Goal: Task Accomplishment & Management: Manage account settings

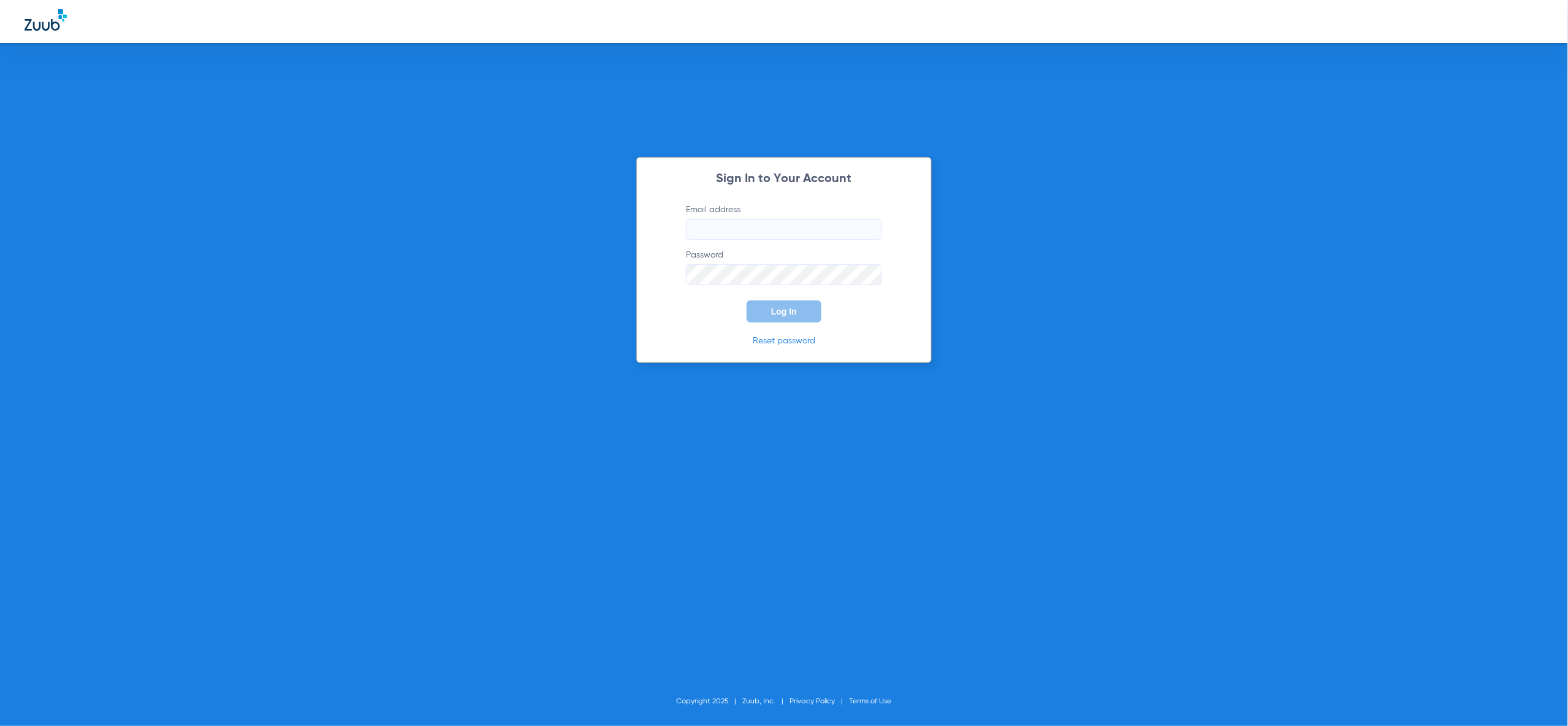
click at [866, 231] on input "Email address" at bounding box center [784, 229] width 196 height 21
type input "[PERSON_NAME][EMAIL_ADDRESS][PERSON_NAME][DOMAIN_NAME]"
click at [800, 313] on button "Log In" at bounding box center [784, 311] width 75 height 22
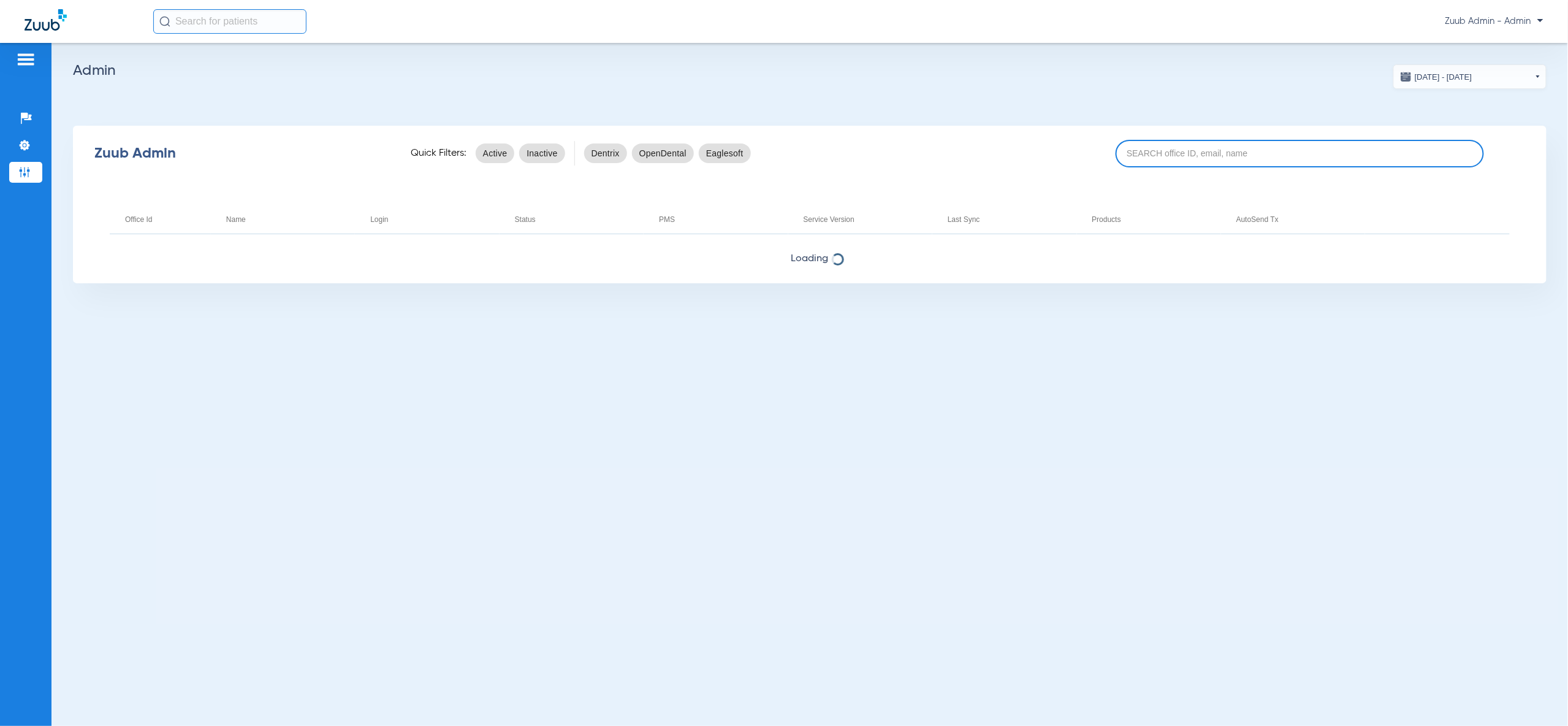
click at [1334, 154] on input at bounding box center [1299, 153] width 368 height 28
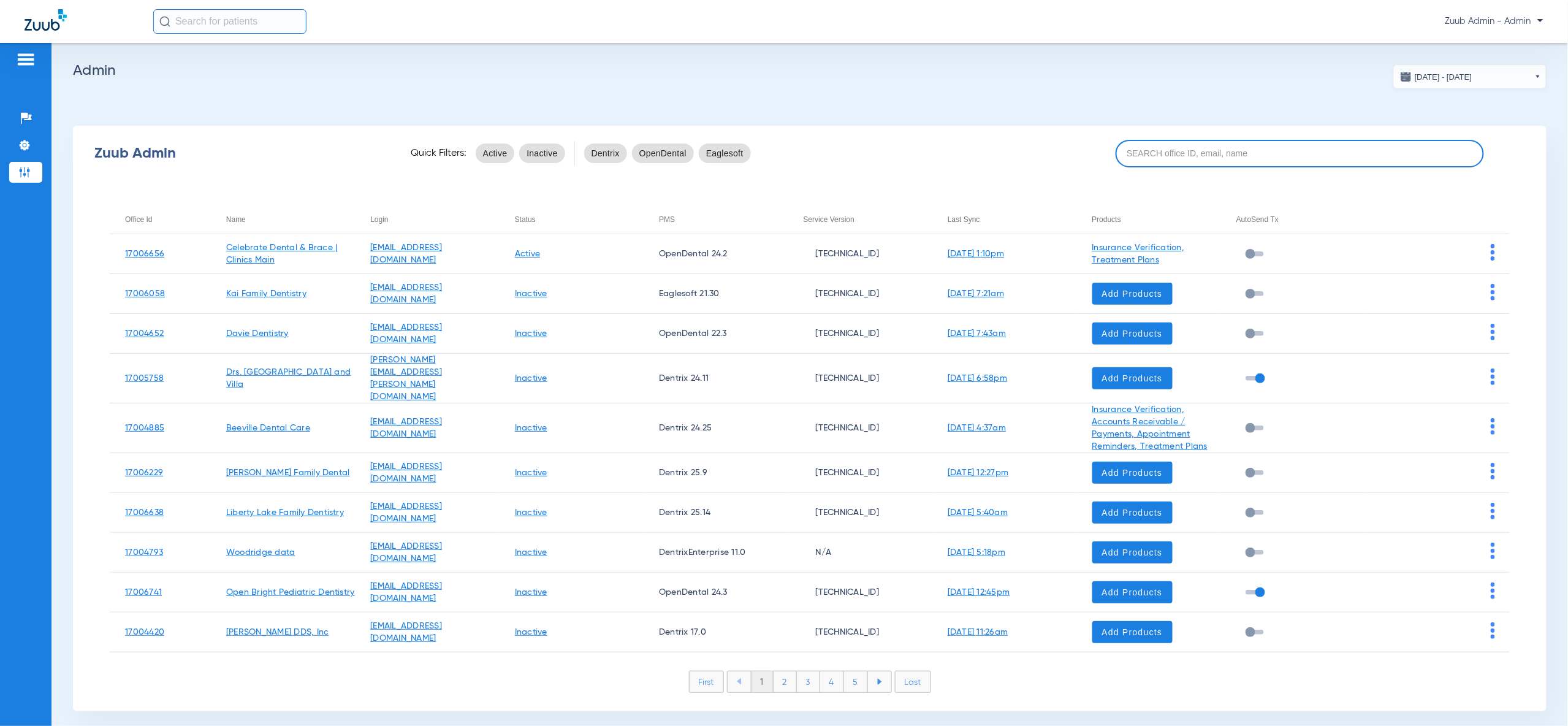
click at [1241, 153] on input at bounding box center [1299, 153] width 368 height 28
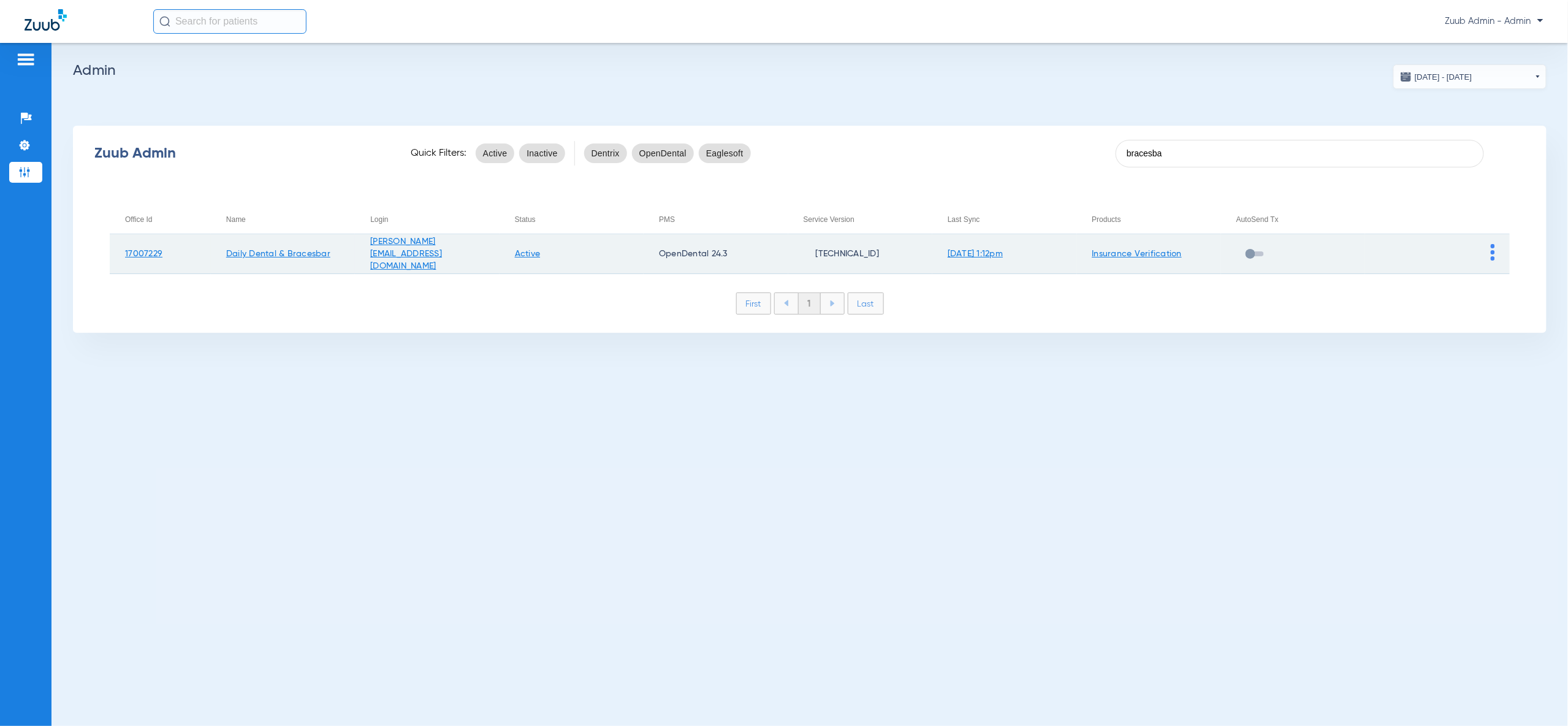
type input "bracesba"
click at [1492, 254] on img at bounding box center [1493, 252] width 5 height 16
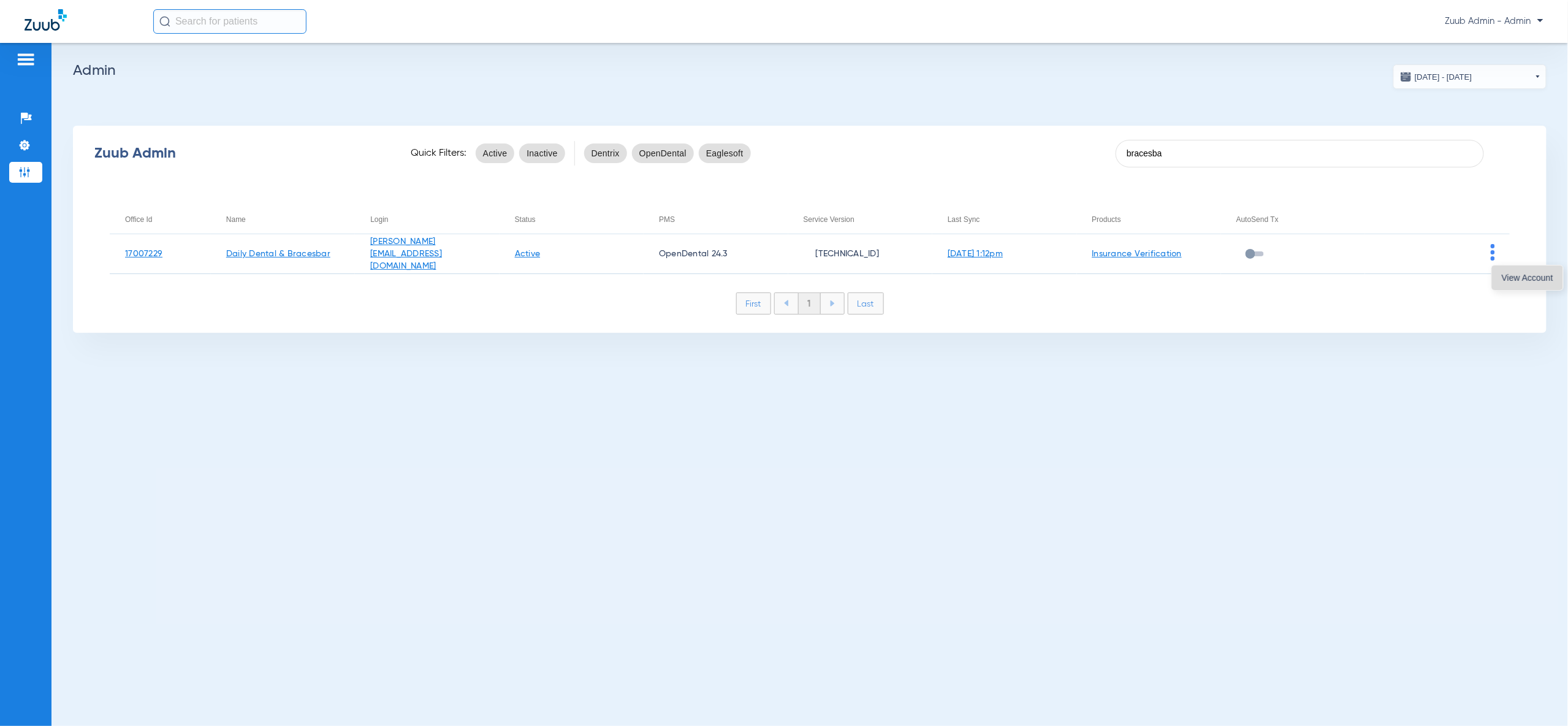
click at [1504, 284] on button "View Account" at bounding box center [1527, 278] width 71 height 25
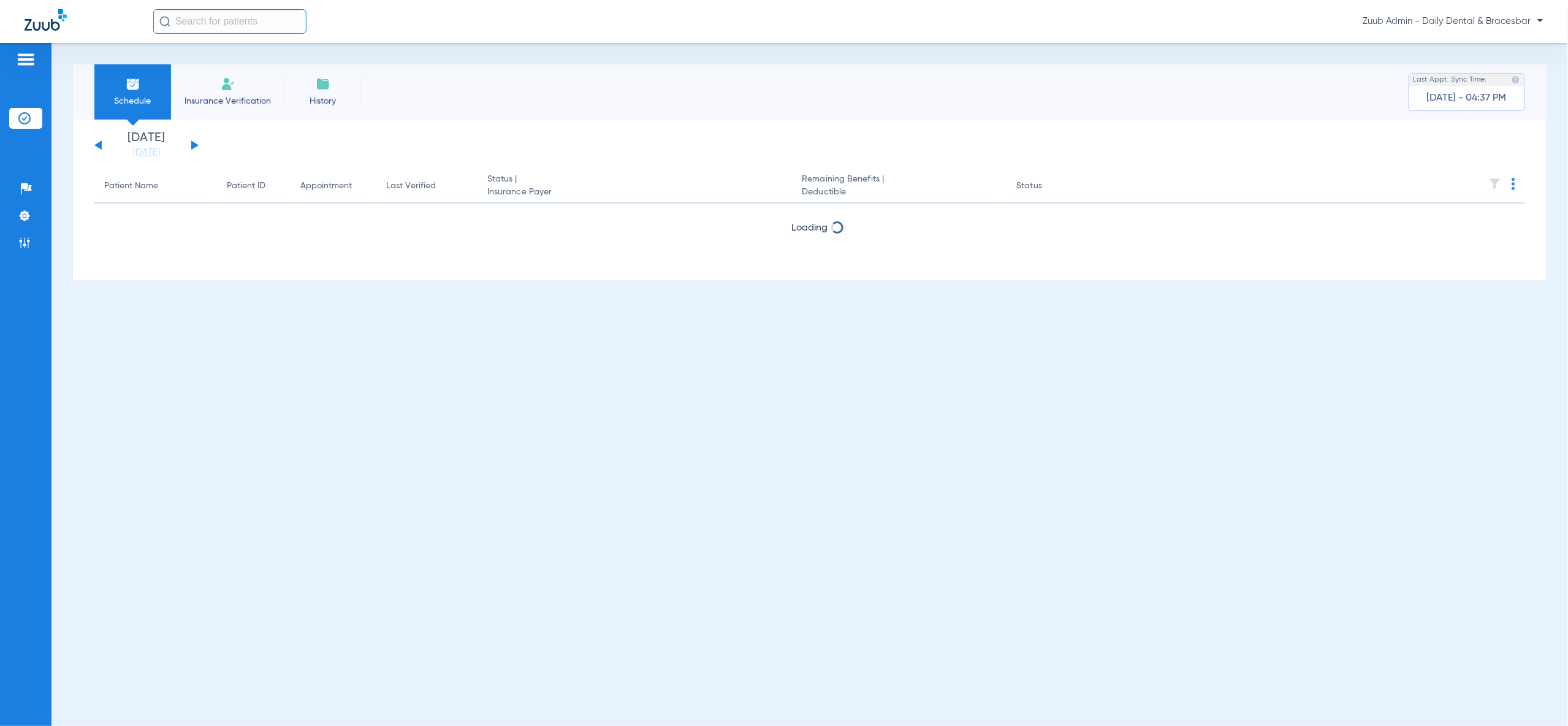
click at [226, 30] on input "text" at bounding box center [229, 22] width 153 height 25
type input "tobore"
drag, startPoint x: 194, startPoint y: 56, endPoint x: 198, endPoint y: 63, distance: 8.1
click at [194, 56] on th "Name" at bounding box center [213, 50] width 122 height 13
drag, startPoint x: 213, startPoint y: 69, endPoint x: 169, endPoint y: 41, distance: 52.2
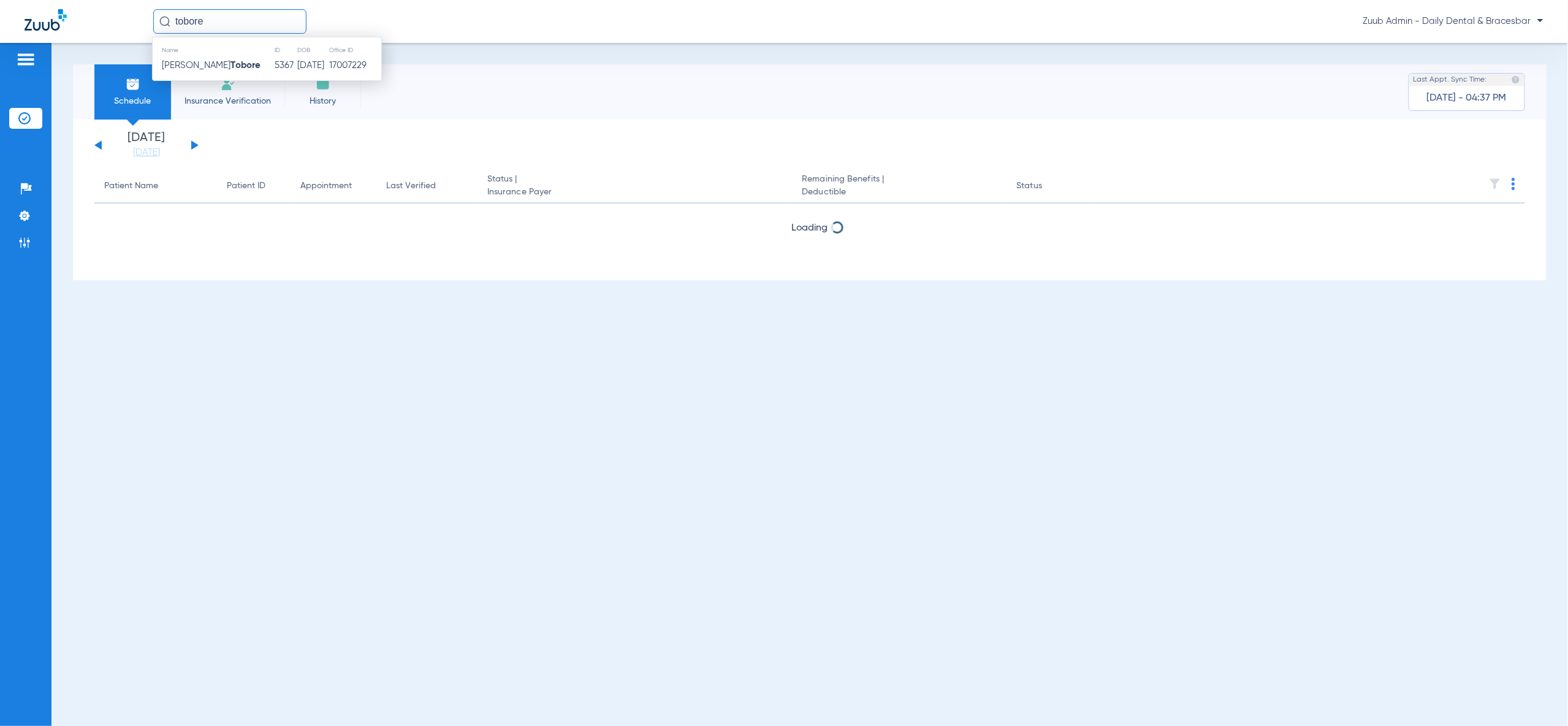
click at [230, 69] on strong "Tobore" at bounding box center [245, 66] width 30 height 10
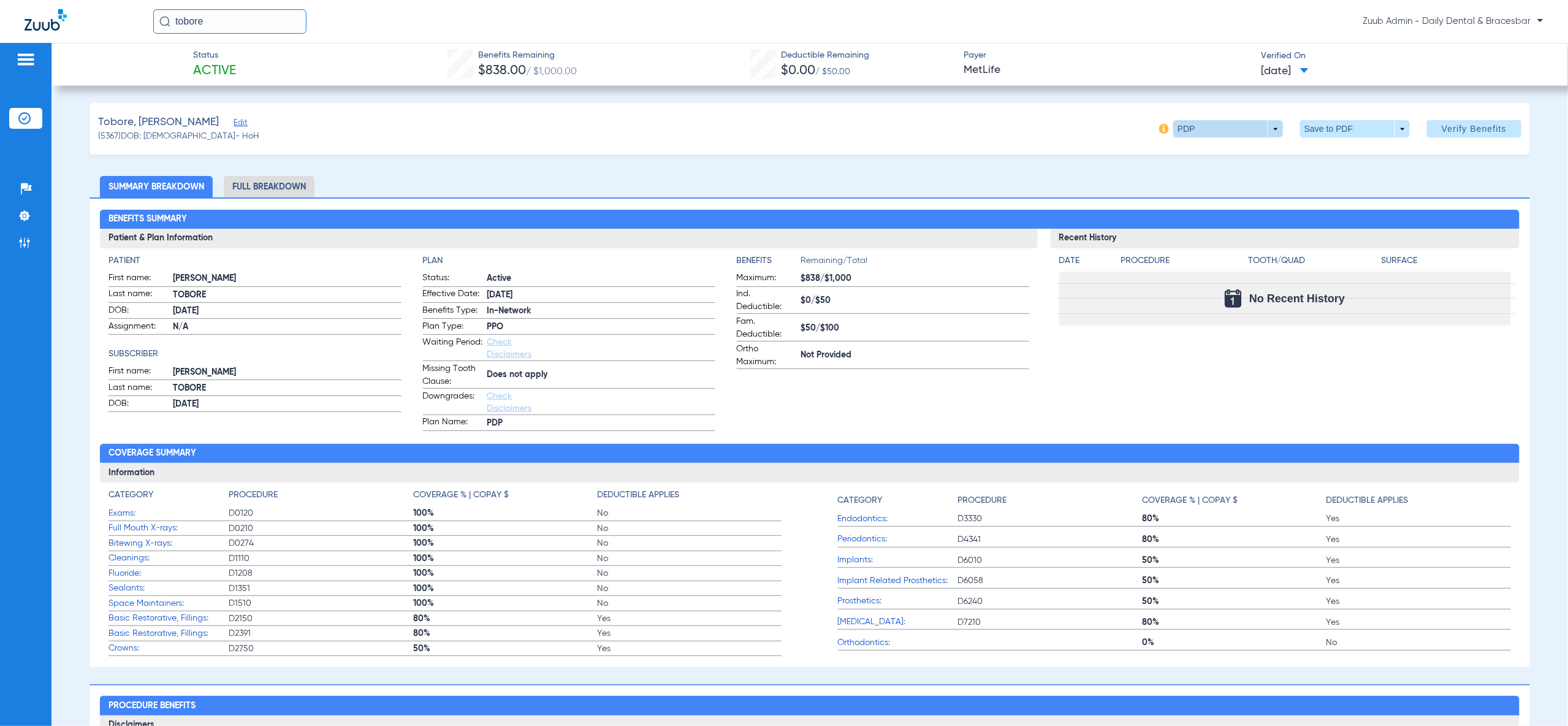
click at [1276, 132] on span at bounding box center [1228, 128] width 109 height 17
click at [1006, 157] on div at bounding box center [784, 363] width 1568 height 726
click at [30, 214] on img at bounding box center [24, 215] width 12 height 12
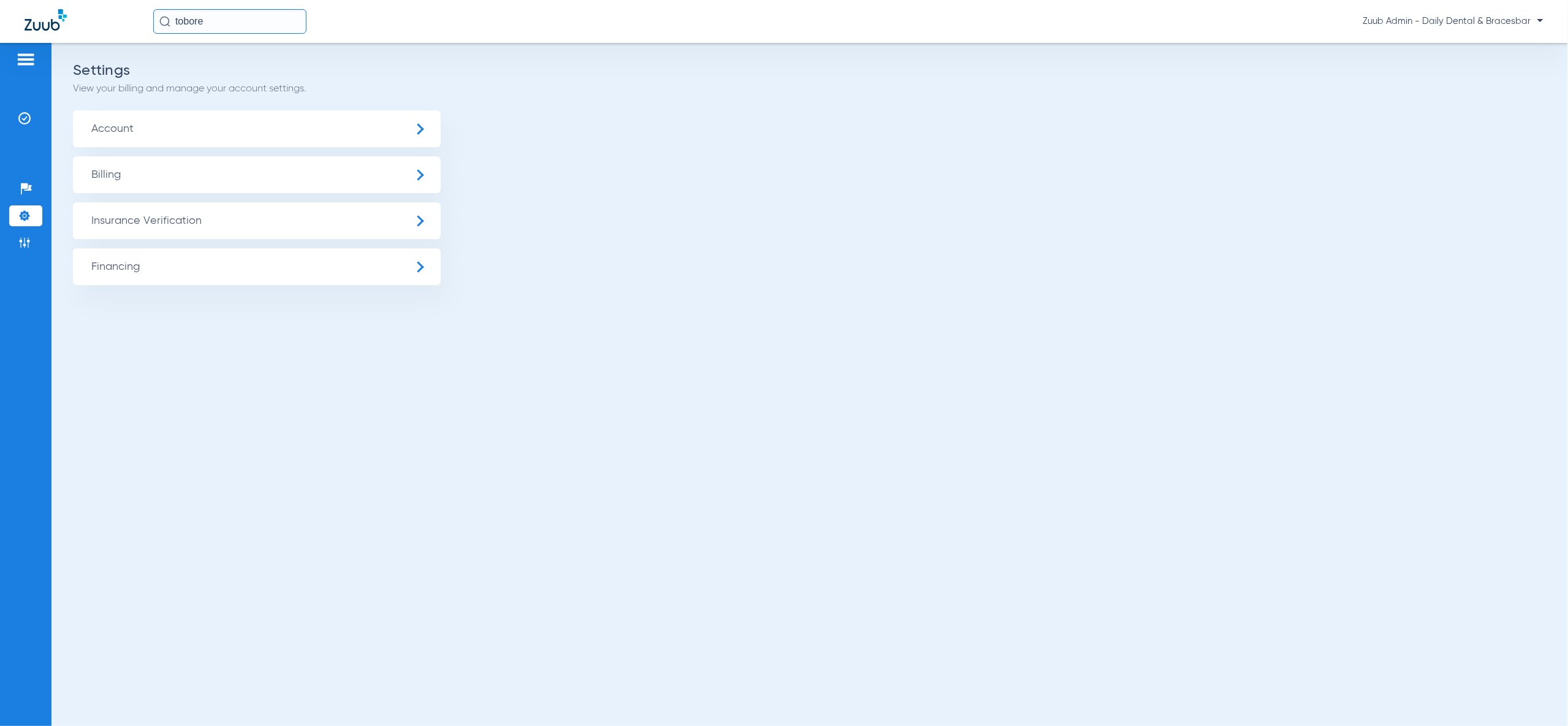
click at [99, 232] on span "Insurance Verification" at bounding box center [257, 221] width 368 height 37
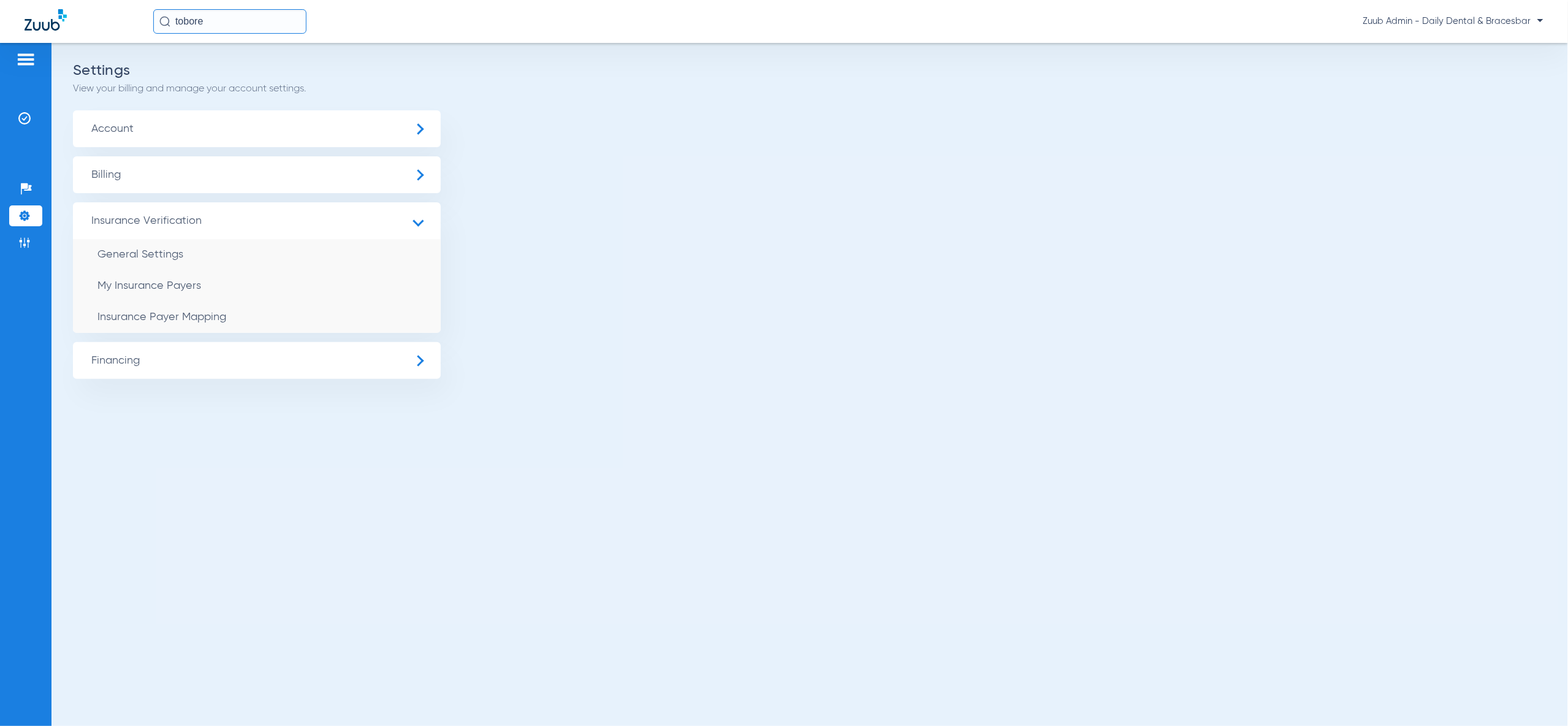
click at [130, 292] on li "My Insurance Payers" at bounding box center [257, 285] width 368 height 31
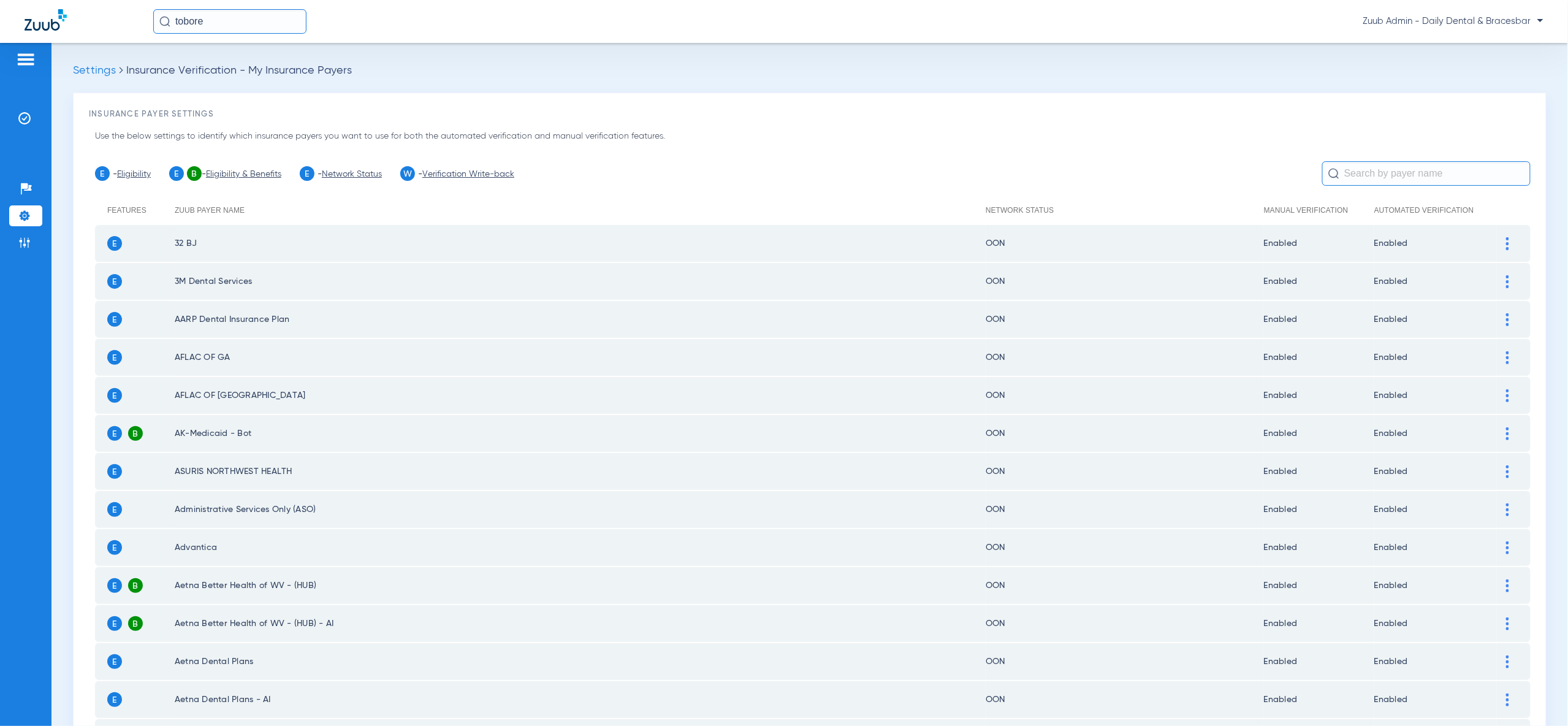
click at [1389, 171] on input "text" at bounding box center [1425, 174] width 208 height 25
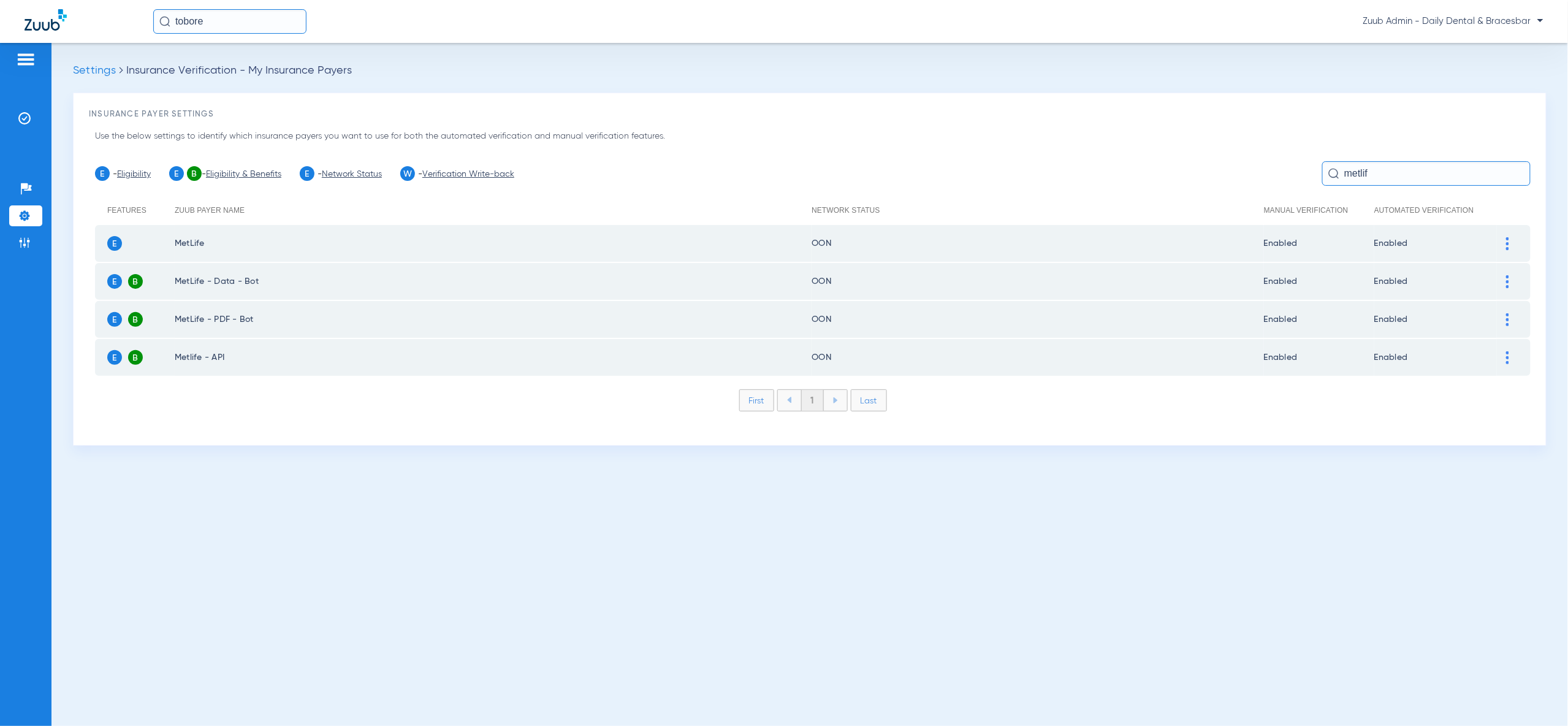
type input "metlif"
click at [211, 21] on input "tobore" at bounding box center [229, 22] width 153 height 25
click at [274, 65] on td "5367" at bounding box center [285, 66] width 23 height 17
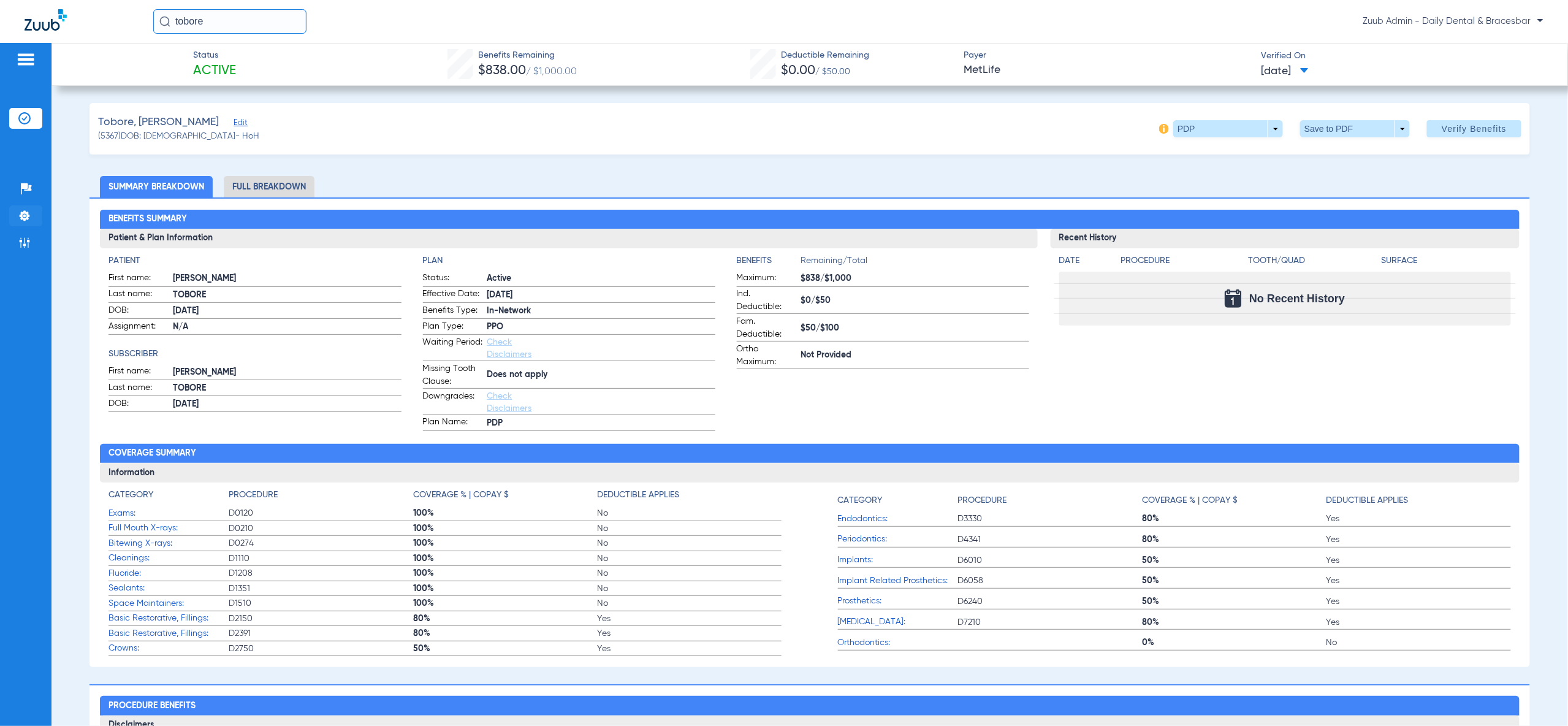
click at [23, 210] on img at bounding box center [24, 215] width 12 height 12
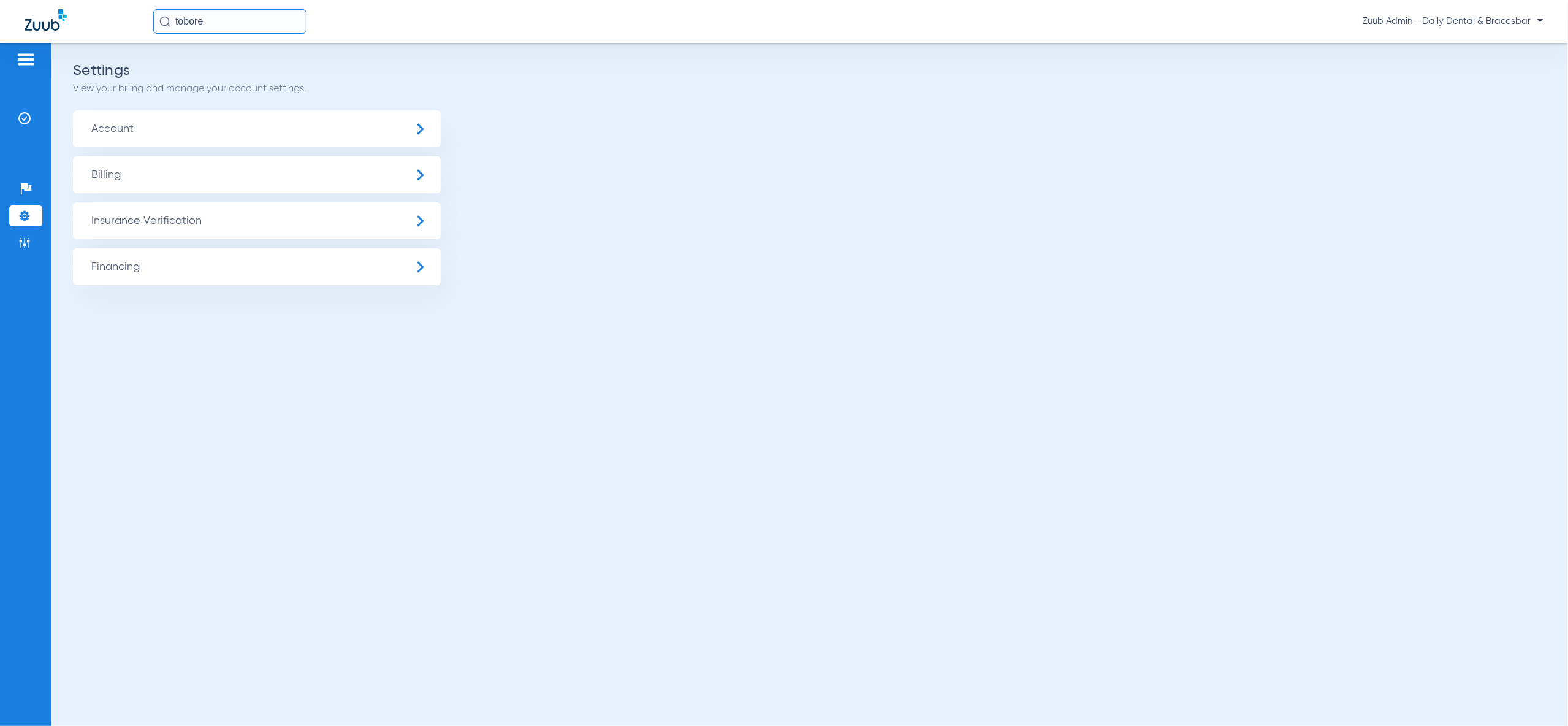
click at [138, 226] on span "Insurance Verification" at bounding box center [257, 221] width 368 height 37
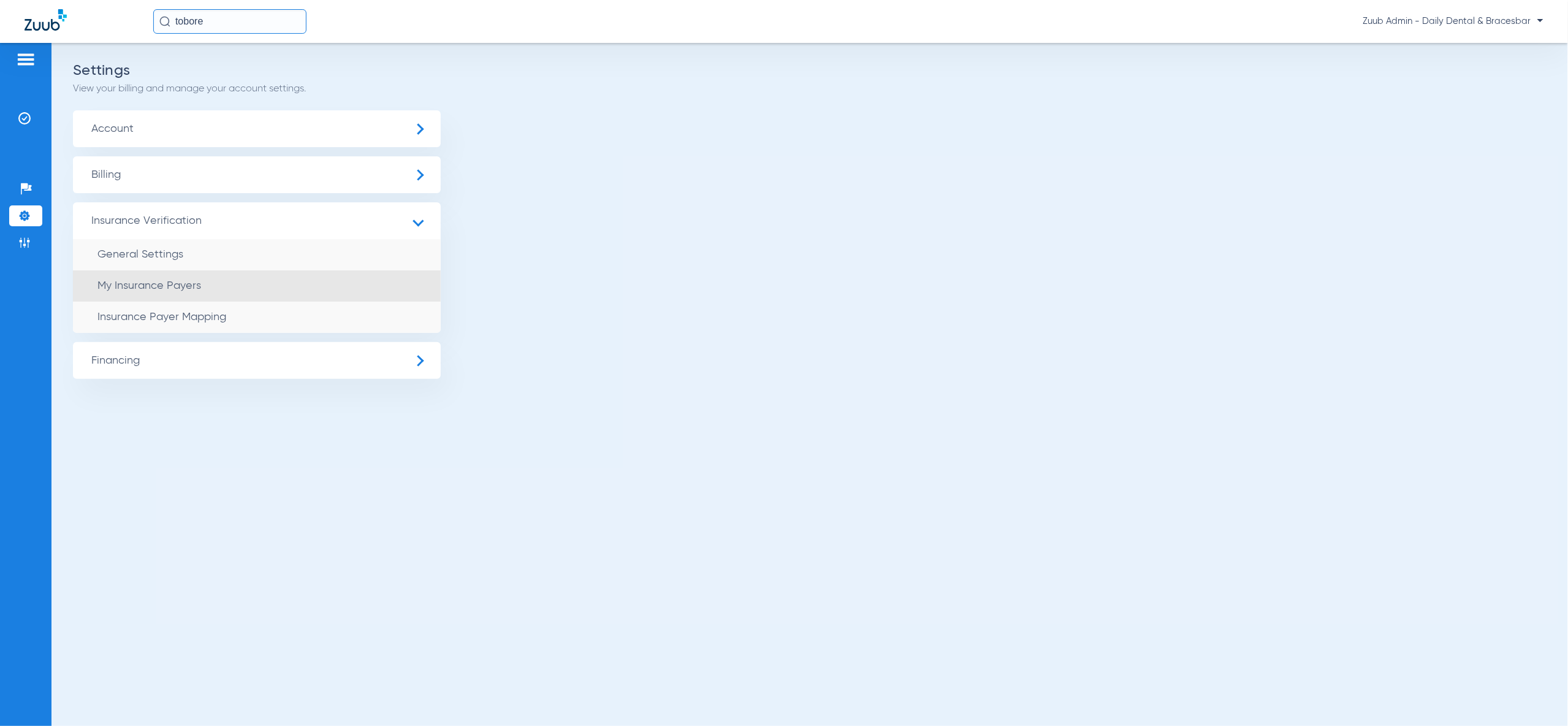
click at [190, 283] on span "My Insurance Payers" at bounding box center [148, 286] width 104 height 11
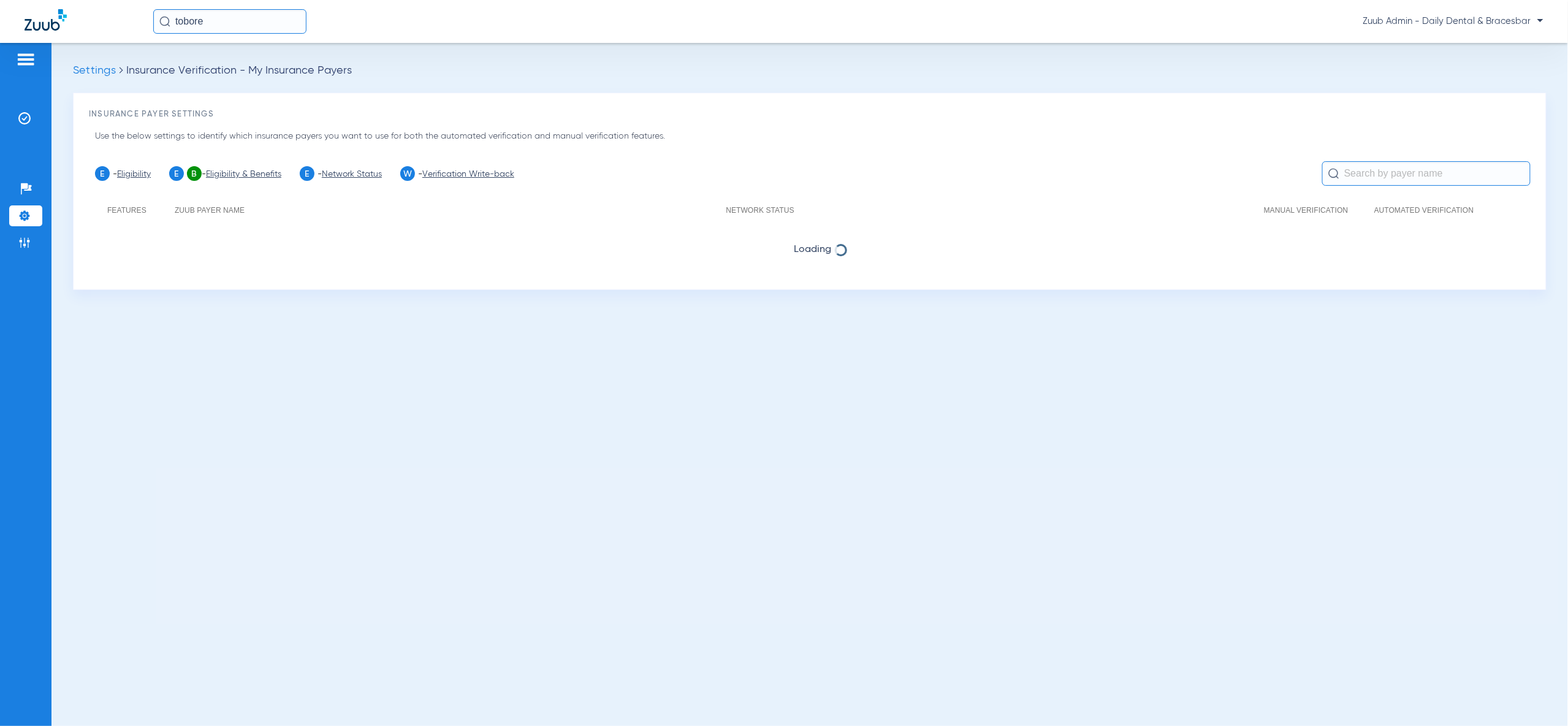
click at [1354, 167] on input "text" at bounding box center [1425, 174] width 208 height 25
click at [1373, 173] on input "text" at bounding box center [1425, 174] width 208 height 25
click at [1423, 177] on input "text" at bounding box center [1425, 174] width 208 height 25
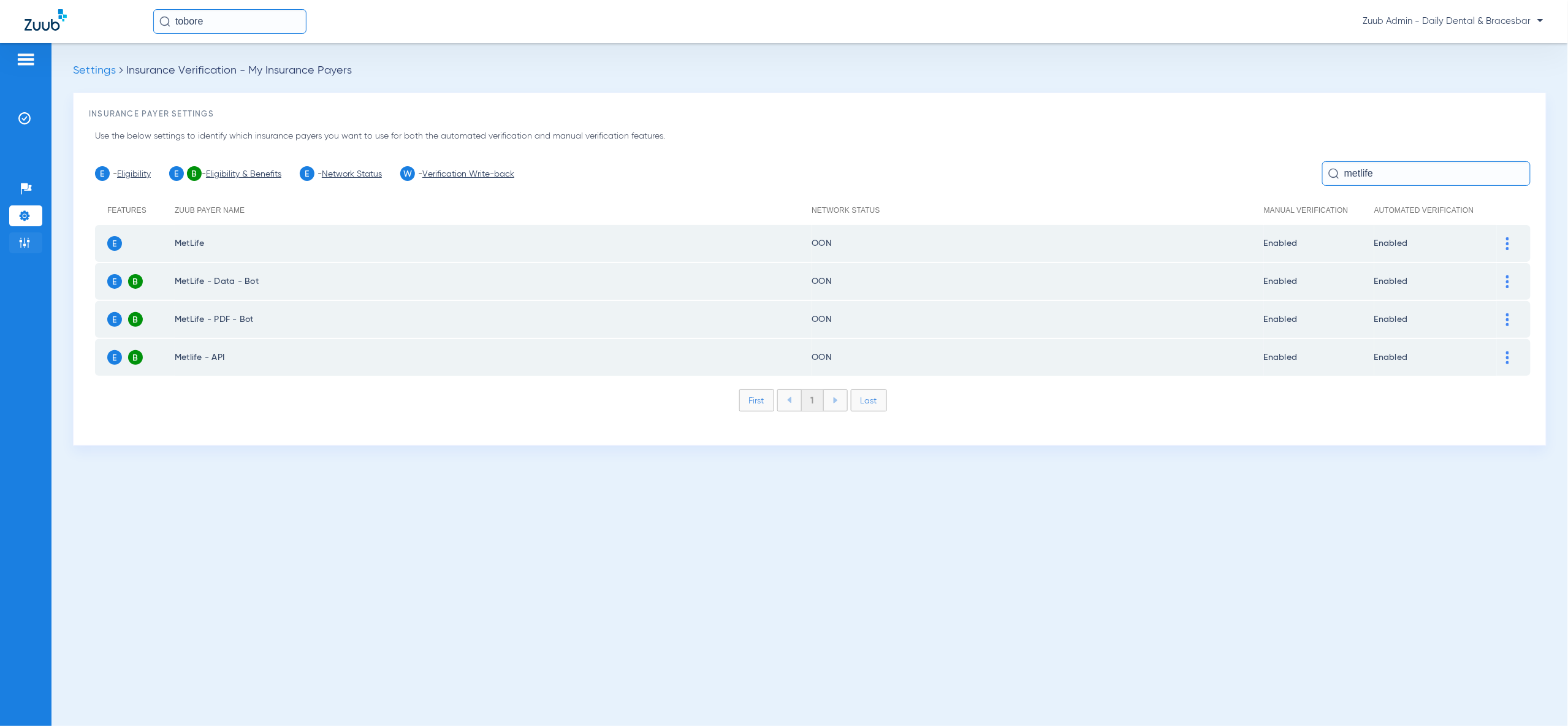
type input "metlife"
click at [26, 246] on img at bounding box center [24, 243] width 12 height 12
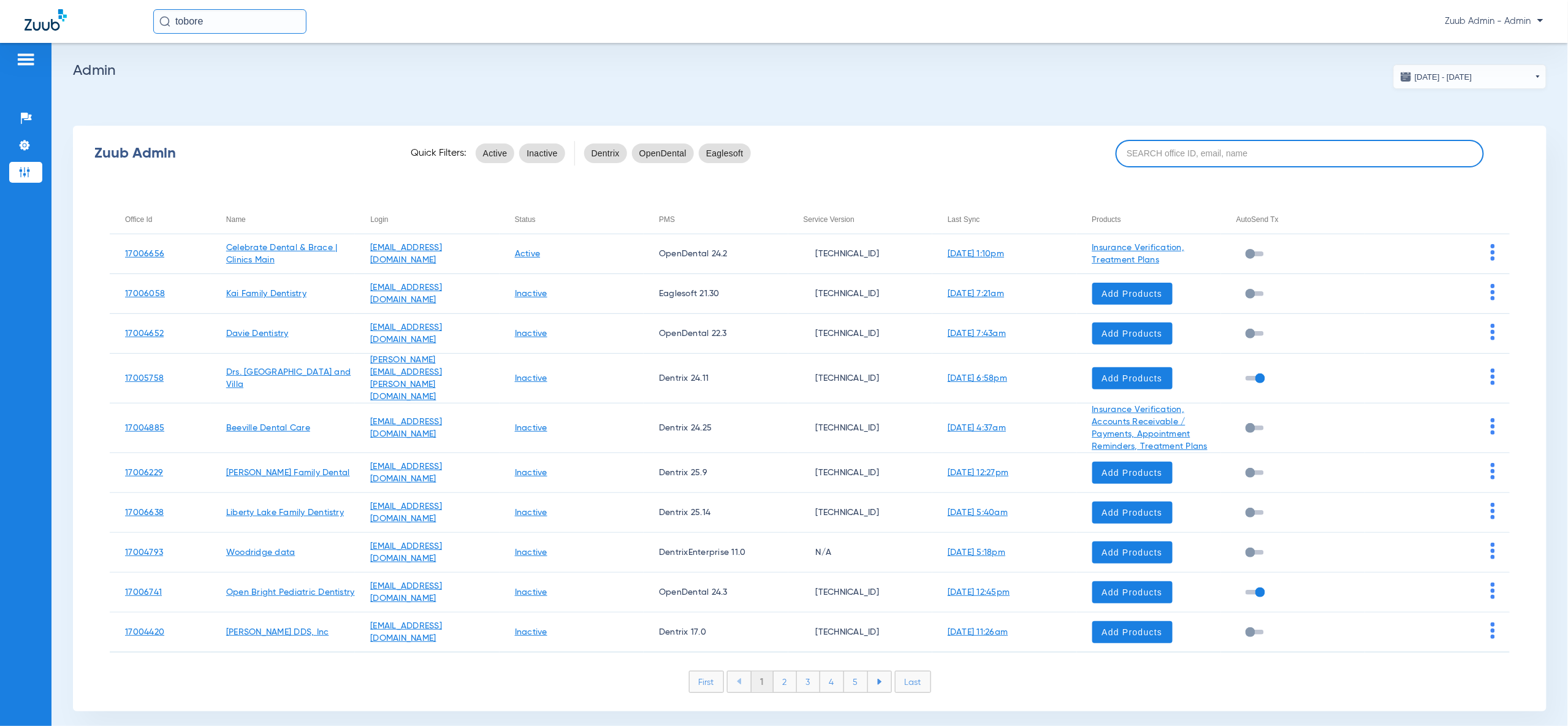
click at [1225, 154] on input at bounding box center [1299, 153] width 368 height 28
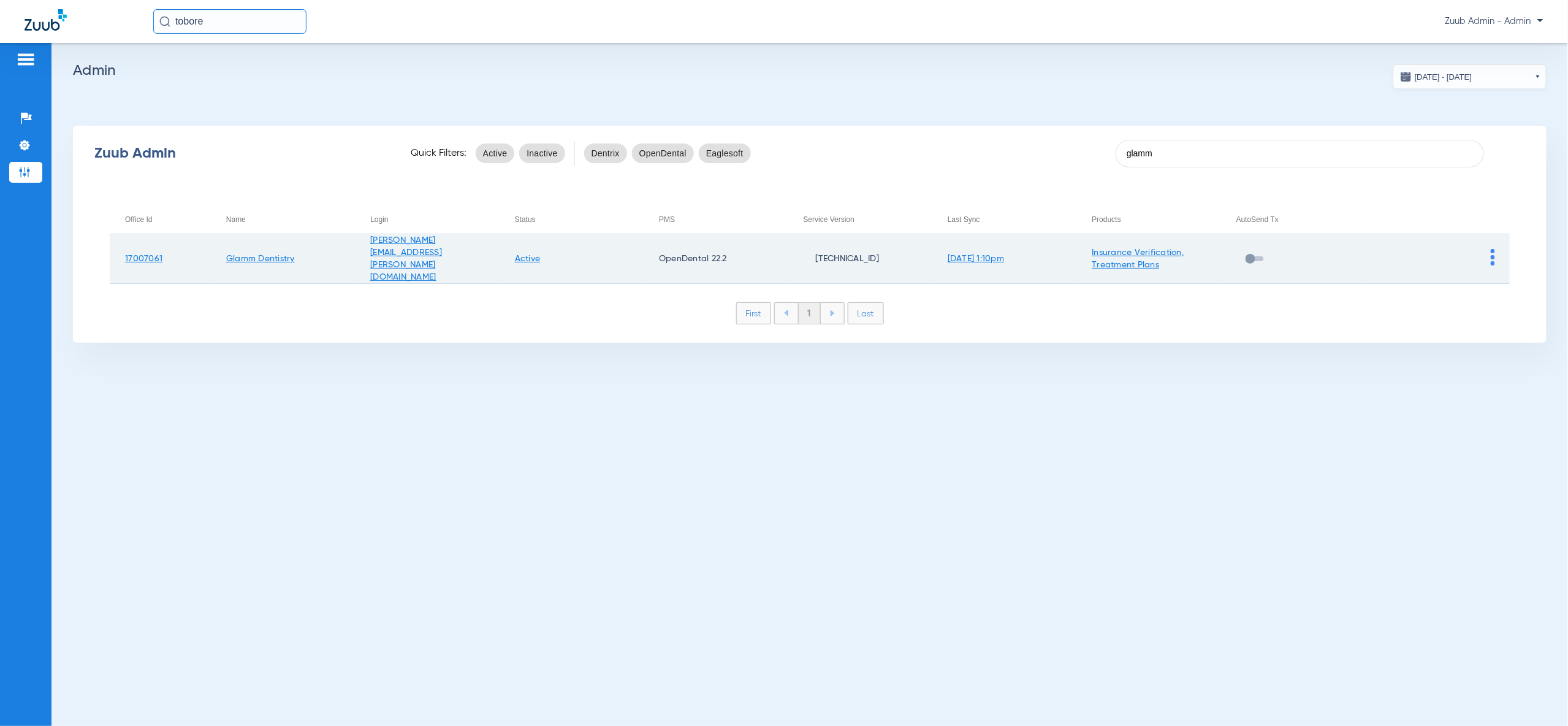
type input "glamm"
click at [1493, 252] on img at bounding box center [1493, 257] width 5 height 16
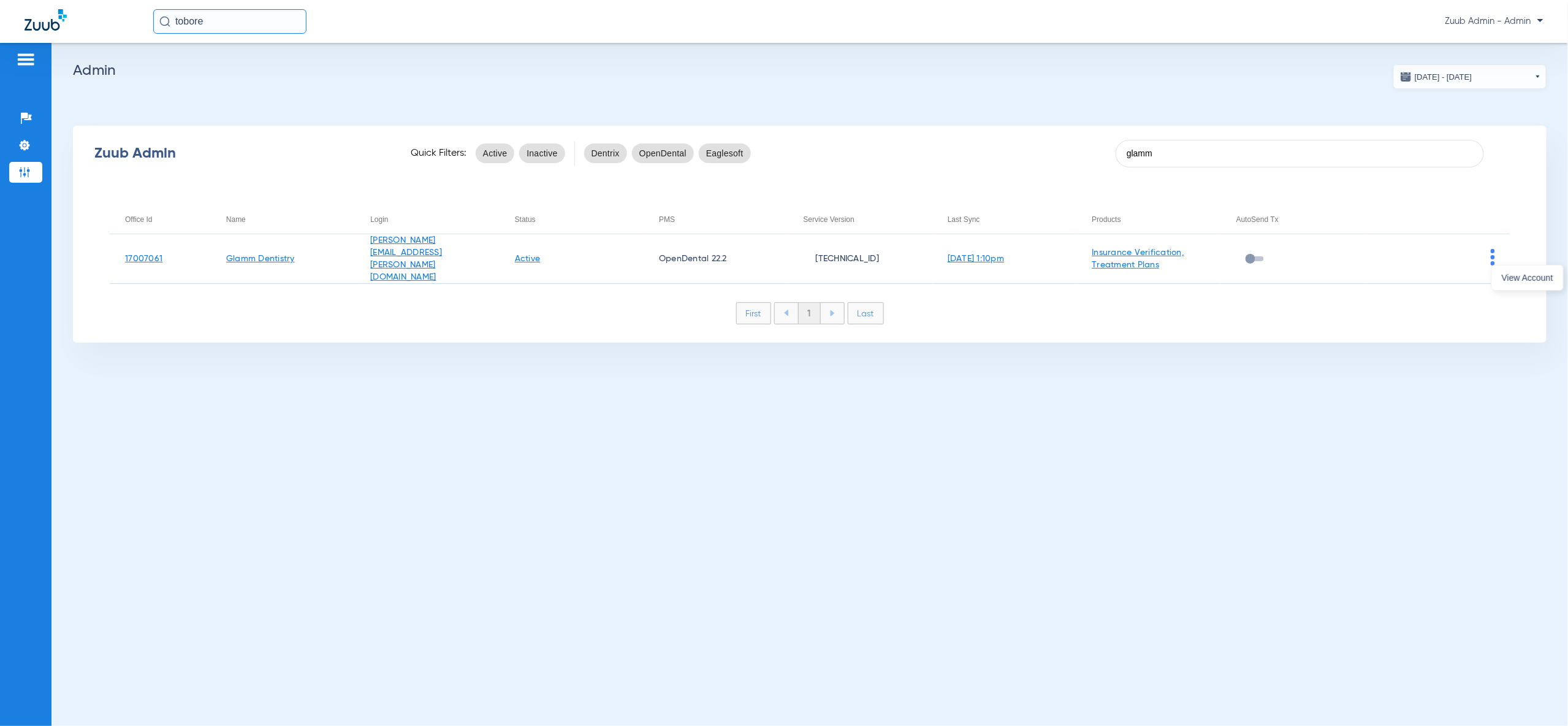
click at [1537, 285] on button "View Account" at bounding box center [1527, 278] width 71 height 25
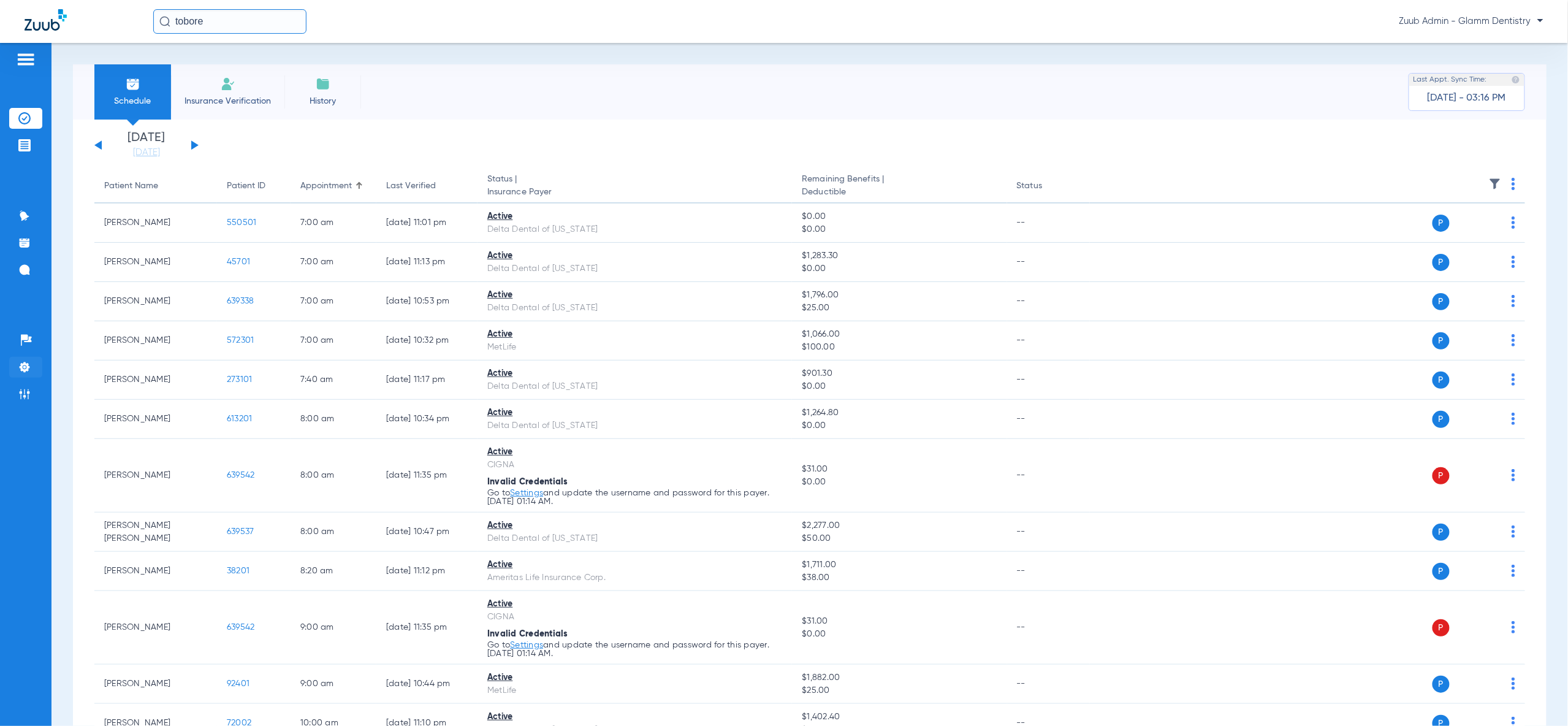
click at [24, 367] on img at bounding box center [24, 367] width 12 height 12
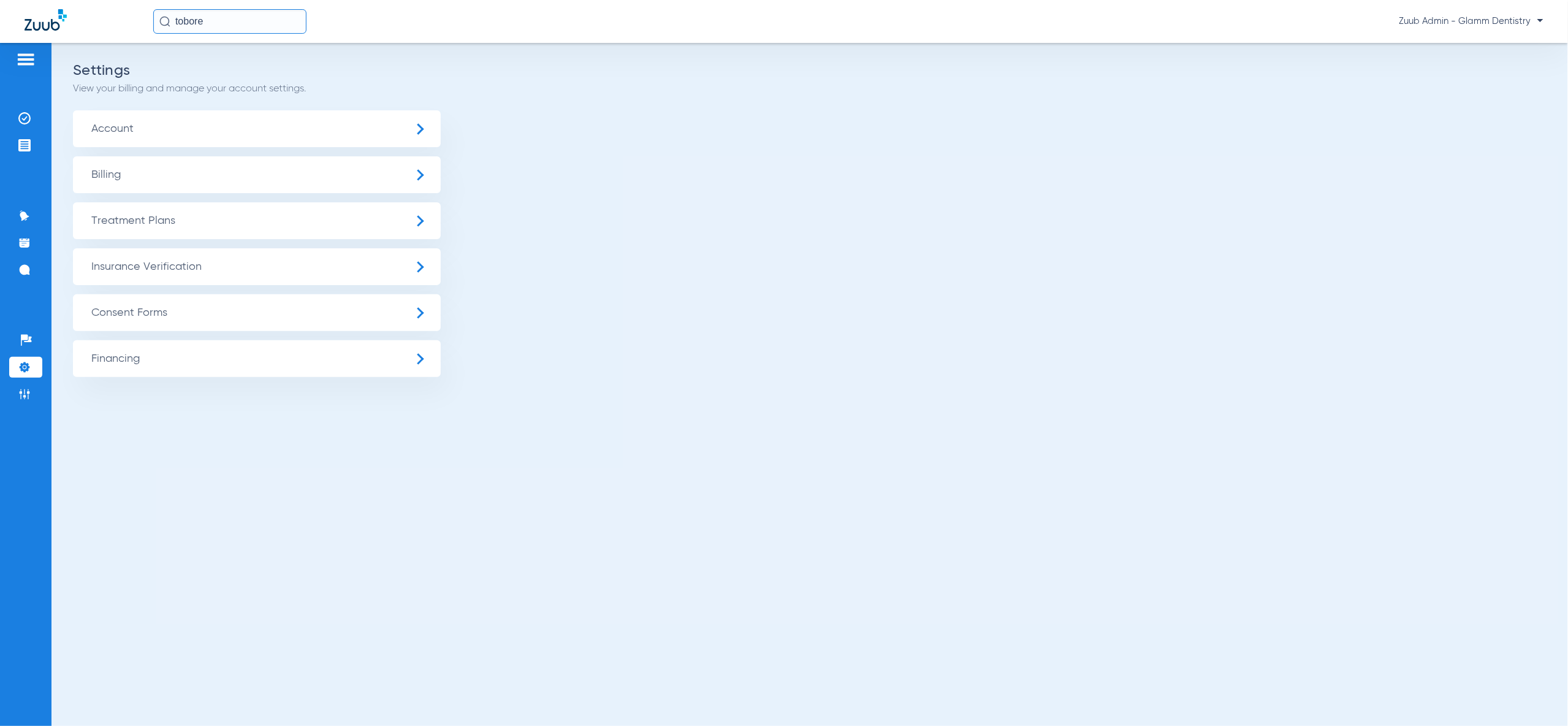
click at [189, 262] on span "Insurance Verification" at bounding box center [257, 266] width 368 height 37
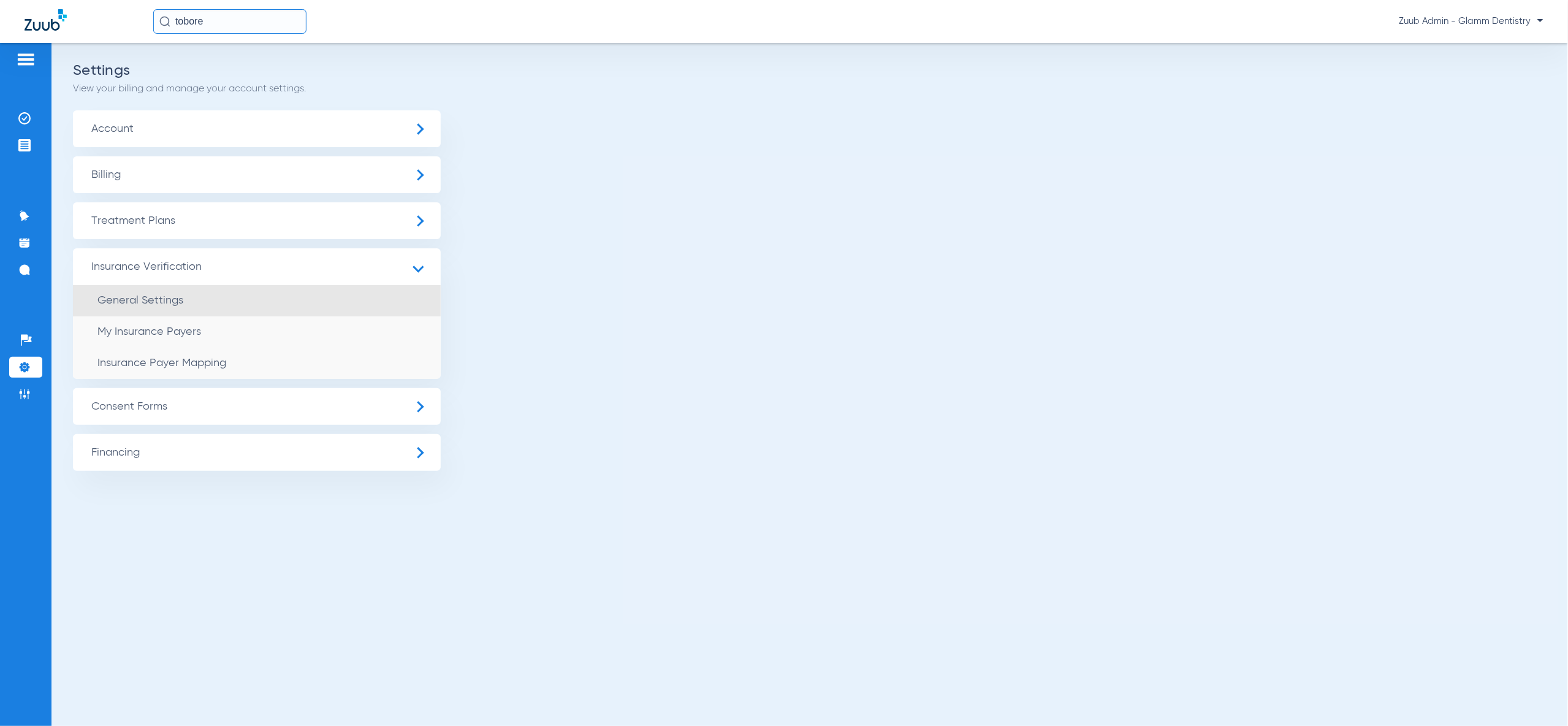
click at [215, 296] on li "General Settings" at bounding box center [257, 301] width 368 height 31
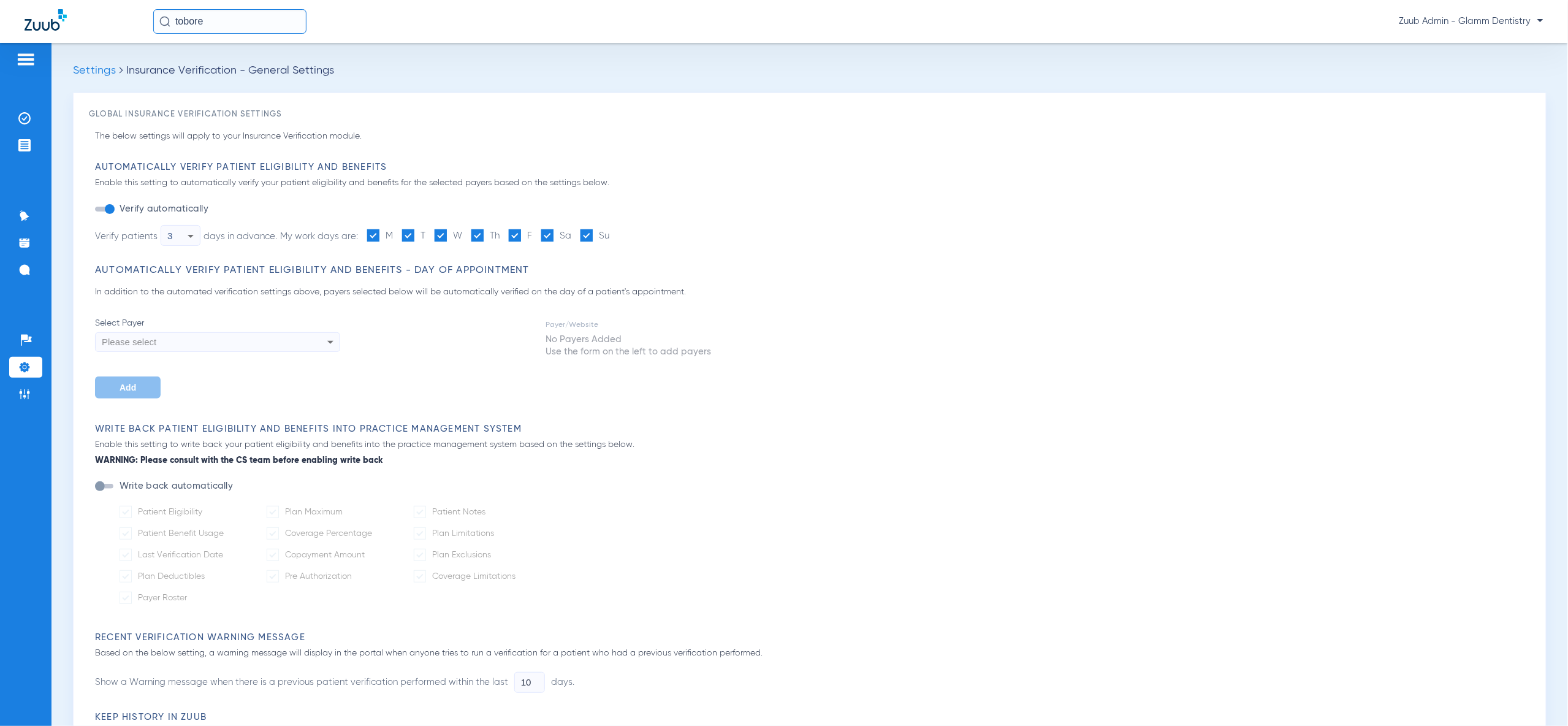
type input "1"
click at [107, 486] on div "button" at bounding box center [104, 486] width 18 height 5
click at [128, 512] on span at bounding box center [126, 512] width 12 height 12
click at [204, 508] on input "Patient Eligibility" at bounding box center [204, 508] width 0 height 0
click at [127, 532] on span at bounding box center [126, 533] width 12 height 12
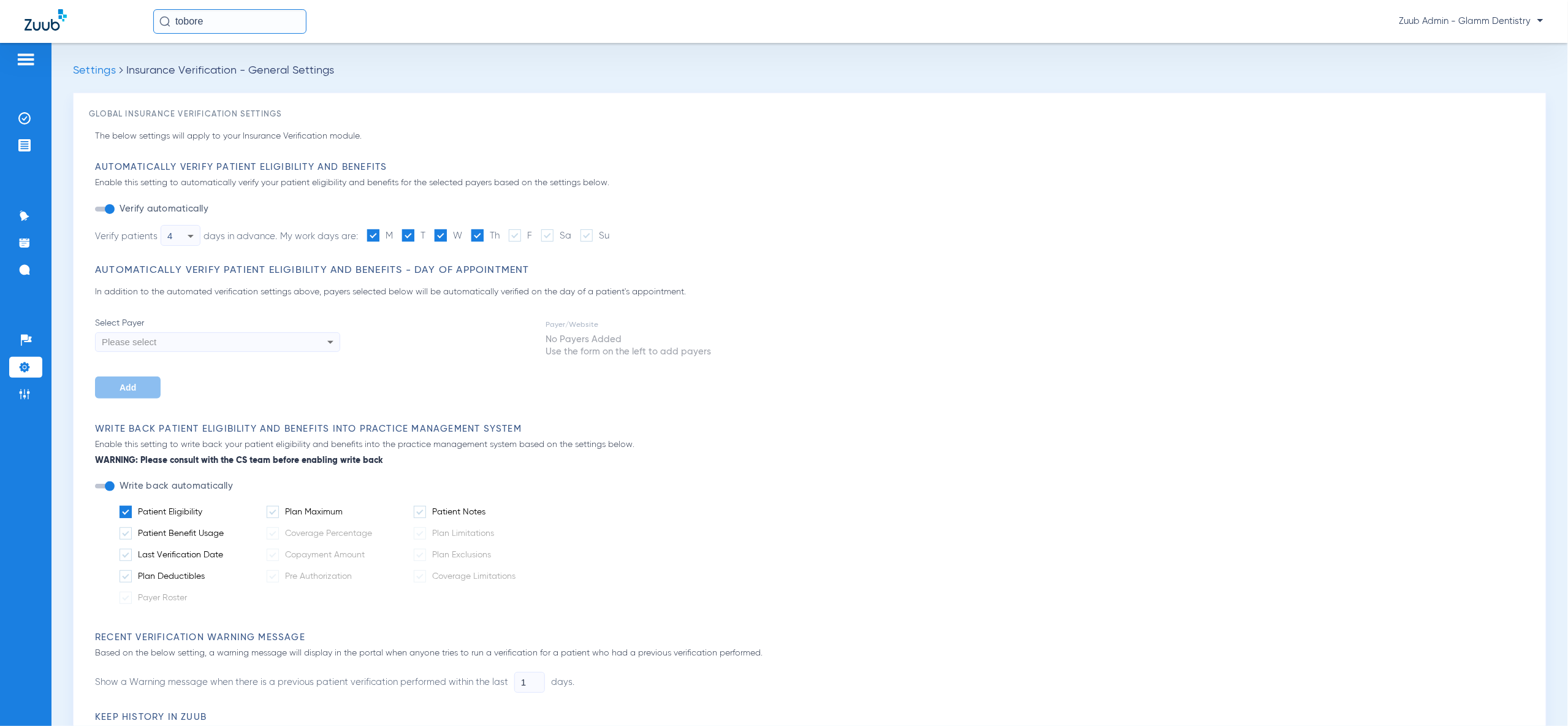
click at [226, 529] on input "Patient Benefit Usage" at bounding box center [226, 529] width 0 height 0
click at [122, 554] on span at bounding box center [126, 555] width 12 height 12
click at [225, 551] on input "Last Verification Date" at bounding box center [225, 551] width 0 height 0
click at [130, 576] on span at bounding box center [126, 576] width 12 height 12
click at [207, 572] on input "Plan Deductibles" at bounding box center [207, 572] width 0 height 0
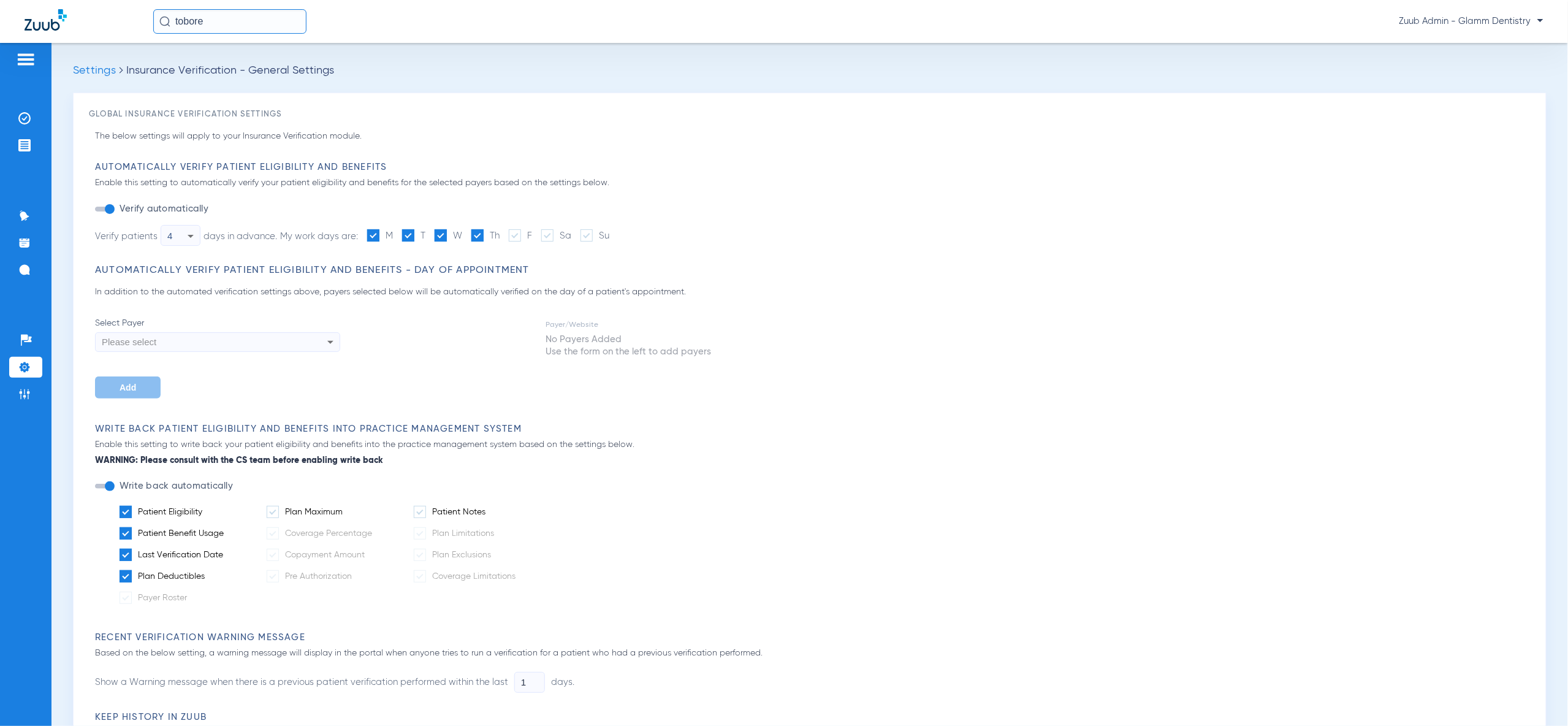
click at [278, 514] on span at bounding box center [272, 512] width 12 height 12
click at [345, 508] on input "Plan Maximum" at bounding box center [345, 508] width 0 height 0
click at [424, 514] on span at bounding box center [419, 512] width 12 height 12
click at [488, 508] on input "Patient Notes" at bounding box center [488, 508] width 0 height 0
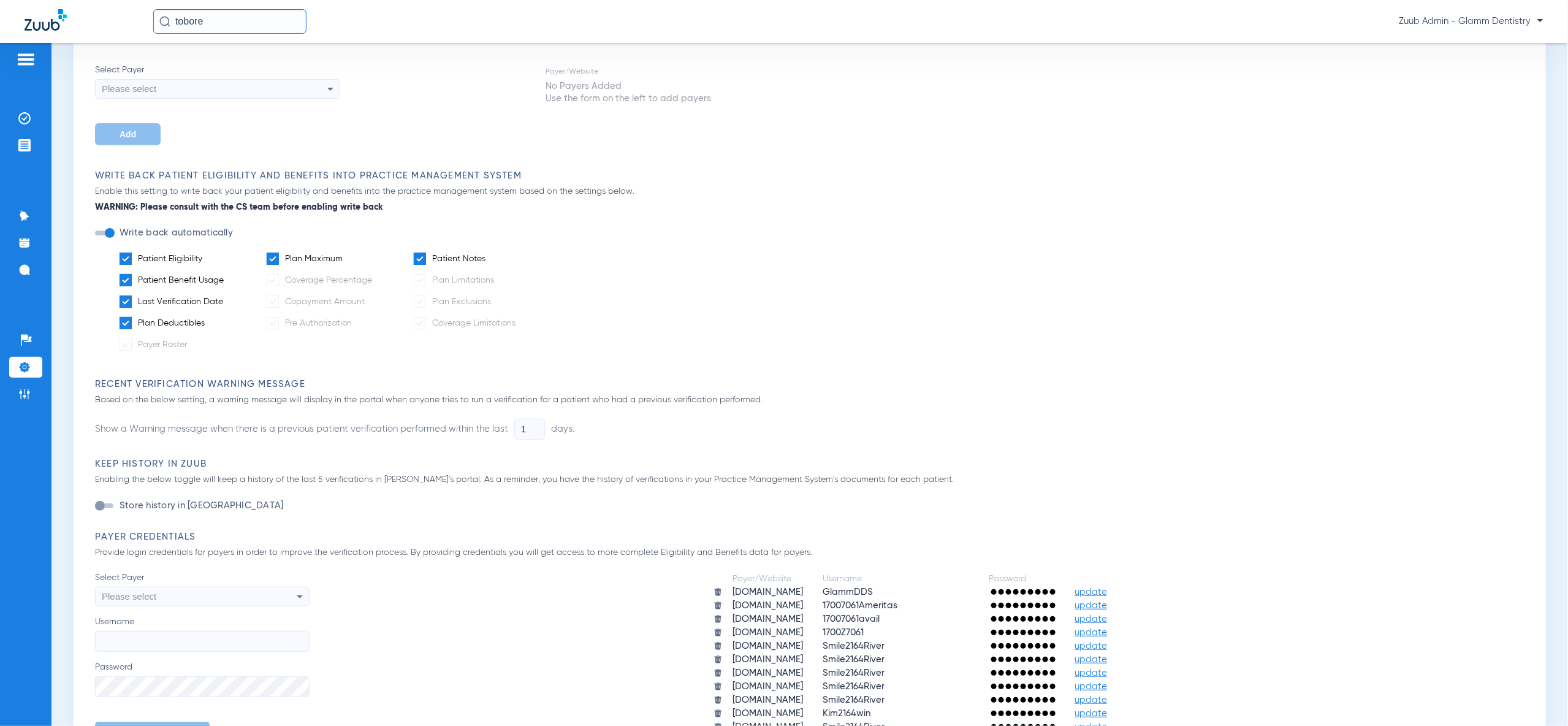
scroll to position [254, 0]
click at [541, 347] on ul "Patient Eligibility Plan Maximum Patient Notes Patient Benefit Usage Coverage P…" at bounding box center [813, 305] width 1436 height 108
click at [672, 343] on ul "Patient Eligibility Plan Maximum Patient Notes Patient Benefit Usage Coverage P…" at bounding box center [813, 305] width 1436 height 108
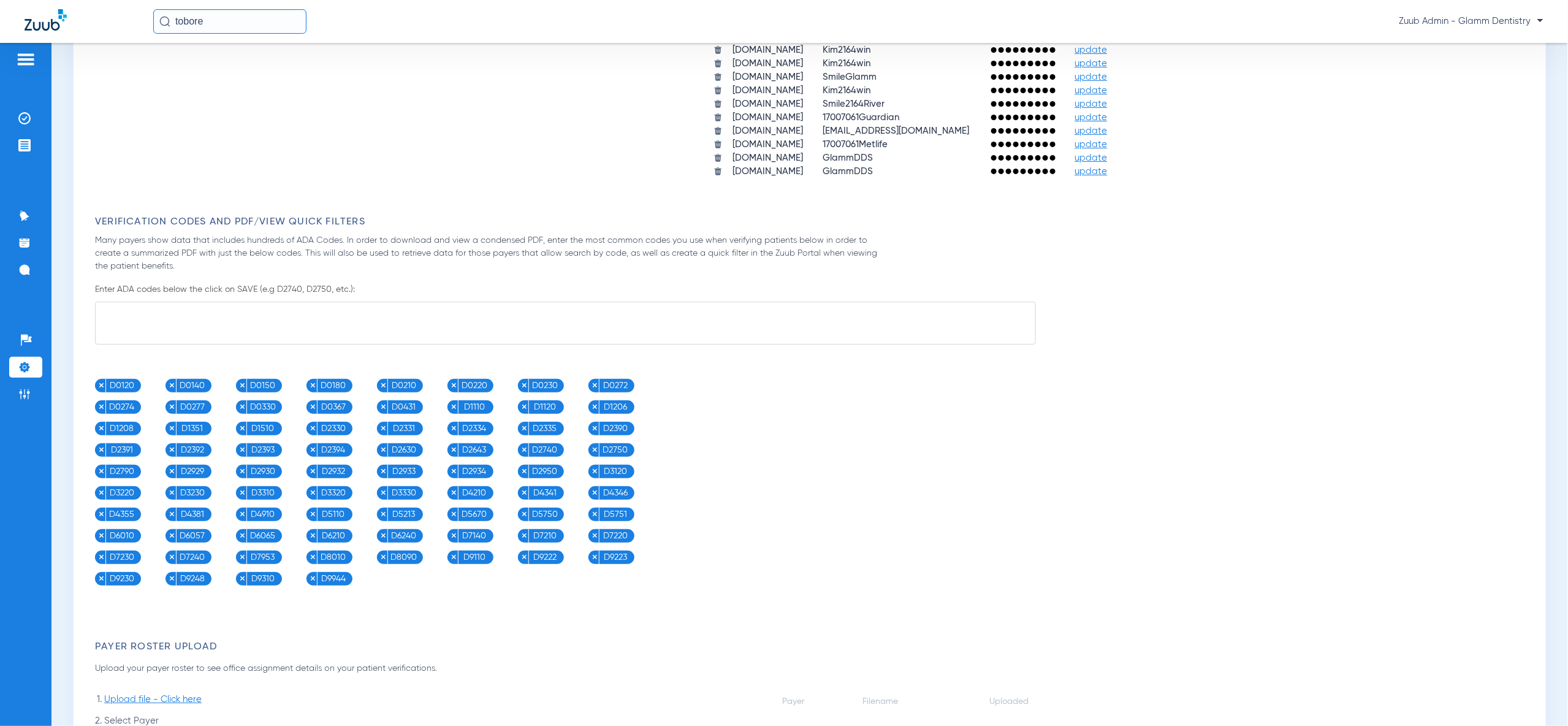
scroll to position [1249, 0]
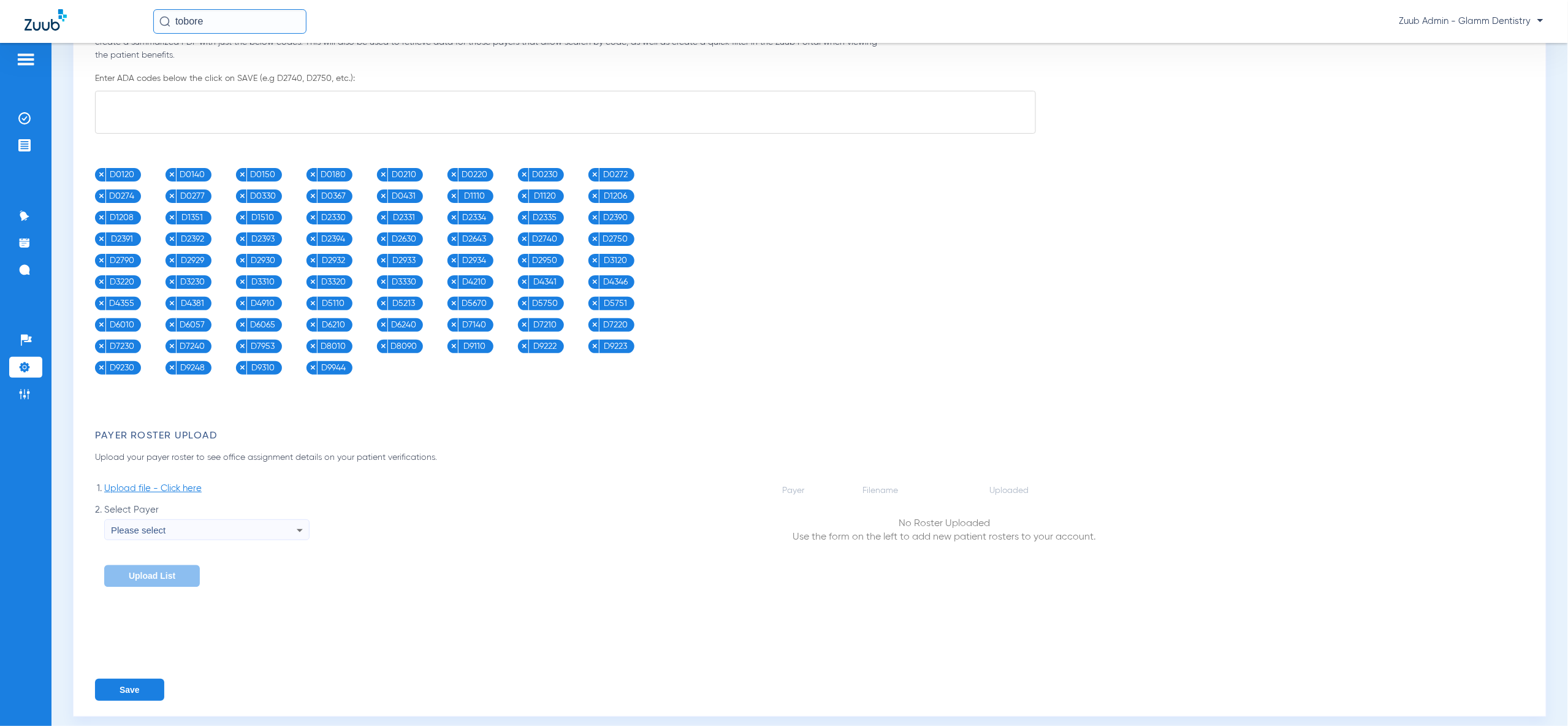
click at [154, 679] on button "Save" at bounding box center [129, 690] width 69 height 22
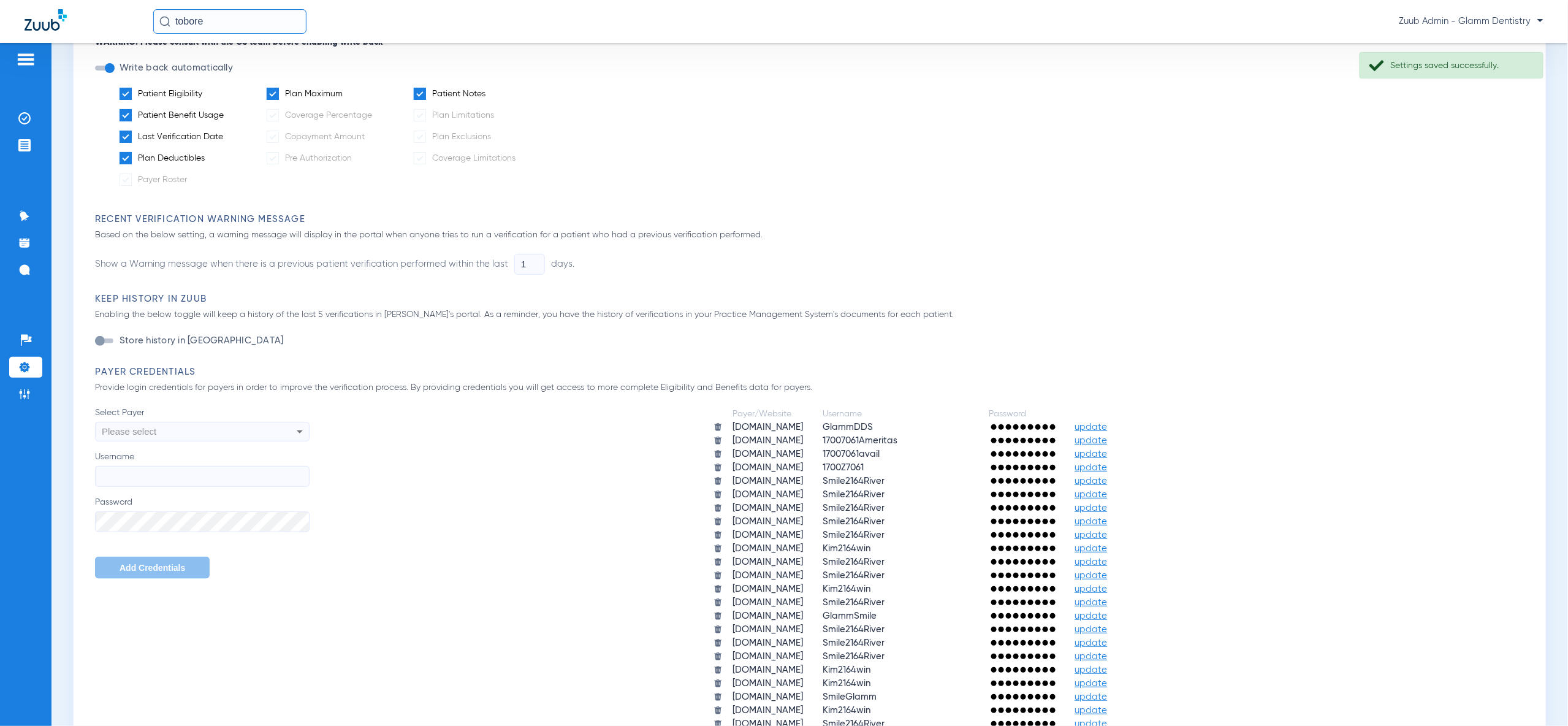
scroll to position [0, 0]
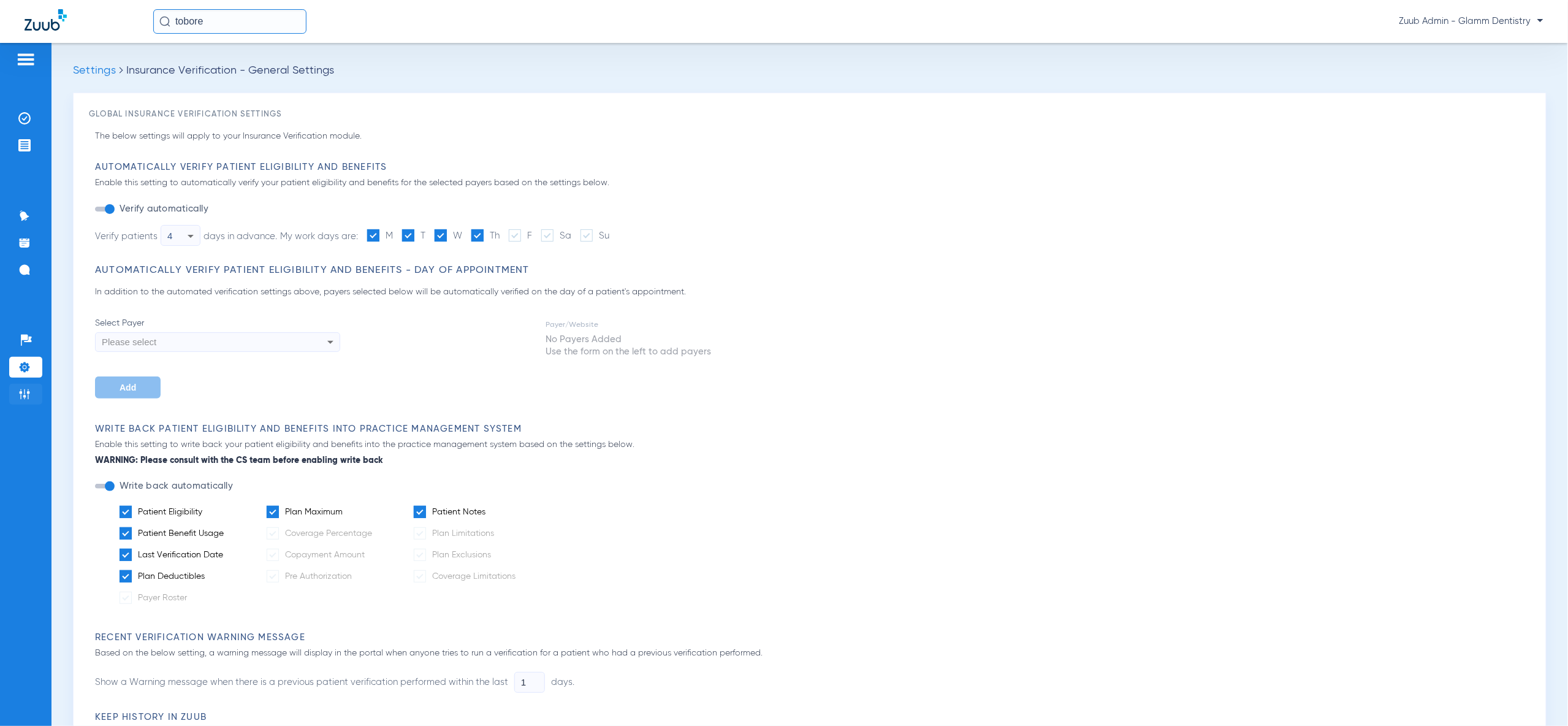
click at [29, 403] on li "Admin" at bounding box center [26, 395] width 33 height 21
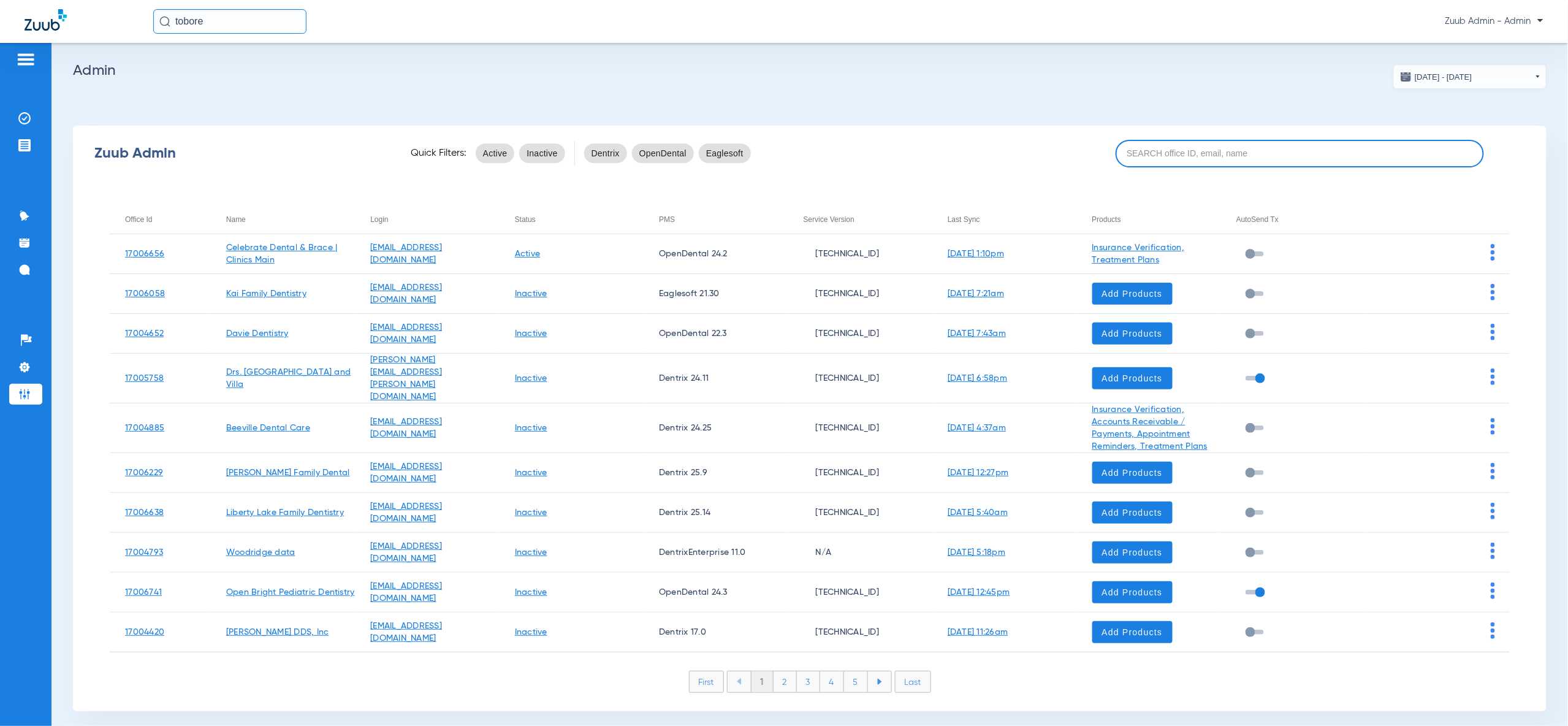
click at [1179, 152] on input at bounding box center [1299, 153] width 368 height 28
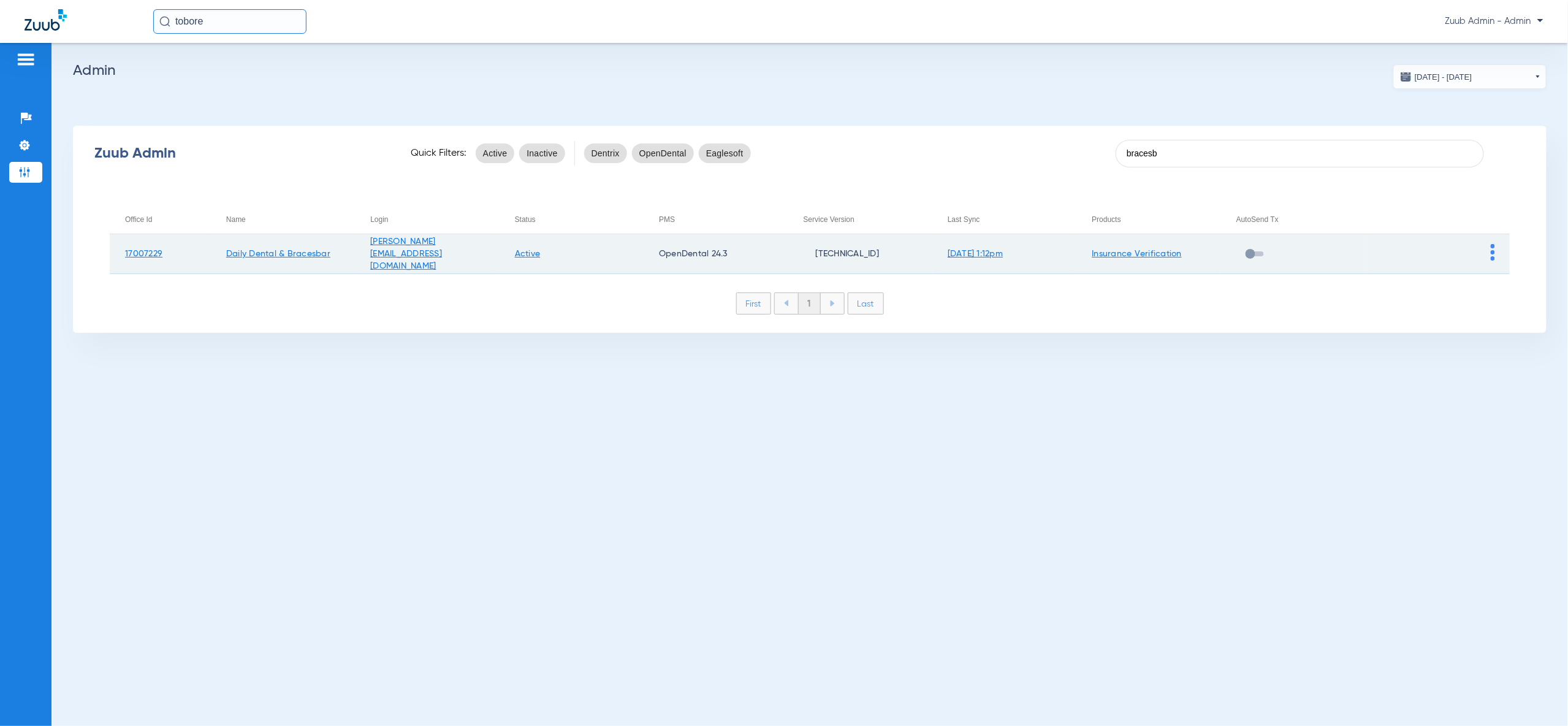
type input "bracesb"
click at [1492, 249] on img at bounding box center [1493, 252] width 5 height 16
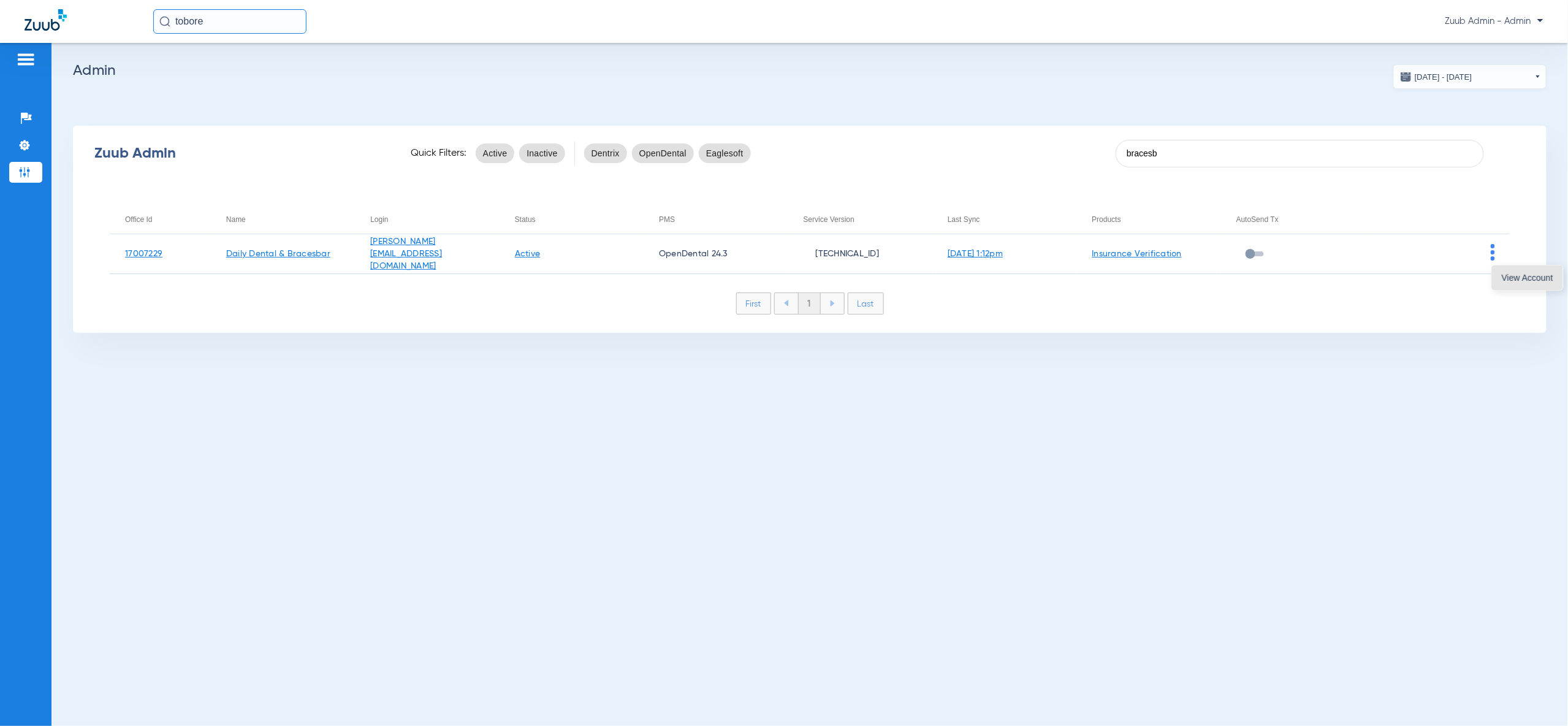
drag, startPoint x: 1534, startPoint y: 277, endPoint x: 1447, endPoint y: 290, distance: 88.0
click at [1539, 278] on span "View Account" at bounding box center [1527, 277] width 51 height 9
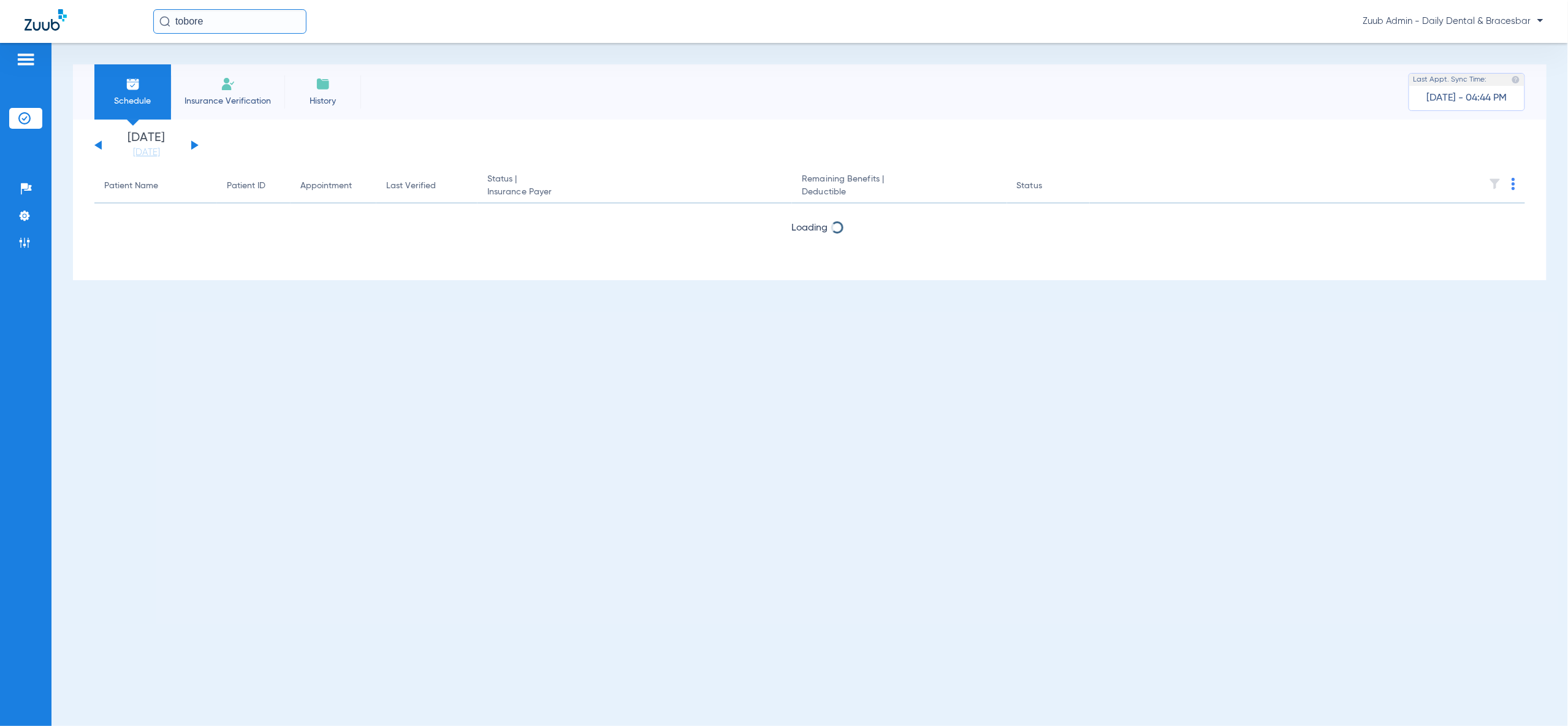
click at [213, 20] on input "tobore" at bounding box center [229, 22] width 153 height 25
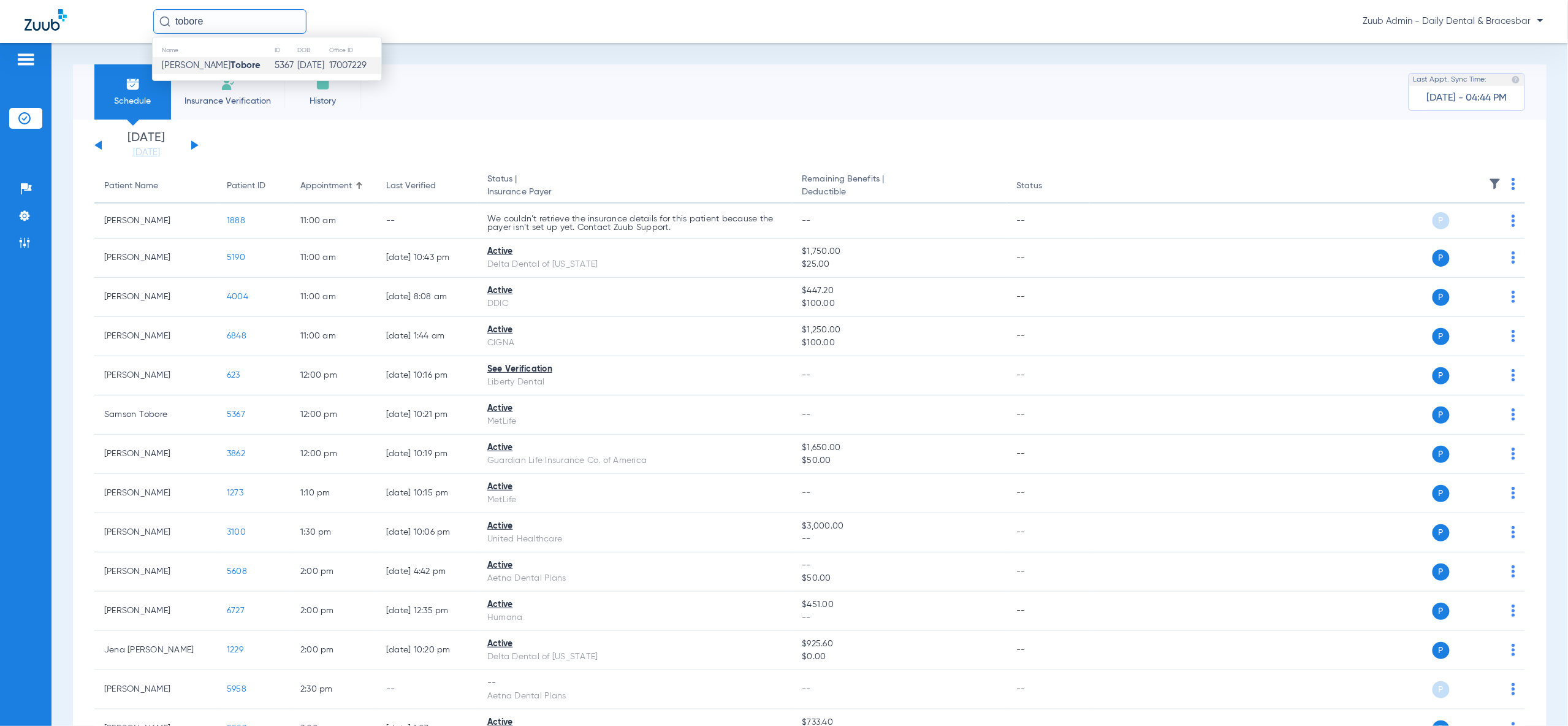
click at [230, 69] on strong "Tobore" at bounding box center [245, 66] width 30 height 10
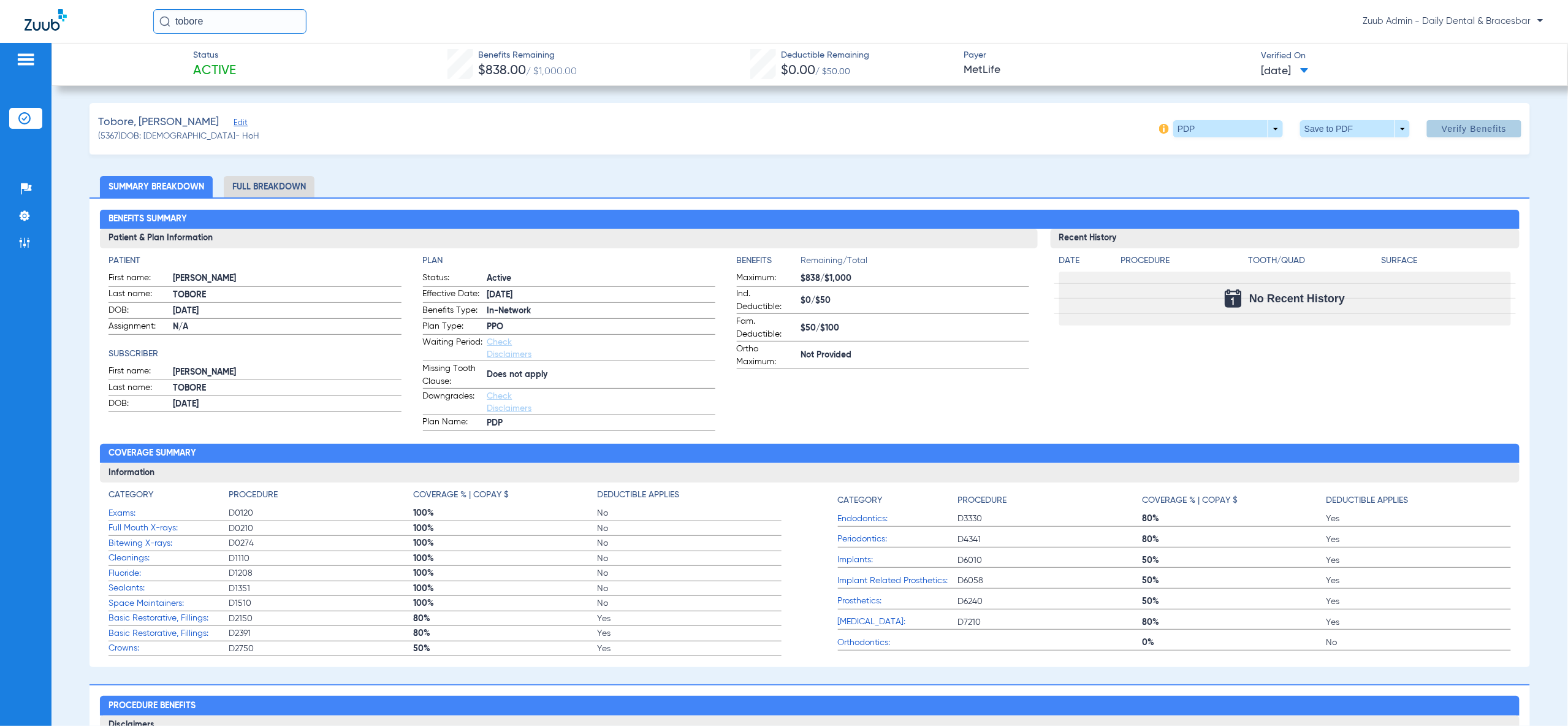
drag, startPoint x: 1442, startPoint y: 127, endPoint x: 1429, endPoint y: 132, distance: 13.9
click at [1442, 127] on span "Verify Benefits" at bounding box center [1474, 128] width 65 height 10
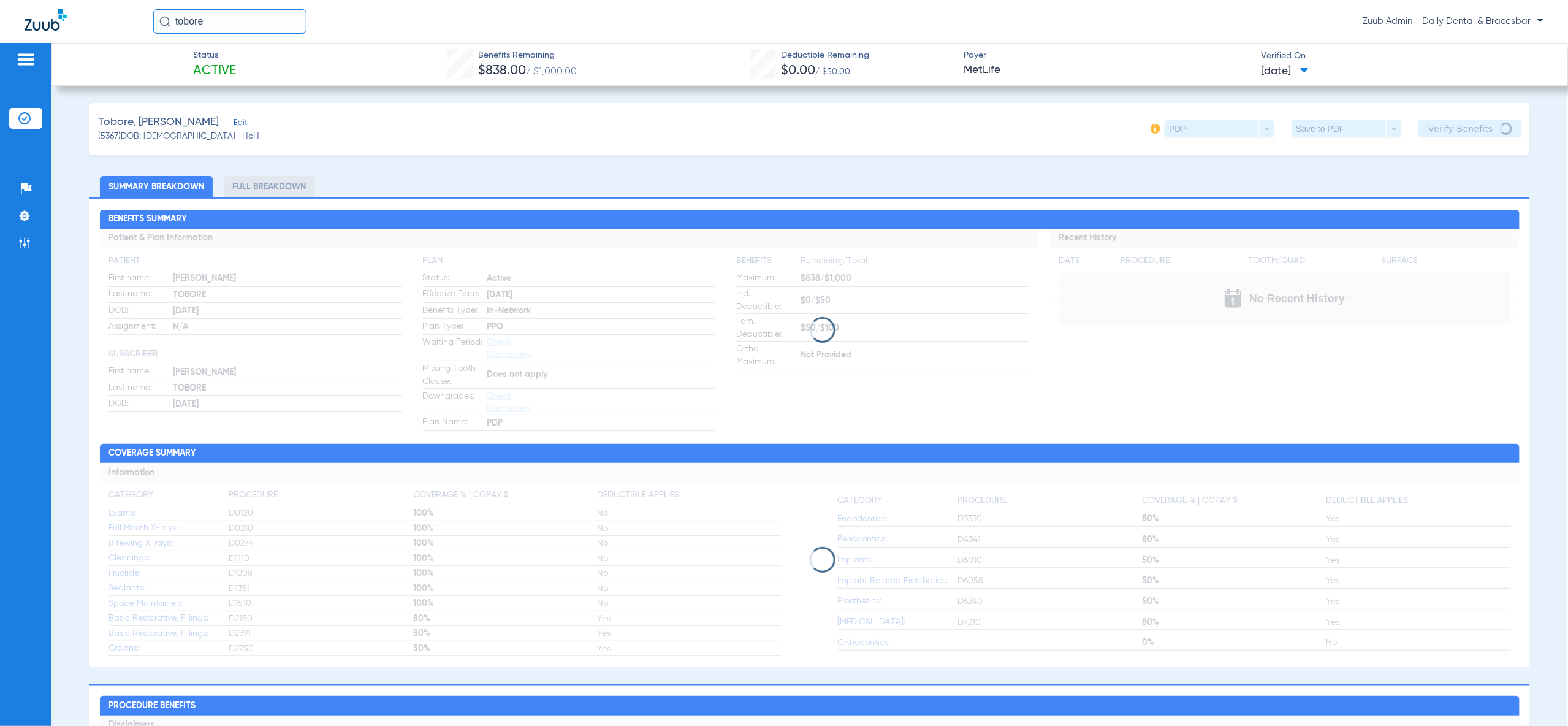
click at [1156, 129] on img at bounding box center [1155, 128] width 10 height 10
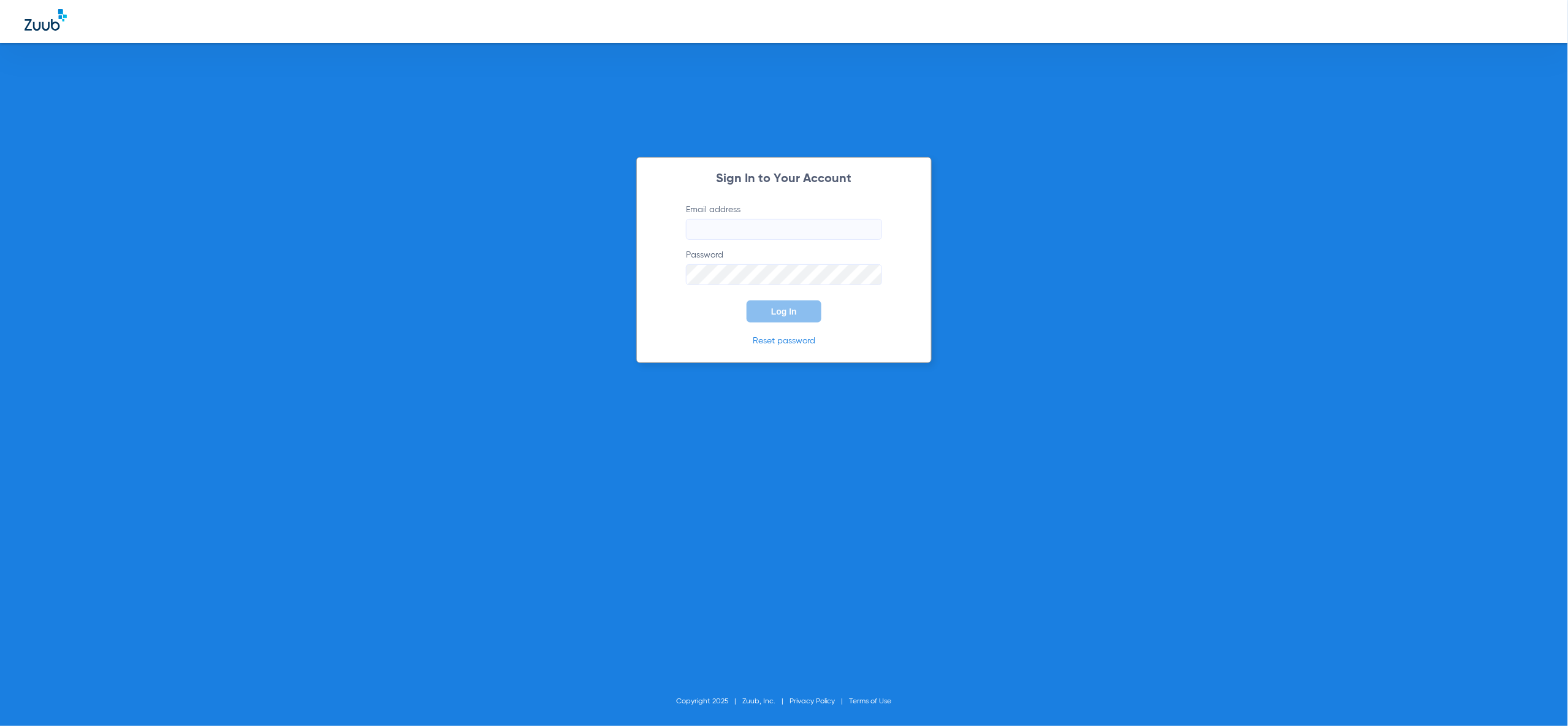
click at [753, 230] on input "Email address" at bounding box center [784, 229] width 196 height 21
type input "[PERSON_NAME][EMAIL_ADDRESS][PERSON_NAME][DOMAIN_NAME]"
drag, startPoint x: 798, startPoint y: 318, endPoint x: 782, endPoint y: 294, distance: 28.8
click at [799, 319] on button "Log In" at bounding box center [784, 311] width 75 height 22
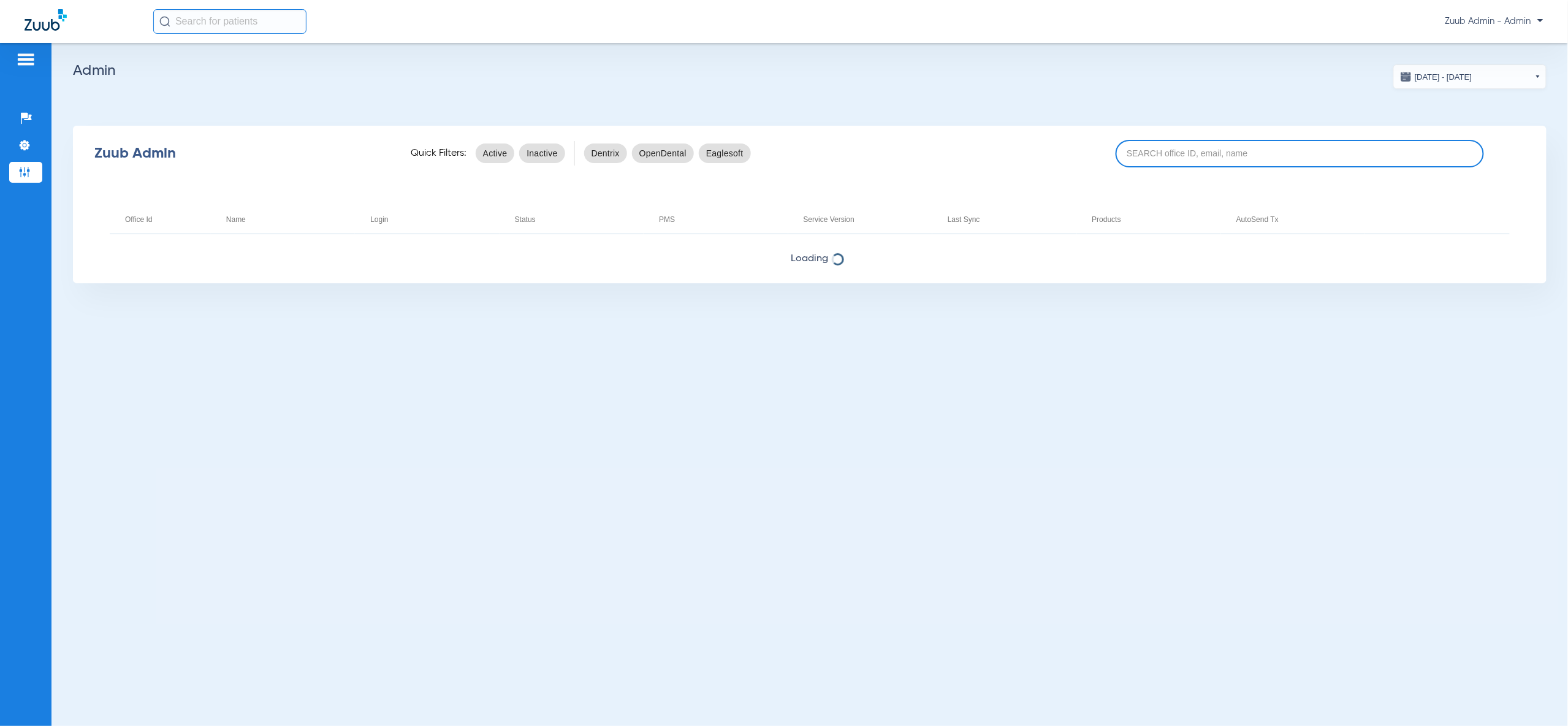
click at [1186, 163] on input at bounding box center [1299, 153] width 368 height 28
paste input "17004522"
type input "17004522"
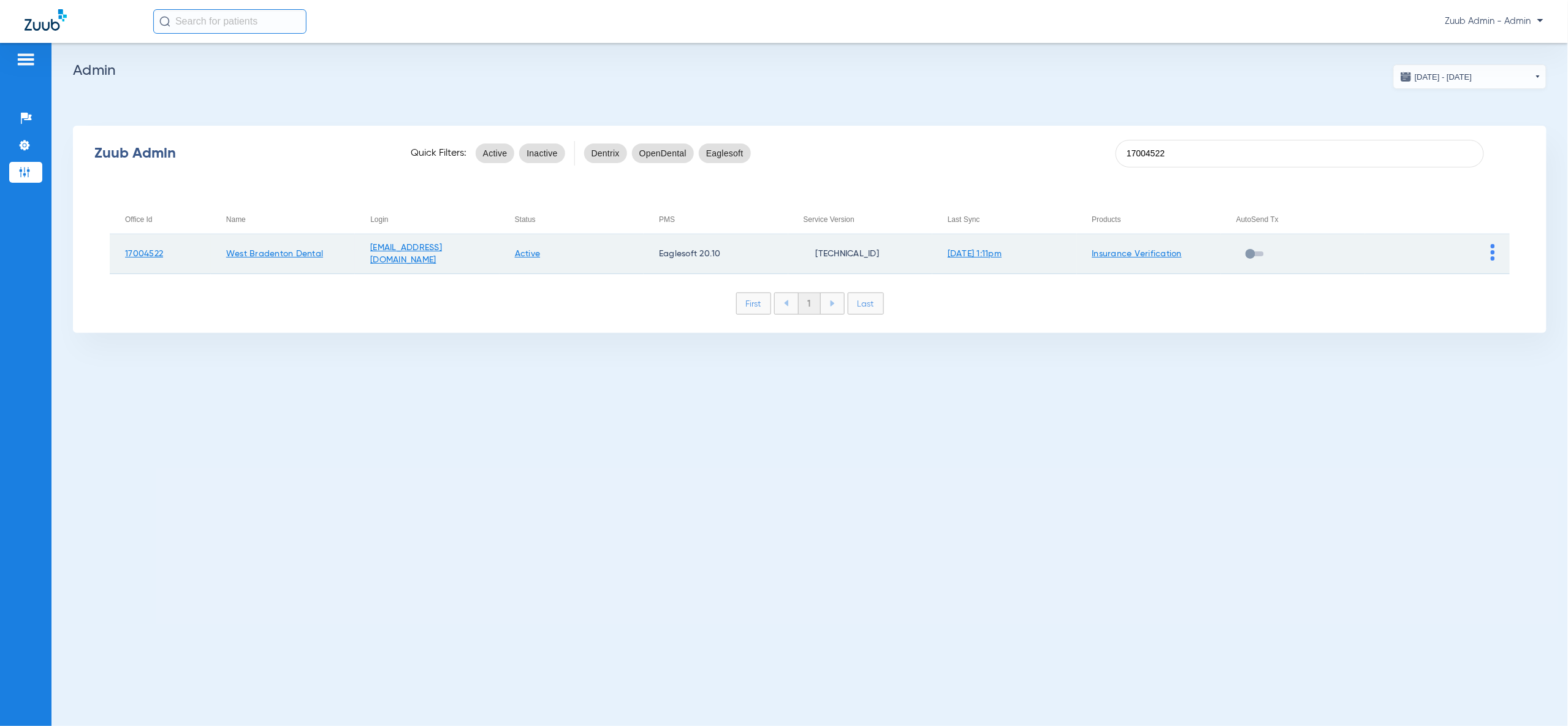
click at [1493, 250] on img at bounding box center [1493, 252] width 5 height 16
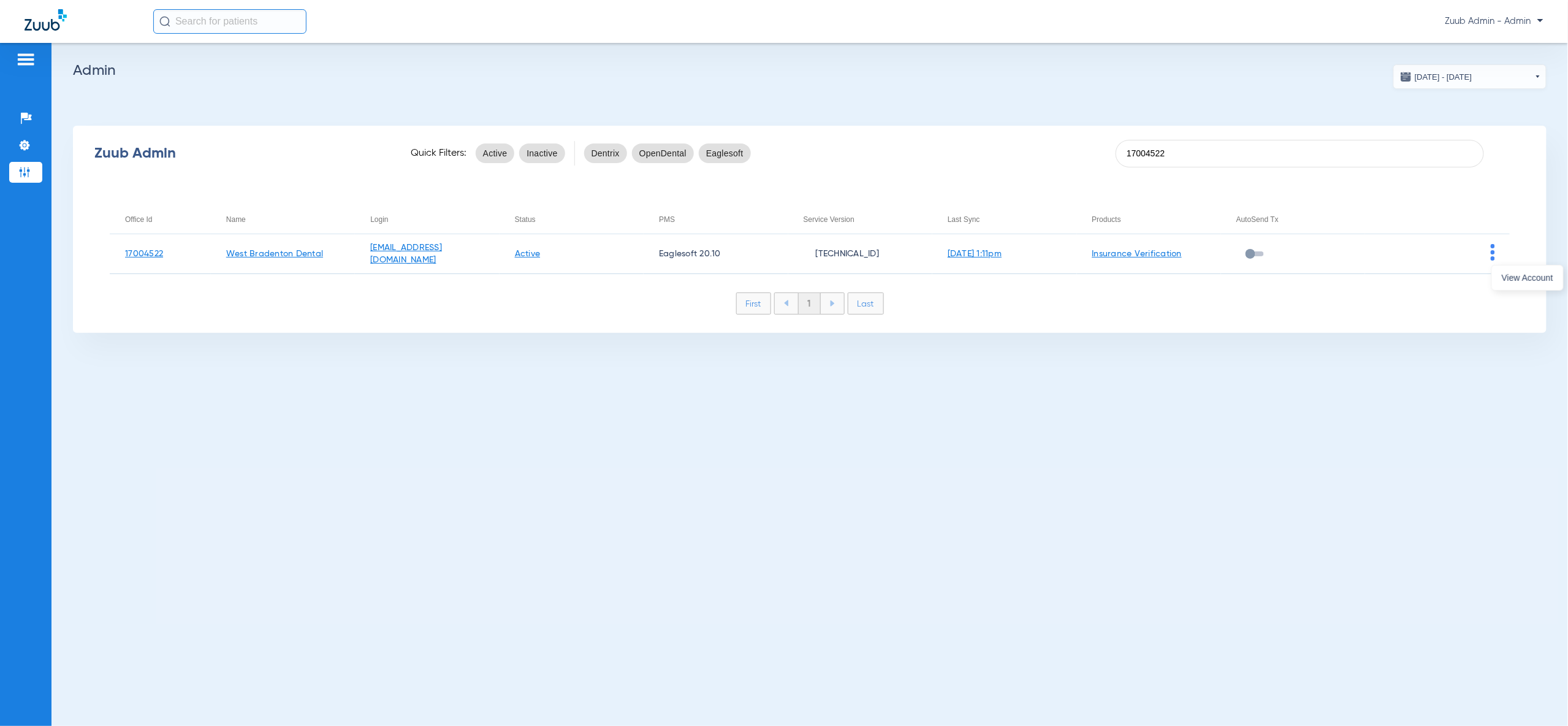
click at [1539, 279] on span "View Account" at bounding box center [1527, 277] width 51 height 9
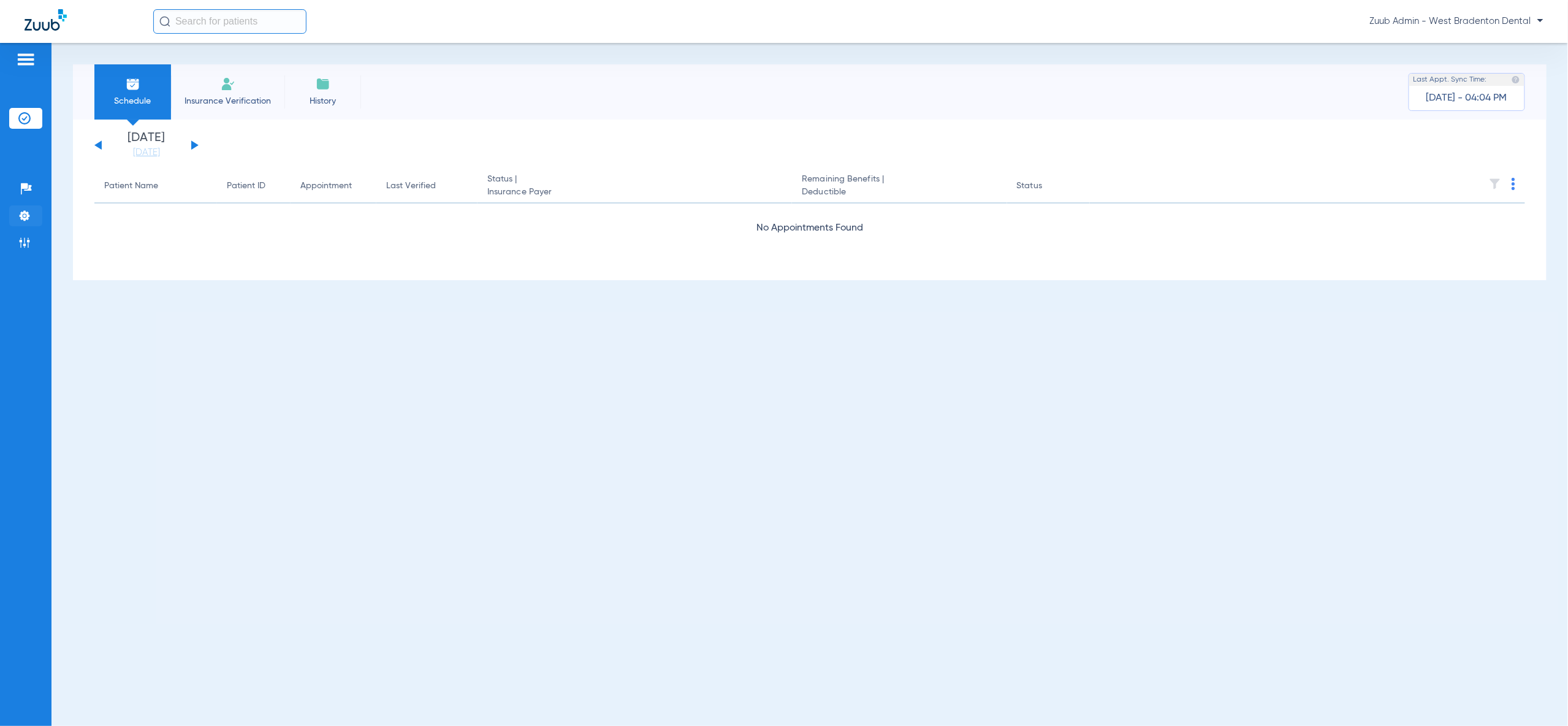
click at [20, 215] on img at bounding box center [24, 215] width 12 height 12
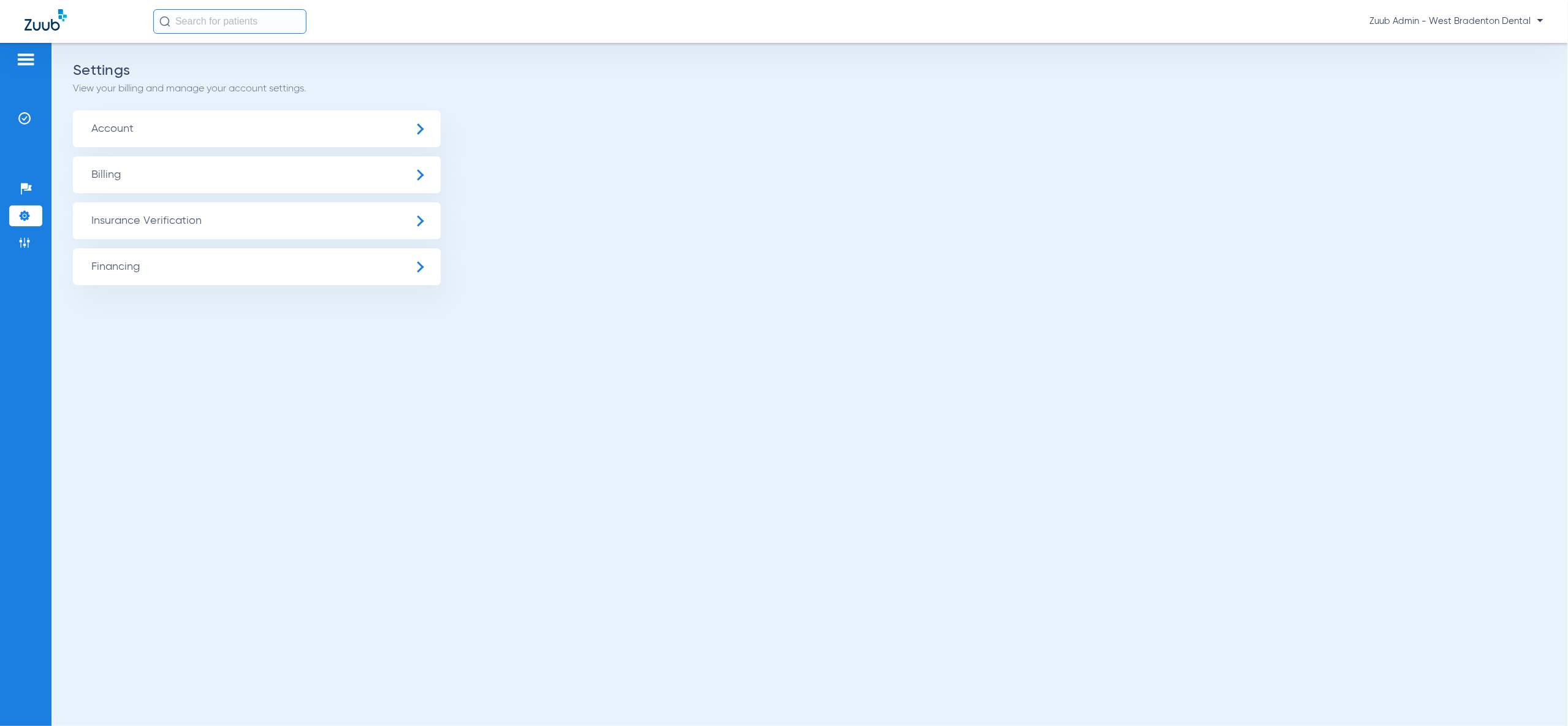
click at [113, 224] on span "Insurance Verification" at bounding box center [257, 221] width 368 height 37
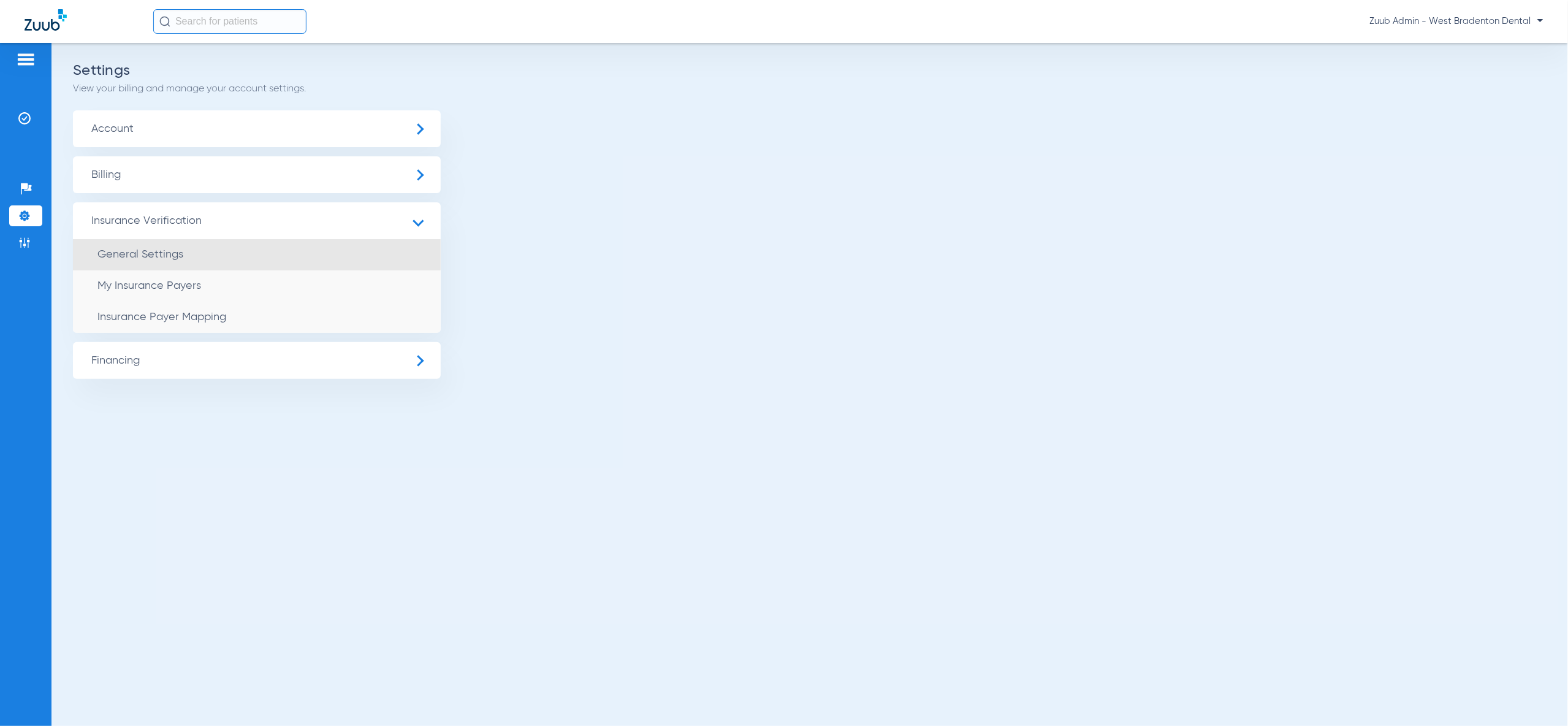
click at [168, 258] on span "General Settings" at bounding box center [140, 255] width 86 height 11
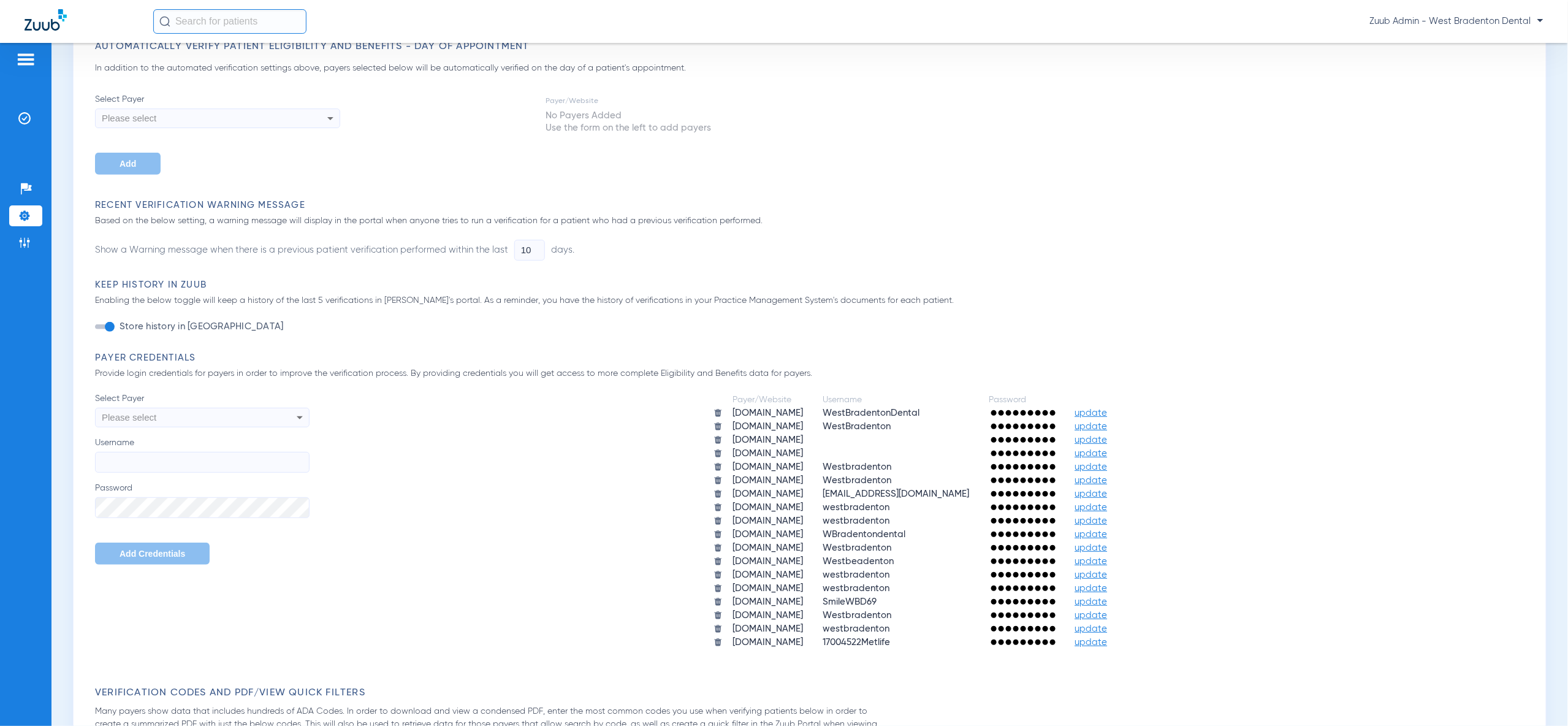
scroll to position [226, 0]
click at [14, 216] on li "Settings" at bounding box center [26, 216] width 33 height 21
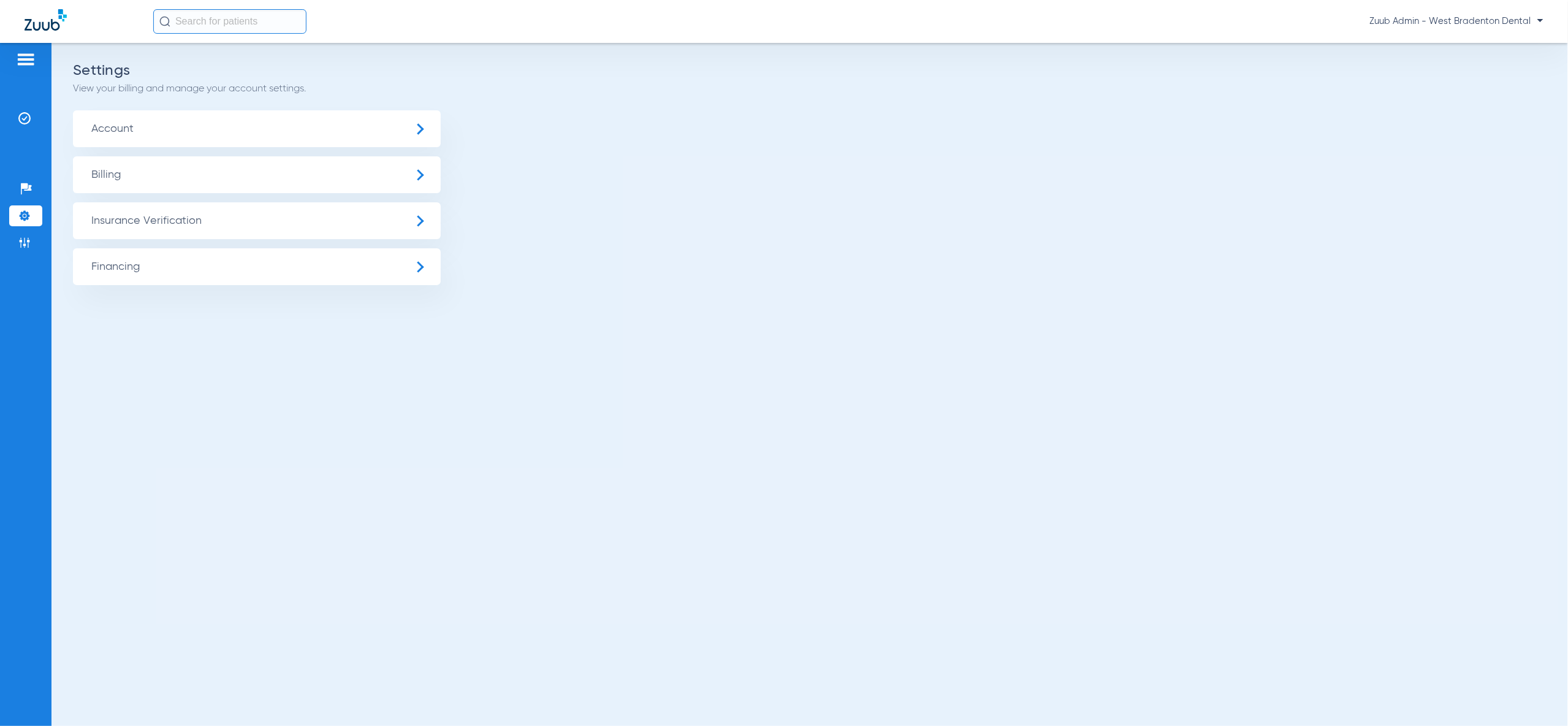
click at [166, 227] on span "Insurance Verification" at bounding box center [257, 221] width 368 height 37
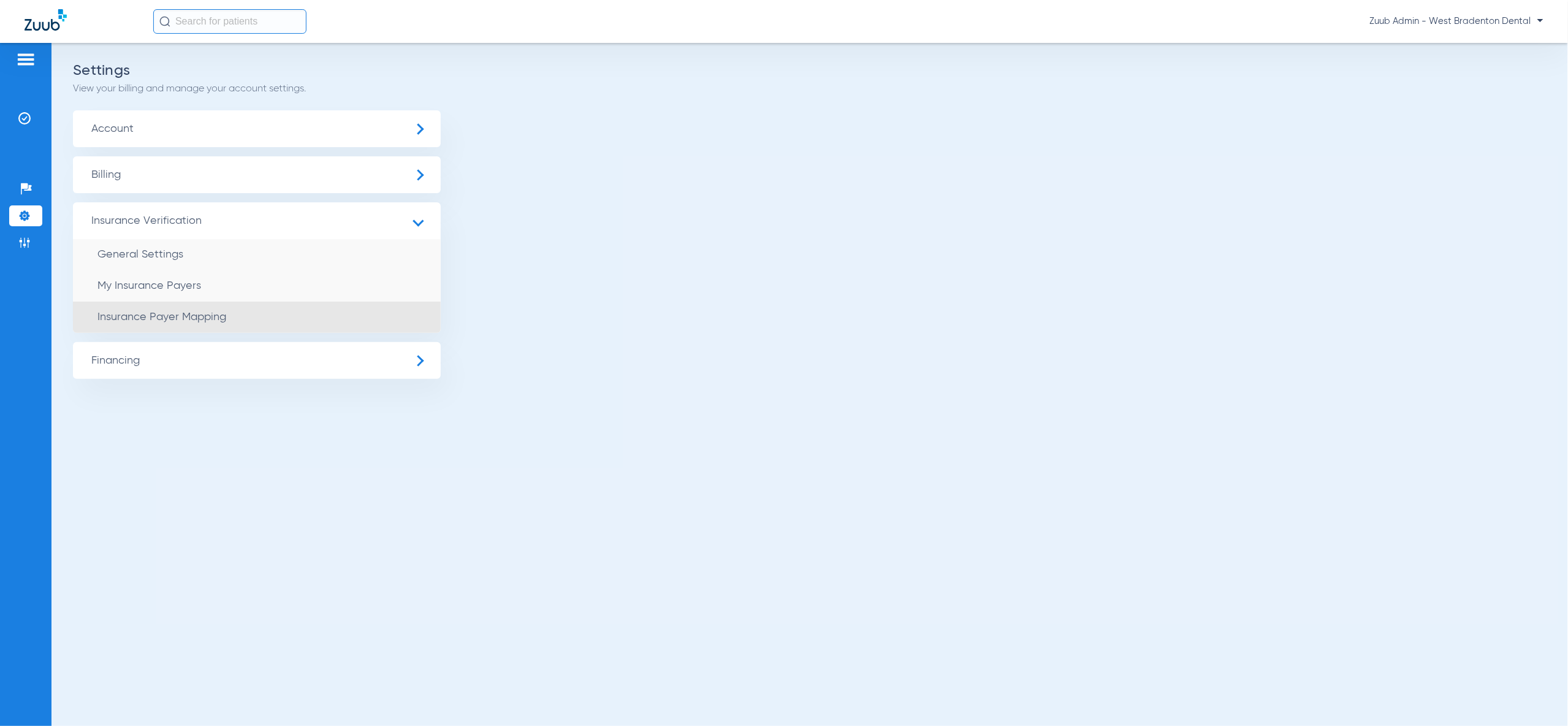
click at [208, 306] on li "Insurance Payer Mapping" at bounding box center [257, 317] width 368 height 31
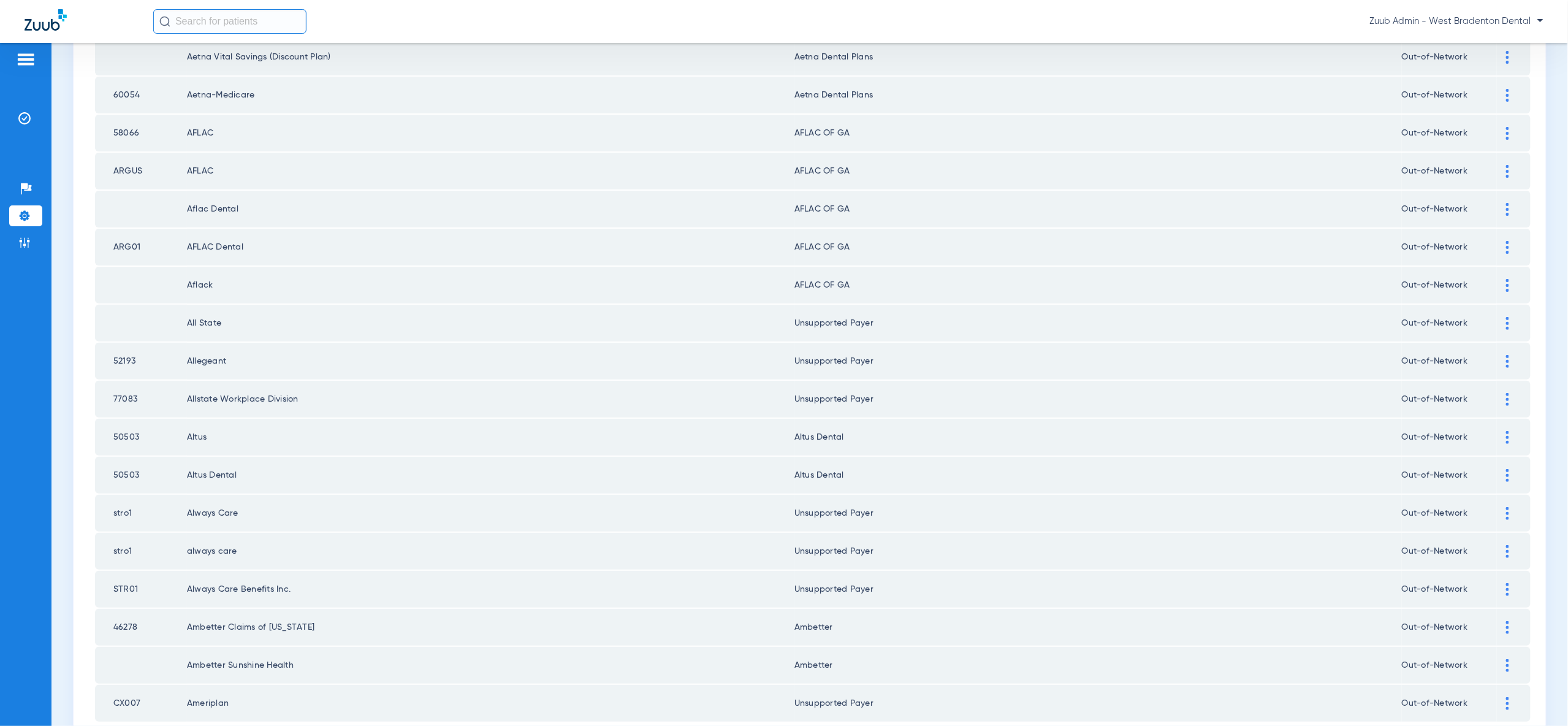
scroll to position [1428, 0]
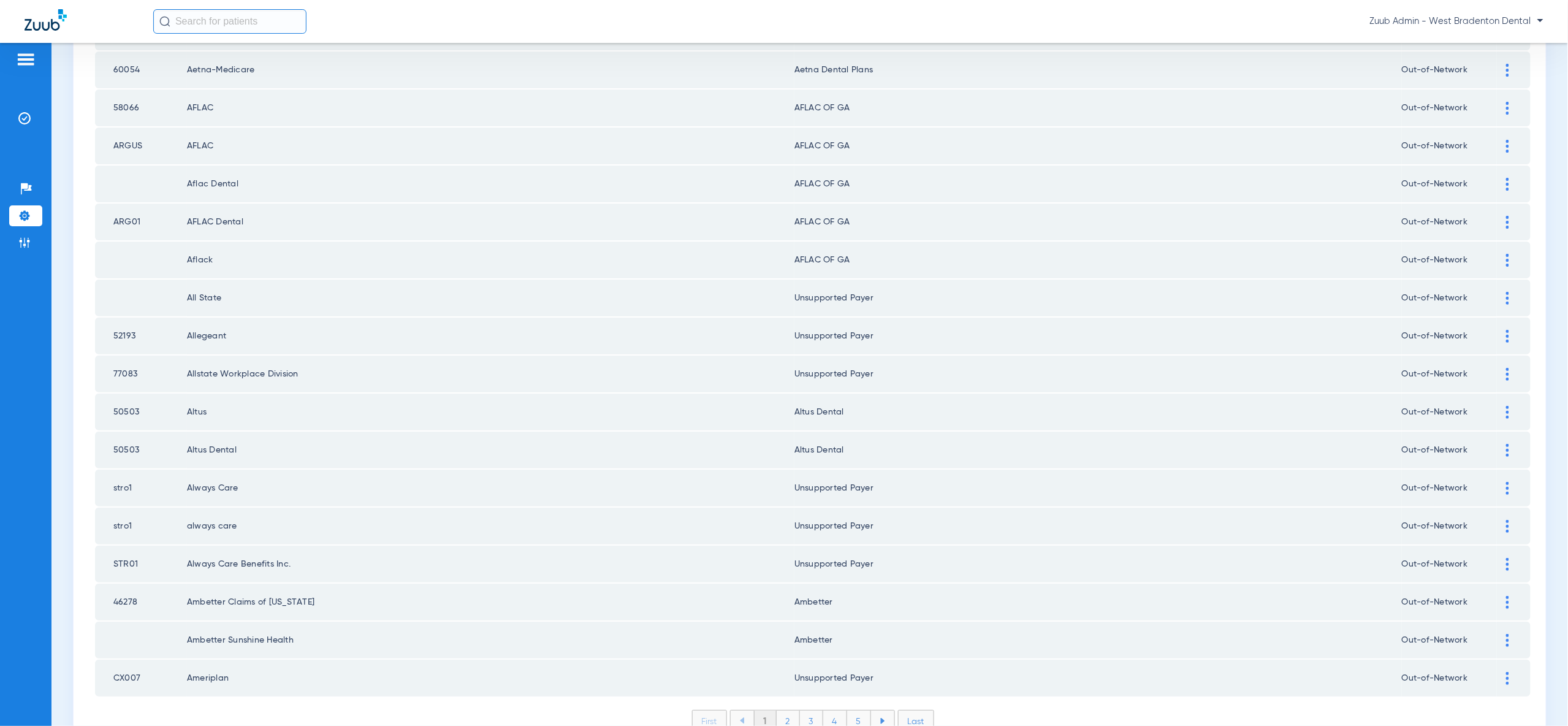
drag, startPoint x: 785, startPoint y: 653, endPoint x: 796, endPoint y: 644, distance: 14.2
click at [785, 711] on li "2" at bounding box center [788, 721] width 23 height 21
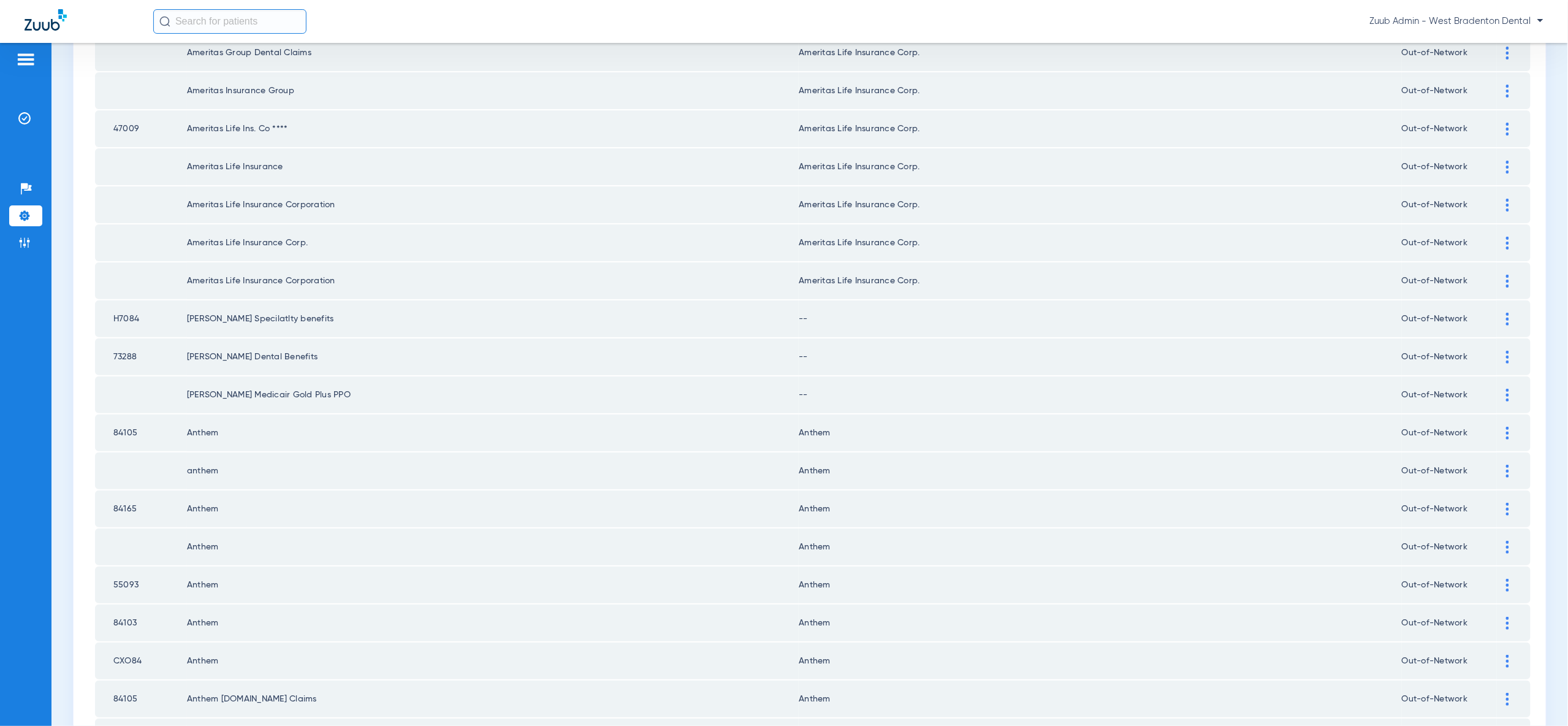
scroll to position [432, 0]
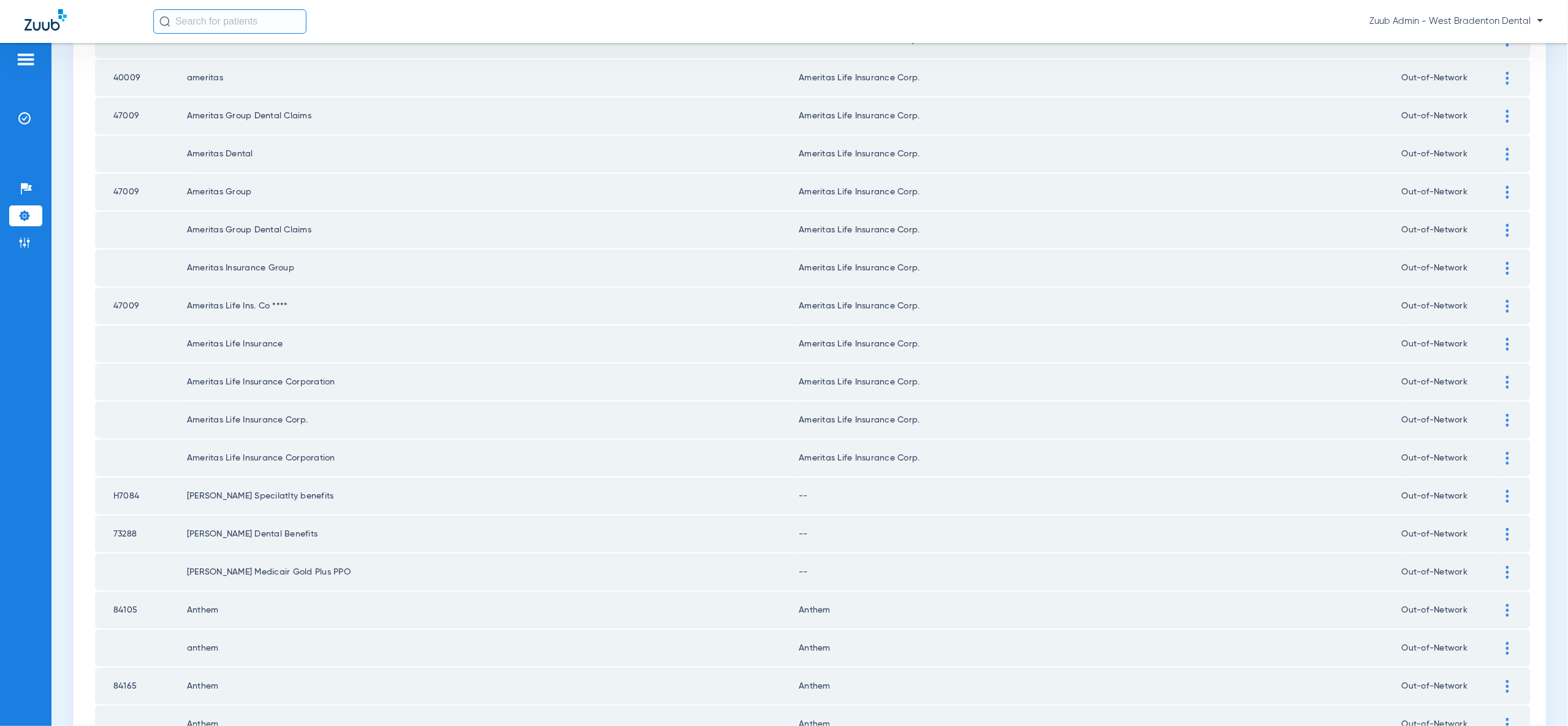
click at [1506, 490] on img at bounding box center [1507, 497] width 3 height 13
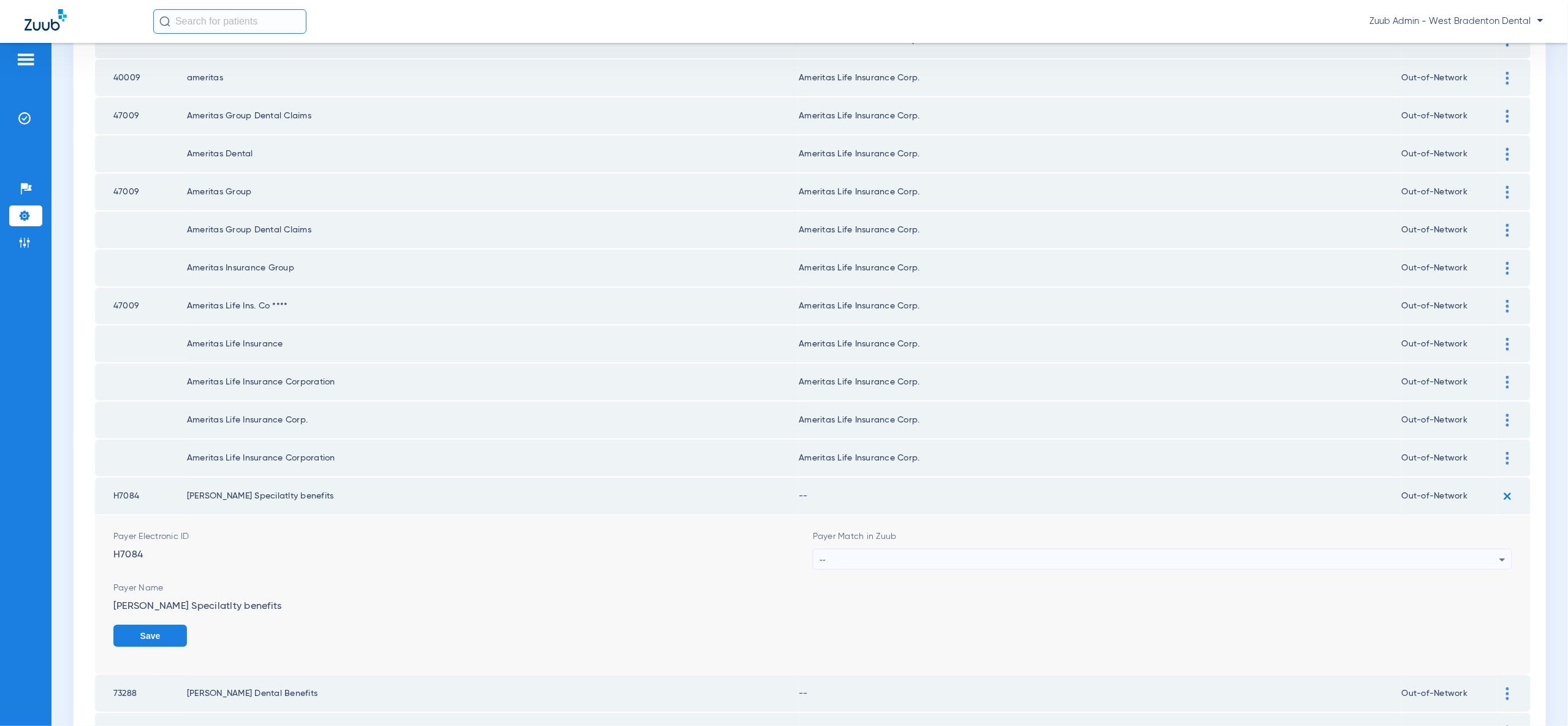
click at [1462, 550] on div "--" at bounding box center [1159, 560] width 680 height 21
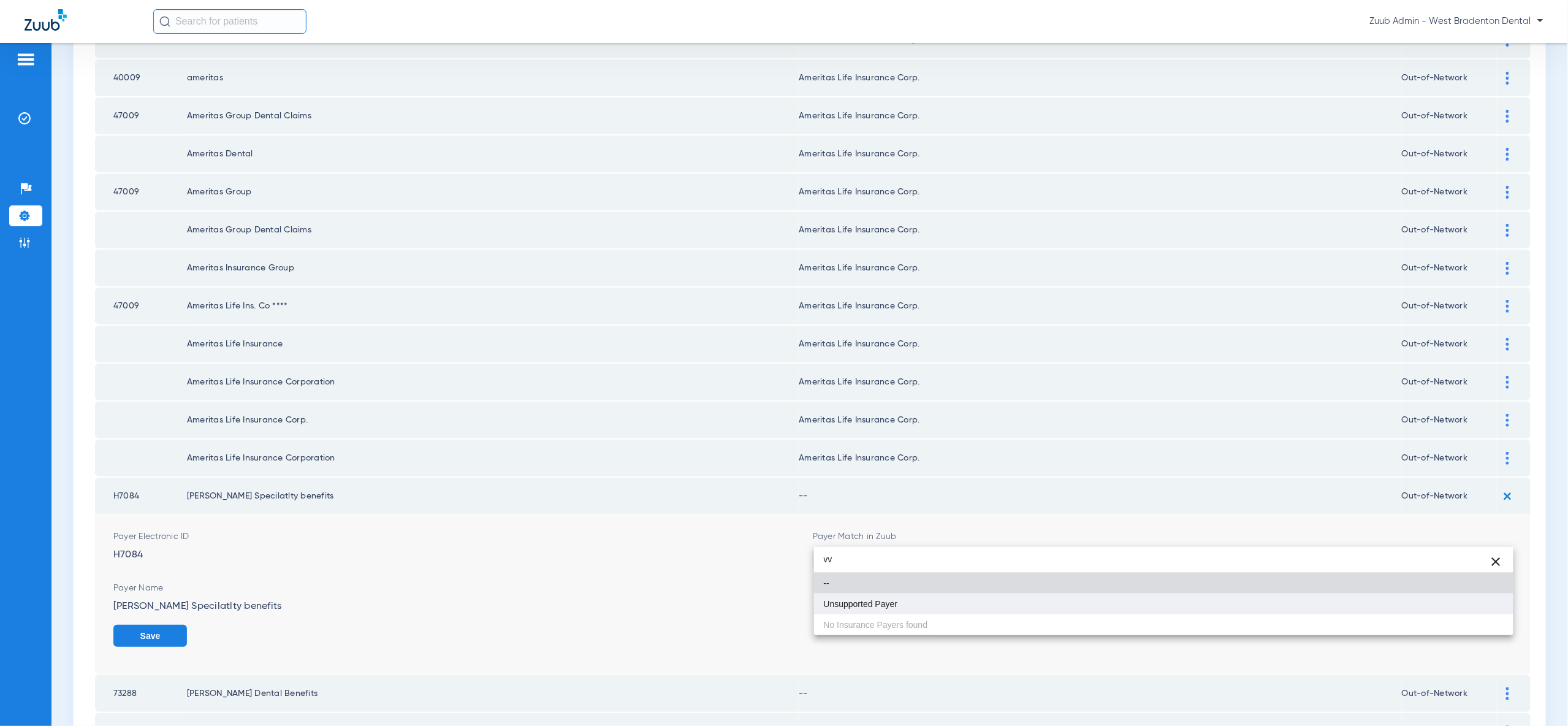
type input "vv"
click at [1441, 605] on mat-option "Unsupported Payer" at bounding box center [1163, 604] width 699 height 21
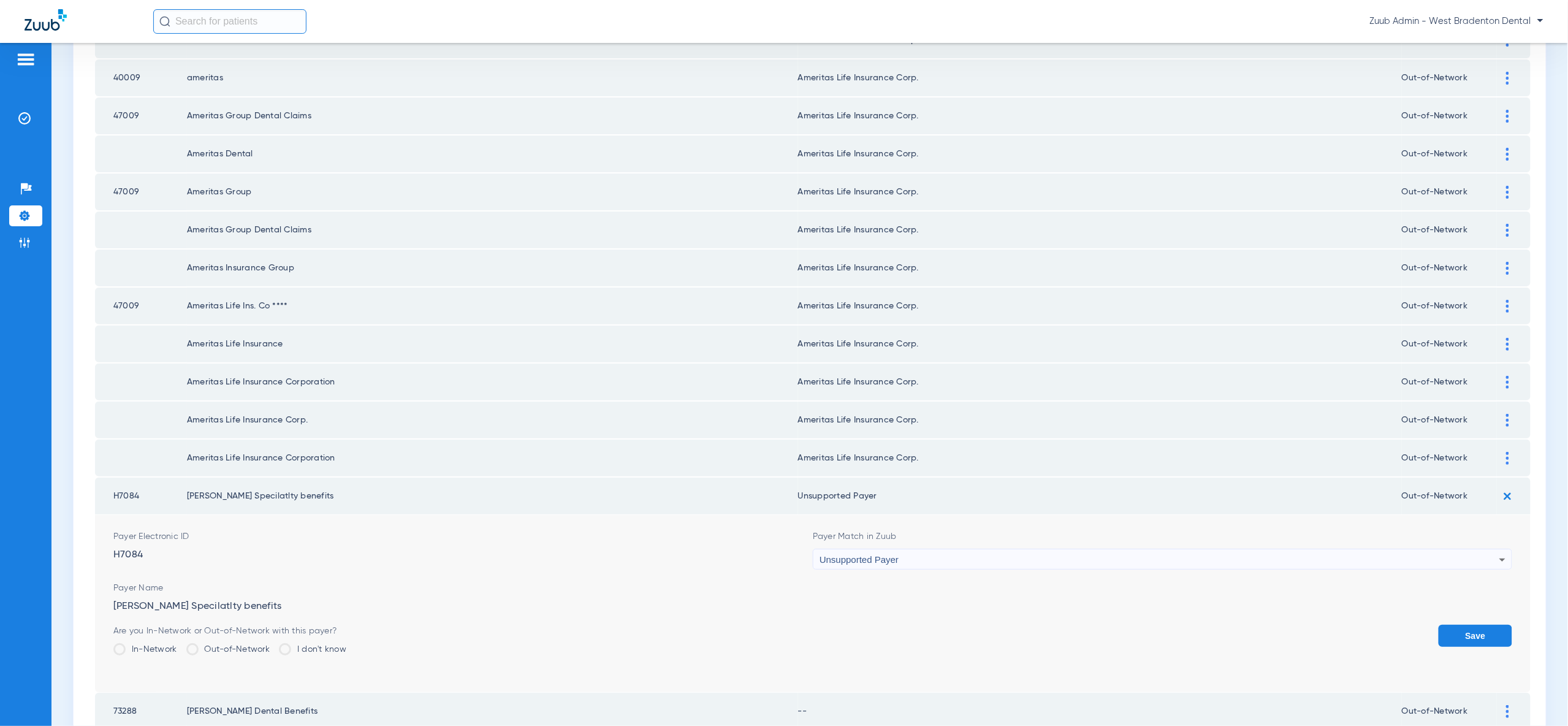
click at [1471, 625] on button "Save" at bounding box center [1475, 636] width 73 height 22
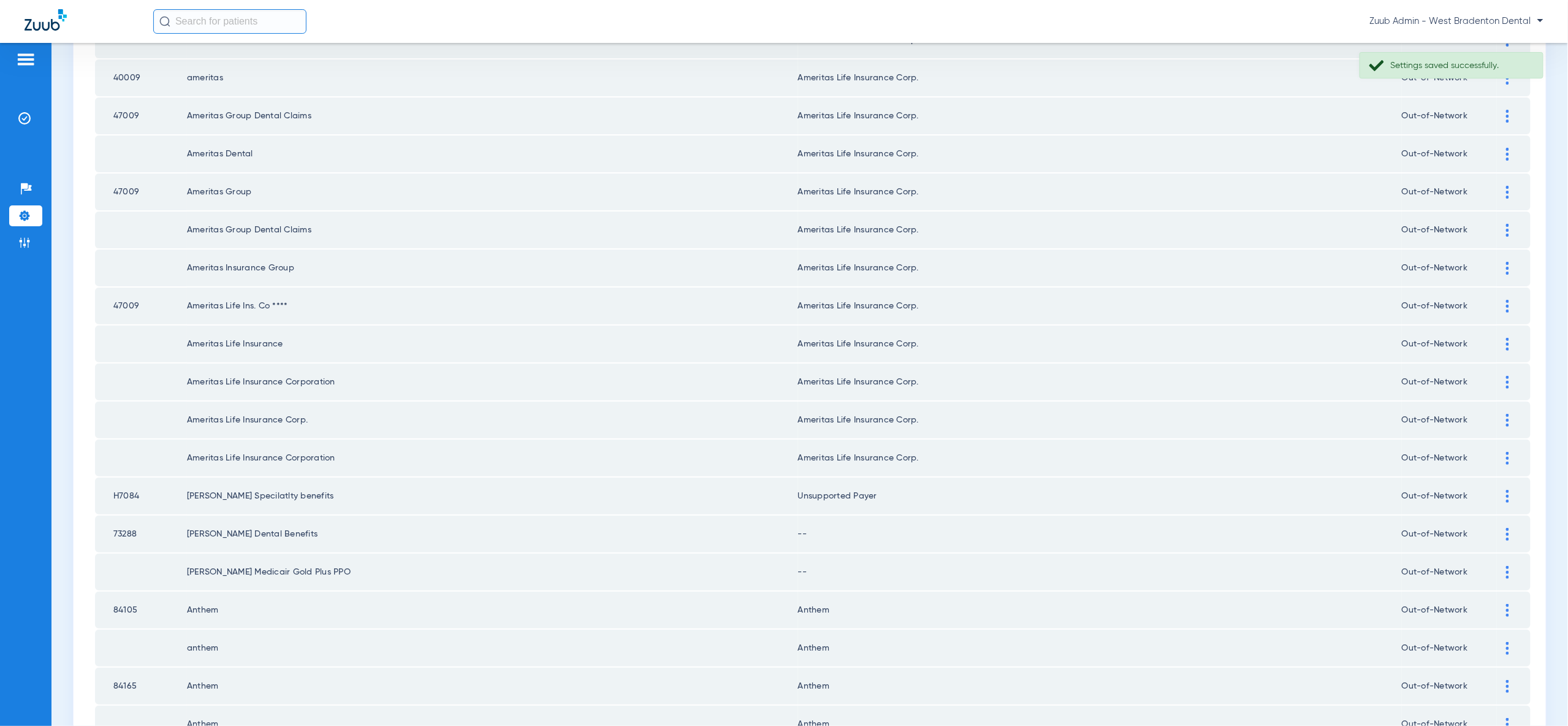
scroll to position [445, 0]
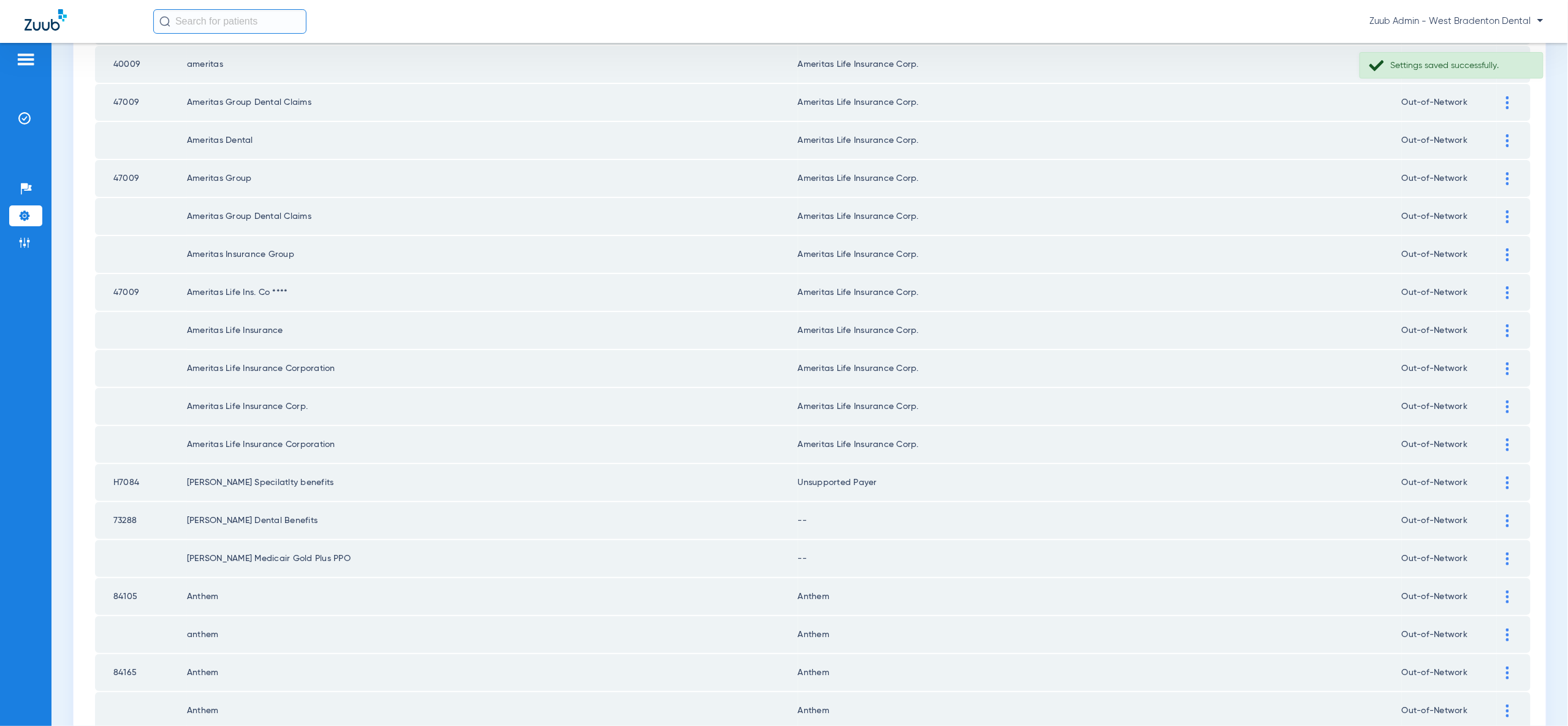
click at [1508, 515] on img at bounding box center [1507, 521] width 3 height 13
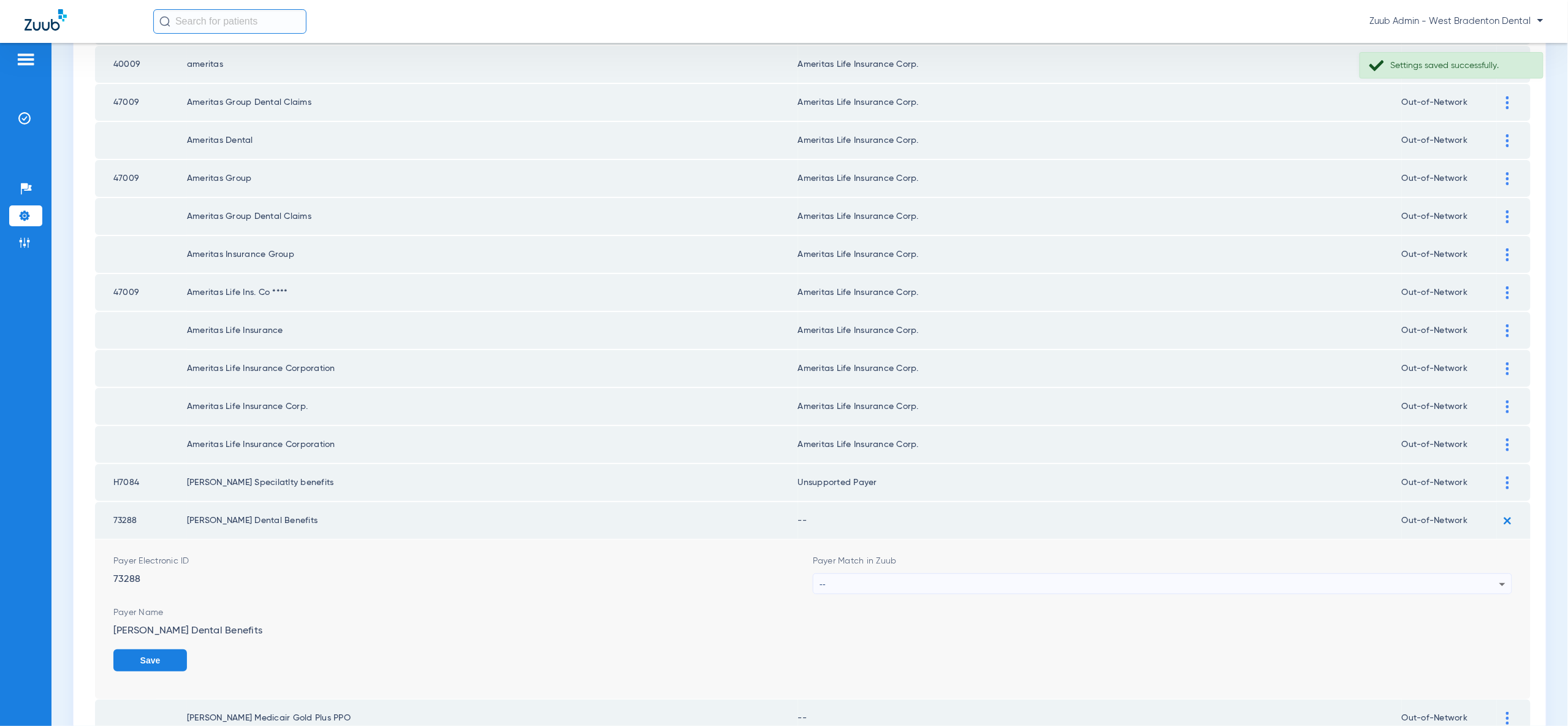
click at [1479, 574] on div "--" at bounding box center [1159, 584] width 680 height 21
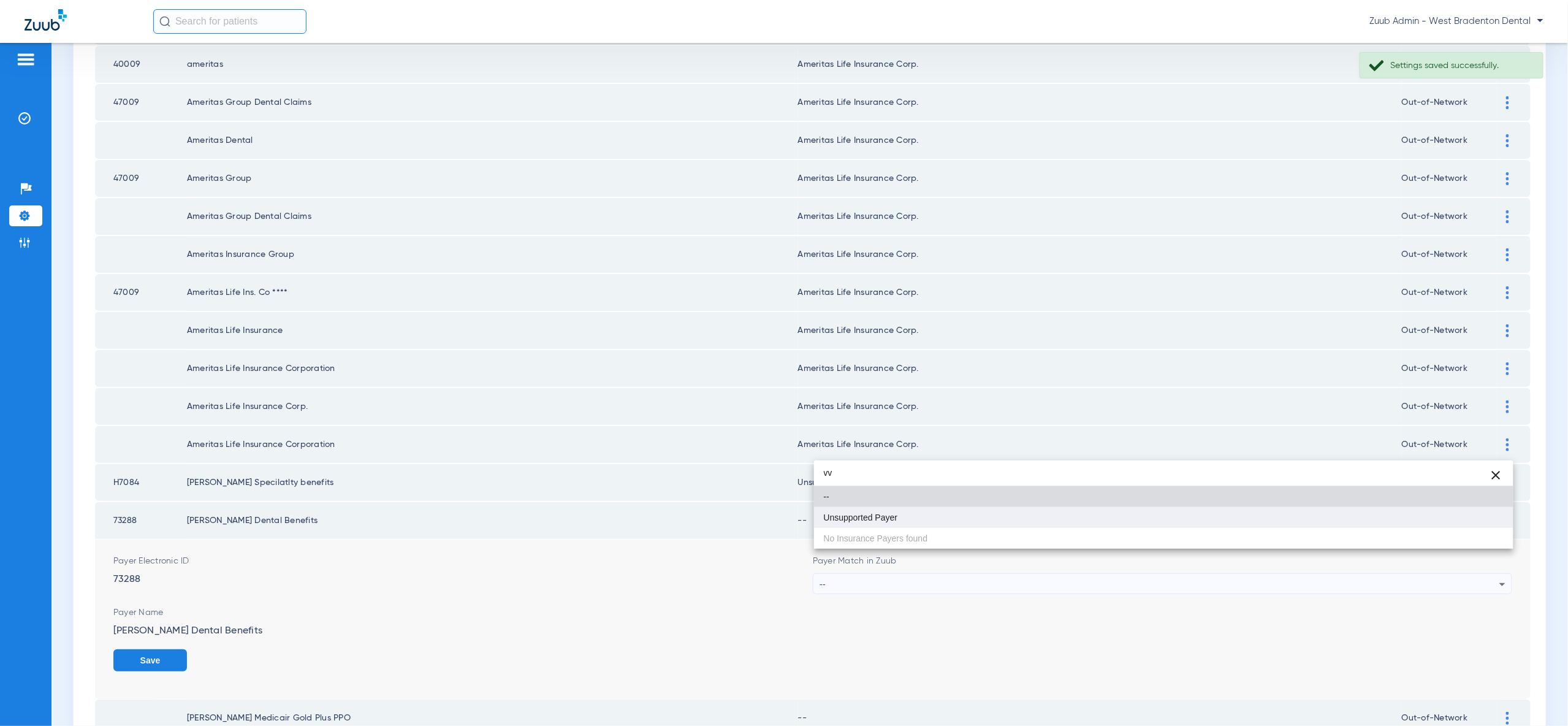
type input "vv"
click at [1478, 514] on mat-option "Unsupported Payer" at bounding box center [1163, 518] width 699 height 21
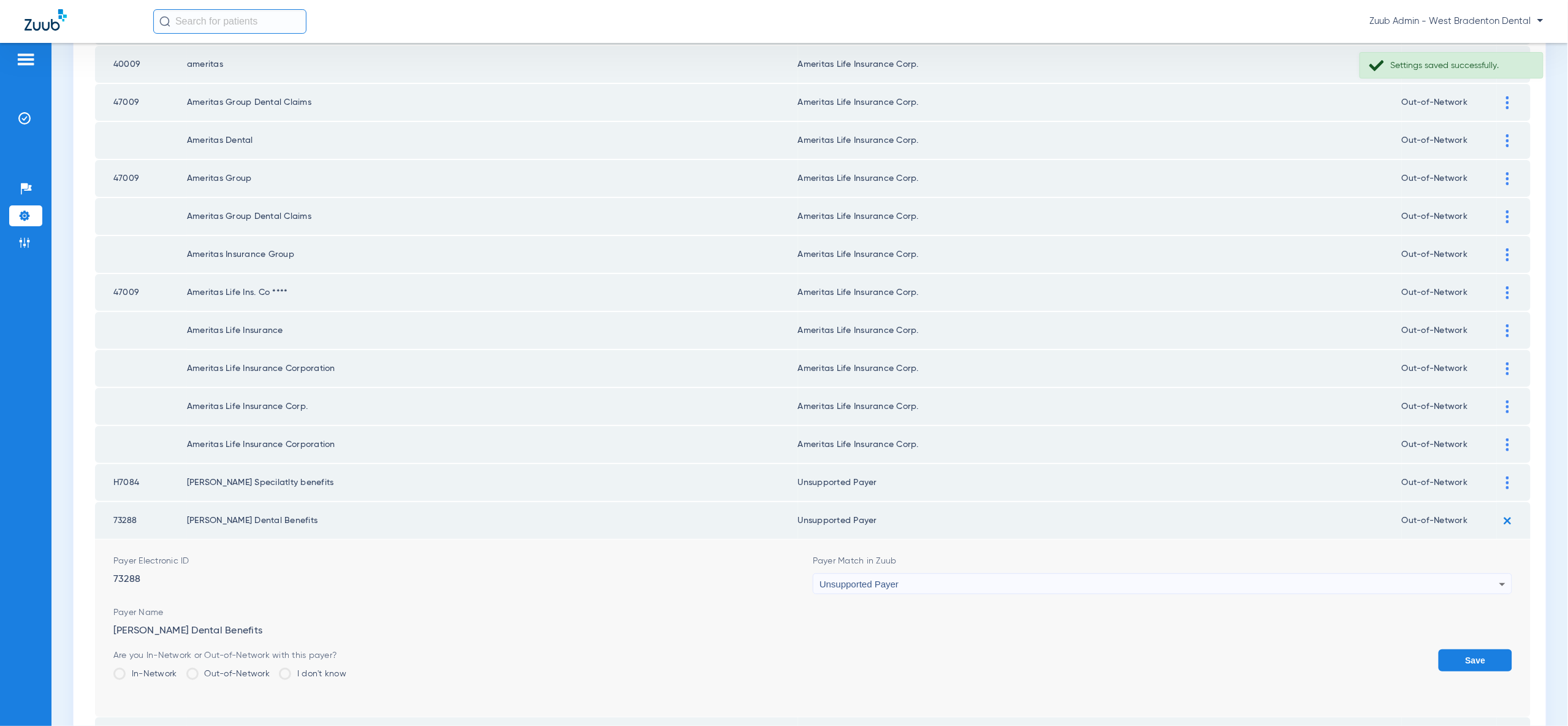
drag, startPoint x: 1487, startPoint y: 626, endPoint x: 1490, endPoint y: 620, distance: 6.7
click at [1487, 650] on button "Save" at bounding box center [1475, 660] width 73 height 22
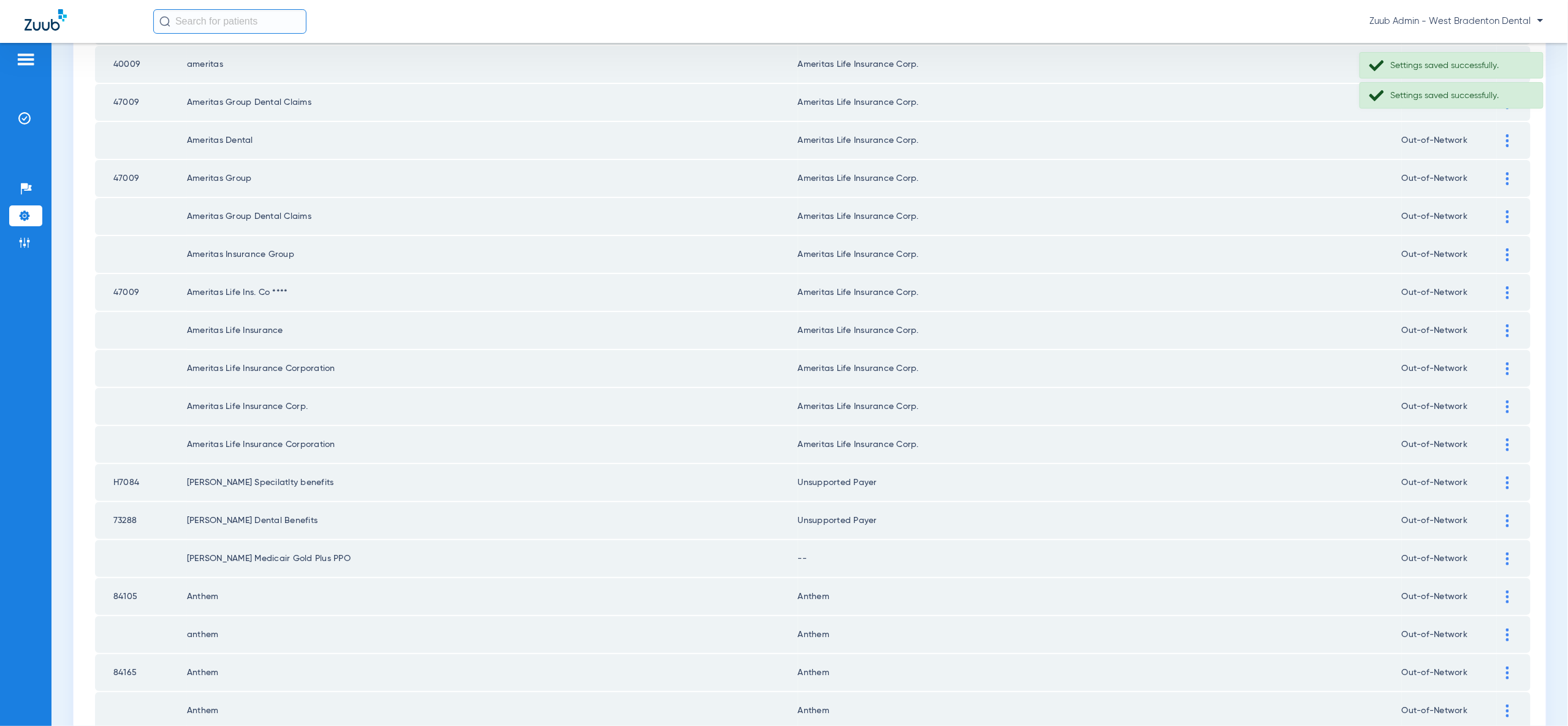
click at [1506, 553] on img at bounding box center [1507, 559] width 3 height 13
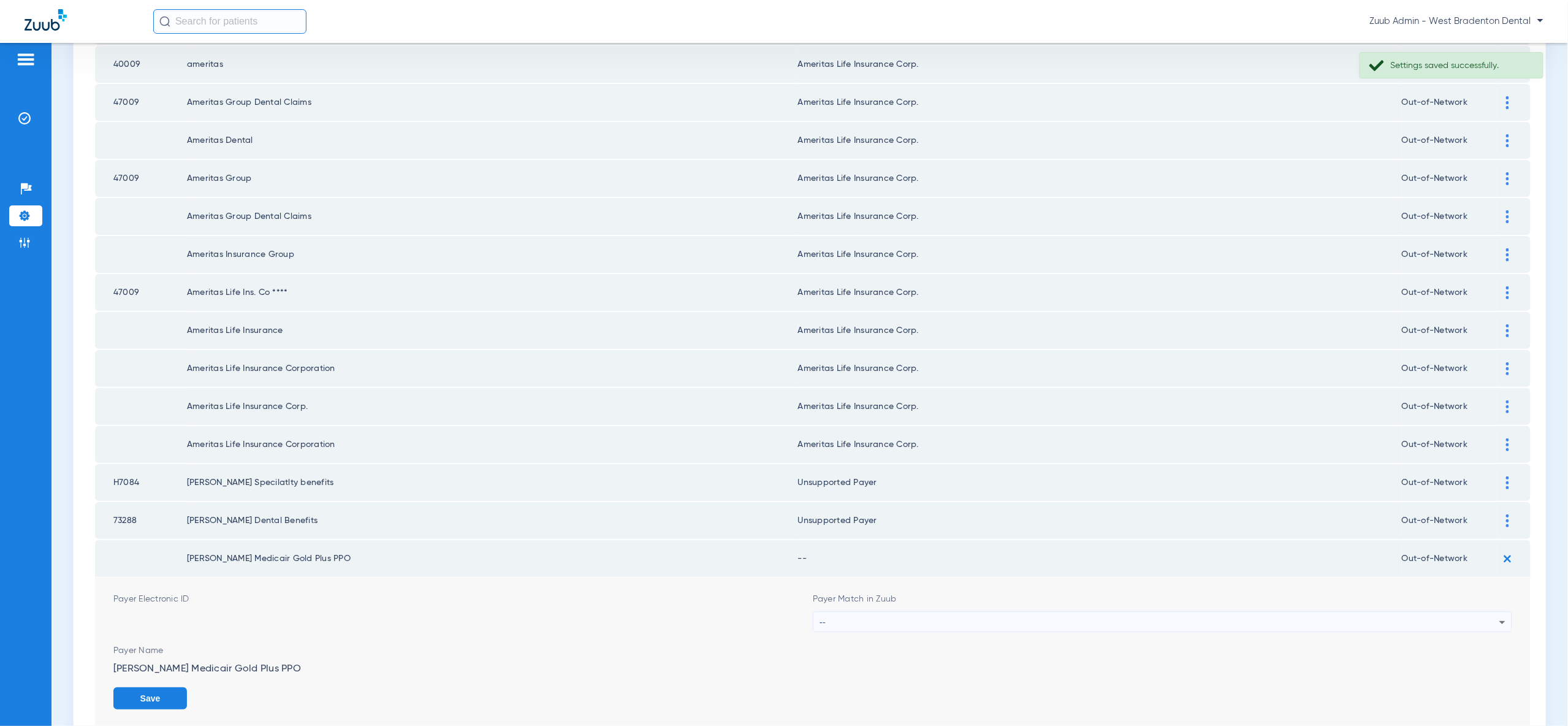
click at [1462, 612] on div "--" at bounding box center [1159, 622] width 680 height 21
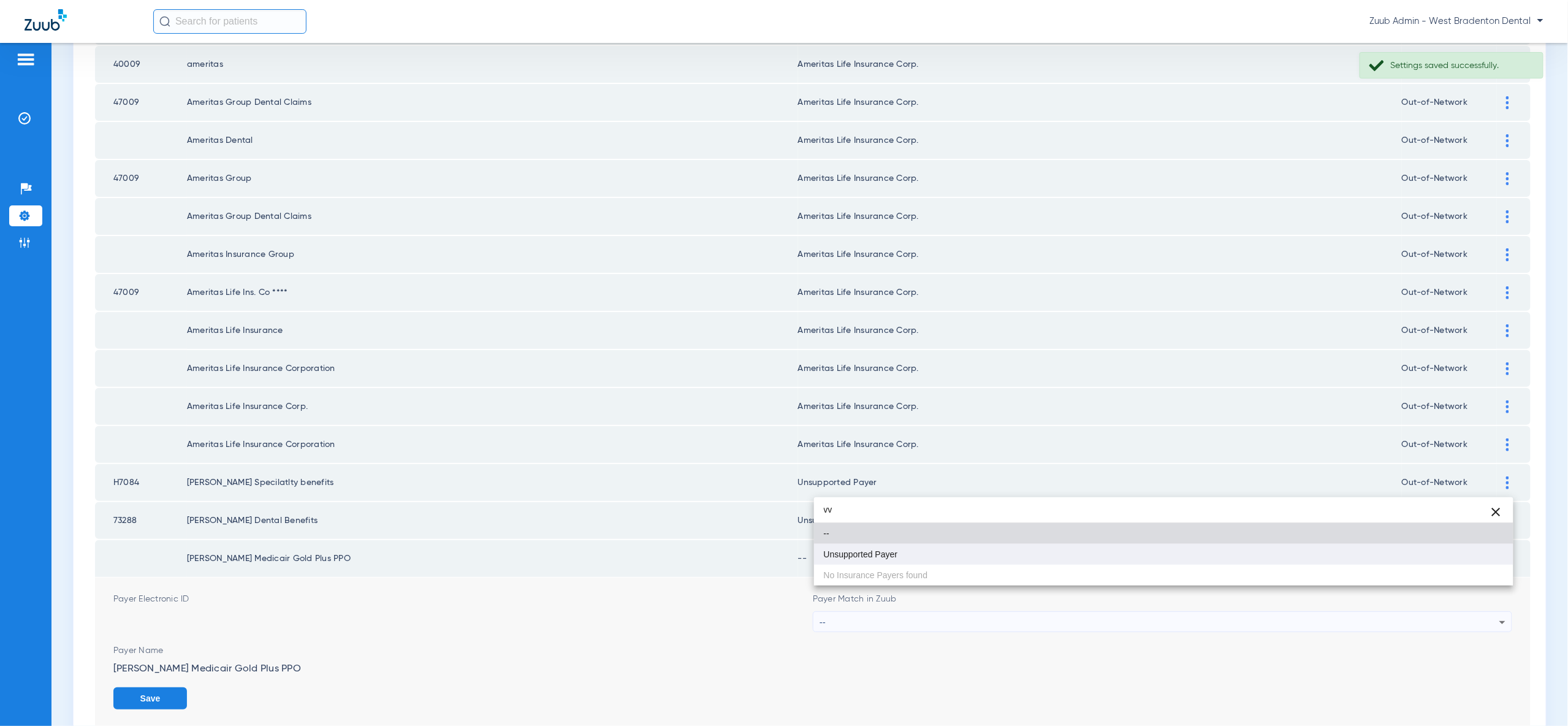
type input "vv"
drag, startPoint x: 1462, startPoint y: 560, endPoint x: 1503, endPoint y: 612, distance: 66.2
click at [1462, 560] on mat-option "Unsupported Payer" at bounding box center [1163, 555] width 699 height 21
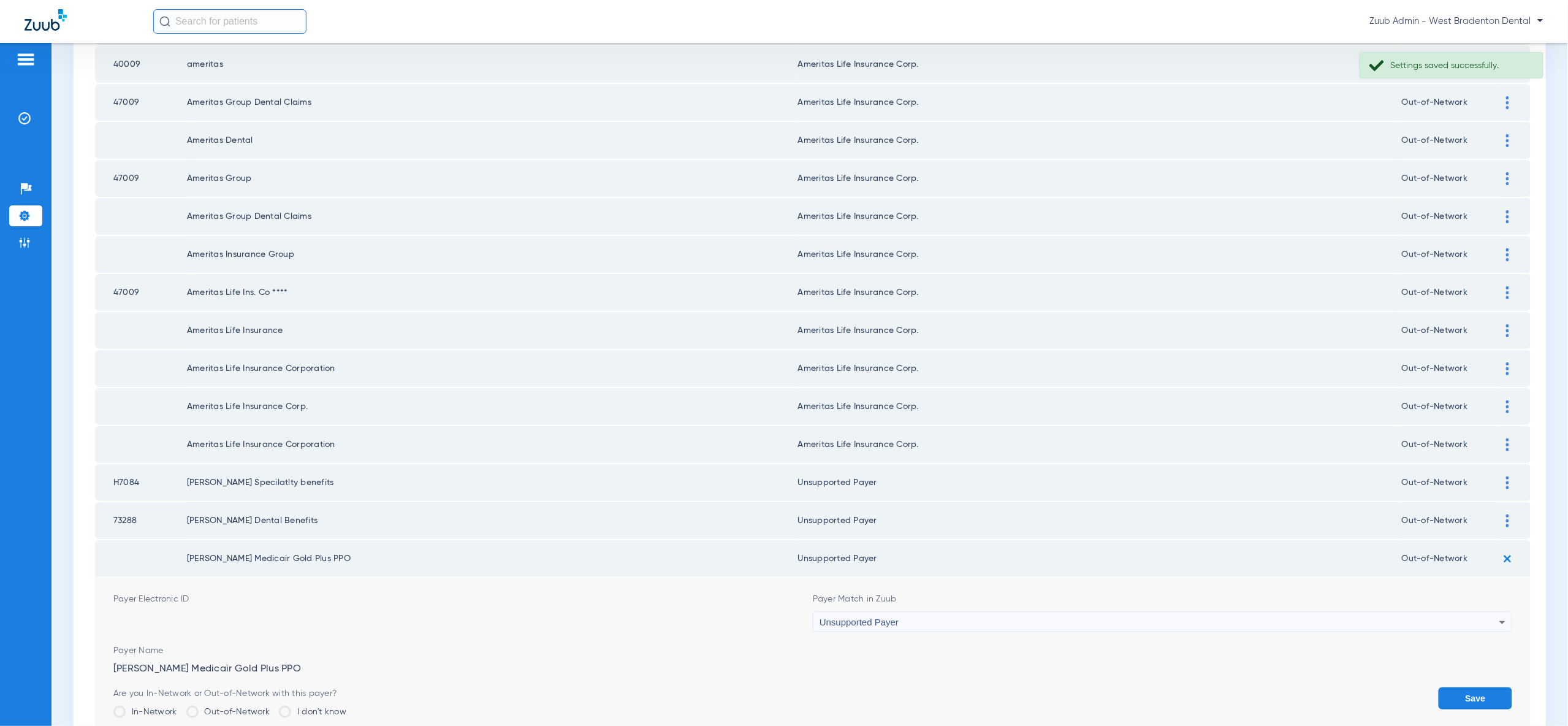
click at [1481, 688] on button "Save" at bounding box center [1475, 698] width 73 height 22
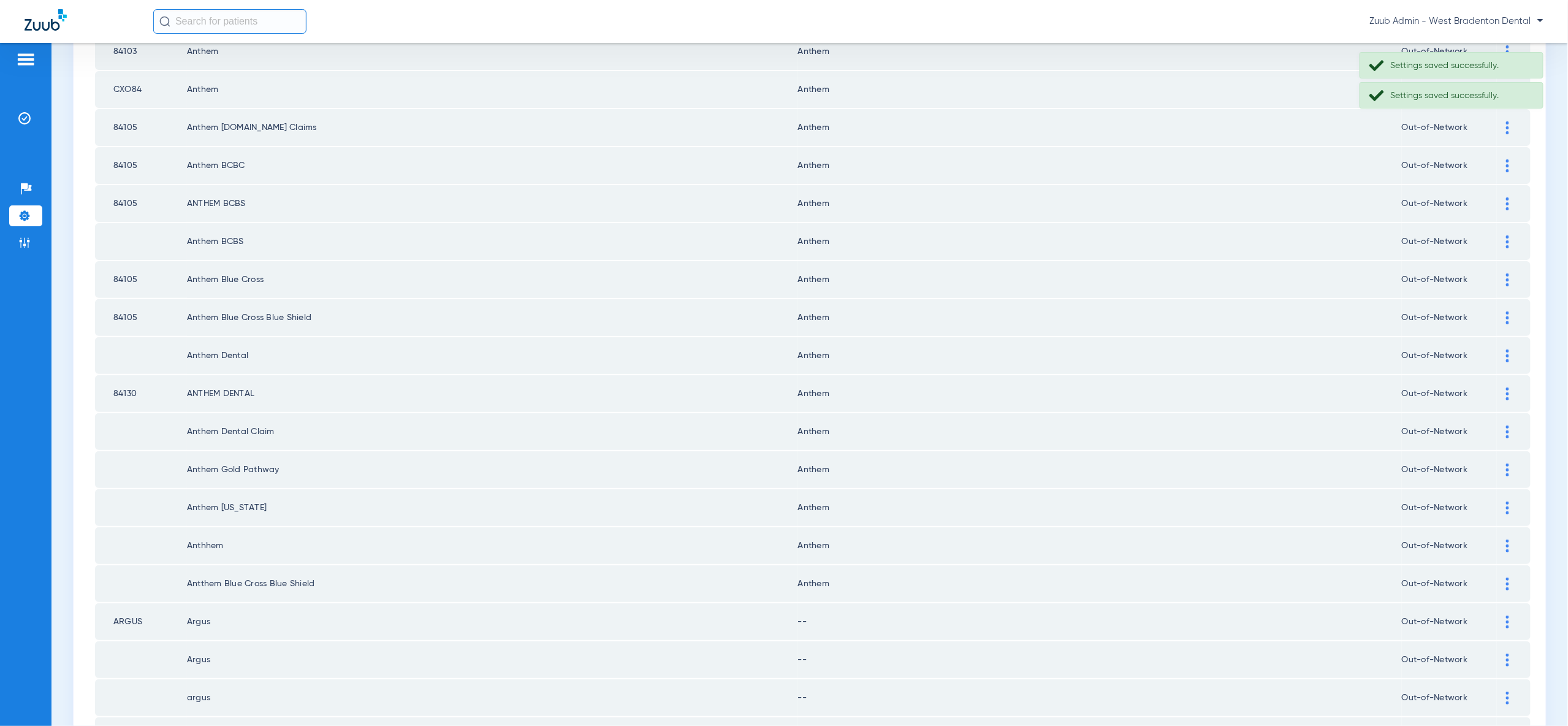
scroll to position [1185, 0]
click at [1510, 612] on div at bounding box center [1507, 618] width 22 height 13
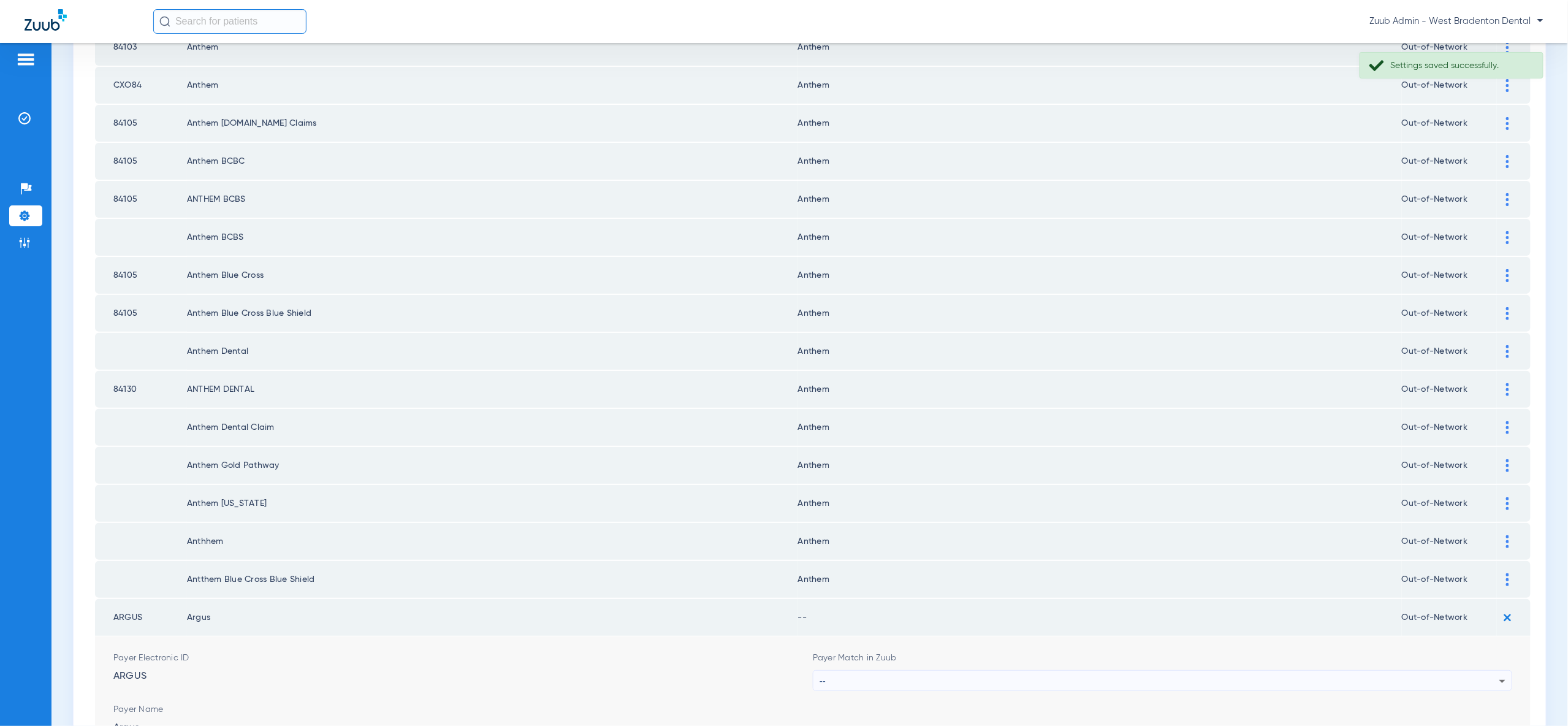
click at [1405, 671] on div "--" at bounding box center [1159, 681] width 680 height 21
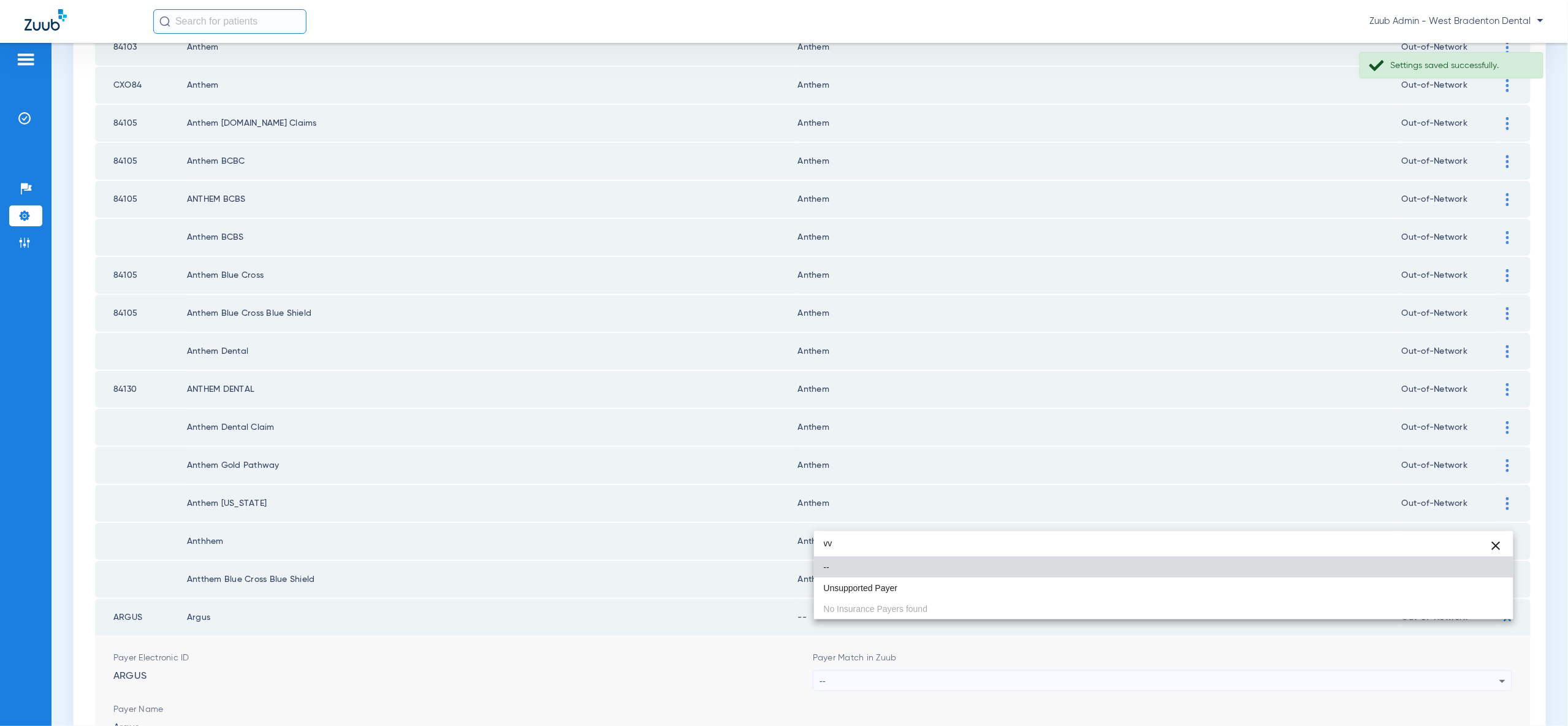
type input "vv"
click at [1363, 600] on div "vv close -- Unsupported Payer No Insurance Payers found" at bounding box center [1163, 575] width 699 height 88
drag, startPoint x: 1364, startPoint y: 588, endPoint x: 1469, endPoint y: 676, distance: 137.0
click at [1364, 588] on mat-option "Unsupported Payer" at bounding box center [1163, 588] width 699 height 21
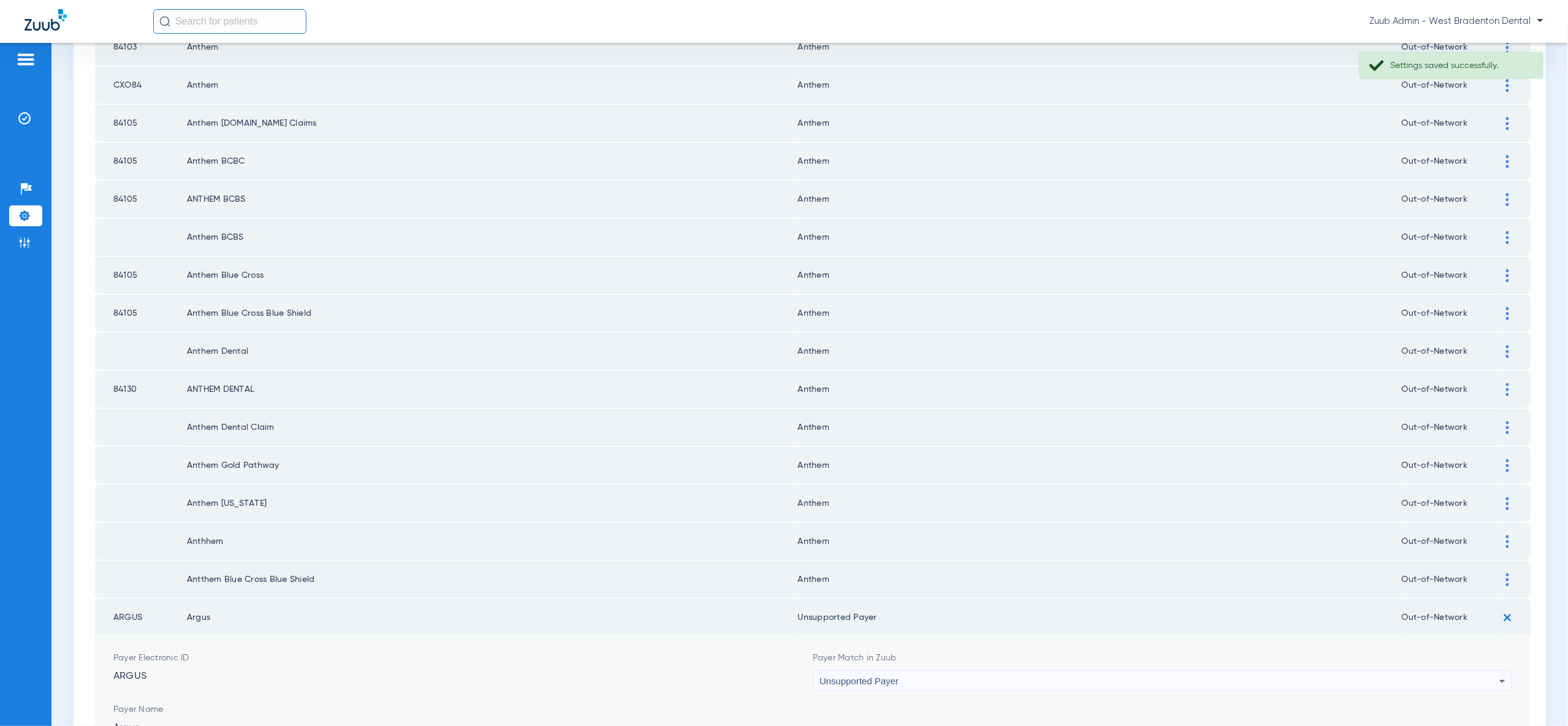
drag, startPoint x: 1482, startPoint y: 701, endPoint x: 1491, endPoint y: 665, distance: 37.1
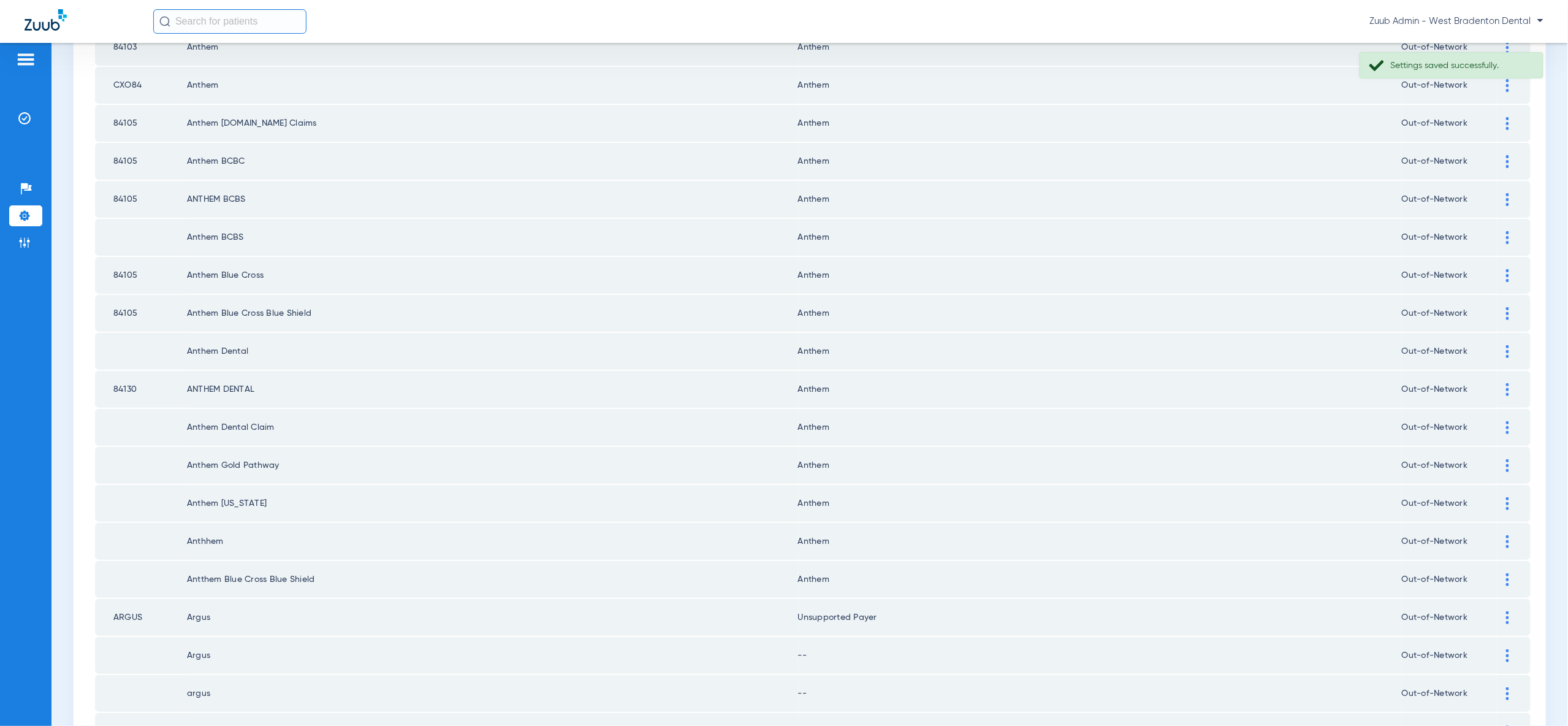
drag, startPoint x: 1505, startPoint y: 605, endPoint x: 1501, endPoint y: 645, distance: 40.2
click at [1506, 650] on img at bounding box center [1507, 657] width 3 height 13
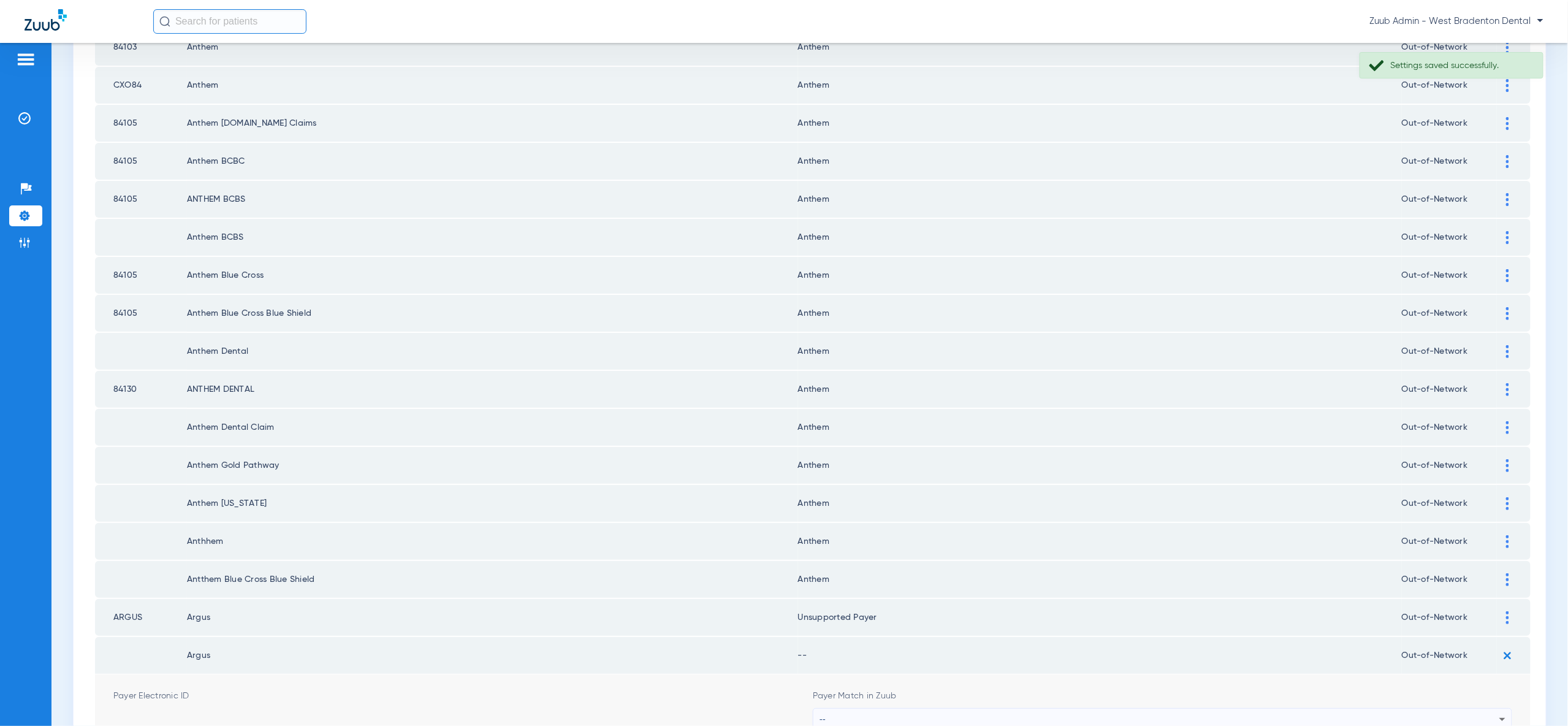
click at [1493, 709] on div "--" at bounding box center [1159, 719] width 680 height 21
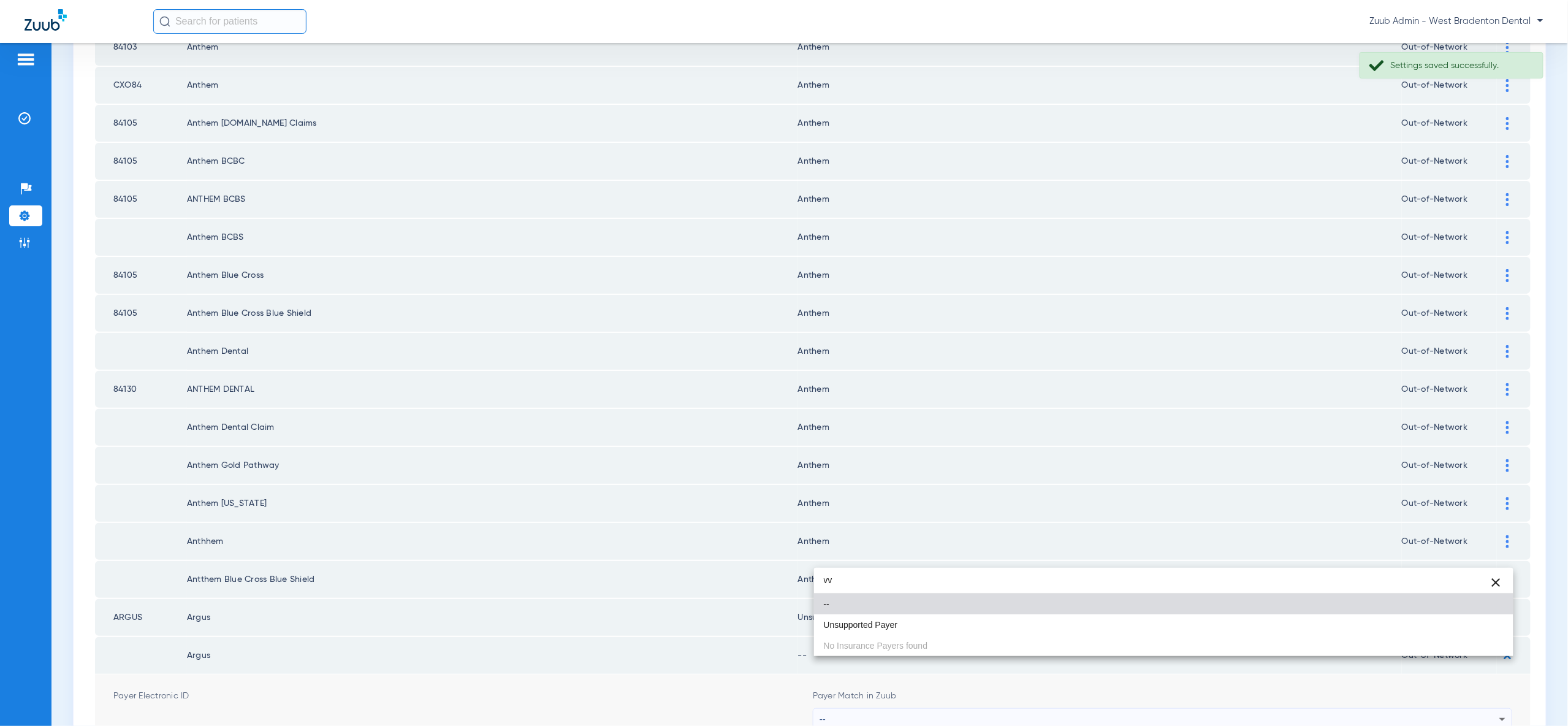
type input "vv"
click at [1460, 612] on mat-option "--" at bounding box center [1163, 604] width 699 height 21
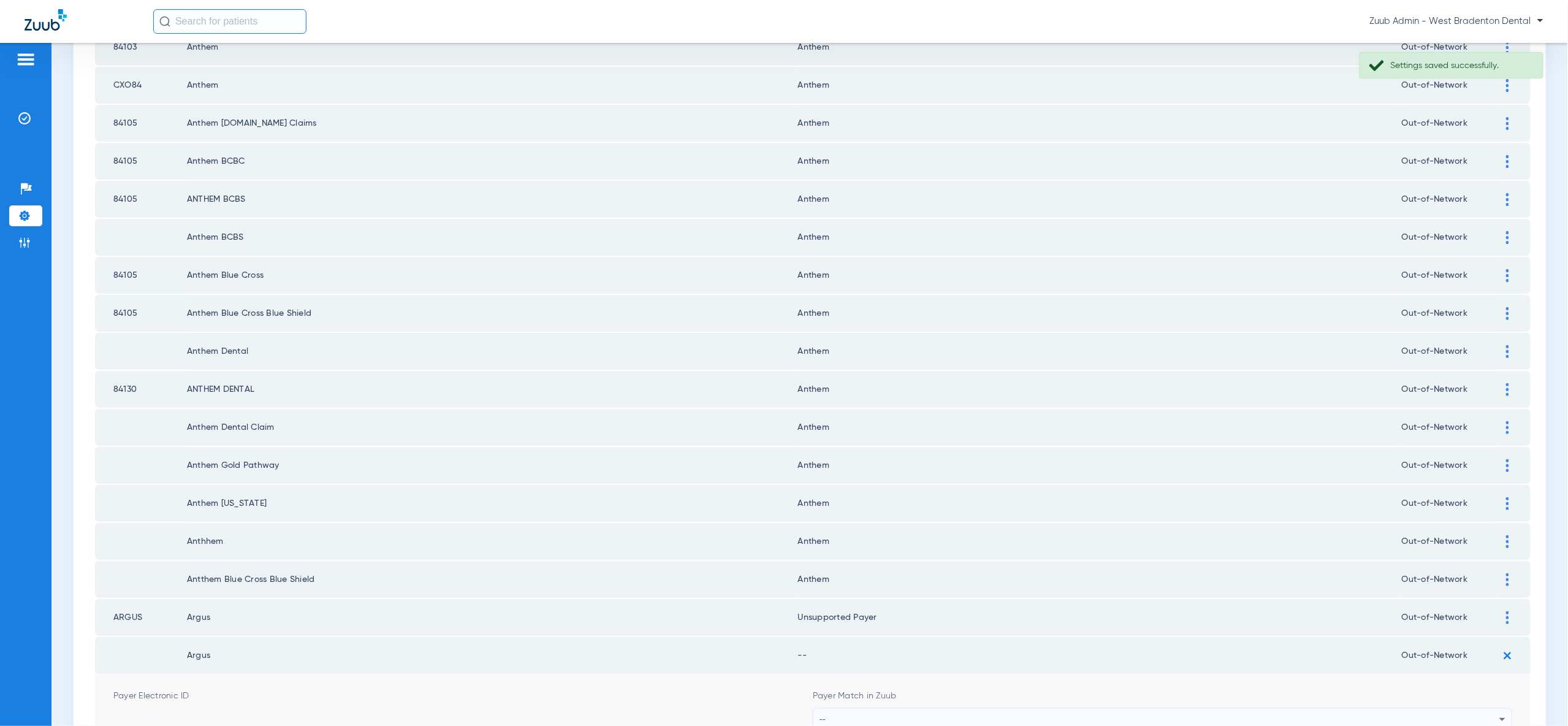
click at [1443, 709] on div "--" at bounding box center [1159, 719] width 680 height 21
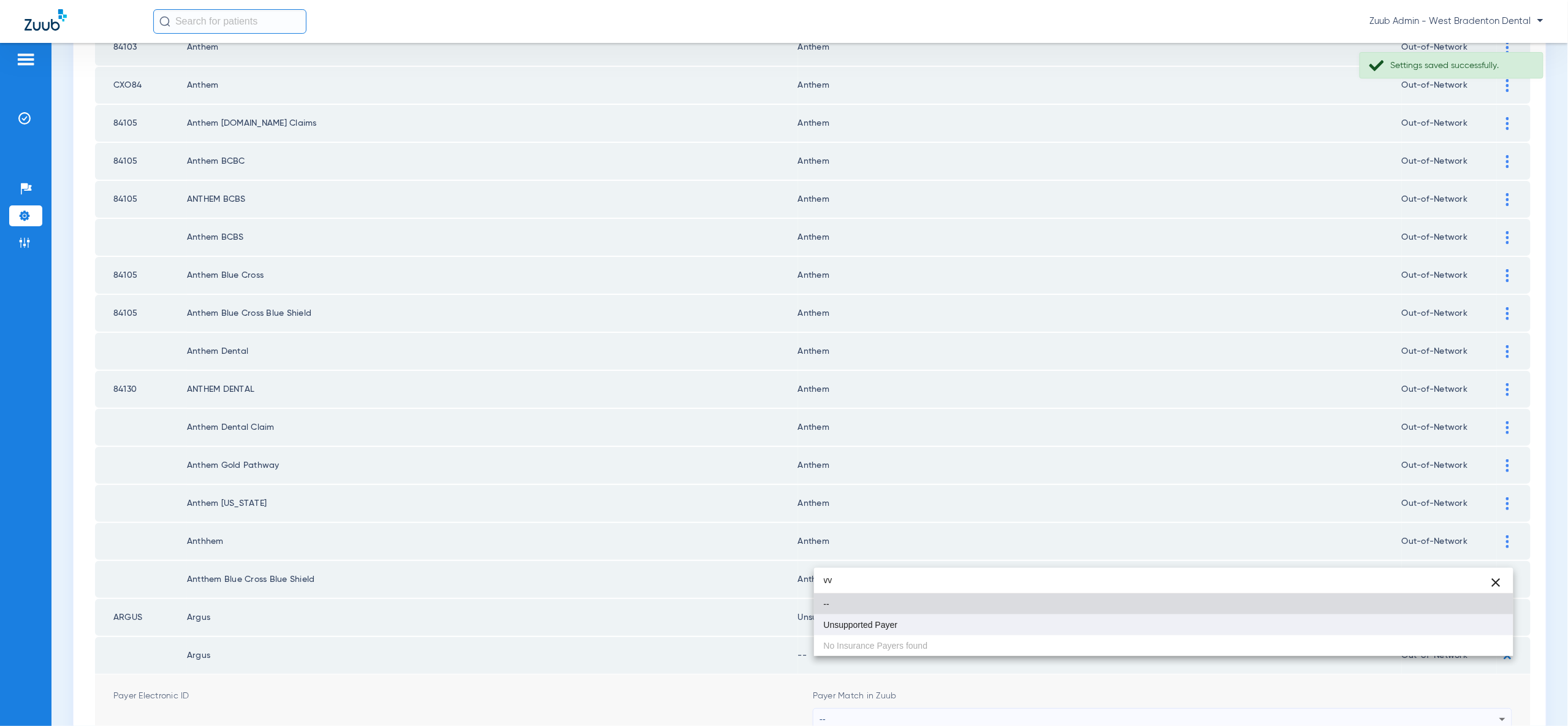
type input "vv"
drag, startPoint x: 1438, startPoint y: 627, endPoint x: 1491, endPoint y: 707, distance: 96.0
click at [1438, 627] on mat-option "Unsupported Payer" at bounding box center [1163, 625] width 699 height 21
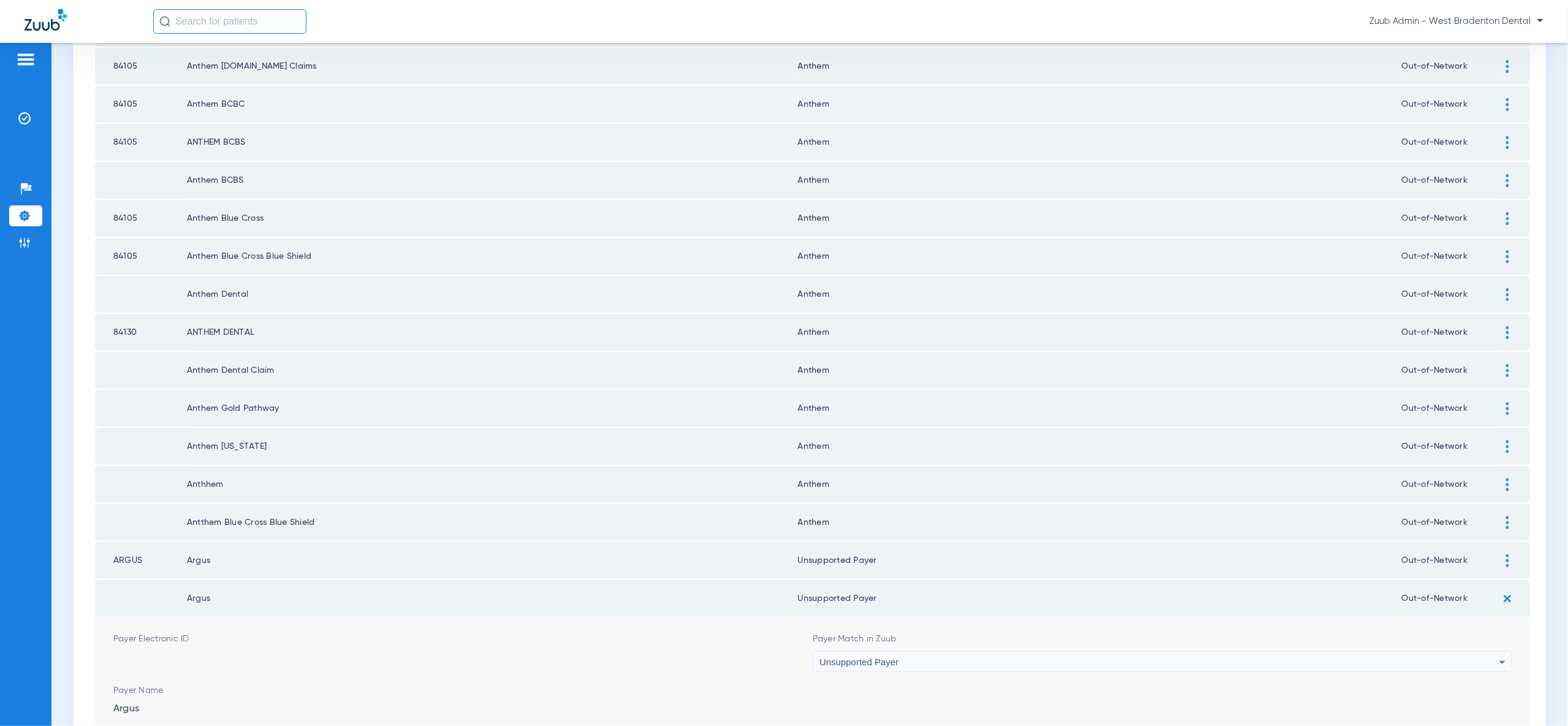
scroll to position [1320, 0]
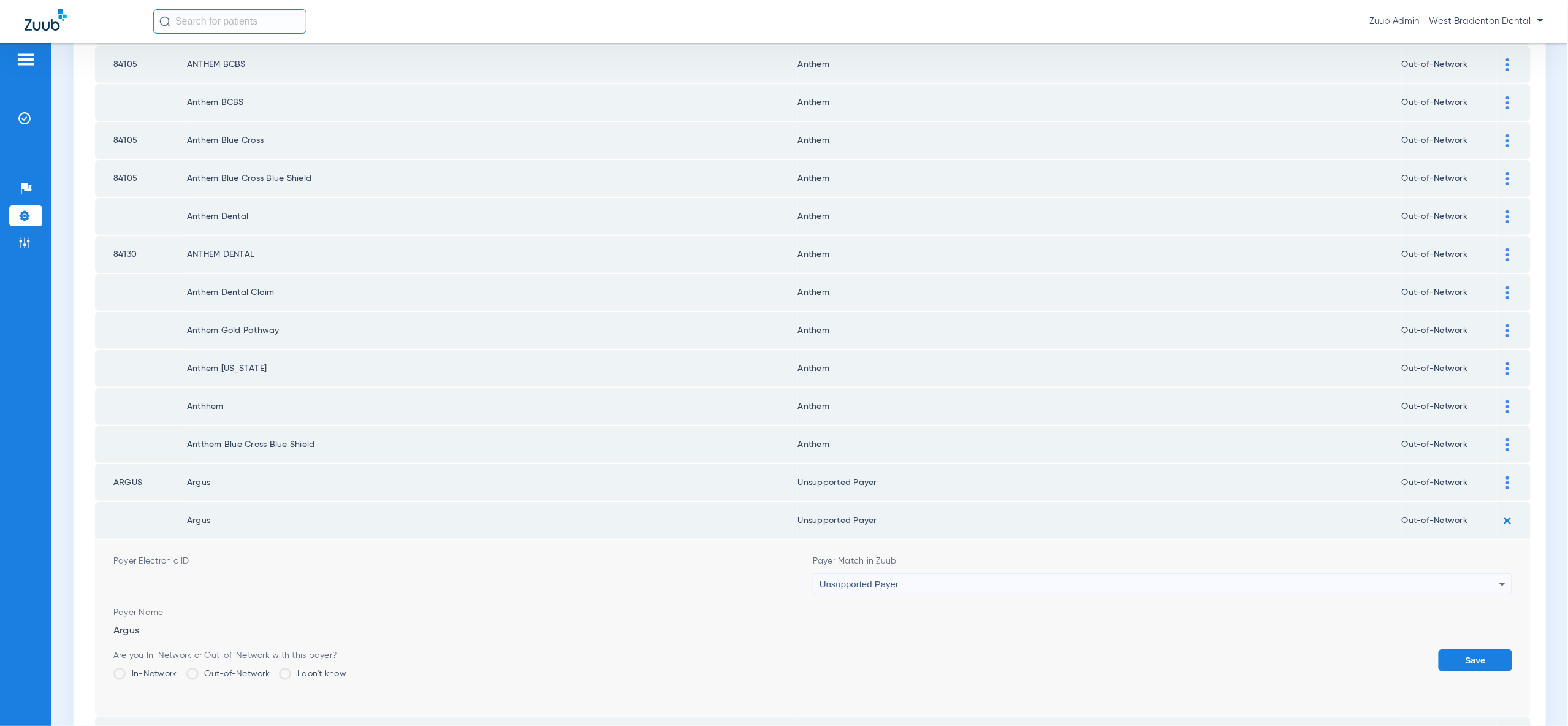
click at [1475, 650] on button "Save" at bounding box center [1475, 660] width 73 height 22
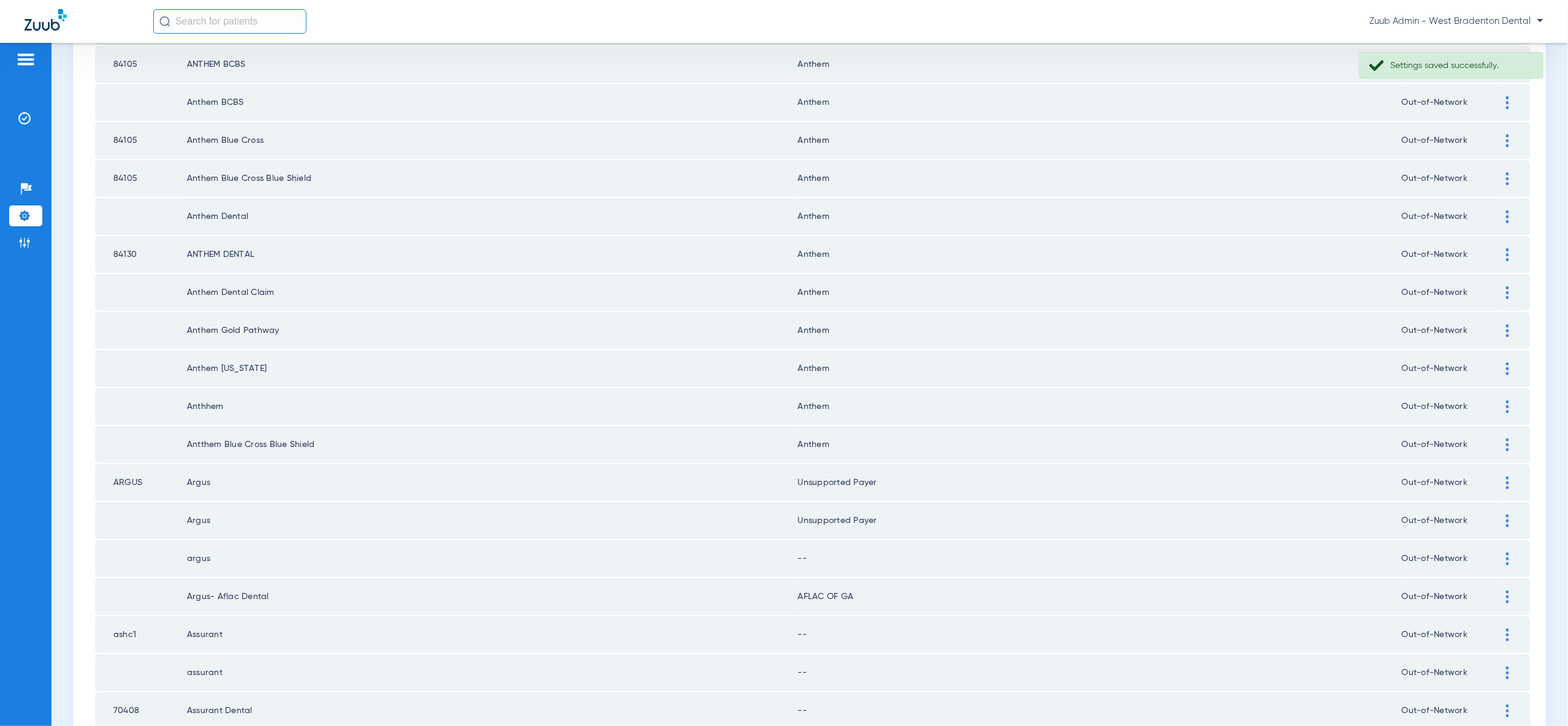
click at [1508, 553] on img at bounding box center [1507, 559] width 3 height 13
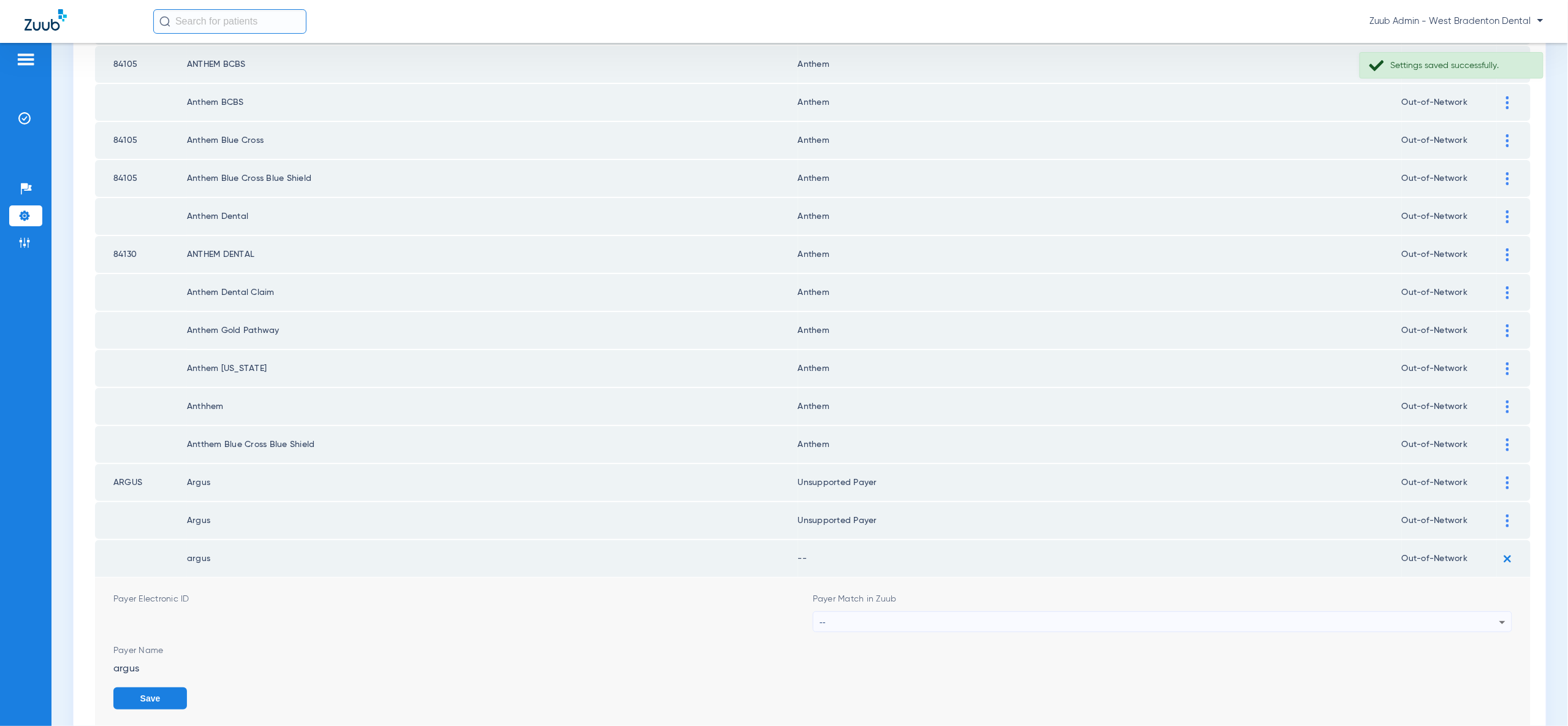
click at [1481, 612] on div "--" at bounding box center [1159, 622] width 680 height 21
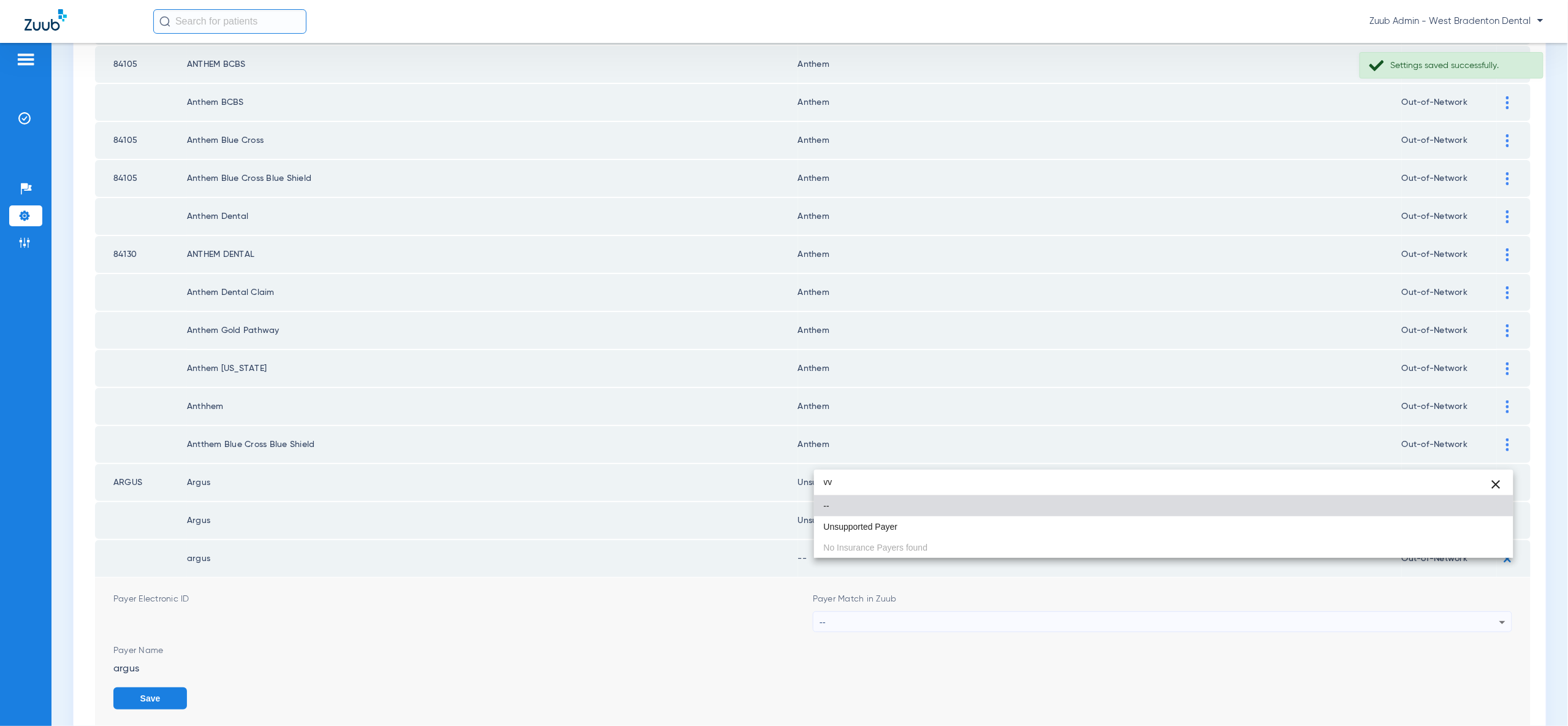
type input "vv"
click at [1466, 526] on mat-option "Unsupported Payer" at bounding box center [1163, 527] width 699 height 21
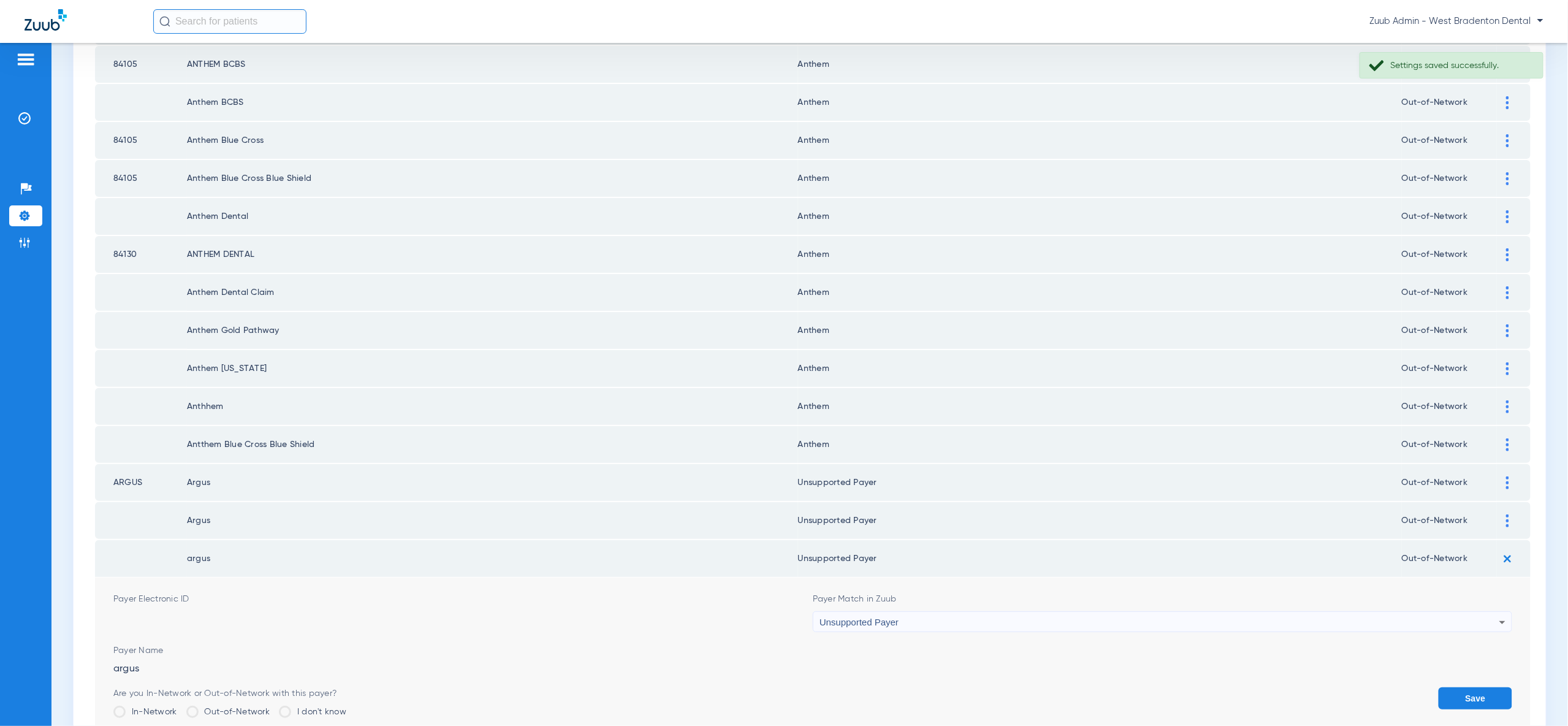
drag, startPoint x: 1487, startPoint y: 655, endPoint x: 1474, endPoint y: 649, distance: 14.3
click at [1487, 688] on button "Save" at bounding box center [1475, 698] width 73 height 22
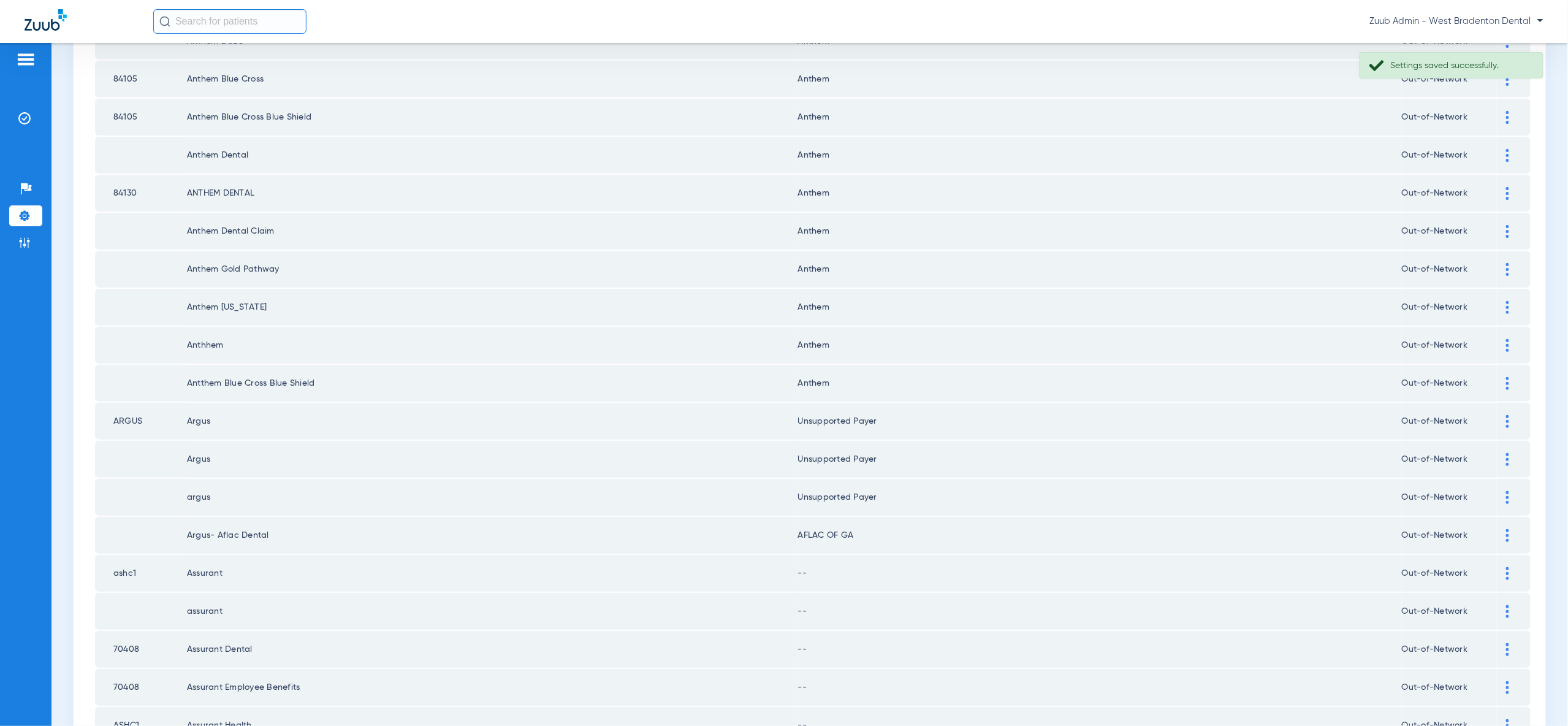
scroll to position [1428, 0]
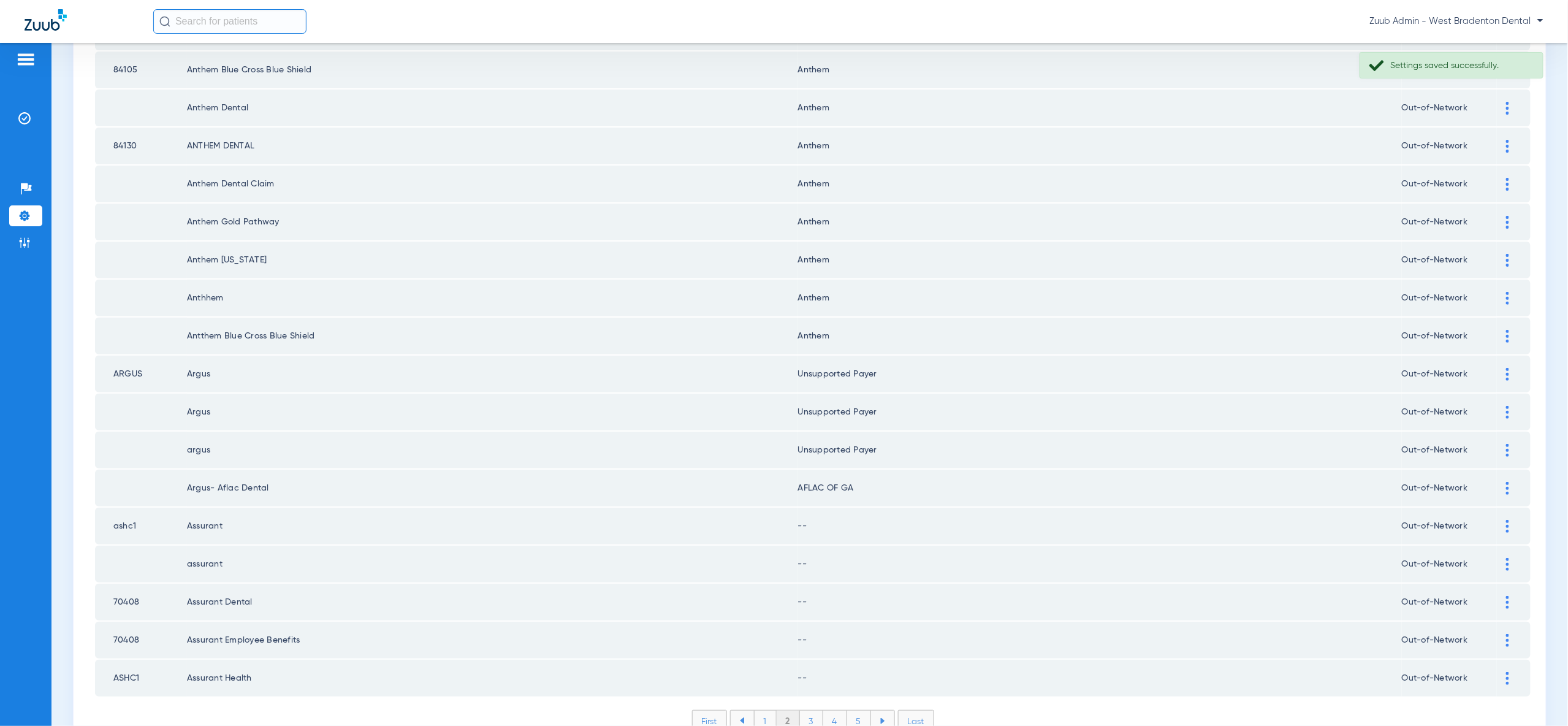
drag, startPoint x: 1508, startPoint y: 469, endPoint x: 1500, endPoint y: 488, distance: 20.6
click at [1508, 520] on img at bounding box center [1507, 527] width 3 height 13
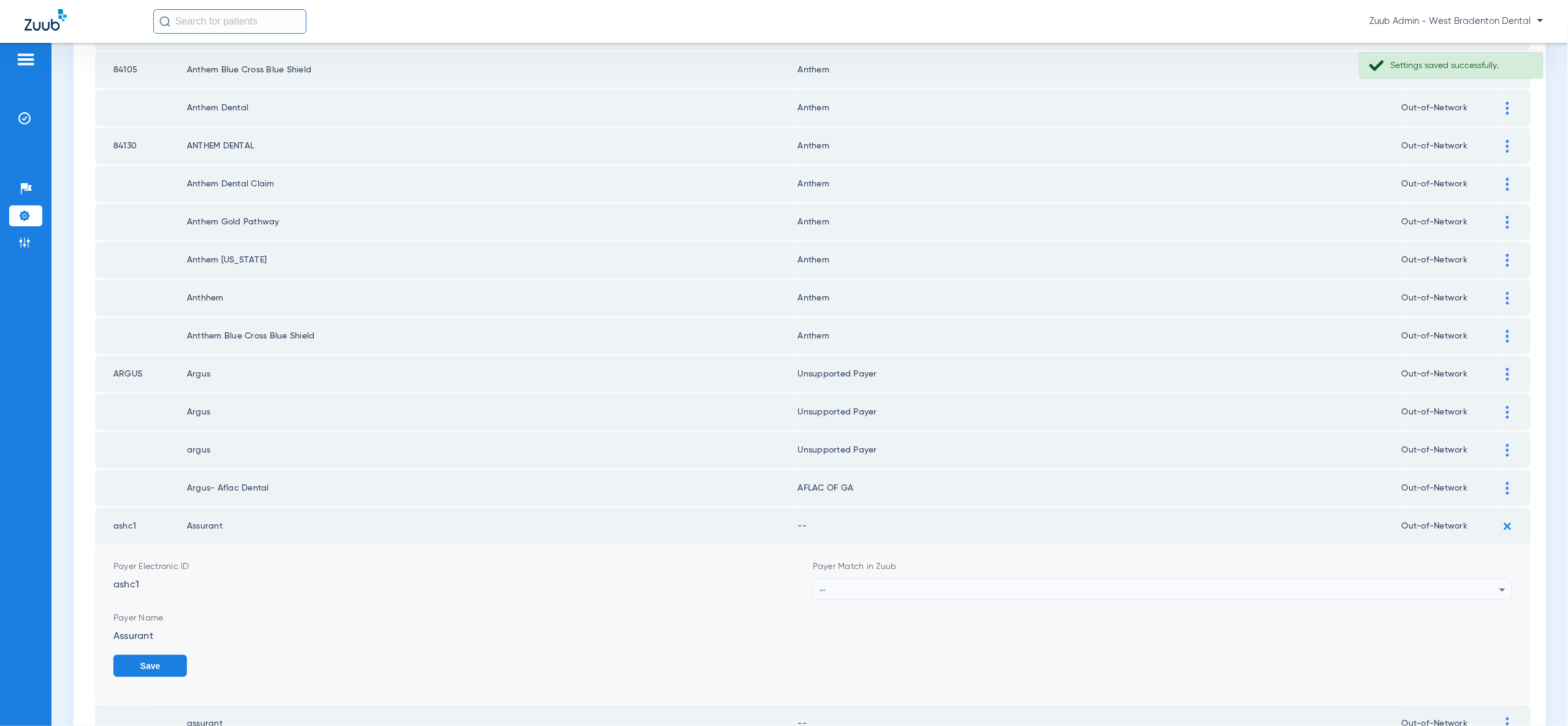
click at [1480, 579] on div "--" at bounding box center [1159, 590] width 680 height 21
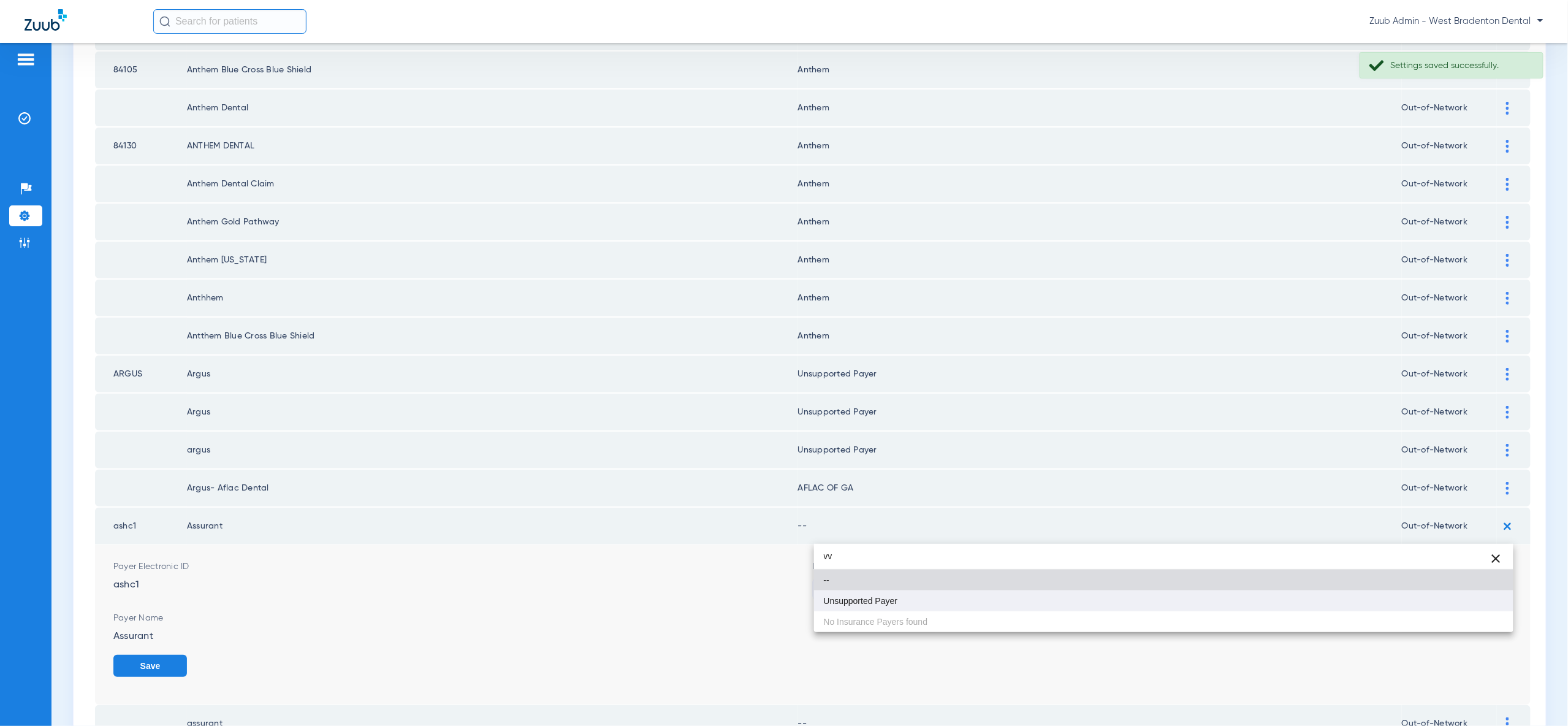
type input "vv"
drag, startPoint x: 1457, startPoint y: 596, endPoint x: 1464, endPoint y: 601, distance: 8.6
click at [1457, 596] on mat-option "Unsupported Payer" at bounding box center [1163, 601] width 699 height 21
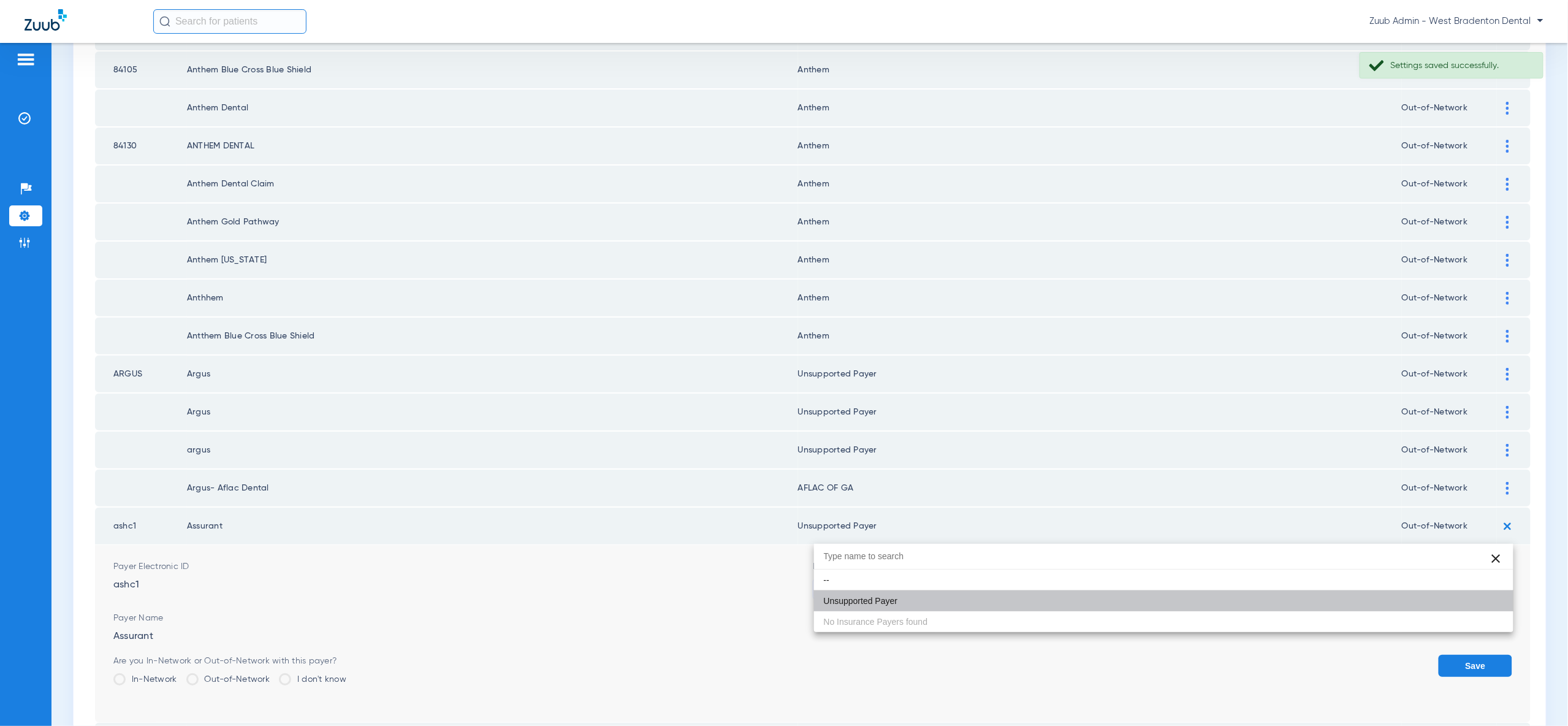
click at [1466, 655] on button "Save" at bounding box center [1475, 665] width 73 height 22
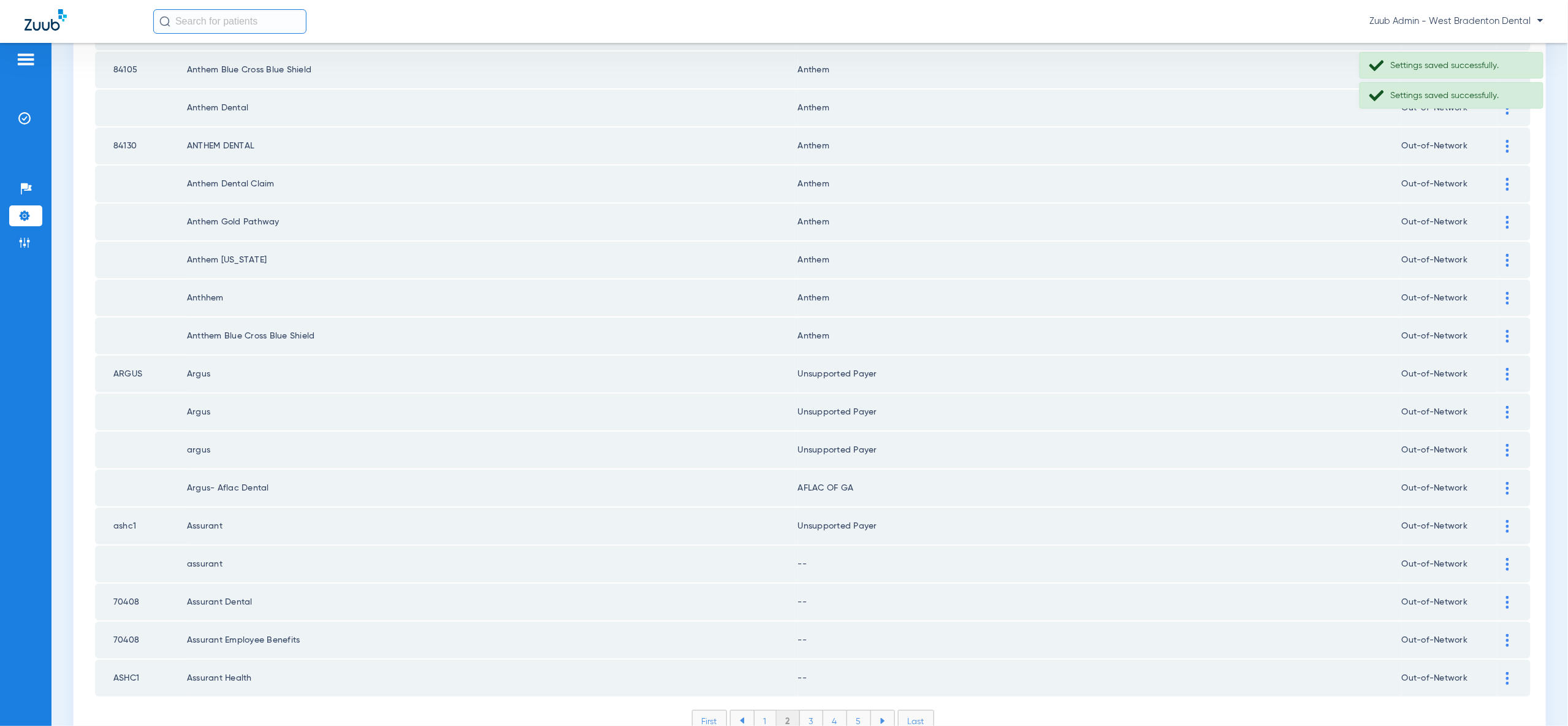
drag, startPoint x: 1508, startPoint y: 503, endPoint x: 1500, endPoint y: 540, distance: 37.9
click at [1508, 559] on img at bounding box center [1507, 565] width 3 height 13
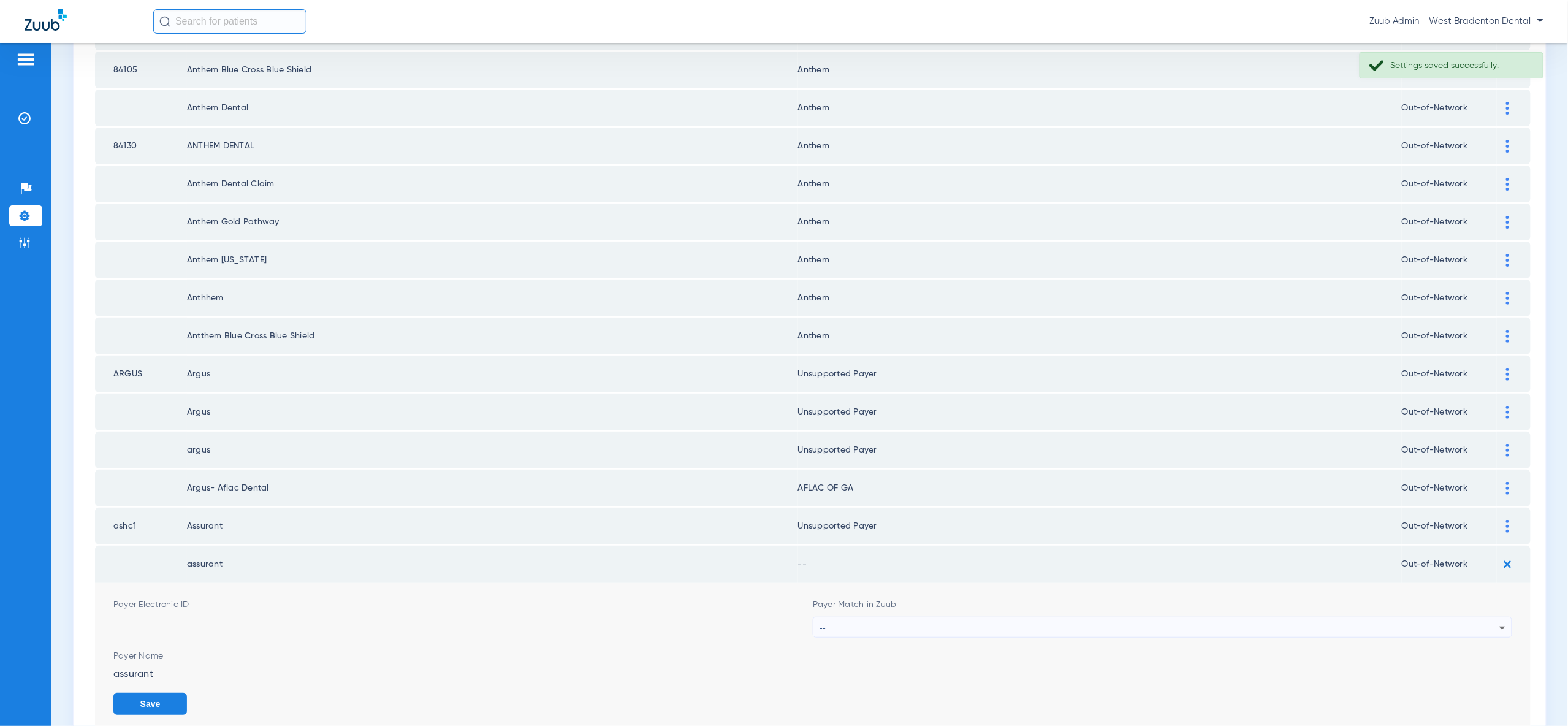
click at [1495, 620] on icon at bounding box center [1501, 627] width 14 height 14
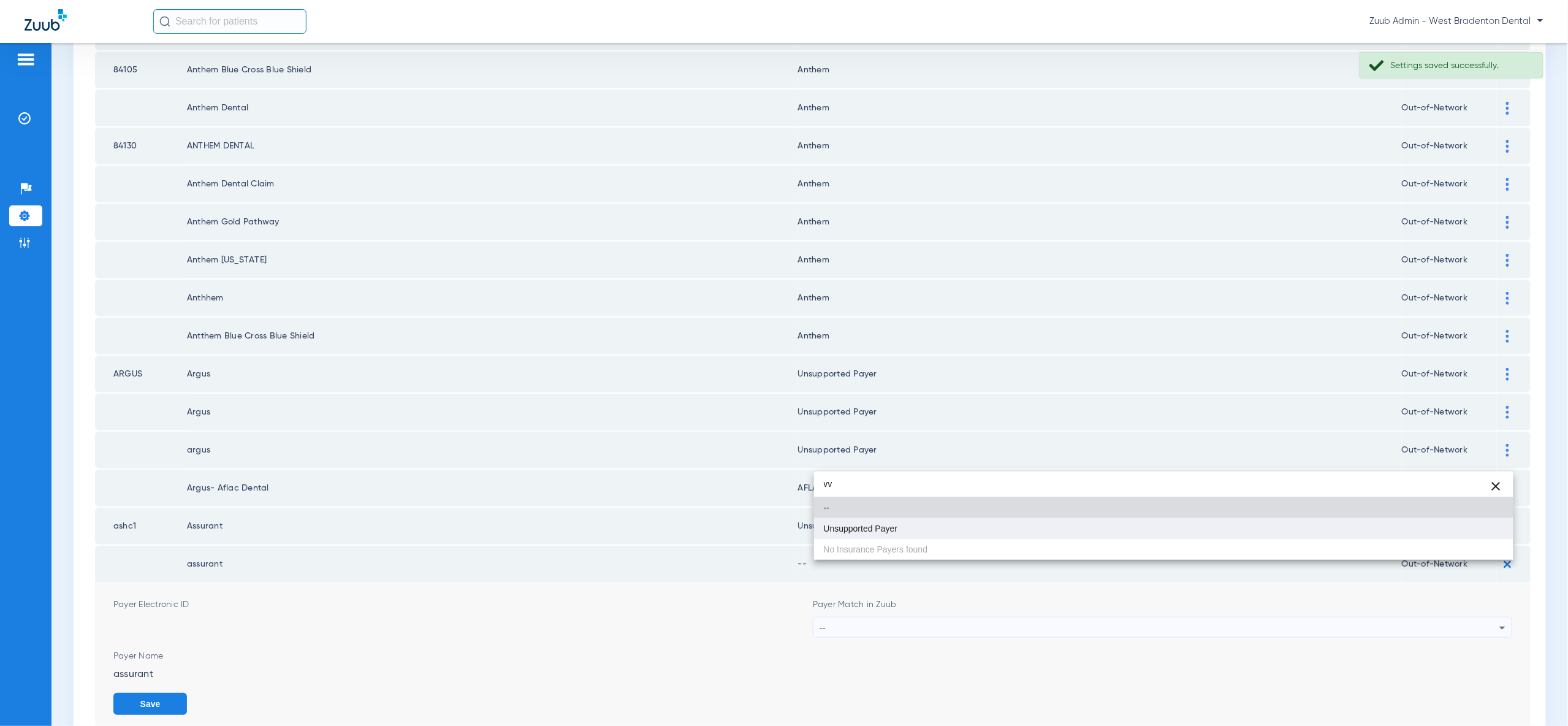
type input "vv"
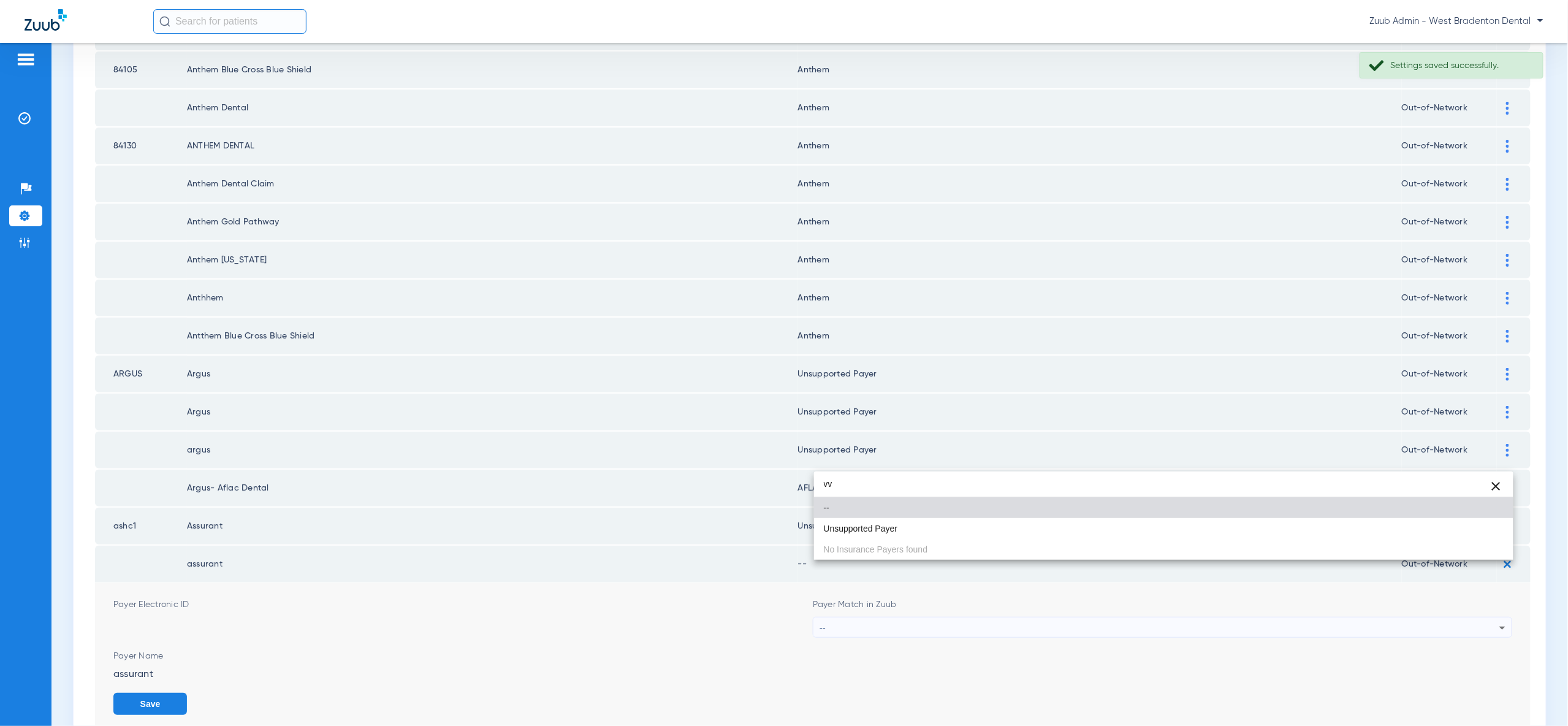
drag, startPoint x: 1482, startPoint y: 525, endPoint x: 1491, endPoint y: 550, distance: 26.6
click at [1482, 527] on mat-option "Unsupported Payer" at bounding box center [1163, 529] width 699 height 21
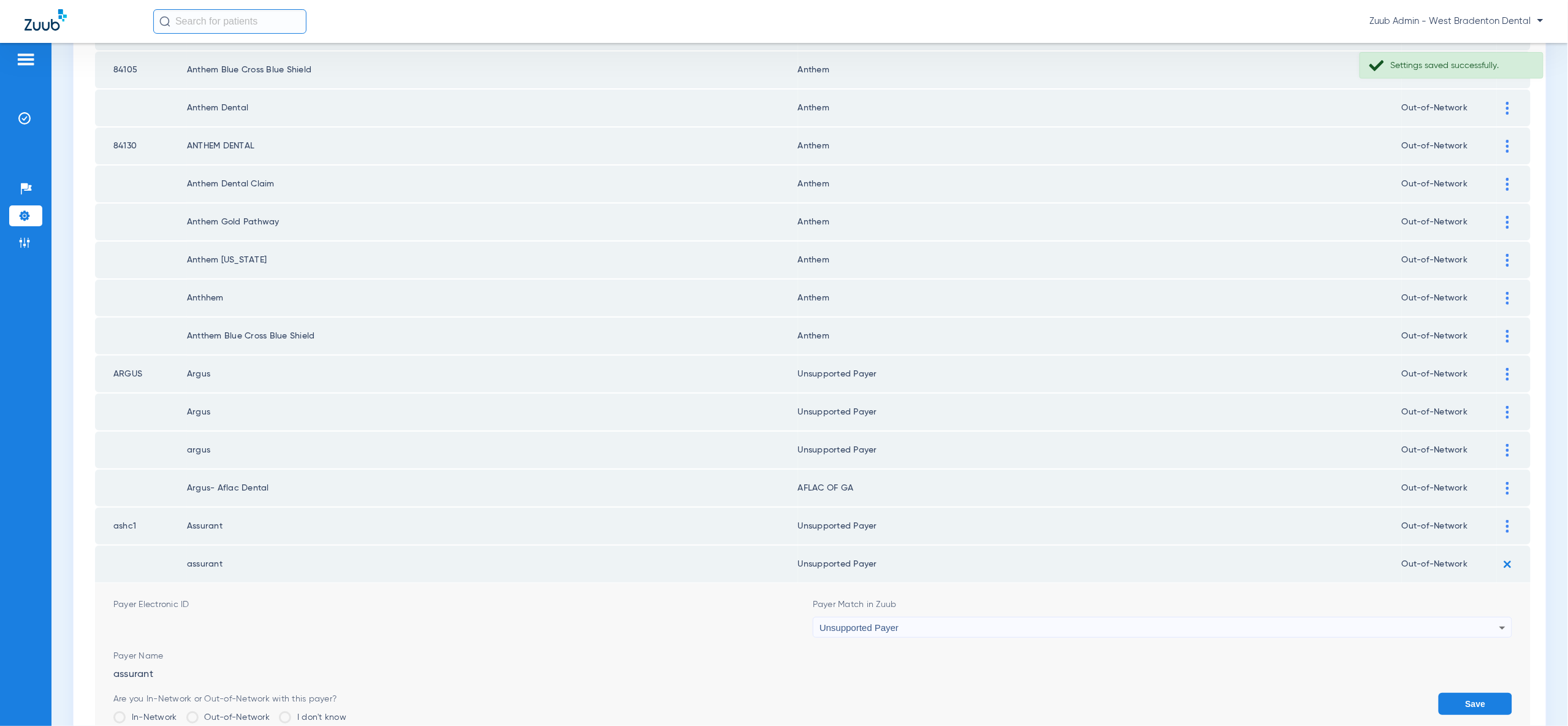
click at [1502, 693] on button "Save" at bounding box center [1475, 703] width 73 height 22
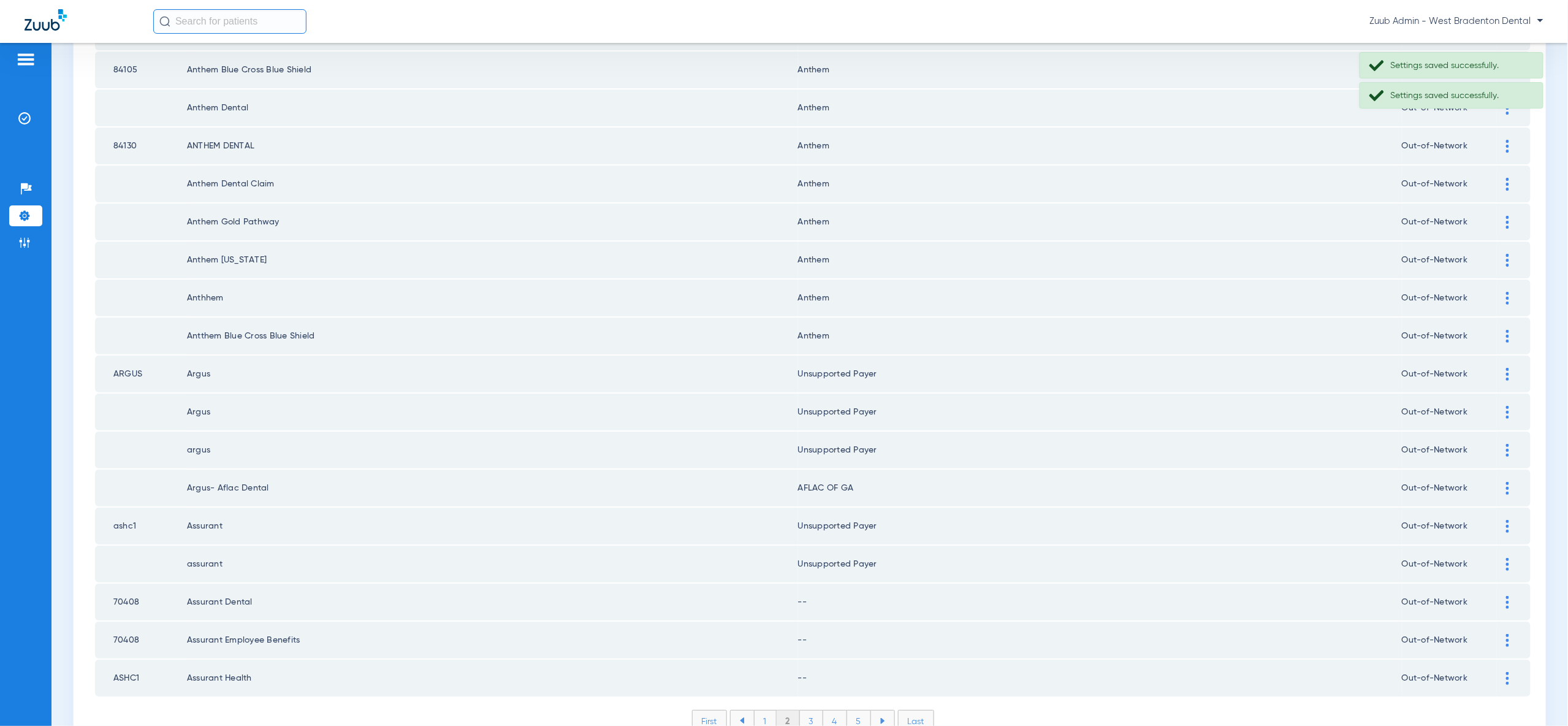
click at [1512, 597] on div at bounding box center [1507, 603] width 22 height 13
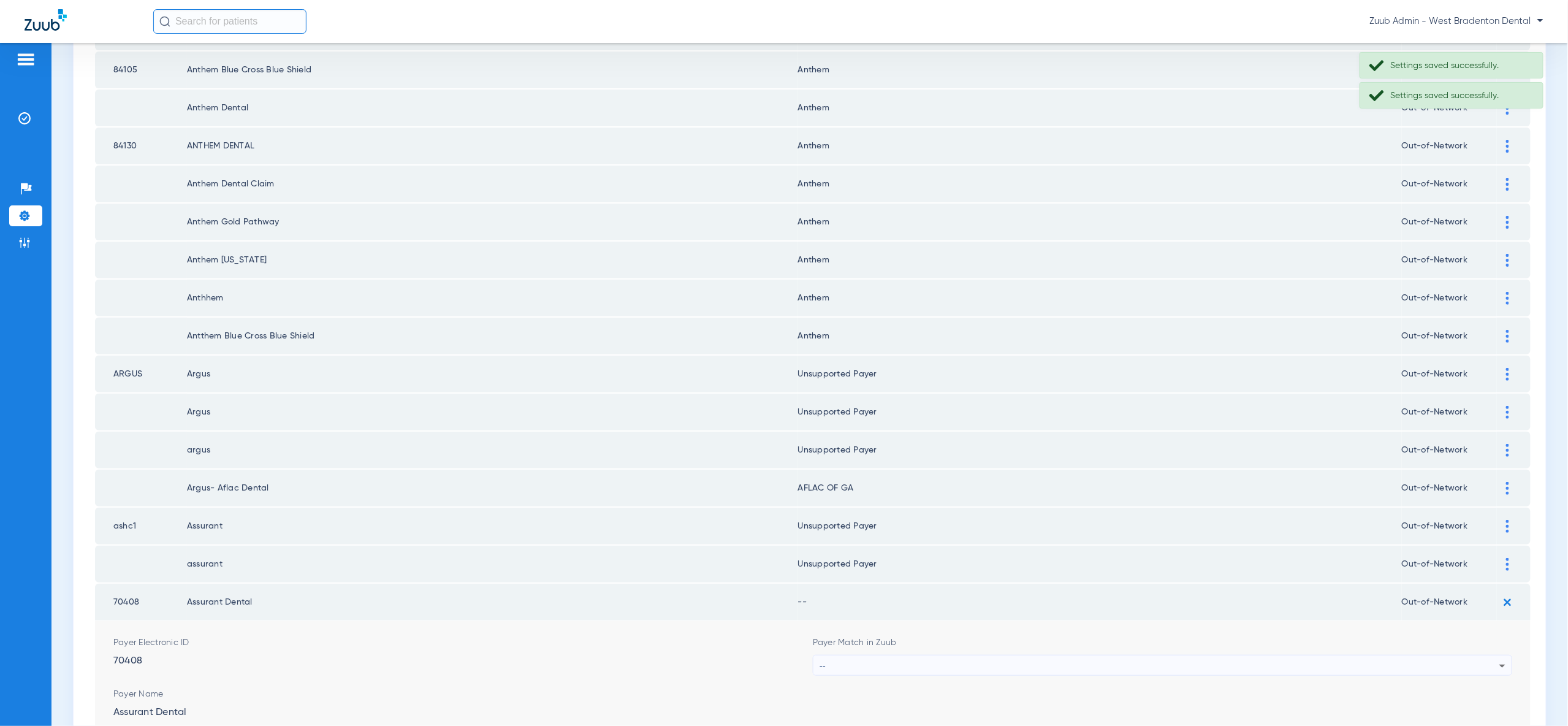
click at [1498, 658] on icon at bounding box center [1501, 665] width 14 height 14
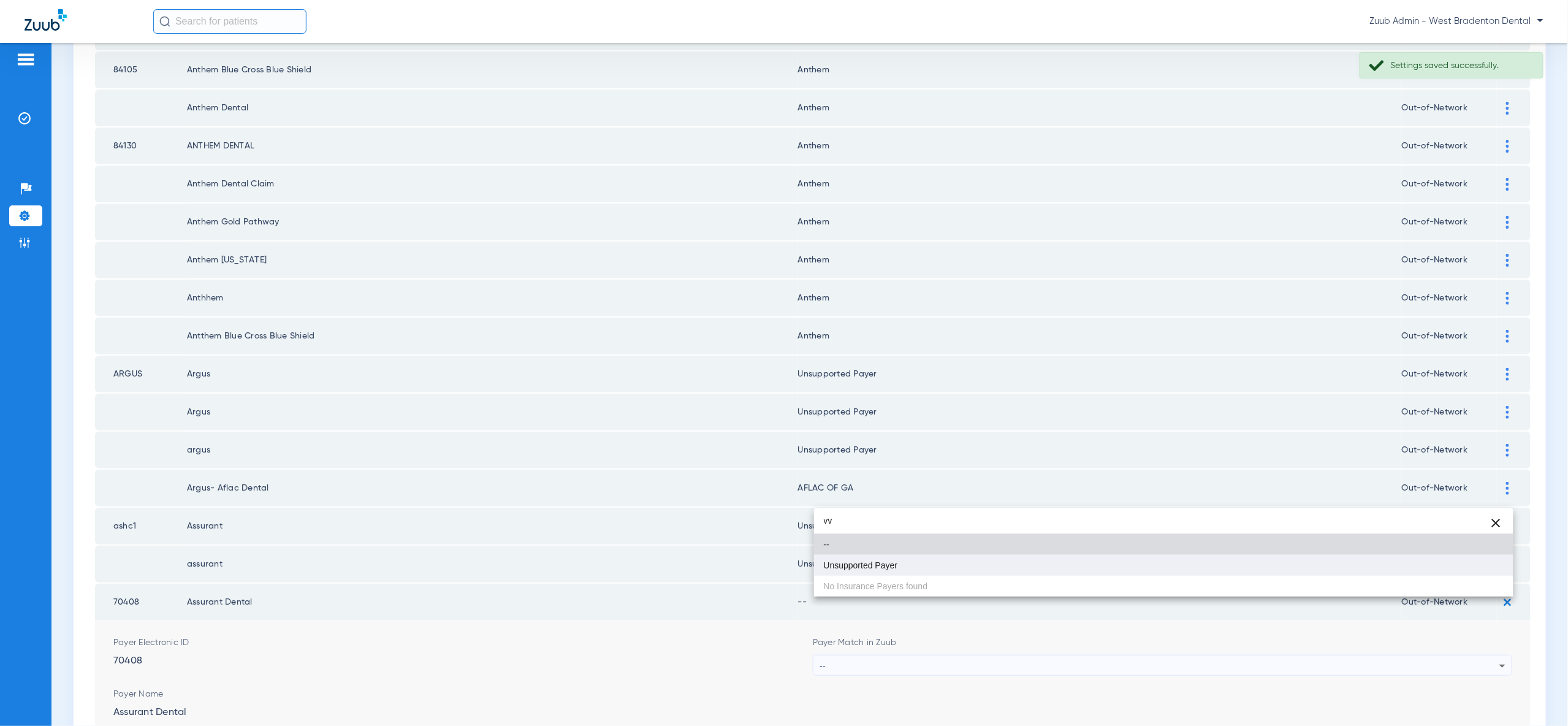
type input "vv"
drag, startPoint x: 1457, startPoint y: 573, endPoint x: 1513, endPoint y: 606, distance: 65.0
click at [1457, 573] on mat-option "Unsupported Payer" at bounding box center [1163, 565] width 699 height 21
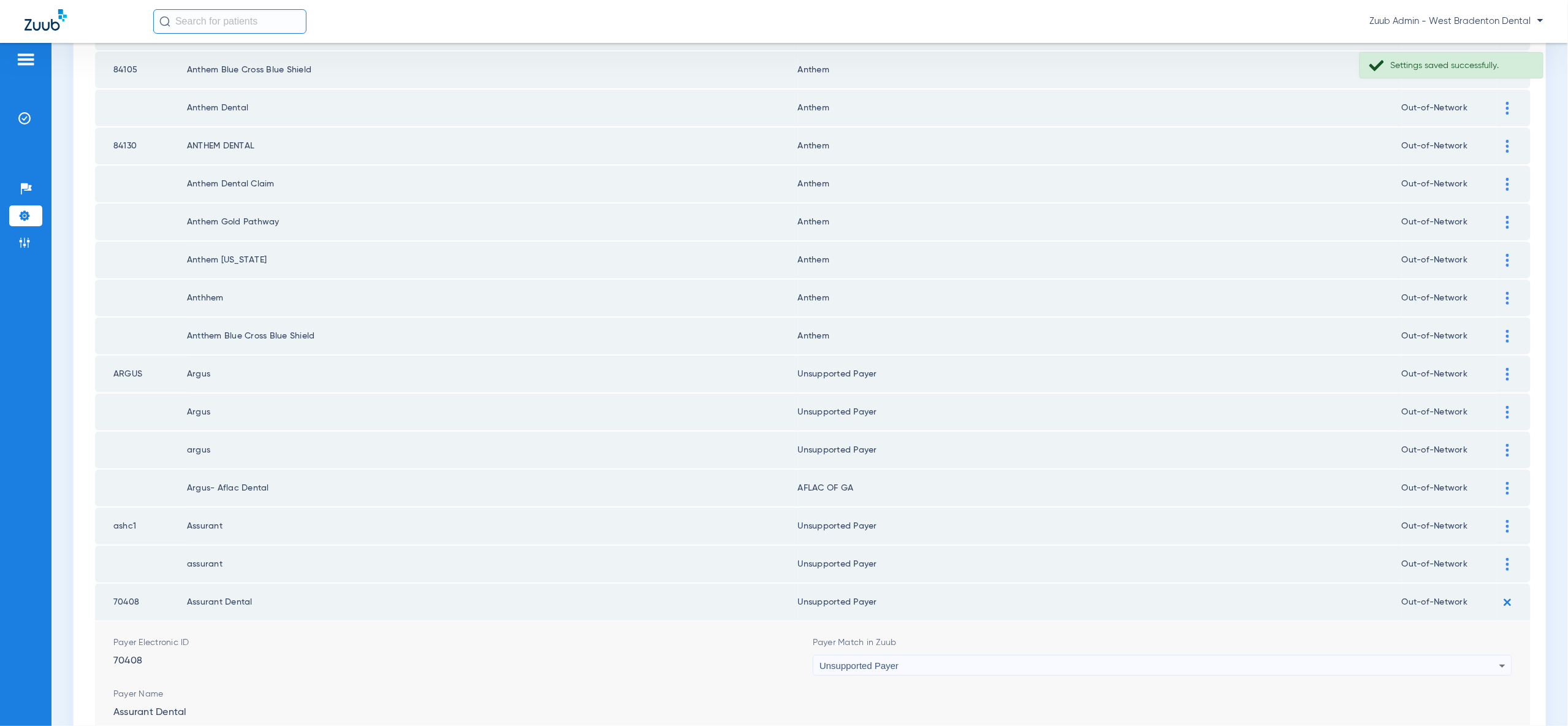
drag, startPoint x: 1489, startPoint y: 674, endPoint x: 1486, endPoint y: 661, distance: 13.3
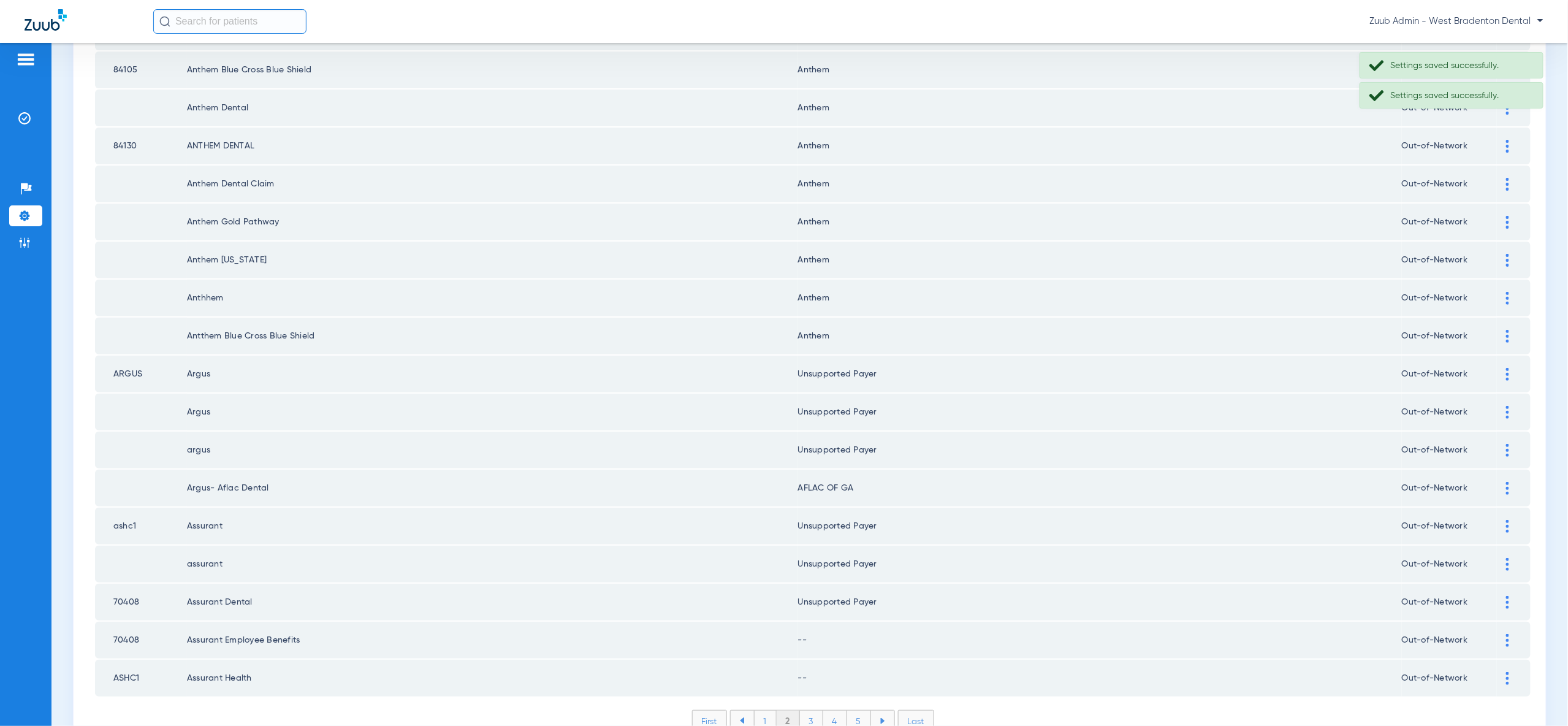
click at [1508, 622] on td at bounding box center [1513, 640] width 33 height 37
click at [1508, 634] on img at bounding box center [1507, 640] width 3 height 13
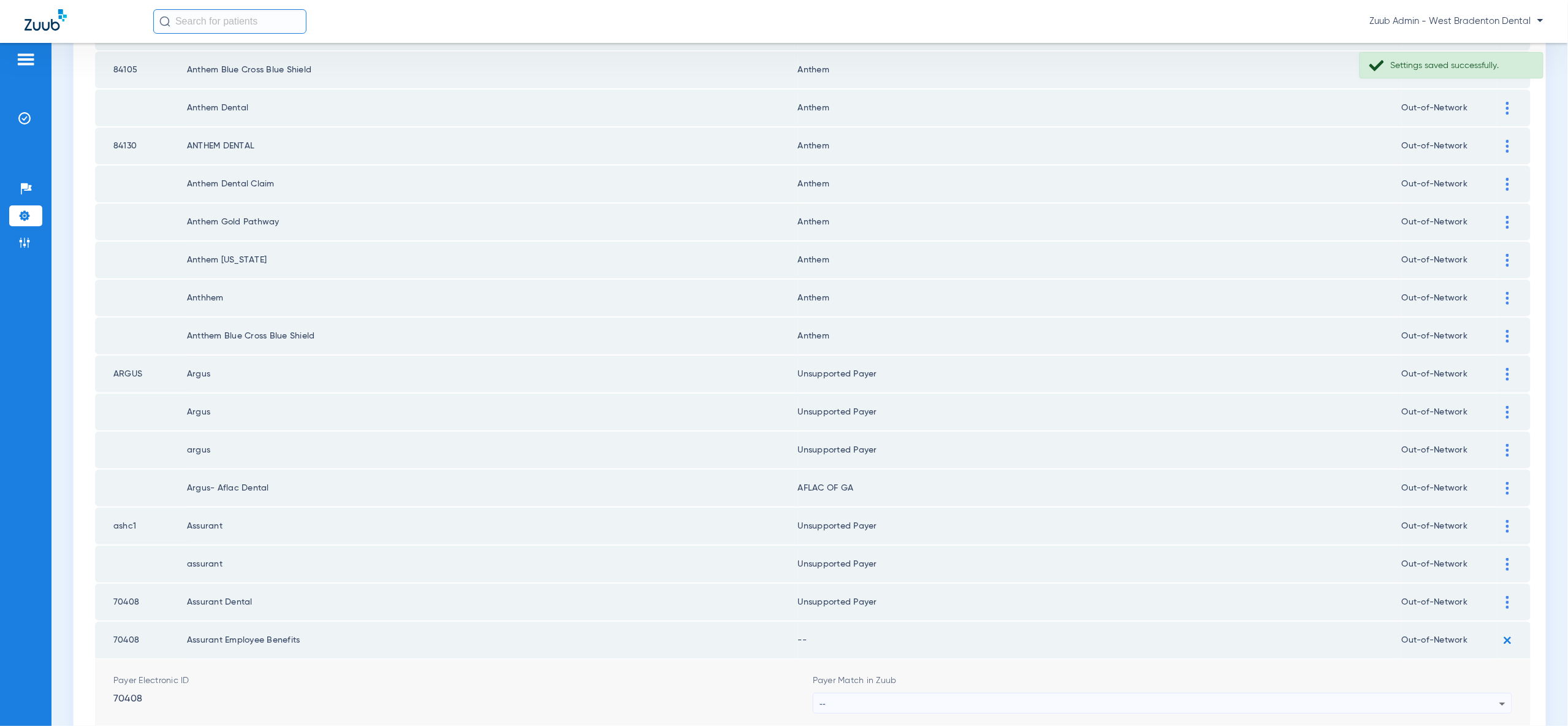
click at [1467, 694] on div "--" at bounding box center [1159, 704] width 680 height 21
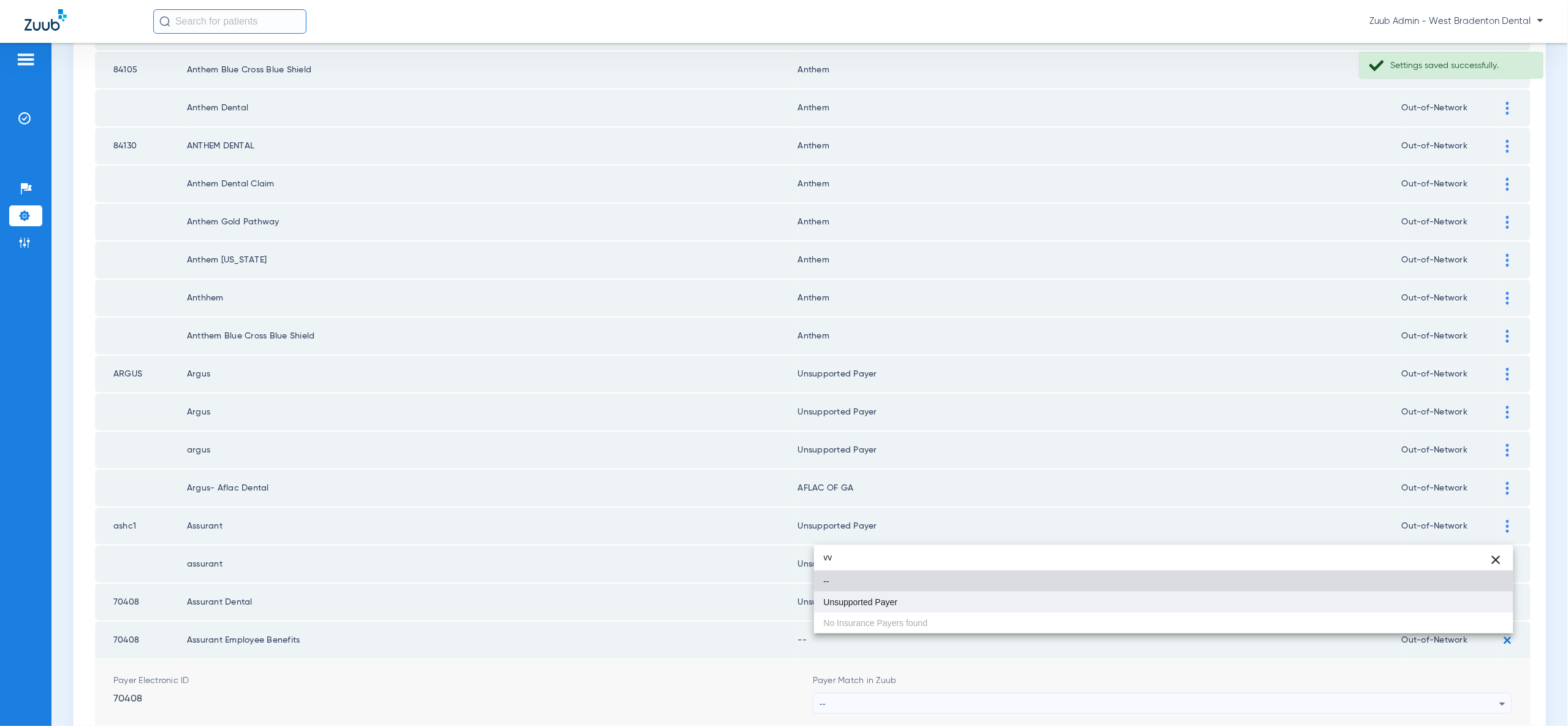
type input "vv"
click at [1458, 598] on mat-option "Unsupported Payer" at bounding box center [1163, 602] width 699 height 21
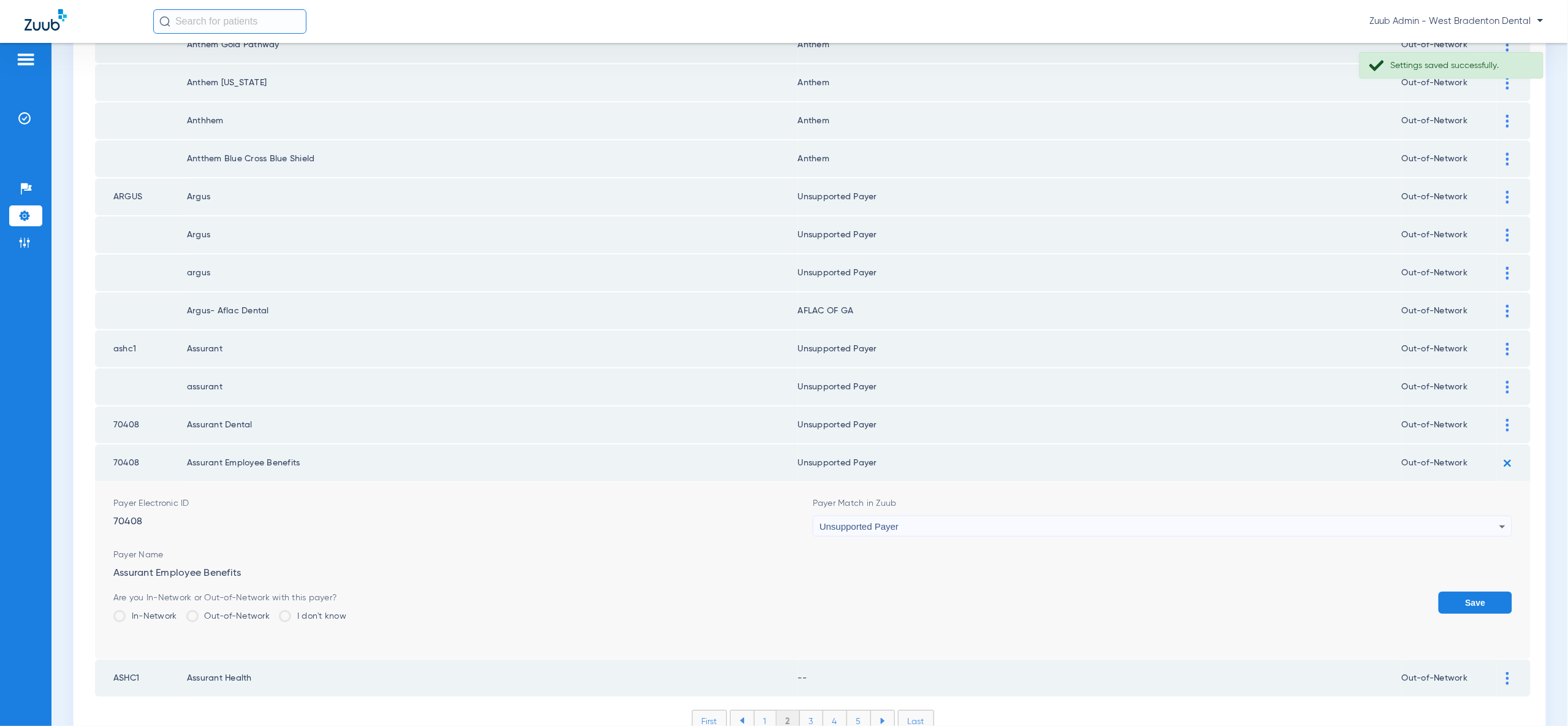
click at [1476, 592] on button "Save" at bounding box center [1475, 602] width 73 height 22
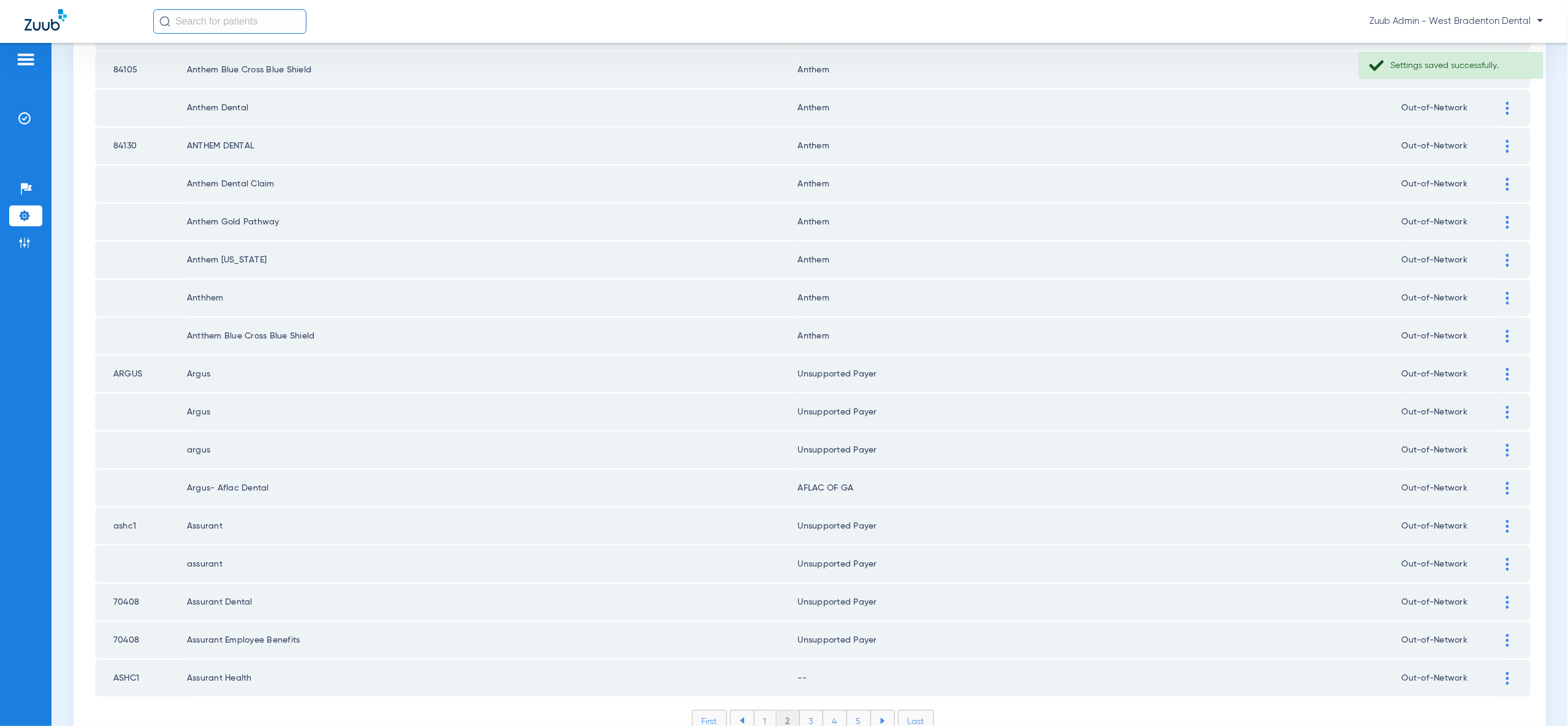
click at [1512, 672] on div at bounding box center [1507, 678] width 22 height 13
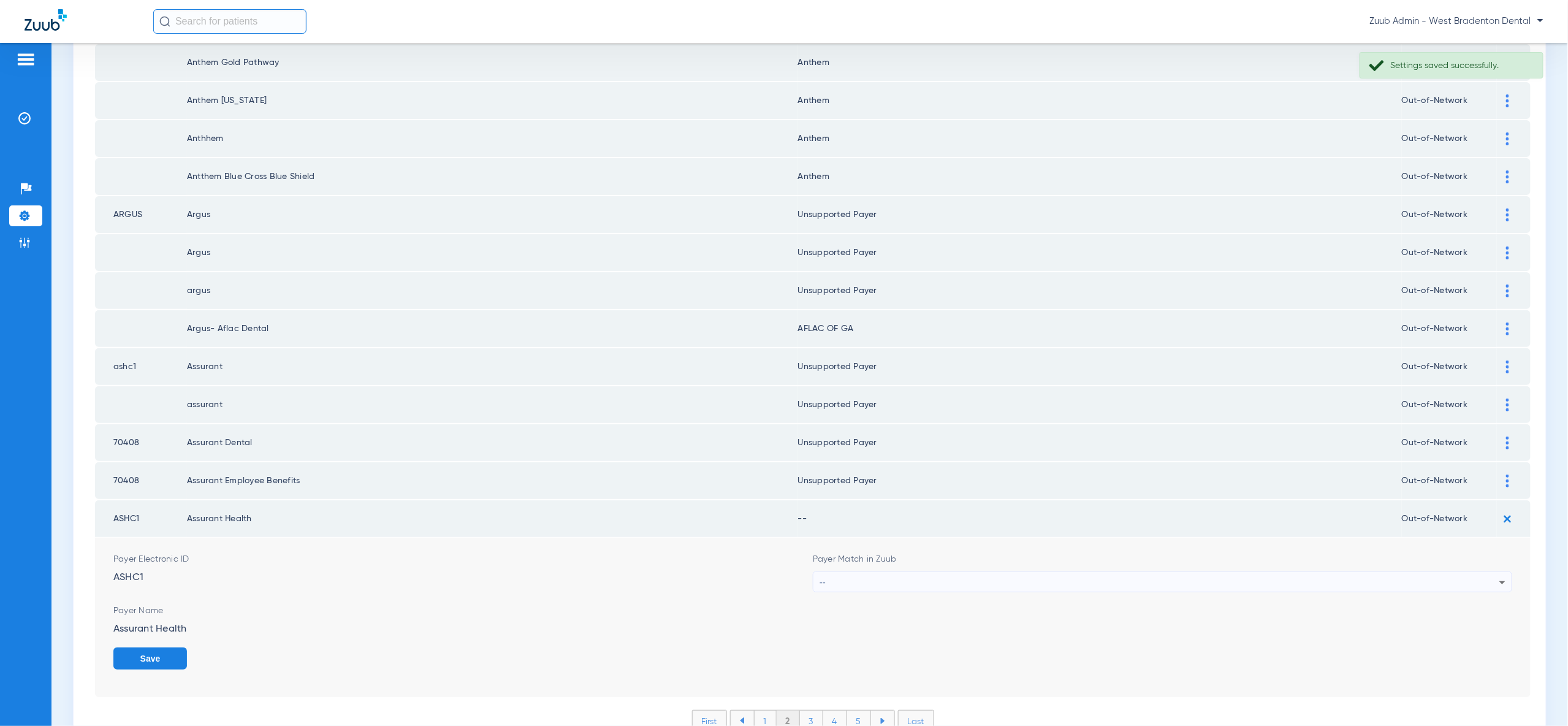
click at [1463, 572] on div "--" at bounding box center [1159, 582] width 680 height 21
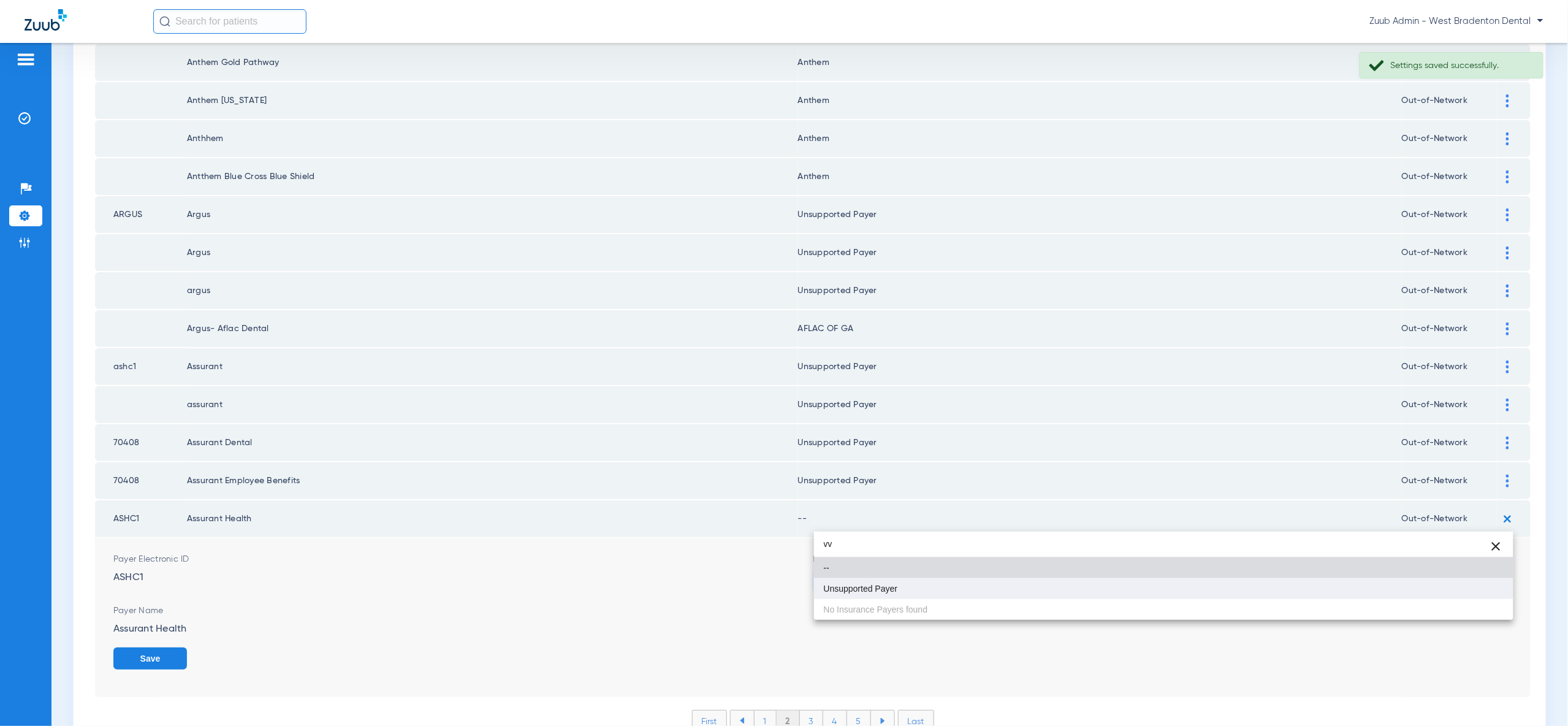
type input "vv"
click at [1470, 586] on mat-option "Unsupported Payer" at bounding box center [1163, 589] width 699 height 21
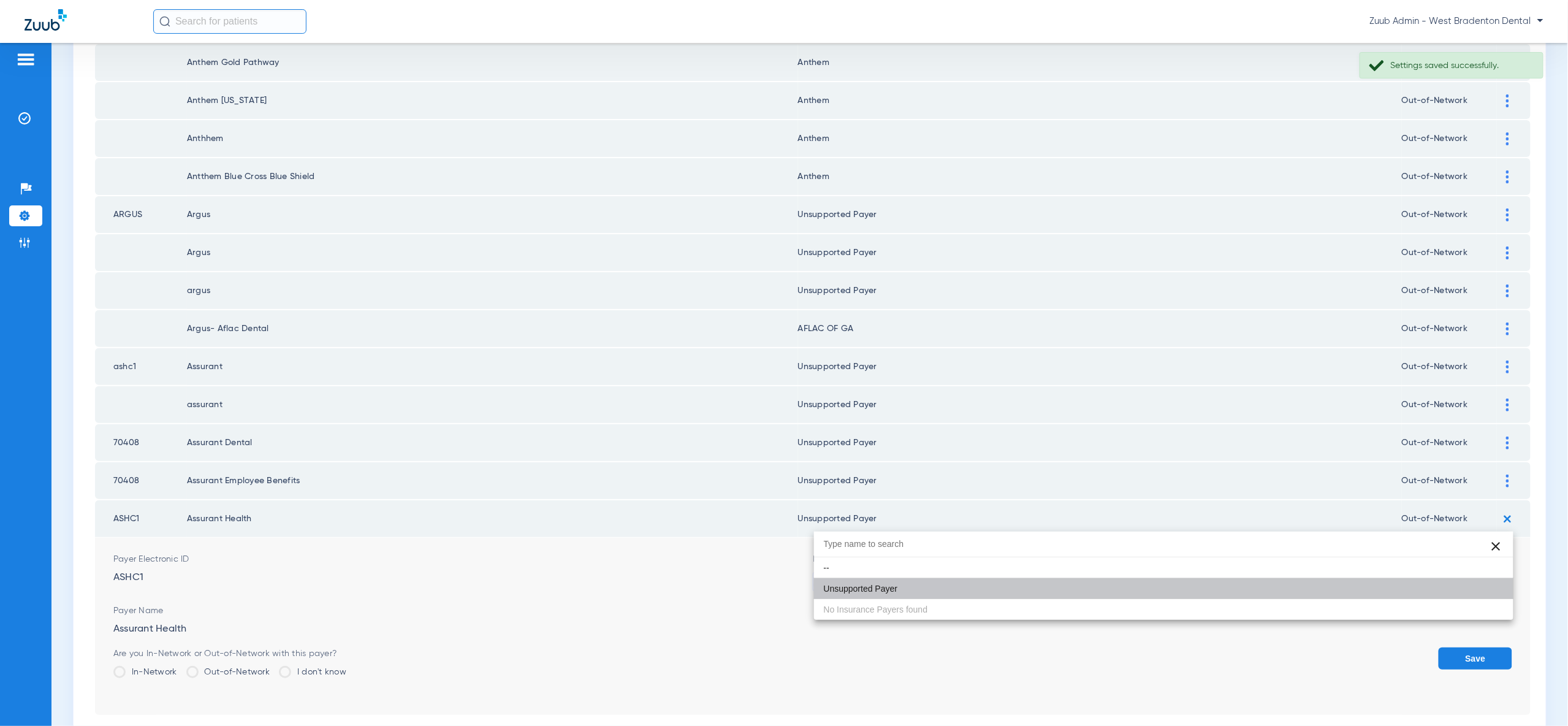
click at [1469, 648] on button "Save" at bounding box center [1475, 658] width 73 height 22
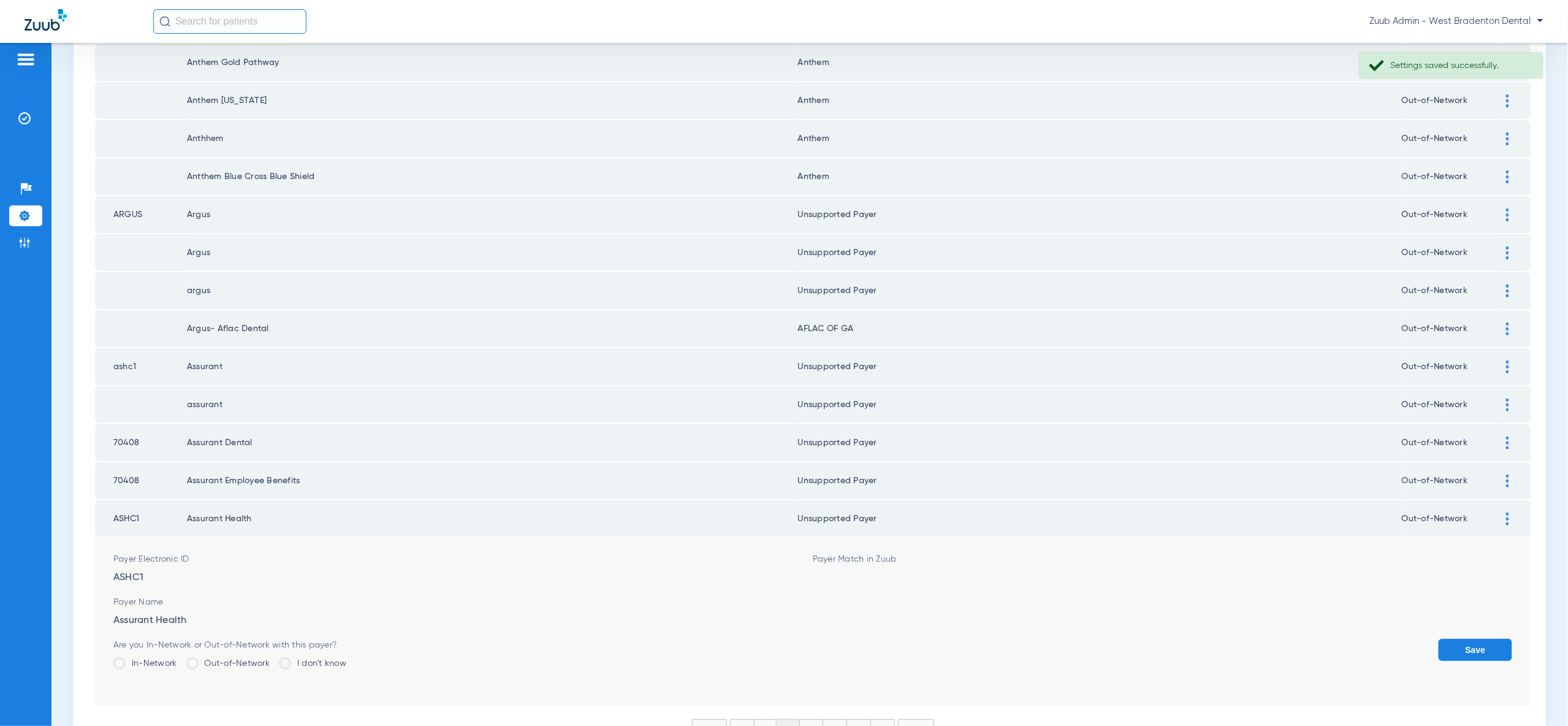
scroll to position [1428, 0]
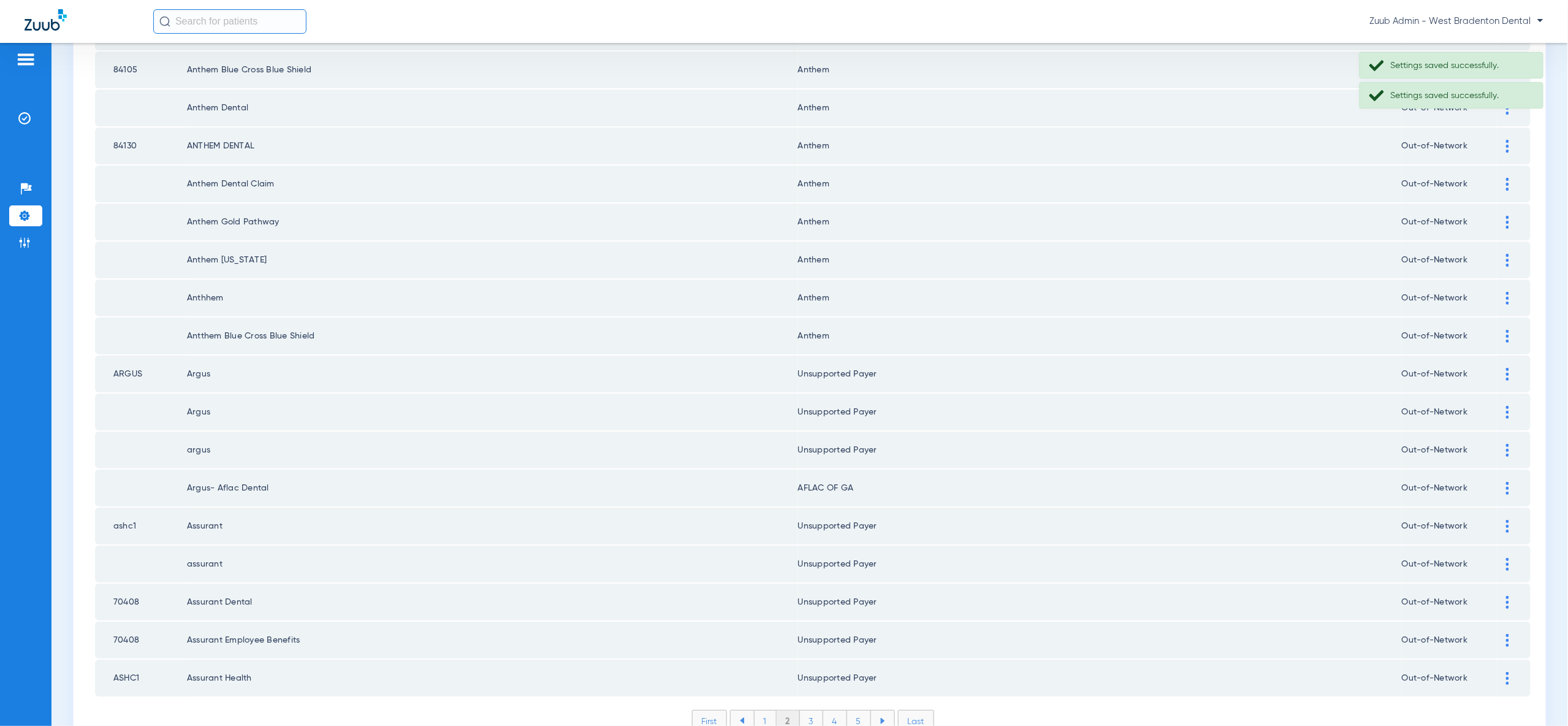
click at [811, 711] on li "3" at bounding box center [811, 721] width 23 height 21
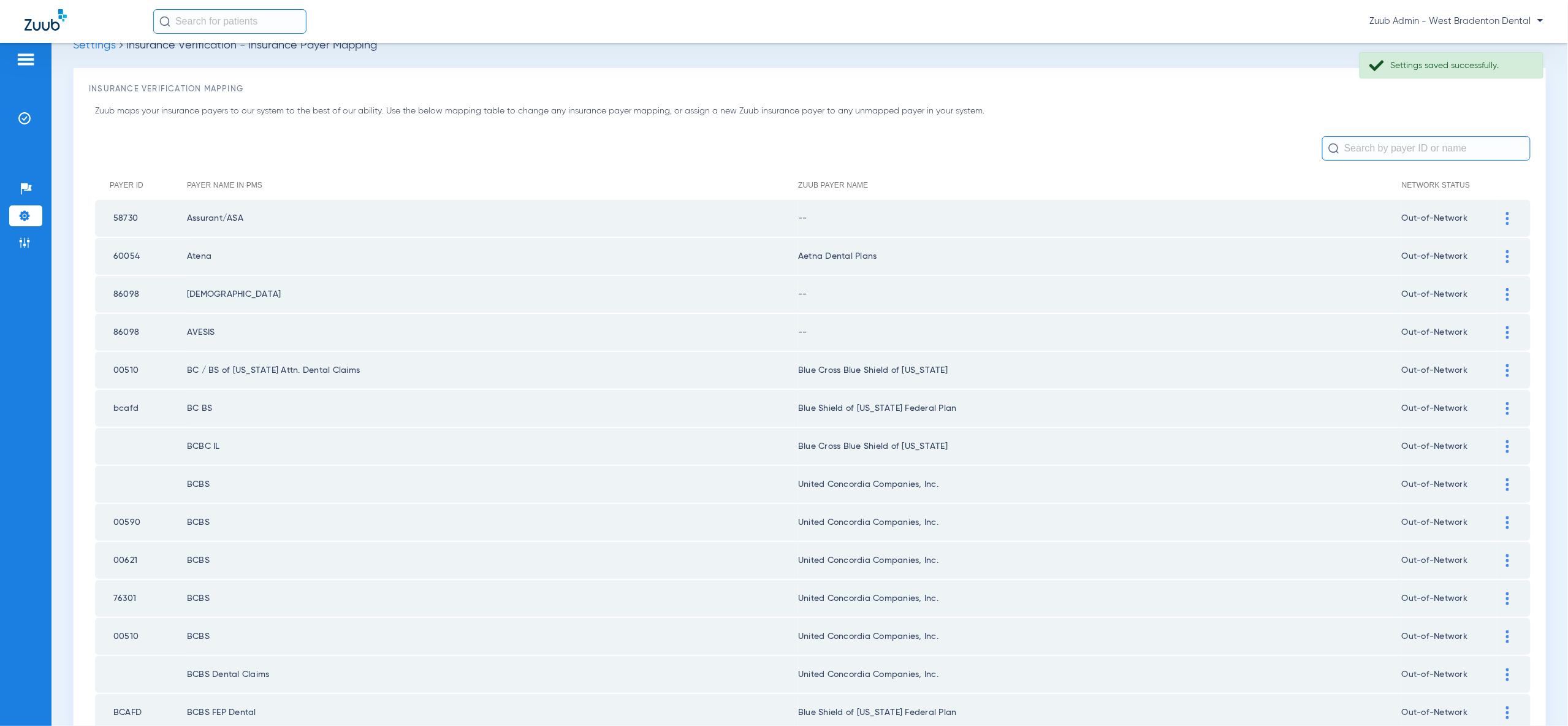
scroll to position [0, 0]
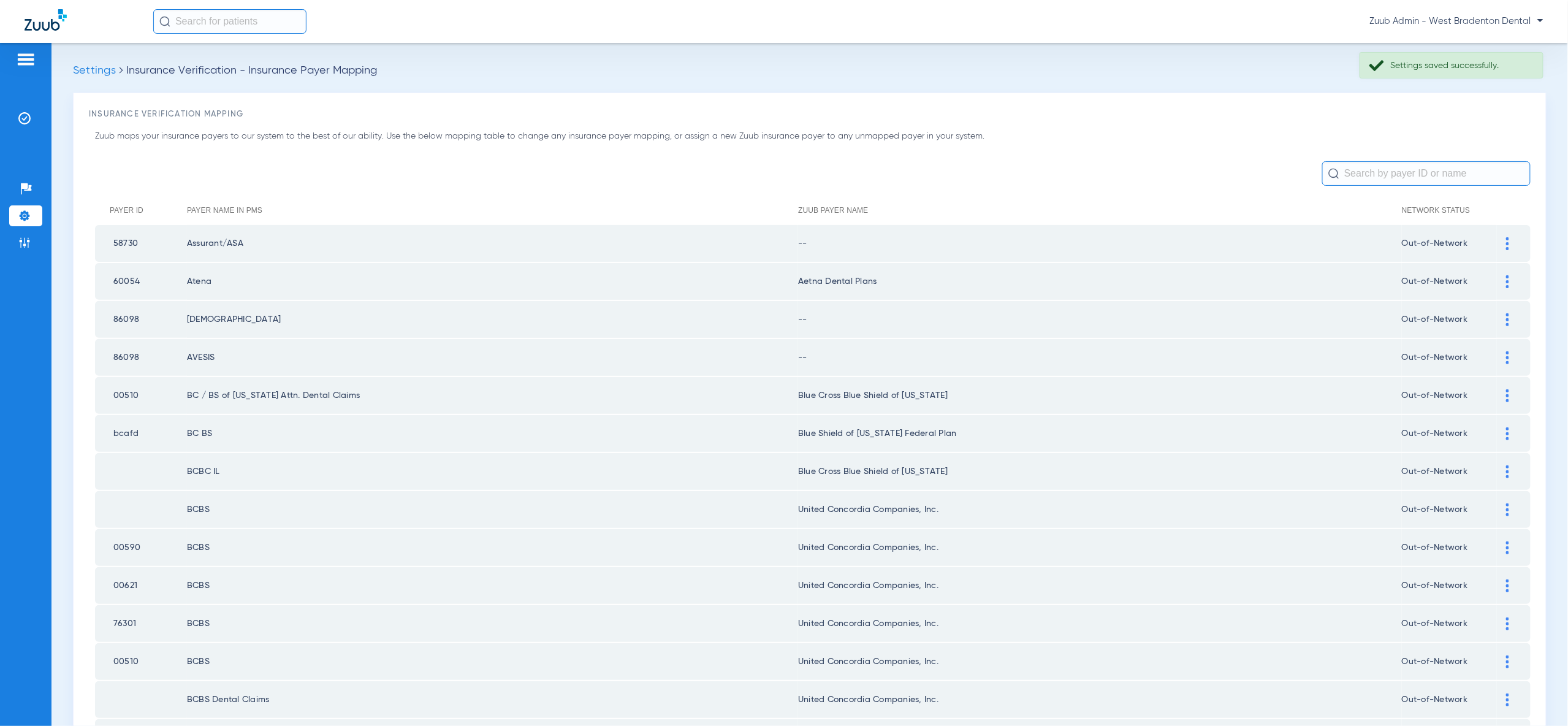
click at [1507, 239] on img at bounding box center [1507, 244] width 3 height 13
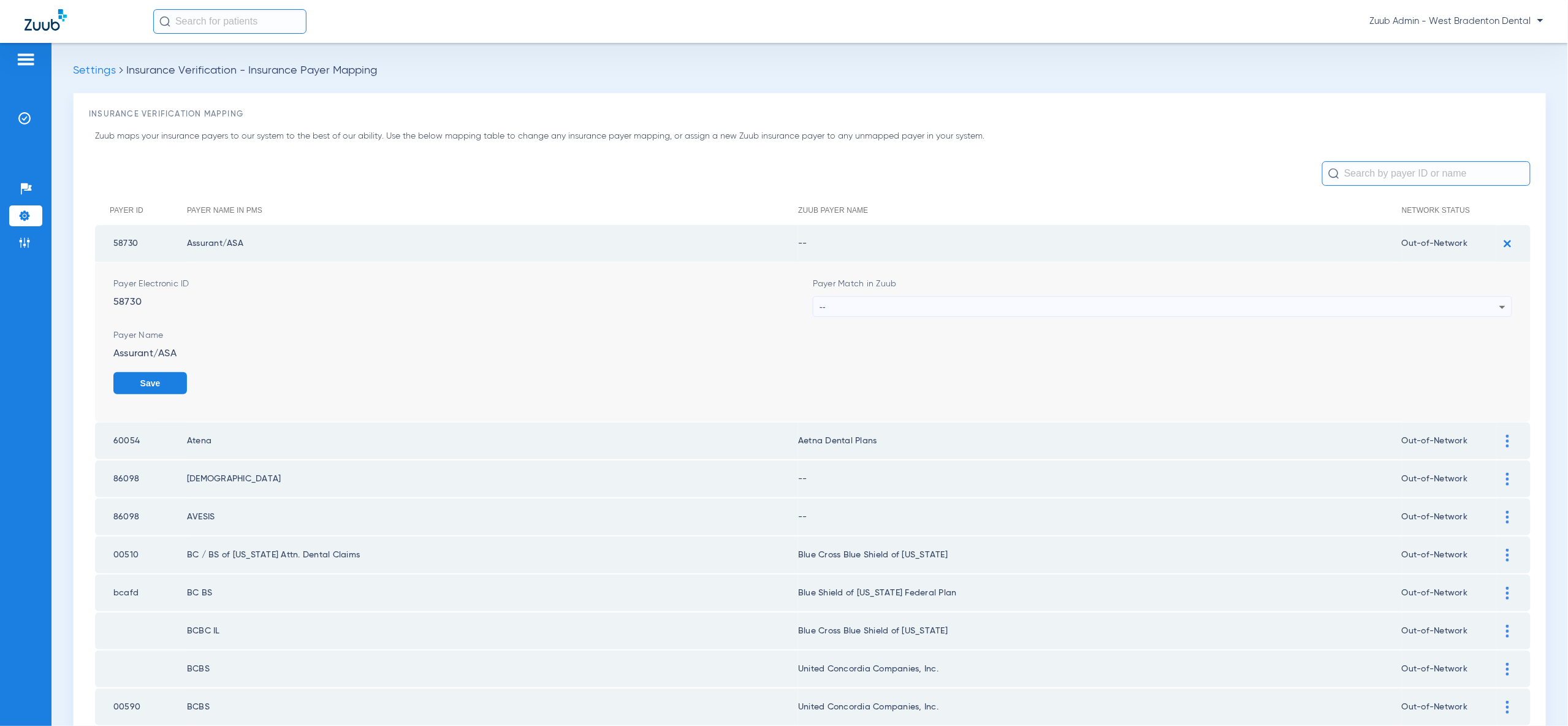
click at [1473, 305] on div "--" at bounding box center [1159, 307] width 680 height 21
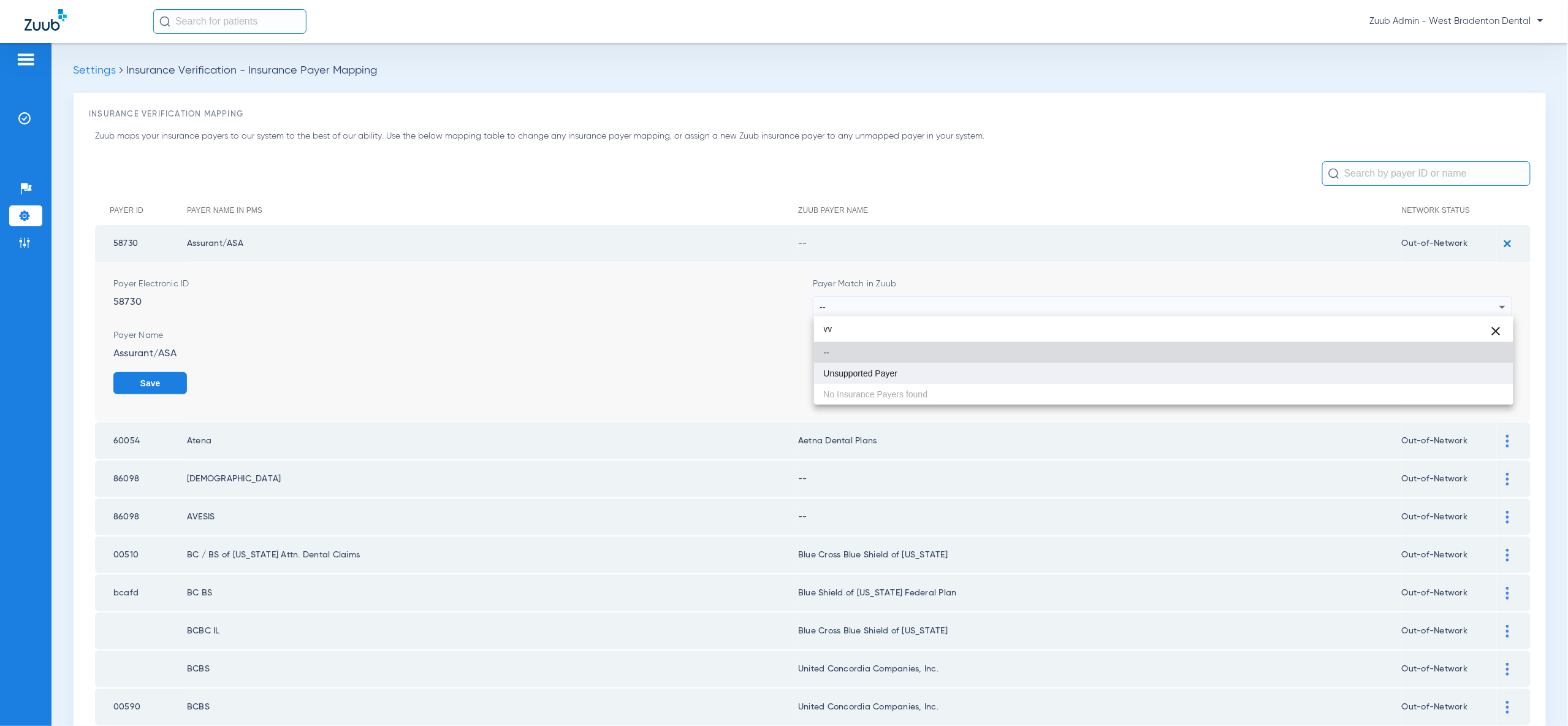
type input "vv"
click at [1458, 375] on mat-option "Unsupported Payer" at bounding box center [1163, 374] width 699 height 21
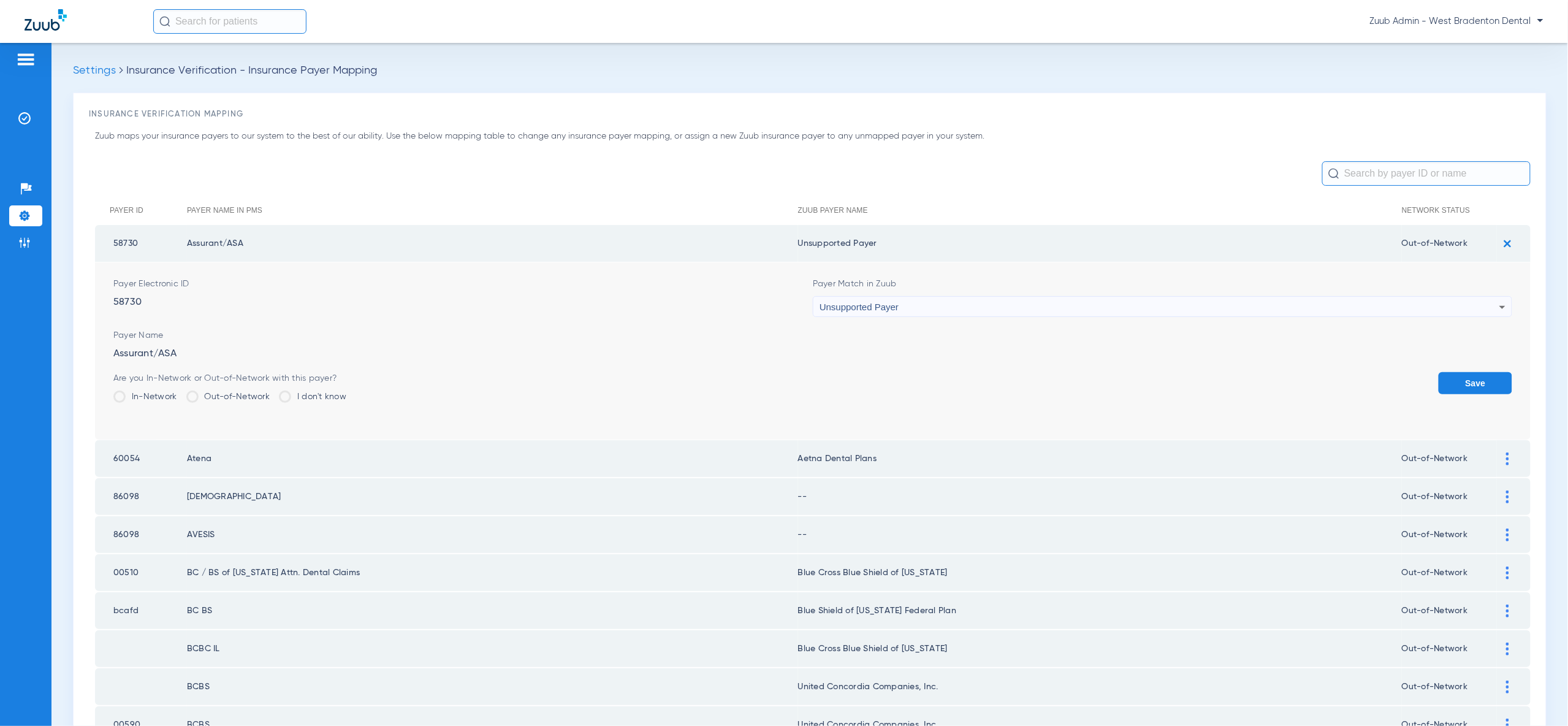
drag, startPoint x: 1477, startPoint y: 391, endPoint x: 1476, endPoint y: 379, distance: 12.0
click at [1477, 391] on button "Save" at bounding box center [1475, 383] width 73 height 22
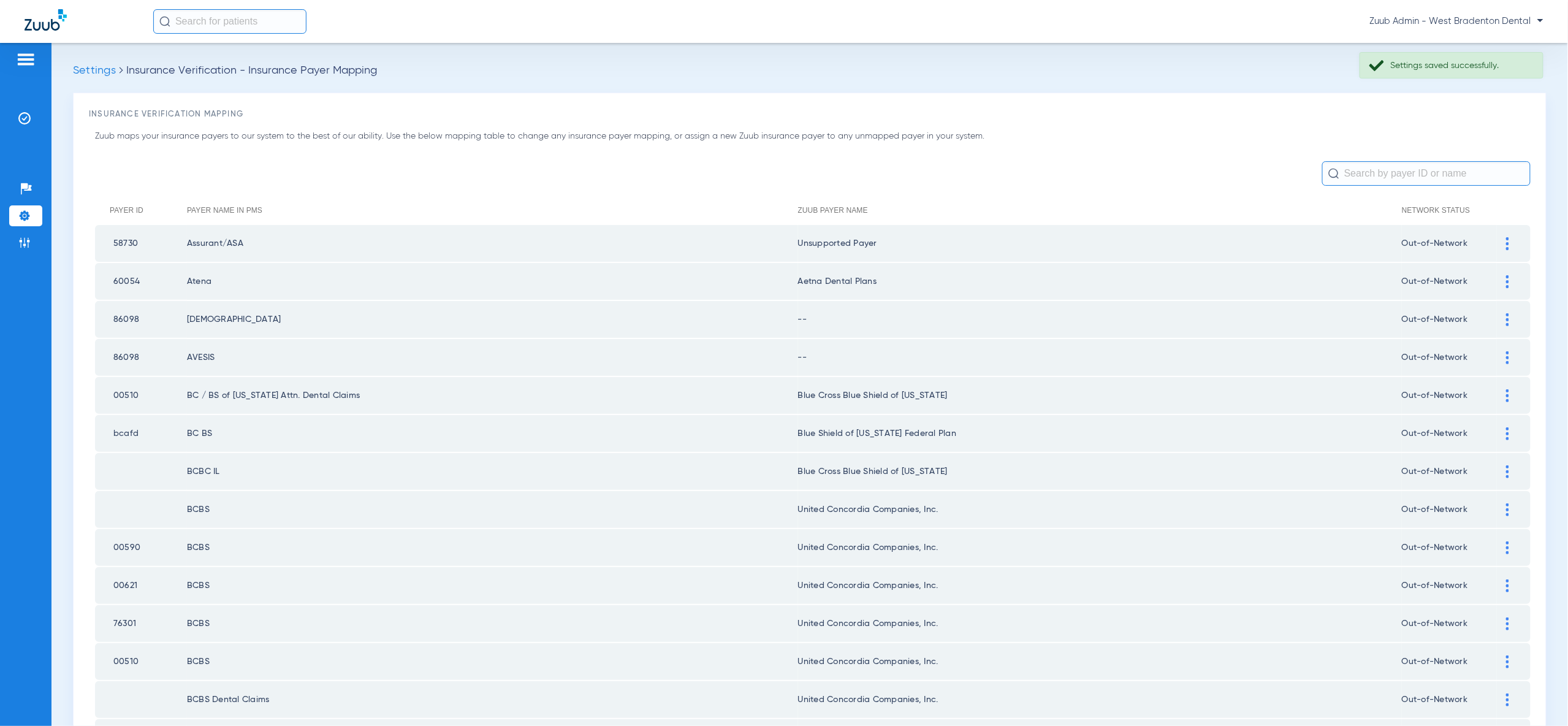
click at [1506, 316] on img at bounding box center [1507, 320] width 3 height 13
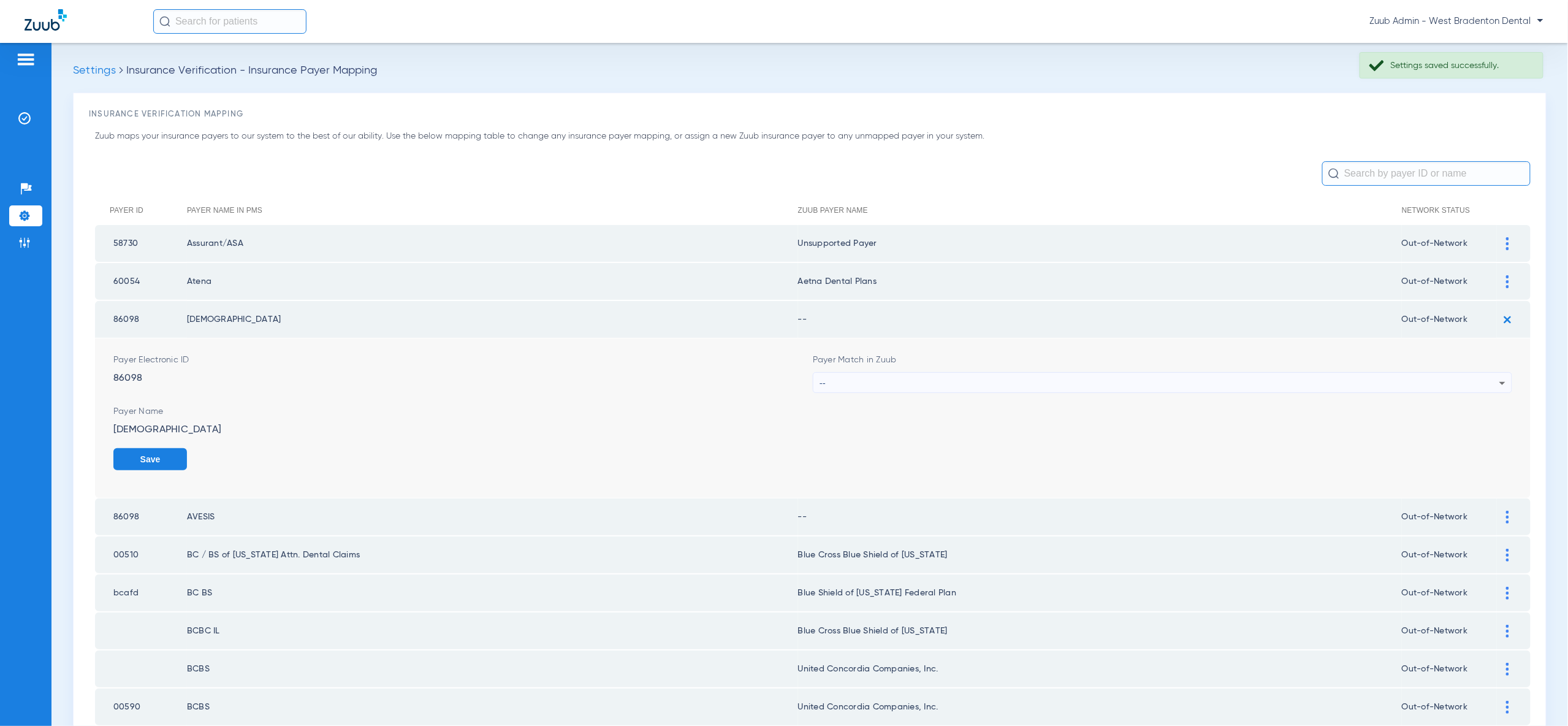
click at [1477, 377] on div "--" at bounding box center [1159, 383] width 680 height 21
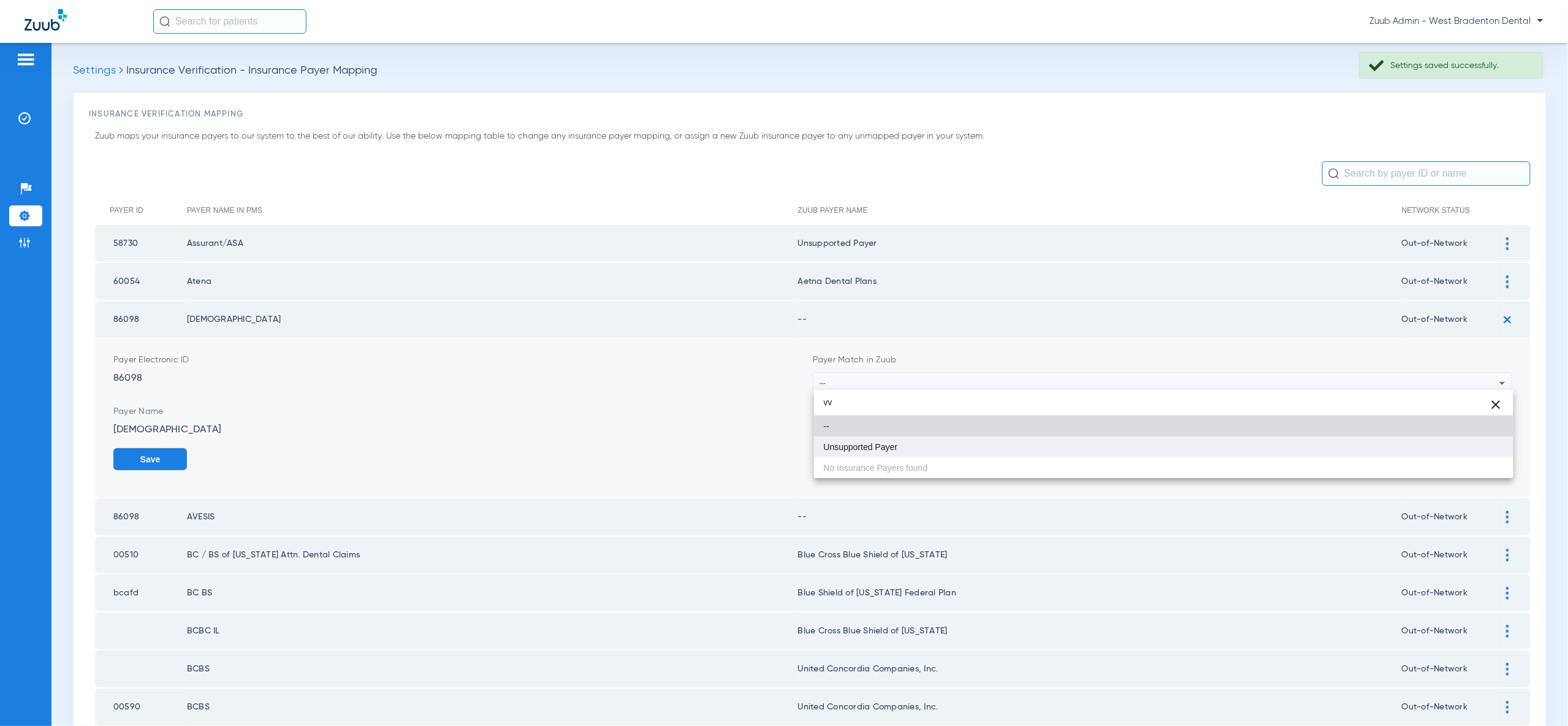
type input "vv"
click at [1490, 445] on mat-option "Unsupported Payer" at bounding box center [1163, 447] width 699 height 21
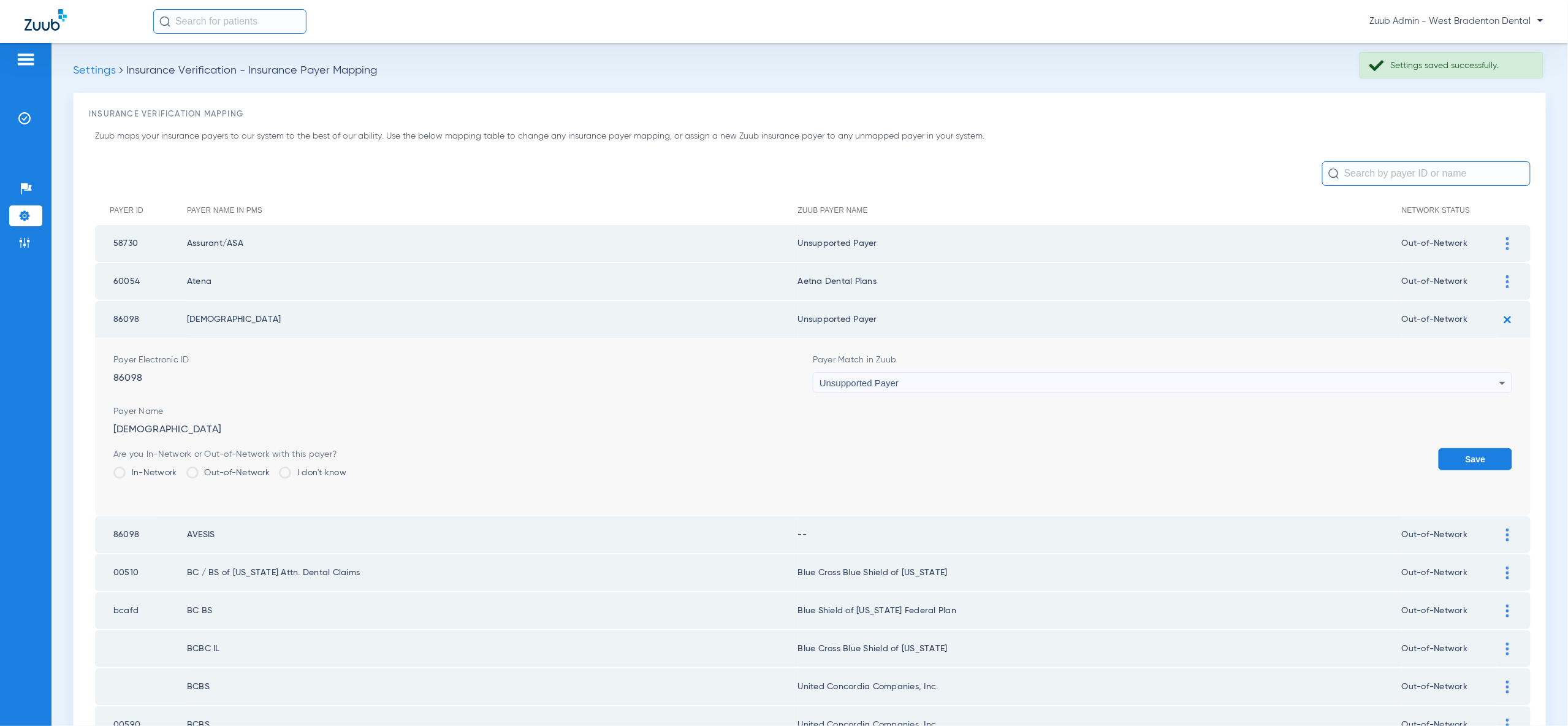
drag, startPoint x: 1504, startPoint y: 464, endPoint x: 1511, endPoint y: 444, distance: 21.2
click at [1504, 464] on button "Save" at bounding box center [1475, 459] width 73 height 22
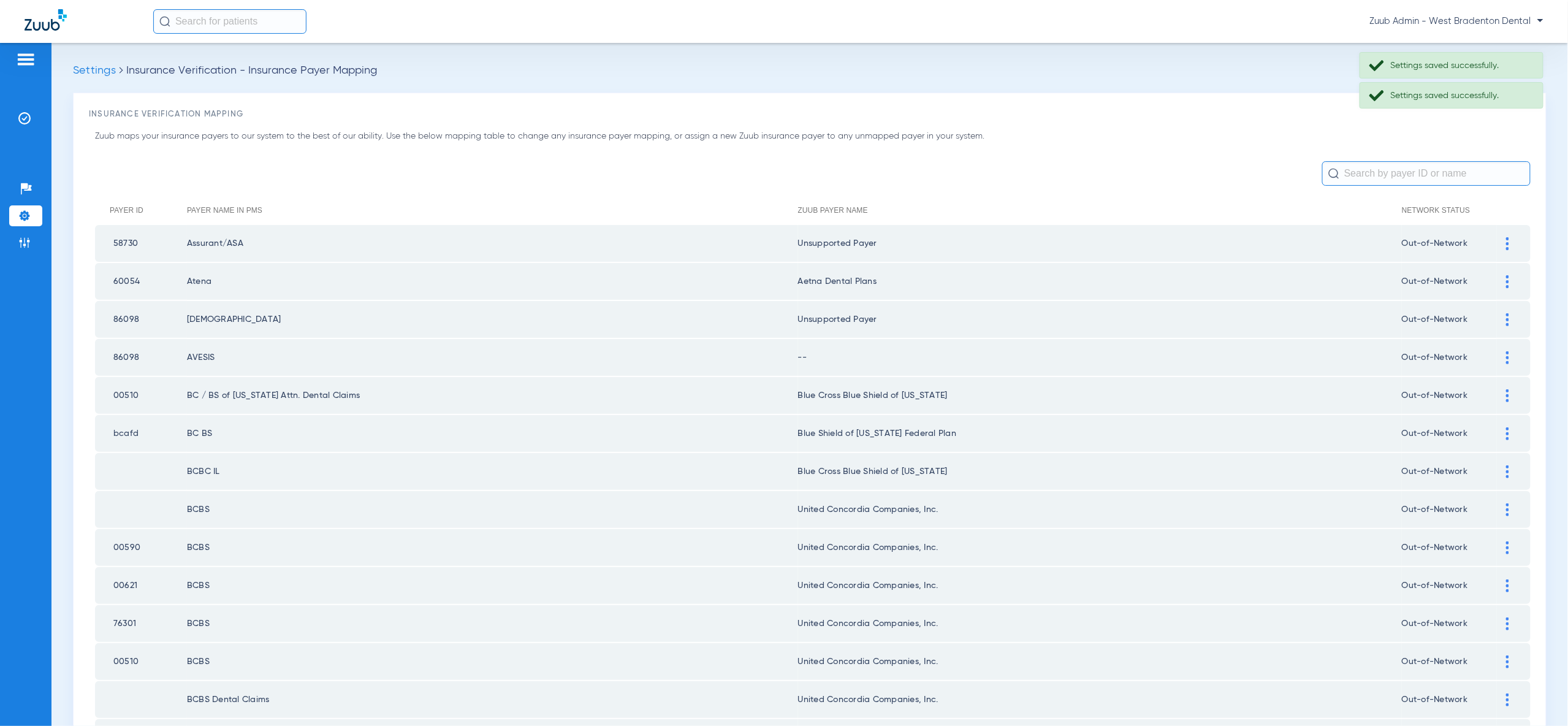
click at [1499, 353] on div at bounding box center [1507, 358] width 22 height 13
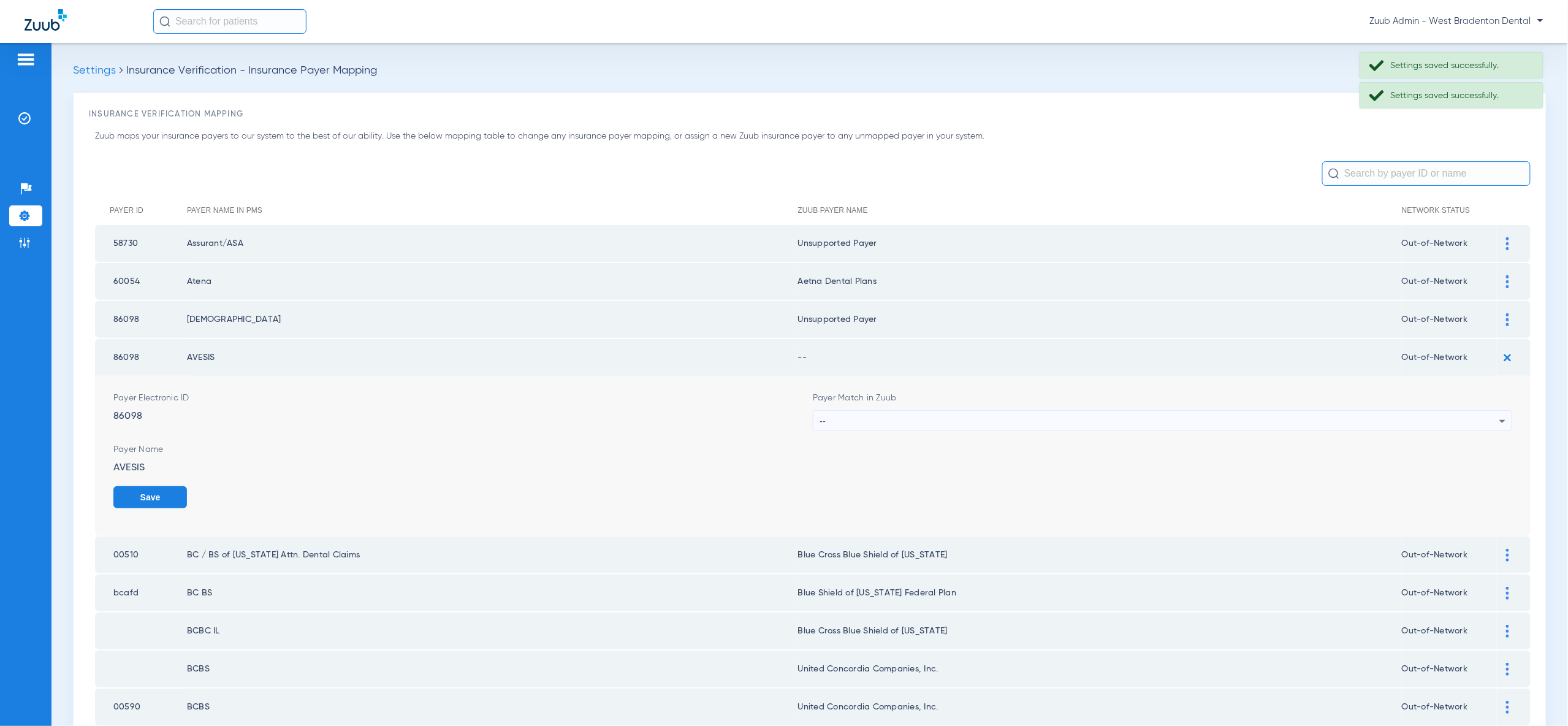
click at [1490, 412] on div "--" at bounding box center [1159, 422] width 680 height 21
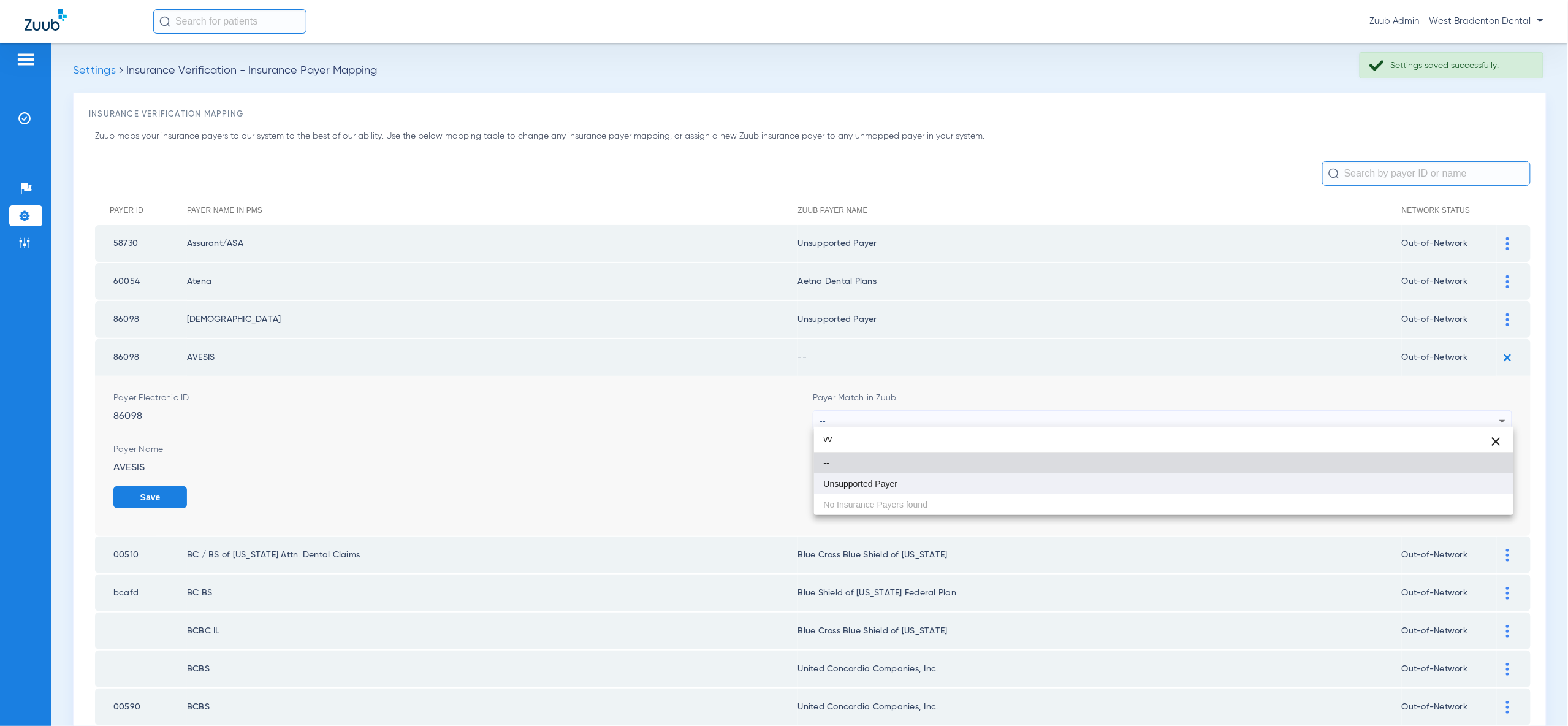
type input "vv"
drag, startPoint x: 1479, startPoint y: 481, endPoint x: 1496, endPoint y: 509, distance: 32.8
click at [1480, 482] on mat-option "Unsupported Payer" at bounding box center [1163, 484] width 699 height 21
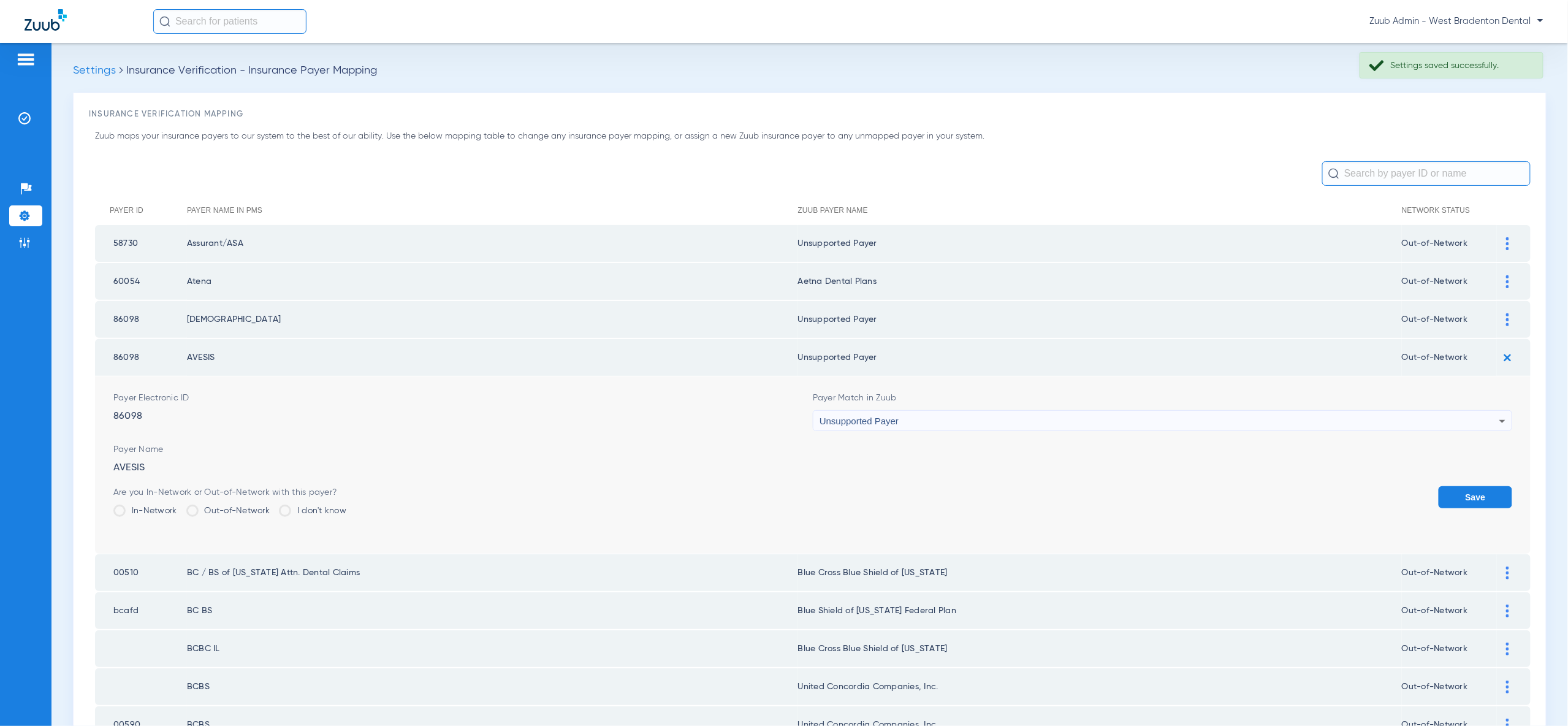
click at [1477, 498] on button "Save" at bounding box center [1475, 497] width 73 height 22
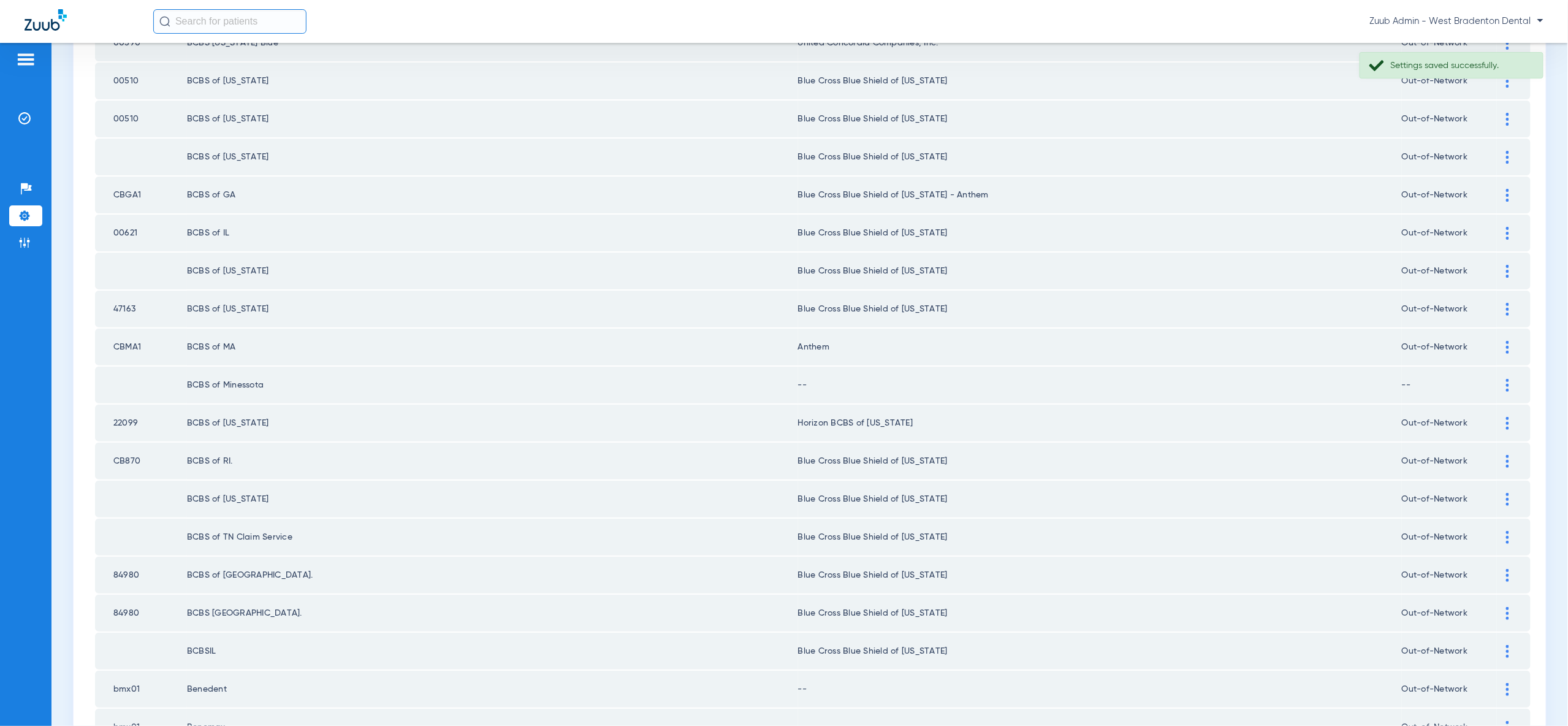
scroll to position [774, 0]
click at [1502, 377] on div at bounding box center [1507, 383] width 22 height 13
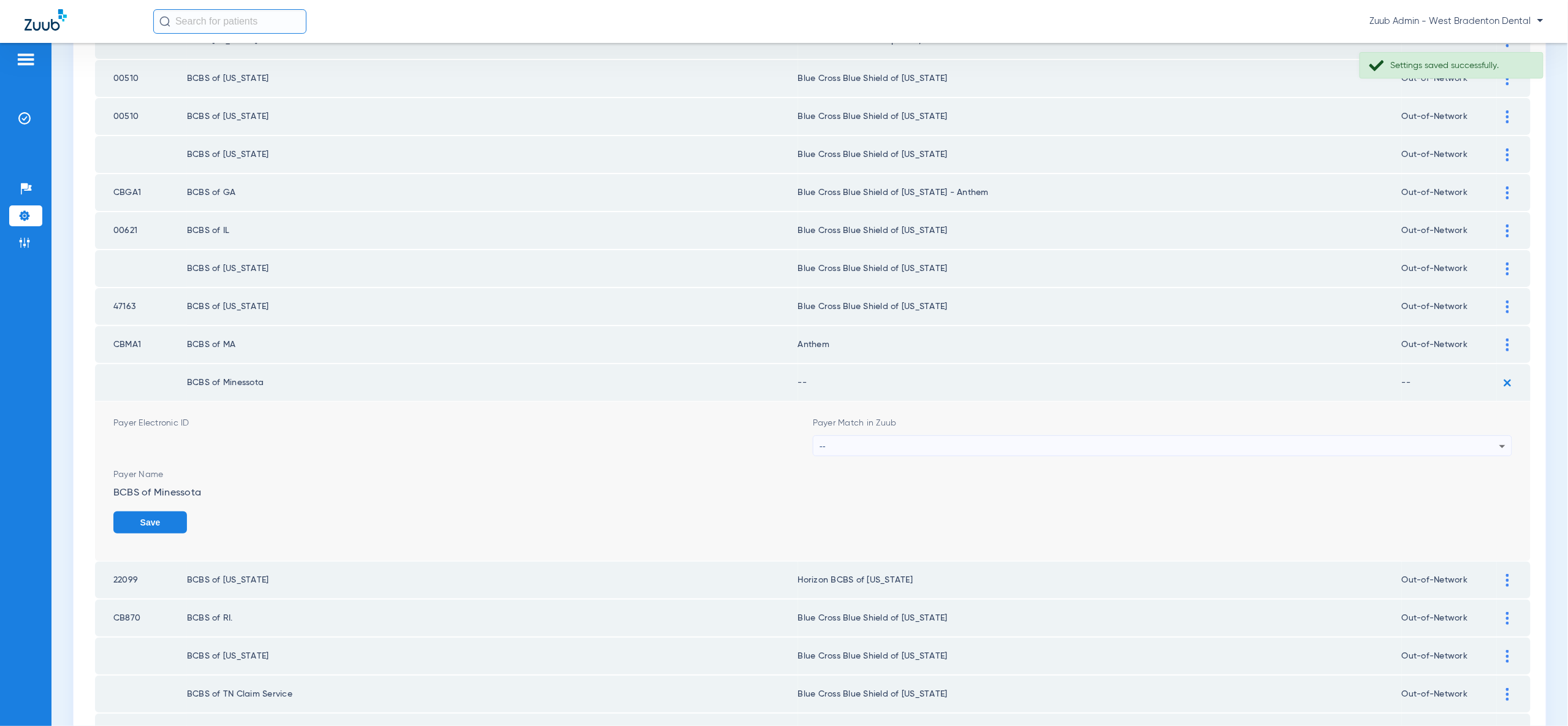
click at [1438, 436] on div "--" at bounding box center [1159, 446] width 680 height 21
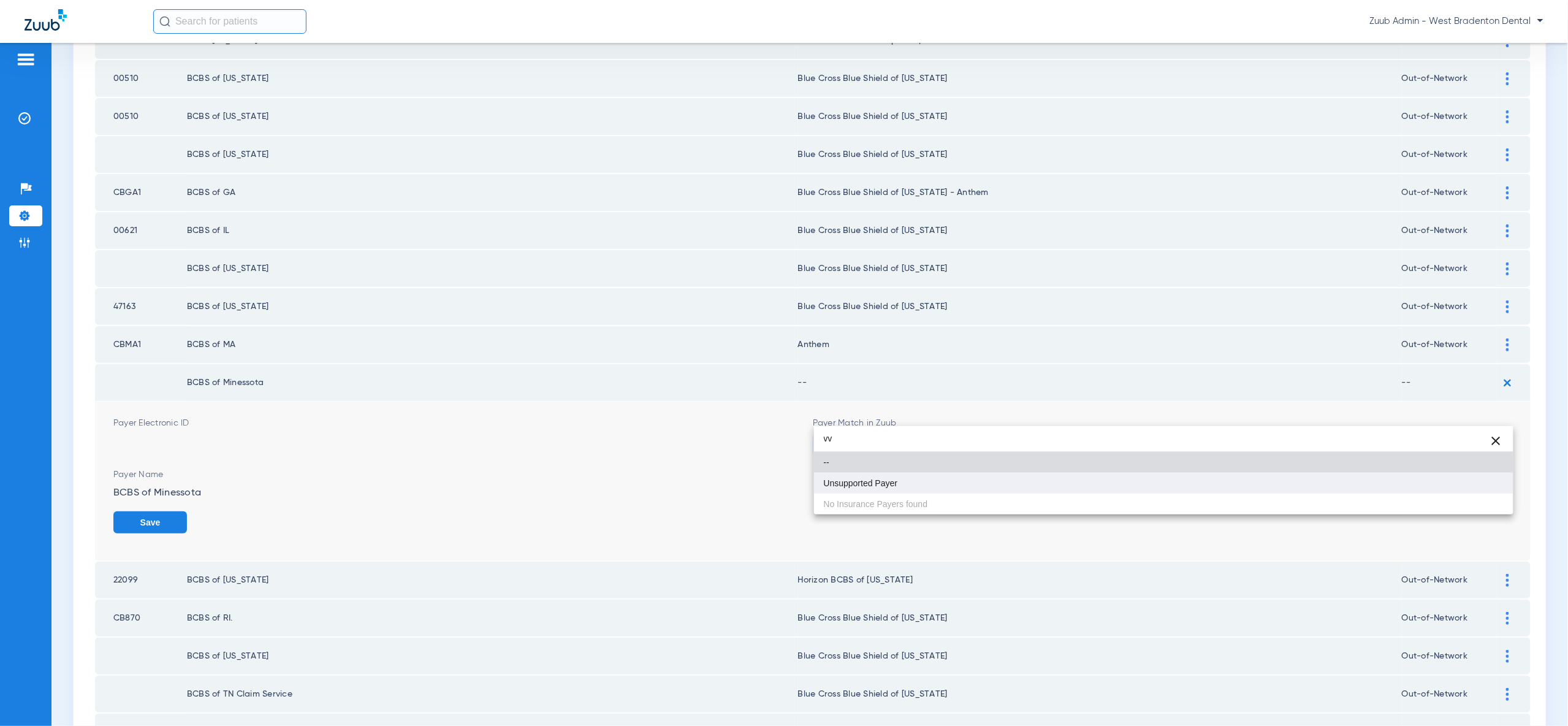
type input "vv"
click at [1479, 483] on mat-option "Unsupported Payer" at bounding box center [1163, 483] width 699 height 21
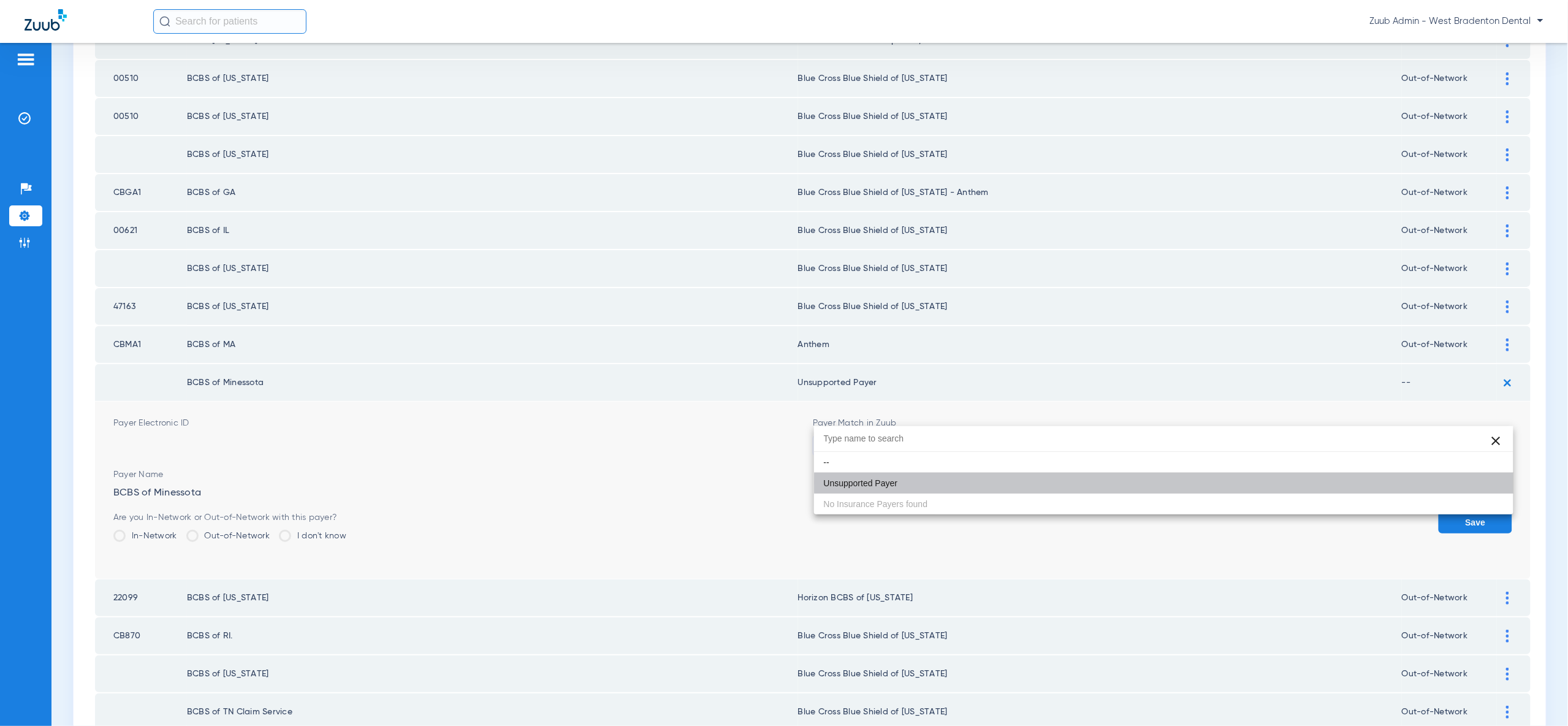
click at [1483, 512] on div "Save" at bounding box center [1475, 532] width 73 height 40
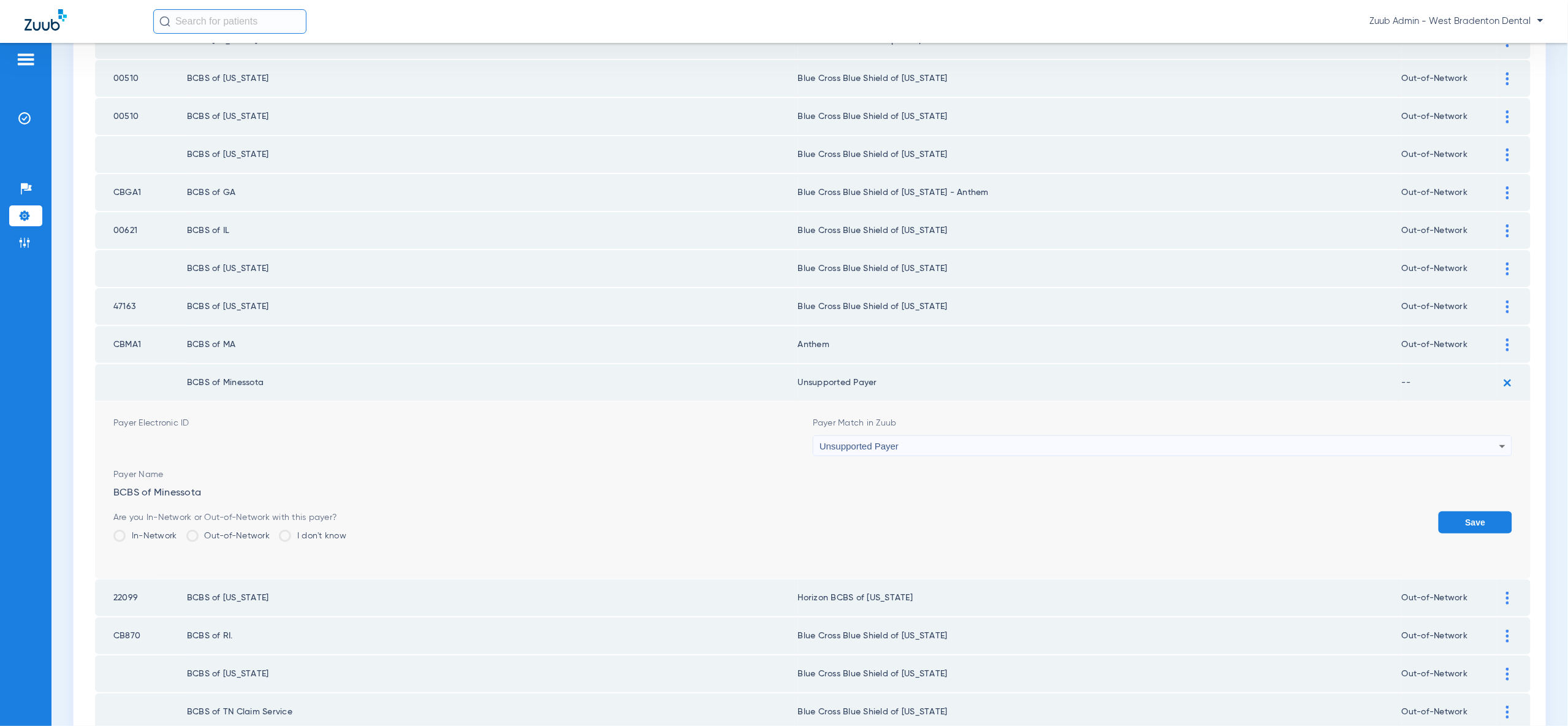
click at [1481, 512] on button "Save" at bounding box center [1475, 522] width 73 height 22
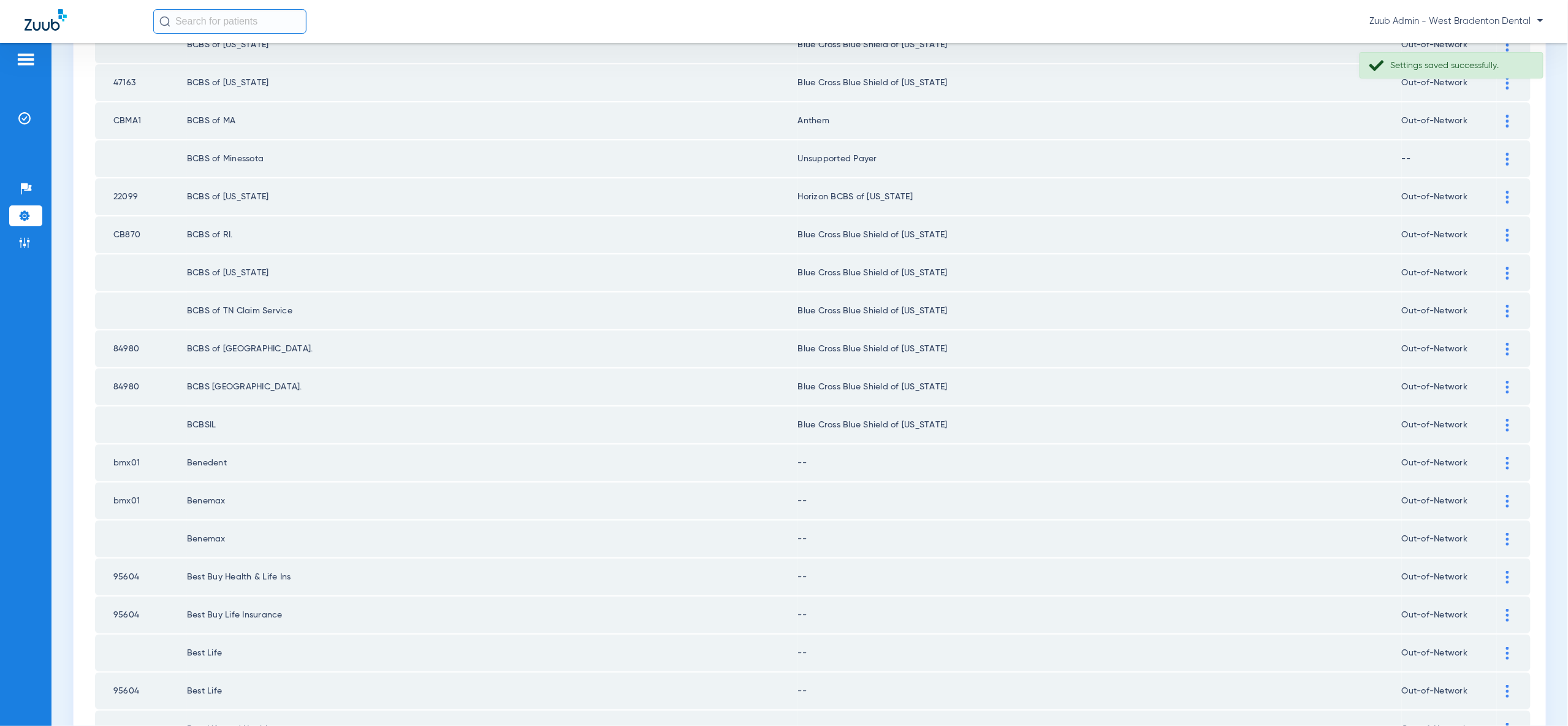
scroll to position [1047, 0]
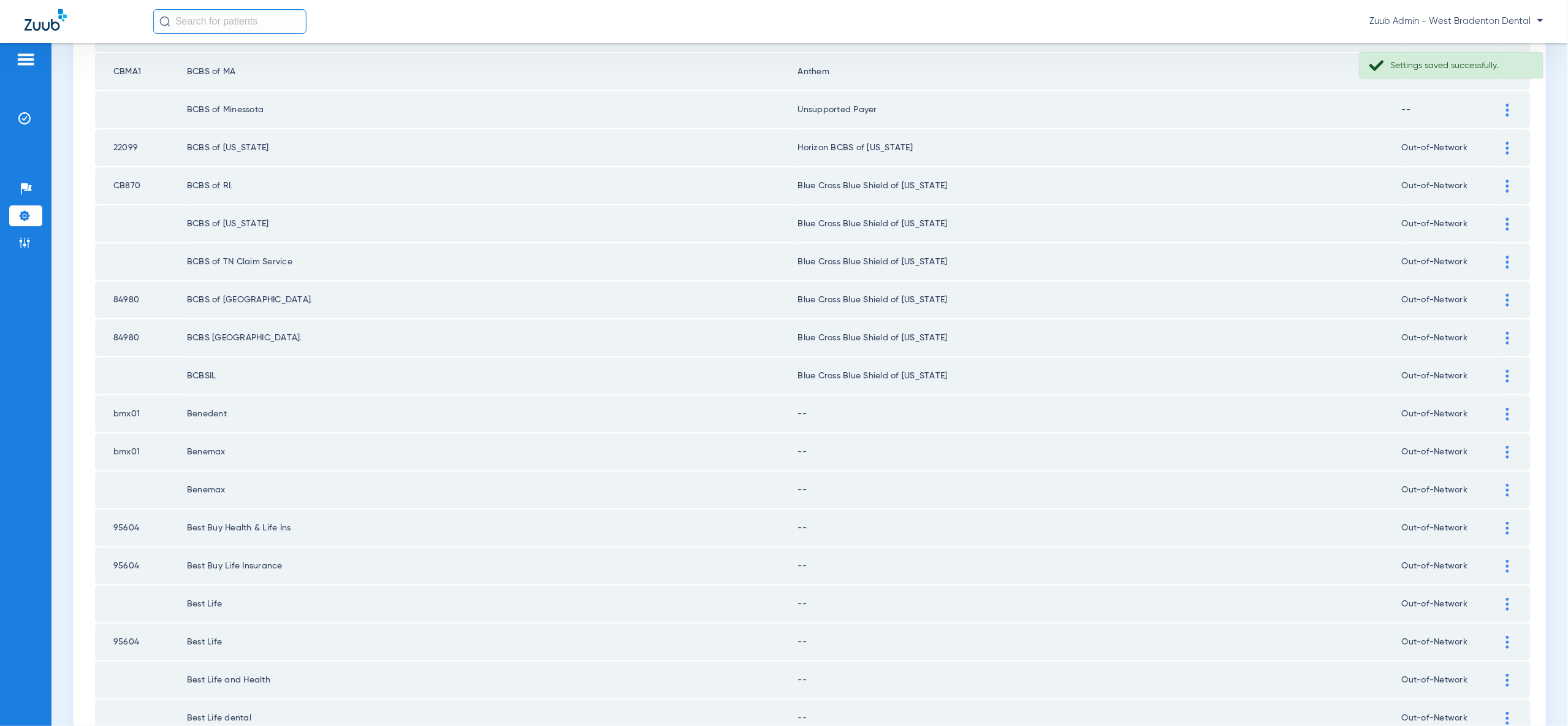
click at [1506, 408] on img at bounding box center [1507, 415] width 3 height 13
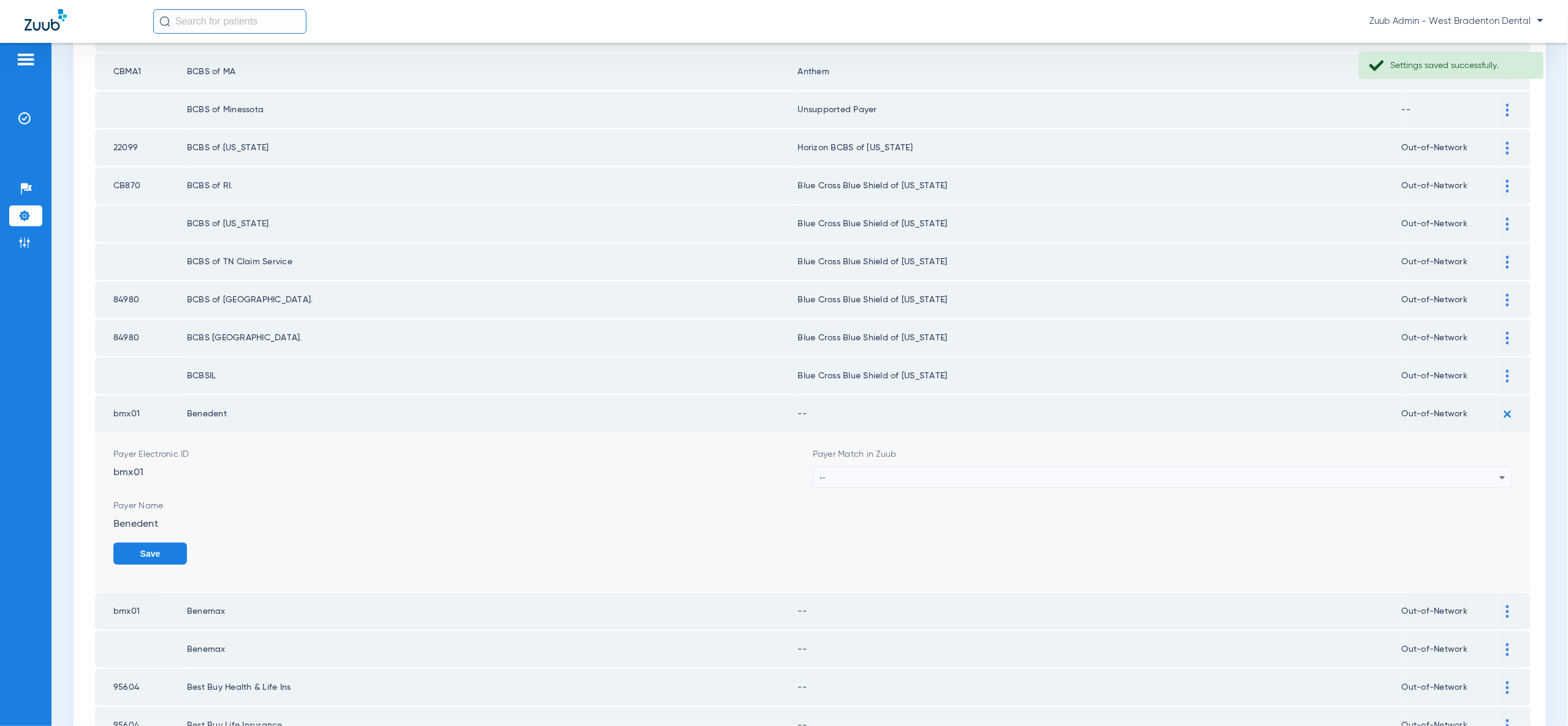
click at [1490, 467] on div "--" at bounding box center [1159, 478] width 680 height 21
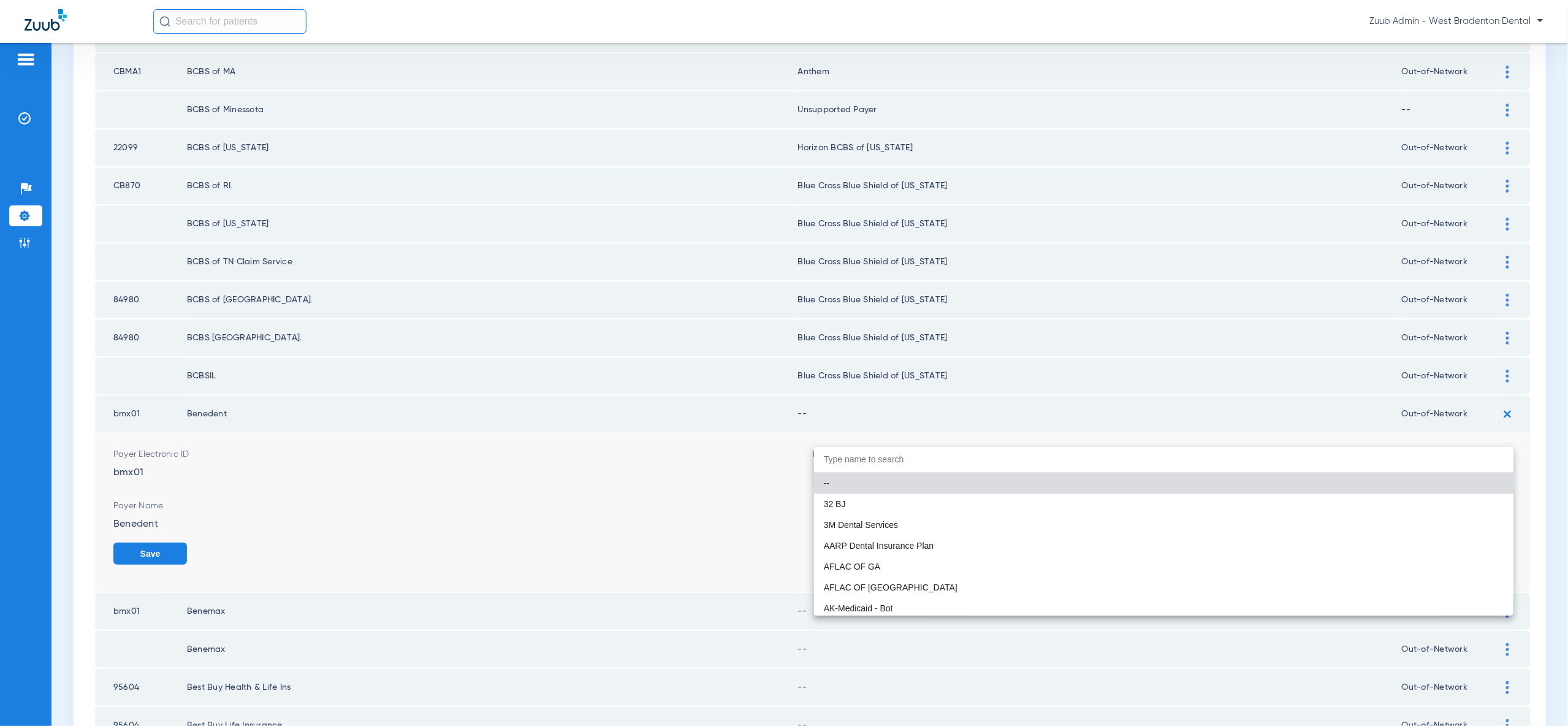
click at [848, 334] on div at bounding box center [784, 363] width 1568 height 726
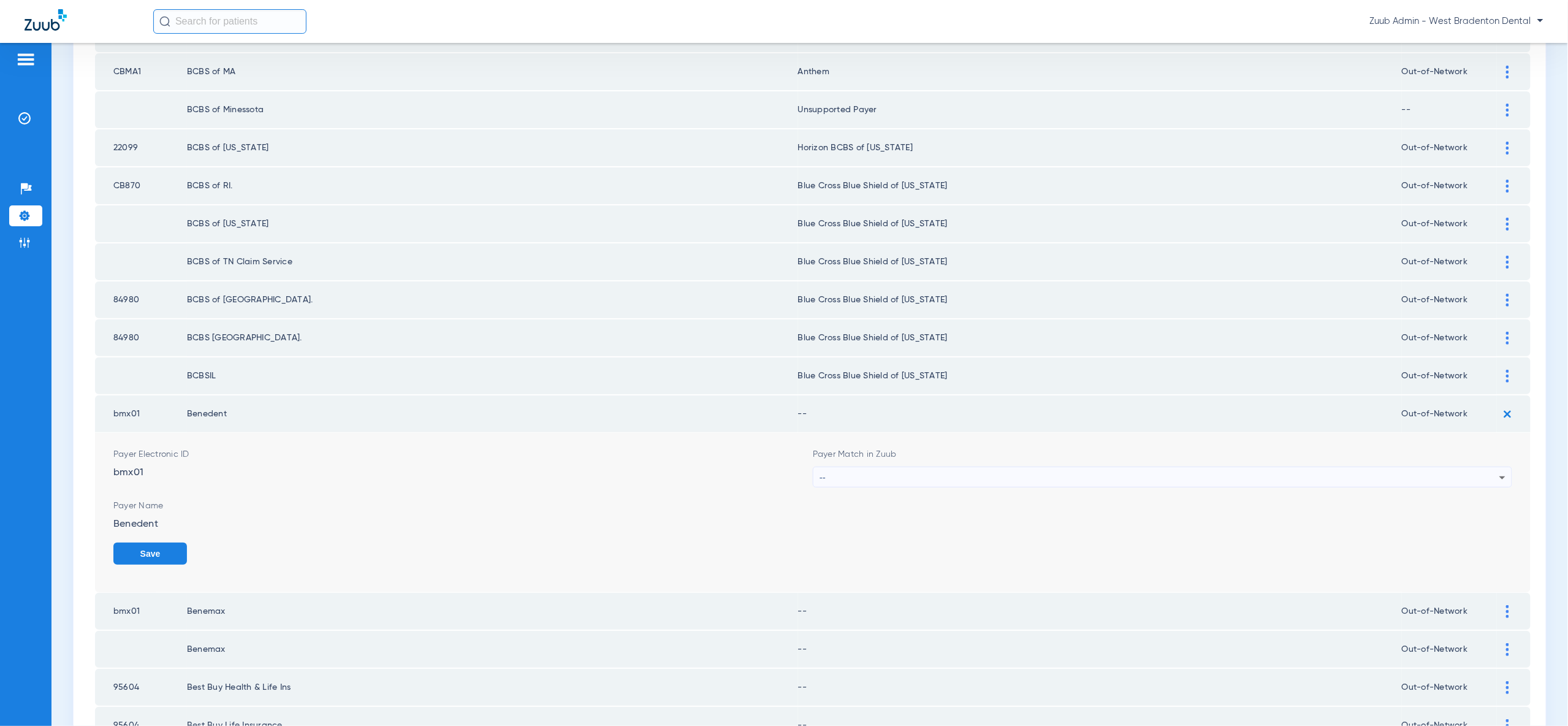
drag, startPoint x: 1507, startPoint y: 79, endPoint x: 1498, endPoint y: 113, distance: 35.2
click at [1507, 104] on img at bounding box center [1507, 110] width 3 height 13
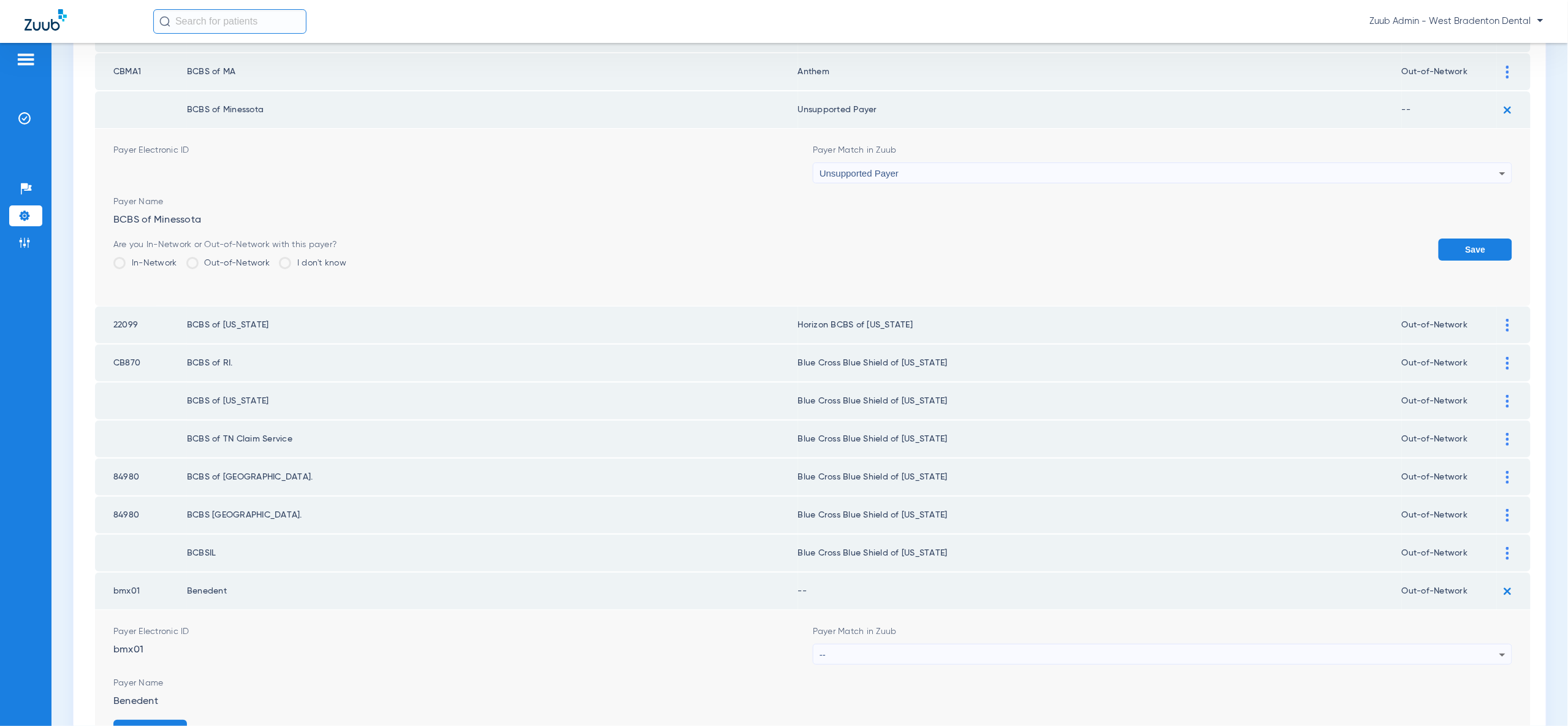
click at [1452, 163] on div "Unsupported Payer" at bounding box center [1159, 173] width 680 height 21
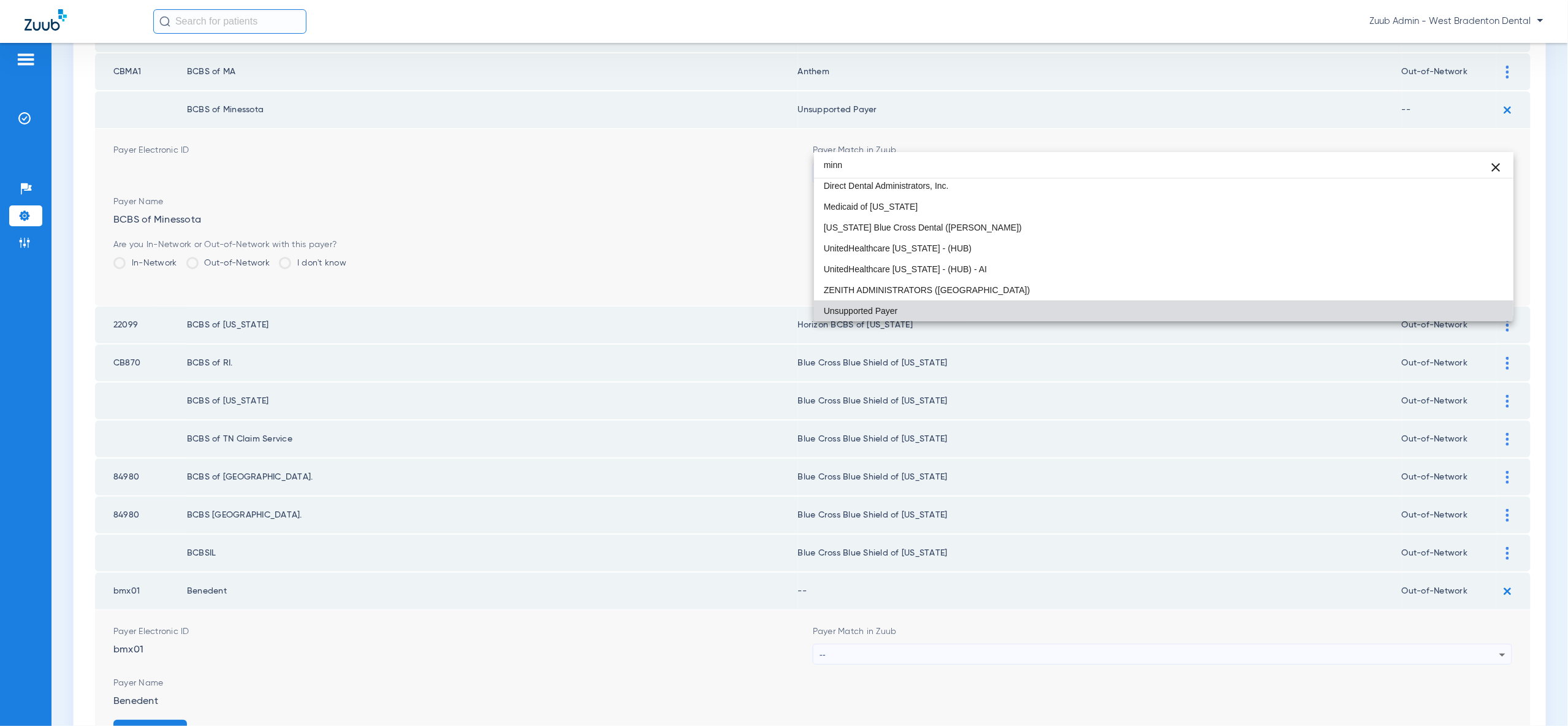
scroll to position [0, 0]
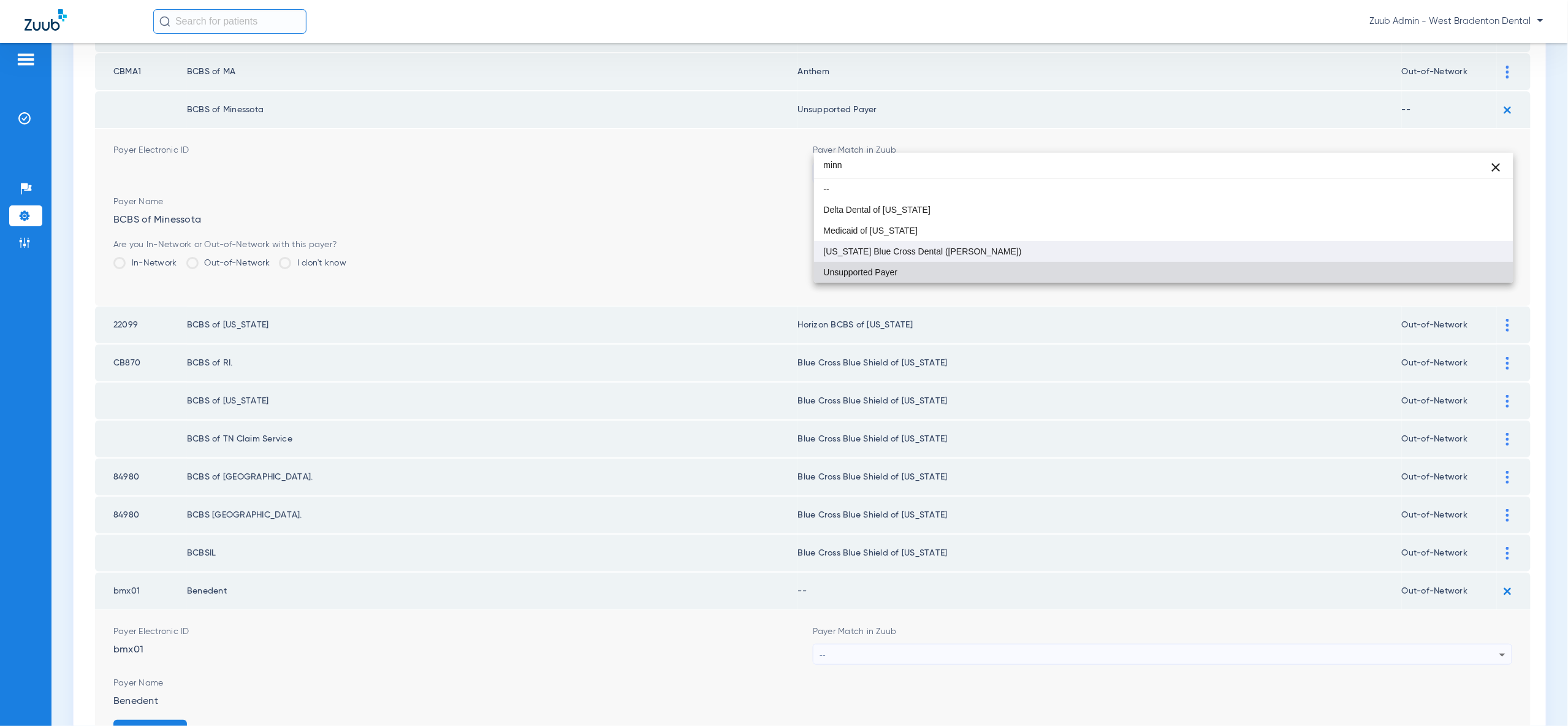
type input "minn"
drag, startPoint x: 1345, startPoint y: 253, endPoint x: 1376, endPoint y: 254, distance: 31.0
click at [1345, 253] on mat-option "[US_STATE] Blue Cross Dental ([PERSON_NAME])" at bounding box center [1163, 251] width 699 height 21
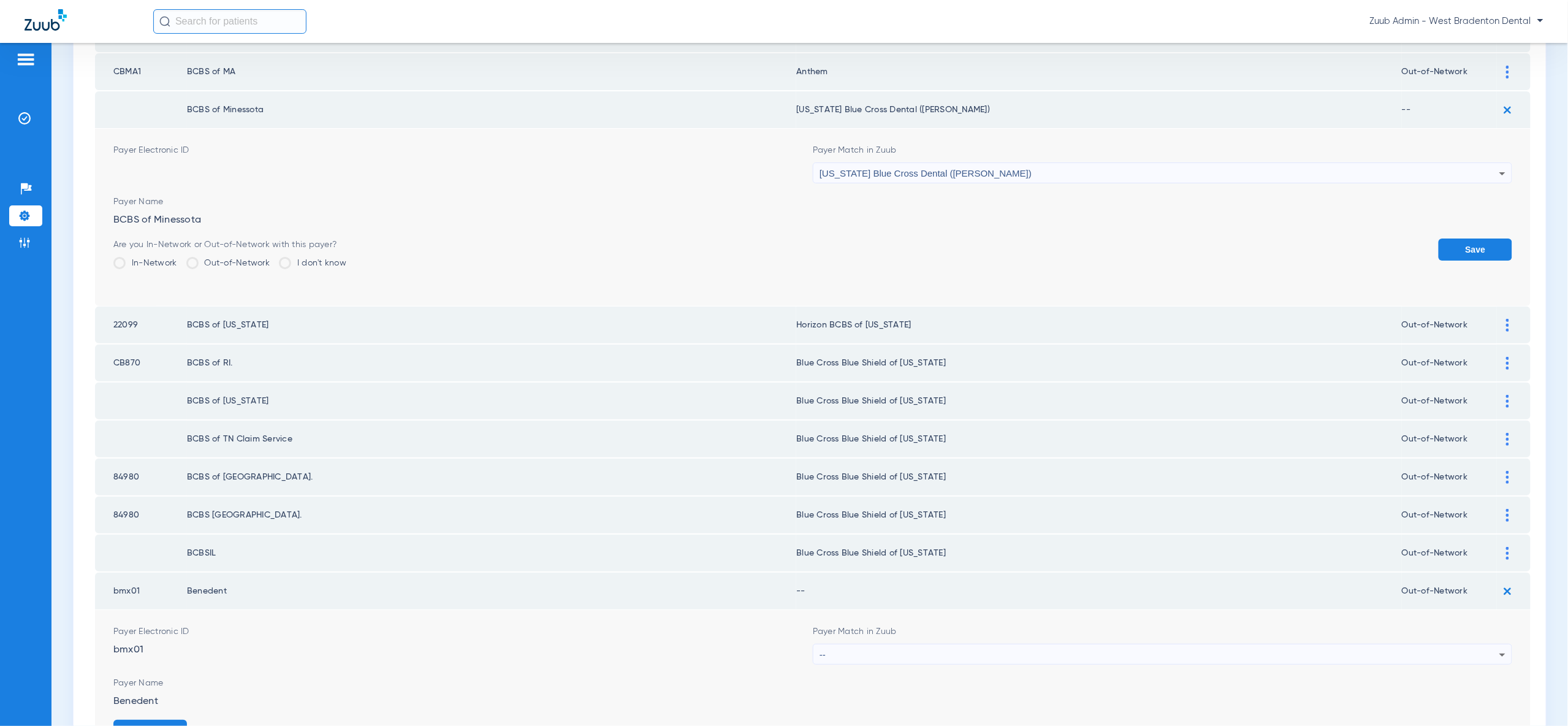
click at [1482, 239] on button "Save" at bounding box center [1475, 249] width 73 height 22
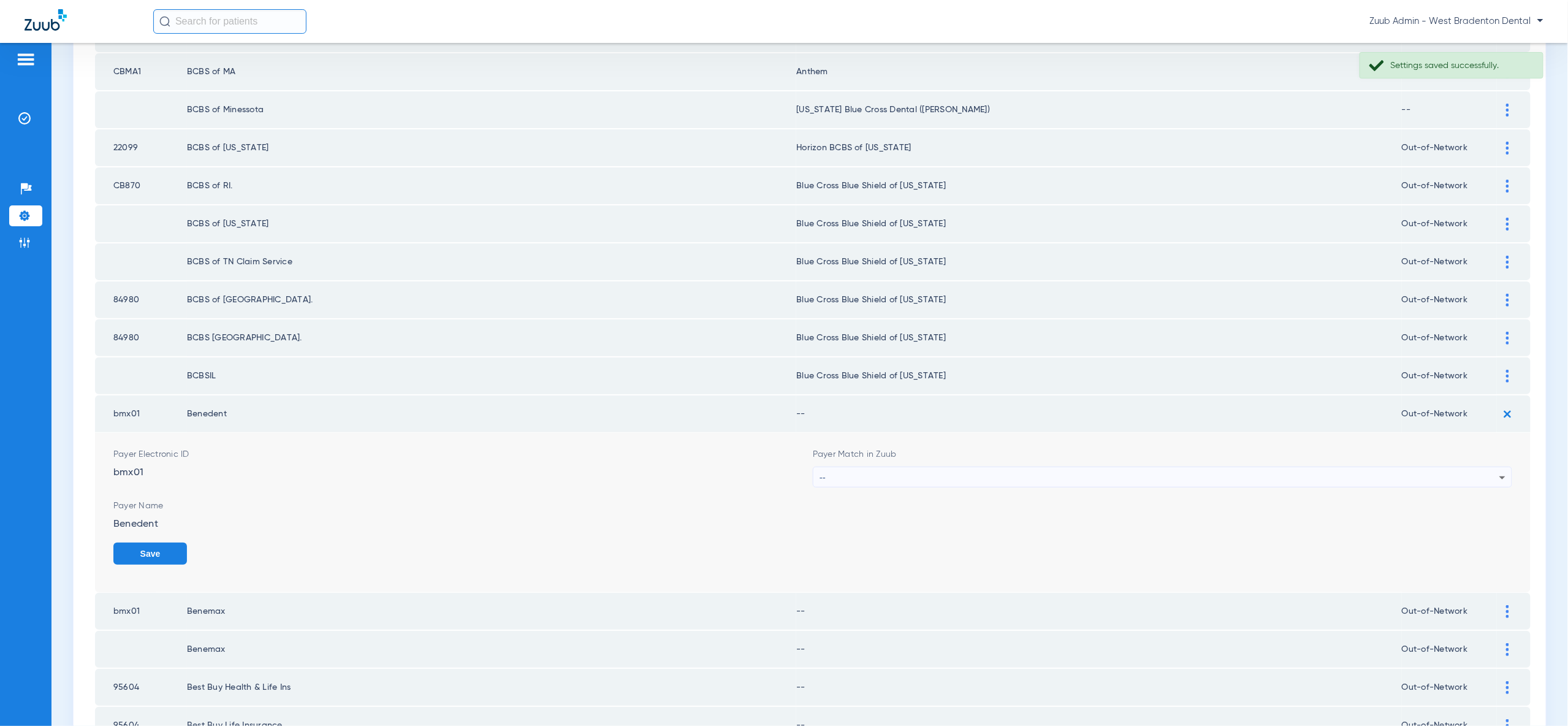
click at [907, 467] on div "--" at bounding box center [1159, 478] width 680 height 21
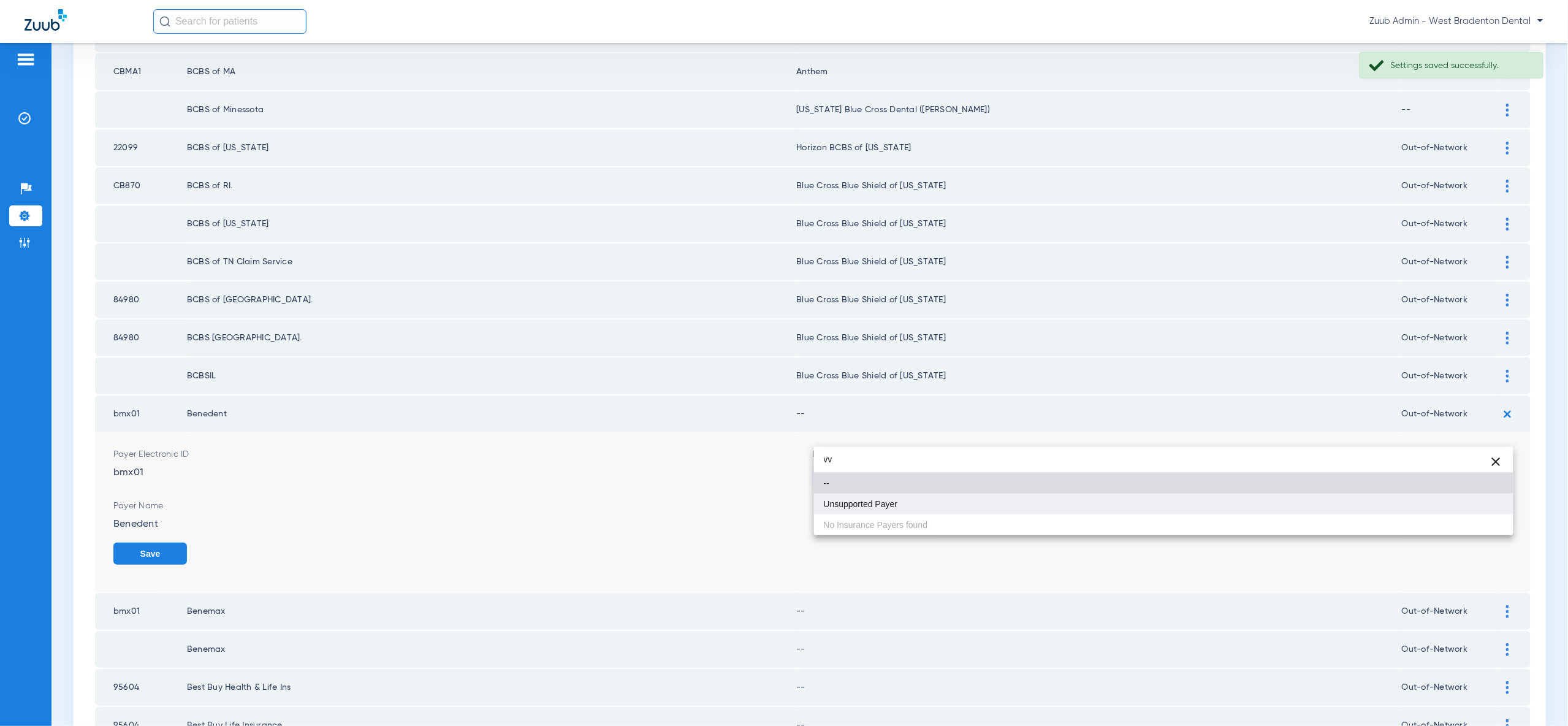
type input "vv"
click at [965, 507] on mat-option "Unsupported Payer" at bounding box center [1163, 504] width 699 height 21
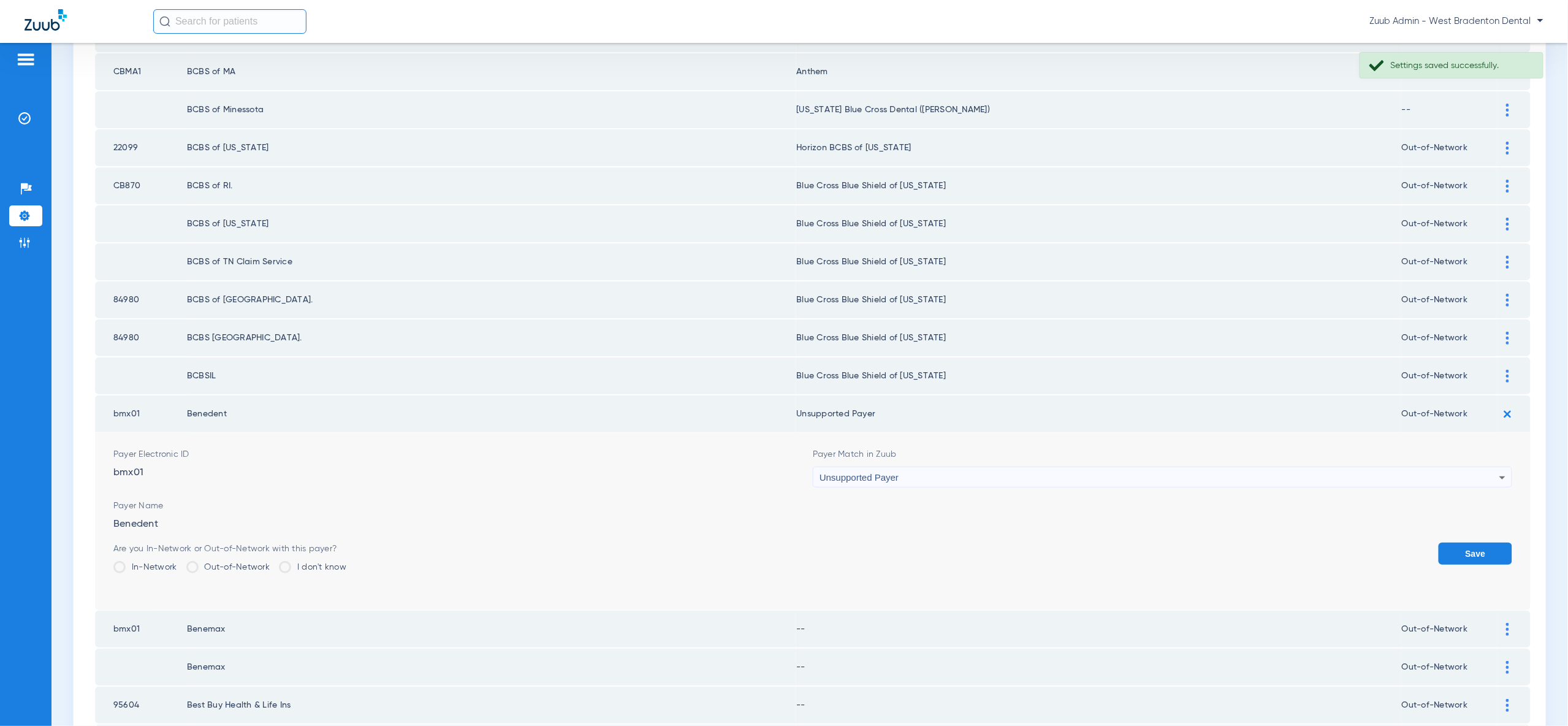
click at [1490, 542] on button "Save" at bounding box center [1475, 553] width 73 height 22
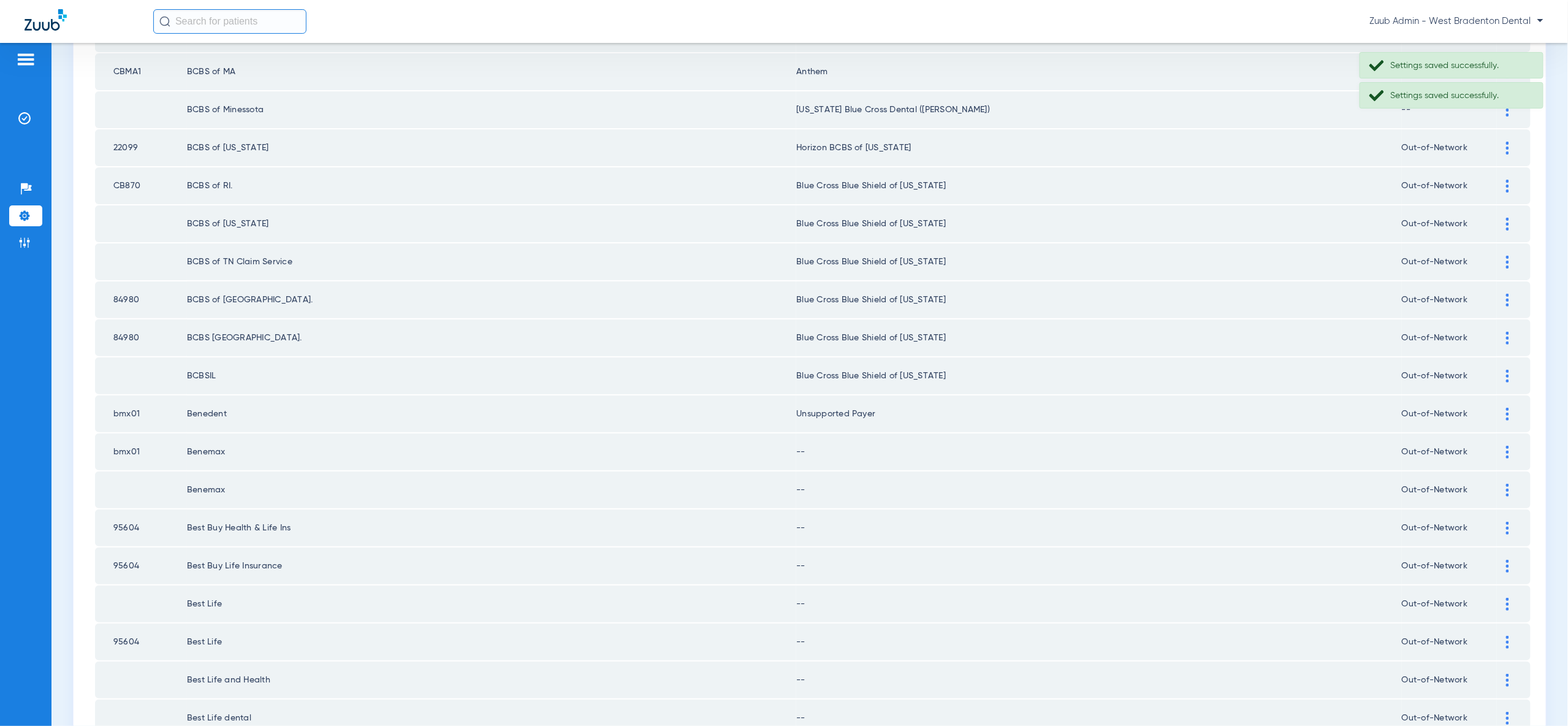
click at [1504, 446] on div at bounding box center [1507, 453] width 22 height 13
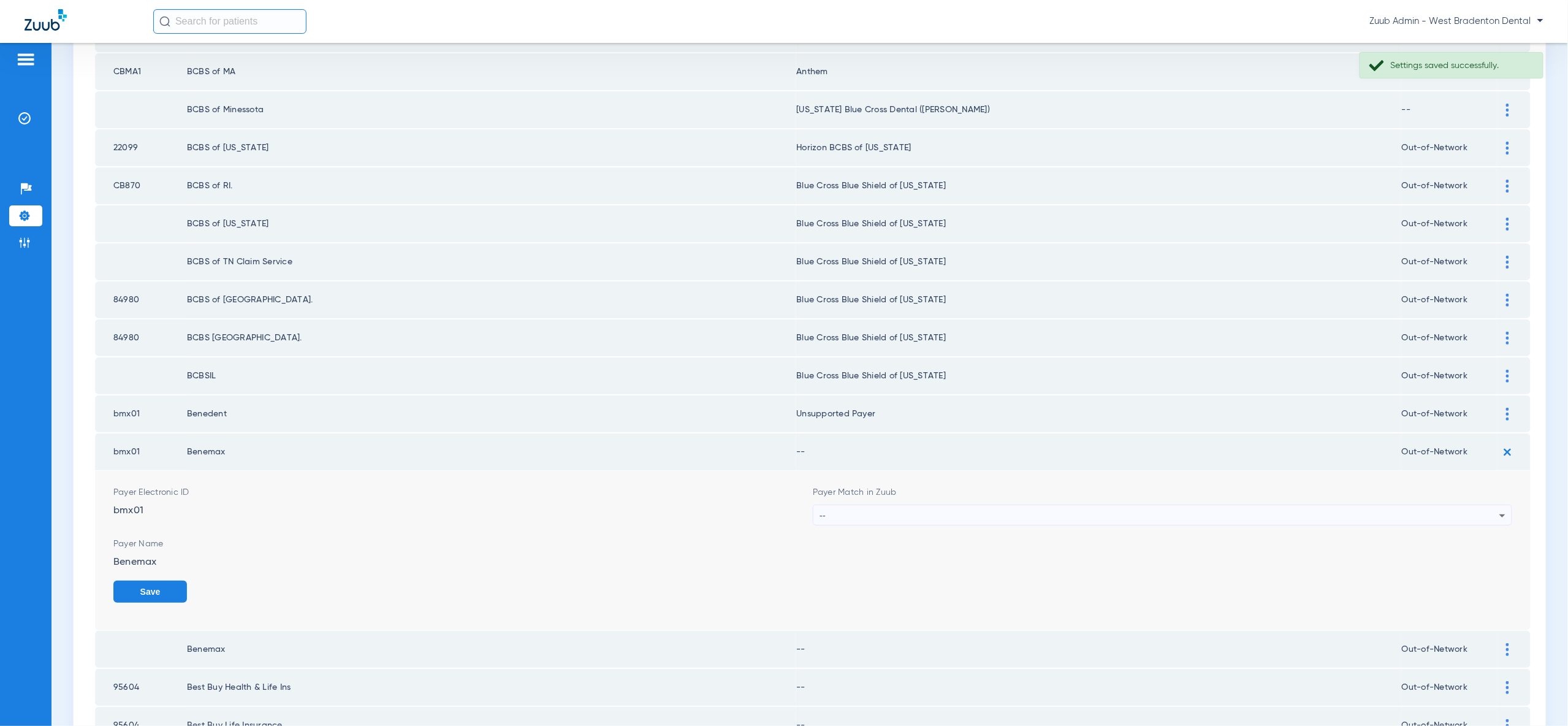
click at [1000, 505] on div "--" at bounding box center [1159, 516] width 680 height 21
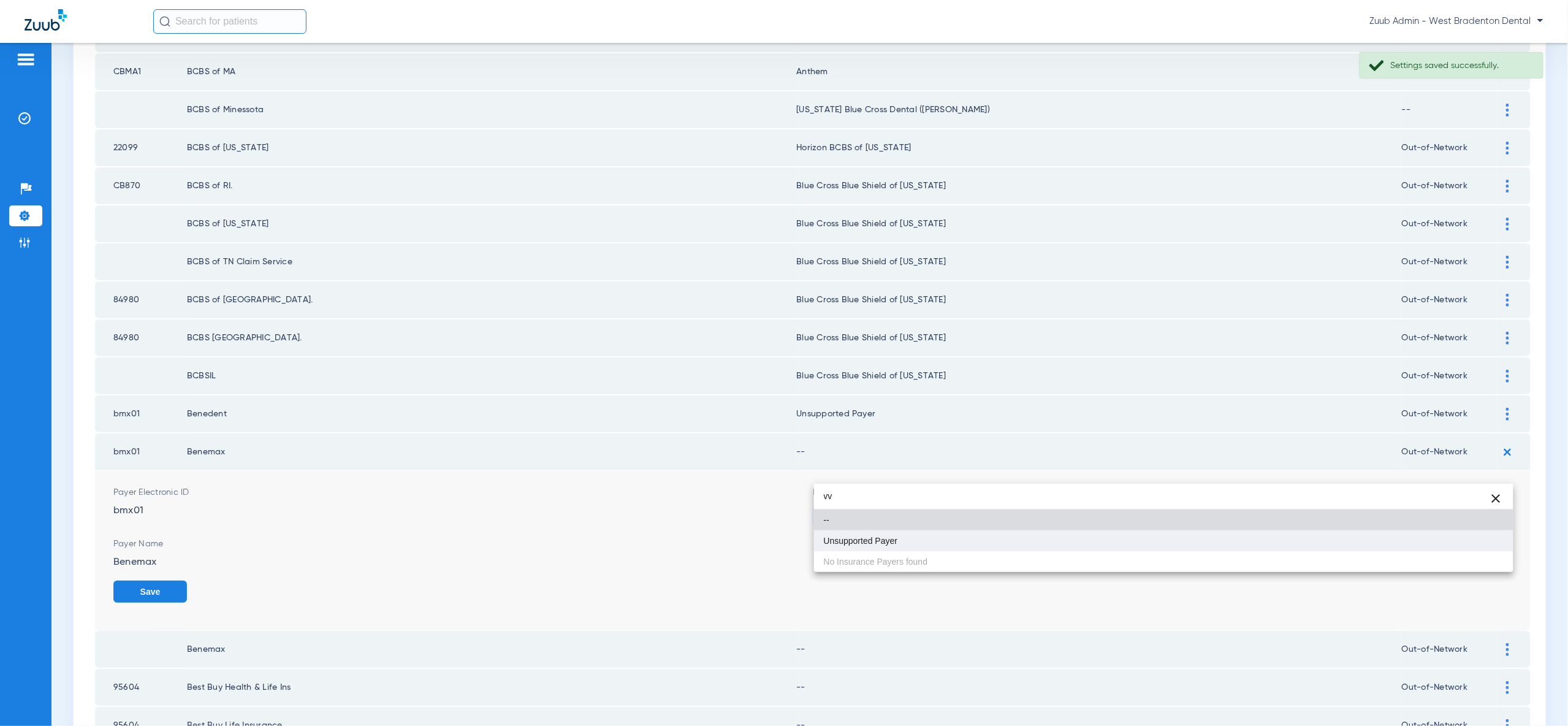
type input "vv"
drag, startPoint x: 1052, startPoint y: 542, endPoint x: 1061, endPoint y: 543, distance: 9.1
click at [1053, 542] on mat-option "Unsupported Payer" at bounding box center [1163, 541] width 699 height 21
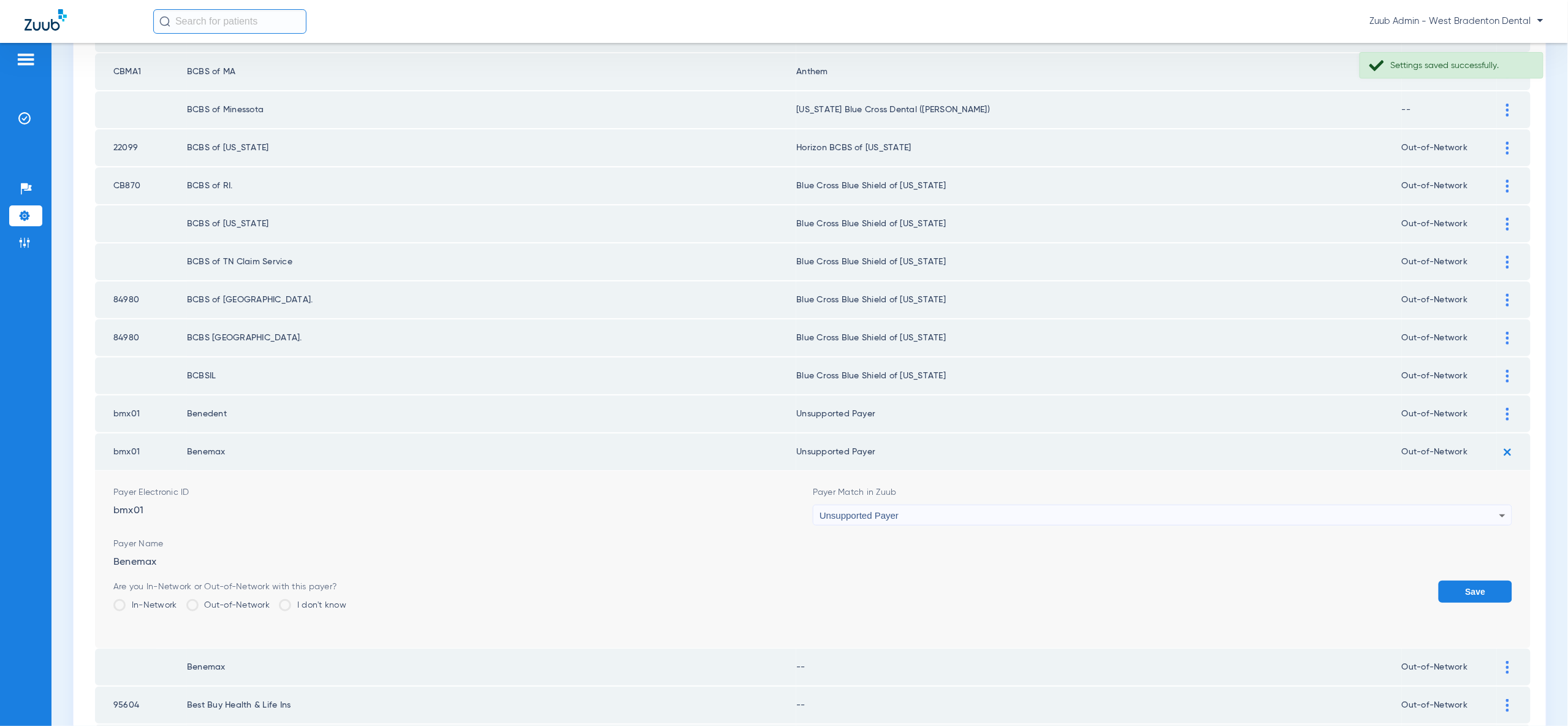
drag, startPoint x: 1459, startPoint y: 550, endPoint x: 1499, endPoint y: 502, distance: 62.5
click at [1459, 580] on button "Save" at bounding box center [1475, 591] width 73 height 22
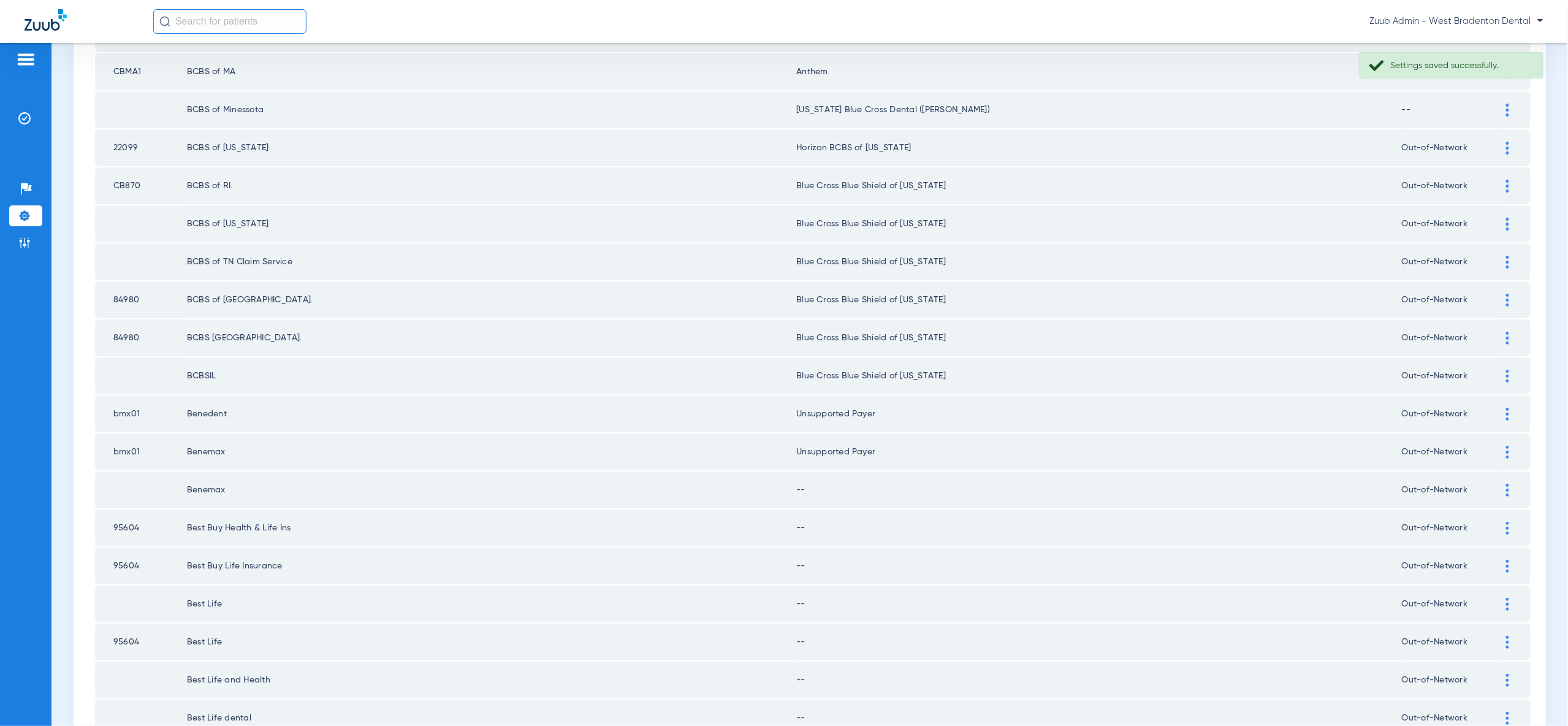
click at [1502, 484] on div at bounding box center [1507, 491] width 22 height 13
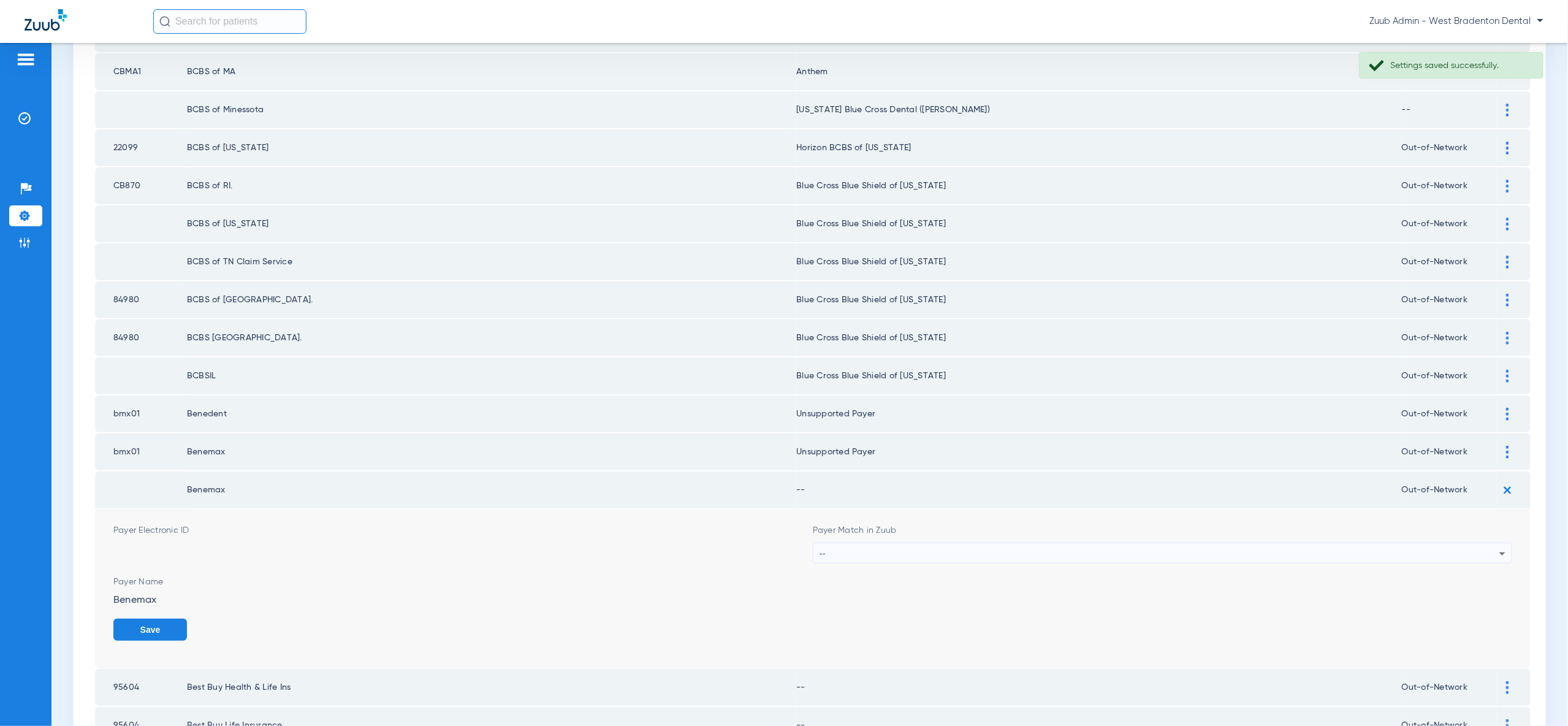
click at [1461, 543] on div "--" at bounding box center [1159, 554] width 680 height 21
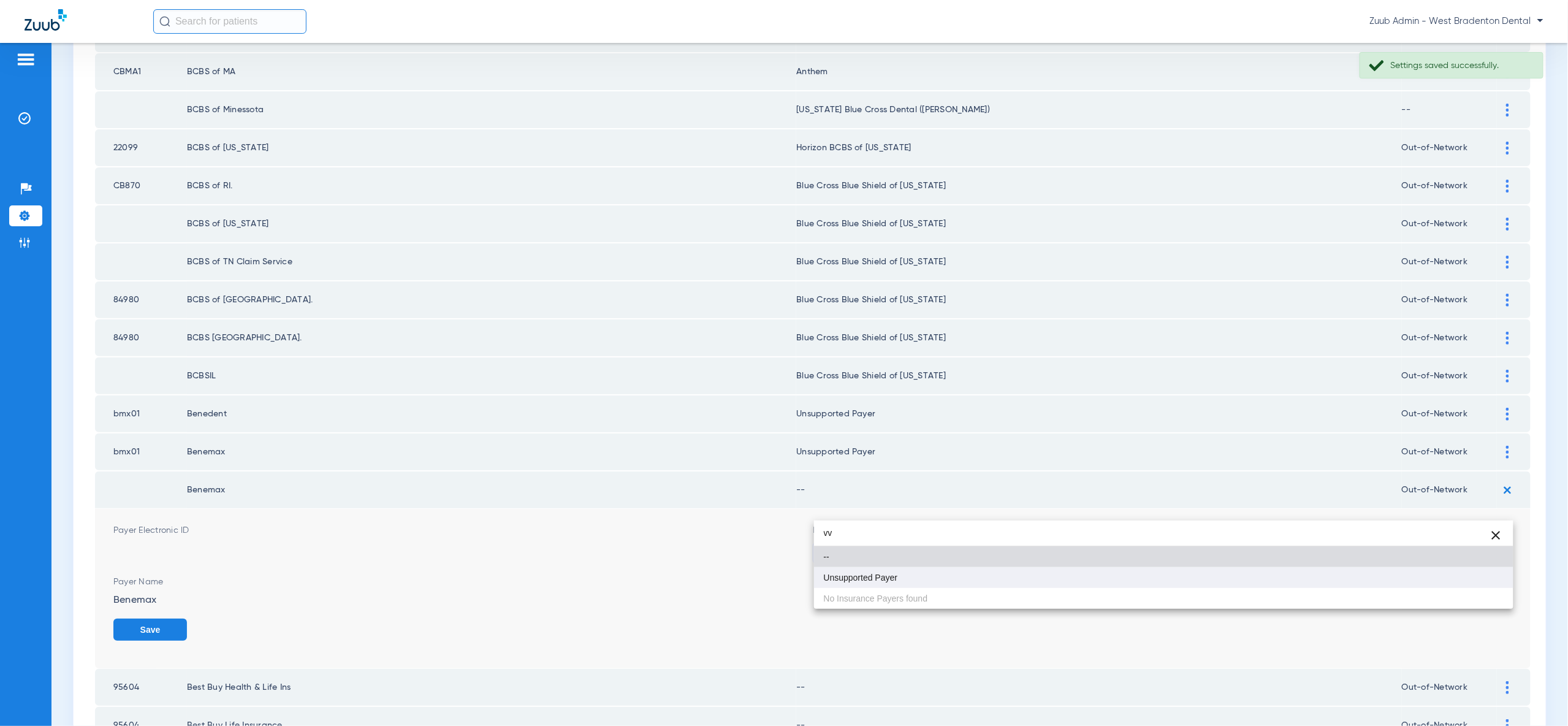
type input "vv"
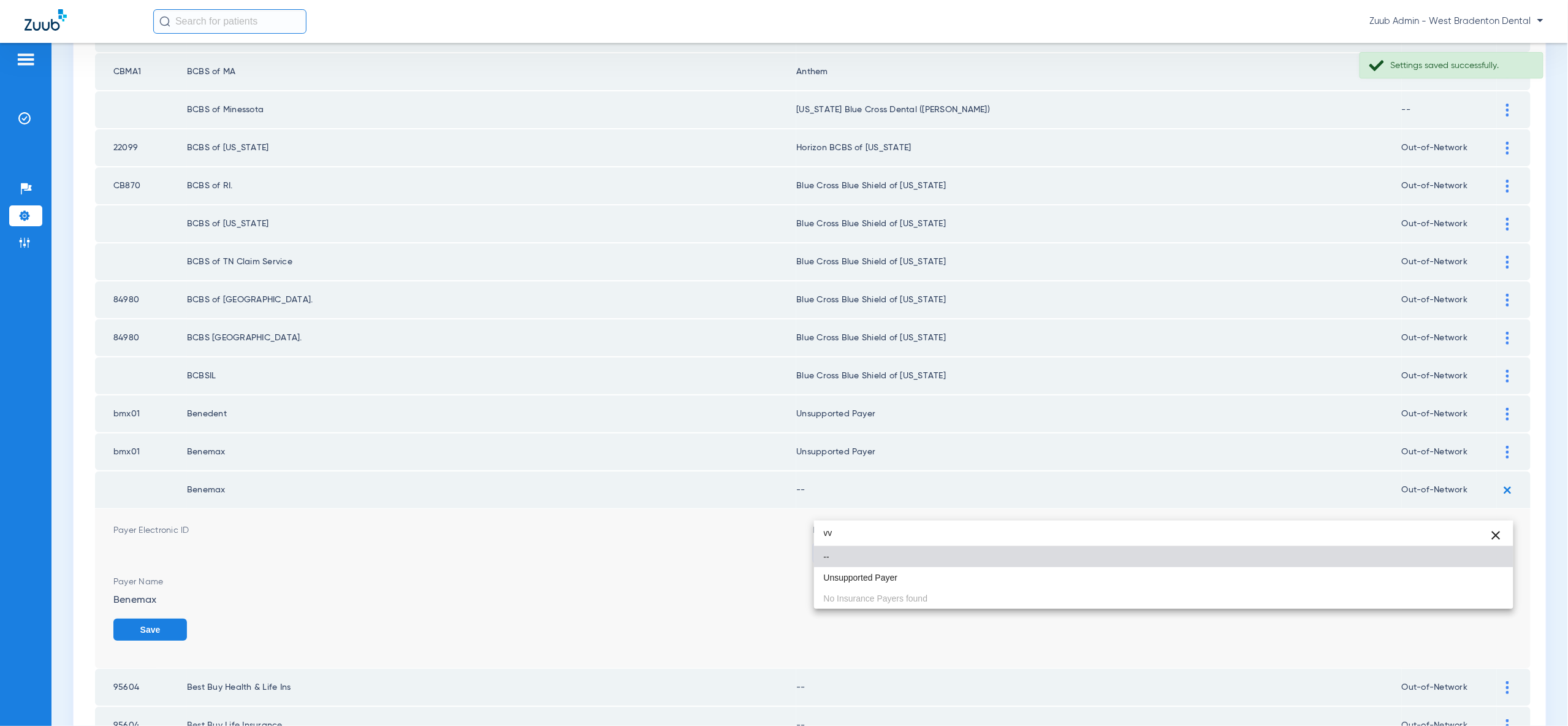
drag, startPoint x: 1451, startPoint y: 577, endPoint x: 1484, endPoint y: 592, distance: 36.2
click at [1452, 577] on mat-option "Unsupported Payer" at bounding box center [1163, 578] width 699 height 21
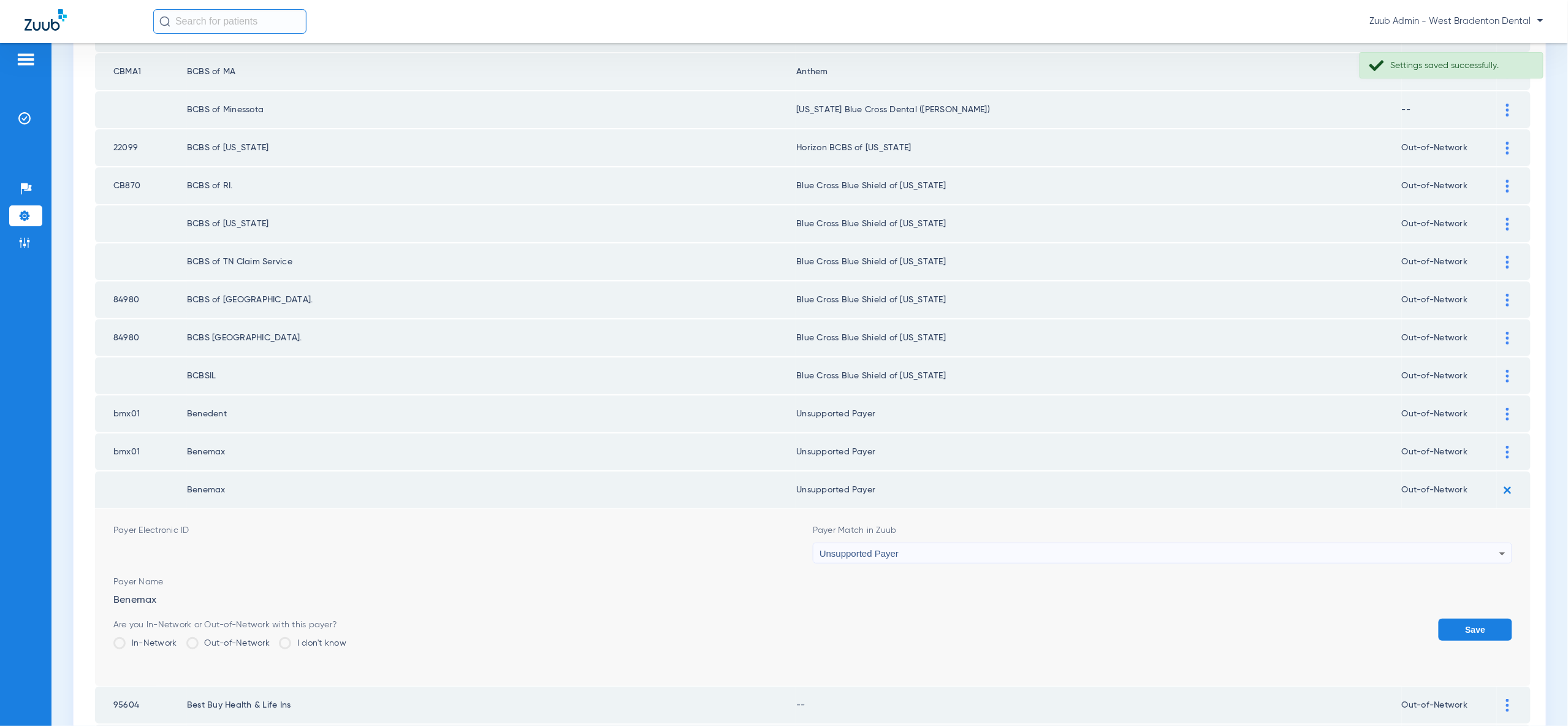
click at [1485, 618] on button "Save" at bounding box center [1475, 629] width 73 height 22
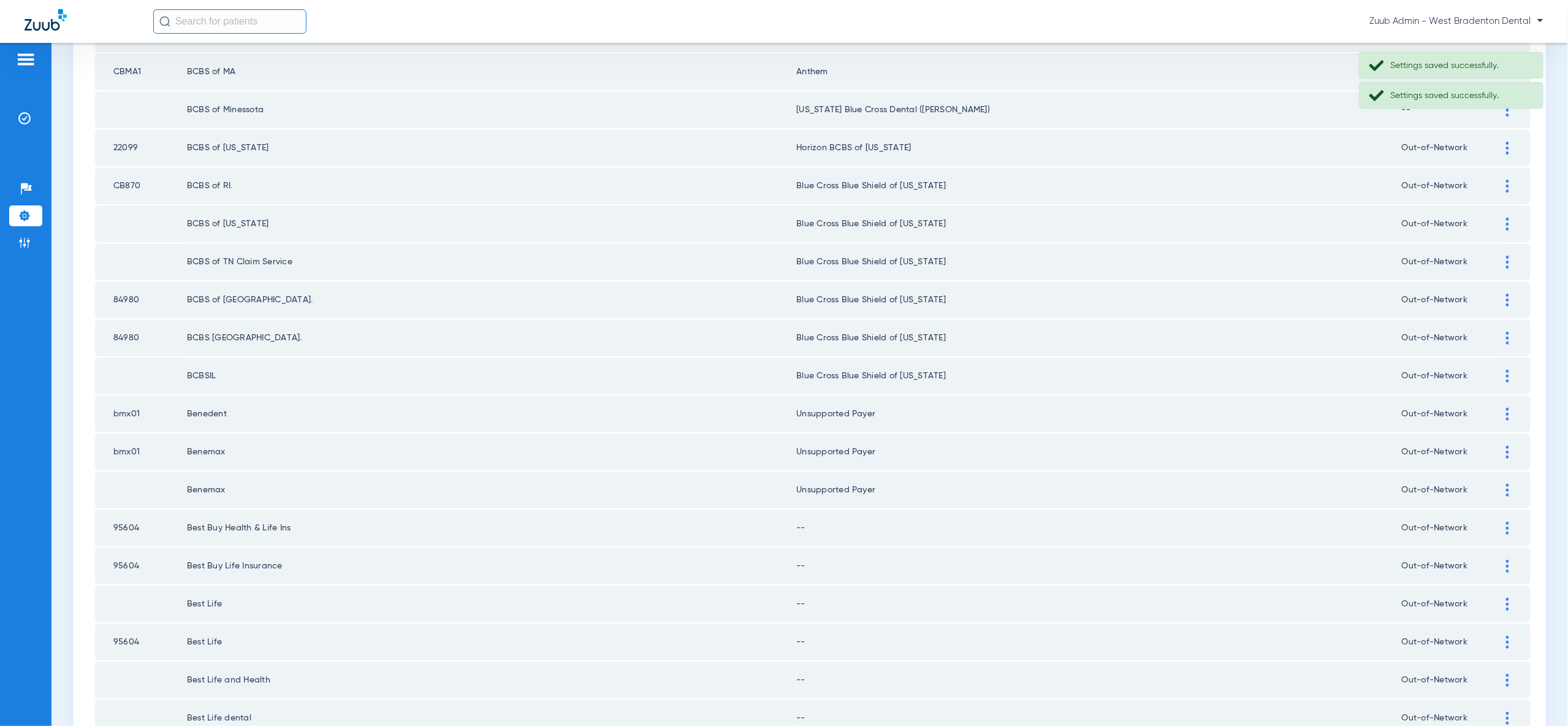
click at [1504, 522] on div at bounding box center [1507, 529] width 22 height 13
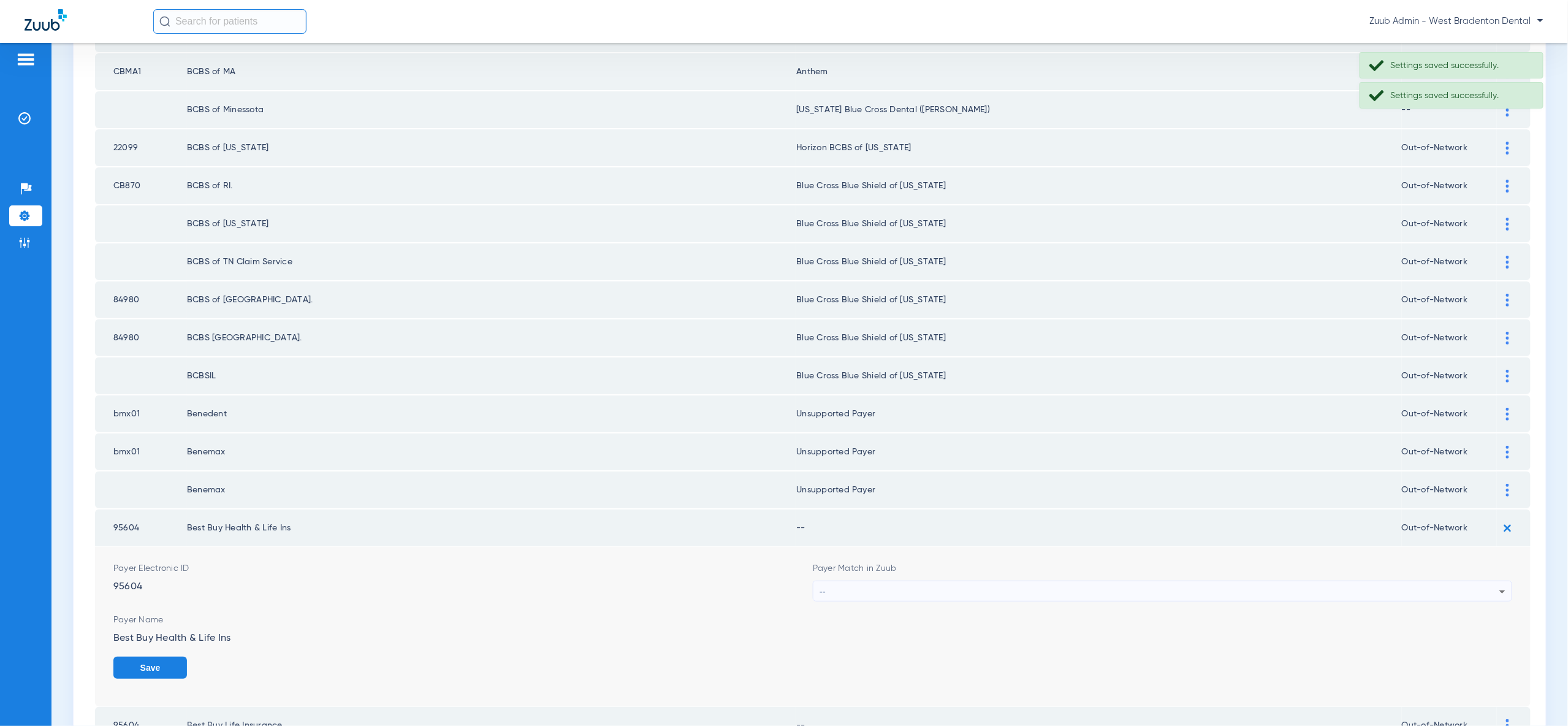
click at [1455, 558] on form "Payer Electronic ID 95604 Payer Match in Zuub -- Payer Name Best Buy Health & L…" at bounding box center [812, 627] width 1399 height 160
click at [1451, 581] on div "--" at bounding box center [1159, 592] width 680 height 21
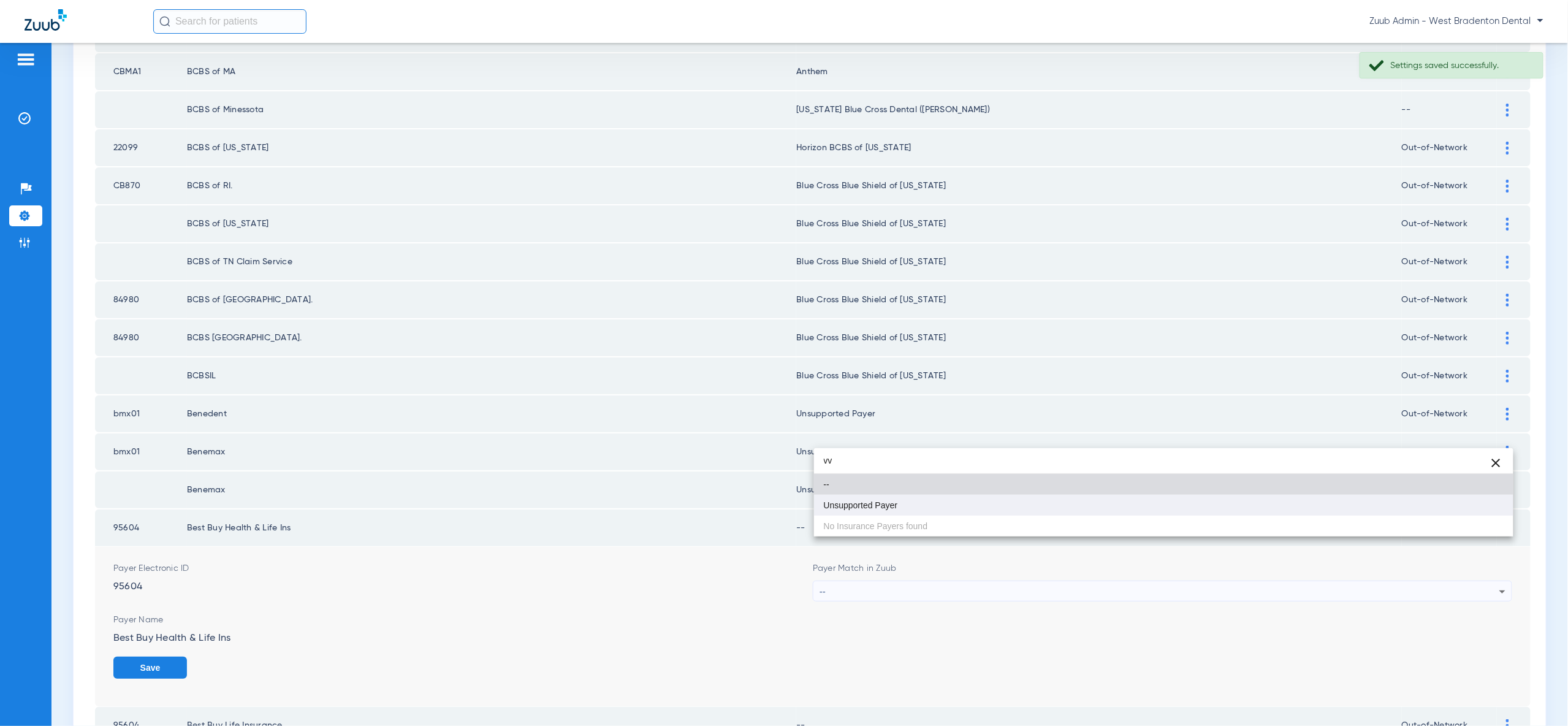
type input "vv"
drag, startPoint x: 1435, startPoint y: 512, endPoint x: 1452, endPoint y: 536, distance: 29.4
click at [1435, 512] on mat-option "Unsupported Payer" at bounding box center [1163, 505] width 699 height 21
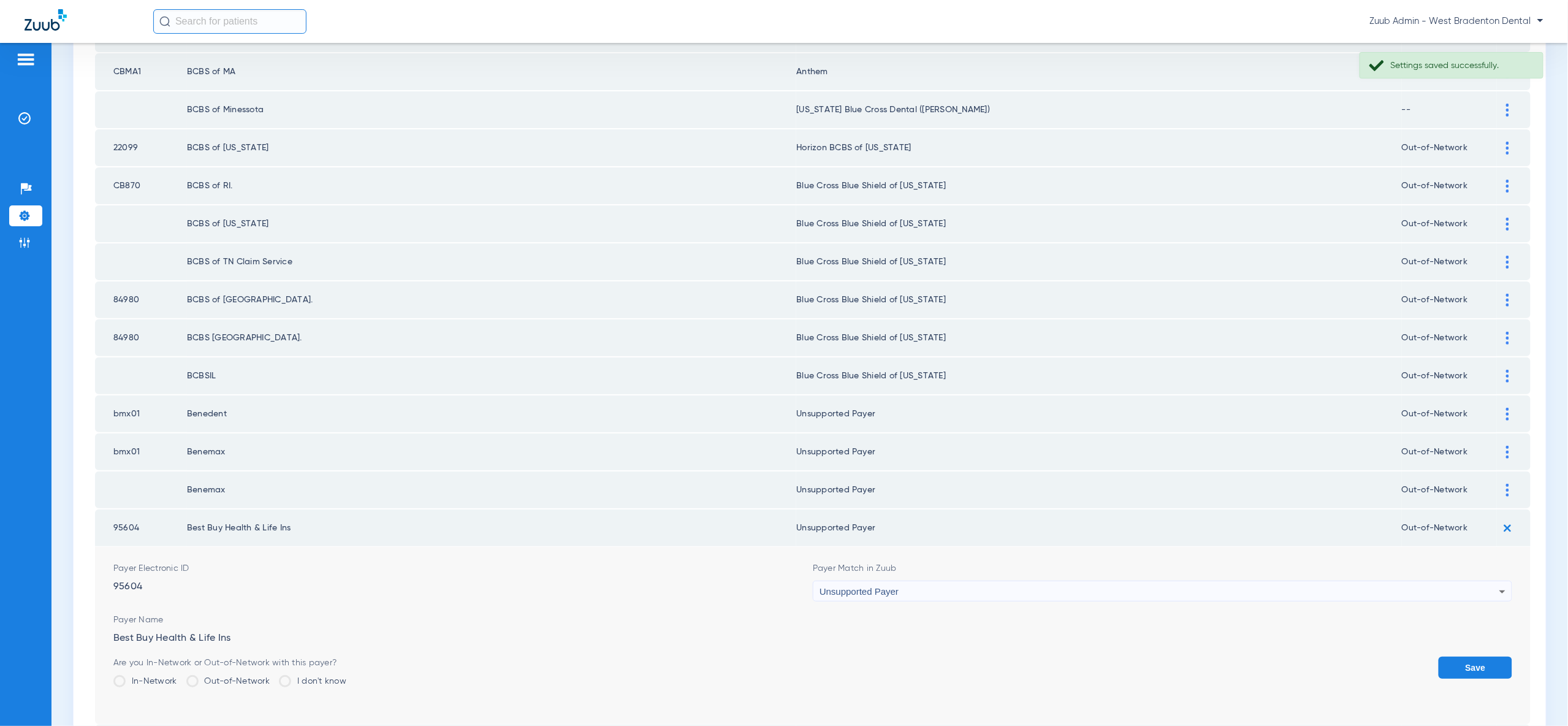
click at [1475, 657] on button "Save" at bounding box center [1475, 667] width 73 height 22
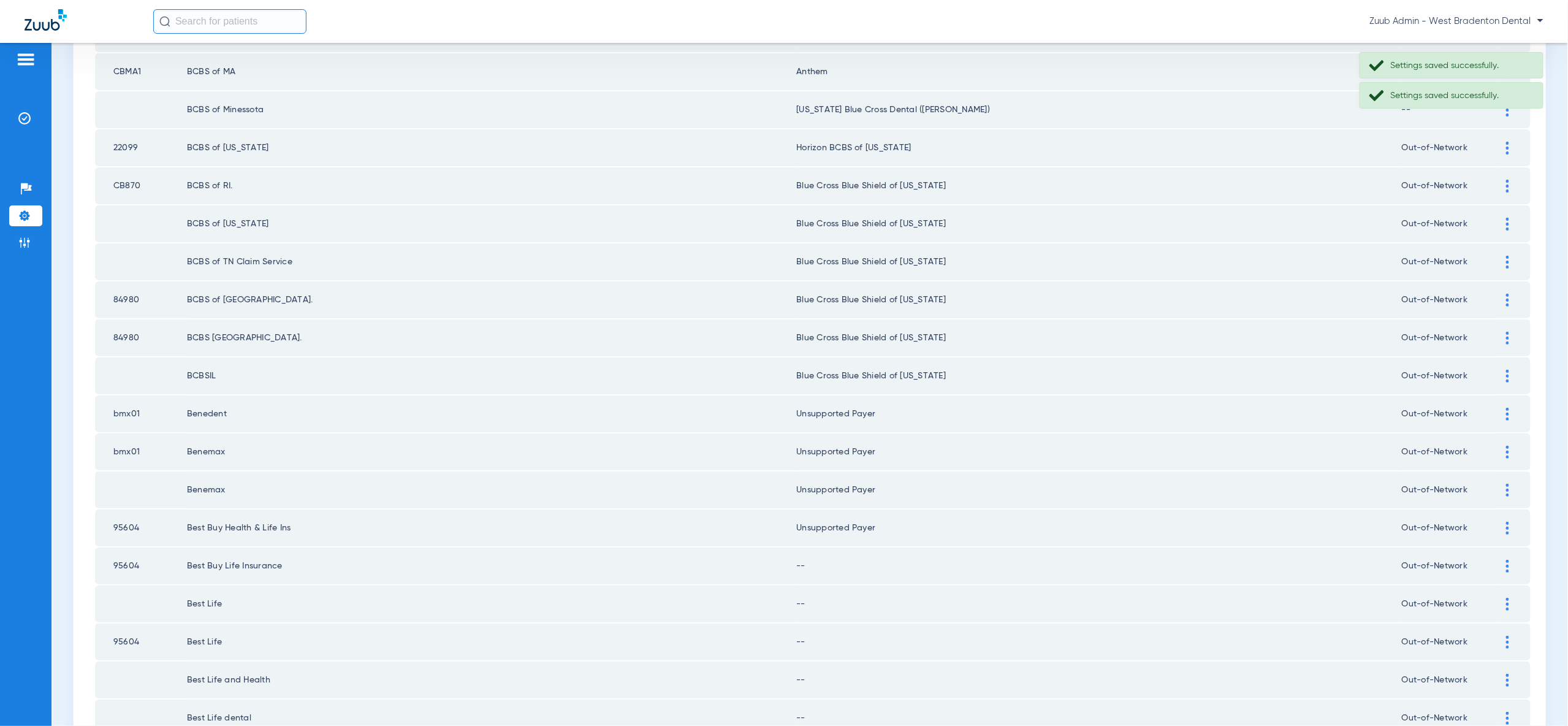
click at [1506, 559] on img at bounding box center [1507, 566] width 3 height 13
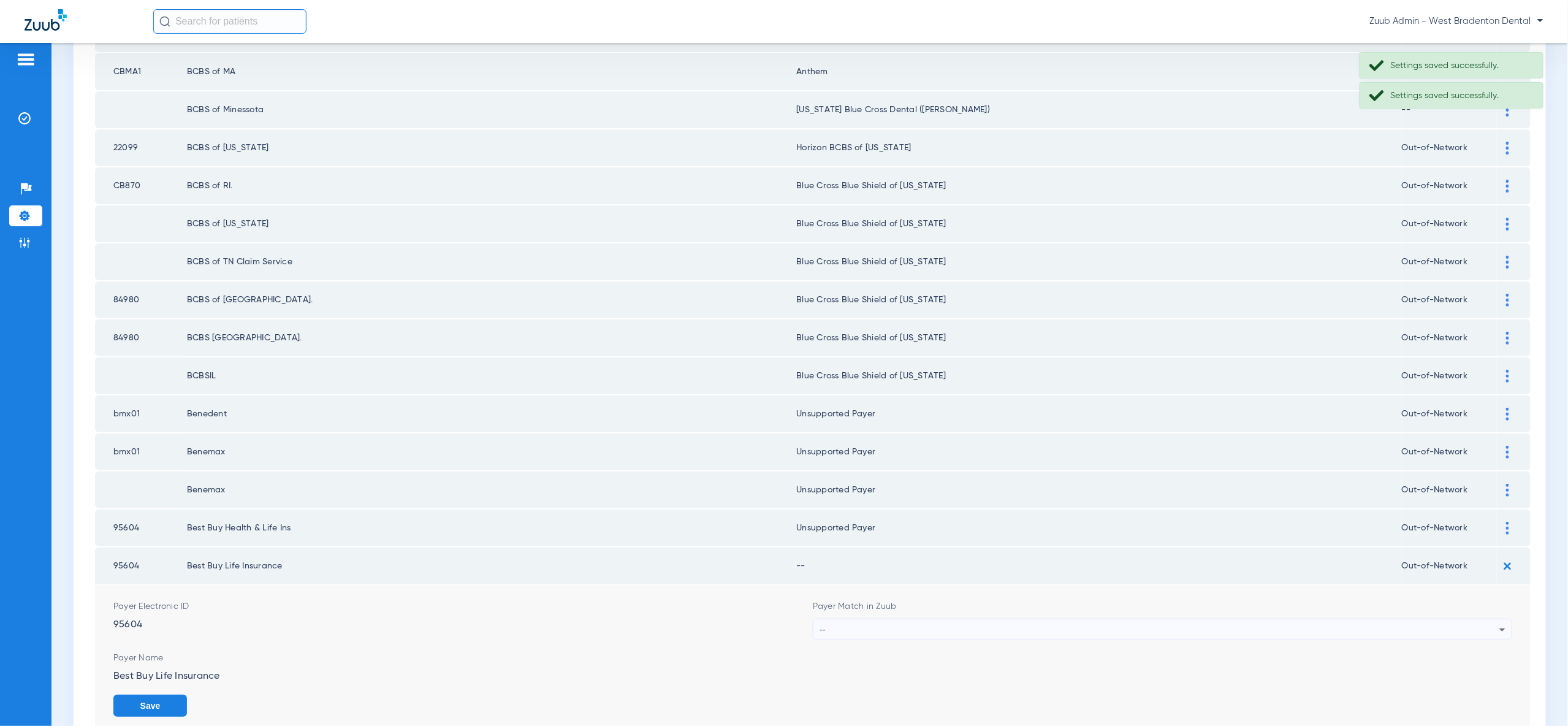
click at [1463, 619] on div "--" at bounding box center [1159, 630] width 680 height 21
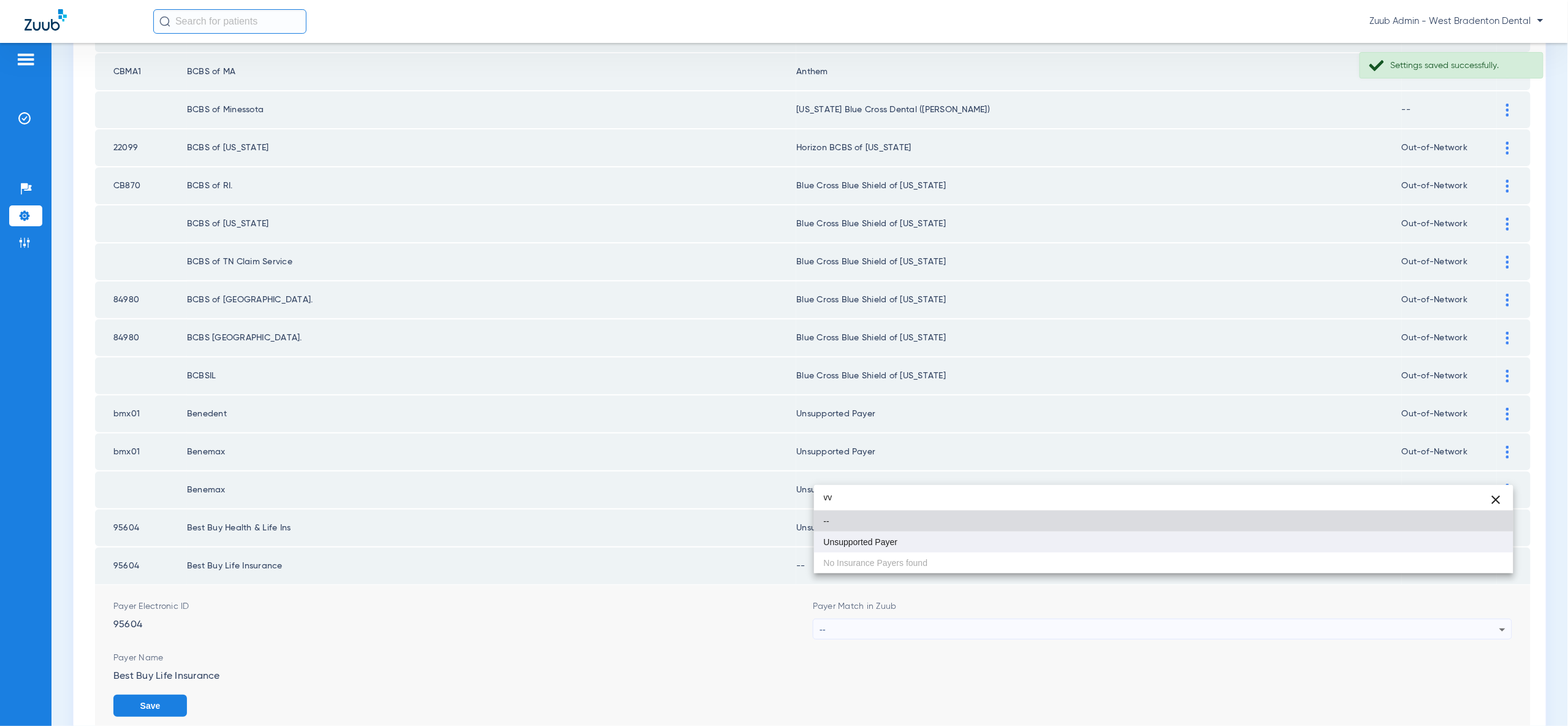
type input "vv"
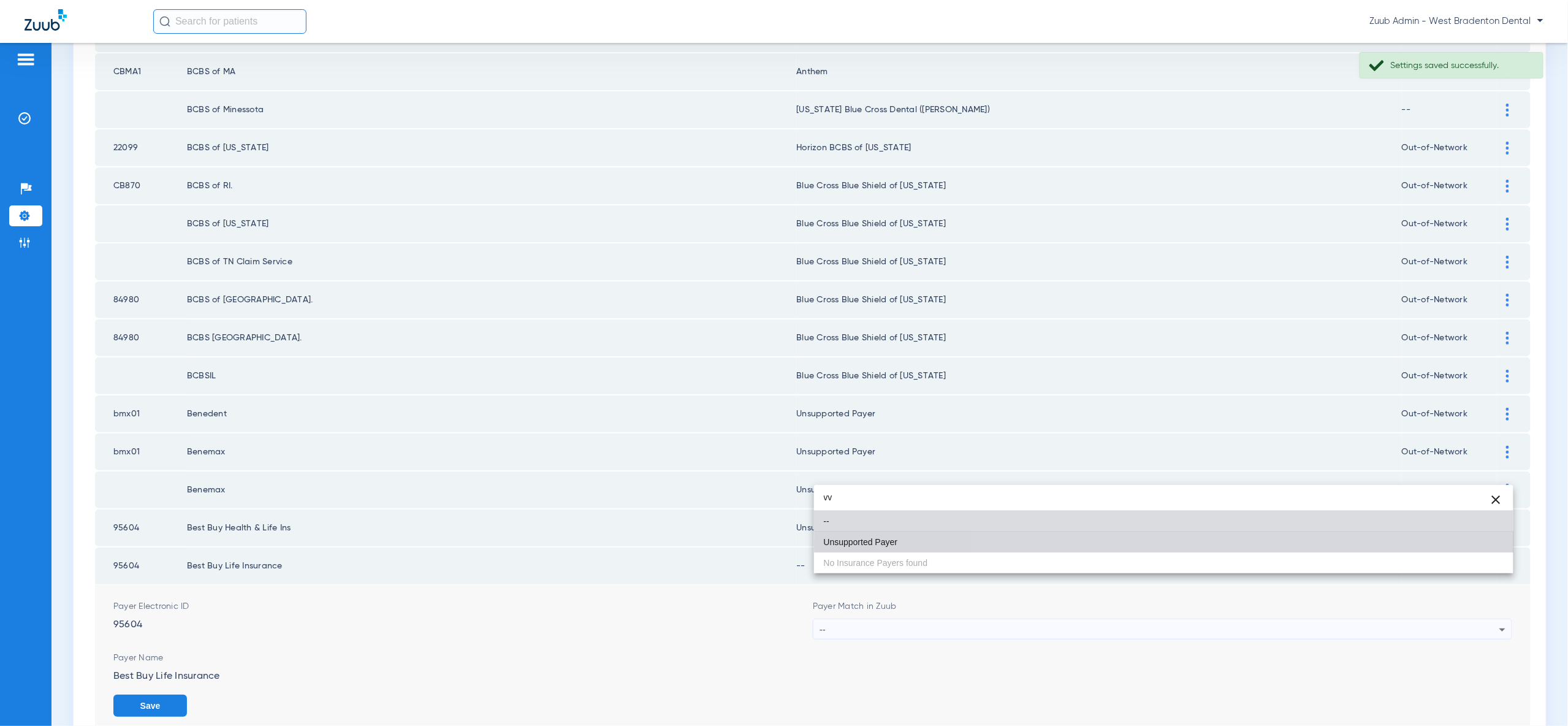
click at [1434, 543] on mat-option "Unsupported Payer" at bounding box center [1163, 542] width 699 height 21
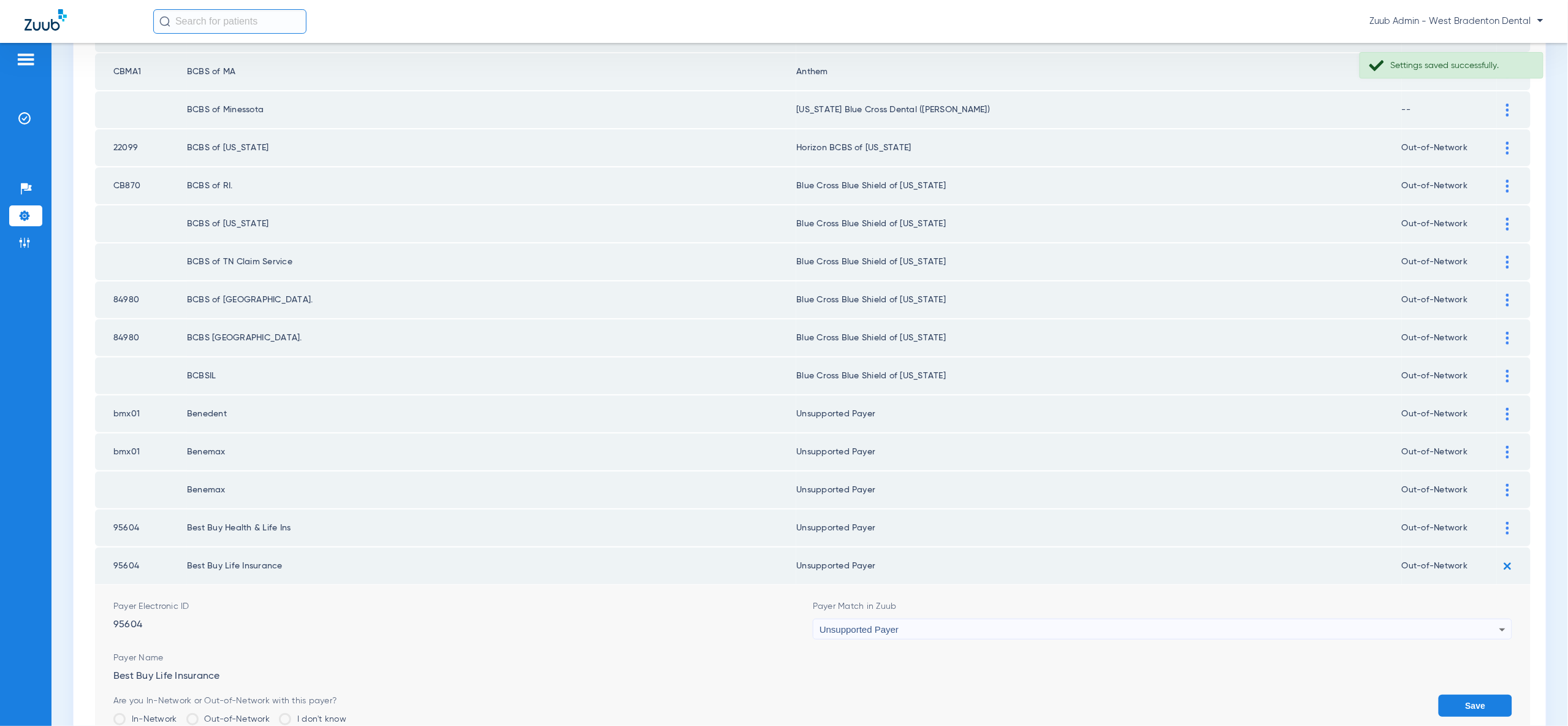
drag, startPoint x: 1471, startPoint y: 641, endPoint x: 1478, endPoint y: 654, distance: 14.8
click at [1471, 641] on form "Payer Electronic ID 95604 Payer Match in Zuub Unsupported Payer Payer Name Best…" at bounding box center [812, 674] width 1399 height 177
drag, startPoint x: 1478, startPoint y: 655, endPoint x: 1480, endPoint y: 637, distance: 18.1
click at [1478, 695] on button "Save" at bounding box center [1475, 705] width 73 height 22
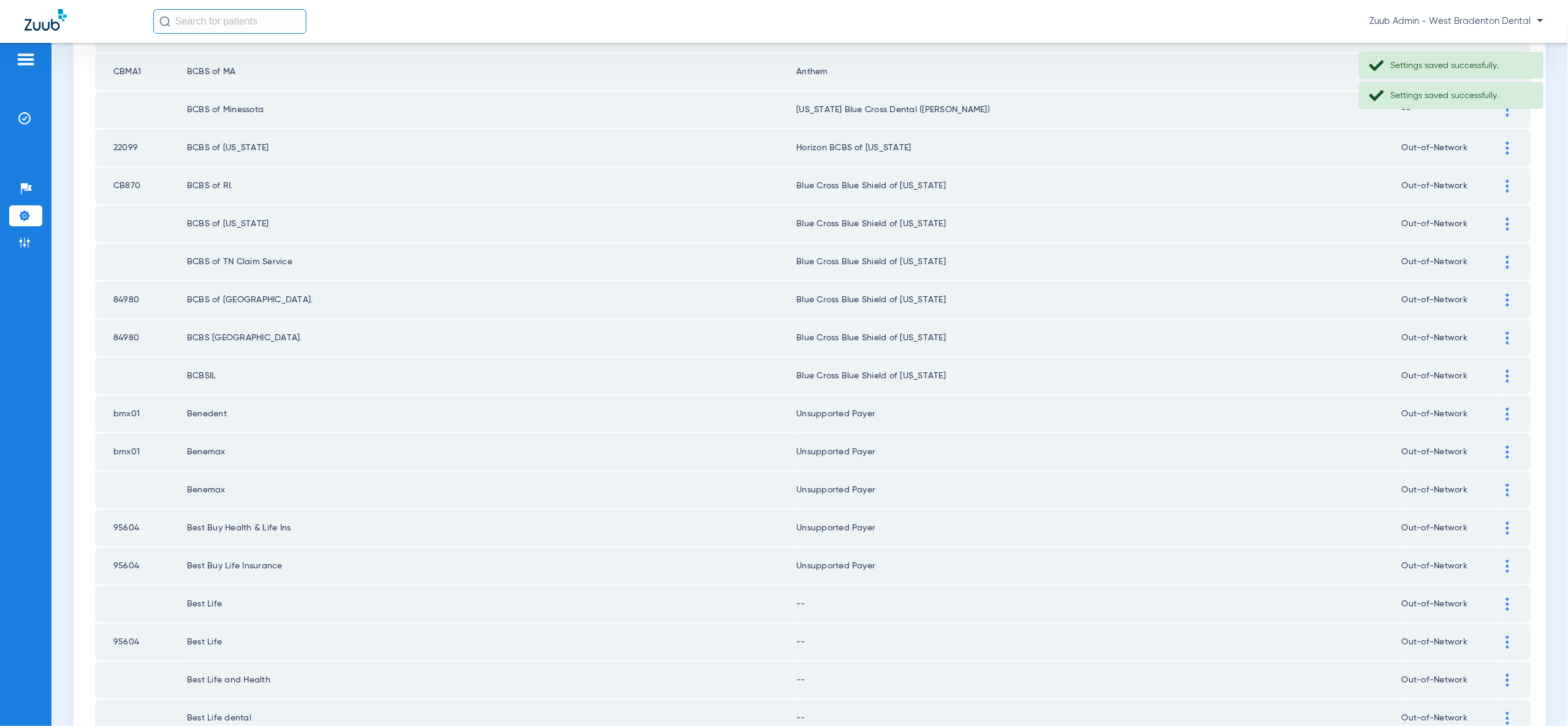
click at [1511, 598] on div at bounding box center [1507, 604] width 22 height 13
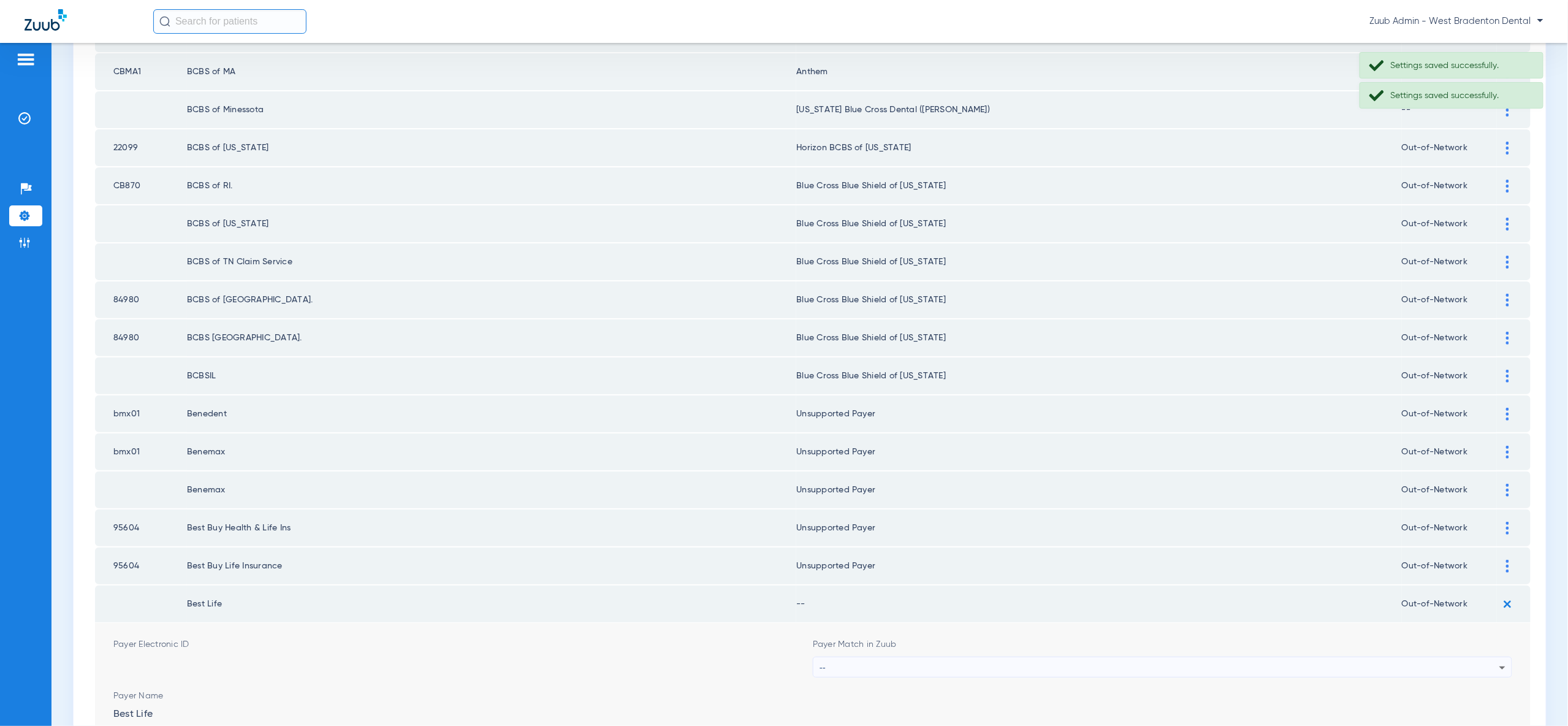
click at [1477, 657] on div "--" at bounding box center [1159, 668] width 680 height 21
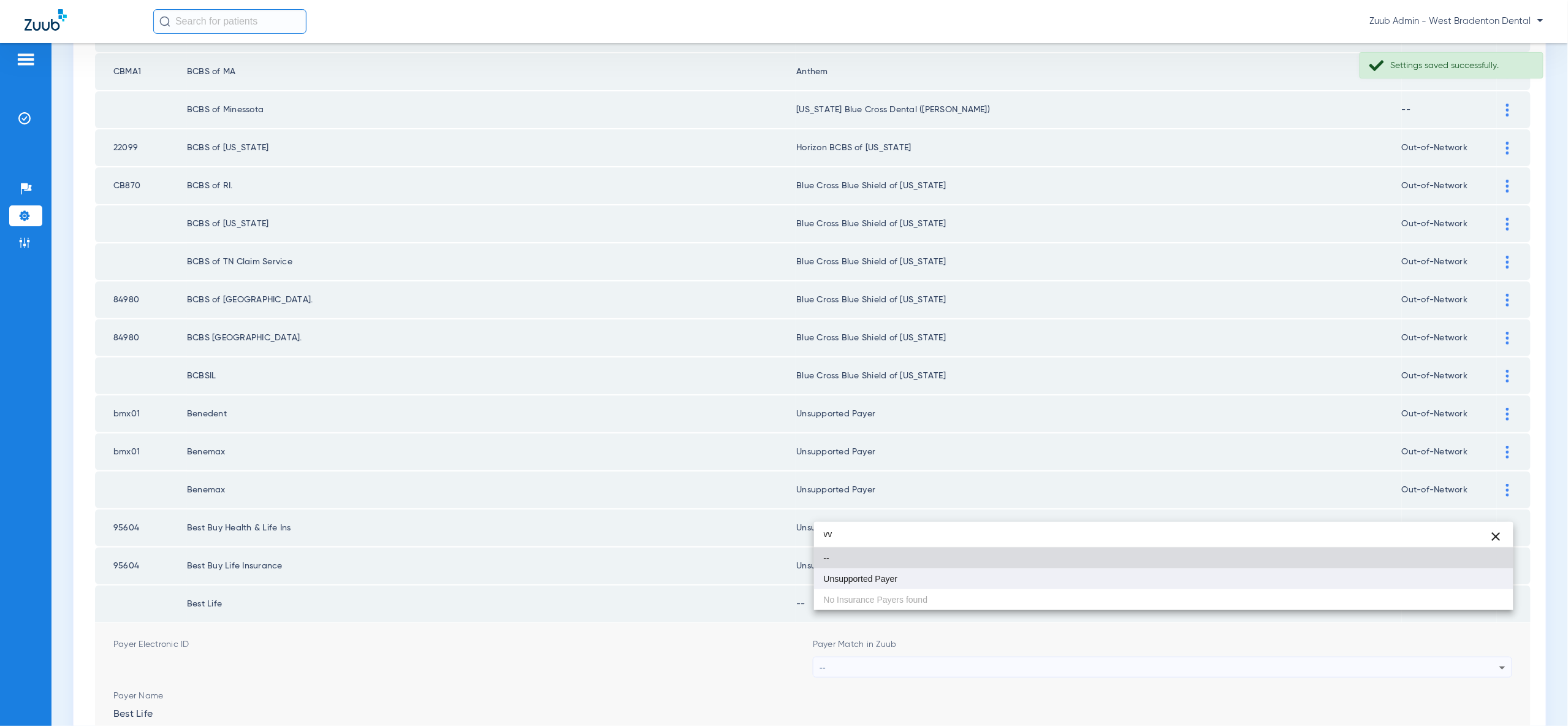
type input "vv"
drag, startPoint x: 1437, startPoint y: 579, endPoint x: 1439, endPoint y: 595, distance: 16.1
click at [1437, 579] on mat-option "Unsupported Payer" at bounding box center [1163, 579] width 699 height 21
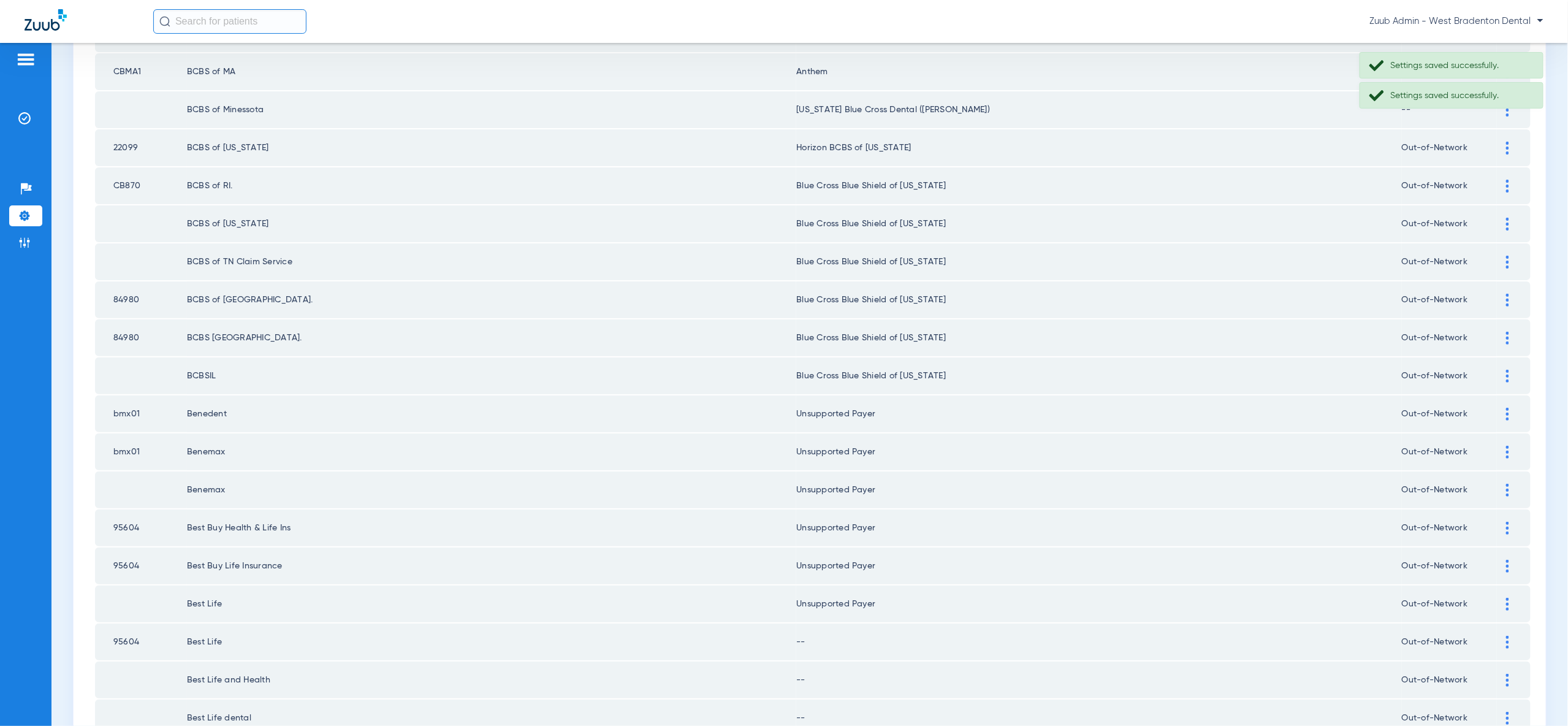
click at [1511, 624] on td at bounding box center [1513, 642] width 33 height 37
click at [1506, 636] on img at bounding box center [1507, 642] width 3 height 13
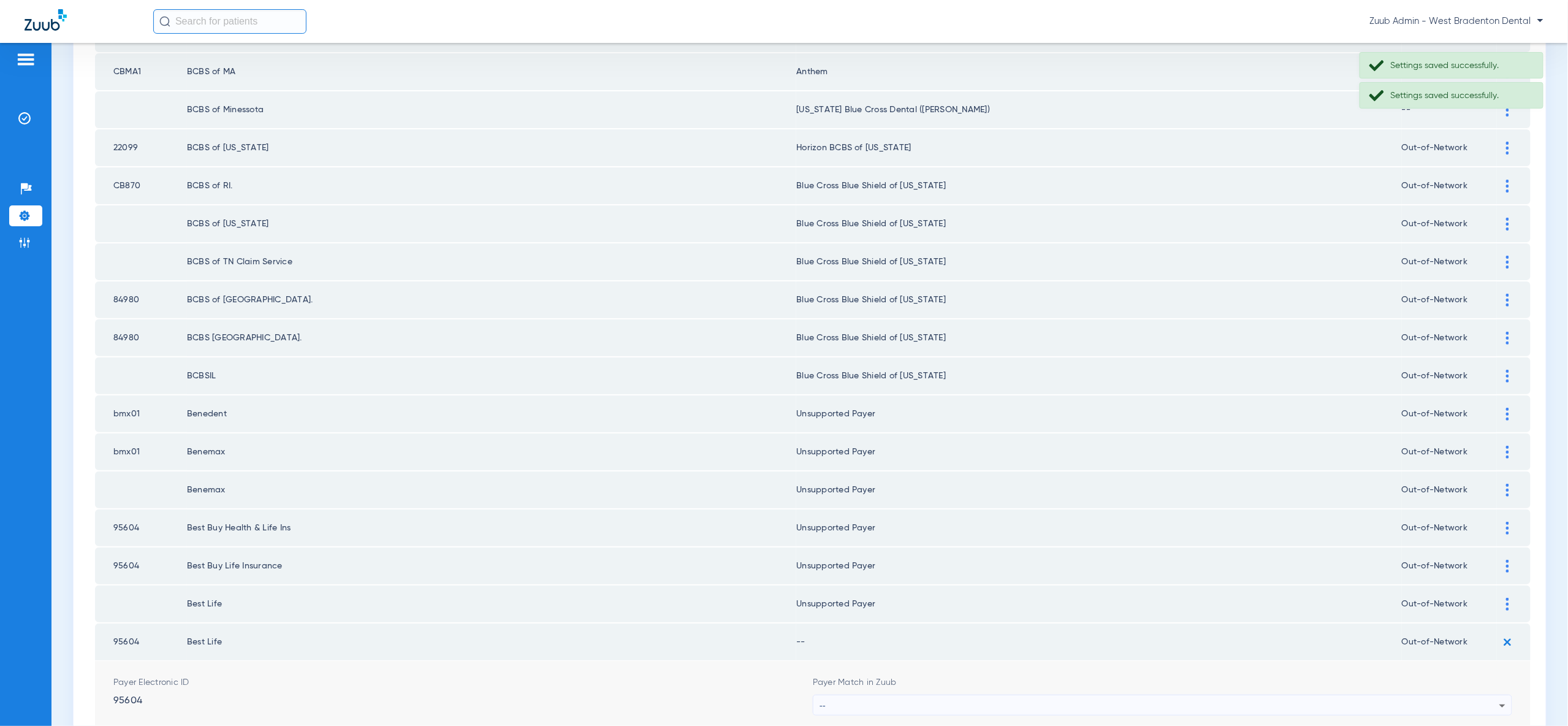
click at [1493, 696] on div "--" at bounding box center [1159, 706] width 680 height 21
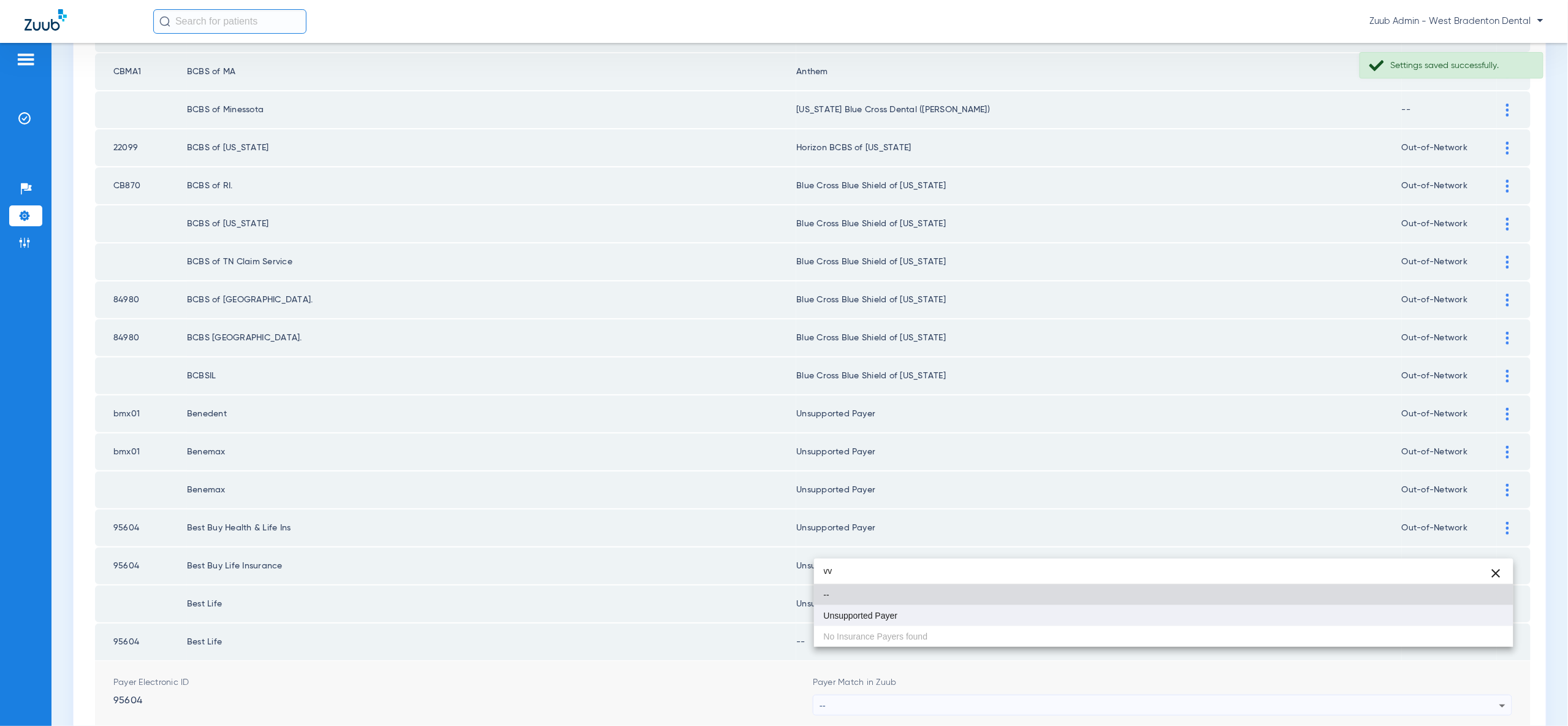
type input "vv"
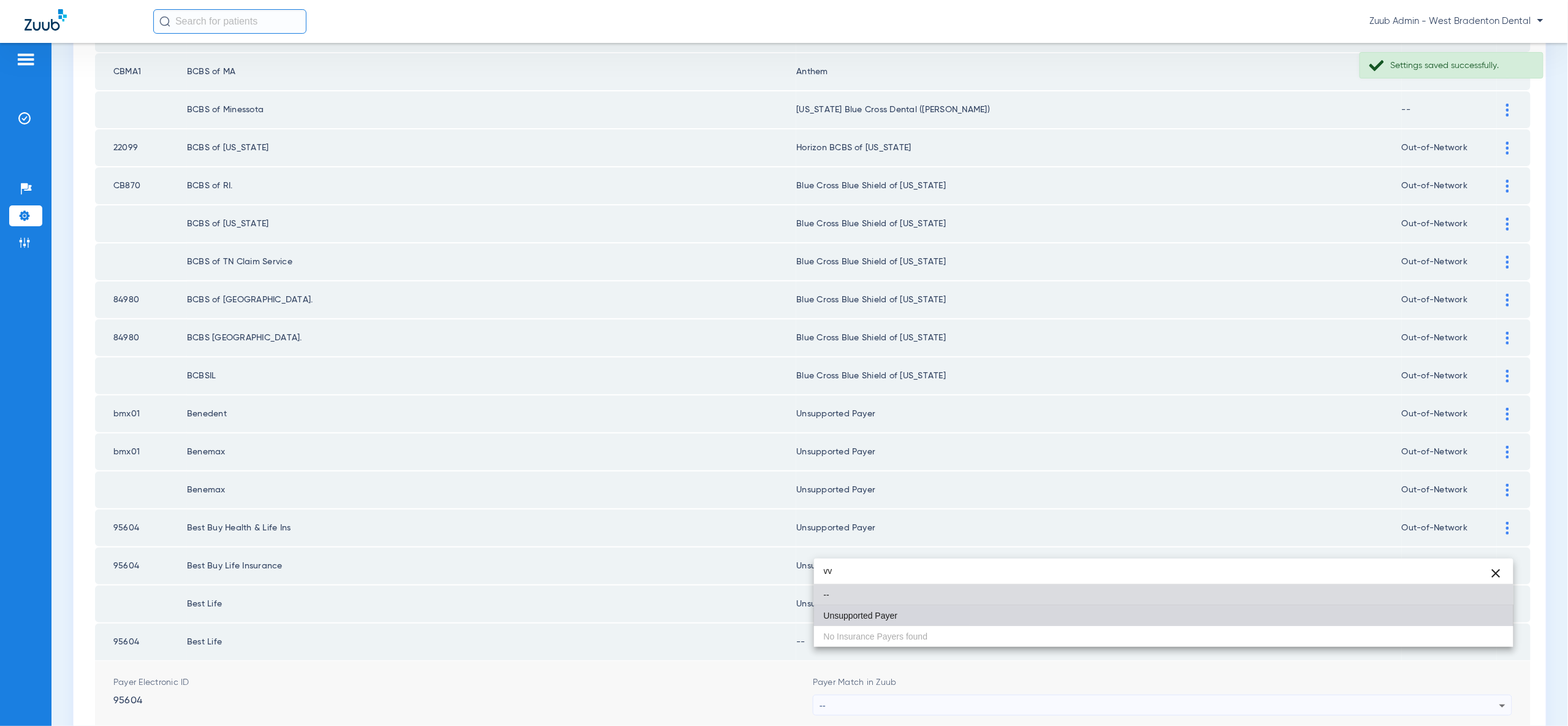
click at [1473, 610] on mat-option "Unsupported Payer" at bounding box center [1163, 616] width 699 height 21
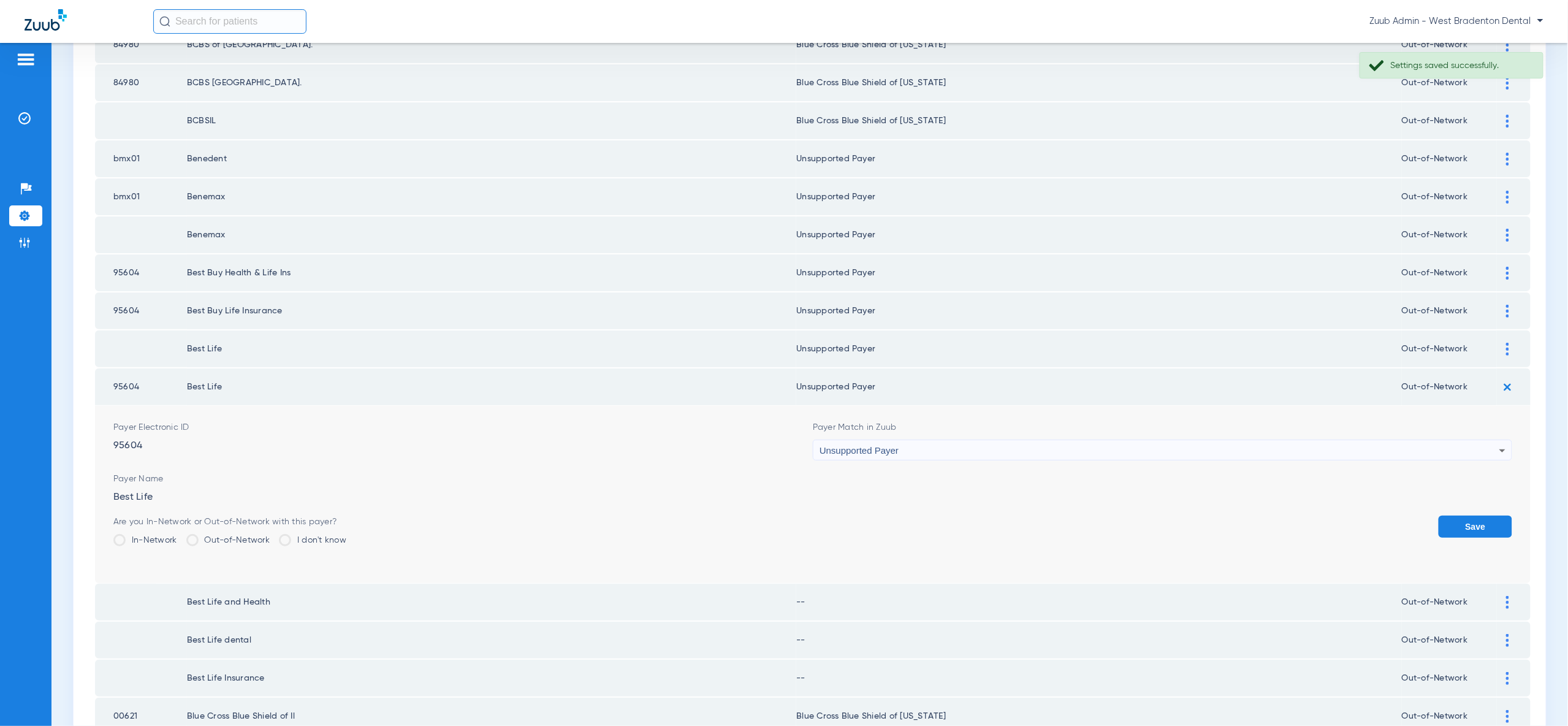
scroll to position [1321, 0]
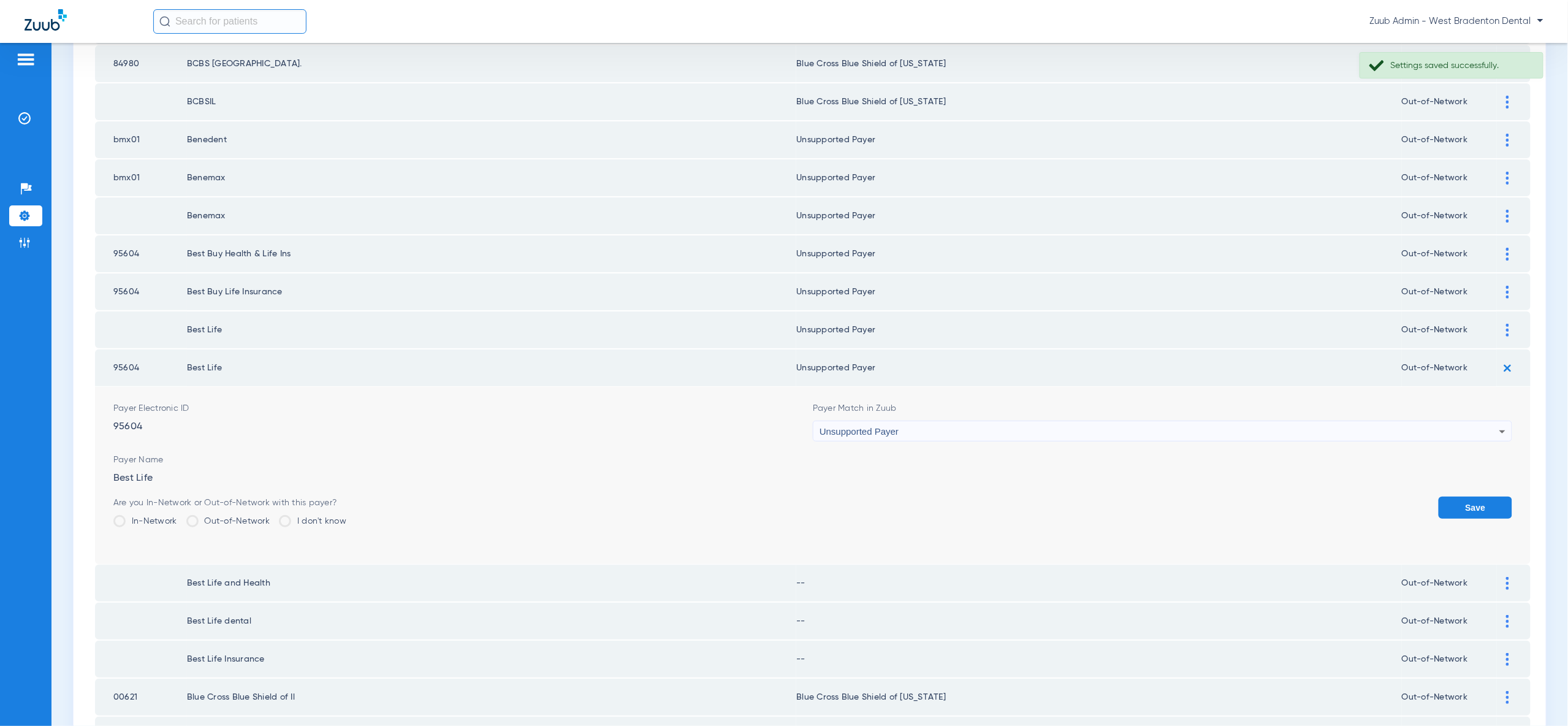
click at [1460, 497] on div "Save" at bounding box center [1475, 517] width 73 height 40
click at [1479, 497] on button "Save" at bounding box center [1475, 507] width 73 height 22
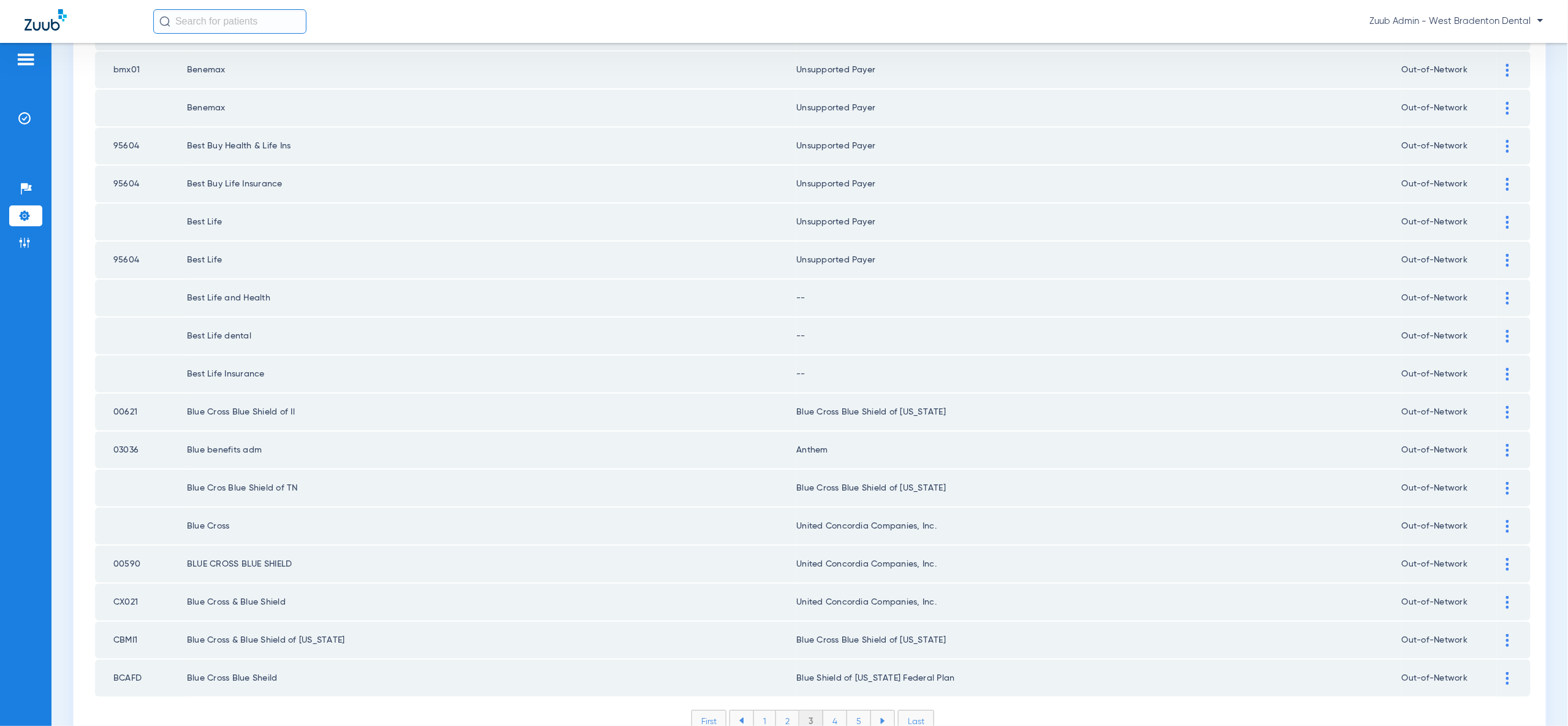
click at [915, 710] on li "Last" at bounding box center [916, 720] width 36 height 22
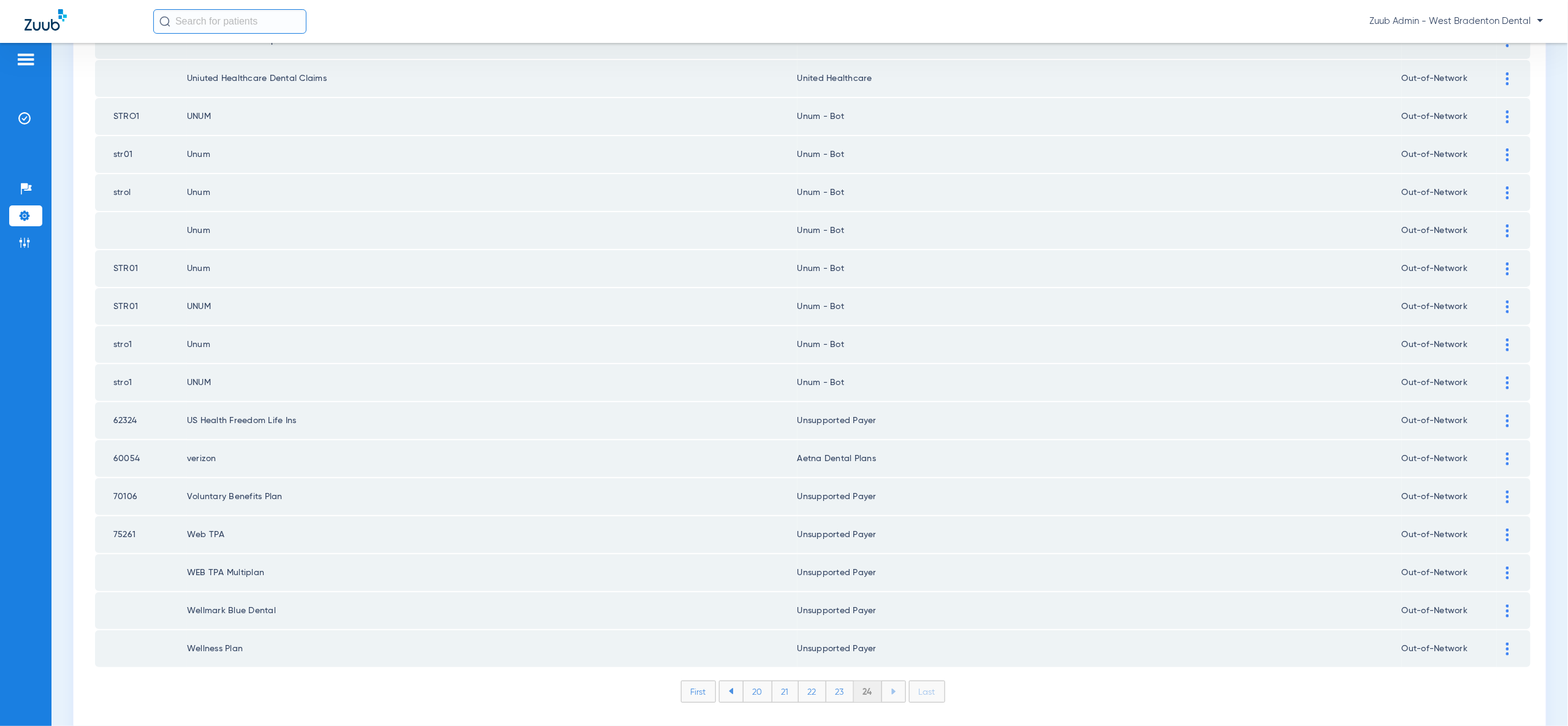
click at [696, 680] on li "First" at bounding box center [698, 691] width 35 height 22
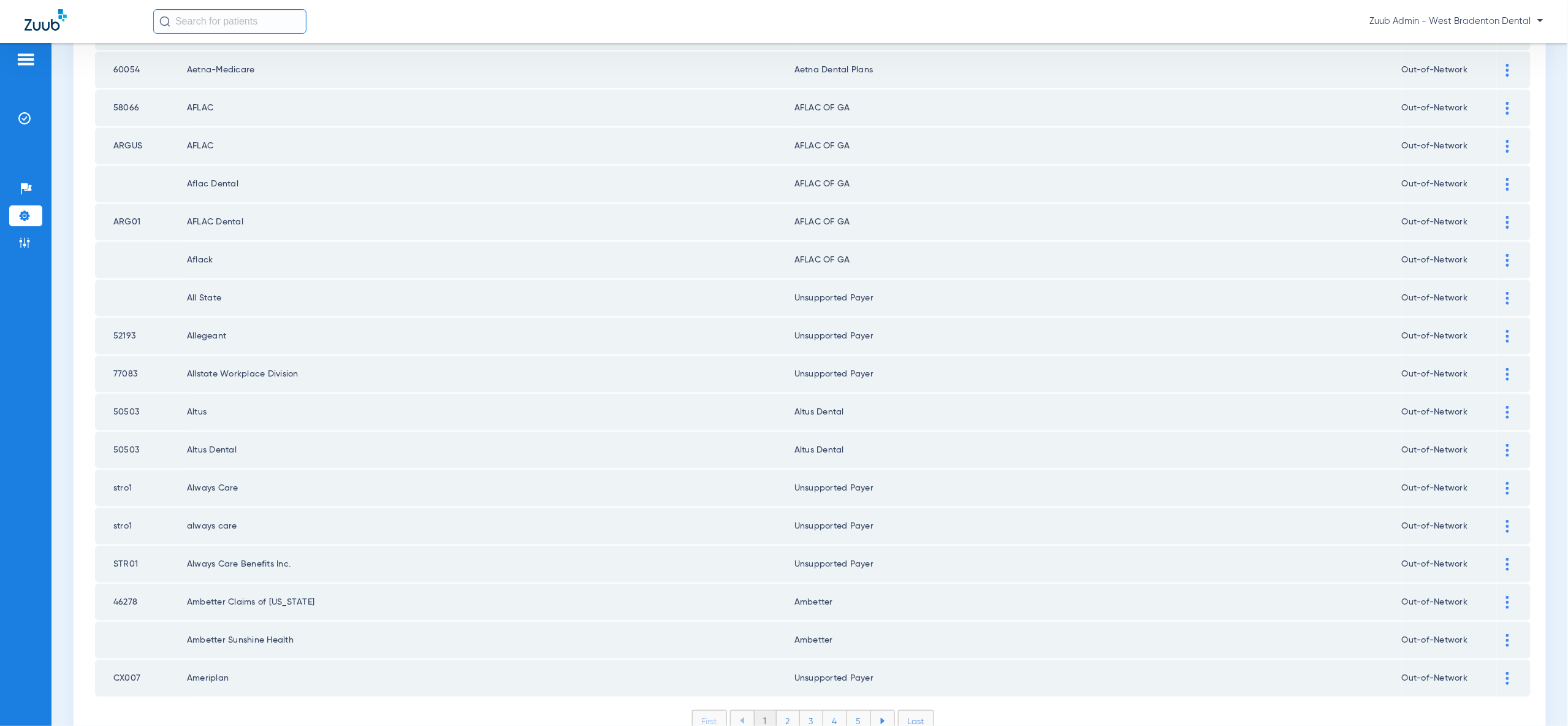
click at [917, 710] on li "Last" at bounding box center [916, 720] width 36 height 22
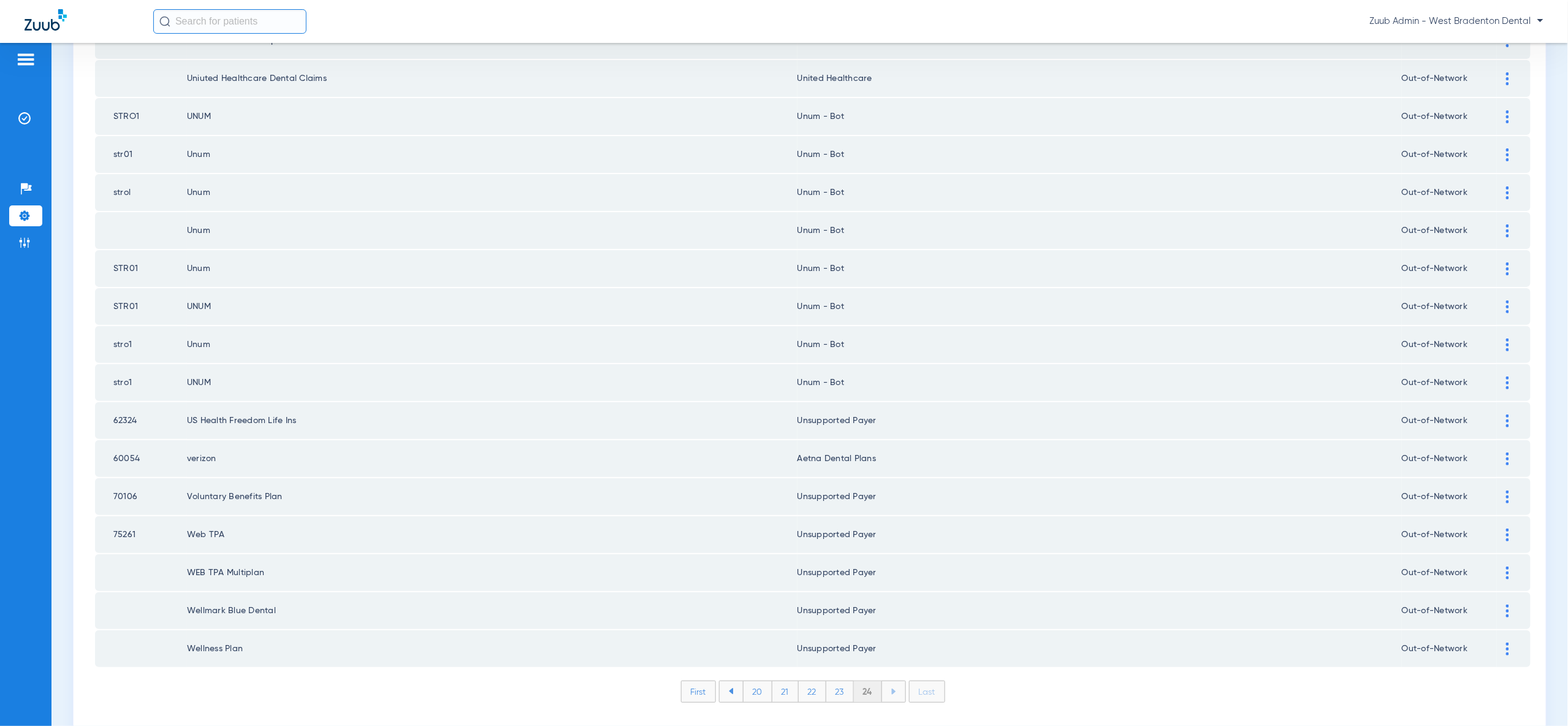
click at [842, 681] on li "23" at bounding box center [840, 692] width 28 height 21
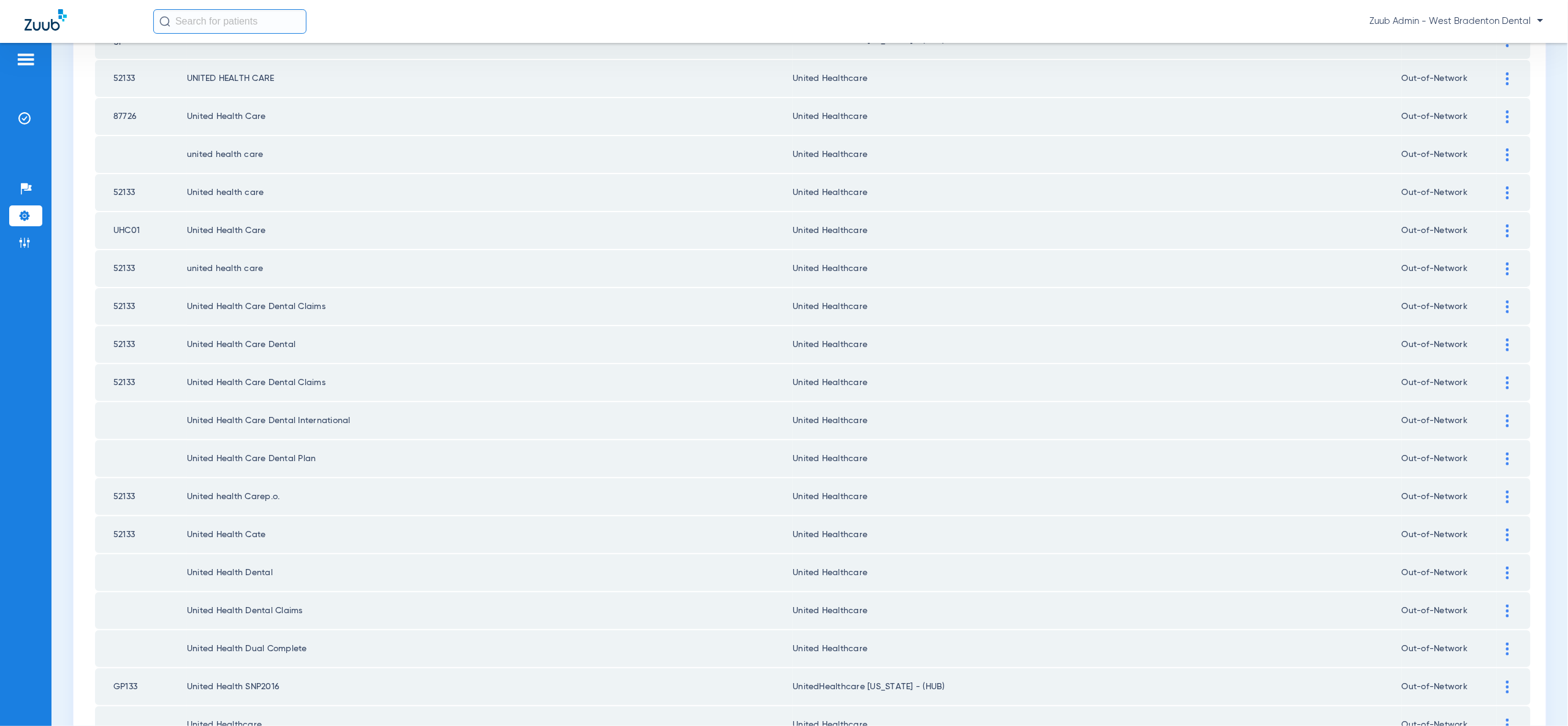
scroll to position [1428, 0]
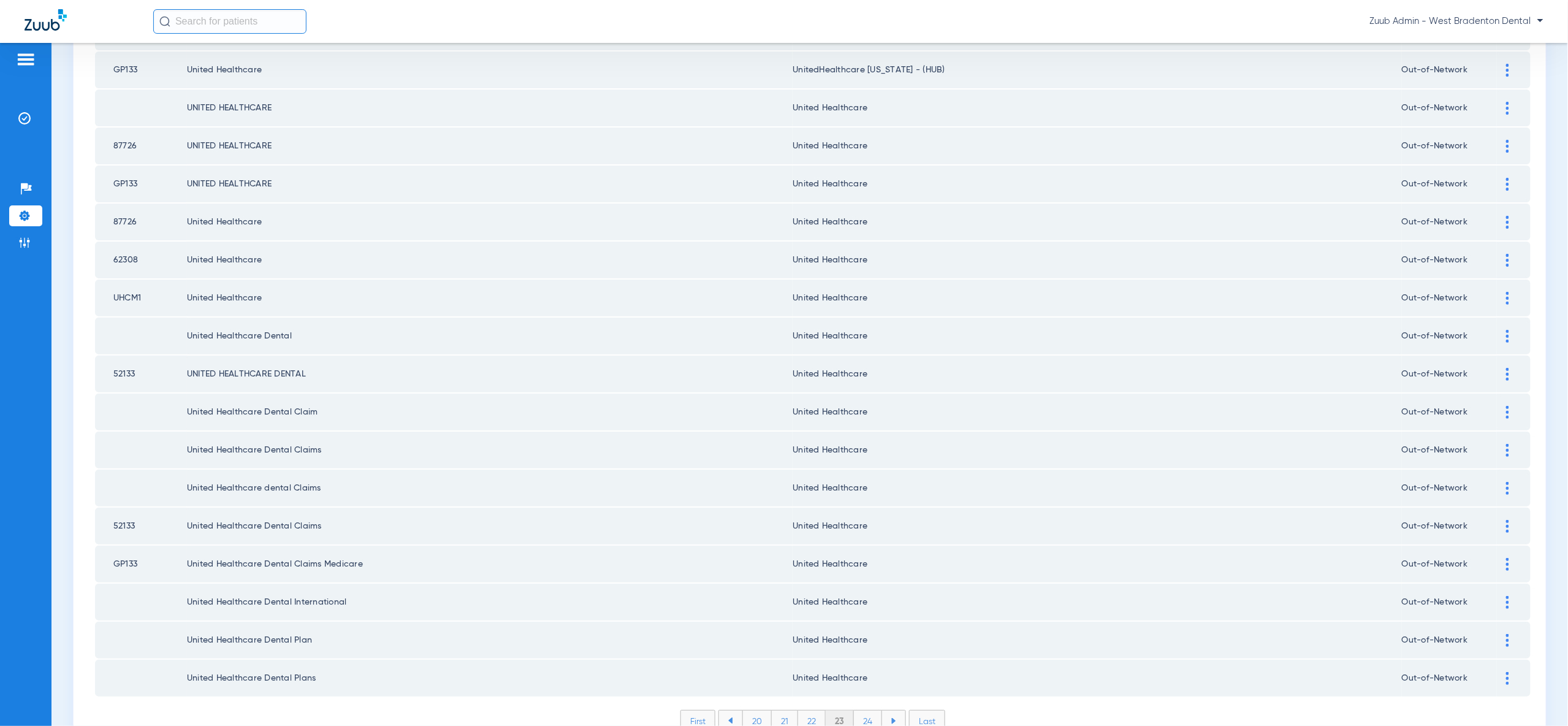
click at [804, 711] on li "22" at bounding box center [811, 721] width 28 height 21
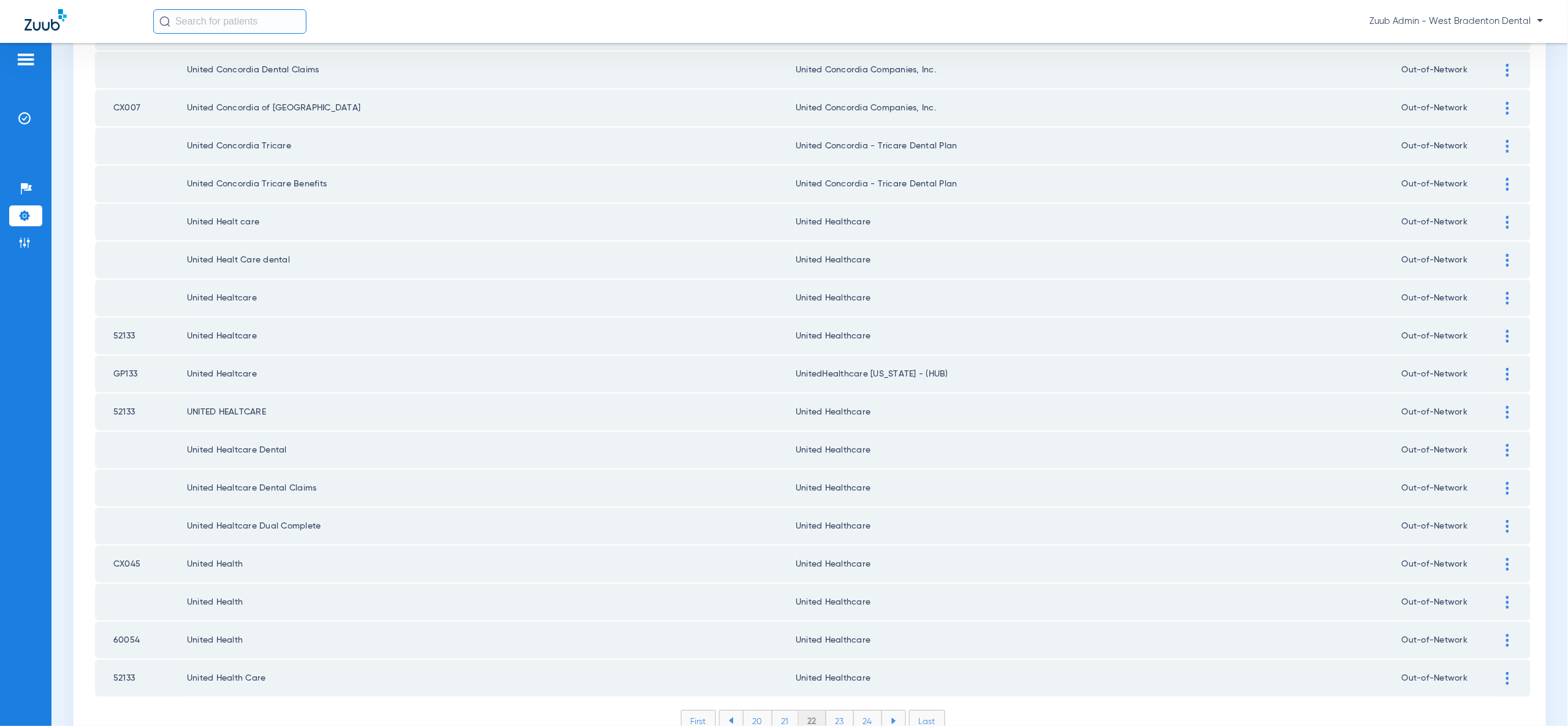
click at [781, 711] on li "21" at bounding box center [785, 721] width 27 height 21
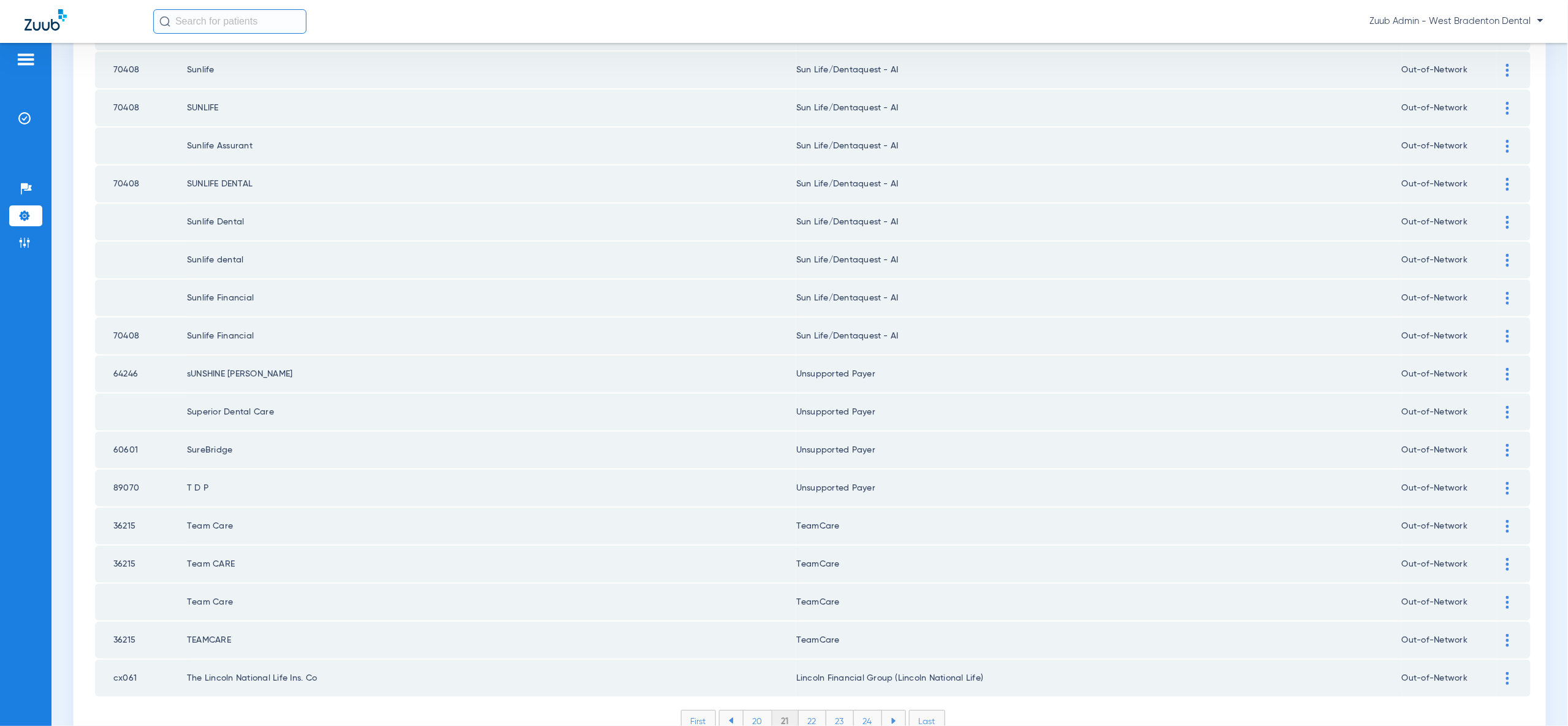
click at [749, 711] on li "20" at bounding box center [757, 721] width 29 height 21
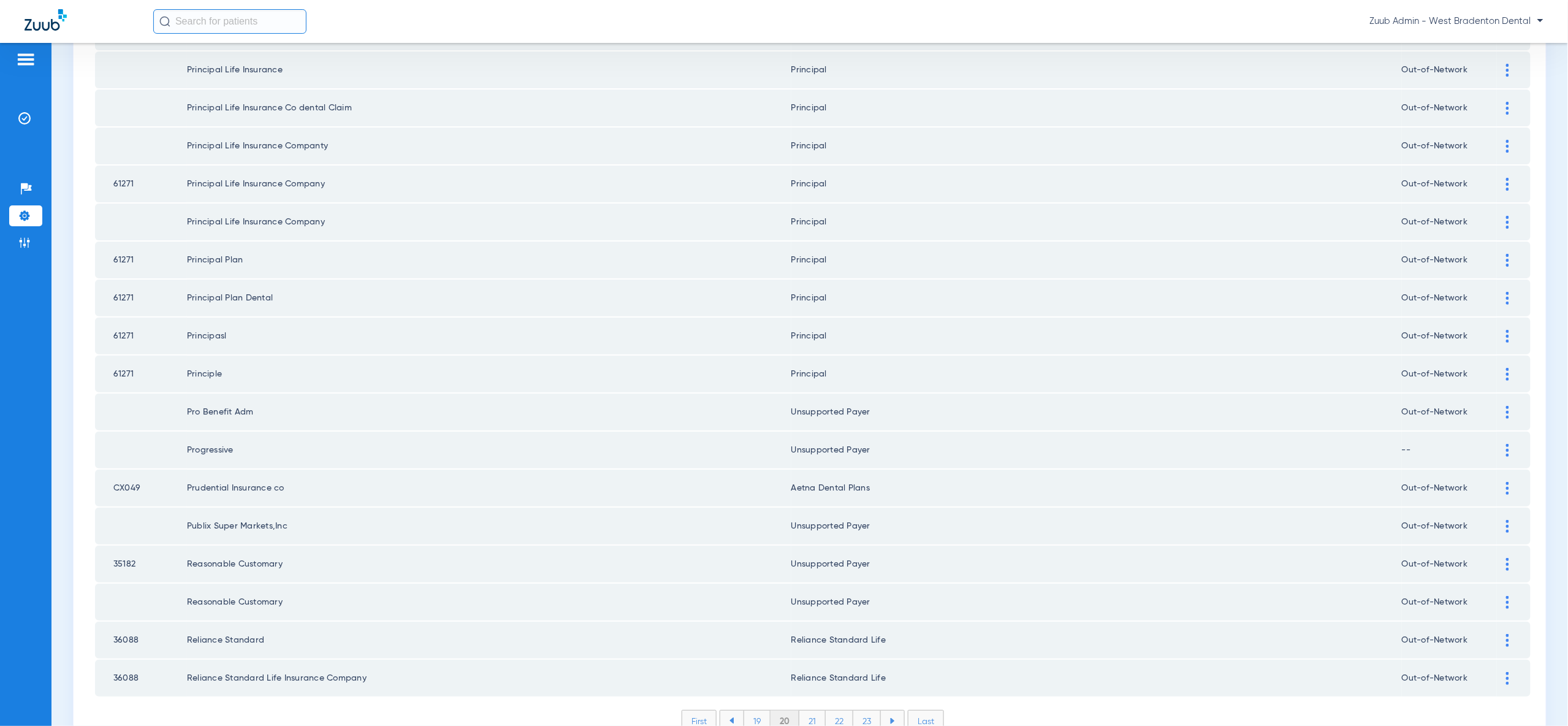
click at [758, 711] on li "19" at bounding box center [757, 721] width 27 height 21
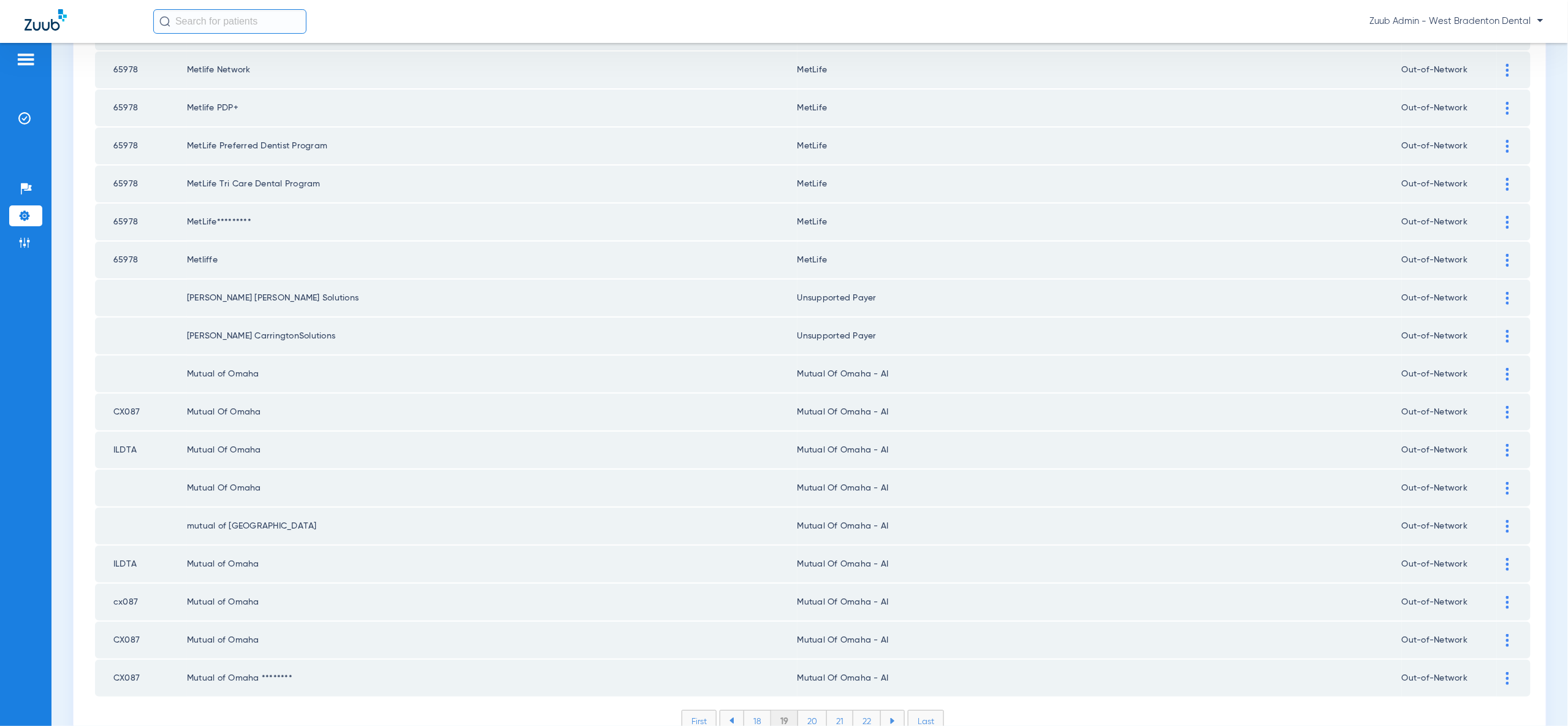
click at [757, 711] on li "18" at bounding box center [757, 721] width 28 height 21
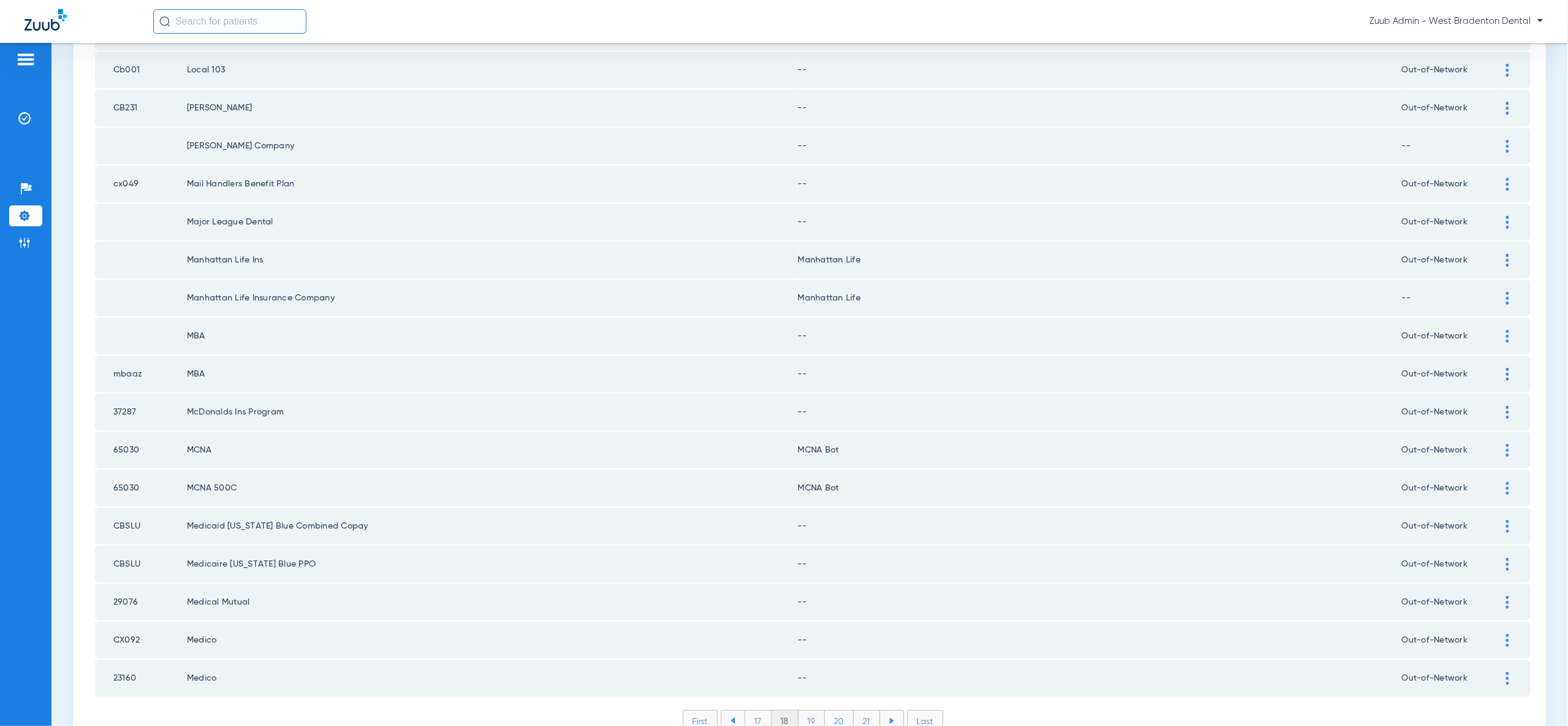
click at [804, 711] on li "19" at bounding box center [812, 721] width 27 height 21
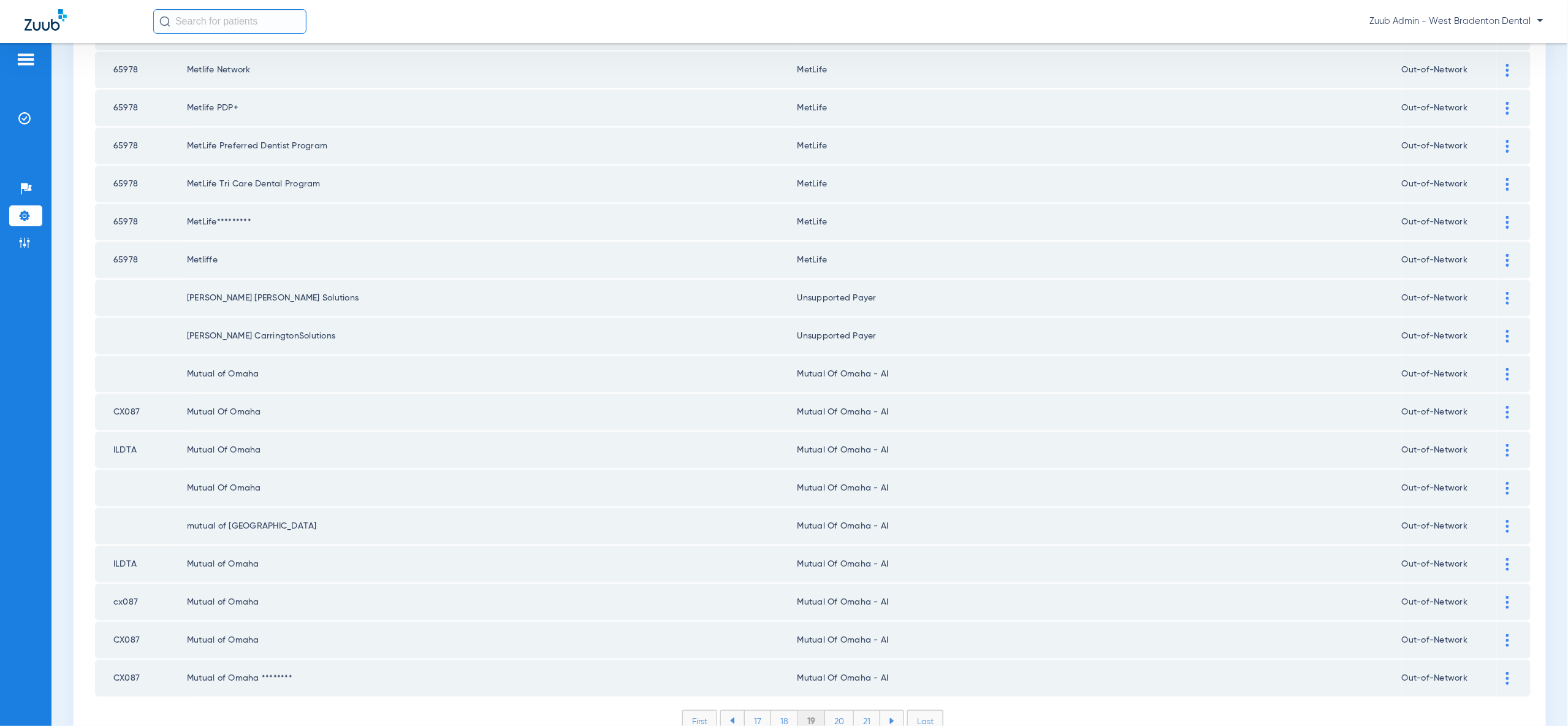
click at [782, 711] on li "18" at bounding box center [784, 721] width 27 height 21
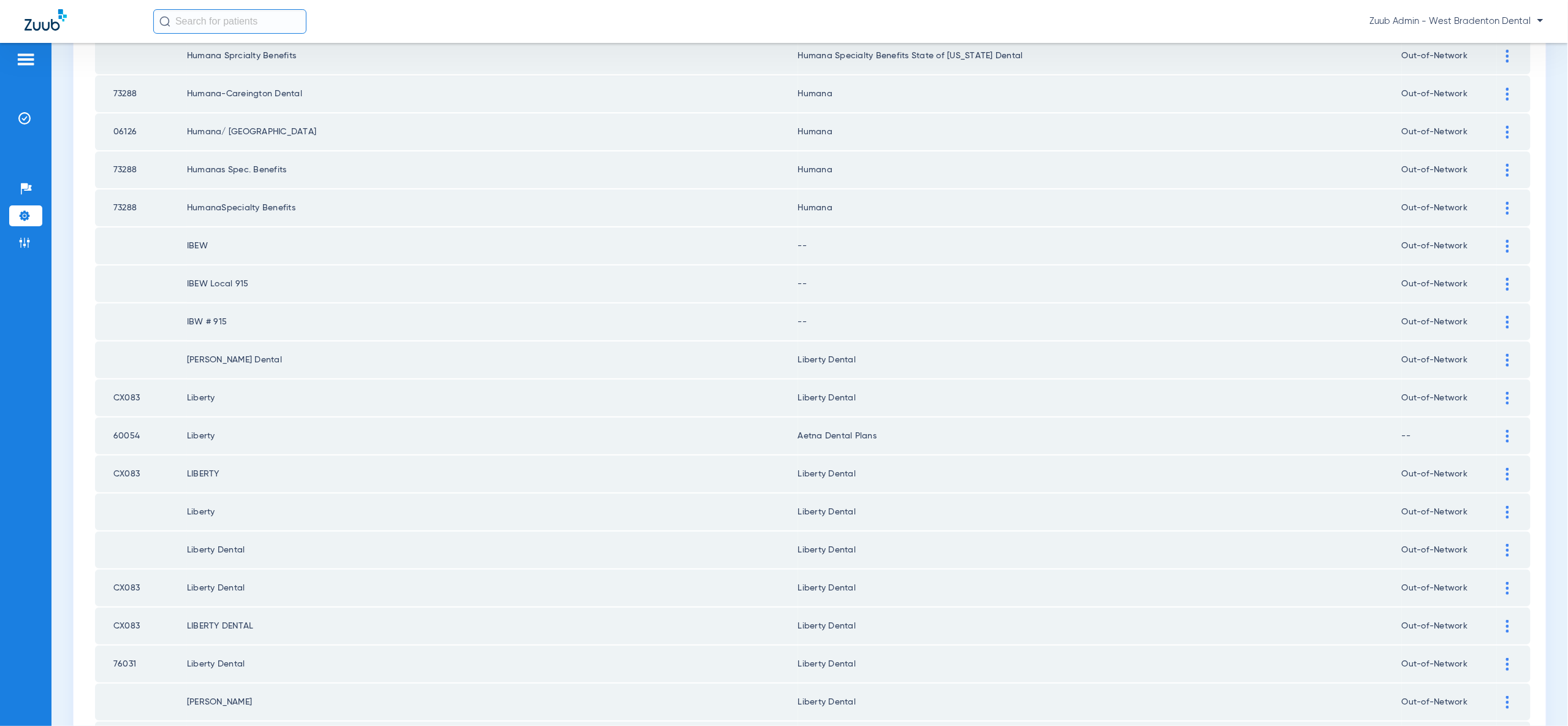
scroll to position [266, 0]
click at [1510, 238] on div at bounding box center [1507, 244] width 22 height 13
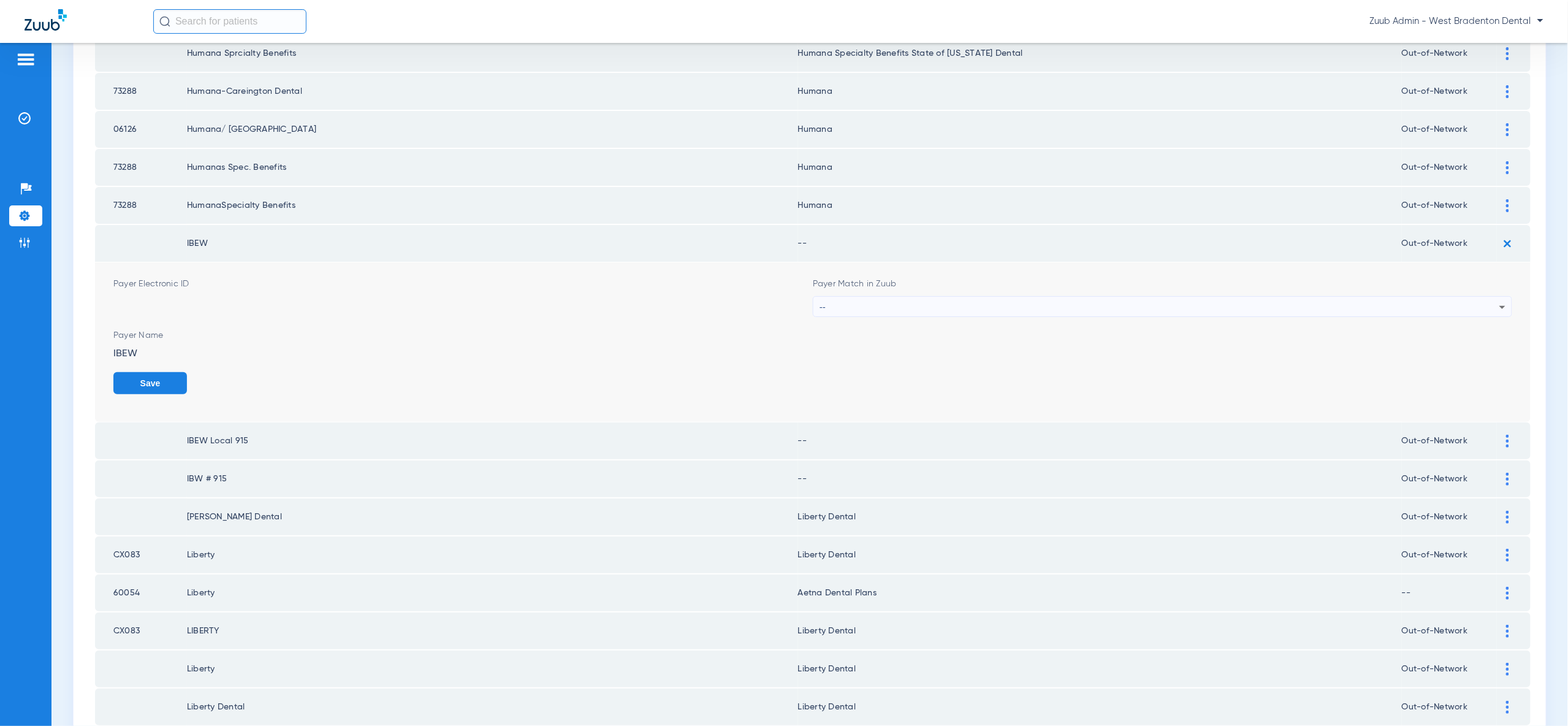
click at [1485, 300] on div "--" at bounding box center [1159, 307] width 680 height 21
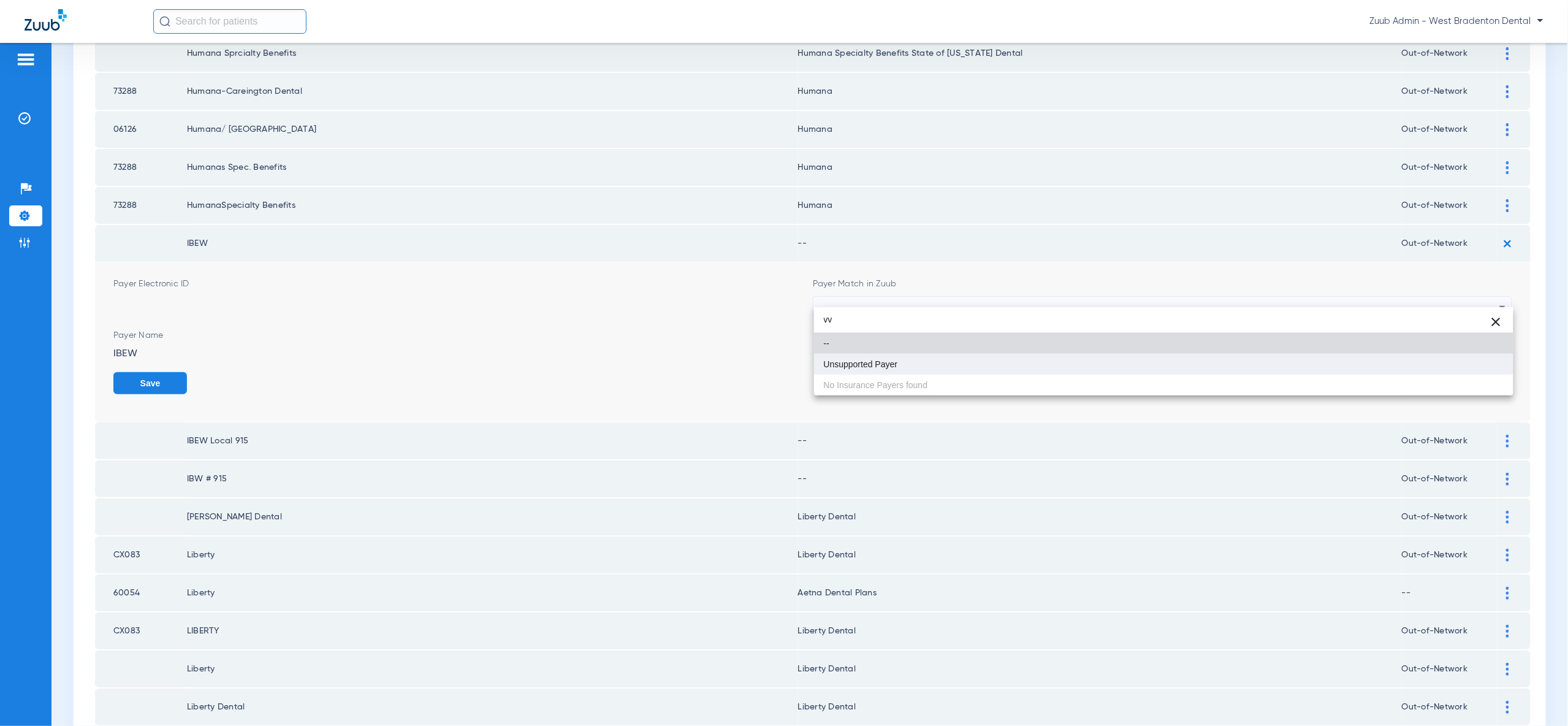
type input "vv"
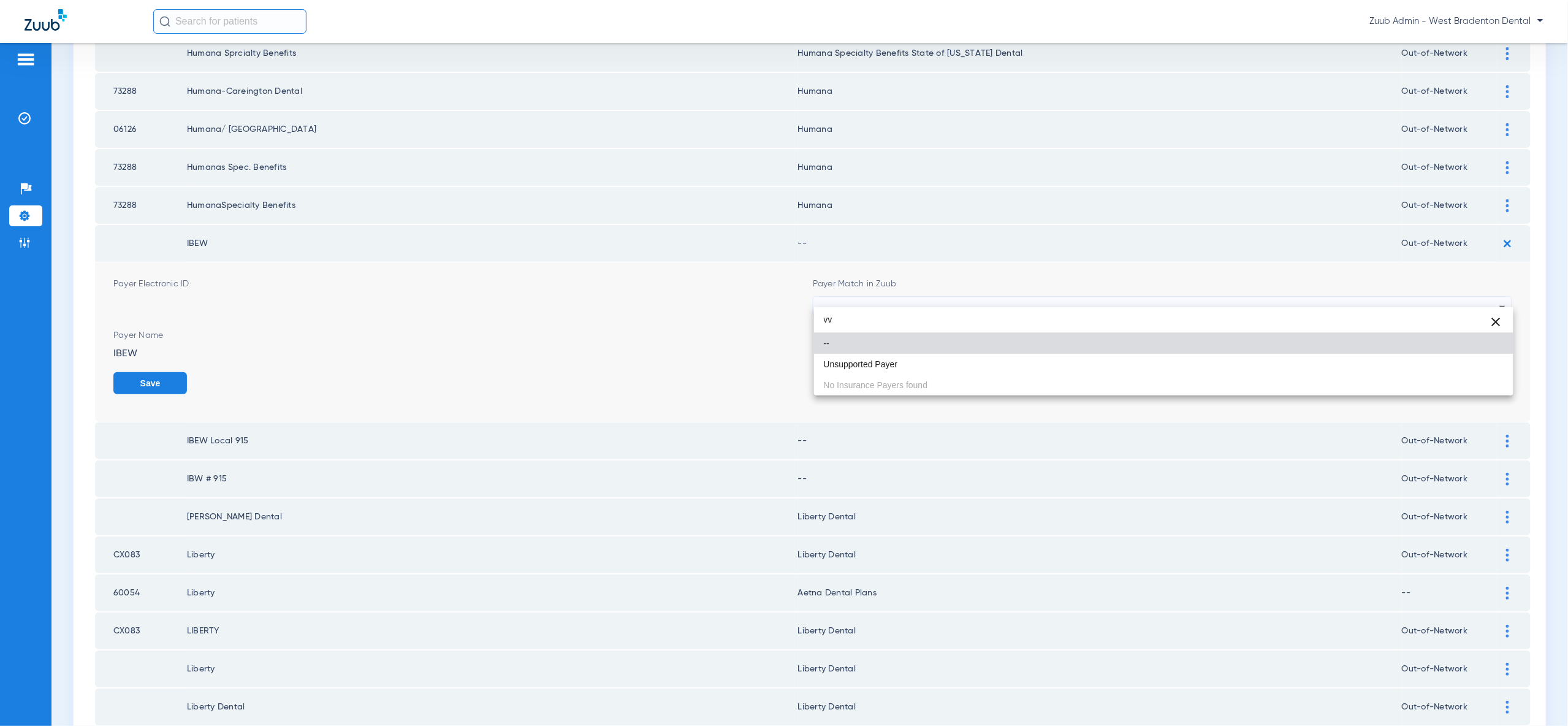
click at [1472, 370] on mat-option "Unsupported Payer" at bounding box center [1163, 364] width 699 height 21
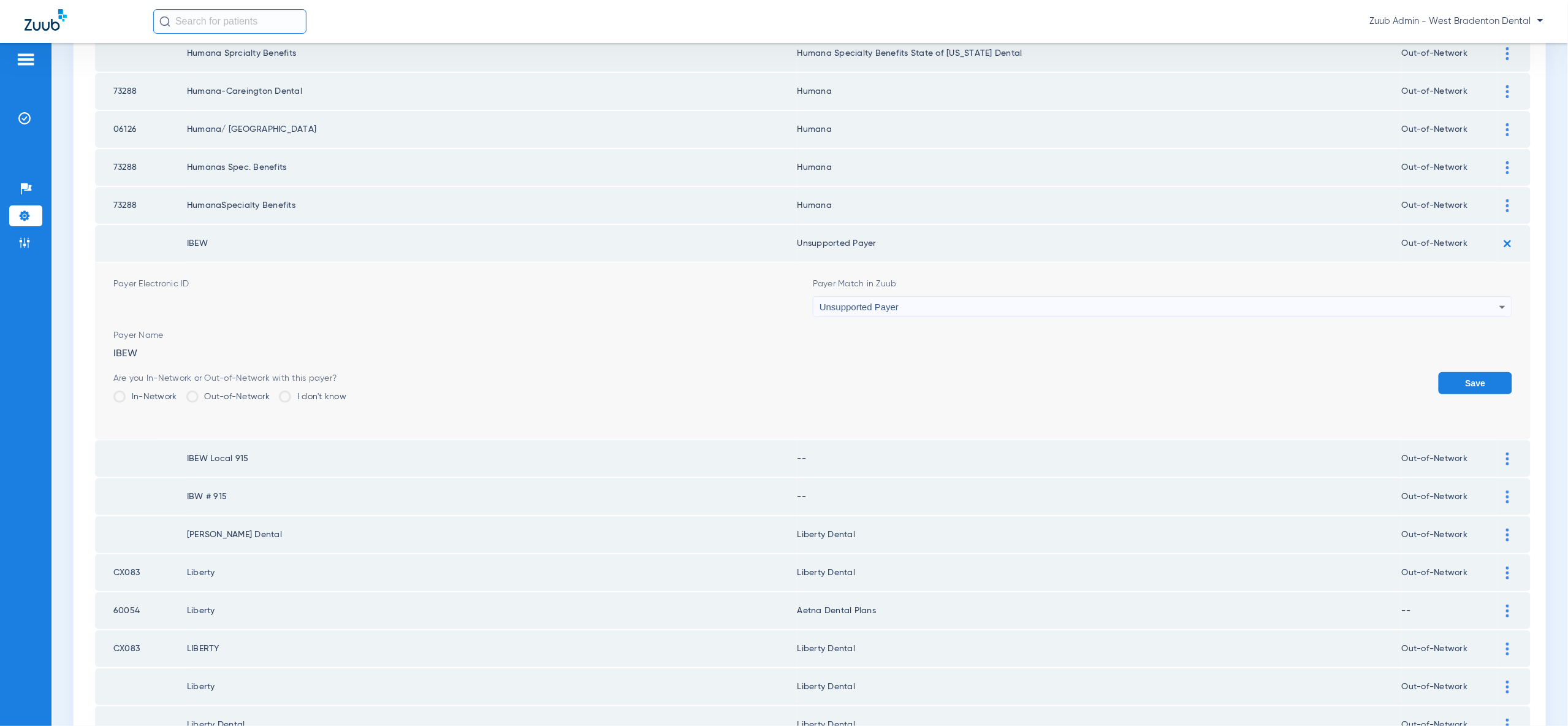
drag, startPoint x: 1485, startPoint y: 381, endPoint x: 1504, endPoint y: 322, distance: 62.0
click at [1485, 381] on button "Save" at bounding box center [1475, 383] width 73 height 22
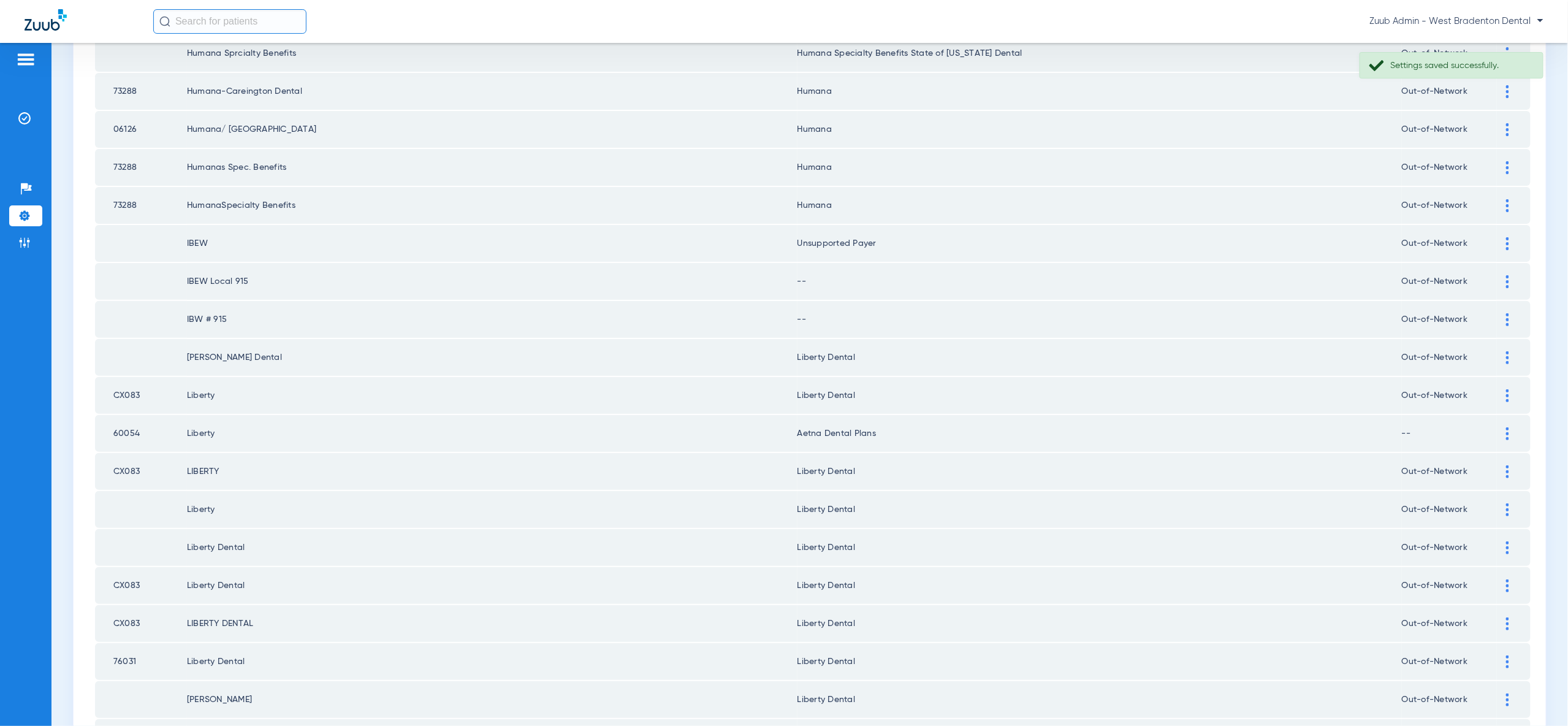
click at [1514, 275] on div at bounding box center [1507, 282] width 22 height 13
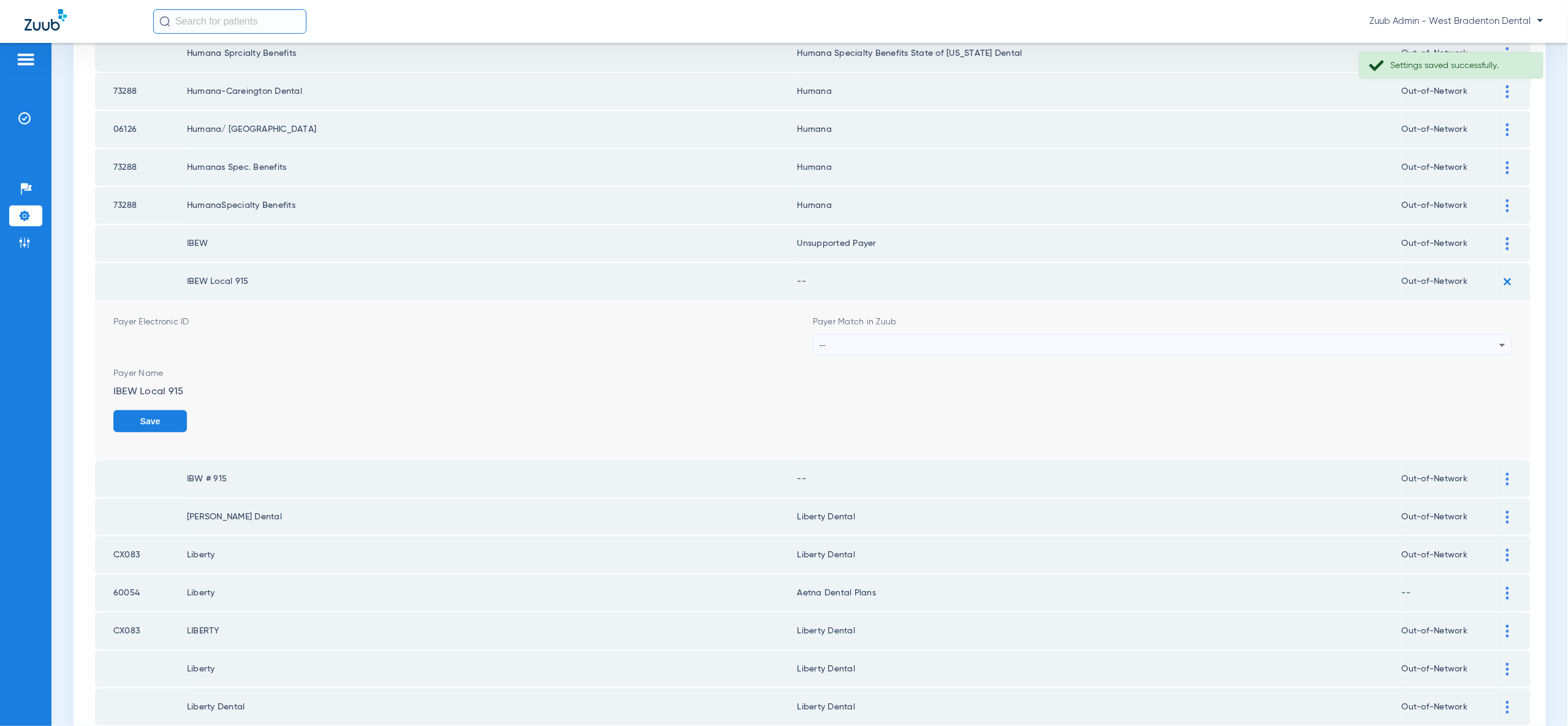
click at [1483, 335] on div "--" at bounding box center [1159, 345] width 680 height 21
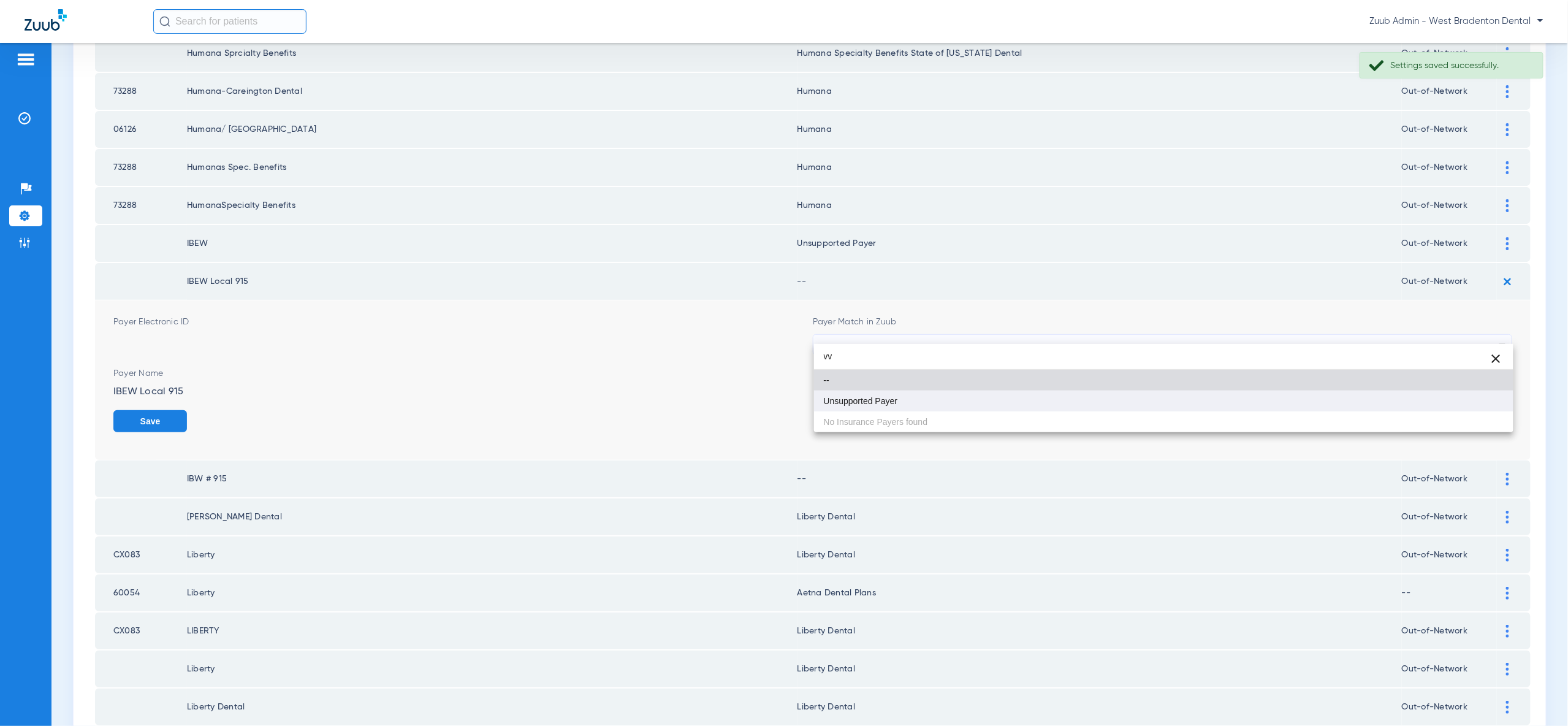
type input "vv"
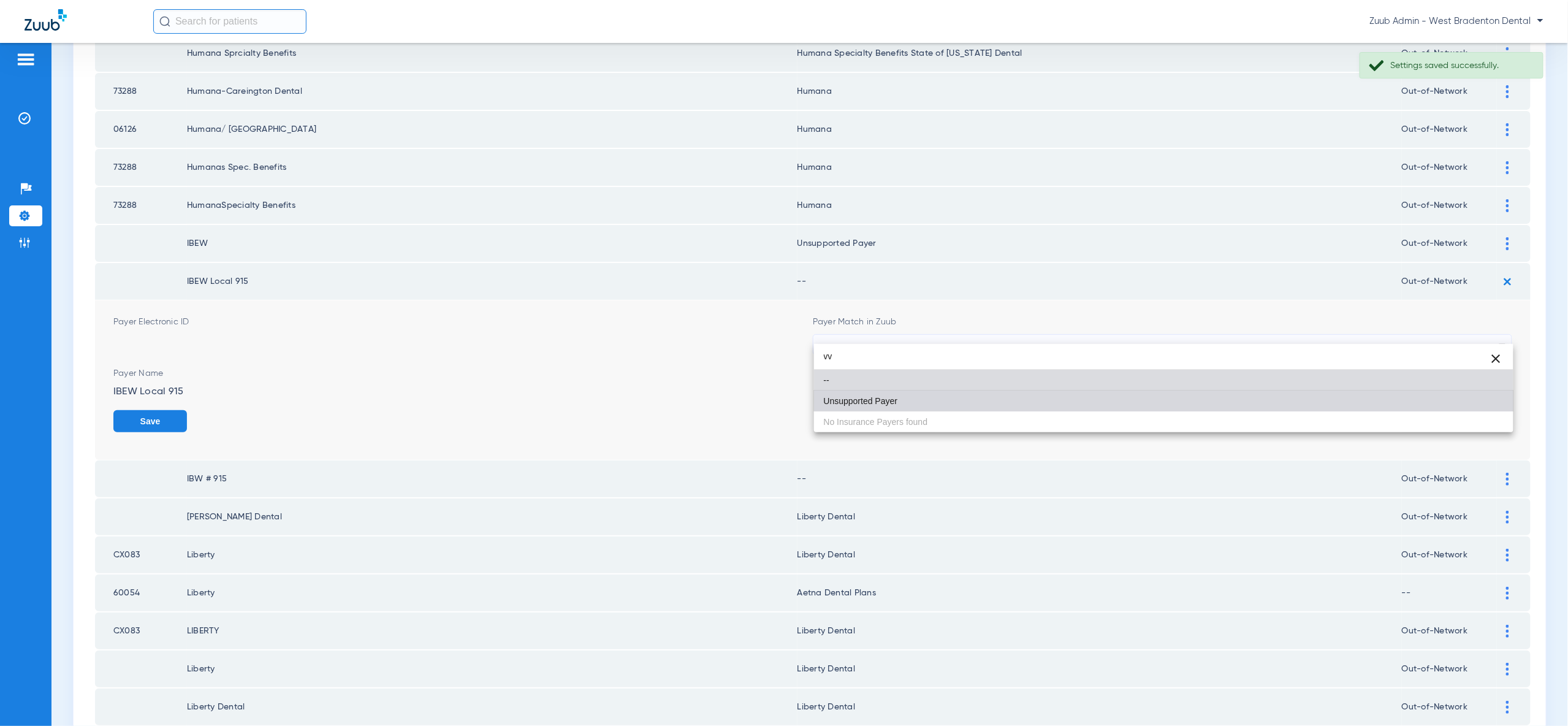
click at [1472, 400] on mat-option "Unsupported Payer" at bounding box center [1163, 402] width 699 height 21
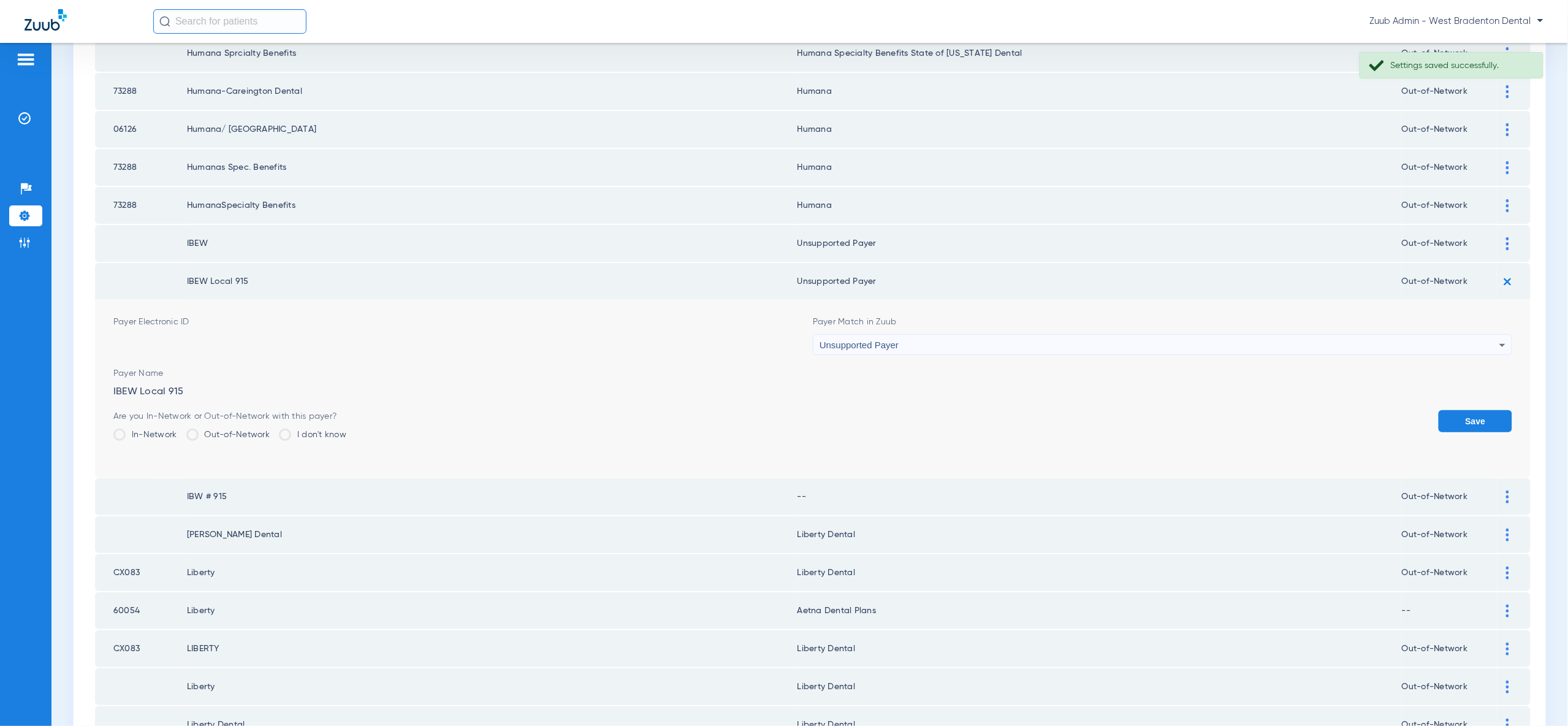
drag, startPoint x: 1477, startPoint y: 411, endPoint x: 1518, endPoint y: 356, distance: 68.6
click at [1477, 411] on button "Save" at bounding box center [1475, 421] width 73 height 22
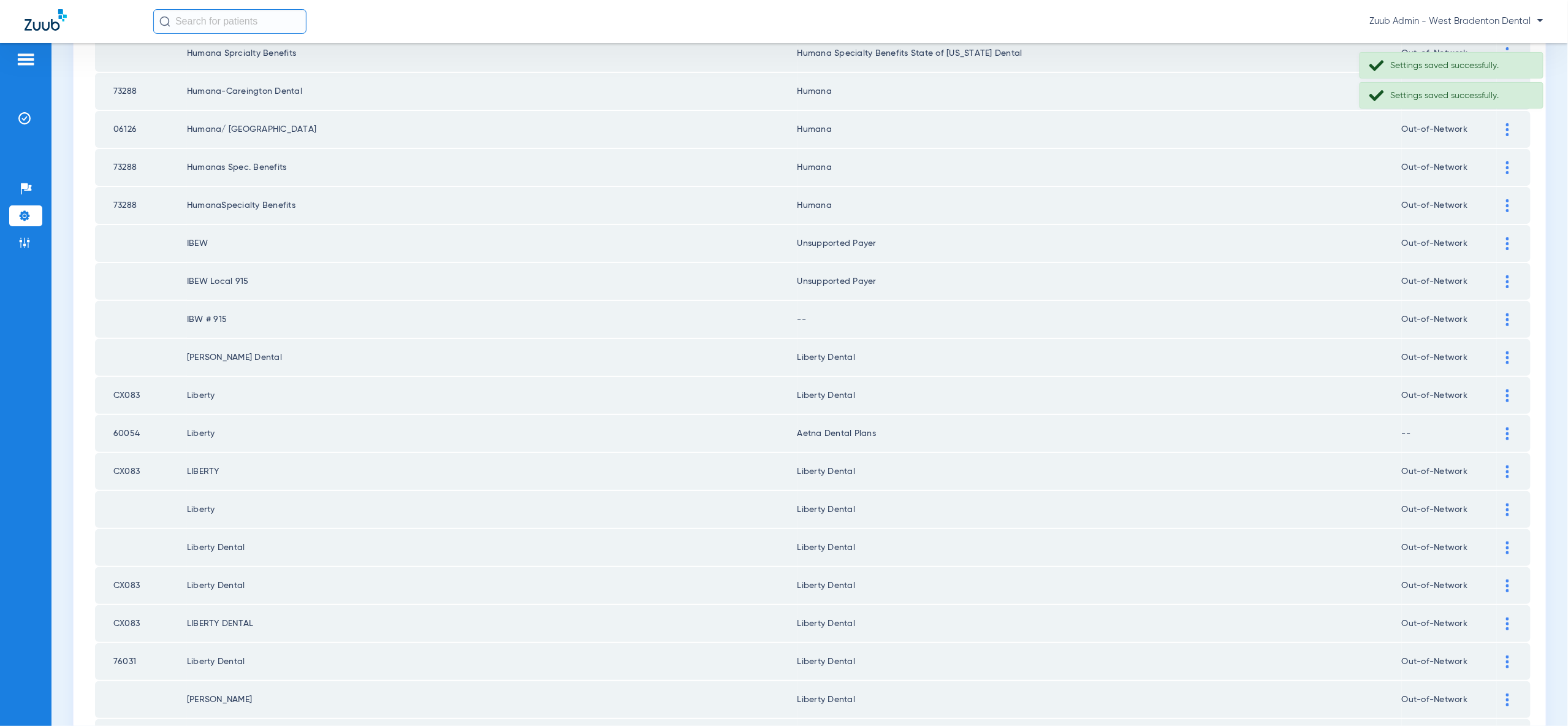
click at [1512, 313] on div at bounding box center [1507, 320] width 22 height 13
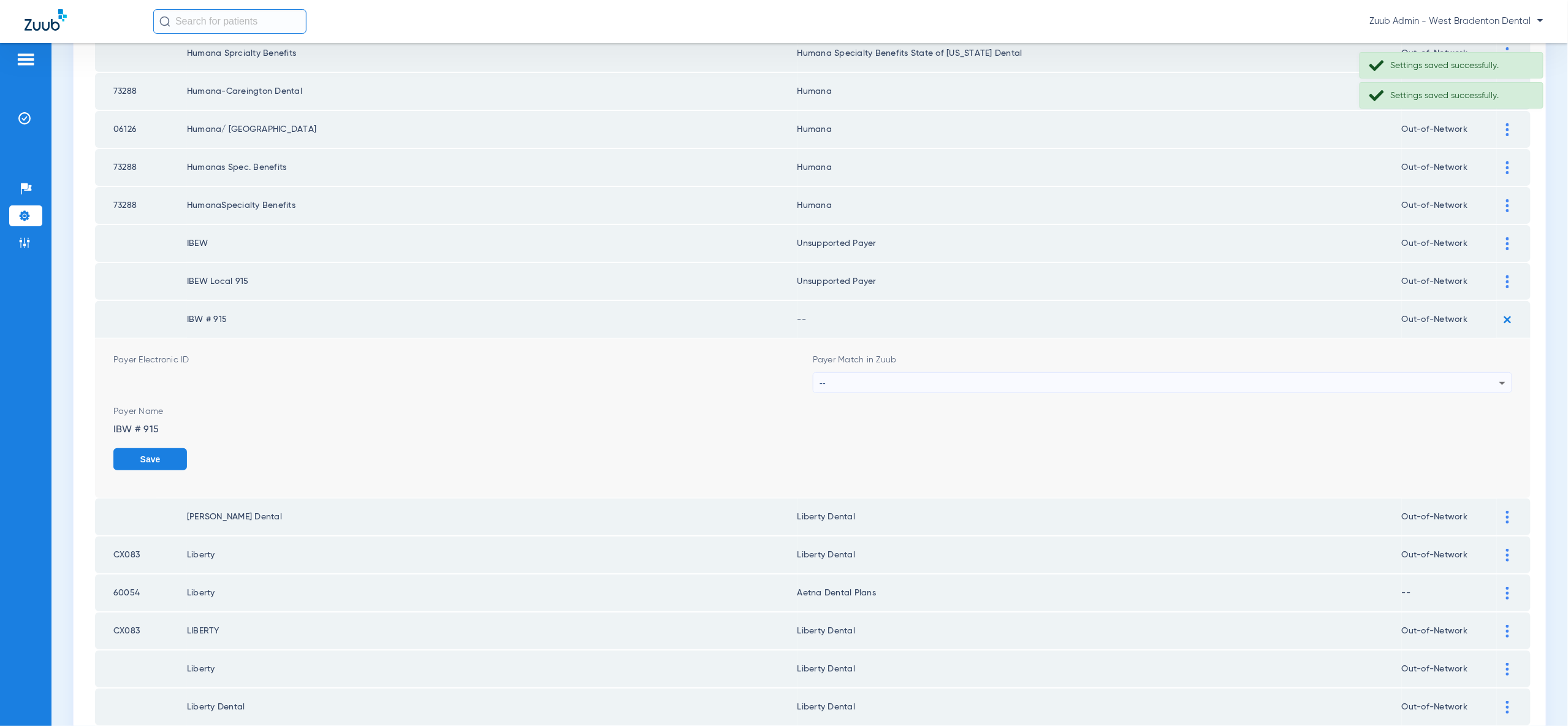
click at [1476, 373] on div "--" at bounding box center [1159, 383] width 680 height 21
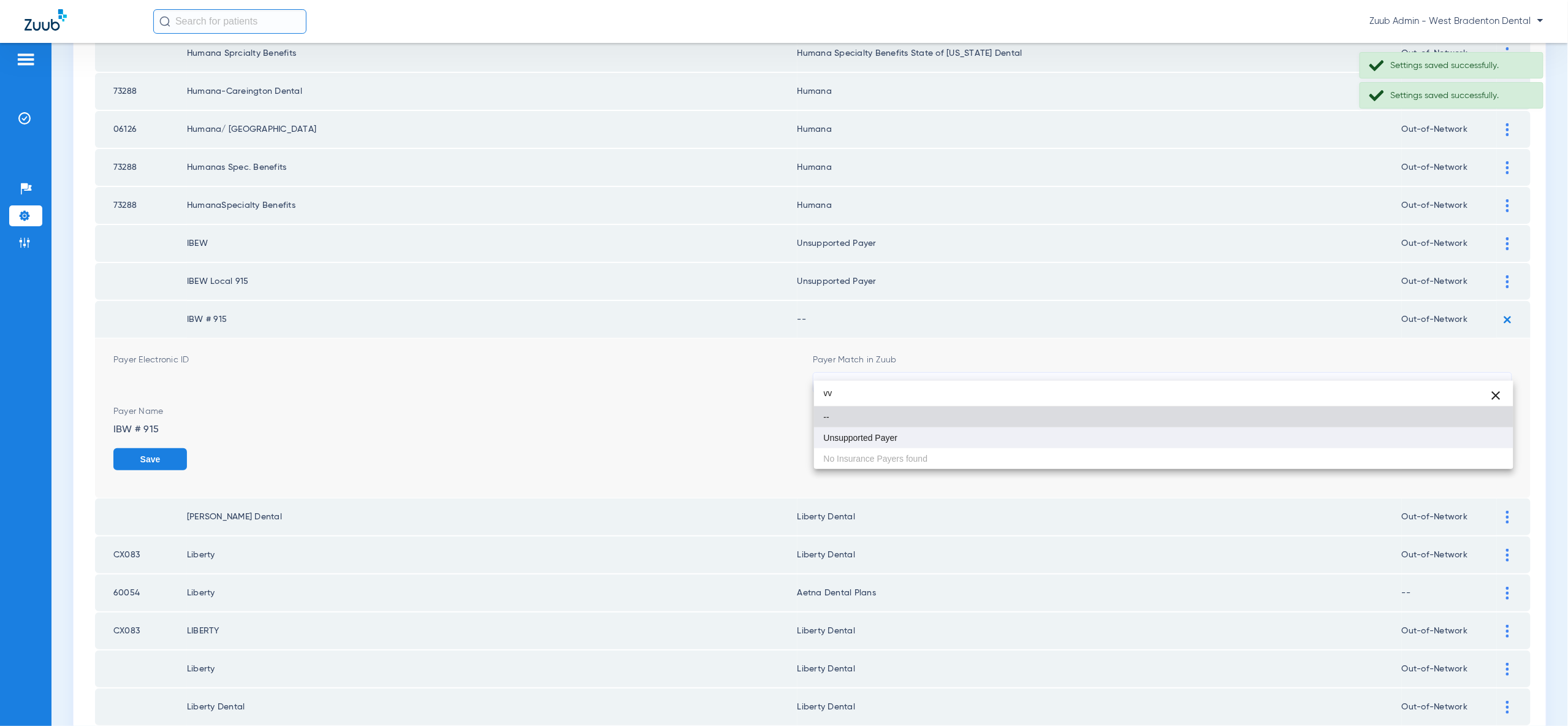
type input "vv"
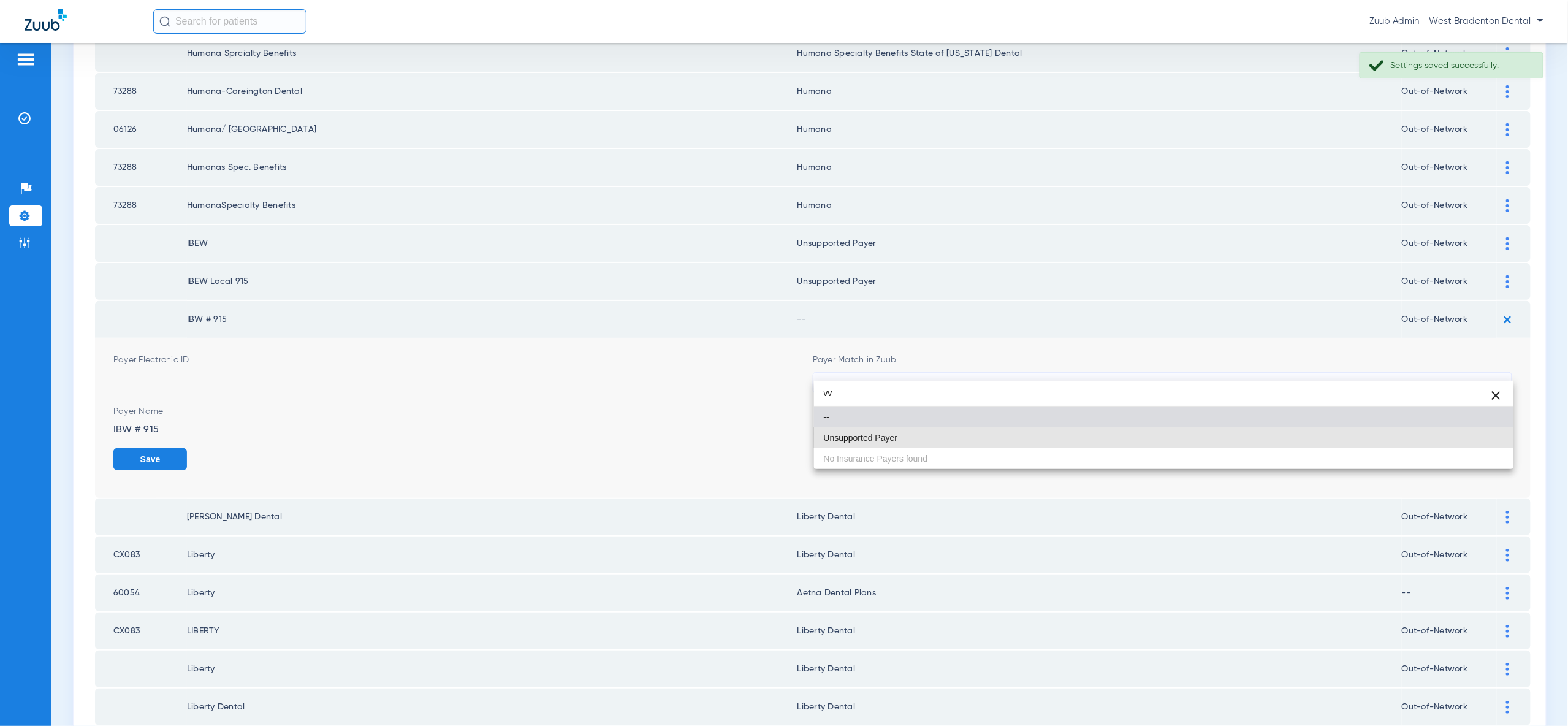
drag, startPoint x: 1487, startPoint y: 434, endPoint x: 1484, endPoint y: 448, distance: 14.3
click at [1487, 434] on mat-option "Unsupported Payer" at bounding box center [1163, 438] width 699 height 21
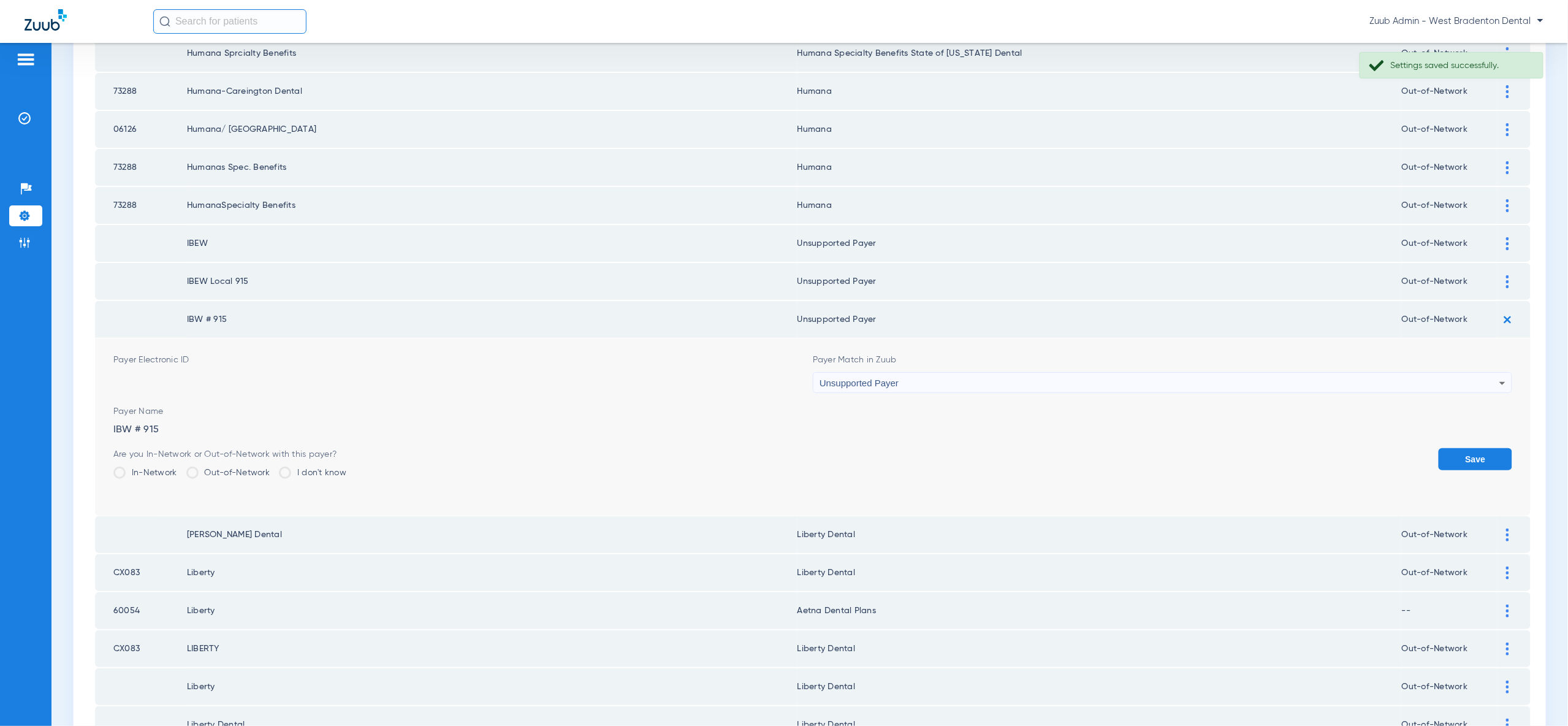
drag, startPoint x: 1484, startPoint y: 448, endPoint x: 1474, endPoint y: 441, distance: 12.2
click at [1484, 448] on button "Save" at bounding box center [1475, 459] width 73 height 22
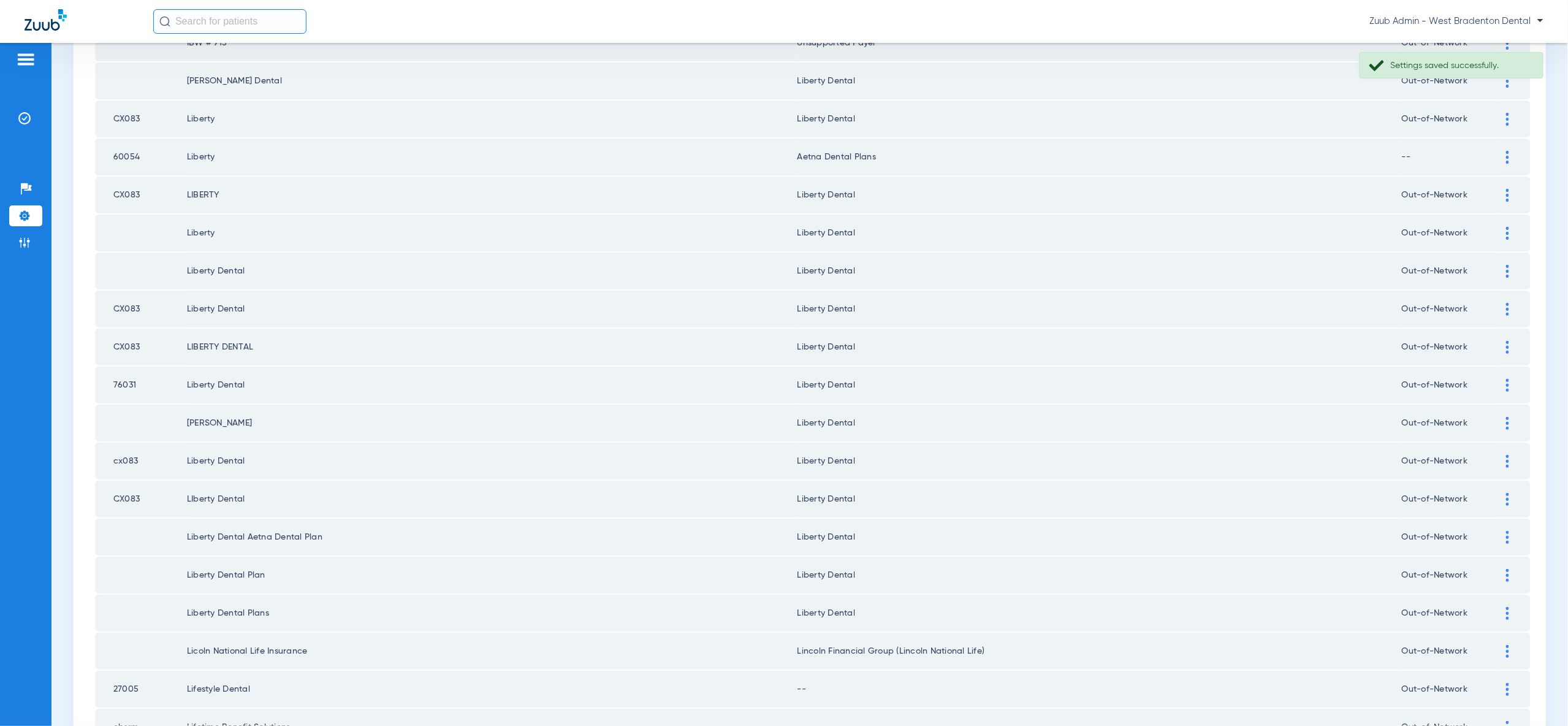
scroll to position [538, 0]
click at [1504, 156] on div at bounding box center [1507, 163] width 22 height 13
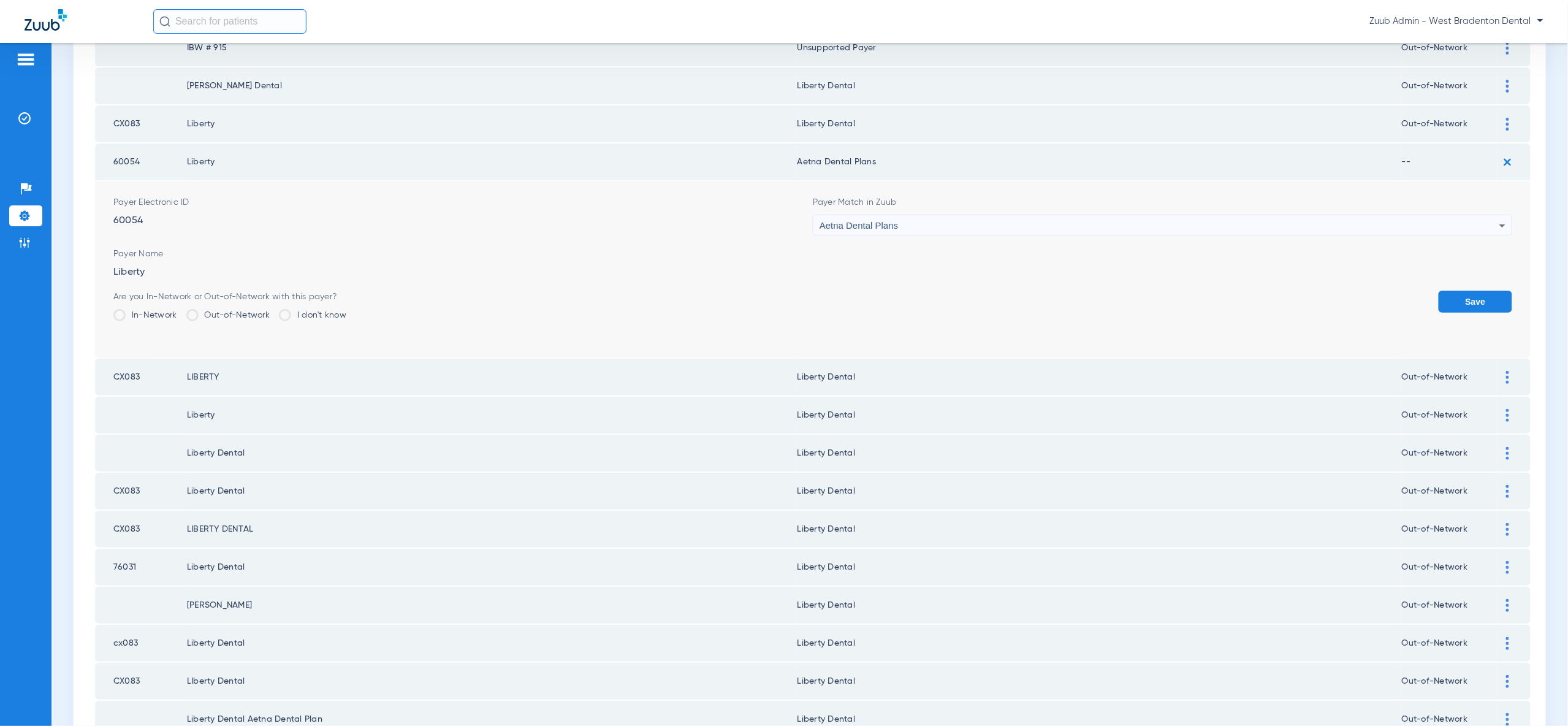
click at [1412, 215] on div "Aetna Dental Plans" at bounding box center [1159, 226] width 680 height 21
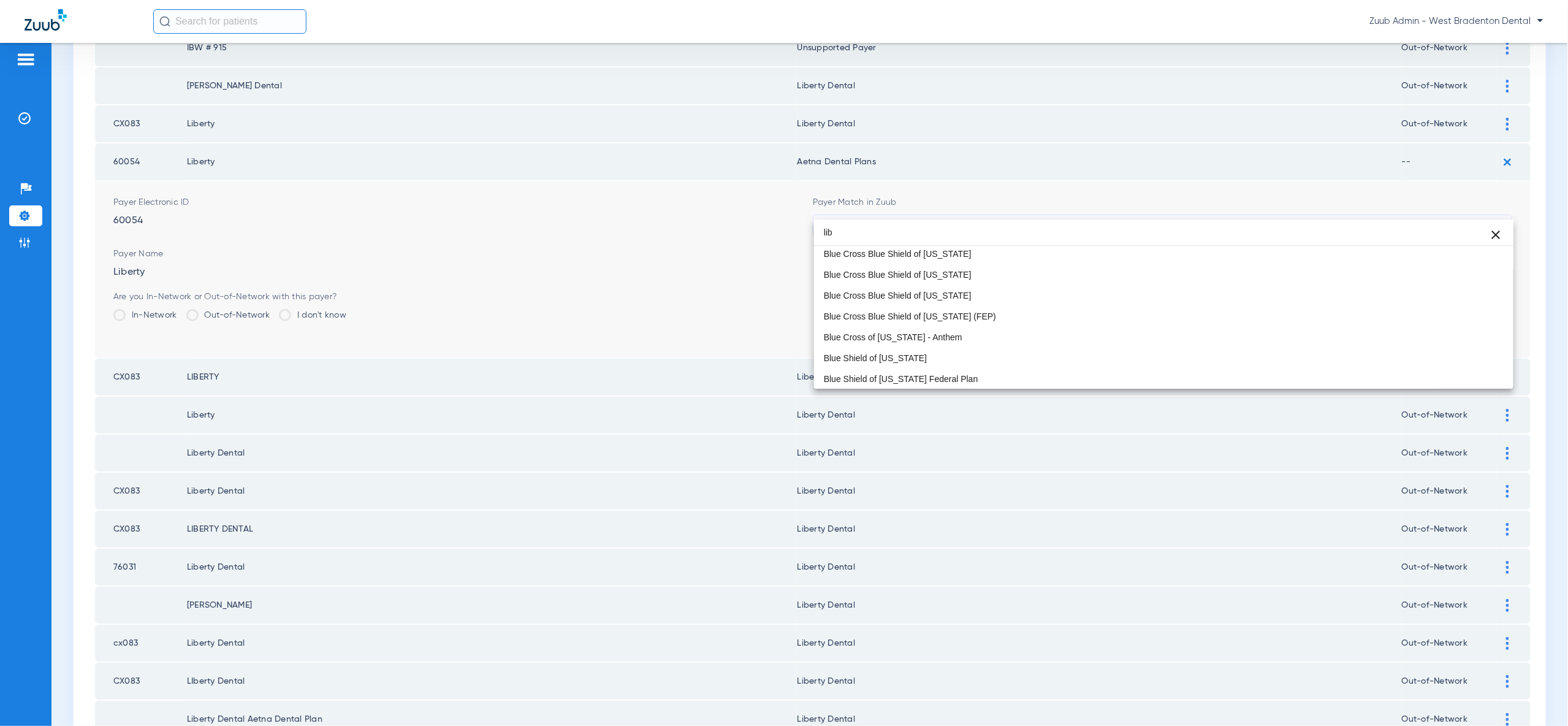
scroll to position [0, 0]
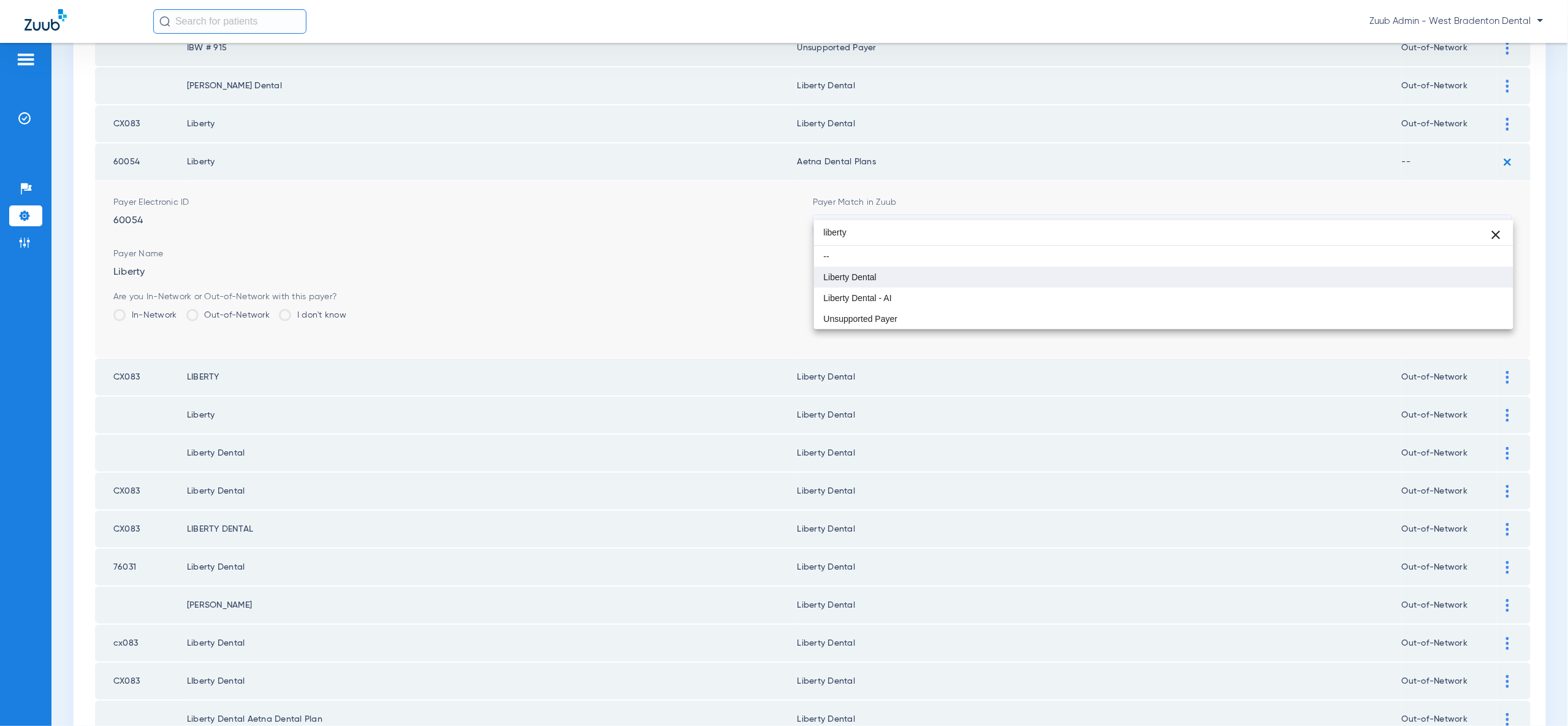
type input "liberty"
drag, startPoint x: 1416, startPoint y: 268, endPoint x: 1430, endPoint y: 268, distance: 14.0
click at [1415, 268] on mat-option "Liberty Dental" at bounding box center [1163, 277] width 699 height 21
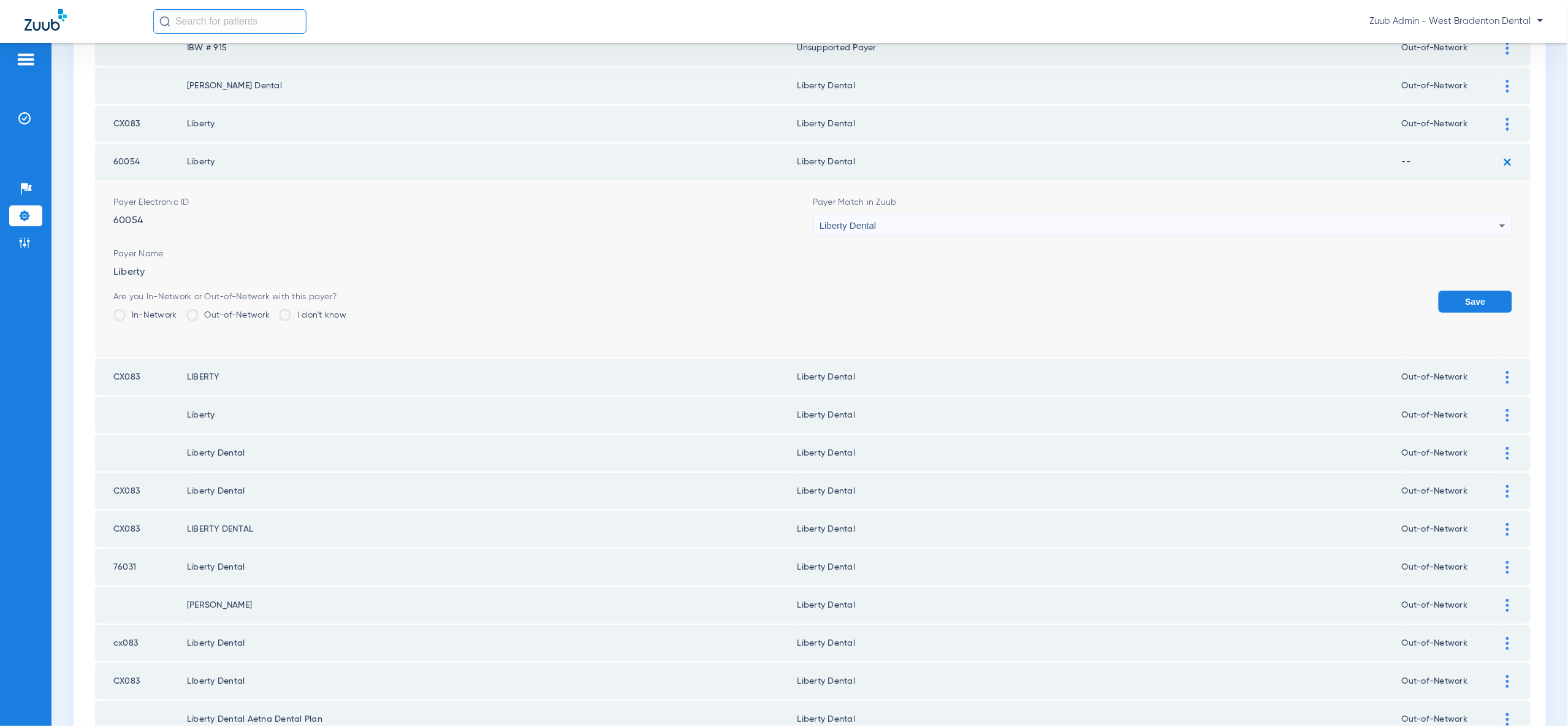
click at [1466, 291] on button "Save" at bounding box center [1475, 302] width 73 height 22
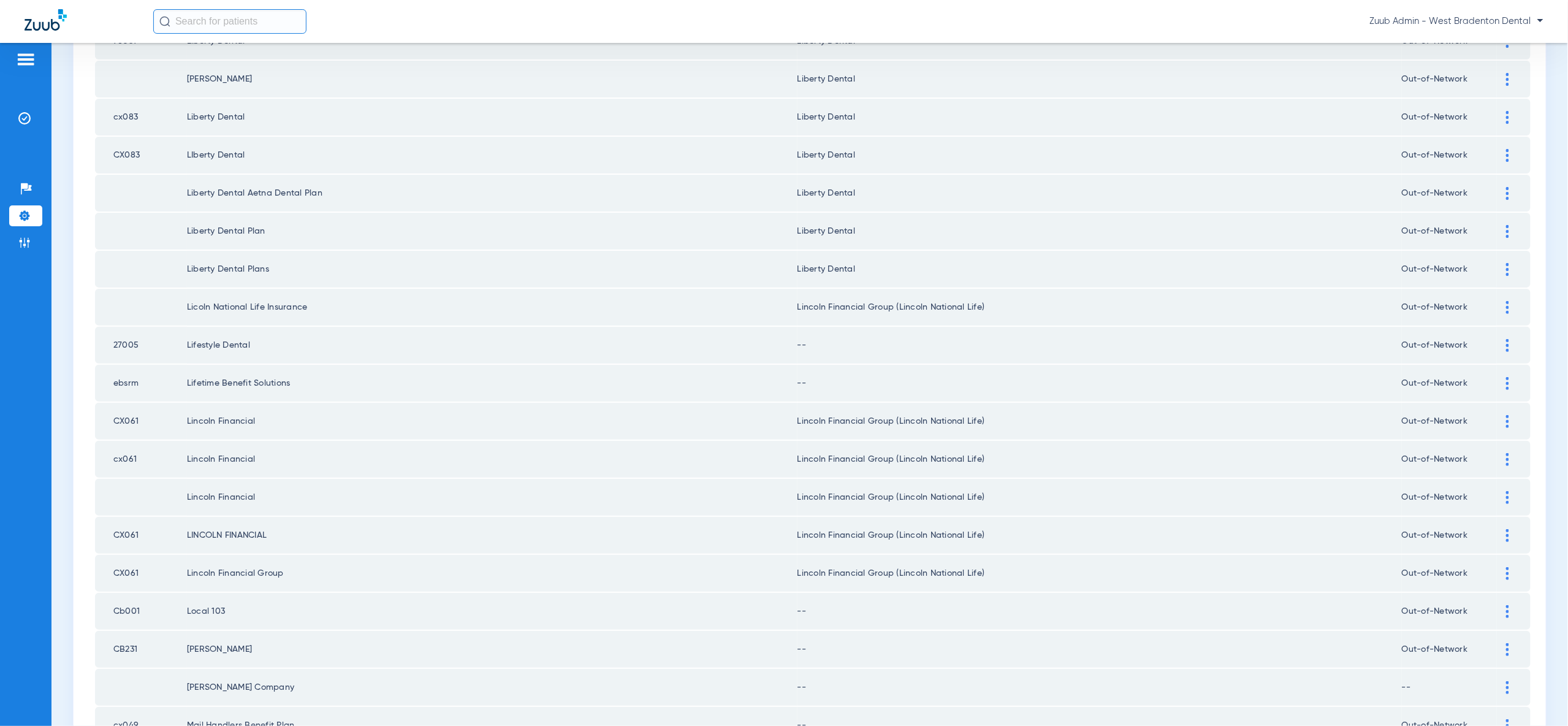
scroll to position [909, 0]
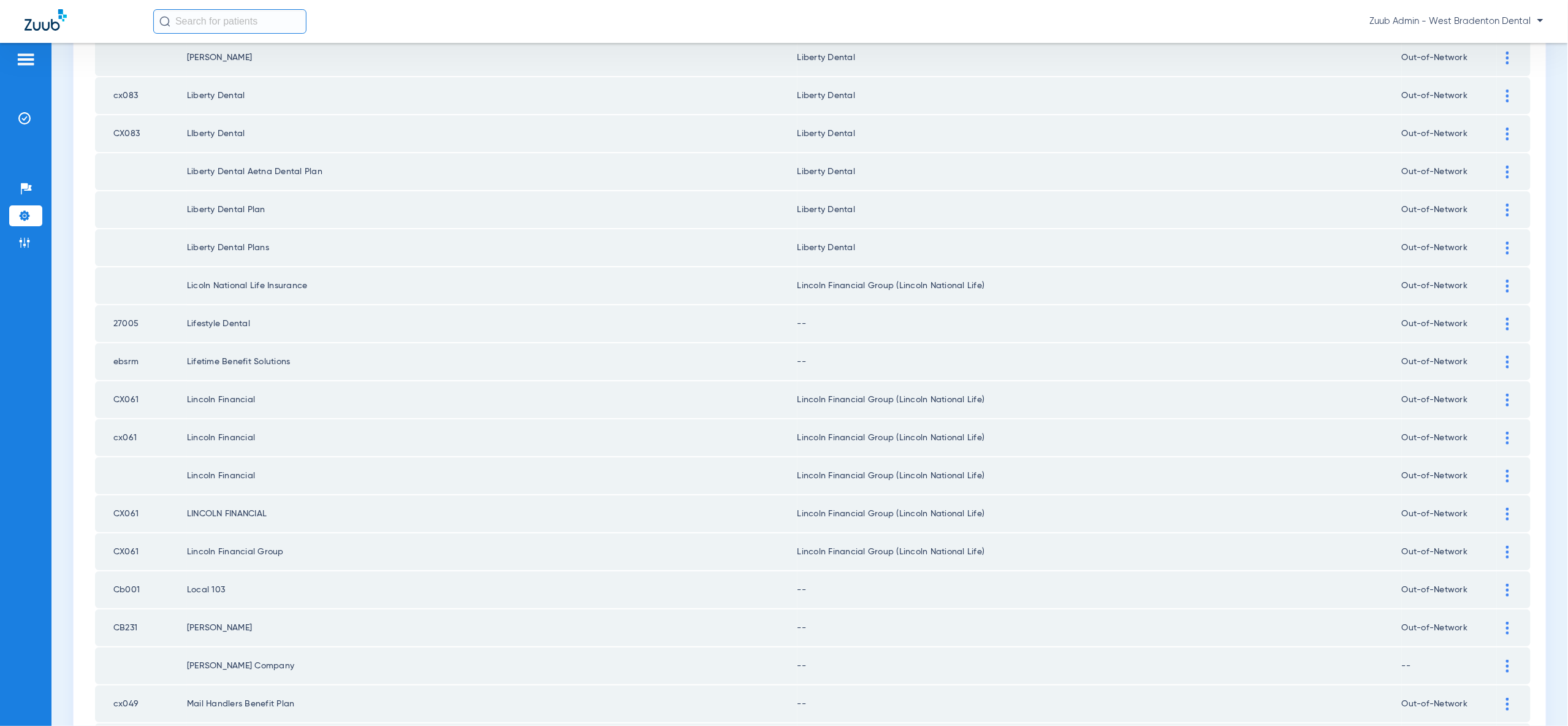
drag, startPoint x: 1505, startPoint y: 255, endPoint x: 1505, endPoint y: 266, distance: 11.0
click at [1506, 280] on img at bounding box center [1507, 286] width 3 height 13
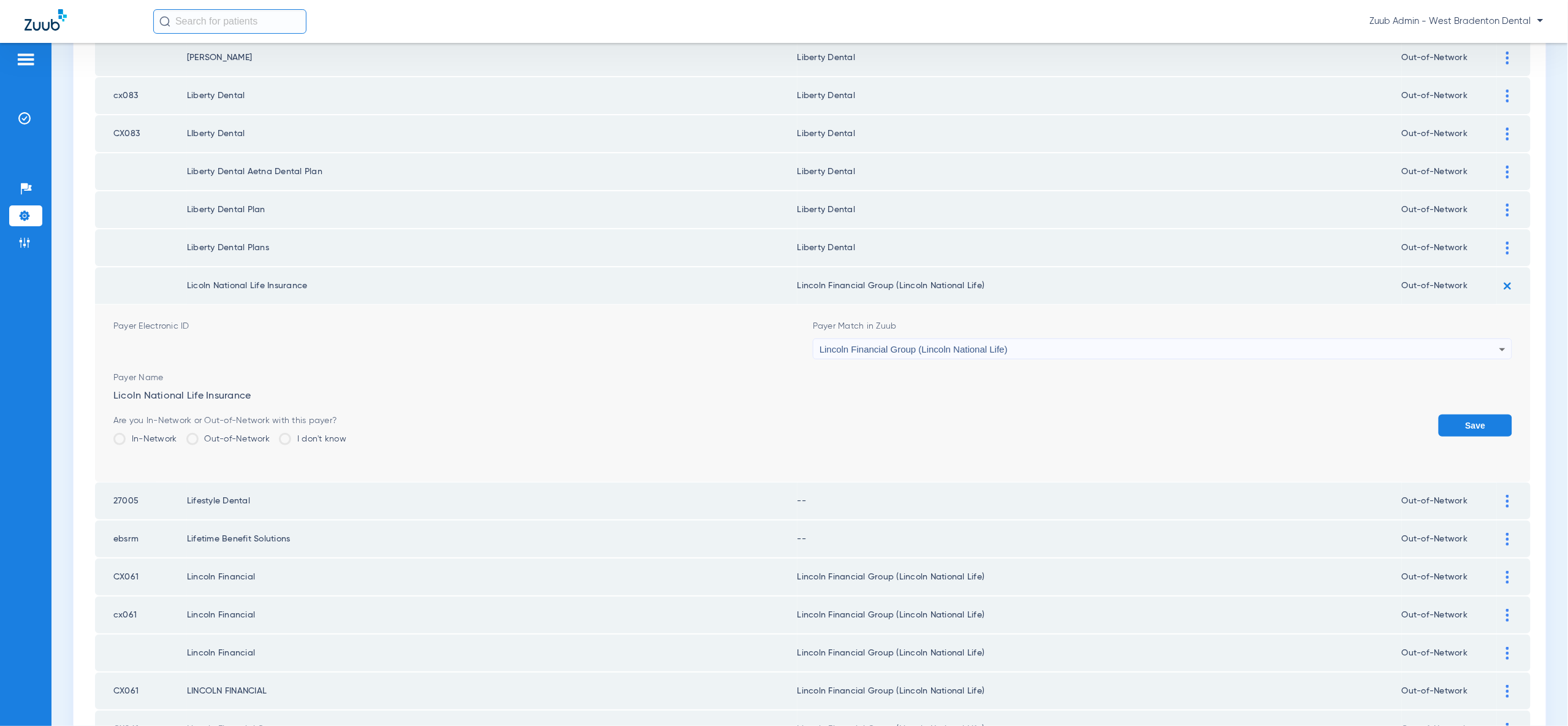
click at [1502, 276] on img at bounding box center [1507, 285] width 20 height 20
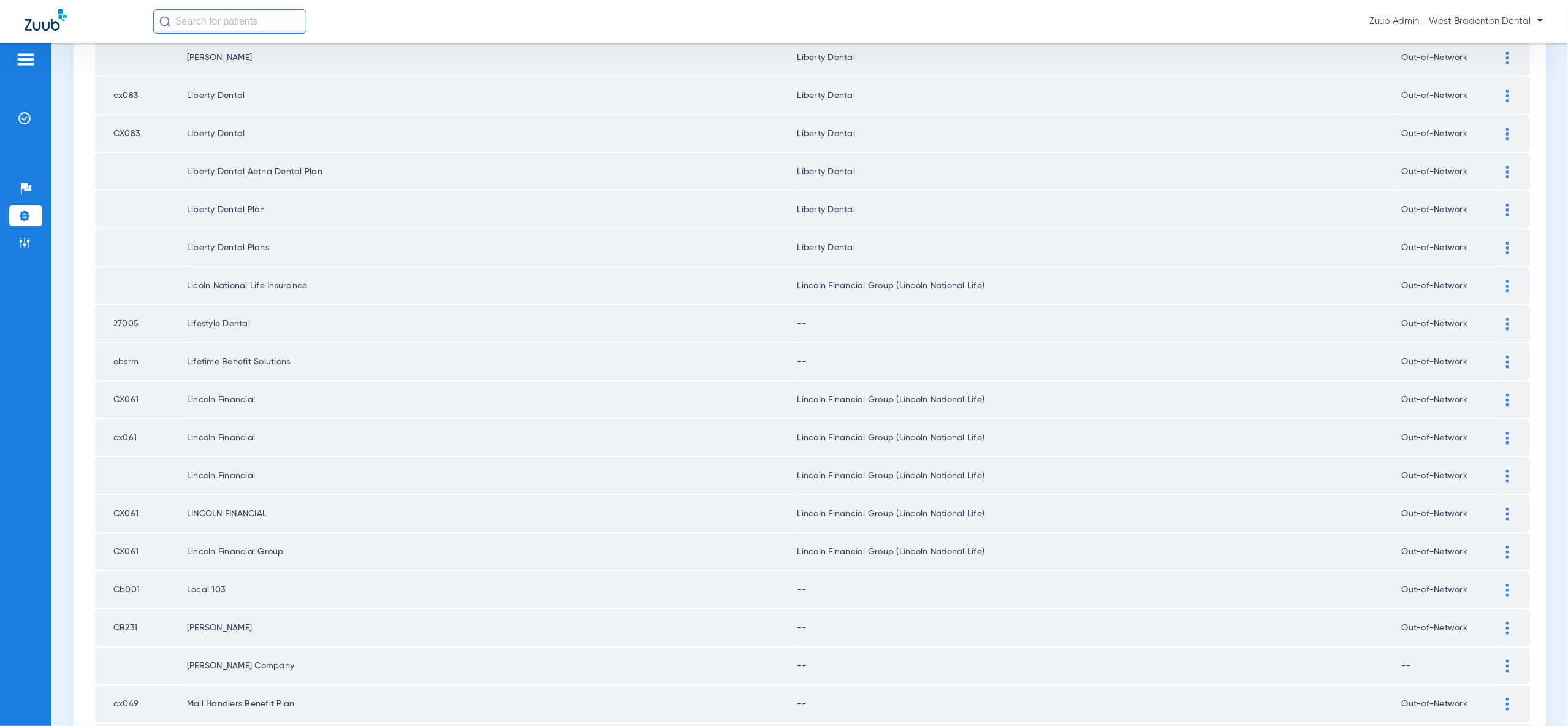
click at [1515, 318] on div at bounding box center [1507, 324] width 22 height 13
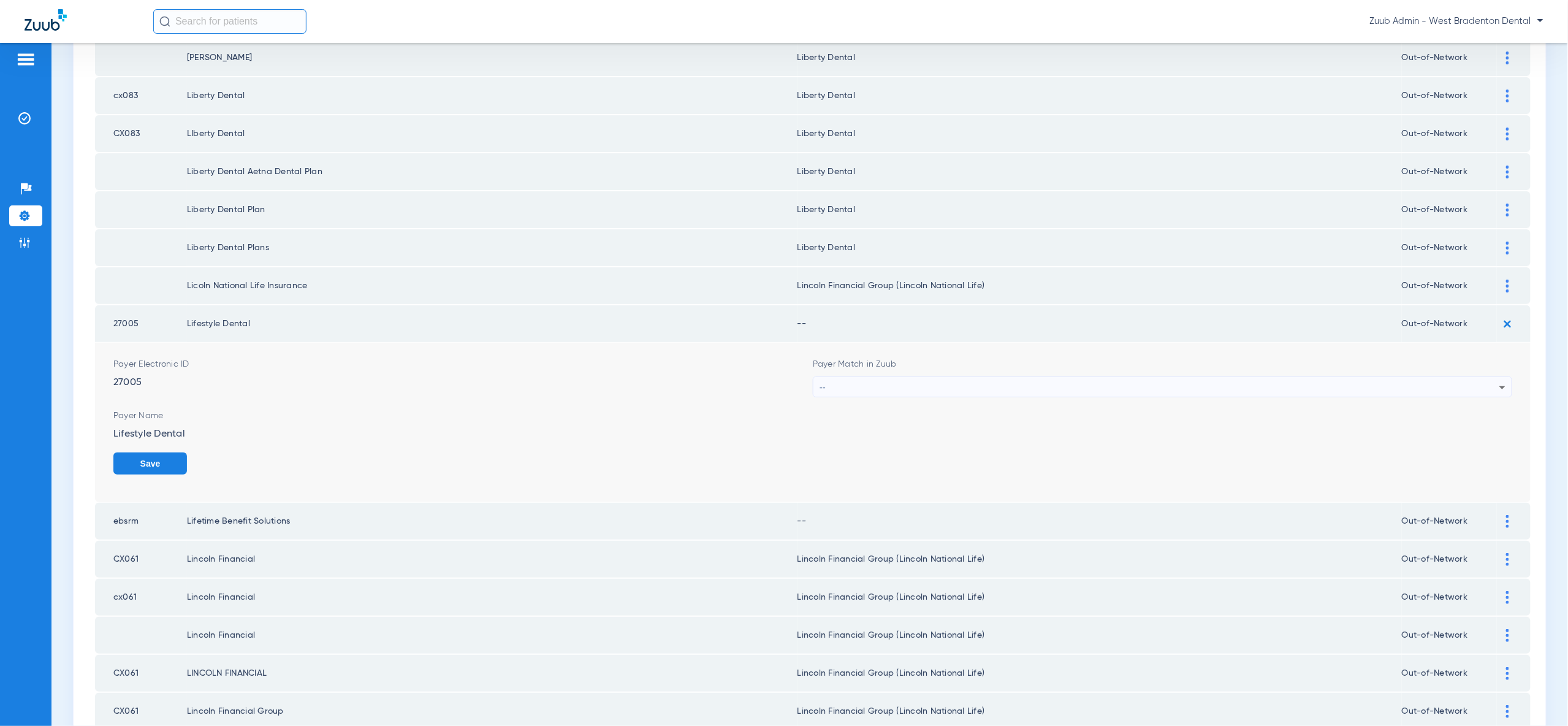
drag, startPoint x: 1502, startPoint y: 350, endPoint x: 1496, endPoint y: 346, distance: 7.2
click at [1502, 381] on icon at bounding box center [1501, 387] width 14 height 14
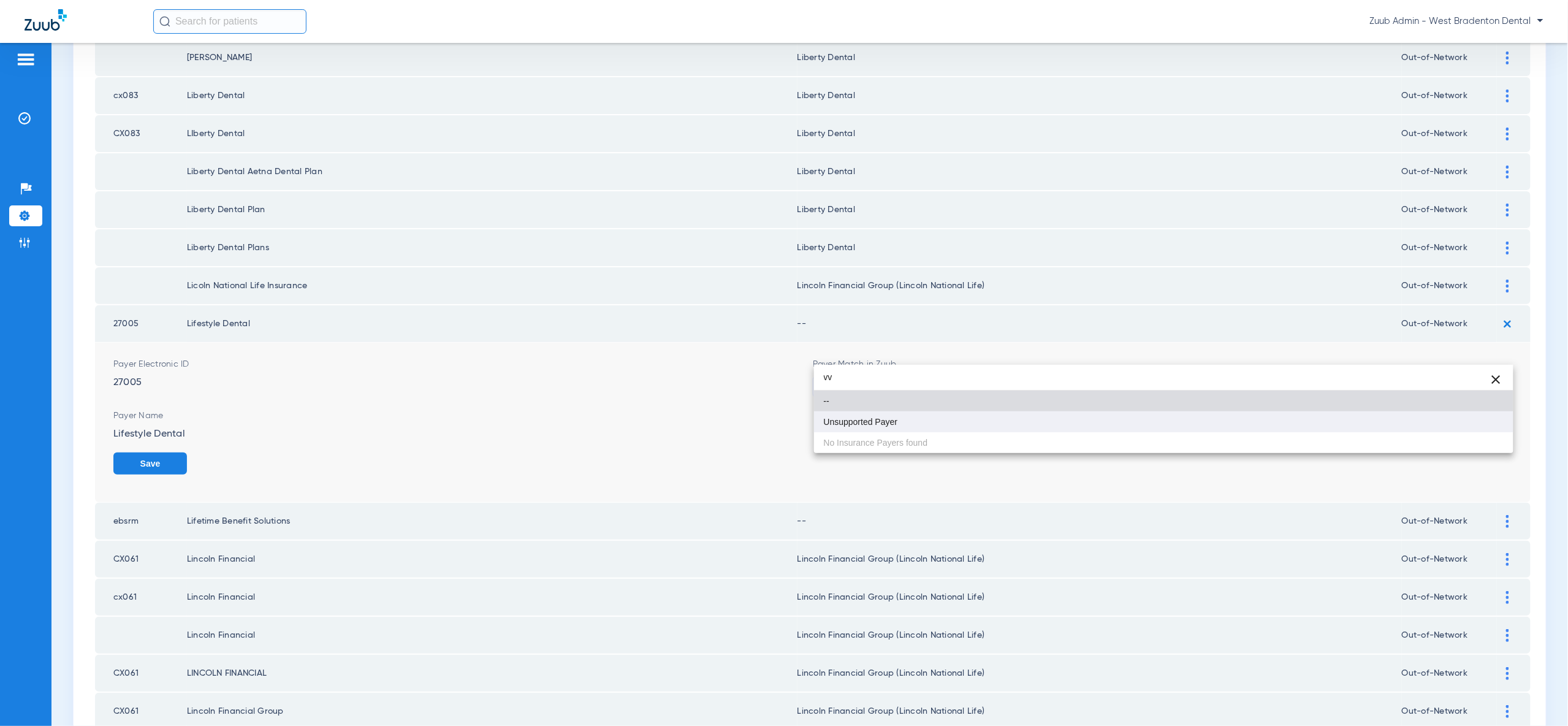
type input "vv"
click at [1480, 425] on mat-option "Unsupported Payer" at bounding box center [1163, 422] width 699 height 21
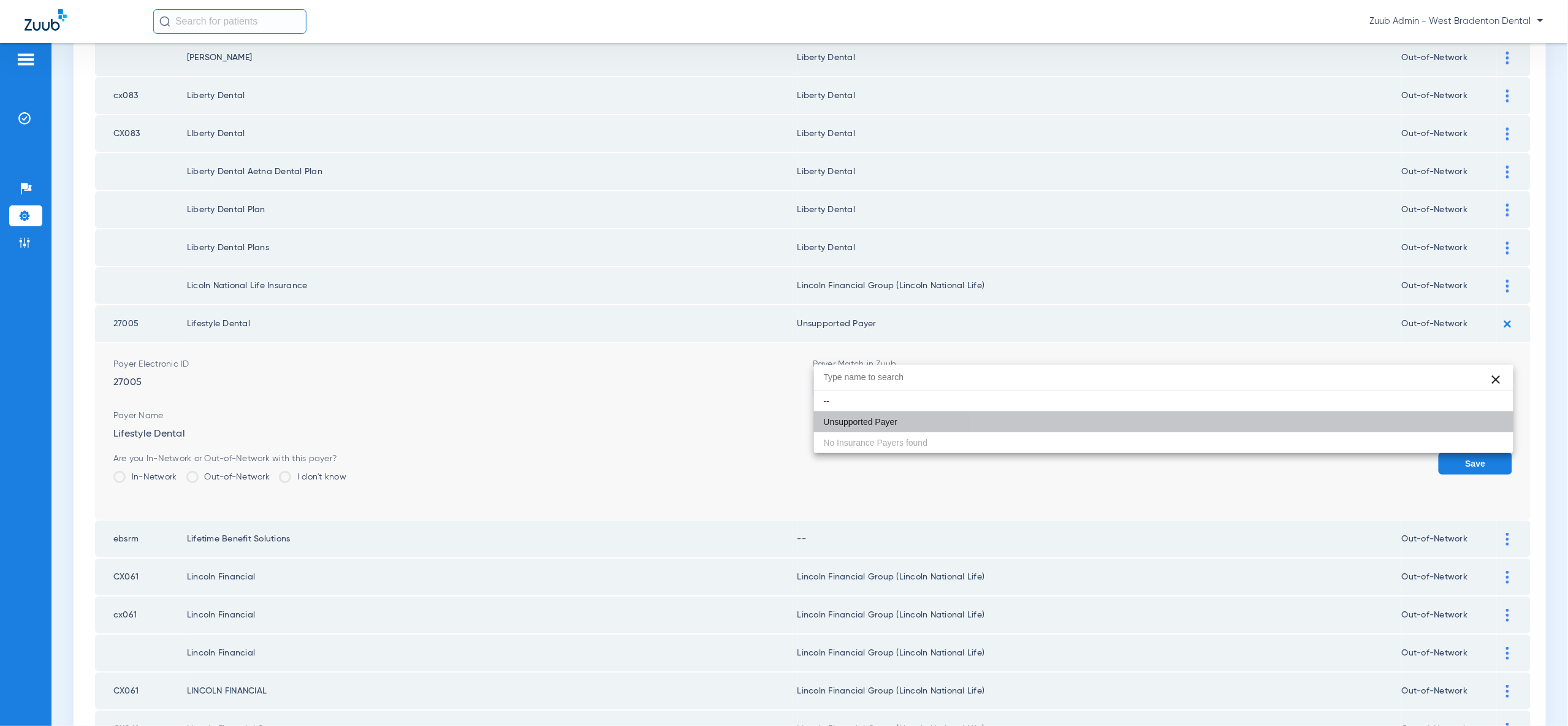
drag, startPoint x: 1481, startPoint y: 425, endPoint x: 1479, endPoint y: 413, distance: 12.2
click at [1481, 453] on button "Save" at bounding box center [1475, 463] width 73 height 22
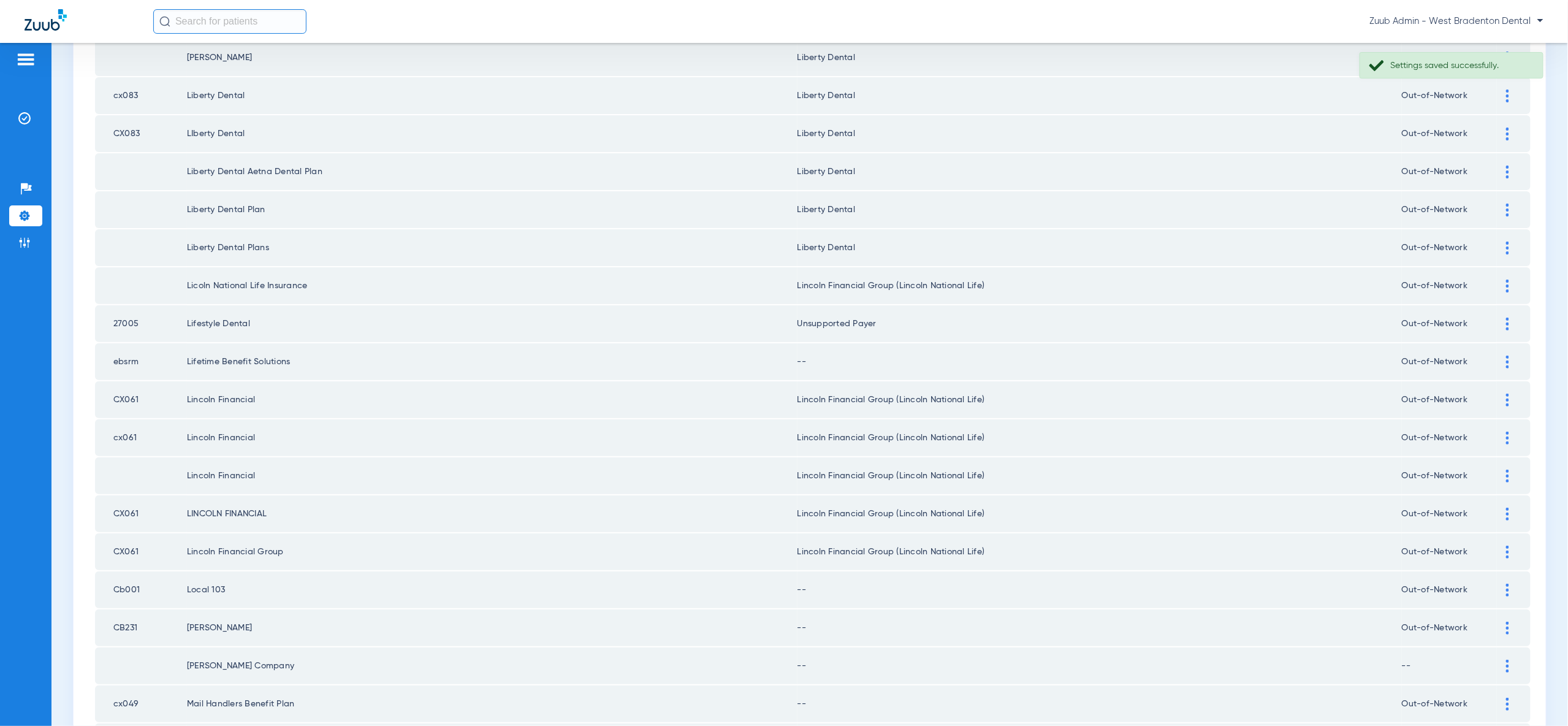
click at [1511, 356] on div at bounding box center [1507, 363] width 22 height 13
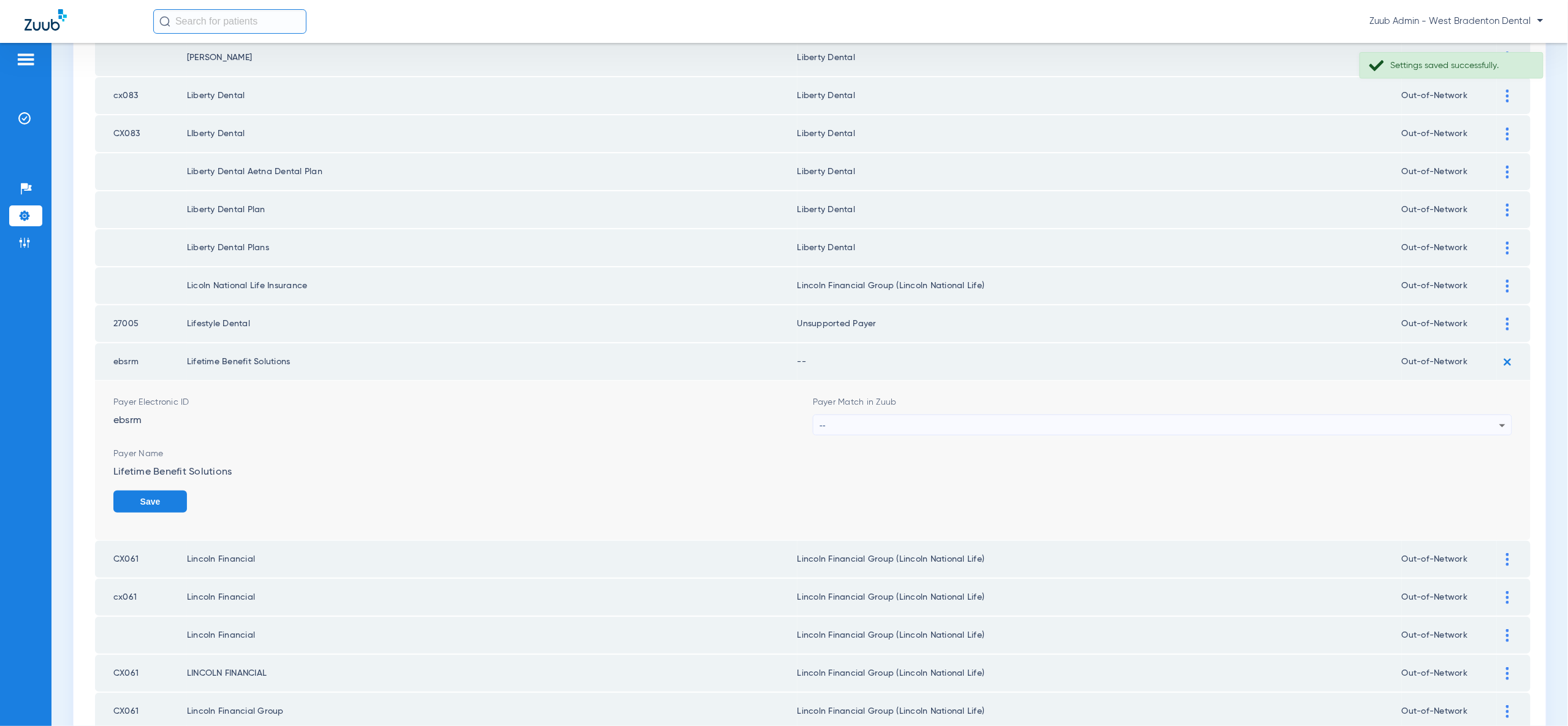
click at [1500, 419] on icon at bounding box center [1501, 425] width 14 height 14
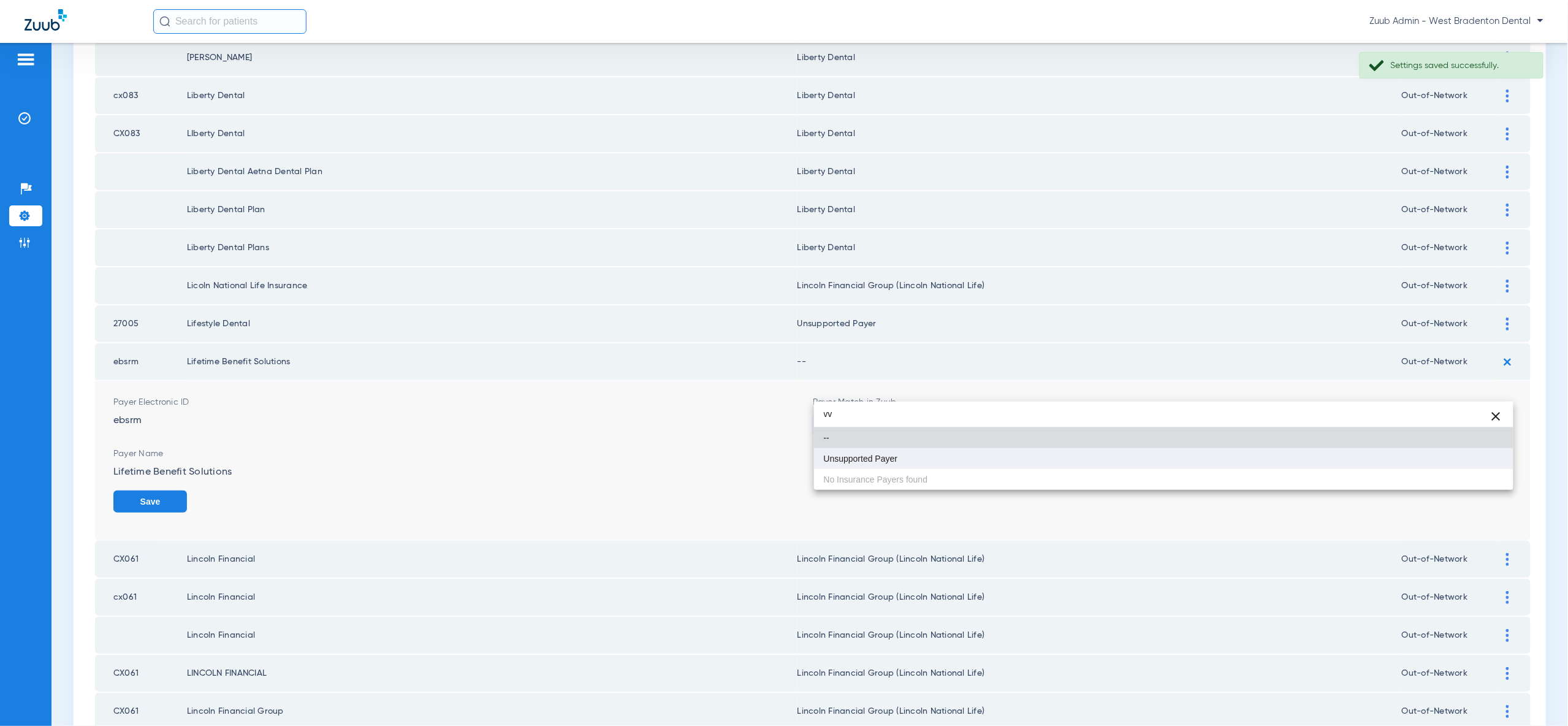
type input "vv"
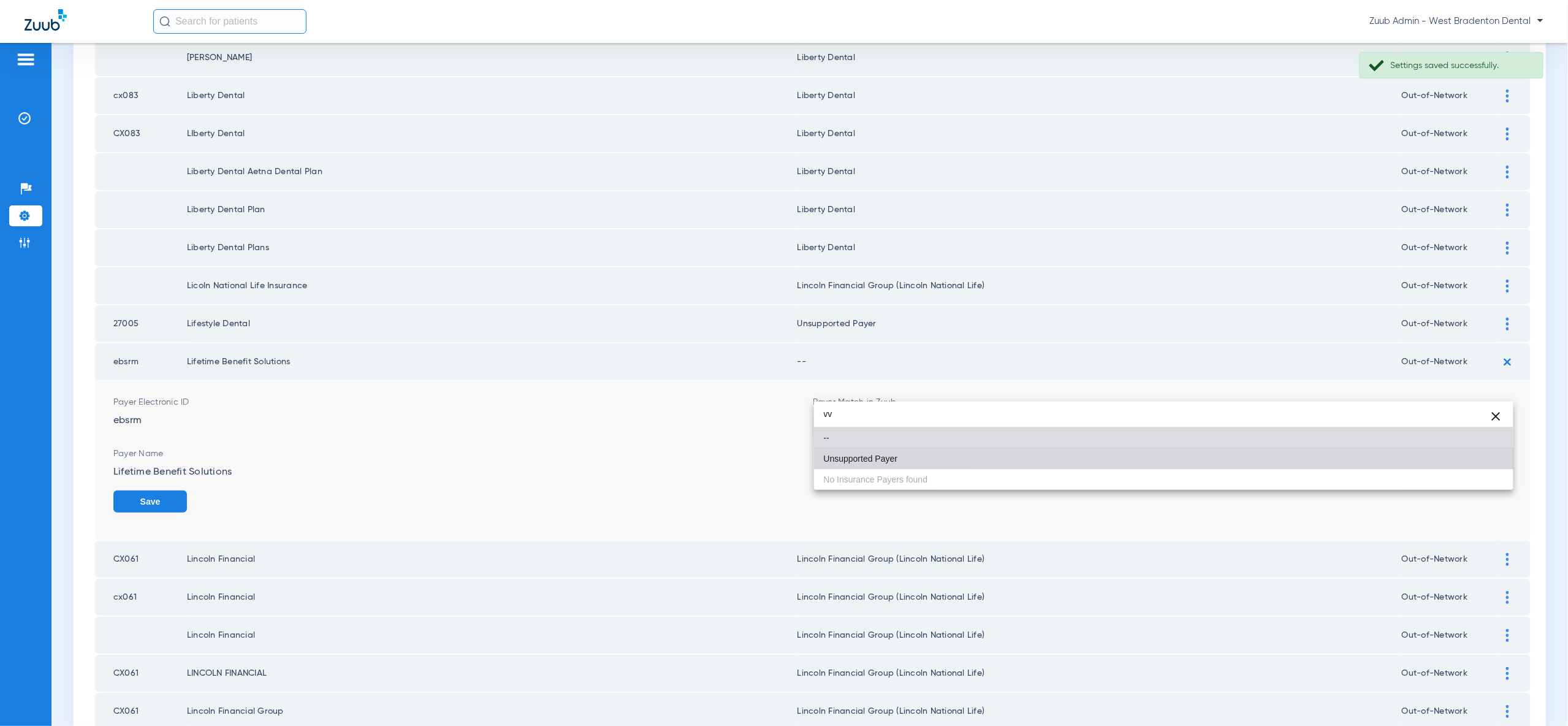
click at [1483, 458] on mat-option "Unsupported Payer" at bounding box center [1163, 459] width 699 height 21
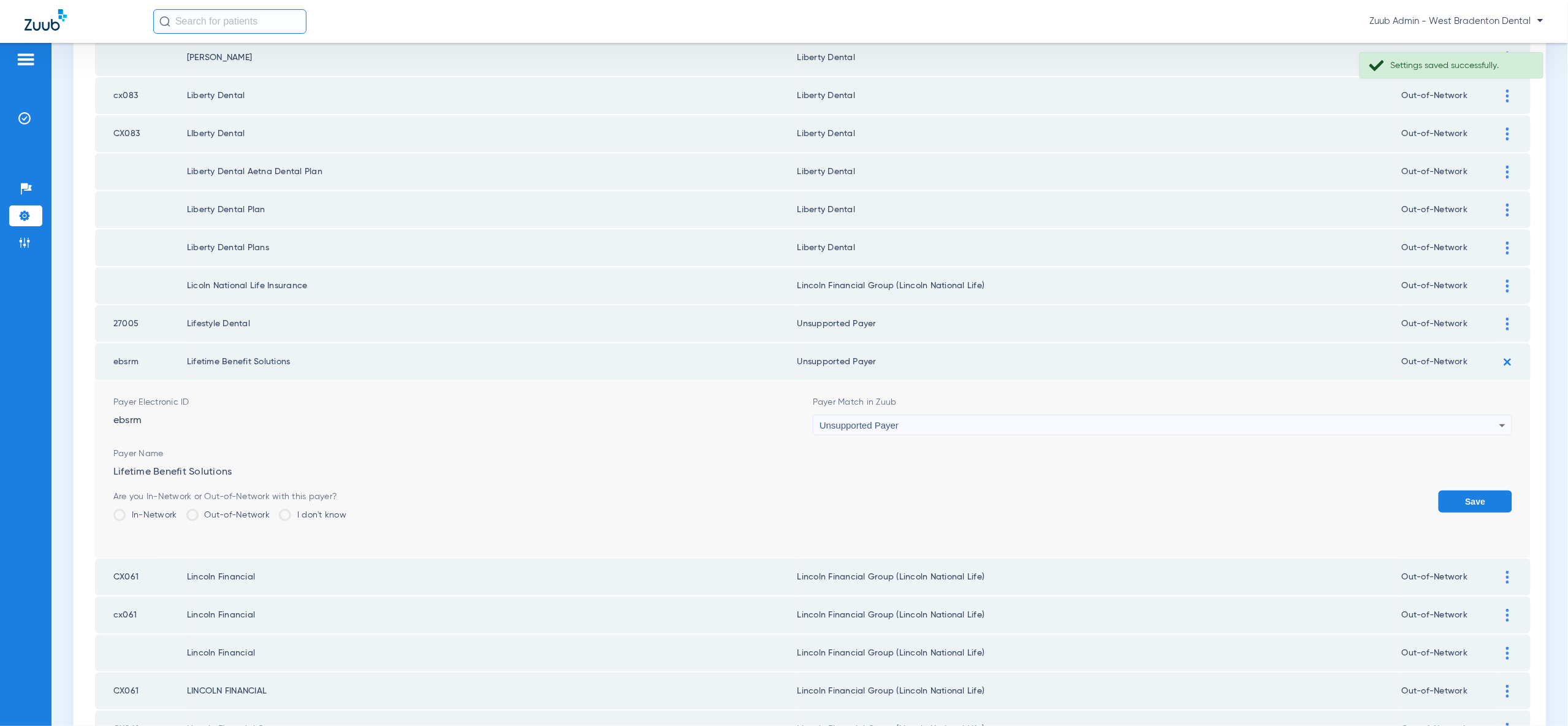
click at [1482, 491] on button "Save" at bounding box center [1475, 501] width 73 height 22
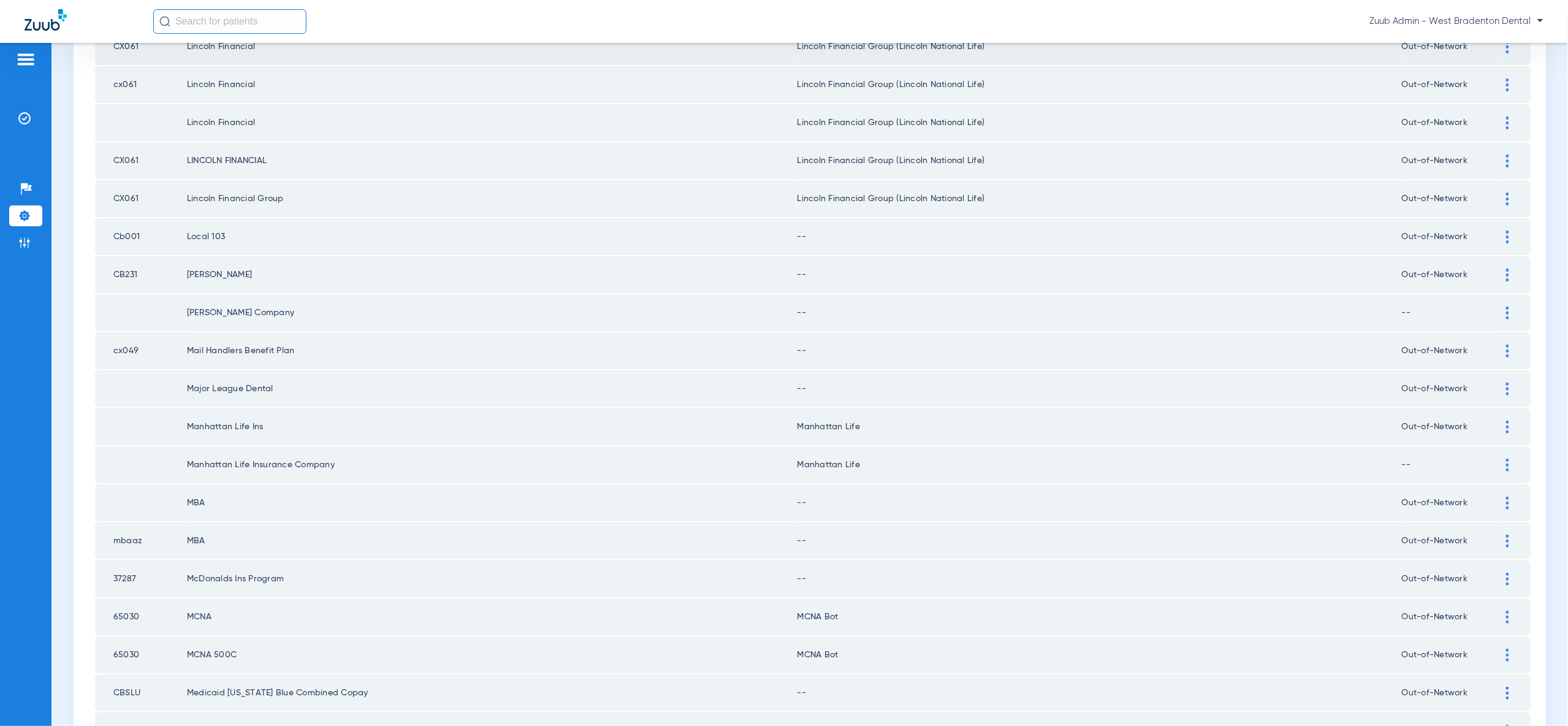
scroll to position [1264, 0]
click at [1507, 228] on img at bounding box center [1507, 235] width 3 height 13
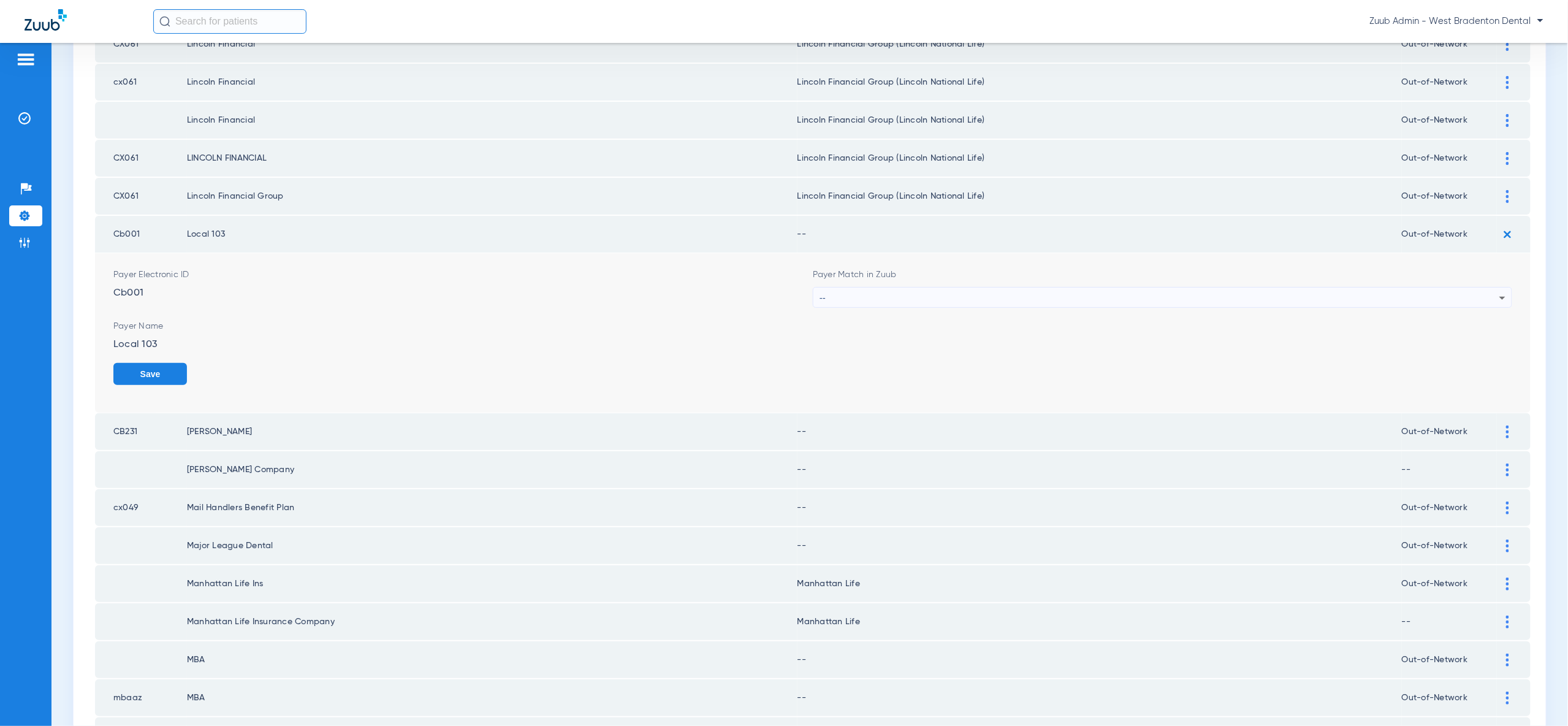
click at [1491, 287] on div "--" at bounding box center [1159, 298] width 680 height 21
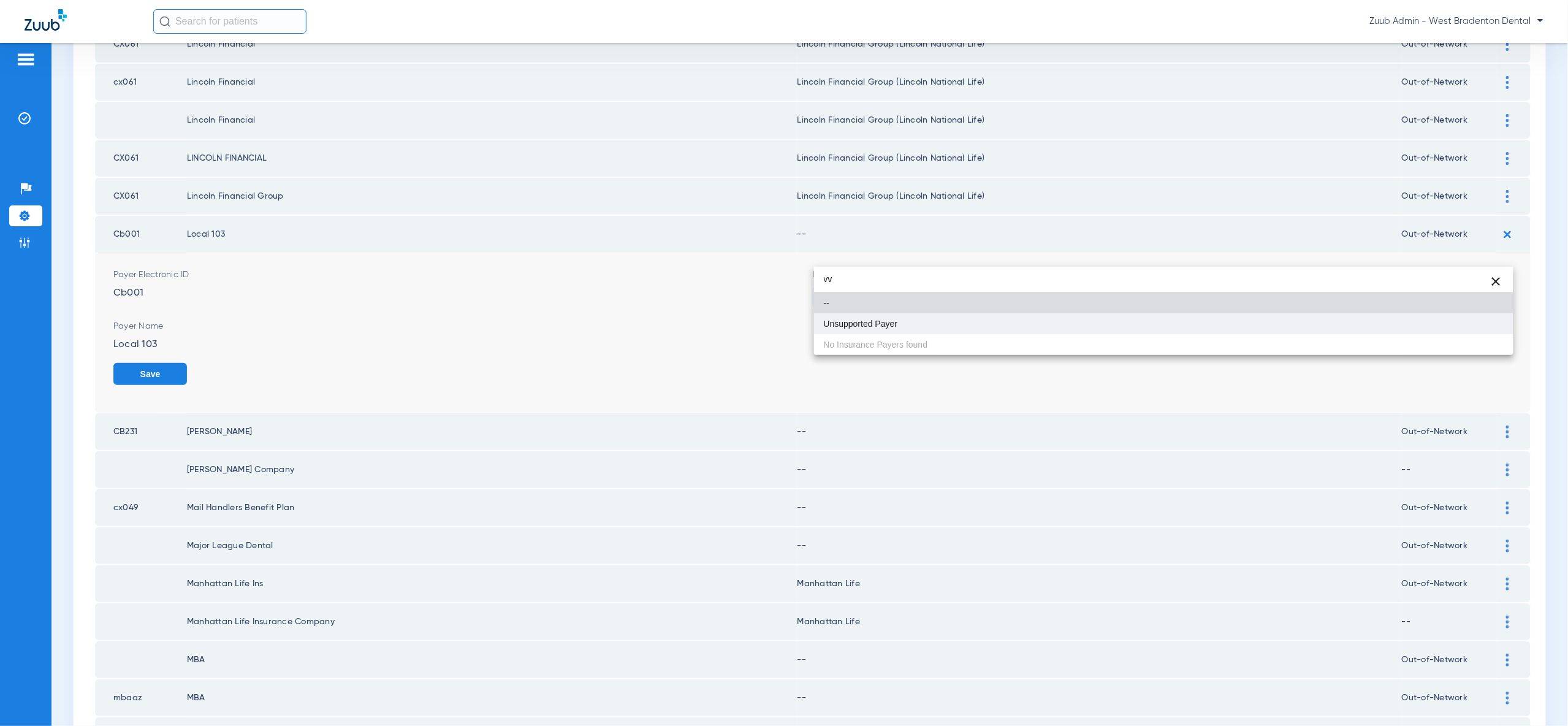
type input "vv"
click at [1483, 325] on mat-option "Unsupported Payer" at bounding box center [1163, 324] width 699 height 21
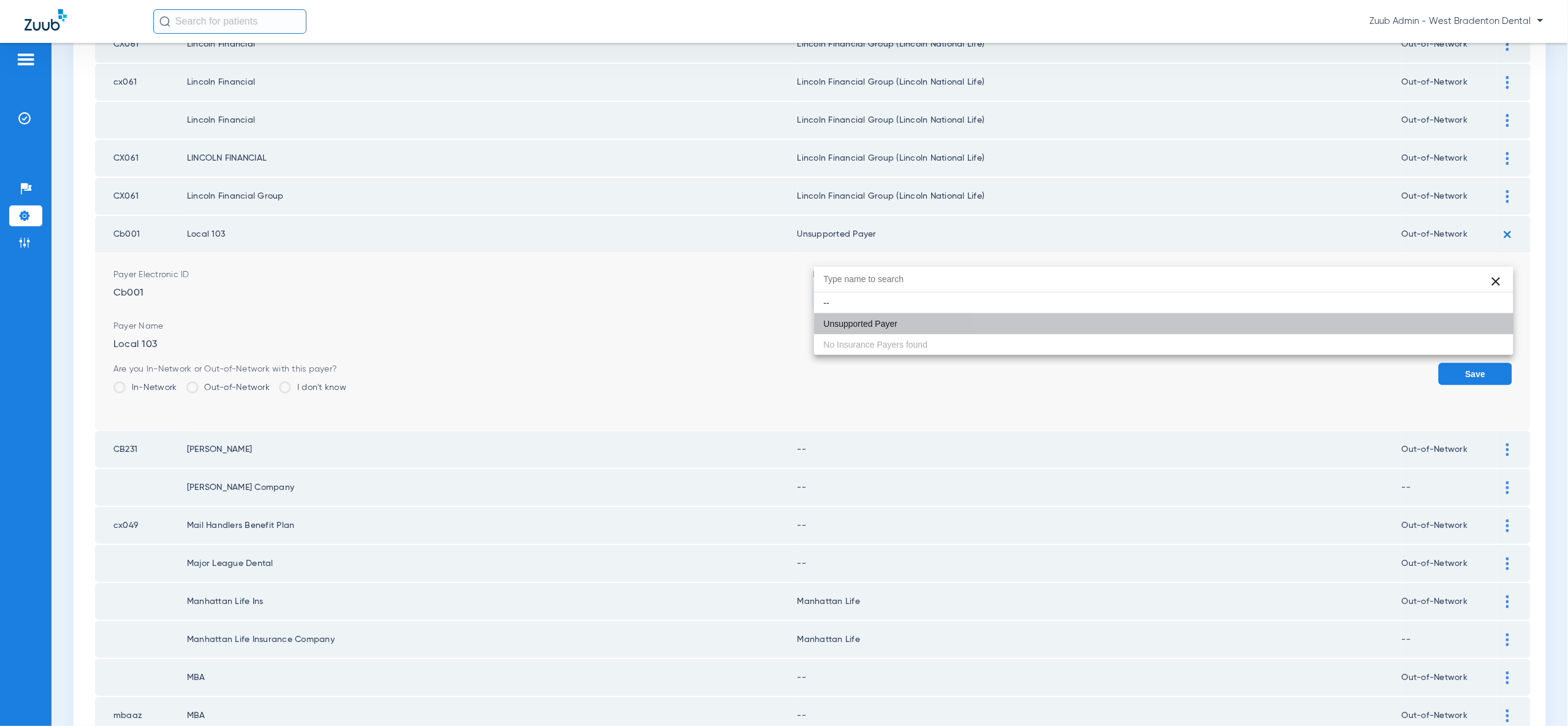
click at [1483, 363] on button "Save" at bounding box center [1475, 374] width 73 height 22
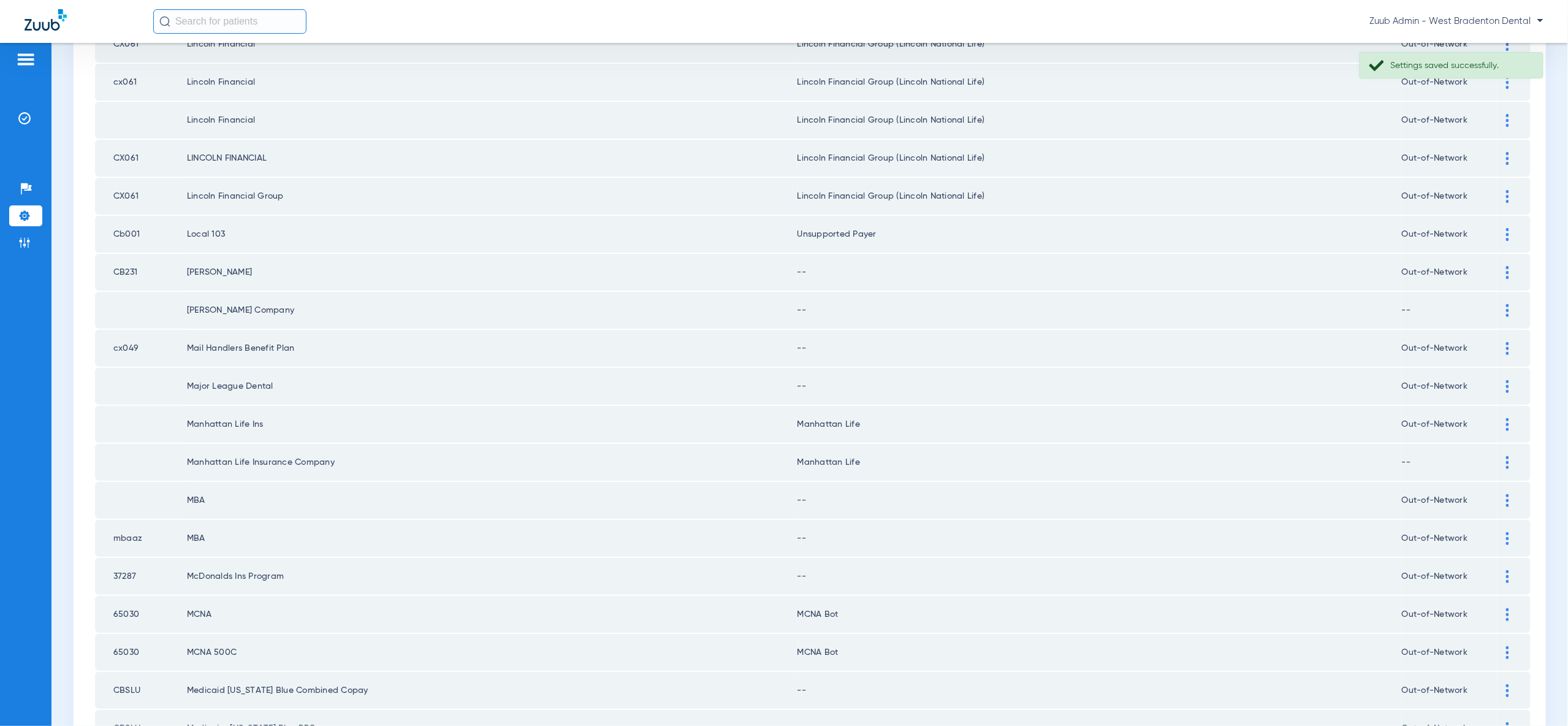
click at [1509, 266] on img at bounding box center [1507, 273] width 3 height 13
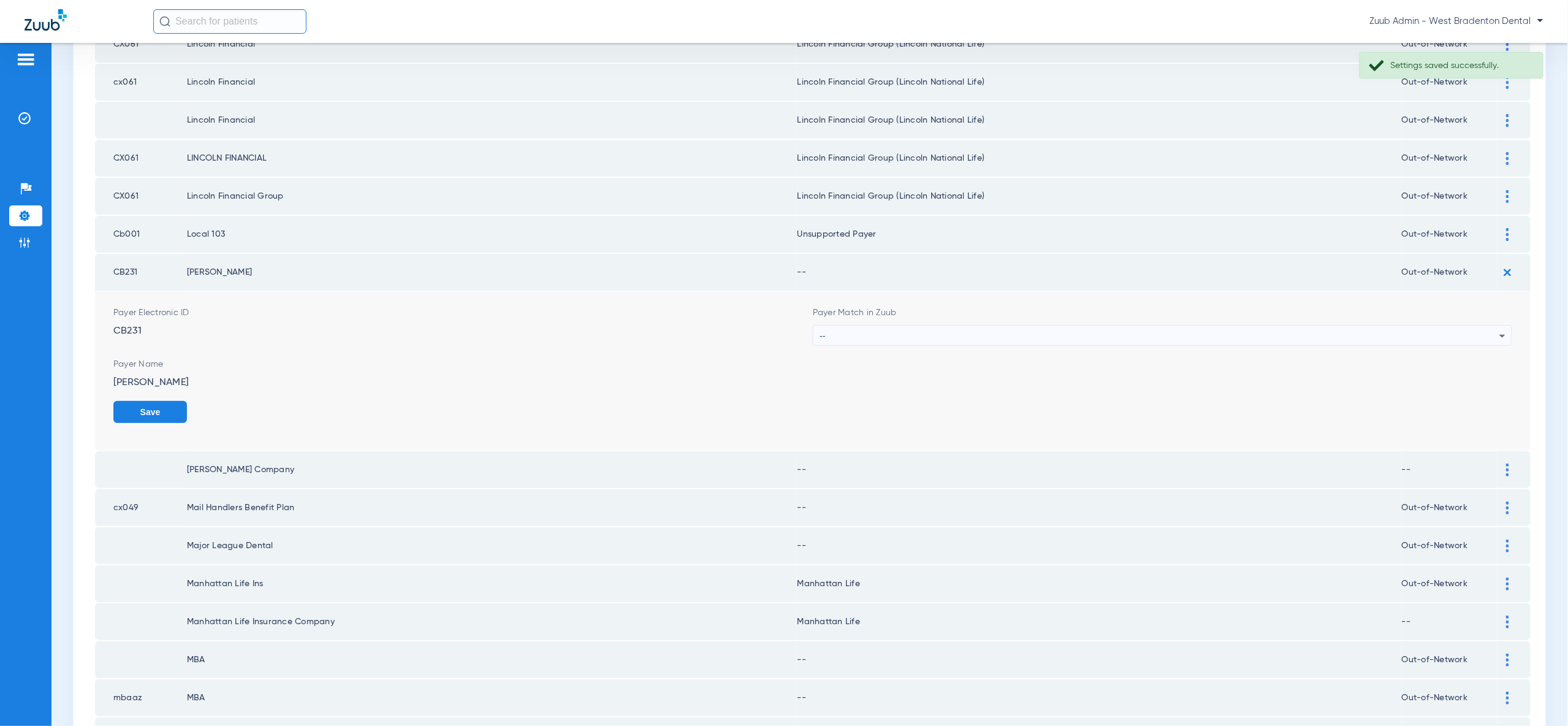
click at [1491, 304] on form "Payer Electronic ID CB231 Payer Match in Zuub -- Payer Name Loomis Save" at bounding box center [812, 371] width 1399 height 160
click at [1490, 325] on div "--" at bounding box center [1159, 336] width 680 height 21
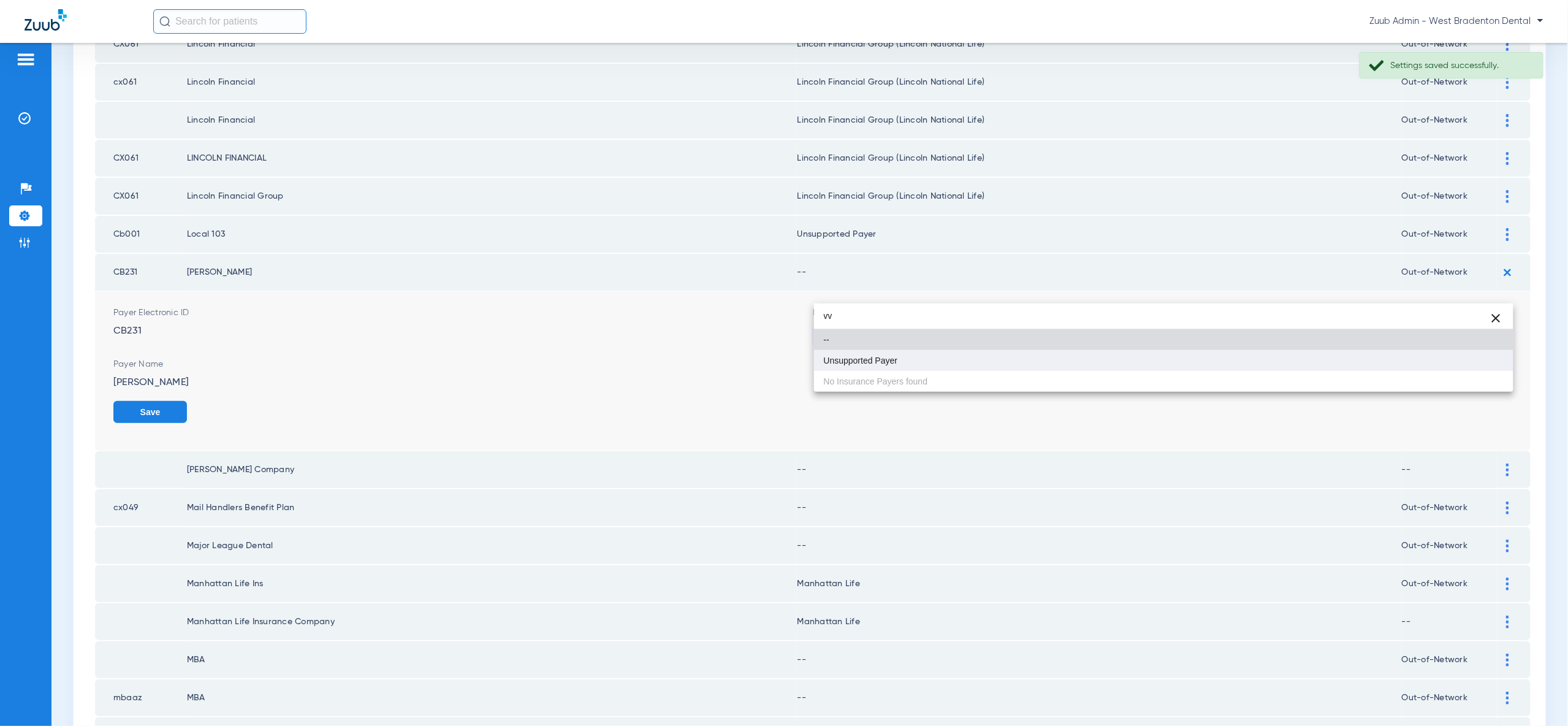
type input "vv"
click at [1484, 358] on mat-option "Unsupported Payer" at bounding box center [1163, 361] width 699 height 21
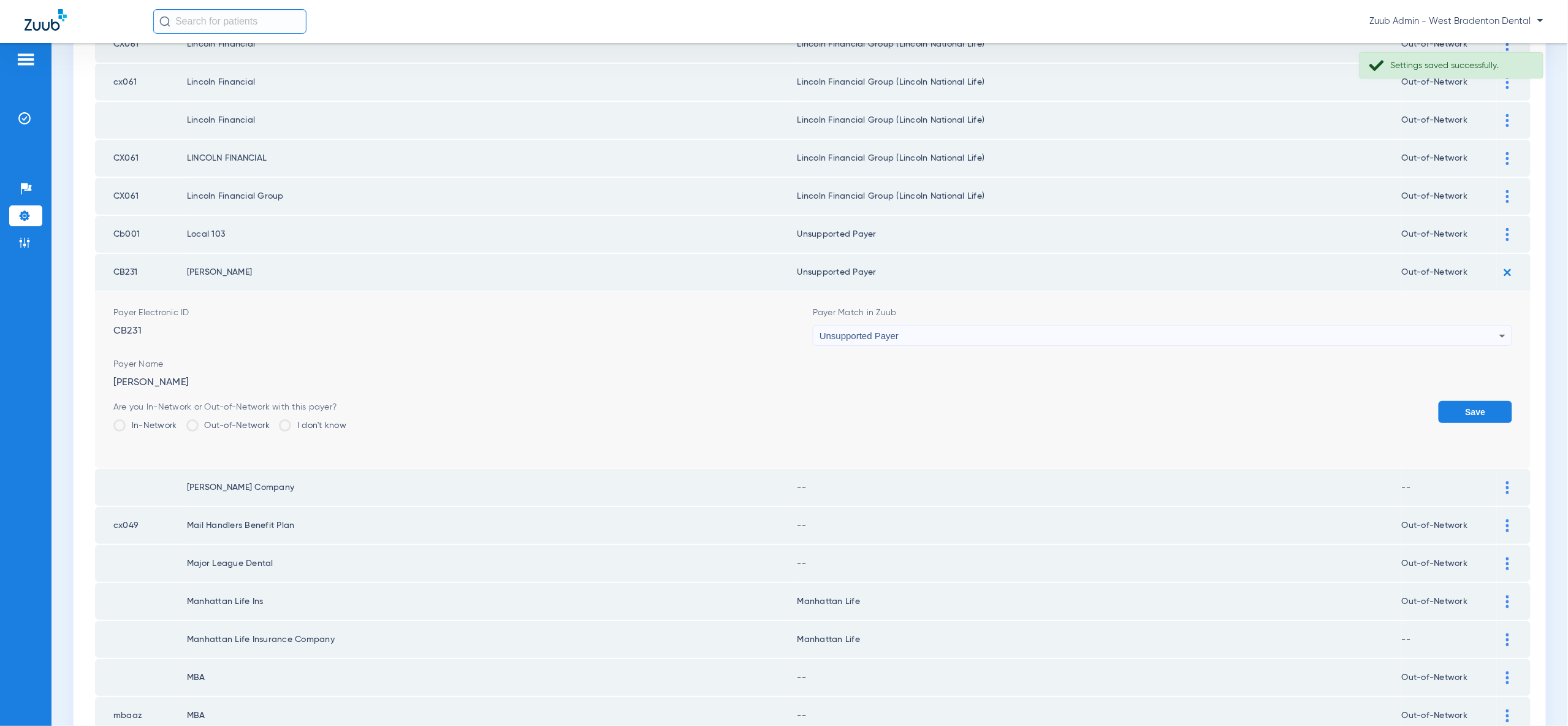
click at [1485, 402] on button "Save" at bounding box center [1475, 412] width 73 height 22
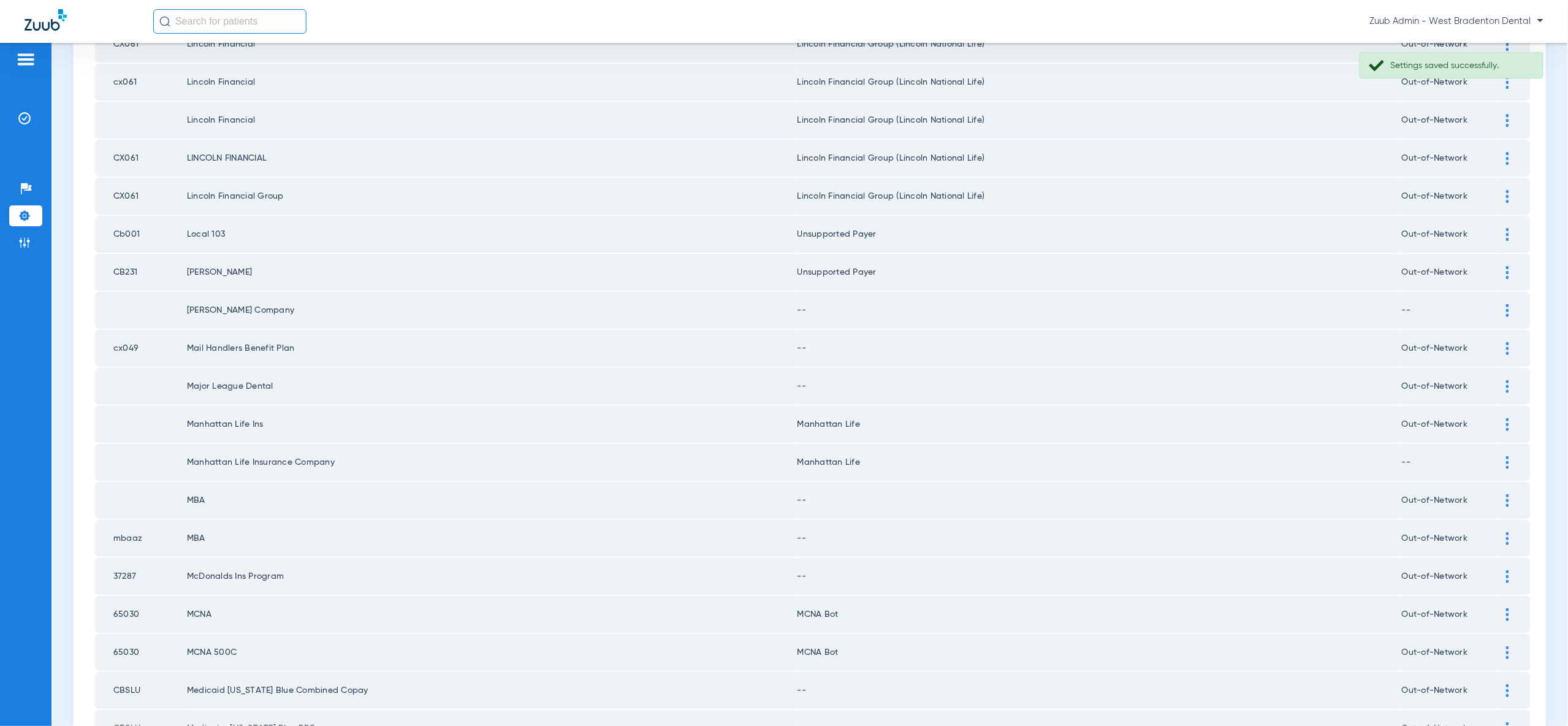
click at [1504, 304] on div at bounding box center [1507, 311] width 22 height 13
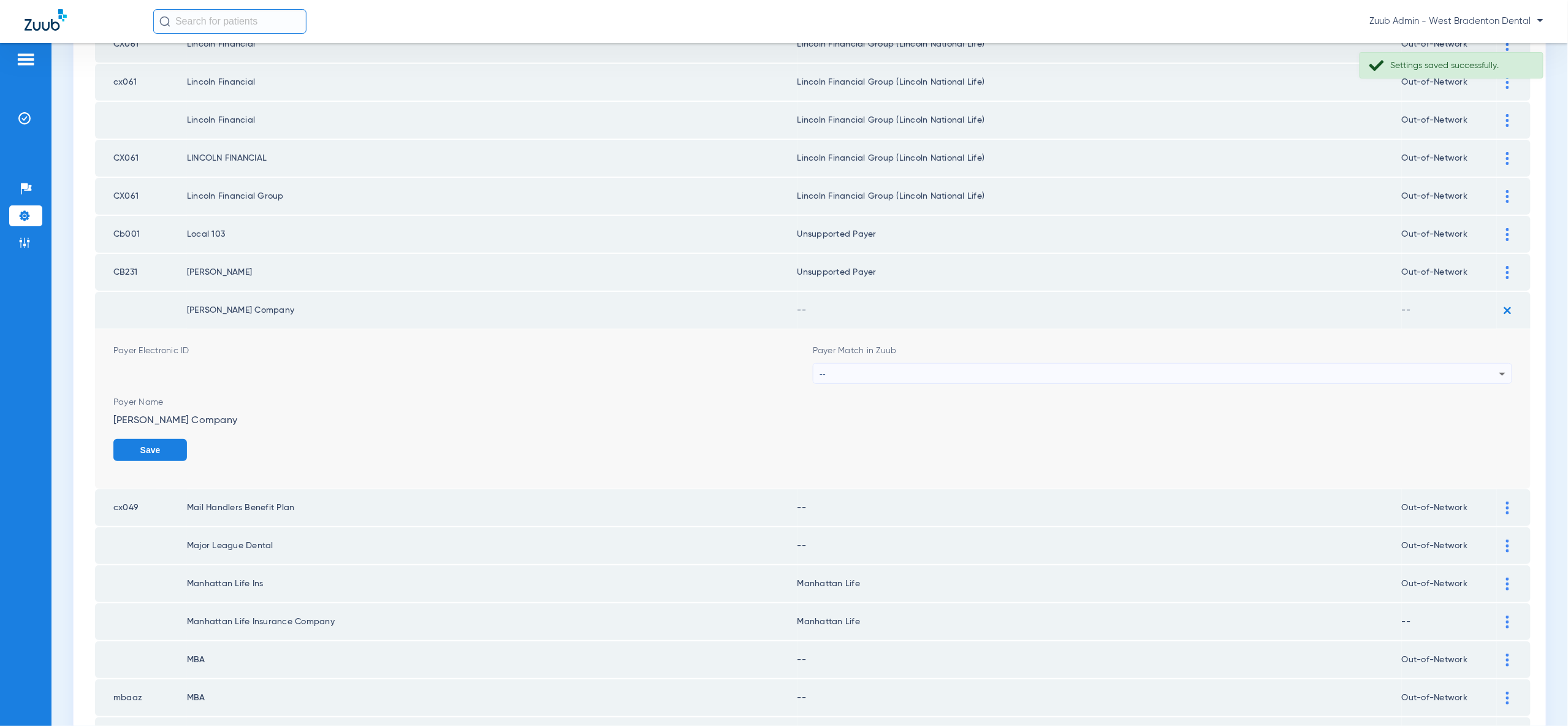
click at [1493, 363] on div "--" at bounding box center [1159, 374] width 680 height 21
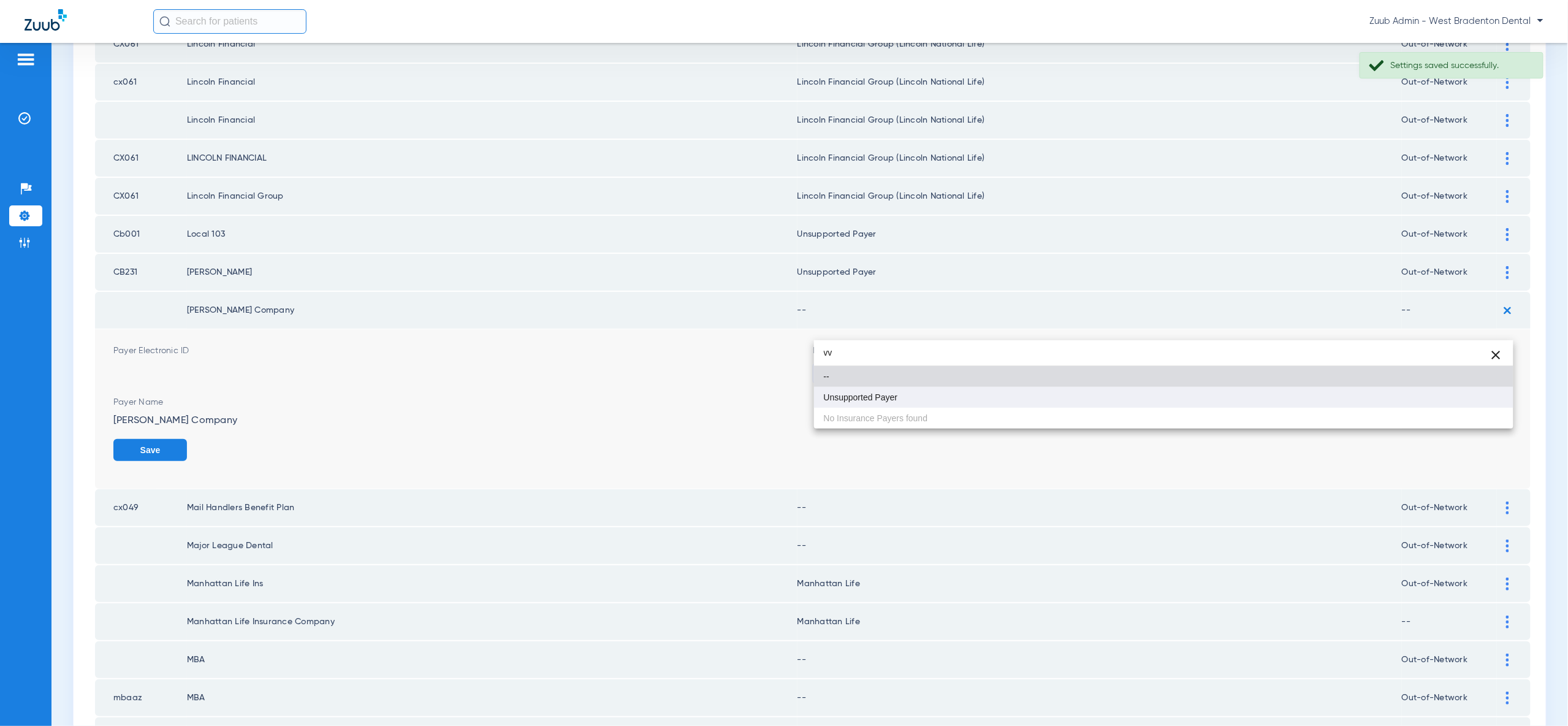
type input "vv"
click at [1475, 399] on mat-option "Unsupported Payer" at bounding box center [1163, 398] width 699 height 21
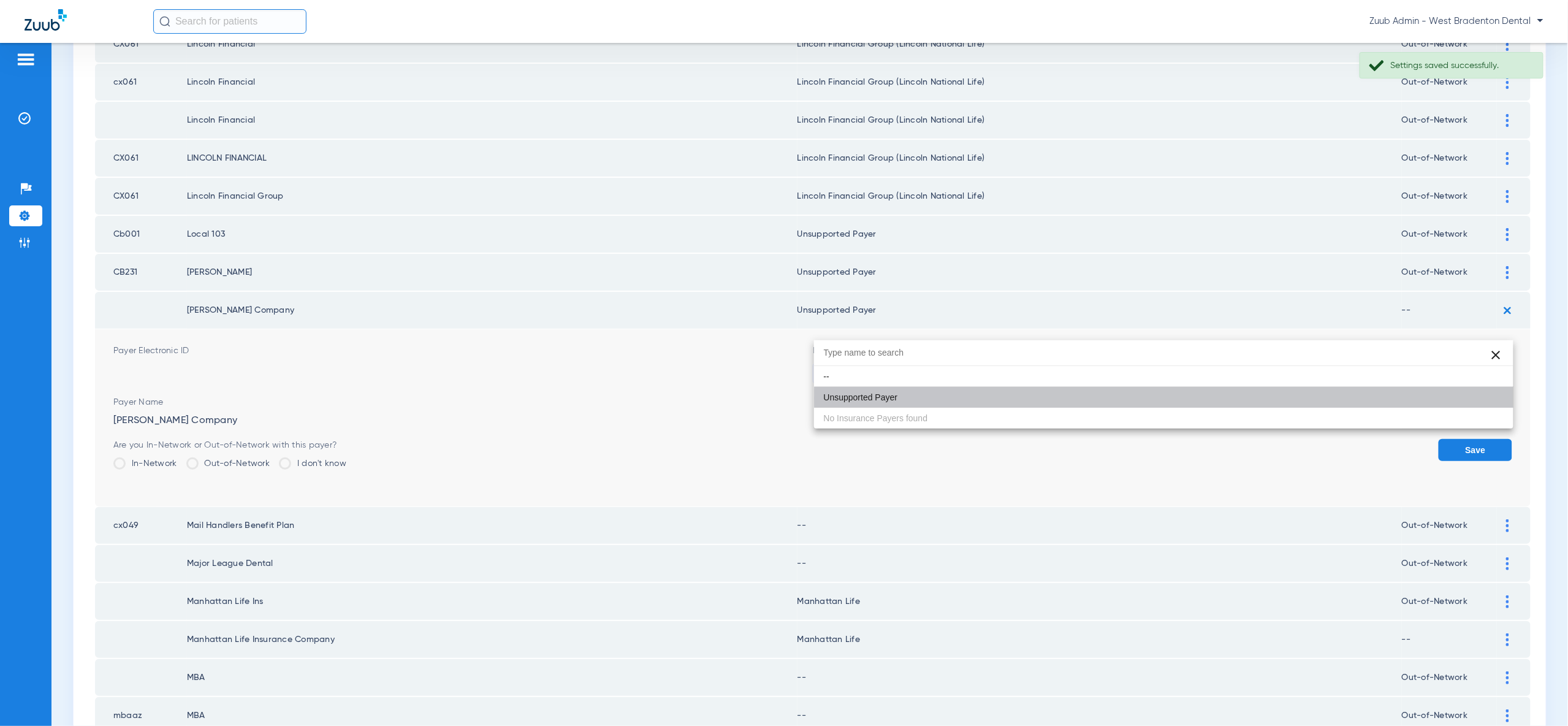
click at [1477, 440] on button "Save" at bounding box center [1475, 450] width 73 height 22
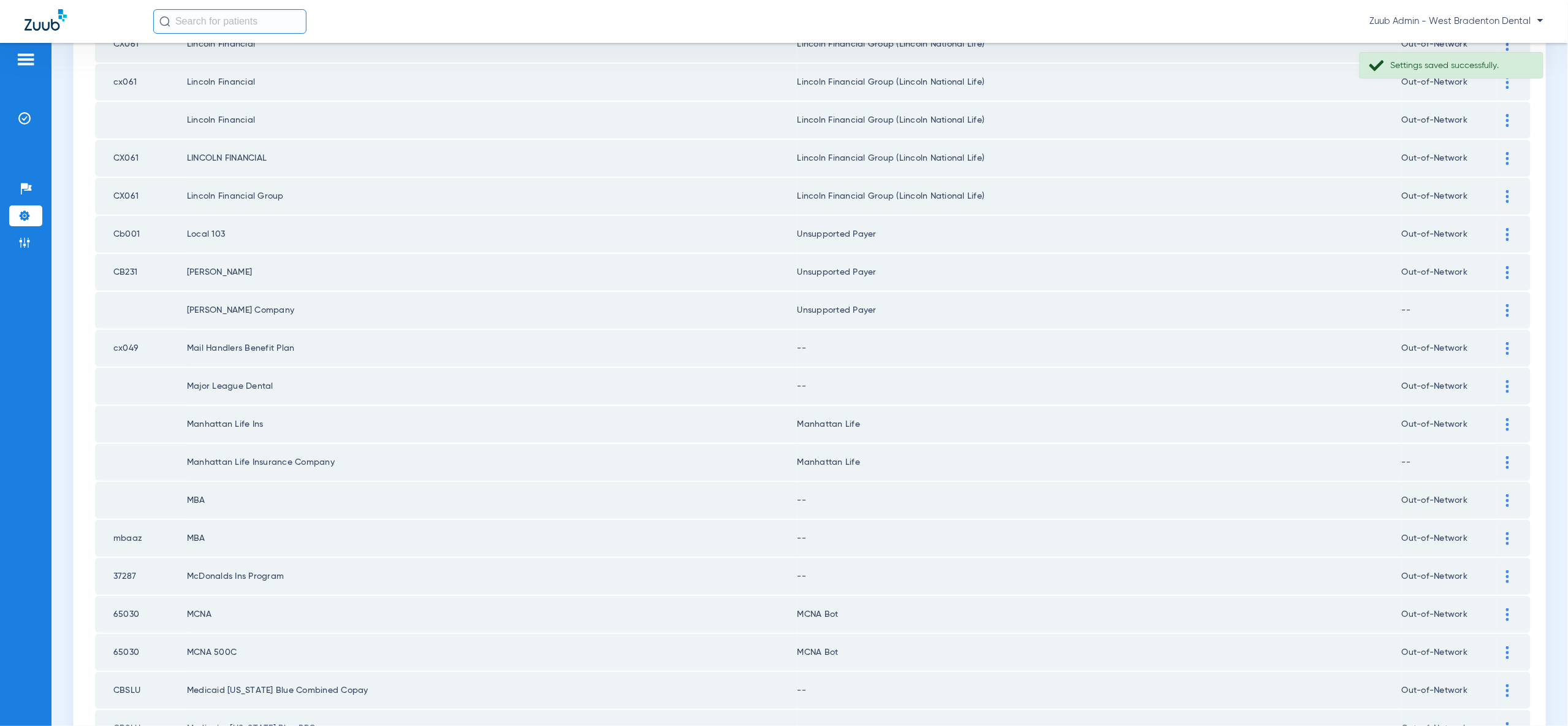
drag, startPoint x: 1504, startPoint y: 305, endPoint x: 1500, endPoint y: 337, distance: 32.2
click at [1504, 343] on div at bounding box center [1507, 349] width 22 height 13
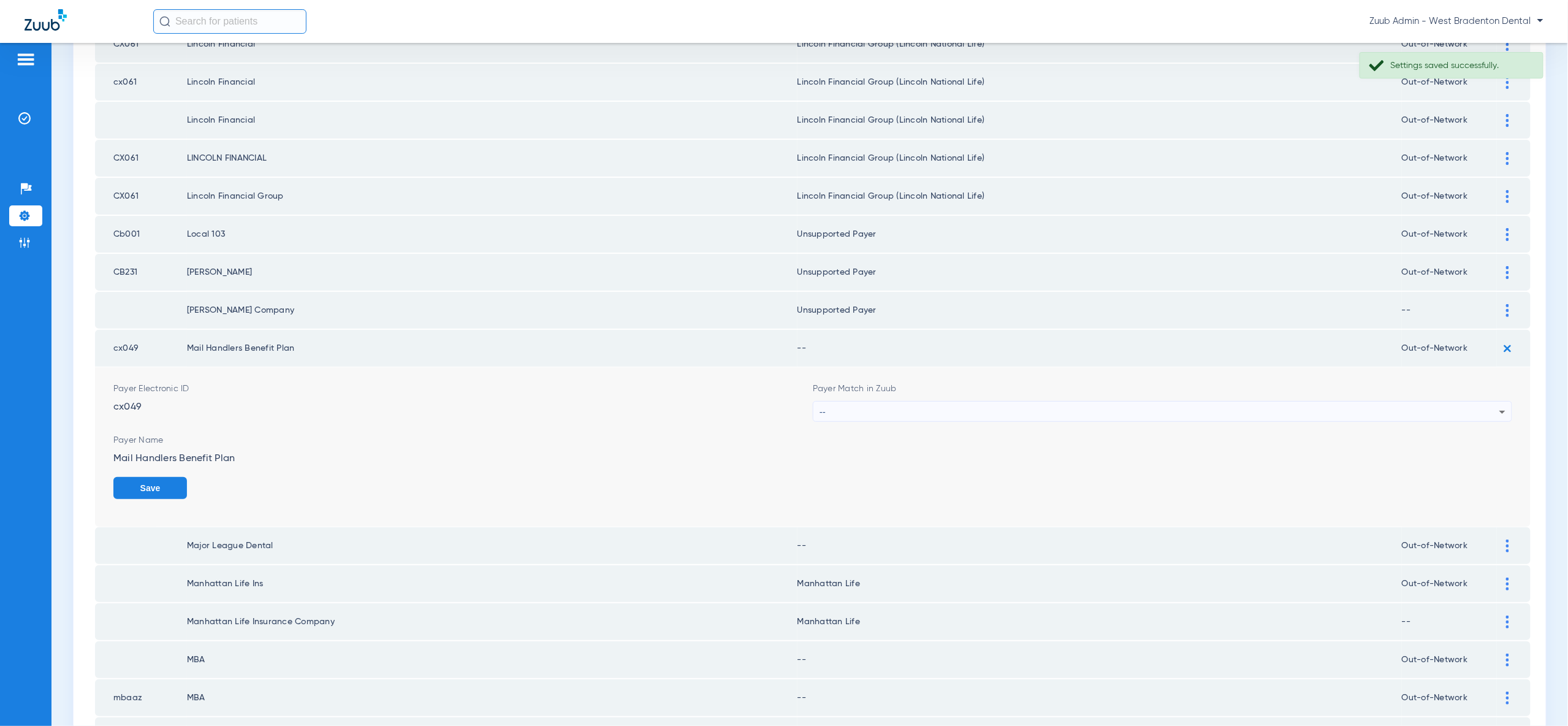
click at [1481, 402] on div "--" at bounding box center [1159, 412] width 680 height 21
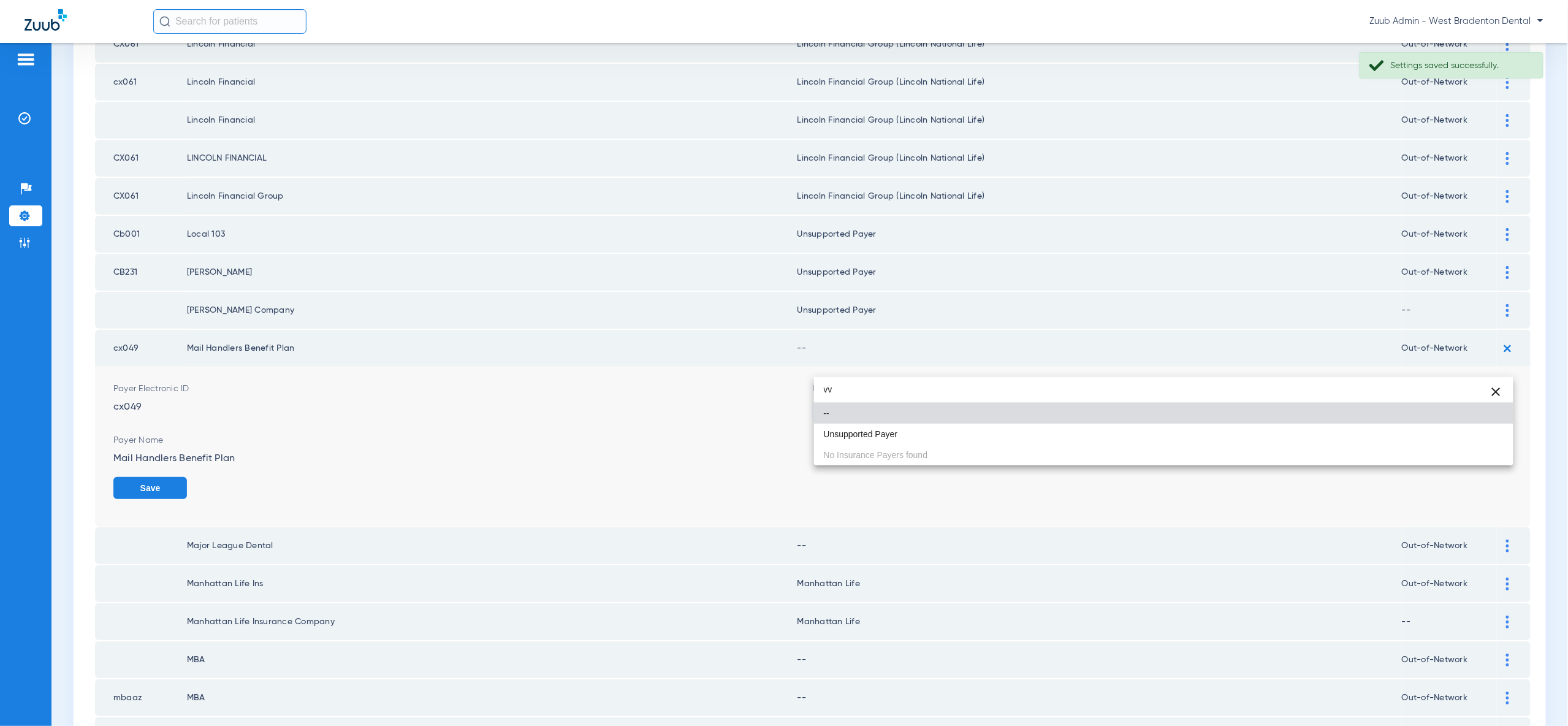
type input "vv"
click at [1462, 438] on mat-option "Unsupported Payer" at bounding box center [1163, 434] width 699 height 21
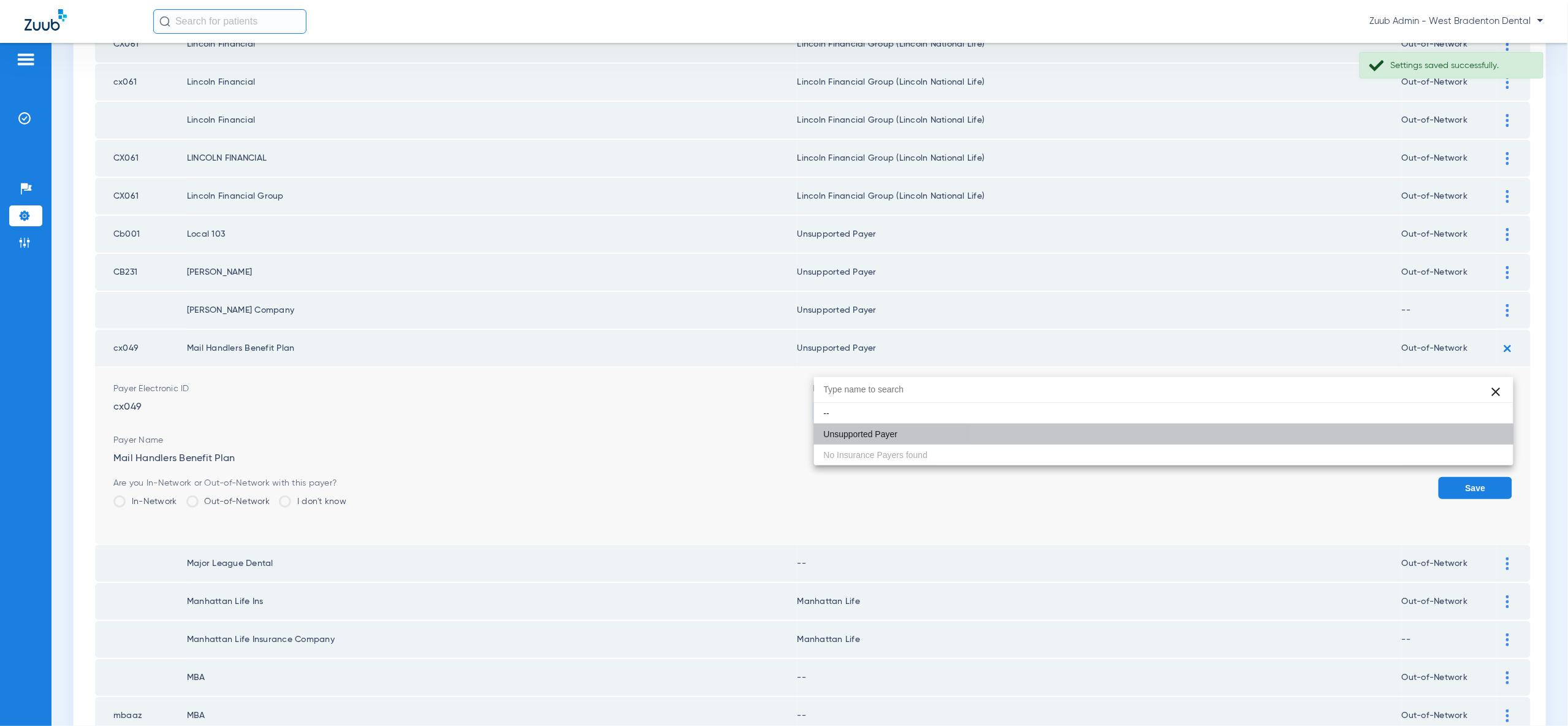
click at [1467, 477] on button "Save" at bounding box center [1475, 487] width 73 height 22
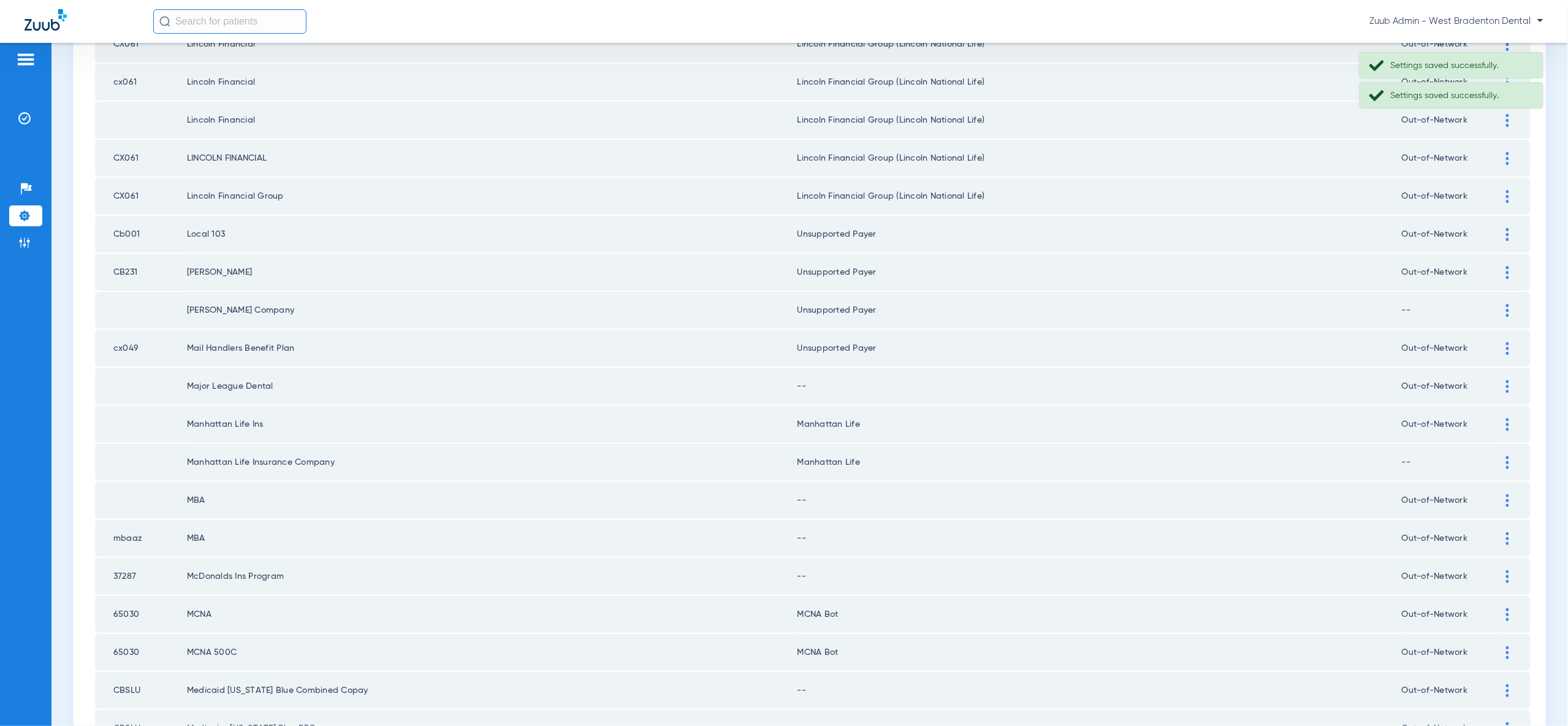
drag, startPoint x: 1510, startPoint y: 333, endPoint x: 1503, endPoint y: 374, distance: 41.6
click at [1510, 381] on div at bounding box center [1507, 387] width 22 height 13
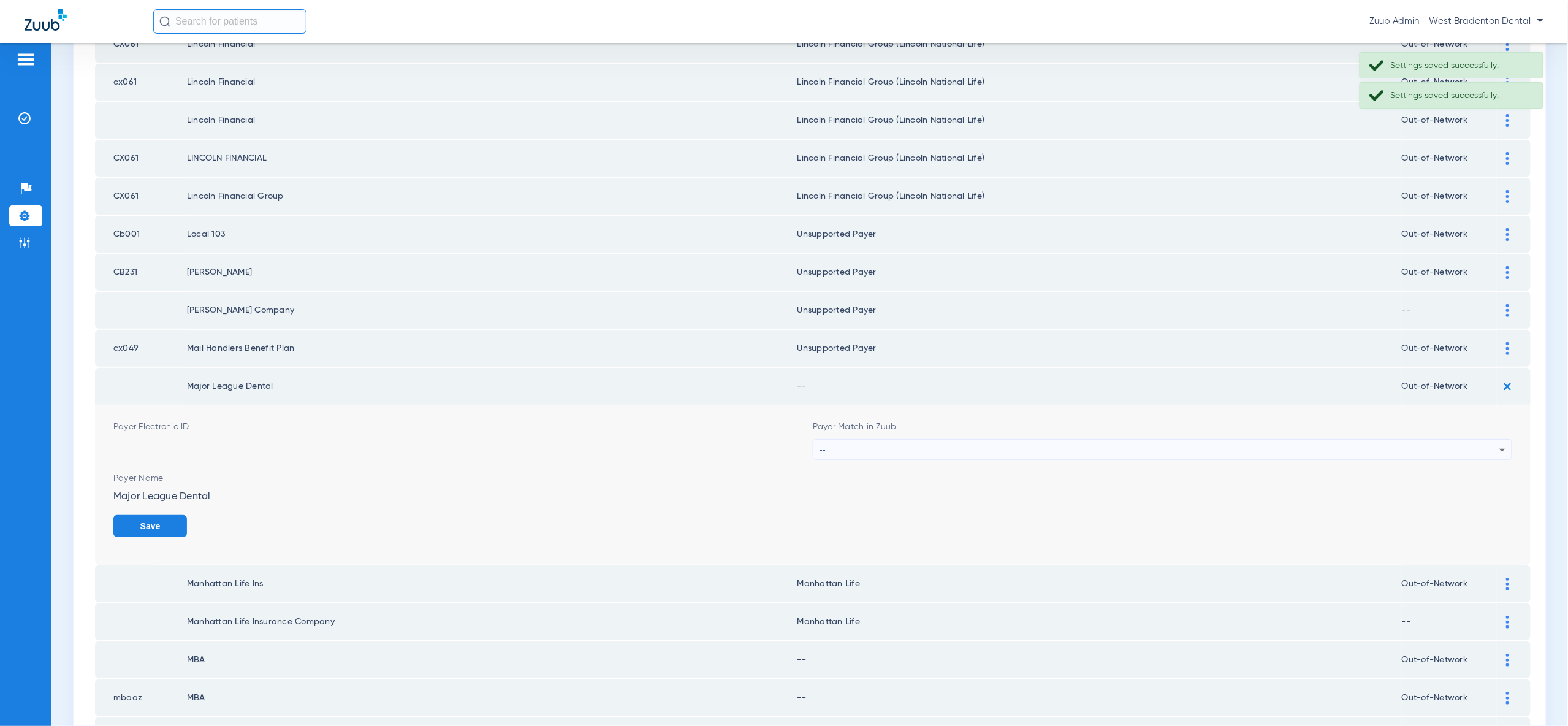
click at [1498, 442] on icon at bounding box center [1501, 449] width 14 height 14
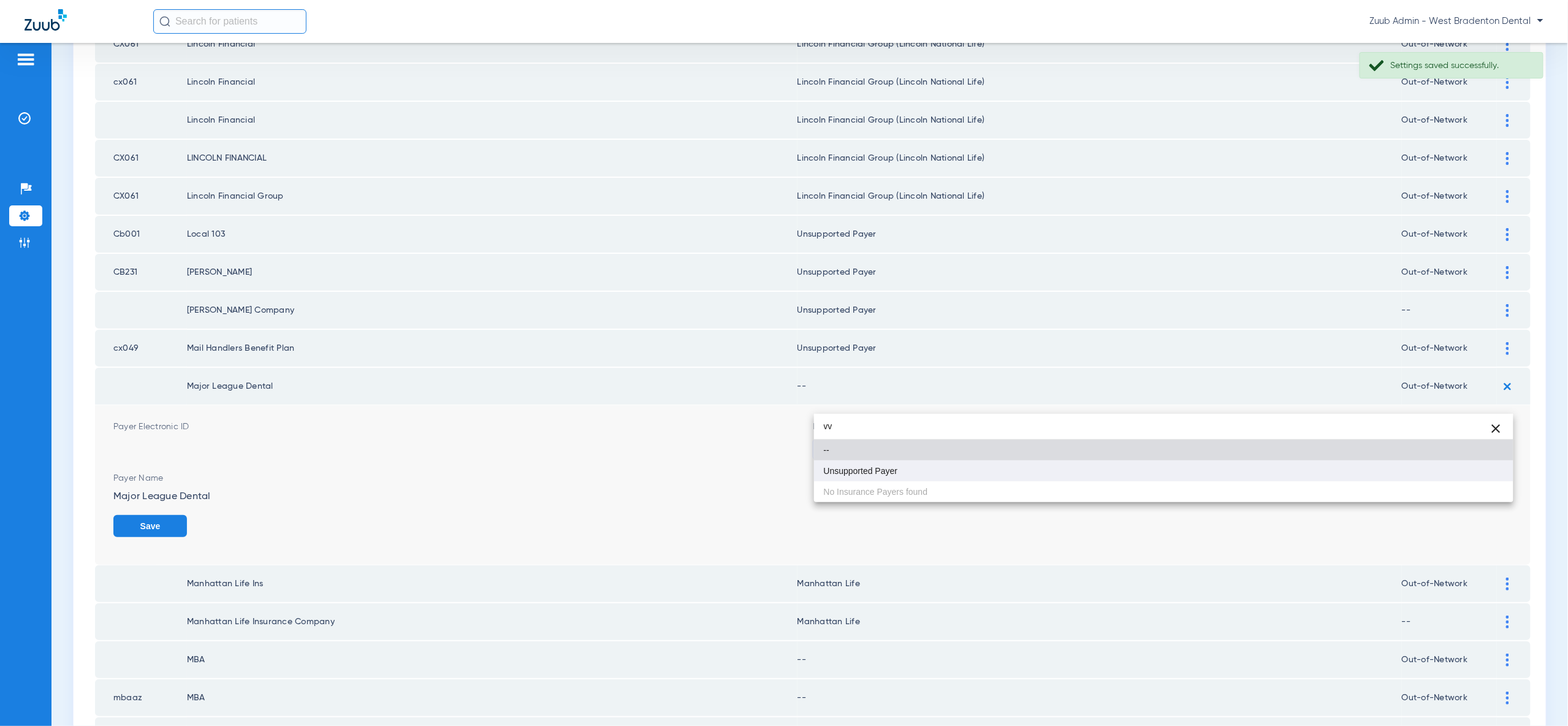
type input "vv"
click at [1474, 474] on mat-option "Unsupported Payer" at bounding box center [1163, 471] width 699 height 21
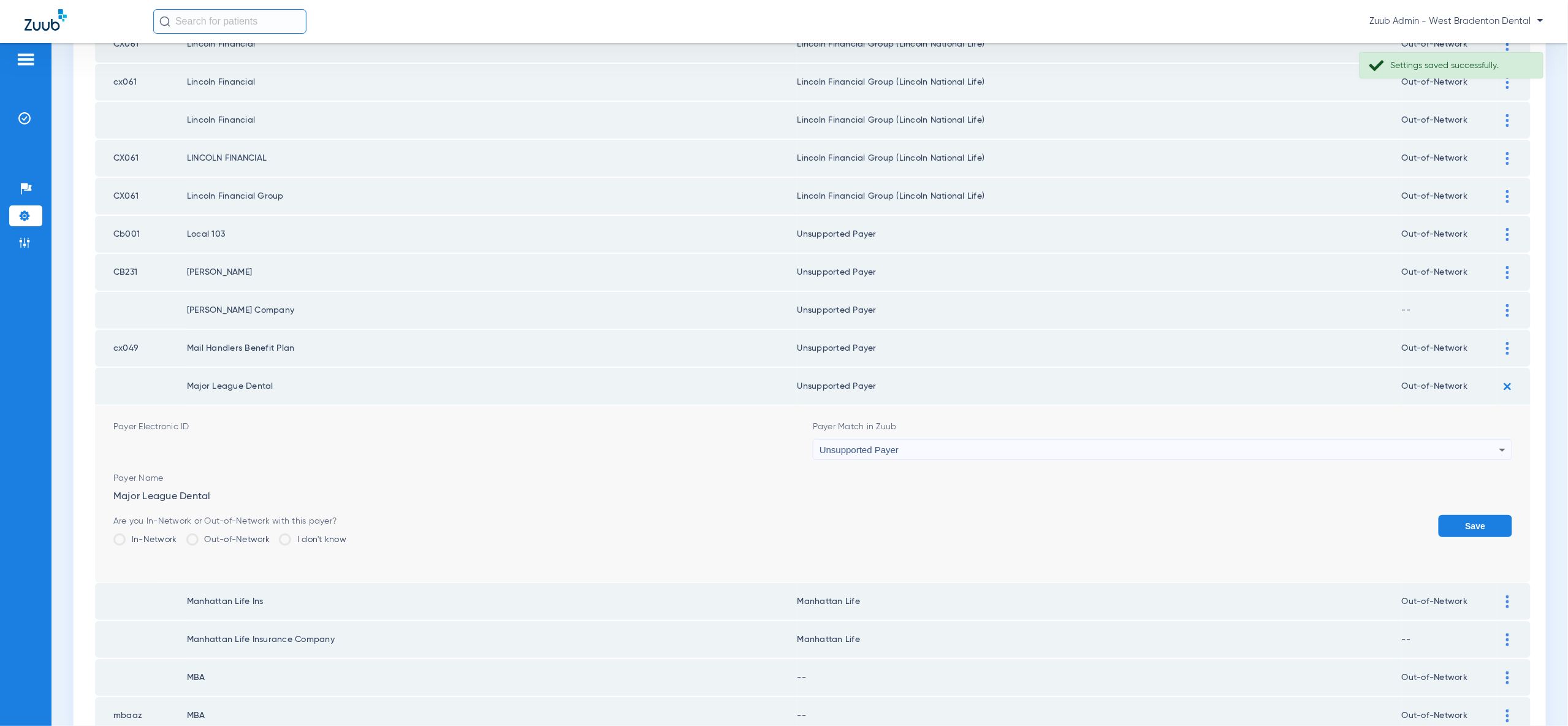
click at [1474, 515] on button "Save" at bounding box center [1475, 525] width 73 height 22
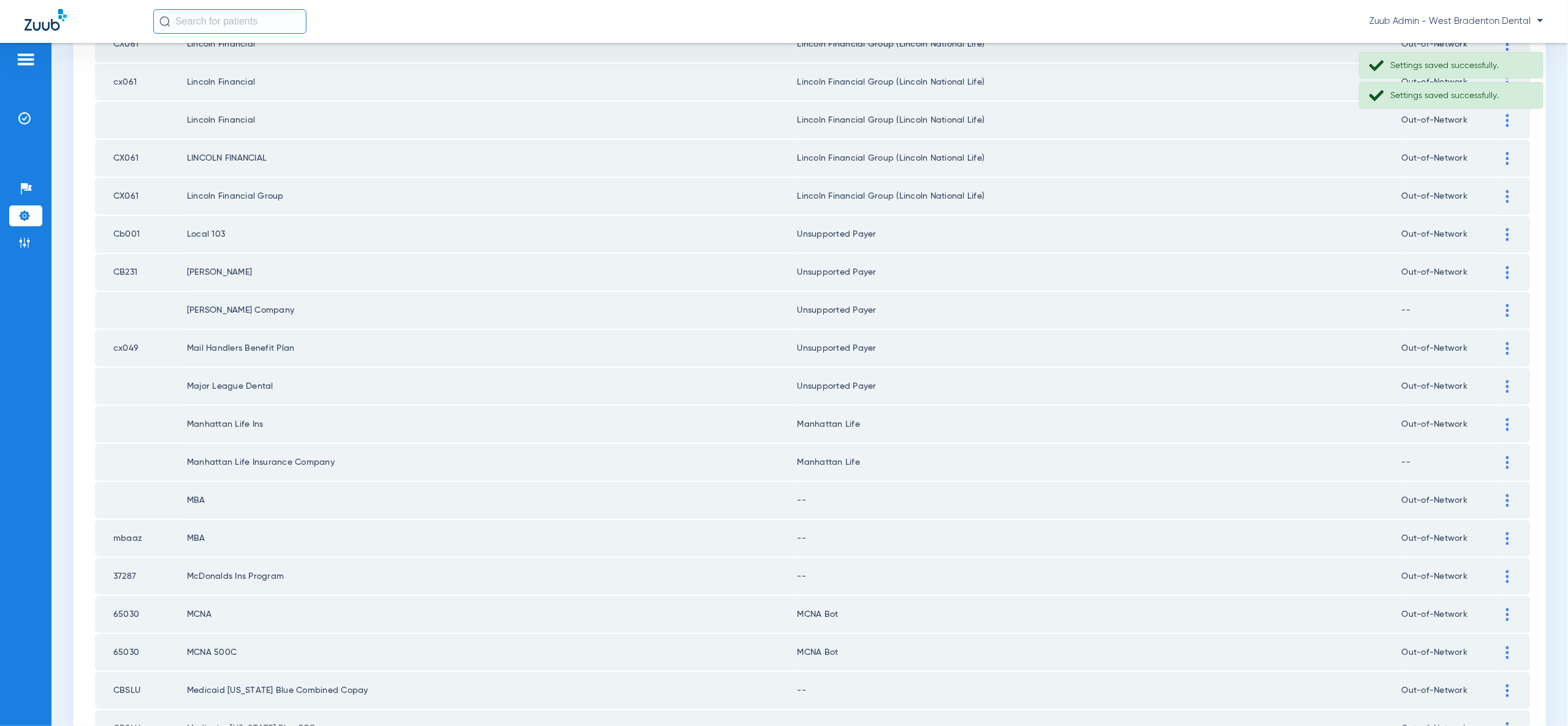
click at [1508, 419] on img at bounding box center [1507, 425] width 3 height 13
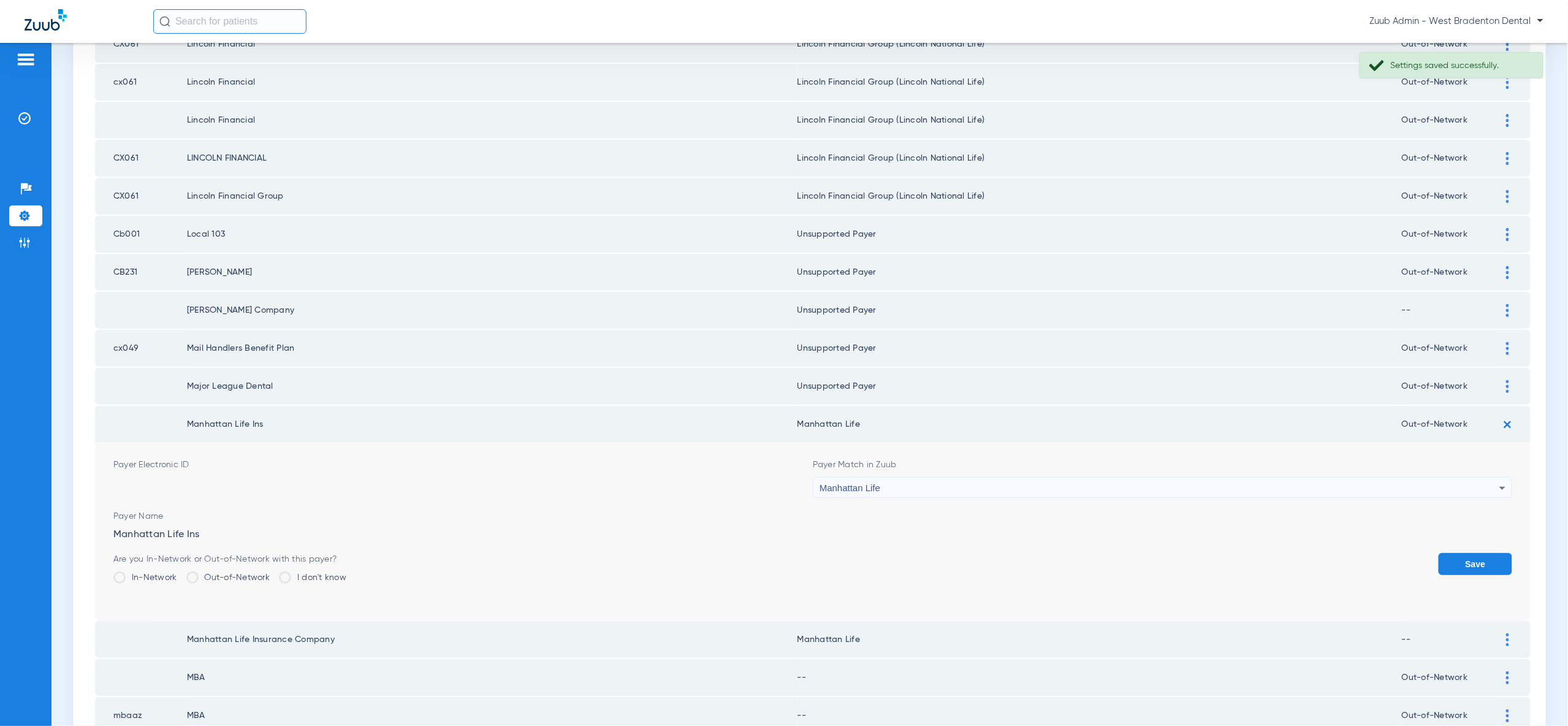
click at [1503, 415] on img at bounding box center [1507, 424] width 20 height 20
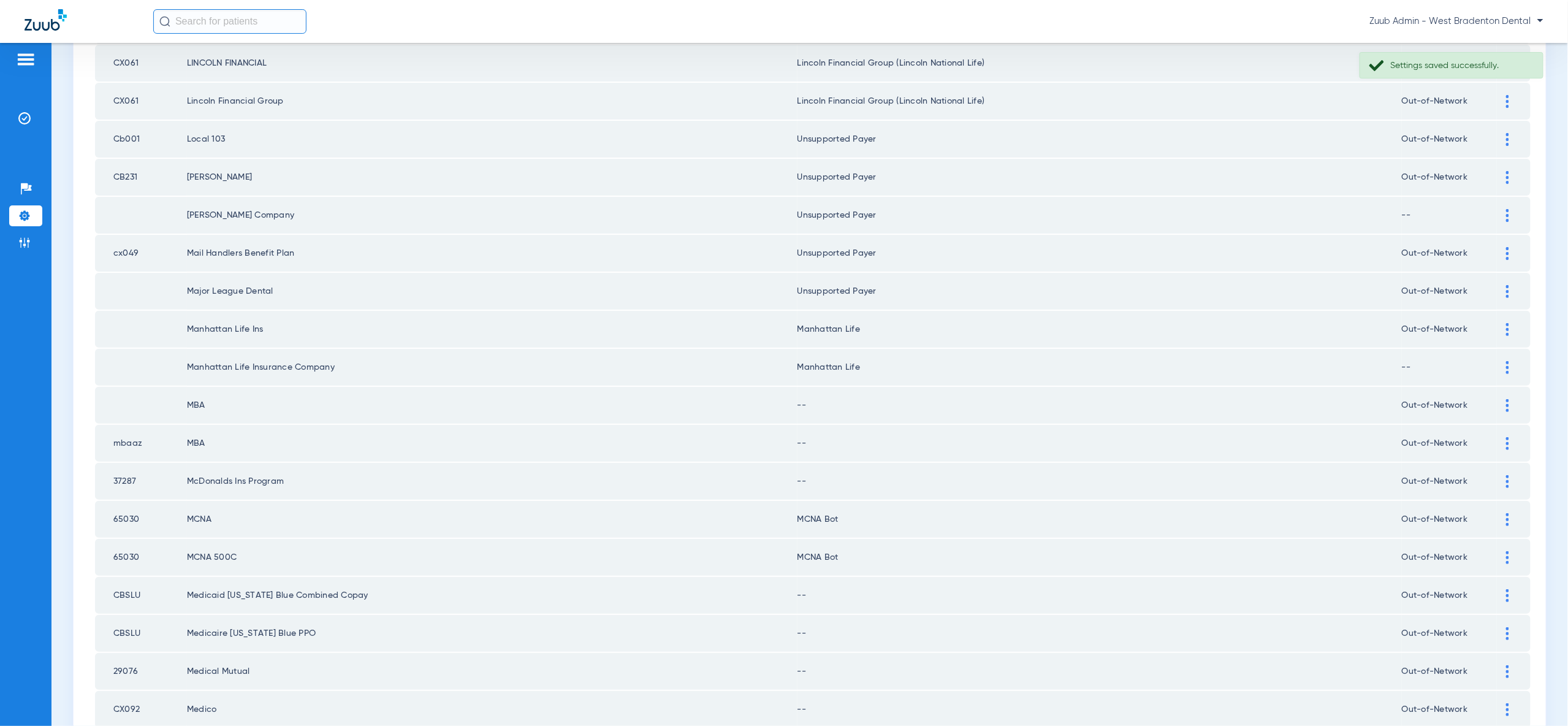
scroll to position [1363, 0]
click at [1508, 396] on img at bounding box center [1507, 402] width 3 height 13
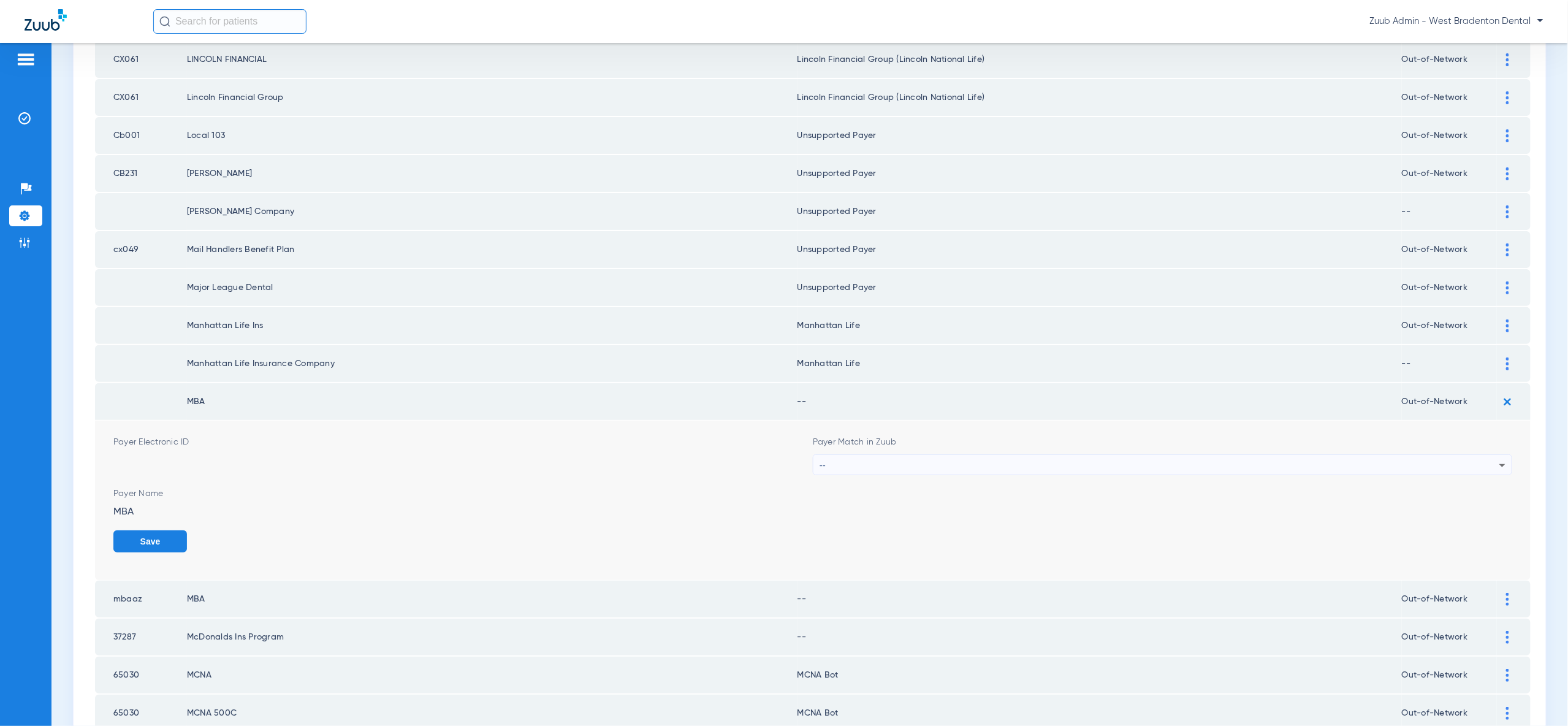
click at [1491, 455] on div "--" at bounding box center [1159, 465] width 680 height 21
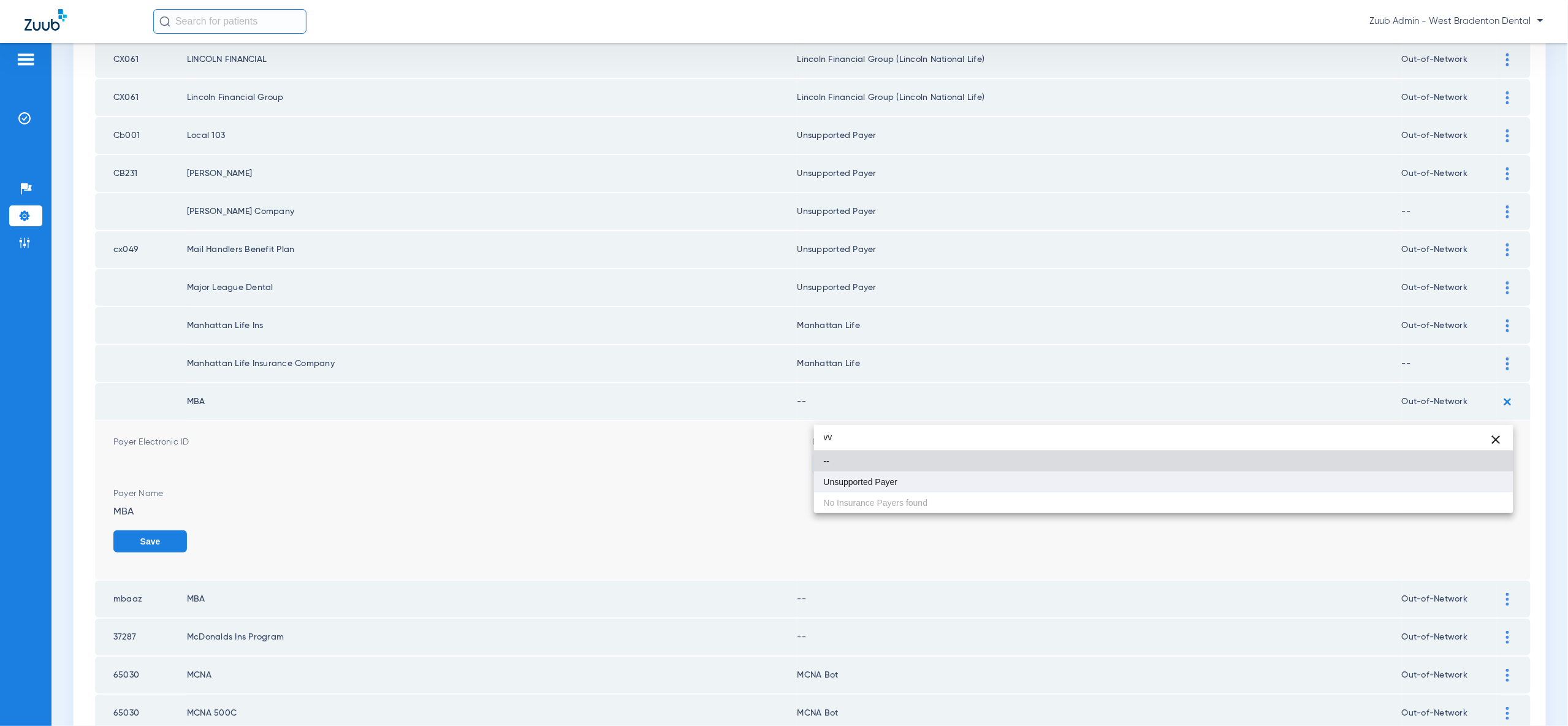
type input "vv"
click at [1482, 490] on mat-option "Unsupported Payer" at bounding box center [1163, 482] width 699 height 21
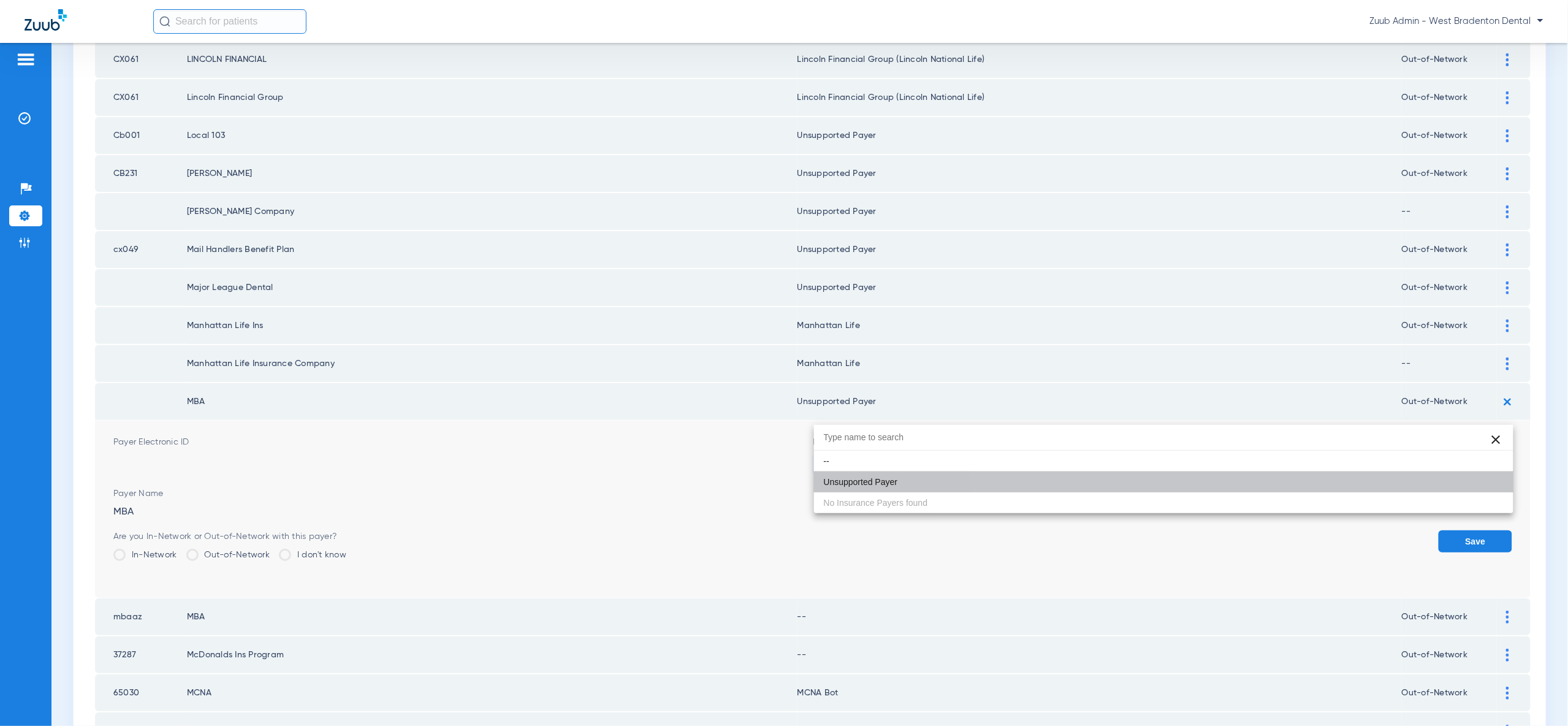
click at [1482, 531] on button "Save" at bounding box center [1475, 541] width 73 height 22
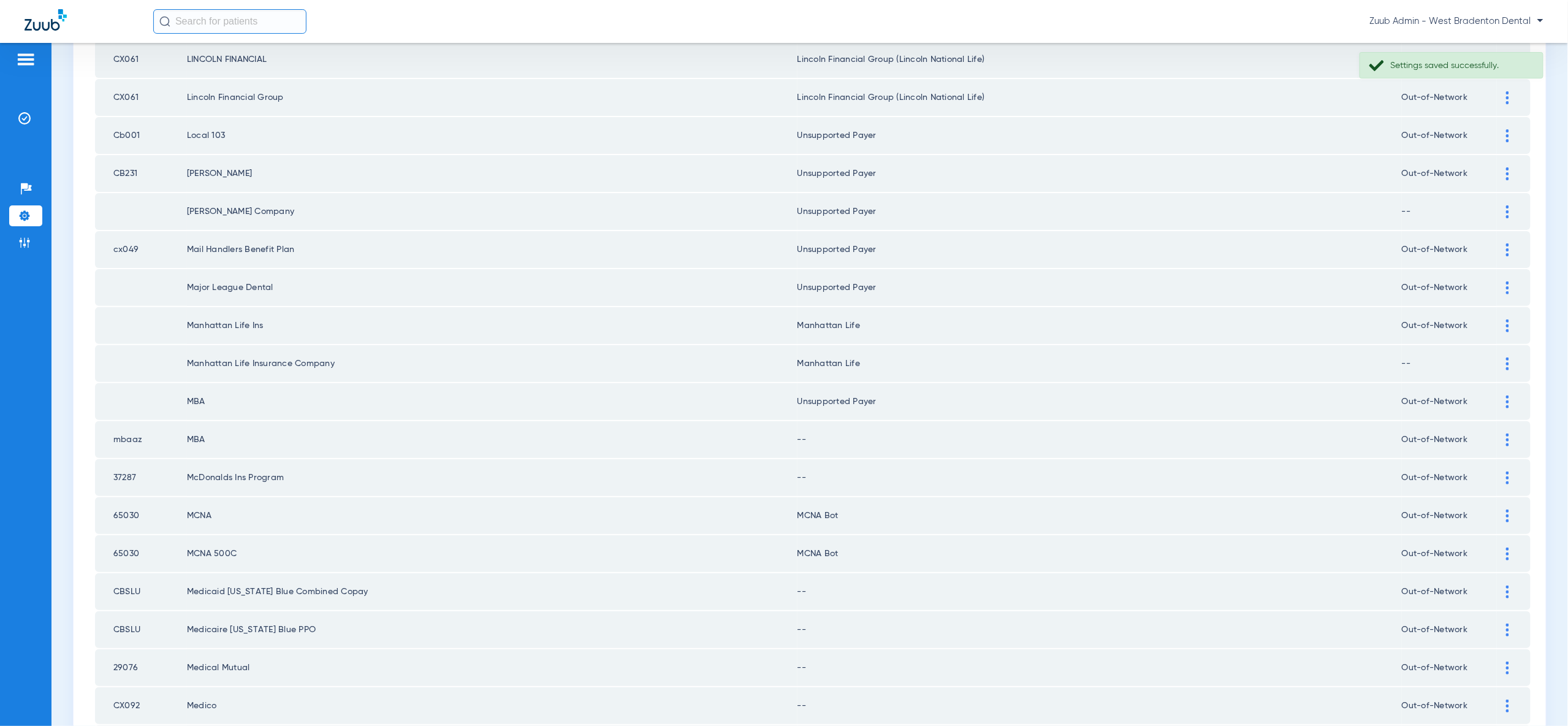
click at [1509, 434] on div at bounding box center [1507, 441] width 22 height 13
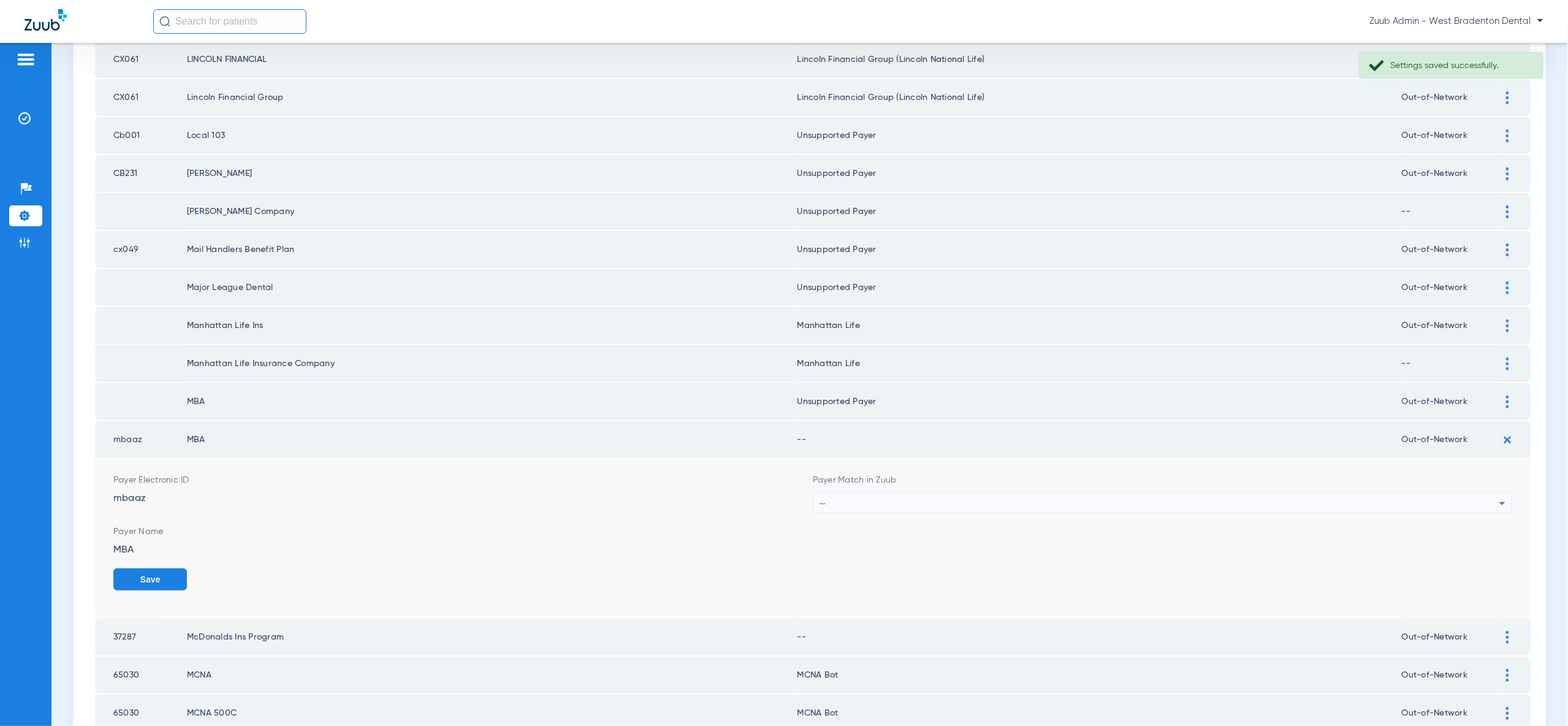
click at [1474, 493] on div "--" at bounding box center [1159, 503] width 680 height 21
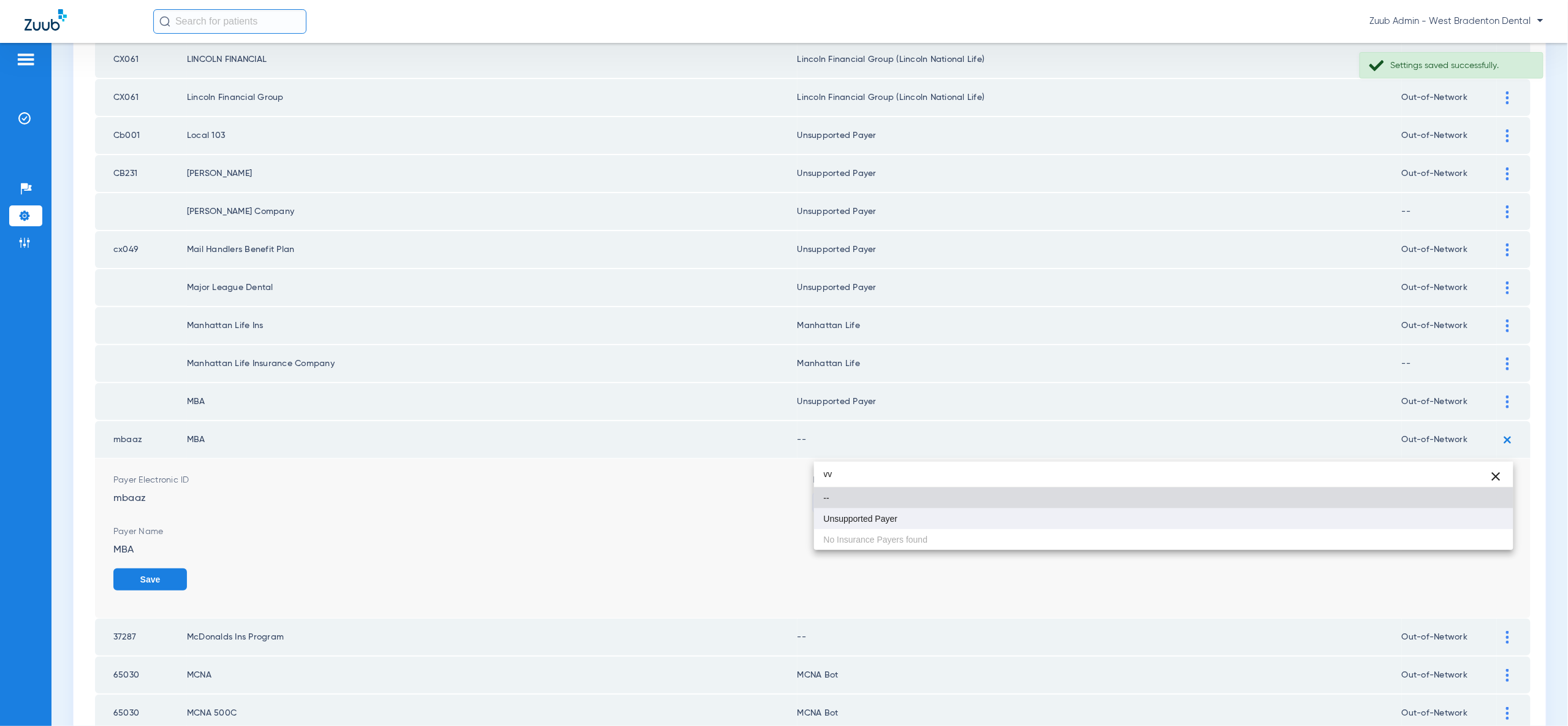
type input "vv"
click at [1484, 524] on mat-option "Unsupported Payer" at bounding box center [1163, 519] width 699 height 21
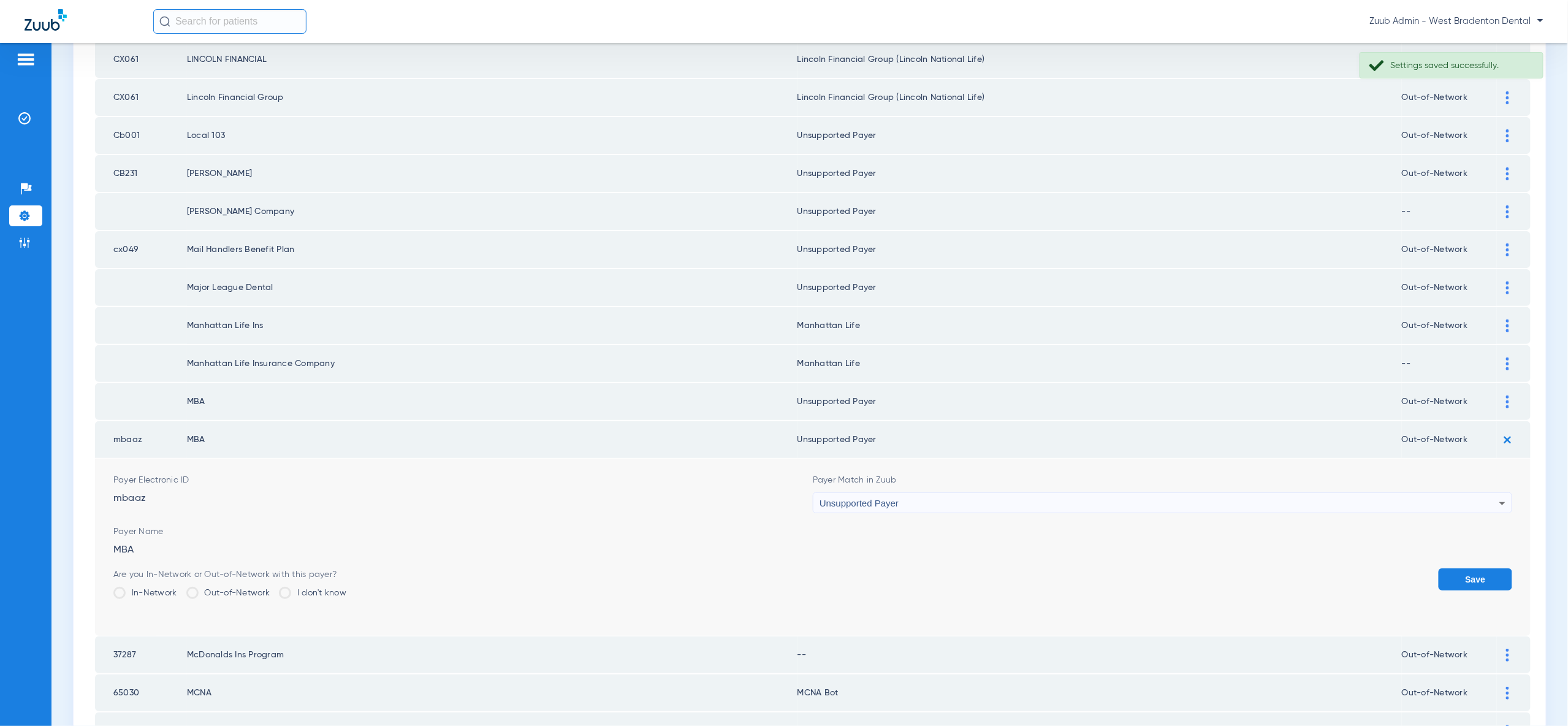
click at [1487, 569] on button "Save" at bounding box center [1475, 579] width 73 height 22
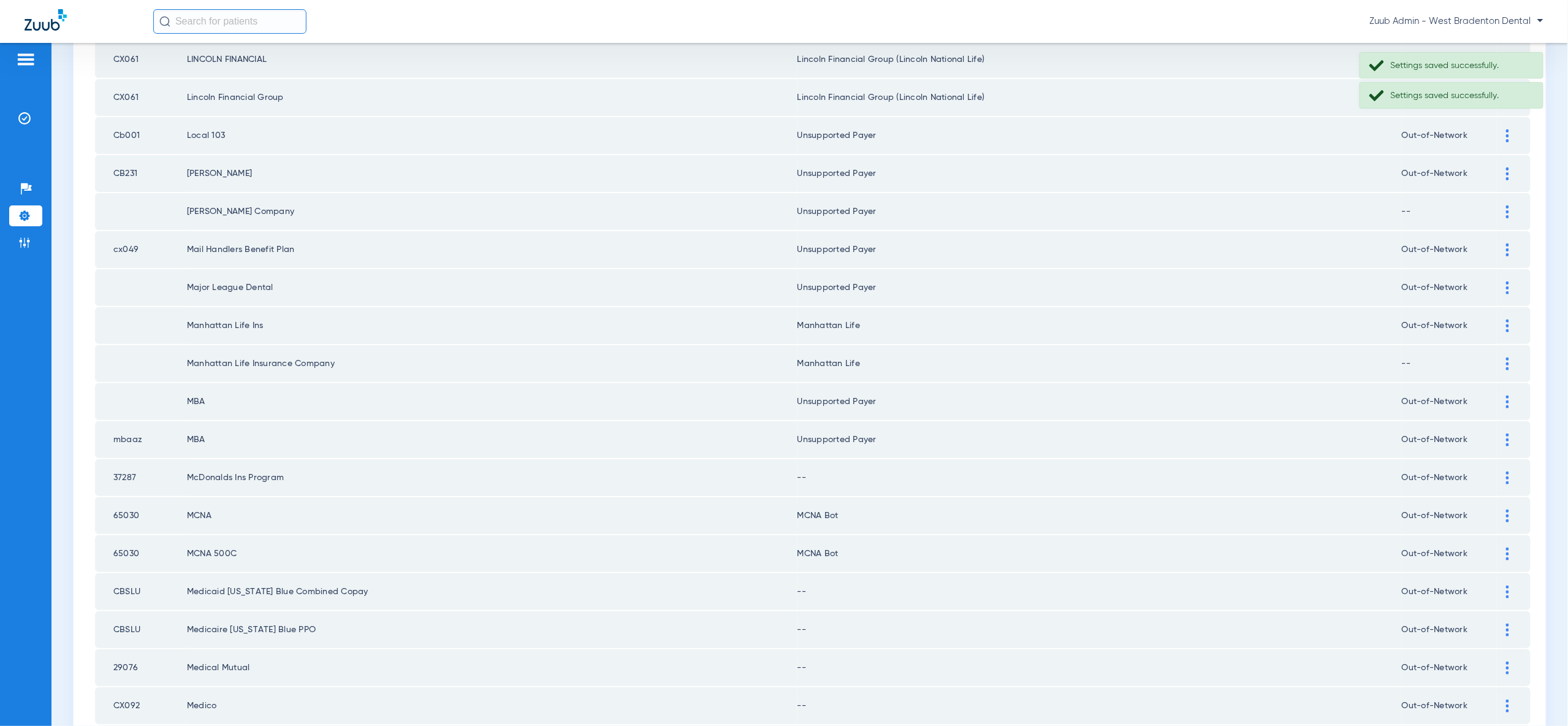
click at [1506, 472] on img at bounding box center [1507, 479] width 3 height 13
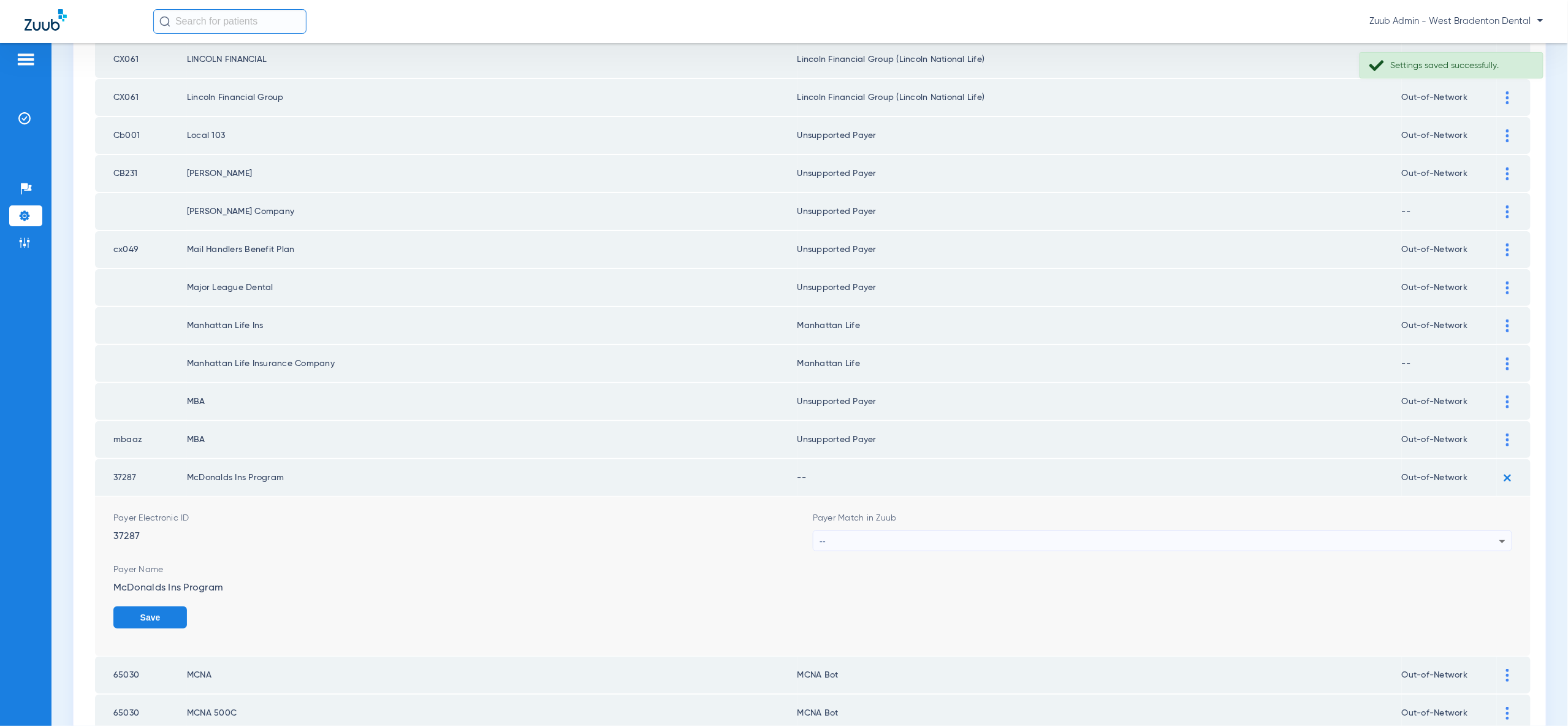
click at [1491, 531] on div "--" at bounding box center [1159, 541] width 680 height 21
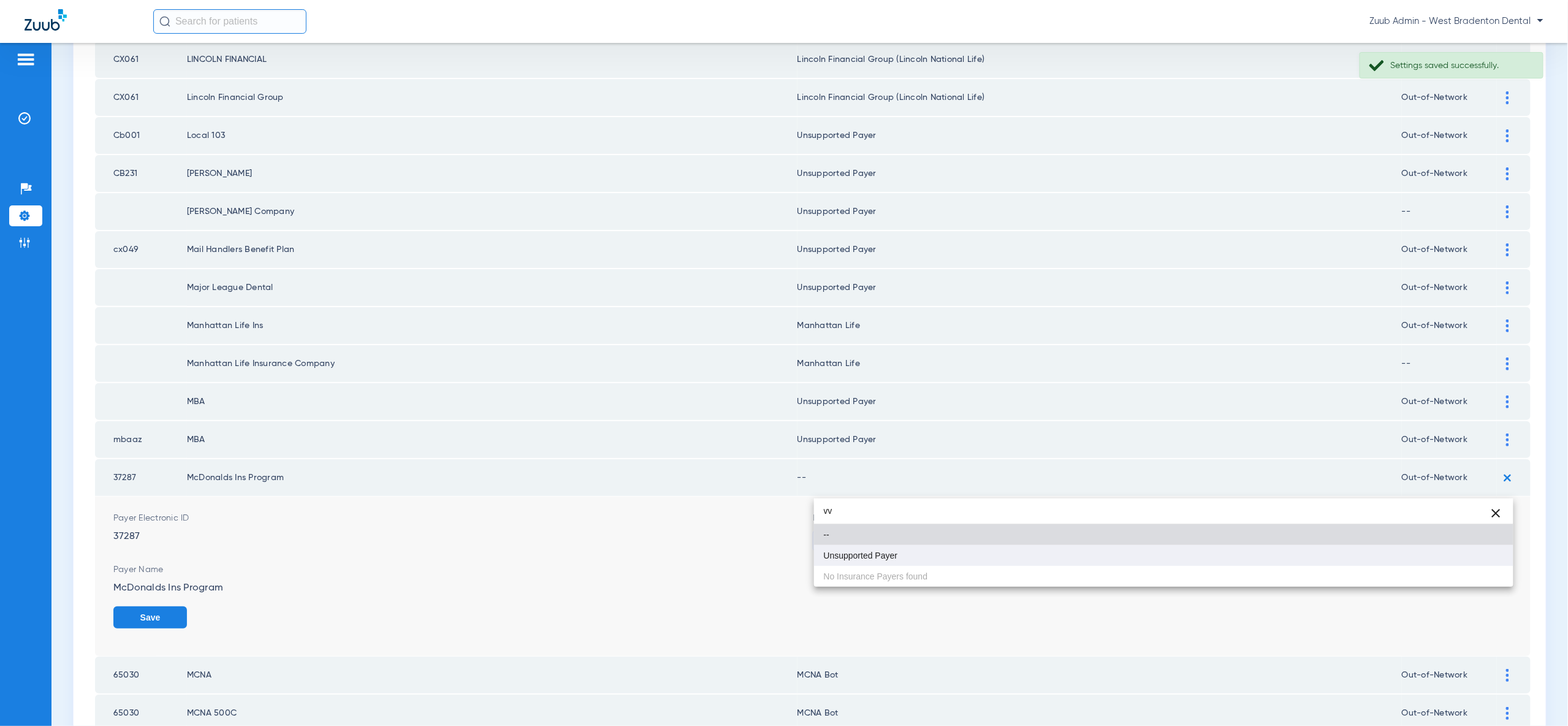
type input "vv"
click at [1496, 565] on mat-option "Unsupported Payer" at bounding box center [1163, 556] width 699 height 21
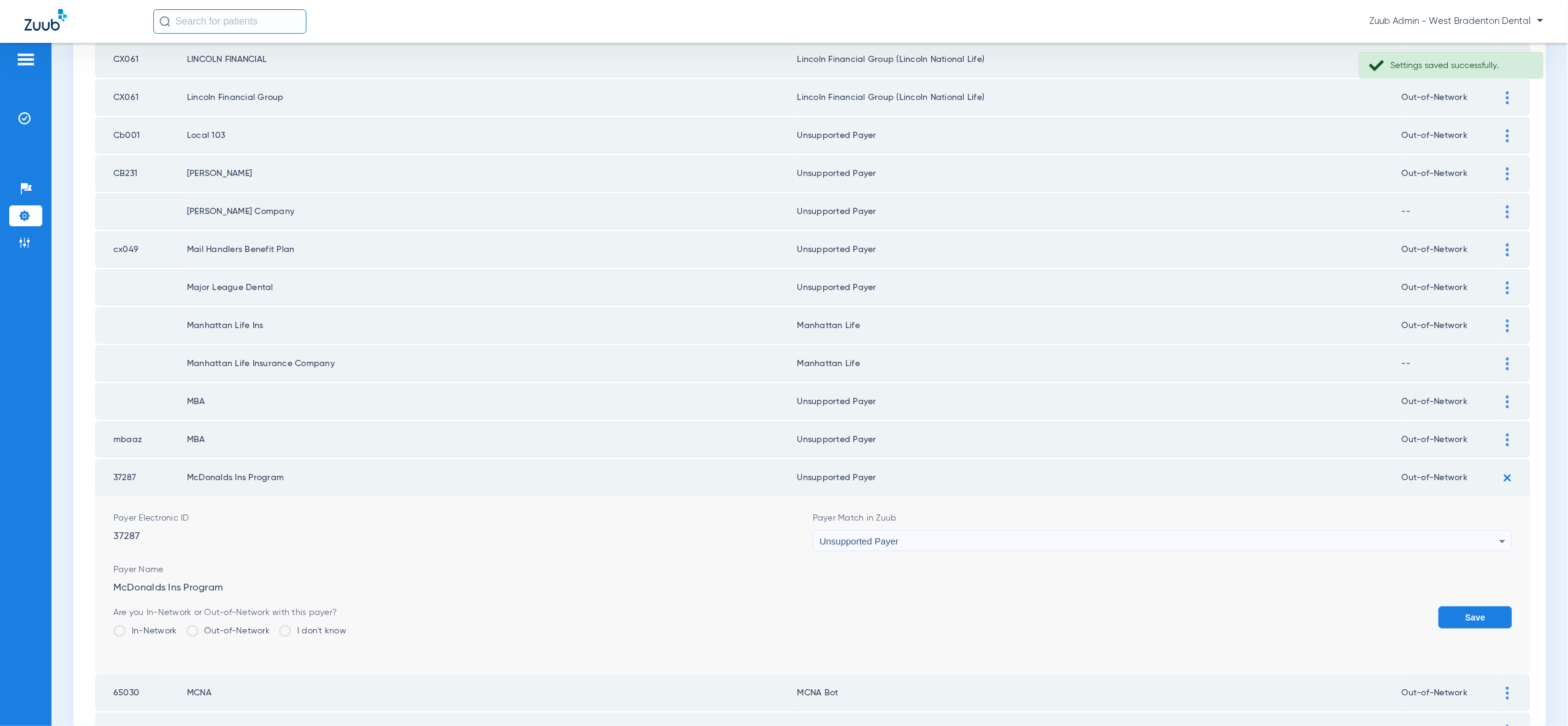
click at [1495, 606] on button "Save" at bounding box center [1475, 617] width 73 height 22
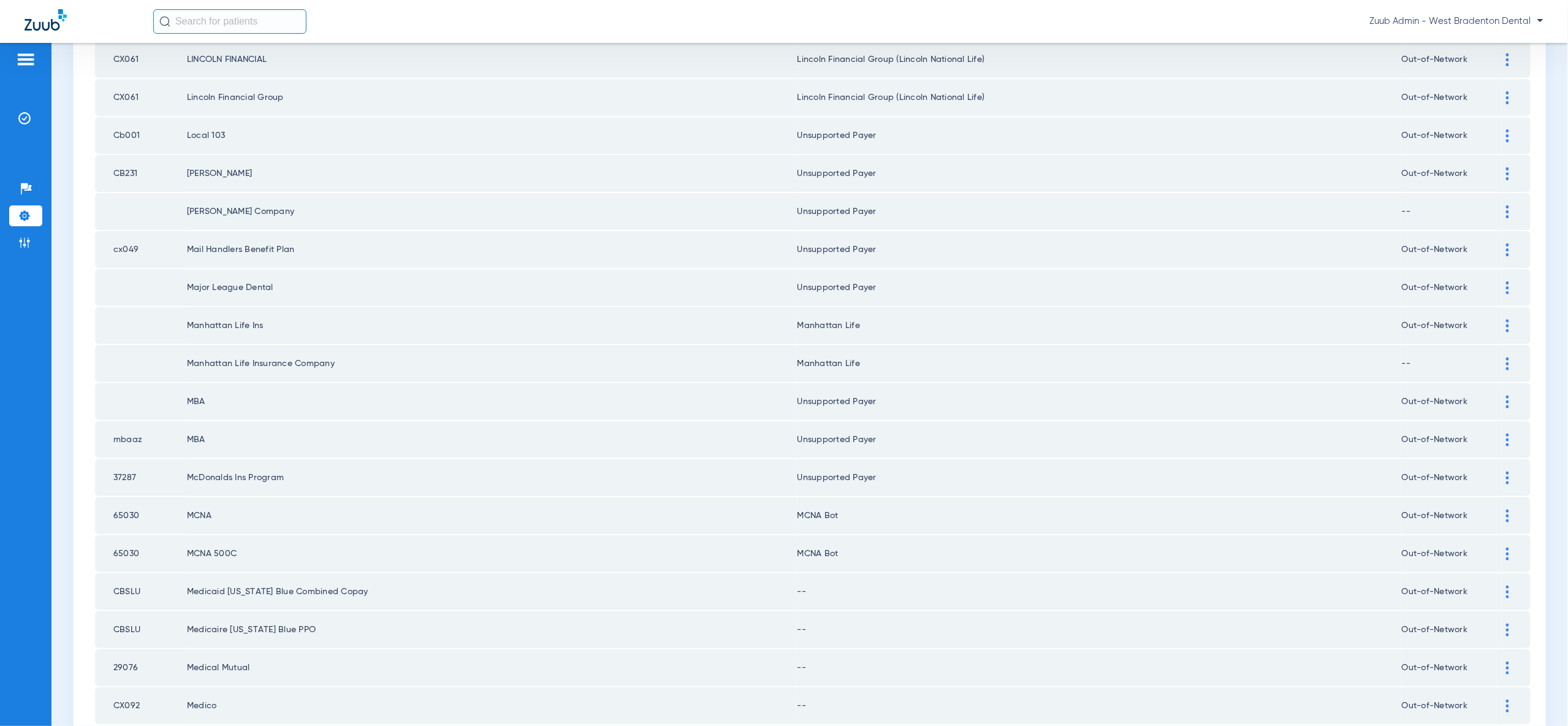
scroll to position [1428, 0]
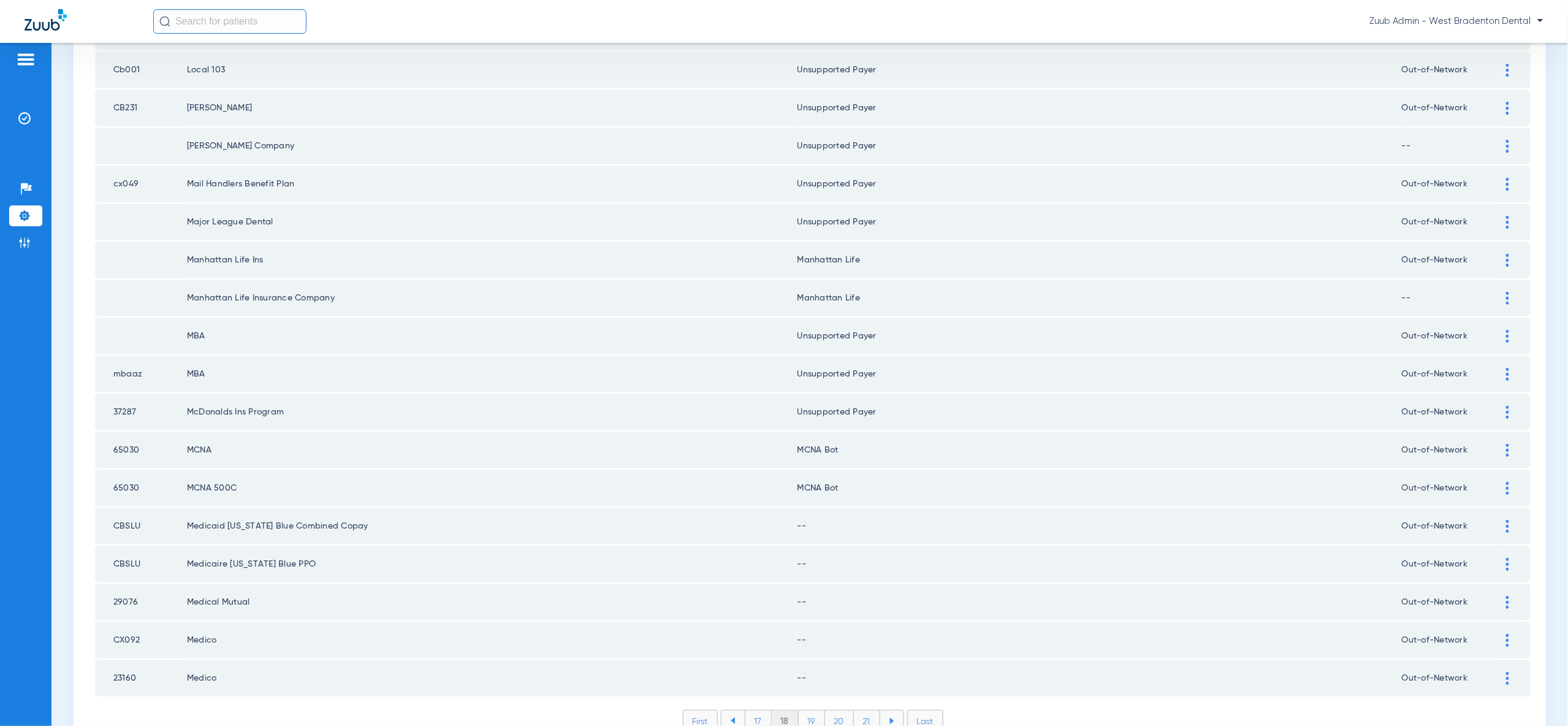
click at [1507, 520] on img at bounding box center [1507, 527] width 3 height 13
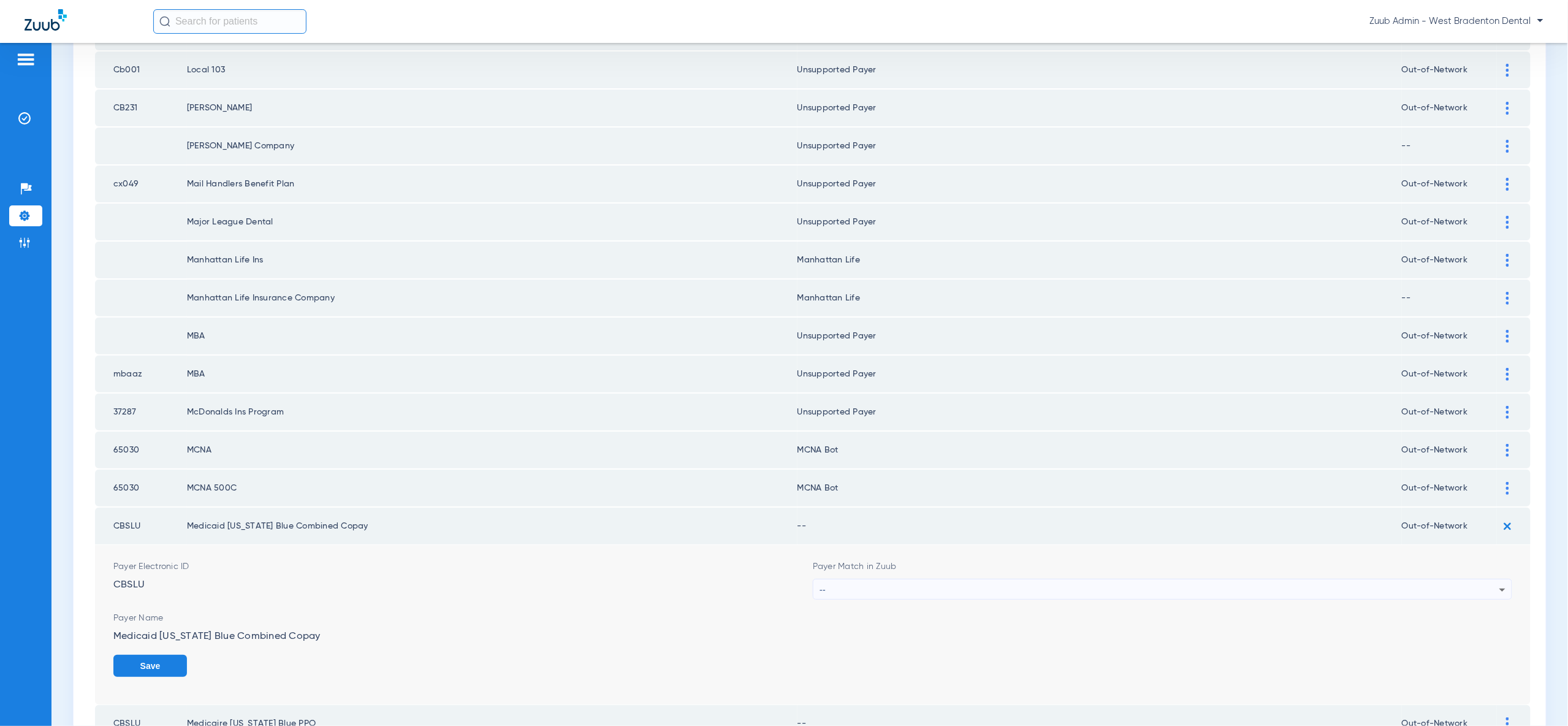
click at [1481, 579] on div "--" at bounding box center [1159, 590] width 680 height 21
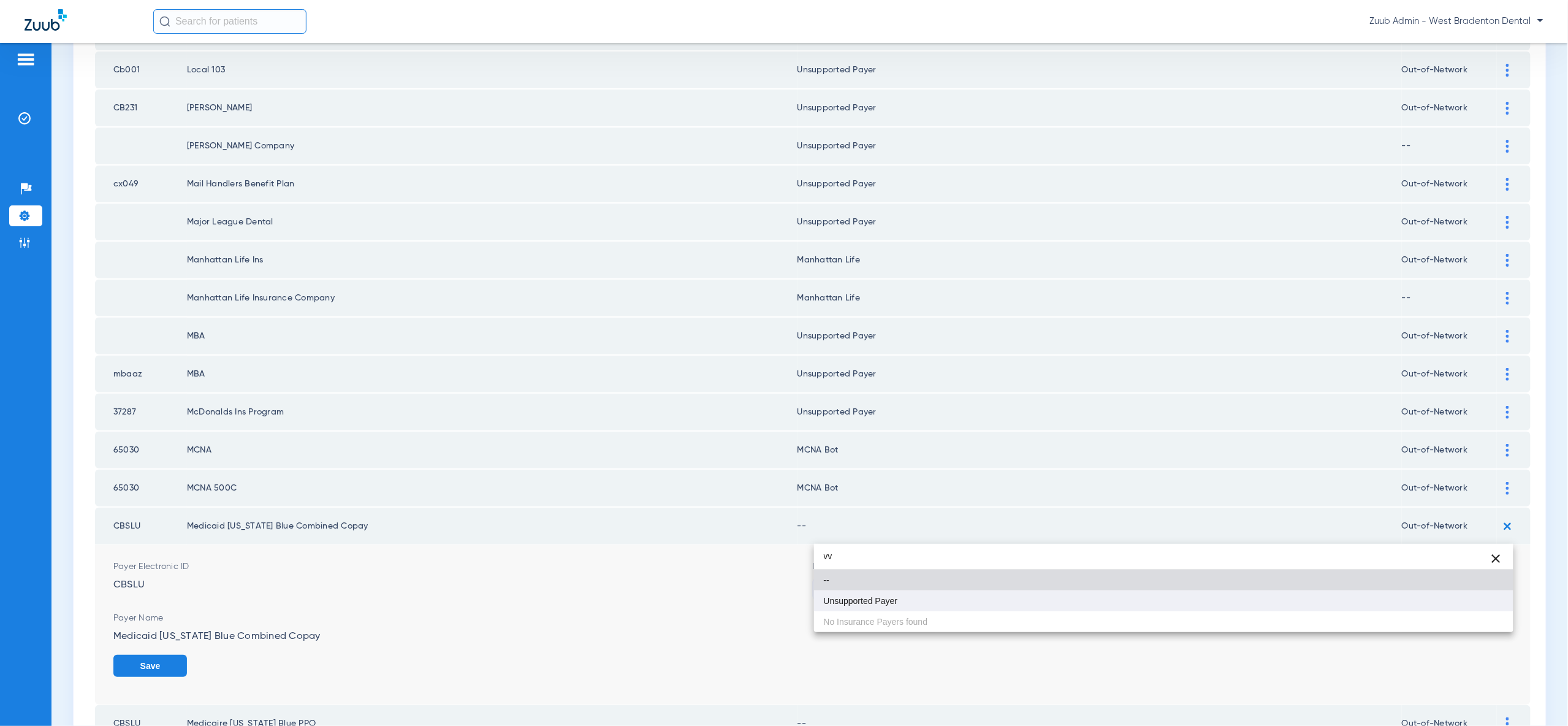
type input "vv"
click at [1481, 596] on mat-option "Unsupported Payer" at bounding box center [1163, 601] width 699 height 21
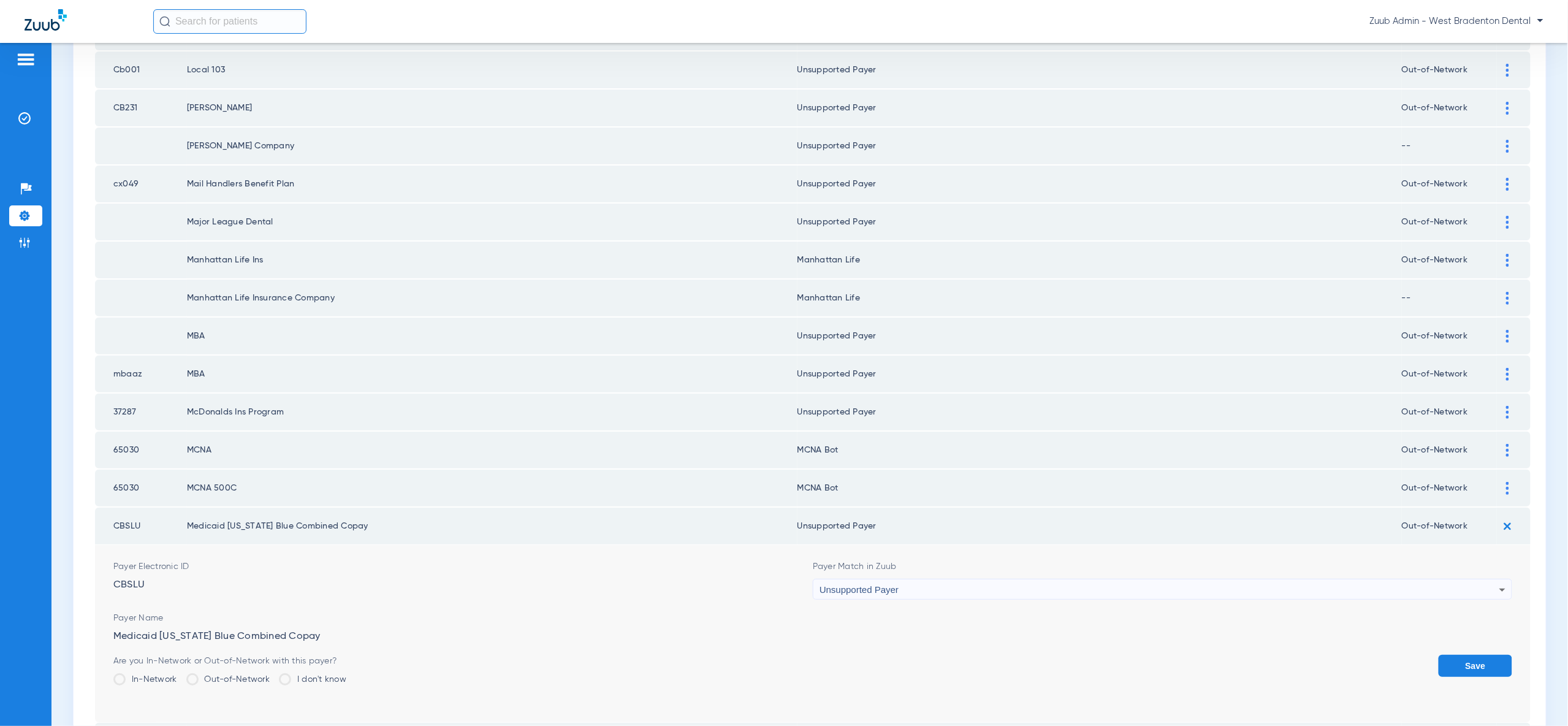
drag, startPoint x: 1472, startPoint y: 609, endPoint x: 1474, endPoint y: 602, distance: 7.3
click at [1472, 655] on button "Save" at bounding box center [1475, 665] width 73 height 22
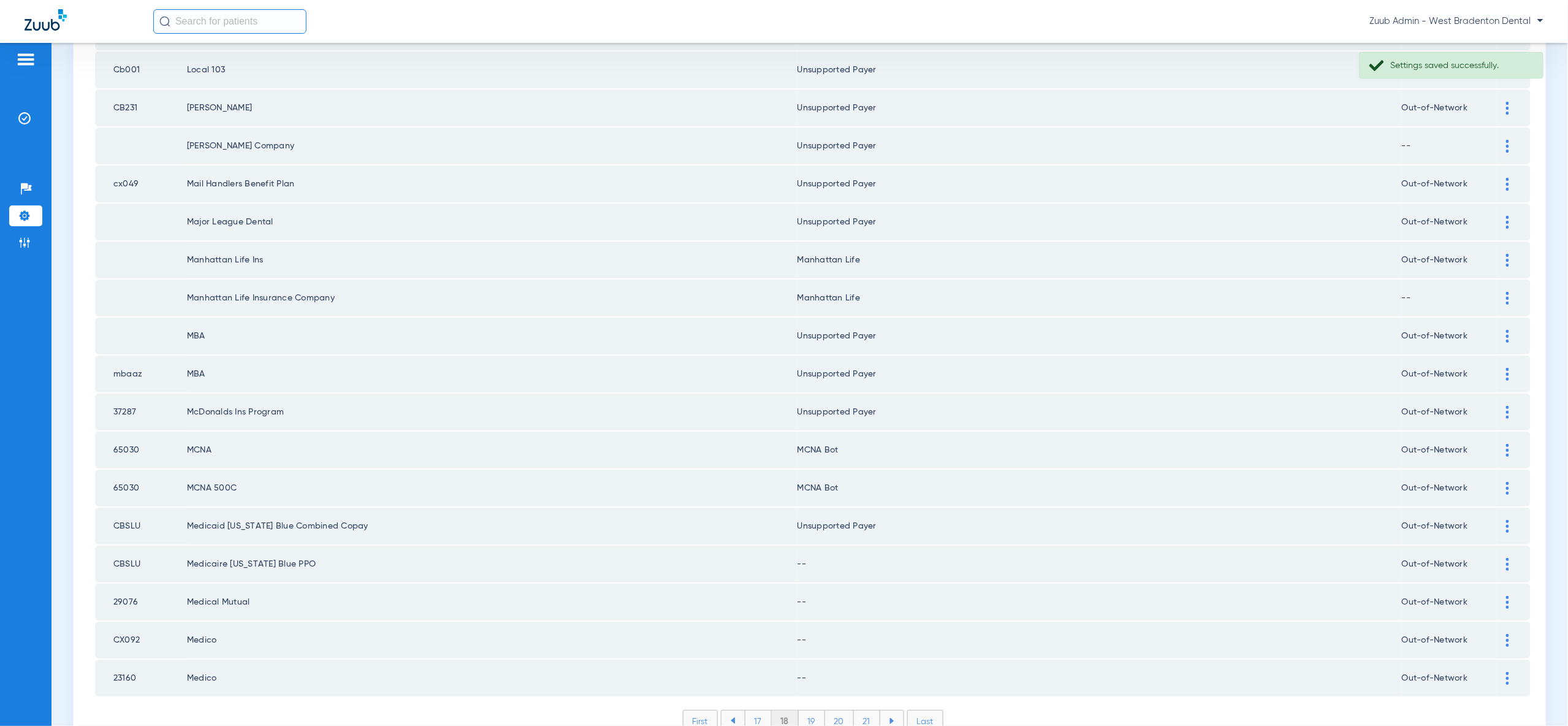
click at [1512, 559] on div at bounding box center [1507, 565] width 22 height 13
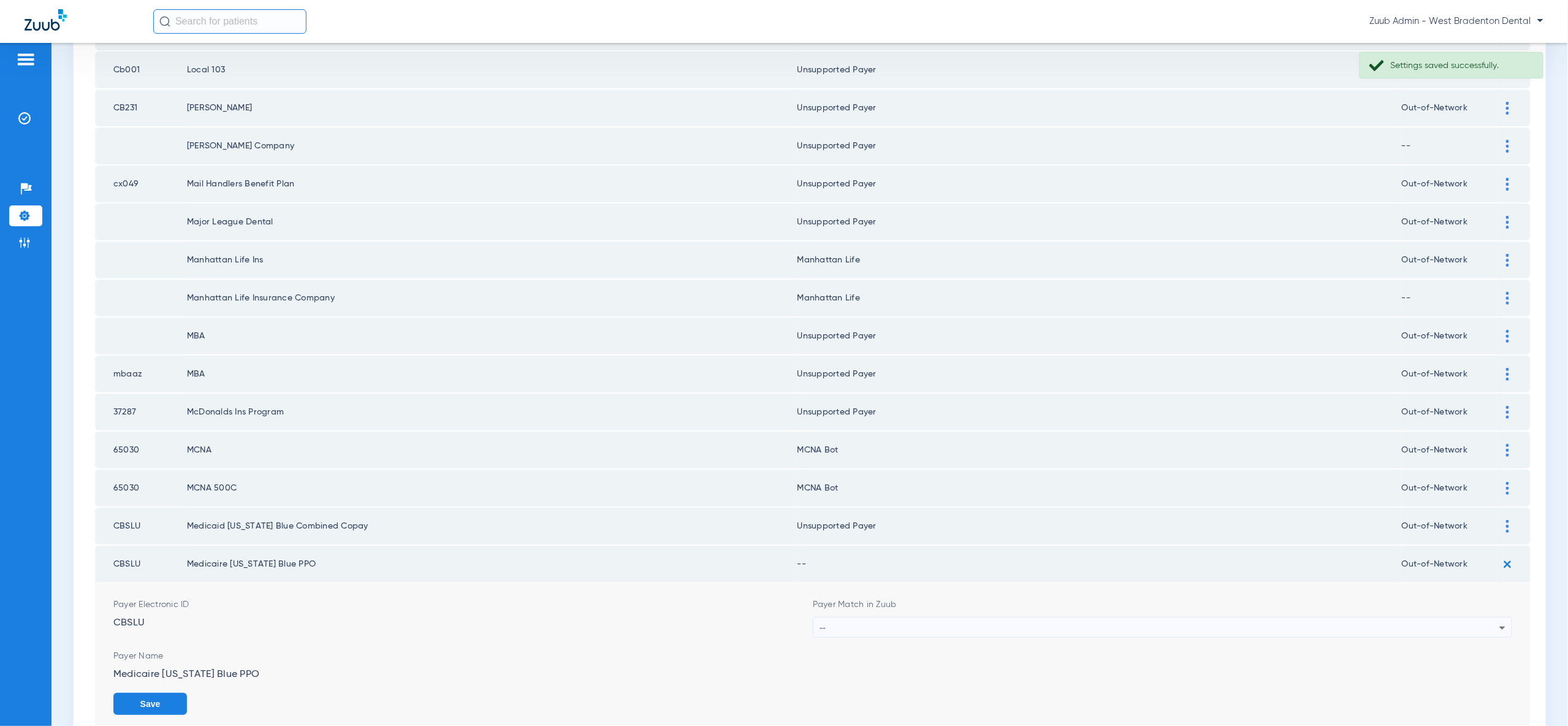
click at [1510, 520] on div at bounding box center [1507, 527] width 22 height 13
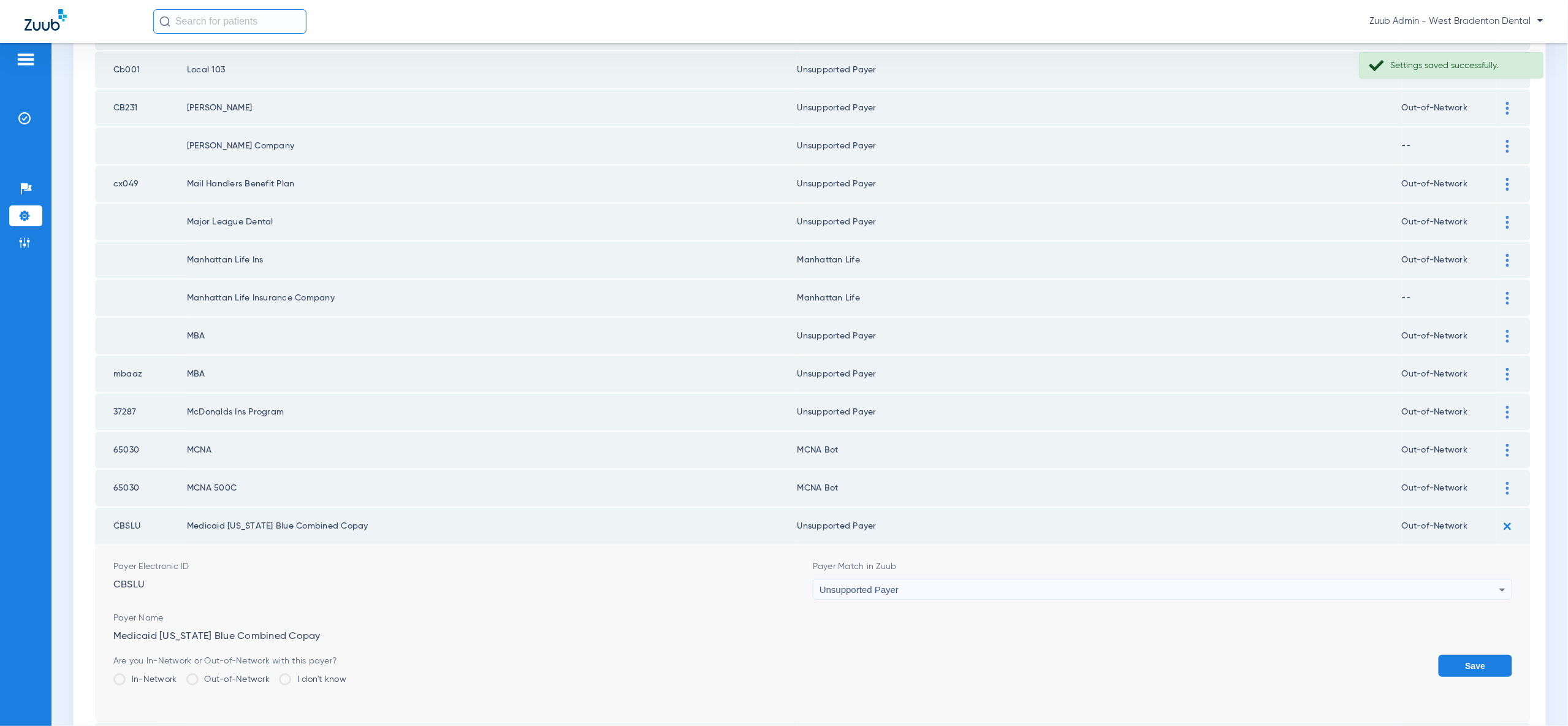
click at [968, 579] on div "Unsupported Payer" at bounding box center [1159, 590] width 680 height 21
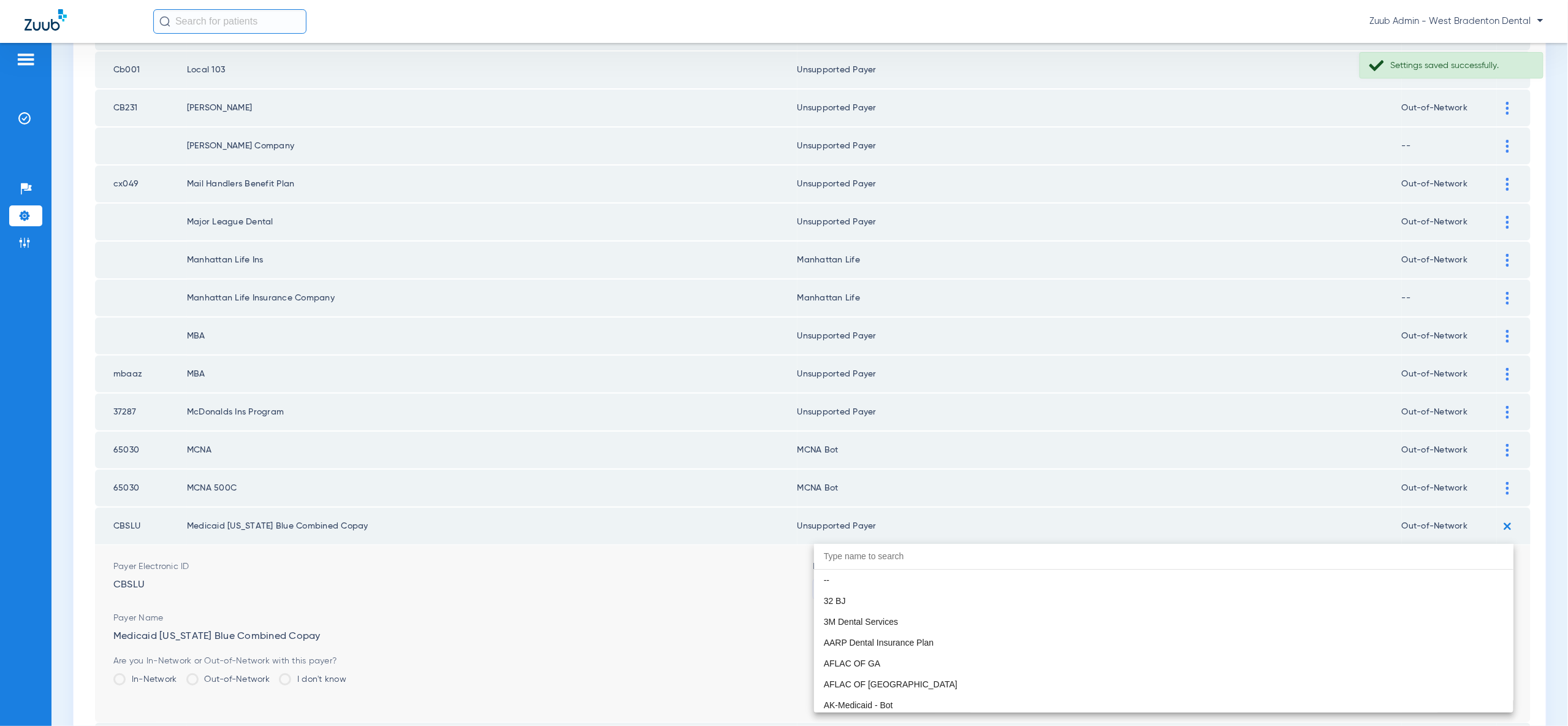
scroll to position [9949, 0]
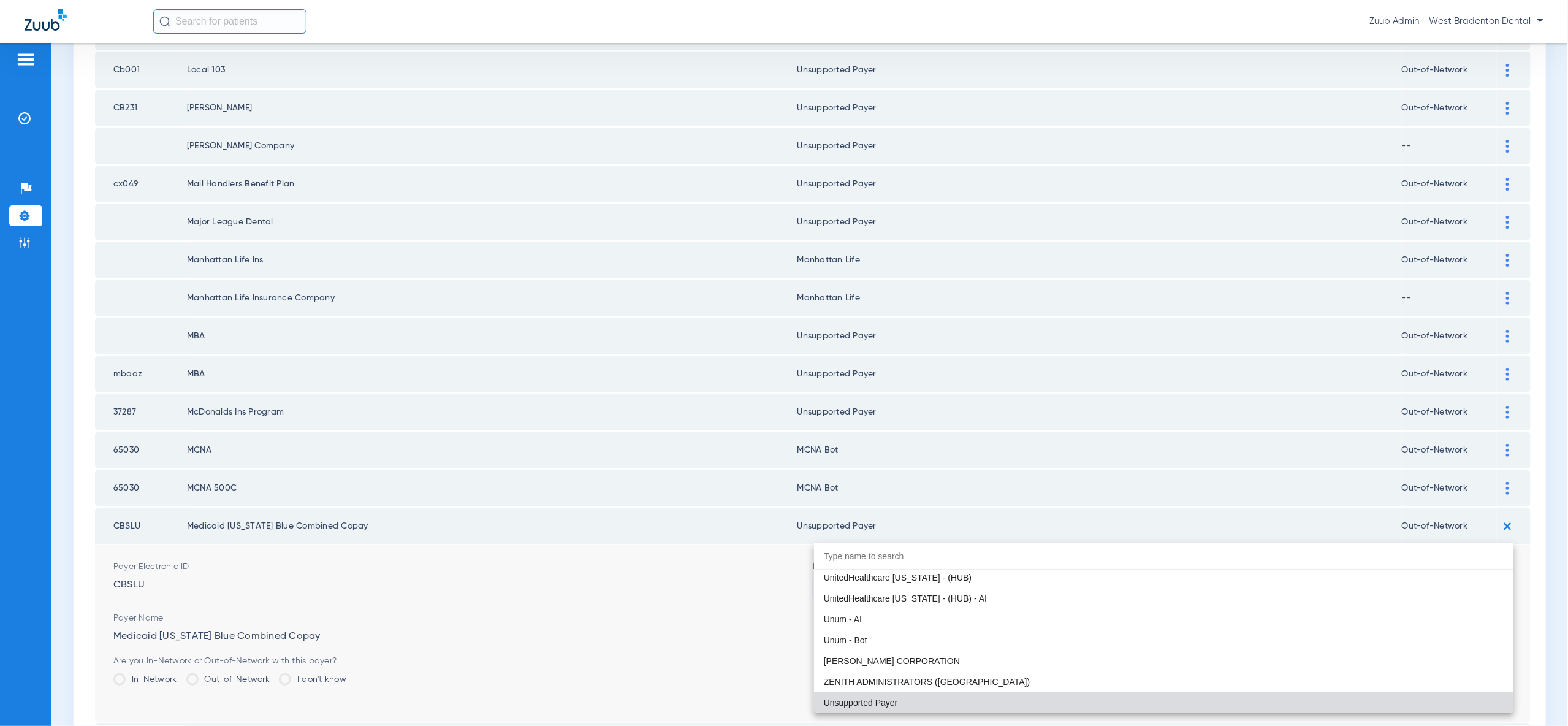
click at [863, 561] on input "dropdown search" at bounding box center [1163, 557] width 699 height 25
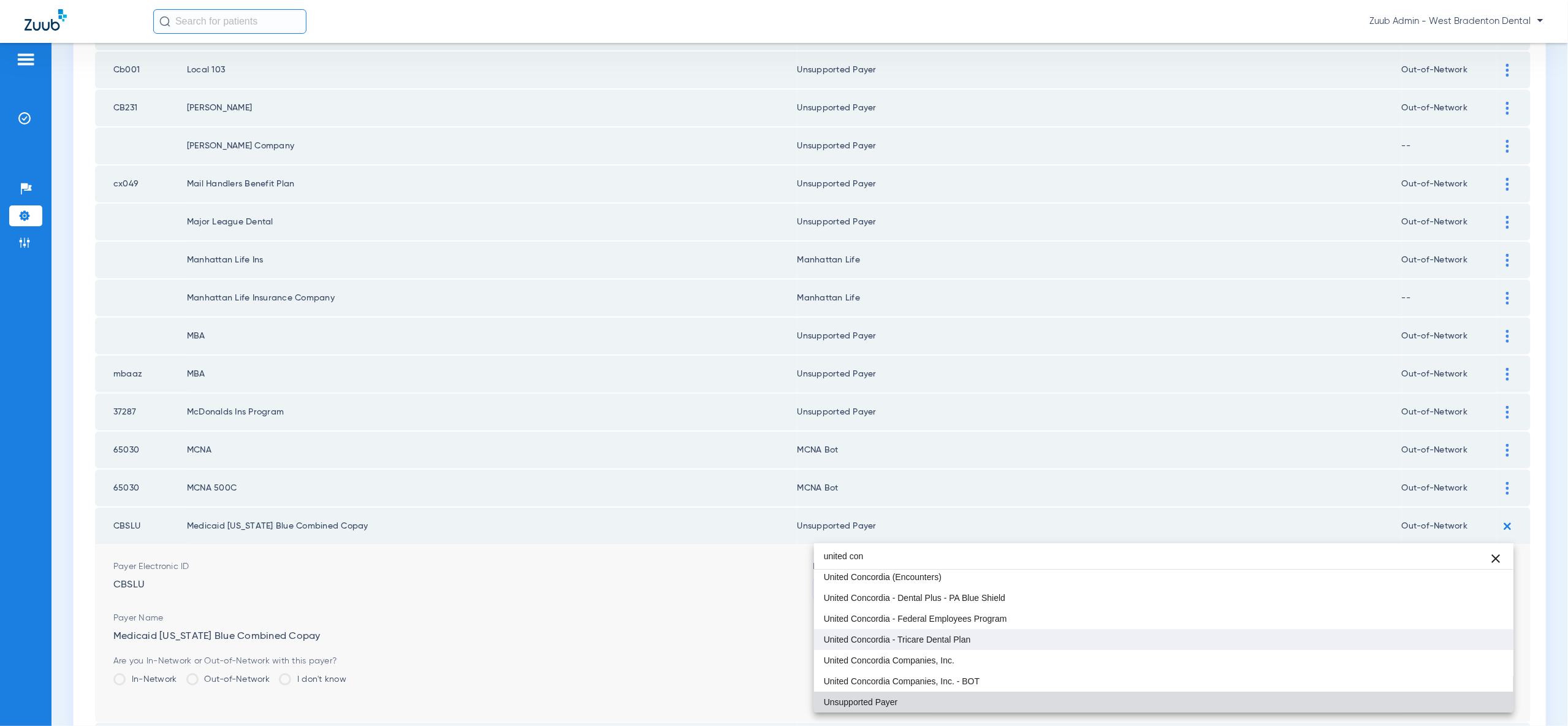
scroll to position [20, 0]
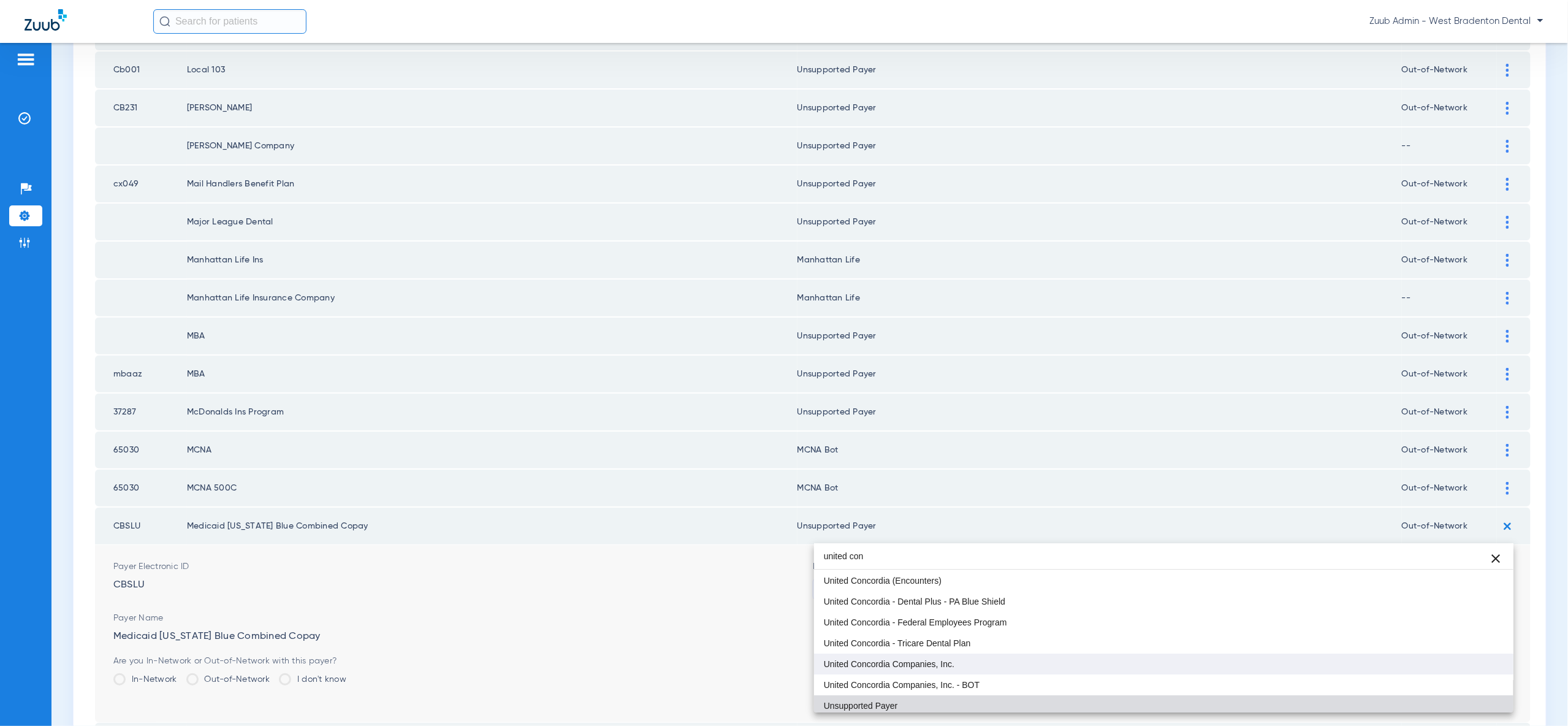
type input "united con"
click at [923, 656] on mat-option "United Concordia Companies, Inc." at bounding box center [1163, 664] width 699 height 21
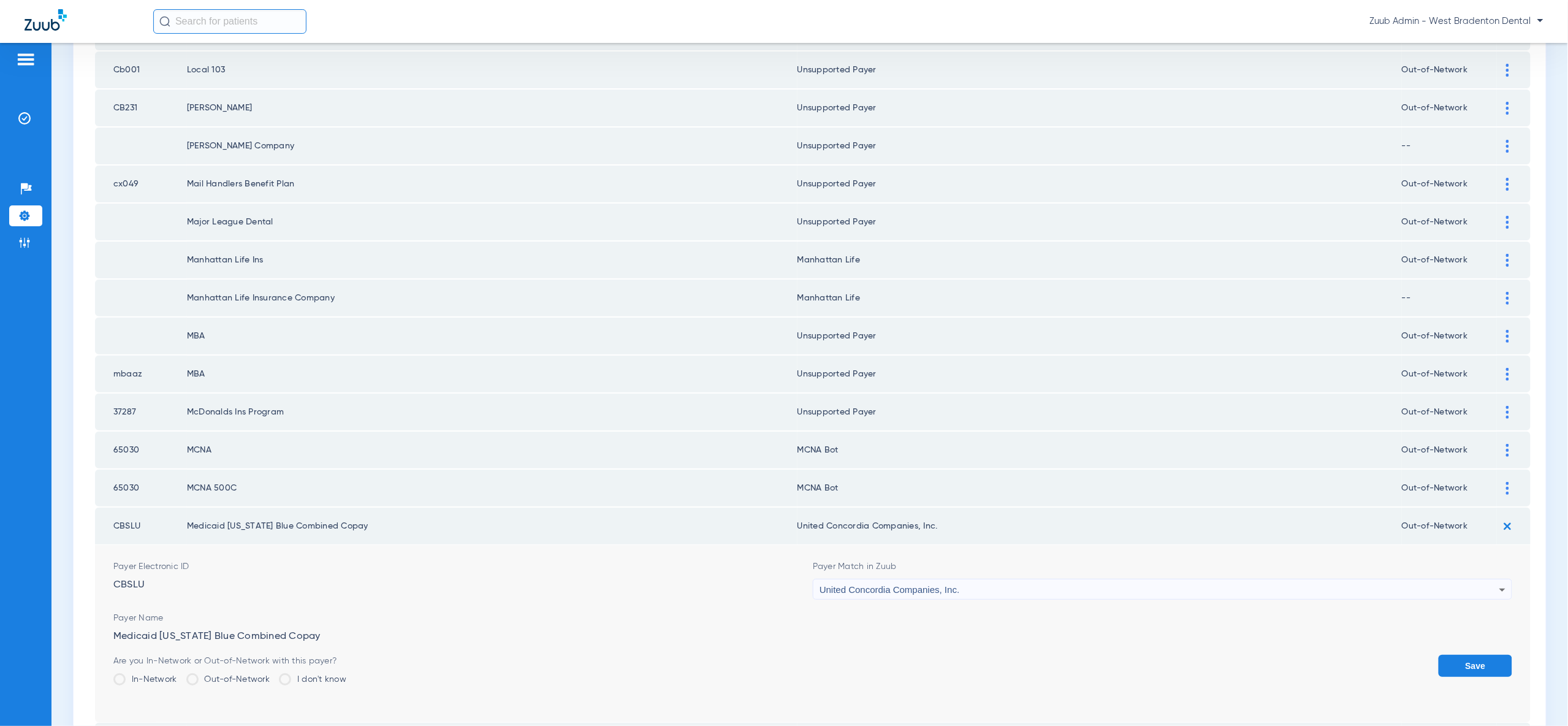
click at [1451, 655] on button "Save" at bounding box center [1475, 665] width 73 height 22
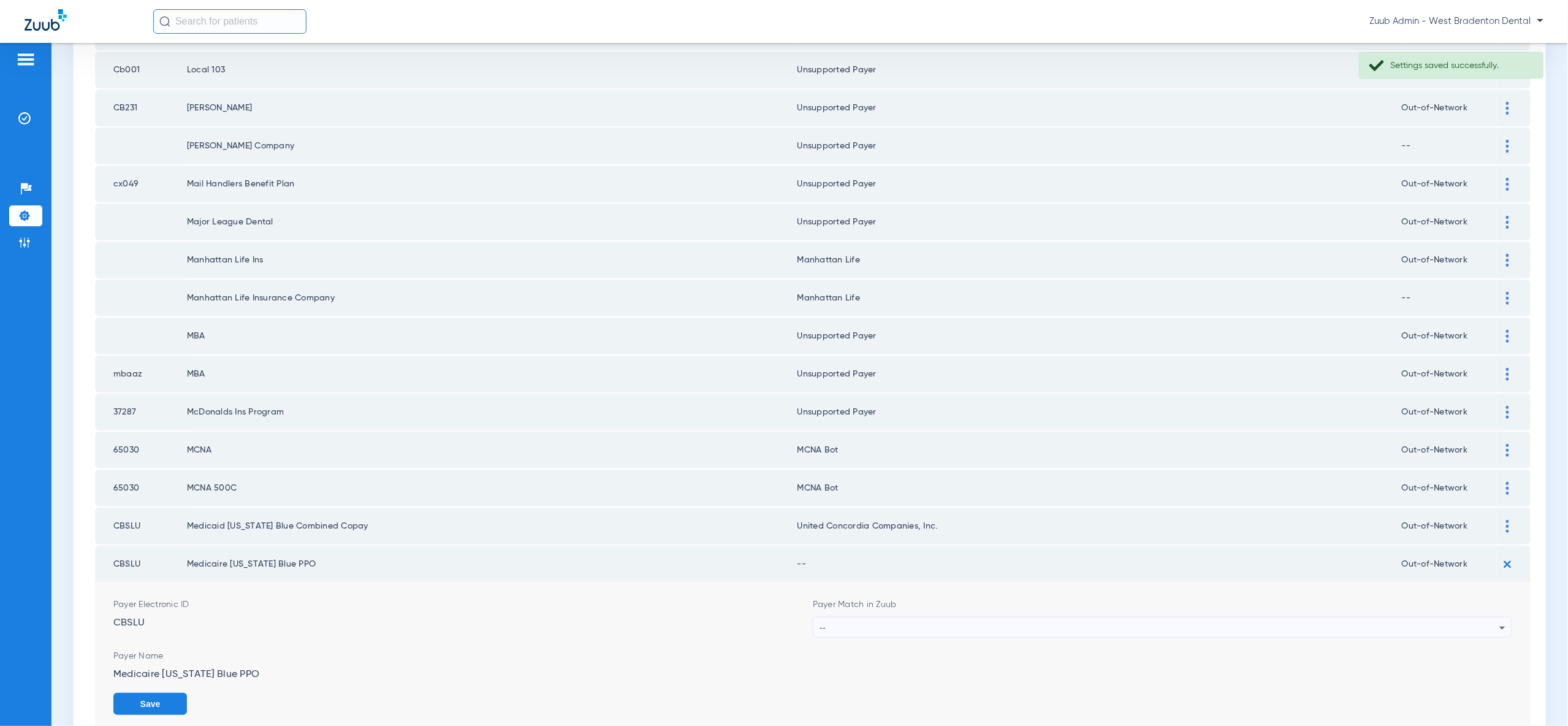
click at [1453, 618] on div "--" at bounding box center [1159, 628] width 680 height 21
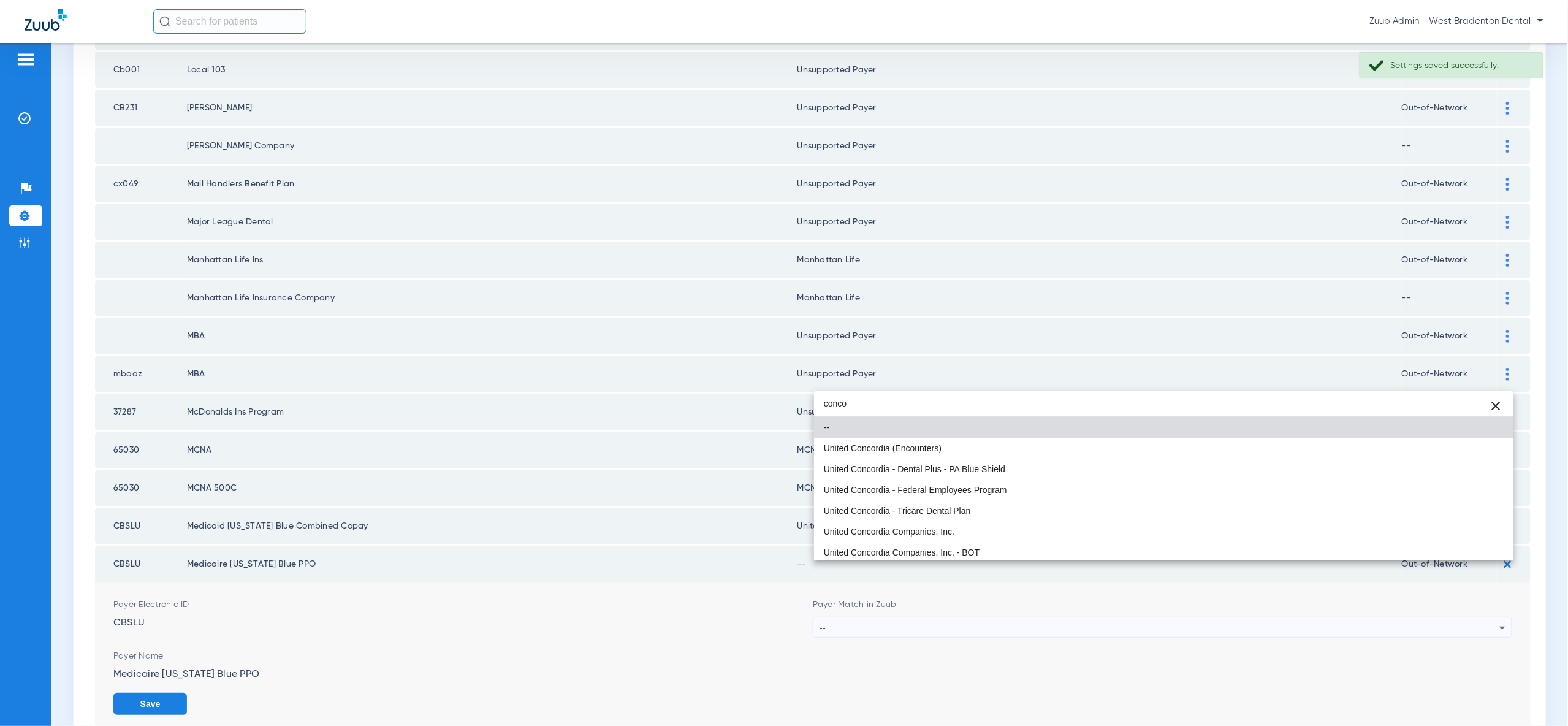
type input "conco"
click at [1357, 529] on mat-option "United Concordia Companies, Inc." at bounding box center [1163, 532] width 699 height 21
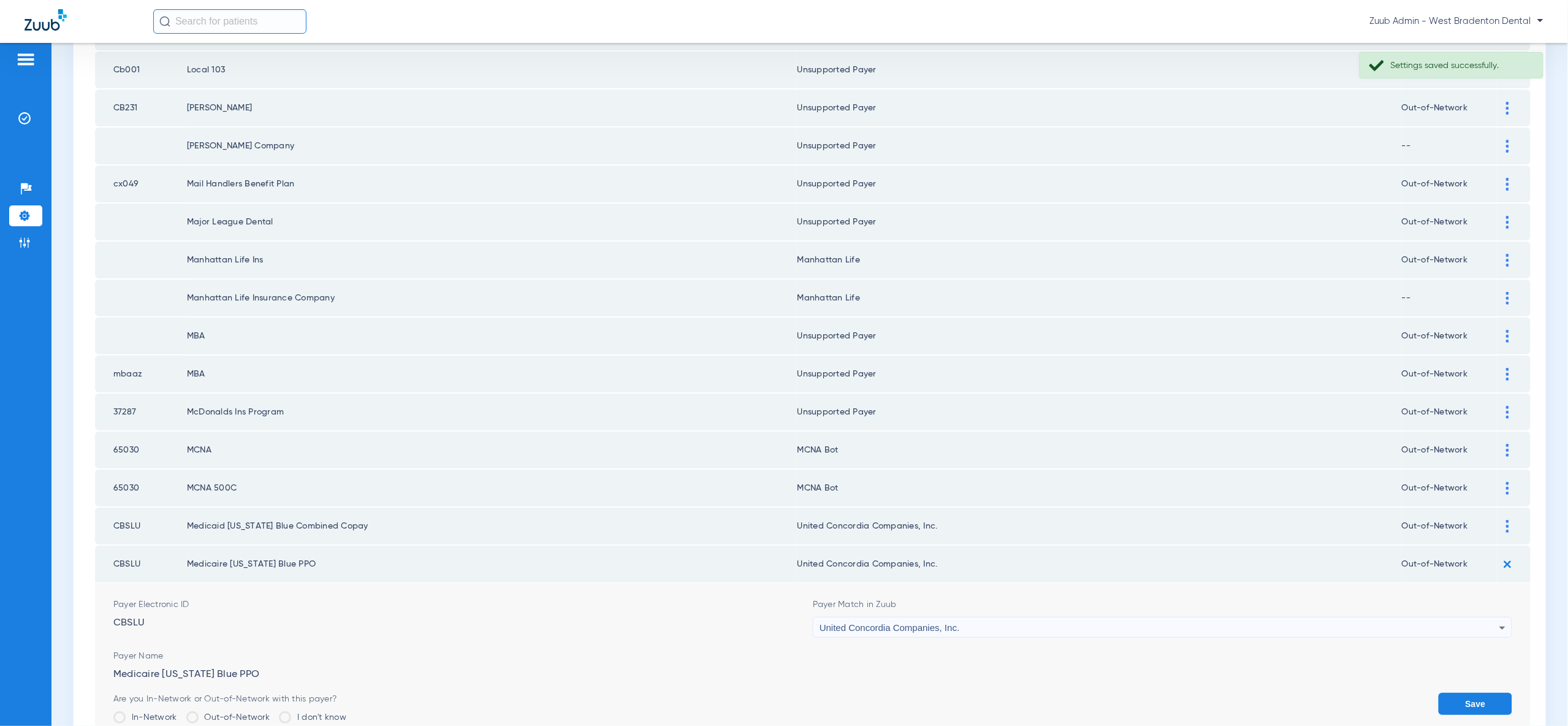
click at [1470, 633] on form "Payer Electronic ID CBSLU Payer Match in Zuub United Concordia Companies, Inc. …" at bounding box center [812, 672] width 1399 height 177
click at [1481, 693] on button "Save" at bounding box center [1475, 703] width 73 height 22
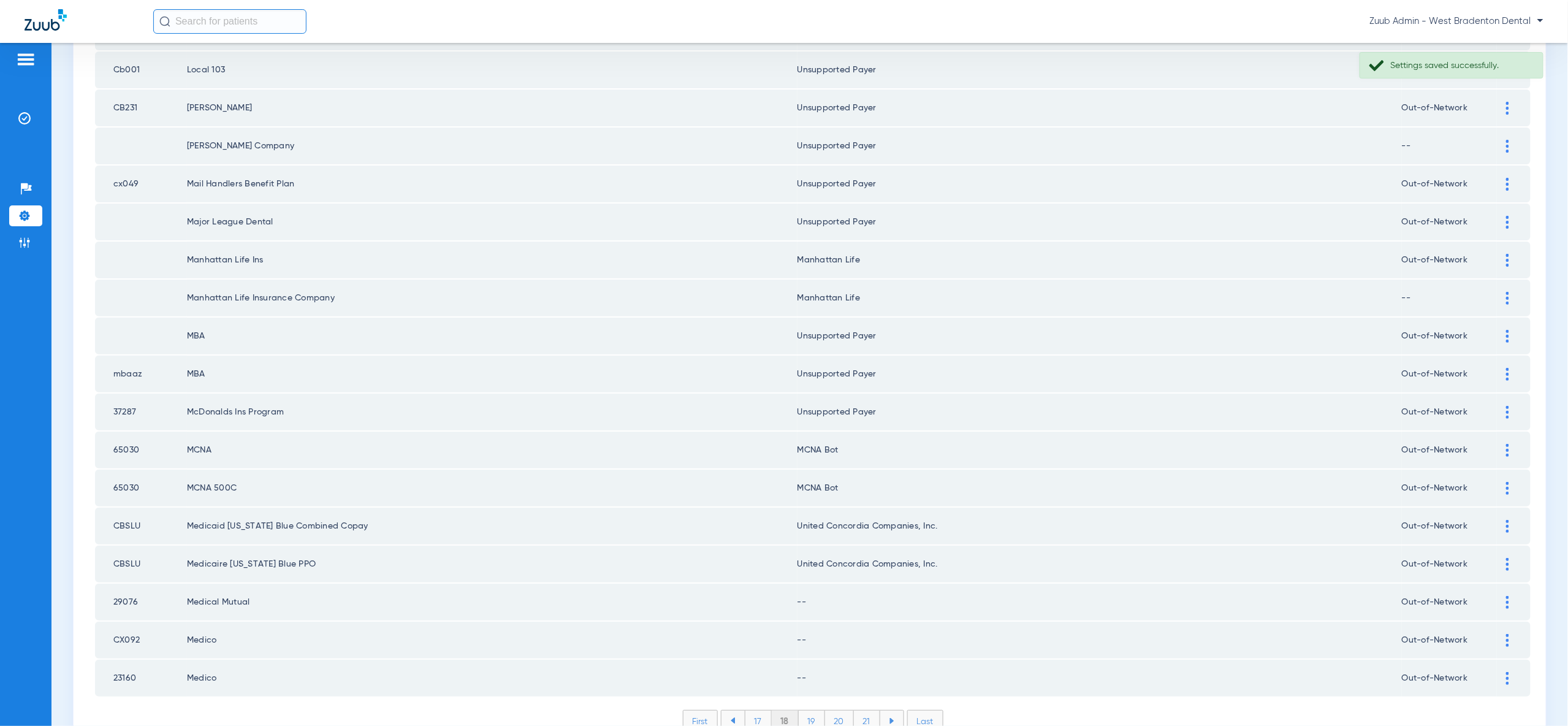
click at [1500, 597] on div at bounding box center [1507, 603] width 22 height 13
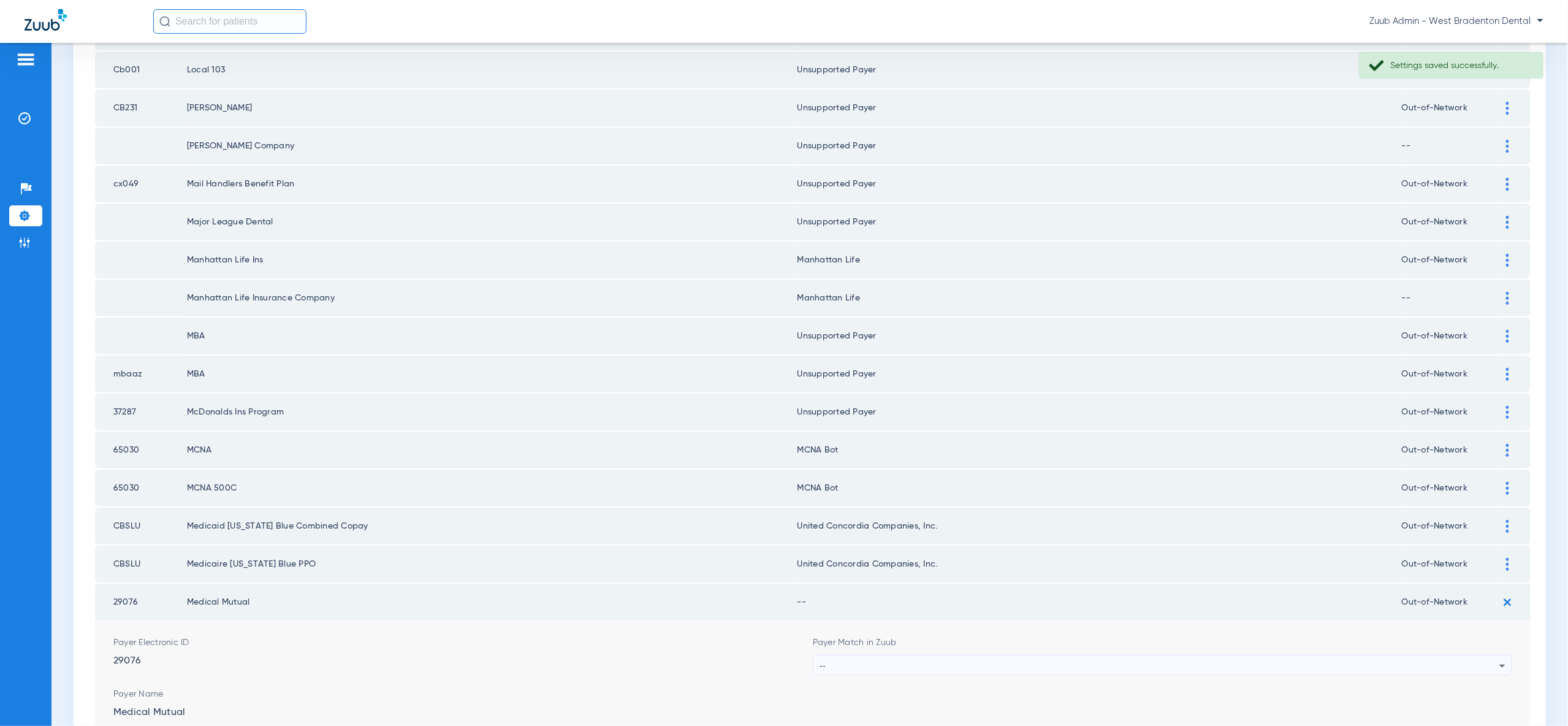
click at [1453, 656] on div "--" at bounding box center [1159, 666] width 680 height 21
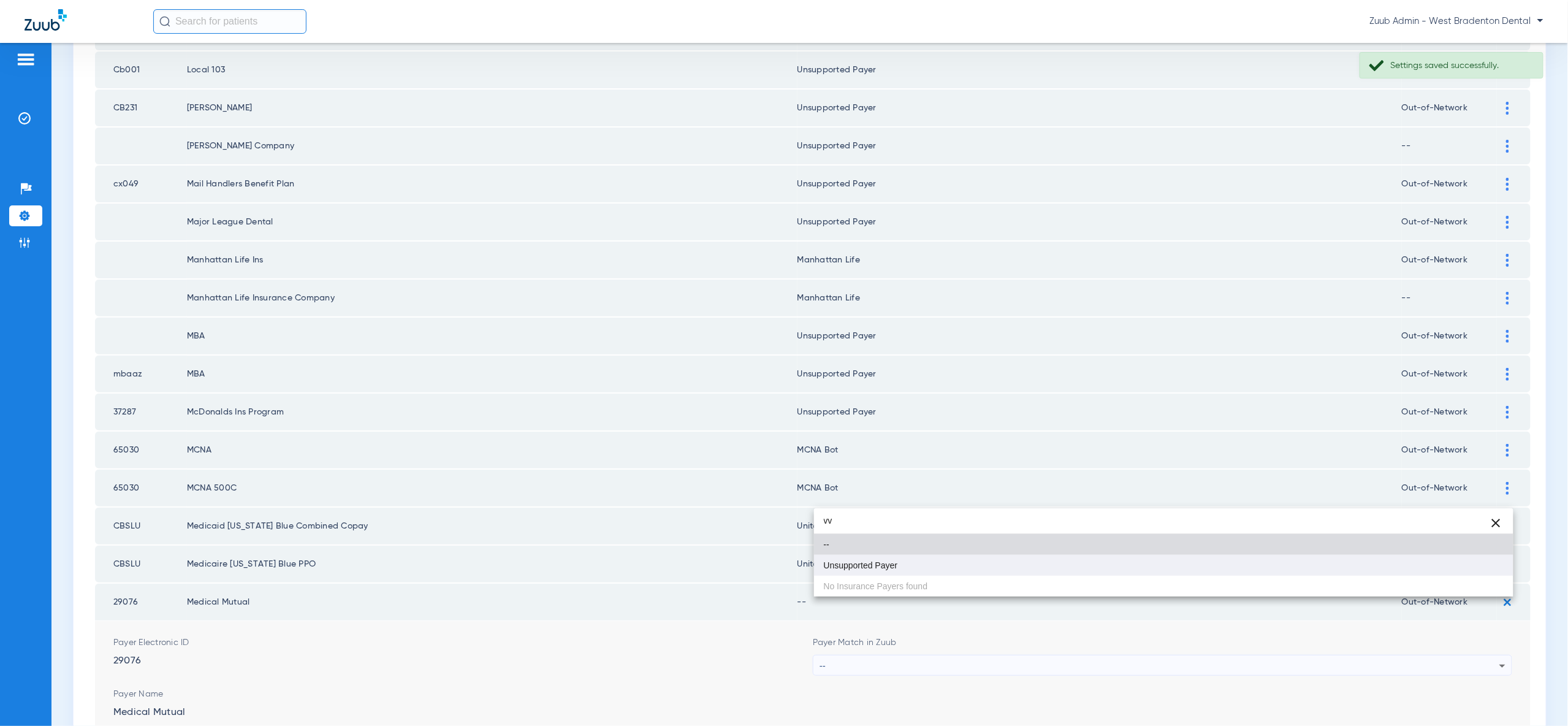
type input "vv"
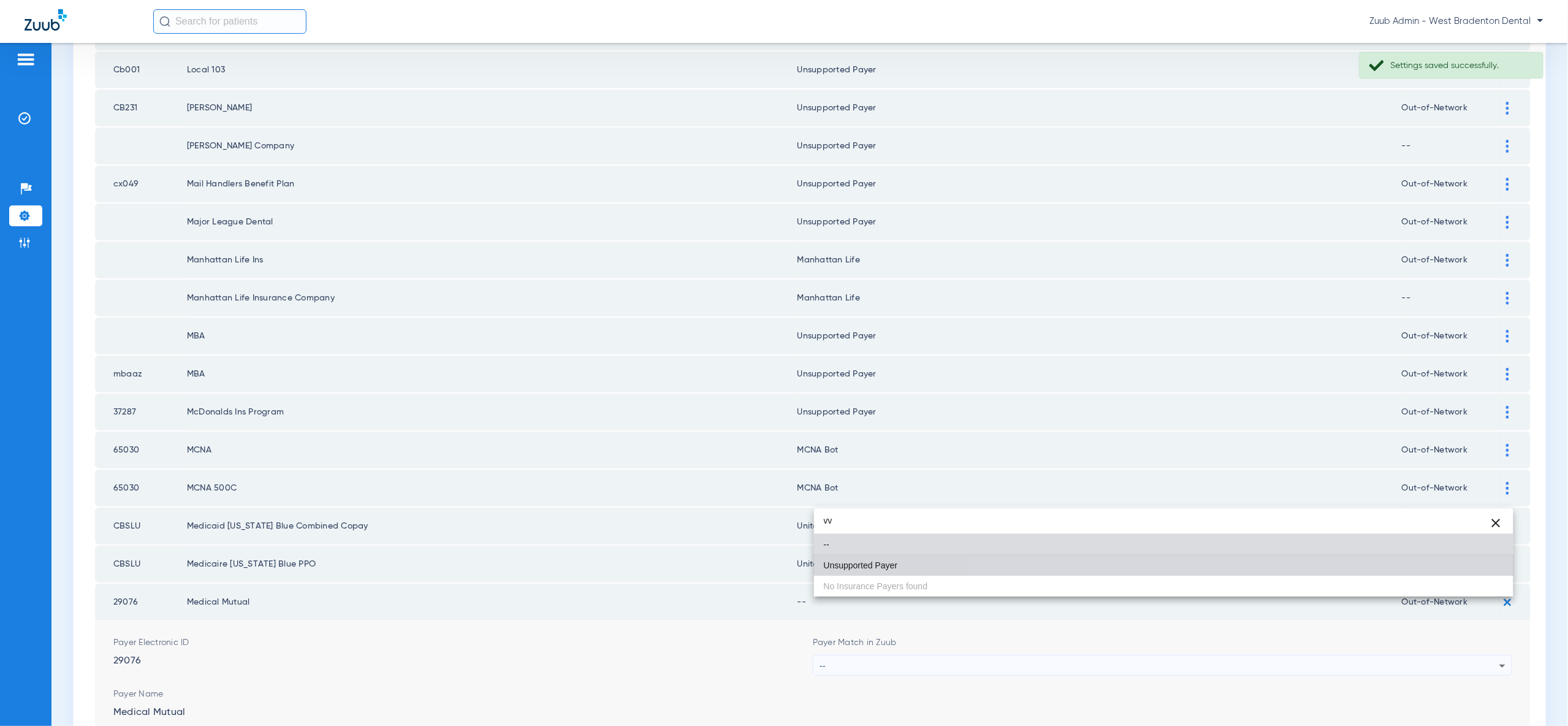
click at [1468, 567] on mat-option "Unsupported Payer" at bounding box center [1163, 565] width 699 height 21
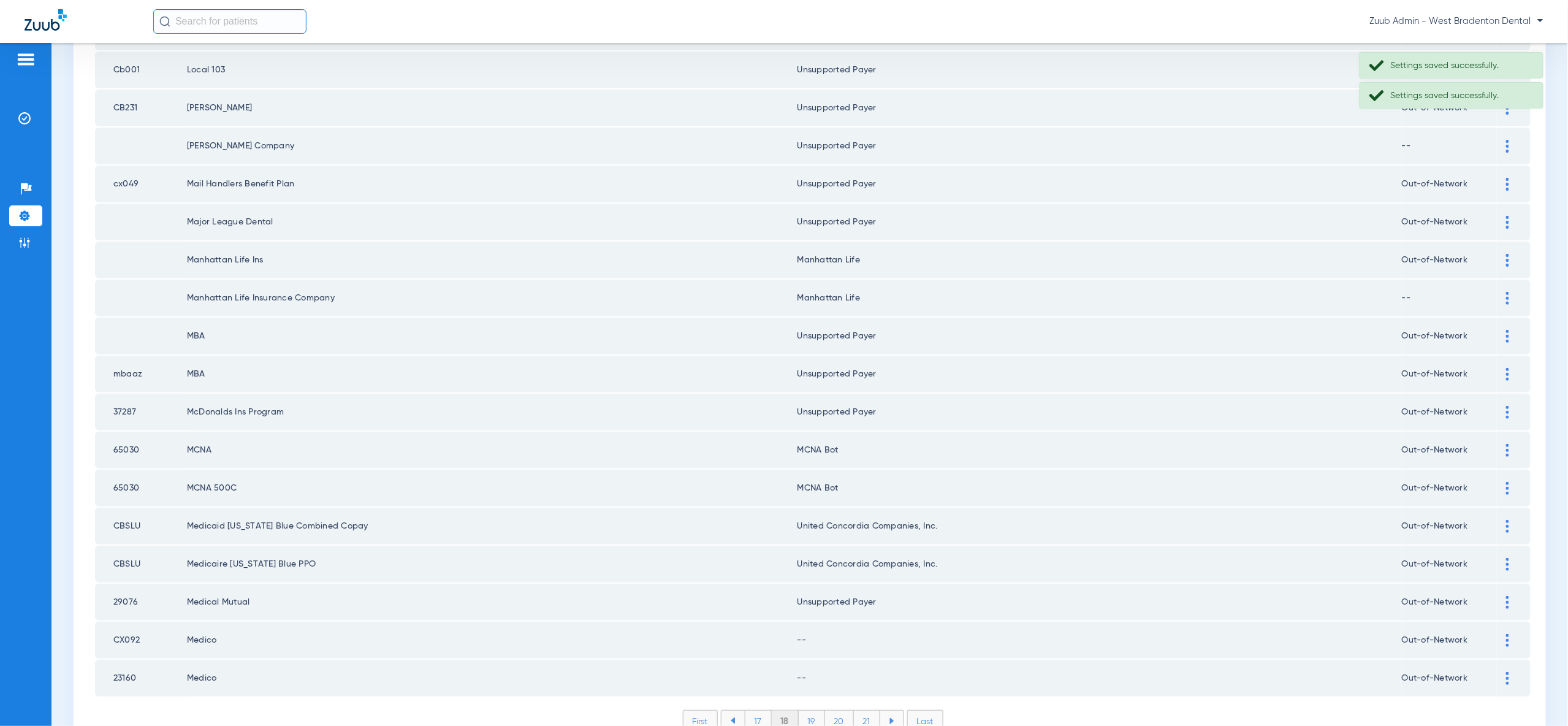
click at [1506, 634] on img at bounding box center [1507, 640] width 3 height 13
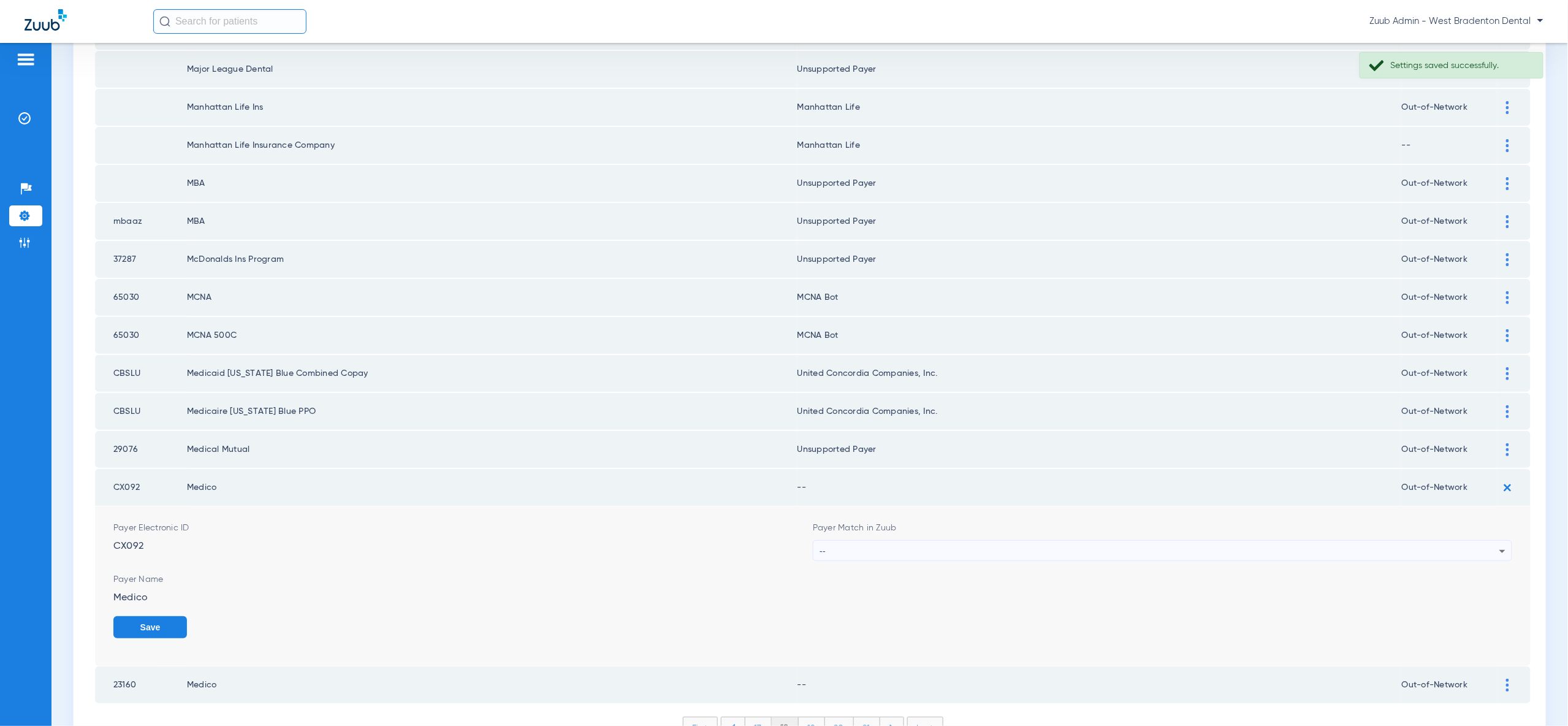
scroll to position [1588, 0]
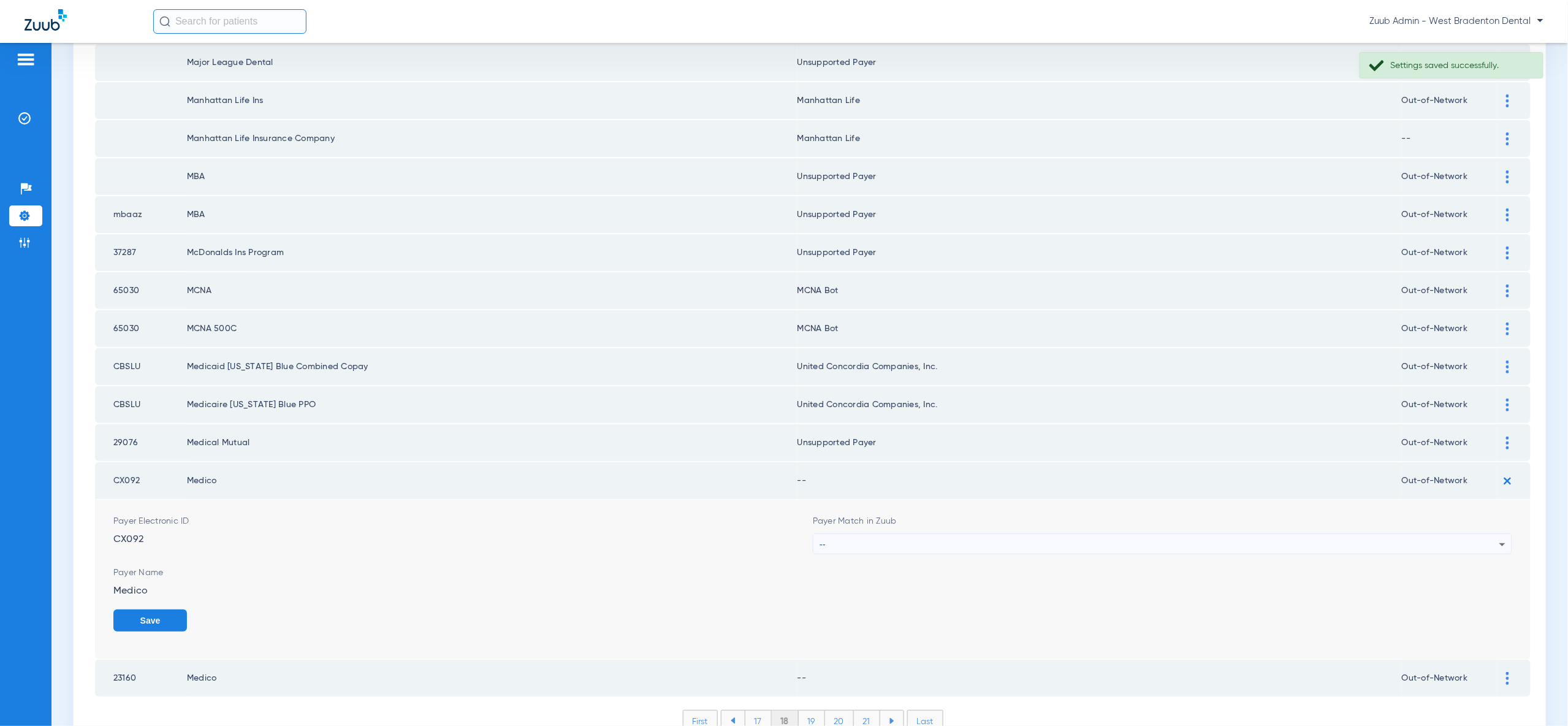
click at [1508, 672] on img at bounding box center [1507, 678] width 3 height 13
click at [1487, 534] on div "--" at bounding box center [1159, 544] width 680 height 21
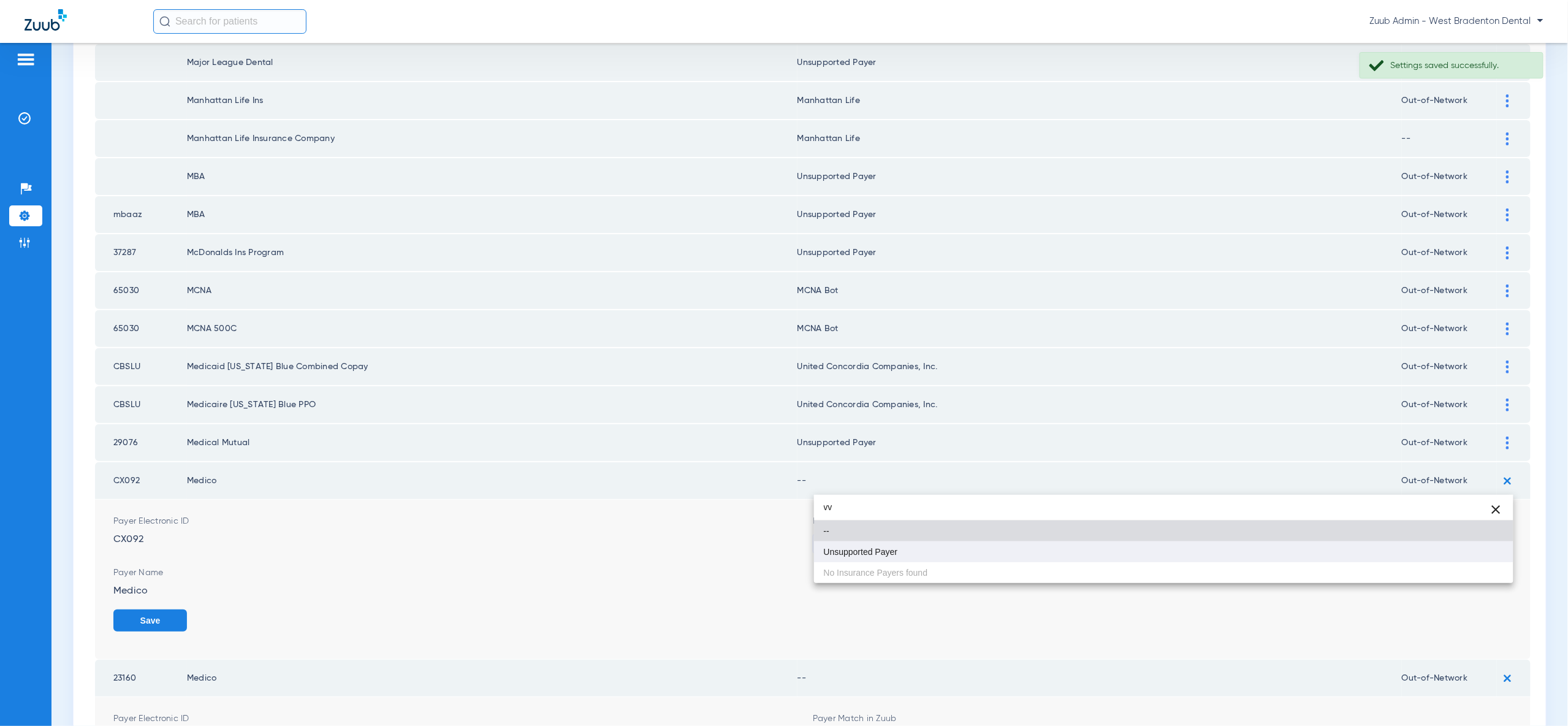
type input "vv"
click at [1468, 552] on mat-option "Unsupported Payer" at bounding box center [1163, 552] width 699 height 21
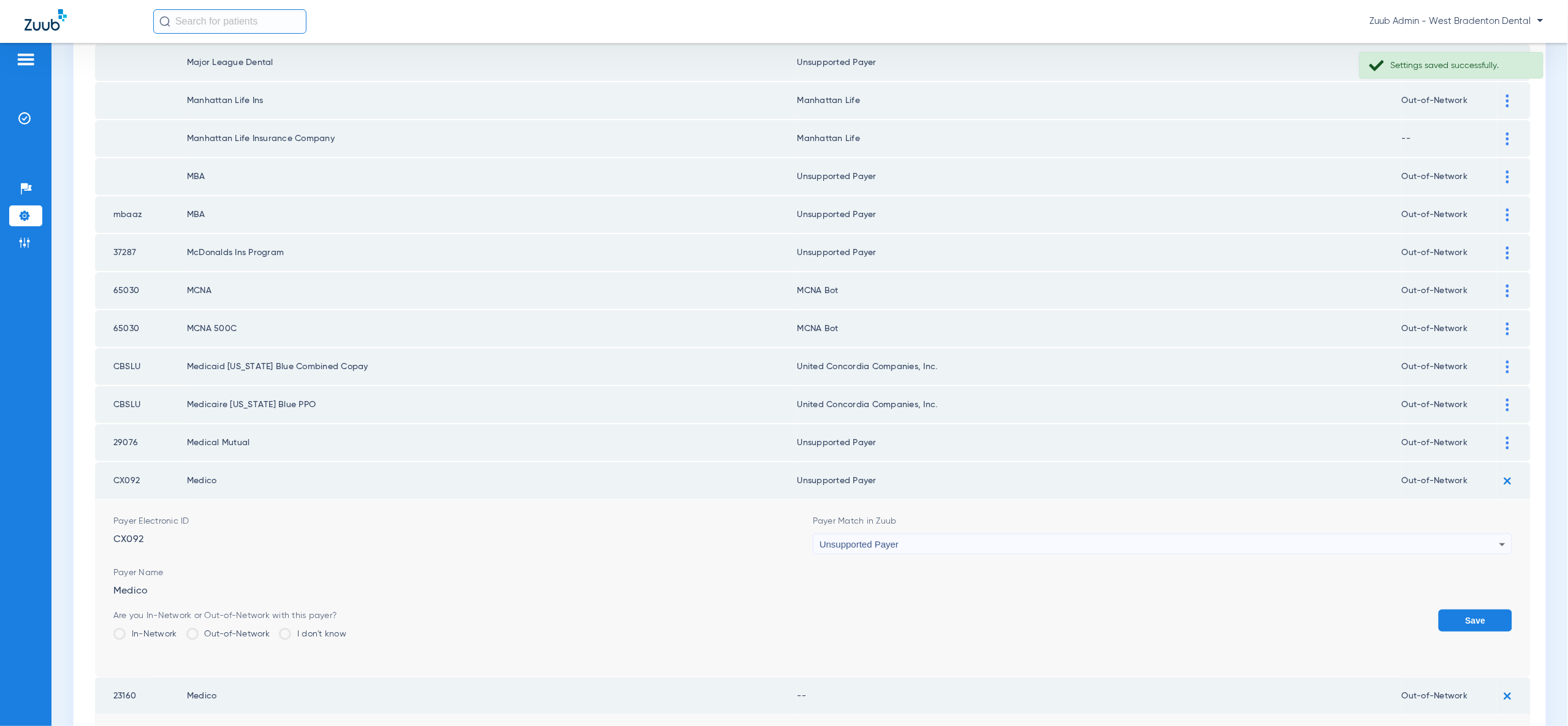
click at [1478, 610] on button "Save" at bounding box center [1475, 620] width 73 height 22
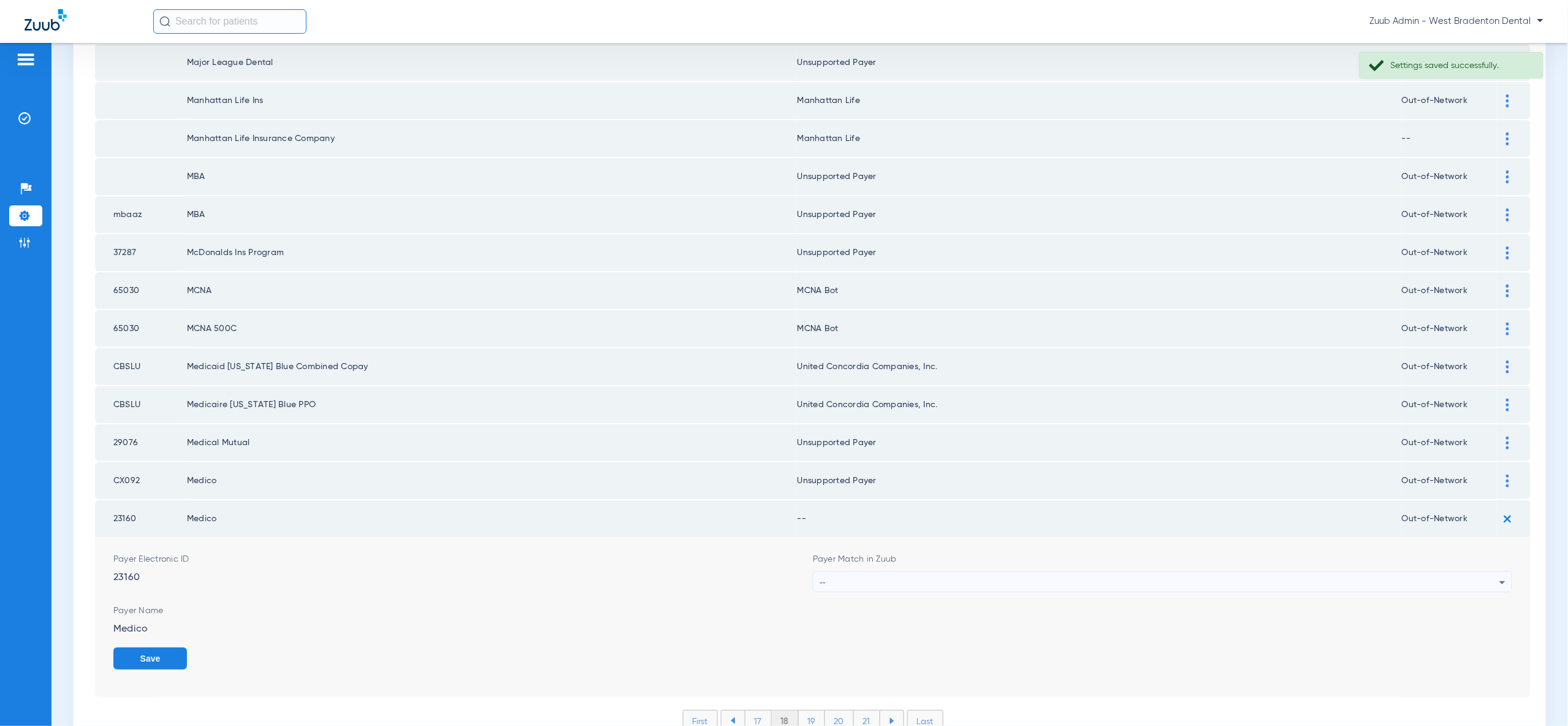
click at [1468, 572] on div "--" at bounding box center [1159, 582] width 680 height 21
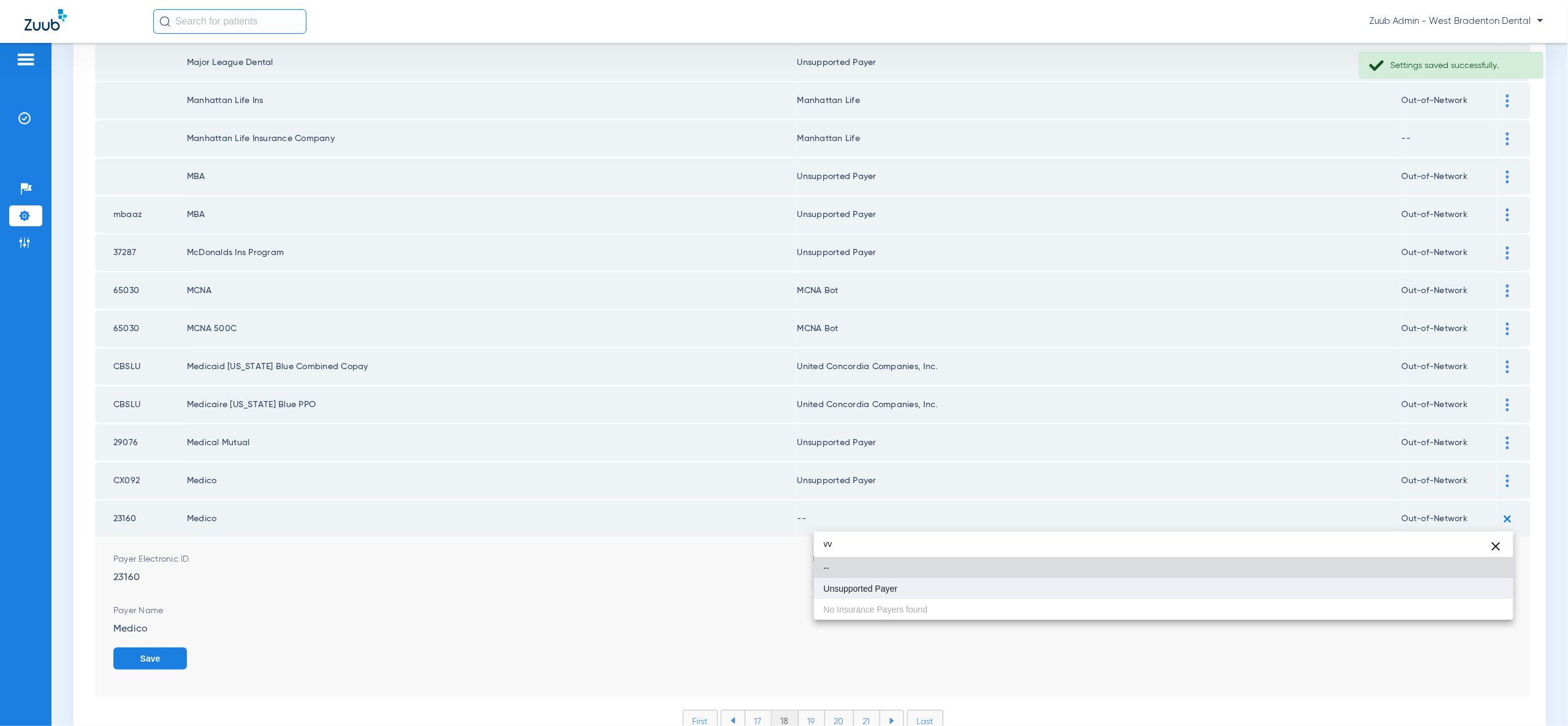
type input "vv"
click at [1449, 587] on mat-option "Unsupported Payer" at bounding box center [1163, 589] width 699 height 21
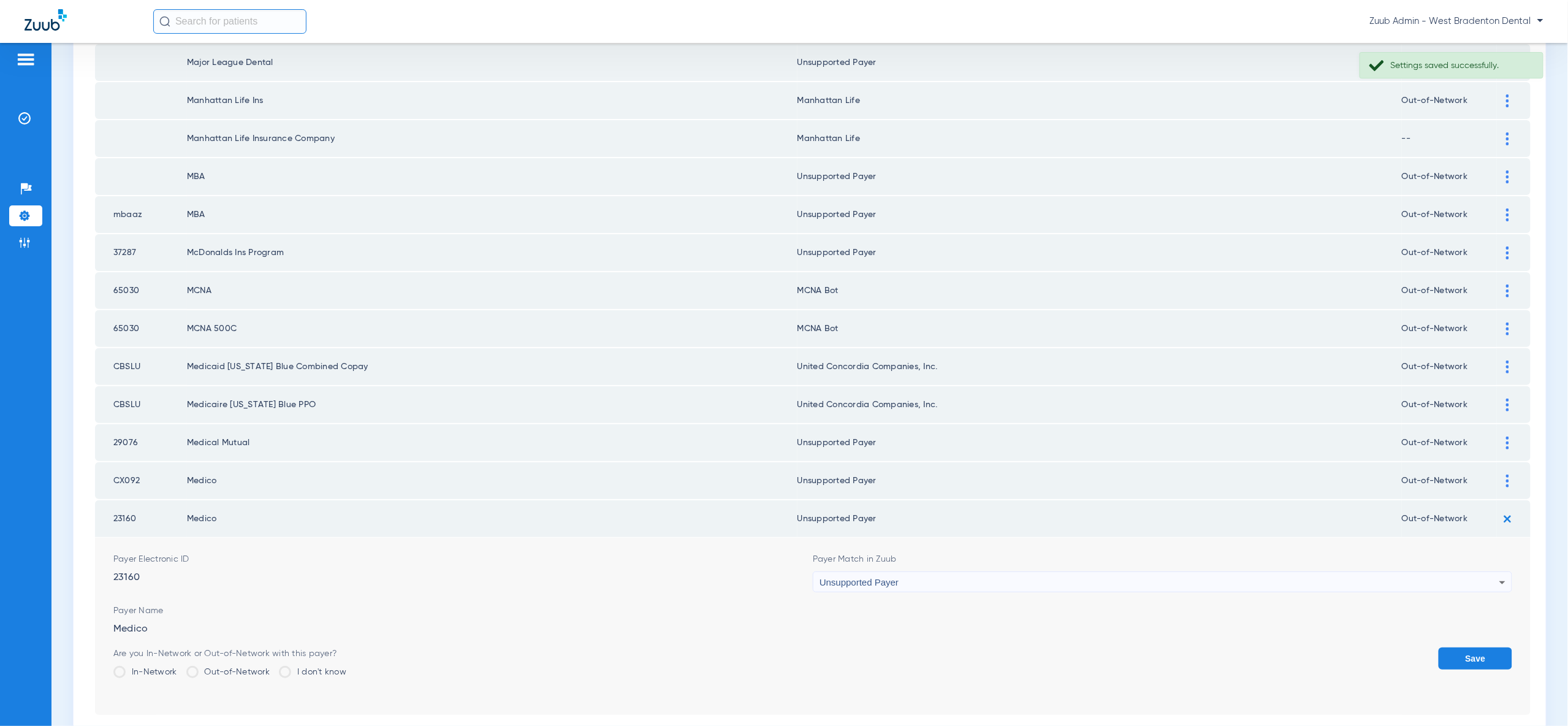
click at [1475, 648] on button "Save" at bounding box center [1475, 658] width 73 height 22
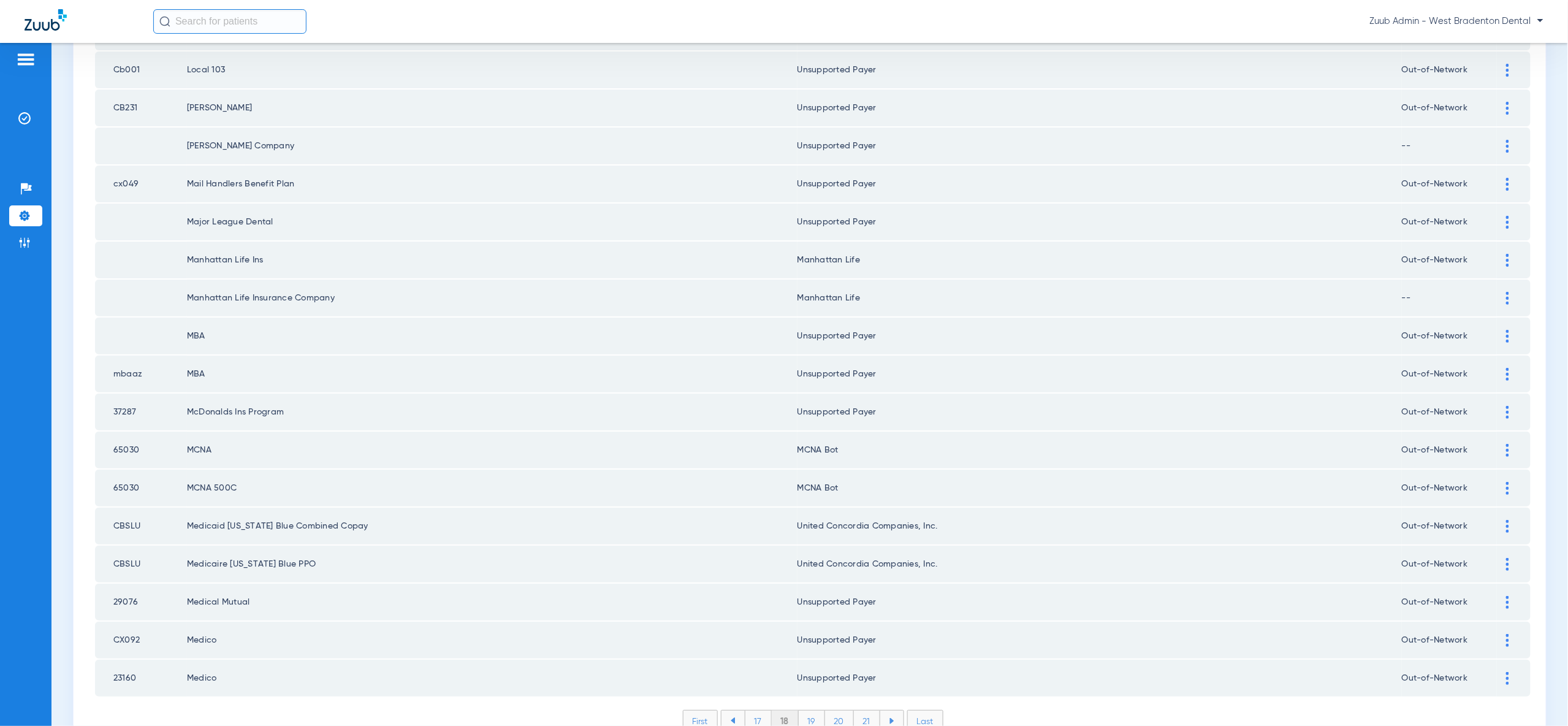
click at [753, 711] on li "17" at bounding box center [758, 721] width 27 height 21
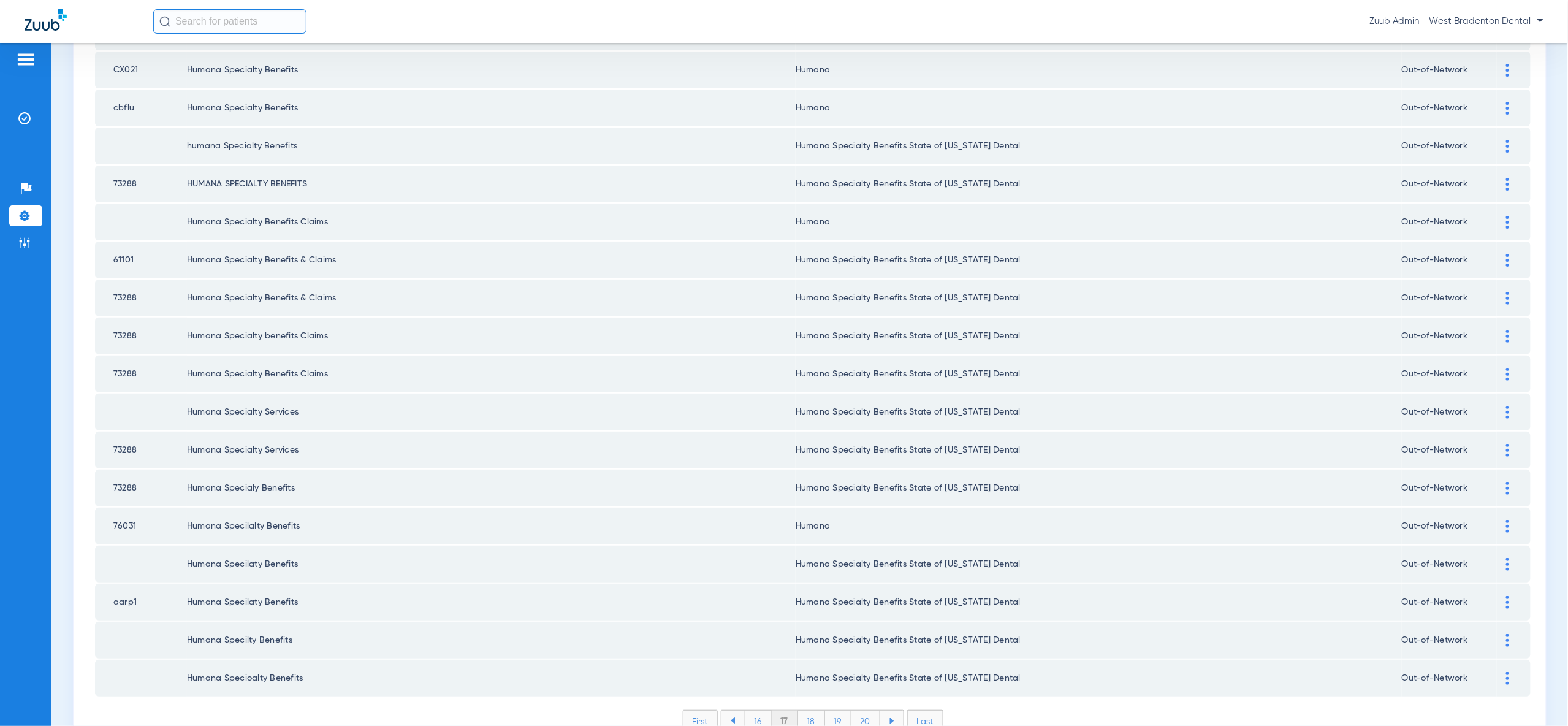
click at [749, 711] on li "16" at bounding box center [758, 721] width 27 height 21
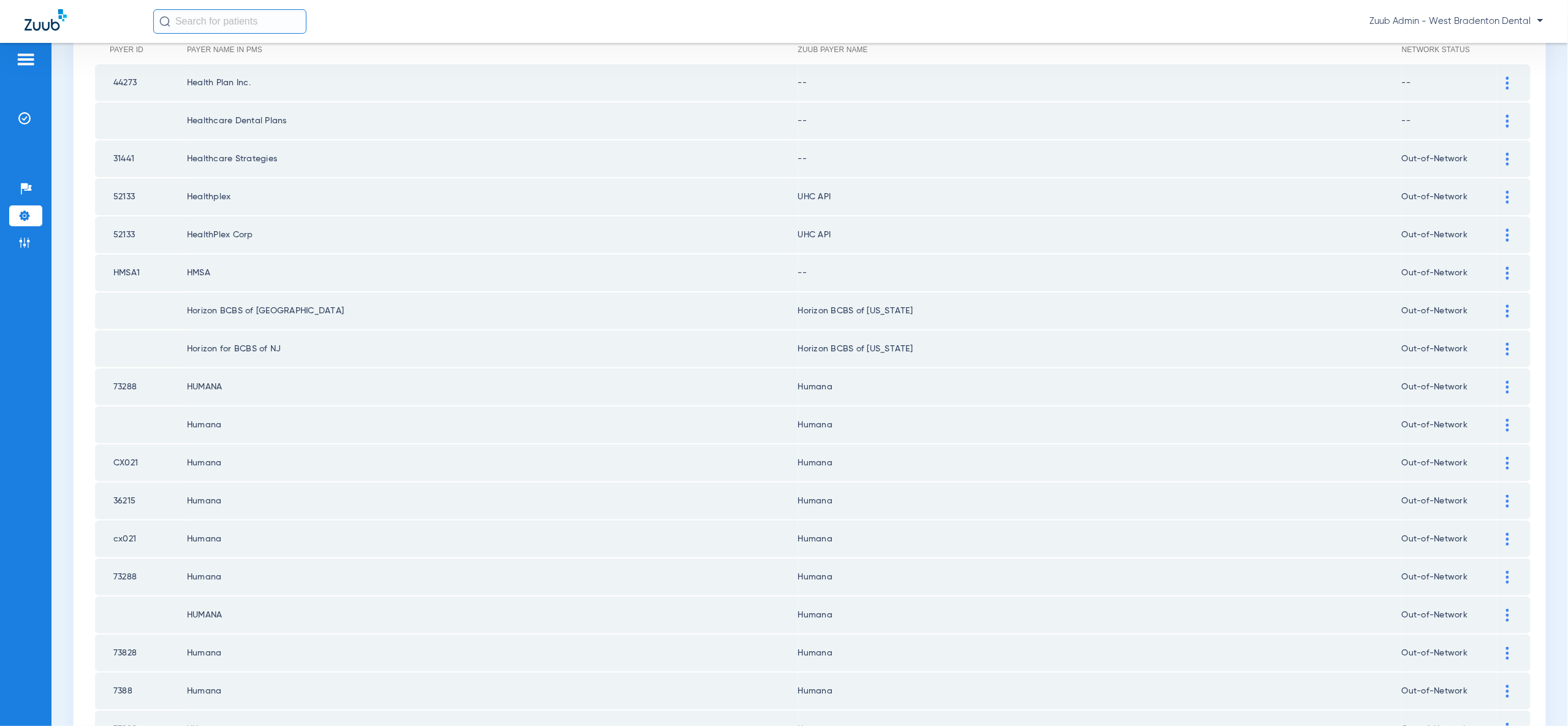
scroll to position [0, 0]
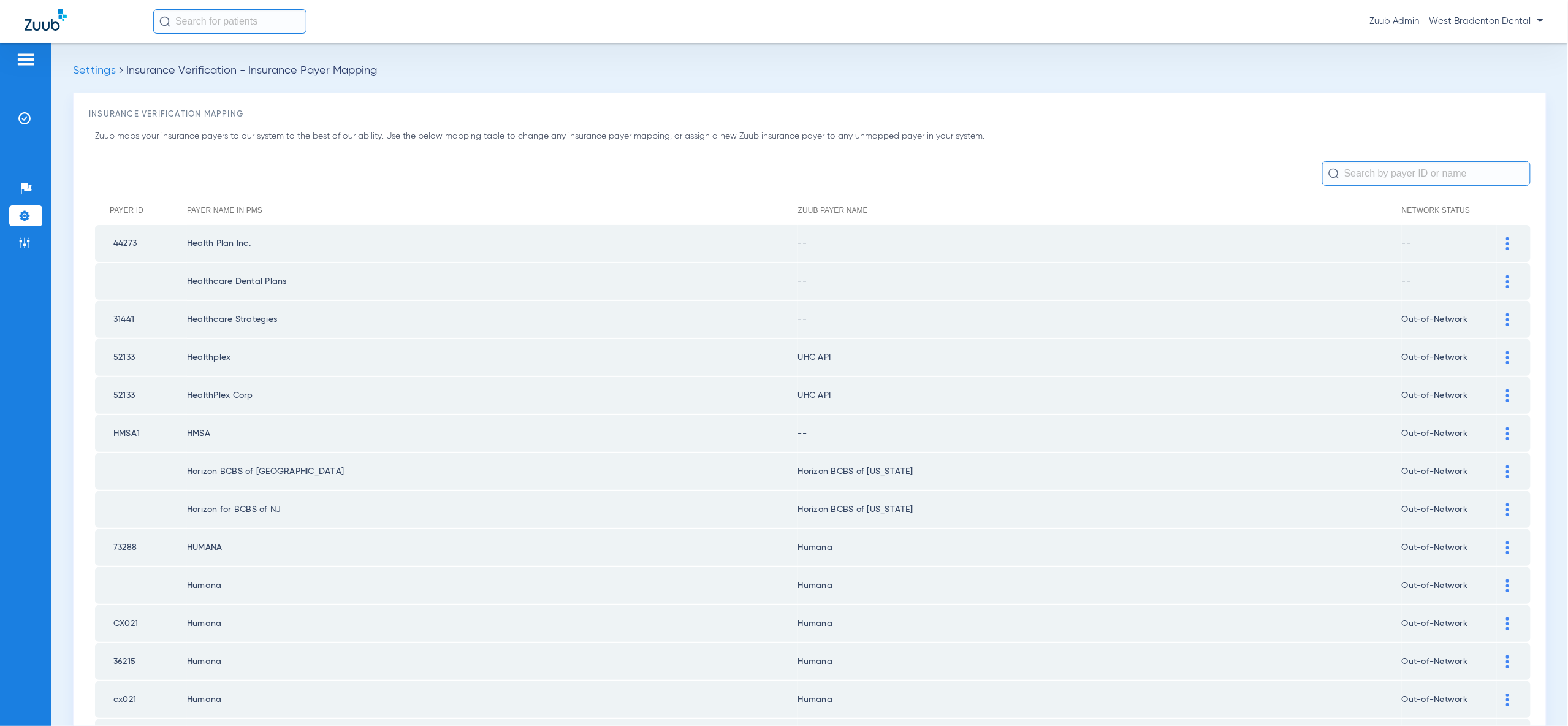
click at [1506, 244] on img at bounding box center [1507, 244] width 3 height 13
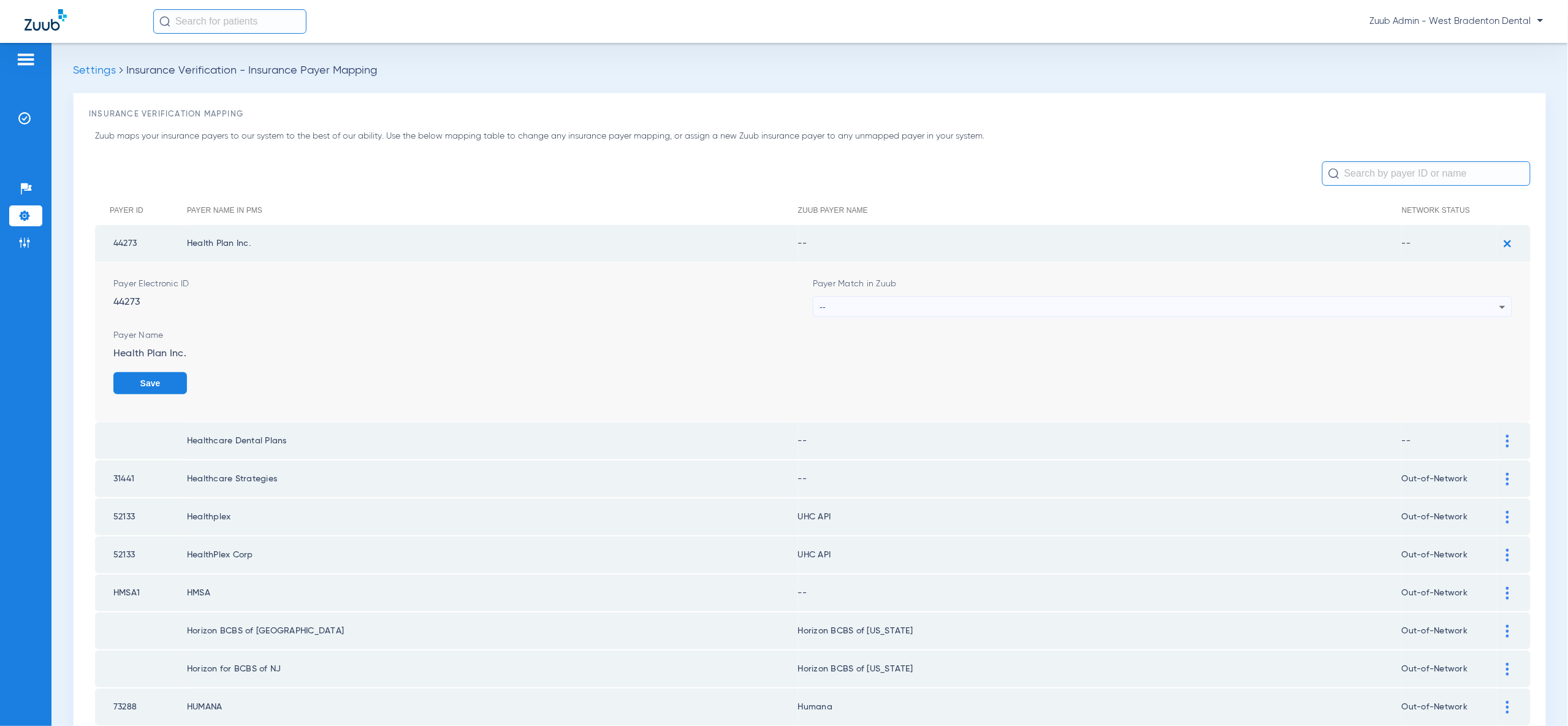
click at [1470, 312] on div "--" at bounding box center [1159, 307] width 680 height 21
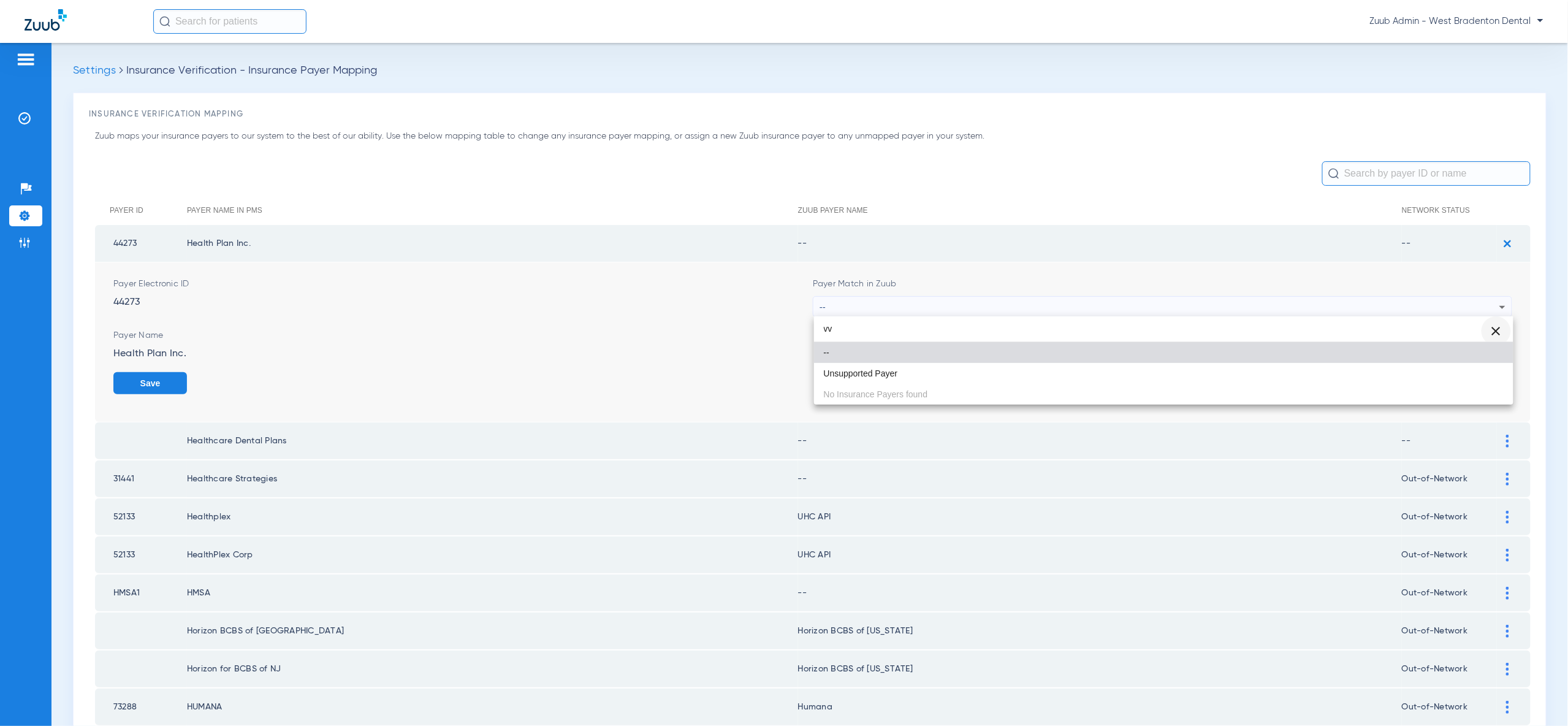
type input "vv"
click at [1495, 332] on span "Clear" at bounding box center [1496, 331] width 29 height 29
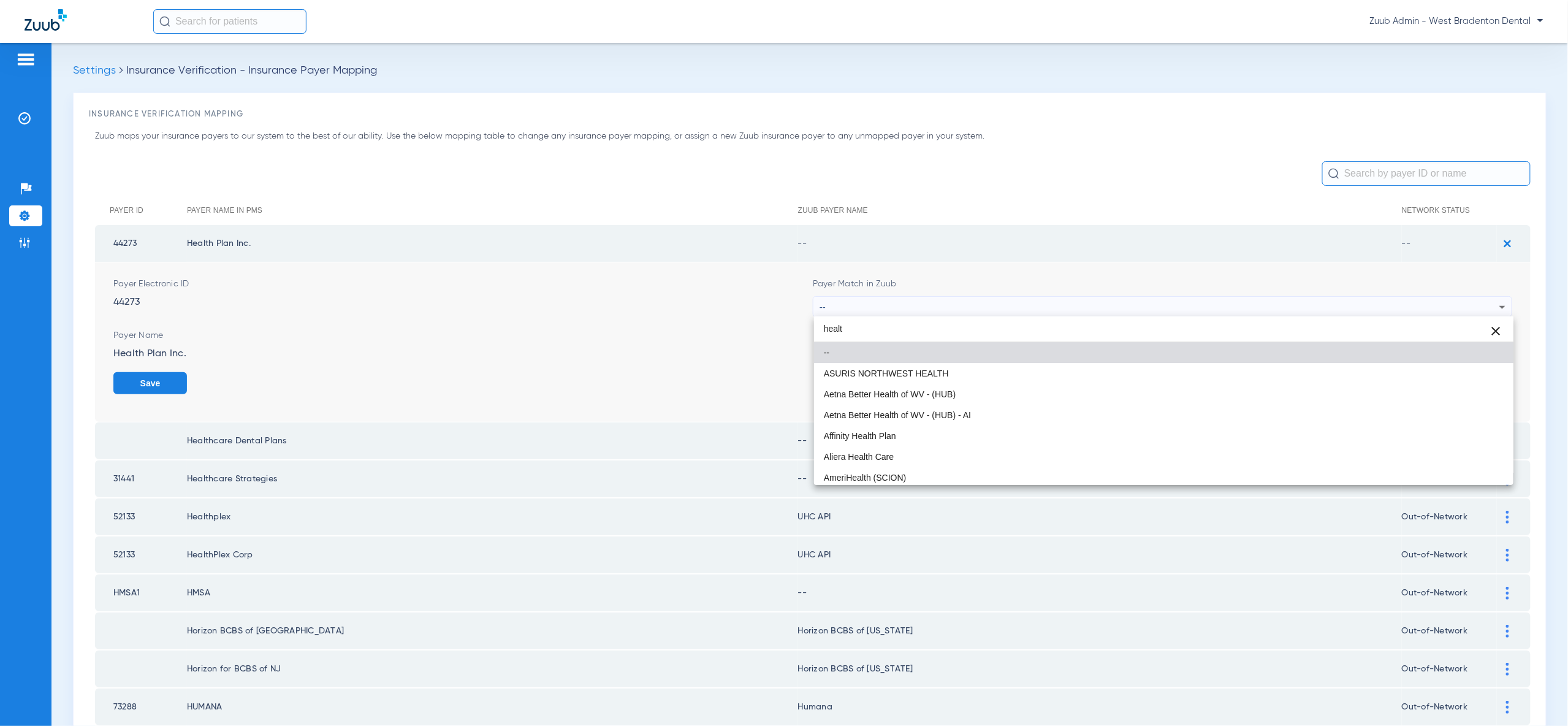
type input "heal"
type input "h"
click at [1255, 325] on input "dropdown search" at bounding box center [1163, 329] width 699 height 25
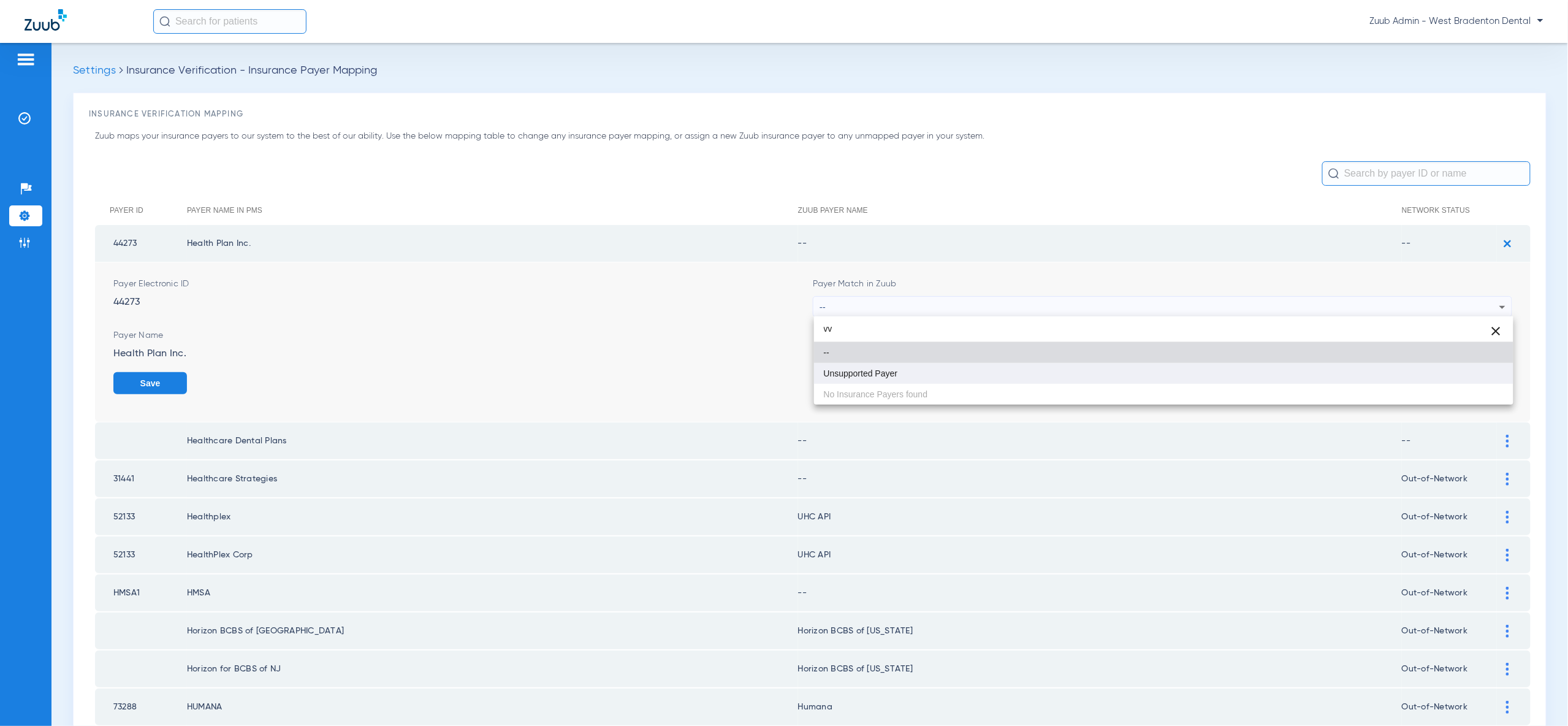
type input "vv"
drag, startPoint x: 1460, startPoint y: 376, endPoint x: 1487, endPoint y: 382, distance: 27.7
click at [1460, 376] on mat-option "Unsupported Payer" at bounding box center [1163, 374] width 699 height 21
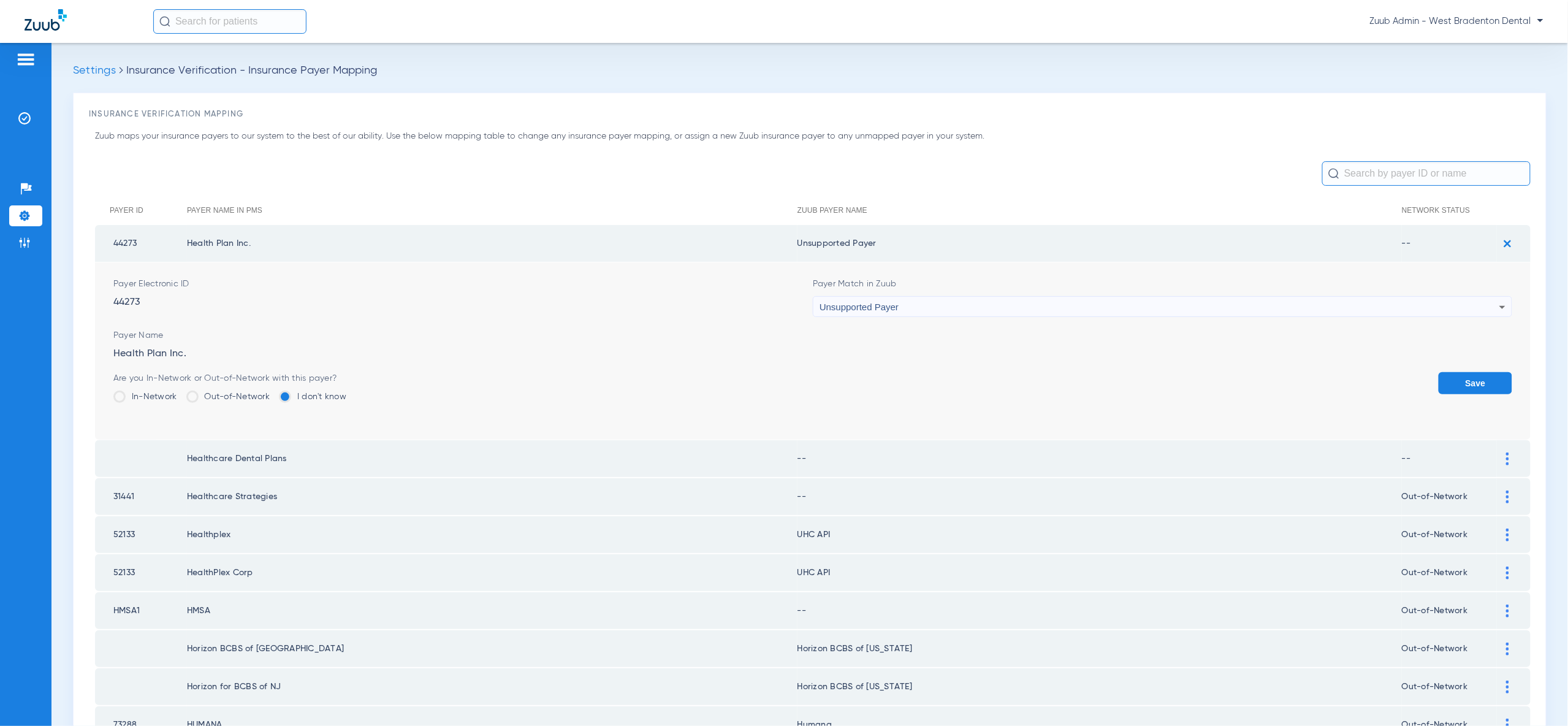
click at [1487, 382] on button "Save" at bounding box center [1475, 383] width 73 height 22
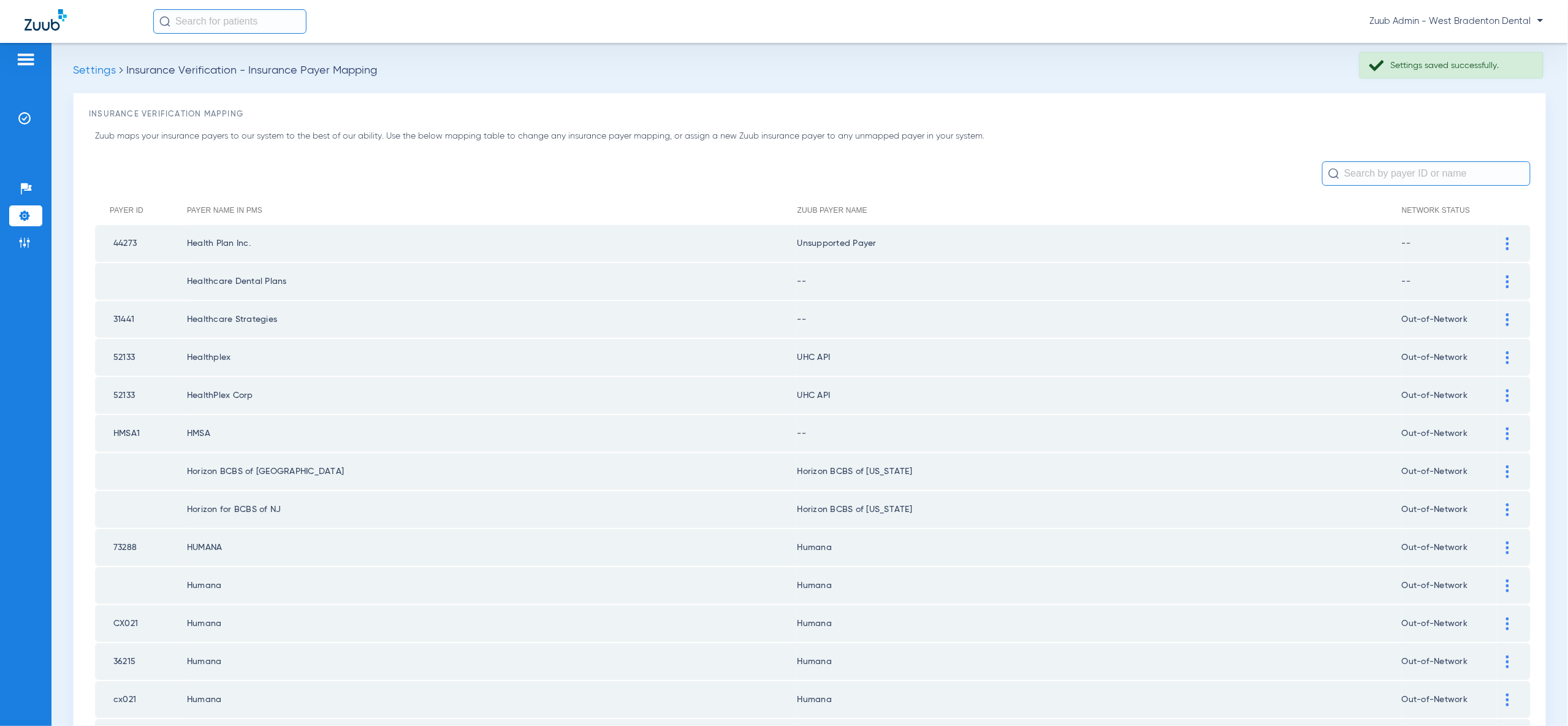
click at [1504, 281] on div at bounding box center [1507, 282] width 22 height 13
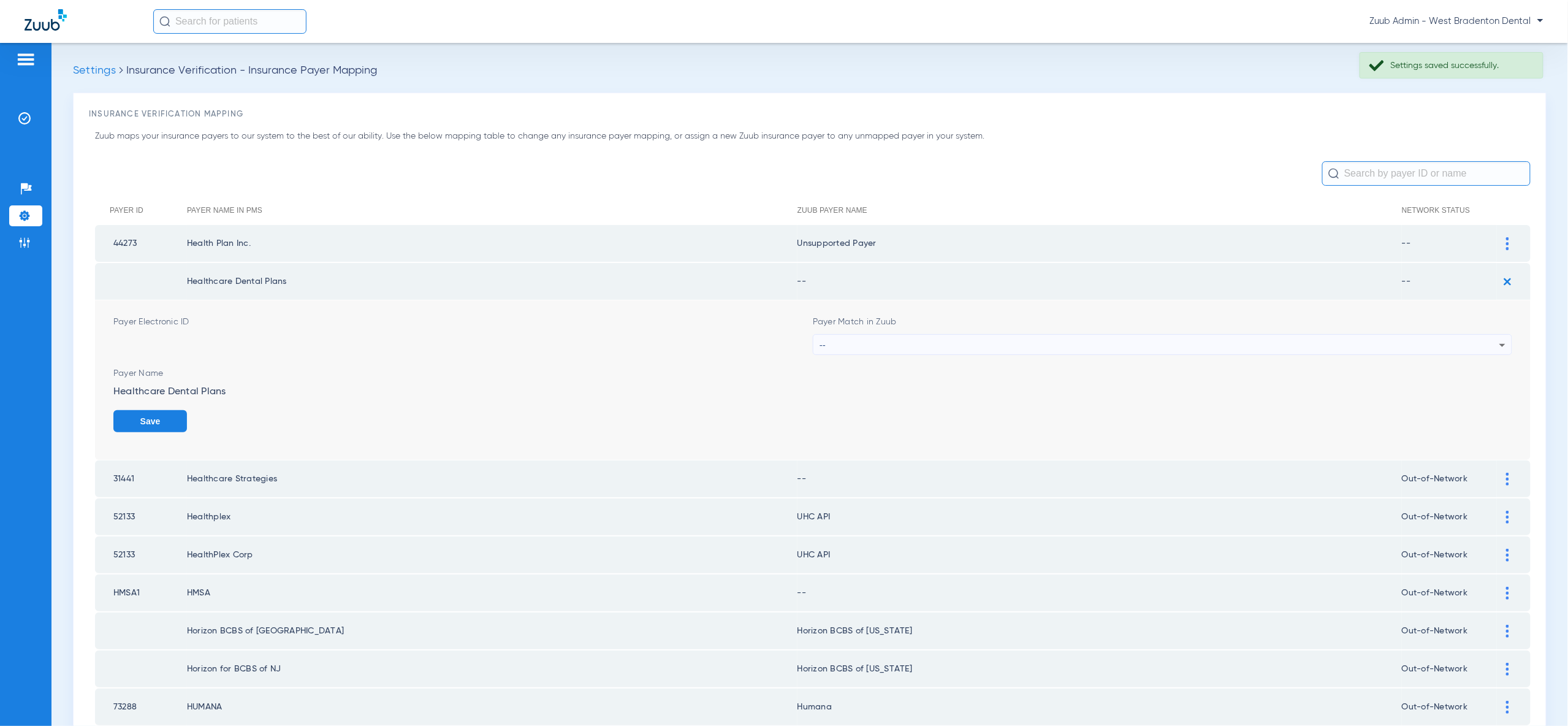
click at [1471, 348] on div "--" at bounding box center [1159, 345] width 680 height 21
type input "vv"
click at [1428, 410] on mat-option "Unsupported Payer" at bounding box center [1163, 410] width 699 height 21
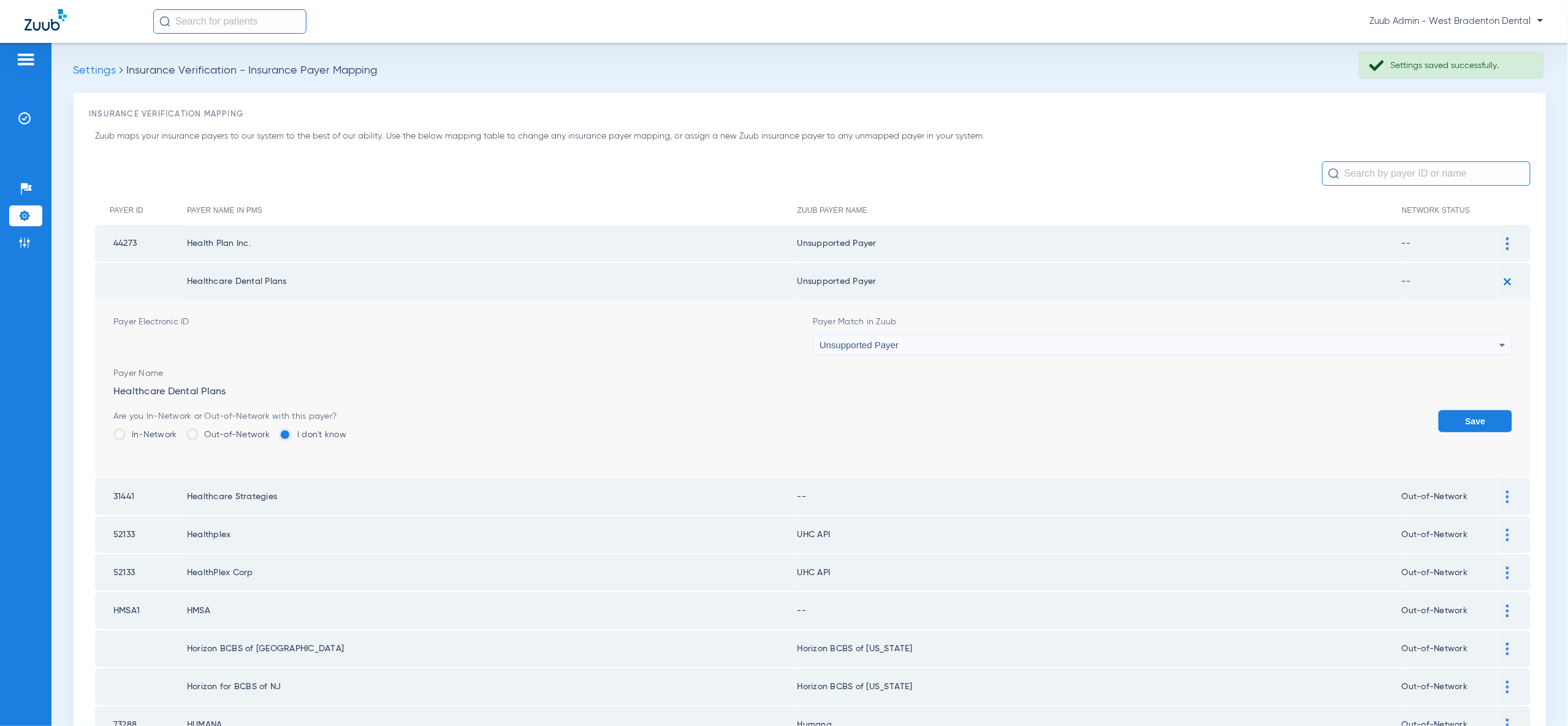
click at [1468, 422] on button "Save" at bounding box center [1475, 421] width 73 height 22
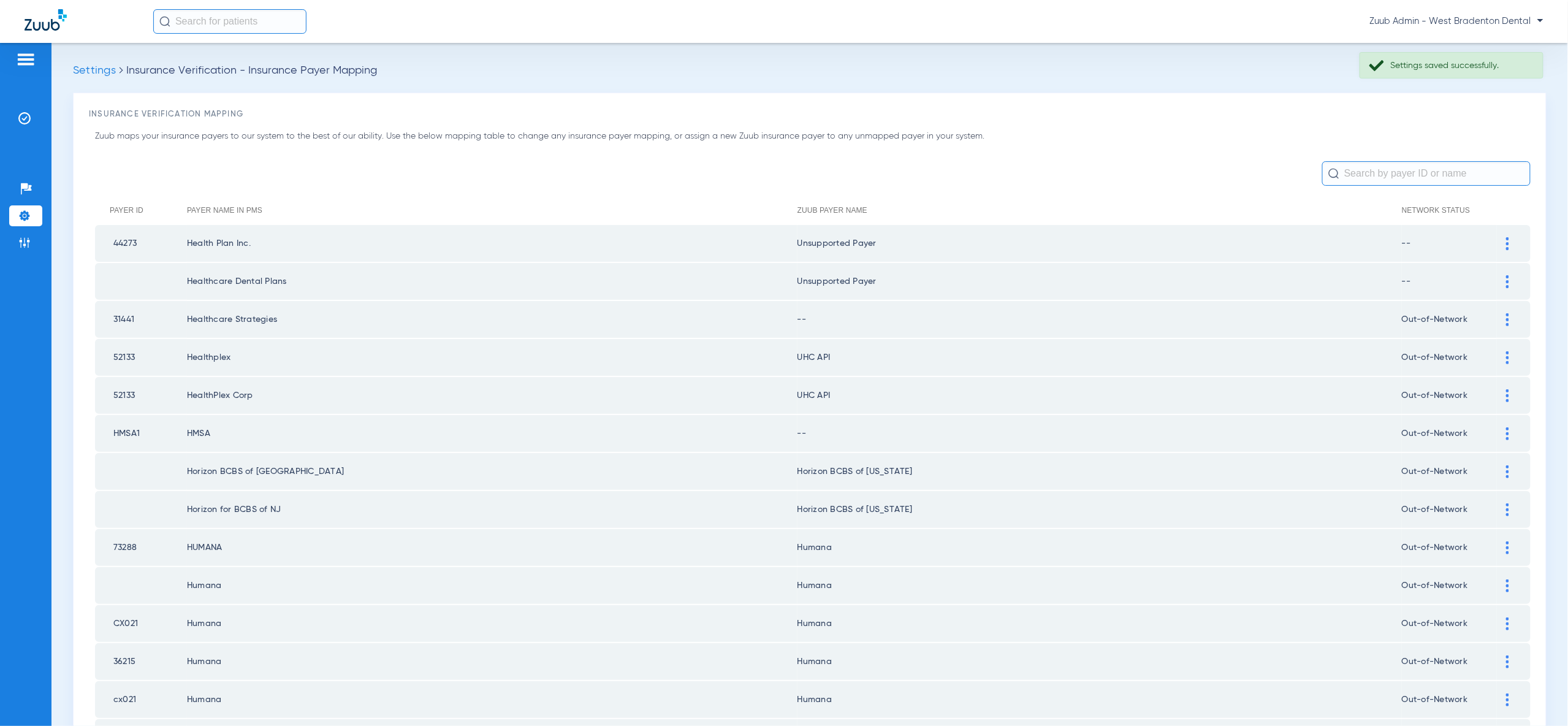
click at [1508, 313] on img at bounding box center [1507, 320] width 3 height 13
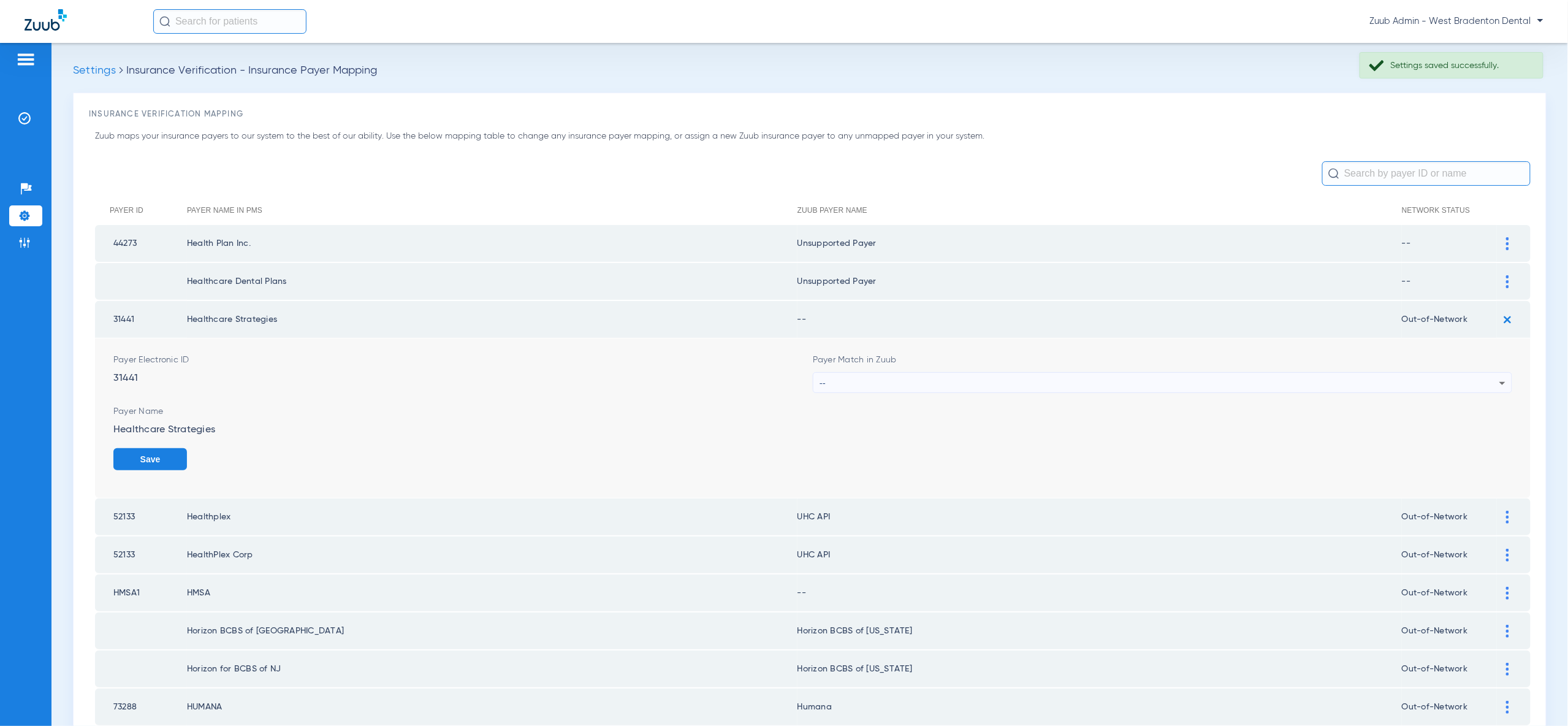
click at [1474, 385] on div "--" at bounding box center [1159, 383] width 680 height 21
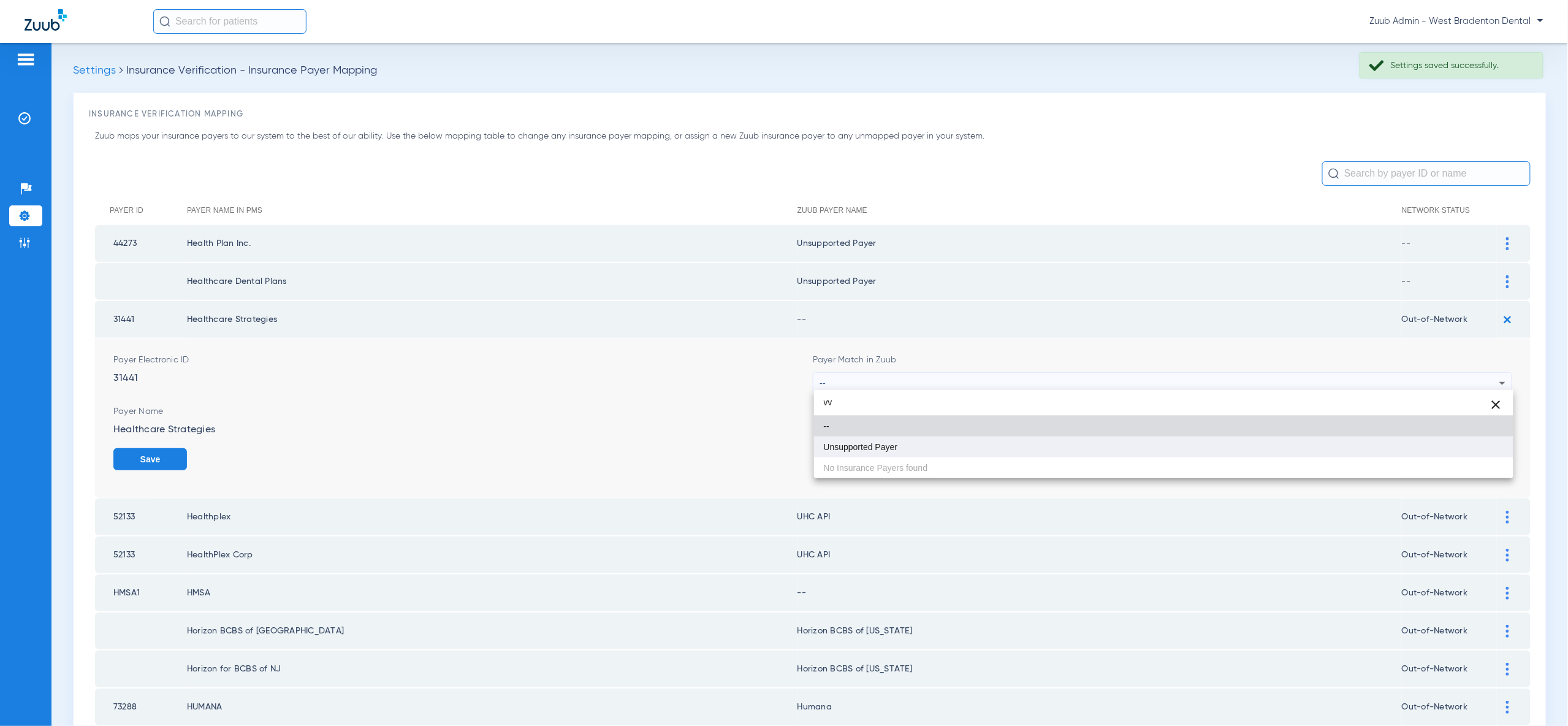
type input "vv"
click at [1467, 444] on mat-option "Unsupported Payer" at bounding box center [1163, 447] width 699 height 21
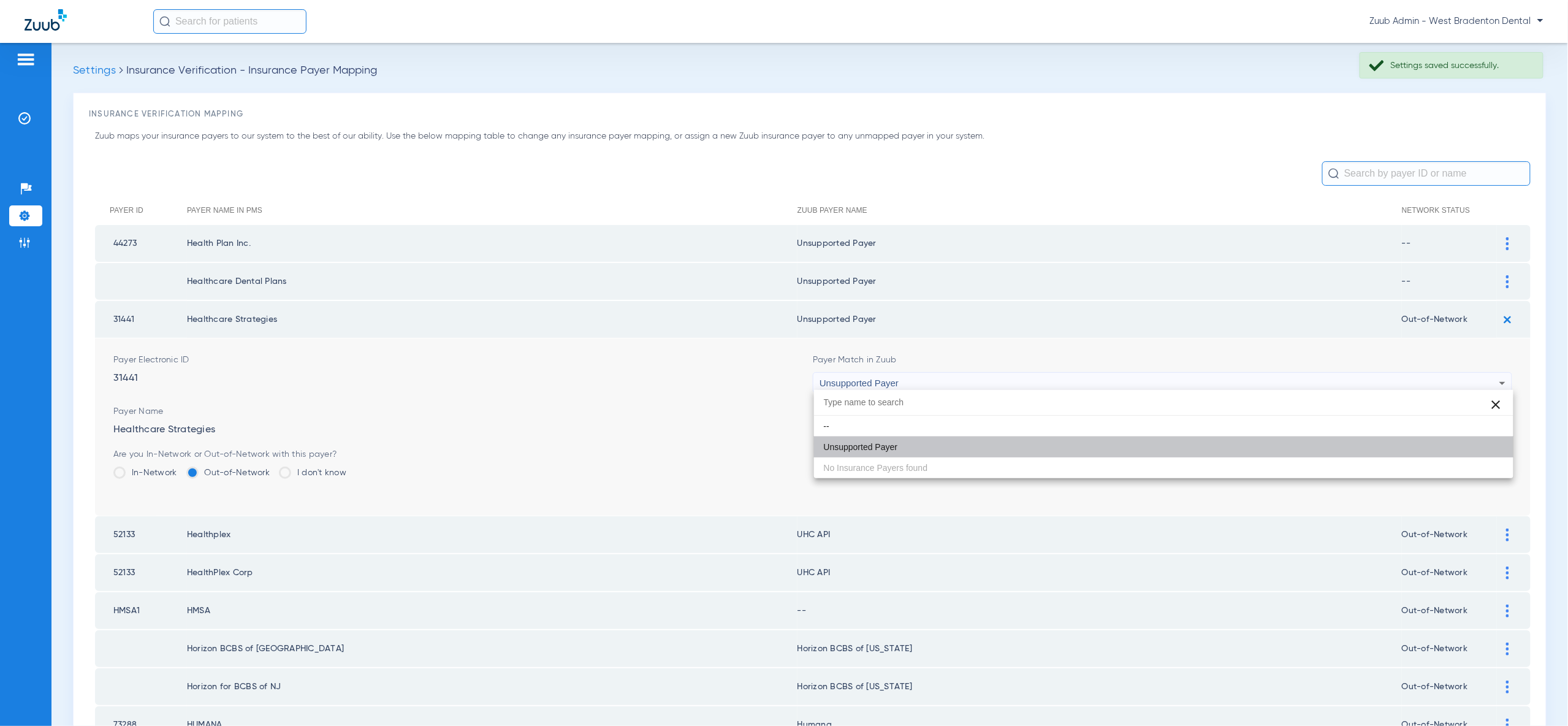
click at [1471, 448] on button "Save" at bounding box center [1475, 459] width 73 height 22
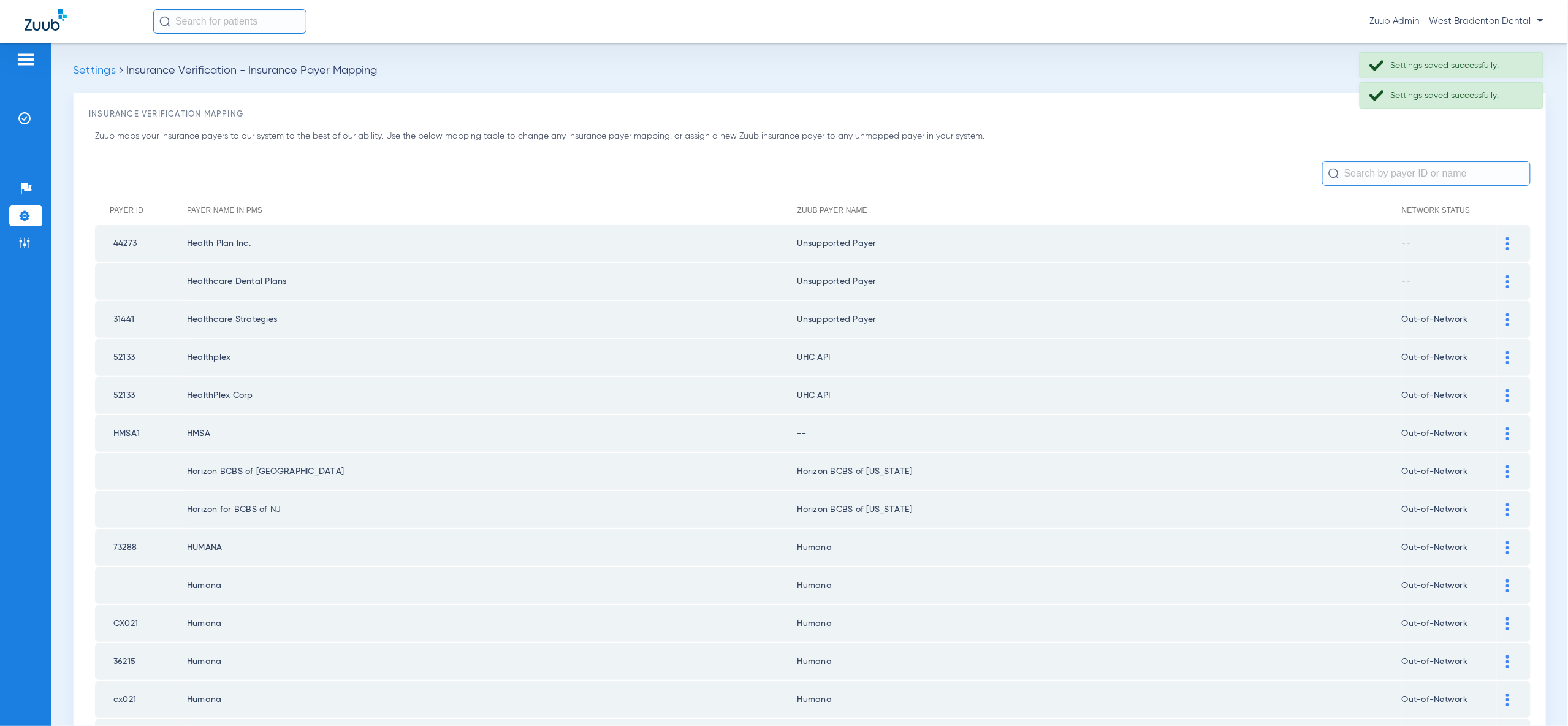
click at [1501, 353] on div at bounding box center [1507, 358] width 22 height 13
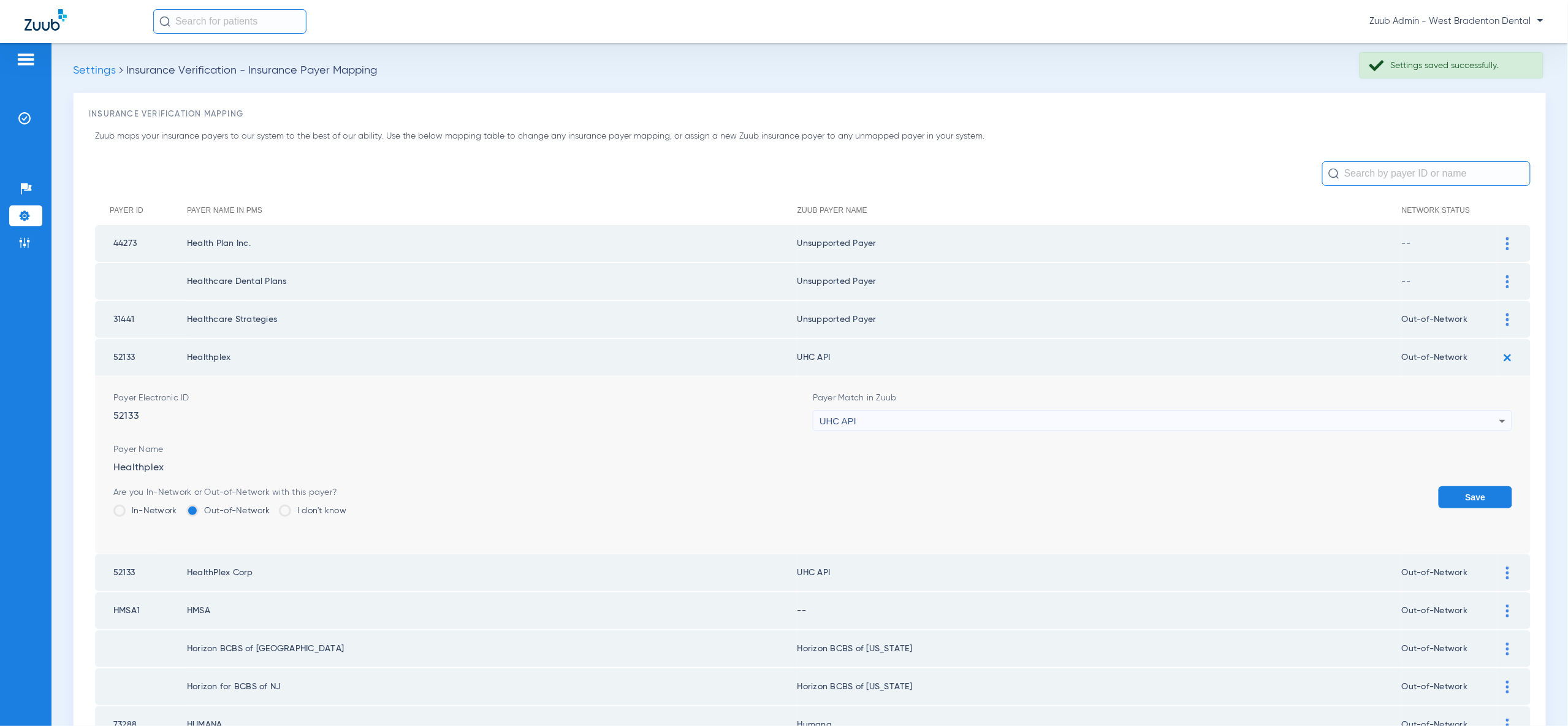
click at [1495, 415] on icon at bounding box center [1501, 421] width 14 height 14
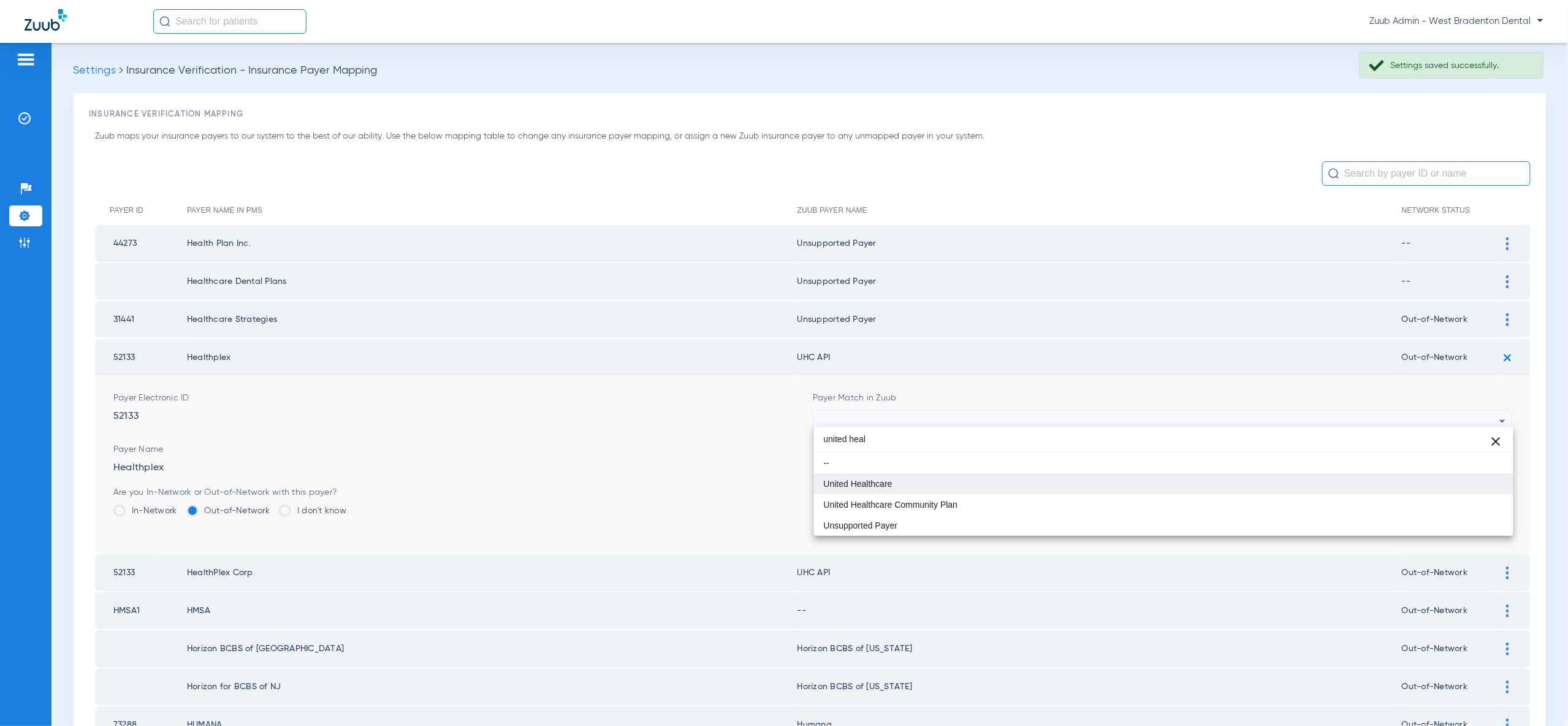
type input "united heal"
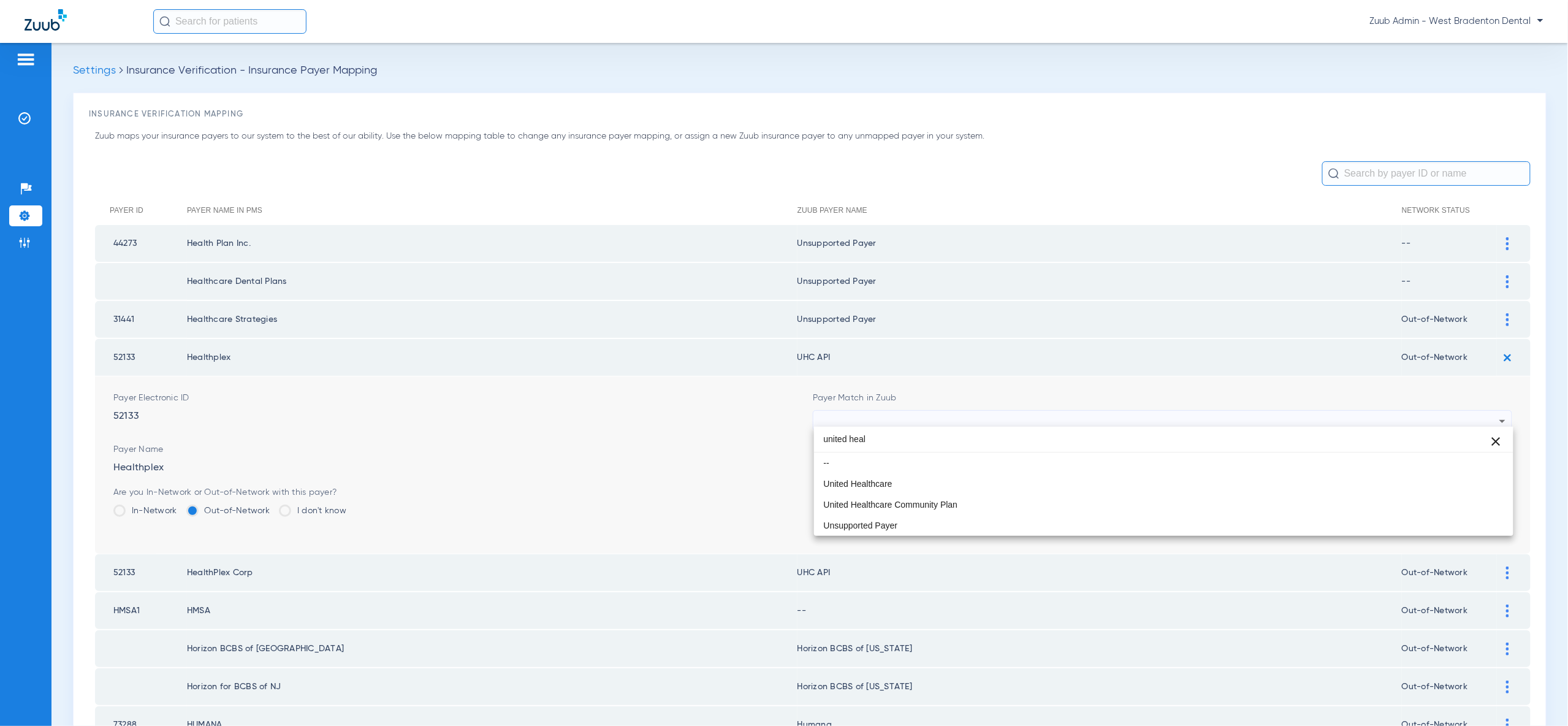
click at [1500, 489] on mat-option "United Healthcare" at bounding box center [1163, 484] width 699 height 21
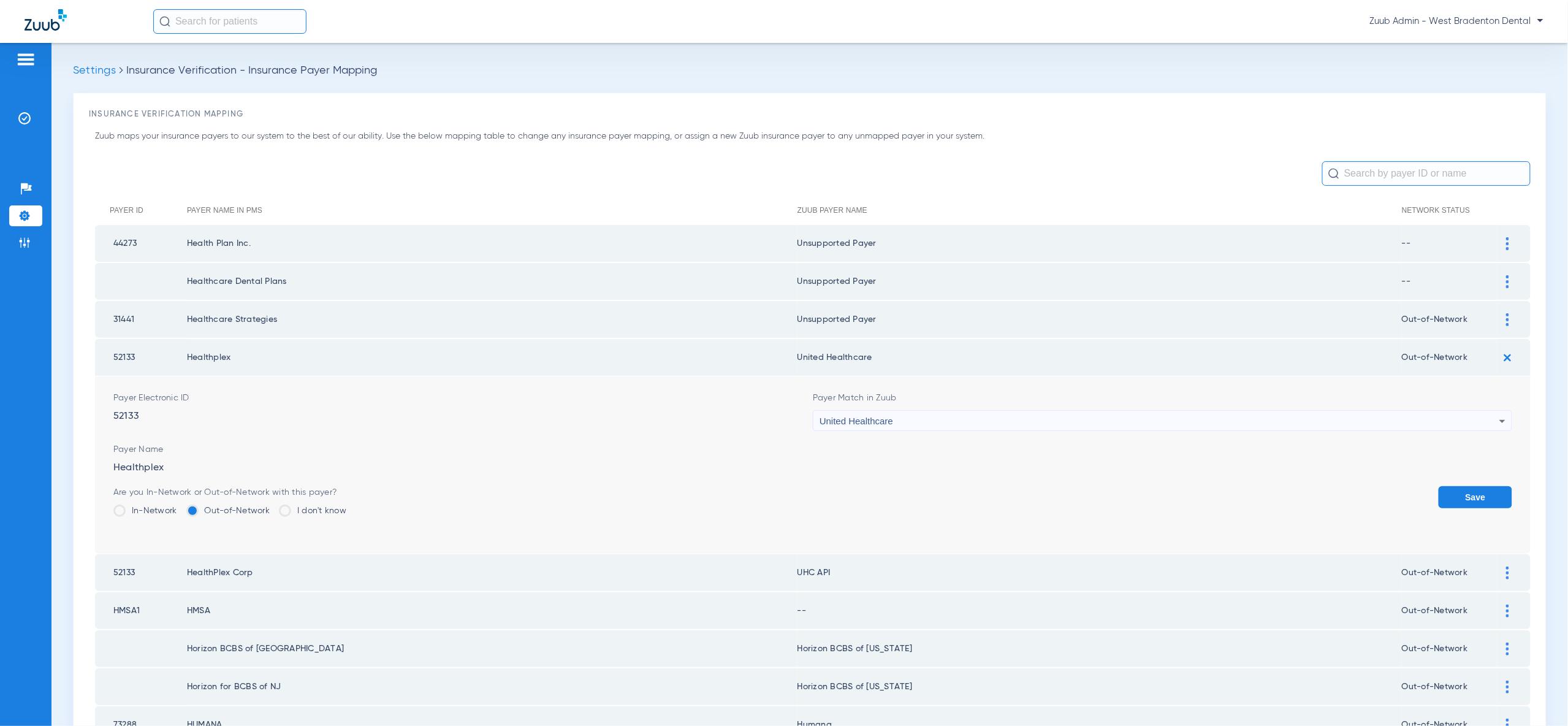
click at [1493, 489] on button "Save" at bounding box center [1475, 497] width 73 height 22
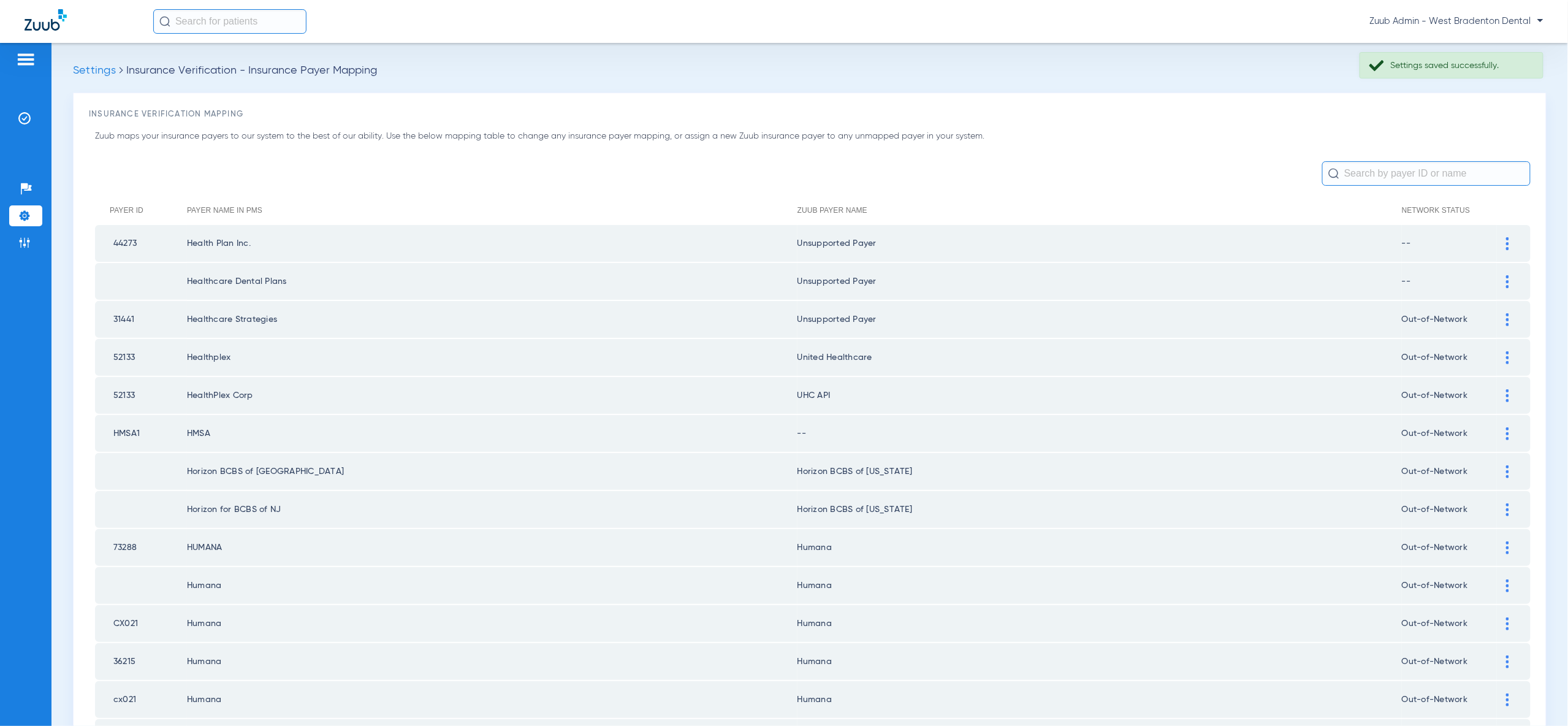
click at [1510, 391] on div at bounding box center [1507, 396] width 22 height 13
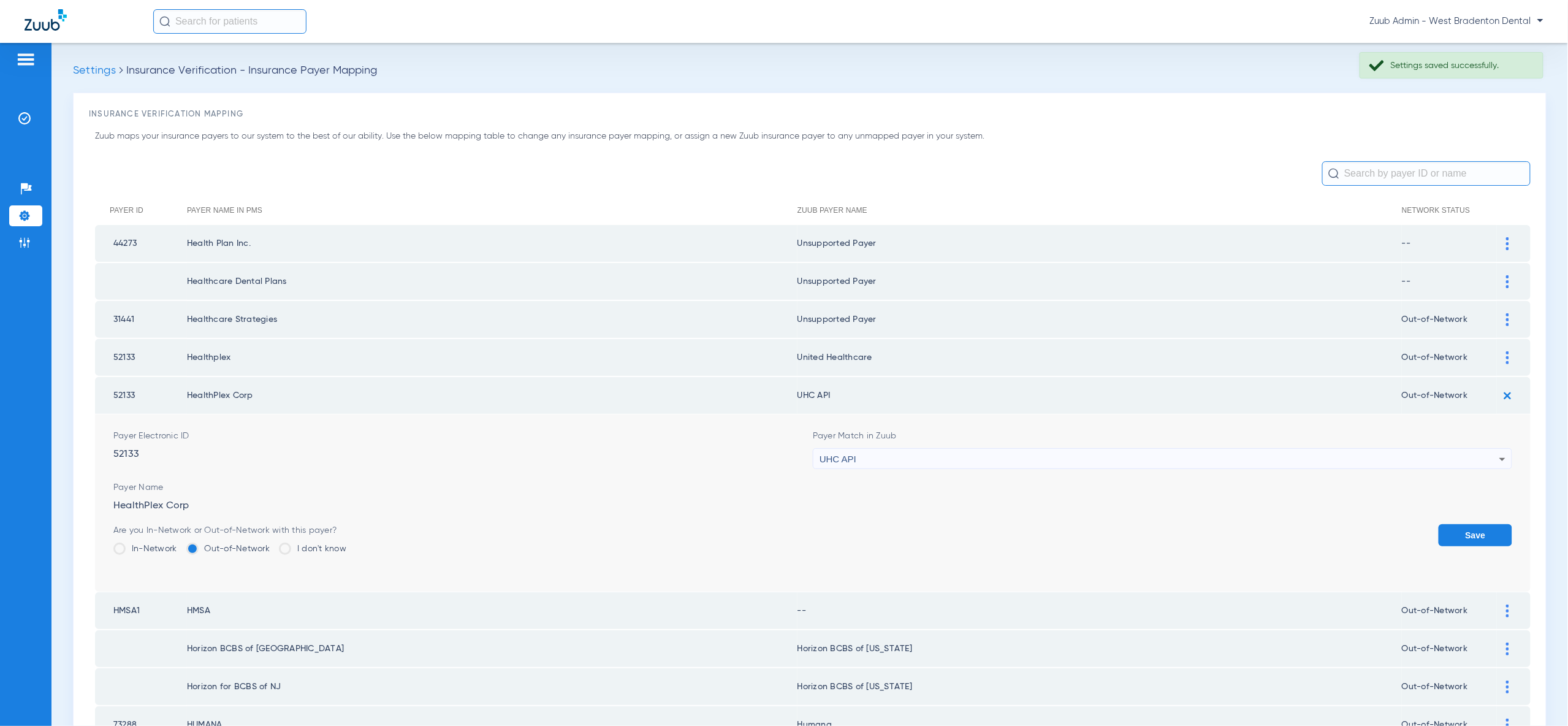
click at [1481, 458] on div "UHC API" at bounding box center [1159, 460] width 680 height 21
type input "united heal"
click at [1481, 524] on mat-option "United Healthcare" at bounding box center [1163, 520] width 699 height 21
click at [1475, 524] on button "Save" at bounding box center [1475, 535] width 73 height 22
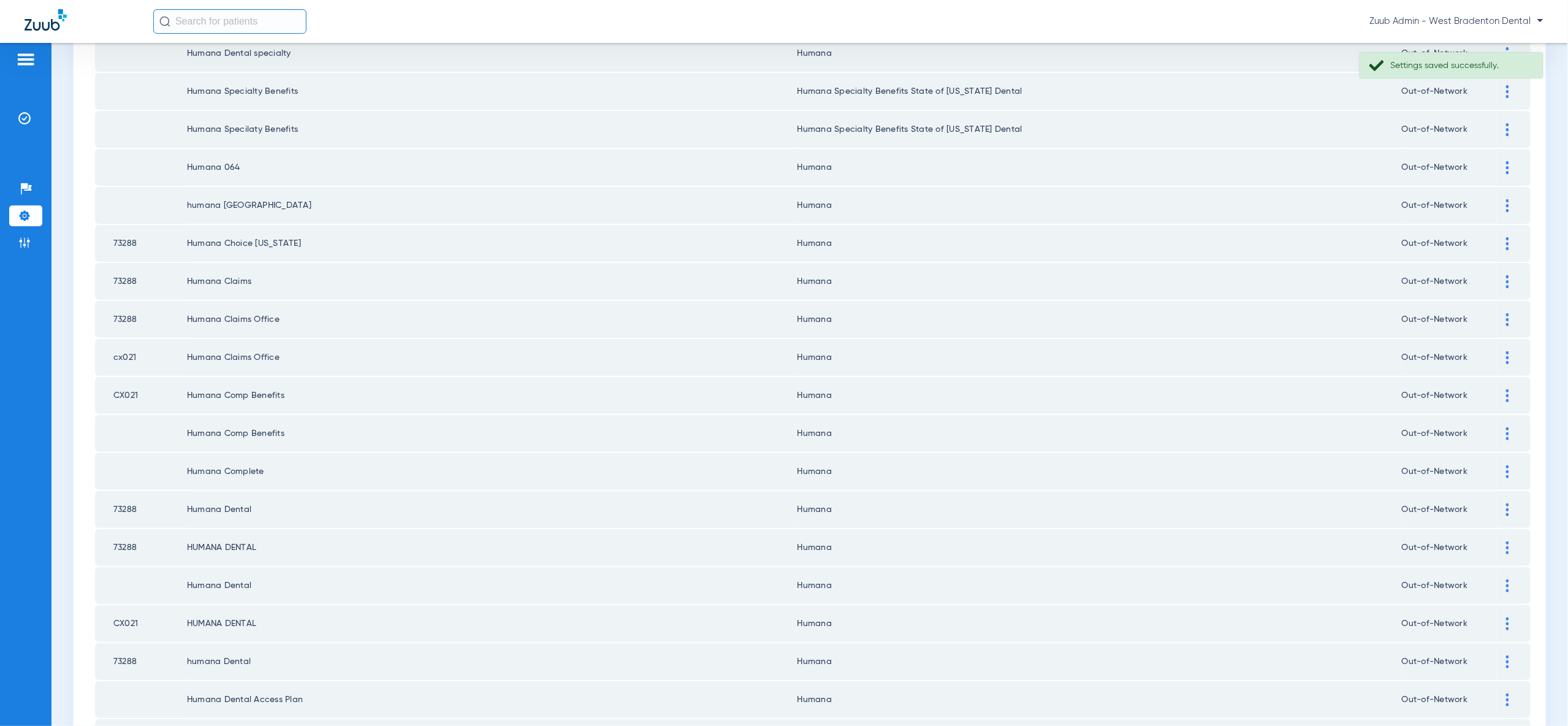
scroll to position [1428, 0]
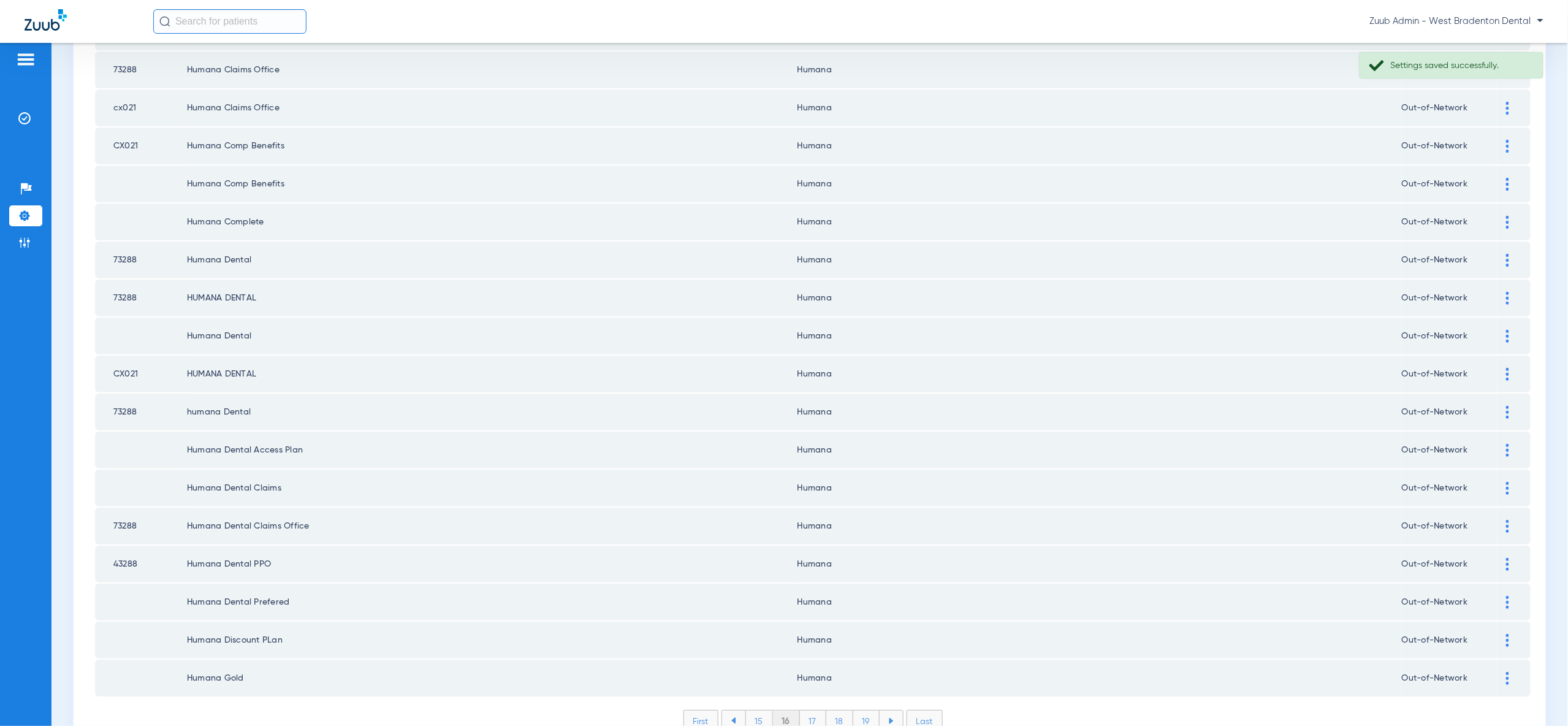
click at [870, 711] on li "19" at bounding box center [866, 721] width 27 height 21
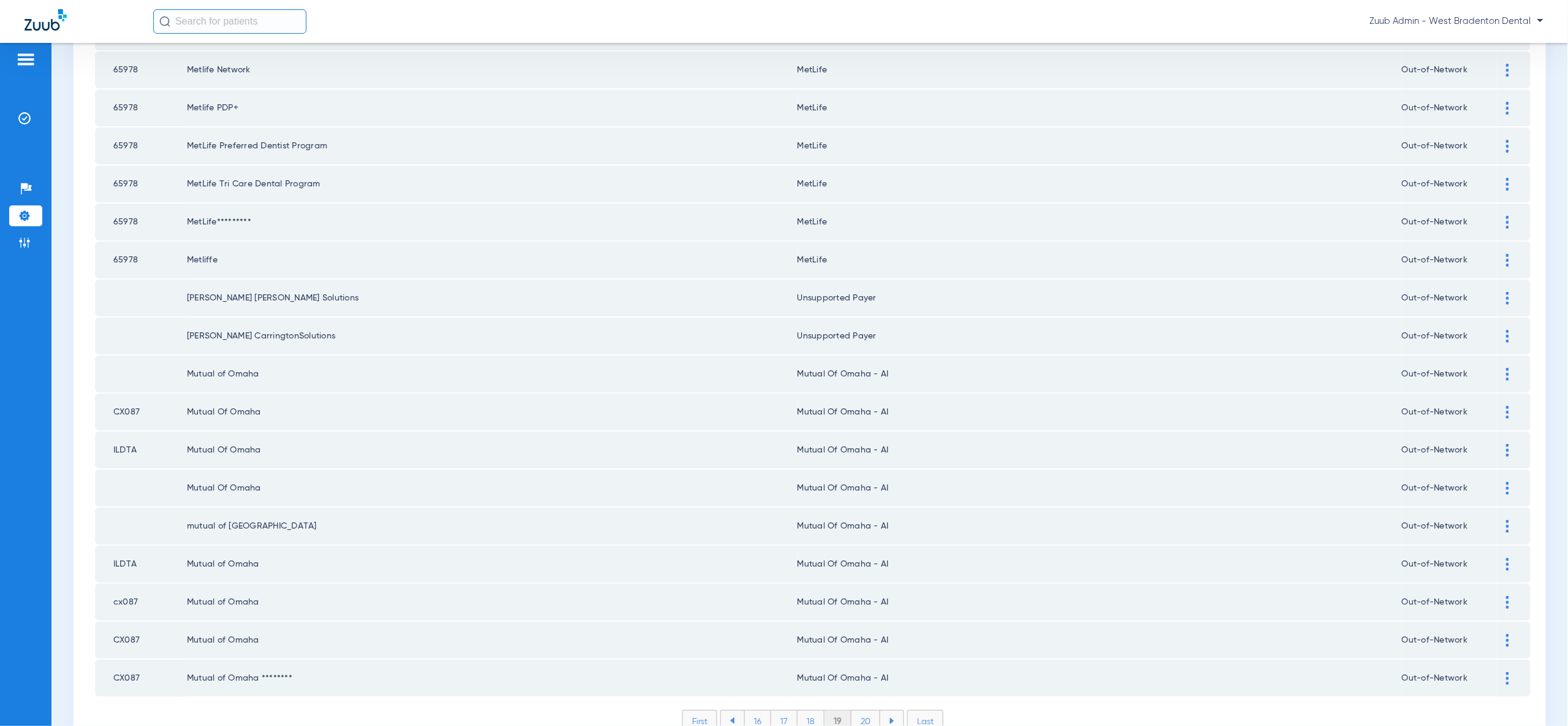
click at [861, 711] on li "20" at bounding box center [865, 721] width 29 height 21
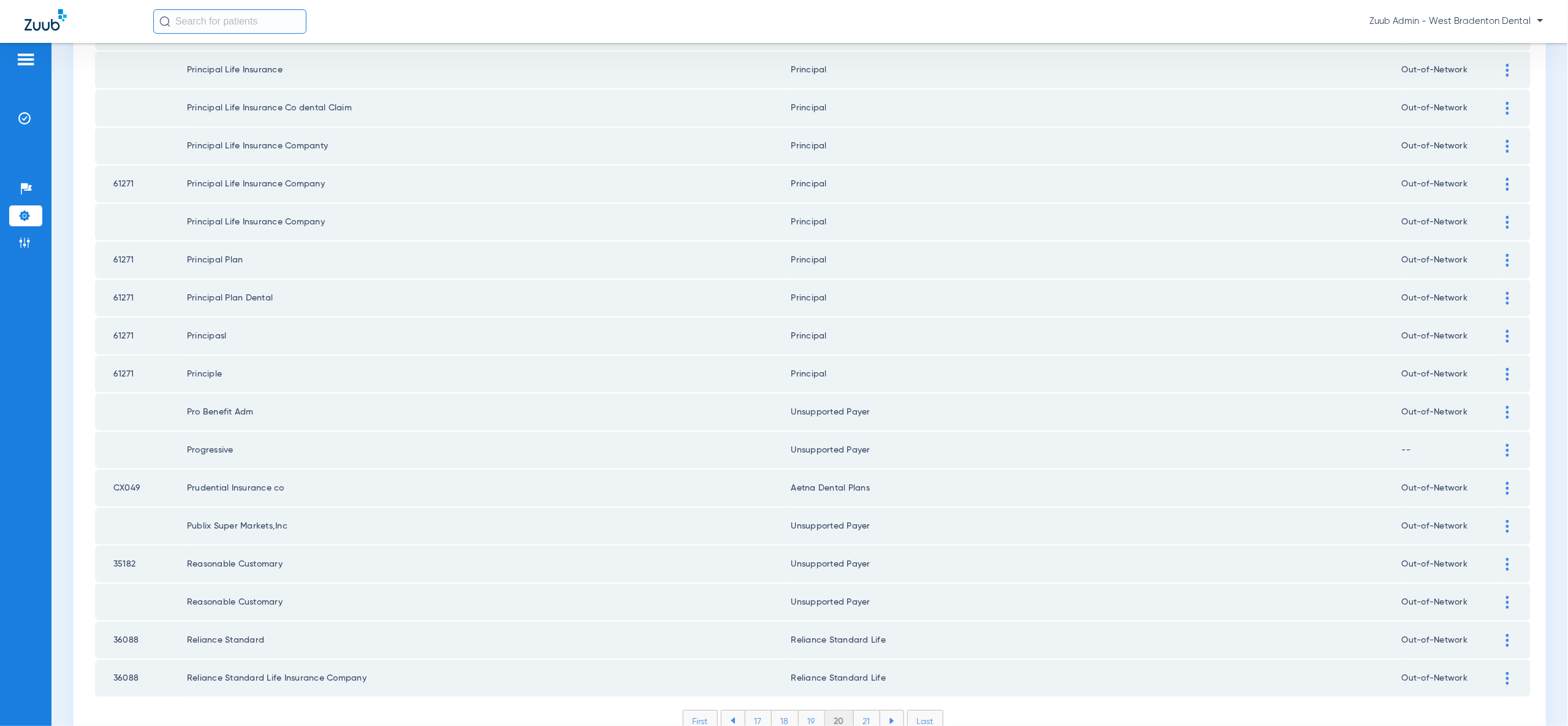
click at [865, 711] on li "21" at bounding box center [867, 721] width 27 height 21
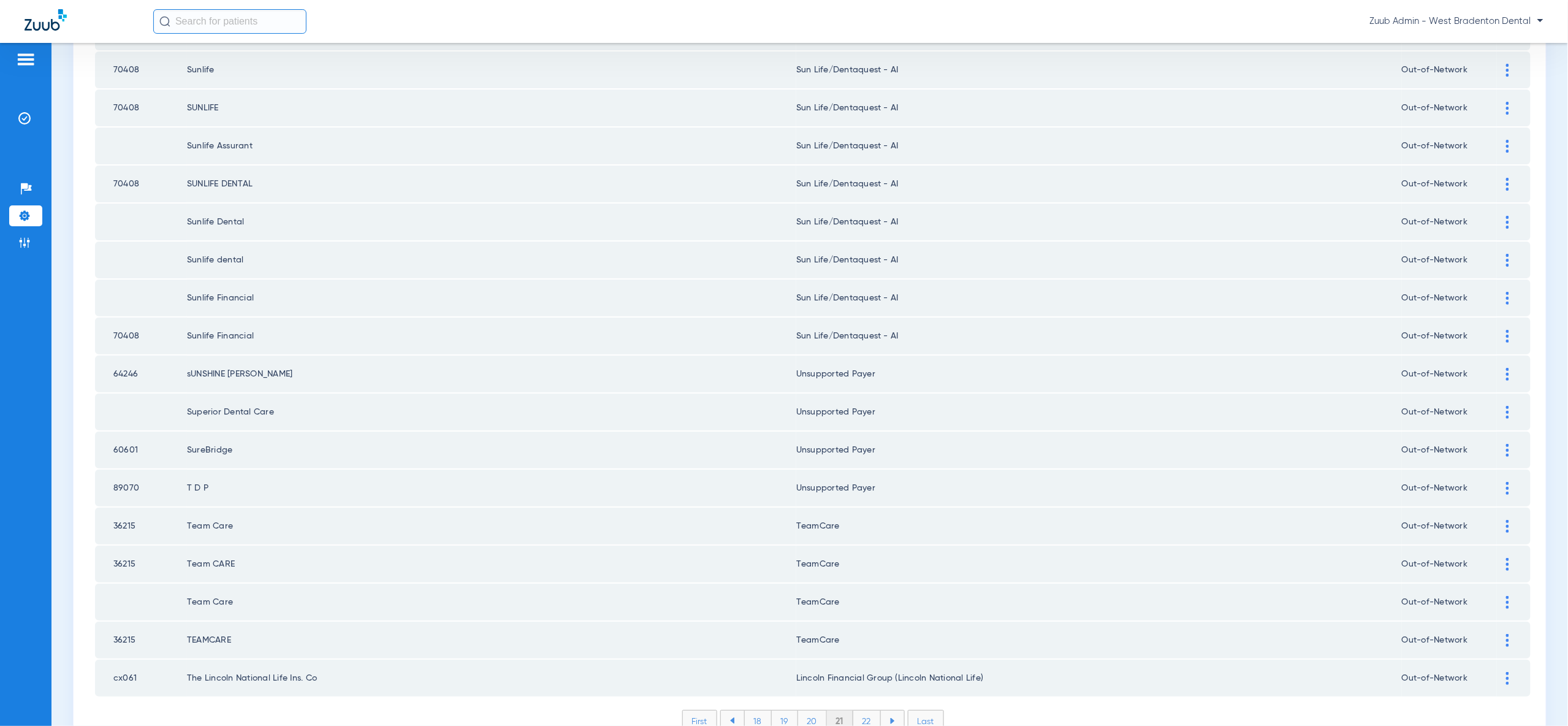
click at [866, 711] on li "22" at bounding box center [866, 721] width 28 height 21
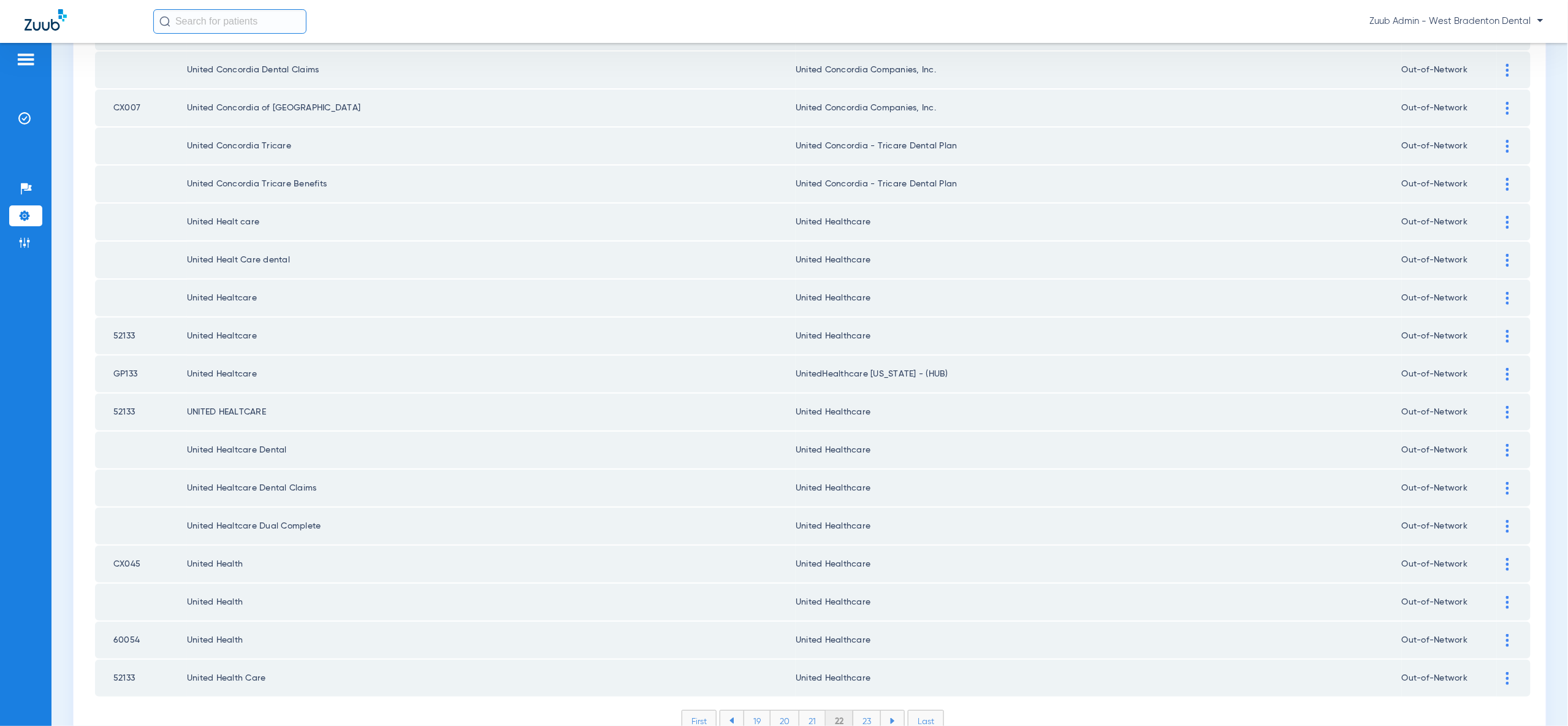
click at [758, 711] on li "19" at bounding box center [757, 721] width 27 height 21
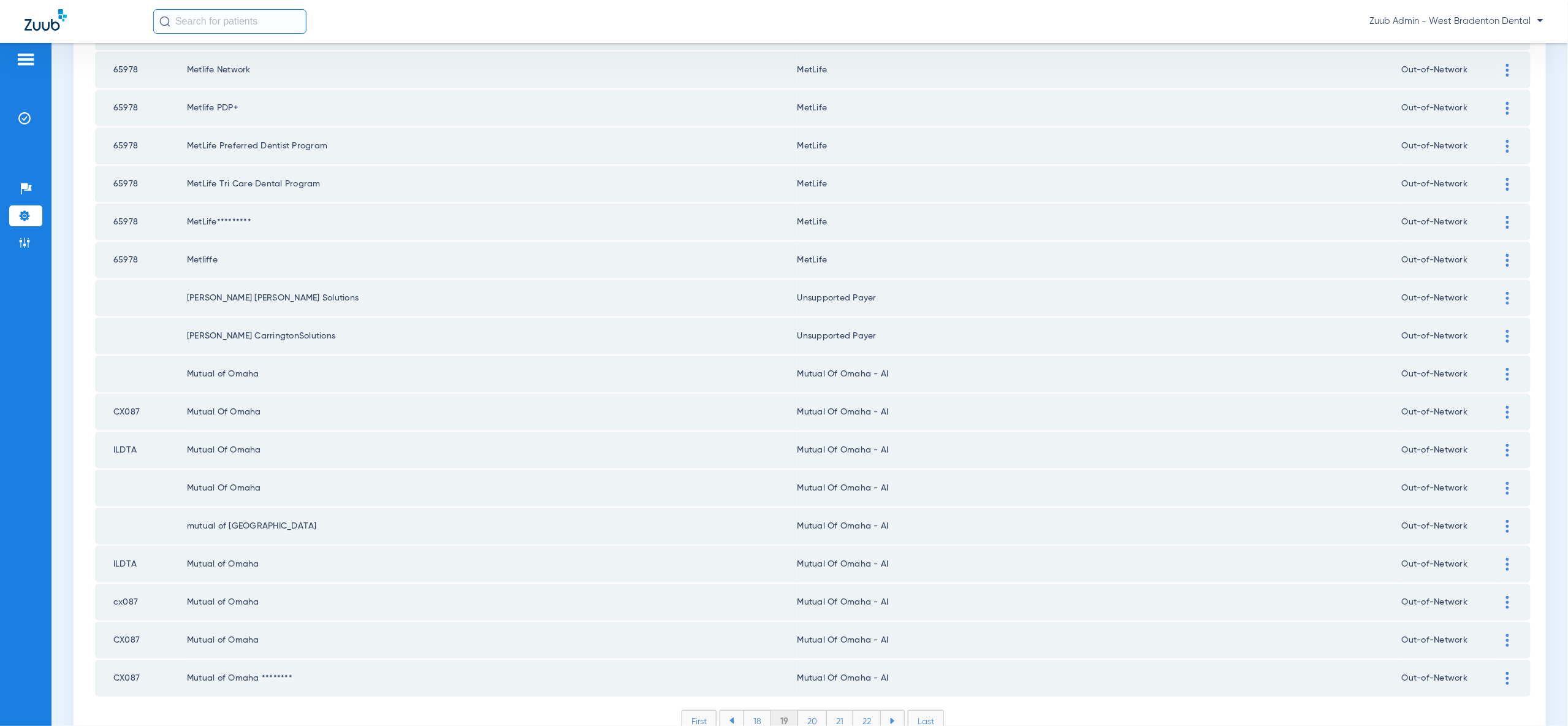
click at [756, 711] on li "18" at bounding box center [757, 721] width 28 height 21
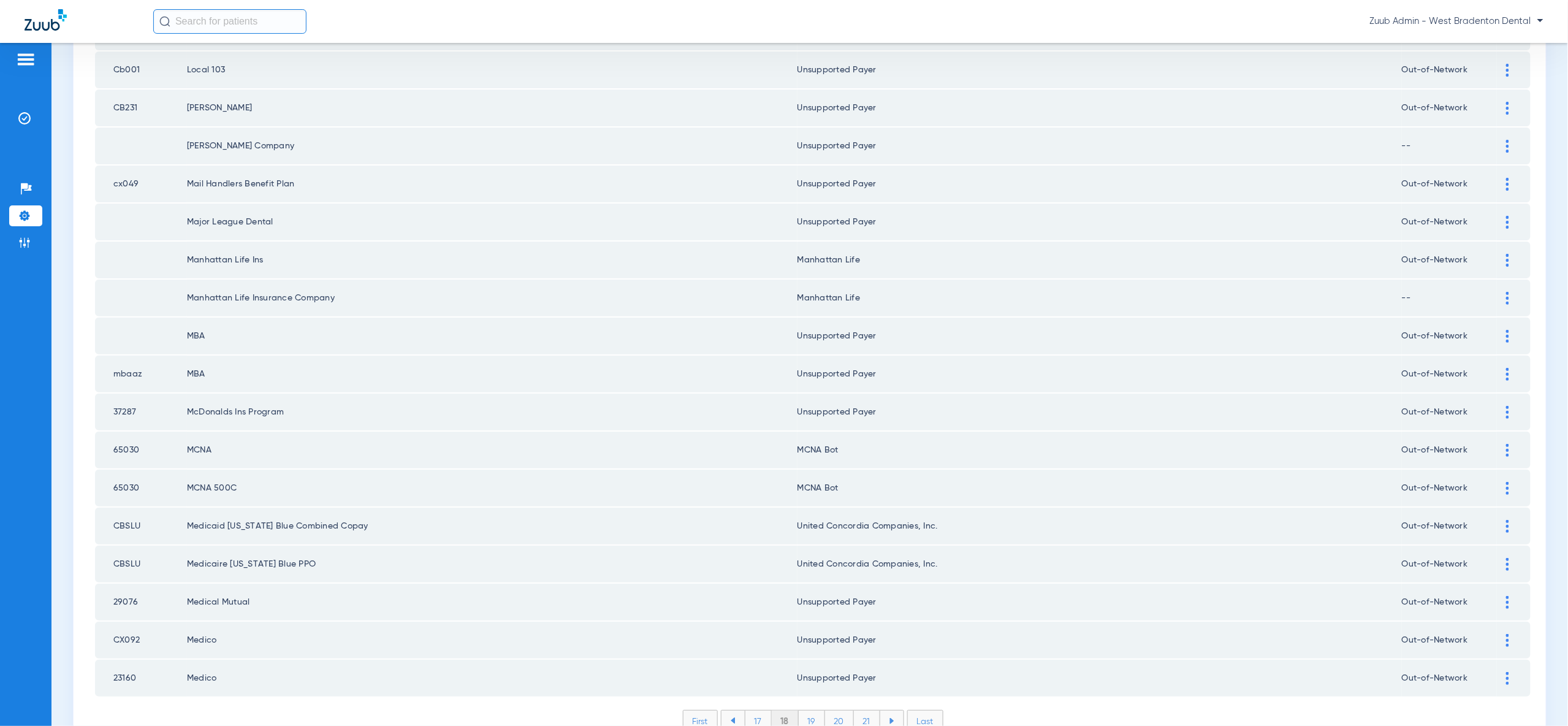
click at [756, 711] on li "17" at bounding box center [758, 721] width 27 height 21
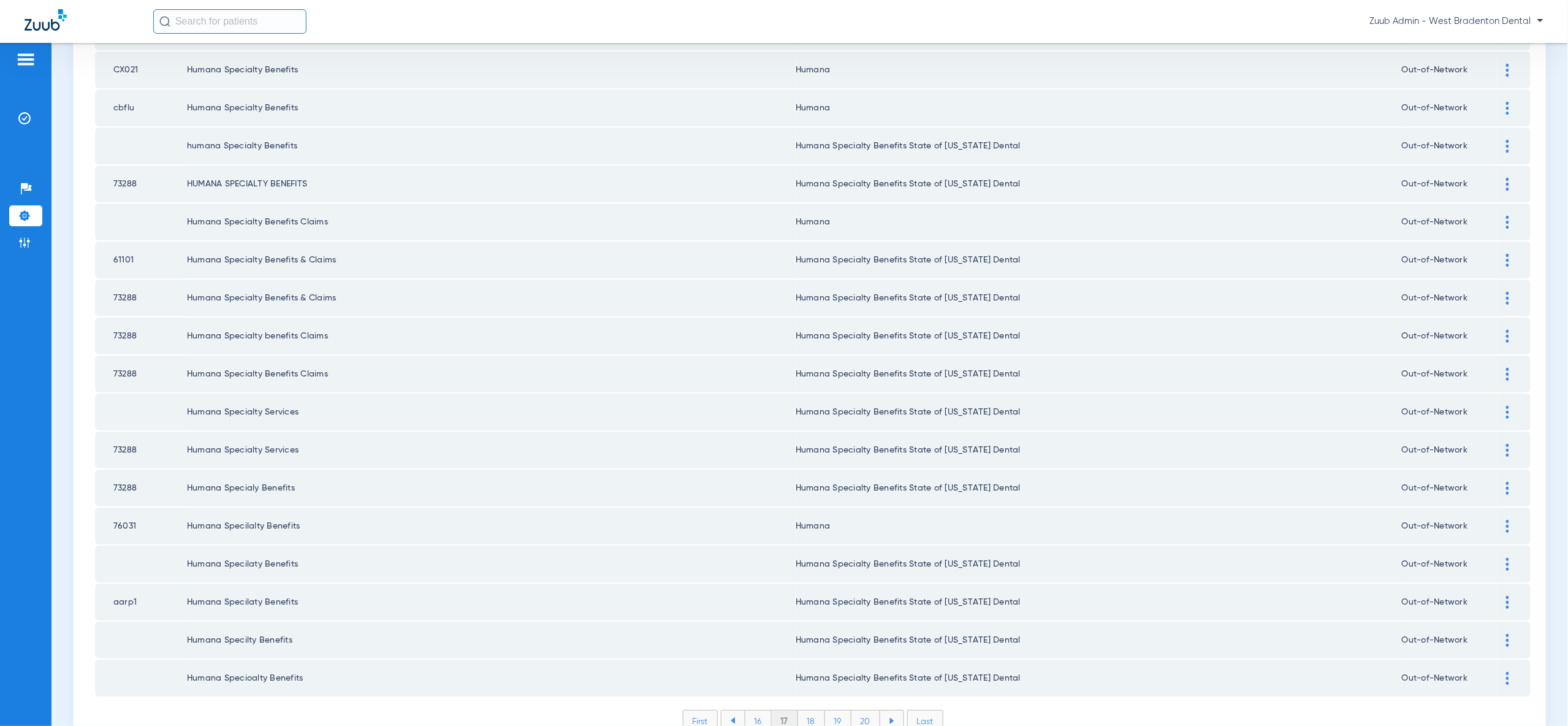
click at [765, 711] on li "16" at bounding box center [758, 721] width 27 height 21
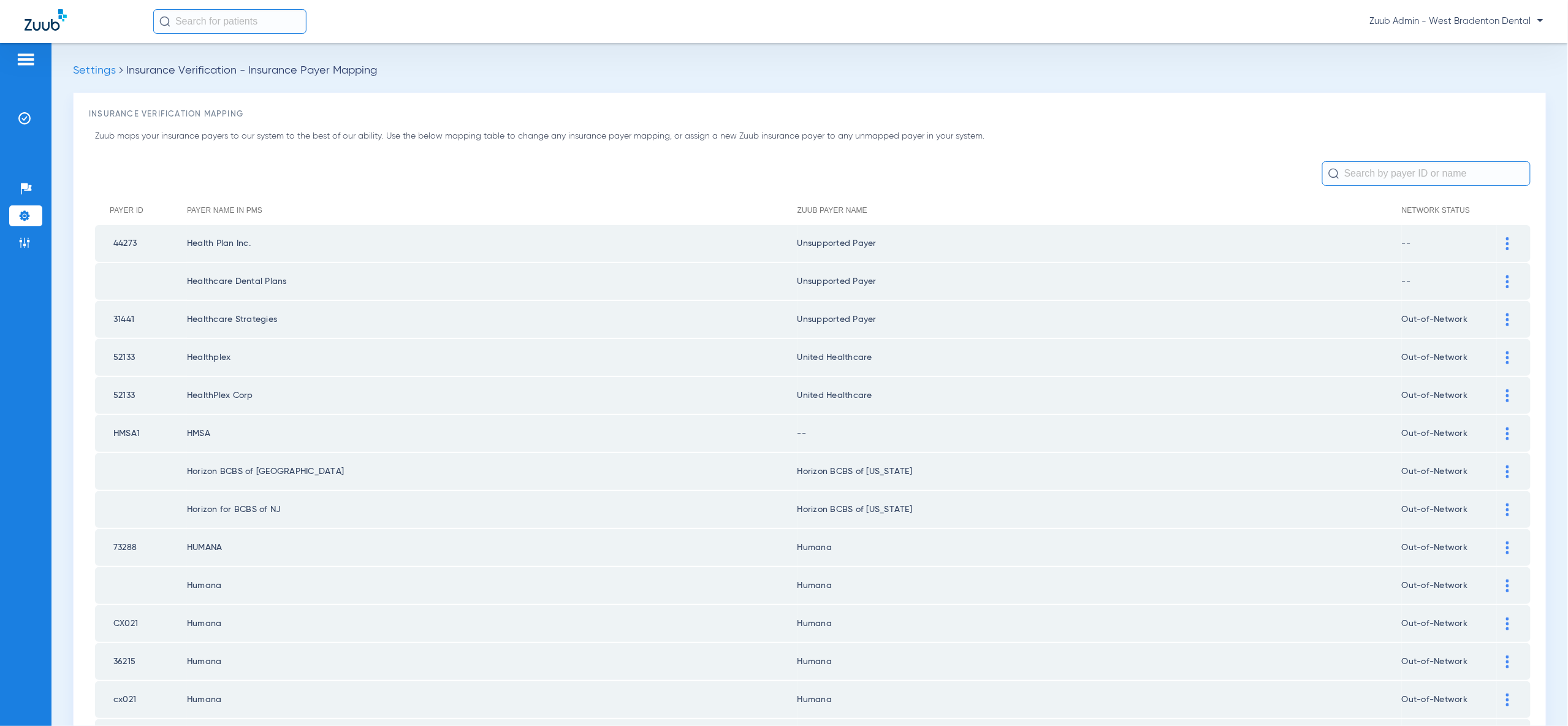
scroll to position [8, 0]
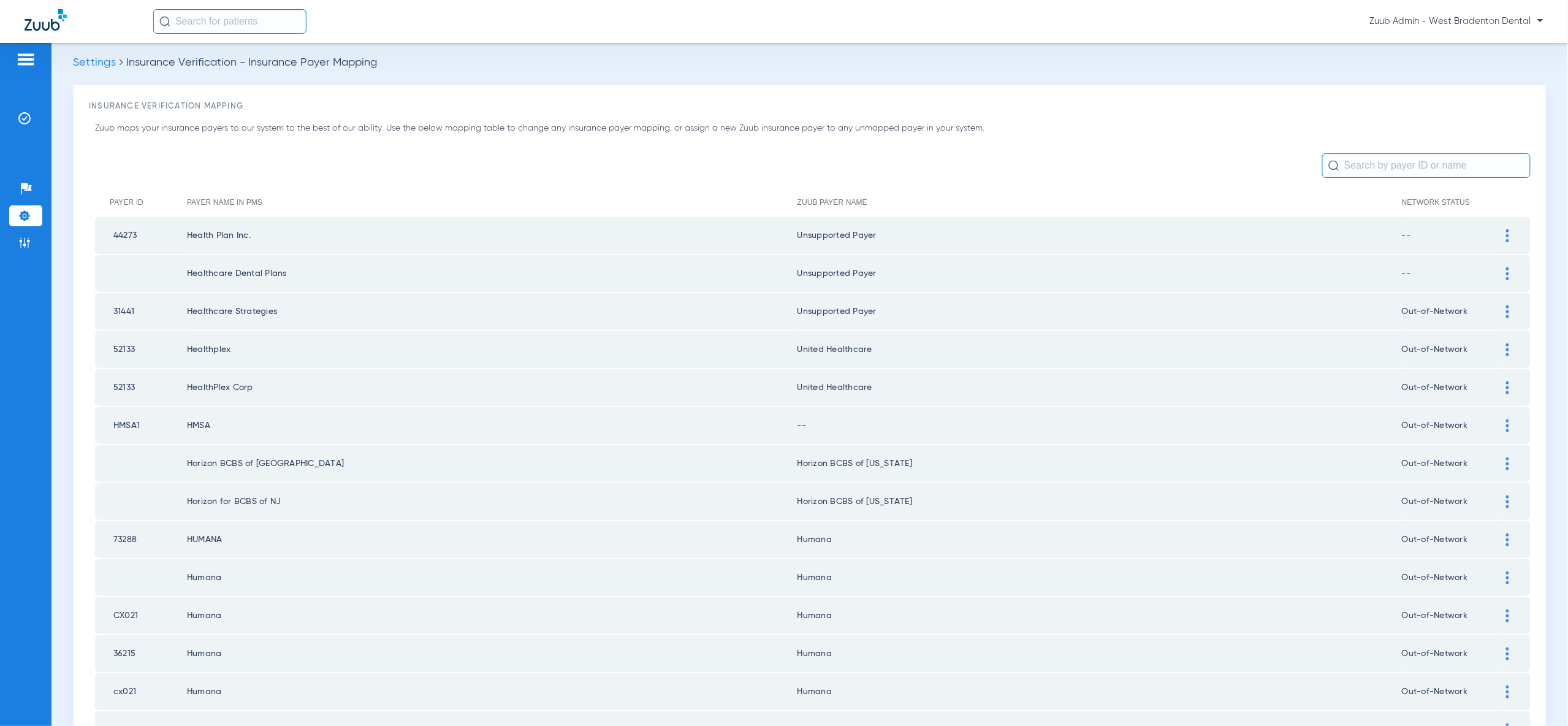
click at [1508, 383] on img at bounding box center [1507, 388] width 3 height 13
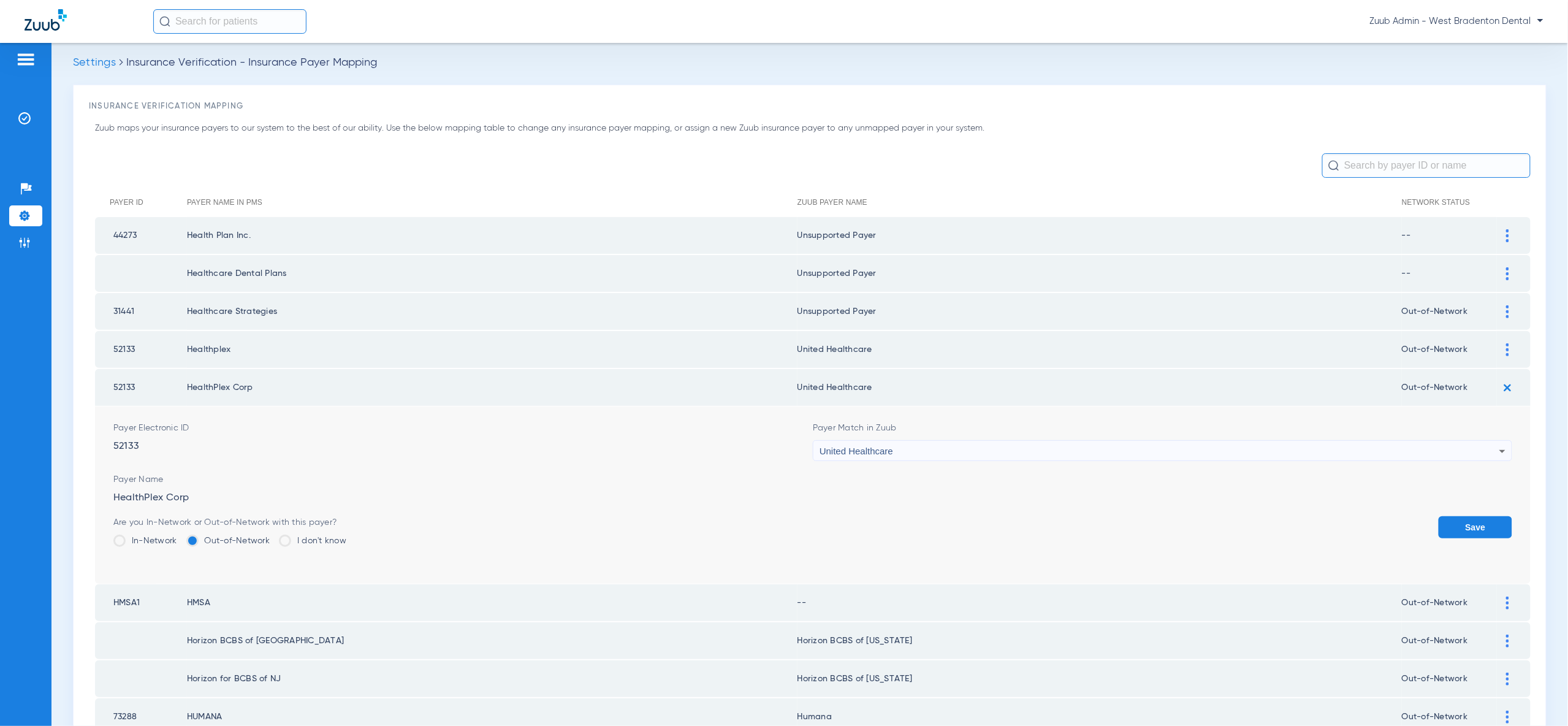
click at [1491, 441] on div "United Healthcare" at bounding box center [1159, 451] width 680 height 21
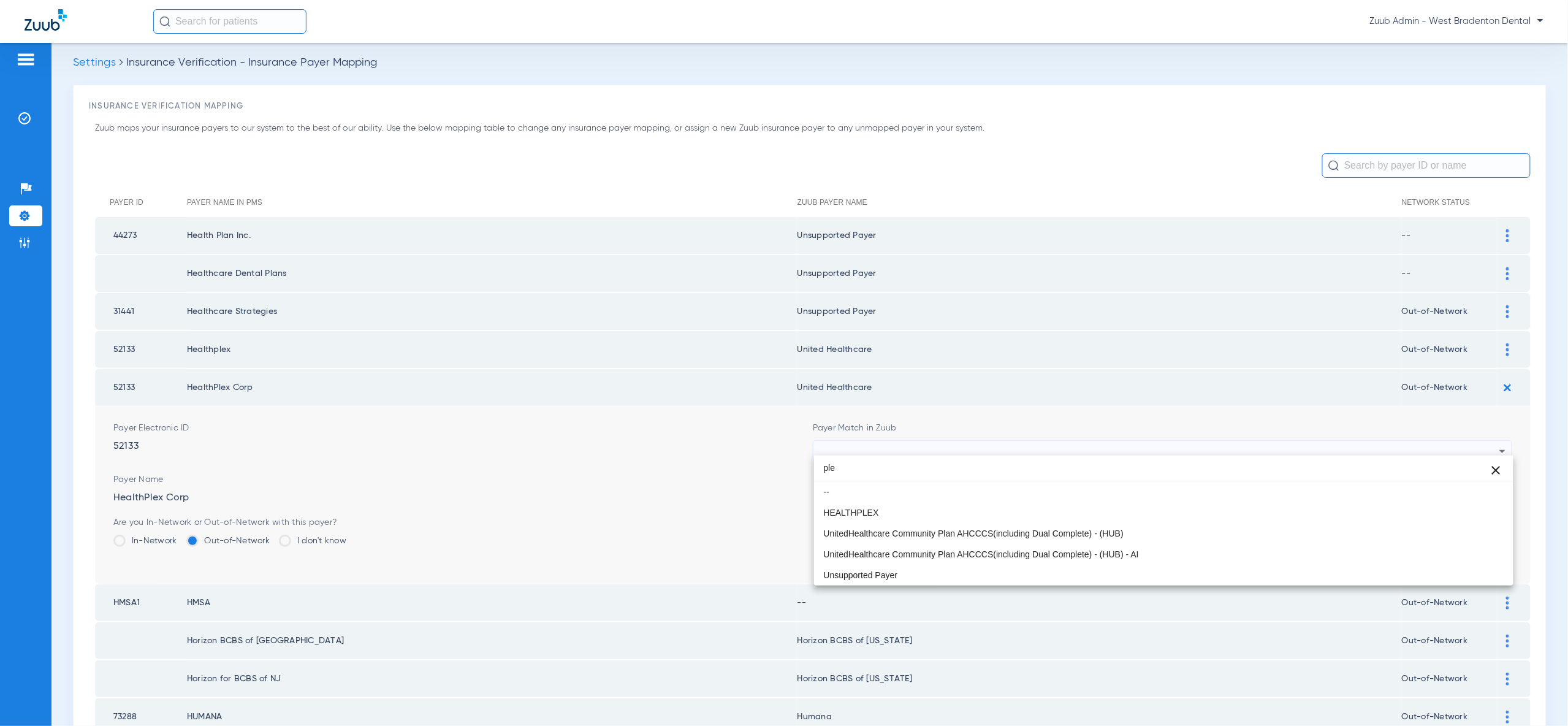
scroll to position [0, 0]
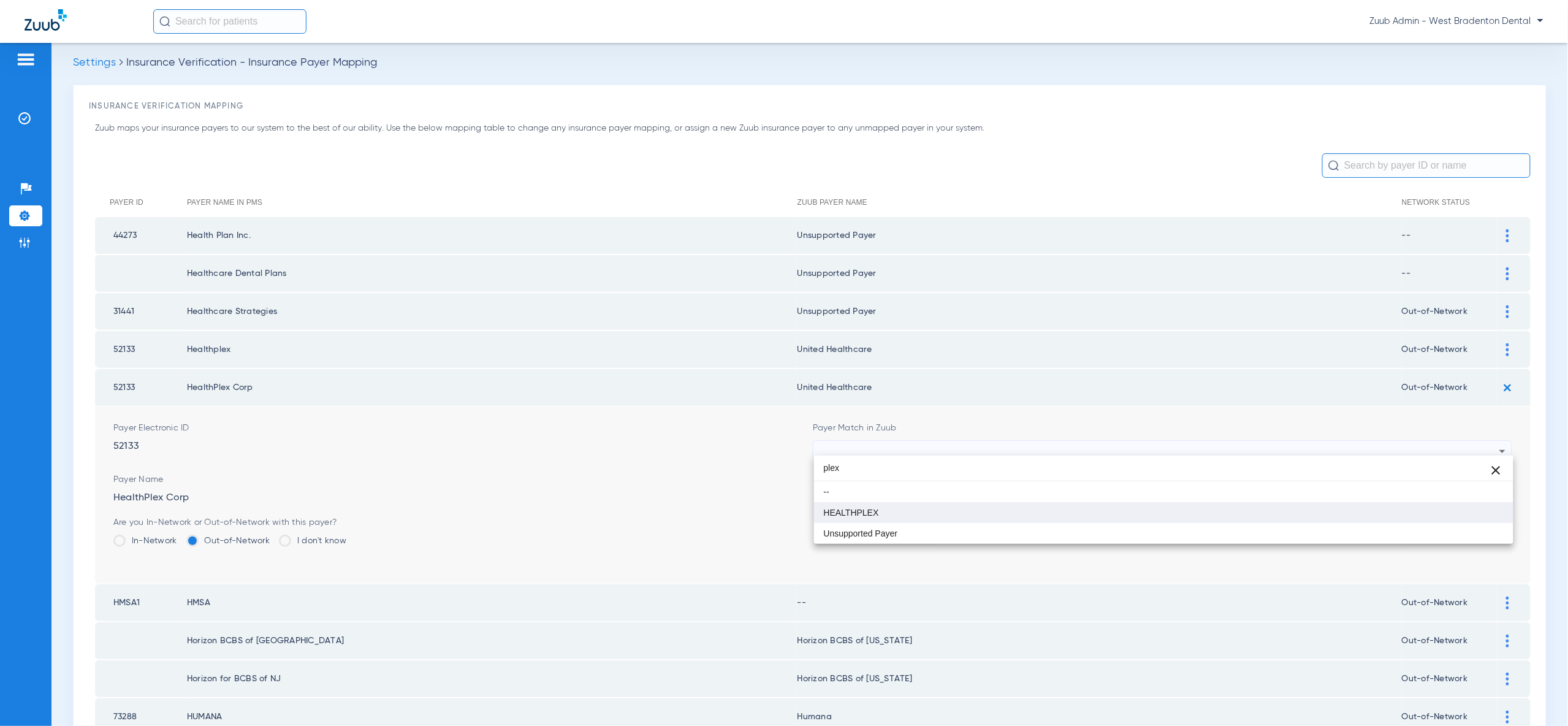
type input "plex"
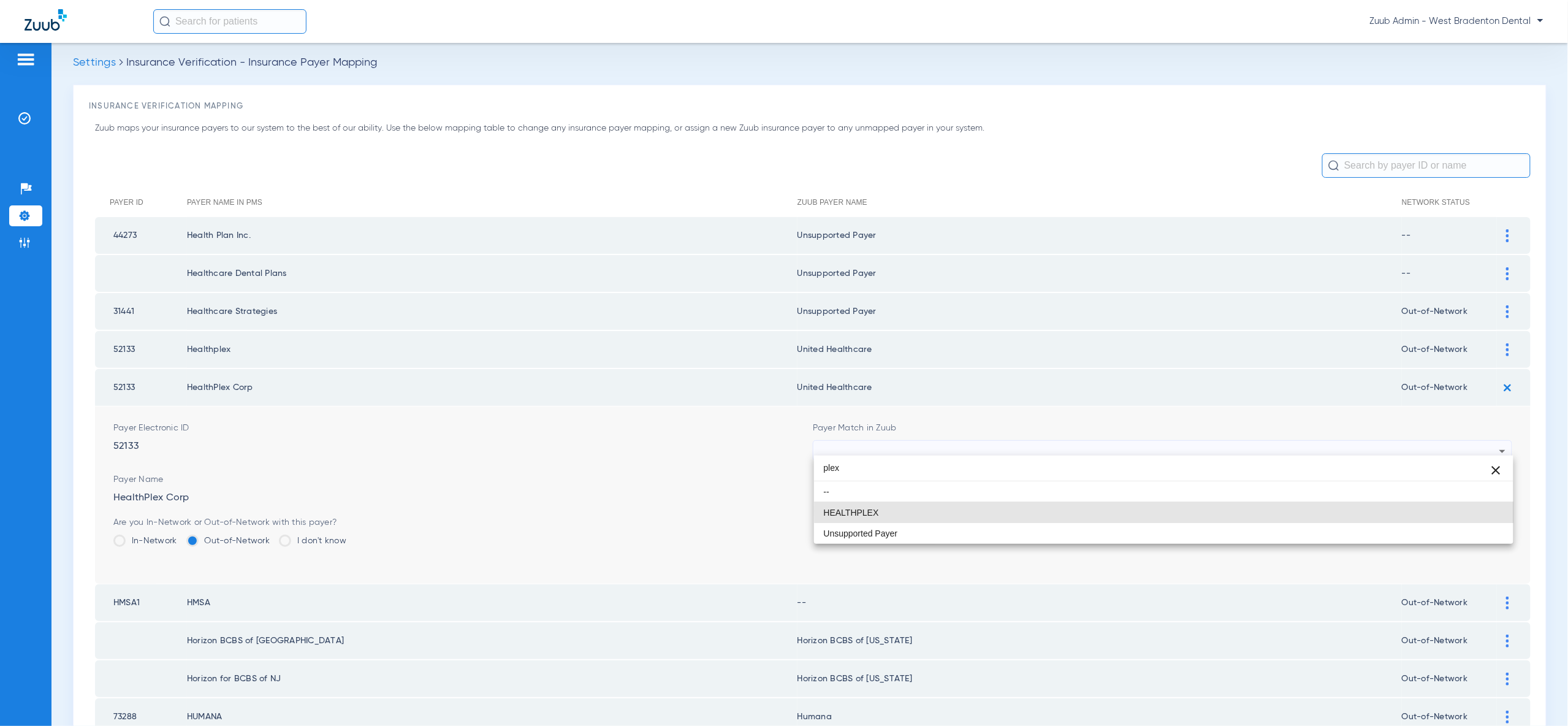
drag, startPoint x: 1467, startPoint y: 512, endPoint x: 1496, endPoint y: 520, distance: 30.1
click at [1467, 512] on mat-option "HEALTHPLEX" at bounding box center [1163, 513] width 699 height 21
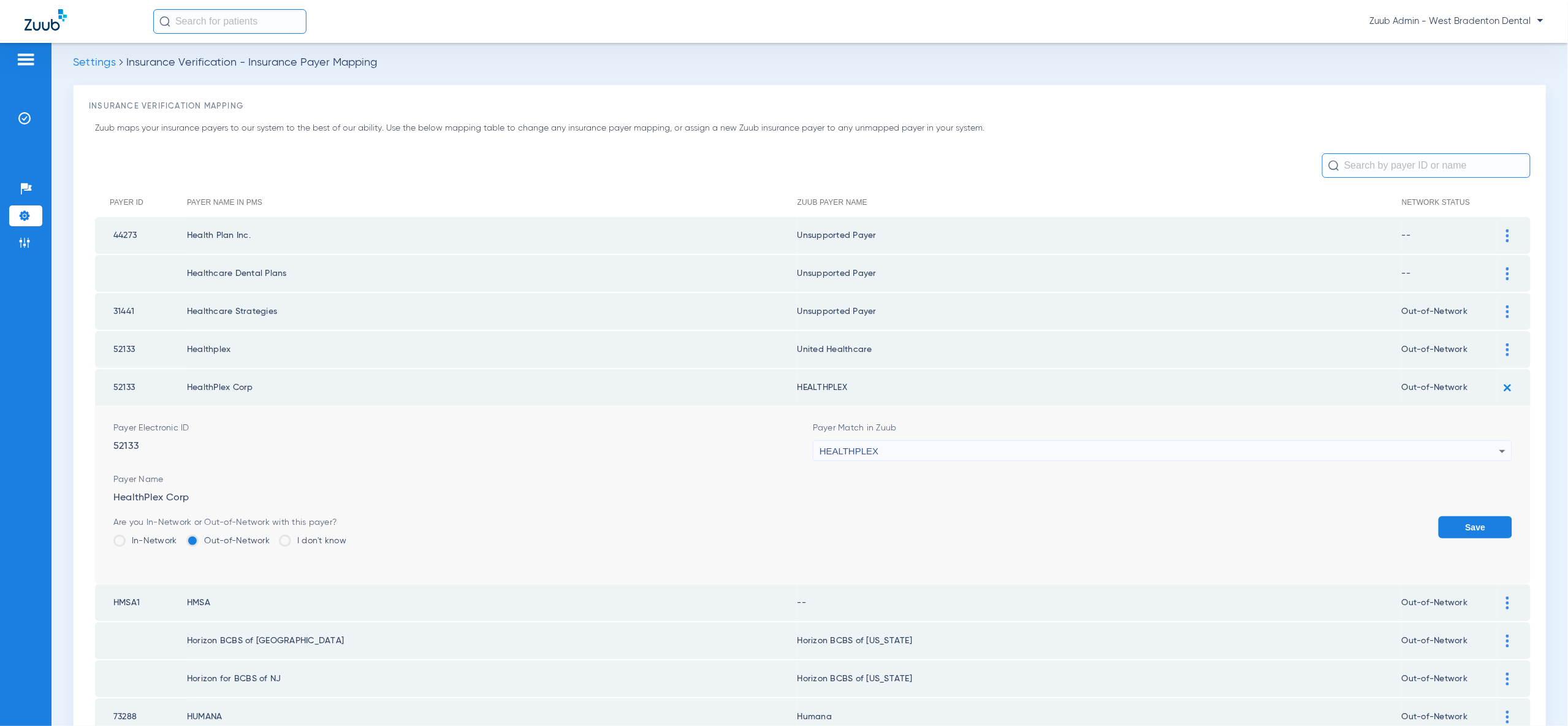
click at [1496, 520] on button "Save" at bounding box center [1475, 527] width 73 height 22
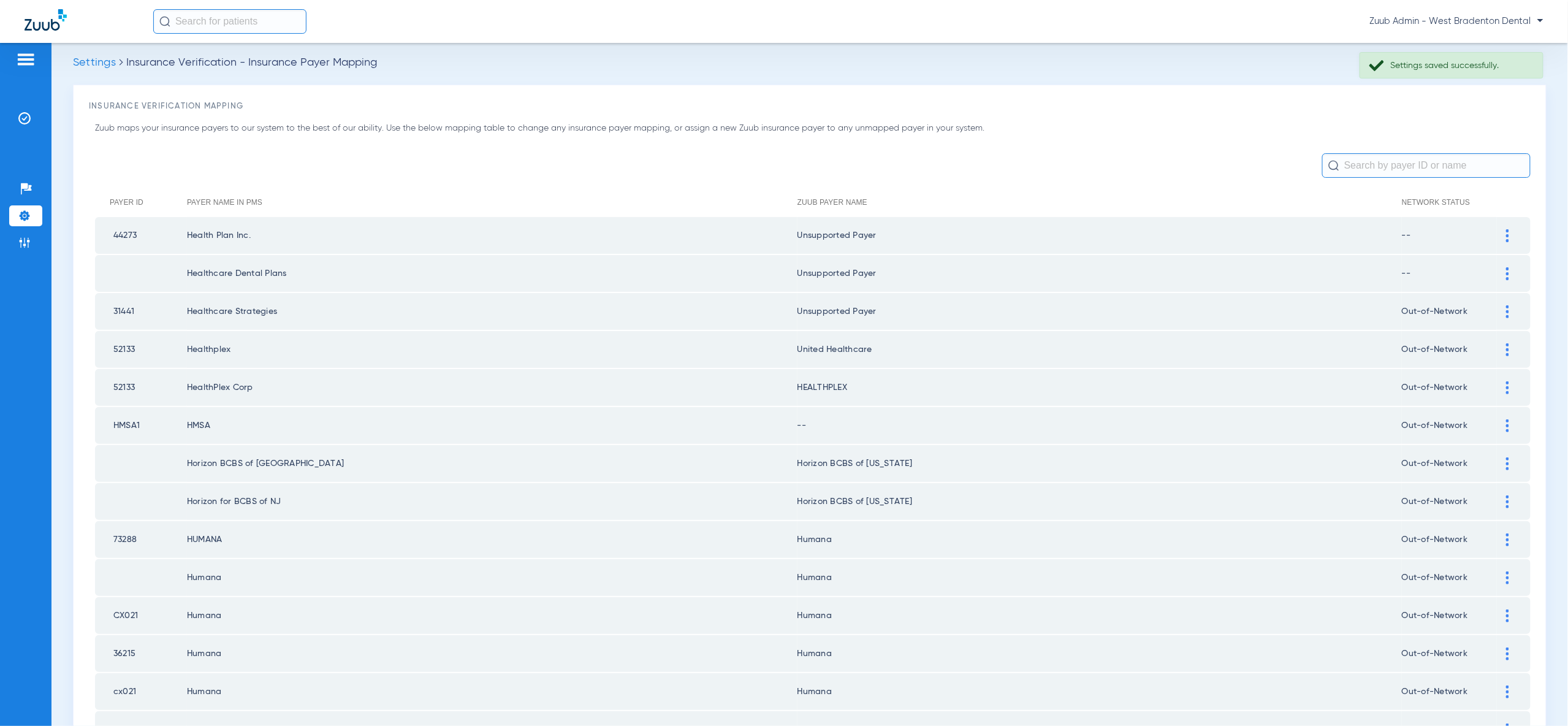
click at [1506, 421] on img at bounding box center [1507, 426] width 3 height 13
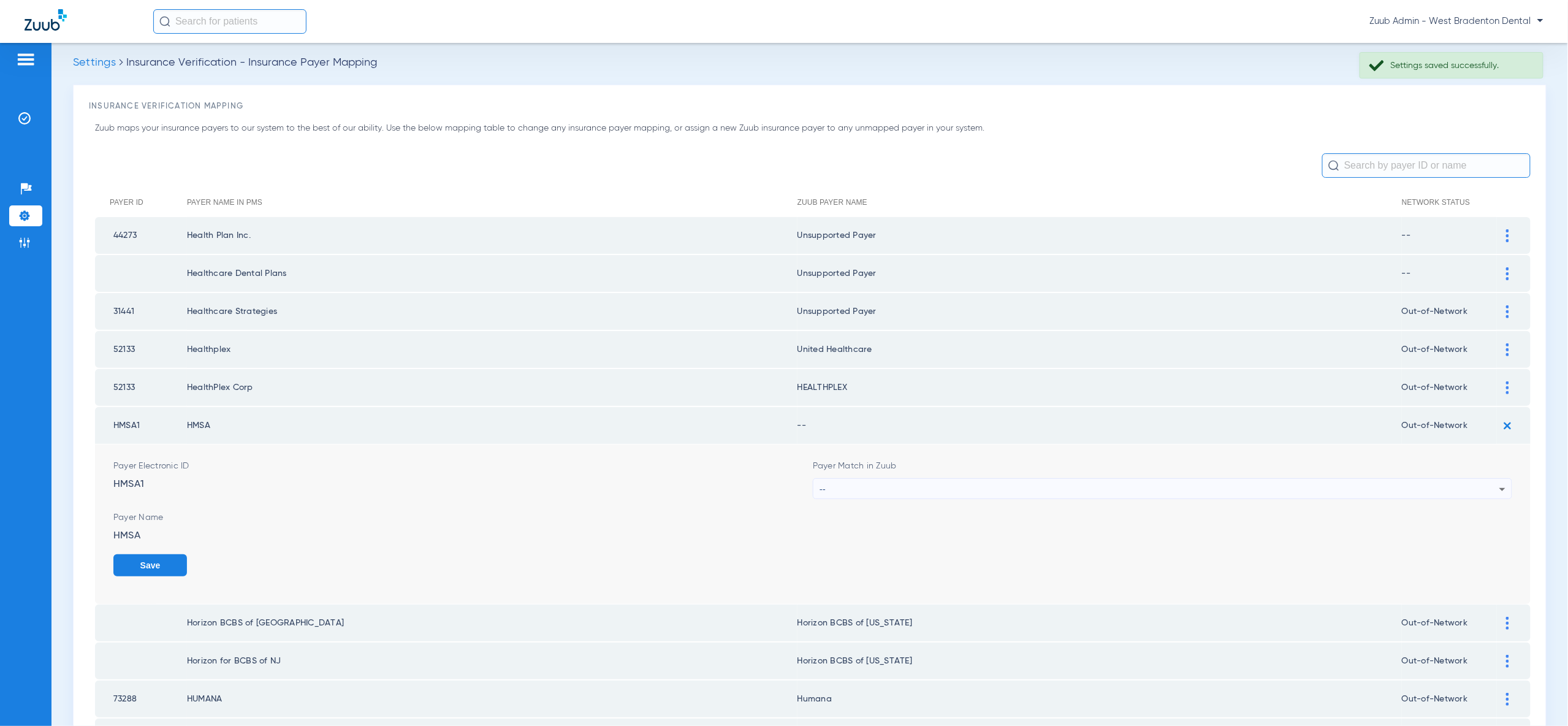
click at [1483, 479] on div "--" at bounding box center [1159, 489] width 680 height 21
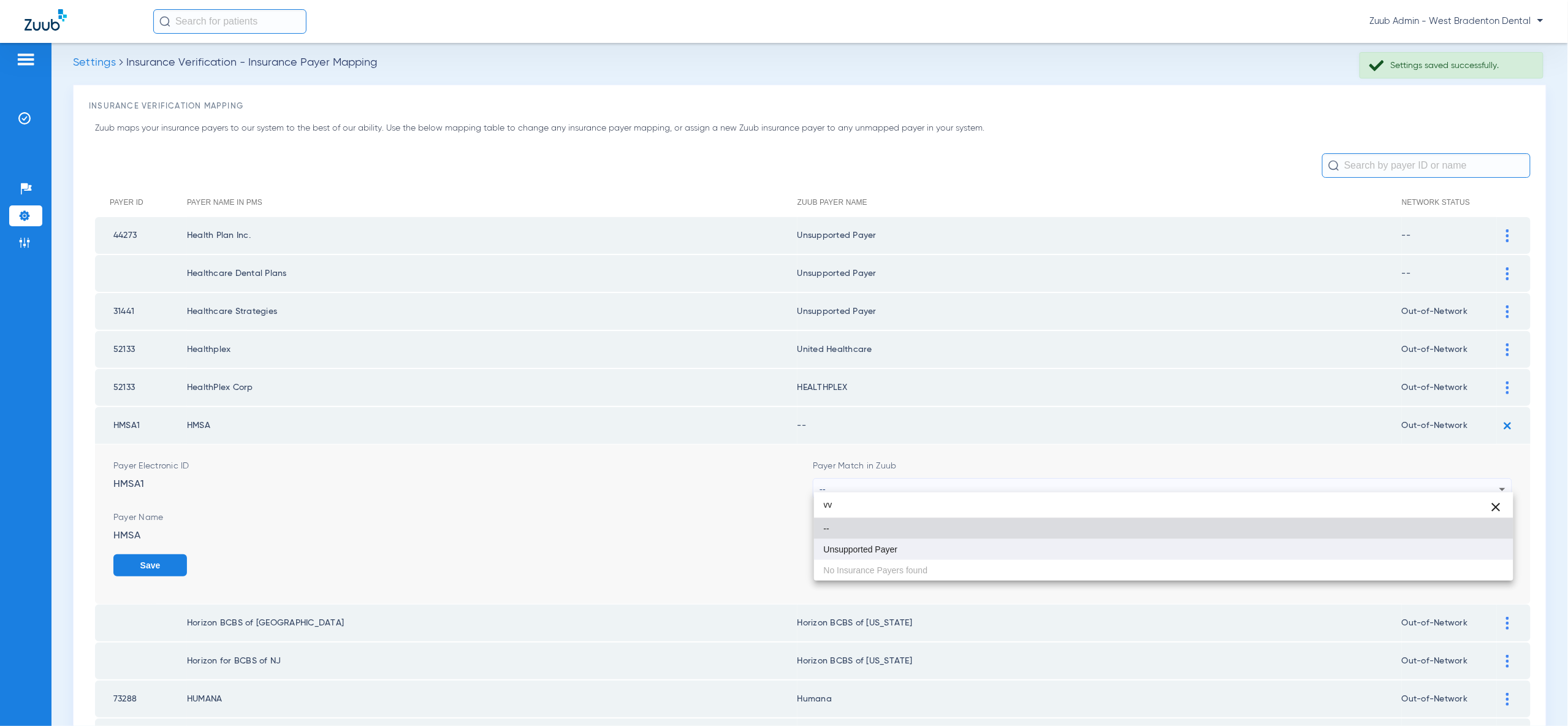
type input "vv"
click at [1483, 546] on mat-option "Unsupported Payer" at bounding box center [1163, 550] width 699 height 21
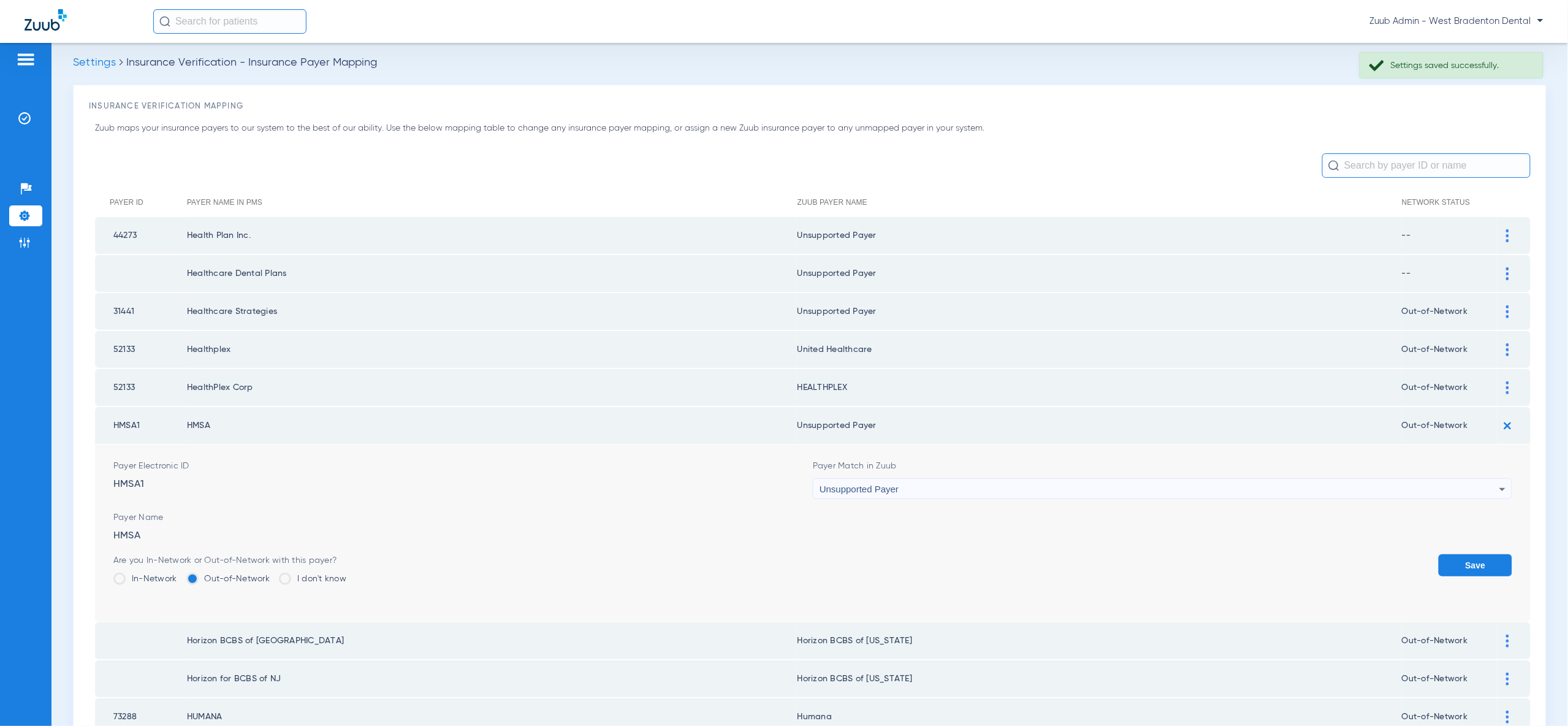
drag, startPoint x: 1470, startPoint y: 559, endPoint x: 1495, endPoint y: 555, distance: 25.3
click at [1471, 559] on button "Save" at bounding box center [1475, 565] width 73 height 22
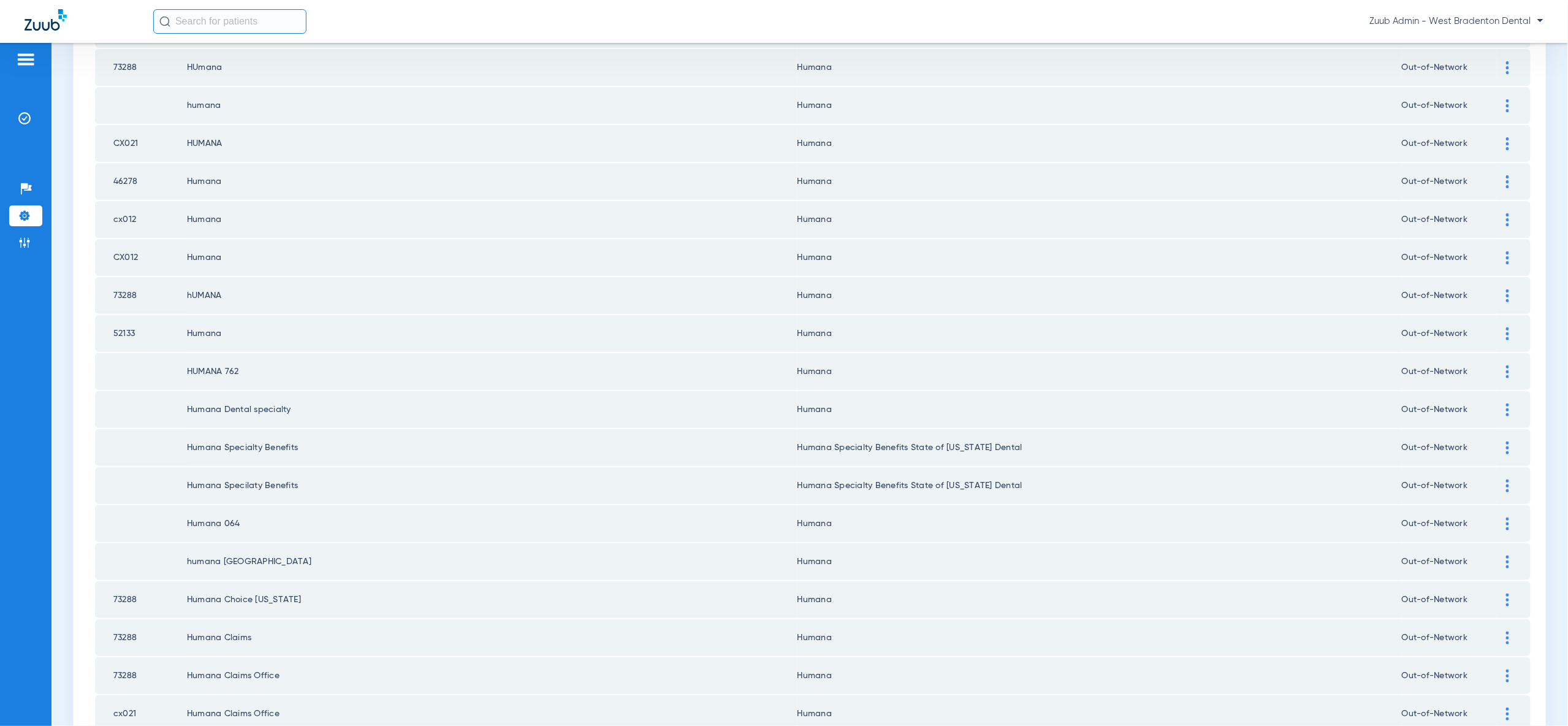
scroll to position [1428, 0]
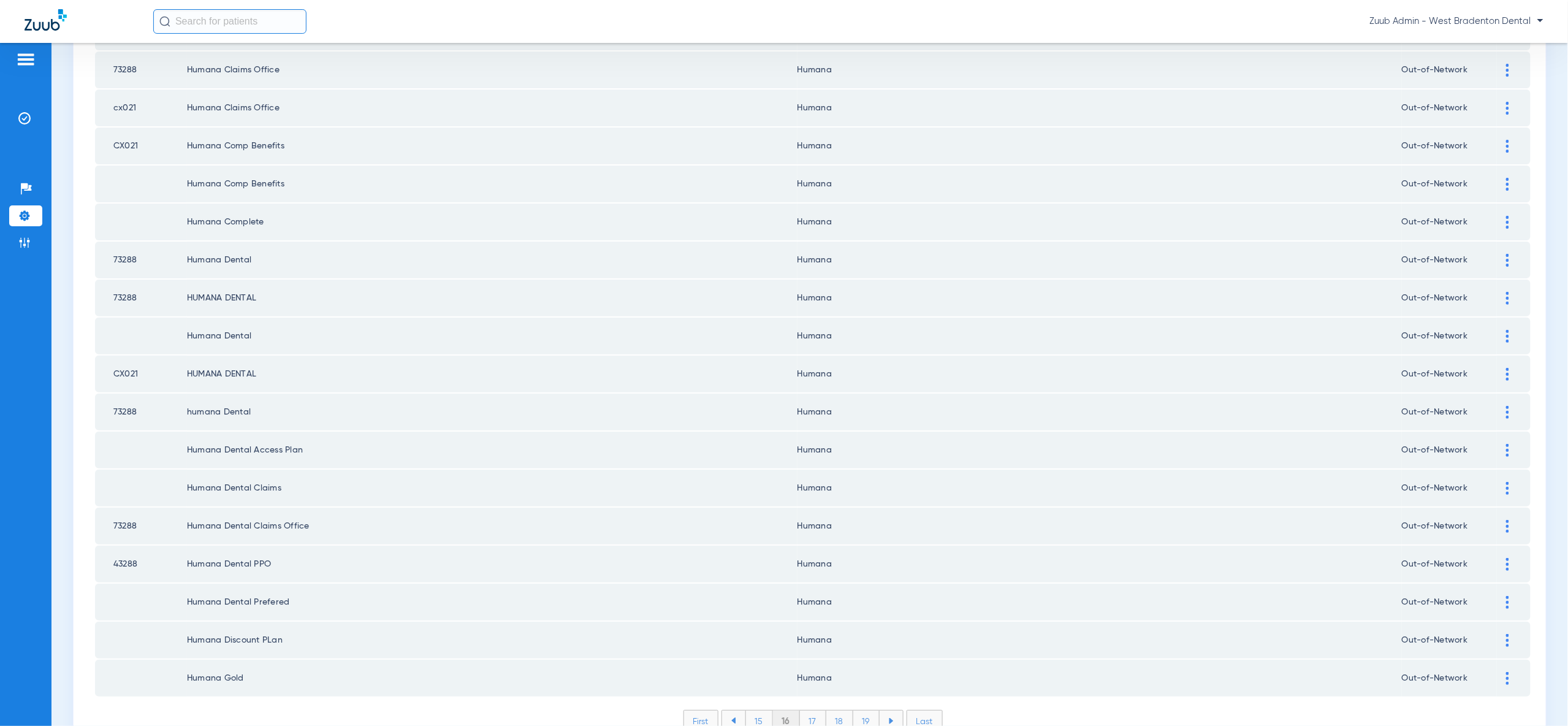
click at [760, 711] on li "15" at bounding box center [759, 721] width 28 height 21
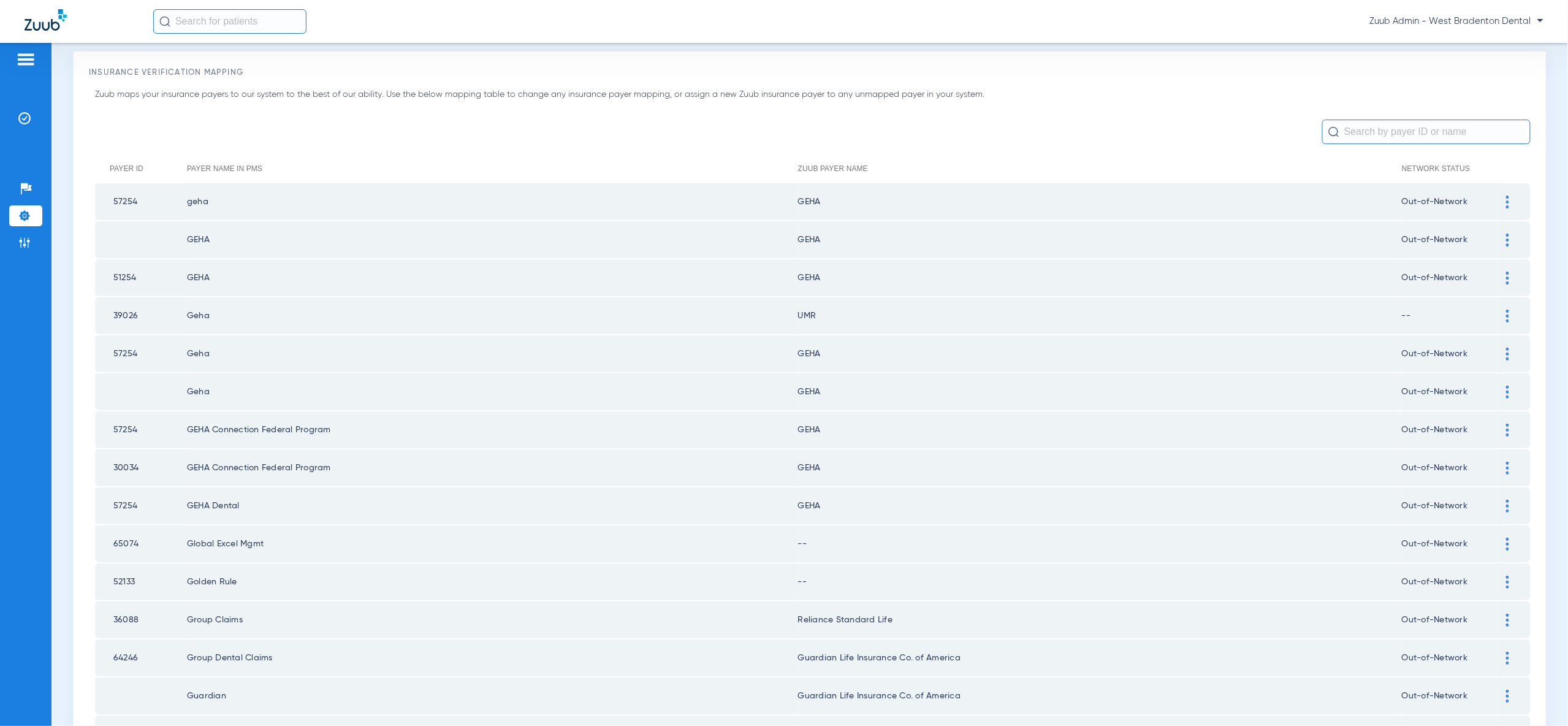
scroll to position [37, 0]
drag, startPoint x: 1500, startPoint y: 540, endPoint x: 1493, endPoint y: 558, distance: 19.3
click at [1501, 542] on div at bounding box center [1507, 549] width 22 height 13
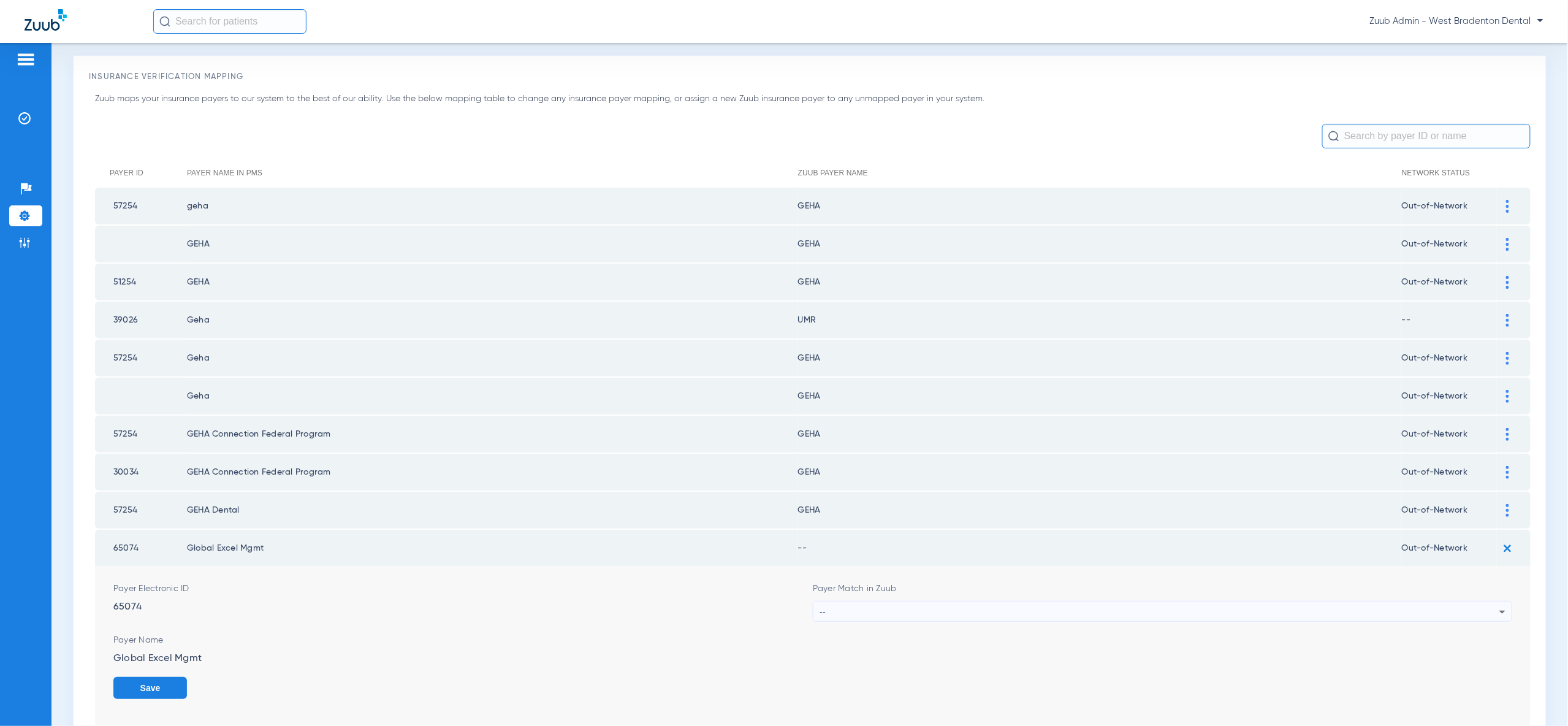
click at [1482, 601] on div "--" at bounding box center [1159, 612] width 680 height 21
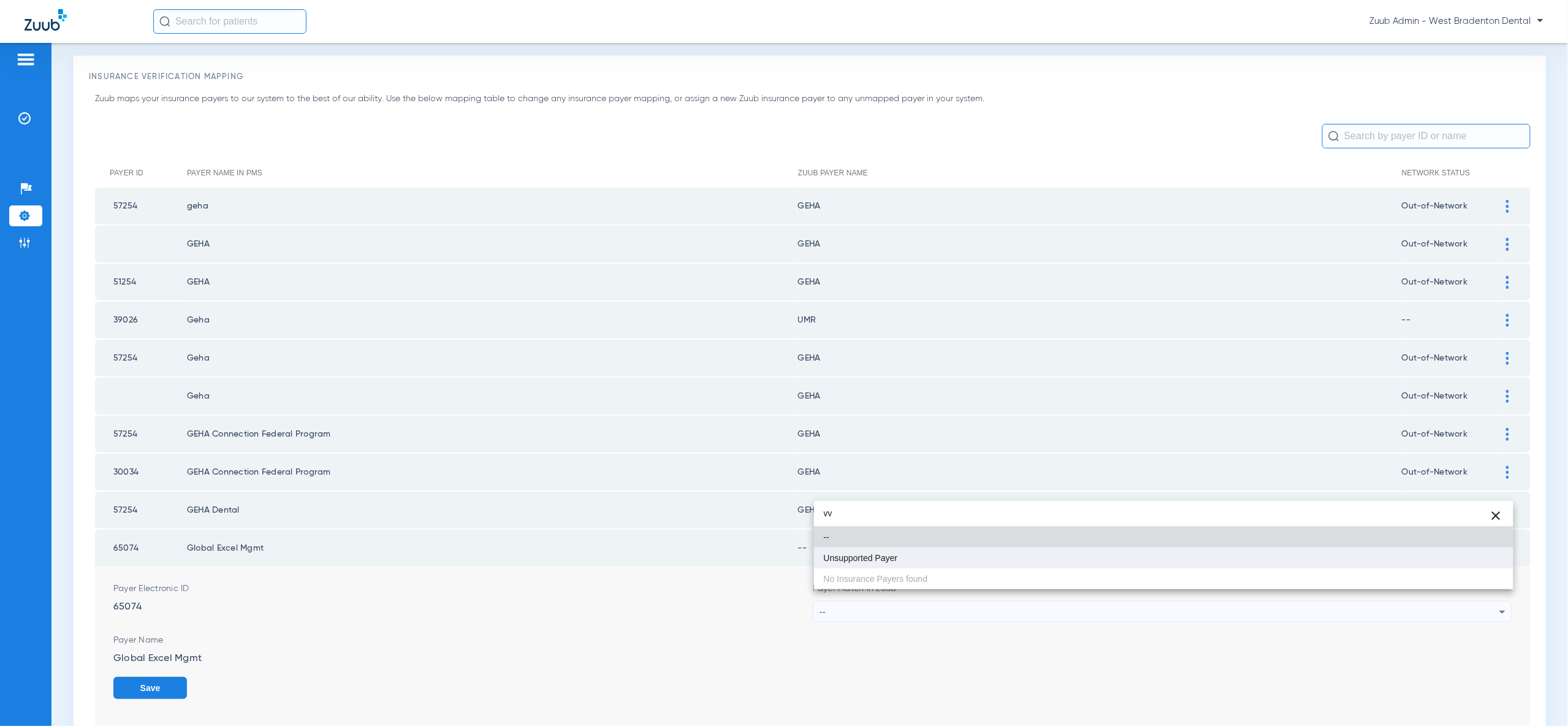
type input "vv"
click at [1472, 554] on mat-option "Unsupported Payer" at bounding box center [1163, 559] width 699 height 21
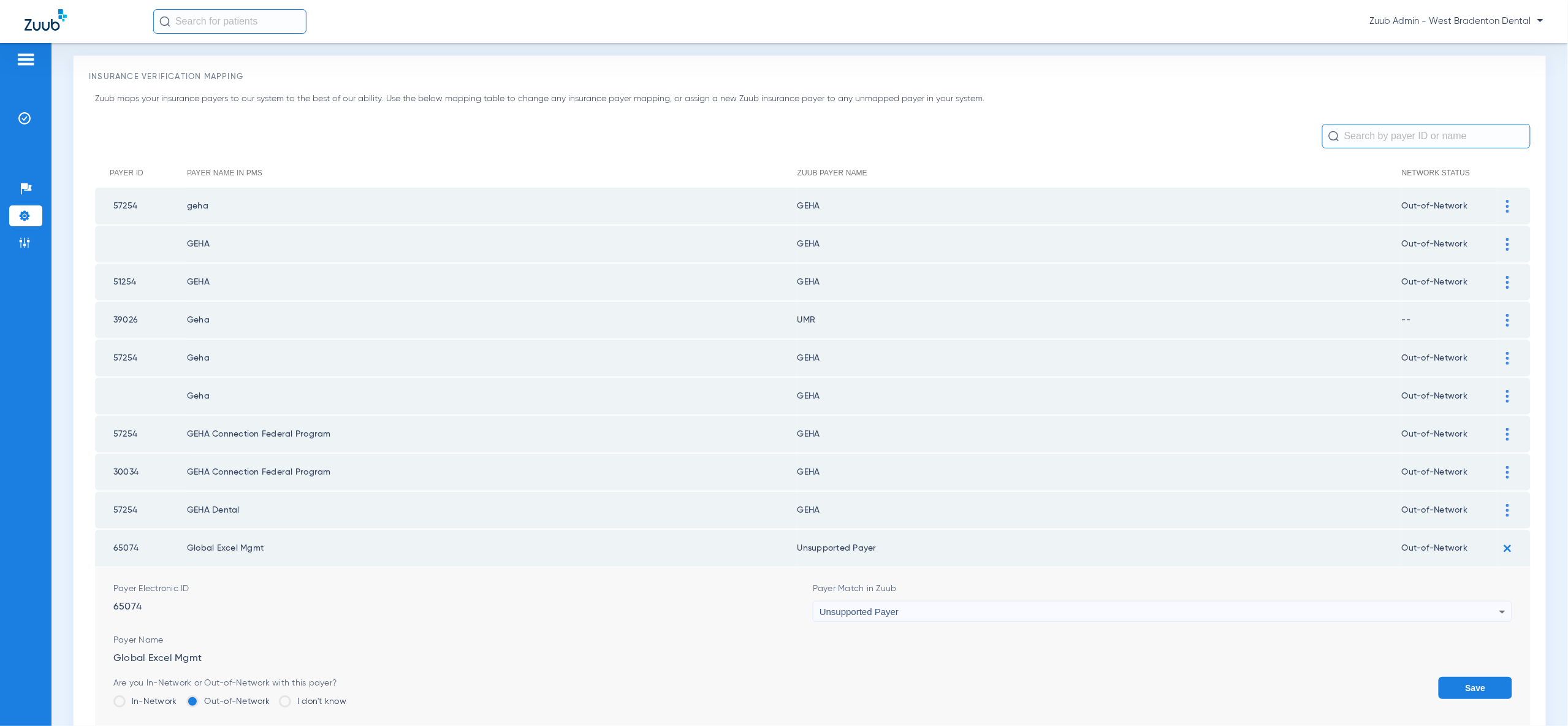
drag, startPoint x: 1467, startPoint y: 679, endPoint x: 1474, endPoint y: 669, distance: 12.2
click at [1468, 679] on button "Save" at bounding box center [1475, 688] width 73 height 22
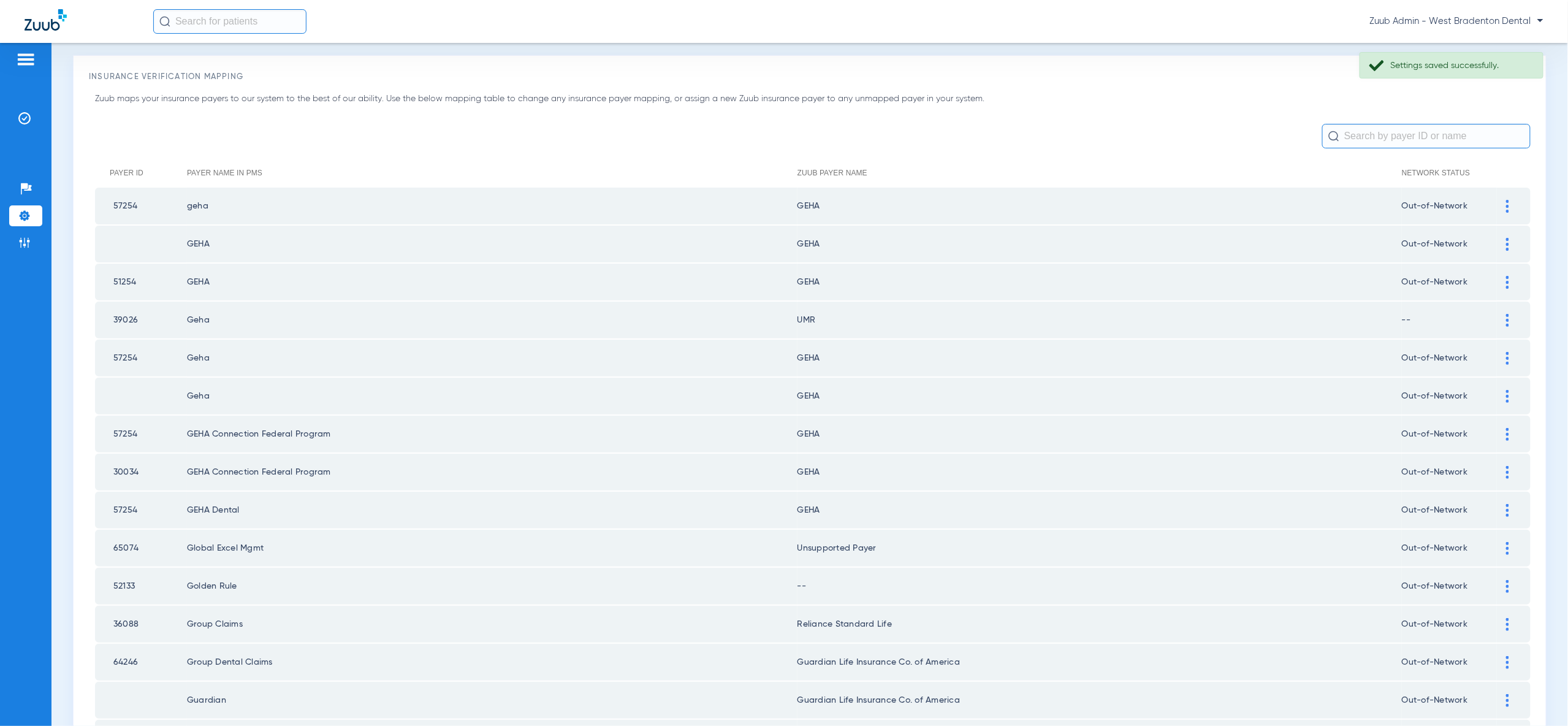
click at [1508, 580] on img at bounding box center [1507, 587] width 3 height 13
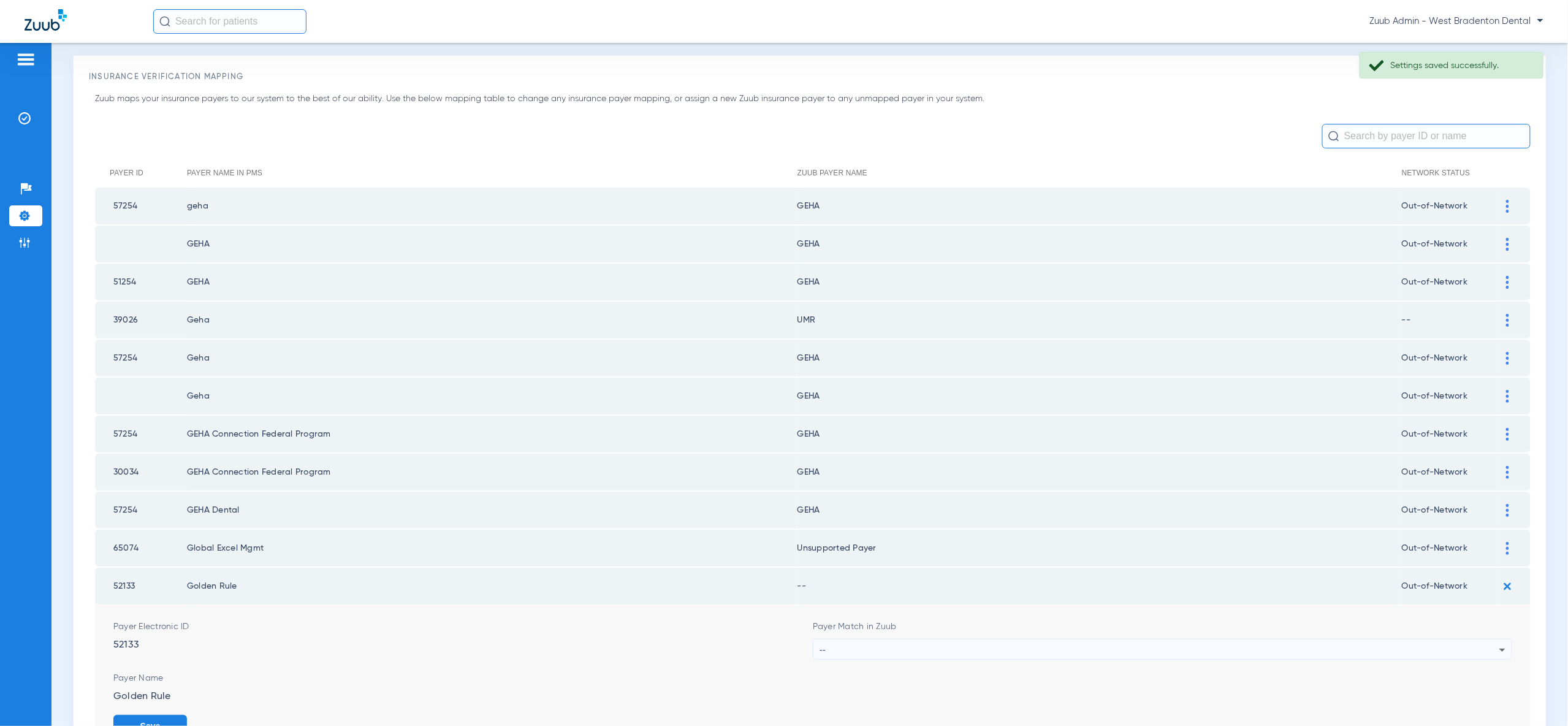
click at [1484, 640] on div "--" at bounding box center [1159, 650] width 680 height 21
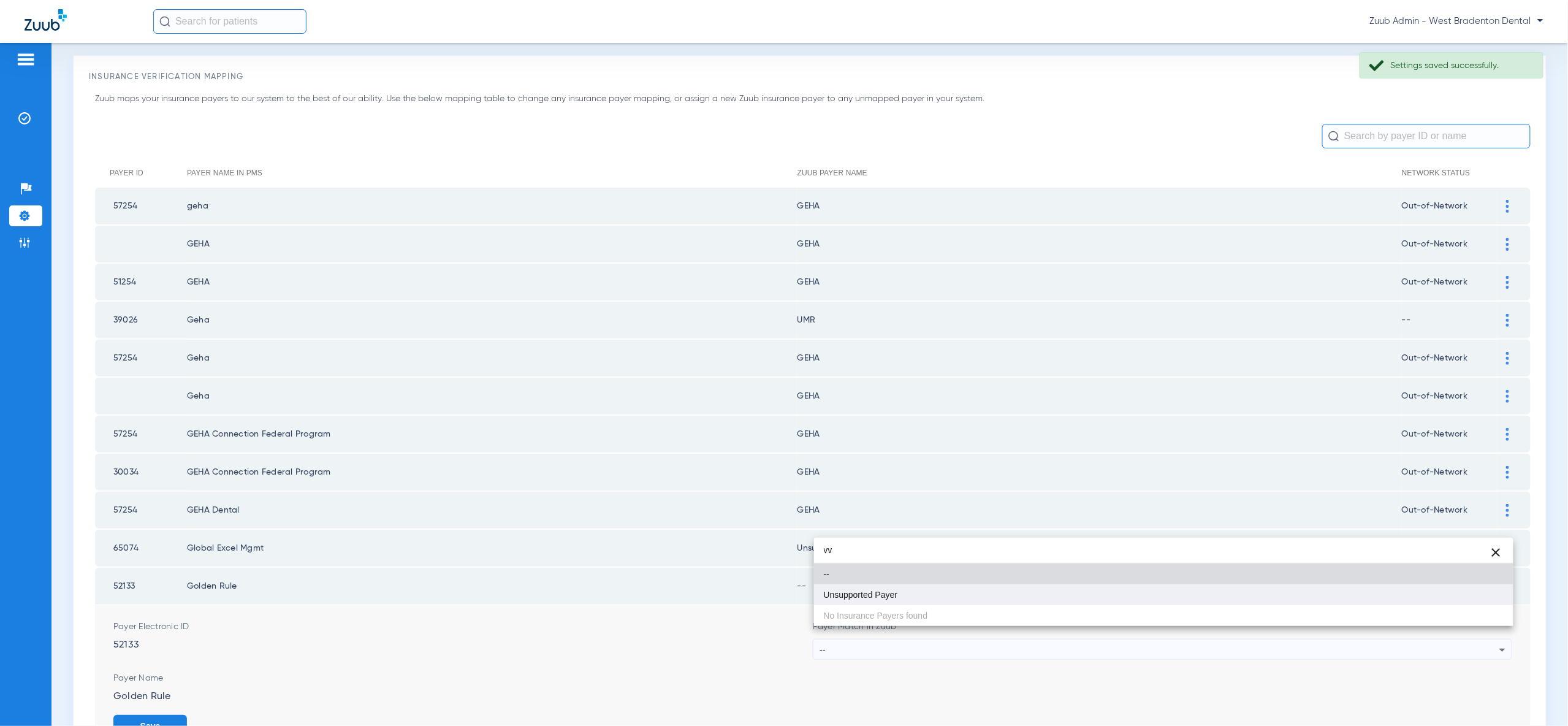
type input "vv"
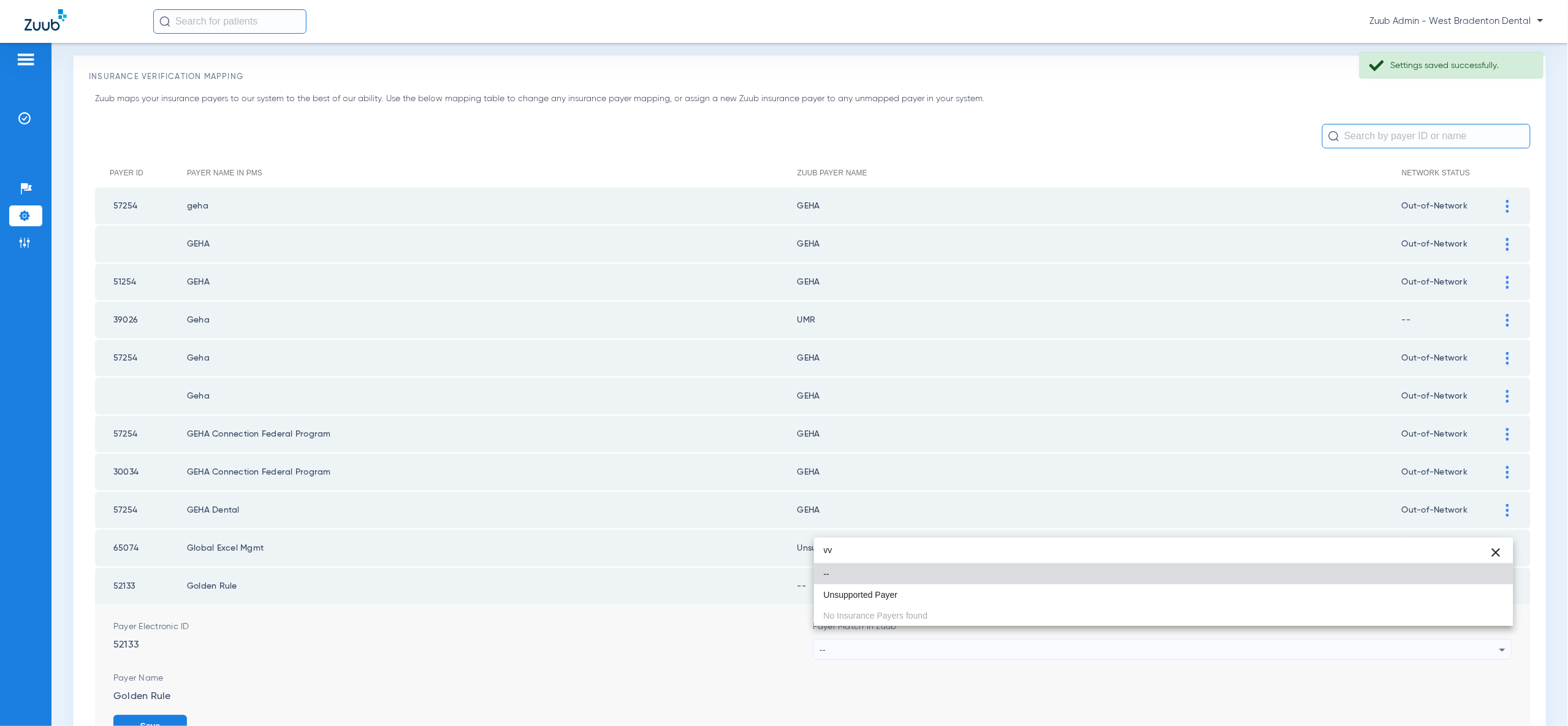
click at [1467, 603] on mat-option "Unsupported Payer" at bounding box center [1163, 595] width 699 height 21
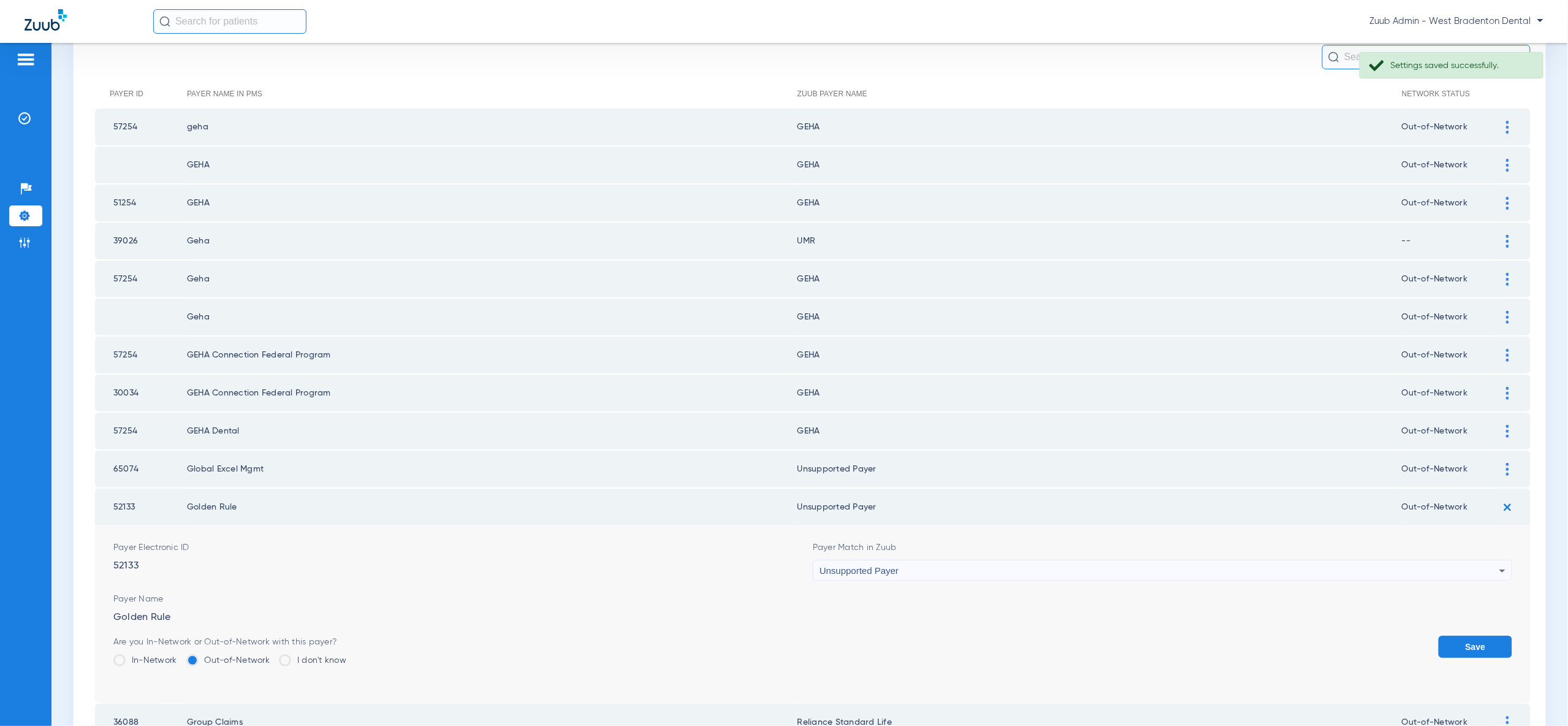
scroll to position [144, 0]
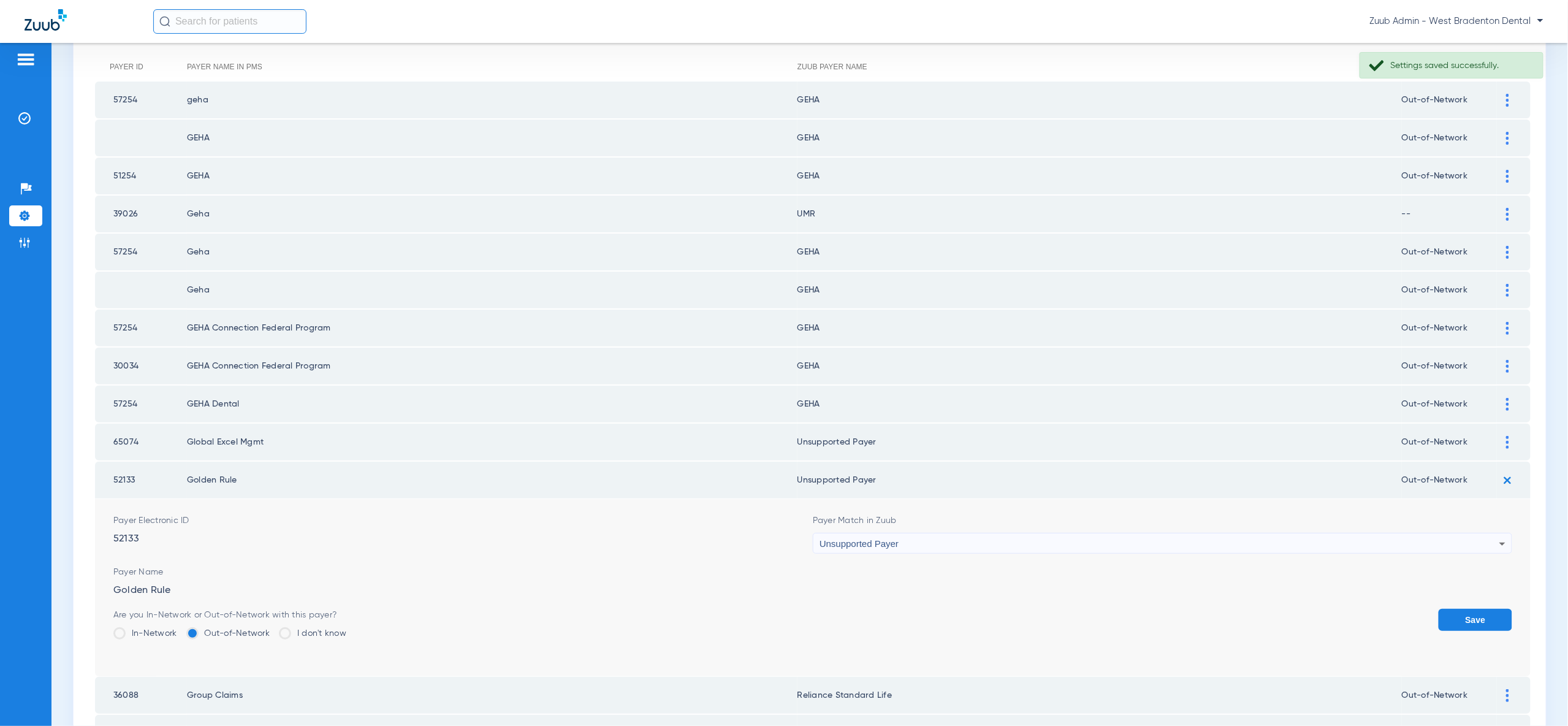
click at [1488, 609] on button "Save" at bounding box center [1475, 619] width 73 height 22
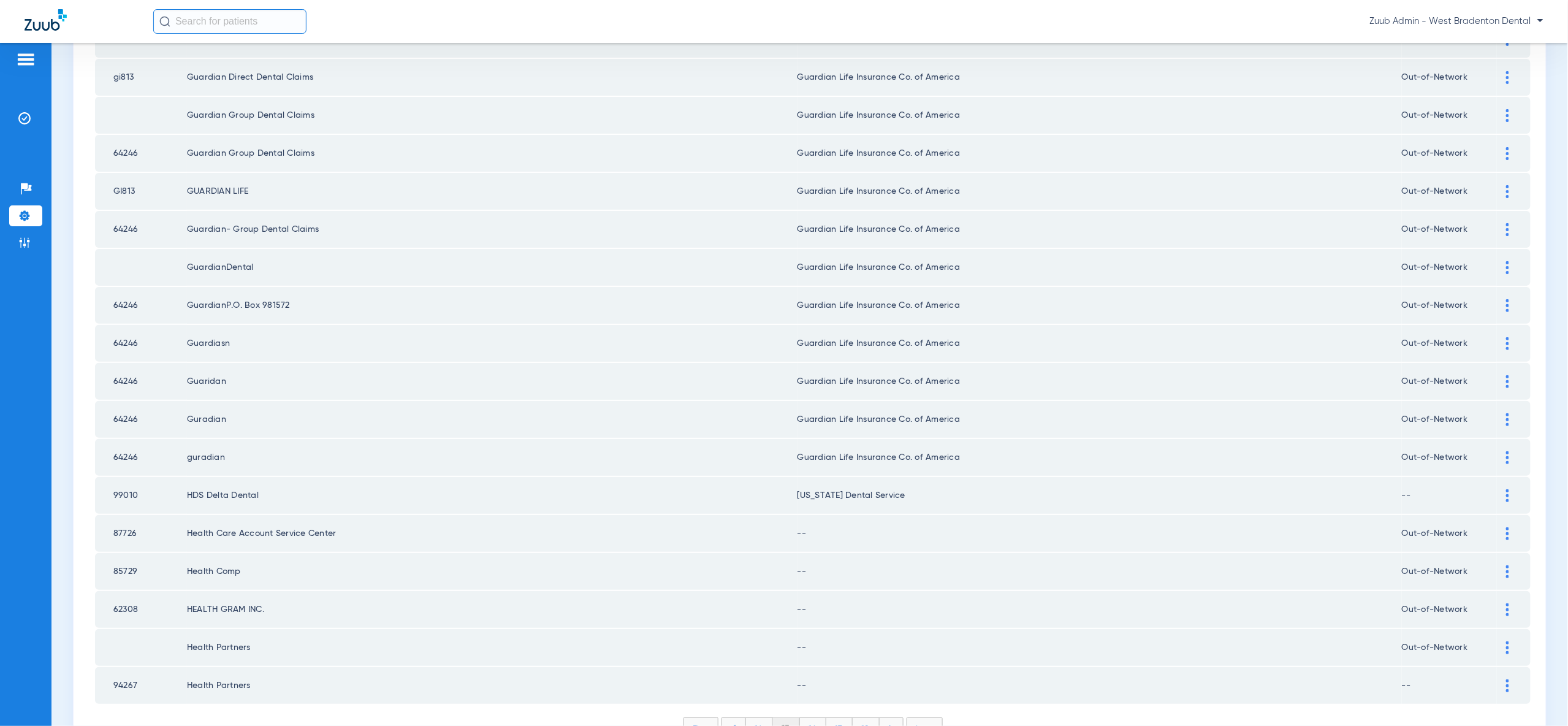
scroll to position [1428, 0]
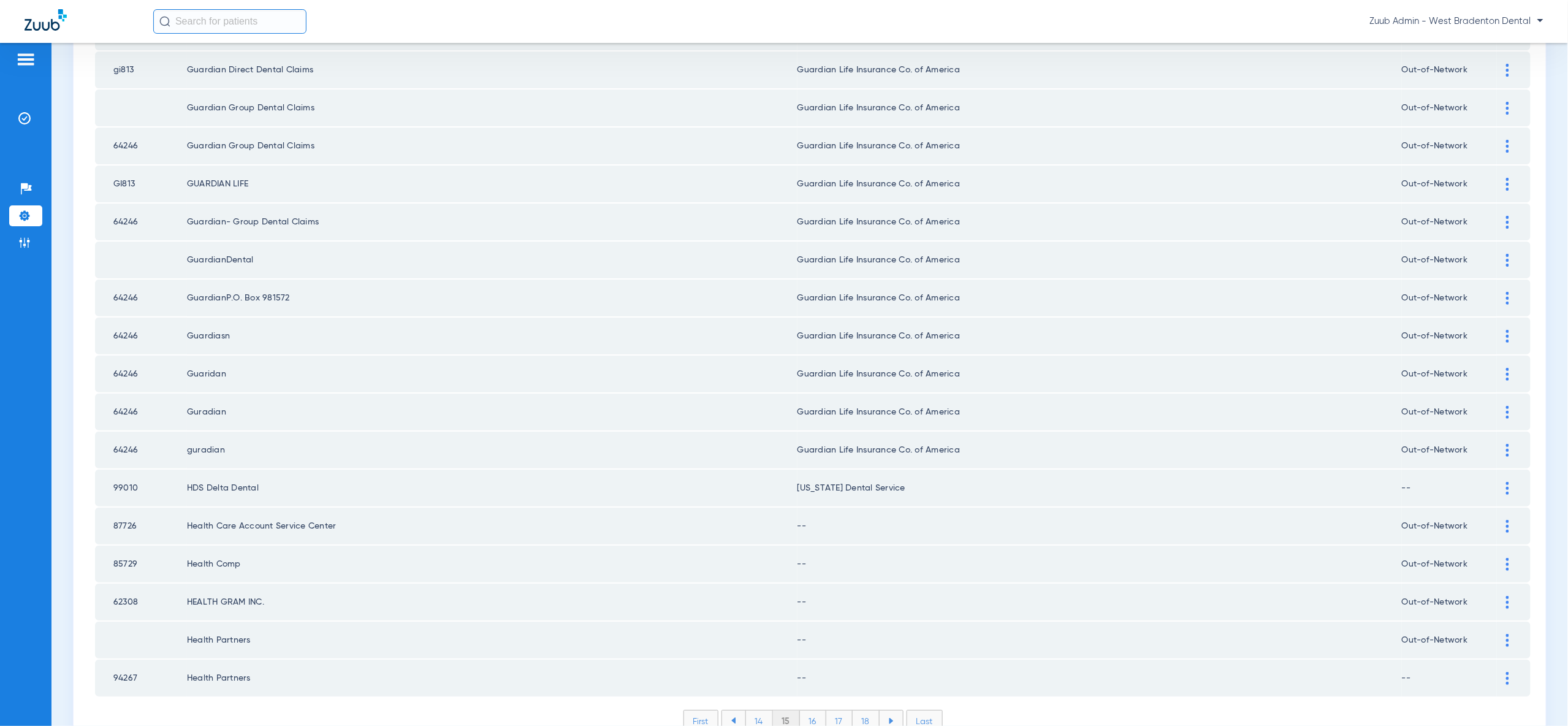
click at [1504, 520] on div at bounding box center [1507, 527] width 22 height 13
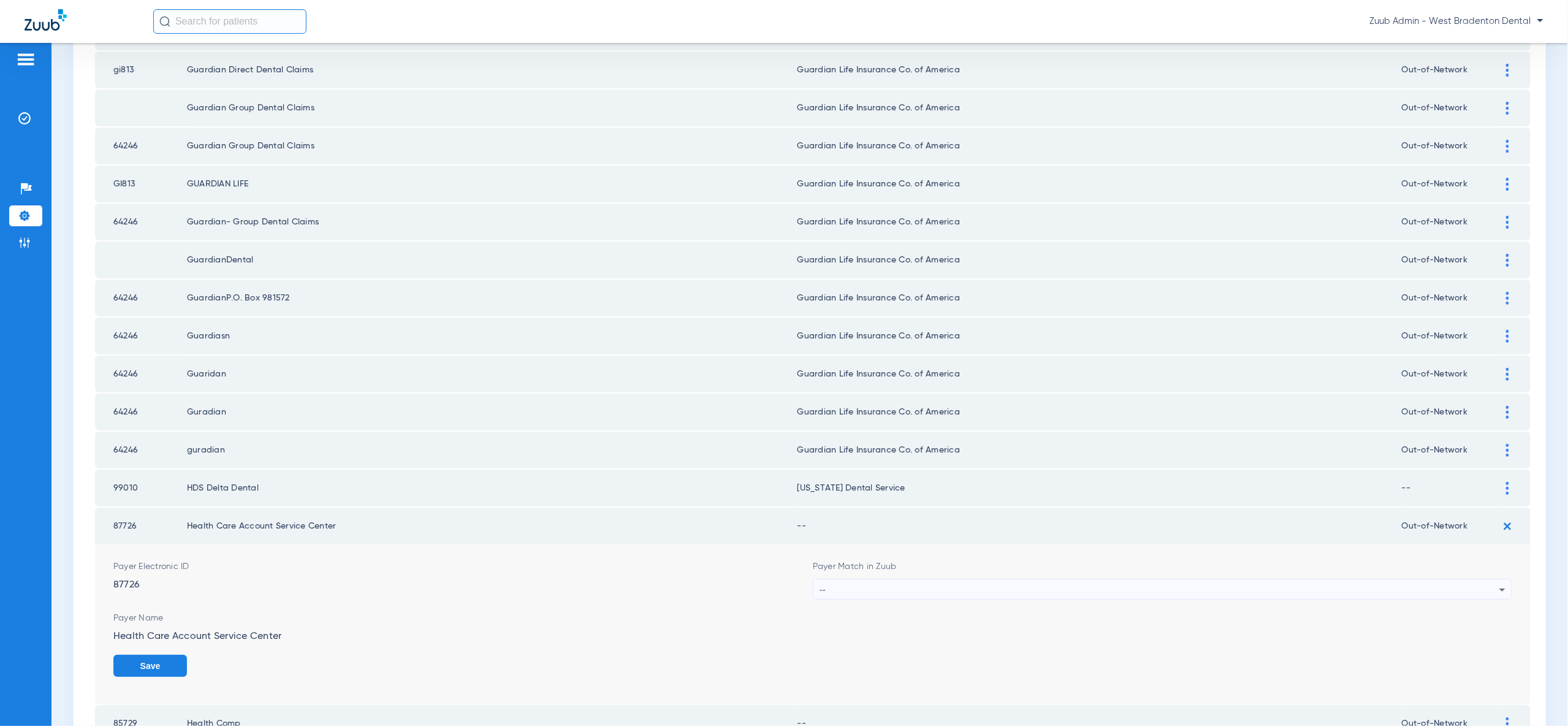
click at [1481, 579] on div "--" at bounding box center [1159, 590] width 680 height 21
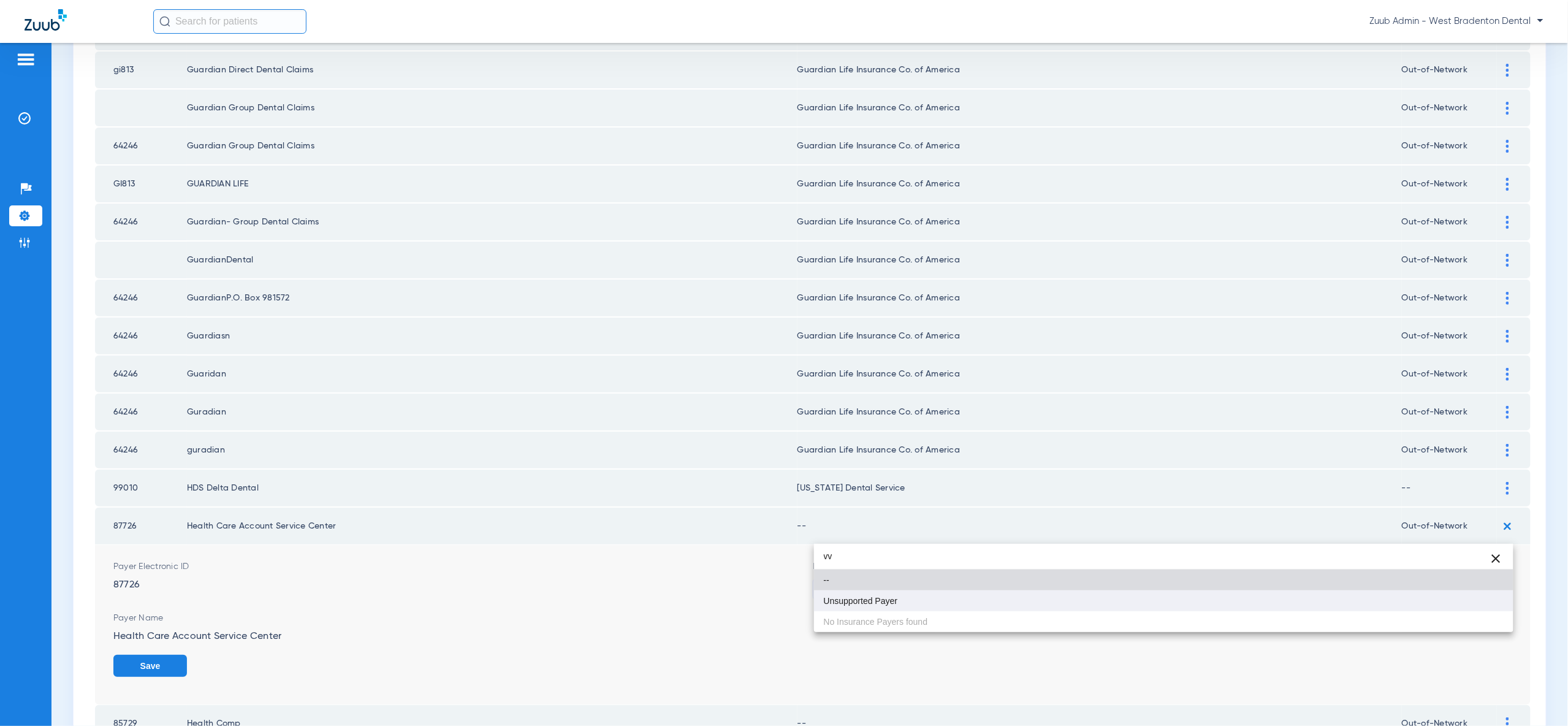
type input "vv"
click at [1429, 607] on mat-option "Unsupported Payer" at bounding box center [1163, 601] width 699 height 21
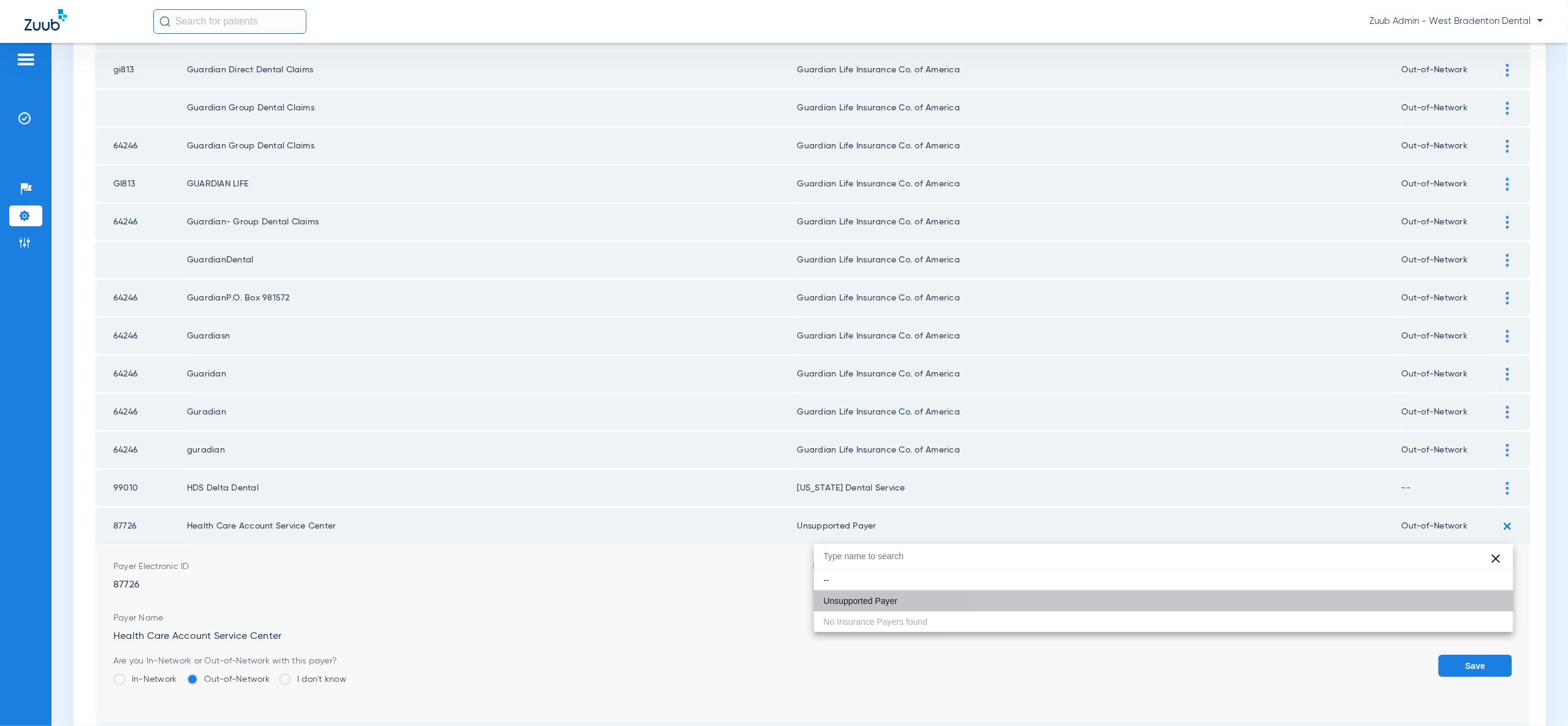
click at [1429, 655] on div "Are you In-Network or Out-of-Network with this payer? In-Network Out-of-Network…" at bounding box center [812, 675] width 1399 height 40
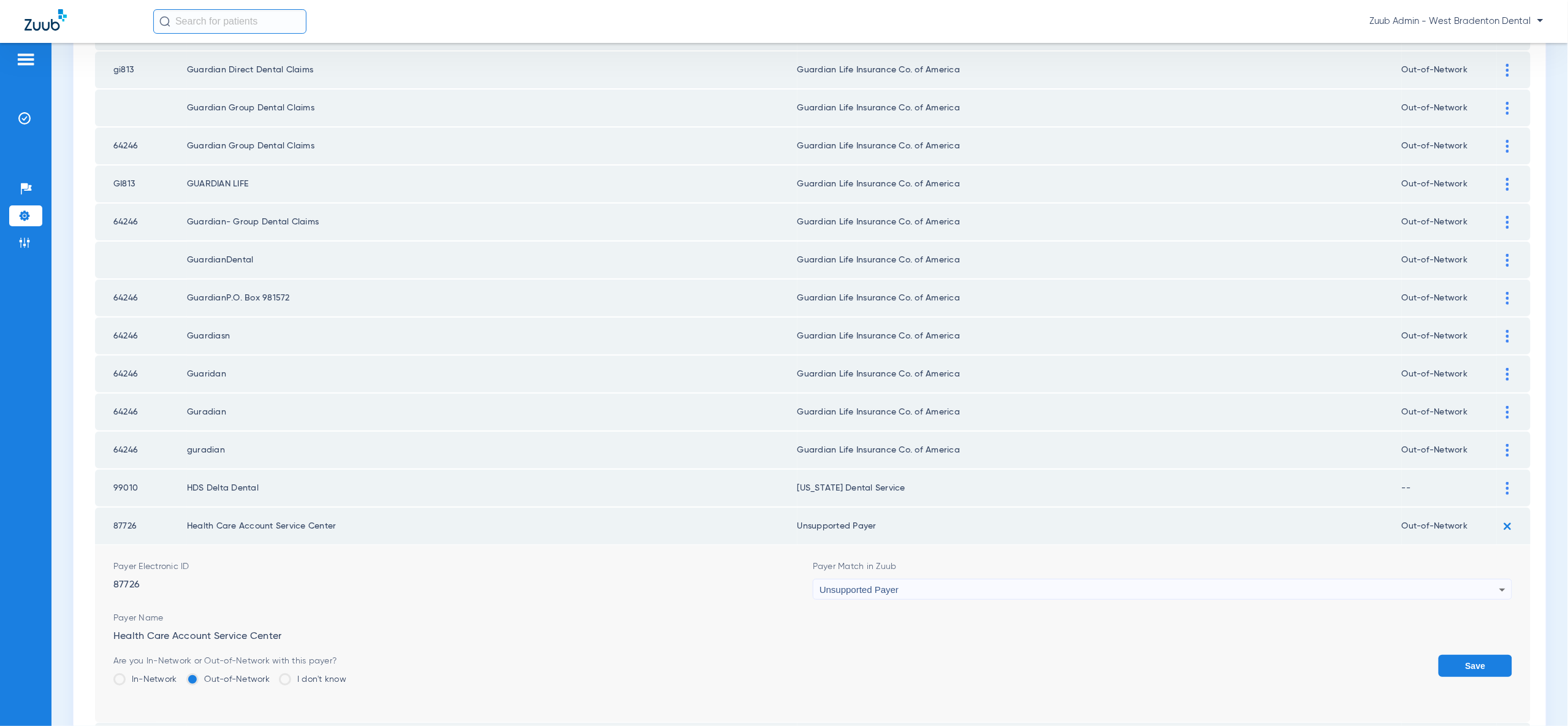
drag, startPoint x: 1465, startPoint y: 610, endPoint x: 1460, endPoint y: 603, distance: 8.6
click at [1462, 655] on button "Save" at bounding box center [1475, 665] width 73 height 22
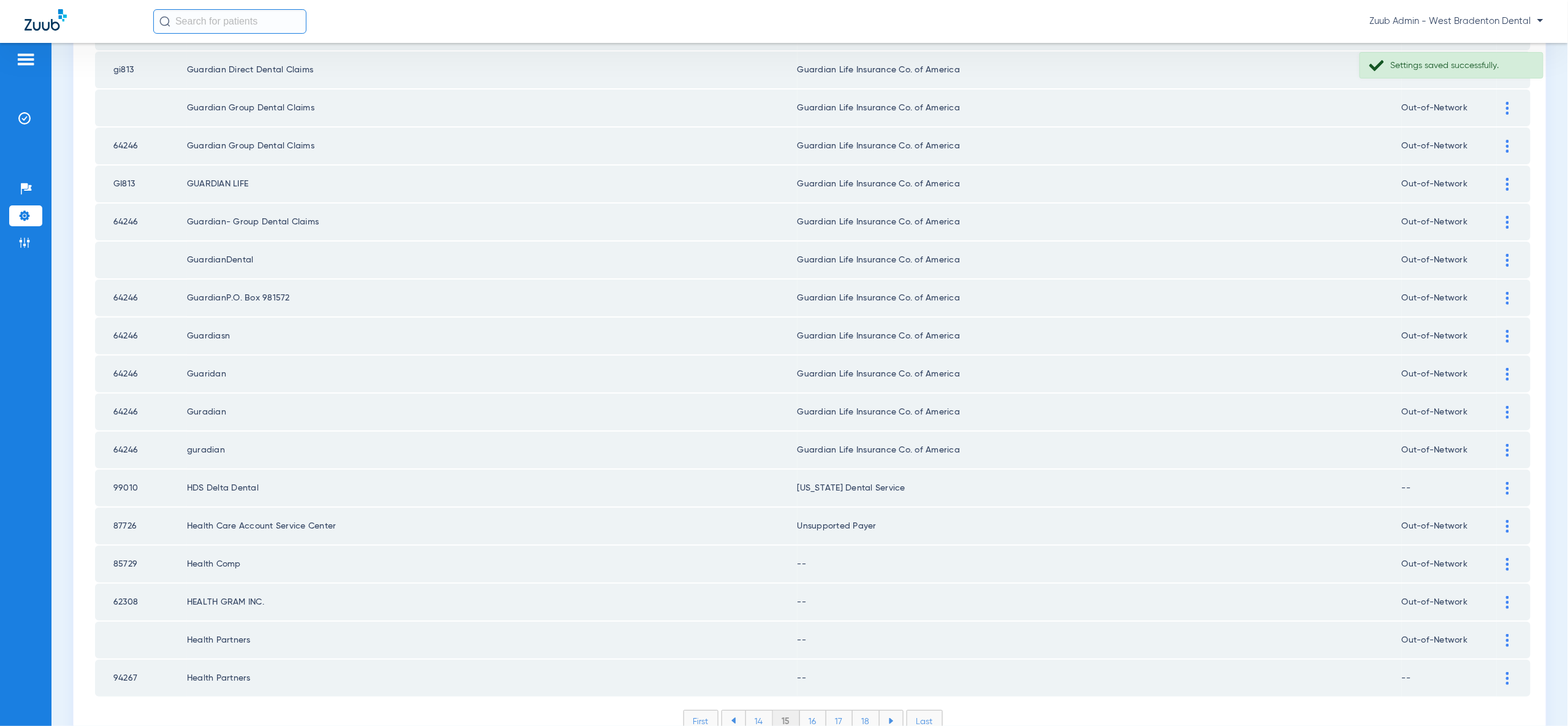
click at [1512, 559] on div at bounding box center [1507, 565] width 22 height 13
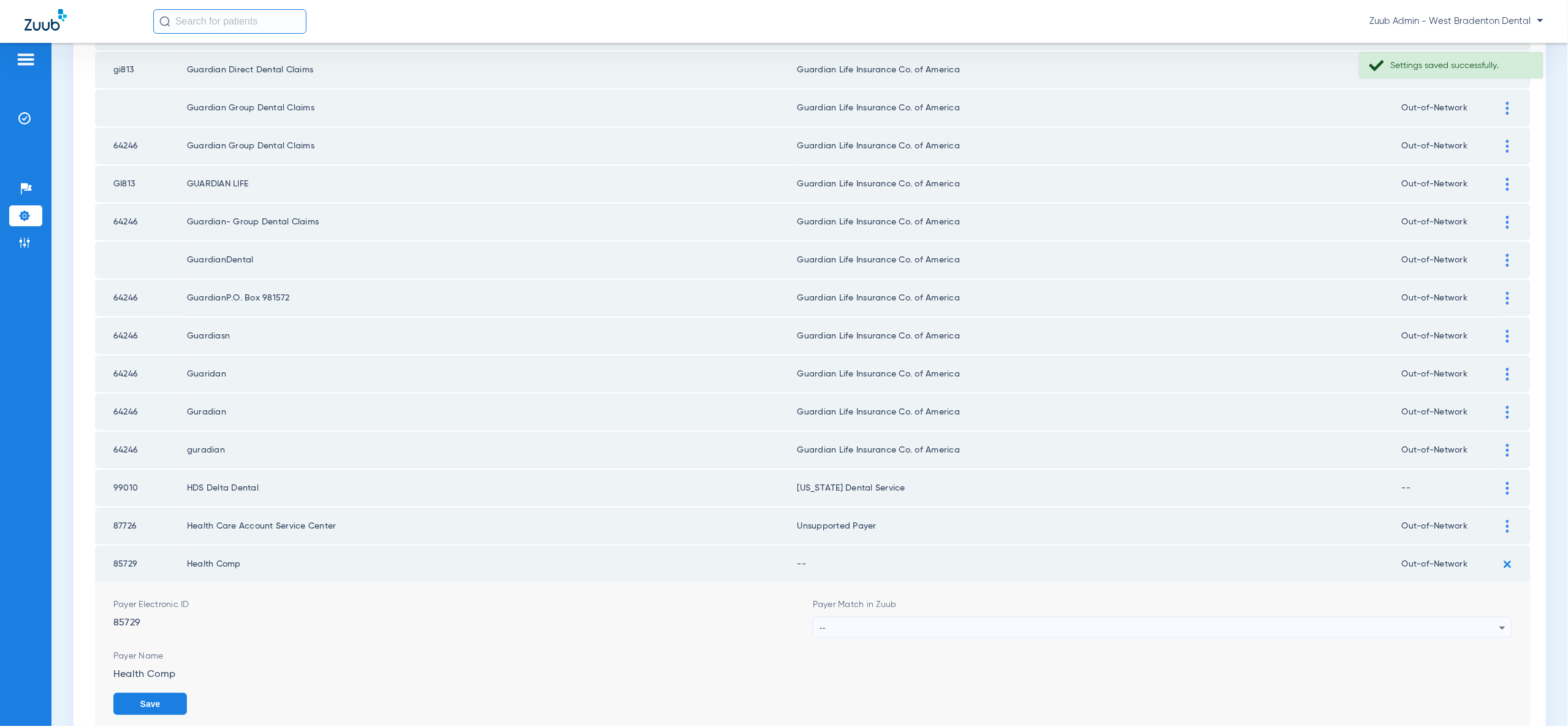
click at [1471, 618] on div "--" at bounding box center [1159, 628] width 680 height 21
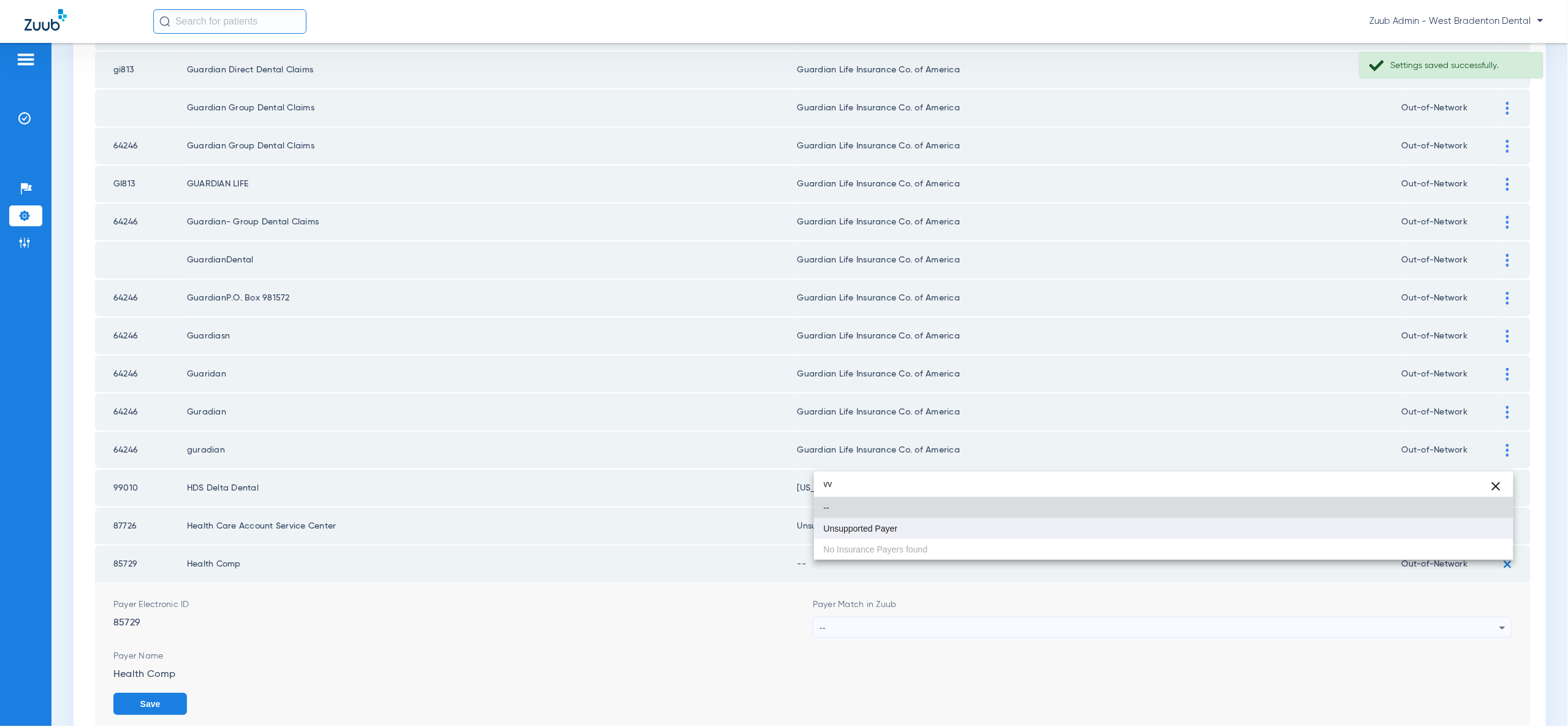
type input "vv"
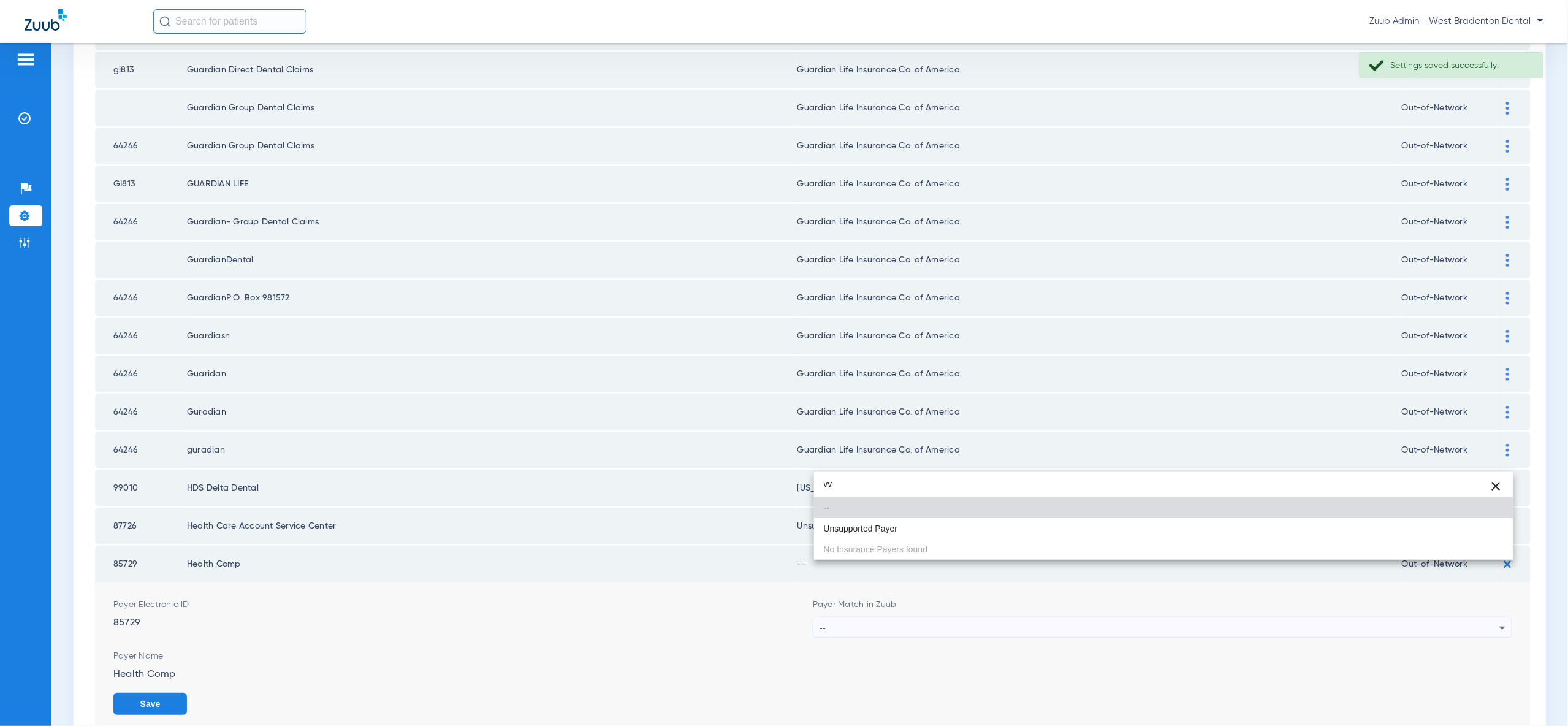
drag, startPoint x: 1423, startPoint y: 523, endPoint x: 1446, endPoint y: 561, distance: 44.4
click at [1423, 523] on mat-option "Unsupported Payer" at bounding box center [1163, 529] width 699 height 21
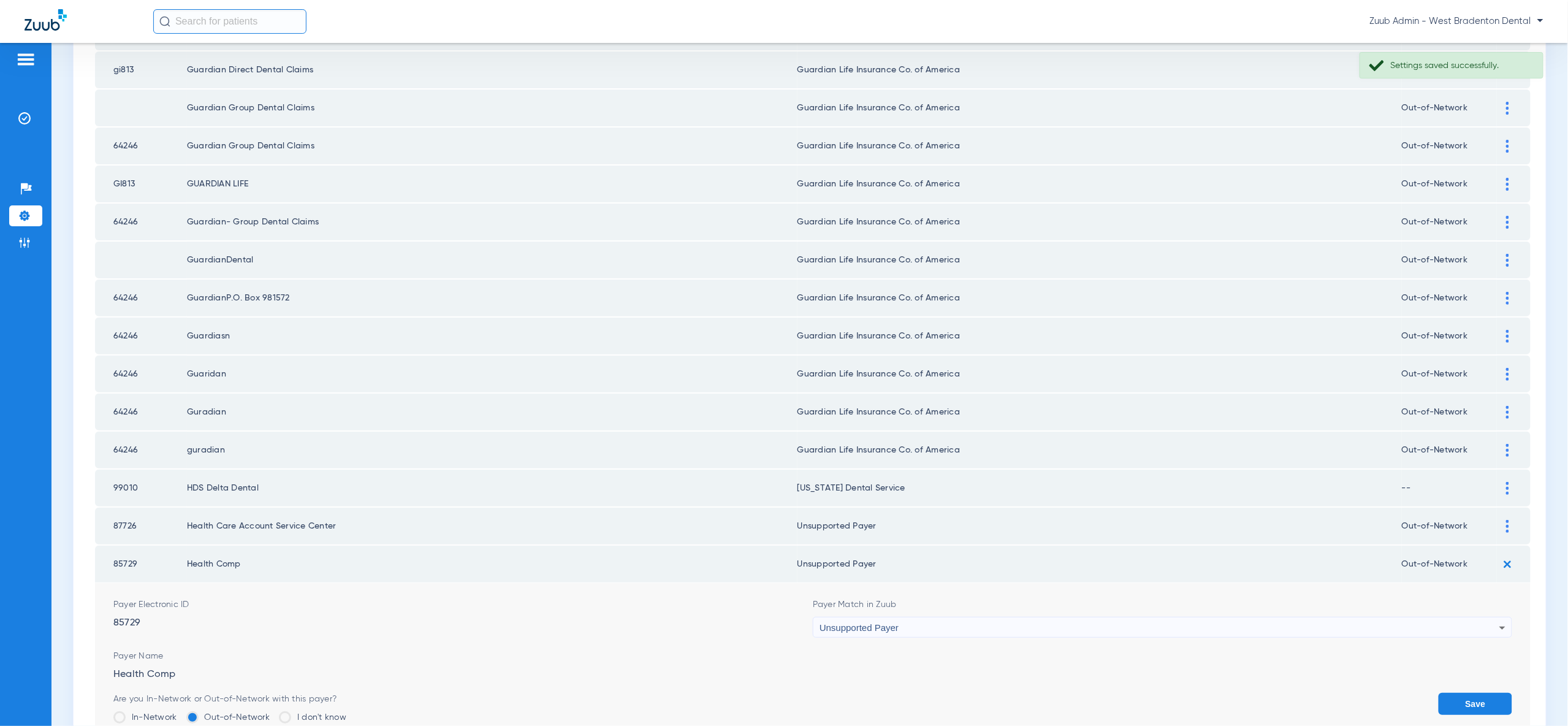
click at [1481, 693] on button "Save" at bounding box center [1475, 703] width 73 height 22
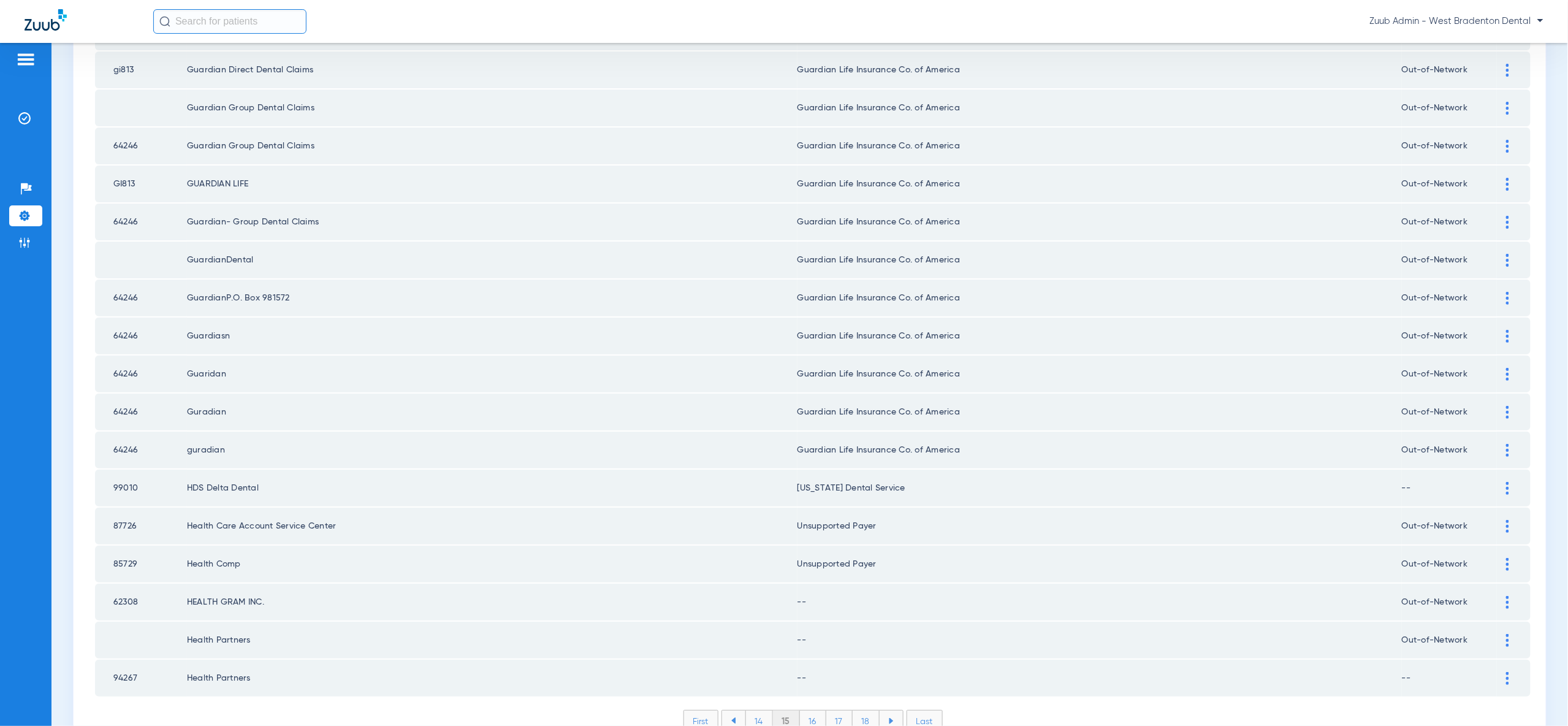
click at [1508, 597] on img at bounding box center [1507, 603] width 3 height 13
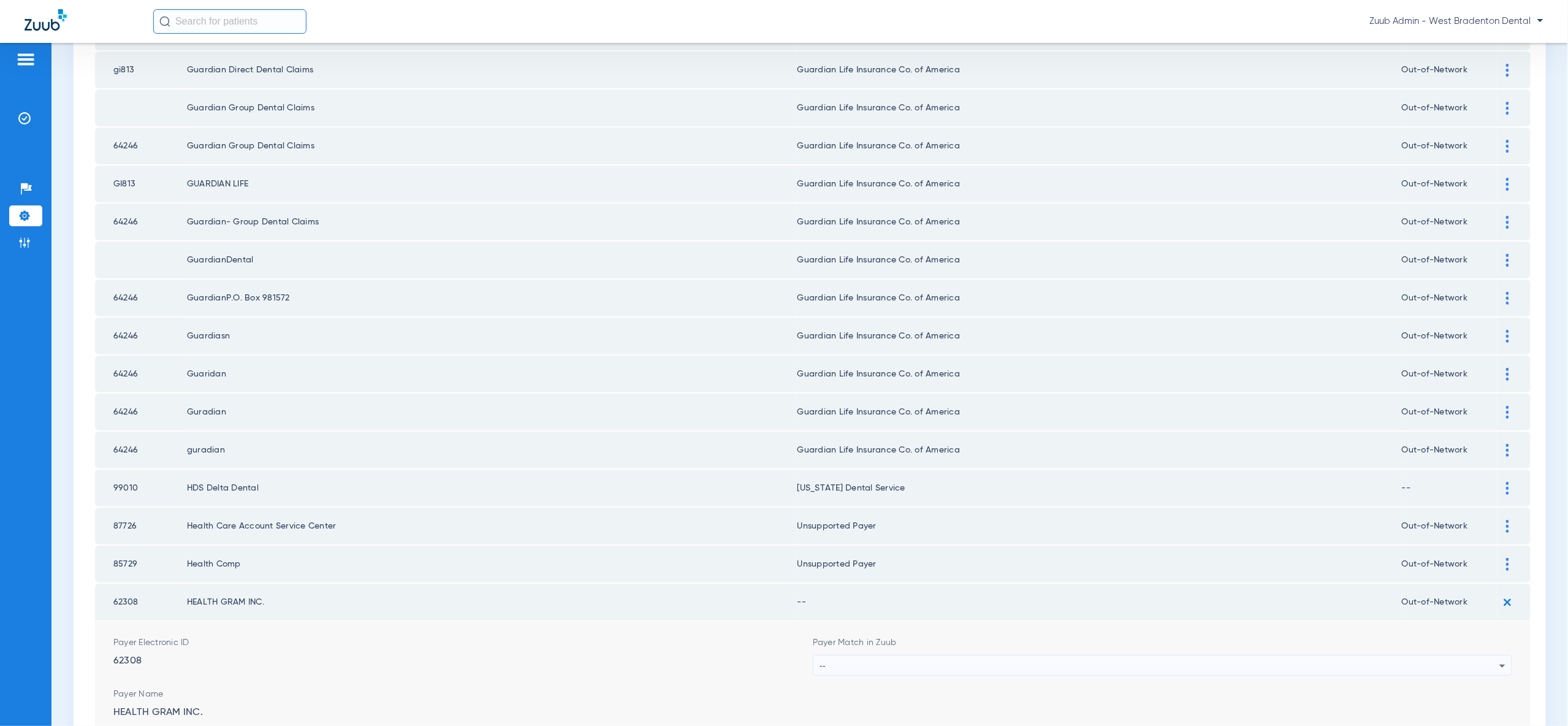
click at [1480, 656] on div "--" at bounding box center [1159, 666] width 680 height 21
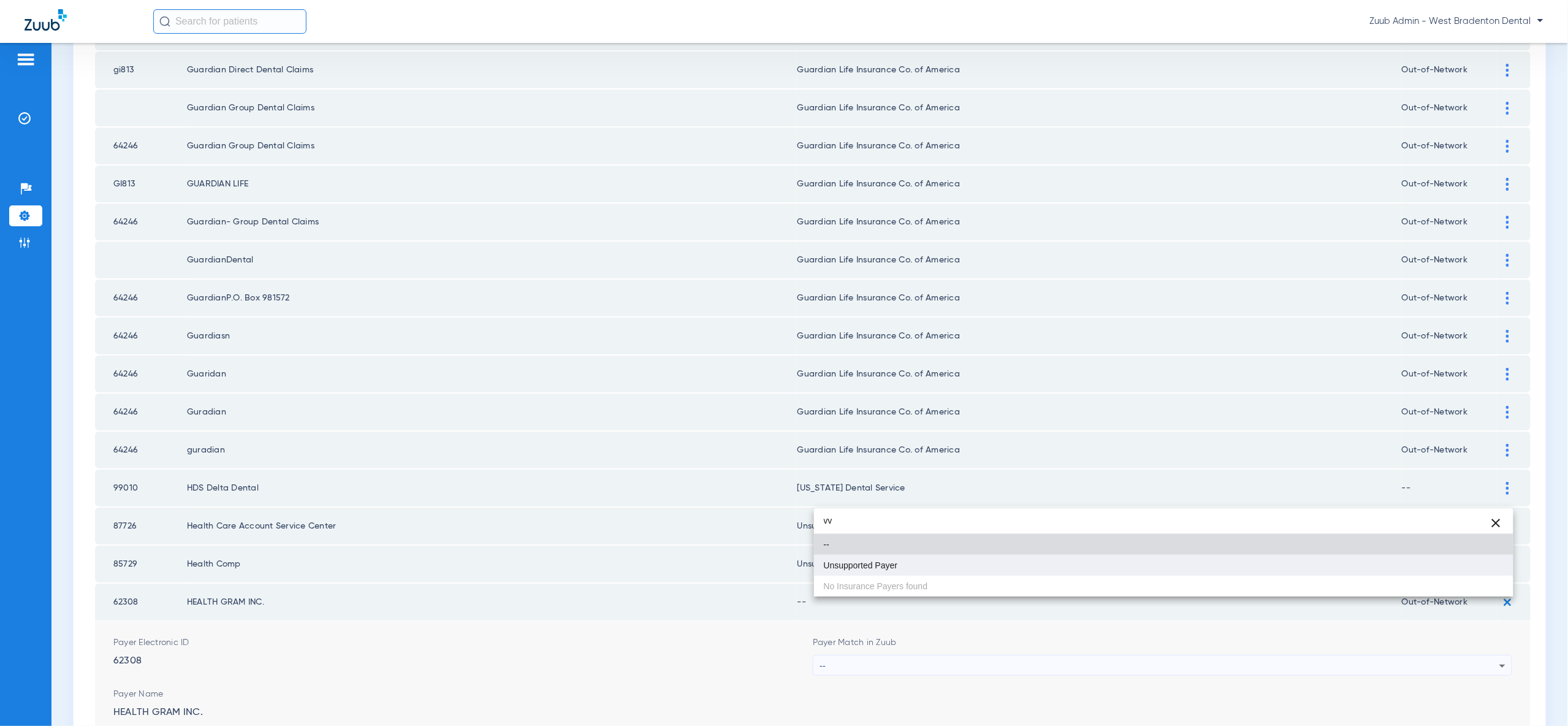
type input "vv"
drag, startPoint x: 1468, startPoint y: 556, endPoint x: 1472, endPoint y: 564, distance: 8.9
click at [1468, 556] on mat-option "Unsupported Payer" at bounding box center [1163, 565] width 699 height 21
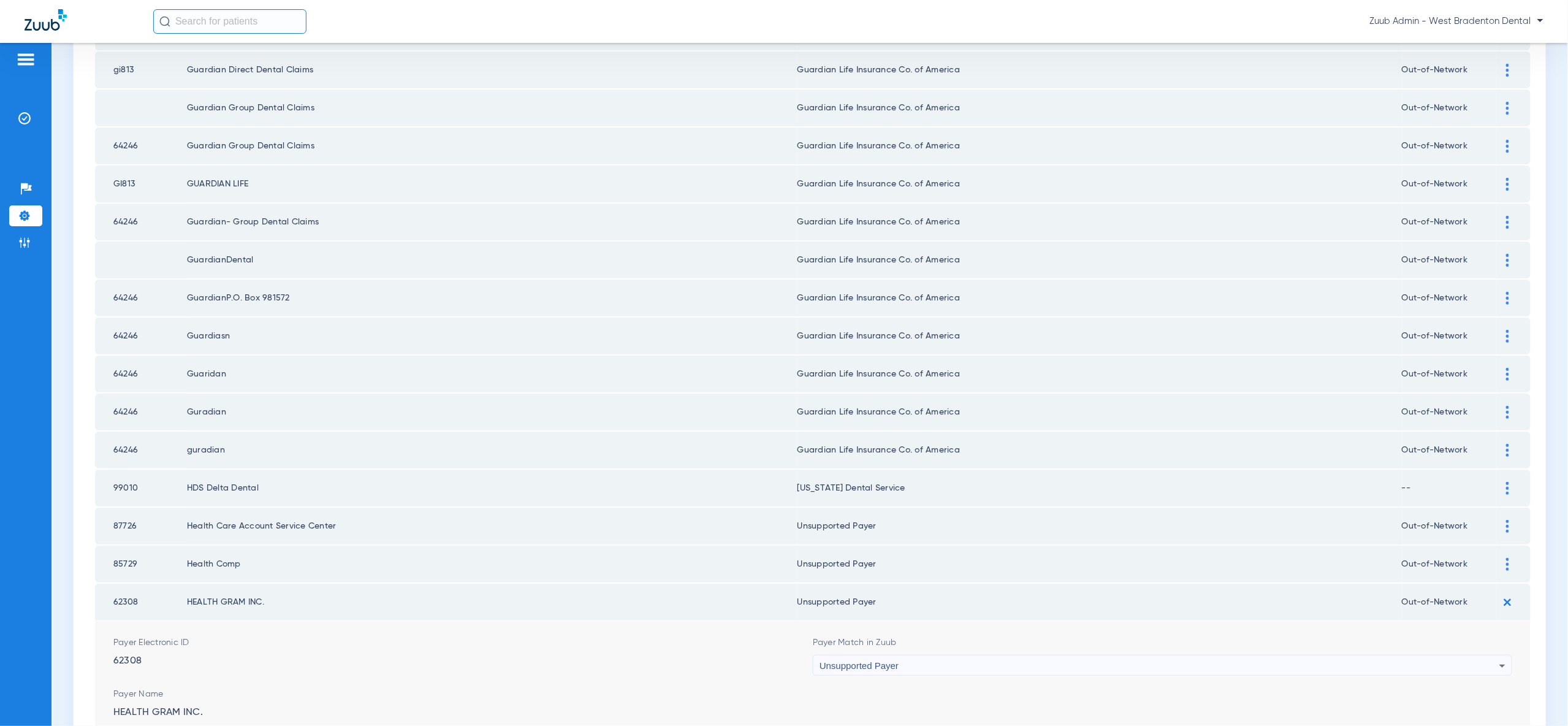
drag, startPoint x: 1474, startPoint y: 686, endPoint x: 1505, endPoint y: 618, distance: 74.7
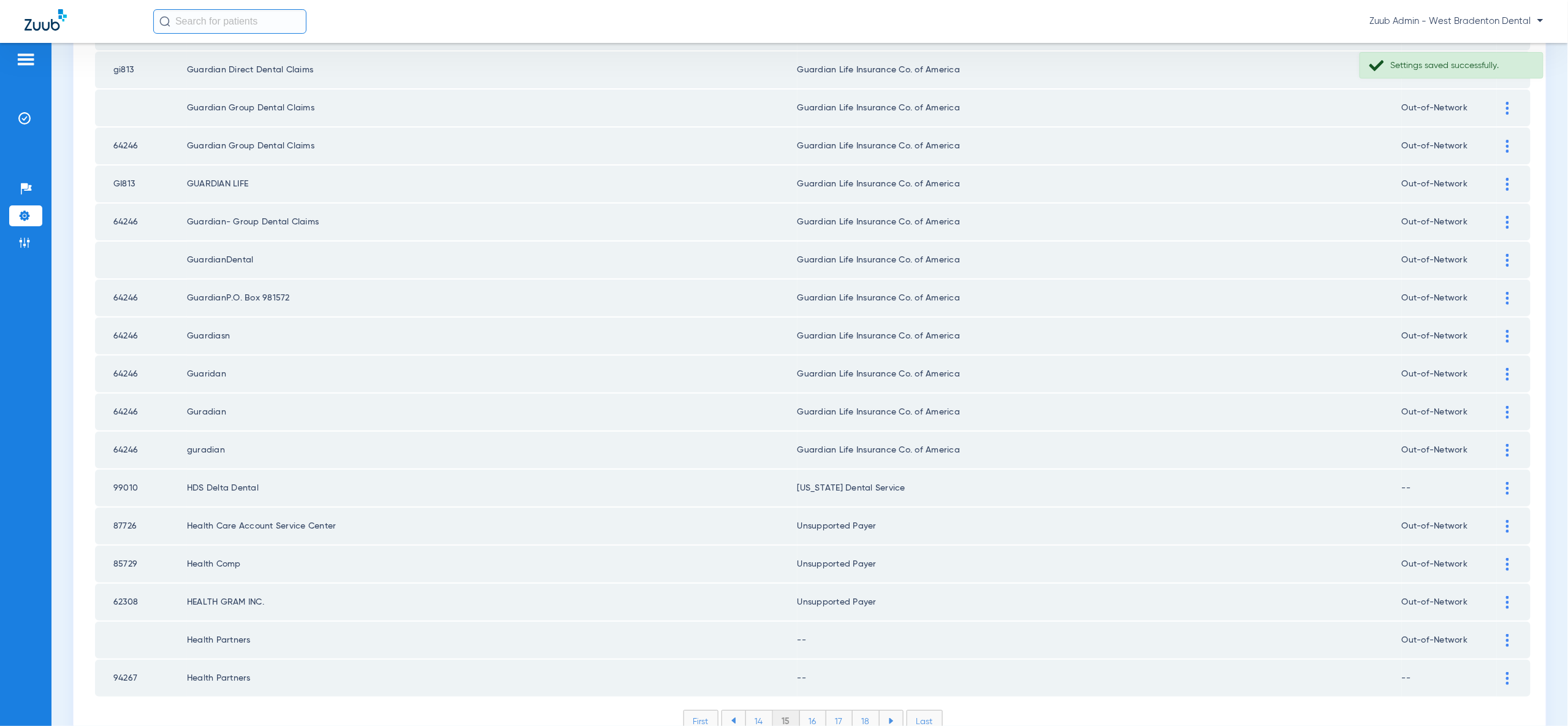
click at [1510, 634] on div at bounding box center [1507, 640] width 22 height 13
click at [1490, 694] on div "--" at bounding box center [1159, 704] width 680 height 21
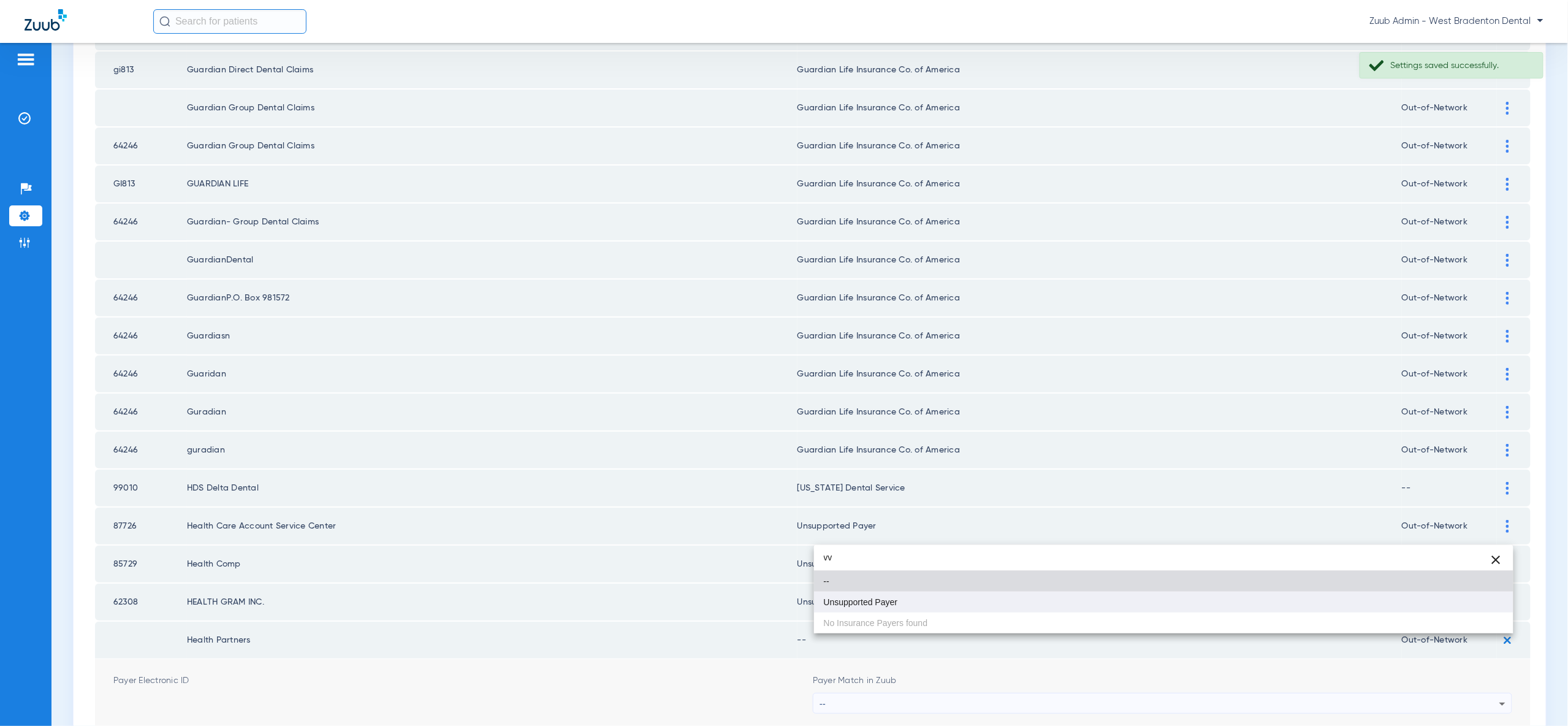
type input "vv"
click at [1458, 597] on mat-option "Unsupported Payer" at bounding box center [1163, 602] width 699 height 21
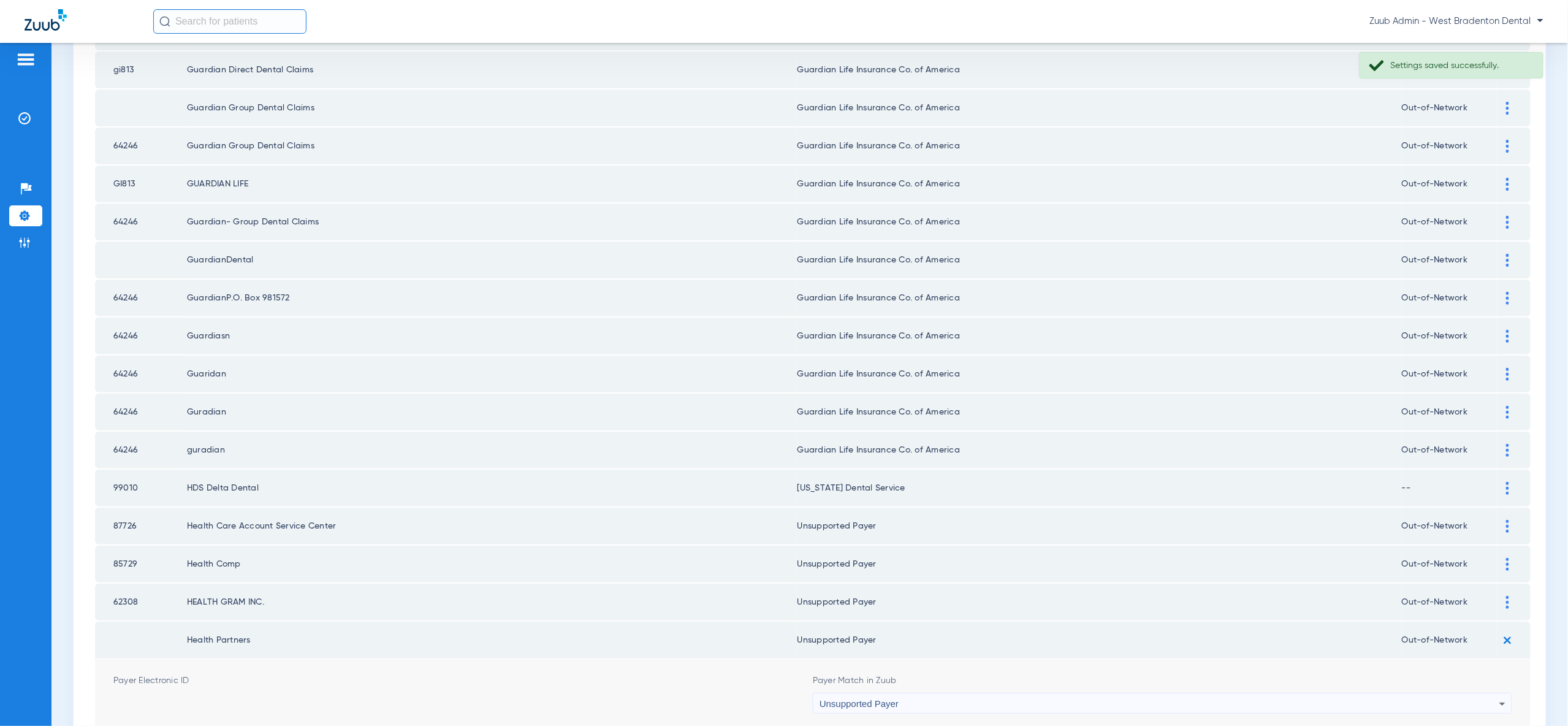
drag, startPoint x: 1486, startPoint y: 711, endPoint x: 1482, endPoint y: 687, distance: 24.3
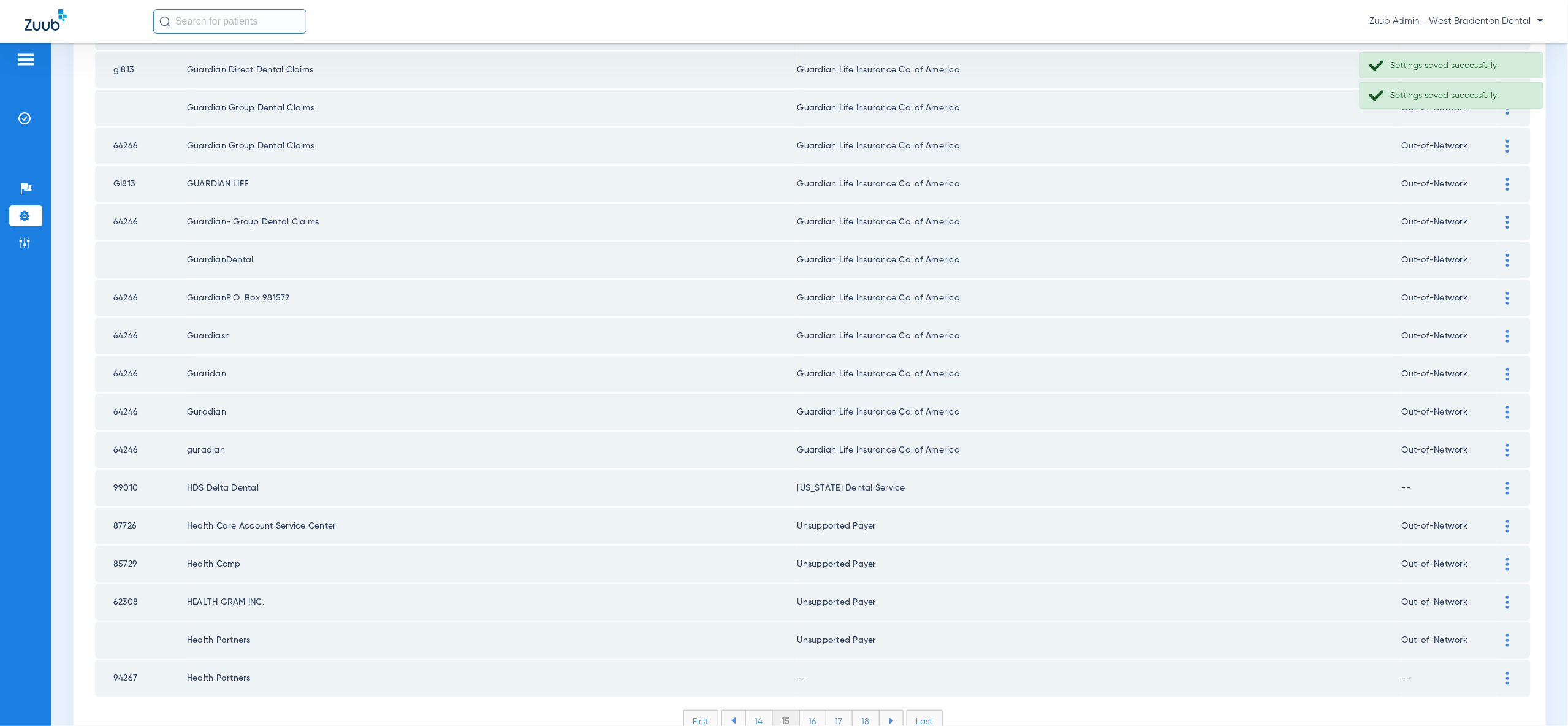
click at [1504, 660] on td at bounding box center [1513, 678] width 33 height 37
click at [1510, 672] on div at bounding box center [1507, 678] width 22 height 13
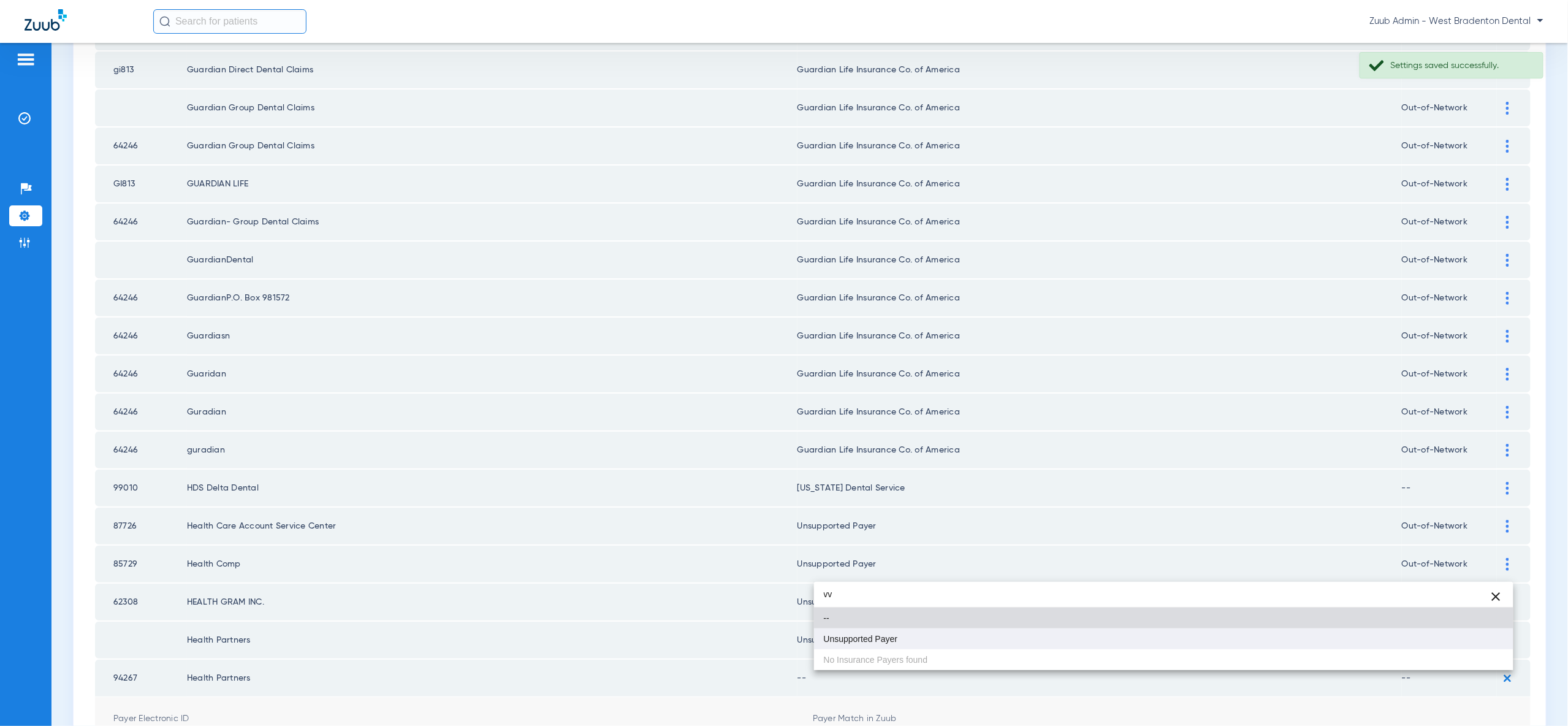
type input "vv"
click at [1467, 642] on mat-option "Unsupported Payer" at bounding box center [1163, 639] width 699 height 21
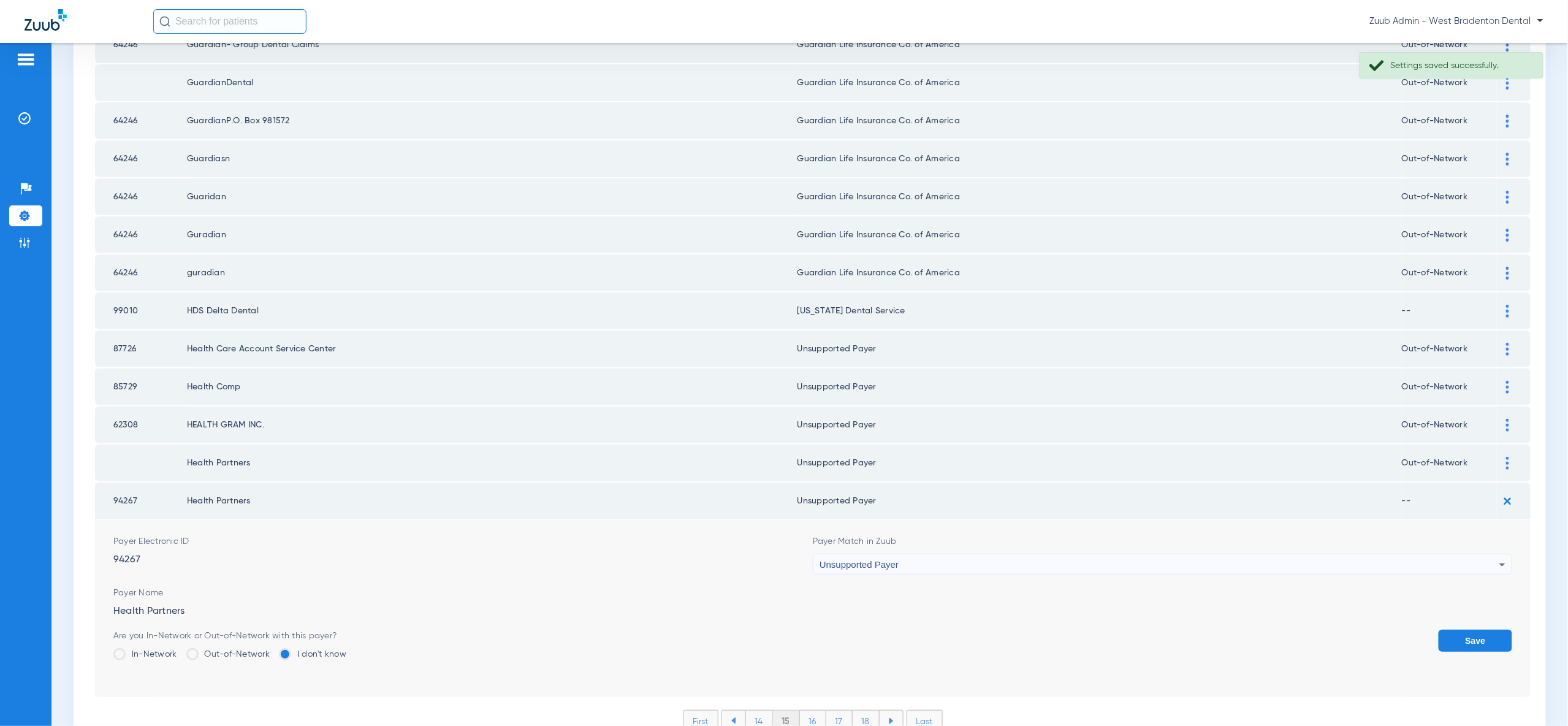
click at [1484, 630] on button "Save" at bounding box center [1475, 640] width 73 height 22
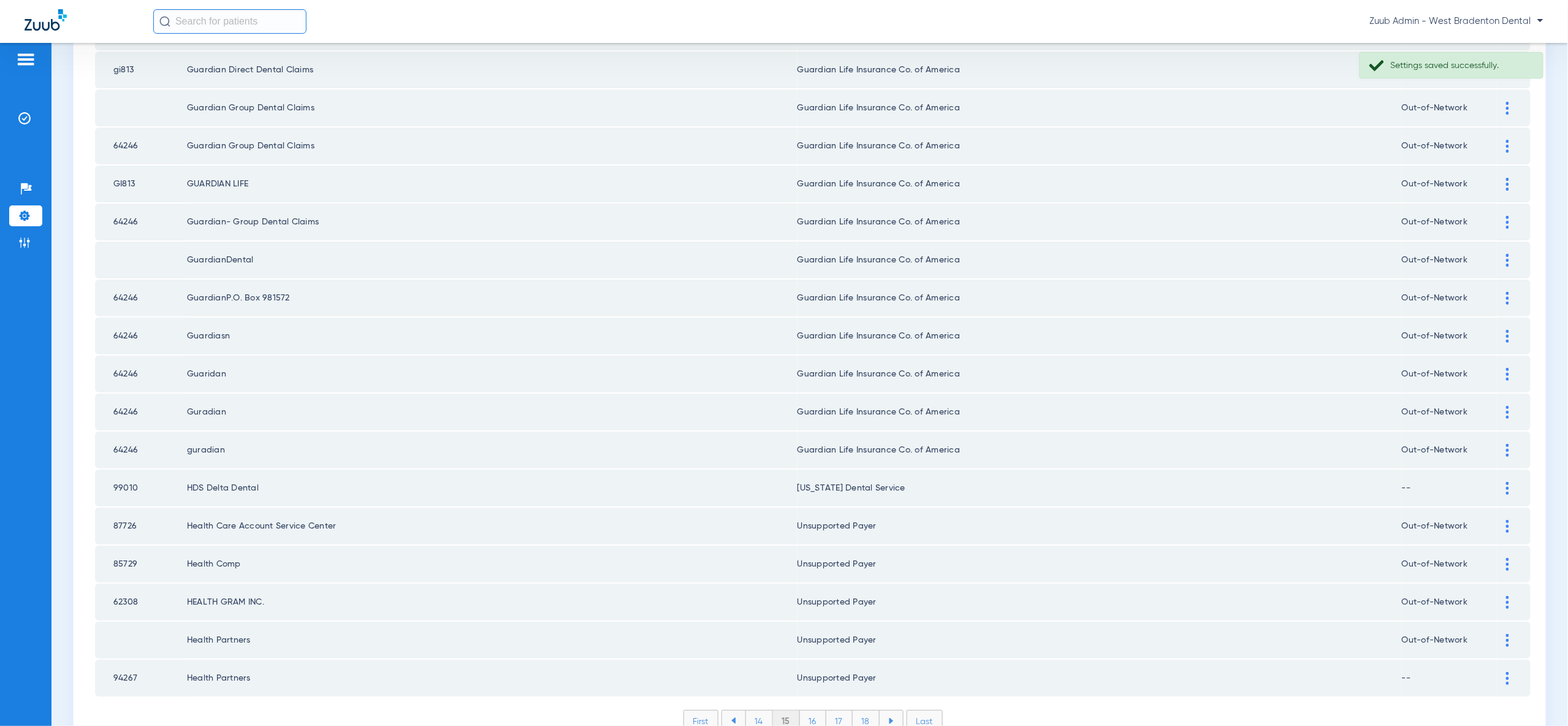
click at [755, 711] on li "14" at bounding box center [759, 721] width 28 height 21
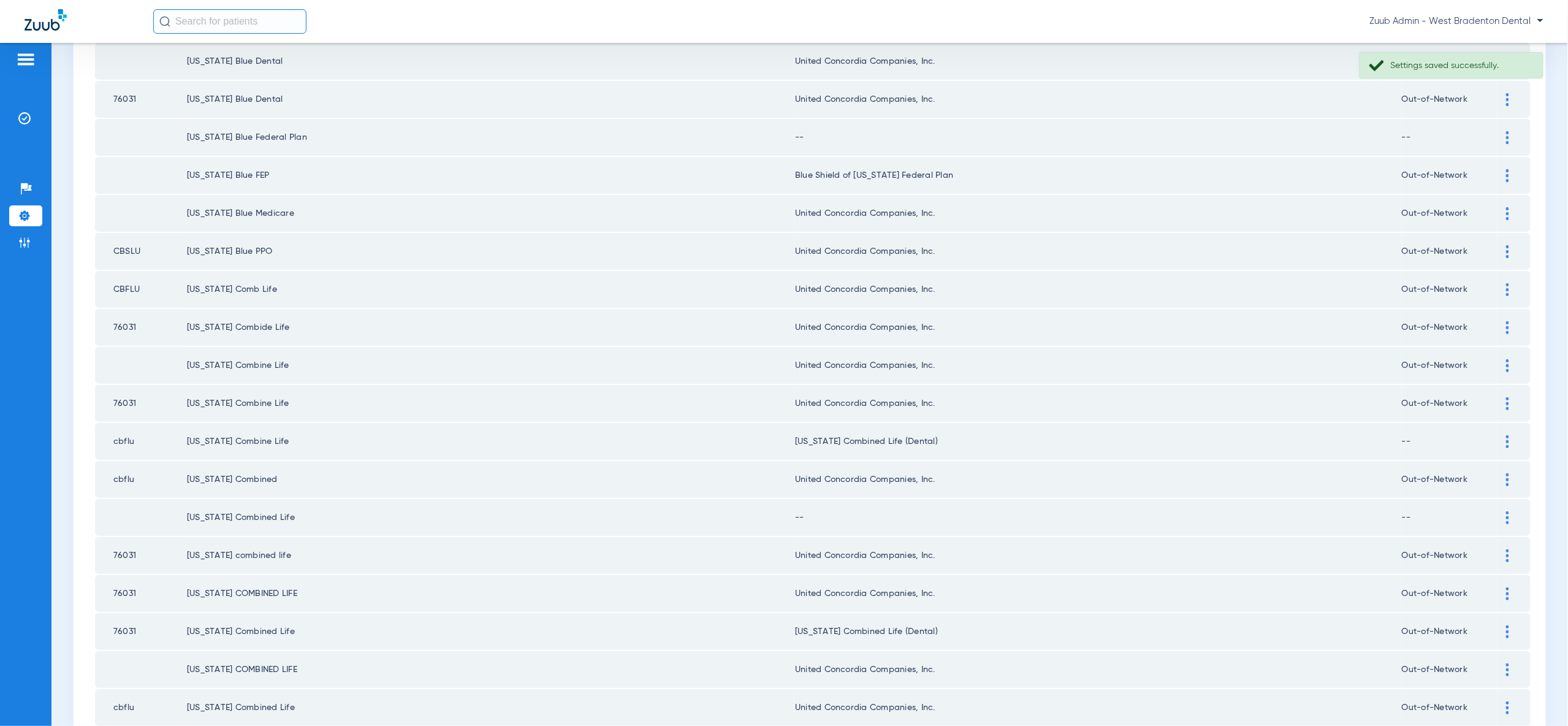
scroll to position [0, 0]
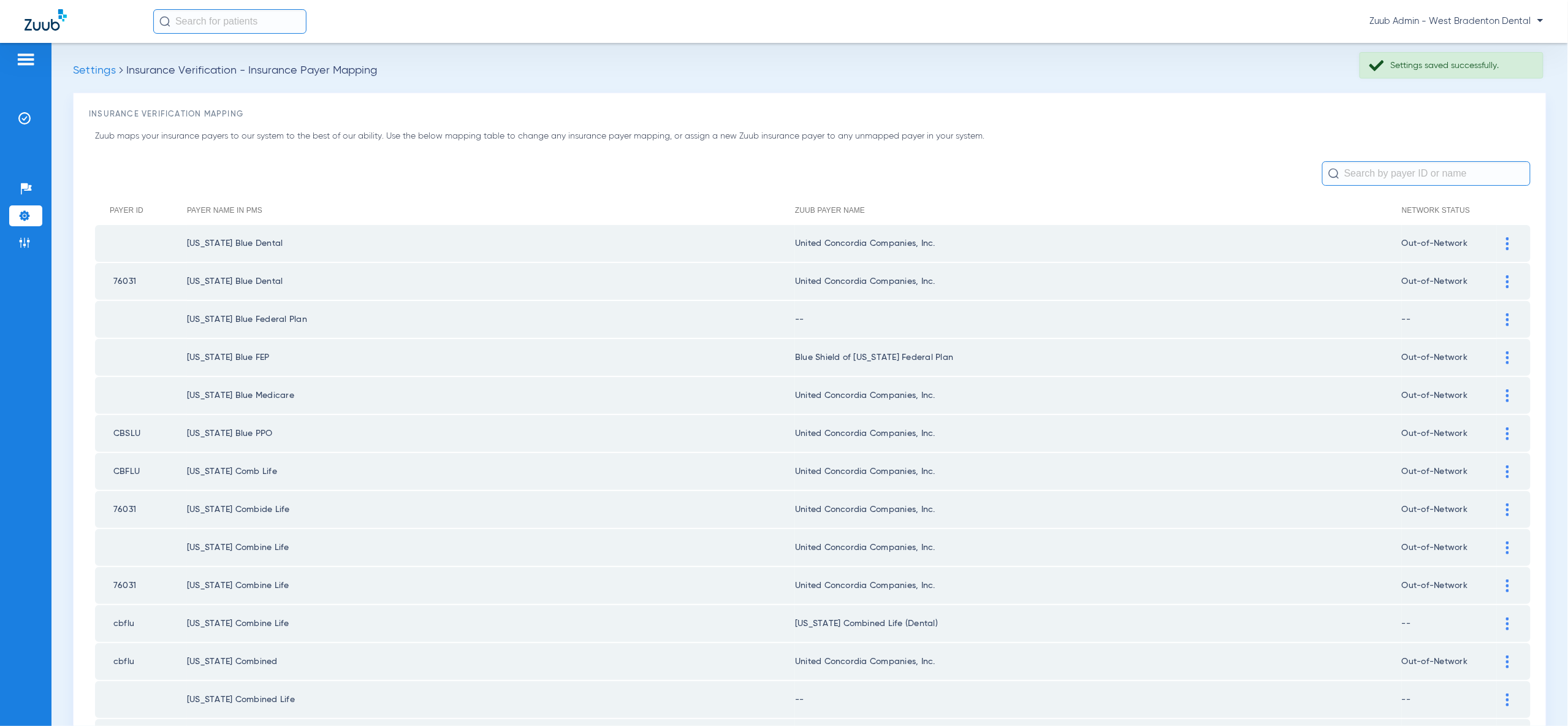
drag, startPoint x: 1512, startPoint y: 319, endPoint x: 1506, endPoint y: 344, distance: 25.7
click at [1517, 319] on div at bounding box center [1507, 320] width 22 height 13
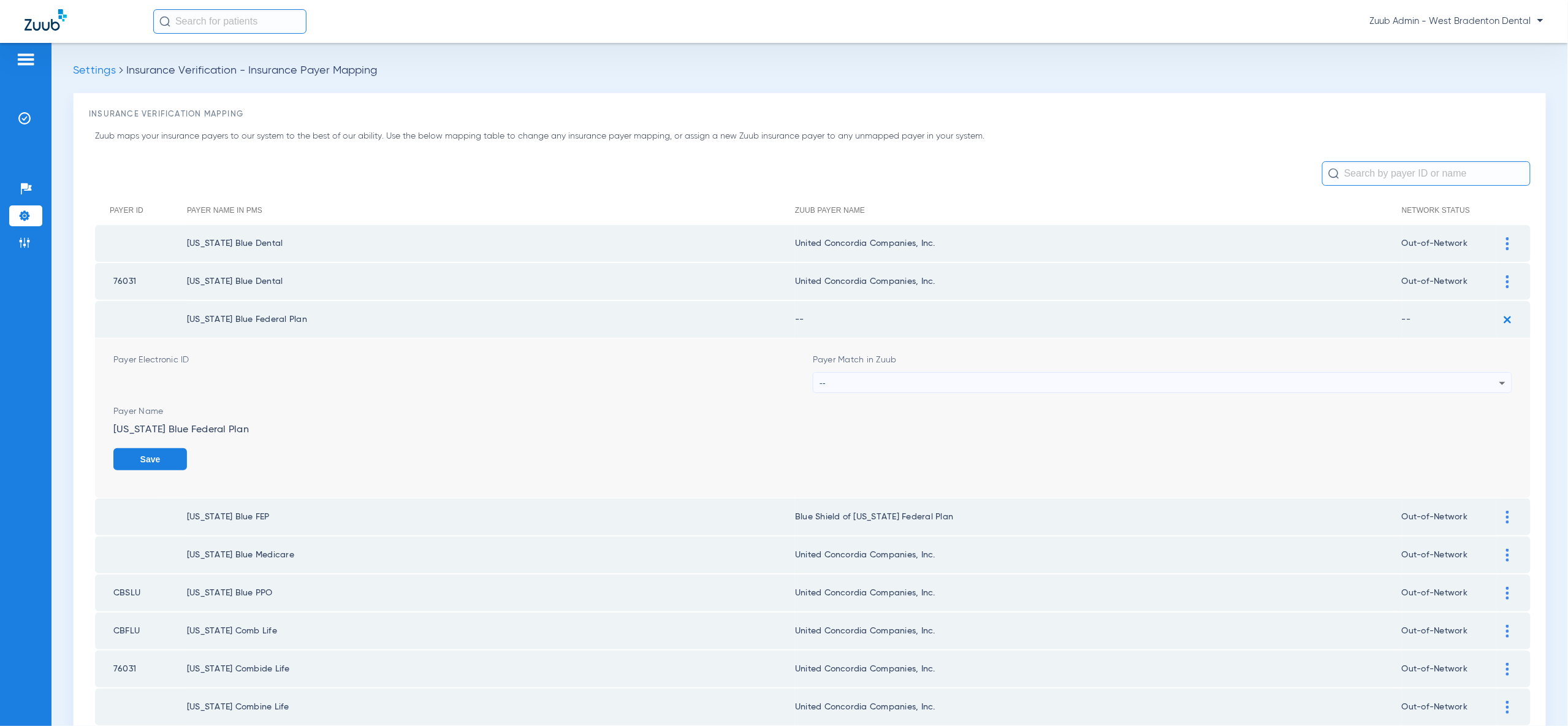
click at [1455, 384] on div "--" at bounding box center [1159, 383] width 680 height 21
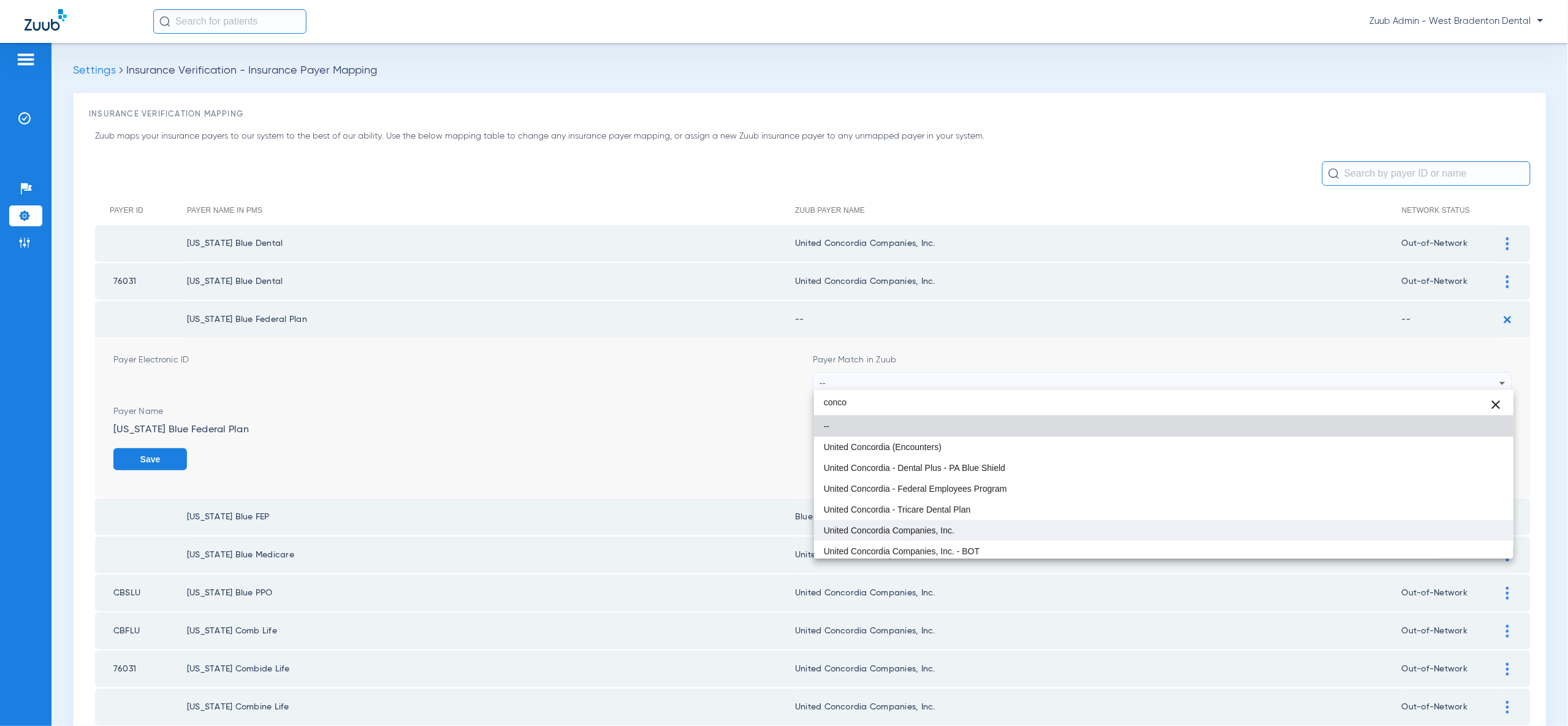
type input "conco"
click at [1410, 529] on mat-option "United Concordia Companies, Inc." at bounding box center [1163, 531] width 699 height 21
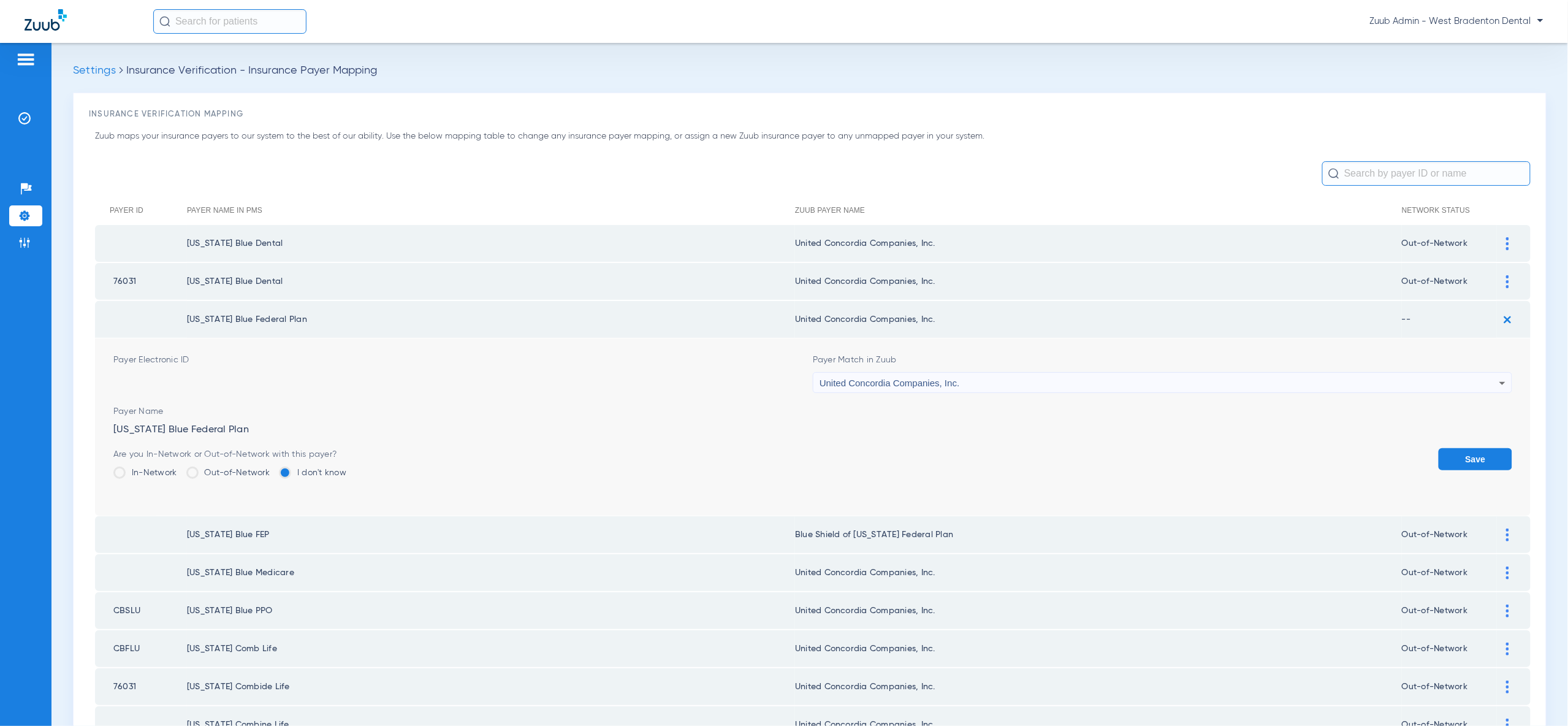
click at [1462, 458] on button "Save" at bounding box center [1475, 459] width 73 height 22
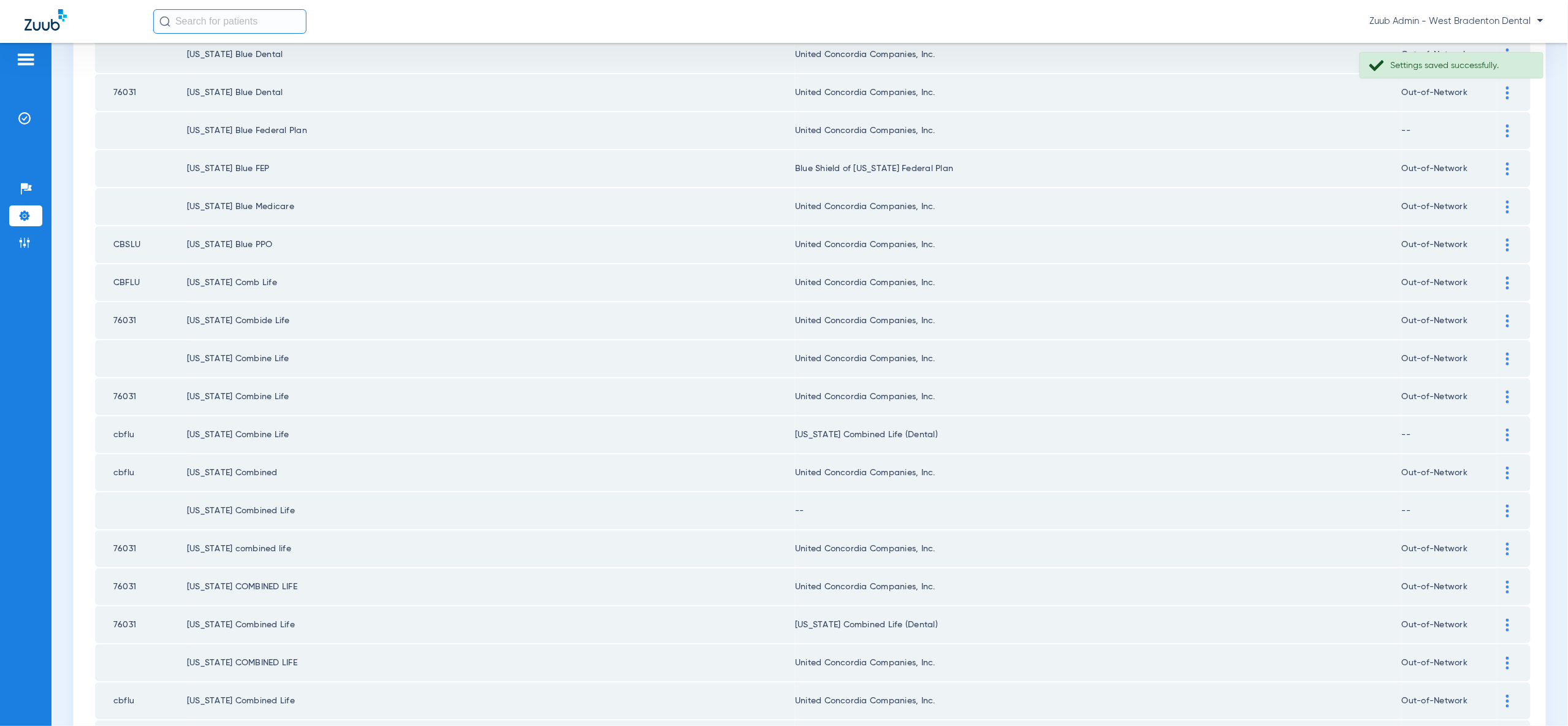
scroll to position [189, 0]
click at [1503, 125] on div at bounding box center [1507, 130] width 22 height 13
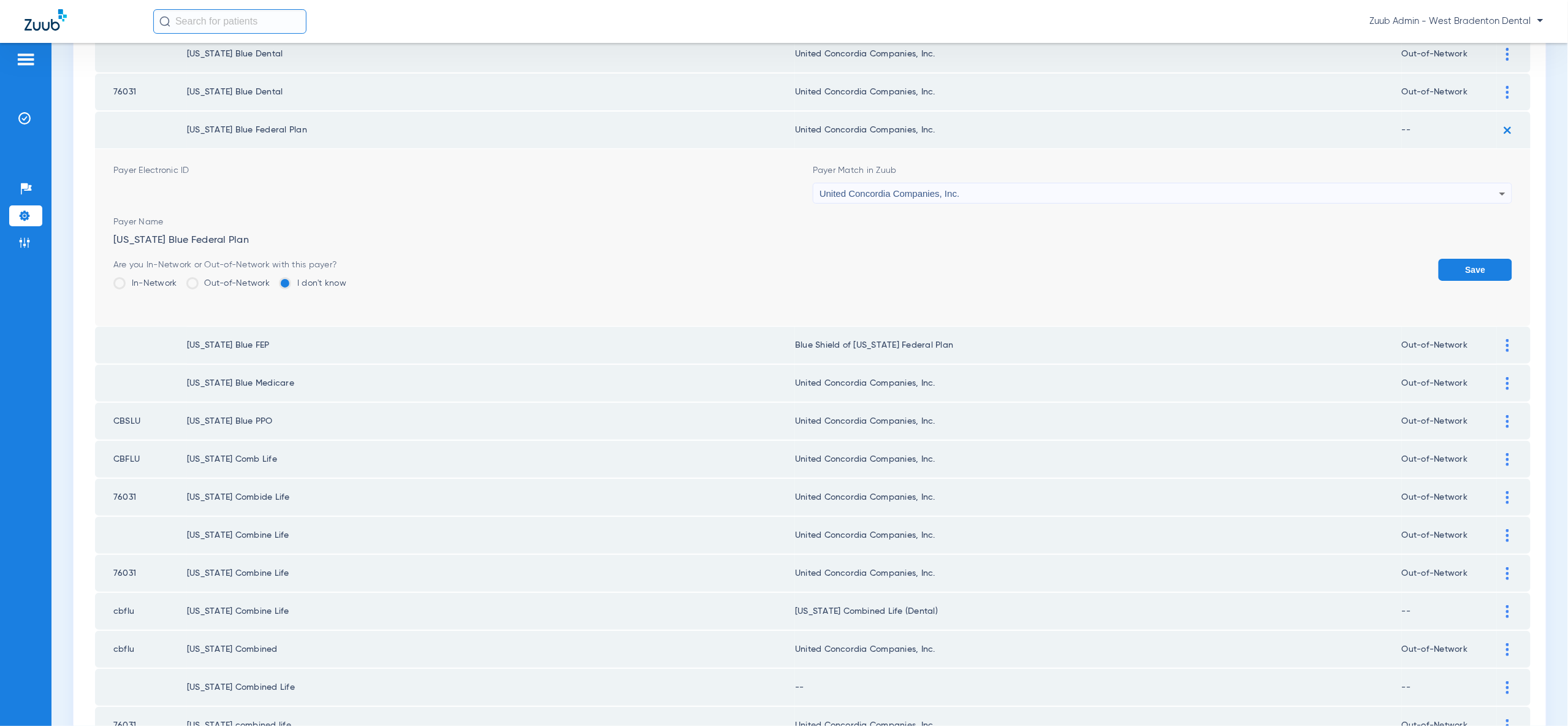
click at [1504, 130] on img at bounding box center [1507, 129] width 20 height 20
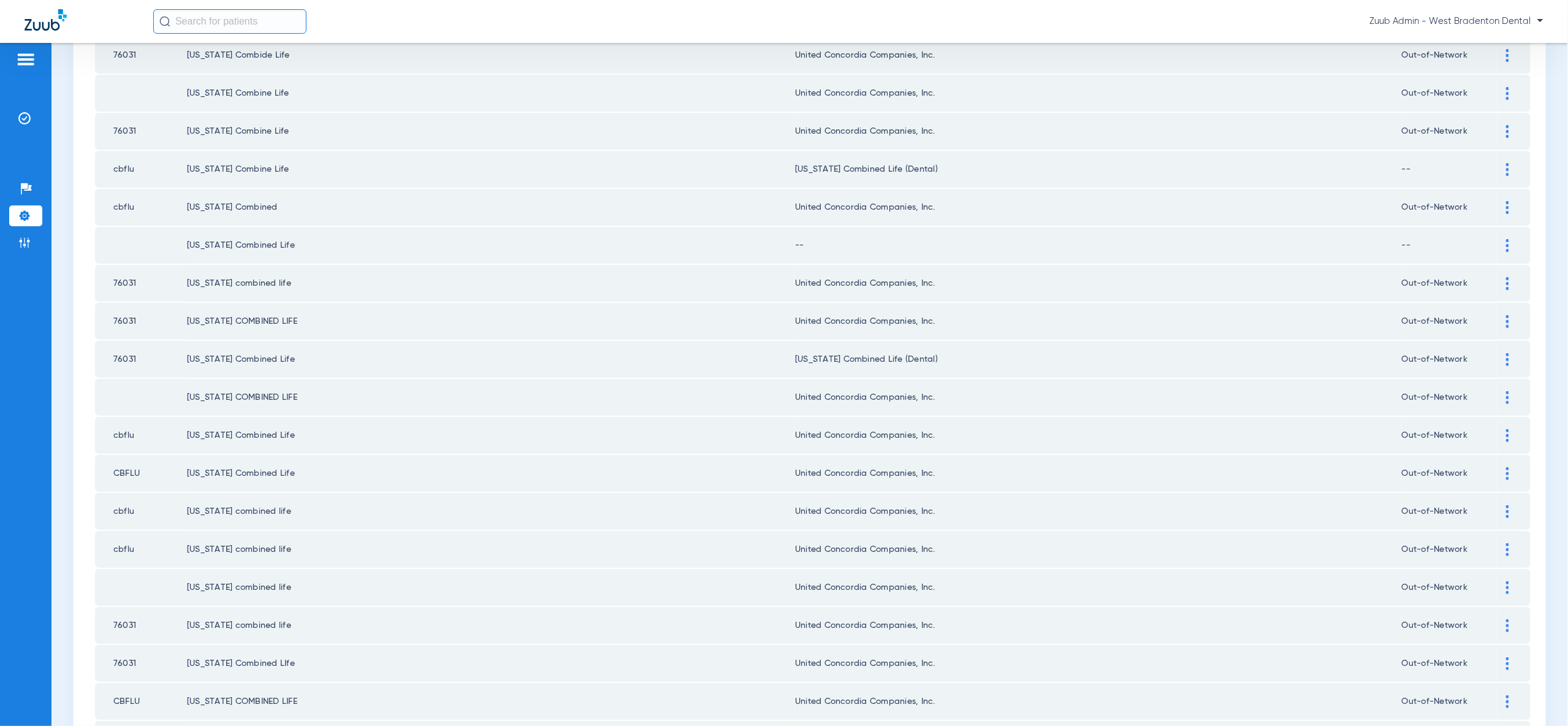
scroll to position [457, 0]
drag, startPoint x: 1497, startPoint y: 226, endPoint x: 1489, endPoint y: 240, distance: 16.1
click at [1497, 237] on div at bounding box center [1507, 244] width 22 height 13
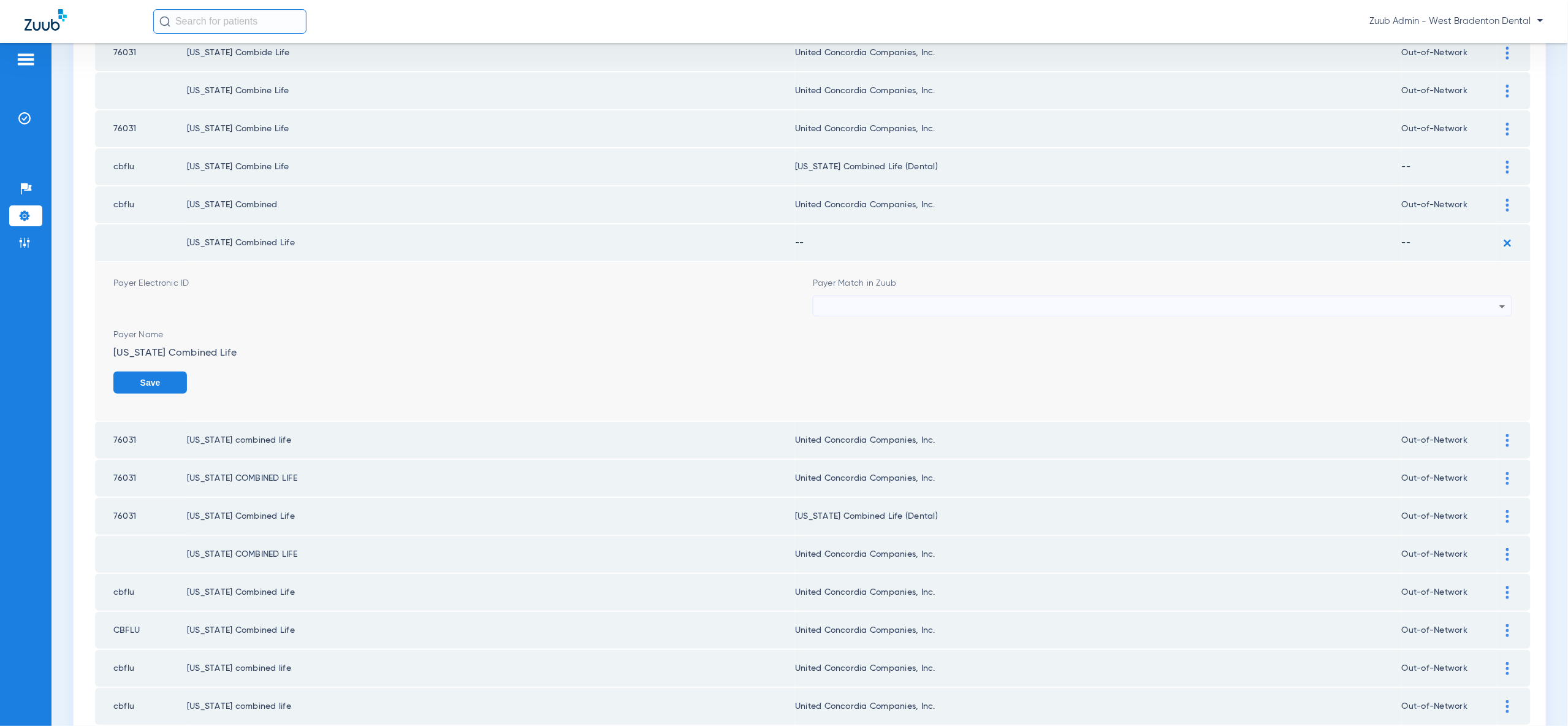
click at [1441, 296] on div at bounding box center [1159, 306] width 680 height 21
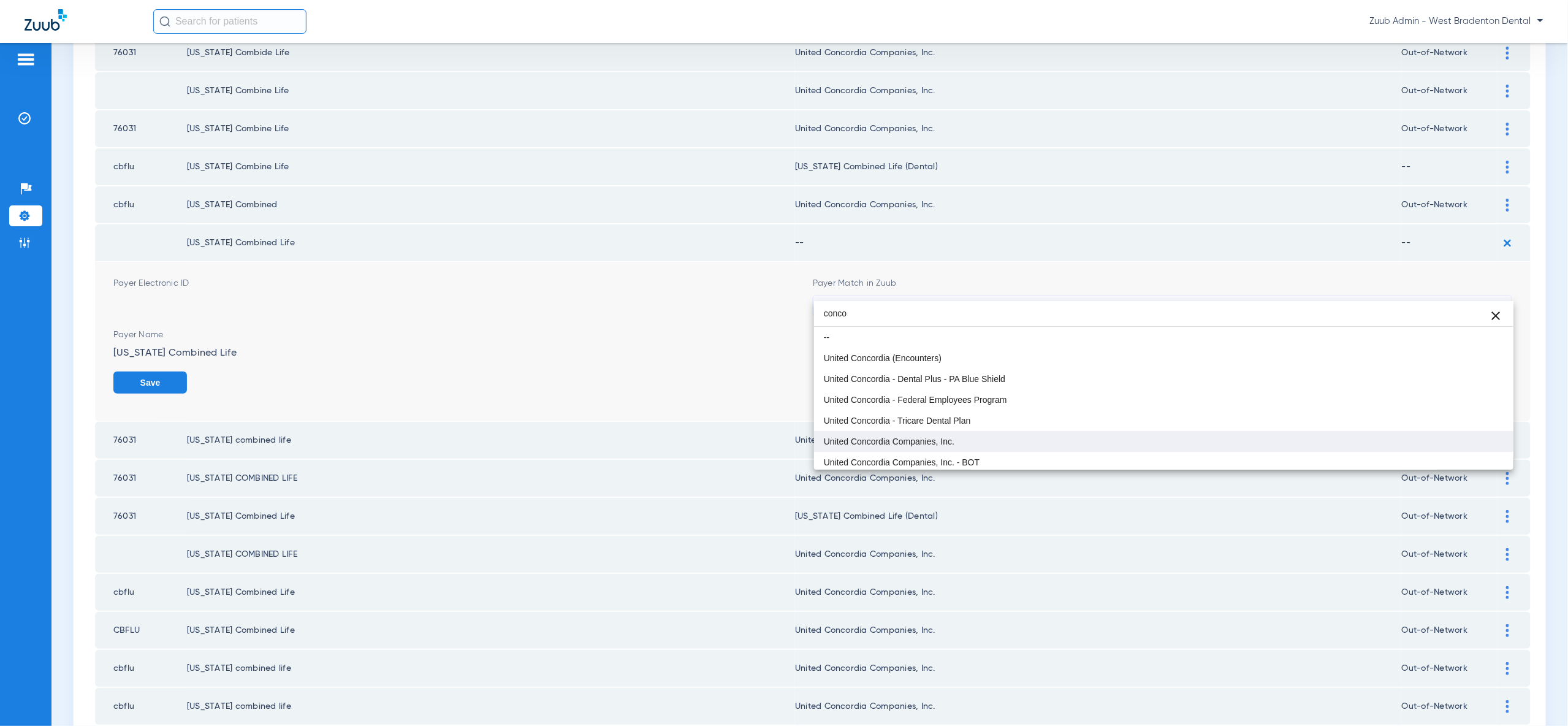
type input "conco"
click at [1389, 436] on mat-option "United Concordia Companies, Inc." at bounding box center [1163, 441] width 699 height 21
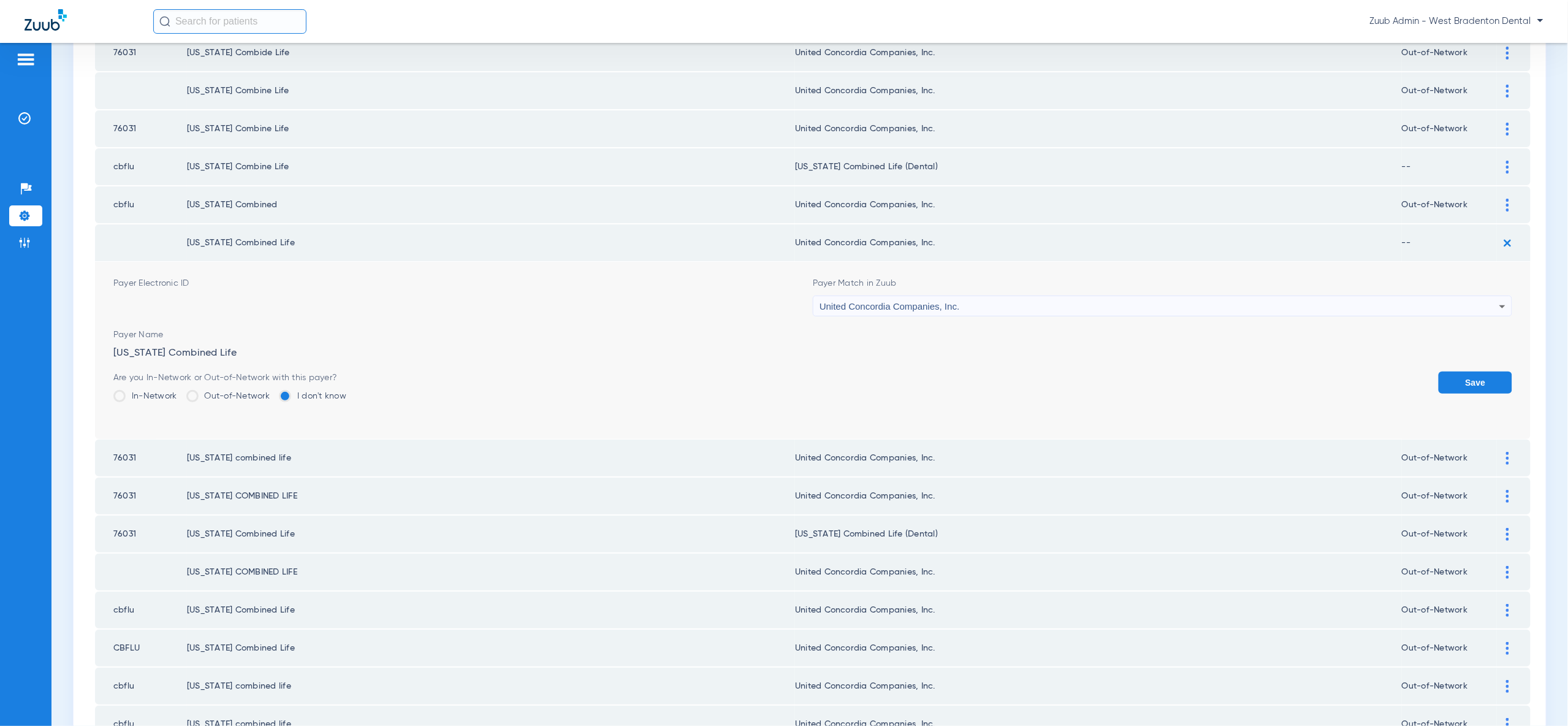
click at [1463, 372] on button "Save" at bounding box center [1475, 383] width 73 height 22
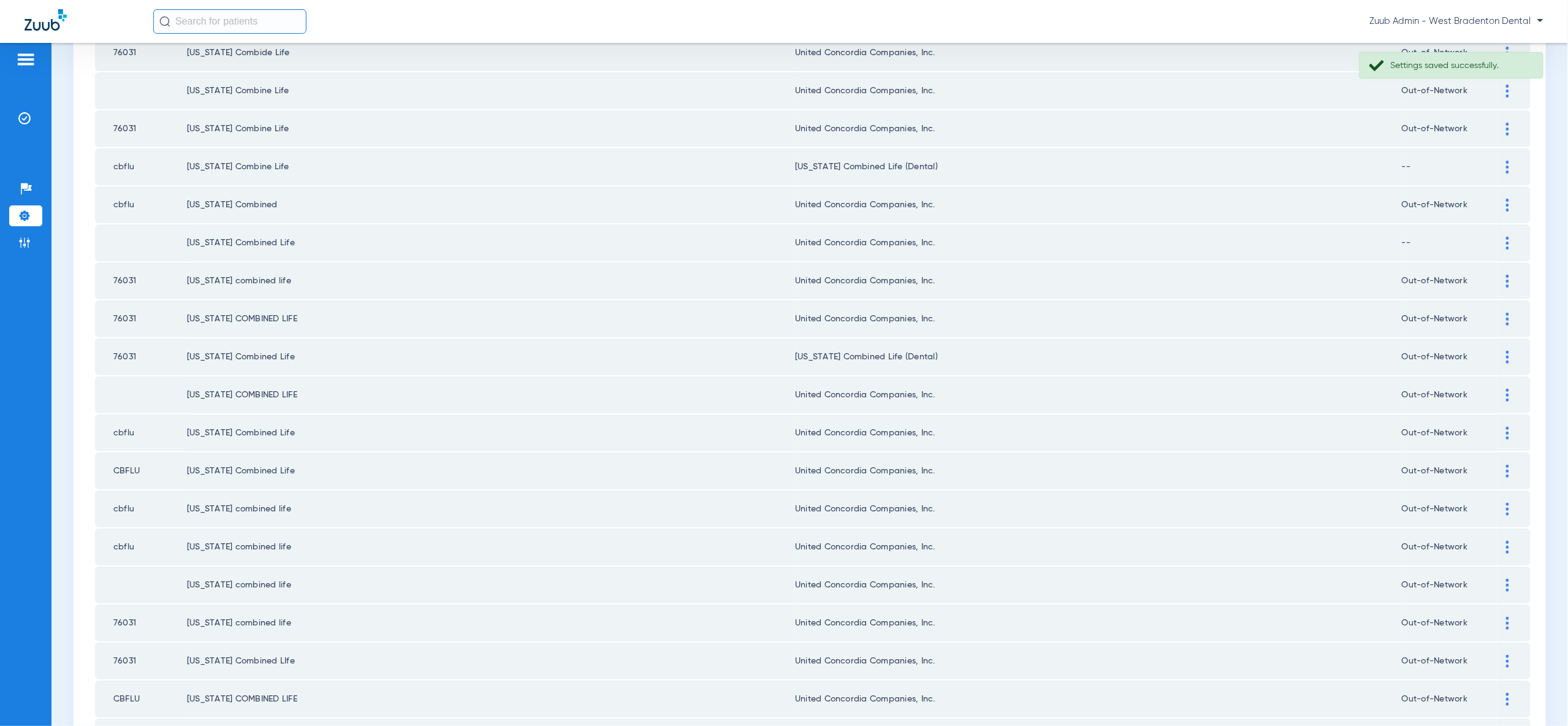
click at [1520, 339] on td at bounding box center [1513, 357] width 33 height 37
drag, startPoint x: 1513, startPoint y: 341, endPoint x: 1502, endPoint y: 347, distance: 12.5
click at [1513, 351] on div at bounding box center [1507, 358] width 22 height 13
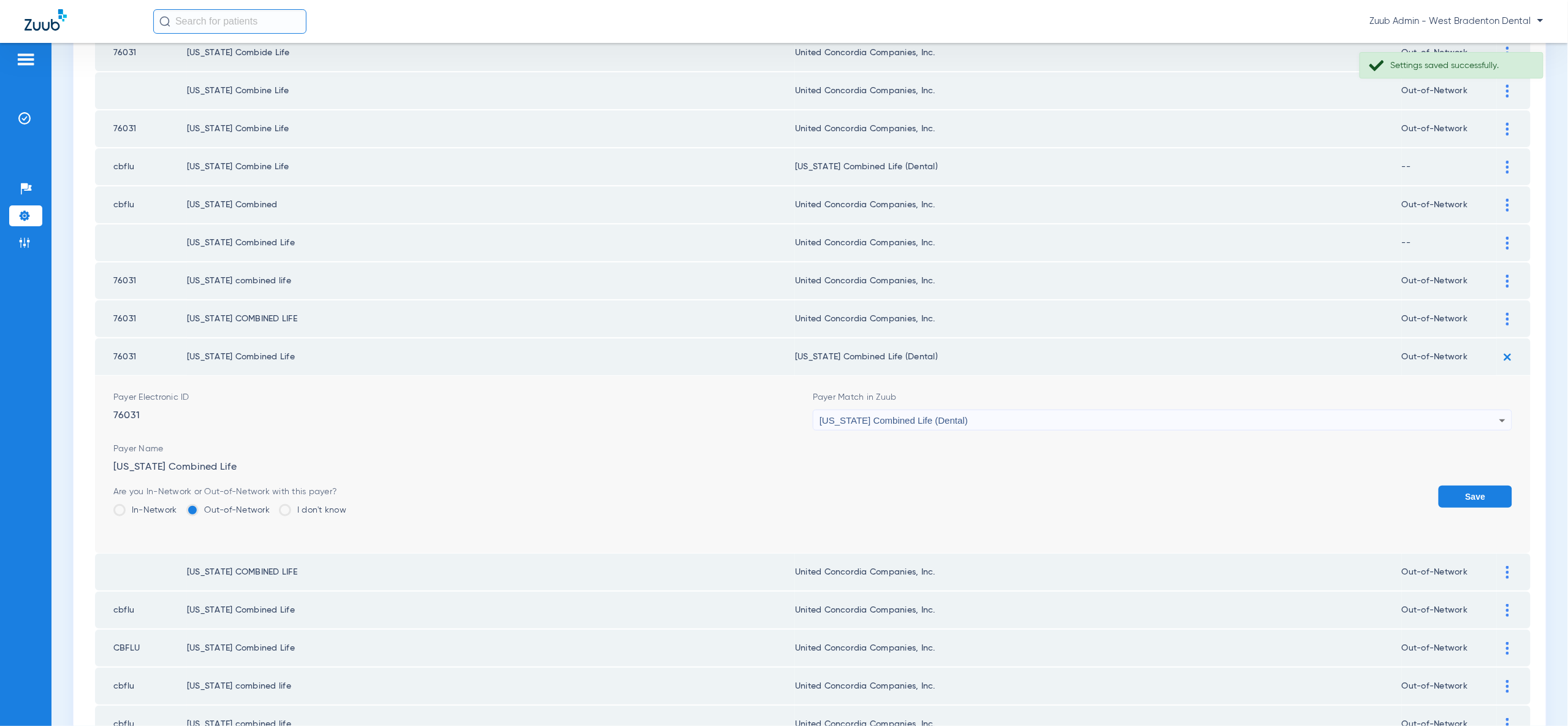
click at [1425, 410] on div "[US_STATE] Combined Life (Dental)" at bounding box center [1159, 421] width 680 height 21
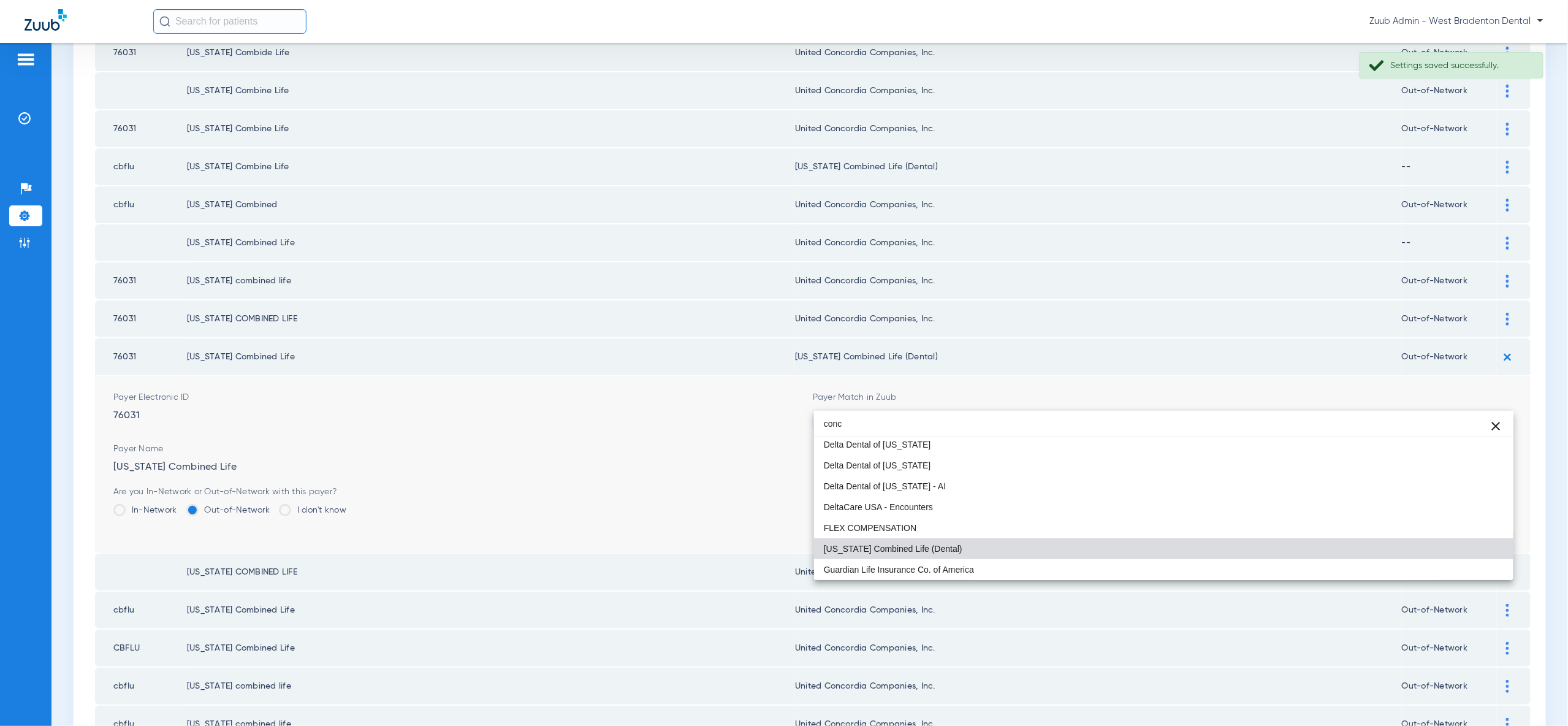
scroll to position [25, 0]
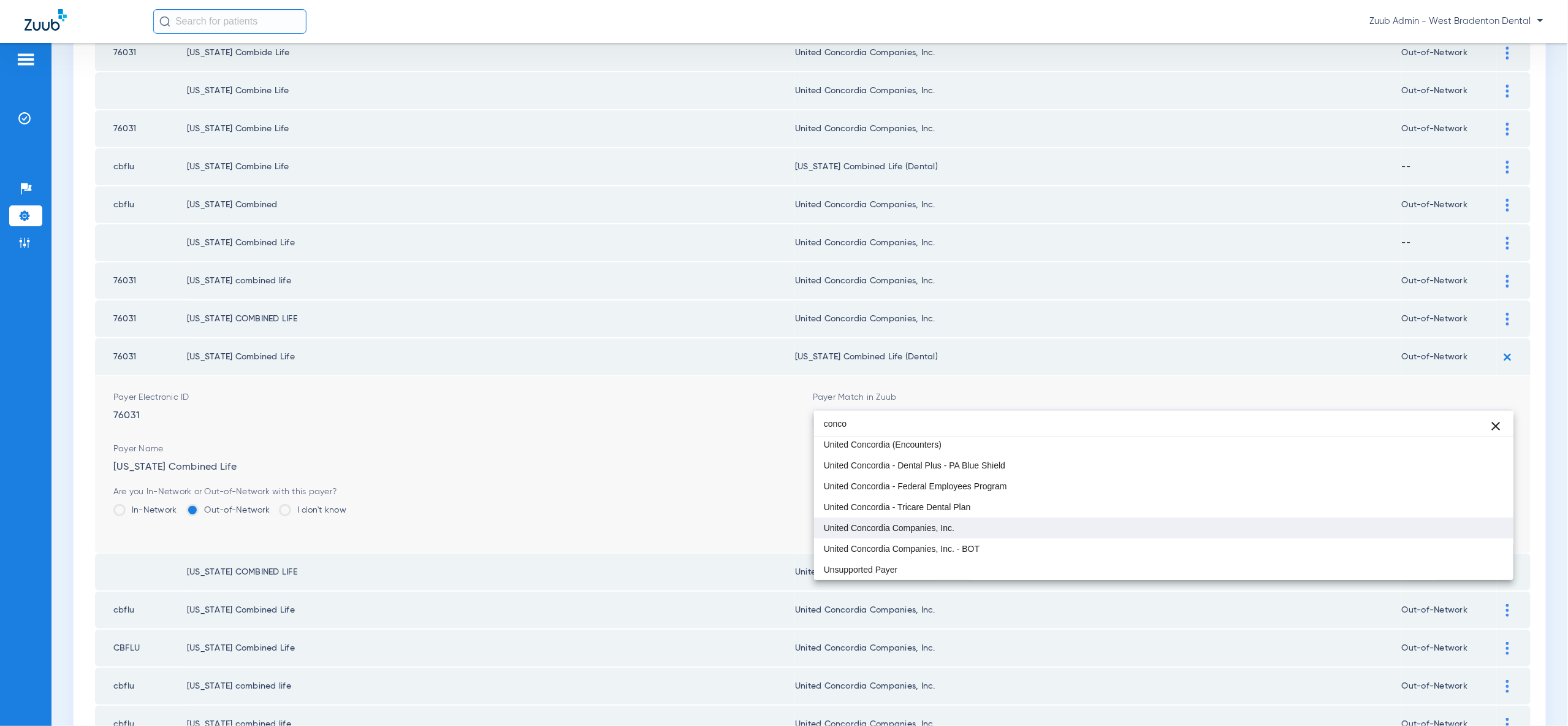
type input "conco"
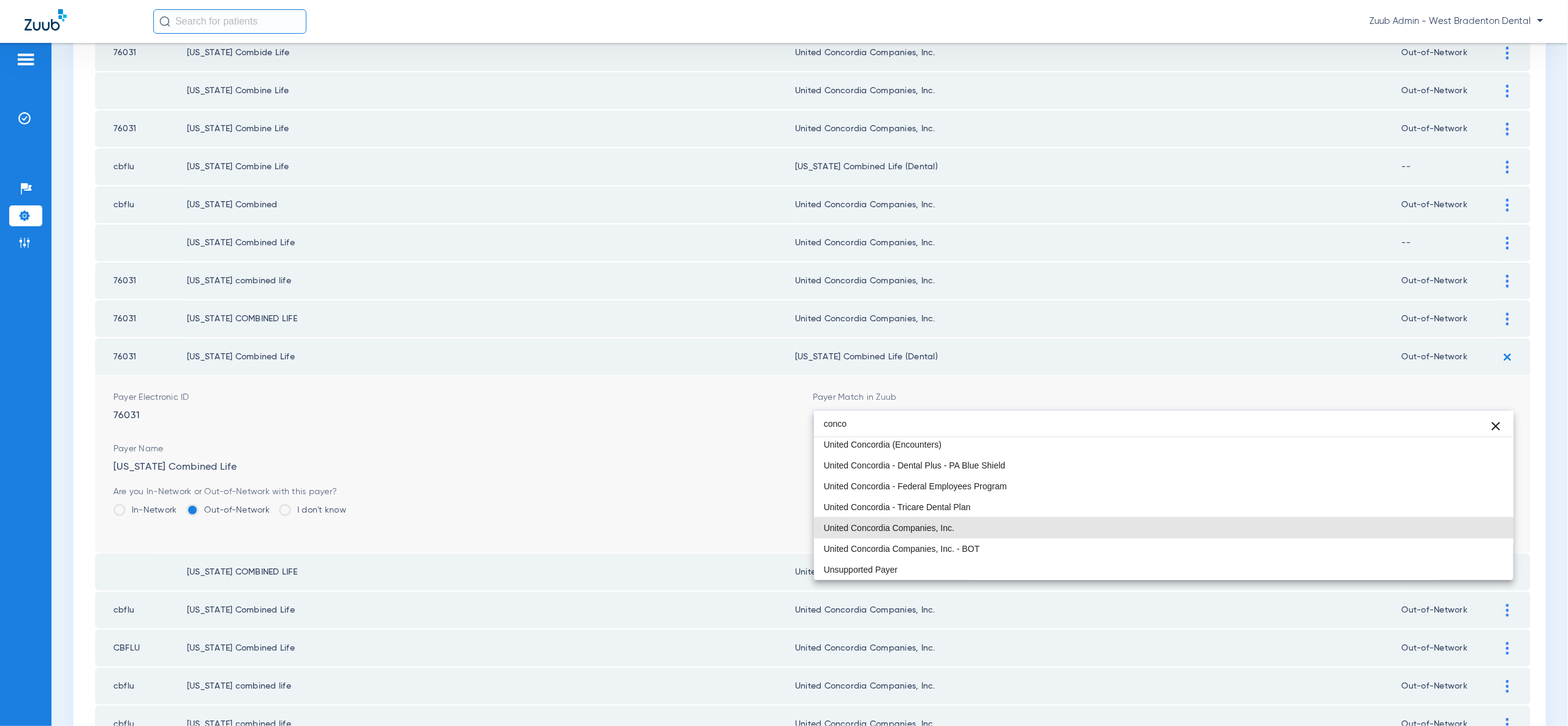
drag, startPoint x: 1421, startPoint y: 527, endPoint x: 1446, endPoint y: 522, distance: 25.5
click at [1422, 527] on mat-option "United Concordia Companies, Inc." at bounding box center [1163, 528] width 699 height 21
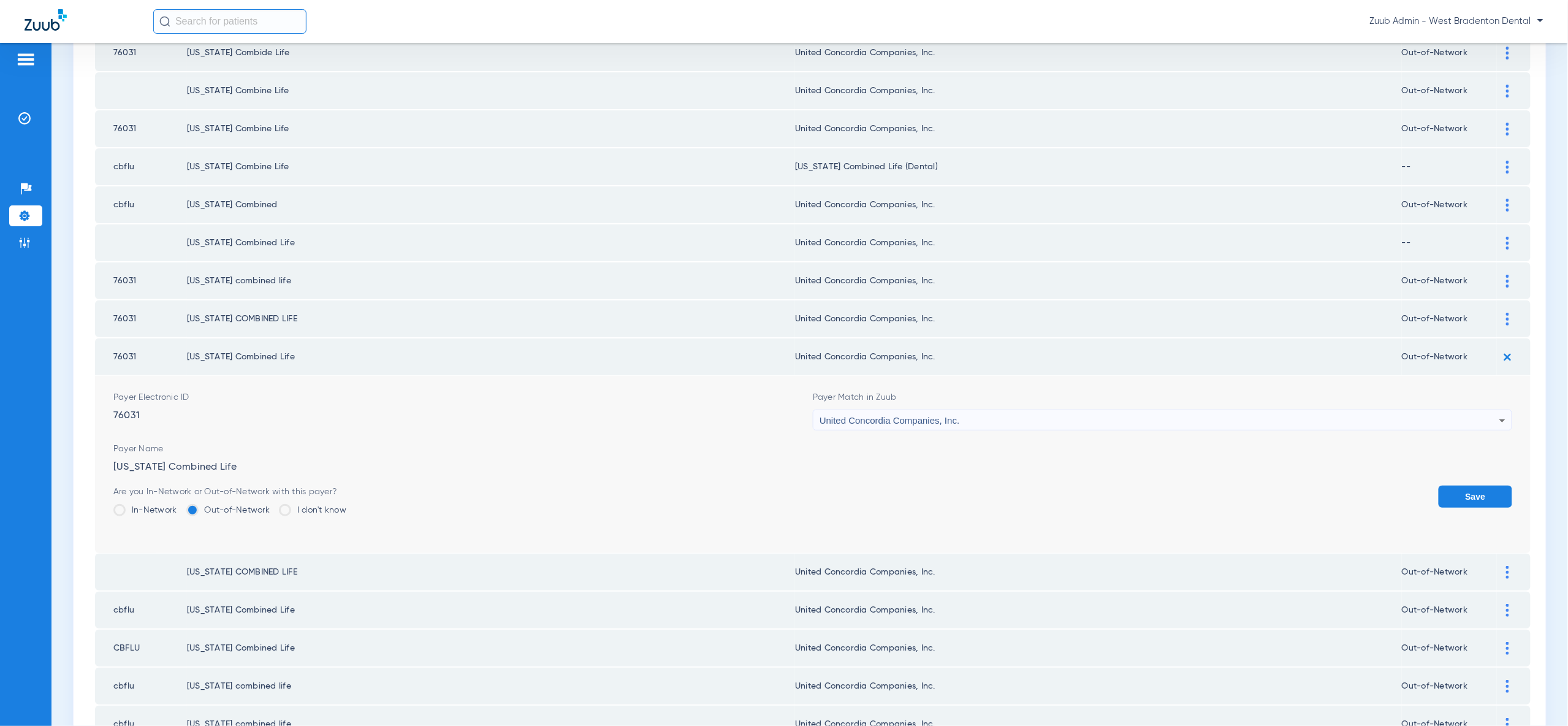
click at [1465, 486] on button "Save" at bounding box center [1475, 497] width 73 height 22
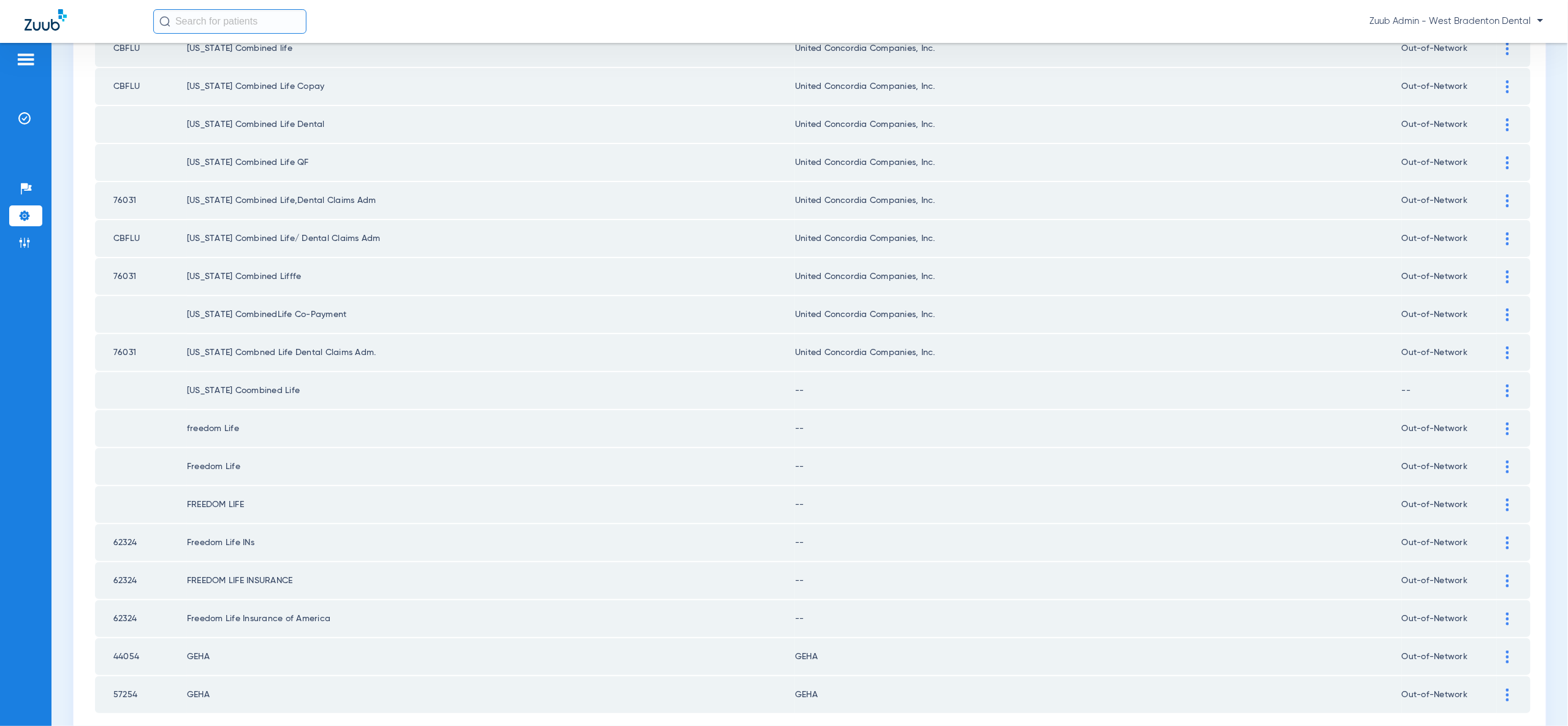
scroll to position [1428, 0]
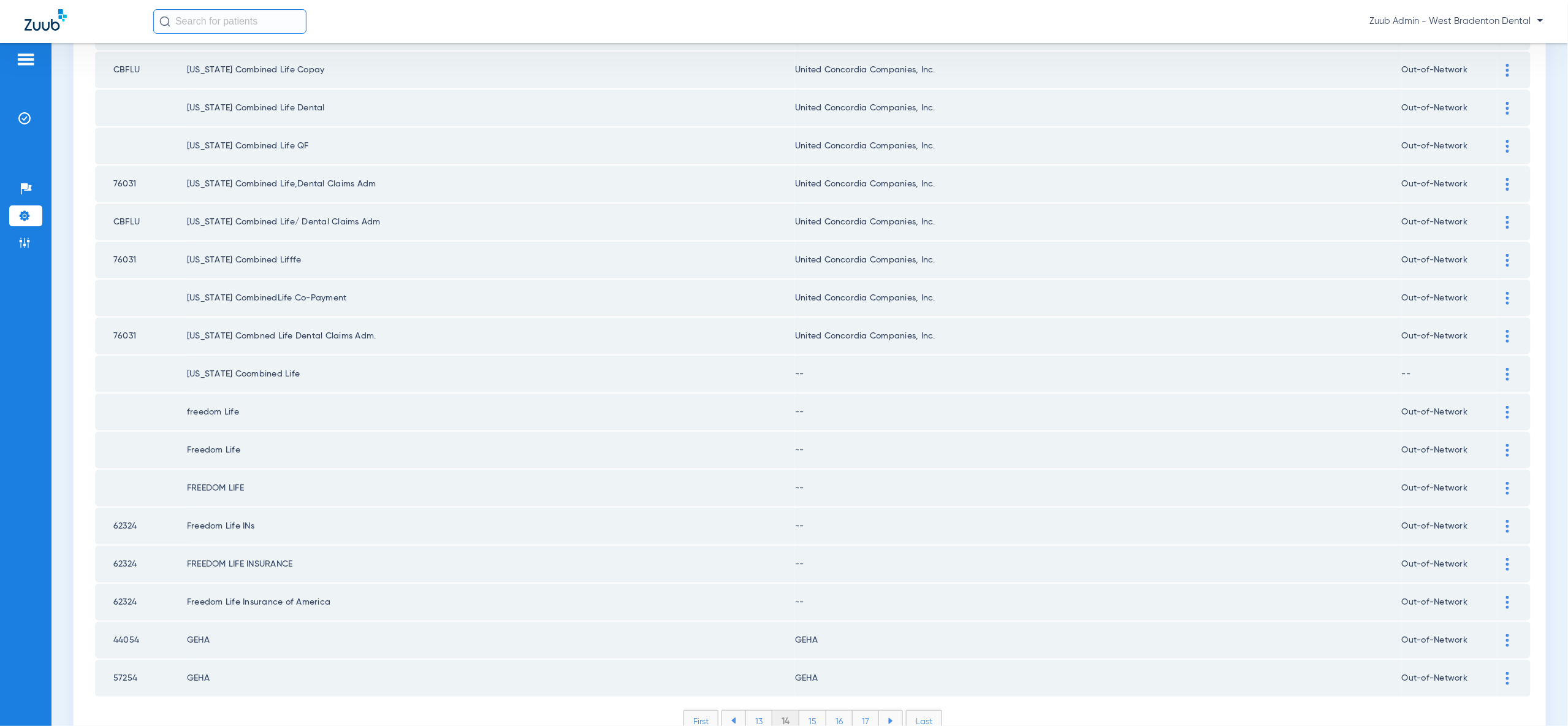
click at [1510, 368] on div at bounding box center [1507, 375] width 22 height 13
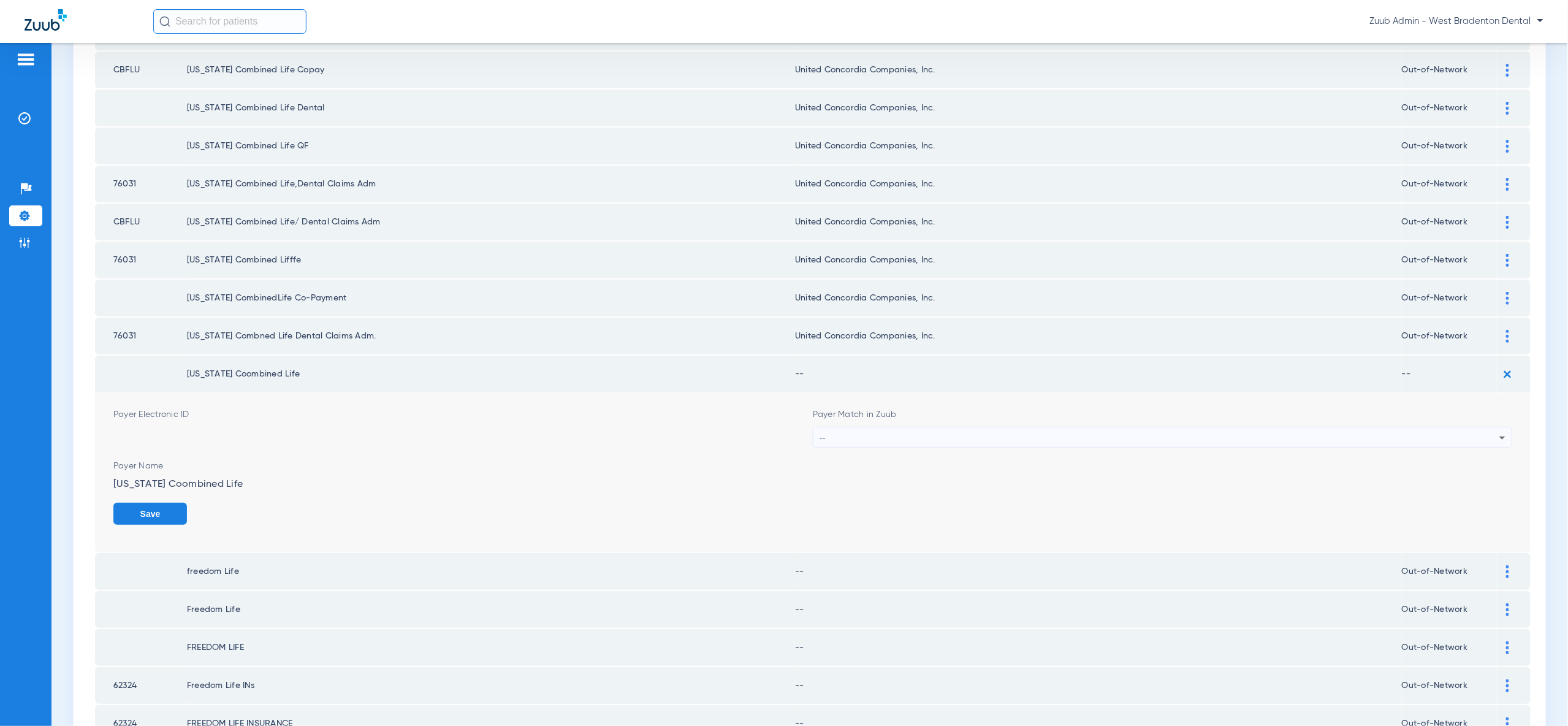
click at [1435, 427] on div "--" at bounding box center [1159, 438] width 680 height 21
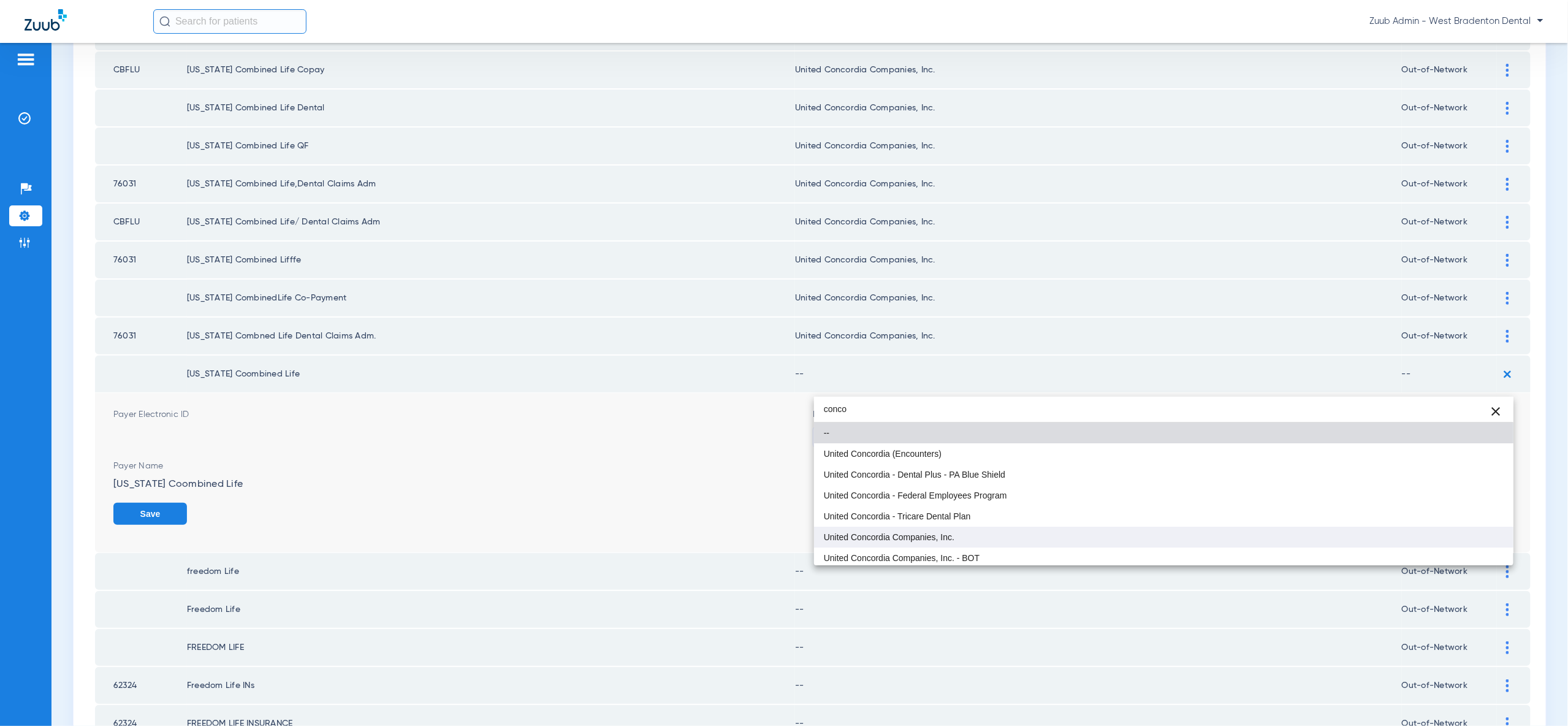
type input "conco"
click at [1425, 534] on mat-option "United Concordia Companies, Inc." at bounding box center [1163, 538] width 699 height 21
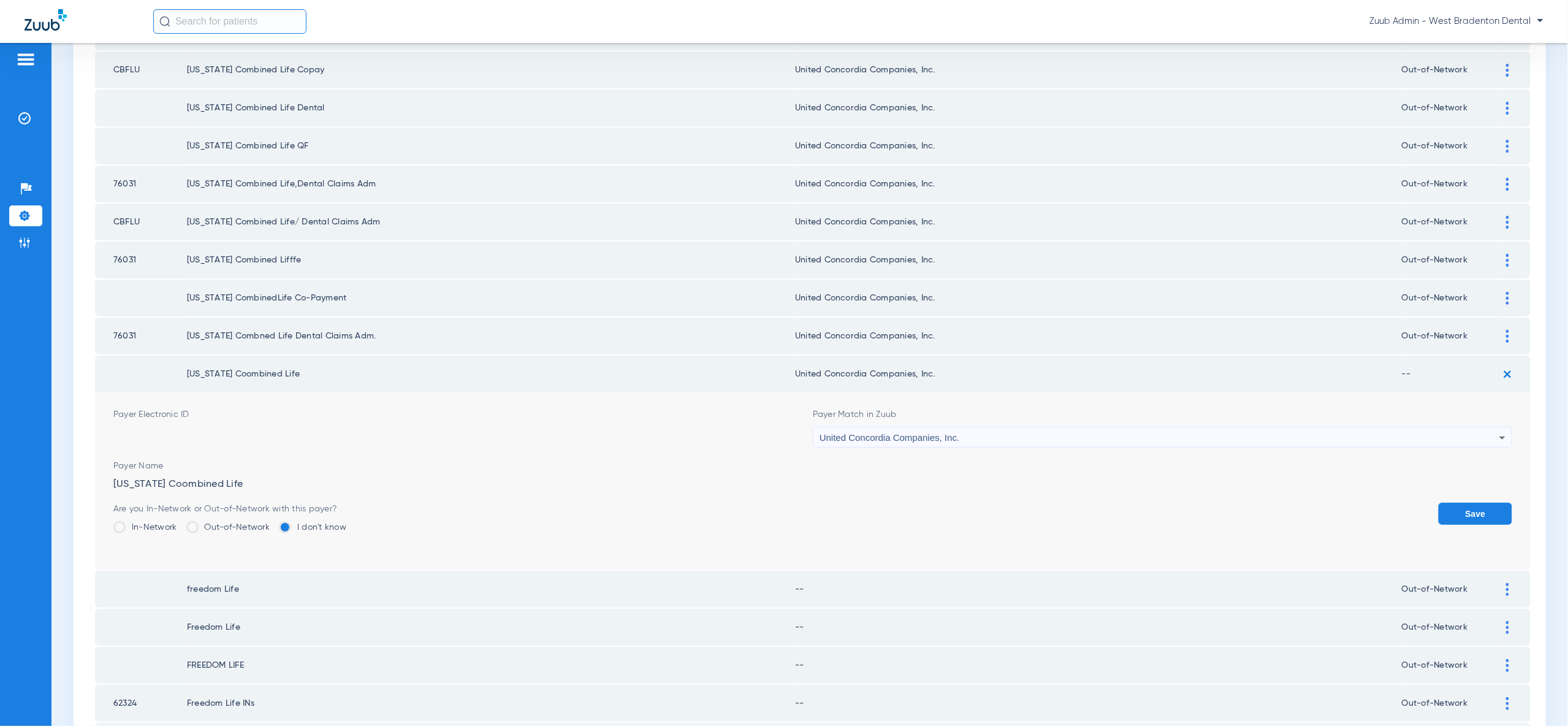
click at [1474, 503] on button "Save" at bounding box center [1475, 514] width 73 height 22
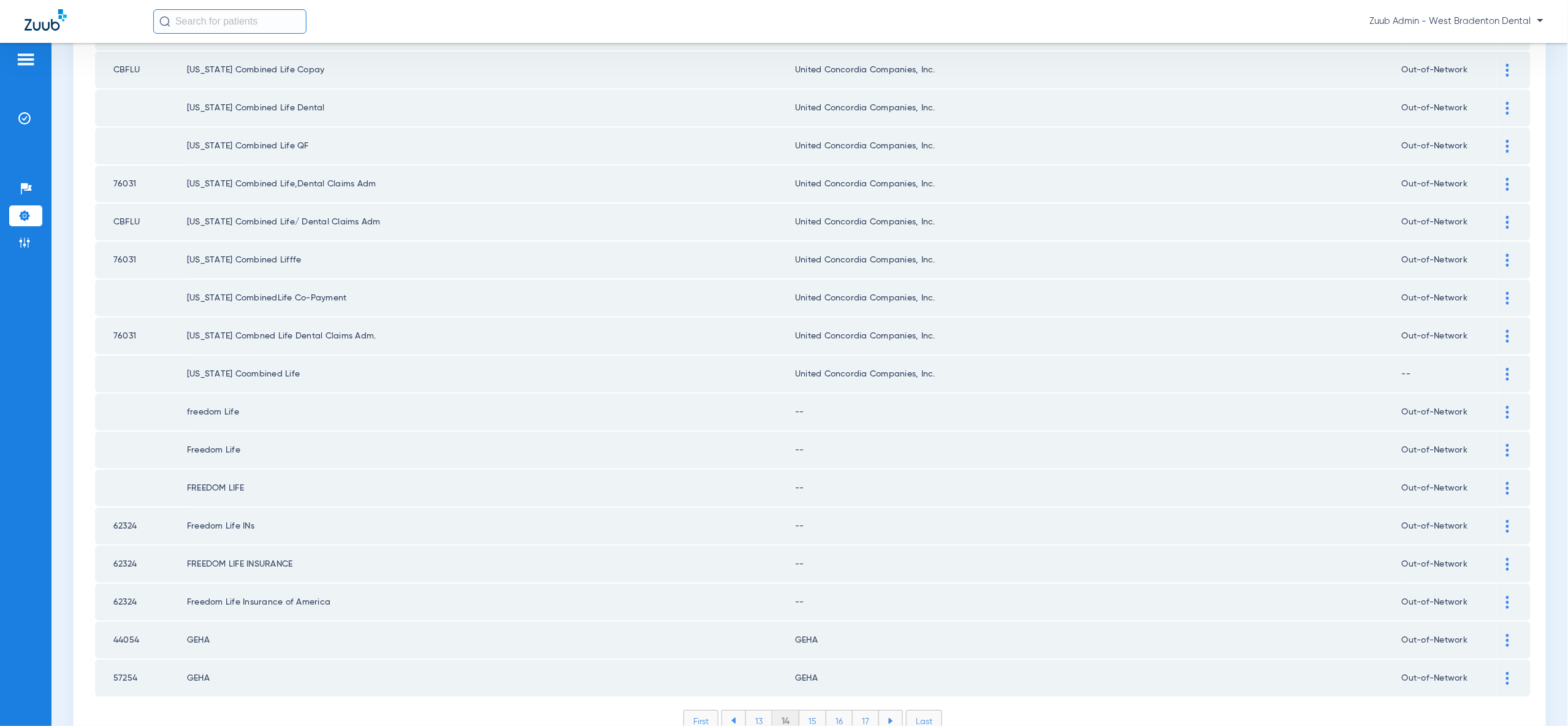
click at [1508, 406] on img at bounding box center [1507, 413] width 3 height 13
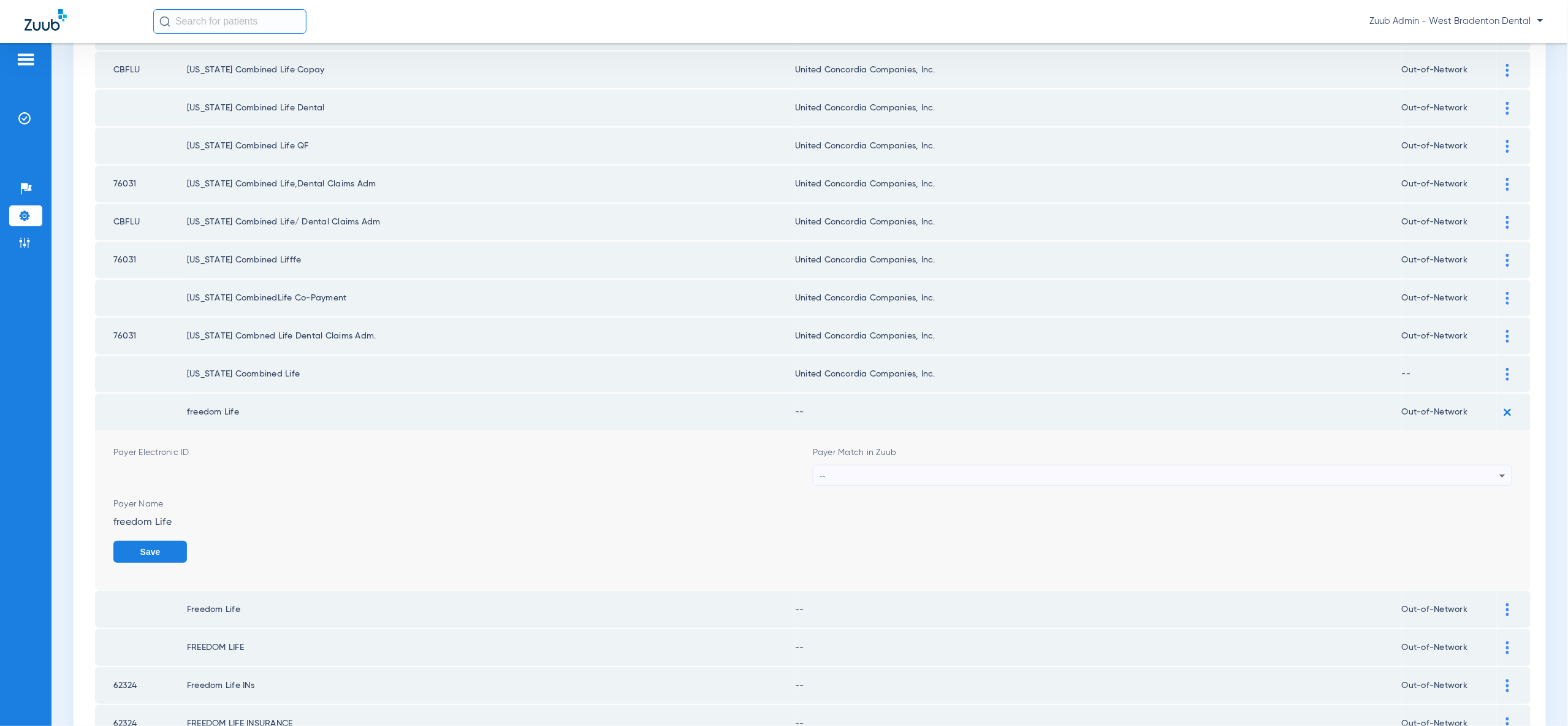
click at [1315, 465] on div "--" at bounding box center [1159, 476] width 680 height 21
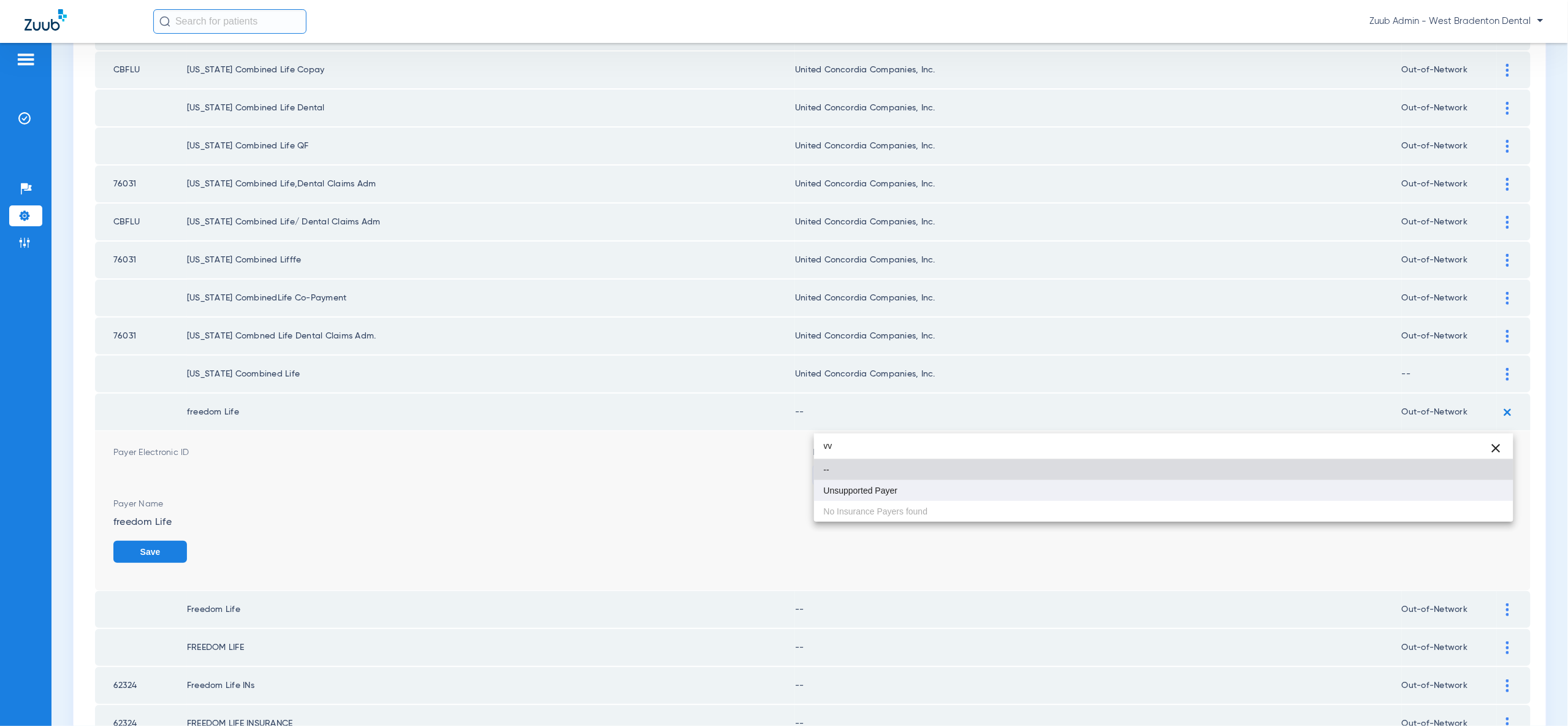
type input "vv"
drag, startPoint x: 1455, startPoint y: 491, endPoint x: 1463, endPoint y: 493, distance: 8.2
click at [1455, 491] on mat-option "Unsupported Payer" at bounding box center [1163, 491] width 699 height 21
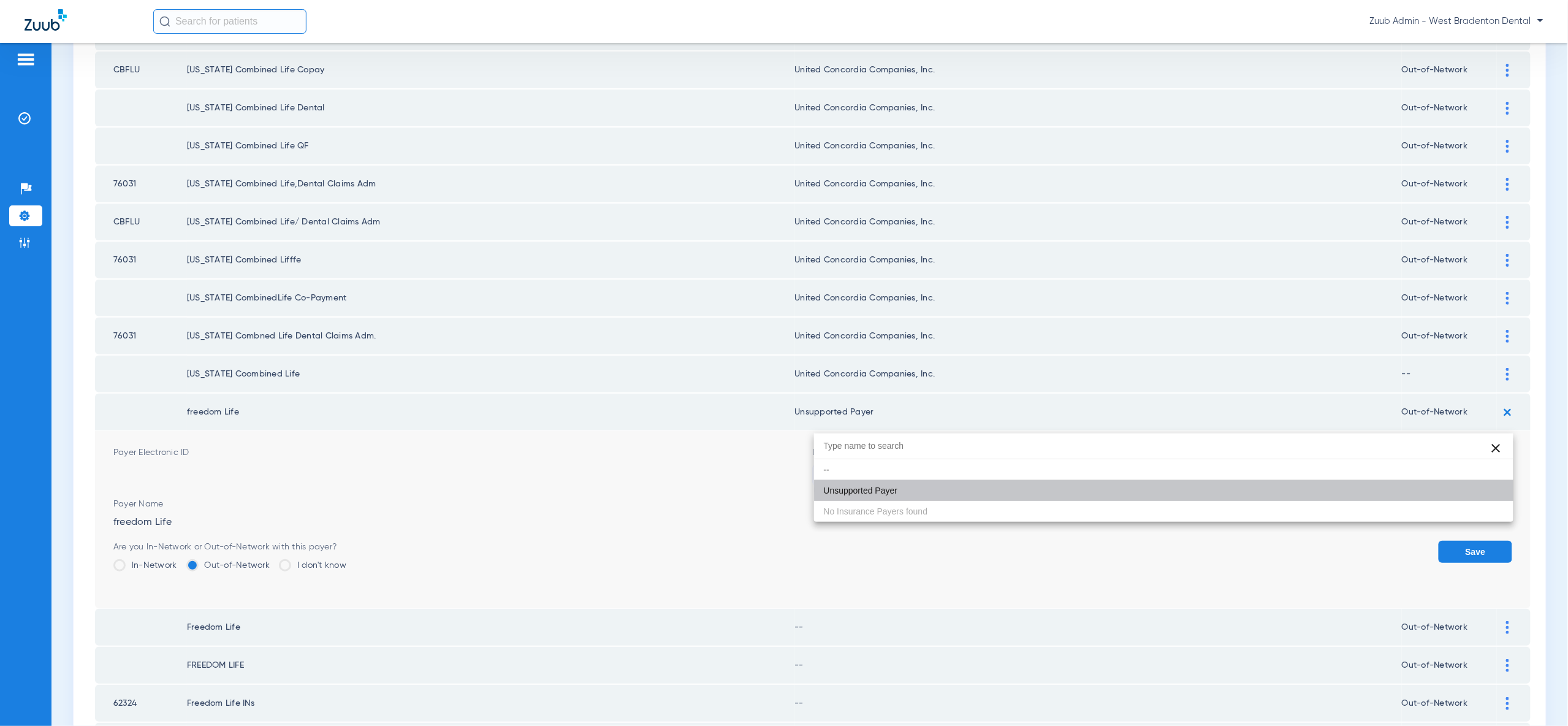
click at [1472, 541] on button "Save" at bounding box center [1475, 552] width 73 height 22
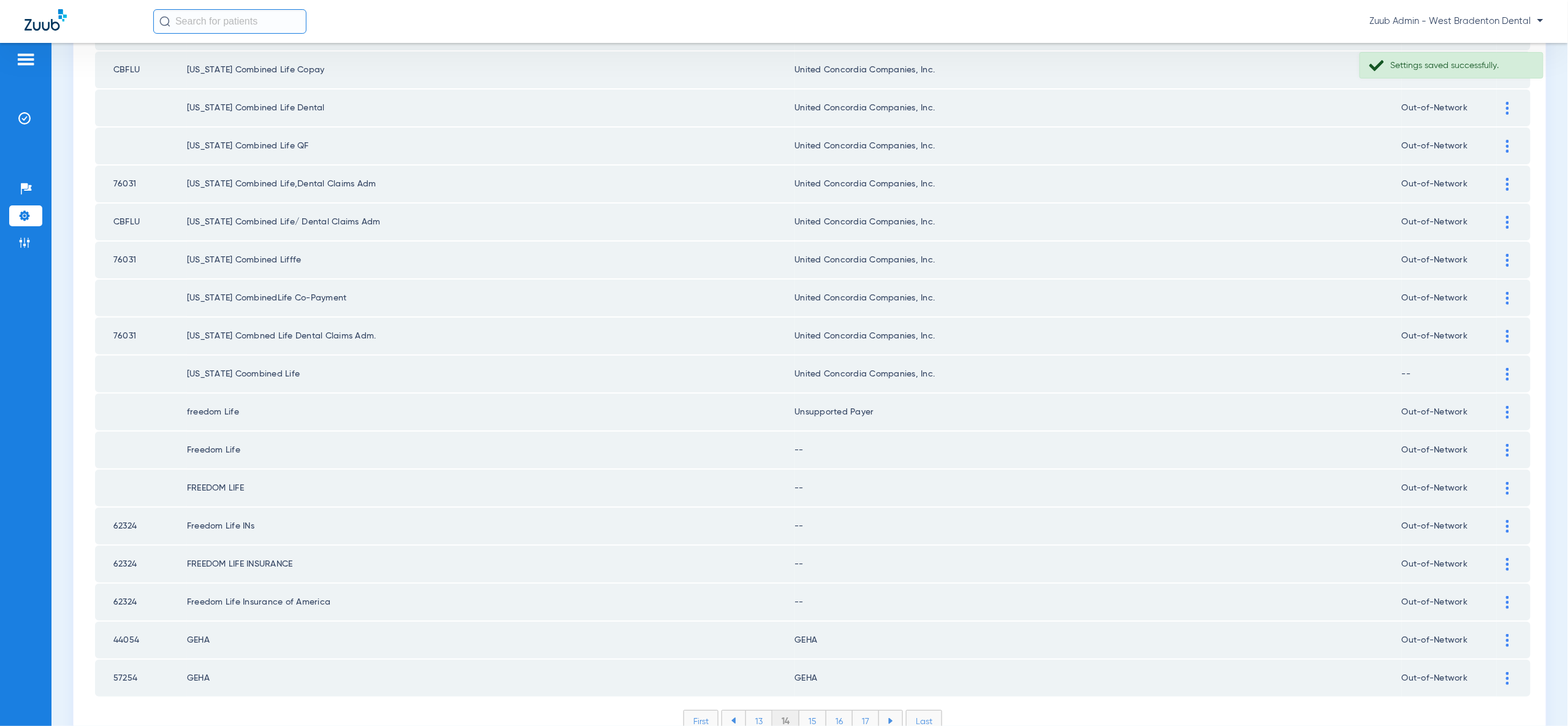
click at [1508, 444] on img at bounding box center [1507, 451] width 3 height 13
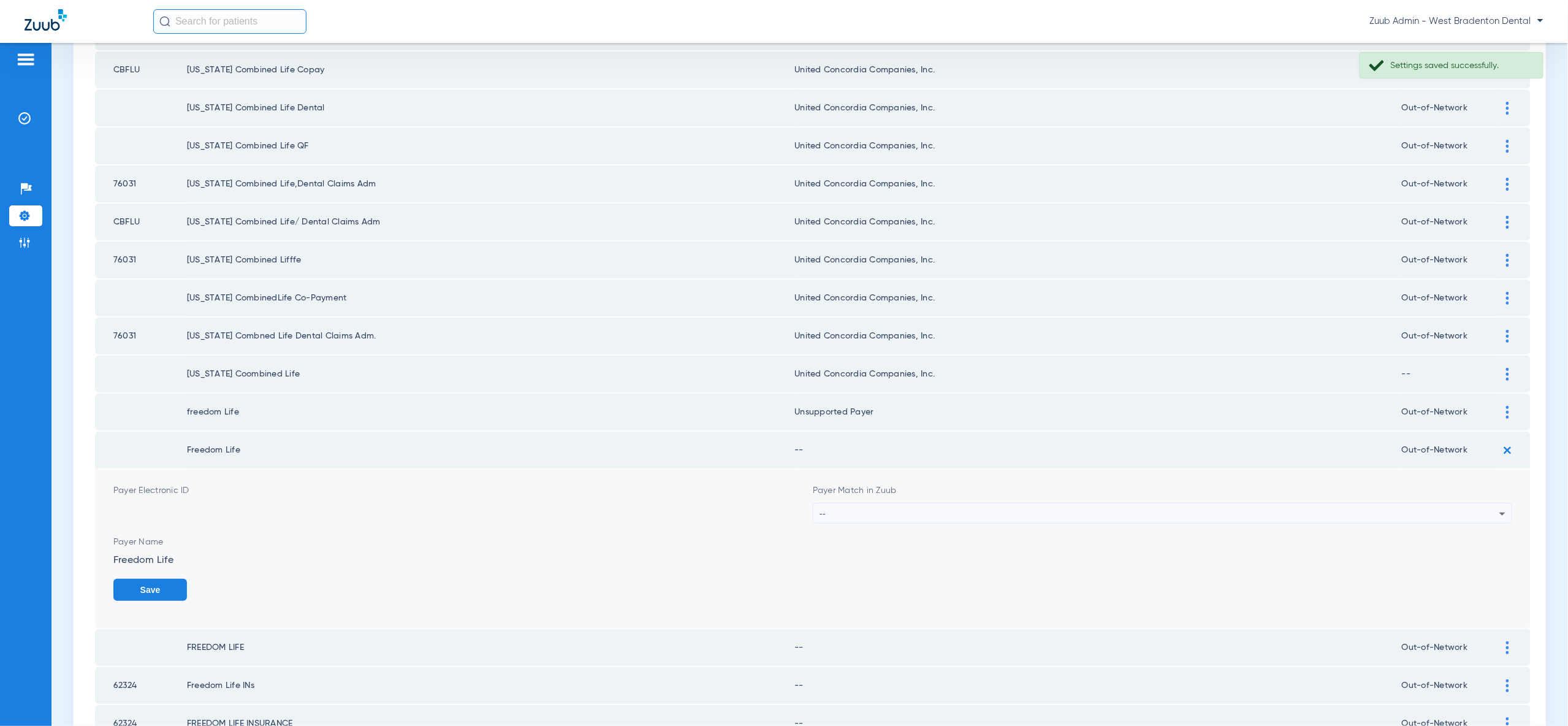
click at [1481, 503] on div "--" at bounding box center [1159, 514] width 680 height 21
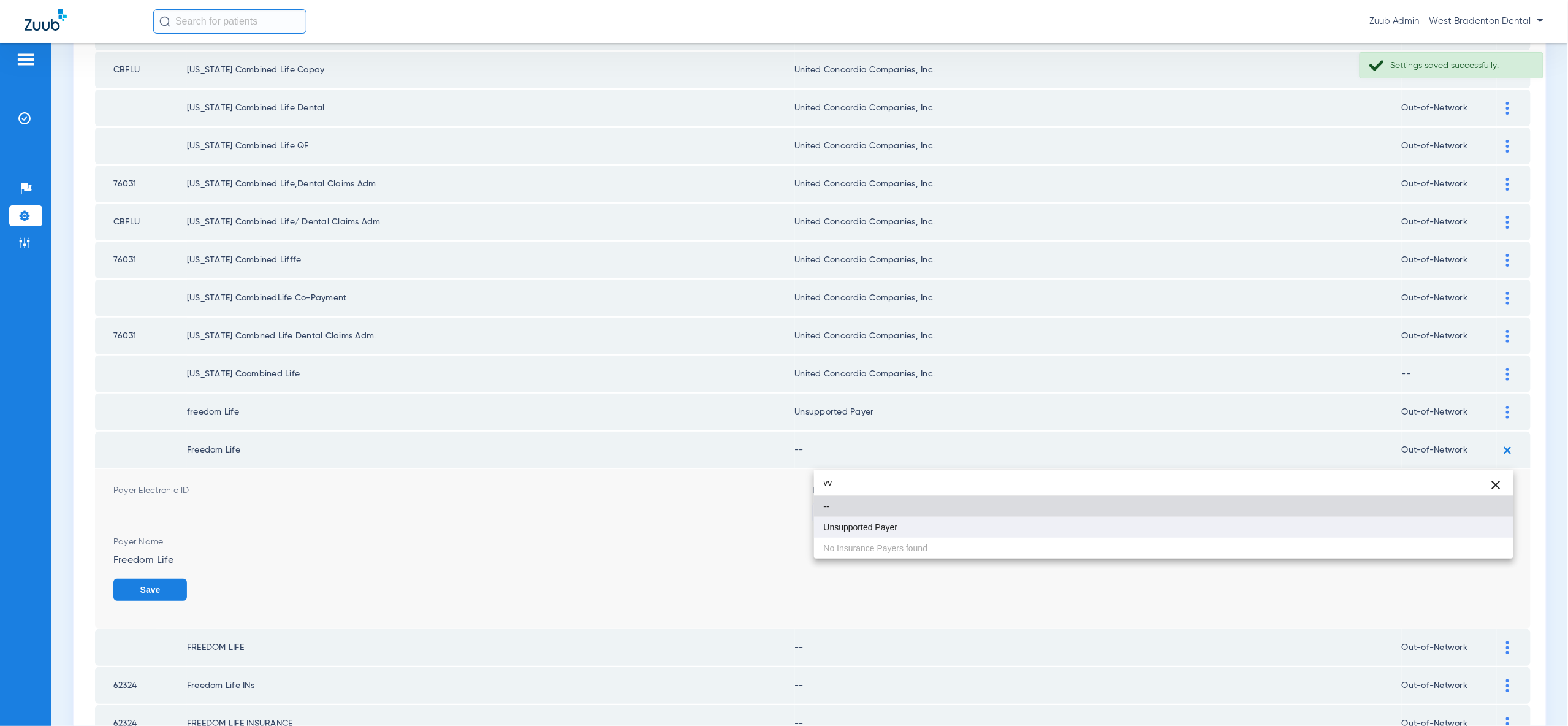
type input "vv"
click at [1489, 531] on mat-option "Unsupported Payer" at bounding box center [1163, 527] width 699 height 21
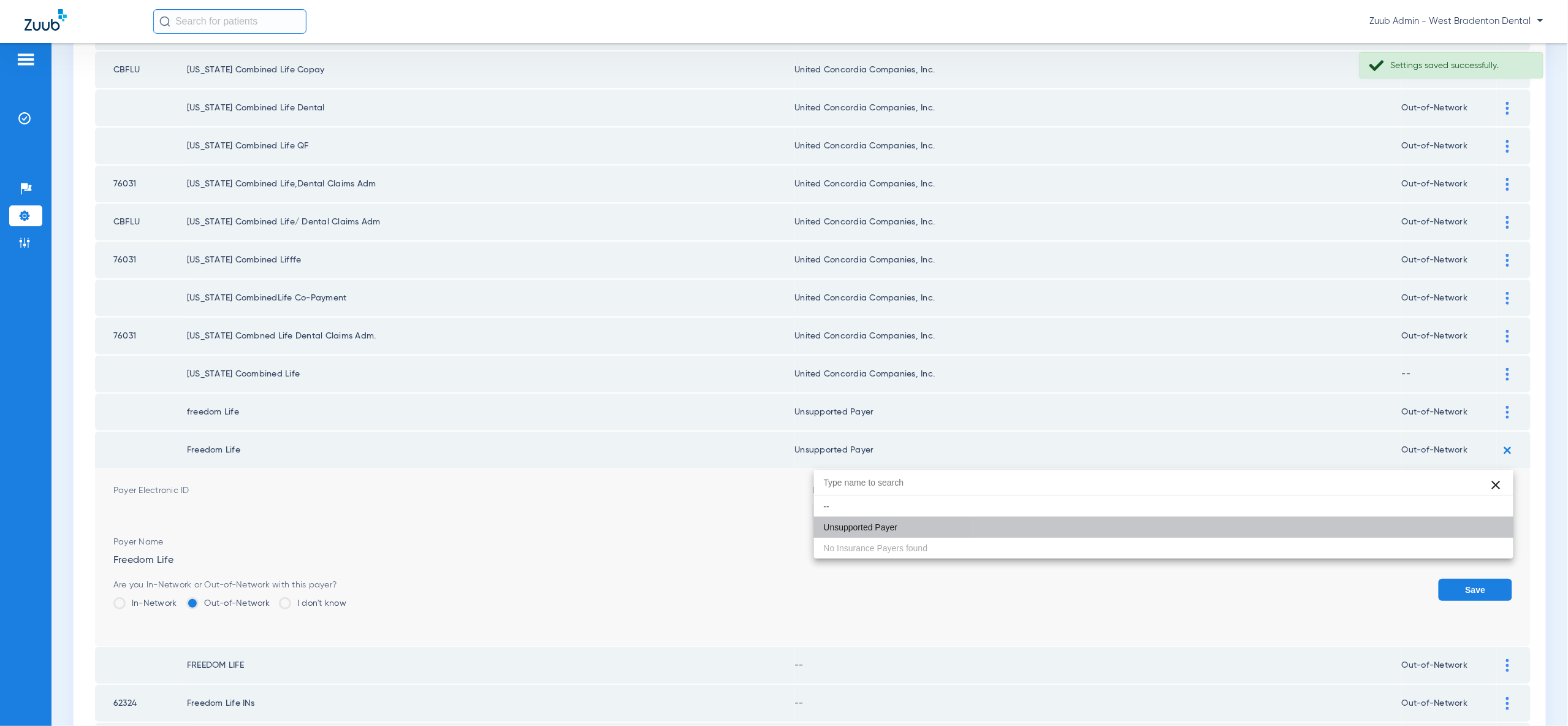
click at [1489, 579] on button "Save" at bounding box center [1475, 589] width 73 height 22
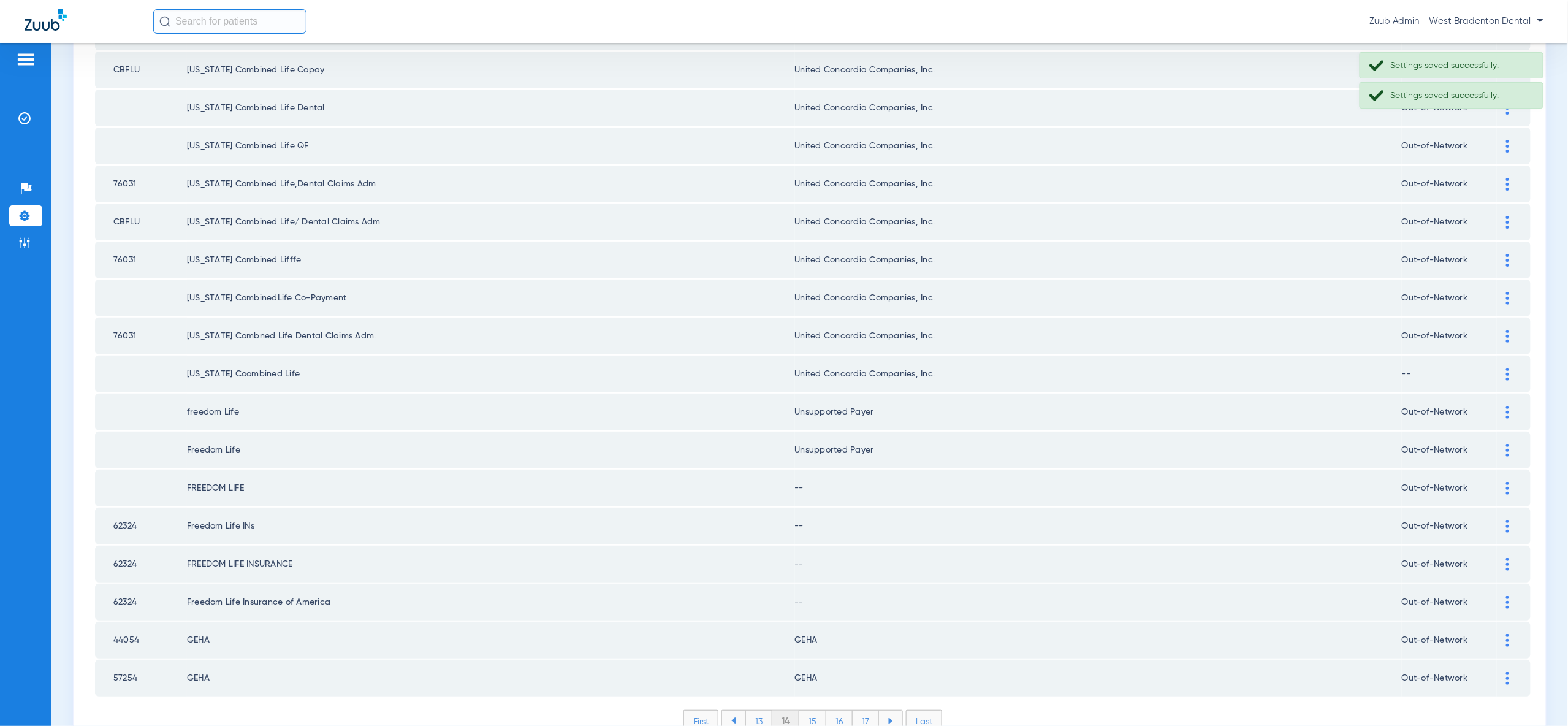
click at [1508, 482] on img at bounding box center [1507, 489] width 3 height 13
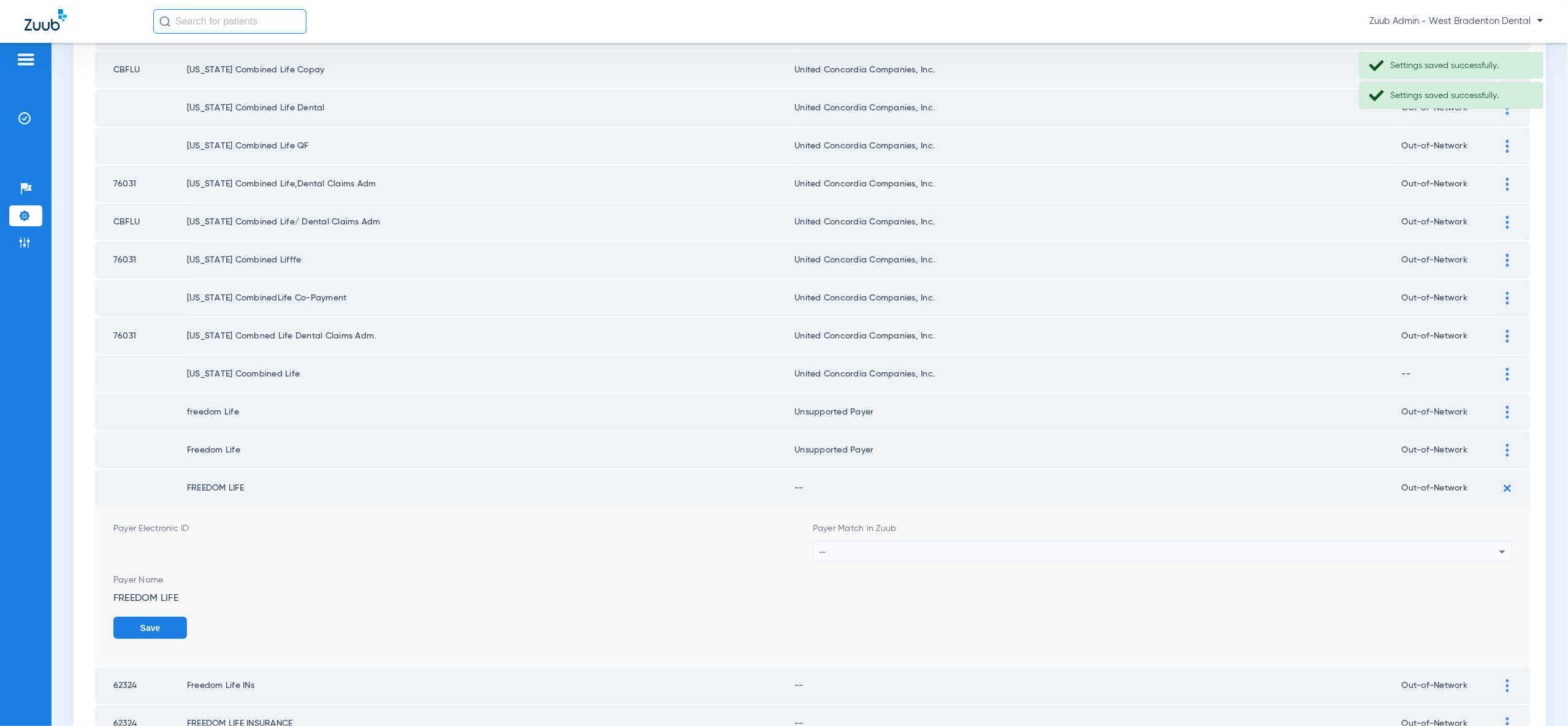
click at [1451, 541] on div "--" at bounding box center [1159, 552] width 680 height 21
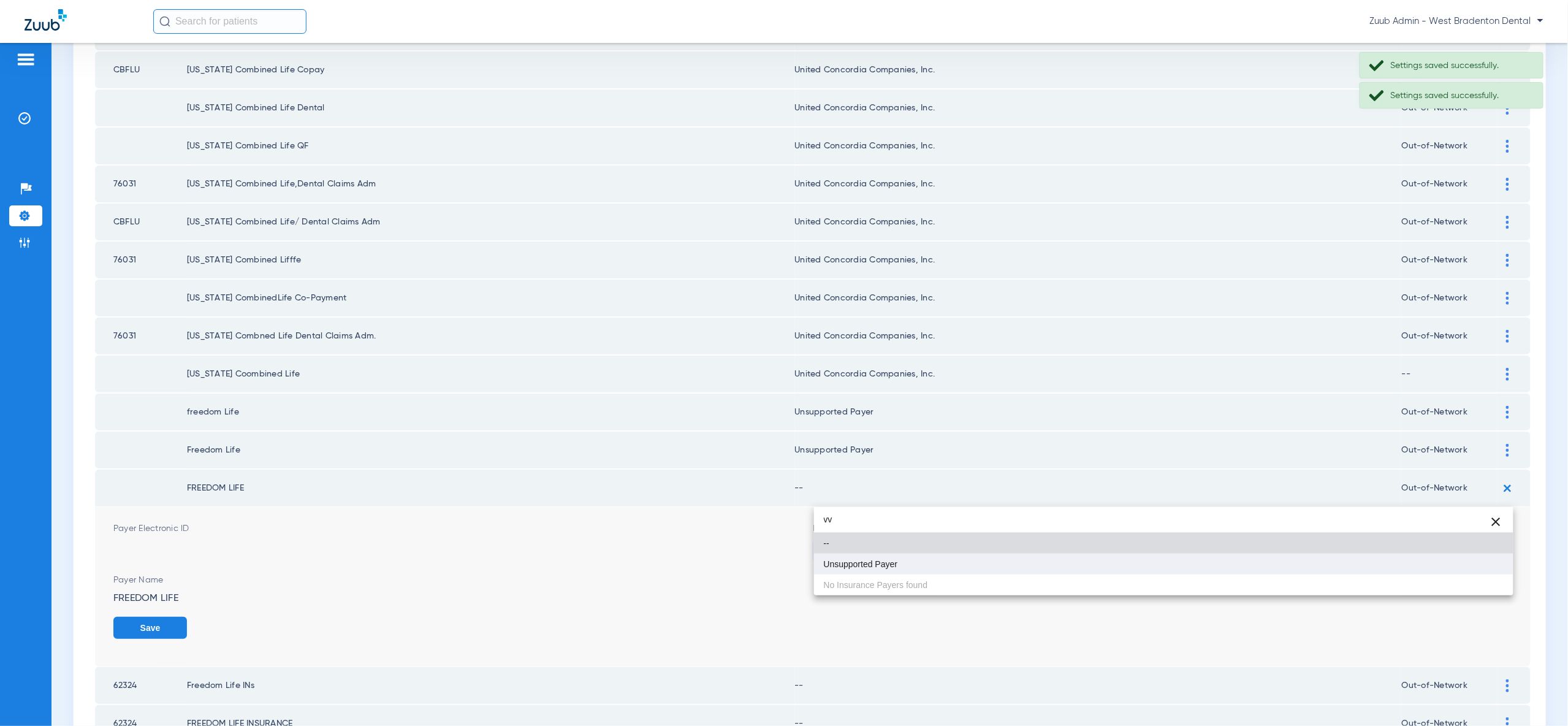
type input "vv"
click at [1493, 561] on mat-option "Unsupported Payer" at bounding box center [1163, 564] width 699 height 21
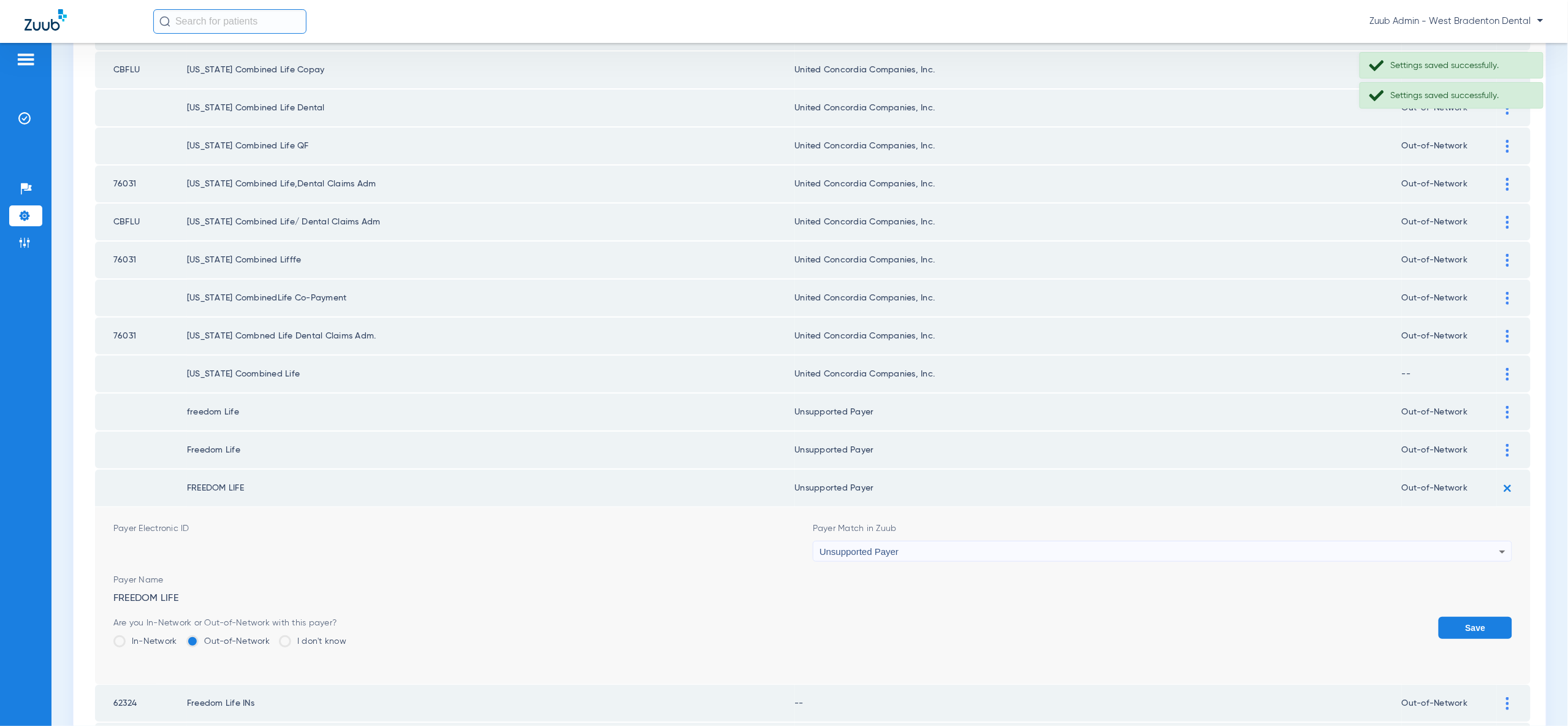
click at [1496, 617] on button "Save" at bounding box center [1475, 627] width 73 height 22
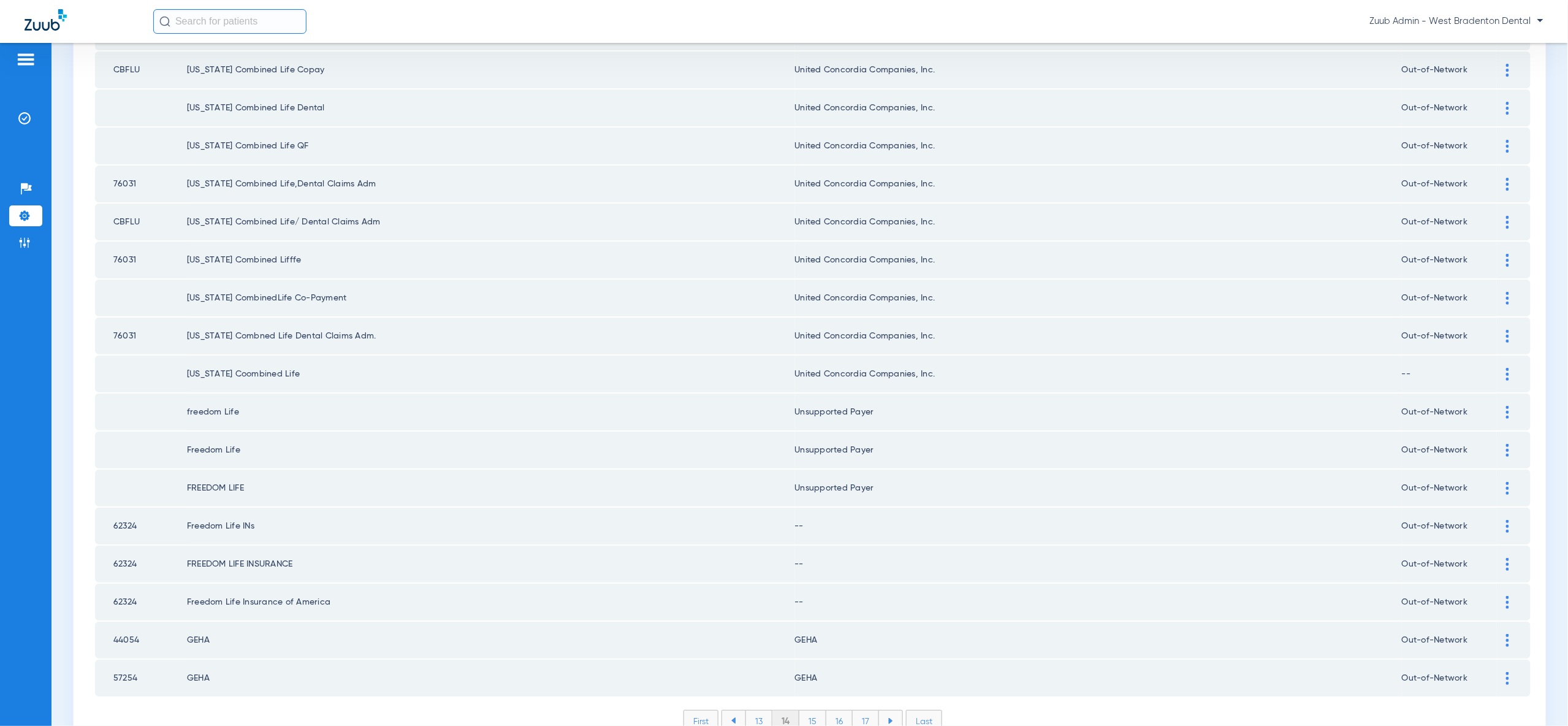
click at [1506, 520] on img at bounding box center [1507, 527] width 3 height 13
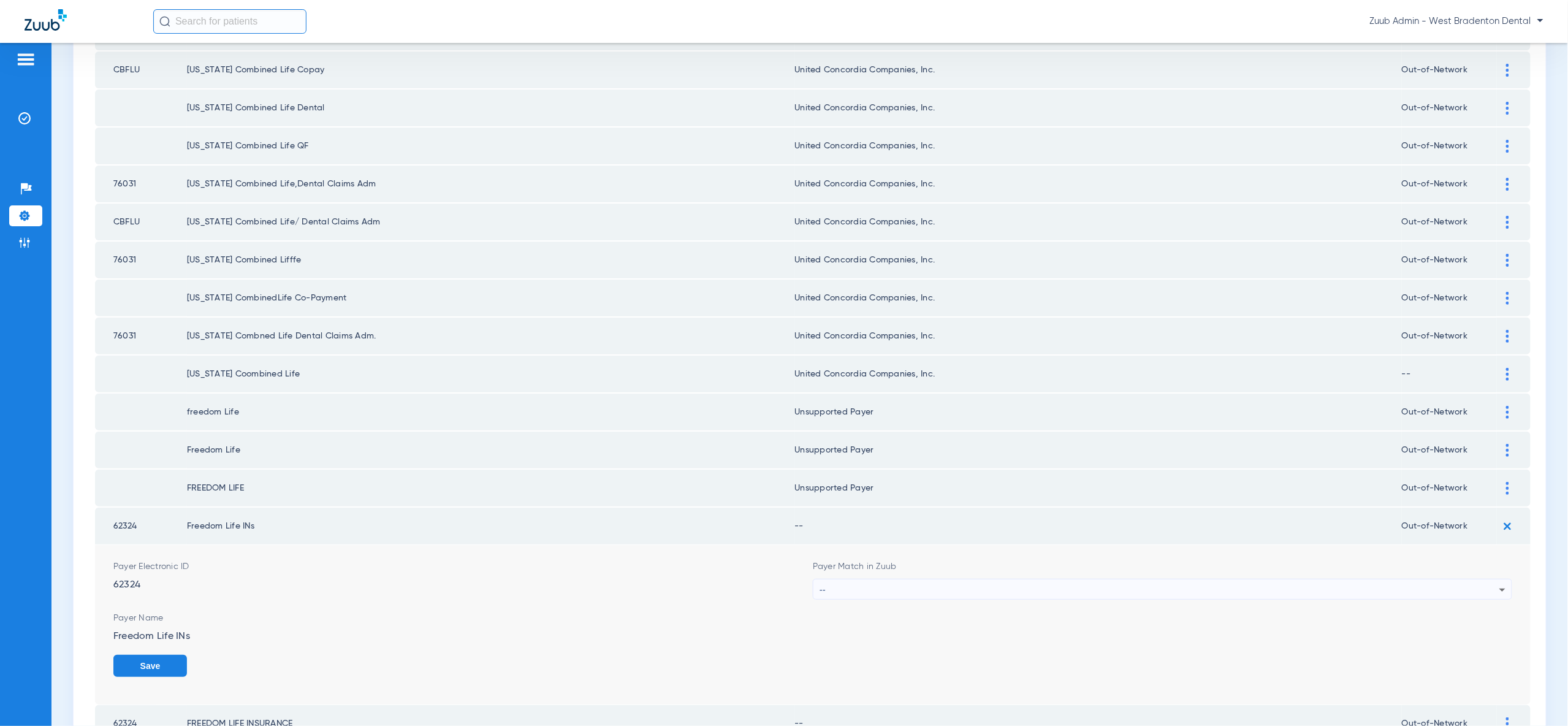
click at [1506, 517] on img at bounding box center [1507, 526] width 20 height 20
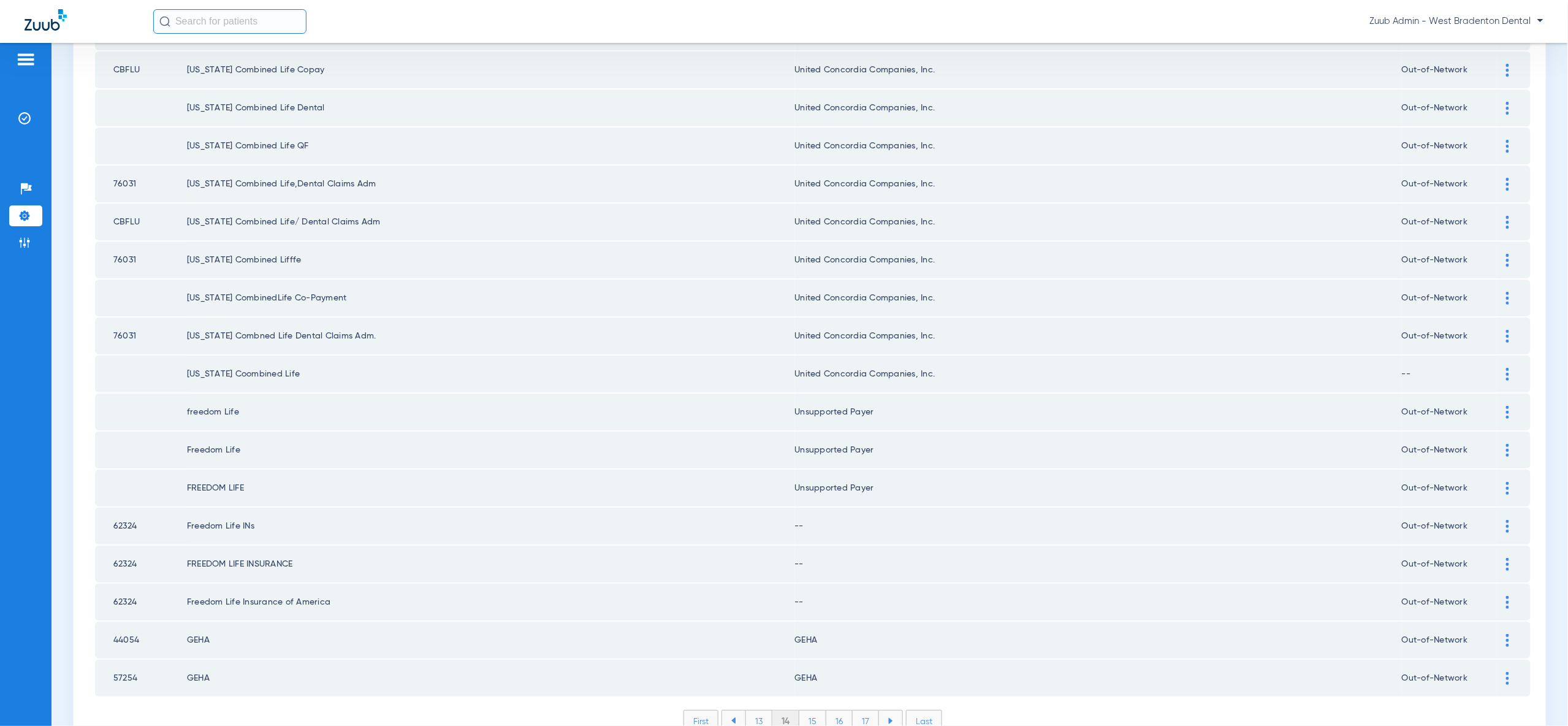
click at [1506, 520] on img at bounding box center [1507, 527] width 3 height 13
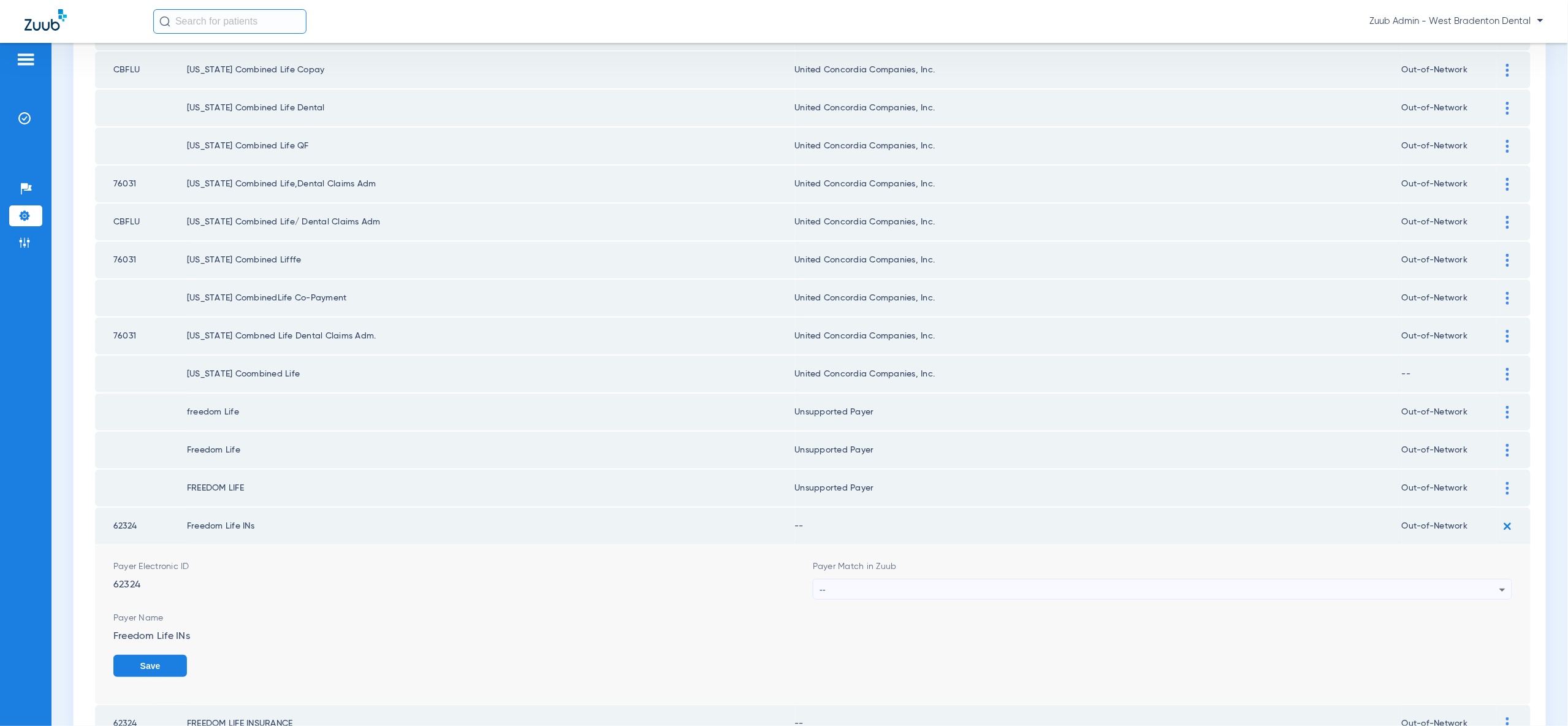
click at [1496, 582] on icon at bounding box center [1501, 589] width 14 height 14
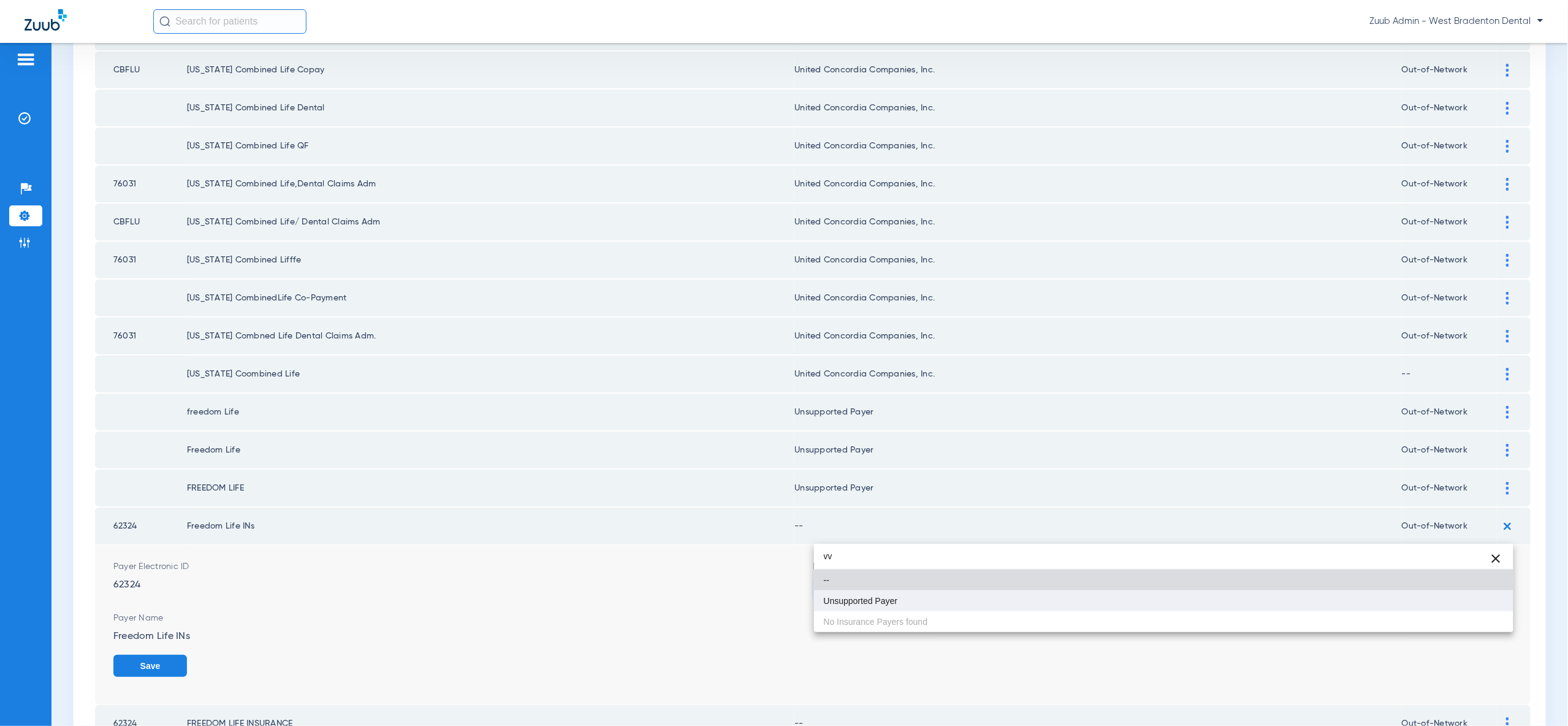
type input "vv"
click at [1489, 604] on mat-option "Unsupported Payer" at bounding box center [1163, 601] width 699 height 21
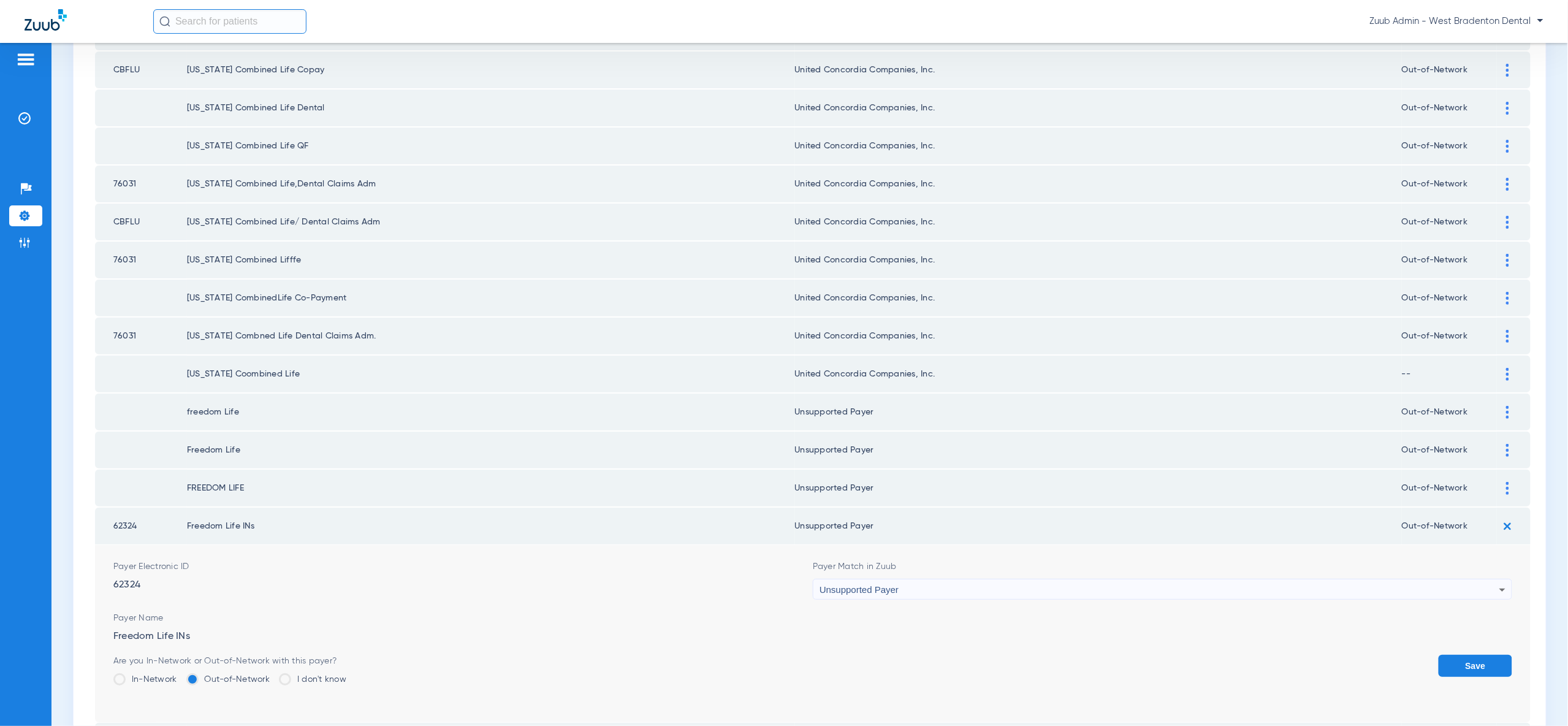
drag, startPoint x: 1489, startPoint y: 604, endPoint x: 1489, endPoint y: 570, distance: 34.0
click at [1489, 655] on button "Save" at bounding box center [1475, 665] width 73 height 22
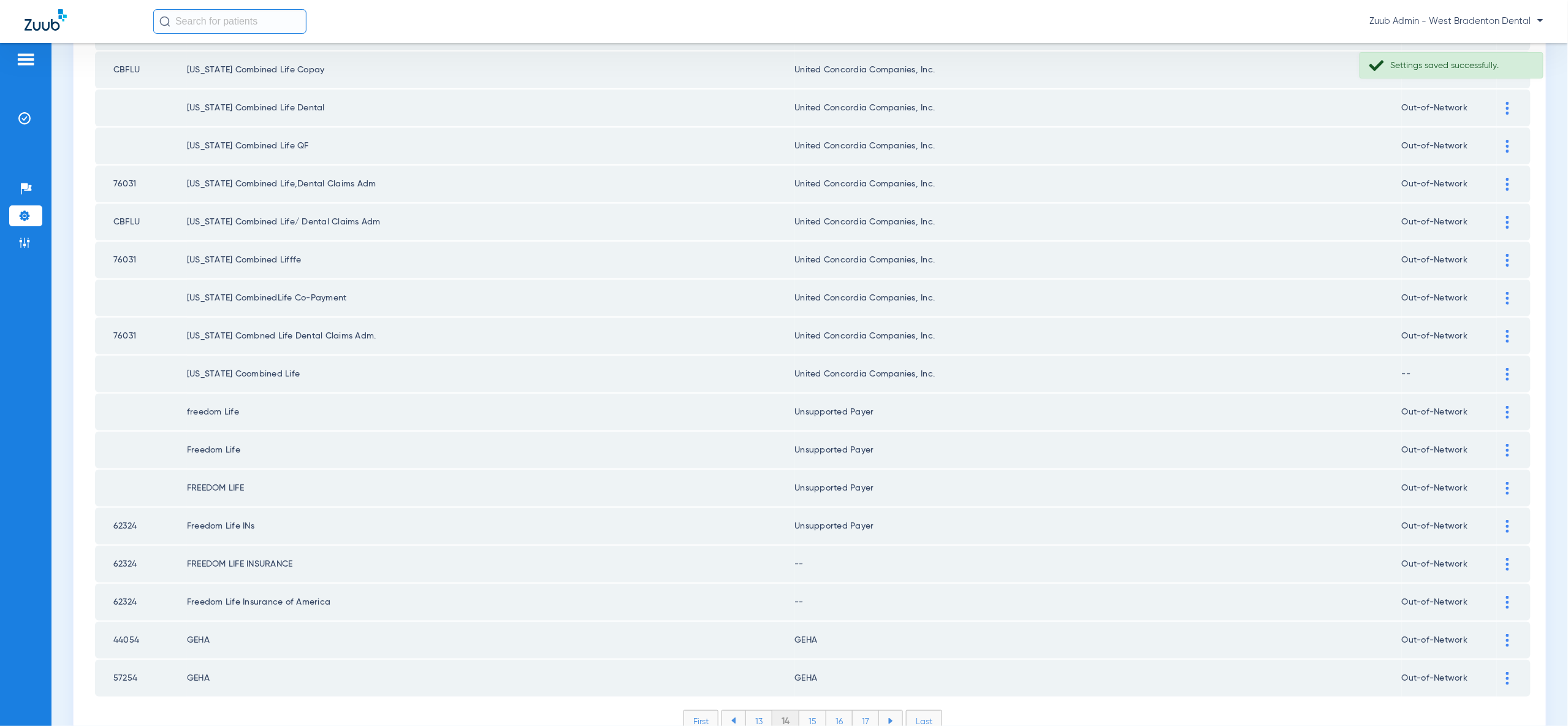
click at [1512, 559] on div at bounding box center [1507, 565] width 22 height 13
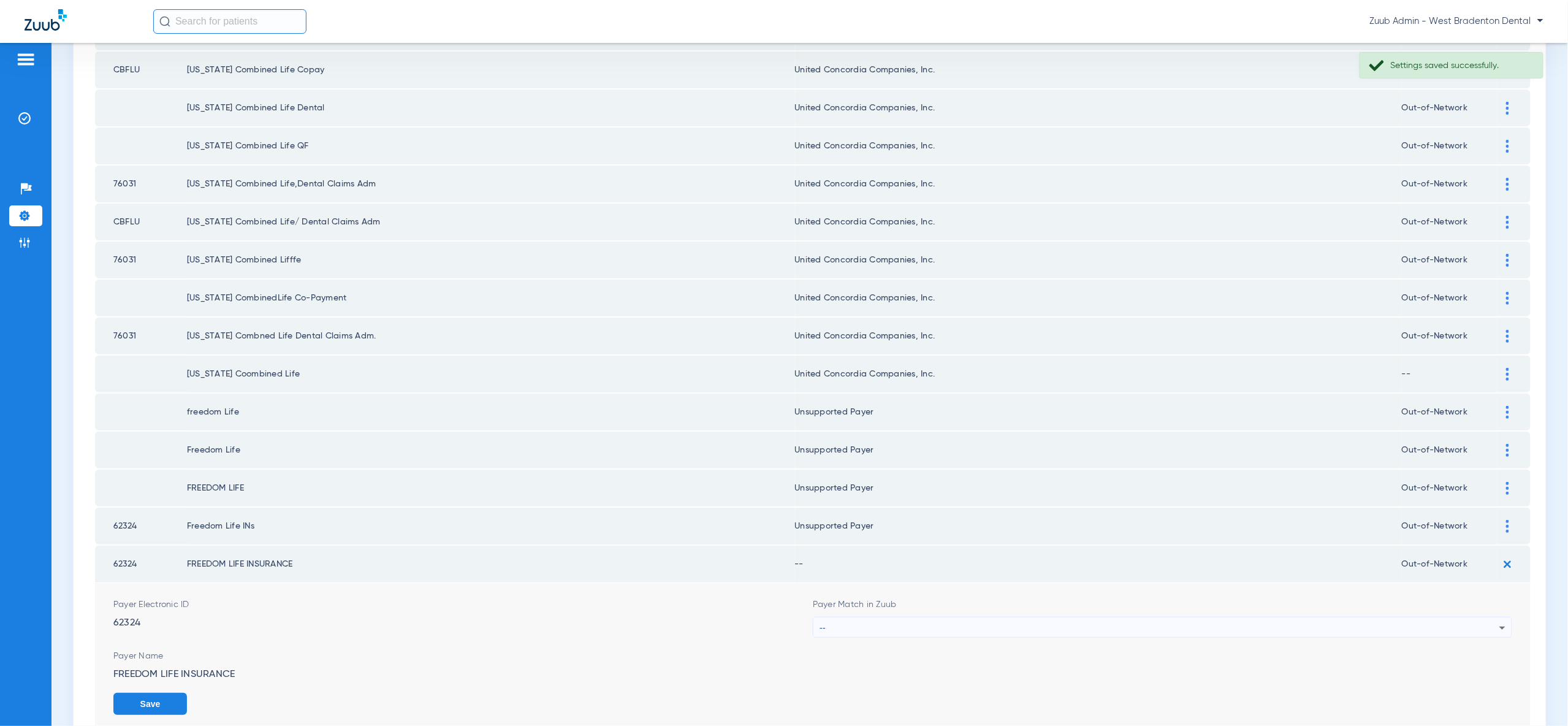
click at [1493, 618] on div "--" at bounding box center [1159, 628] width 680 height 21
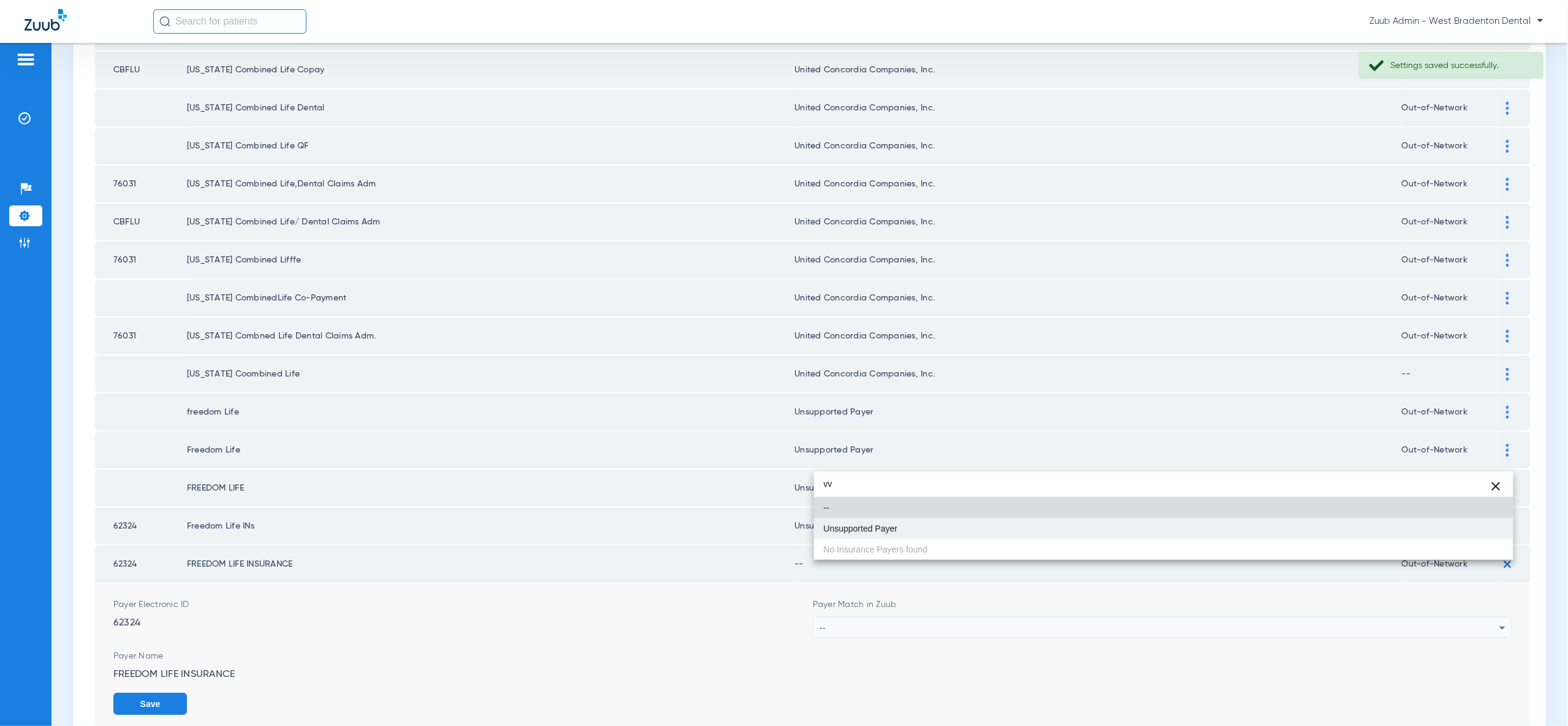
type input "vv"
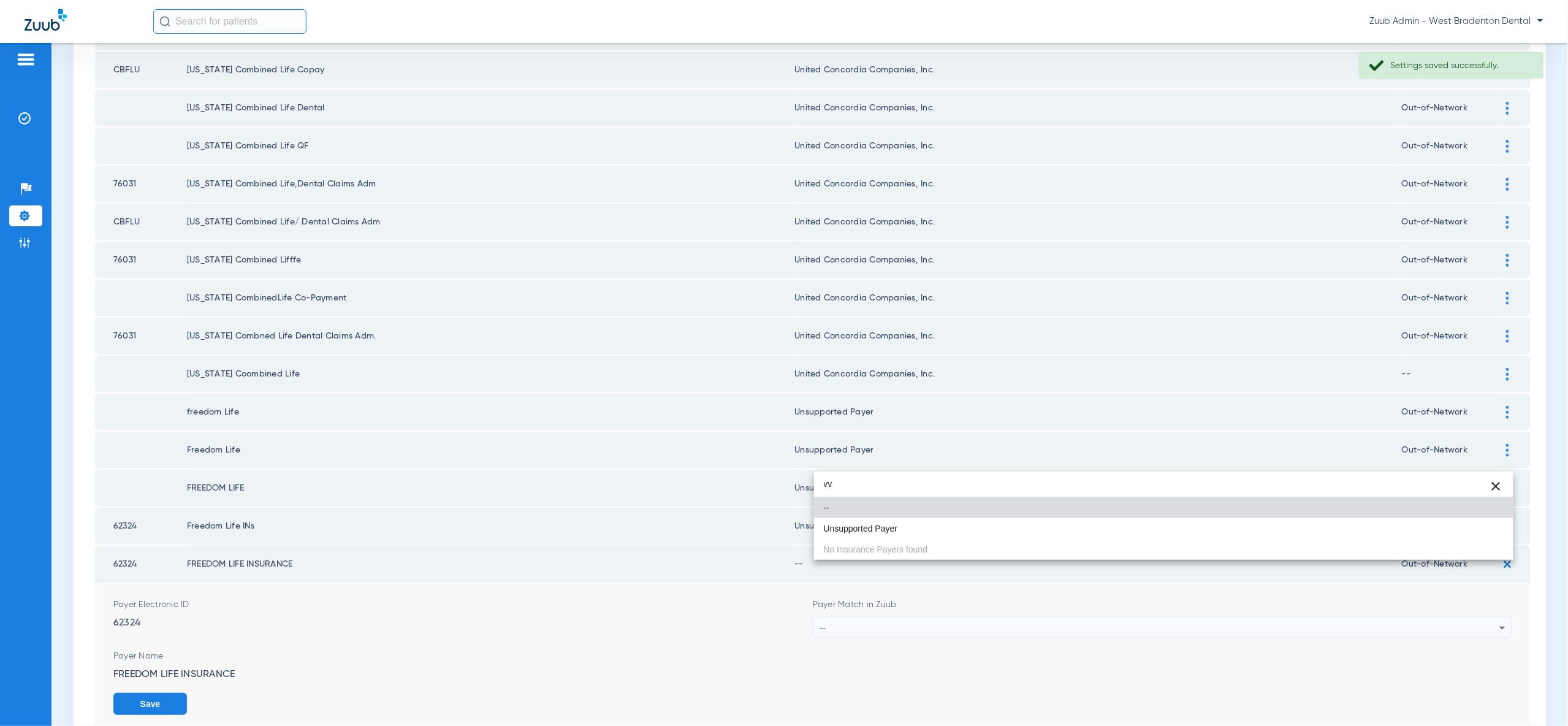
drag, startPoint x: 1482, startPoint y: 529, endPoint x: 1491, endPoint y: 612, distance: 83.5
click at [1482, 530] on mat-option "Unsupported Payer" at bounding box center [1163, 529] width 699 height 21
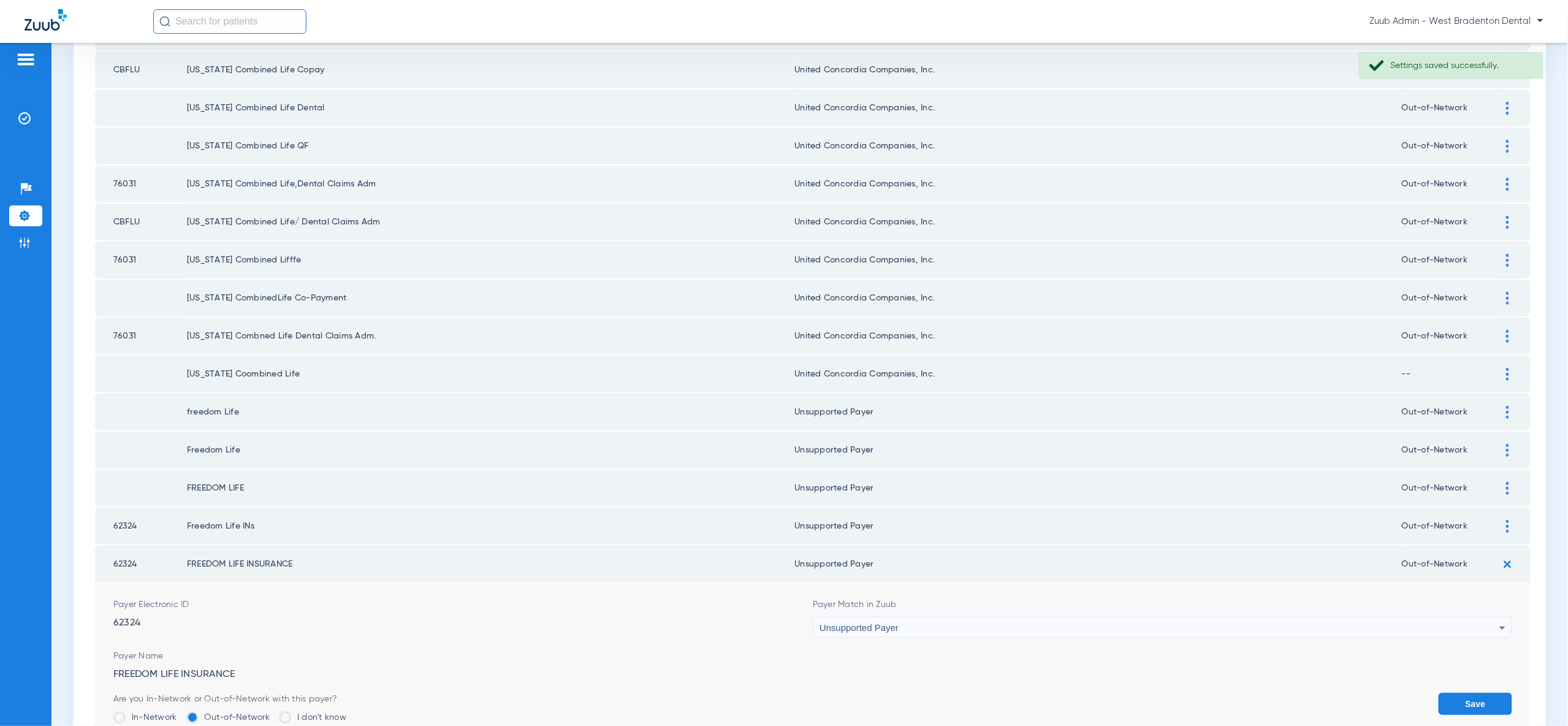
click at [1459, 693] on button "Save" at bounding box center [1475, 703] width 73 height 22
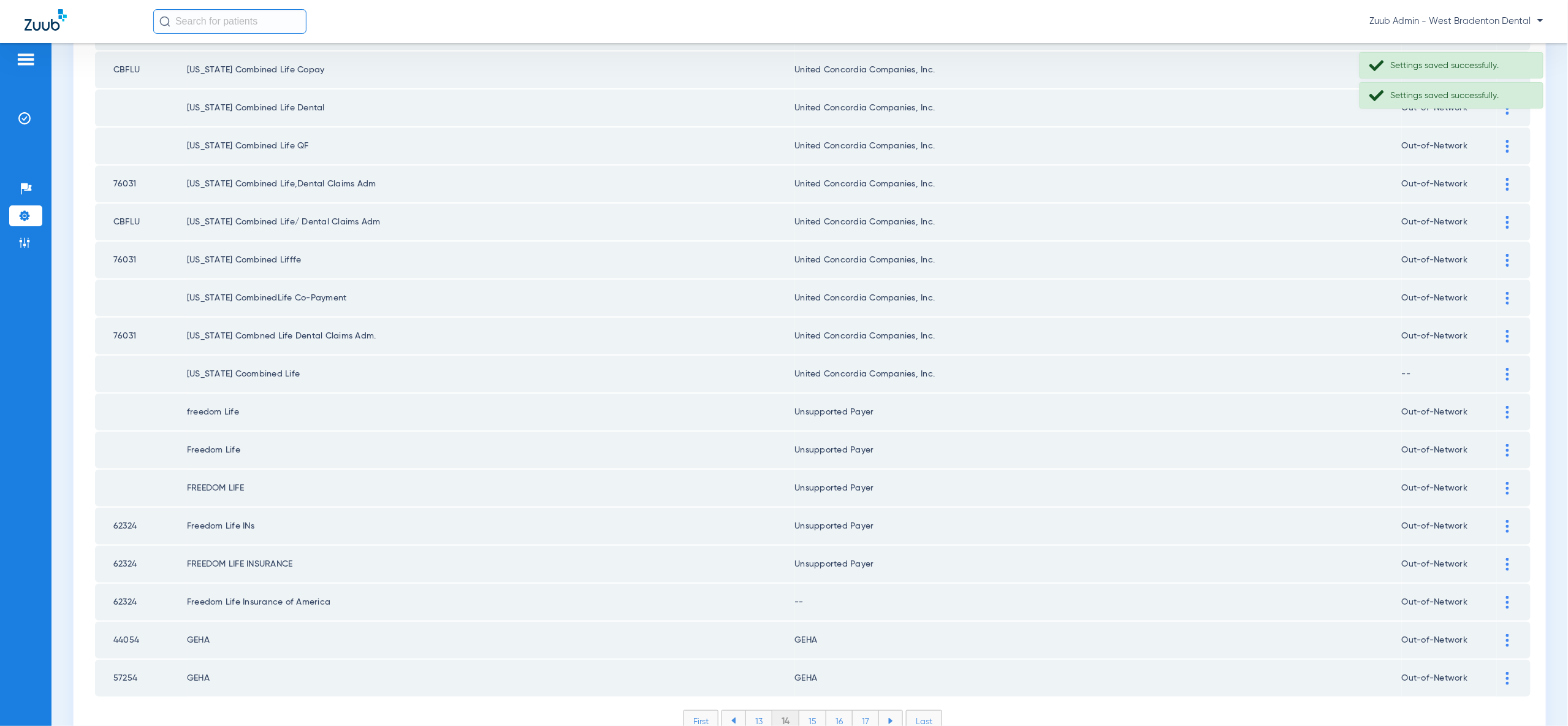
click at [1509, 597] on div at bounding box center [1507, 603] width 22 height 13
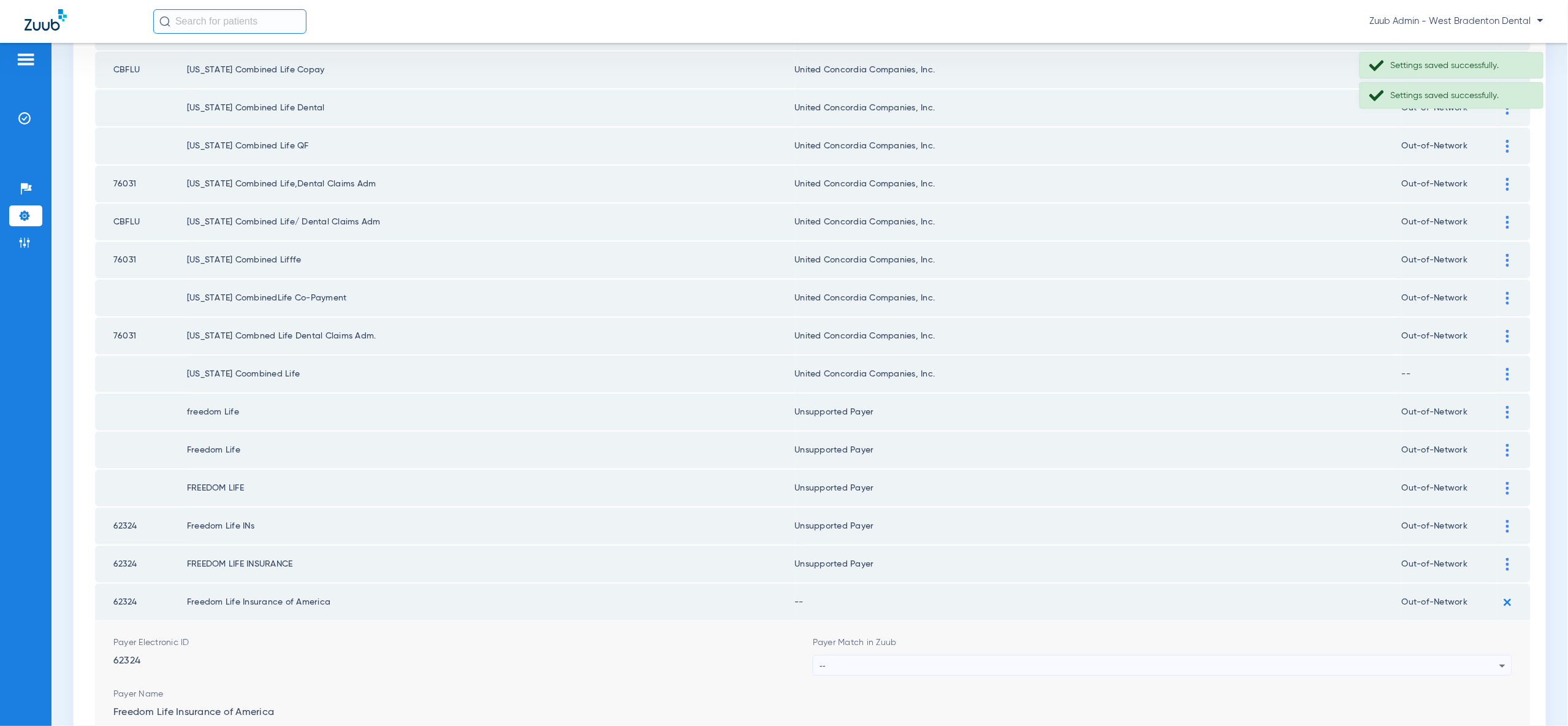
click at [1486, 656] on div "--" at bounding box center [1159, 666] width 680 height 21
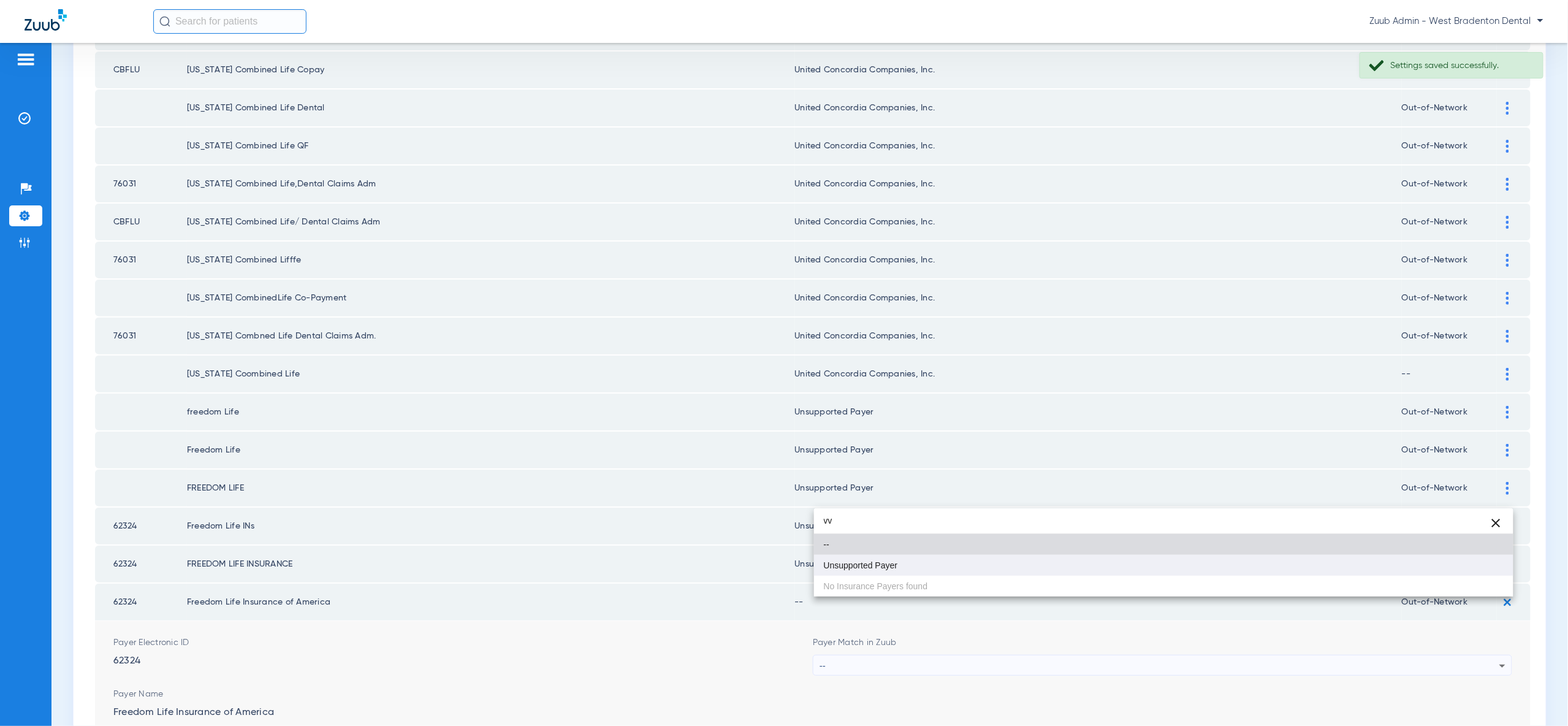
type input "vv"
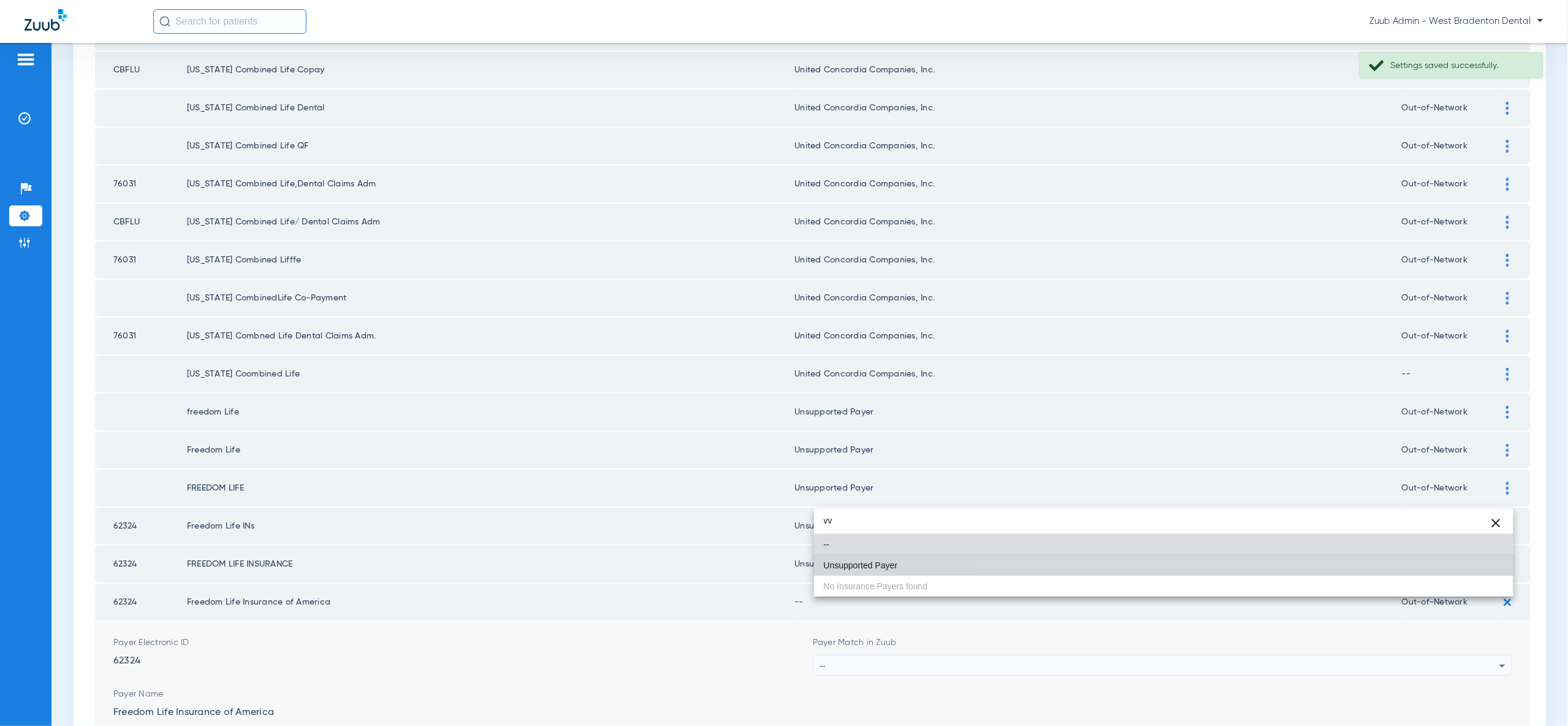
click at [1482, 572] on mat-option "Unsupported Payer" at bounding box center [1163, 565] width 699 height 21
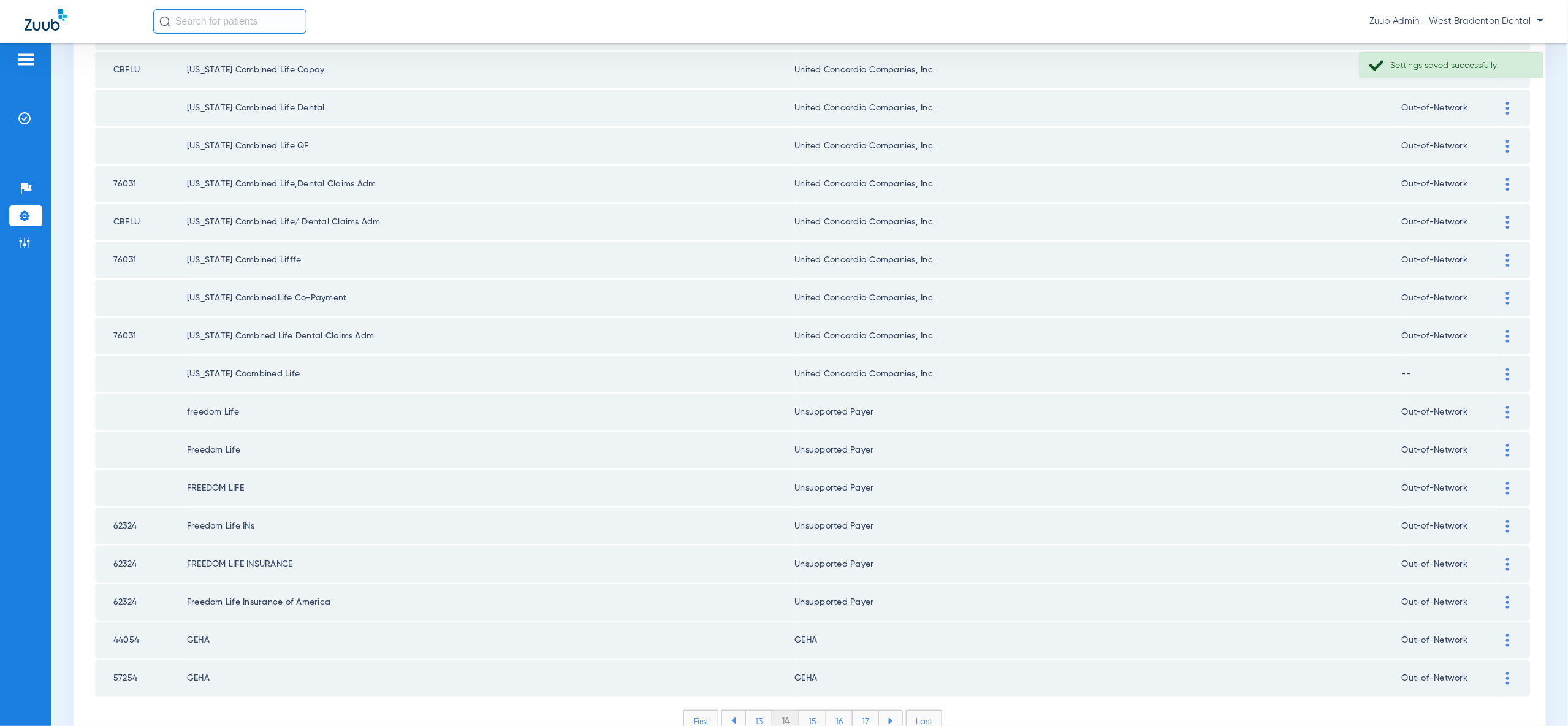
click at [760, 711] on li "13" at bounding box center [759, 721] width 27 height 21
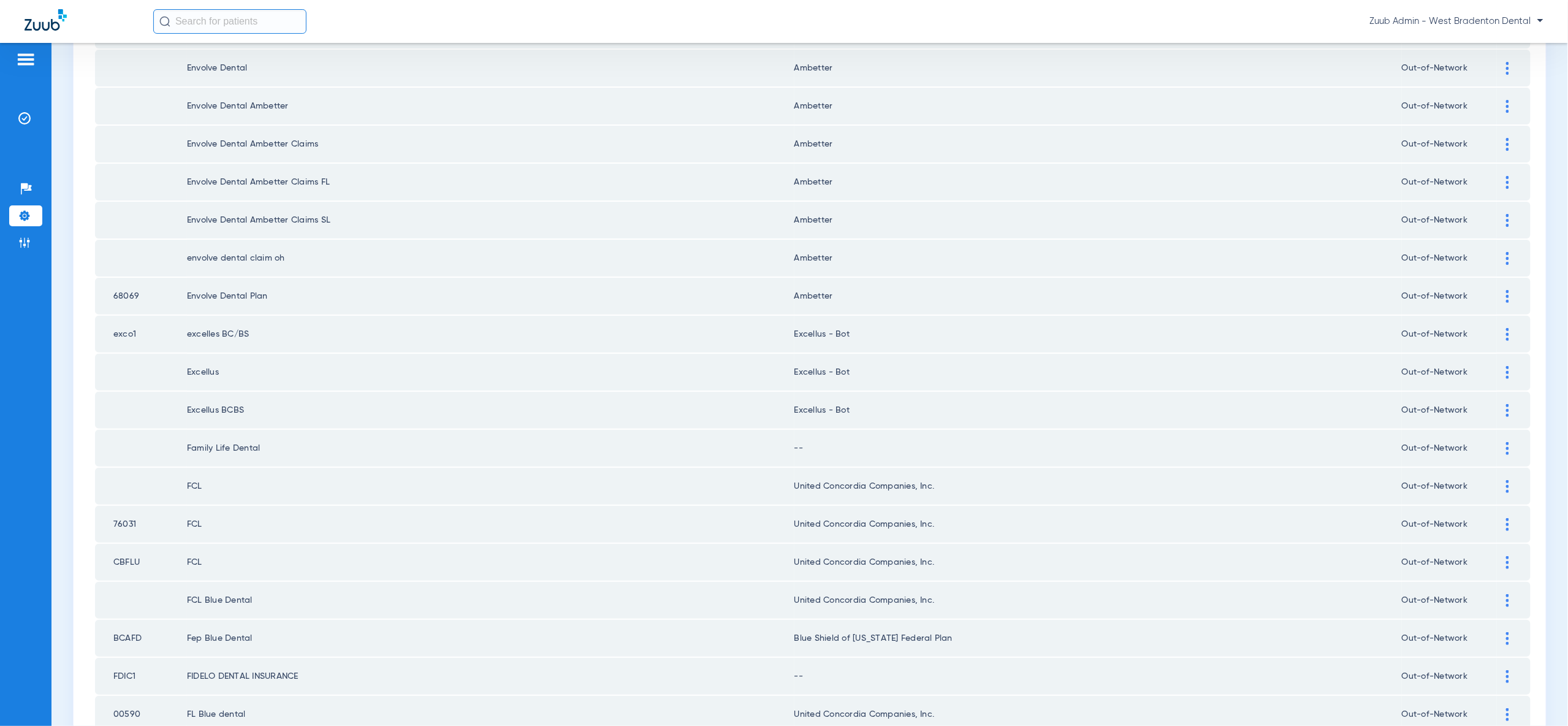
scroll to position [444, 0]
click at [1506, 440] on img at bounding box center [1507, 446] width 3 height 13
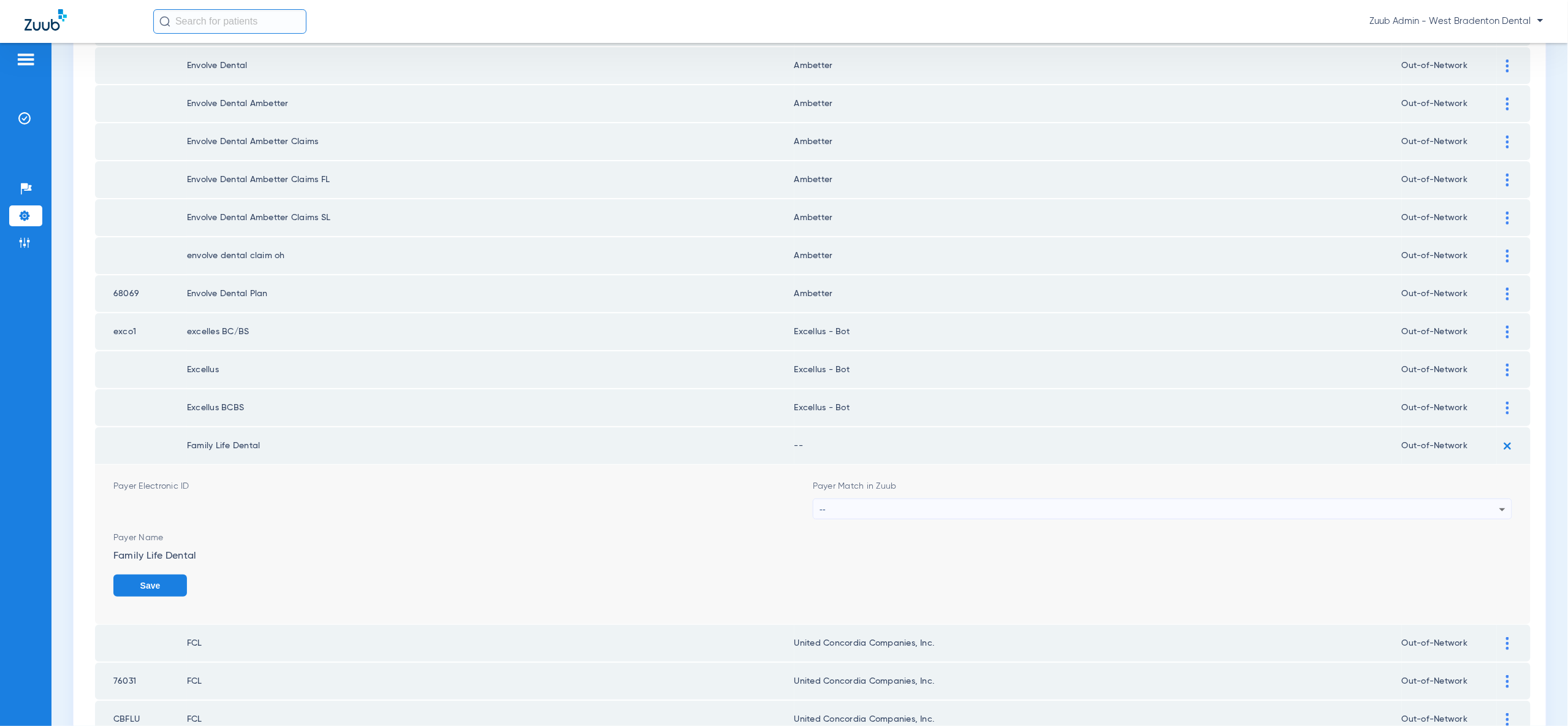
click at [1410, 500] on div "--" at bounding box center [1159, 510] width 680 height 21
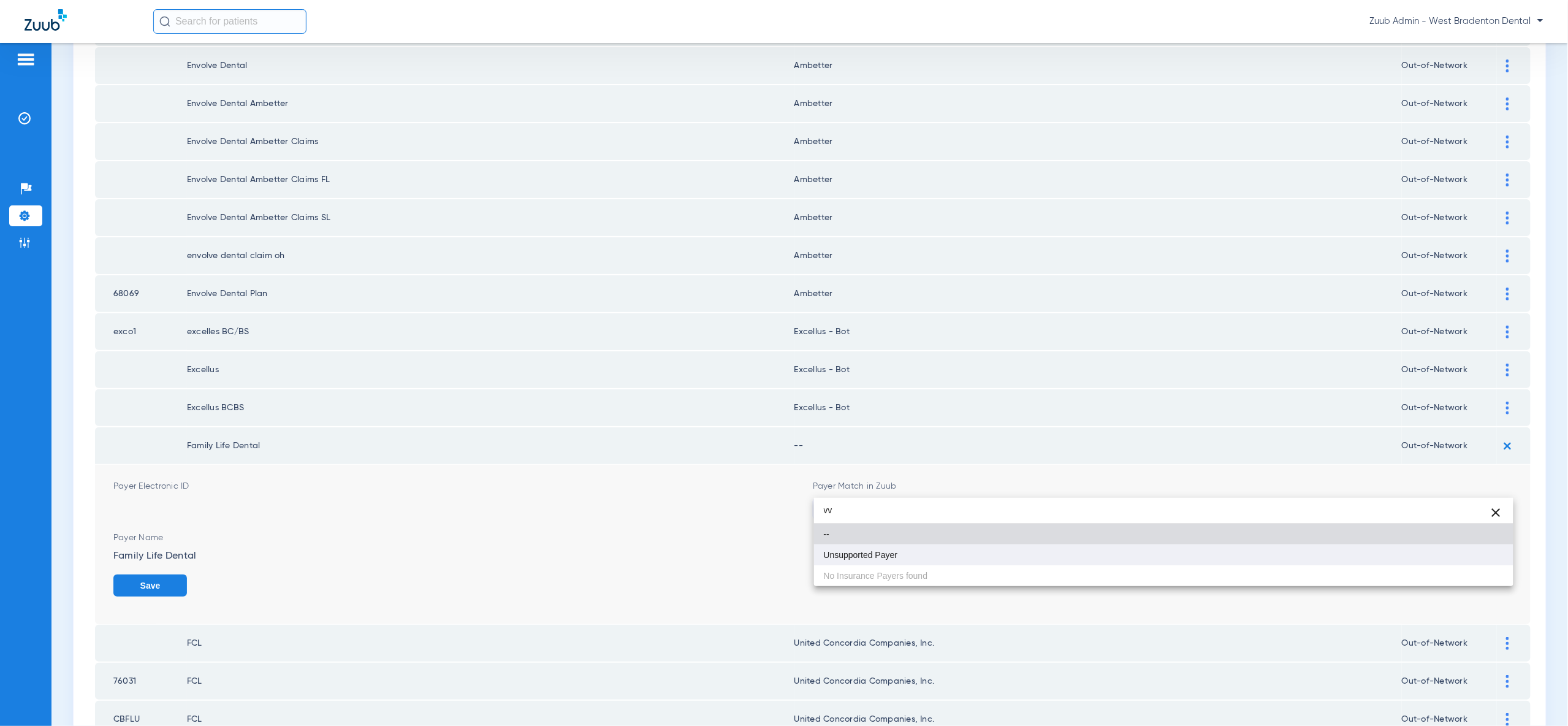
type input "vv"
click at [1465, 545] on mat-option "Unsupported Payer" at bounding box center [1163, 555] width 699 height 21
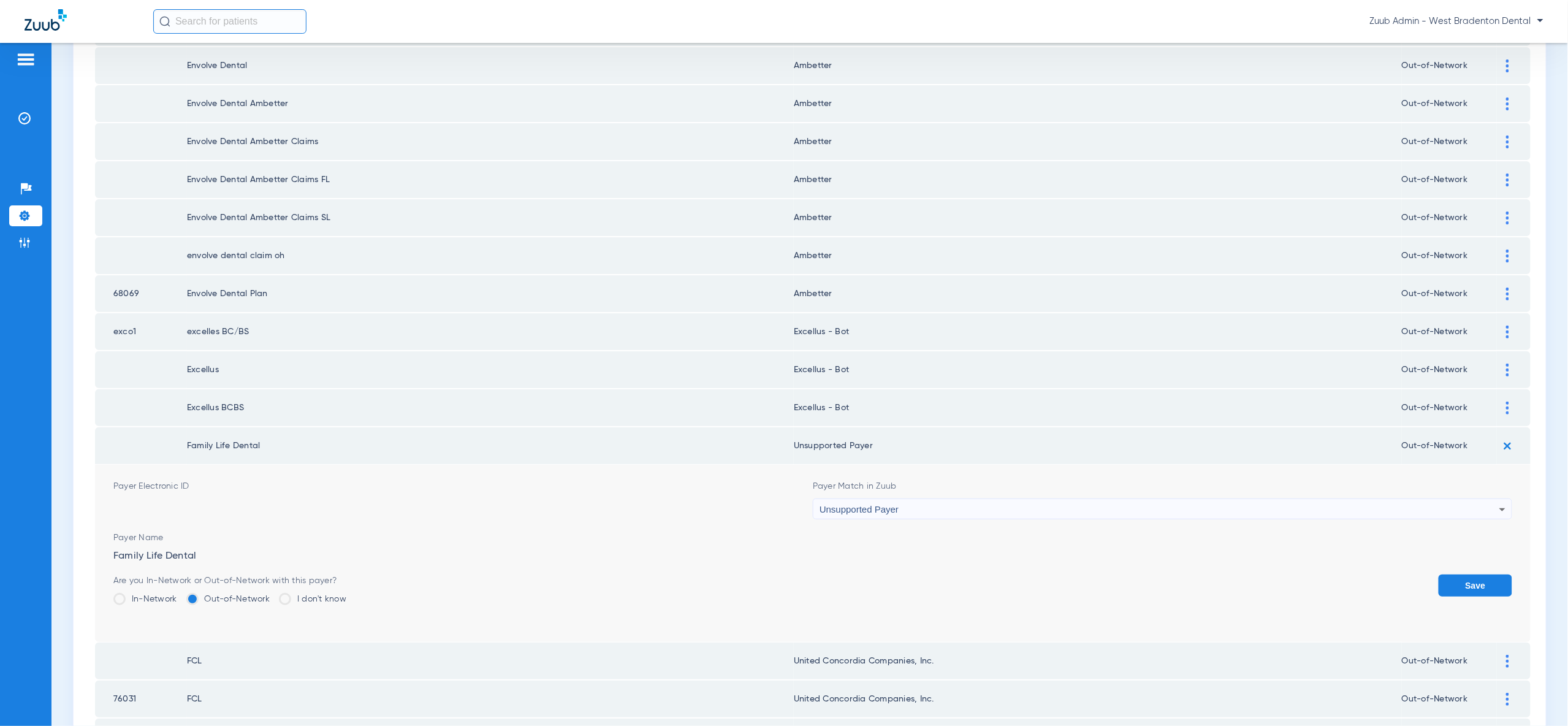
click at [1477, 575] on button "Save" at bounding box center [1475, 585] width 73 height 22
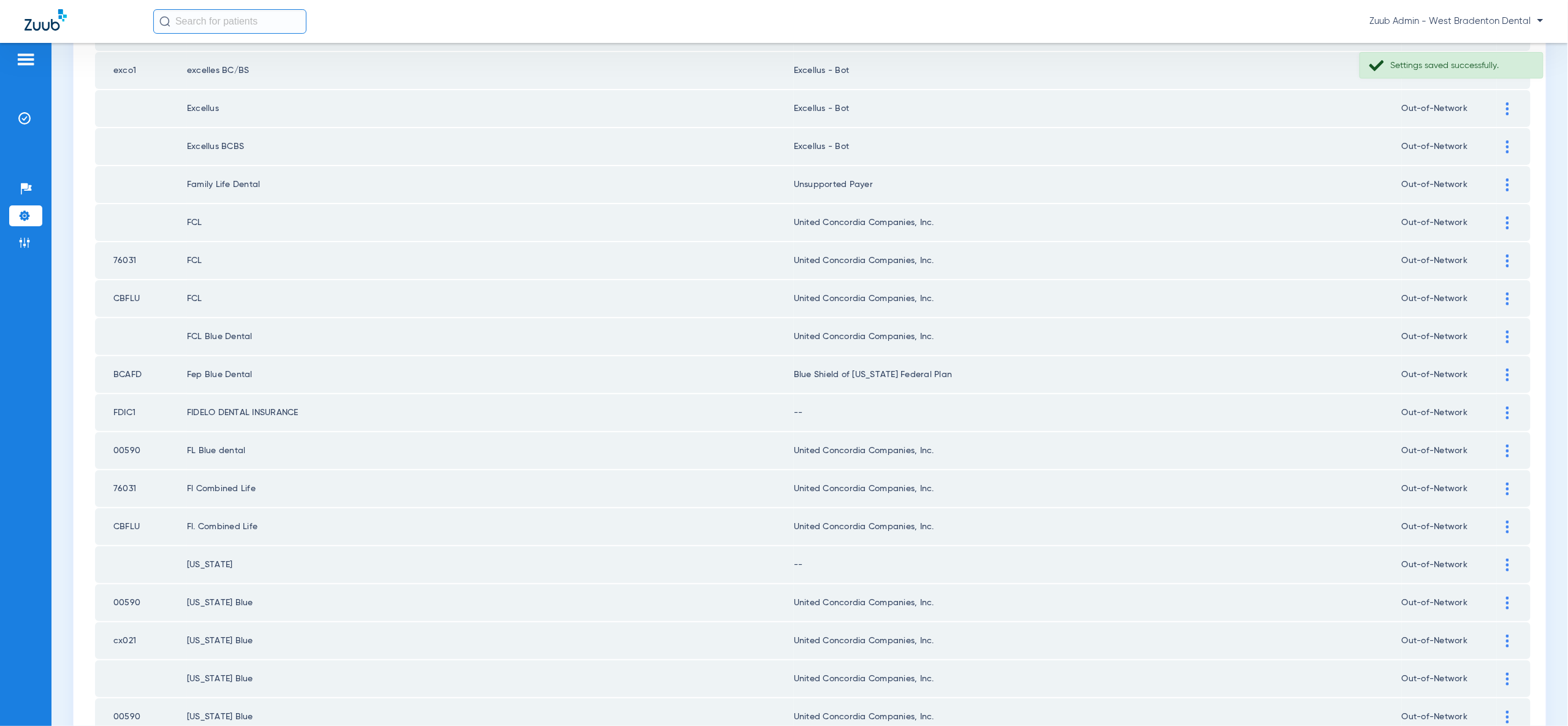
scroll to position [754, 0]
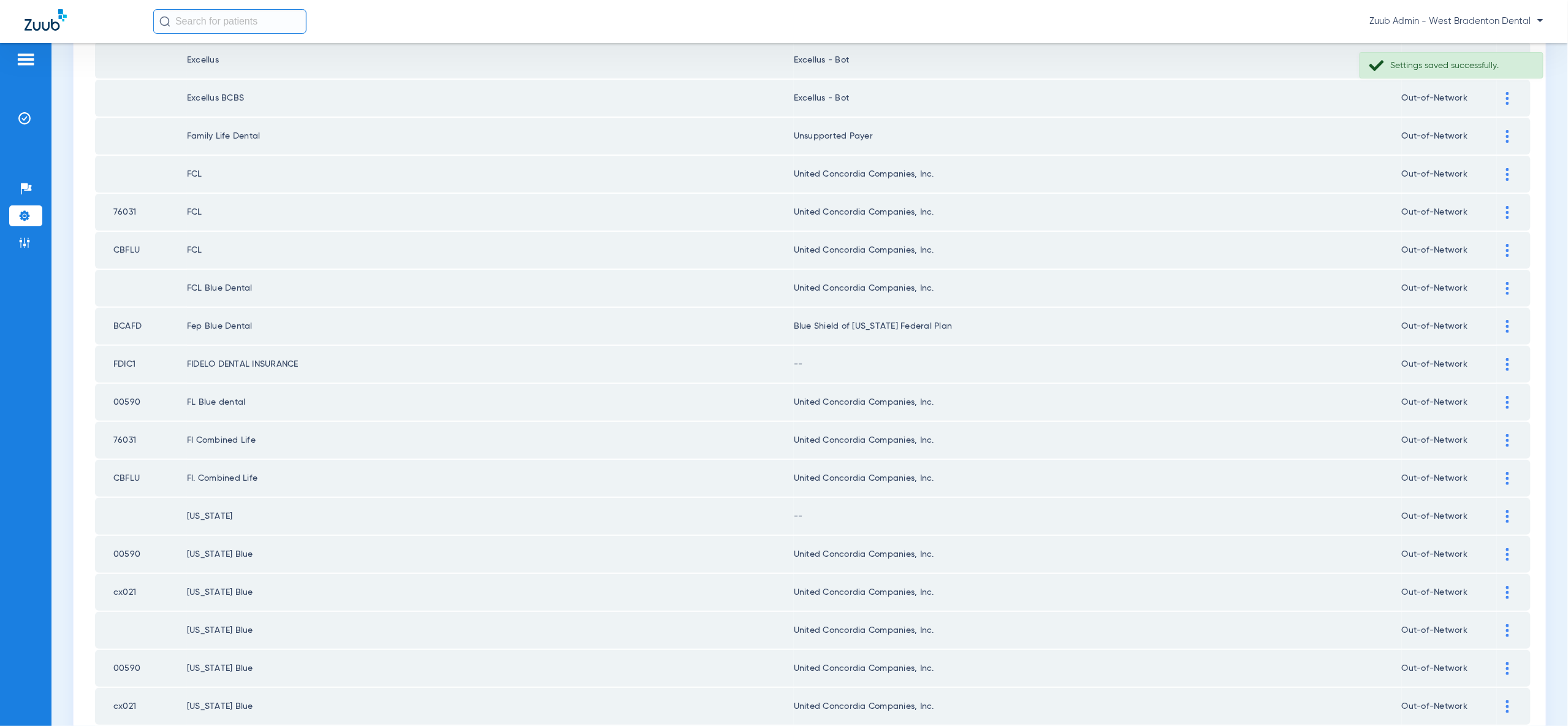
click at [1509, 358] on div at bounding box center [1507, 364] width 22 height 13
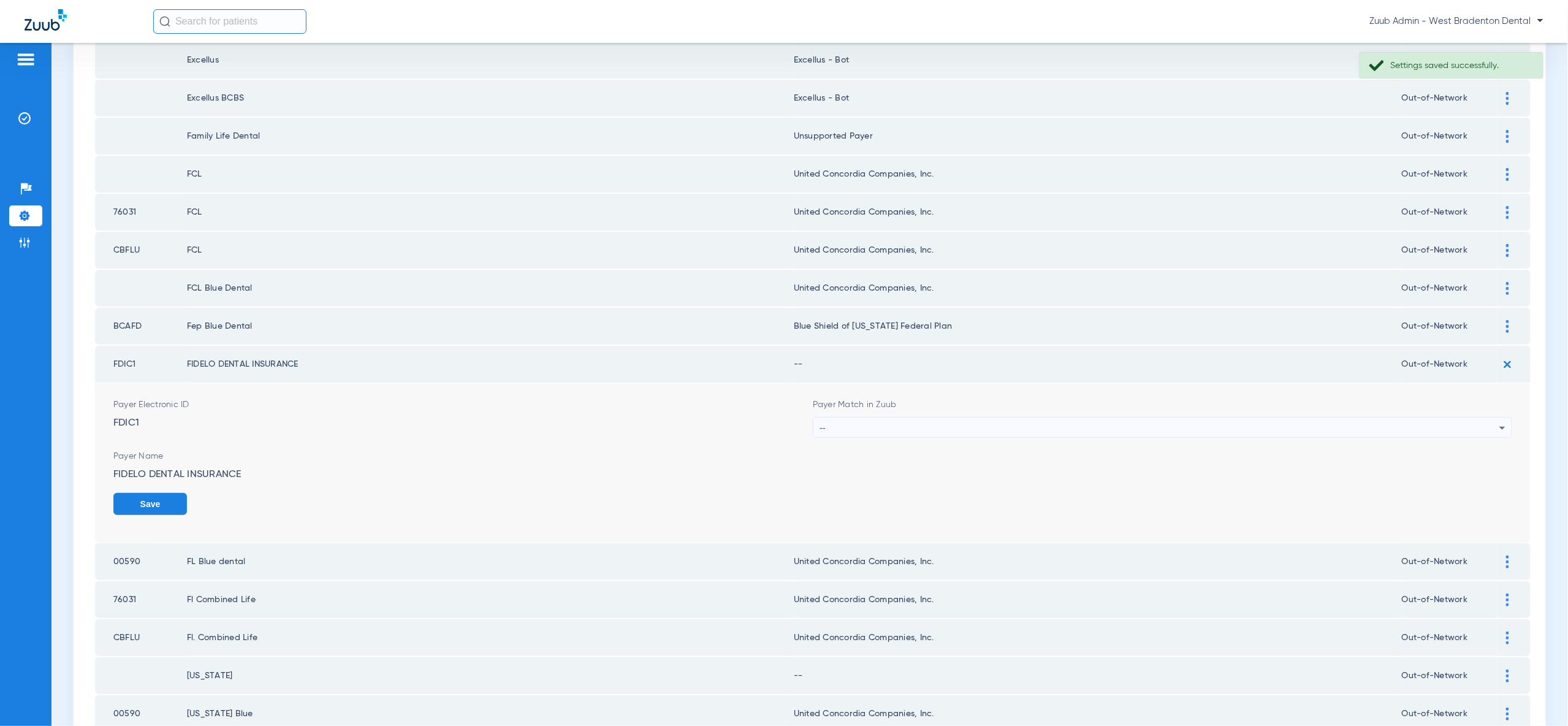
click at [1449, 399] on div "Payer Match in Zuub --" at bounding box center [1162, 418] width 699 height 39
click at [1460, 418] on div "--" at bounding box center [1159, 428] width 680 height 21
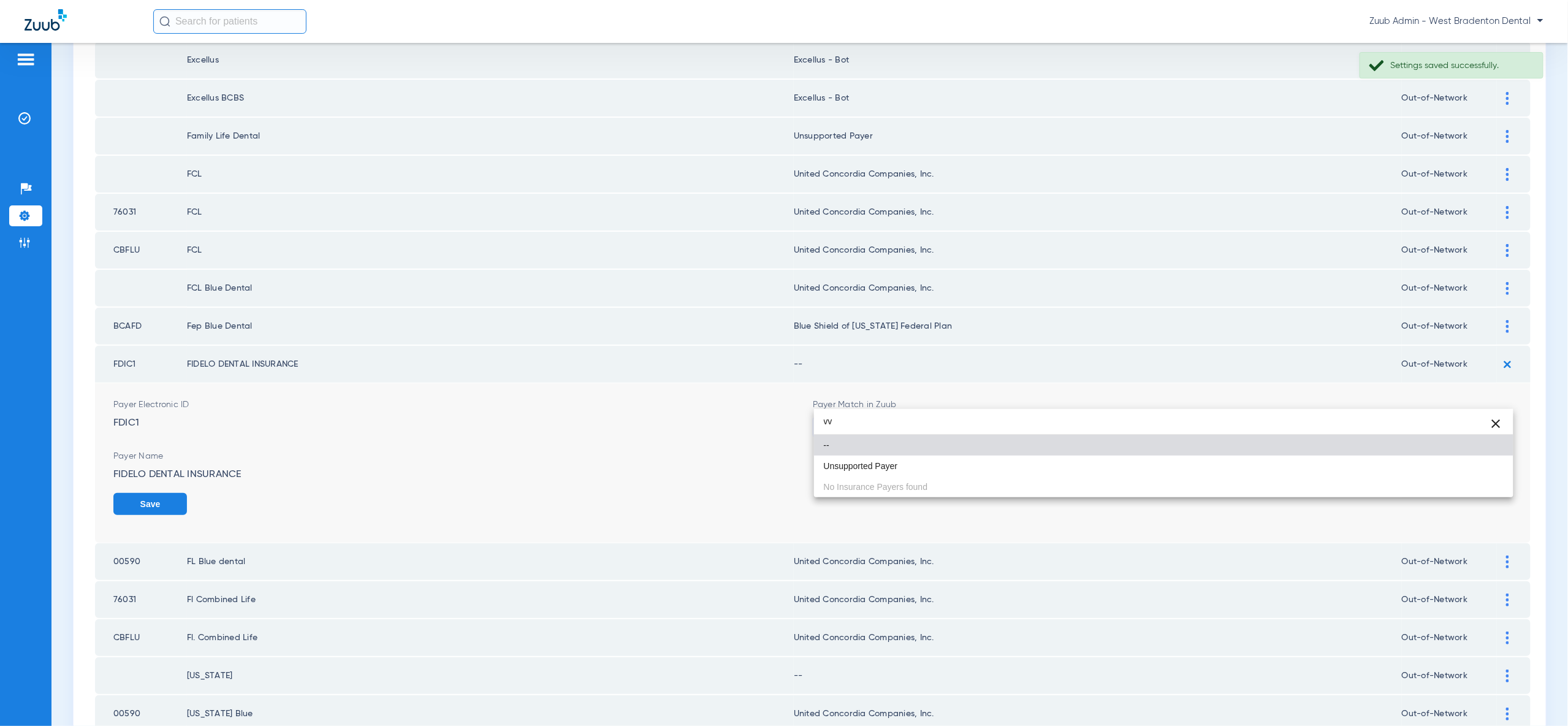
type input "vv"
click at [1468, 469] on mat-option "Unsupported Payer" at bounding box center [1163, 466] width 699 height 21
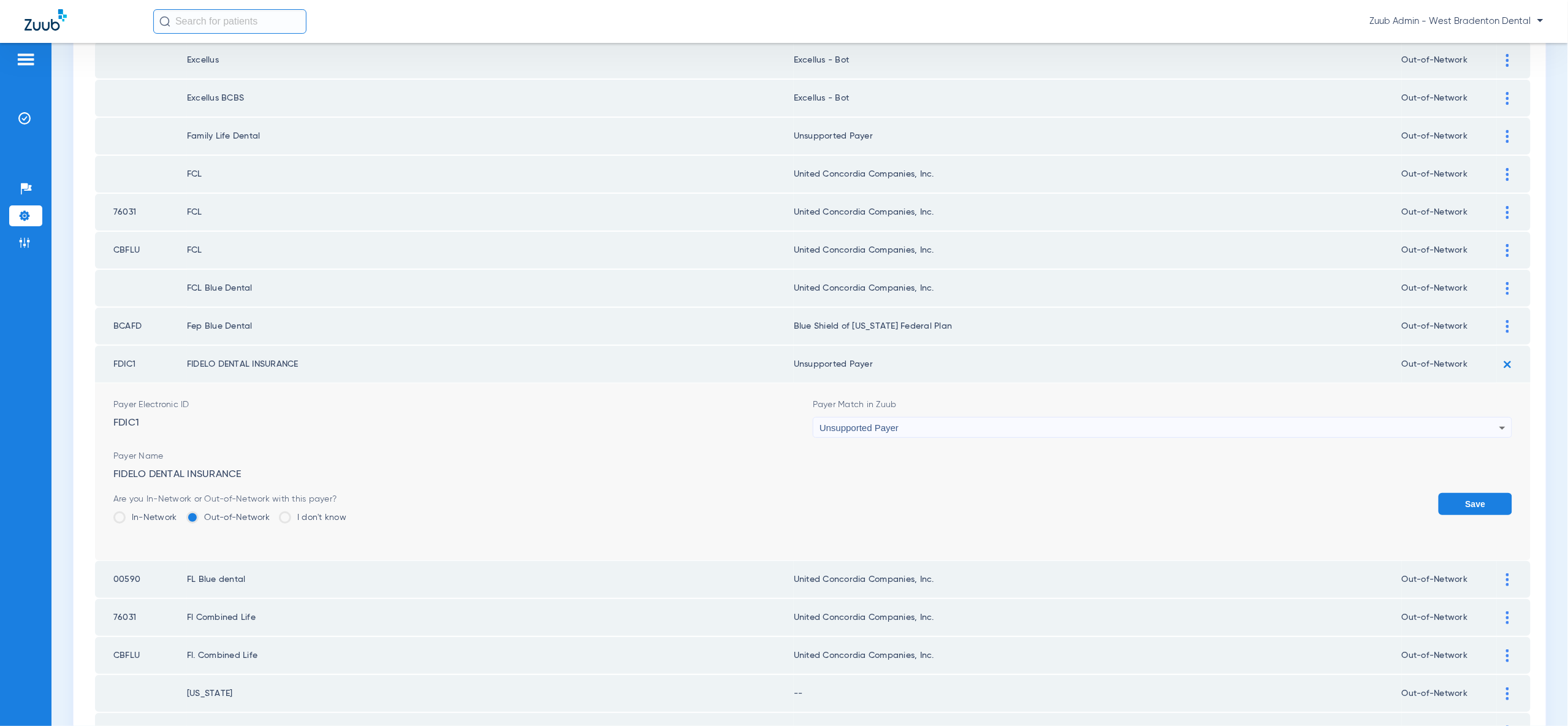
click at [1468, 493] on button "Save" at bounding box center [1475, 503] width 73 height 22
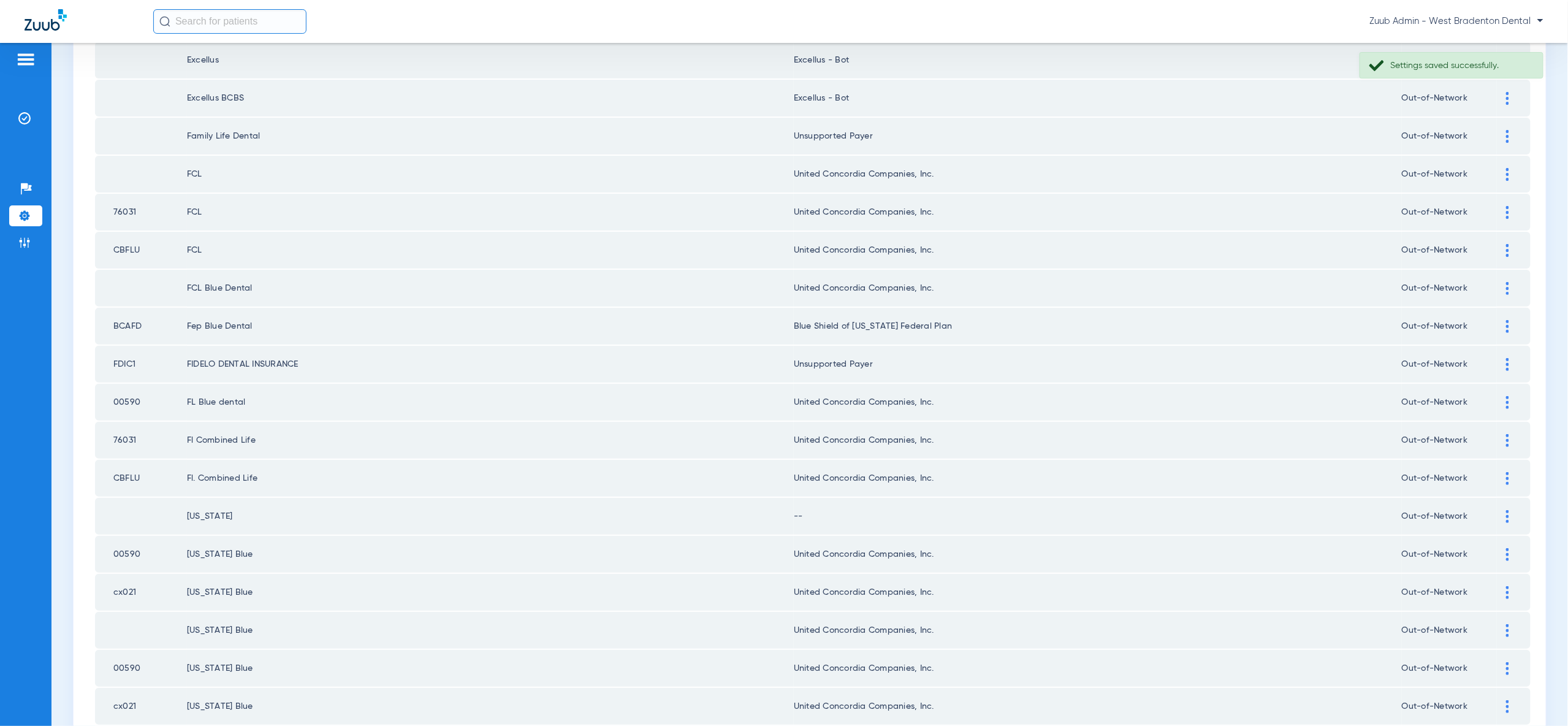
click at [1506, 510] on img at bounding box center [1507, 517] width 3 height 13
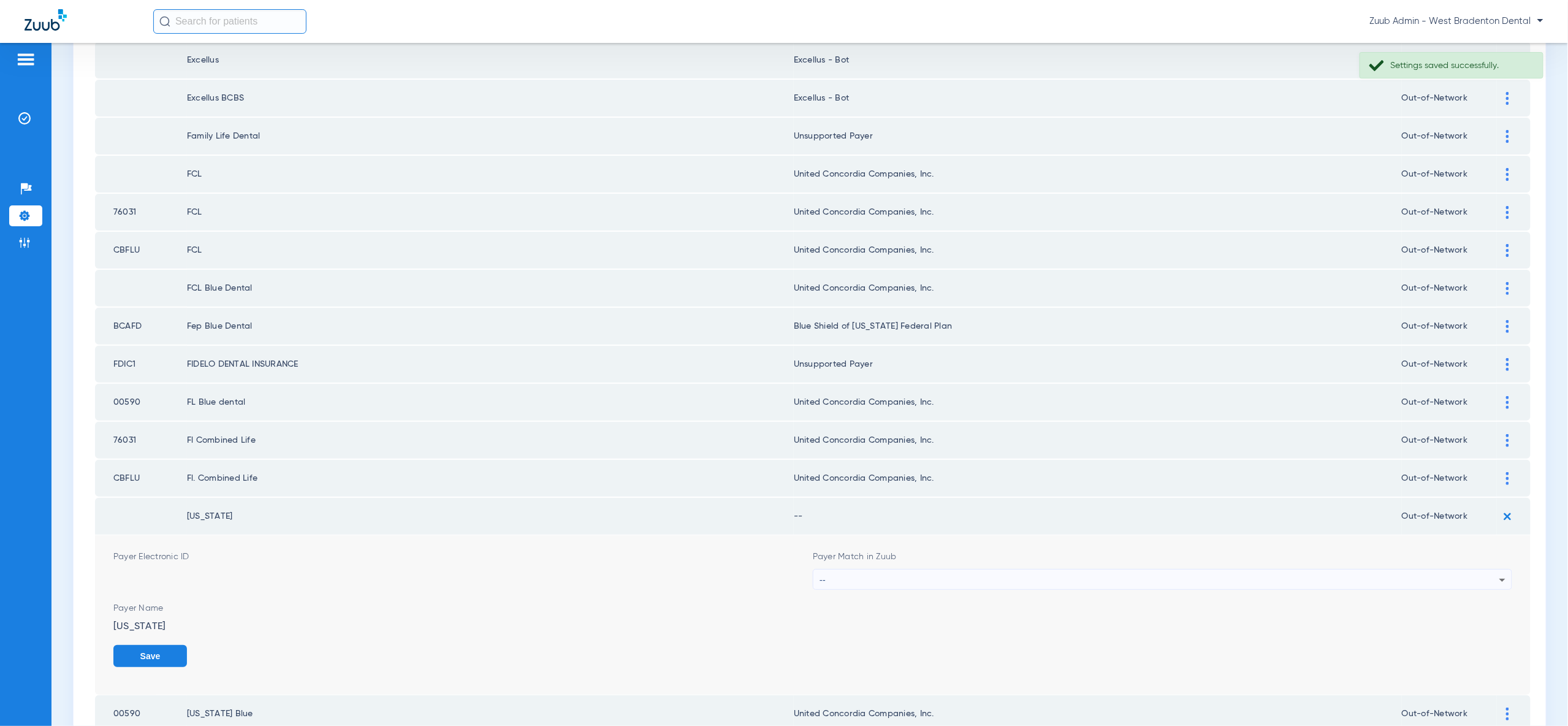
click at [1475, 570] on div "--" at bounding box center [1159, 580] width 680 height 21
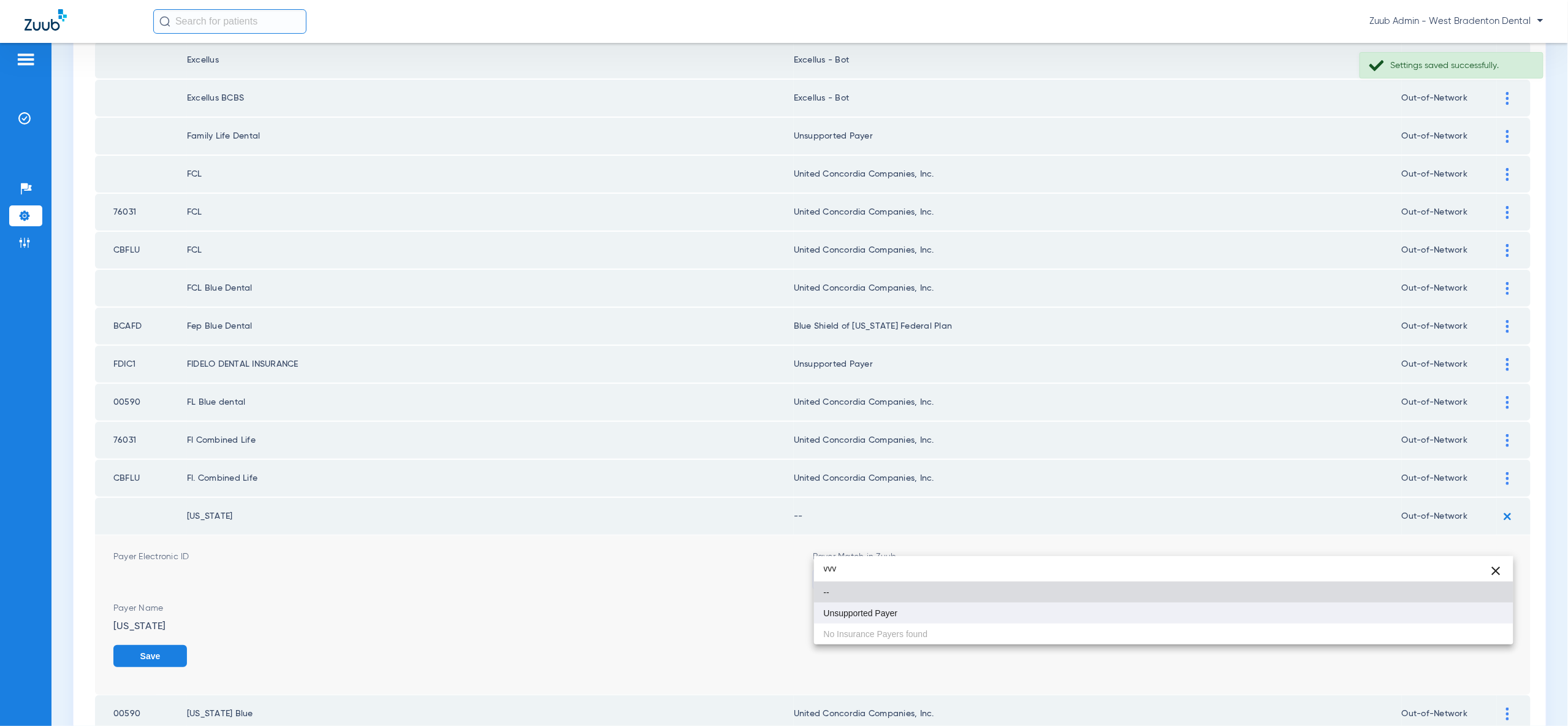
type input "vvv"
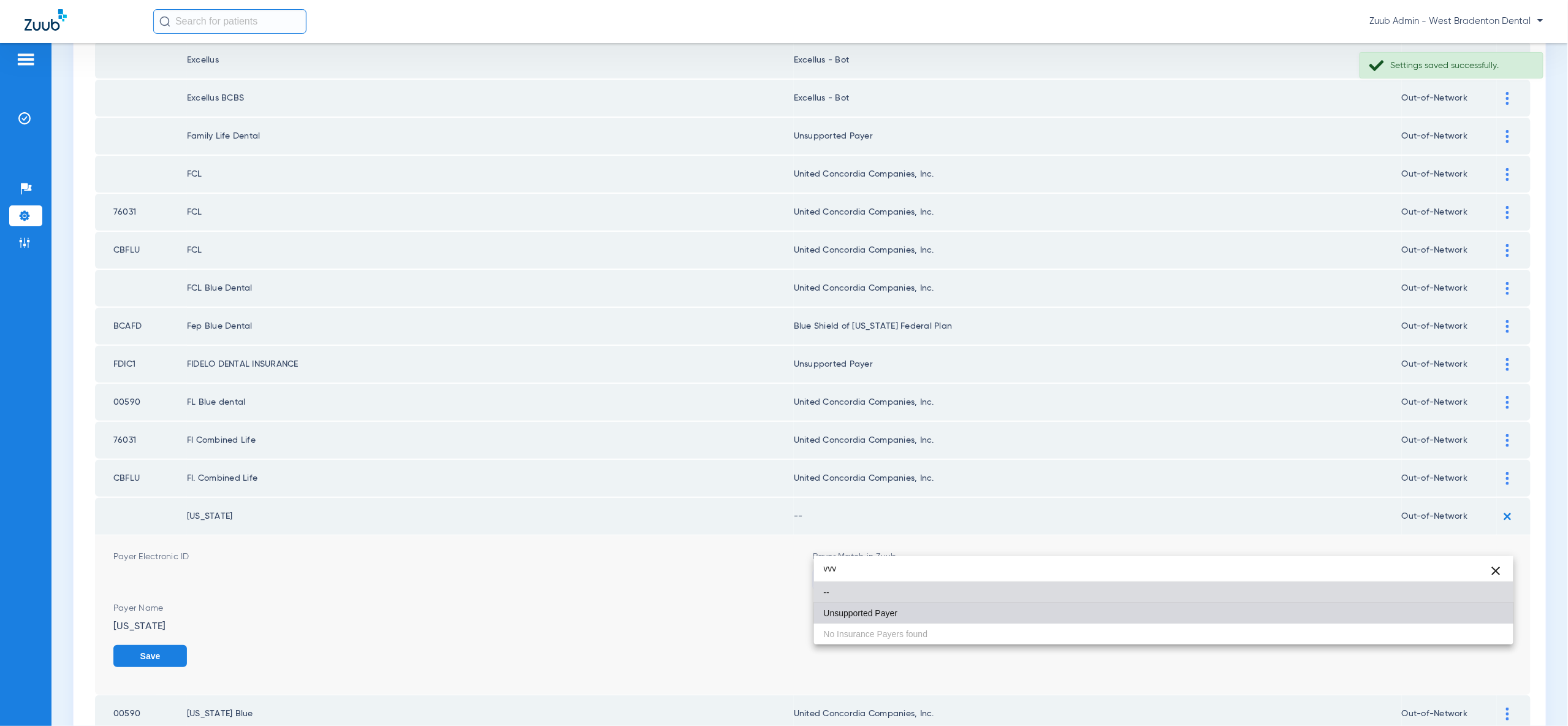
click at [1468, 618] on mat-option "Unsupported Payer" at bounding box center [1163, 614] width 699 height 21
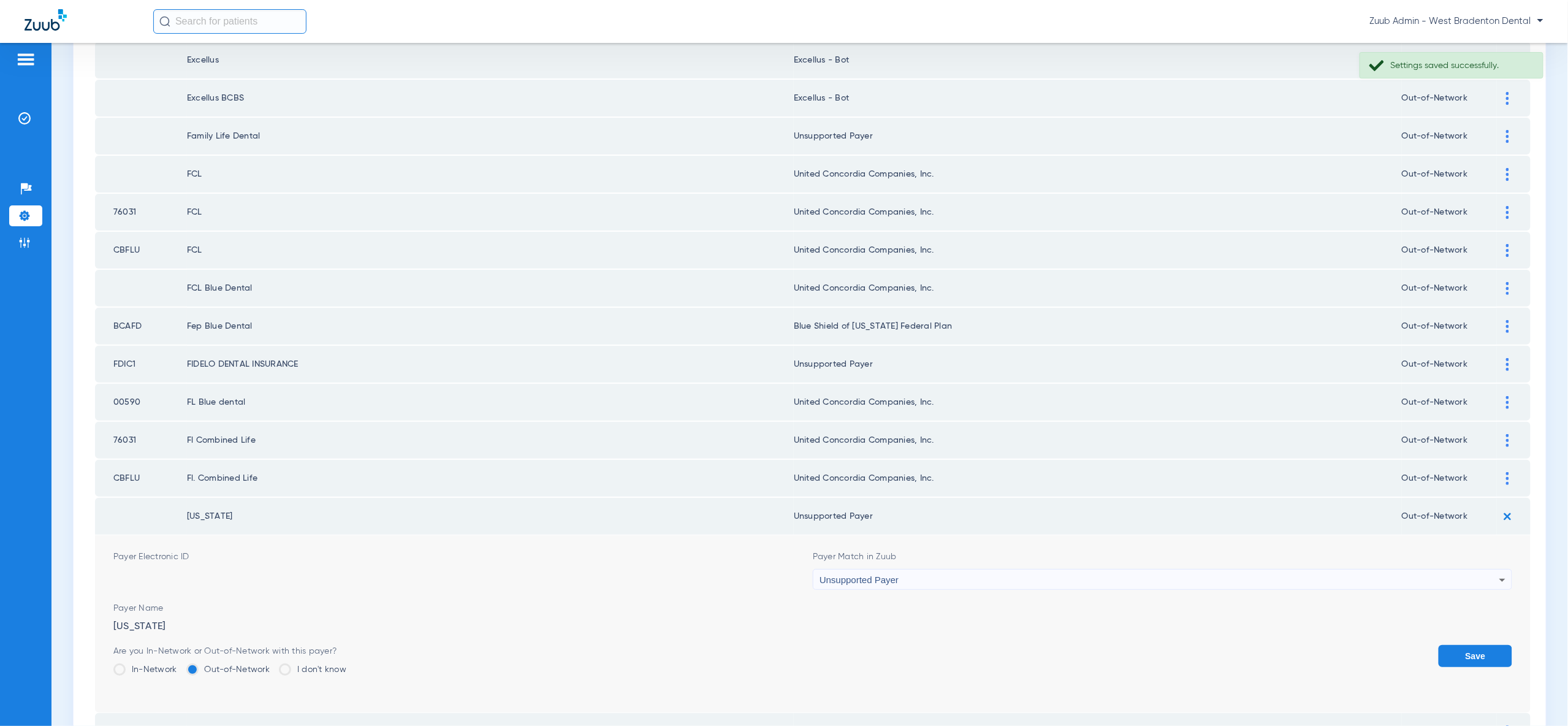
drag, startPoint x: 1468, startPoint y: 618, endPoint x: 1463, endPoint y: 612, distance: 7.8
click at [1468, 645] on button "Save" at bounding box center [1475, 656] width 73 height 22
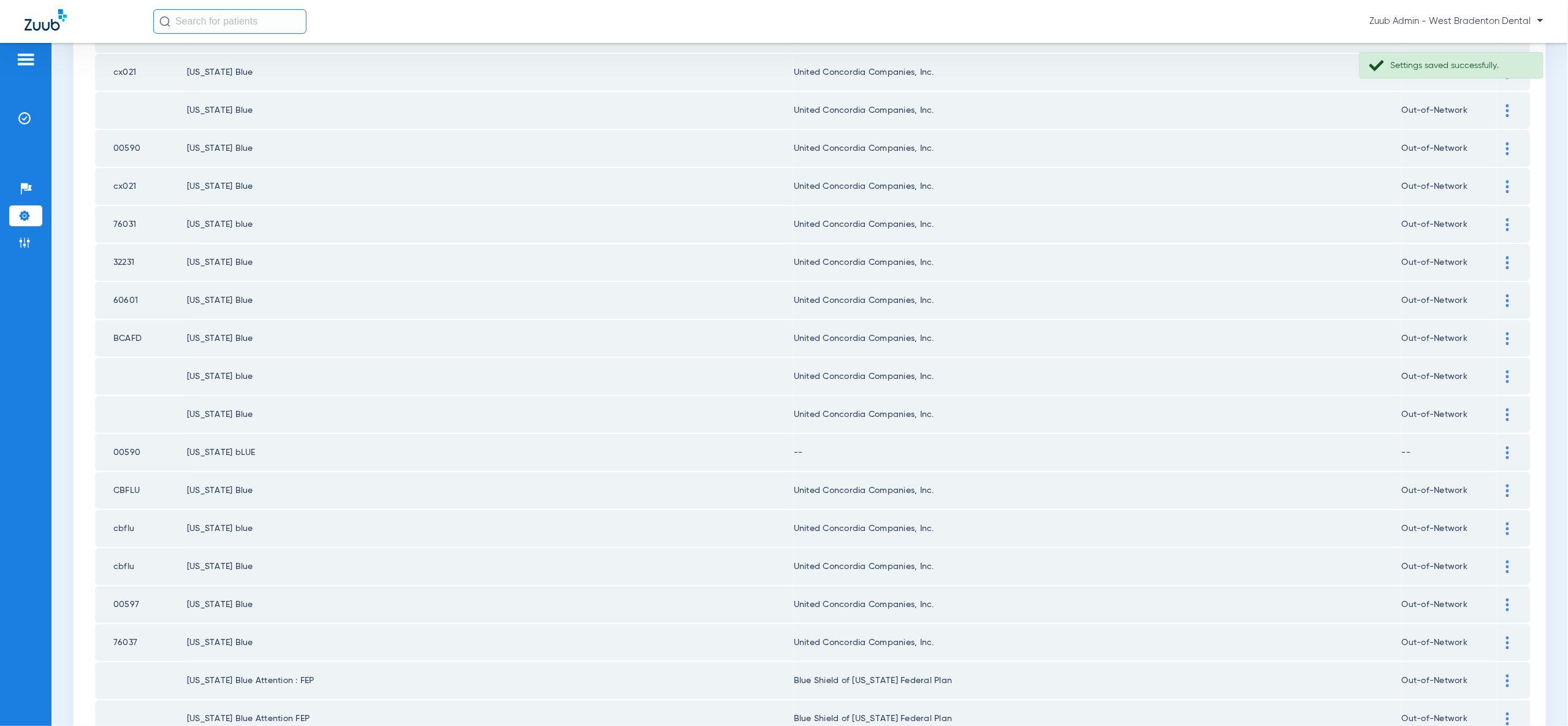
scroll to position [1274, 0]
click at [1519, 434] on td at bounding box center [1513, 452] width 33 height 37
click at [1515, 446] on div at bounding box center [1507, 453] width 22 height 13
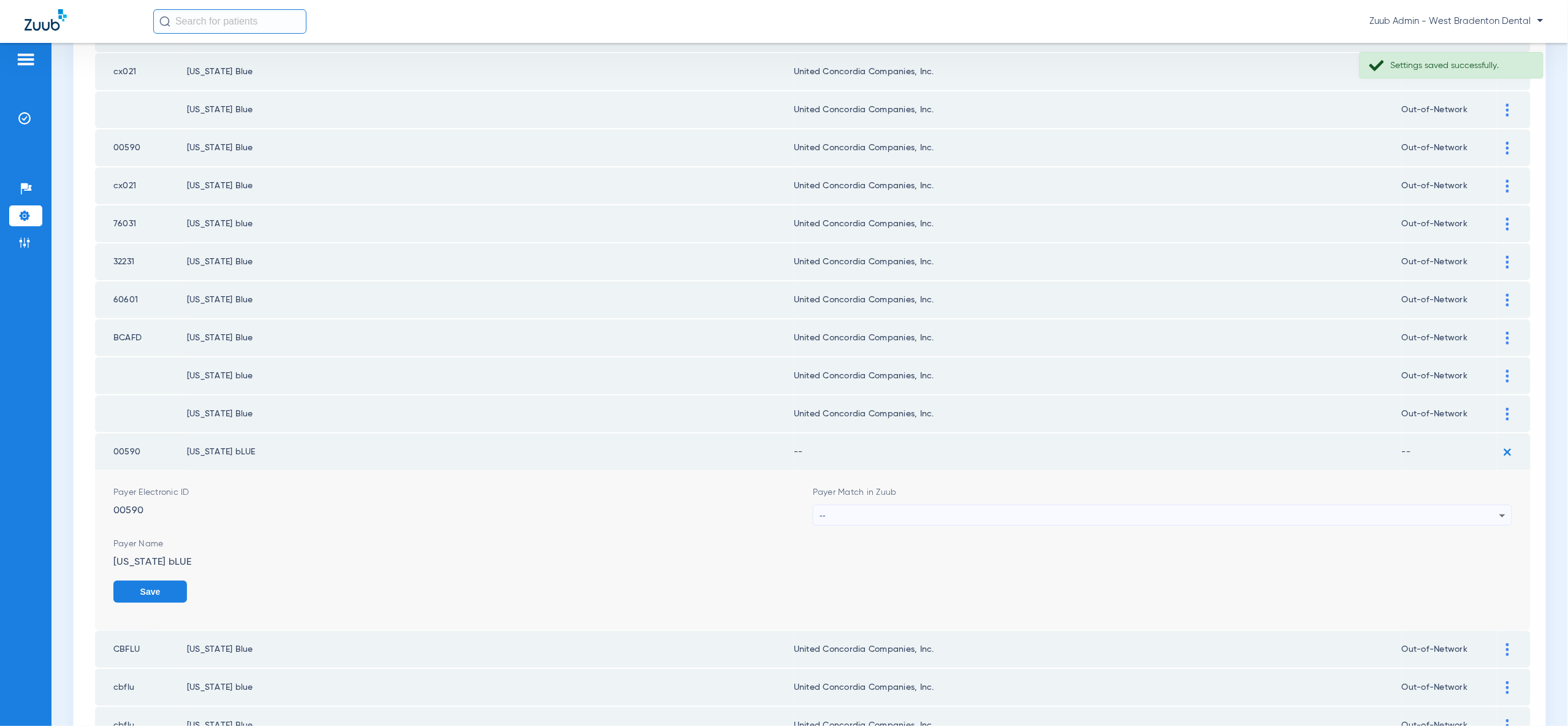
click at [1461, 505] on div "--" at bounding box center [1159, 516] width 680 height 21
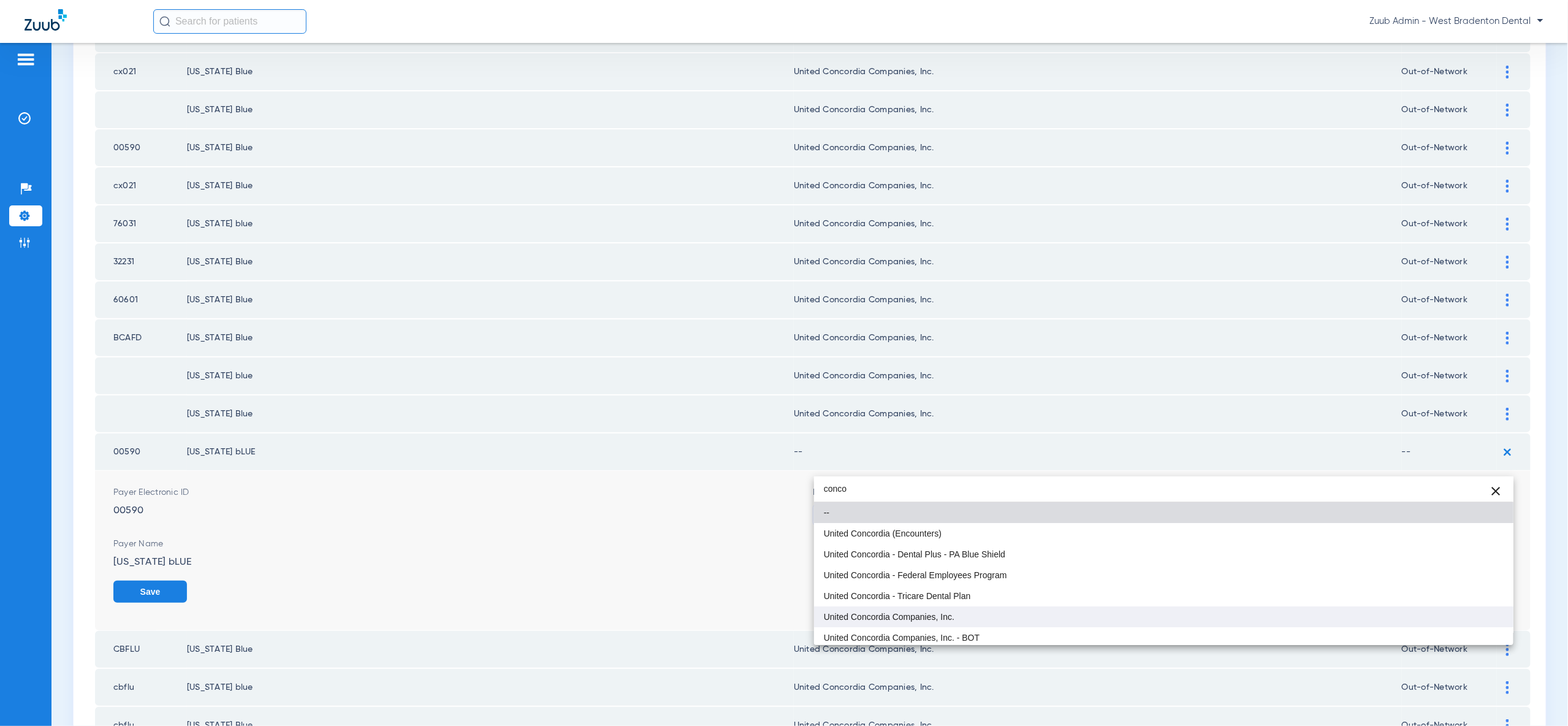
type input "conco"
click at [1414, 618] on mat-option "United Concordia Companies, Inc." at bounding box center [1163, 617] width 699 height 21
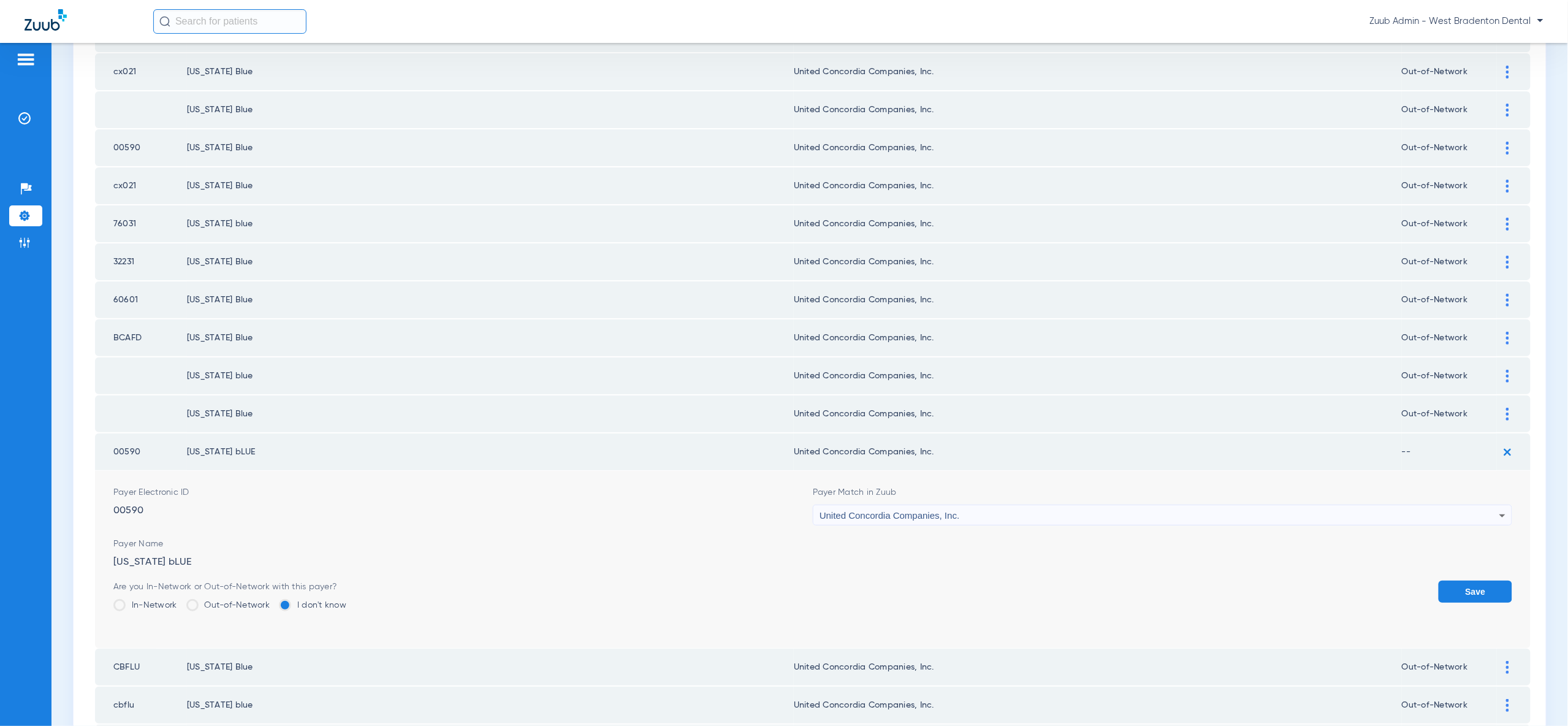
click at [1472, 580] on button "Save" at bounding box center [1475, 591] width 73 height 22
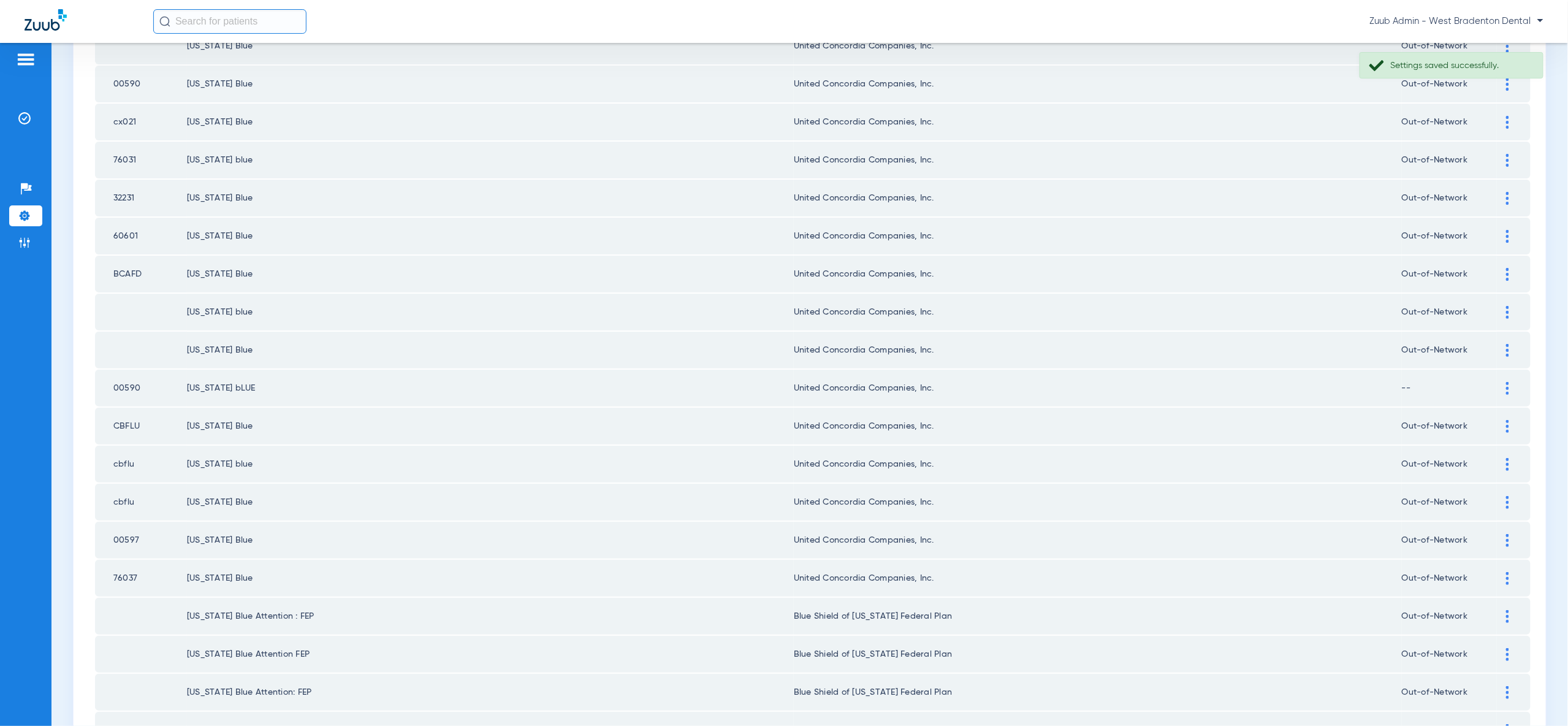
scroll to position [1428, 0]
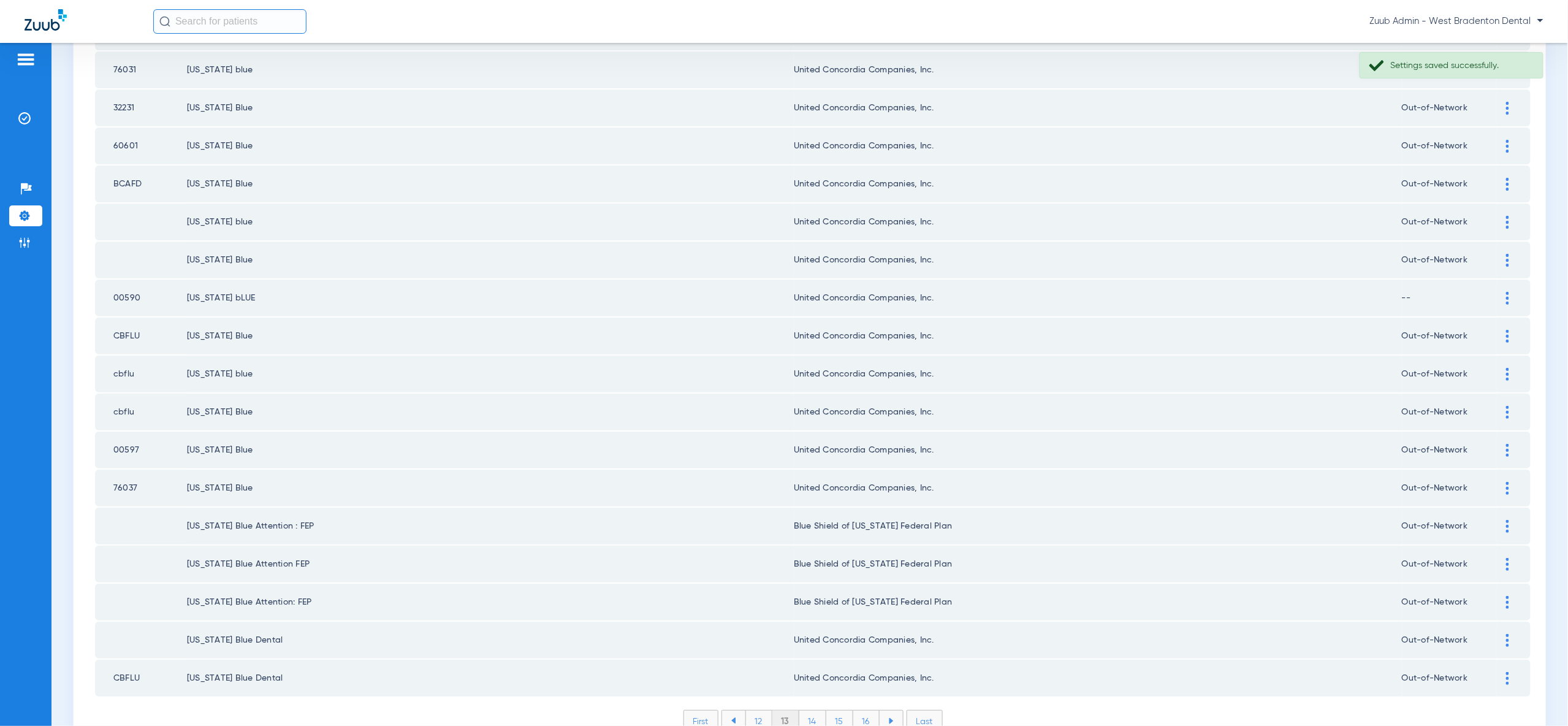
click at [763, 711] on li "12" at bounding box center [759, 721] width 27 height 21
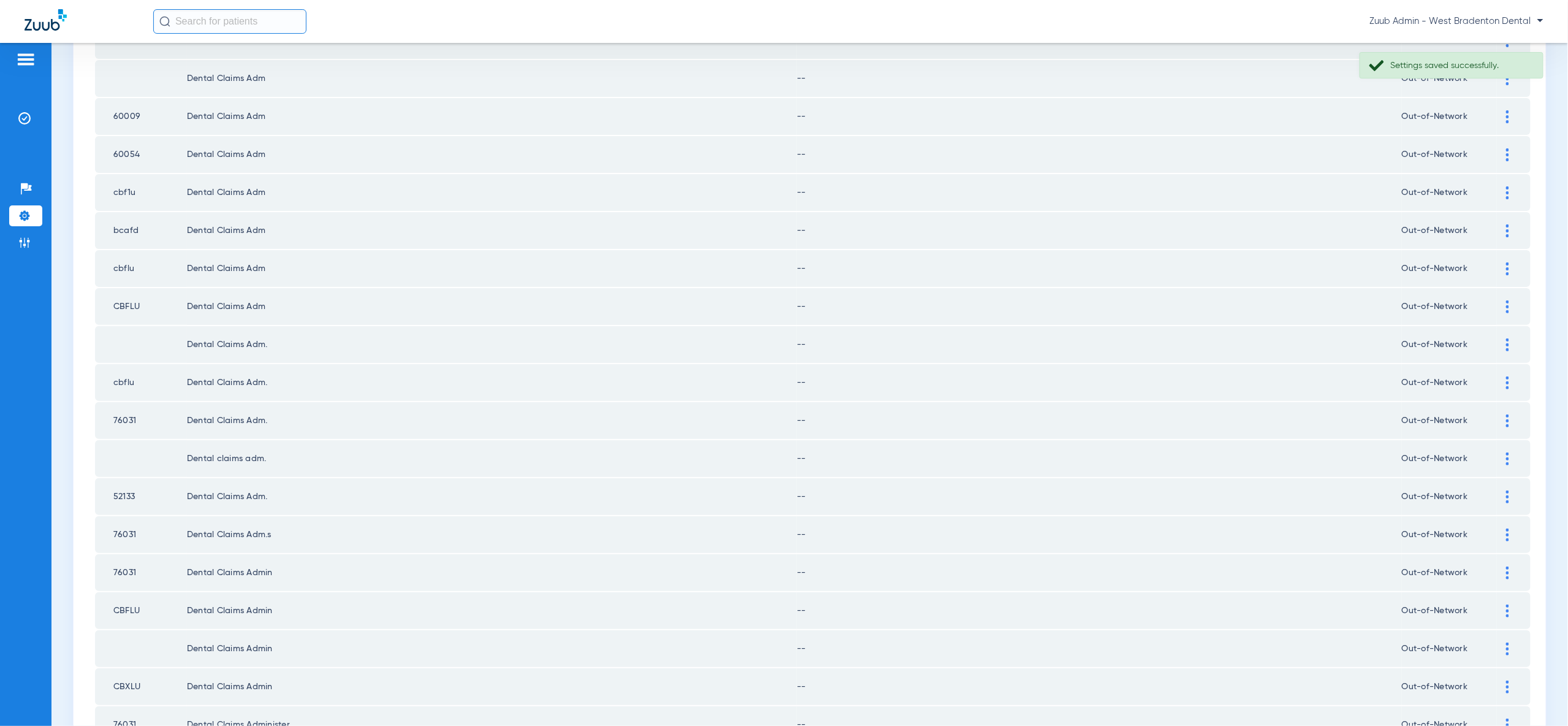
scroll to position [0, 0]
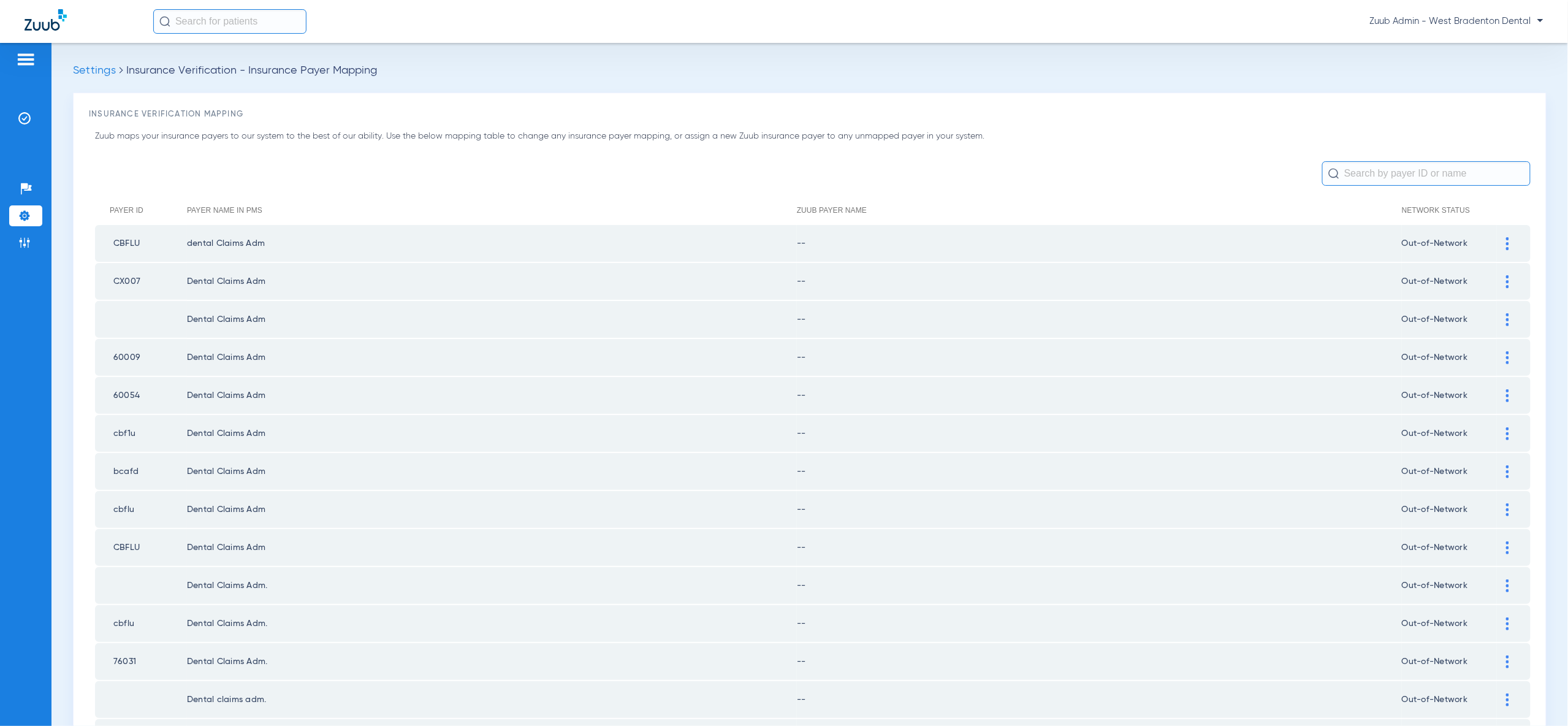
click at [1508, 245] on img at bounding box center [1507, 244] width 3 height 13
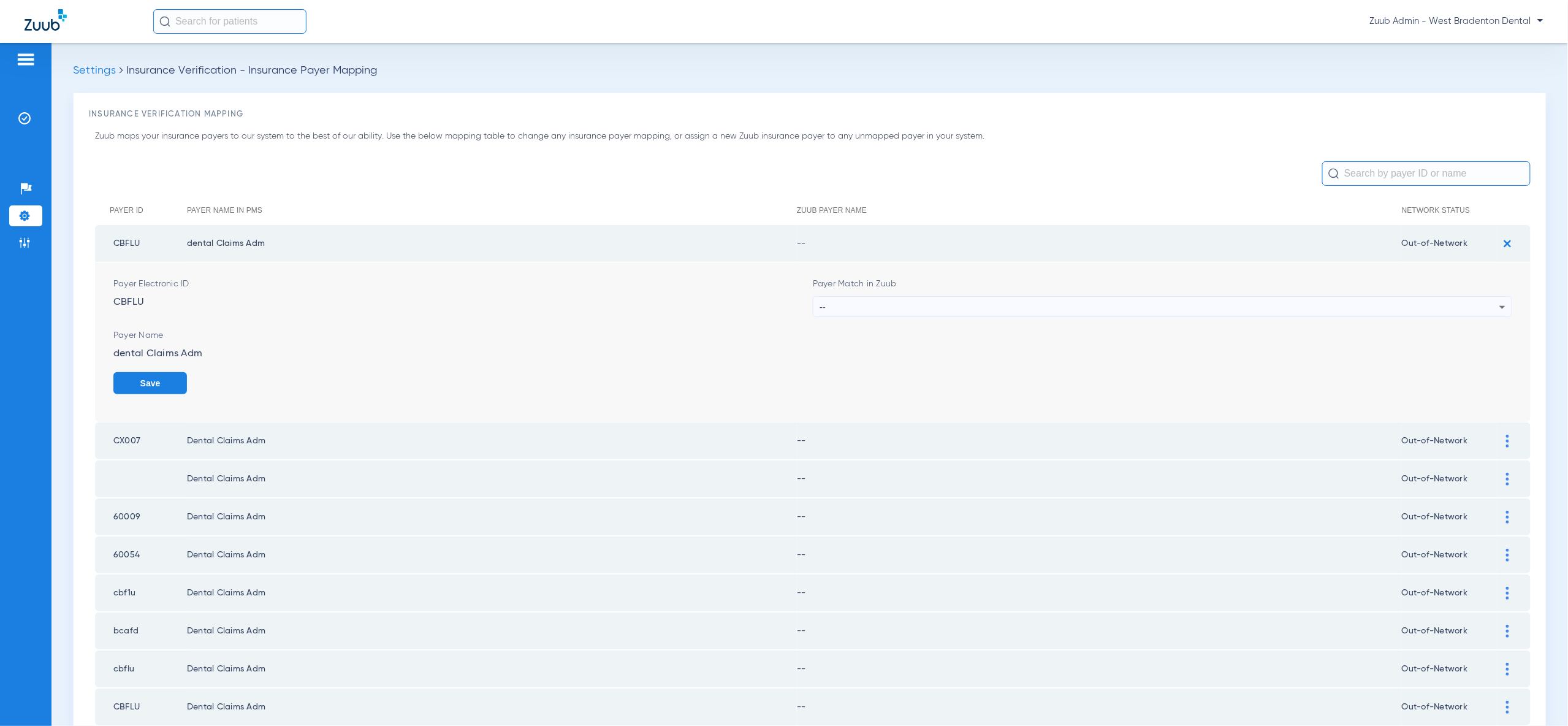
click at [1495, 309] on icon at bounding box center [1501, 306] width 14 height 14
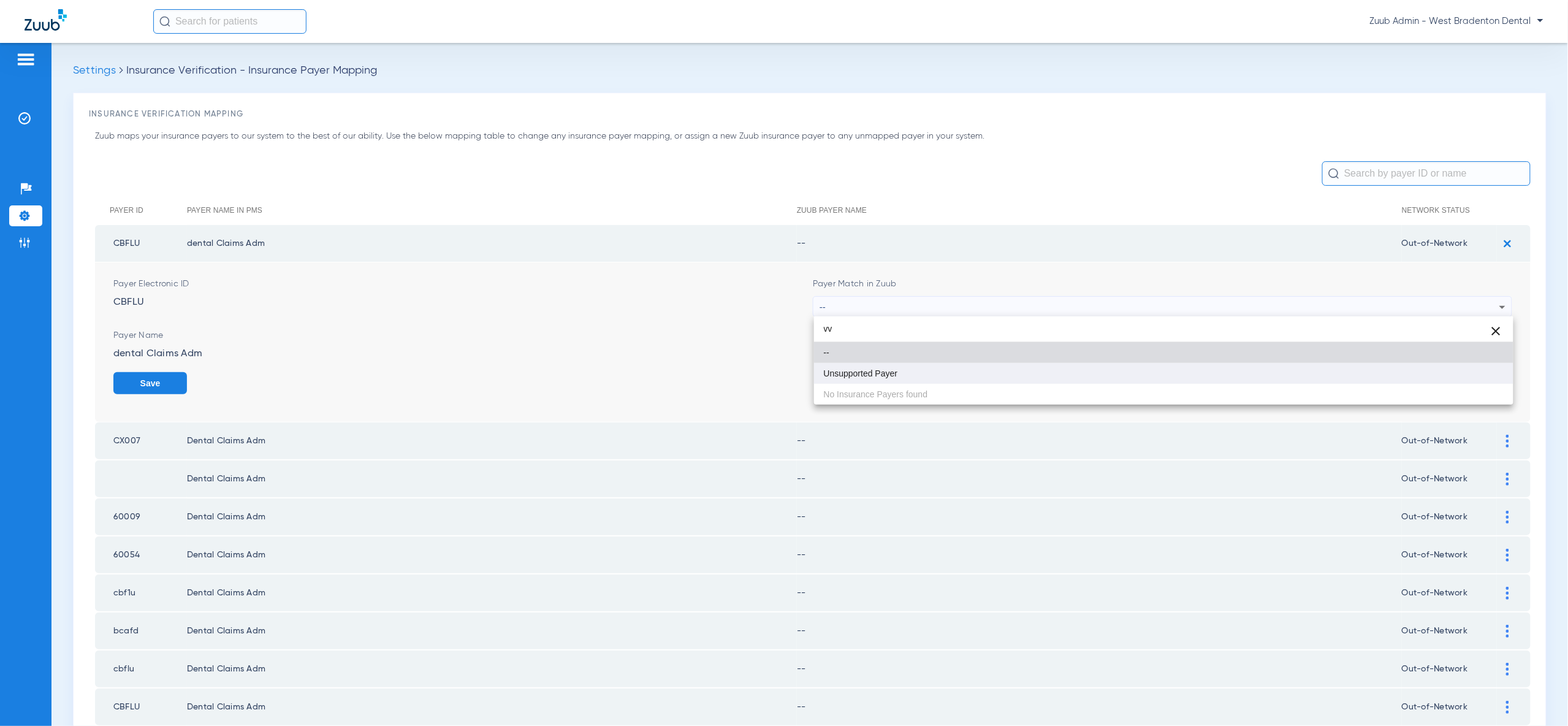
type input "vv"
click at [1472, 381] on mat-option "Unsupported Payer" at bounding box center [1163, 374] width 699 height 21
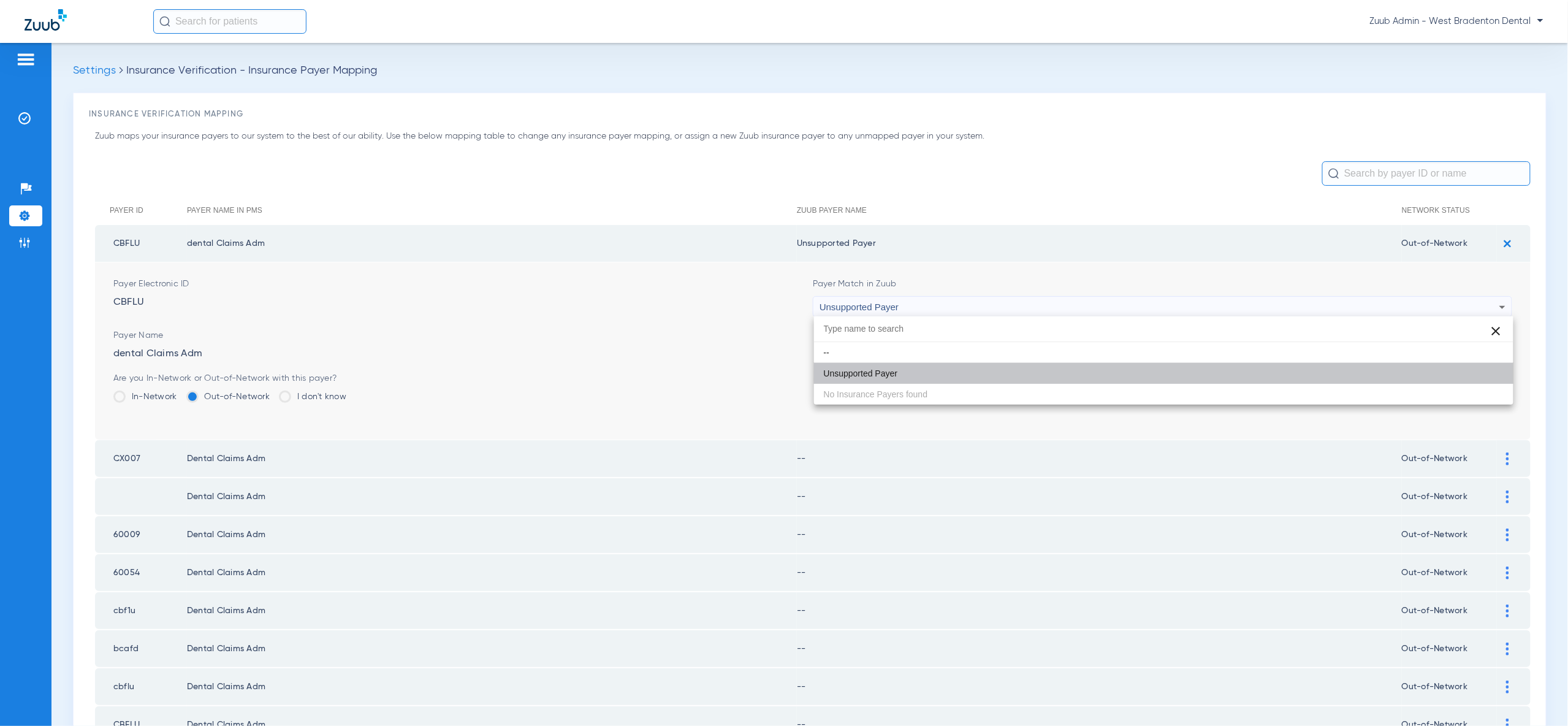
click at [1472, 381] on button "Save" at bounding box center [1475, 383] width 73 height 22
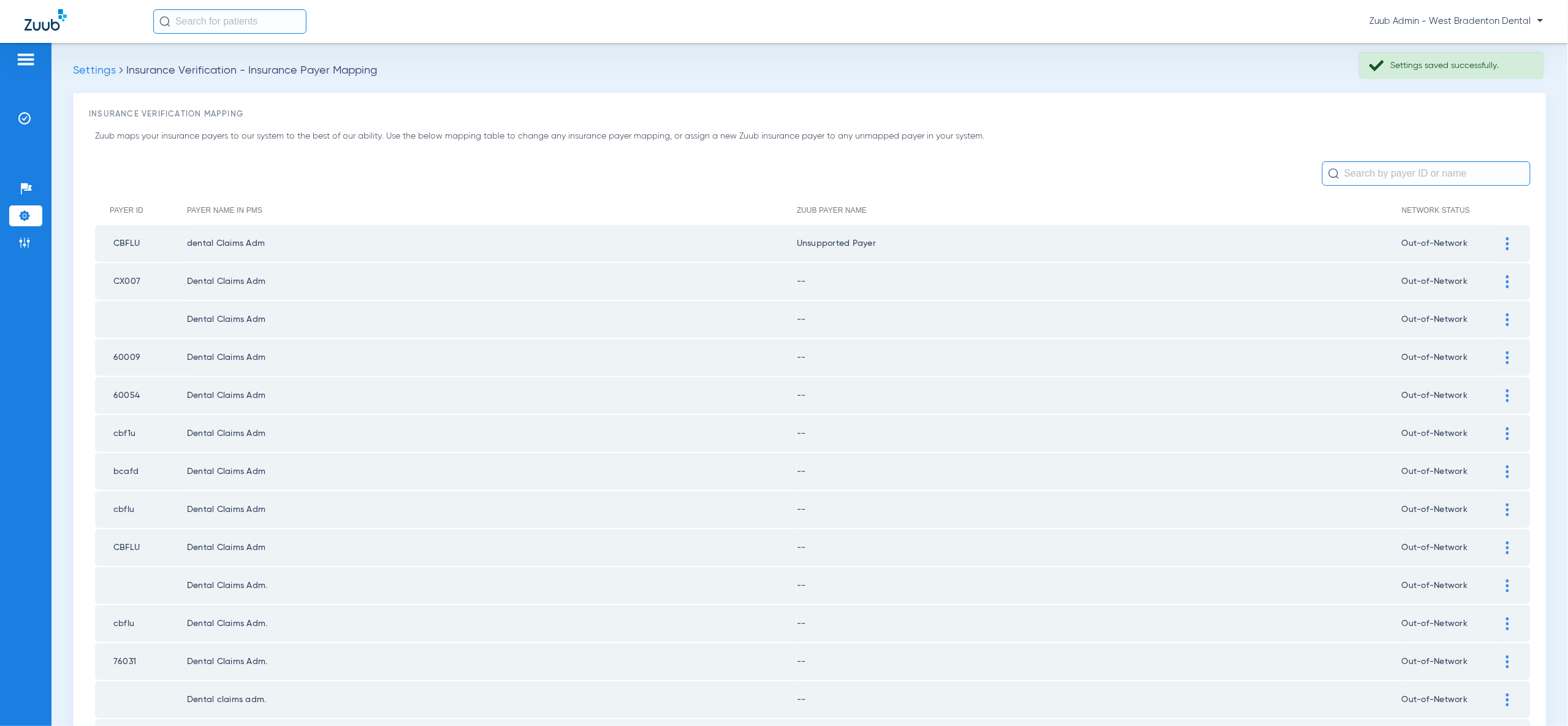
click at [1509, 285] on div at bounding box center [1507, 282] width 22 height 13
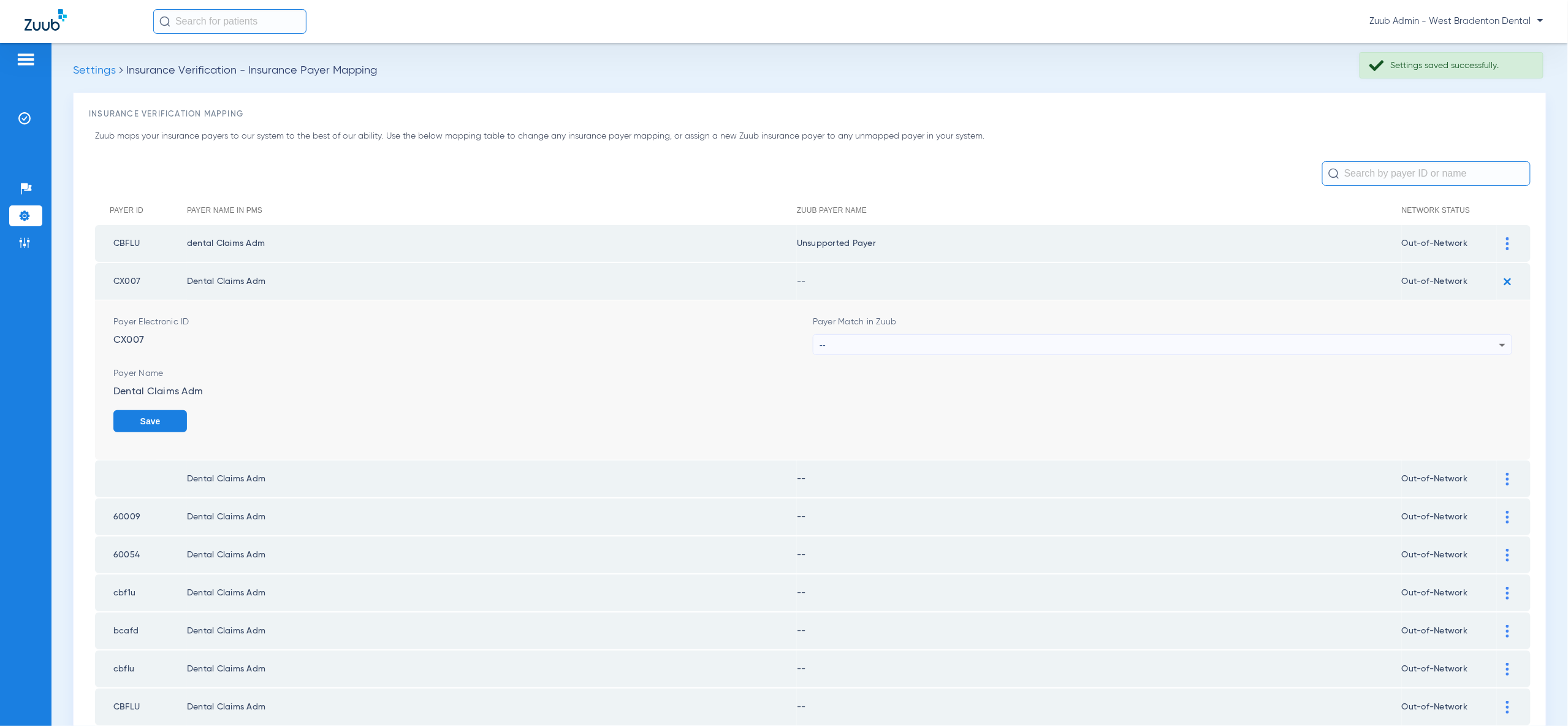
click at [1496, 343] on icon at bounding box center [1501, 344] width 14 height 14
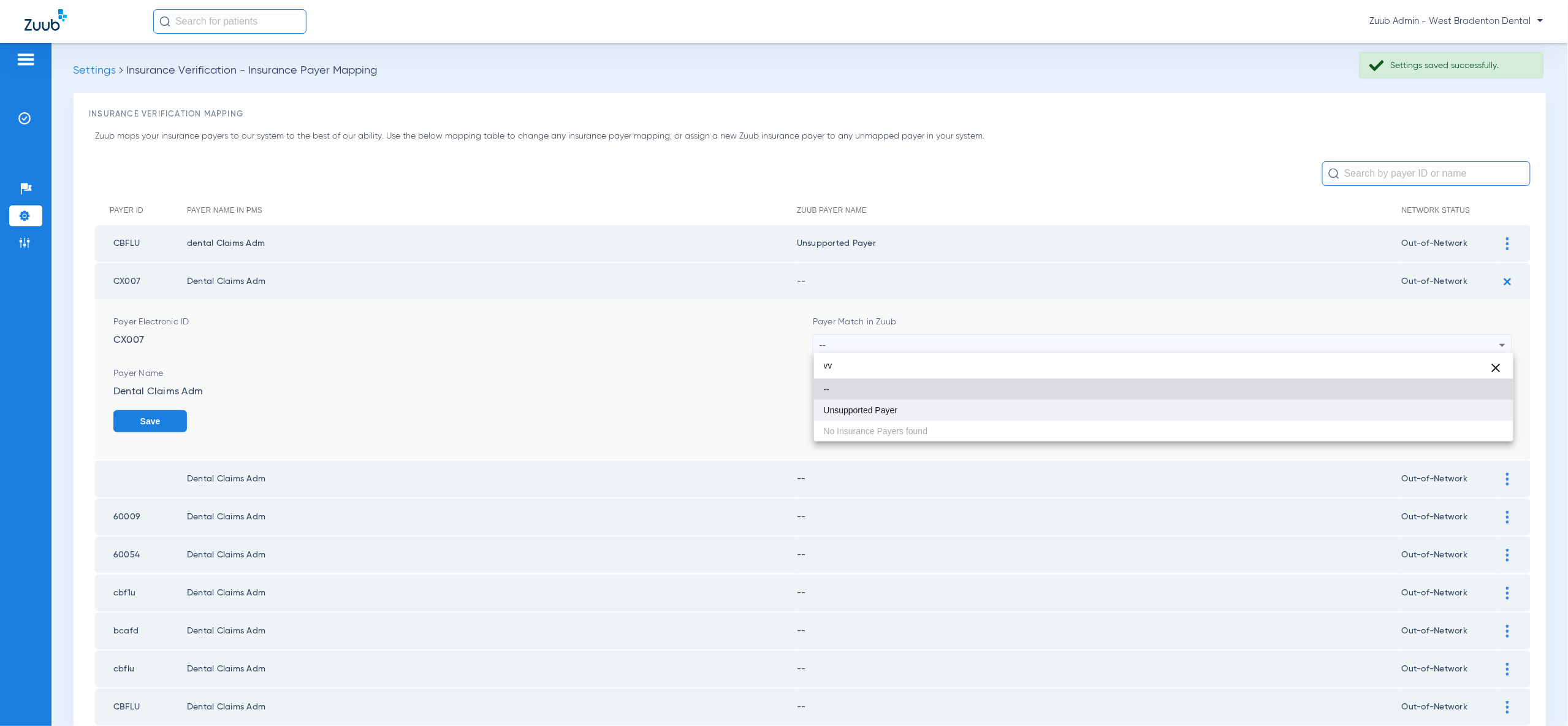
type input "vv"
click at [1474, 413] on mat-option "Unsupported Payer" at bounding box center [1163, 410] width 699 height 21
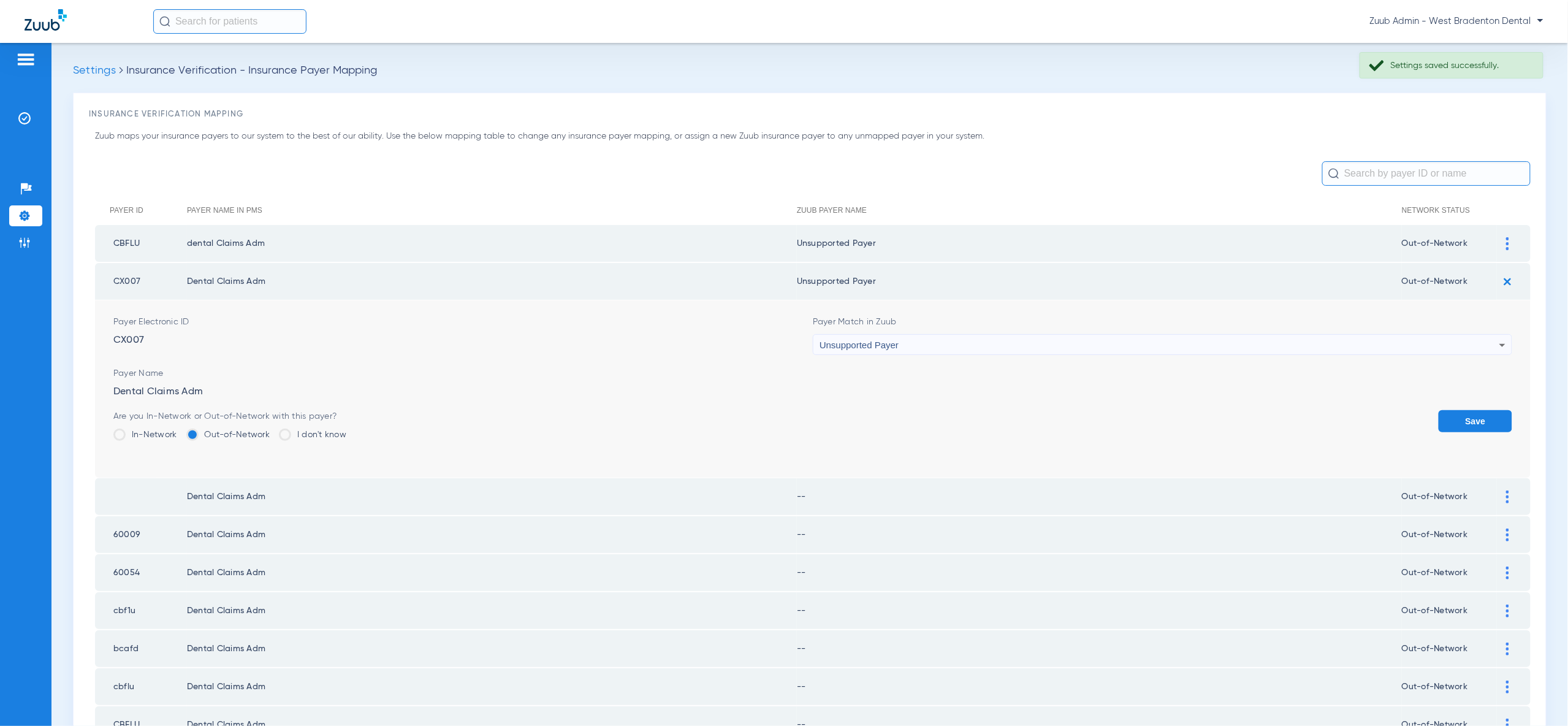
click at [1474, 415] on button "Save" at bounding box center [1475, 421] width 73 height 22
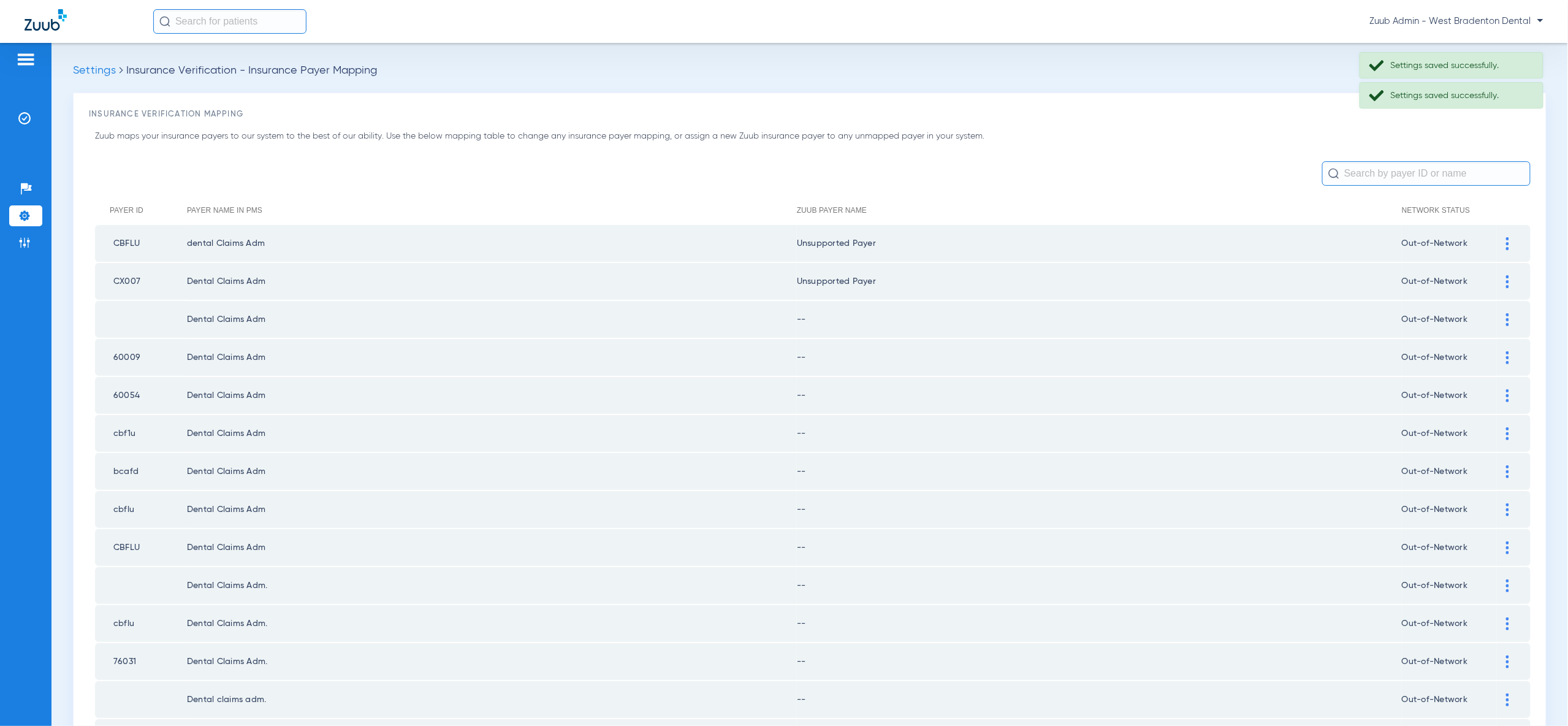
click at [1508, 317] on img at bounding box center [1507, 320] width 3 height 13
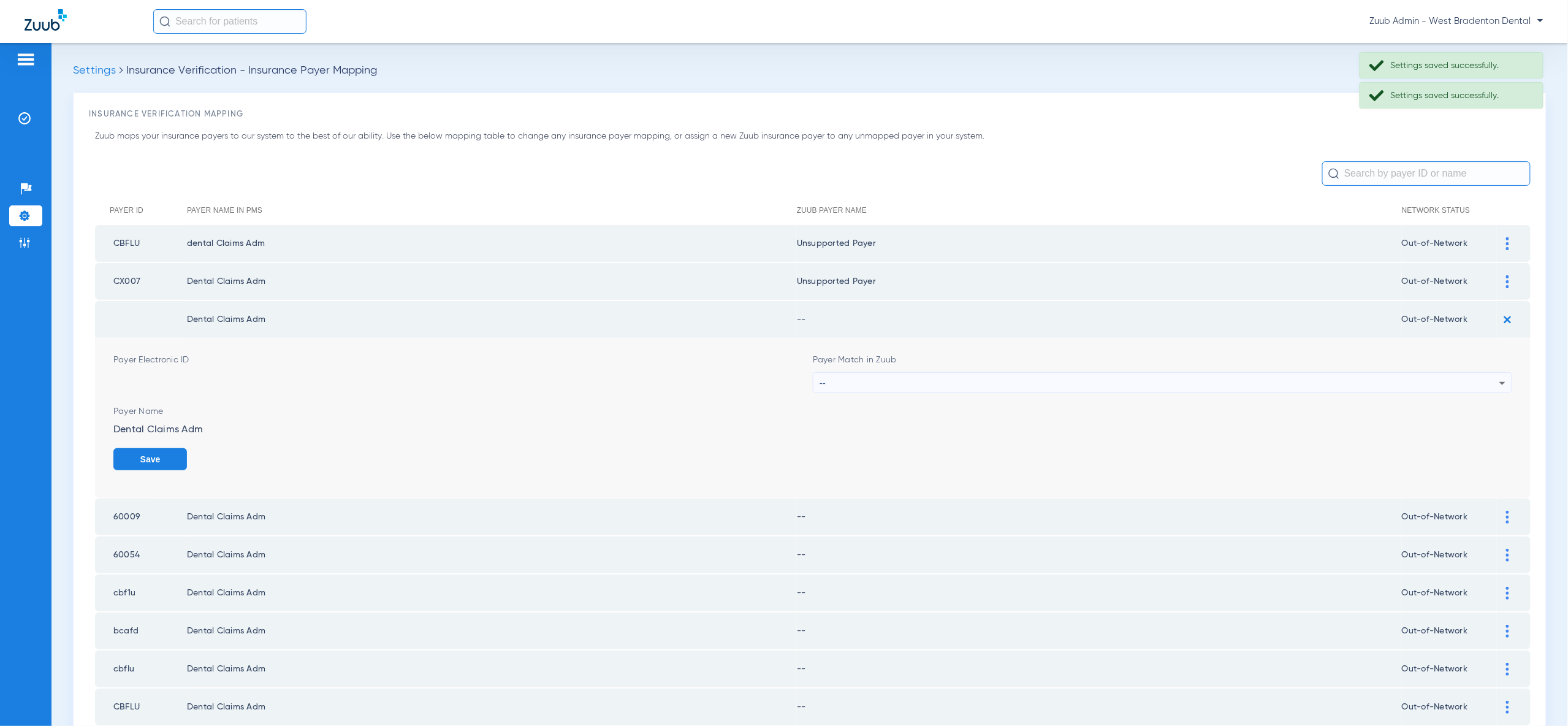
click at [1484, 377] on div "--" at bounding box center [1159, 383] width 680 height 21
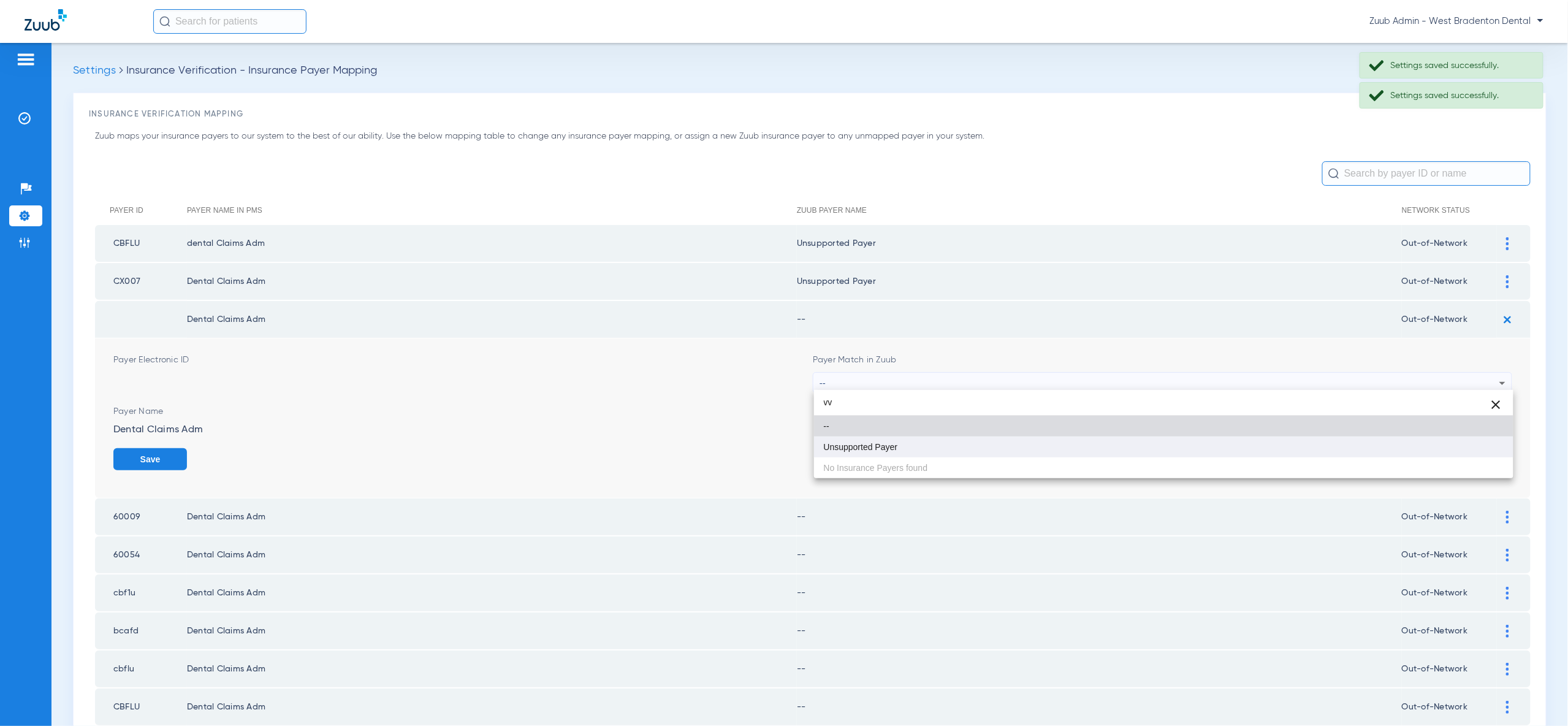
type input "vv"
click at [1490, 446] on mat-option "Unsupported Payer" at bounding box center [1163, 447] width 699 height 21
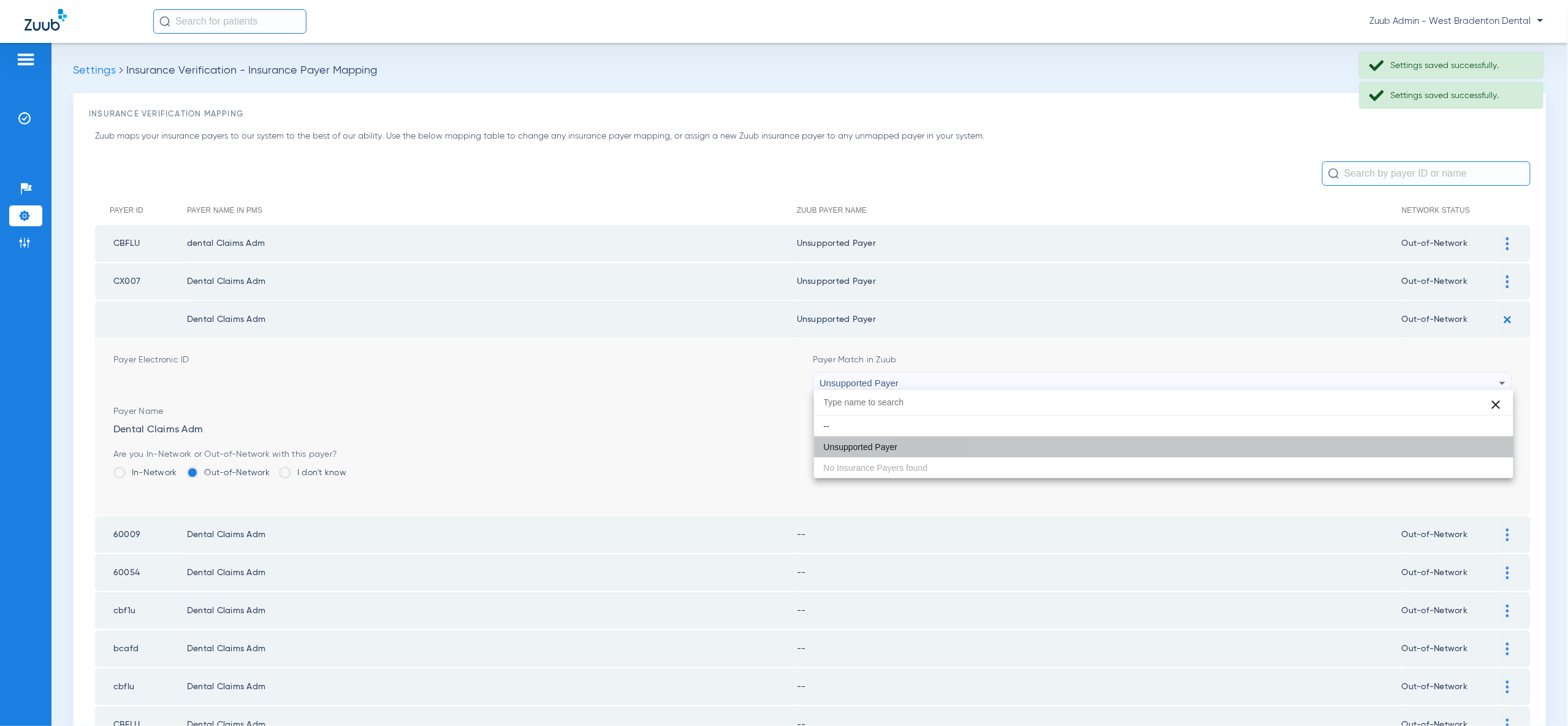
click at [1491, 454] on button "Save" at bounding box center [1475, 459] width 73 height 22
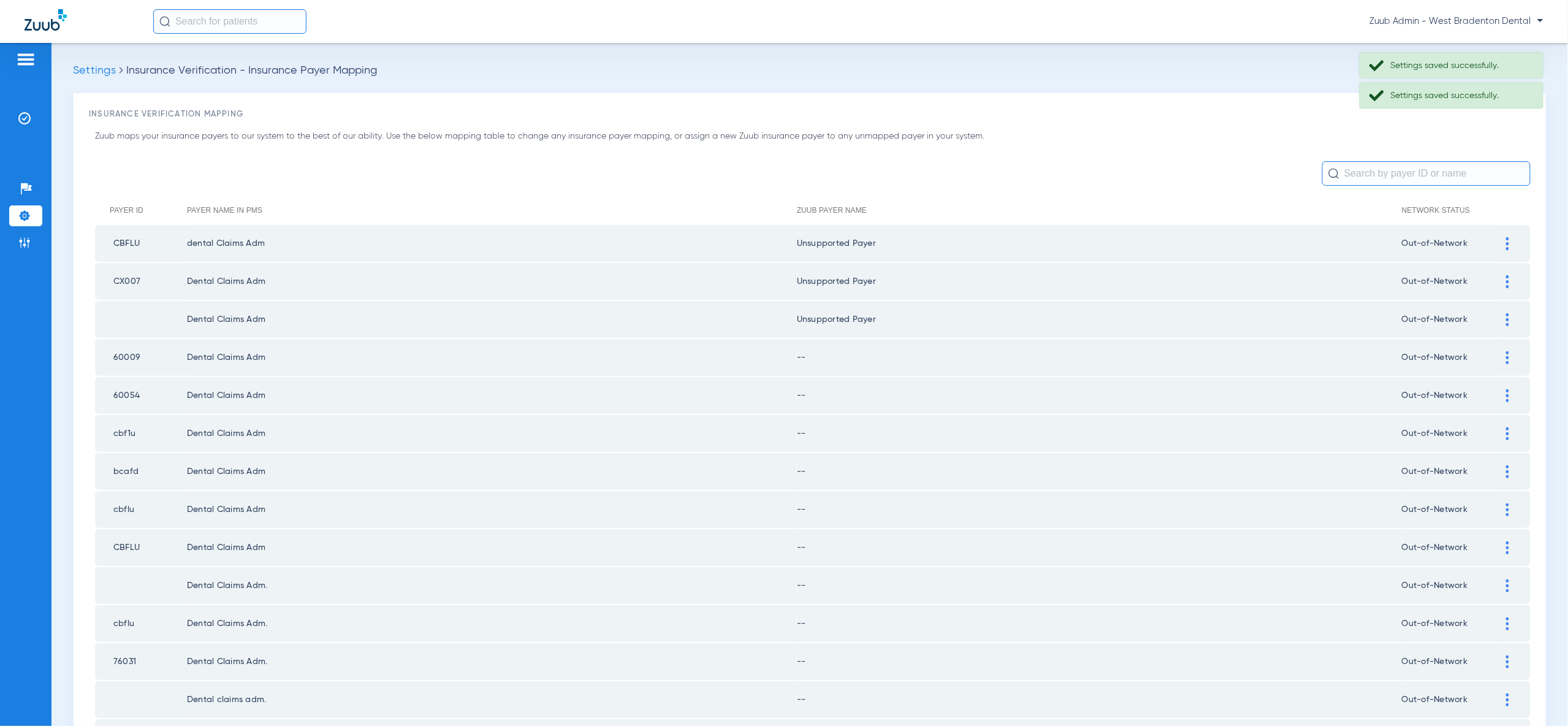
drag, startPoint x: 1511, startPoint y: 347, endPoint x: 1494, endPoint y: 400, distance: 55.7
click at [1511, 351] on div at bounding box center [1507, 358] width 22 height 13
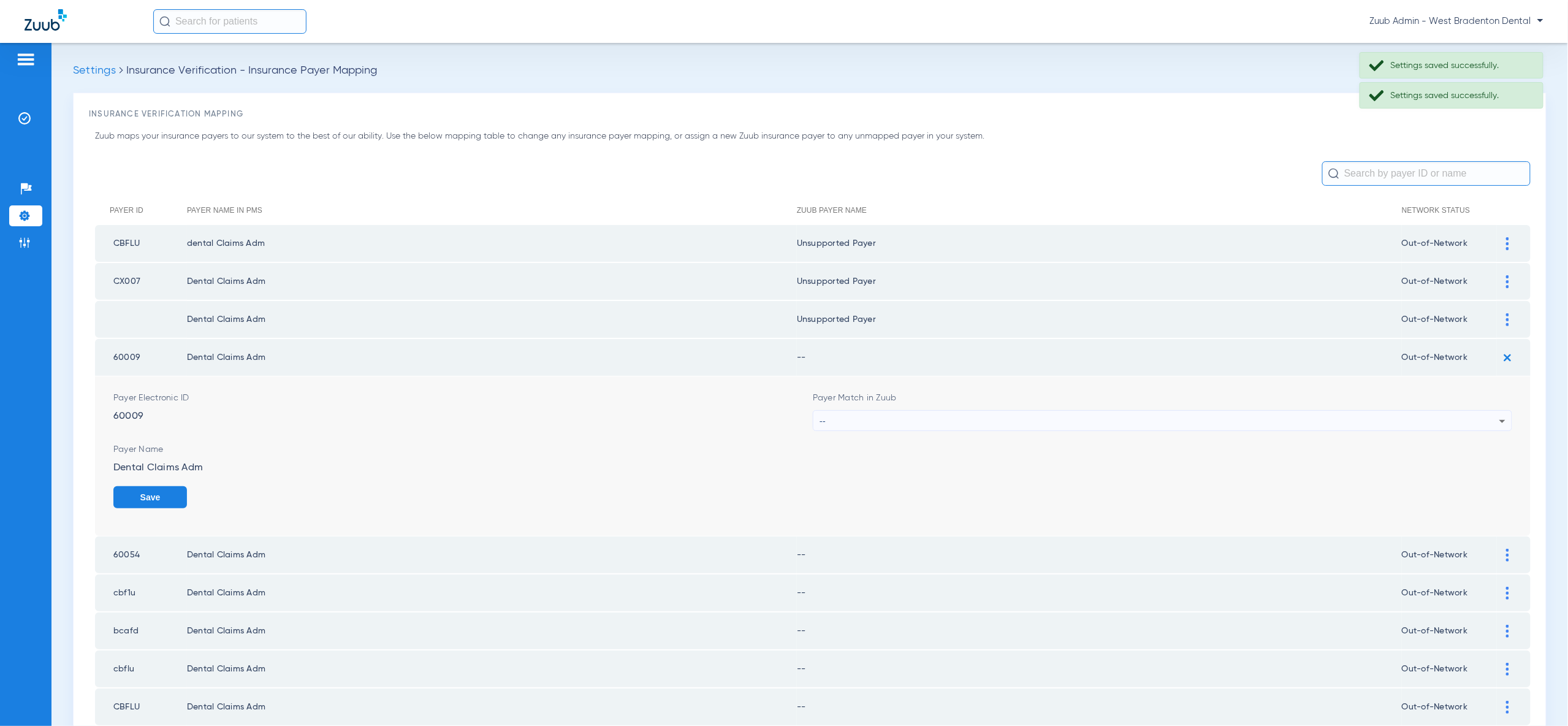
click at [1485, 422] on div "--" at bounding box center [1159, 422] width 680 height 21
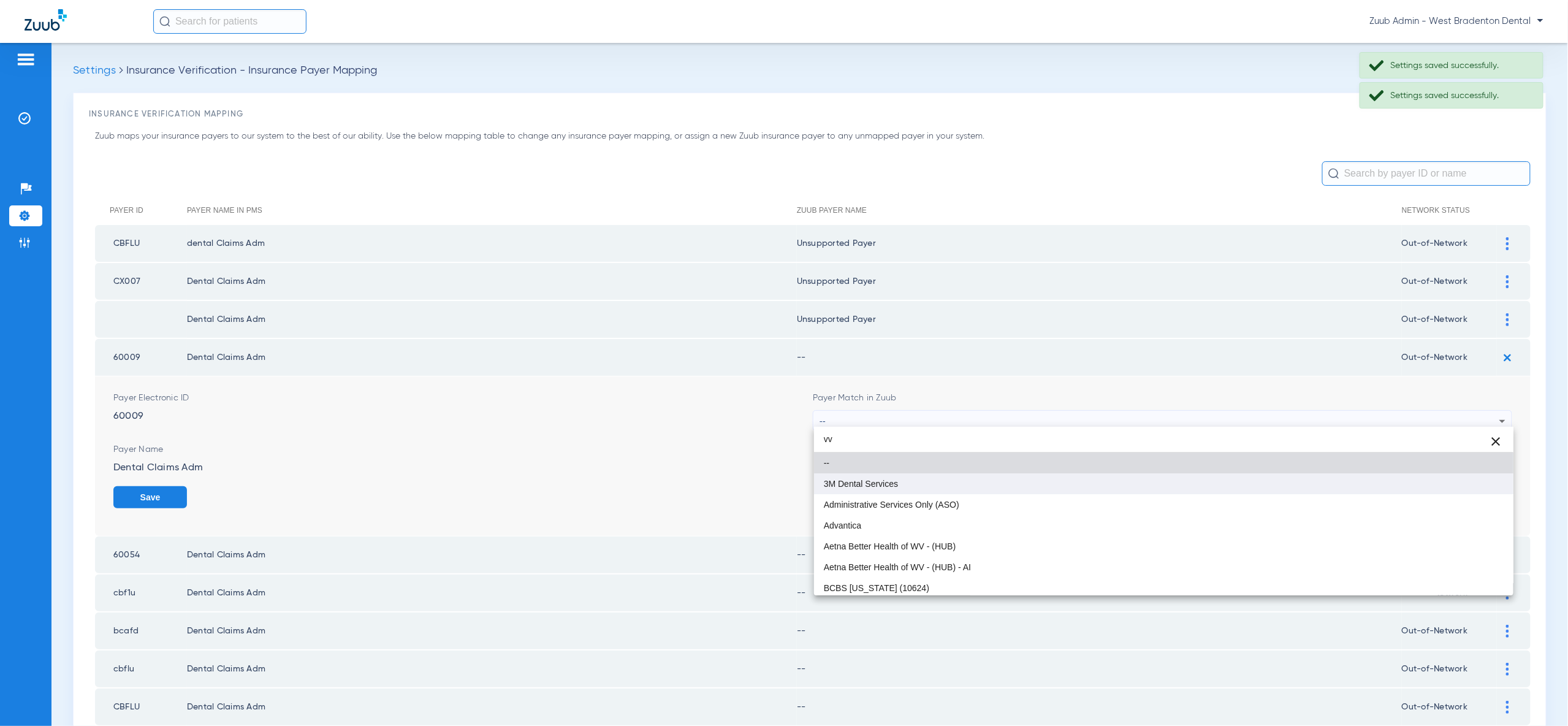
type input "vv"
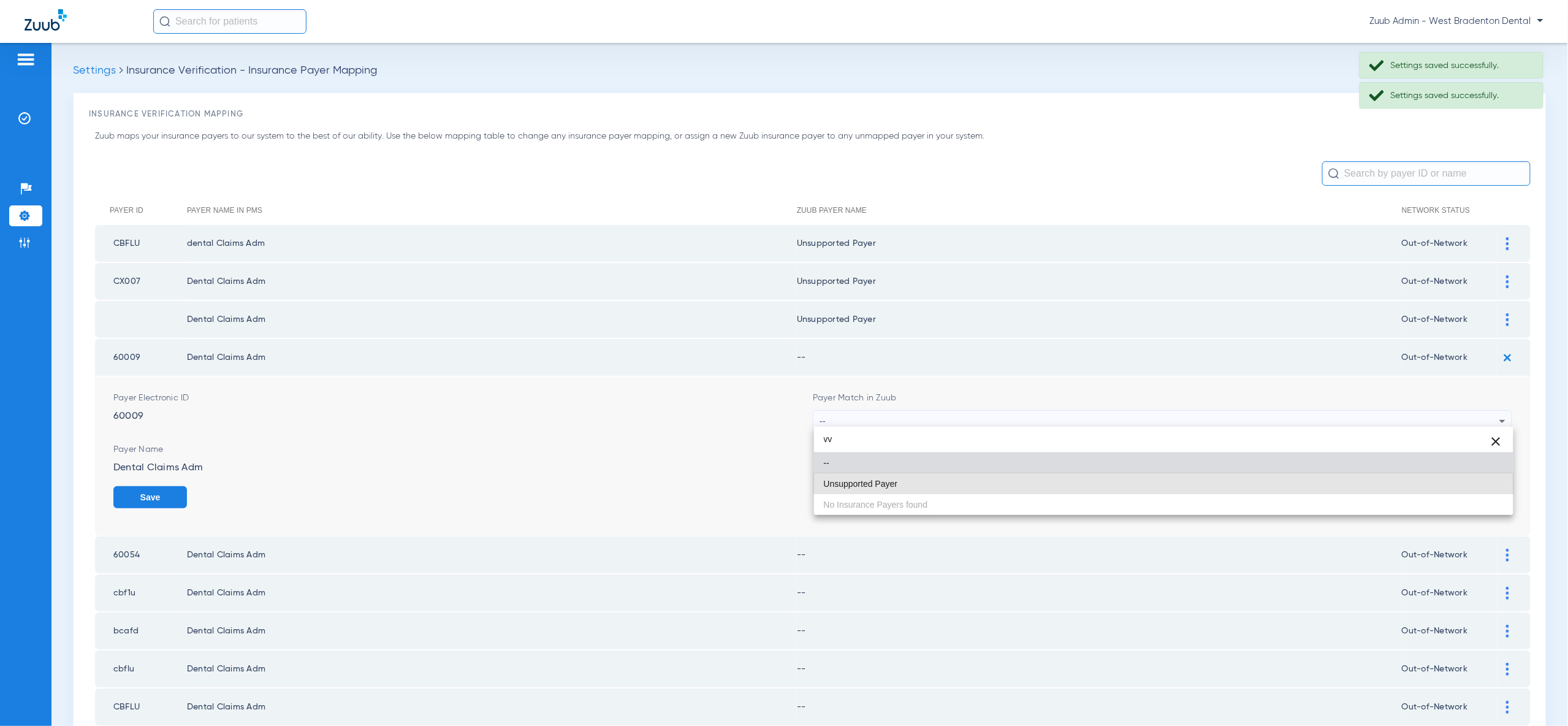
click at [1481, 479] on mat-option "Unsupported Payer" at bounding box center [1163, 484] width 699 height 21
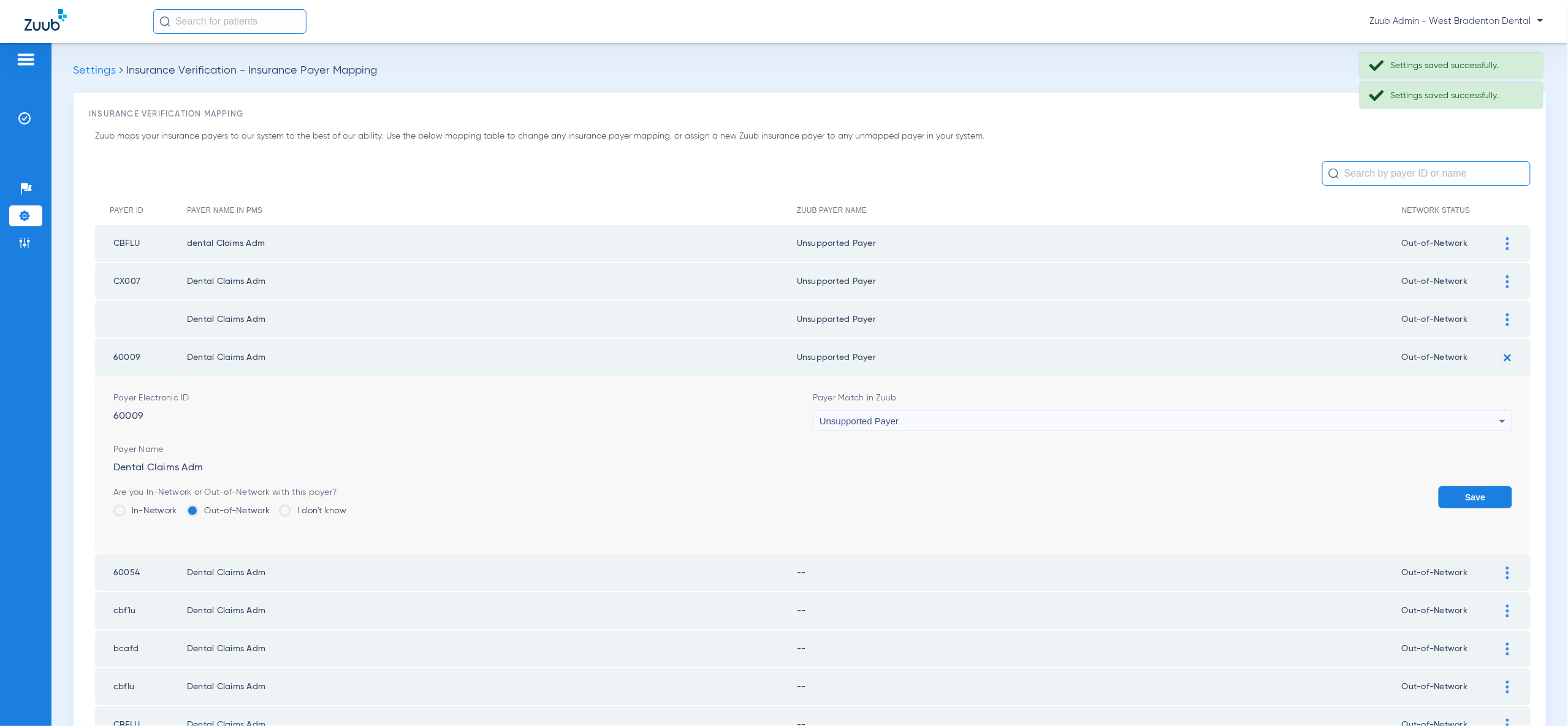
click at [1481, 479] on form "Payer Electronic ID 60009 Payer Match in Zuub Unsupported Payer Payer Name Dent…" at bounding box center [812, 465] width 1399 height 177
click at [1481, 491] on button "Save" at bounding box center [1475, 497] width 73 height 22
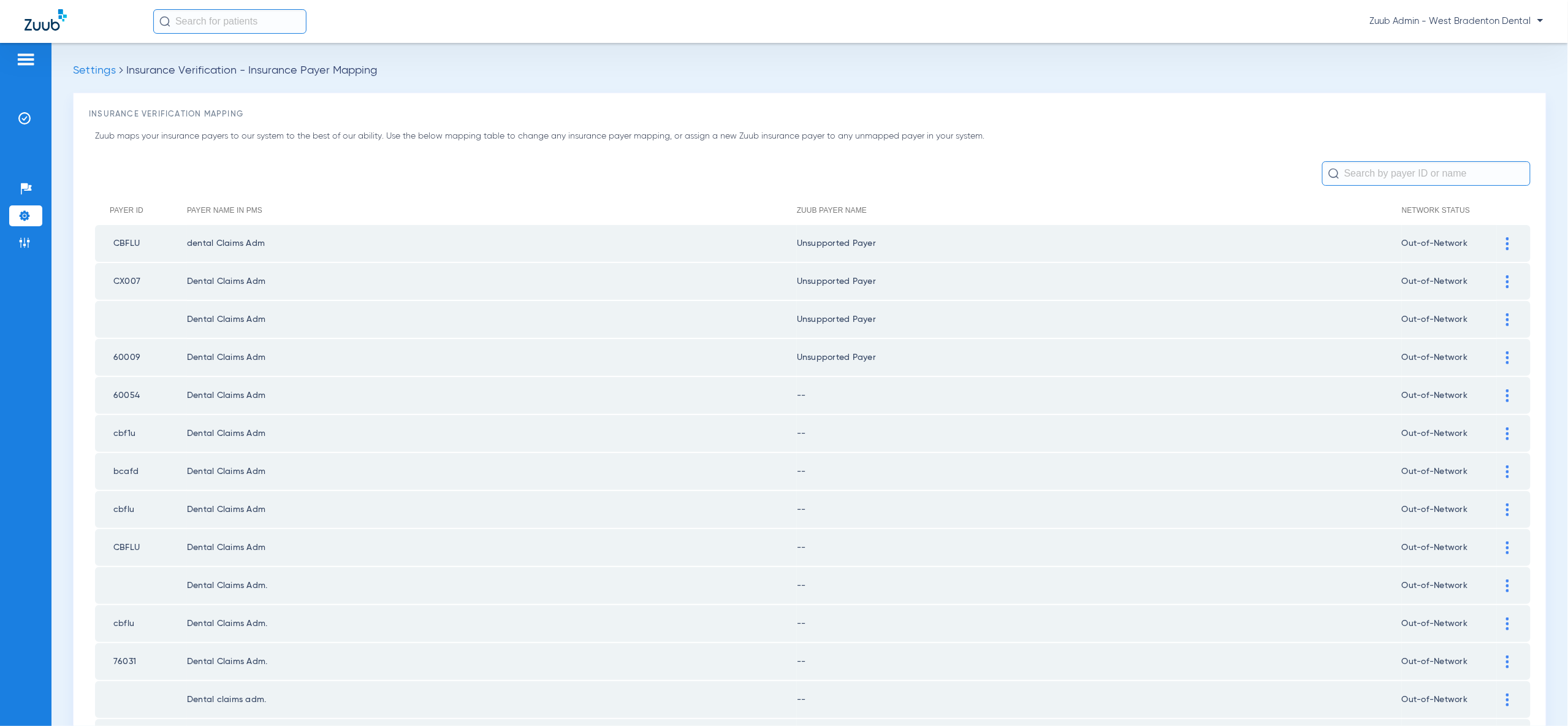
click at [1510, 389] on div at bounding box center [1507, 396] width 22 height 13
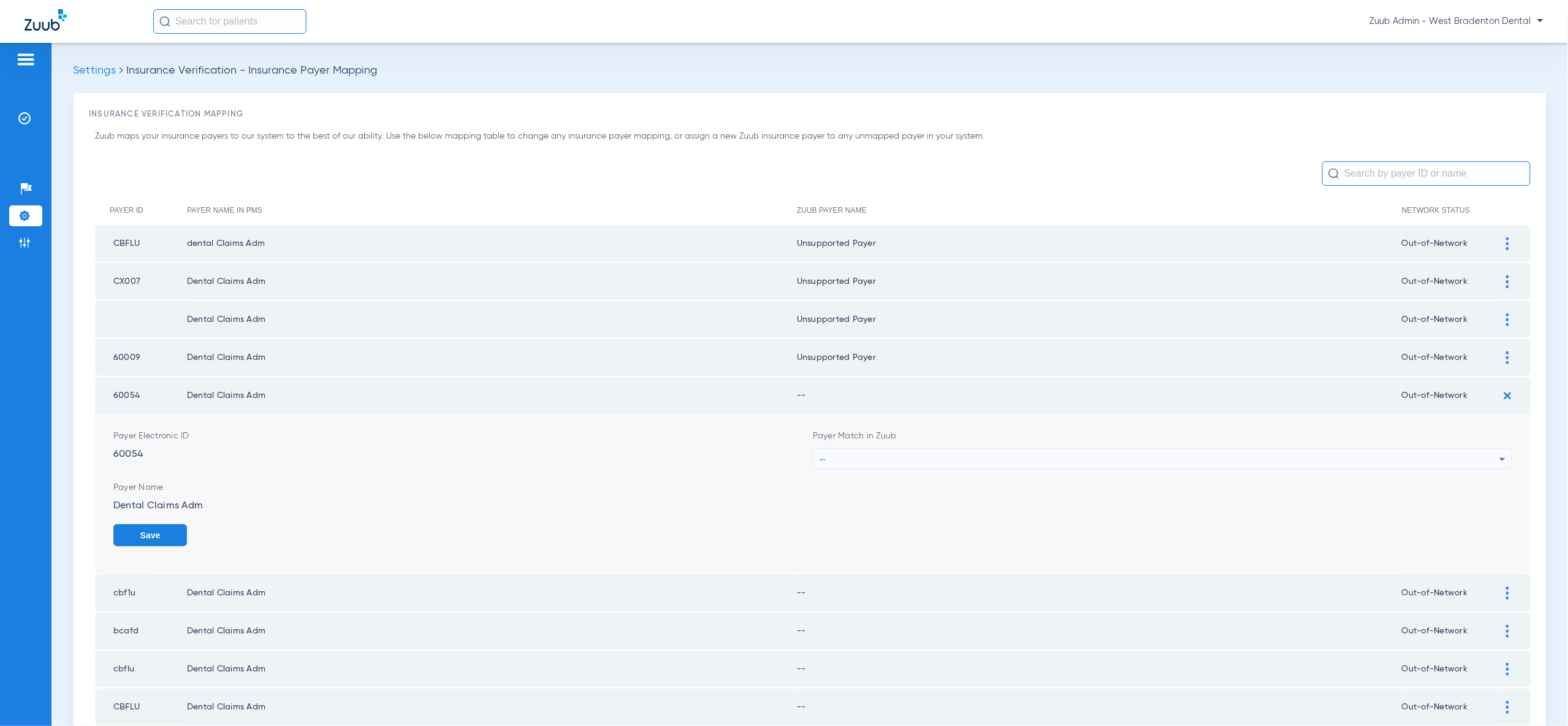
click at [1498, 452] on icon at bounding box center [1501, 459] width 14 height 14
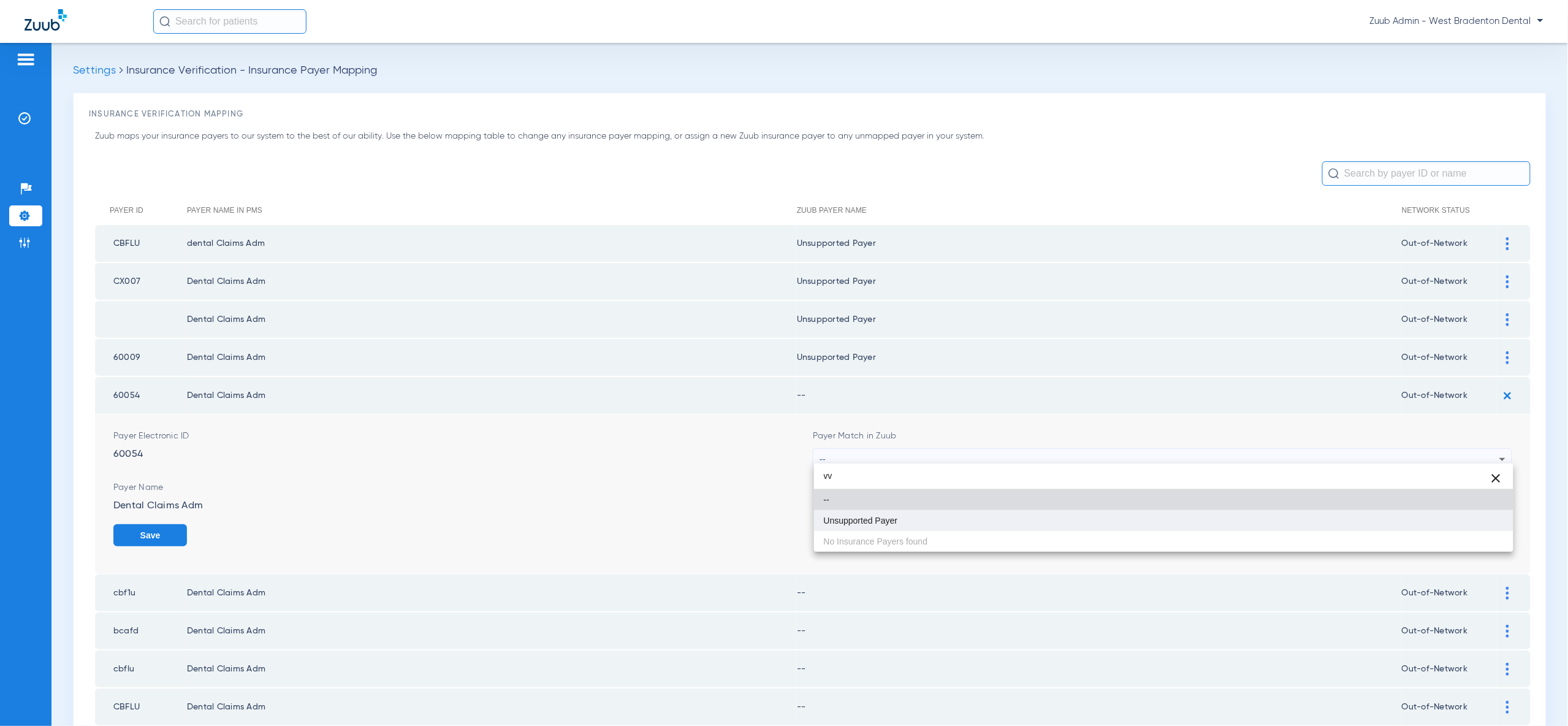
type input "vv"
click at [1470, 523] on mat-option "Unsupported Payer" at bounding box center [1163, 520] width 699 height 21
click at [187, 524] on button "Save" at bounding box center [149, 535] width 73 height 22
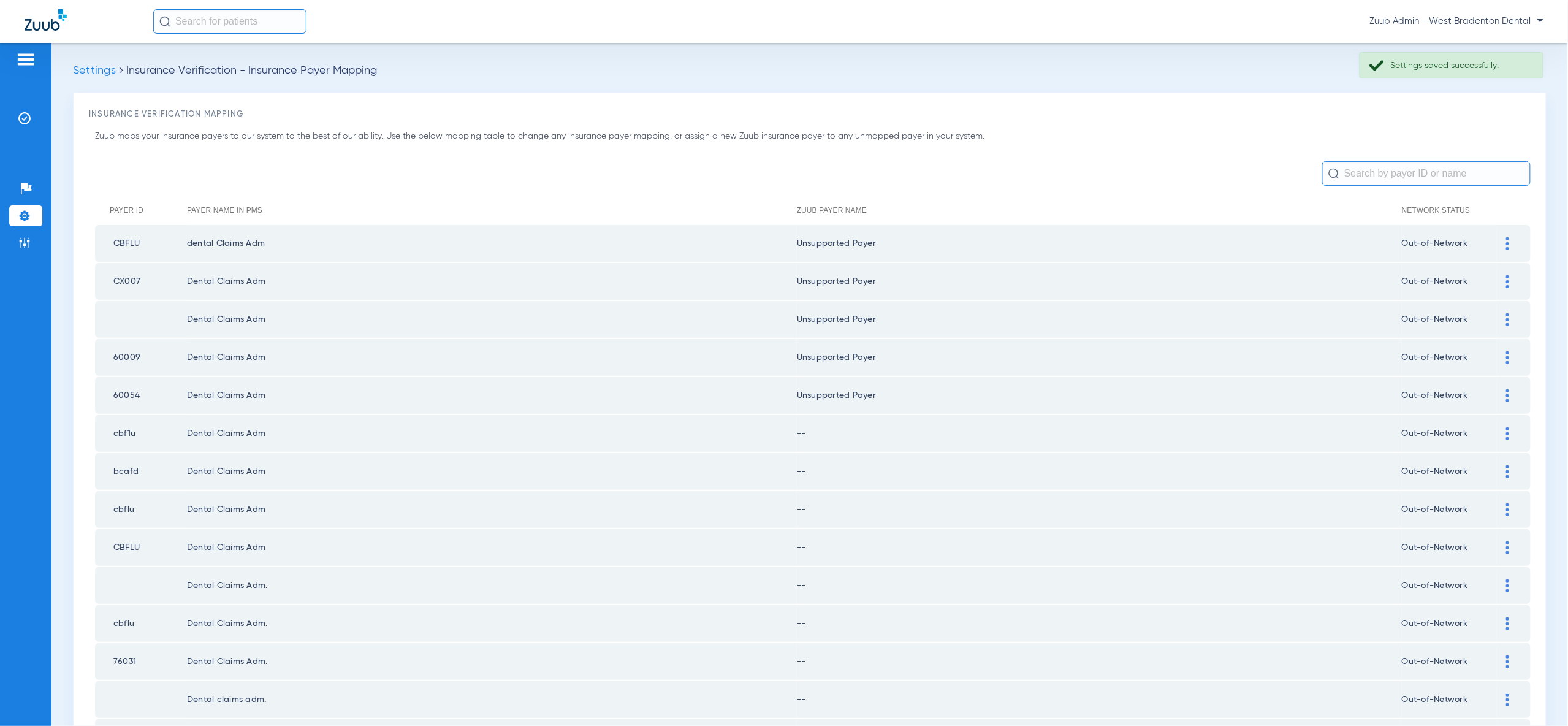
click at [1506, 428] on img at bounding box center [1507, 434] width 3 height 13
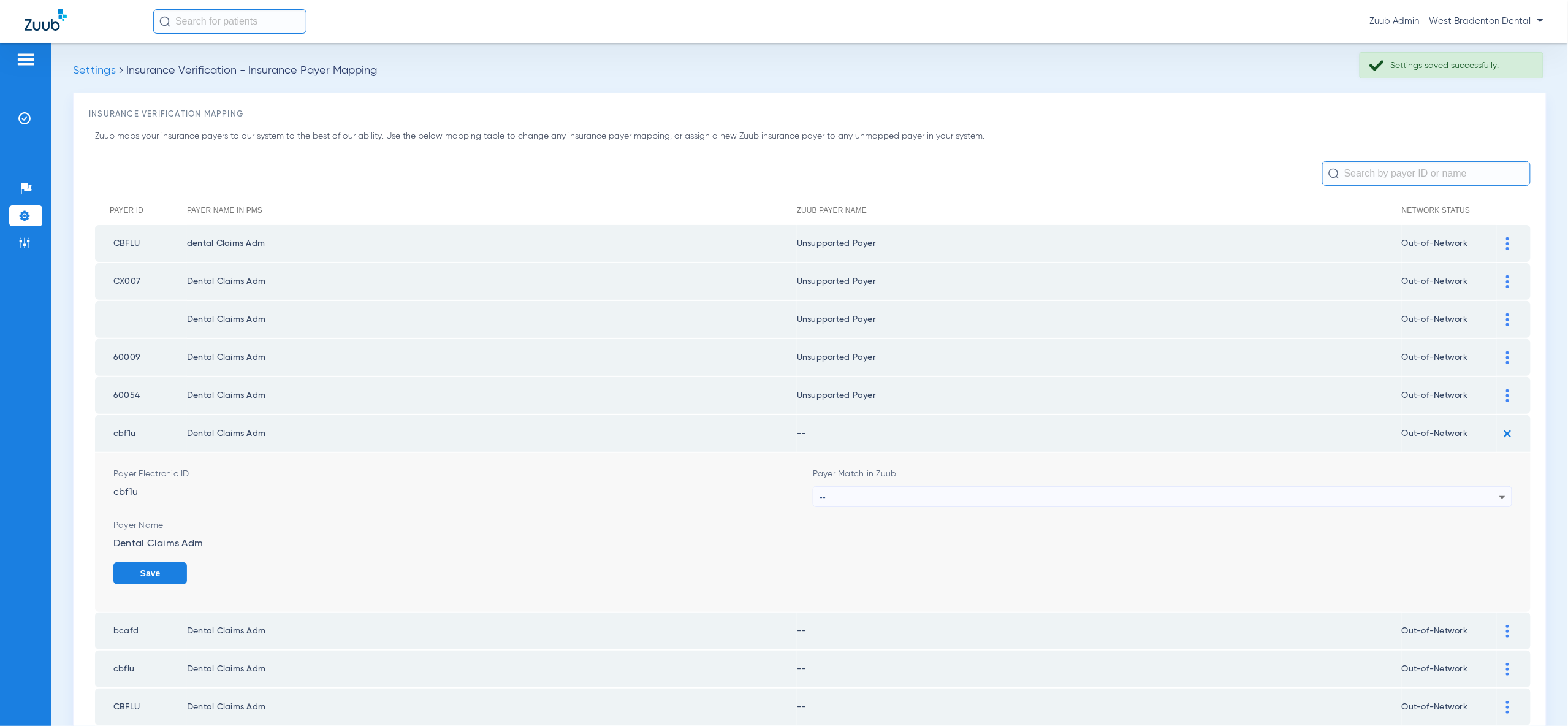
click at [1485, 494] on div "--" at bounding box center [1159, 498] width 680 height 21
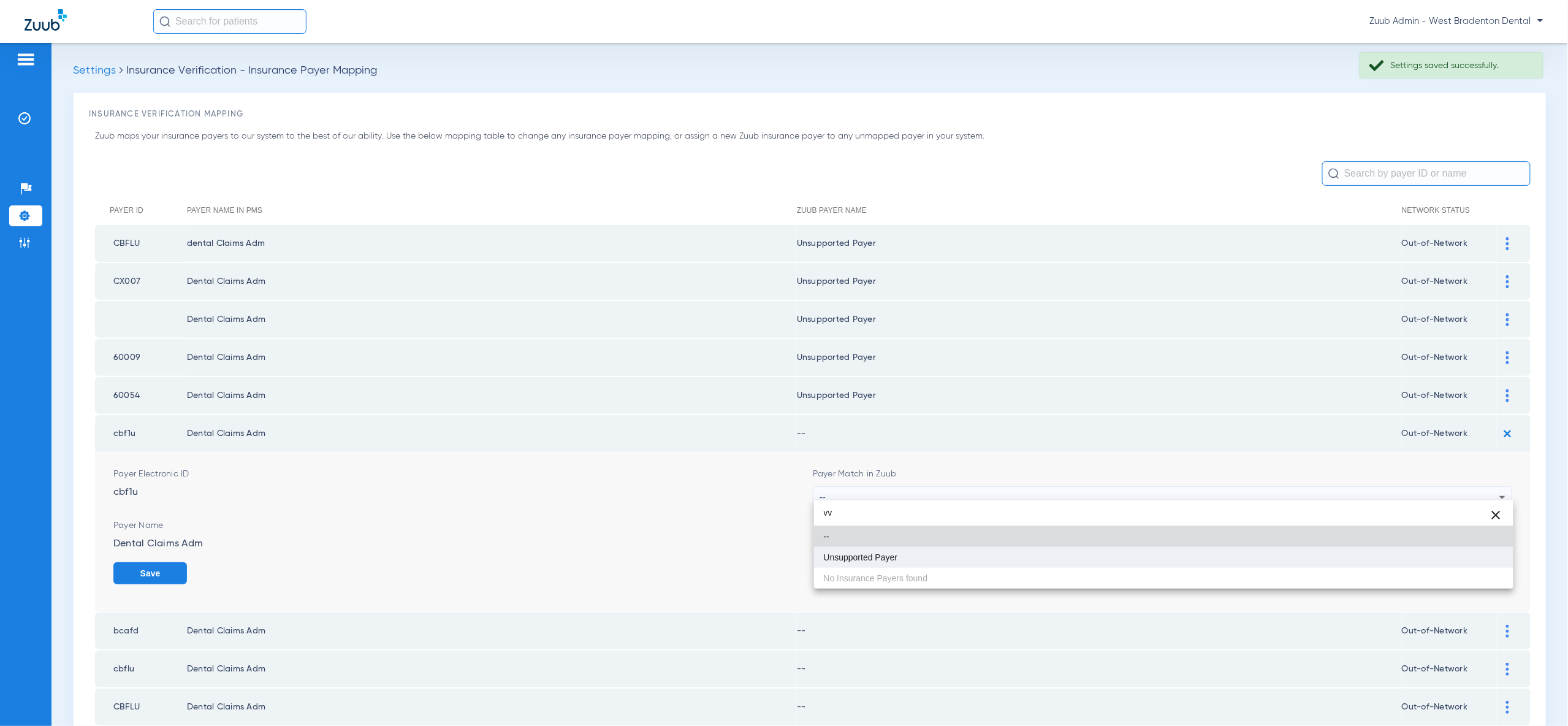
type input "vv"
drag, startPoint x: 1475, startPoint y: 554, endPoint x: 1476, endPoint y: 567, distance: 13.0
click at [1475, 555] on mat-option "Unsupported Payer" at bounding box center [1163, 558] width 699 height 21
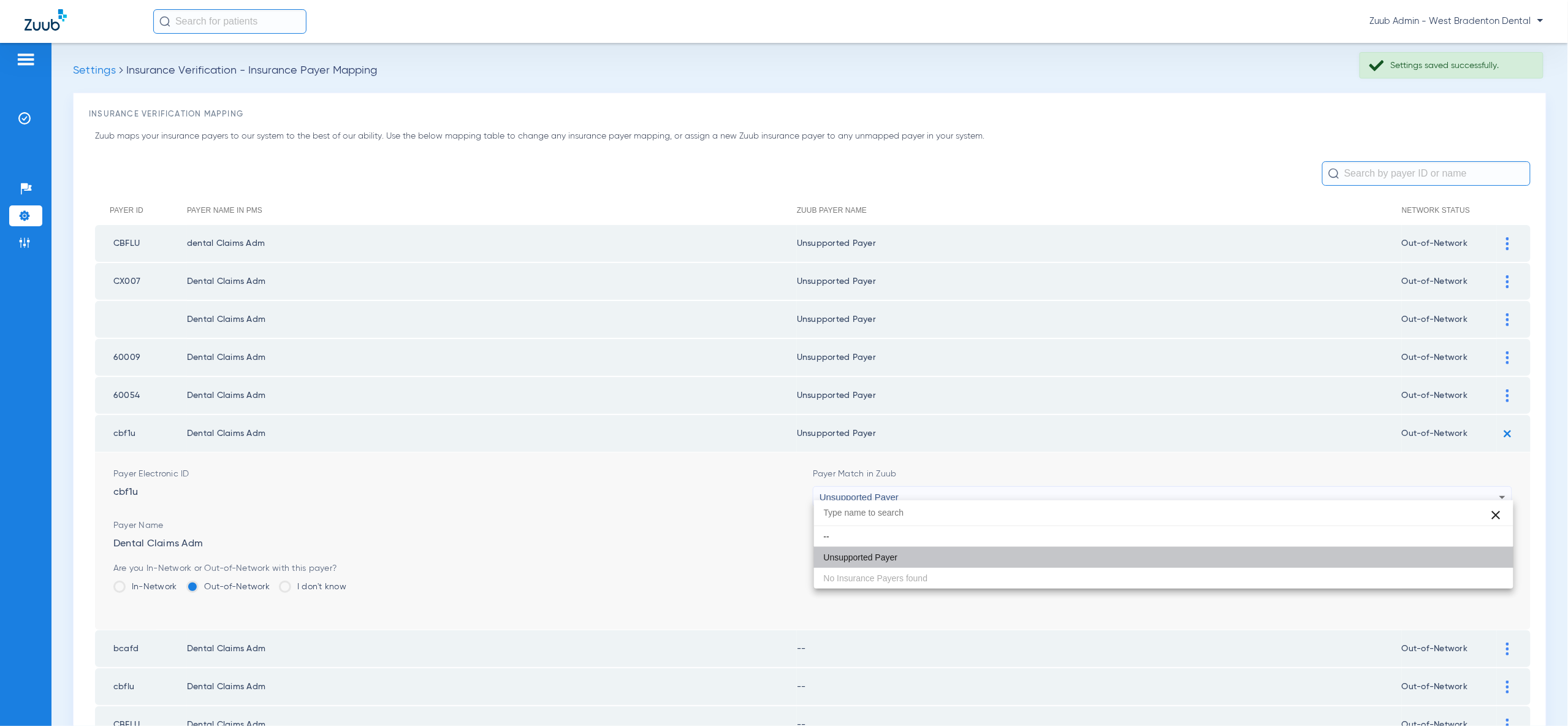
click at [1476, 569] on button "Save" at bounding box center [1475, 573] width 73 height 22
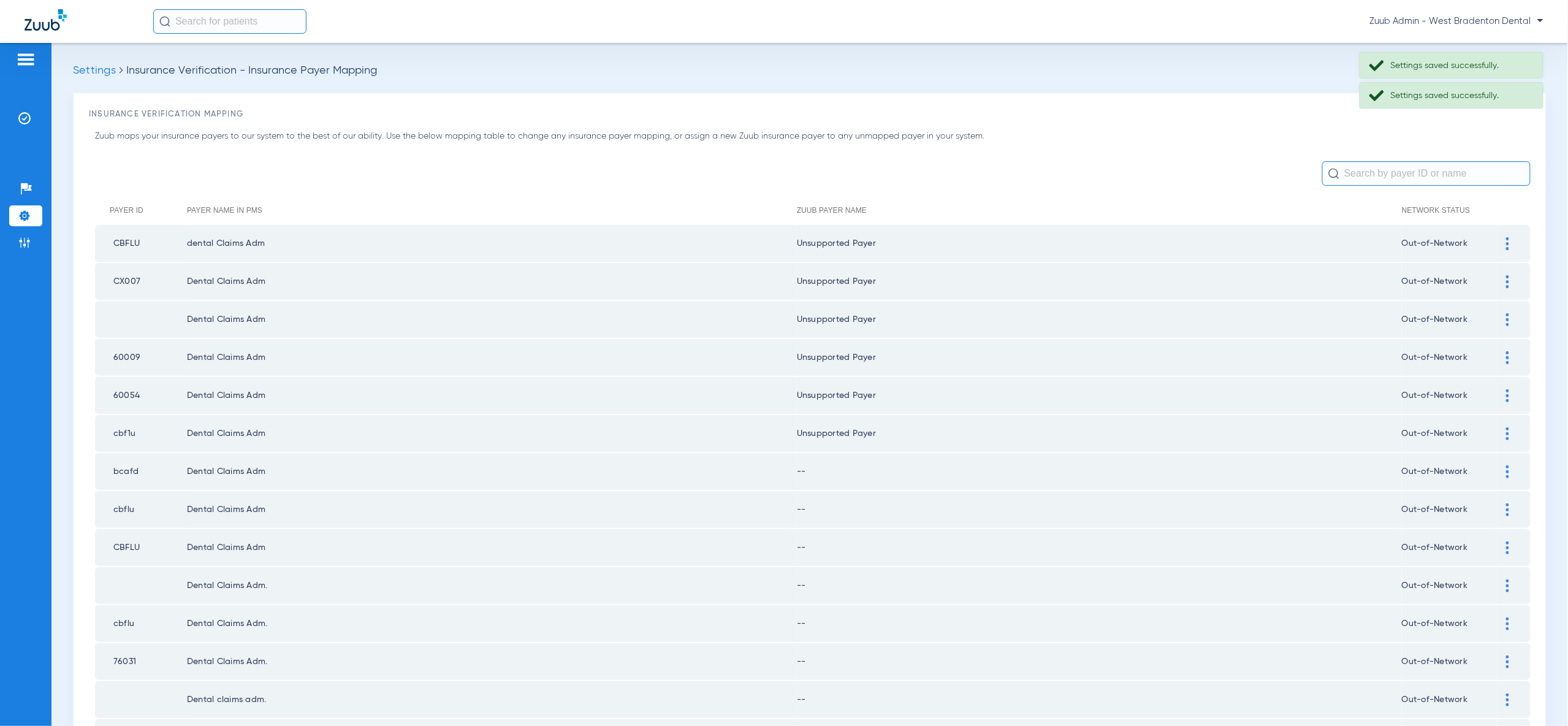
click at [1513, 465] on div at bounding box center [1507, 472] width 22 height 13
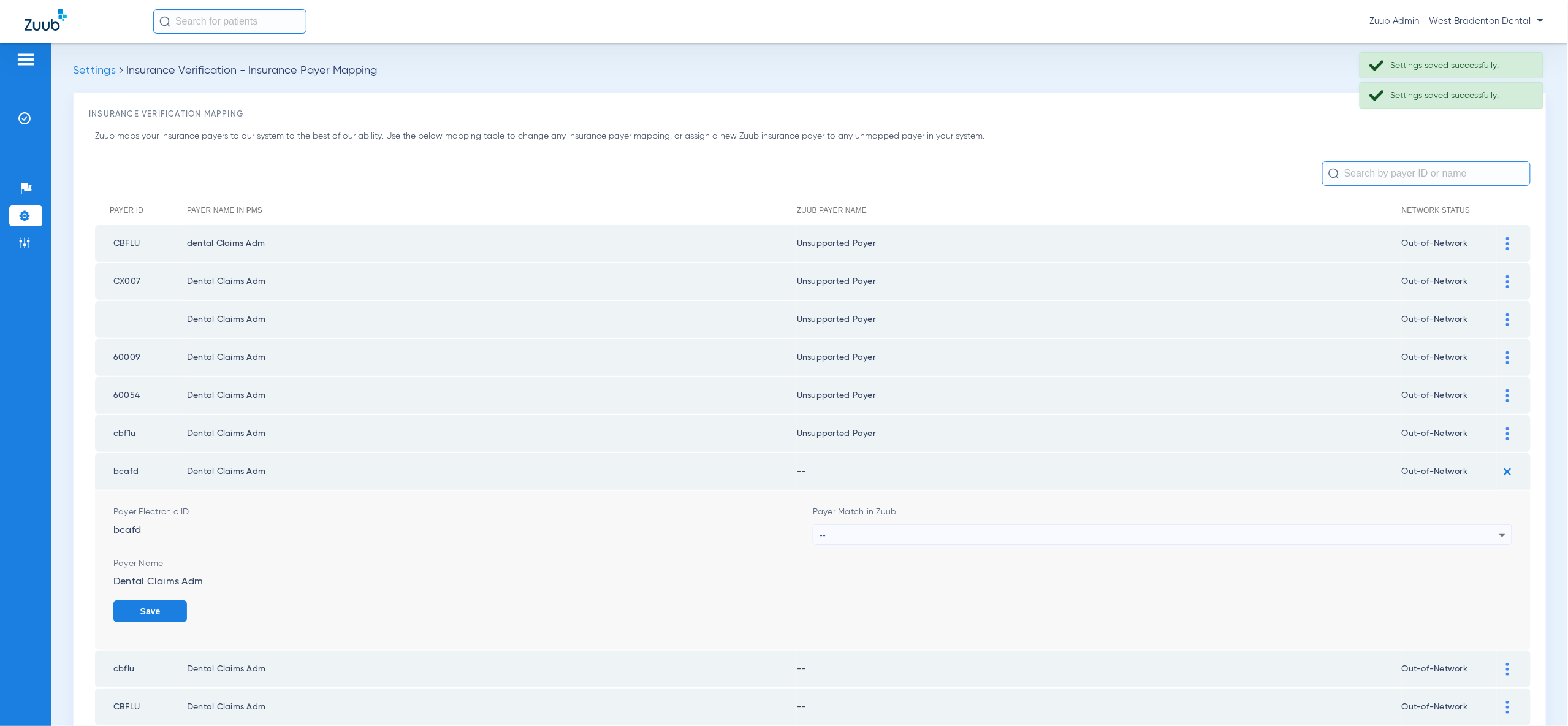
click at [1490, 527] on div "--" at bounding box center [1159, 536] width 680 height 21
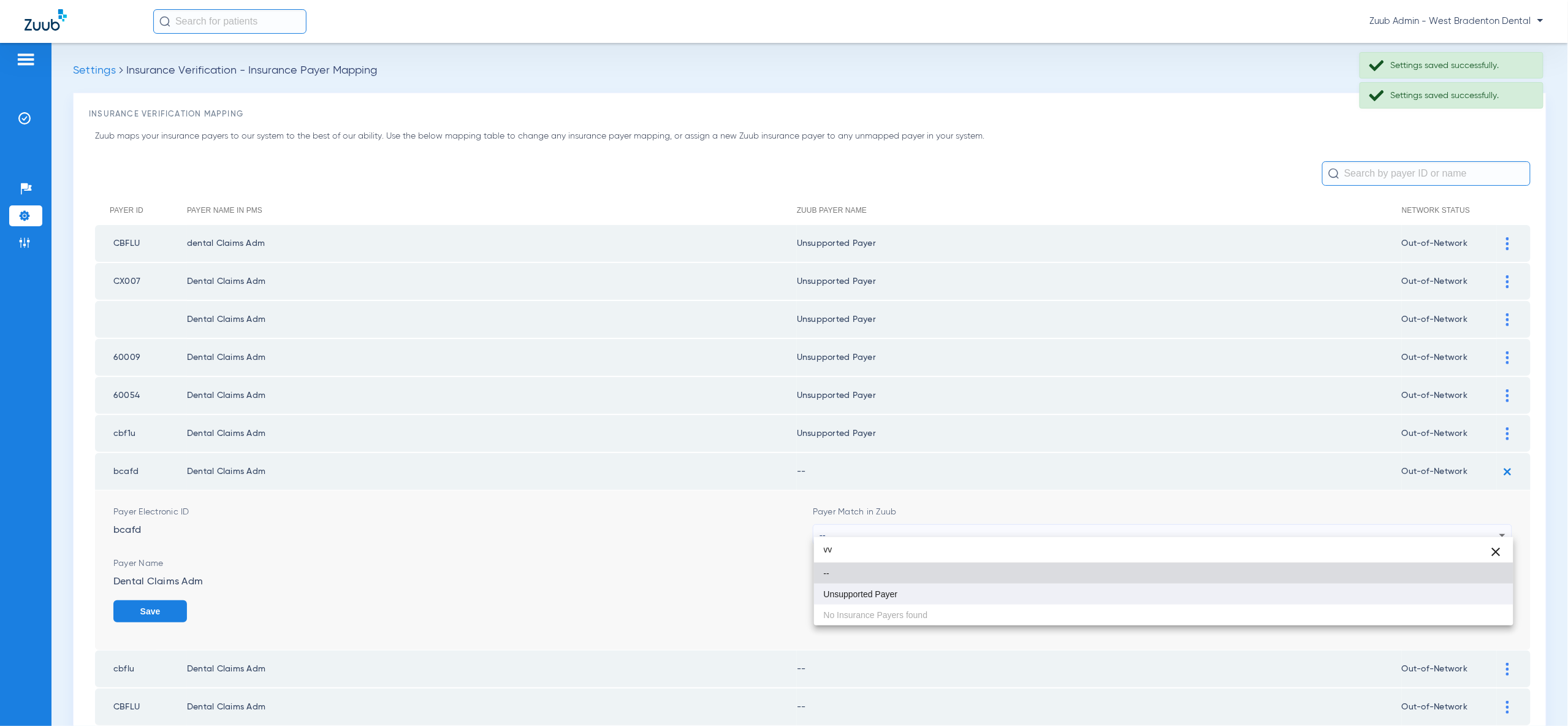
type input "vv"
click at [1483, 590] on mat-option "Unsupported Payer" at bounding box center [1163, 595] width 699 height 21
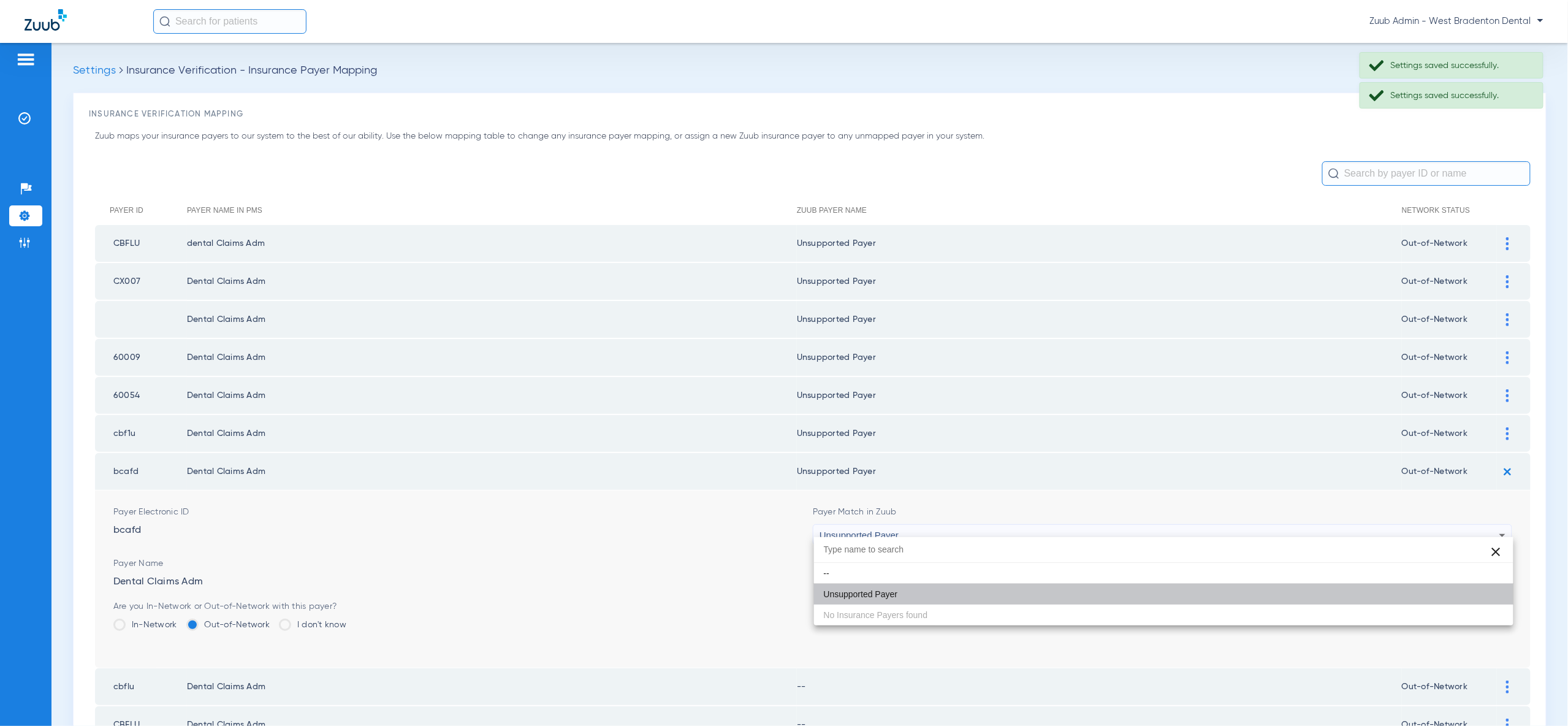
click at [1485, 600] on button "Save" at bounding box center [1475, 611] width 73 height 22
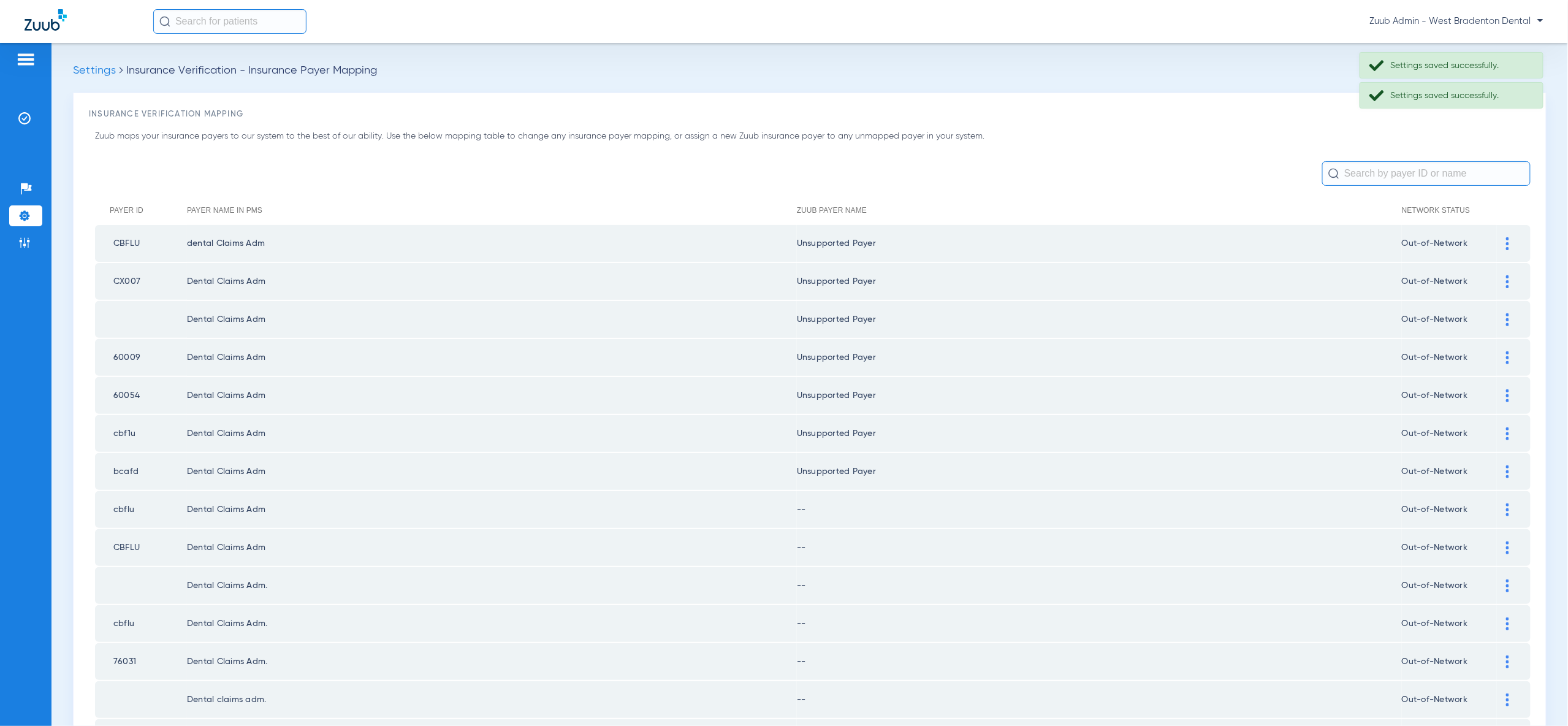
drag, startPoint x: 1508, startPoint y: 499, endPoint x: 1506, endPoint y: 546, distance: 47.0
click at [1508, 503] on img at bounding box center [1507, 510] width 3 height 13
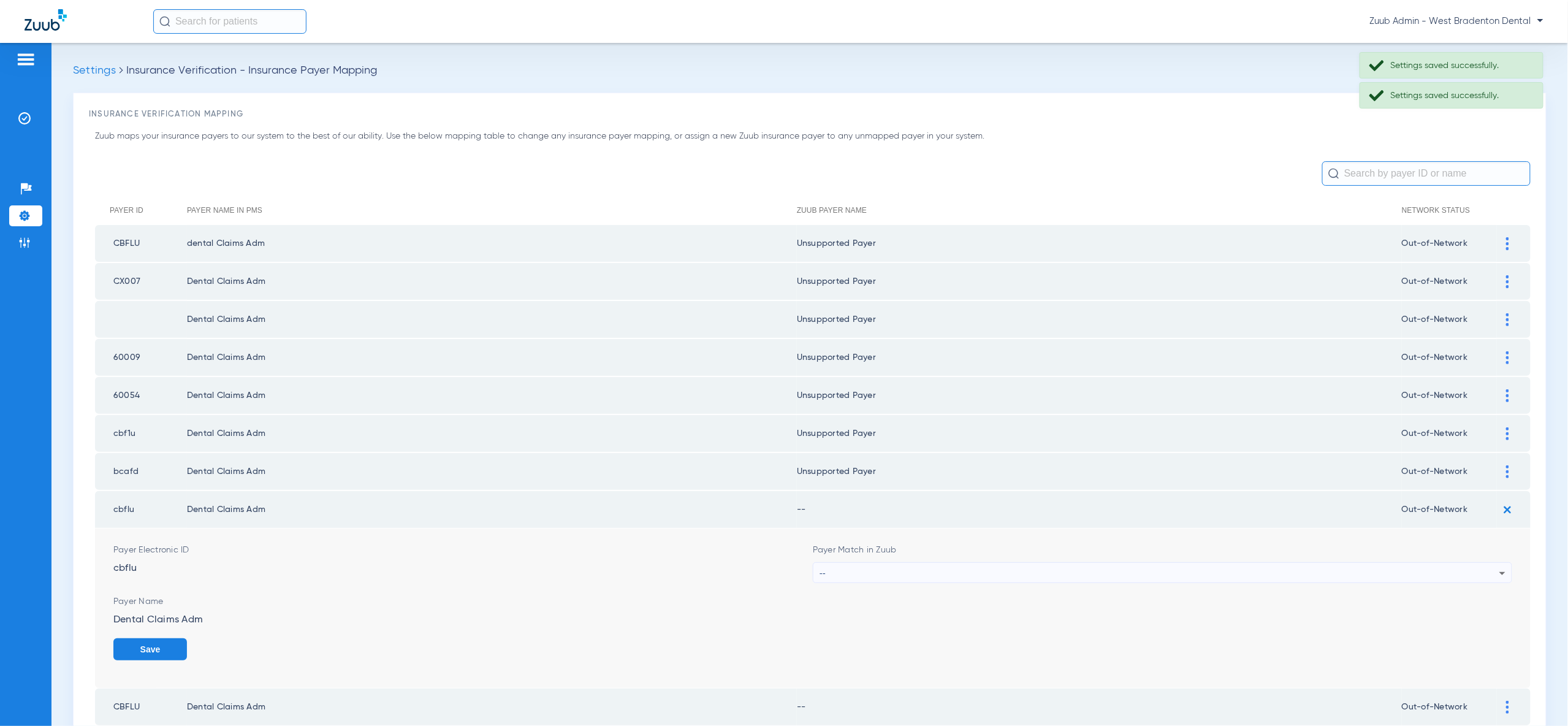
click at [1494, 573] on div "--" at bounding box center [1159, 574] width 680 height 21
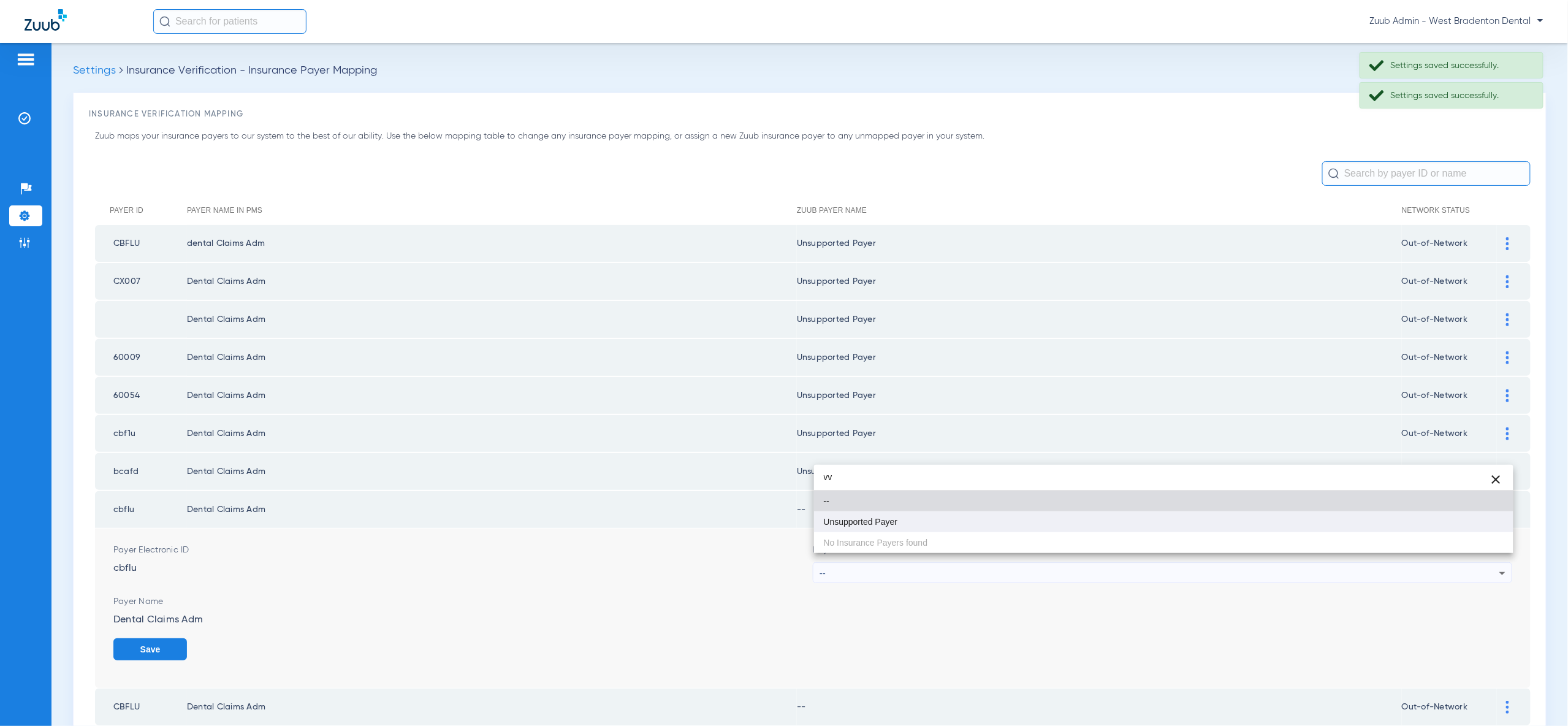
type input "vv"
click at [1477, 526] on mat-option "Unsupported Payer" at bounding box center [1163, 522] width 699 height 21
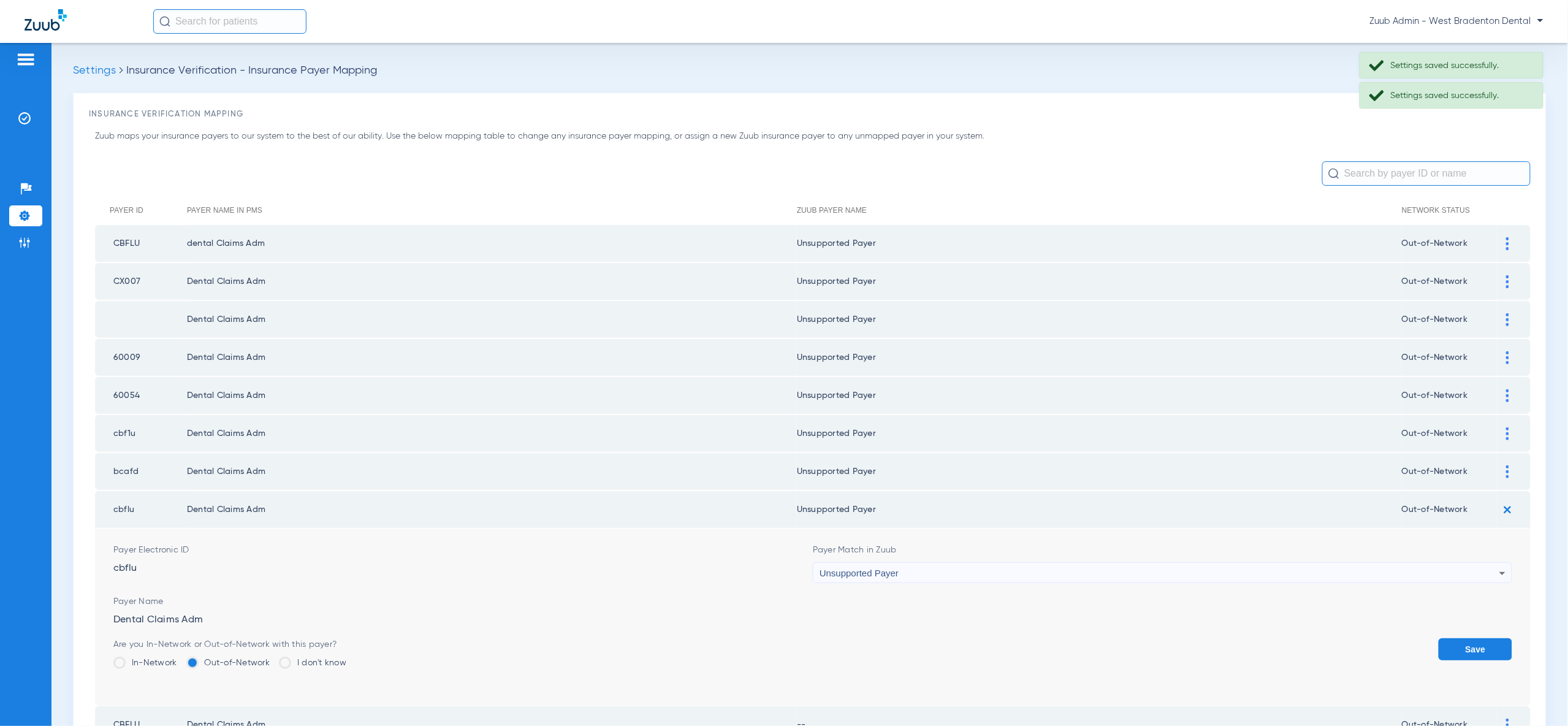
drag, startPoint x: 1490, startPoint y: 633, endPoint x: 1493, endPoint y: 567, distance: 66.1
click at [1490, 638] on button "Save" at bounding box center [1475, 649] width 73 height 22
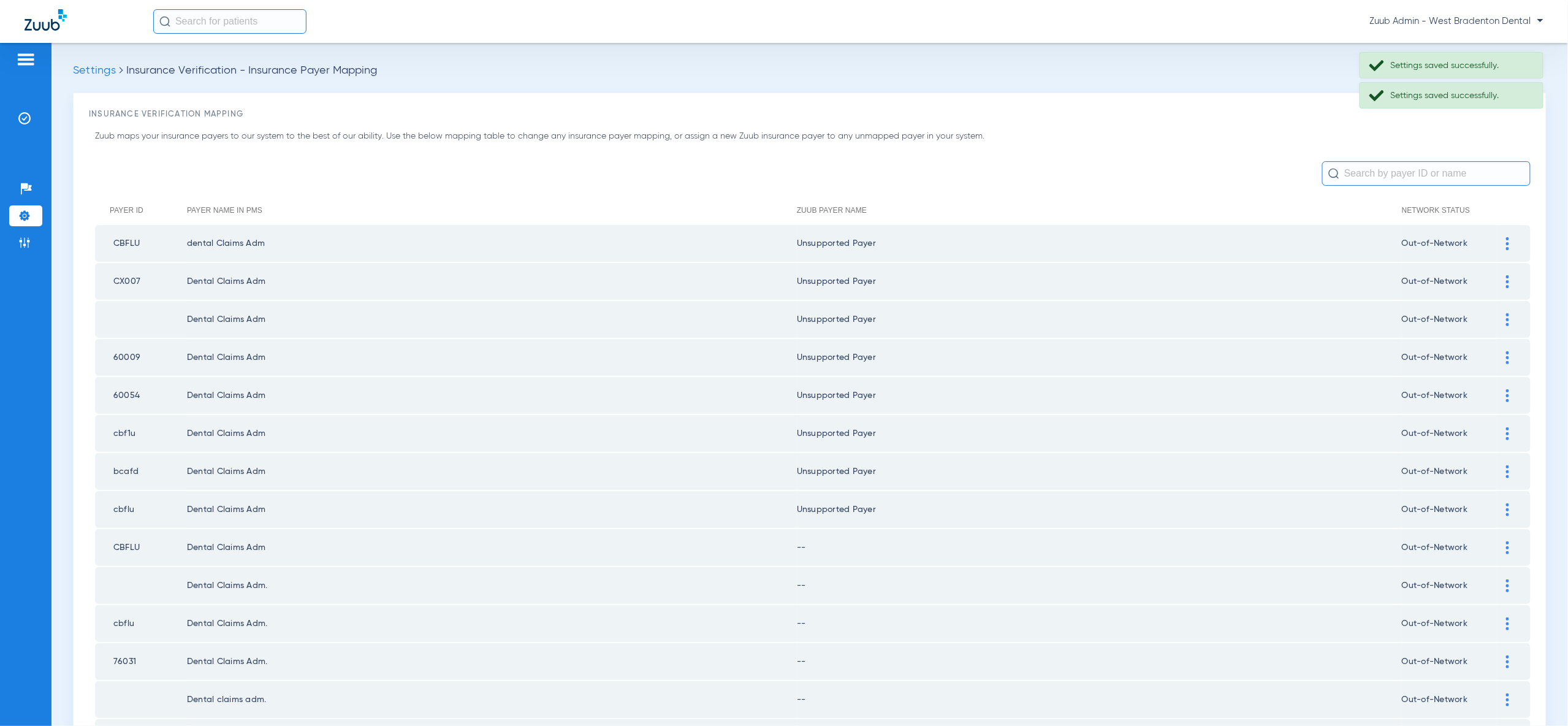
click at [1506, 541] on img at bounding box center [1507, 548] width 3 height 13
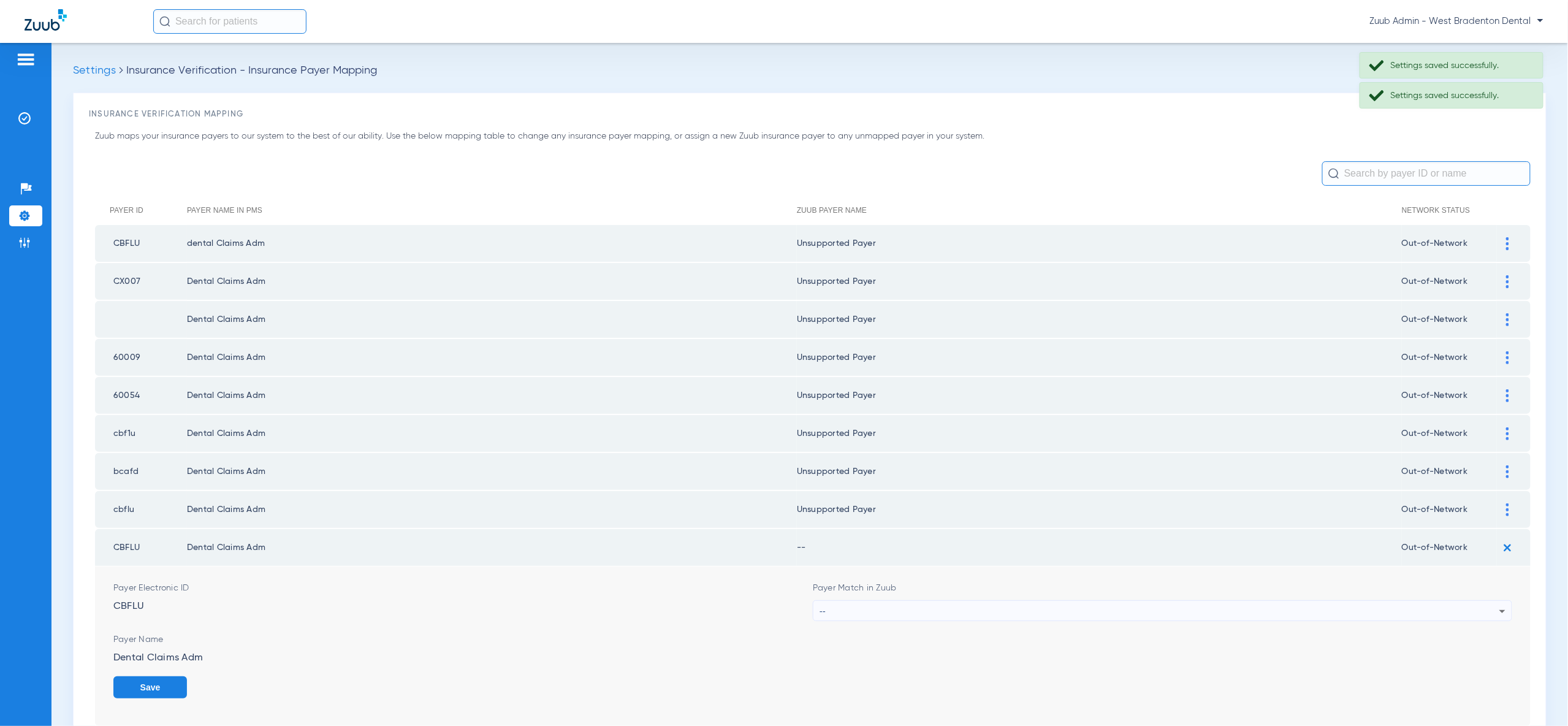
click at [1487, 601] on div "--" at bounding box center [1159, 612] width 680 height 21
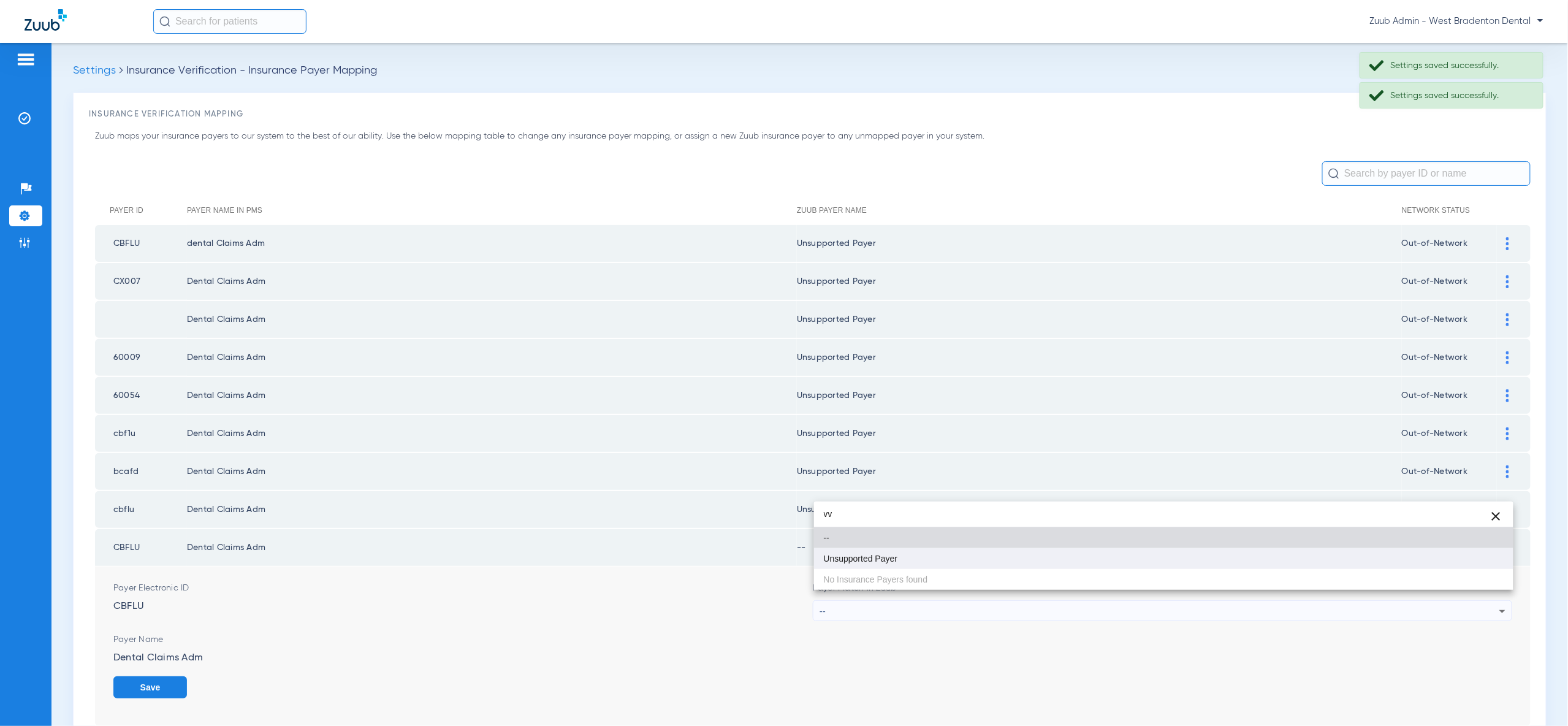
type input "vv"
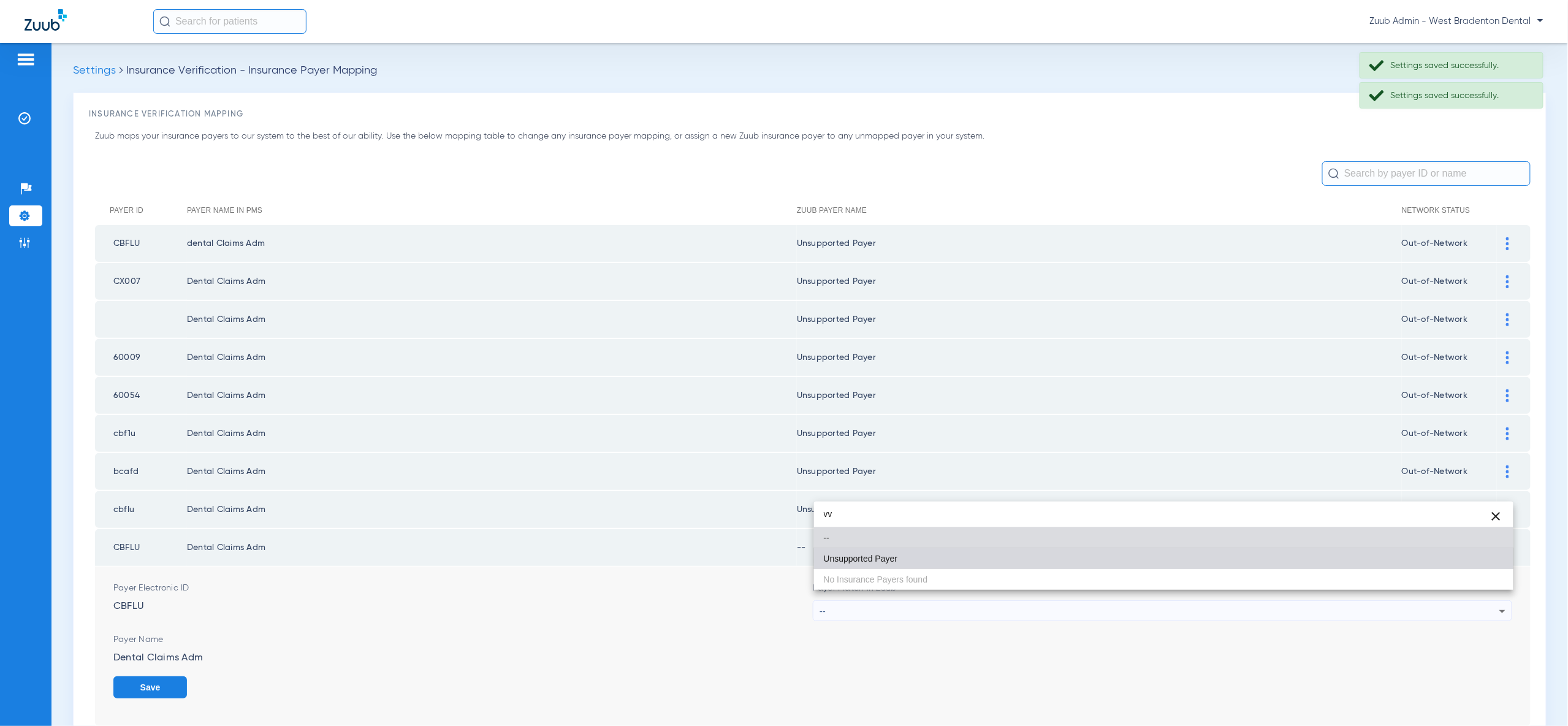
click at [1473, 561] on mat-option "Unsupported Payer" at bounding box center [1163, 559] width 699 height 21
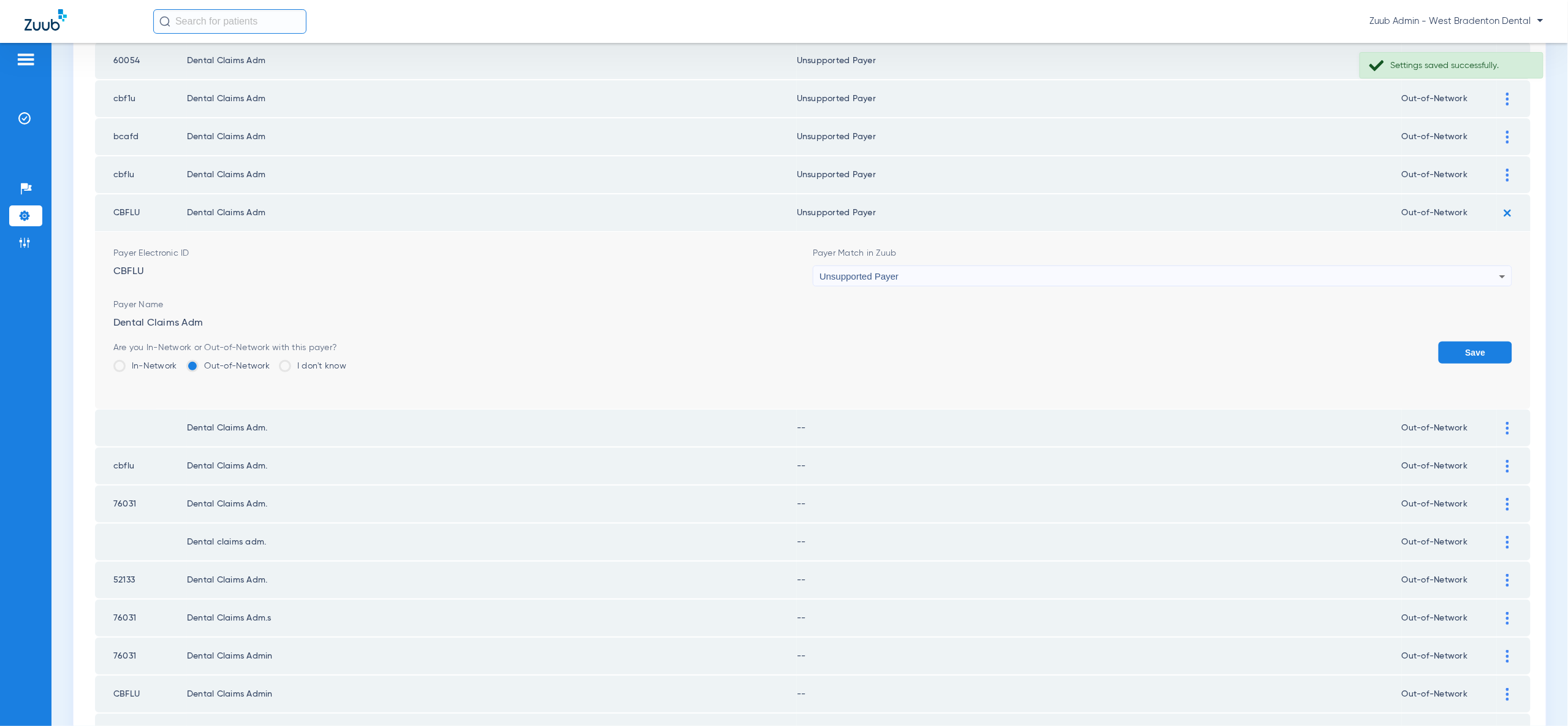
scroll to position [452, 0]
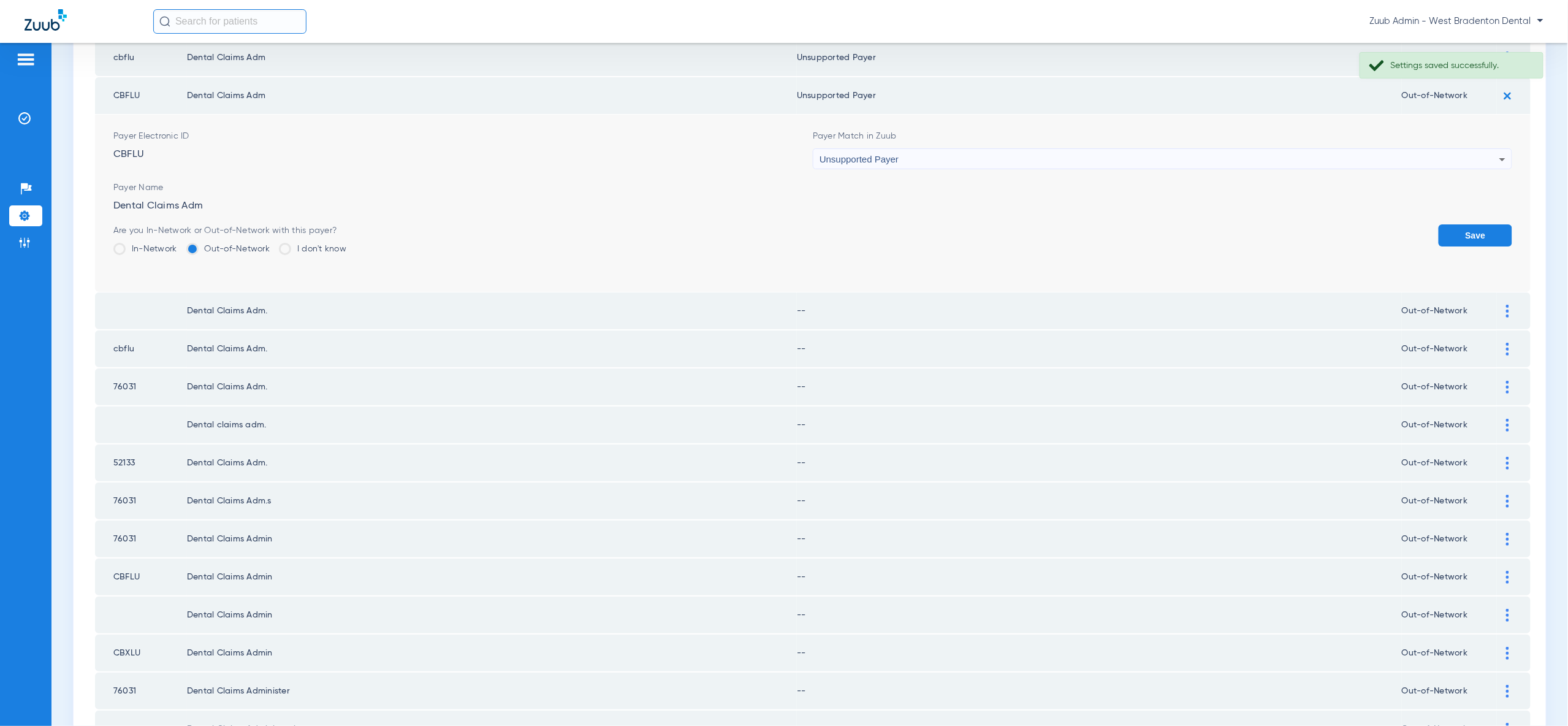
click at [1485, 226] on button "Save" at bounding box center [1475, 235] width 73 height 22
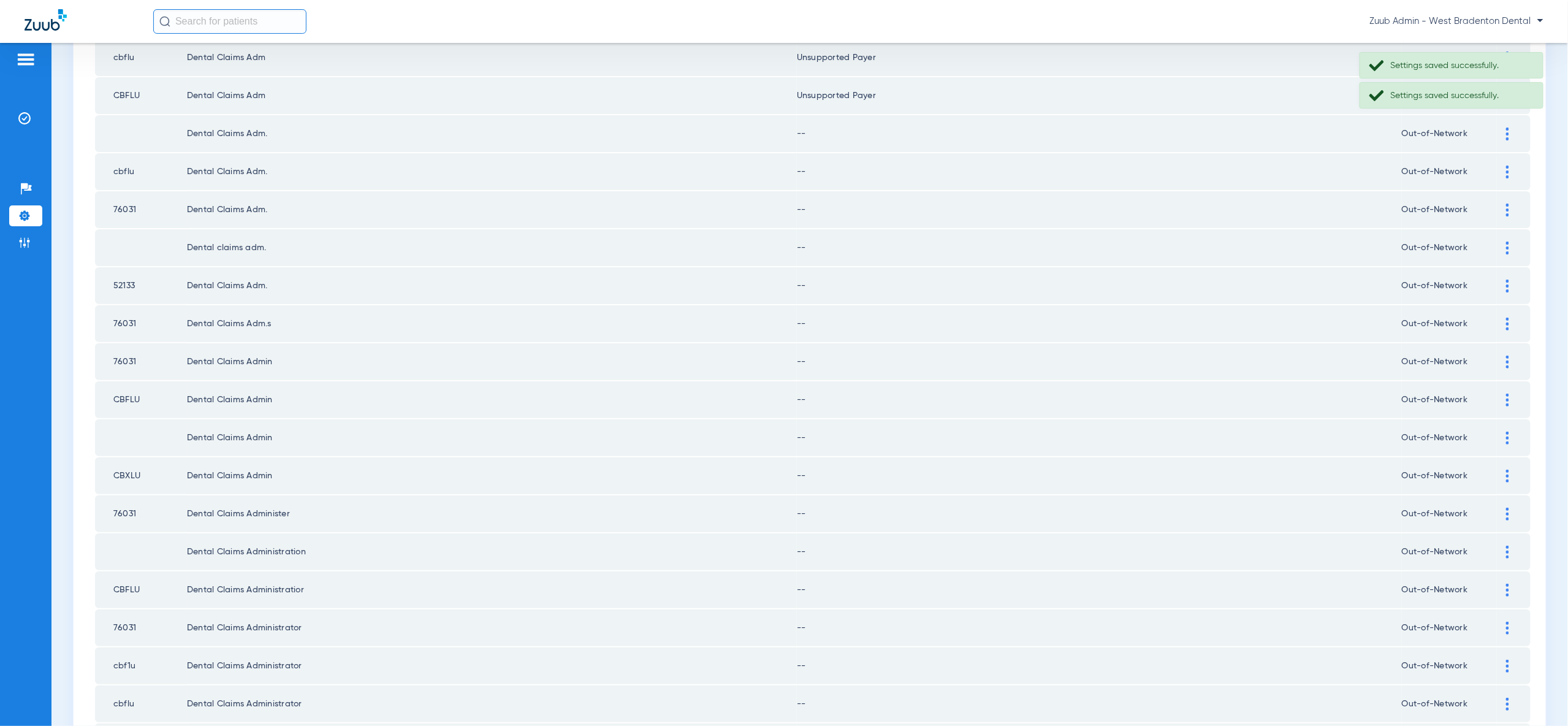
click at [1510, 128] on div at bounding box center [1507, 134] width 22 height 13
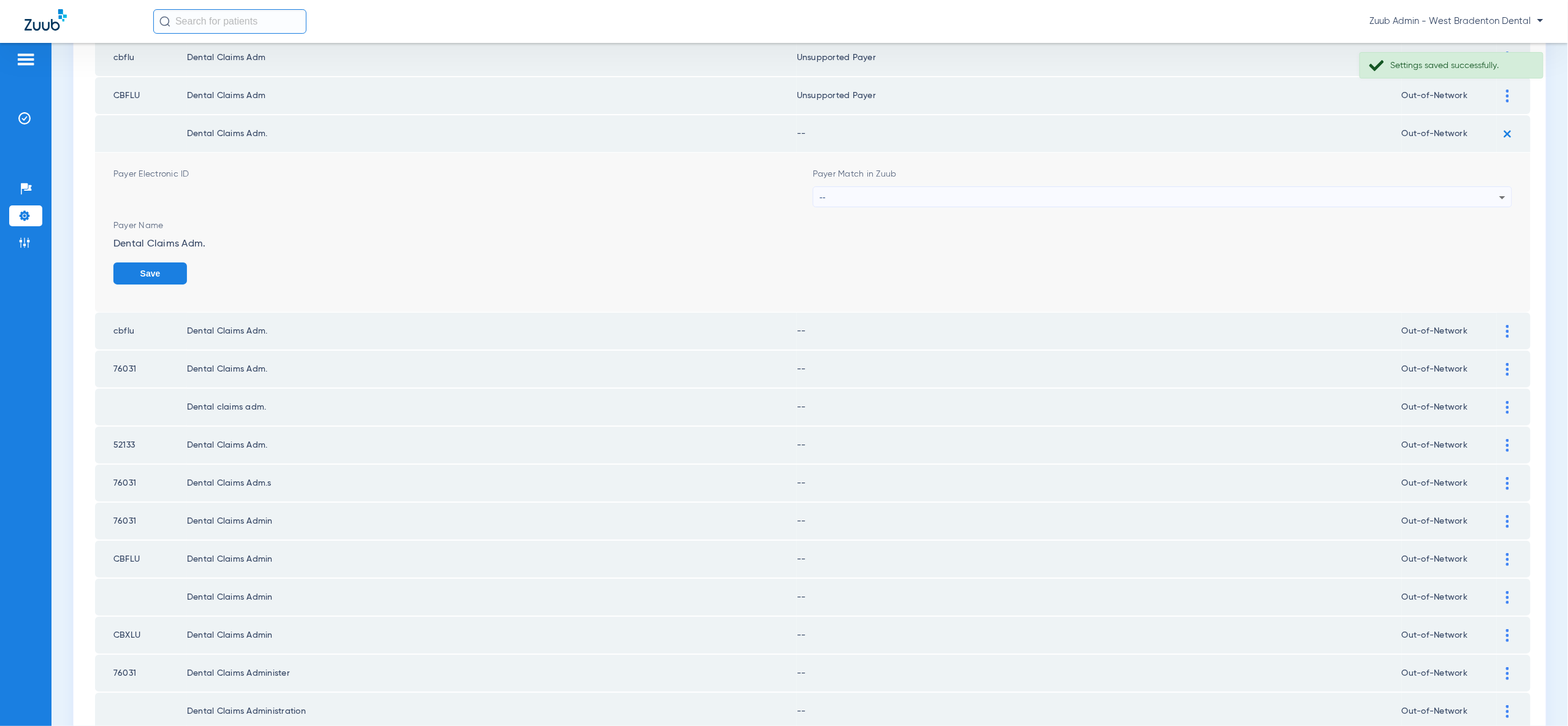
click at [1484, 187] on div "--" at bounding box center [1159, 198] width 680 height 21
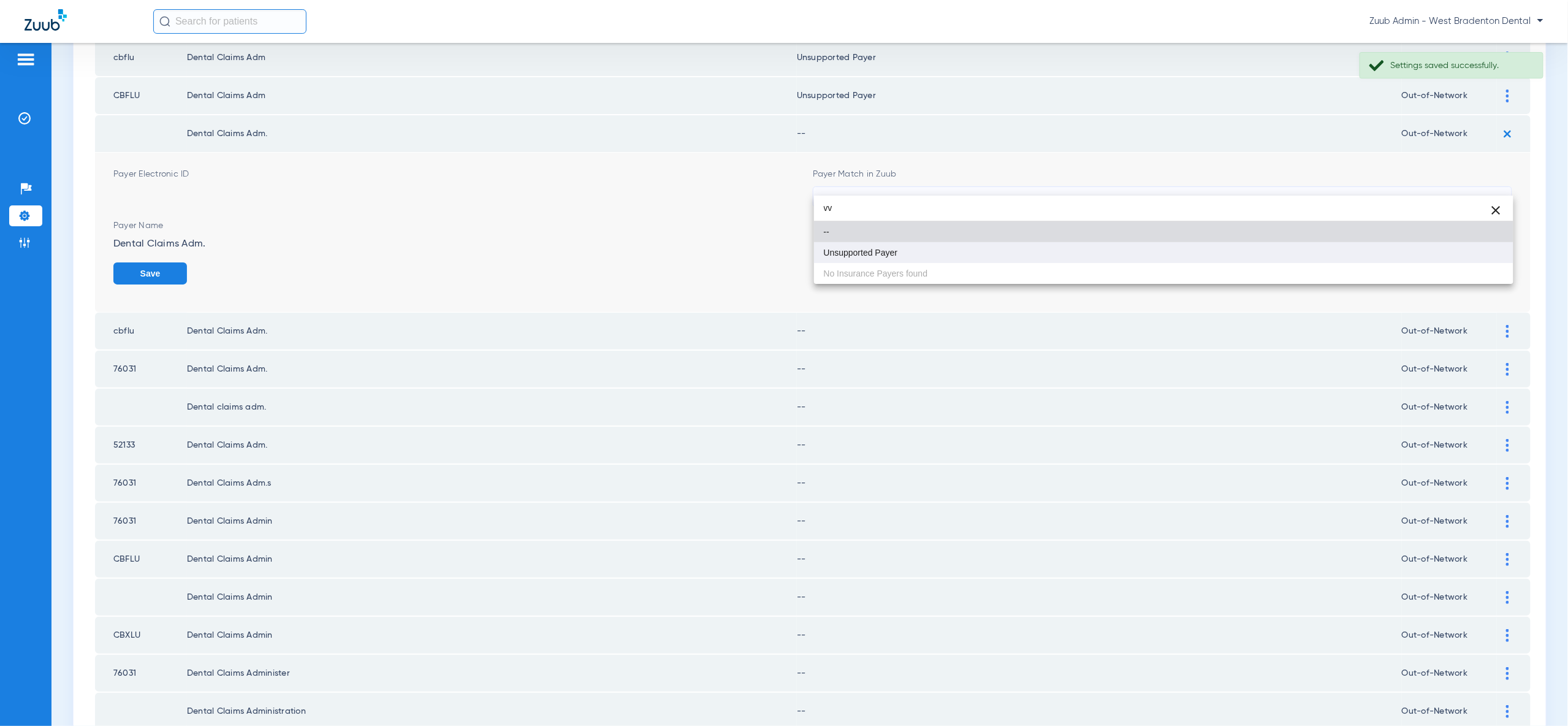
type input "vv"
drag, startPoint x: 1452, startPoint y: 253, endPoint x: 1455, endPoint y: 261, distance: 8.5
click at [1452, 254] on mat-option "Unsupported Payer" at bounding box center [1163, 253] width 699 height 21
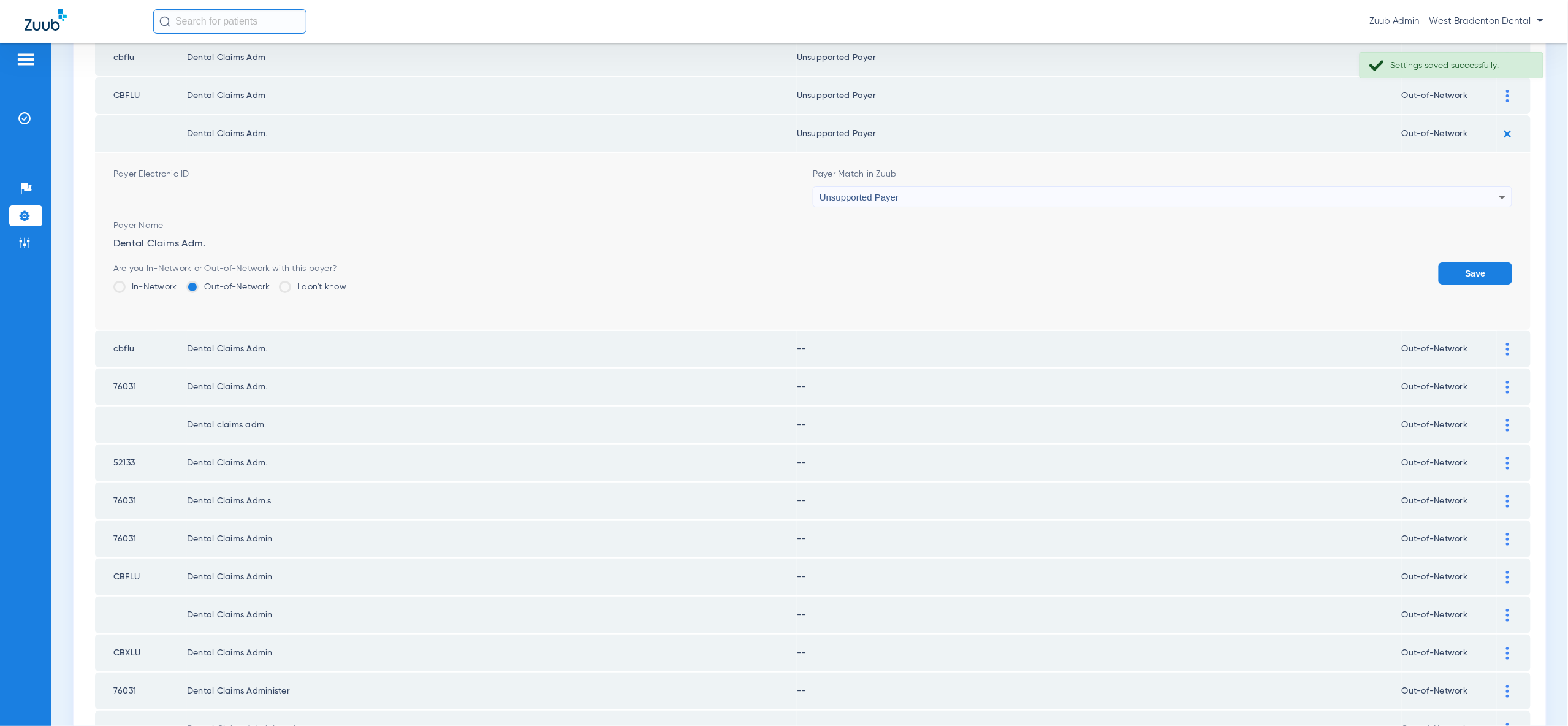
click at [1455, 263] on button "Save" at bounding box center [1475, 273] width 73 height 22
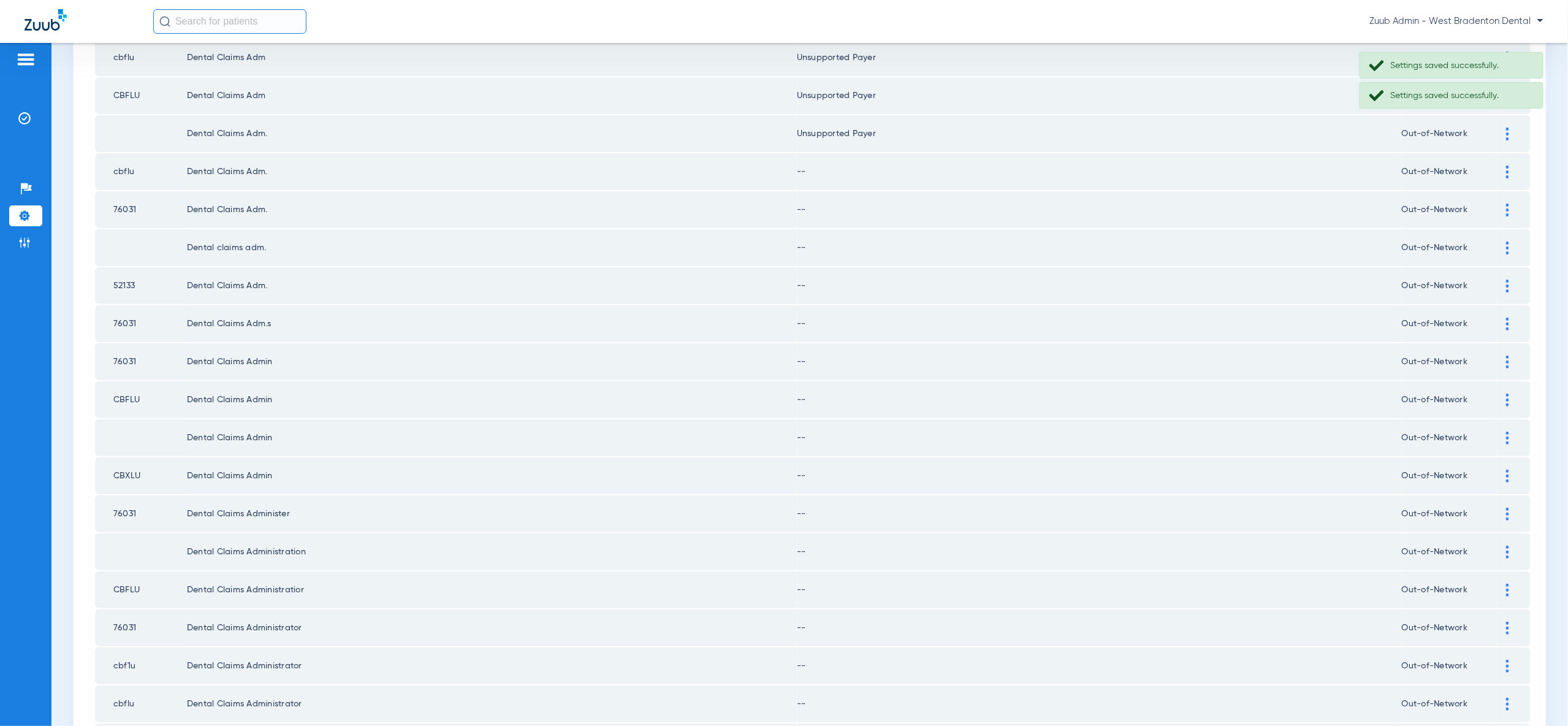
click at [1506, 166] on img at bounding box center [1507, 172] width 3 height 13
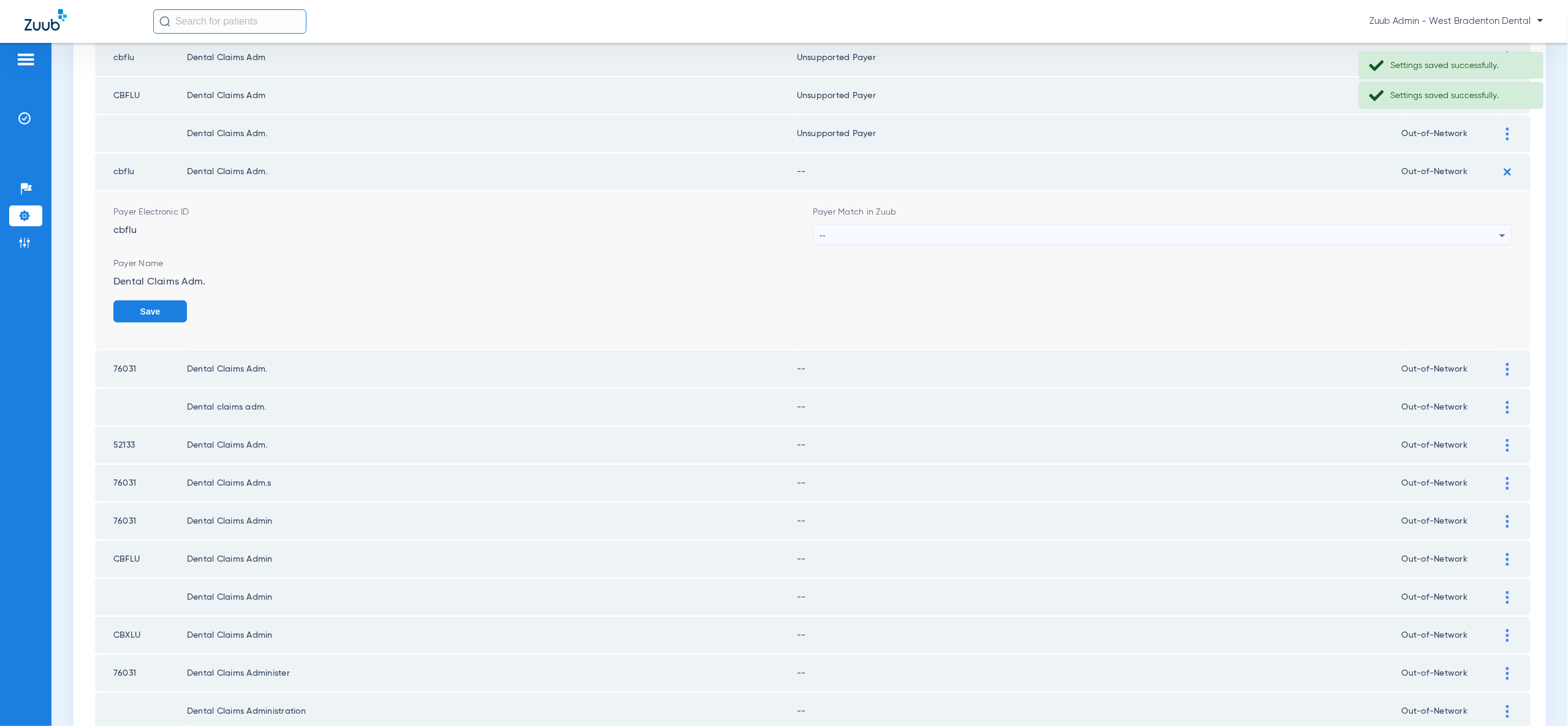
click at [1487, 226] on div "--" at bounding box center [1159, 236] width 680 height 21
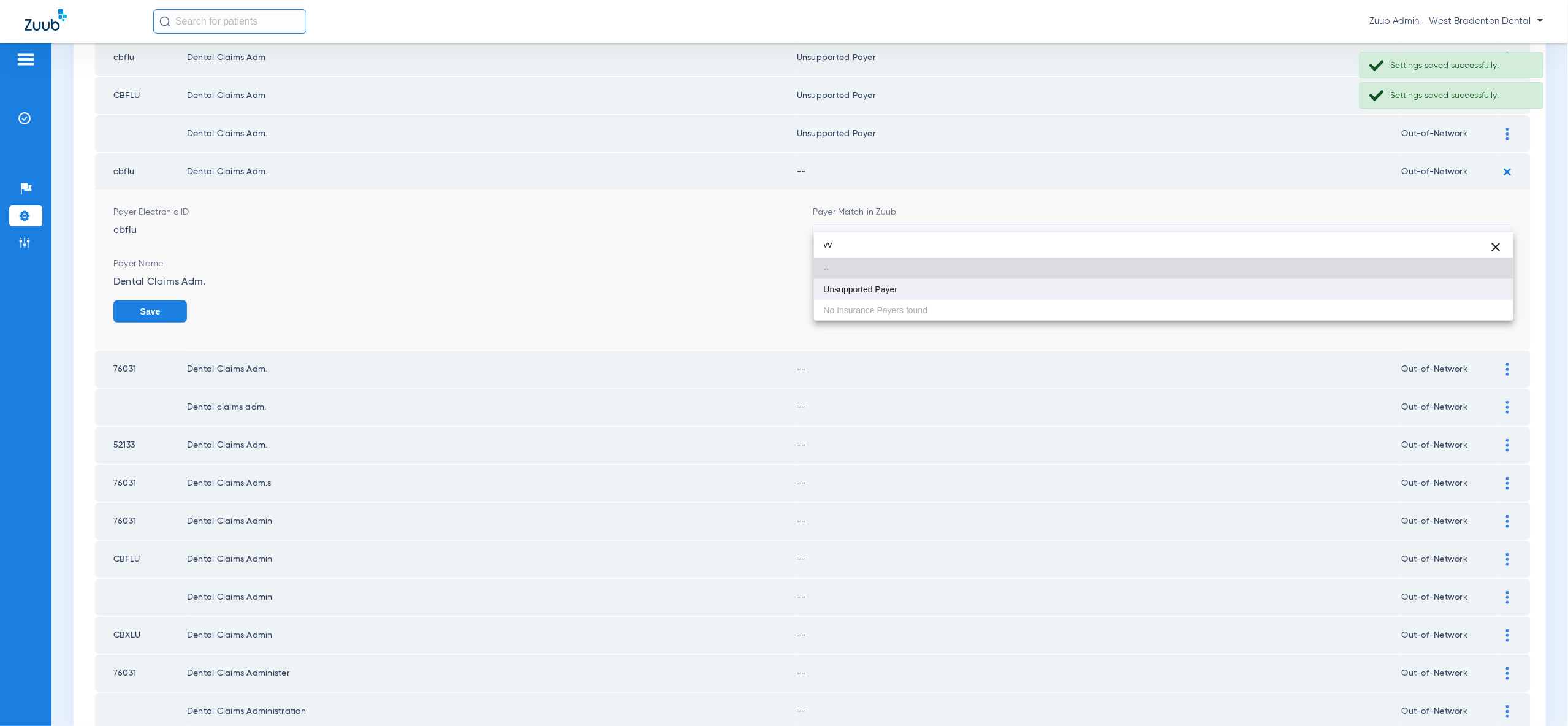
type input "vv"
click at [1484, 291] on mat-option "Unsupported Payer" at bounding box center [1163, 289] width 699 height 21
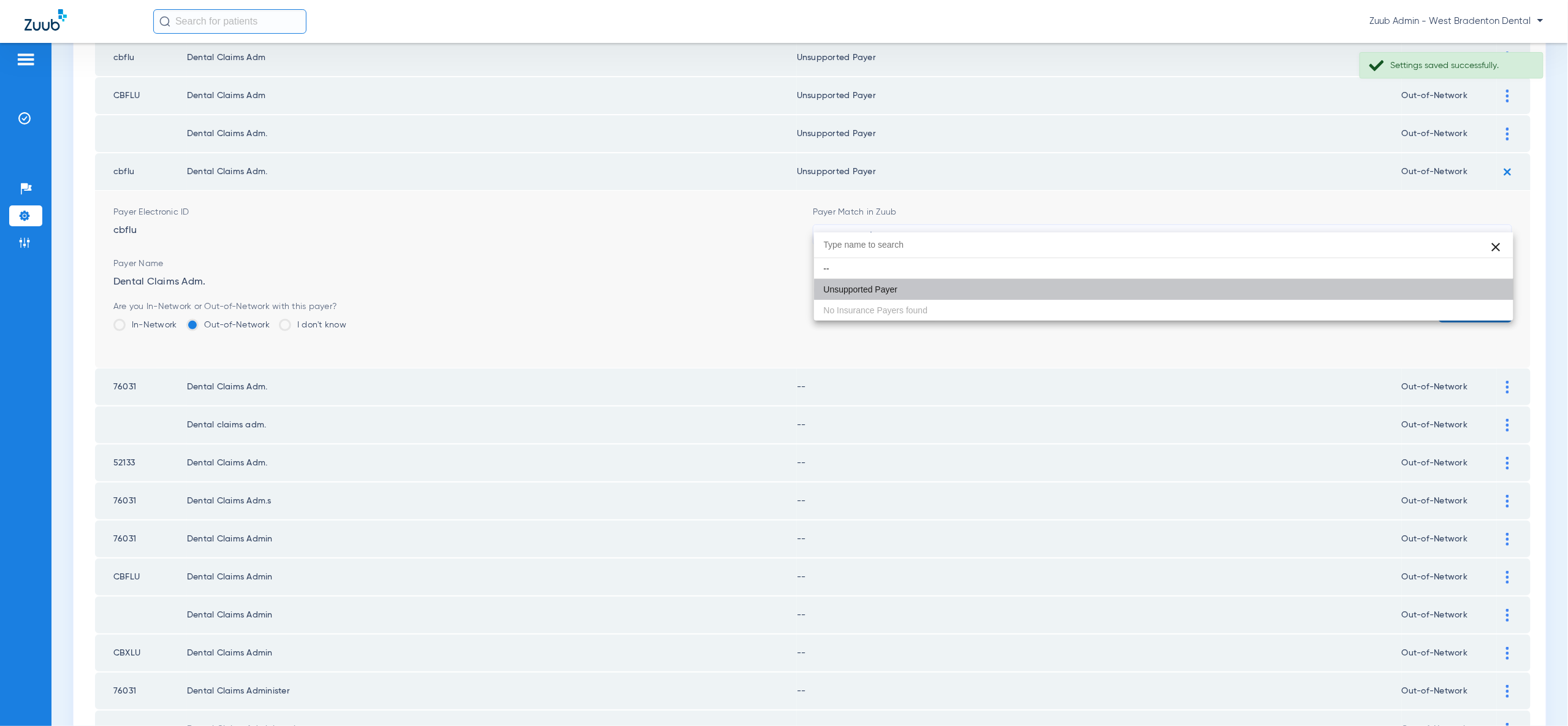
click at [1484, 301] on button "Save" at bounding box center [1475, 311] width 73 height 22
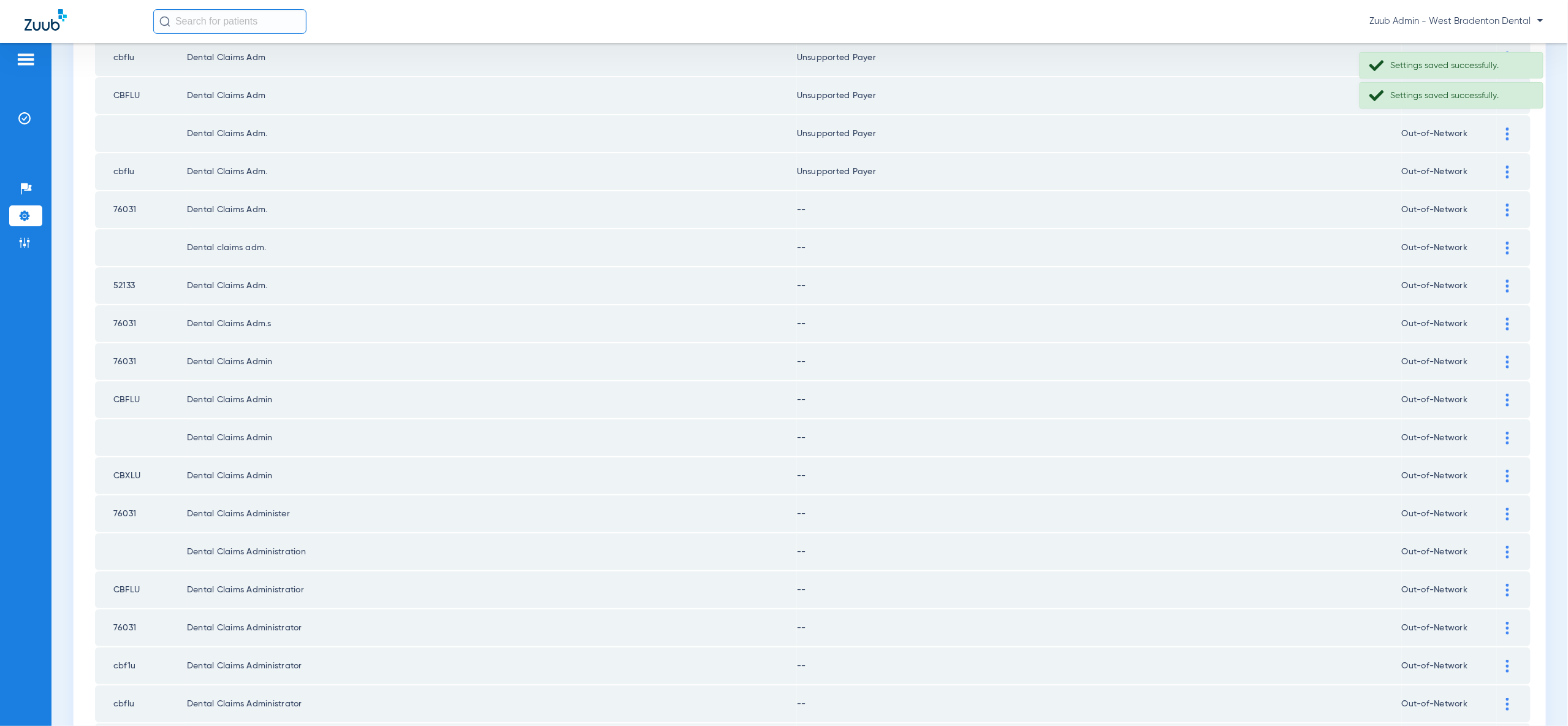
drag, startPoint x: 1506, startPoint y: 190, endPoint x: 1500, endPoint y: 243, distance: 53.3
click at [1506, 204] on img at bounding box center [1507, 210] width 3 height 13
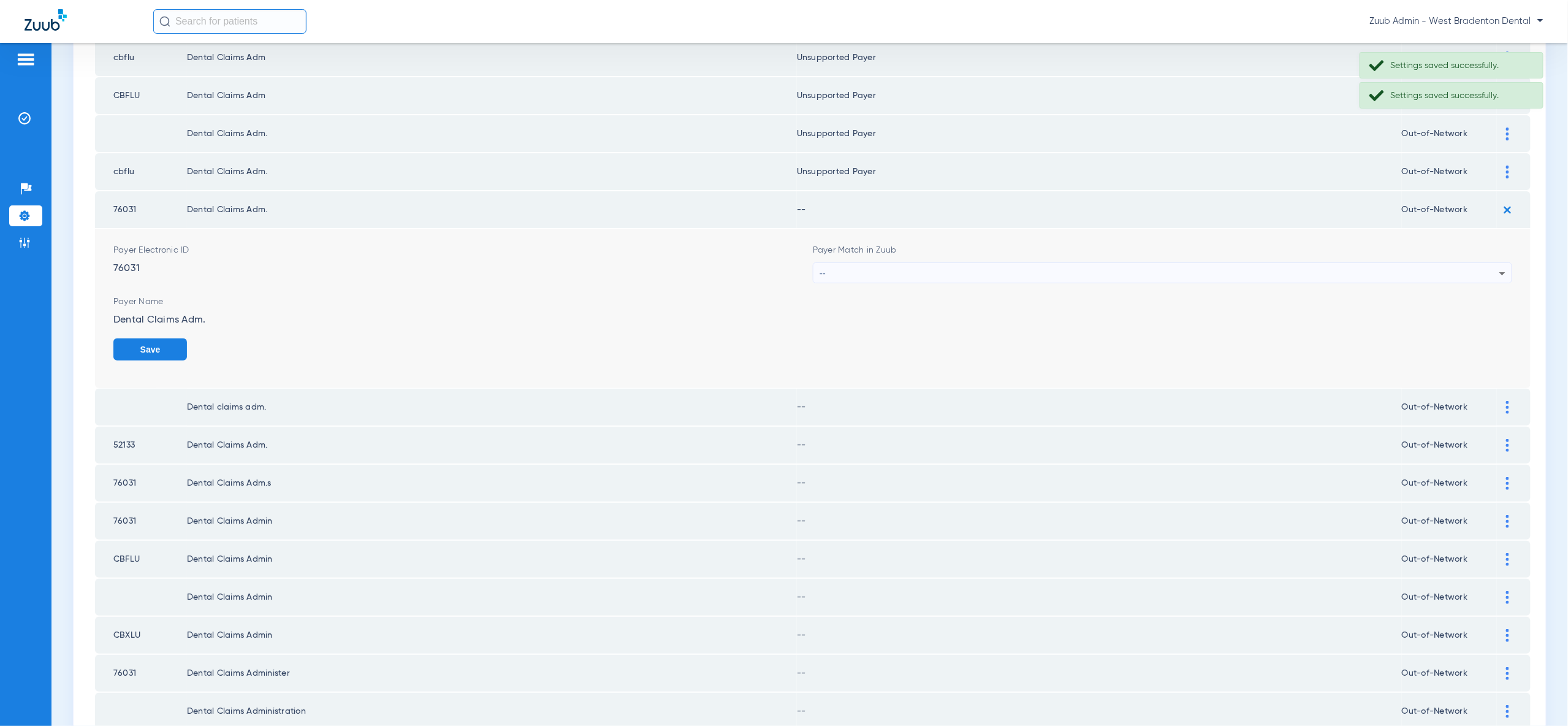
click at [1496, 266] on icon at bounding box center [1501, 273] width 14 height 14
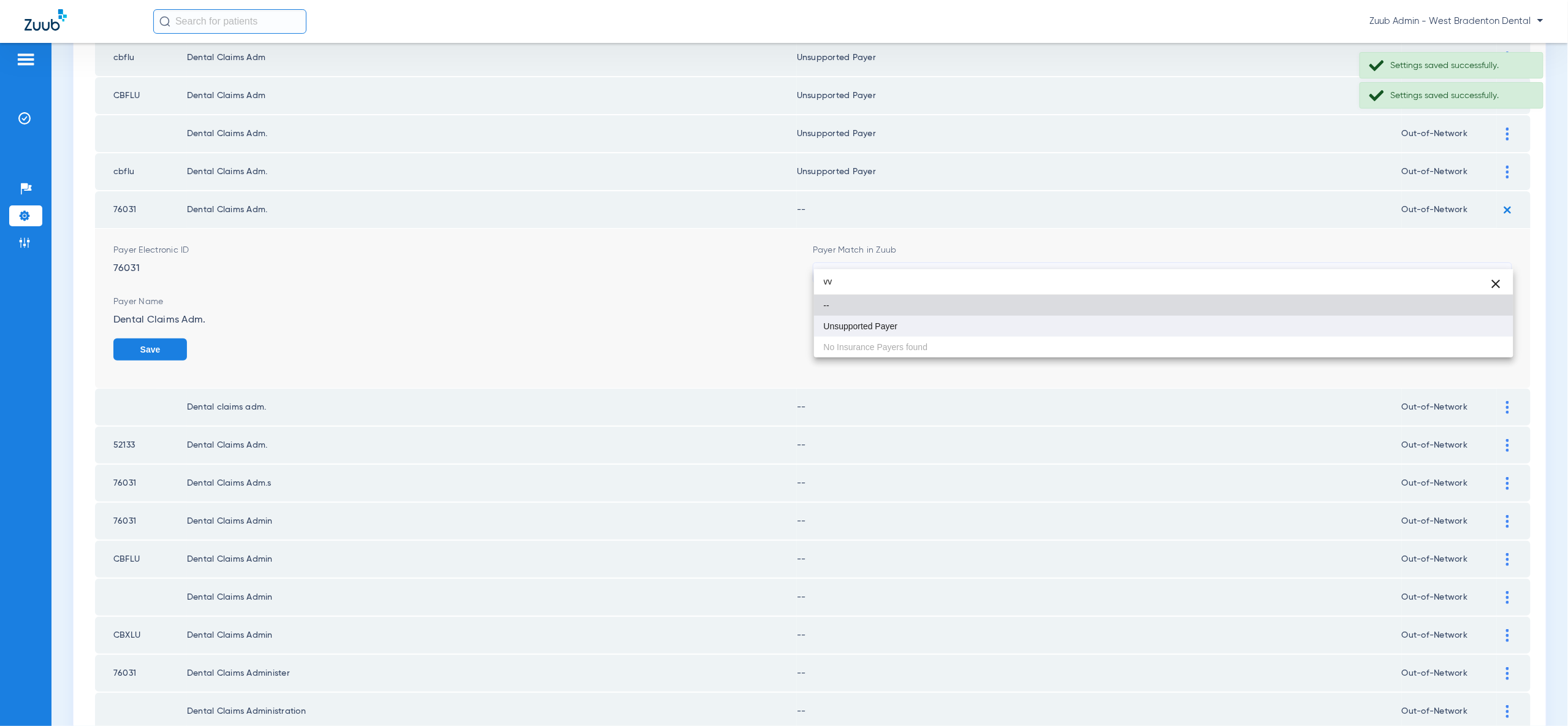
type input "vv"
drag, startPoint x: 1451, startPoint y: 335, endPoint x: 1466, endPoint y: 341, distance: 16.2
click at [1451, 335] on mat-option "Unsupported Payer" at bounding box center [1163, 326] width 699 height 21
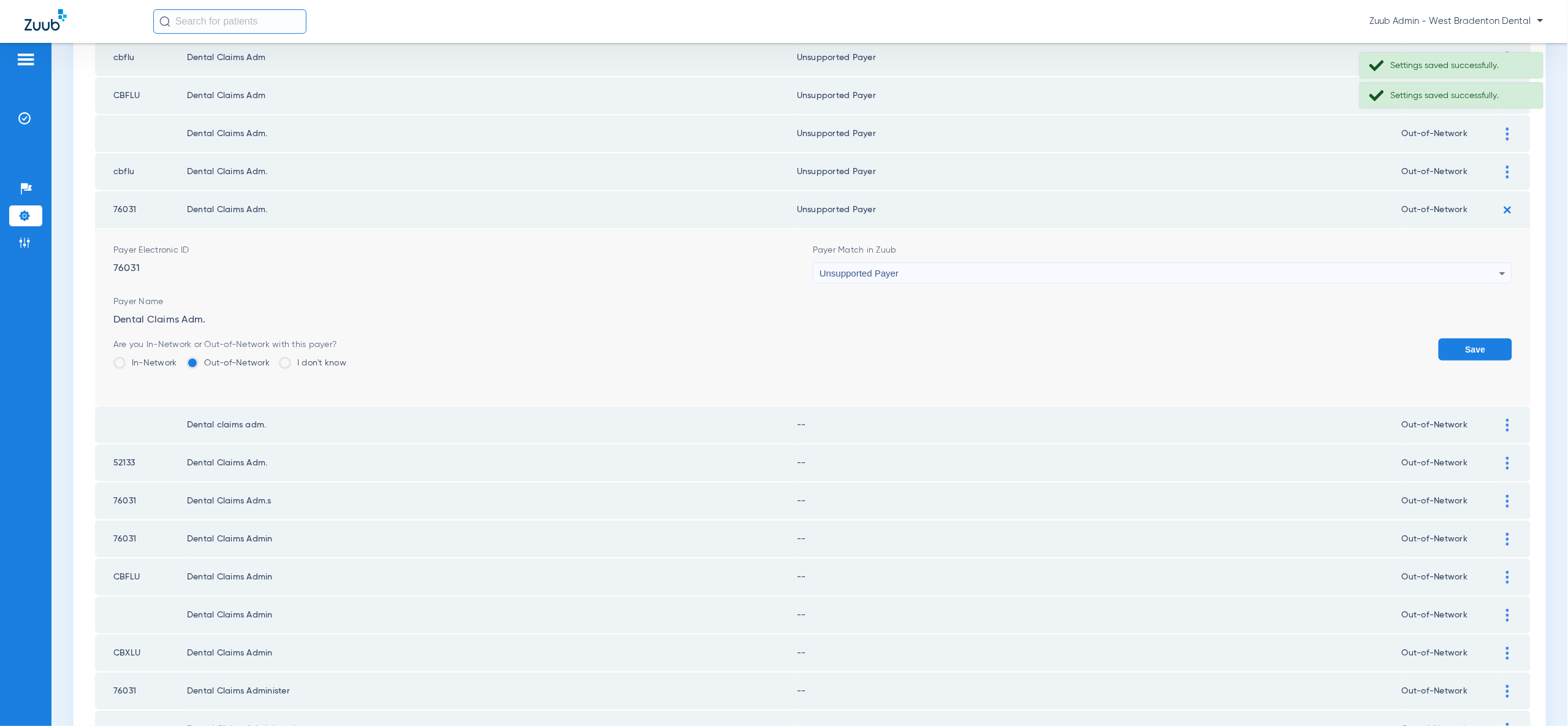
drag, startPoint x: 1466, startPoint y: 341, endPoint x: 1480, endPoint y: 290, distance: 52.9
click at [1466, 341] on button "Save" at bounding box center [1475, 349] width 73 height 22
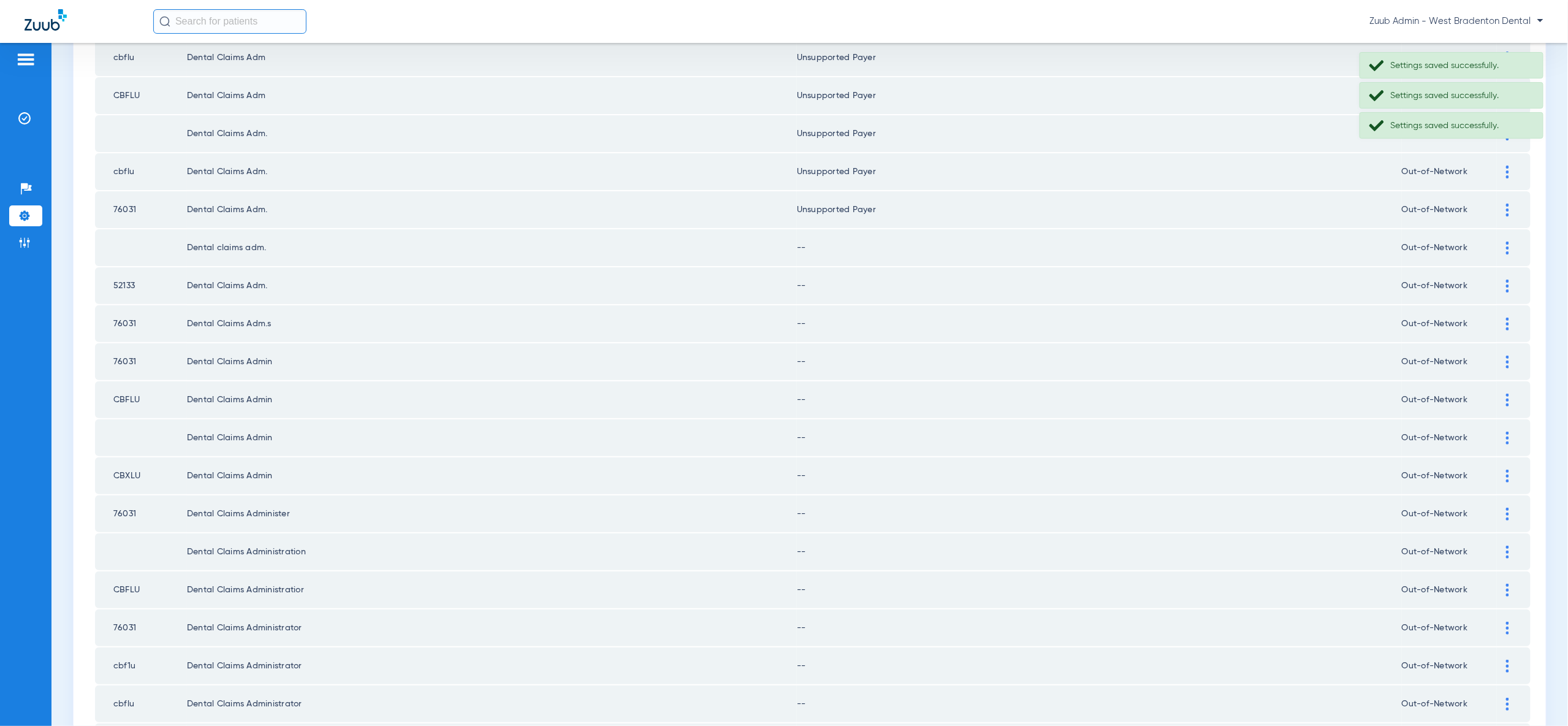
click at [1510, 242] on div at bounding box center [1507, 248] width 22 height 13
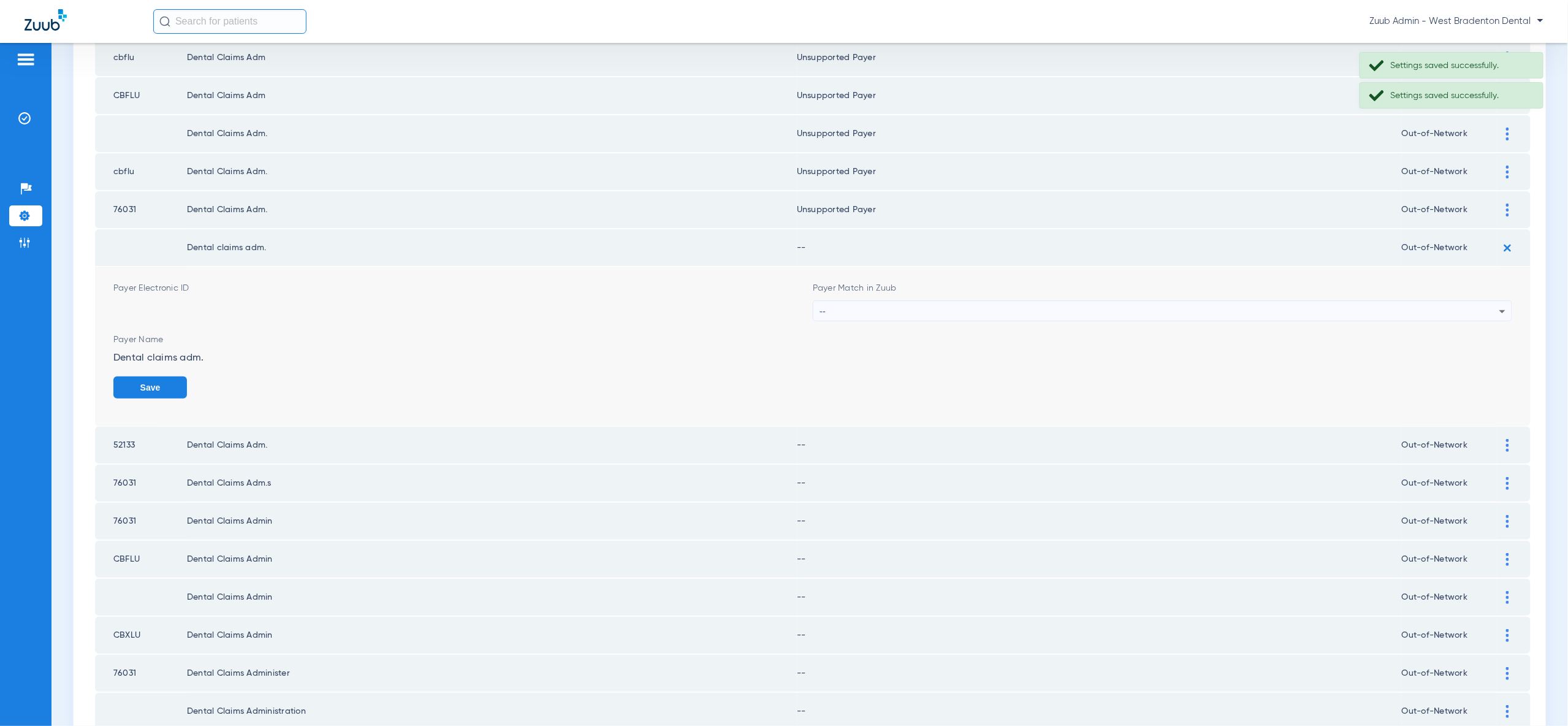
click at [1471, 301] on div "--" at bounding box center [1159, 311] width 680 height 21
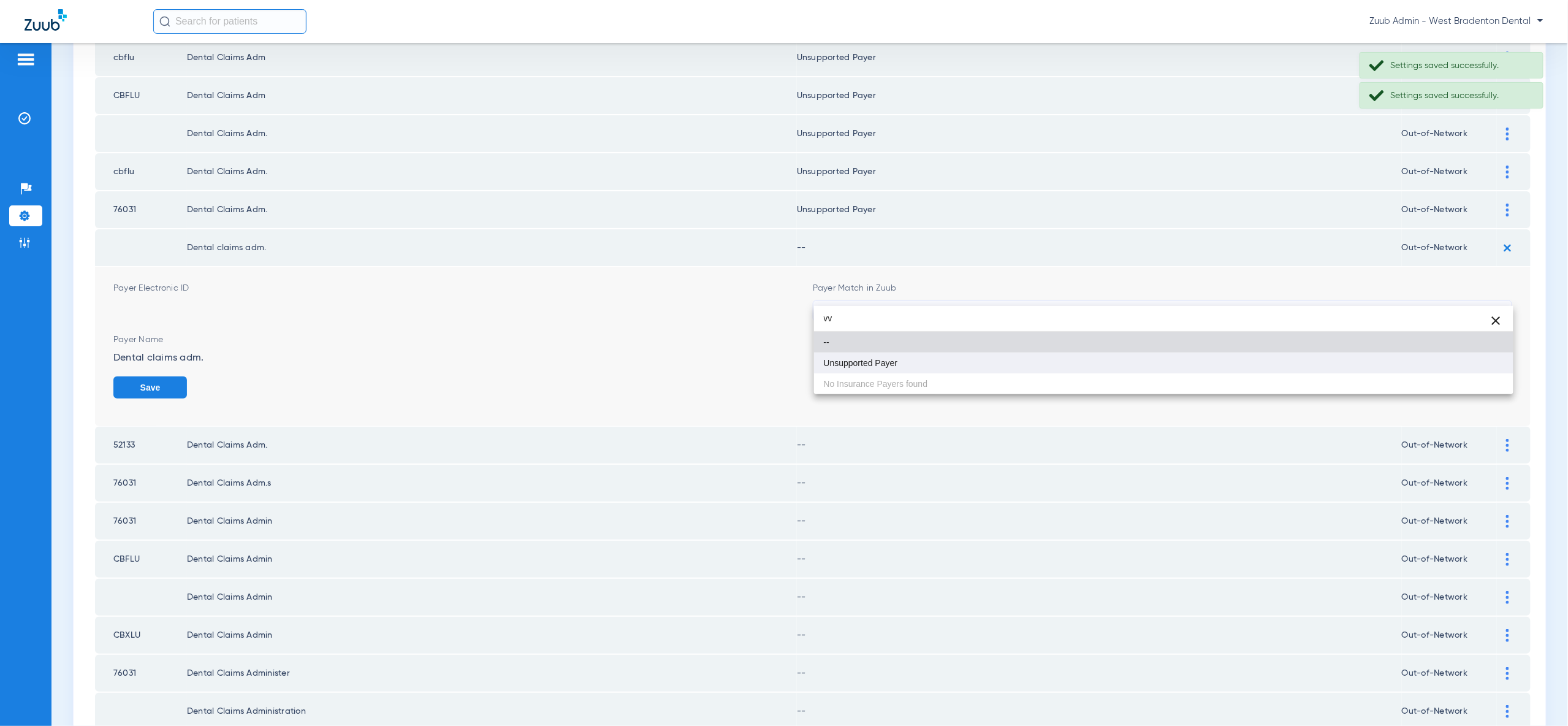
type input "vv"
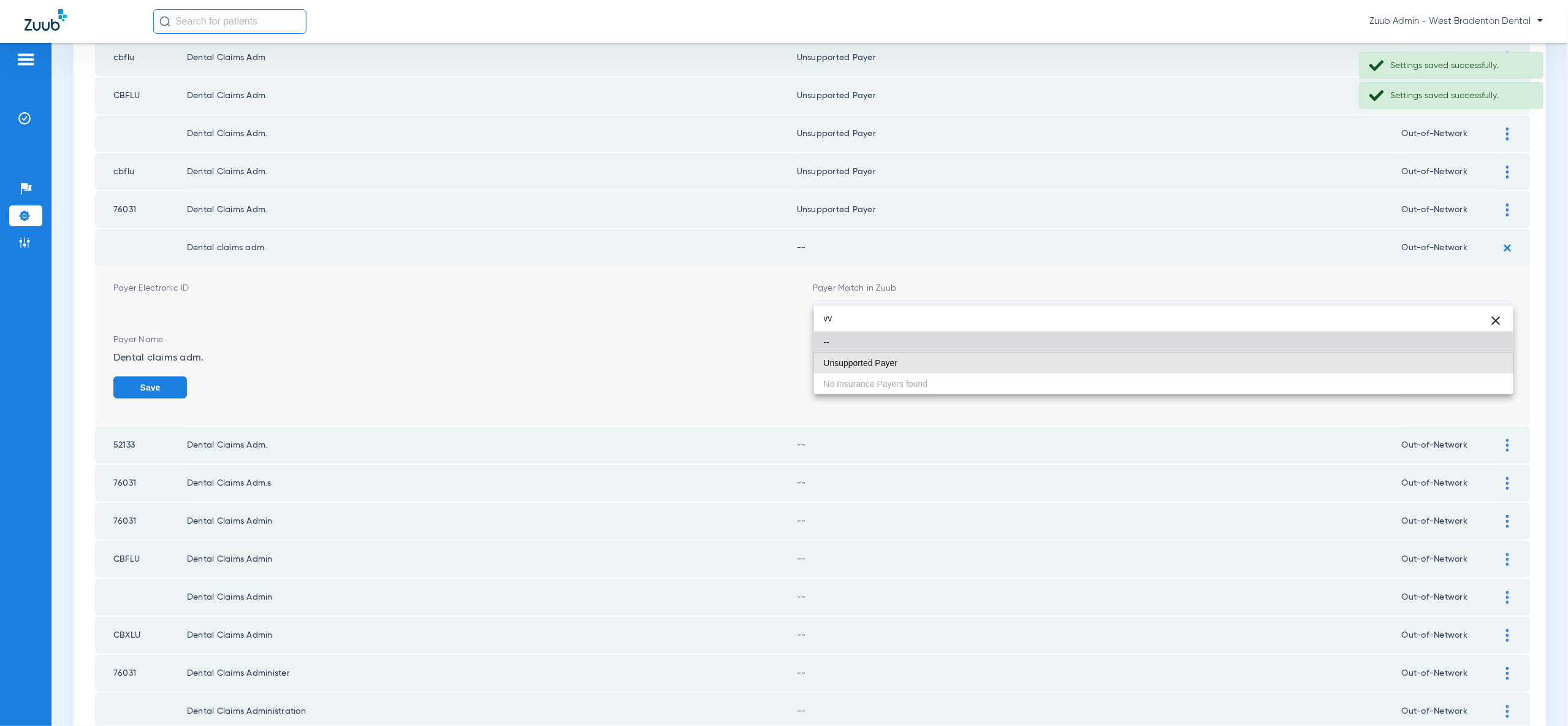
drag, startPoint x: 1470, startPoint y: 353, endPoint x: 1476, endPoint y: 372, distance: 19.9
click at [1470, 353] on mat-option "Unsupported Payer" at bounding box center [1163, 363] width 699 height 21
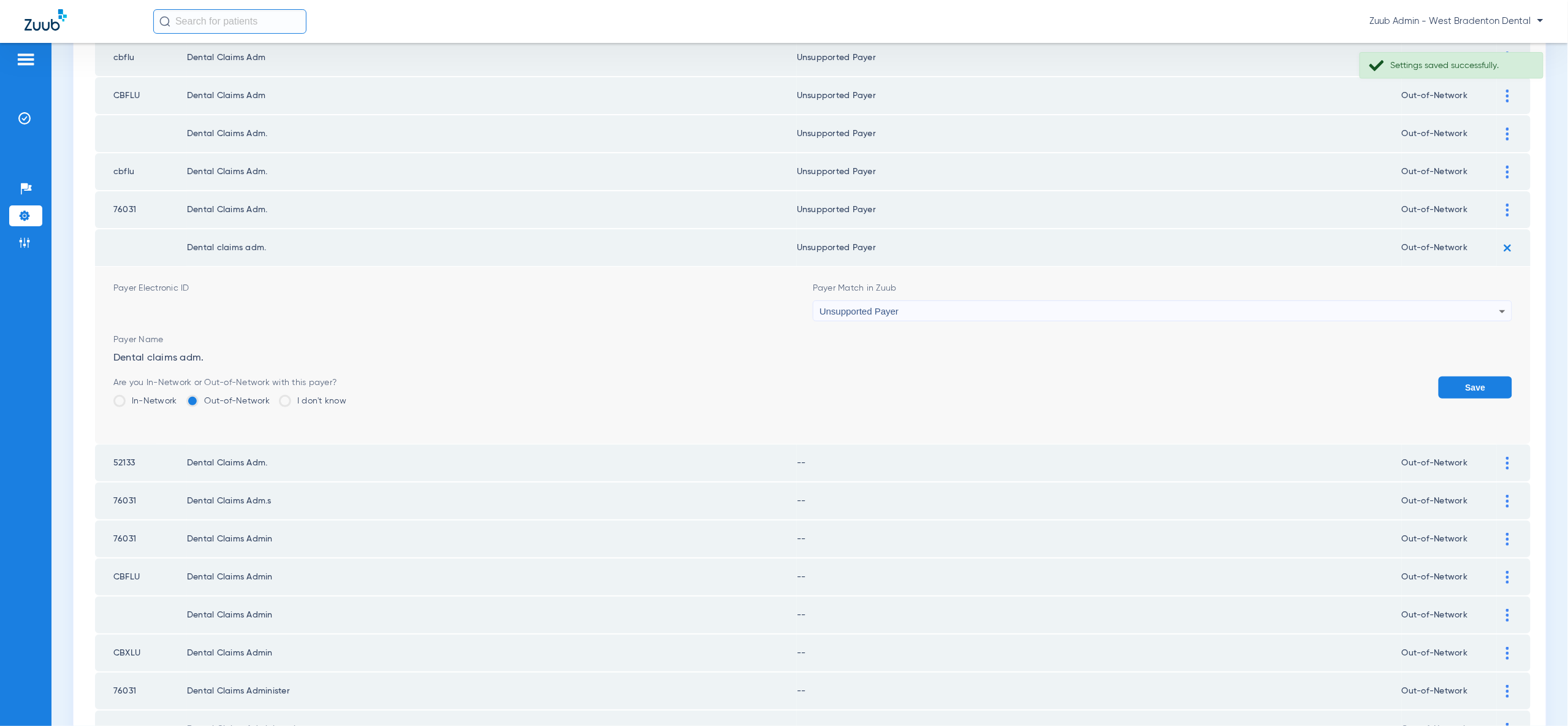
click at [1476, 377] on button "Save" at bounding box center [1475, 387] width 73 height 22
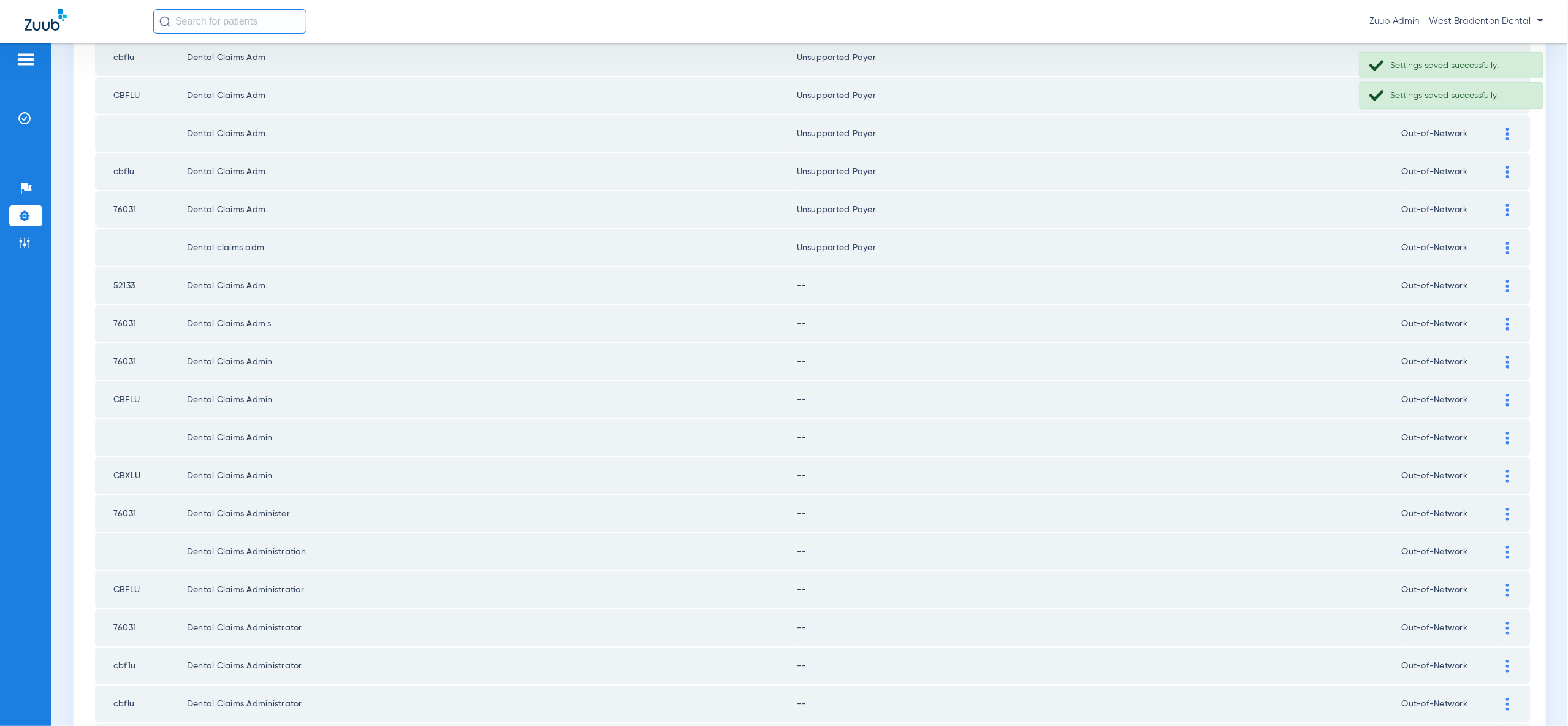
click at [1511, 280] on div at bounding box center [1507, 286] width 22 height 13
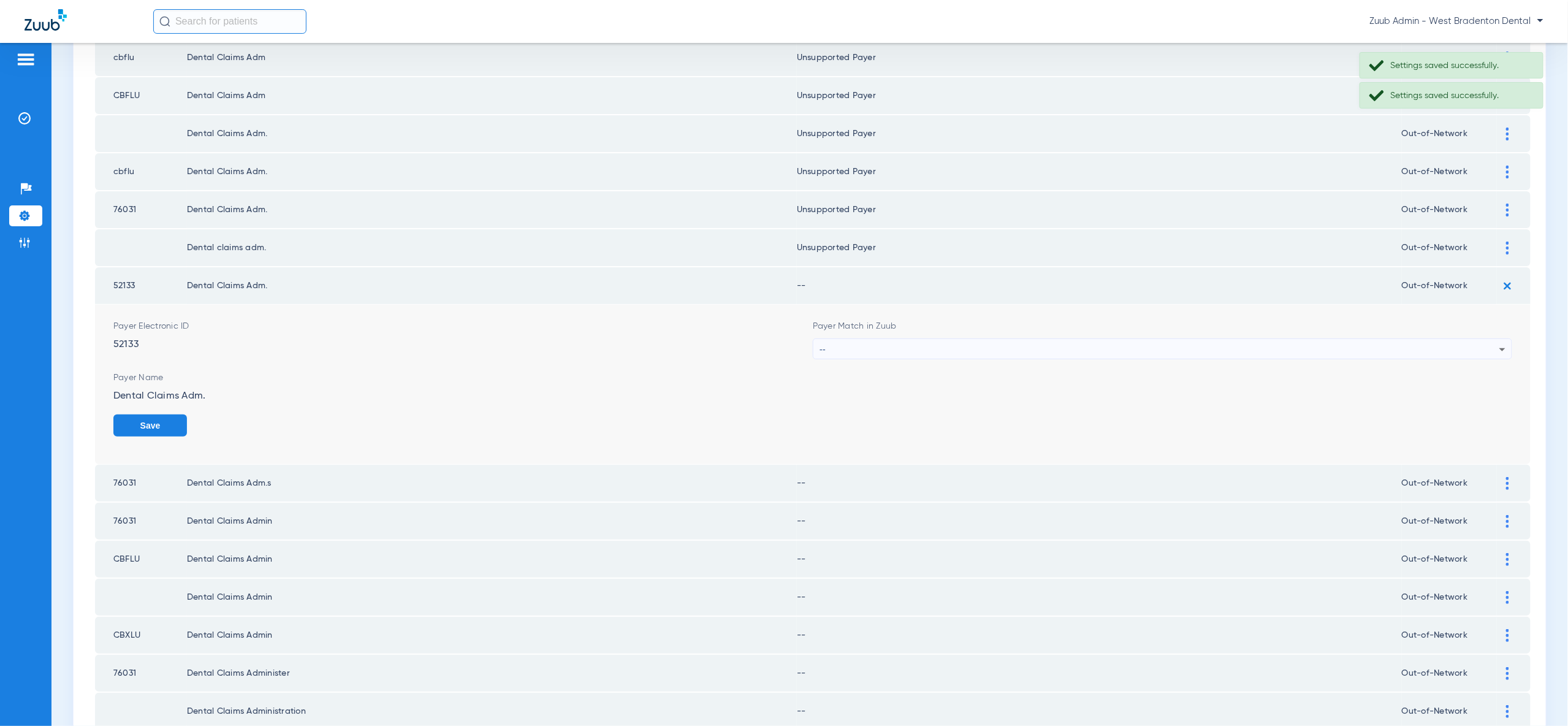
click at [1478, 339] on div "--" at bounding box center [1159, 349] width 680 height 21
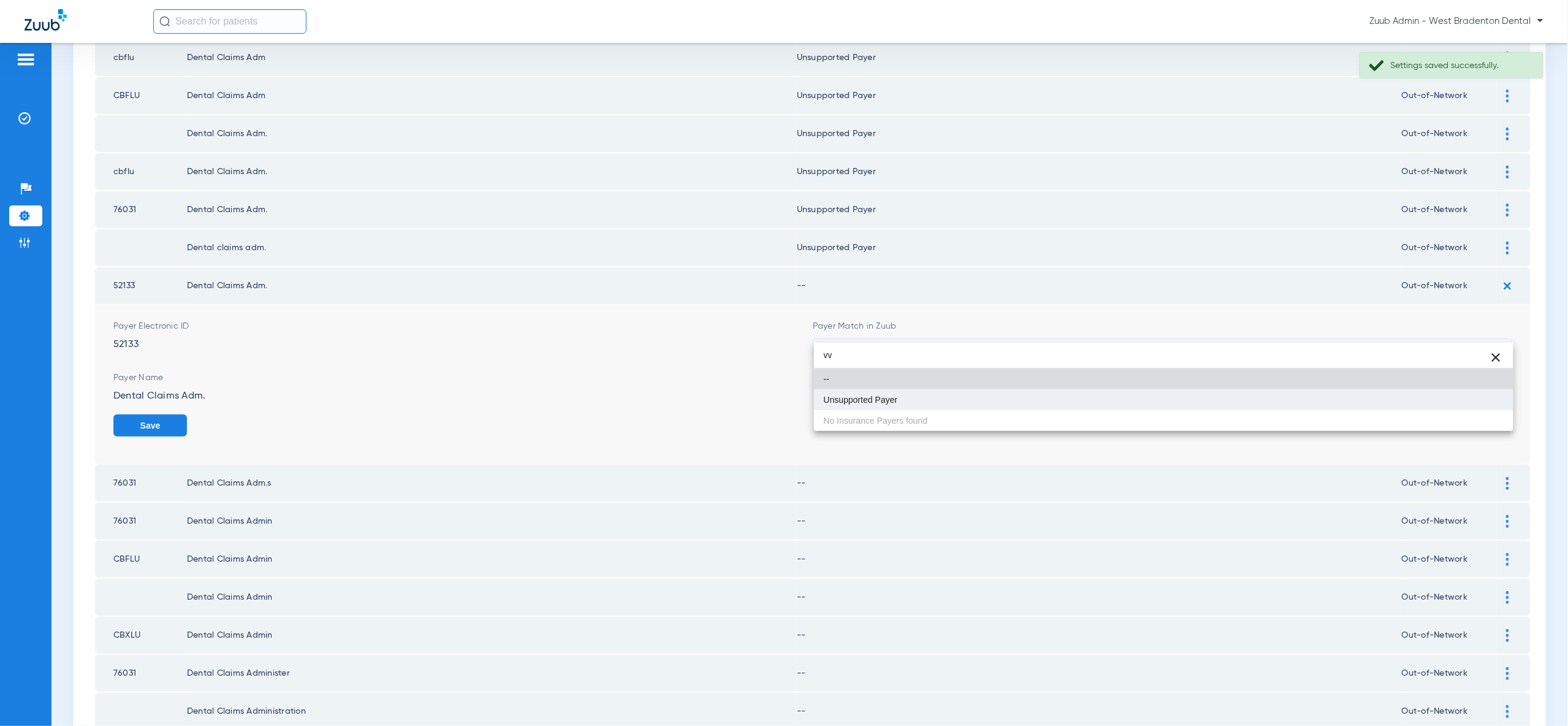
type input "vv"
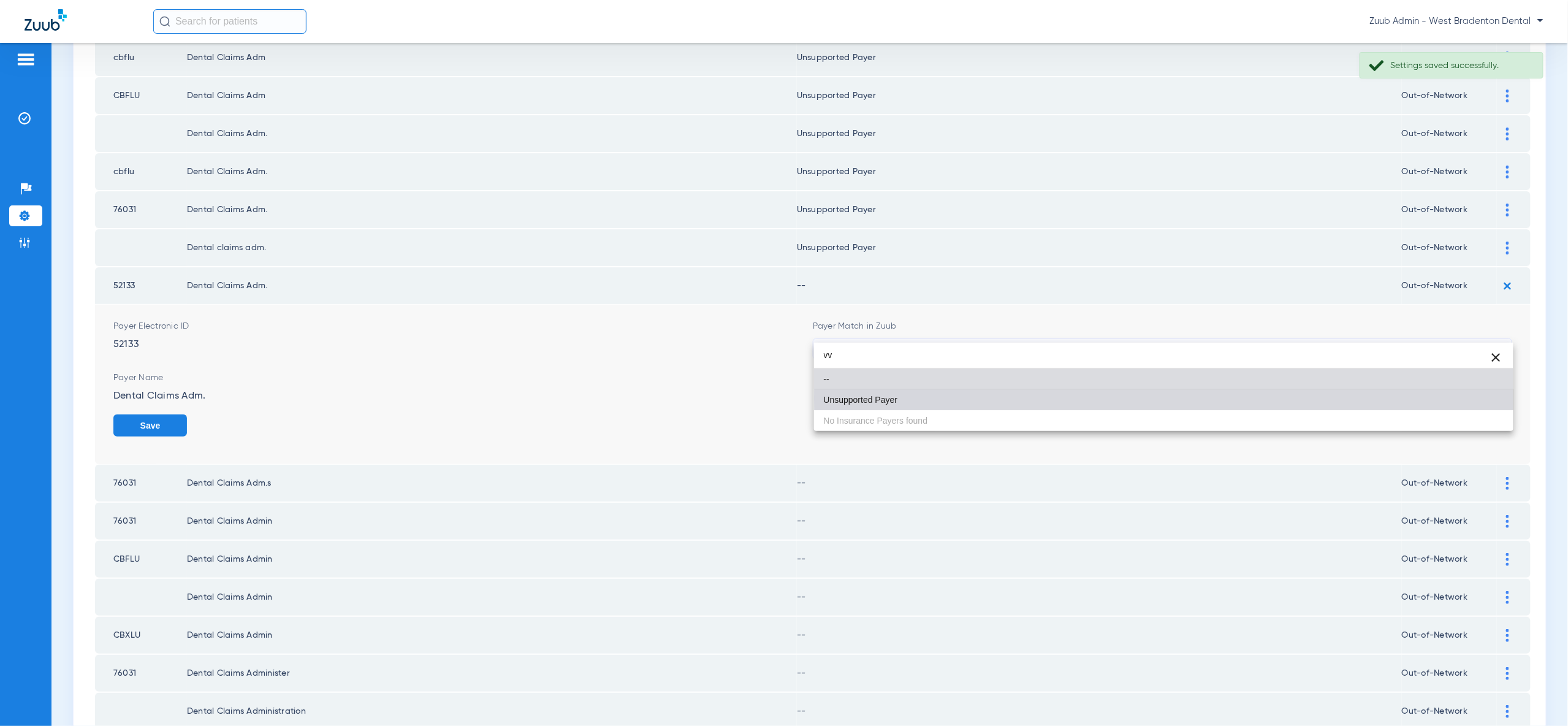
click at [1457, 400] on mat-option "Unsupported Payer" at bounding box center [1163, 400] width 699 height 21
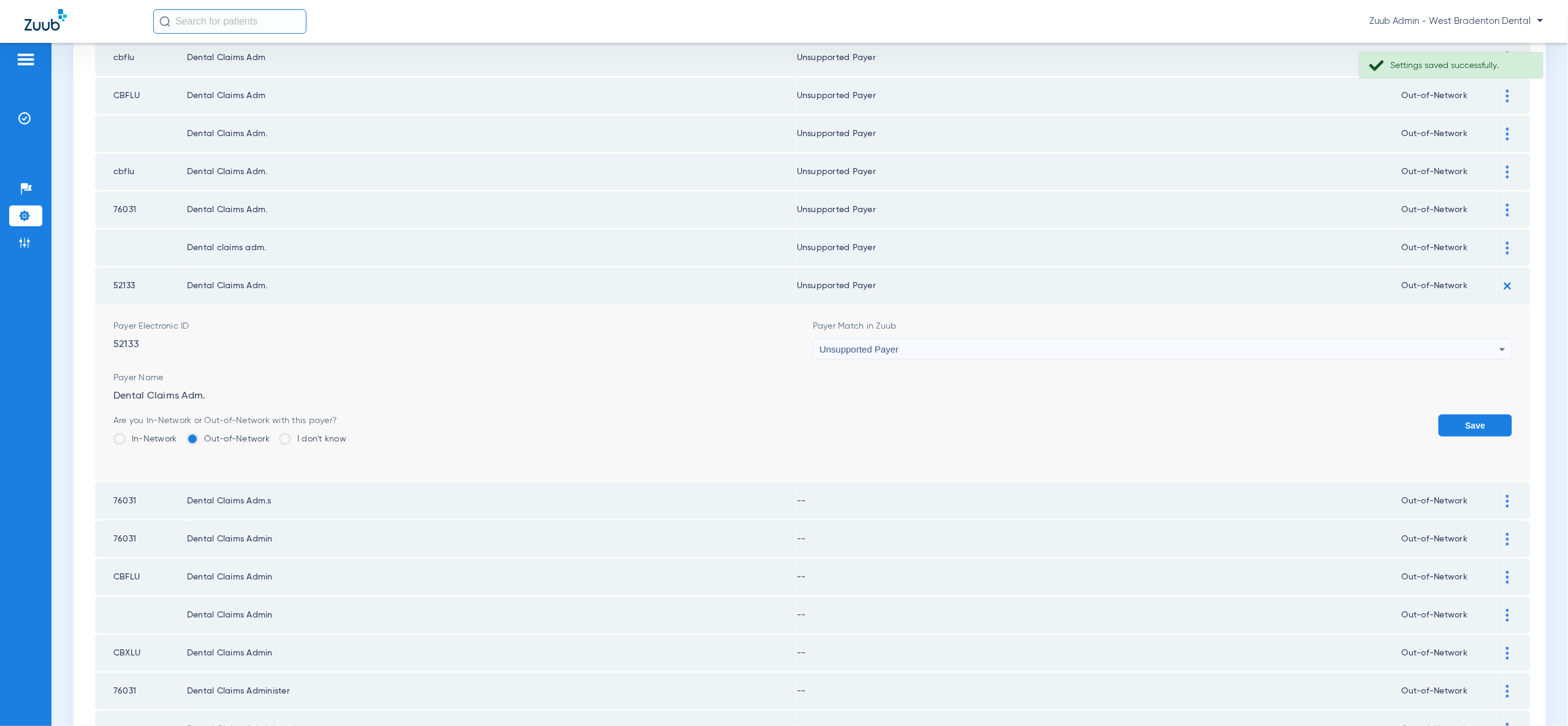
click at [1463, 415] on button "Save" at bounding box center [1475, 425] width 73 height 22
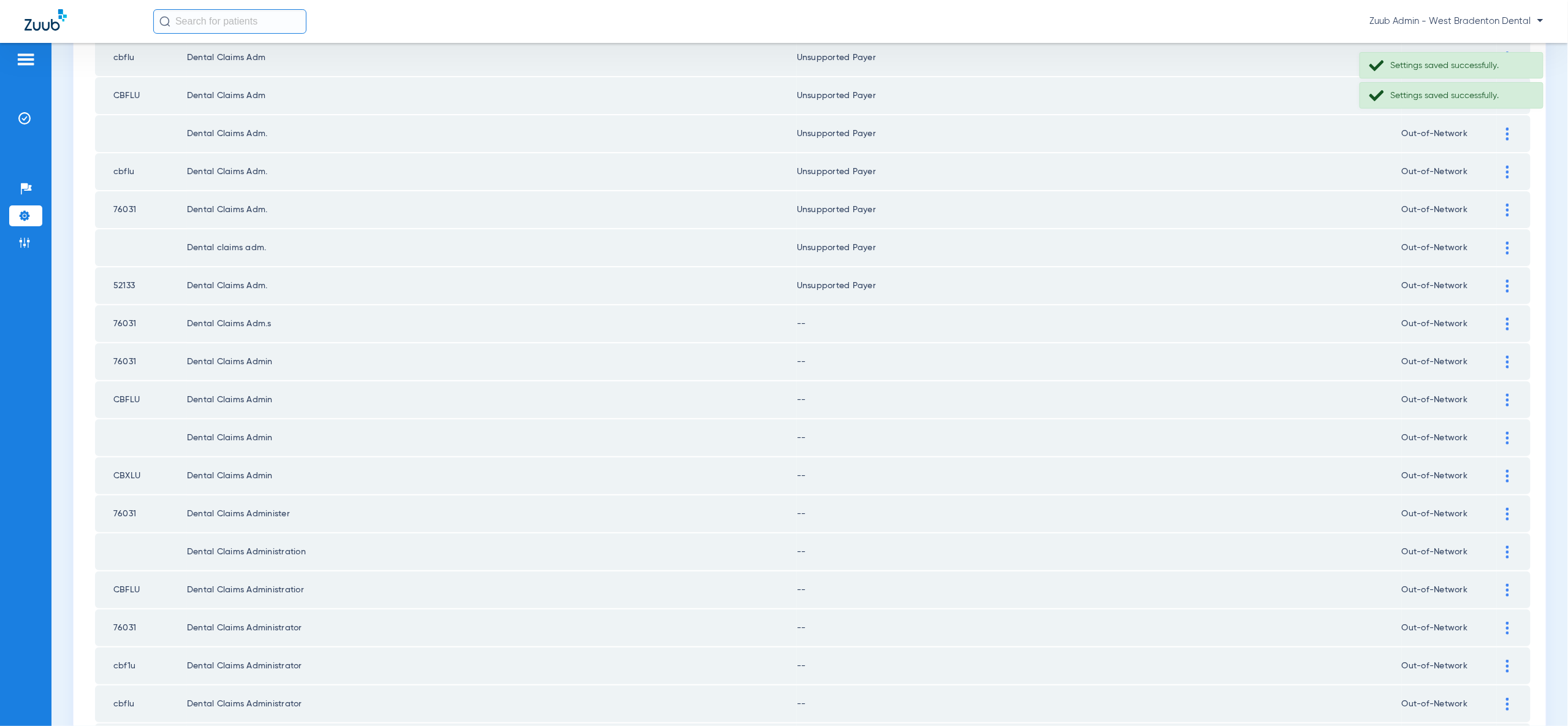
click at [1504, 318] on div at bounding box center [1507, 324] width 22 height 13
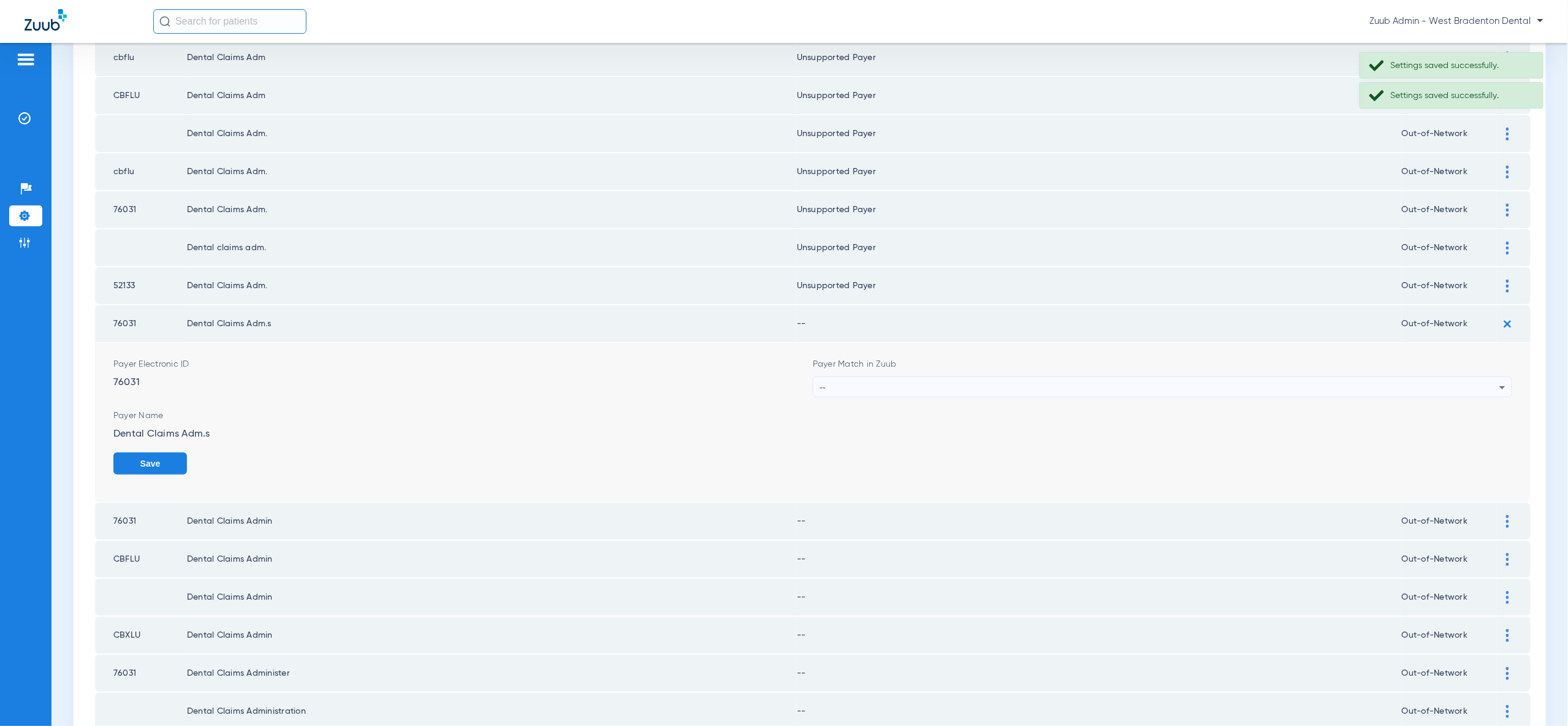
click at [1483, 377] on div "--" at bounding box center [1159, 387] width 680 height 21
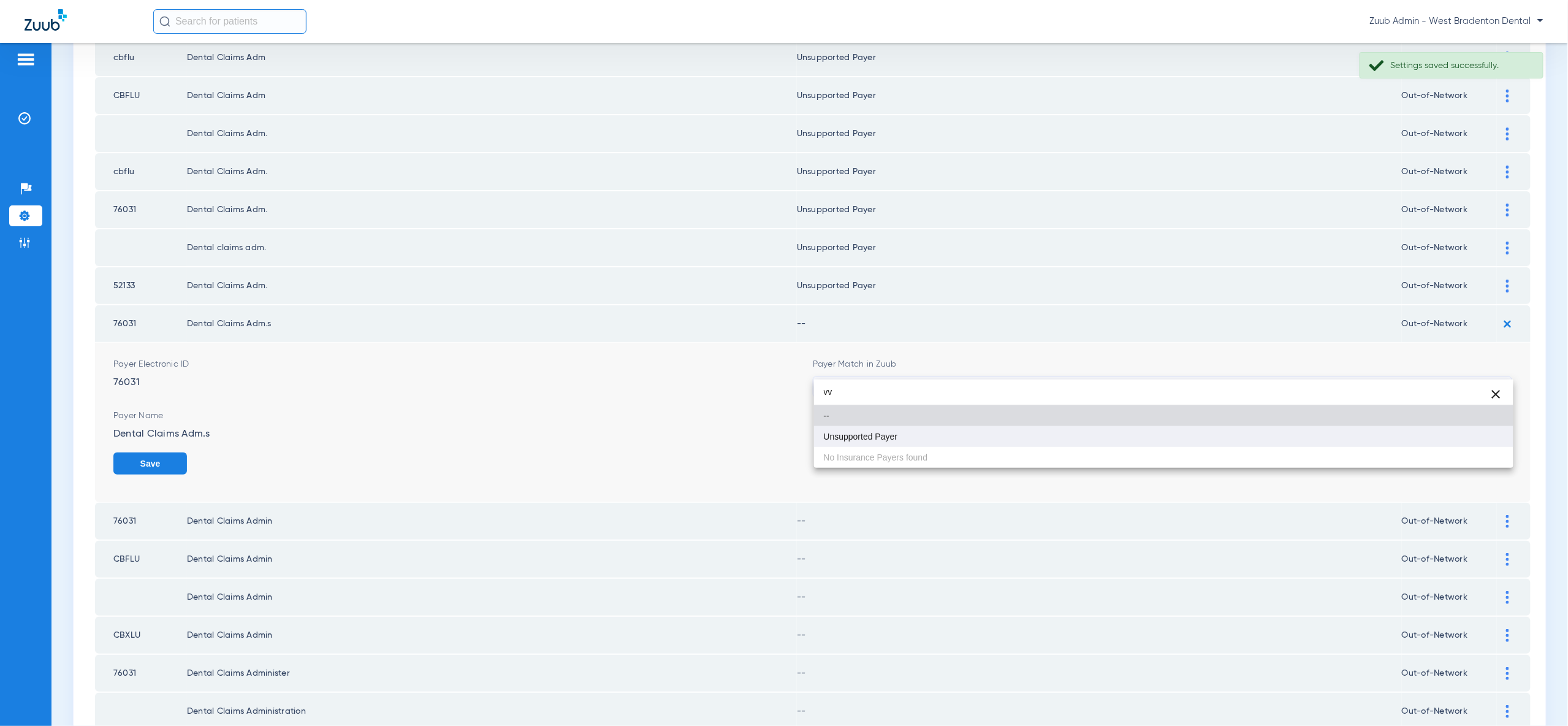
type input "vv"
click at [1481, 443] on mat-option "Unsupported Payer" at bounding box center [1163, 437] width 699 height 21
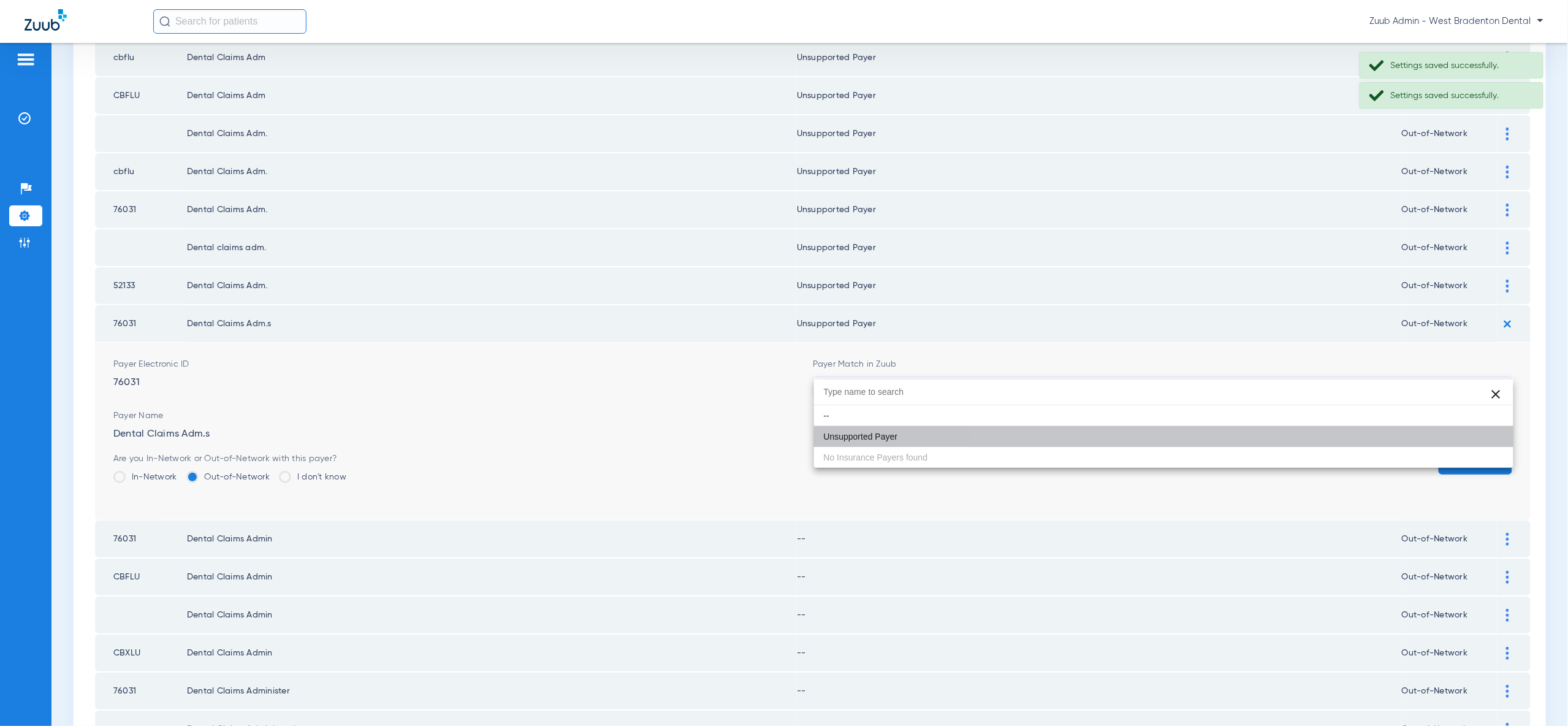
click at [1482, 453] on button "Save" at bounding box center [1475, 463] width 73 height 22
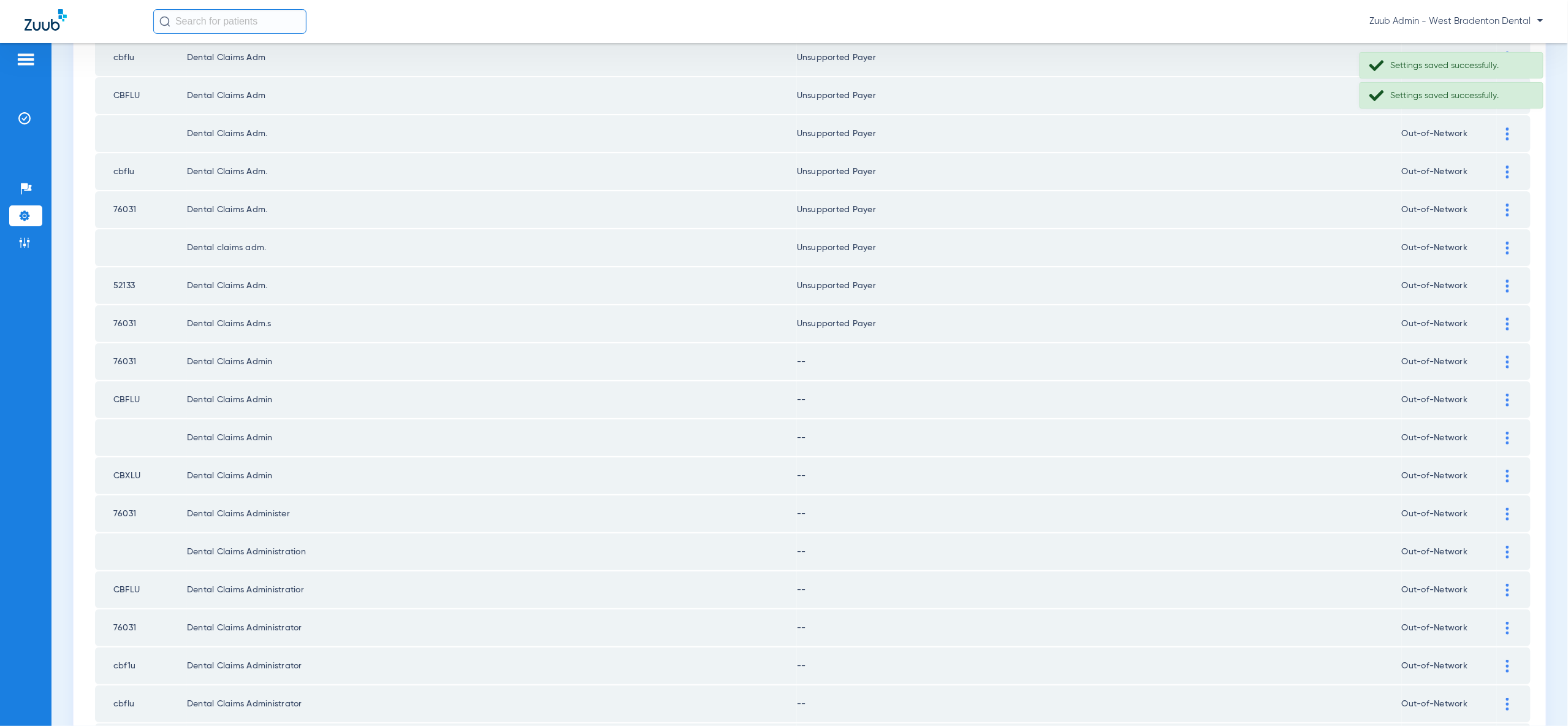
click at [1511, 356] on div at bounding box center [1507, 363] width 22 height 13
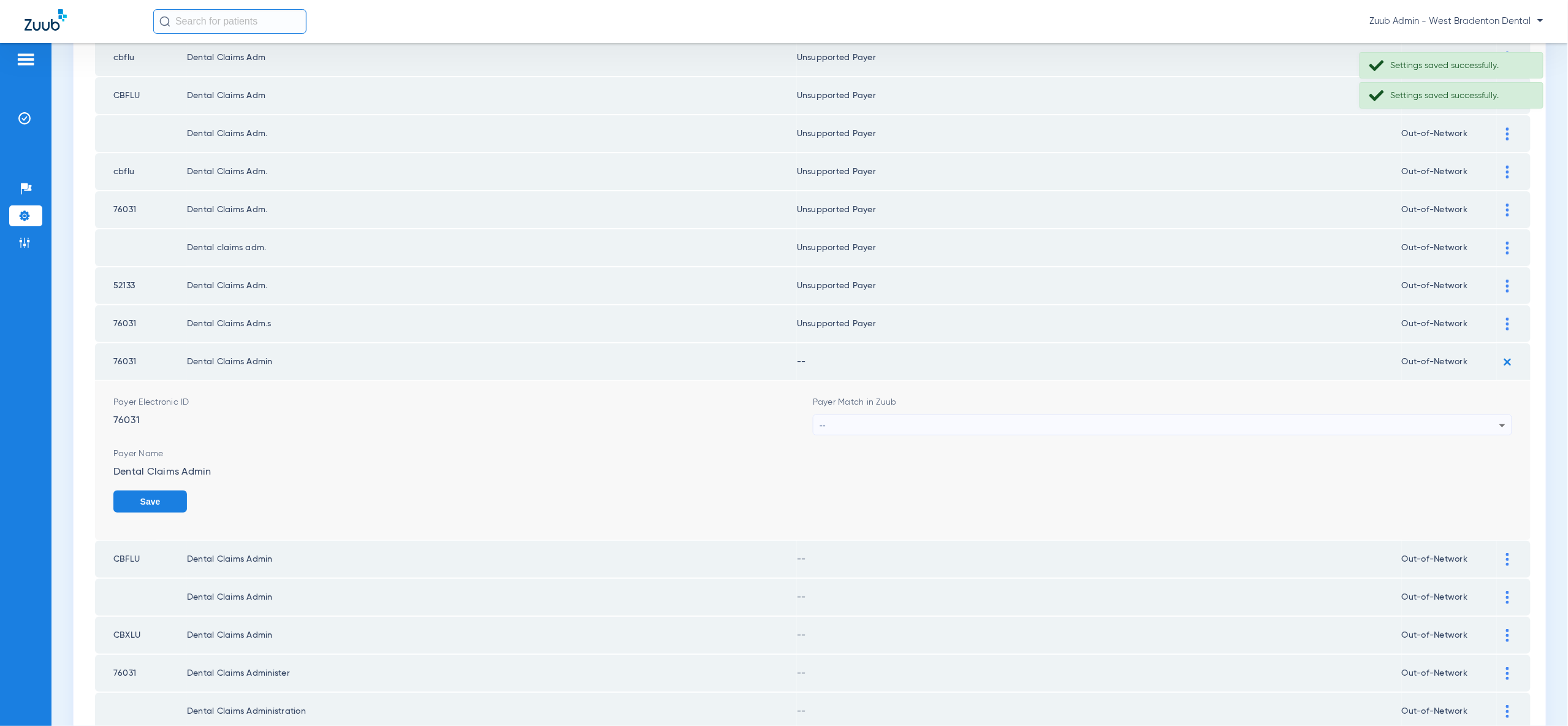
click at [1506, 415] on div "--" at bounding box center [1162, 425] width 698 height 21
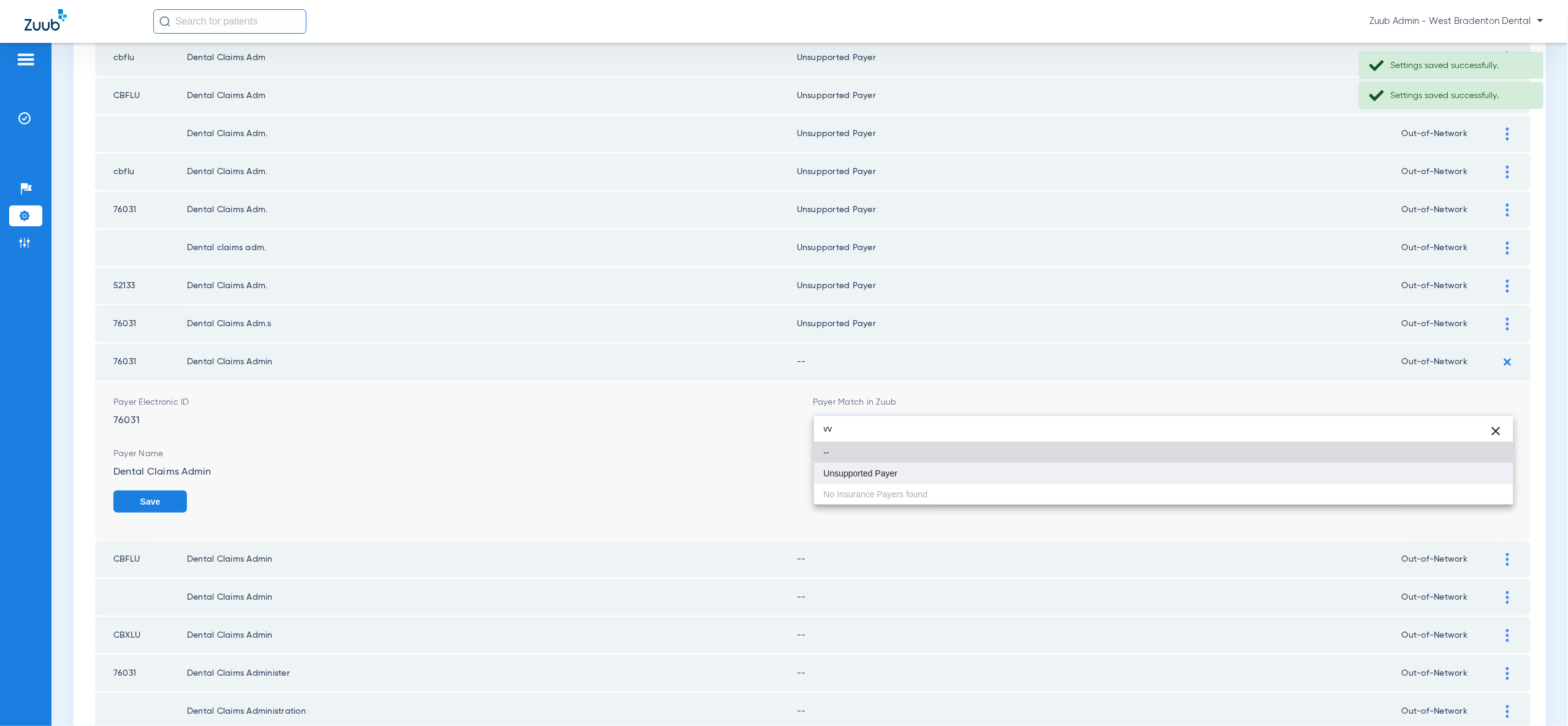
type input "vv"
click at [1470, 480] on mat-option "Unsupported Payer" at bounding box center [1163, 474] width 699 height 21
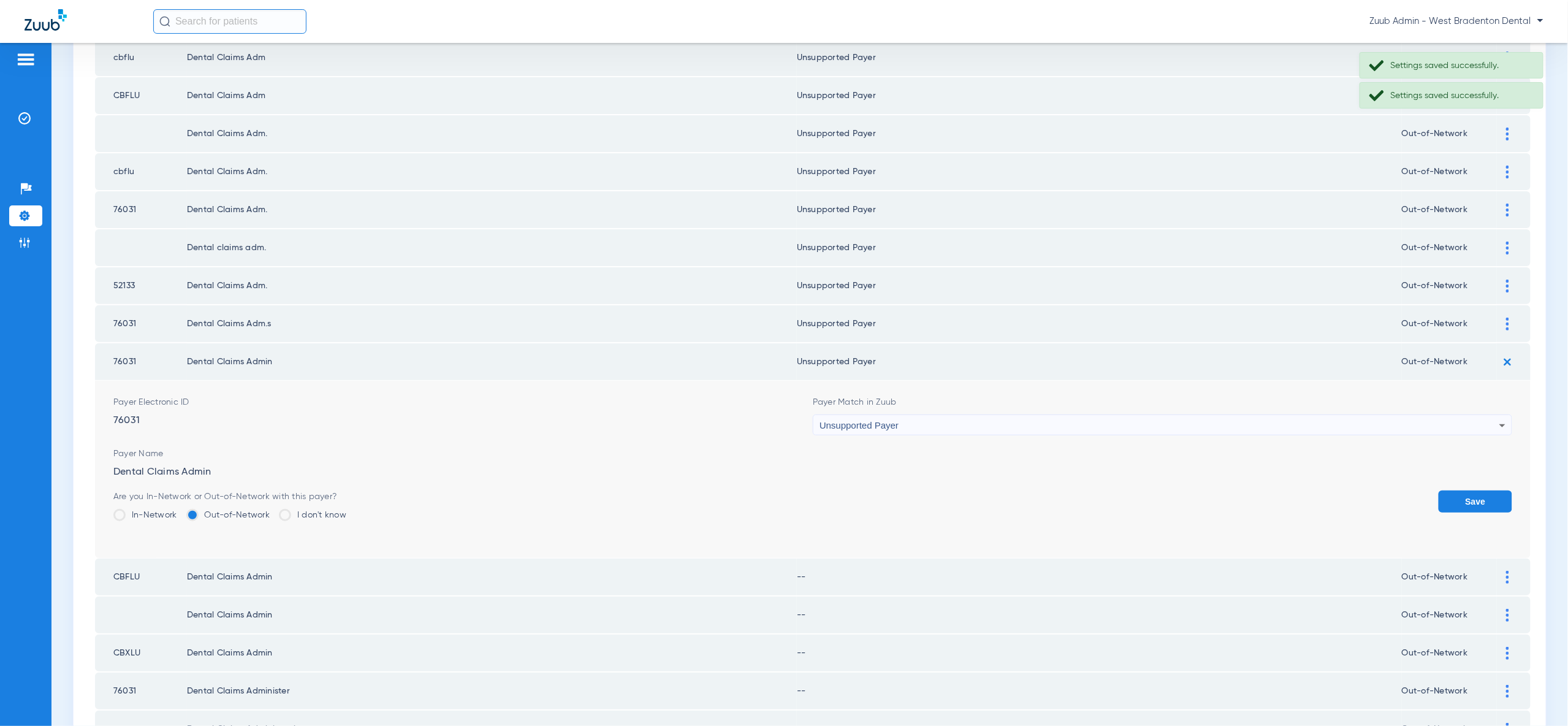
drag, startPoint x: 1485, startPoint y: 489, endPoint x: 1490, endPoint y: 476, distance: 13.9
click at [1485, 491] on button "Save" at bounding box center [1475, 501] width 73 height 22
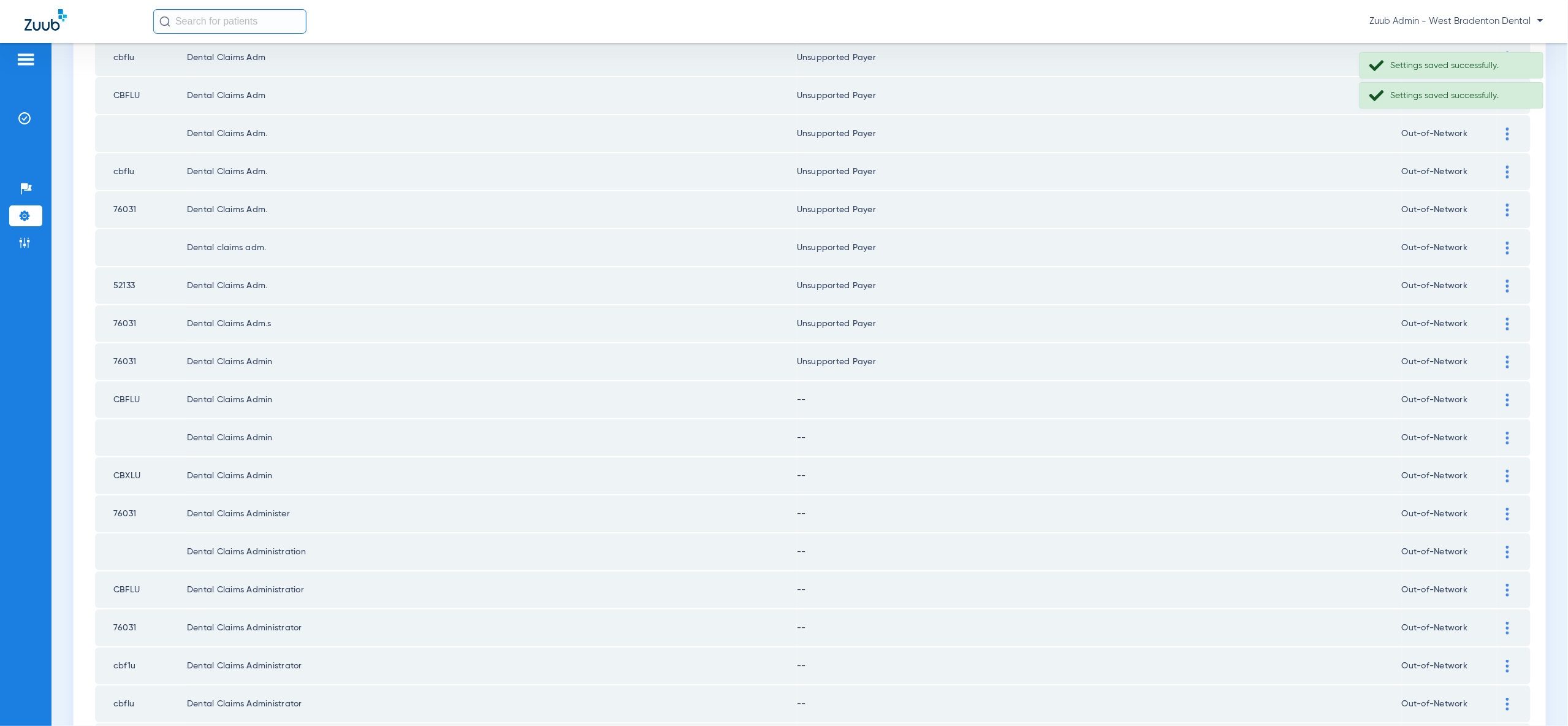
click at [1506, 394] on img at bounding box center [1507, 401] width 3 height 13
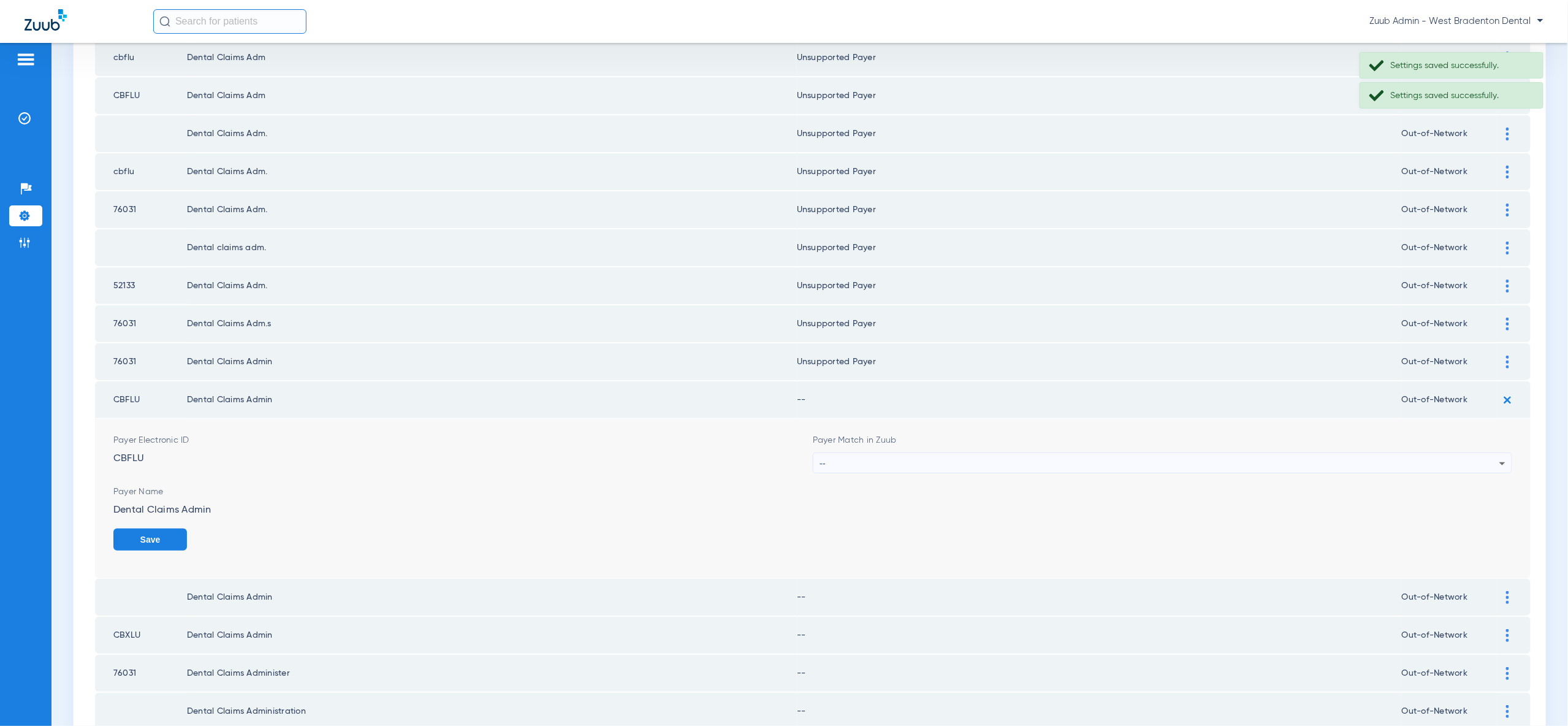
click at [1489, 453] on div "--" at bounding box center [1159, 463] width 680 height 21
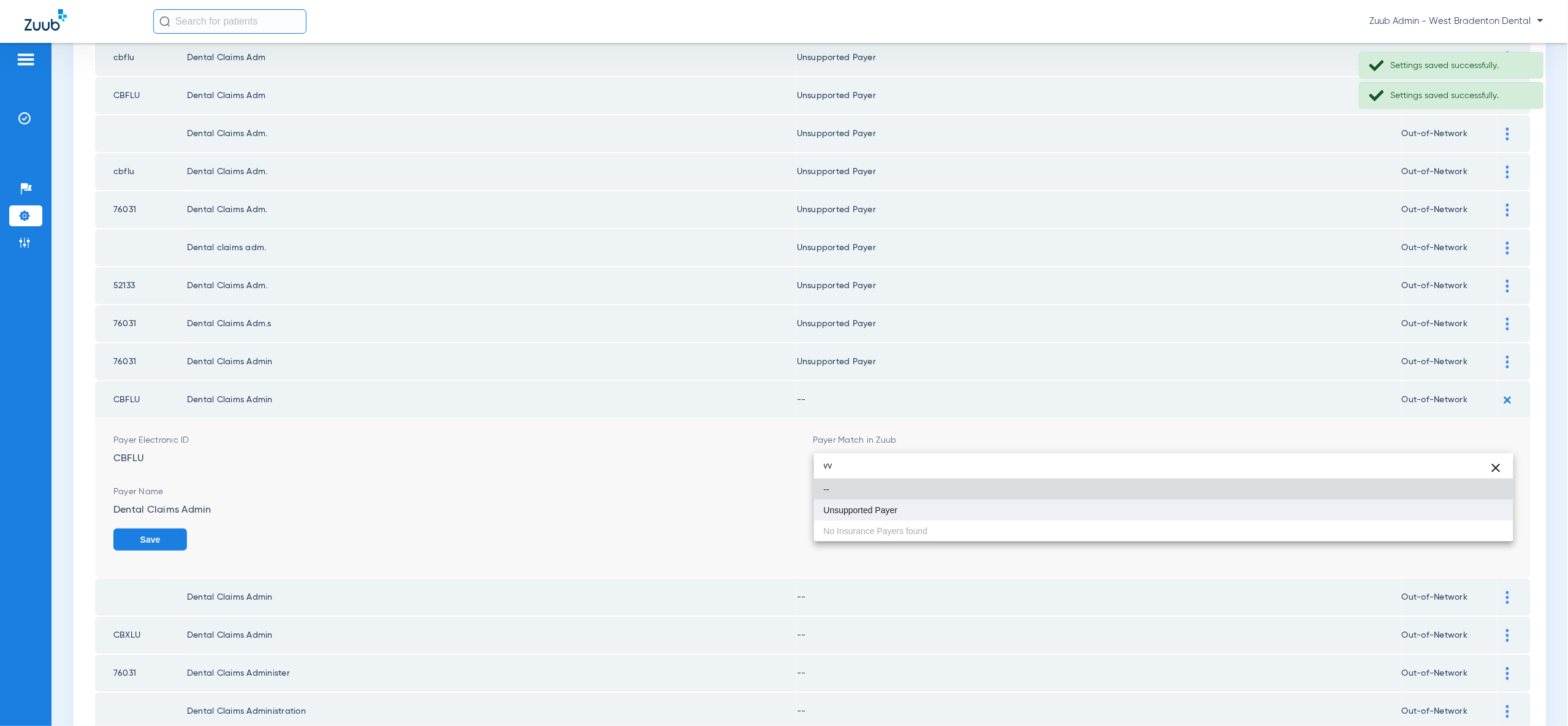
type input "vv"
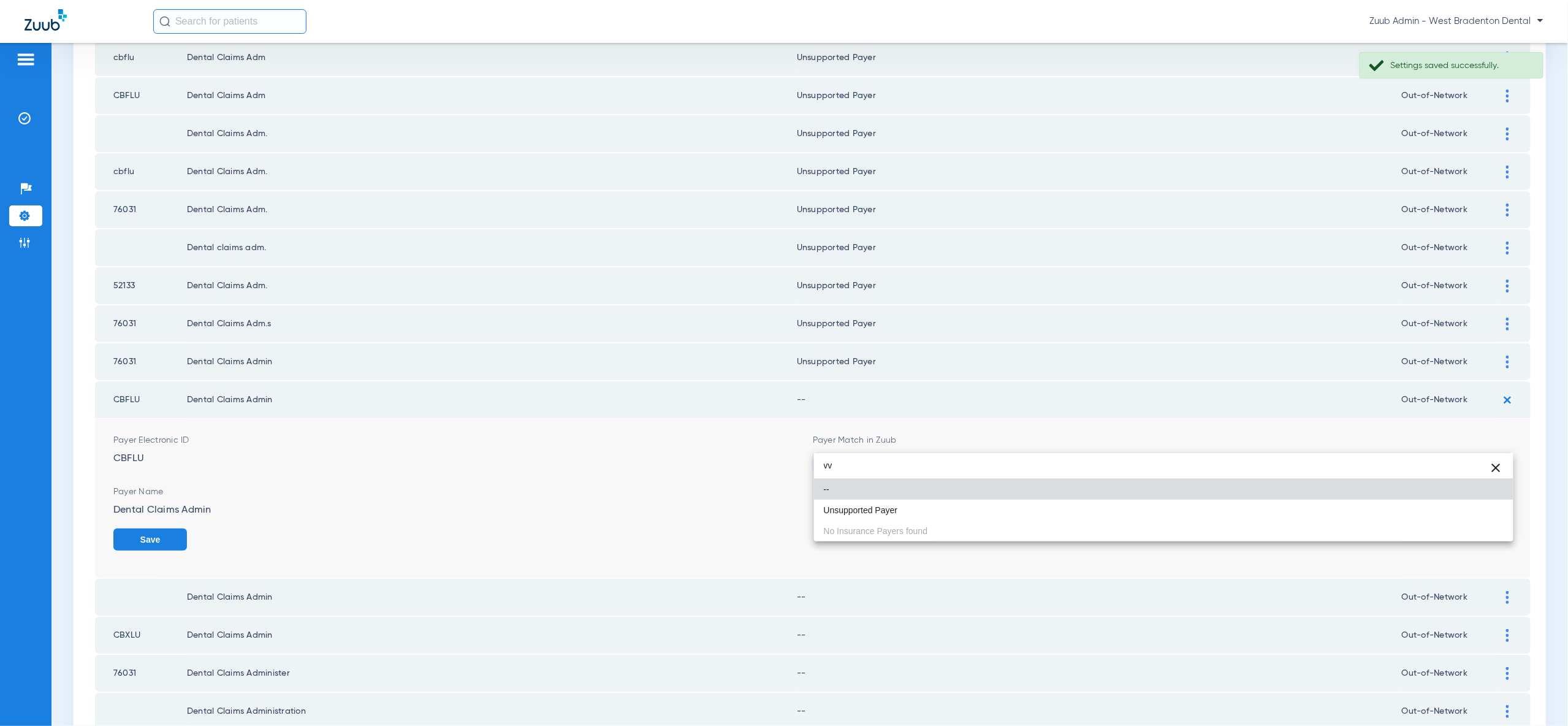
click at [1470, 510] on mat-option "Unsupported Payer" at bounding box center [1163, 510] width 699 height 21
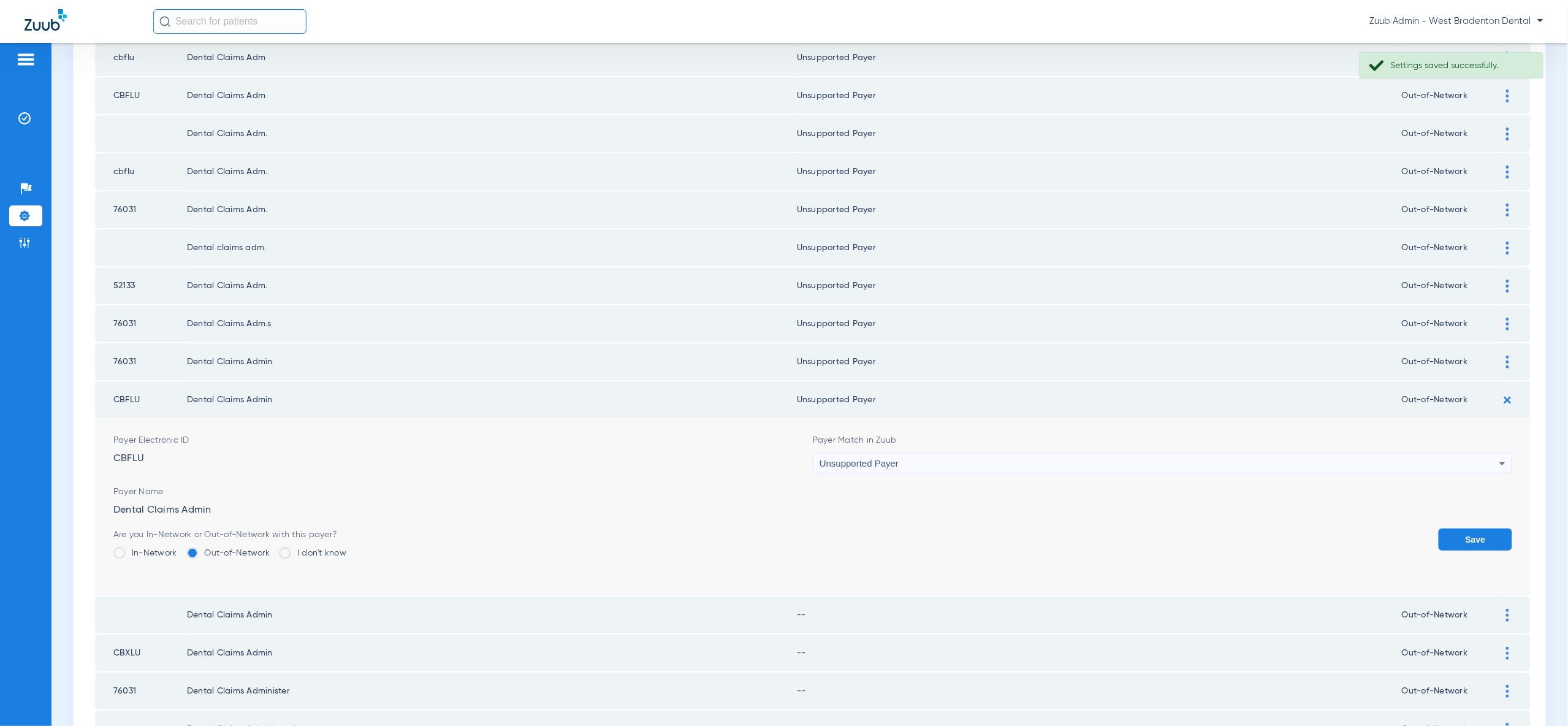
click at [1480, 529] on button "Save" at bounding box center [1475, 540] width 73 height 22
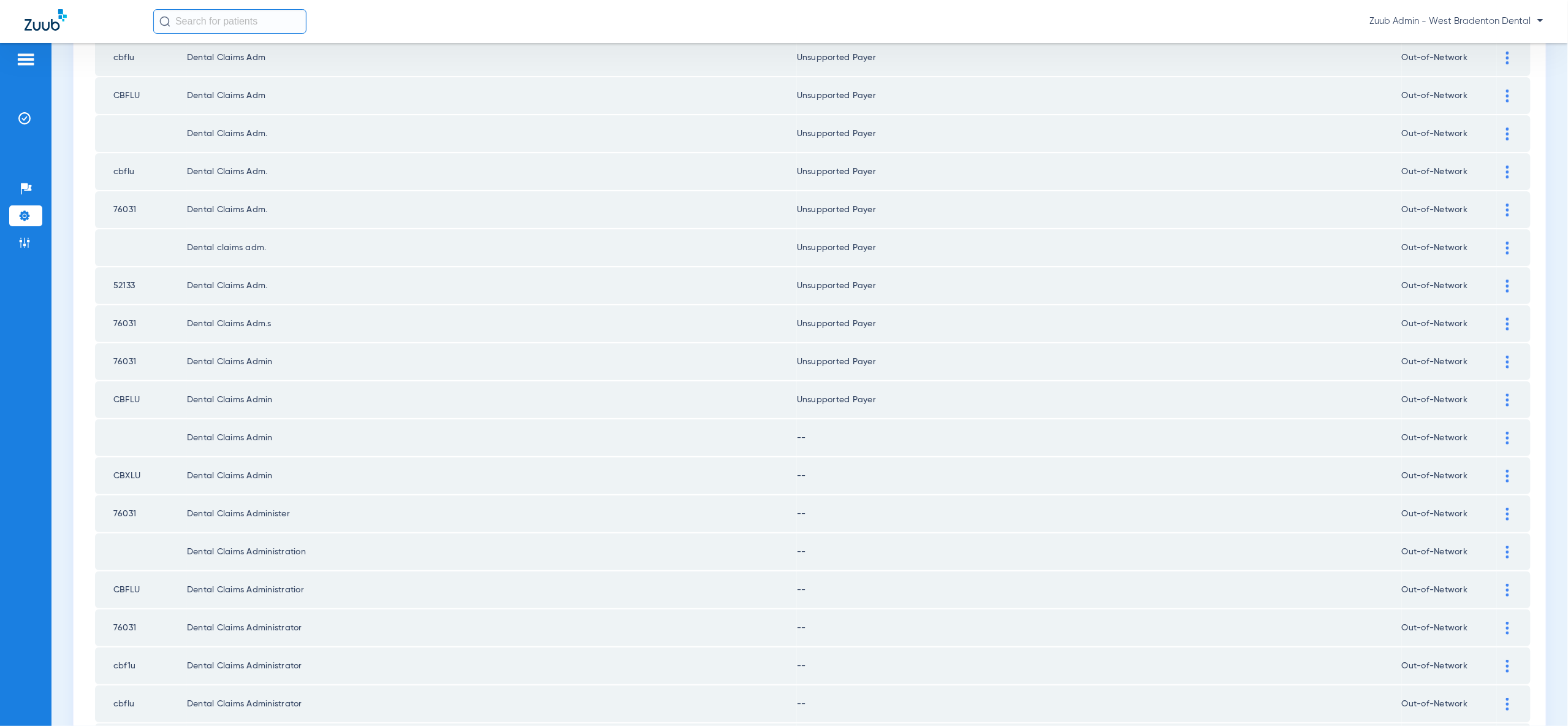
click at [1506, 432] on img at bounding box center [1507, 439] width 3 height 13
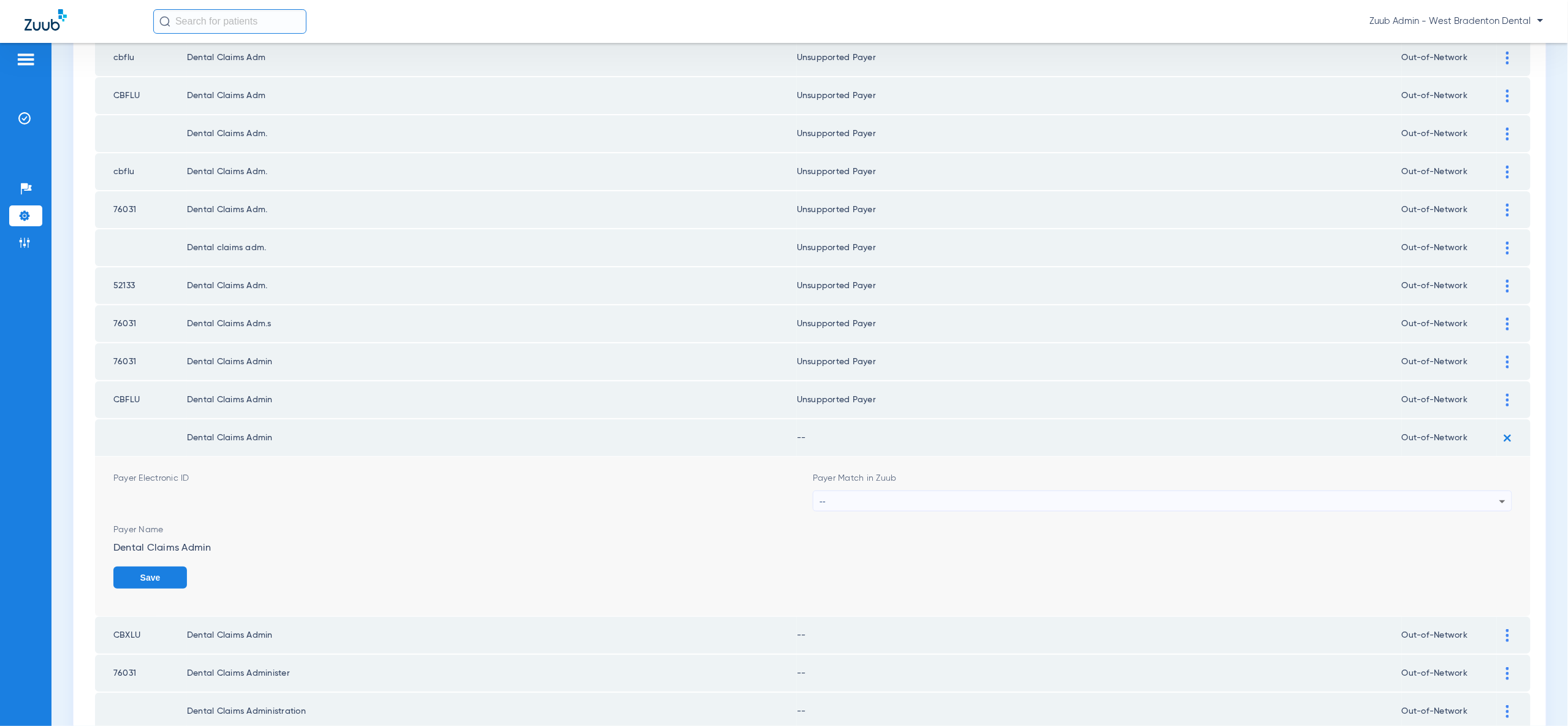
click at [1470, 491] on div "--" at bounding box center [1159, 501] width 680 height 21
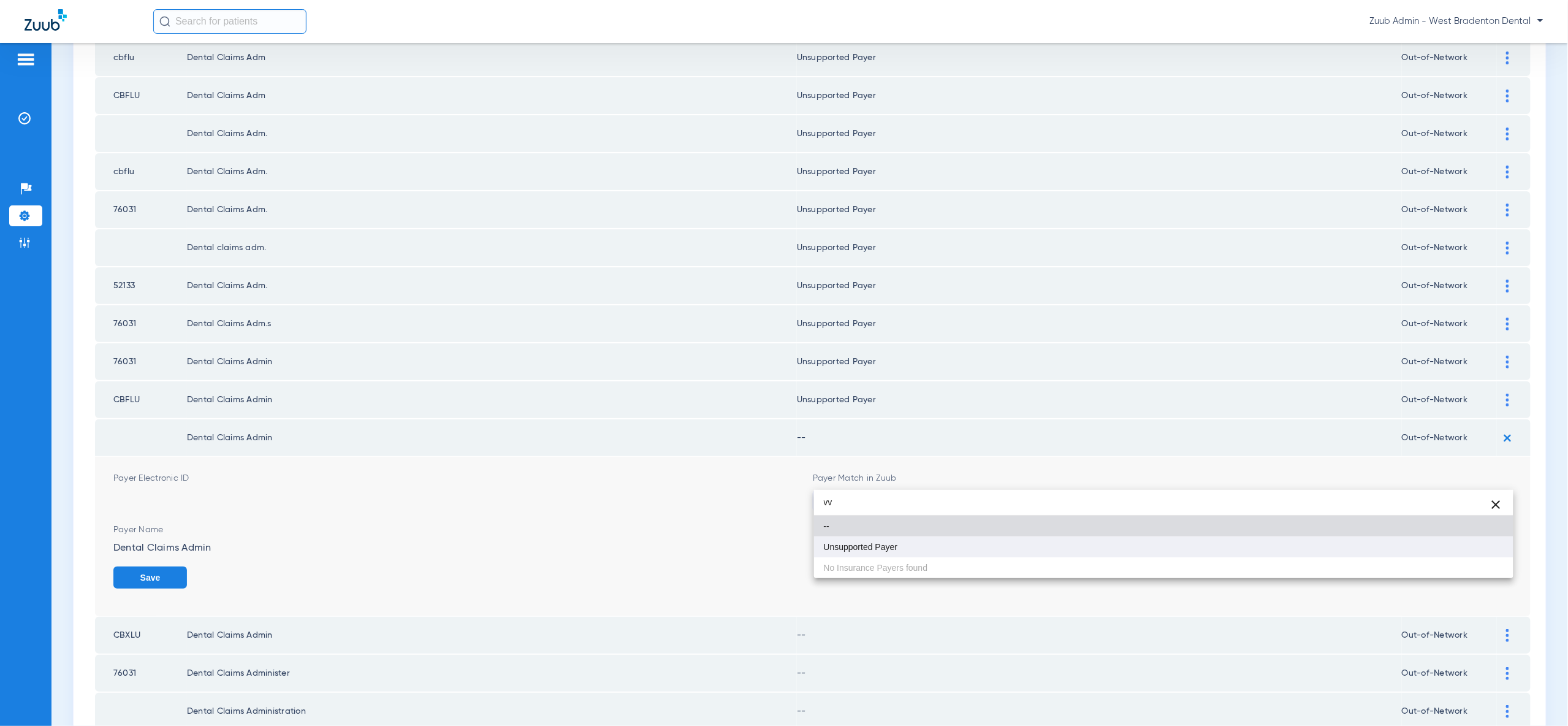
type input "vv"
click at [1453, 551] on mat-option "Unsupported Payer" at bounding box center [1163, 547] width 699 height 21
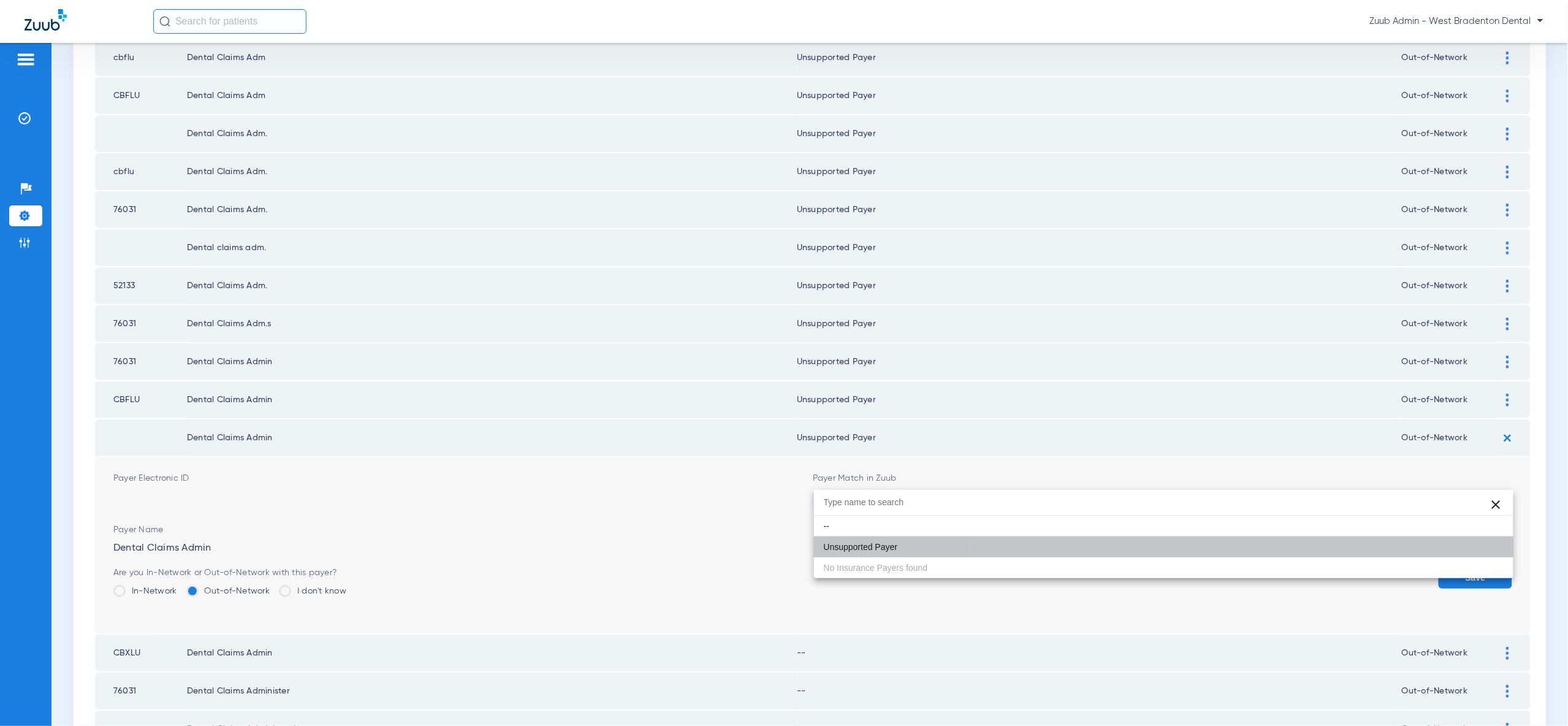
click at [1453, 567] on button "Save" at bounding box center [1475, 578] width 73 height 22
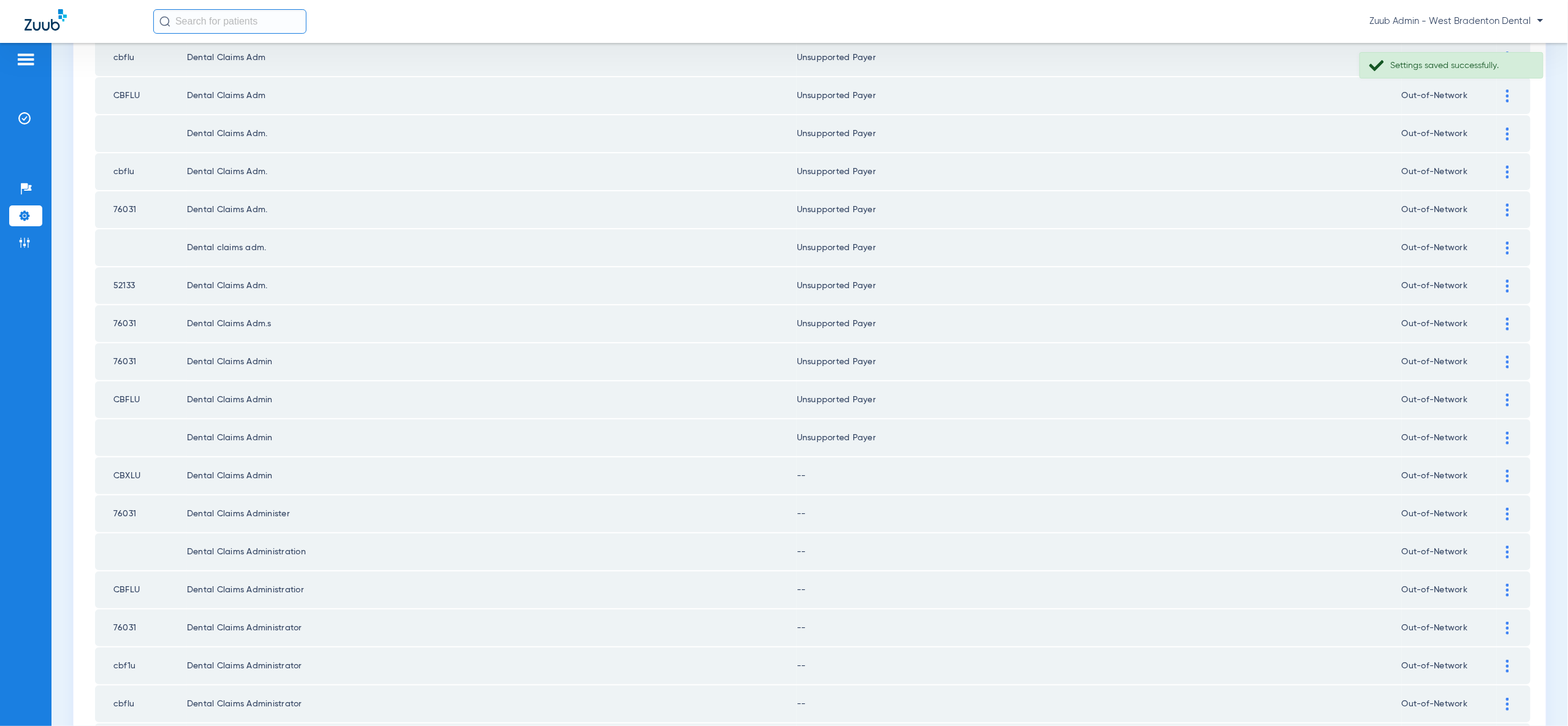
click at [1502, 470] on div at bounding box center [1507, 477] width 22 height 13
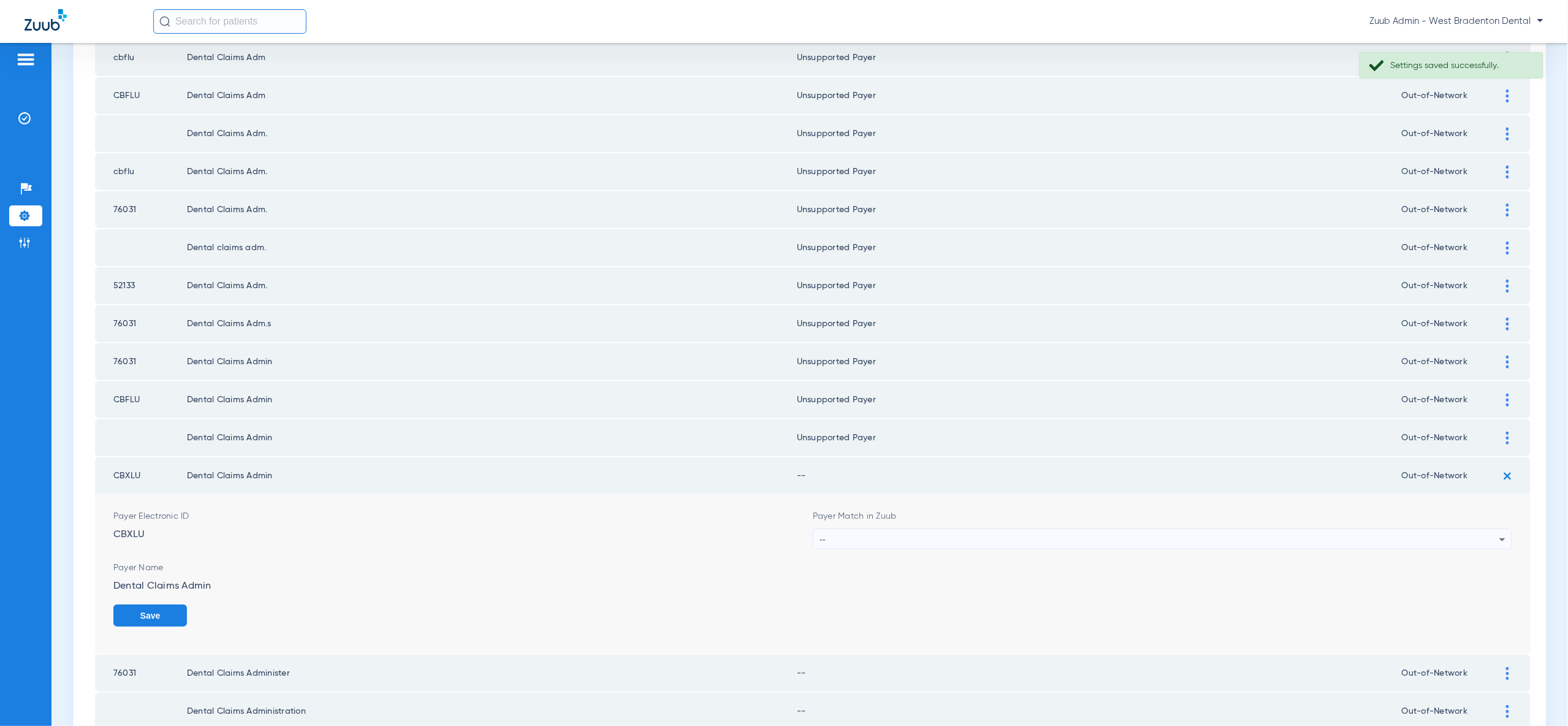
click at [1496, 532] on icon at bounding box center [1501, 539] width 14 height 14
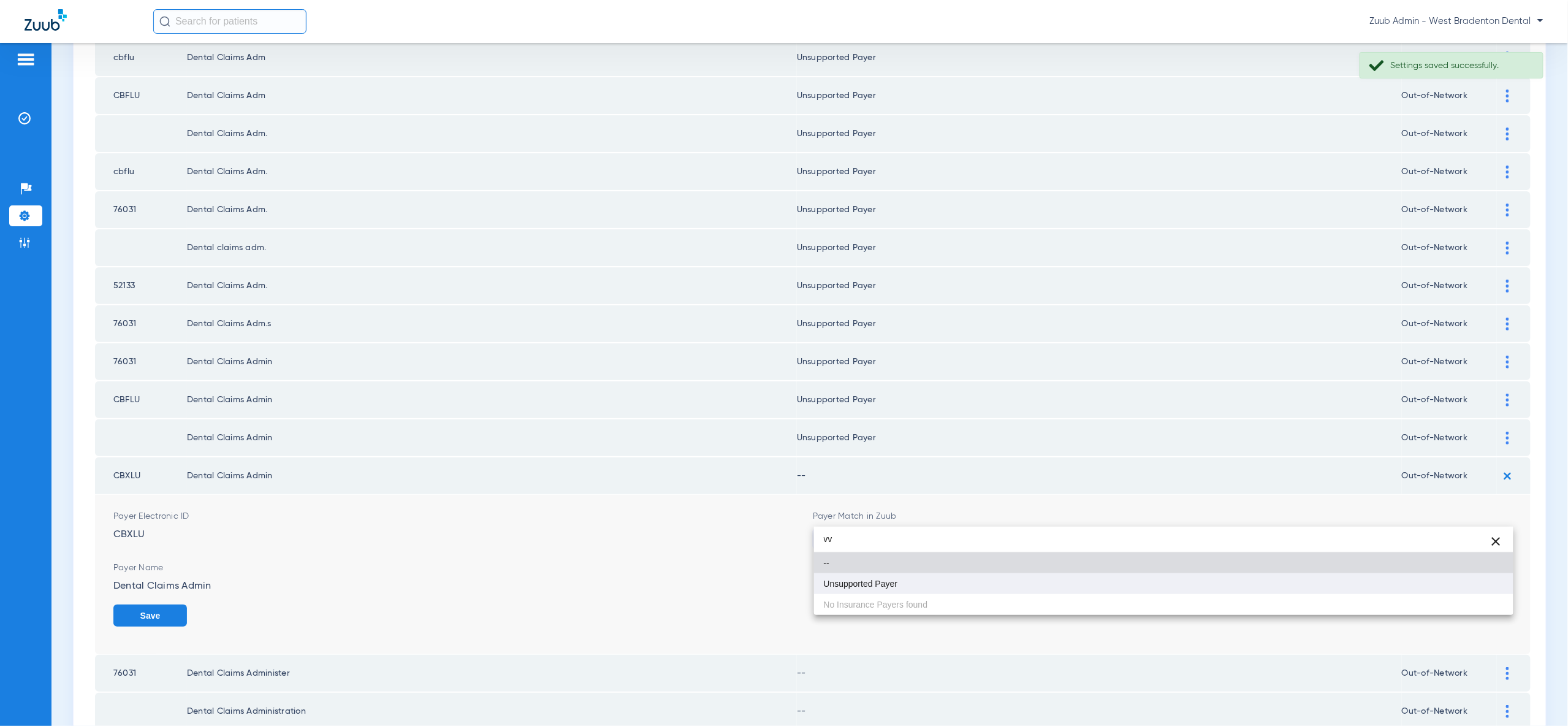
type input "vv"
click at [1484, 581] on mat-option "Unsupported Payer" at bounding box center [1163, 584] width 699 height 21
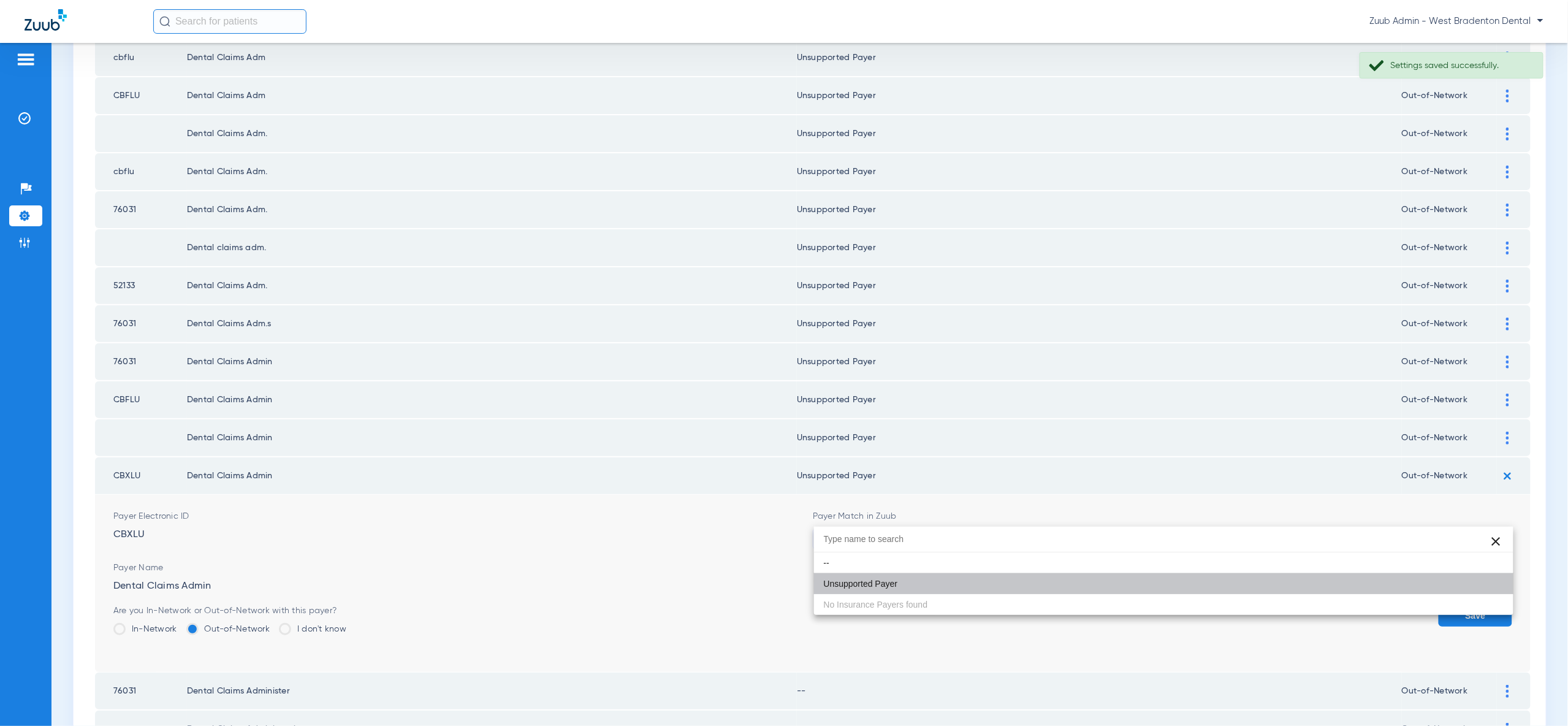
click at [1487, 605] on button "Save" at bounding box center [1475, 616] width 73 height 22
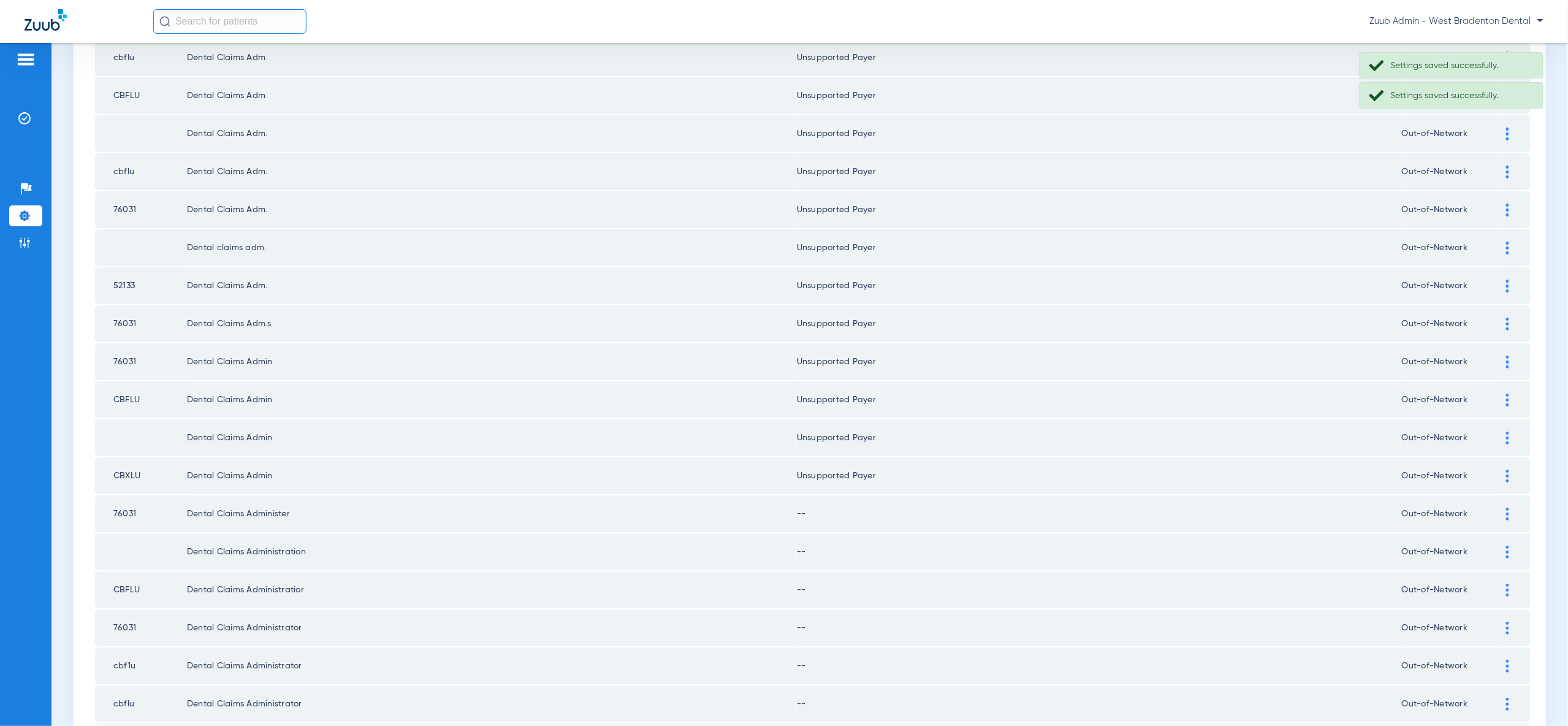
click at [1507, 508] on img at bounding box center [1507, 515] width 3 height 13
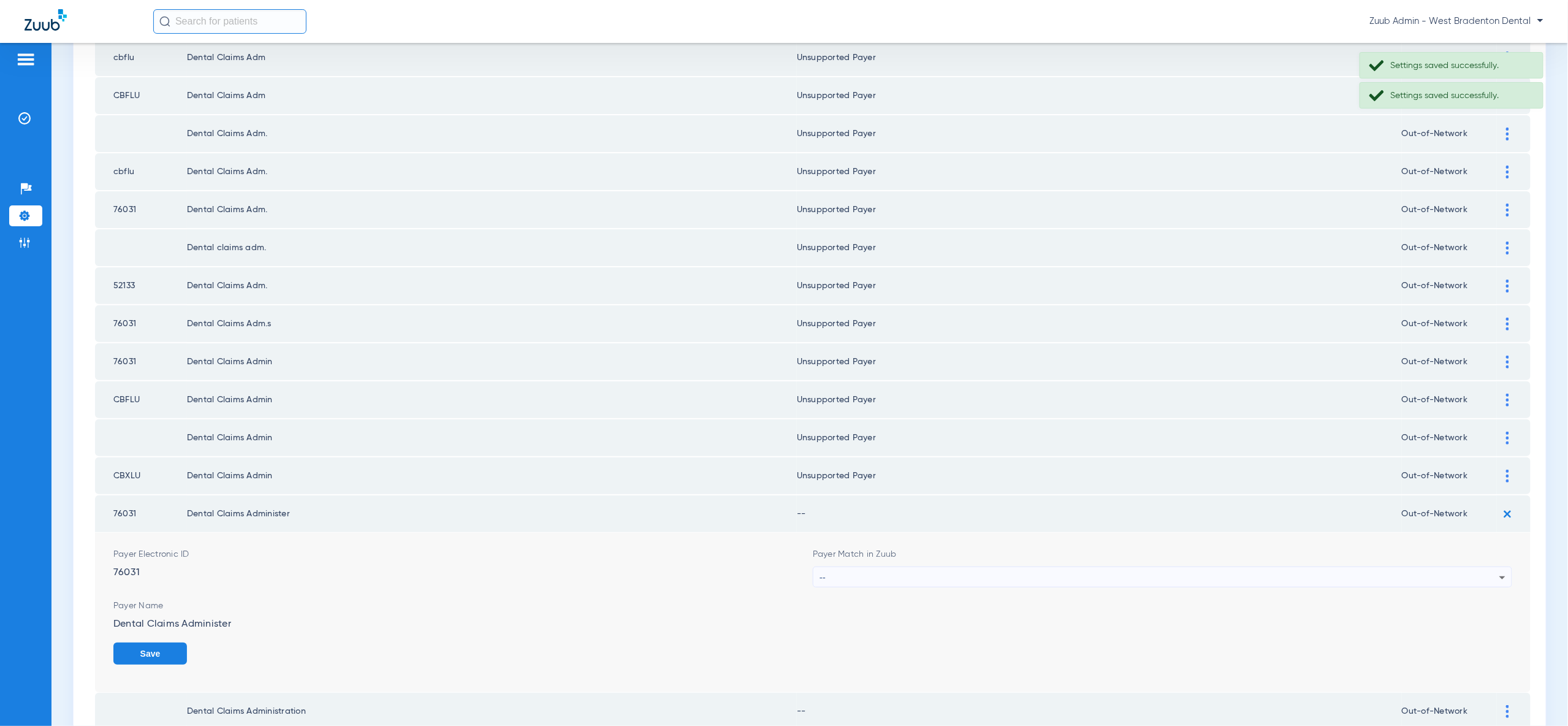
click at [1502, 570] on icon at bounding box center [1501, 577] width 14 height 14
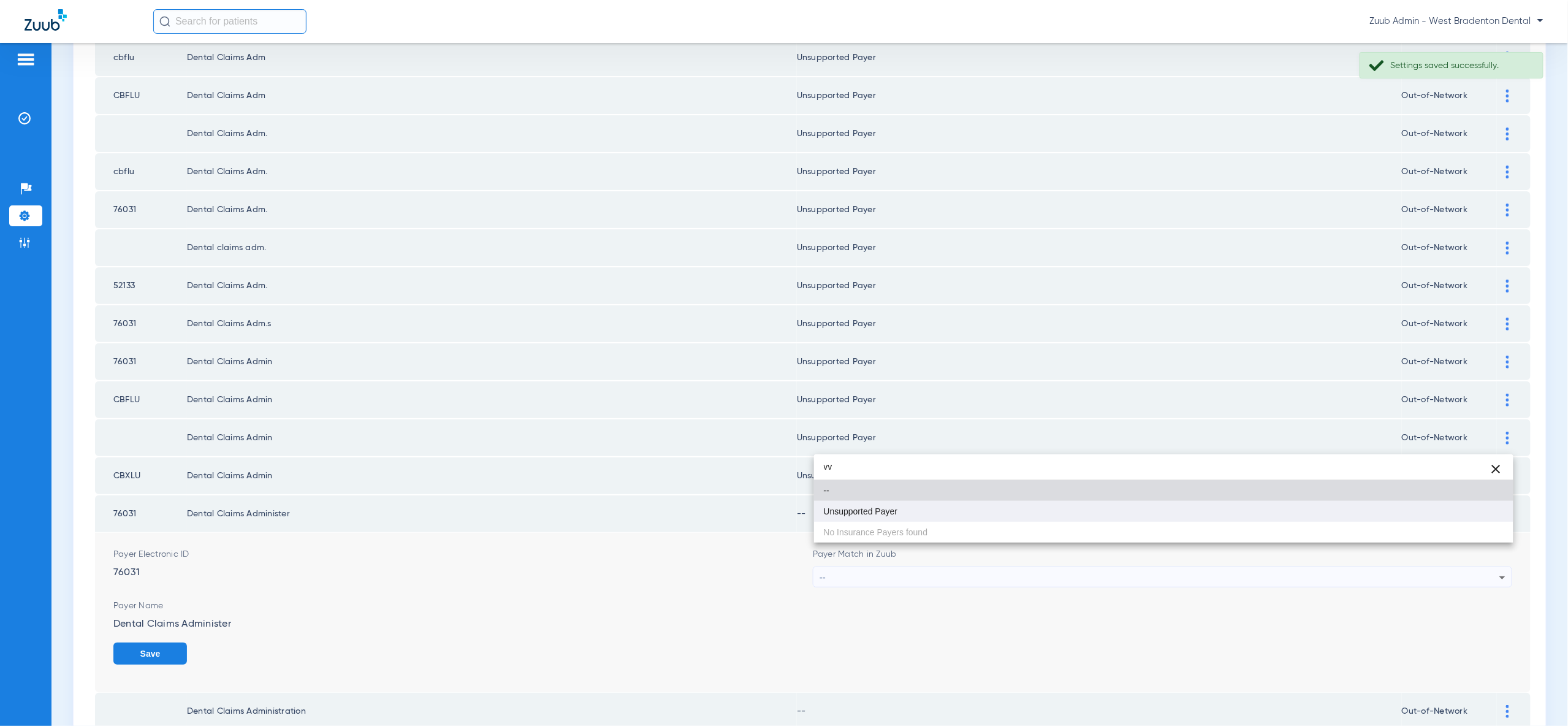
type input "vv"
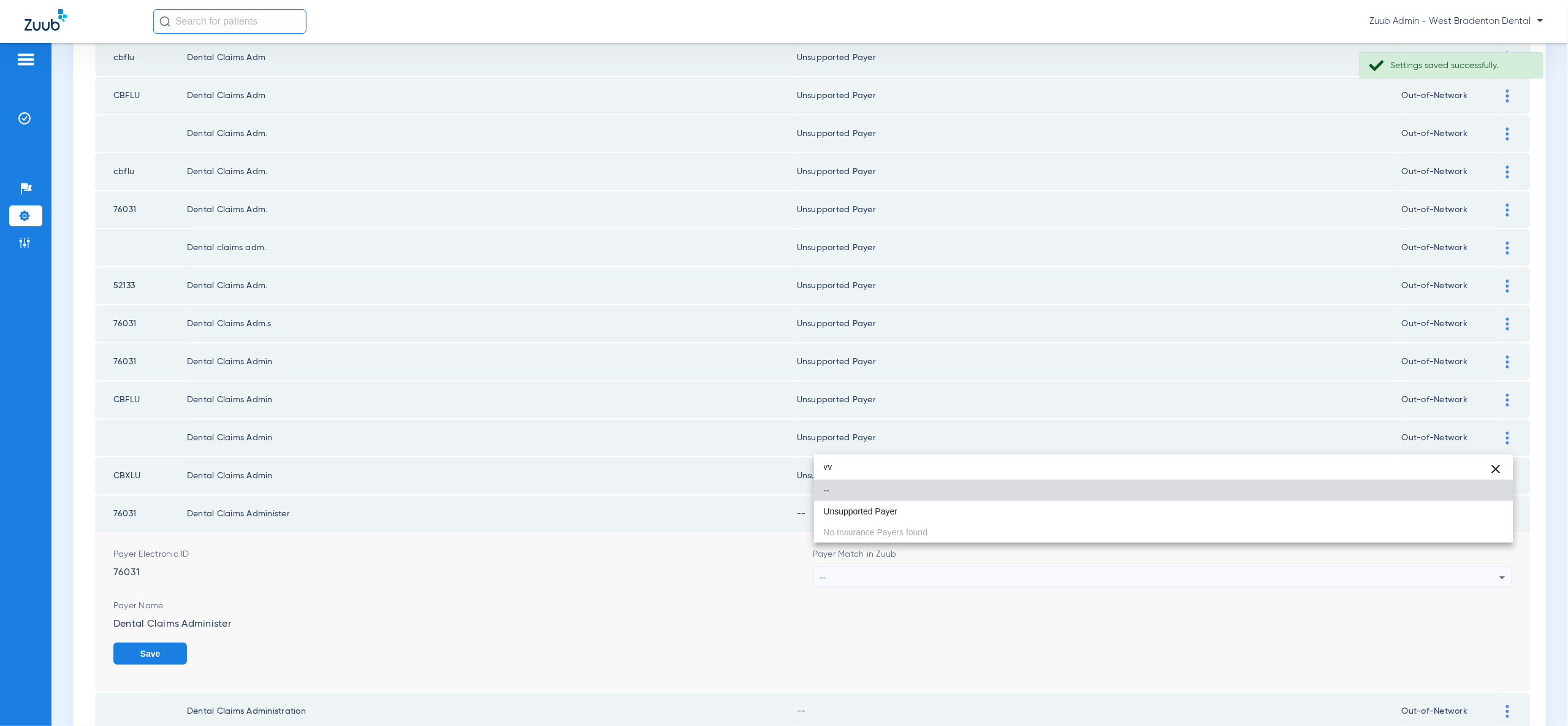
click at [1496, 512] on mat-option "Unsupported Payer" at bounding box center [1163, 512] width 699 height 21
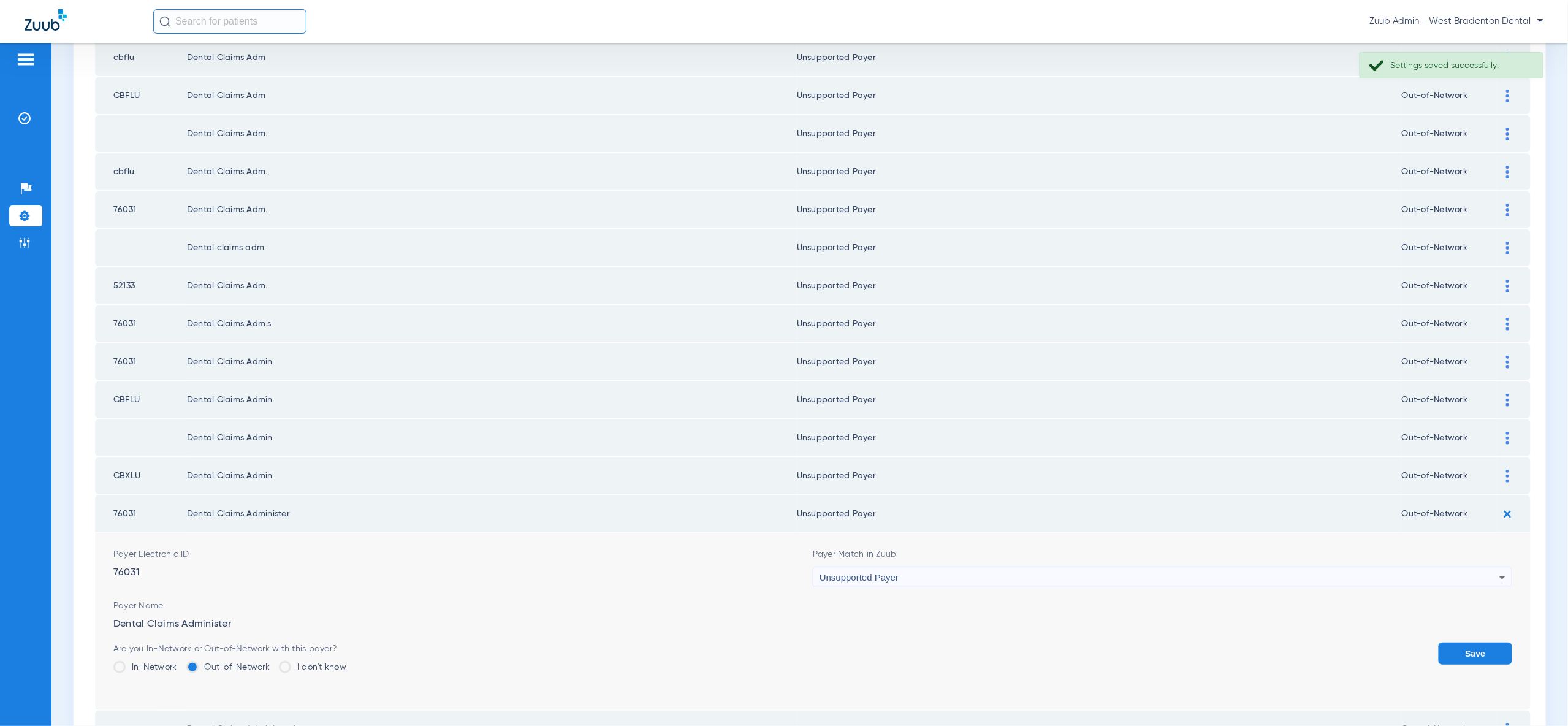
drag, startPoint x: 1488, startPoint y: 629, endPoint x: 1484, endPoint y: 611, distance: 18.4
click at [1488, 643] on button "Save" at bounding box center [1475, 654] width 73 height 22
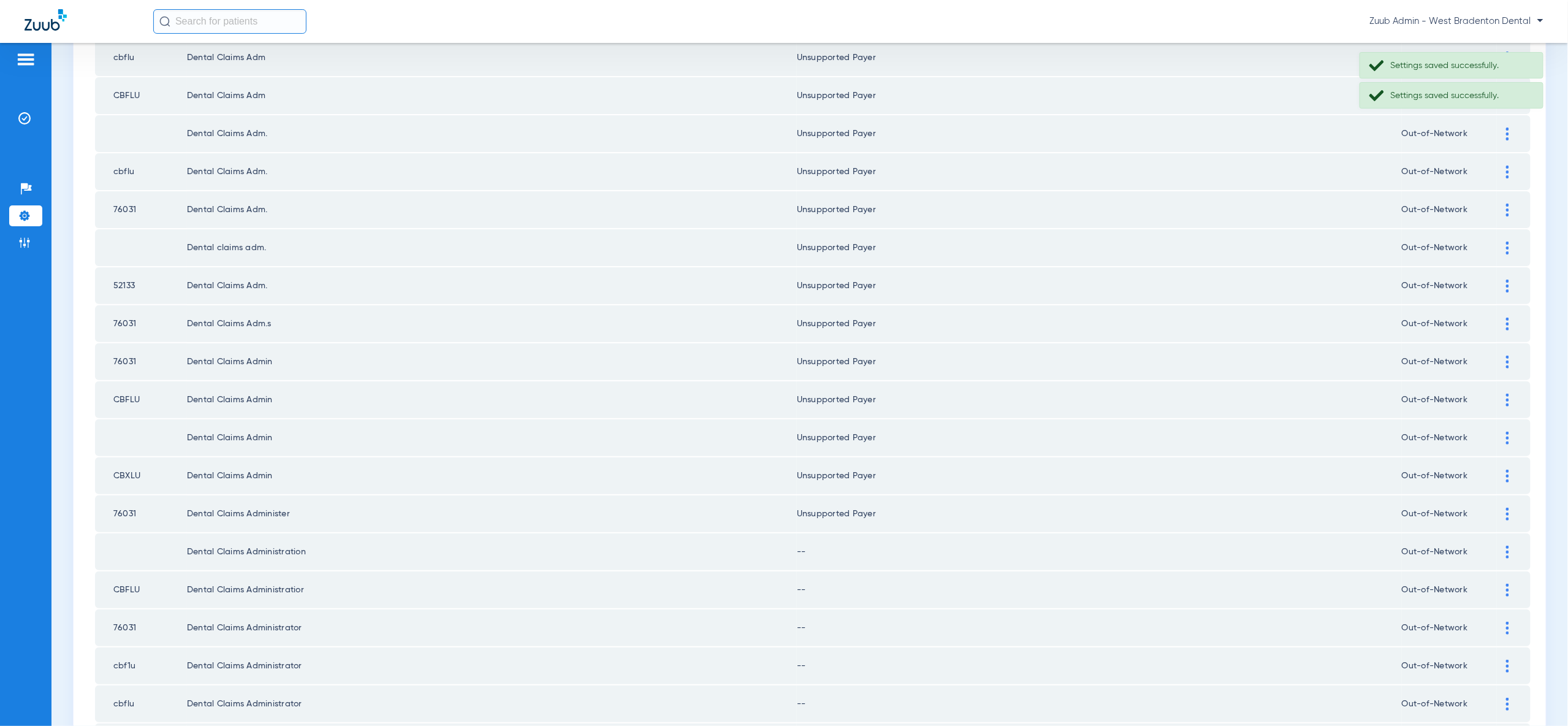
click at [1506, 546] on img at bounding box center [1507, 553] width 3 height 13
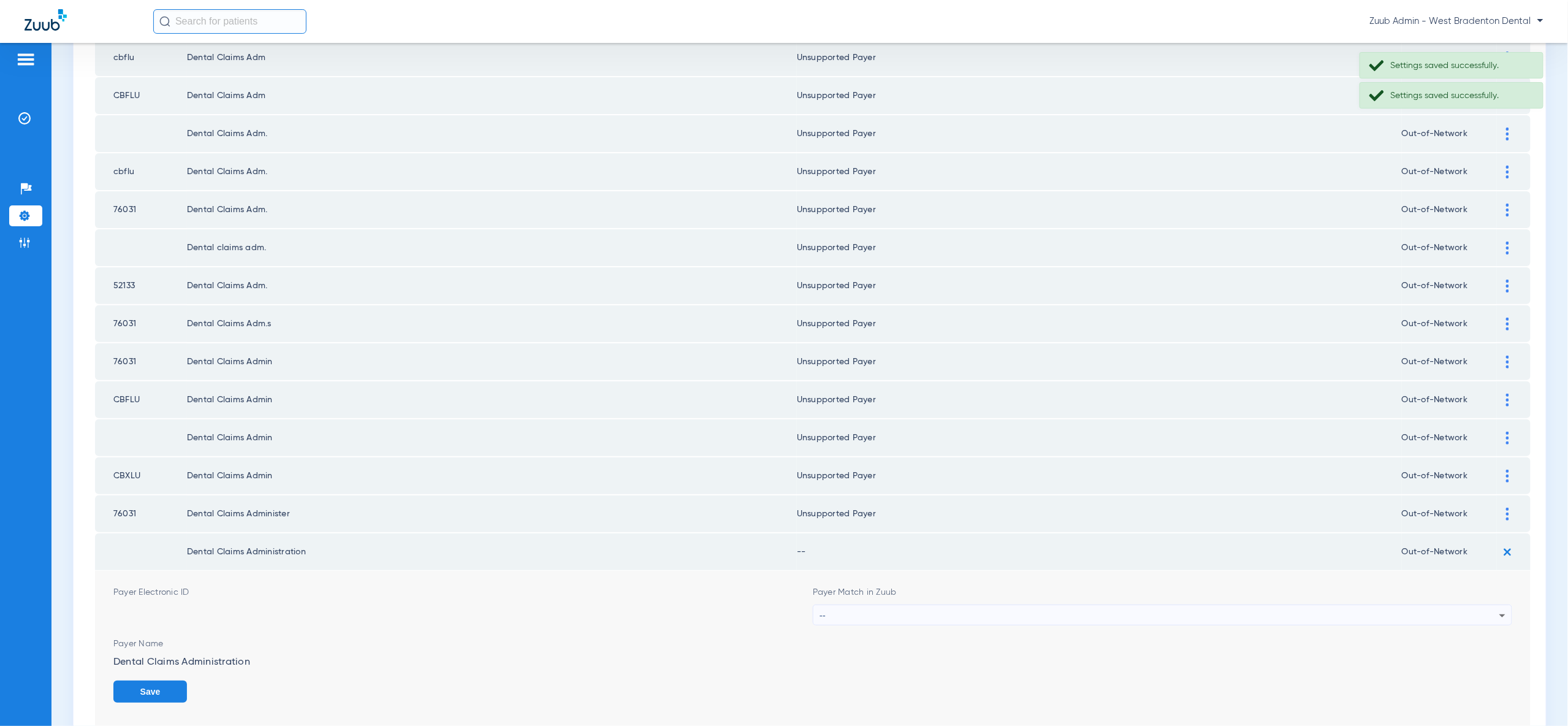
click at [1484, 605] on div "--" at bounding box center [1159, 616] width 680 height 21
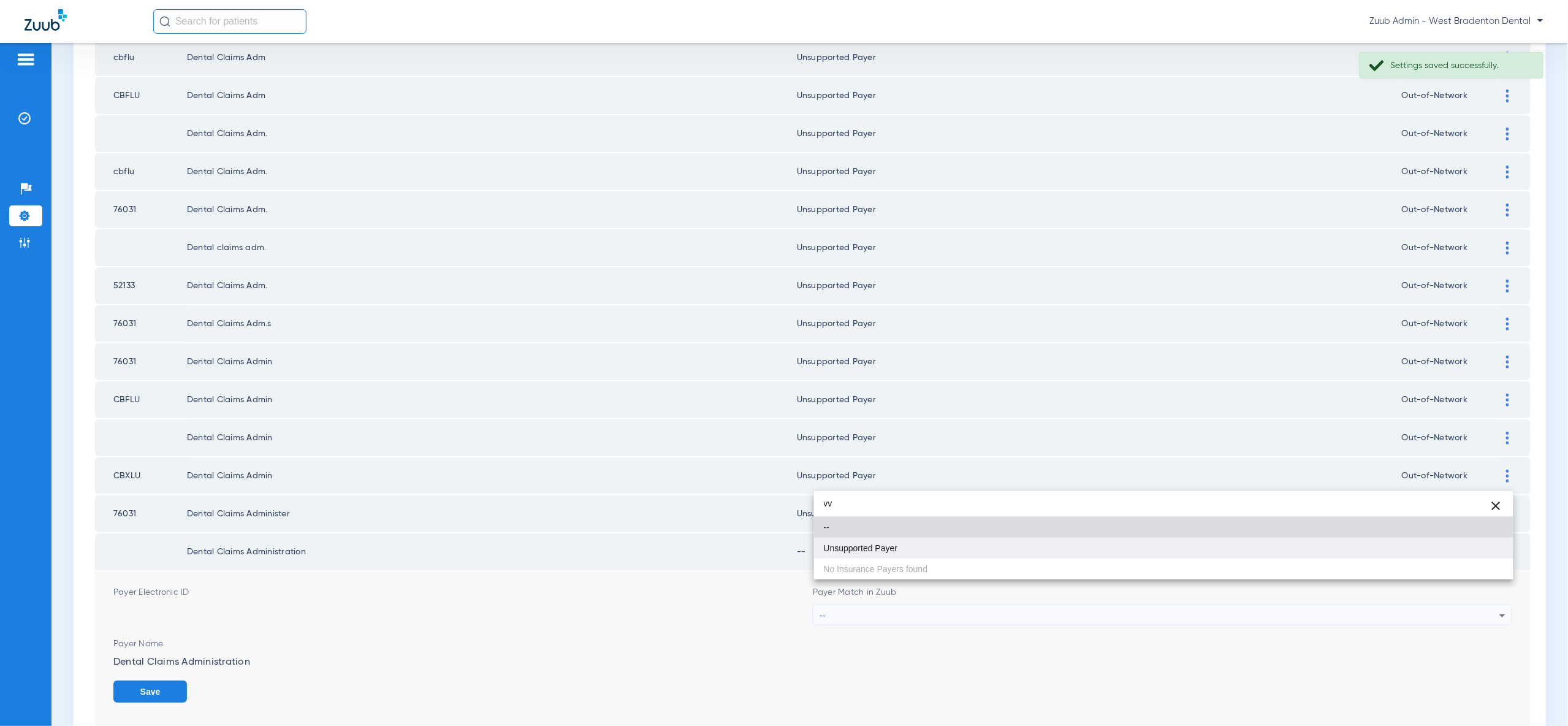
type input "vv"
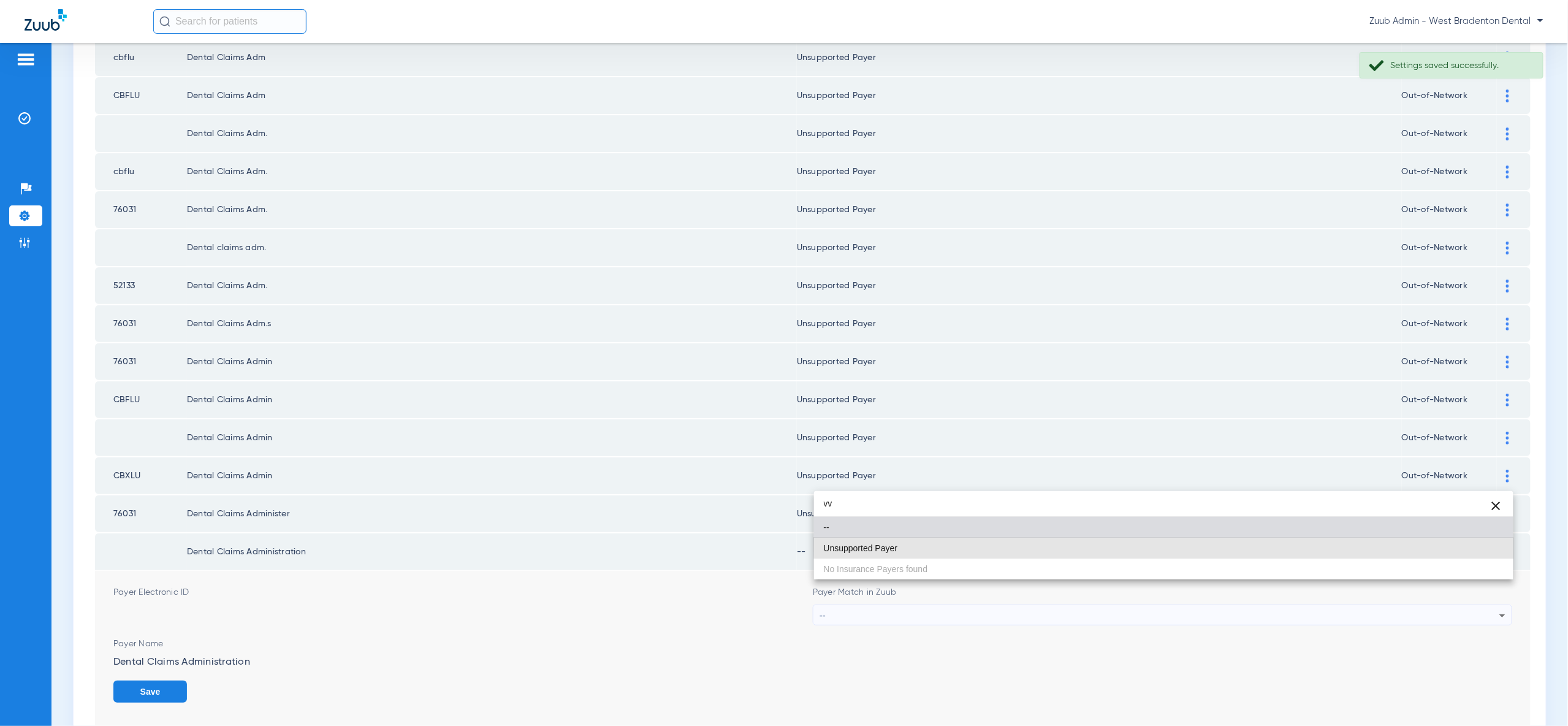
click at [1475, 538] on mat-option "Unsupported Payer" at bounding box center [1163, 548] width 699 height 21
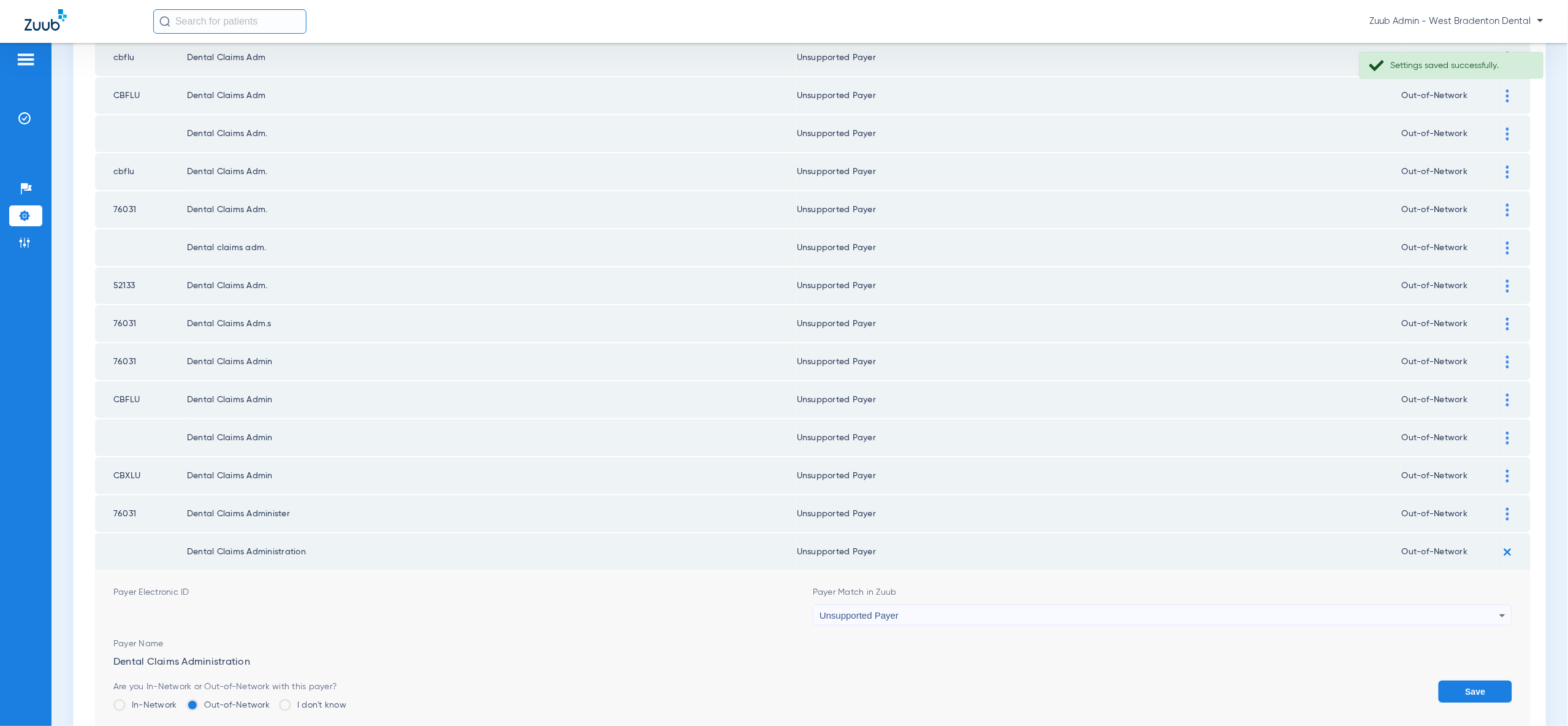
click at [1487, 680] on button "Save" at bounding box center [1475, 691] width 73 height 22
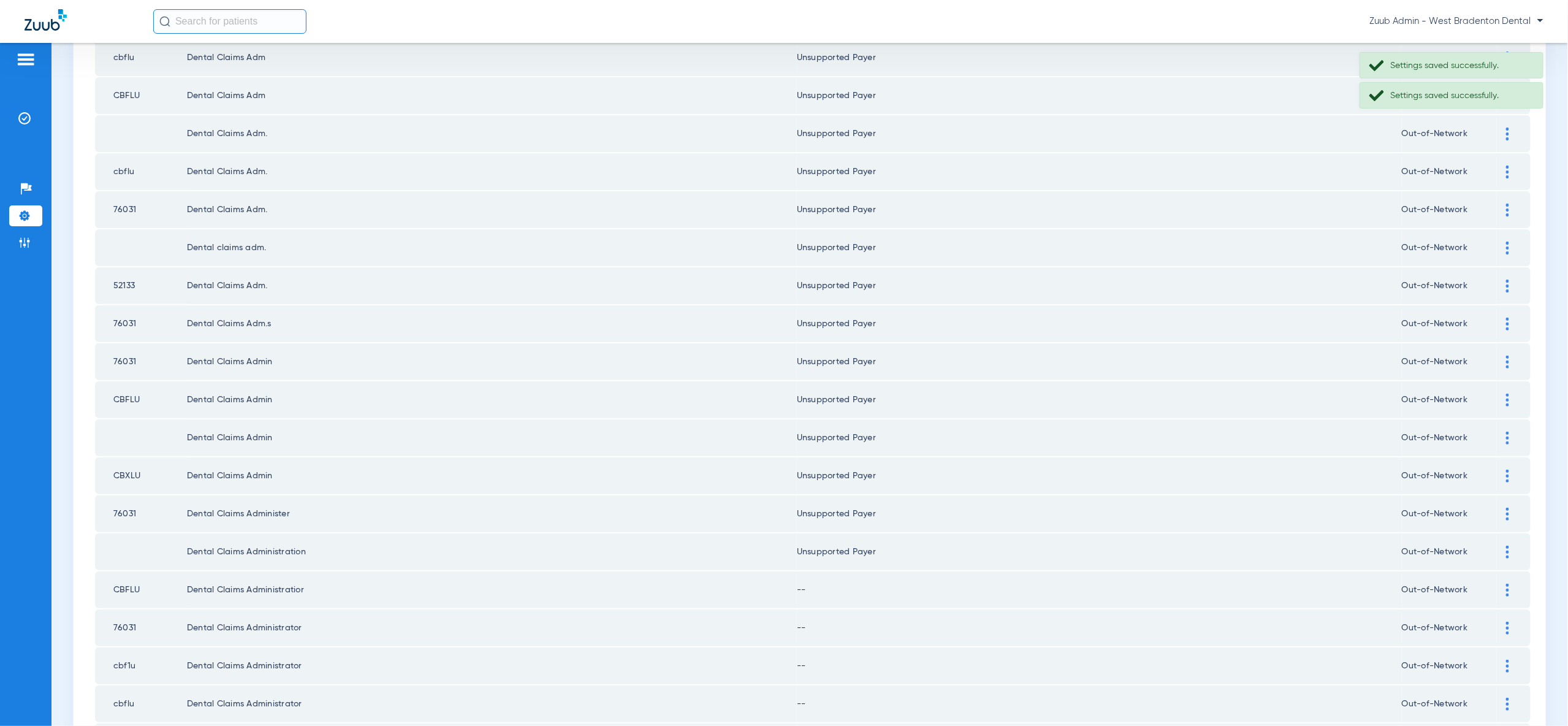
click at [1508, 584] on img at bounding box center [1507, 591] width 3 height 13
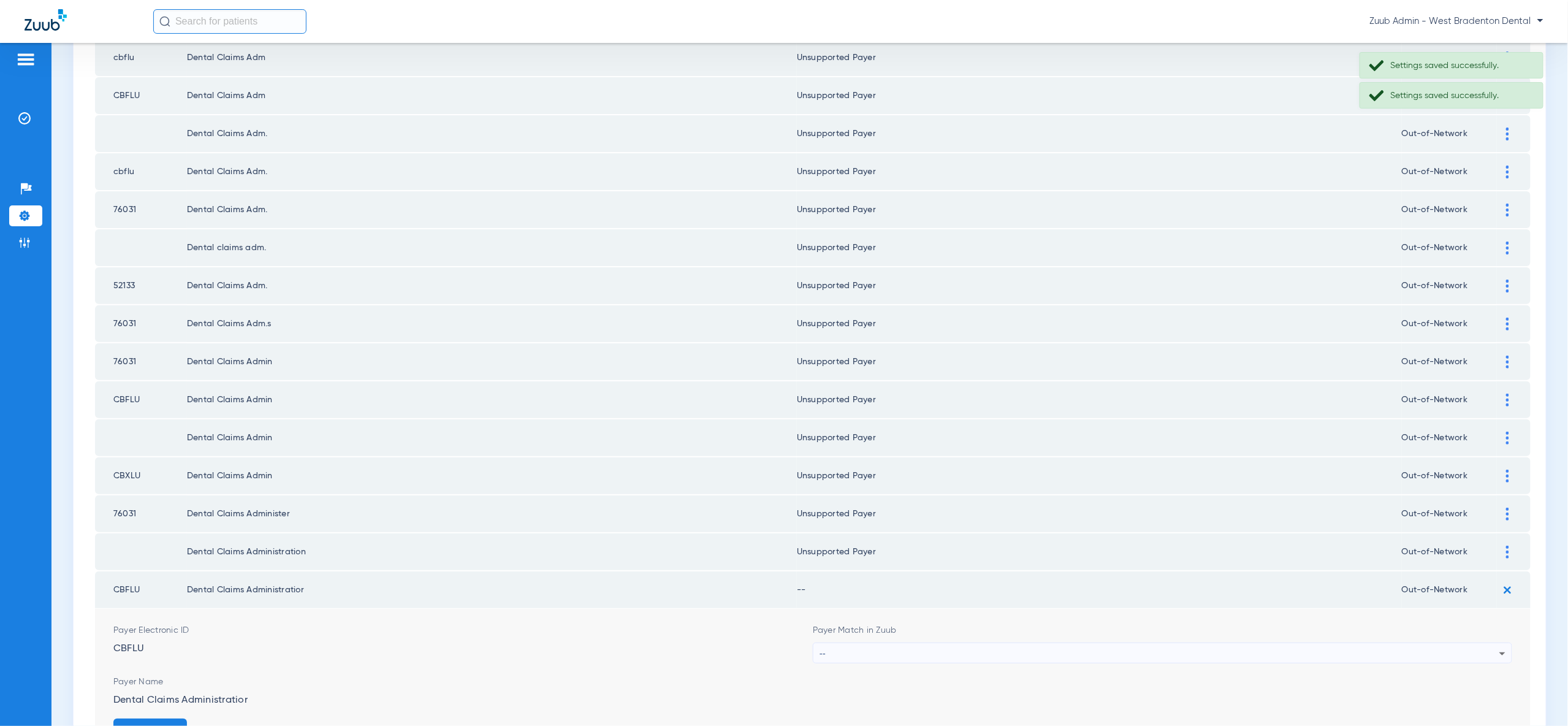
click at [1482, 643] on div "--" at bounding box center [1159, 654] width 680 height 21
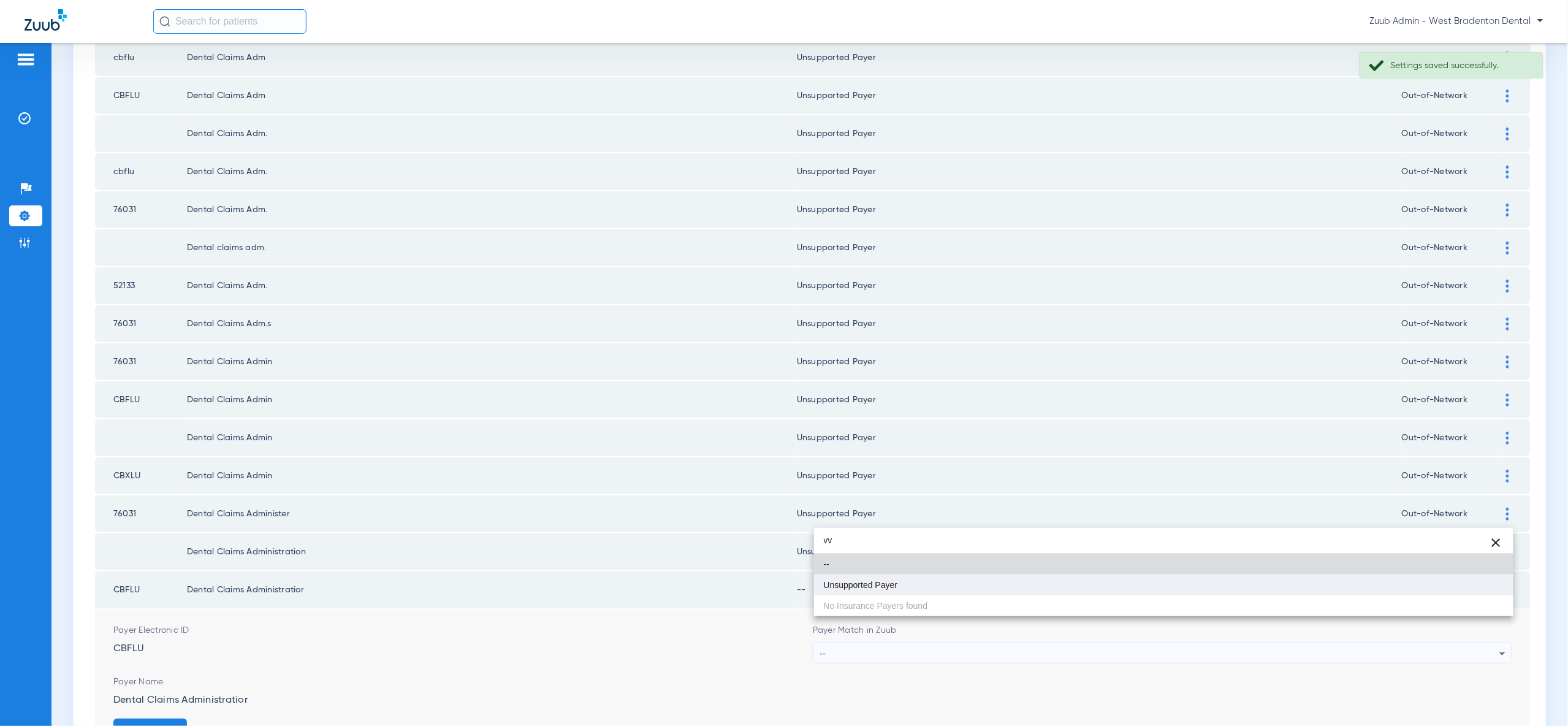
type input "vv"
click at [1480, 585] on mat-option "Unsupported Payer" at bounding box center [1163, 585] width 699 height 21
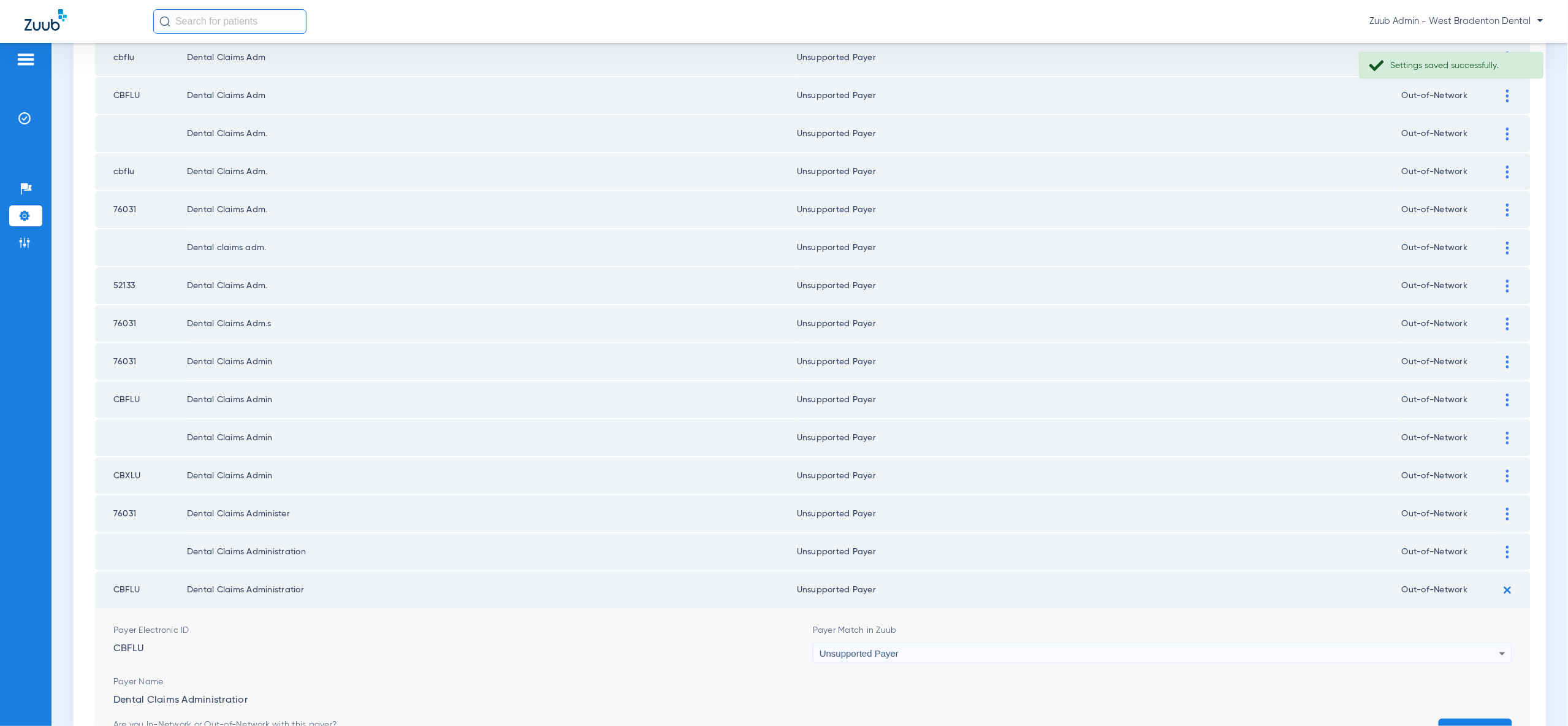
click at [1480, 718] on button "Save" at bounding box center [1475, 729] width 73 height 22
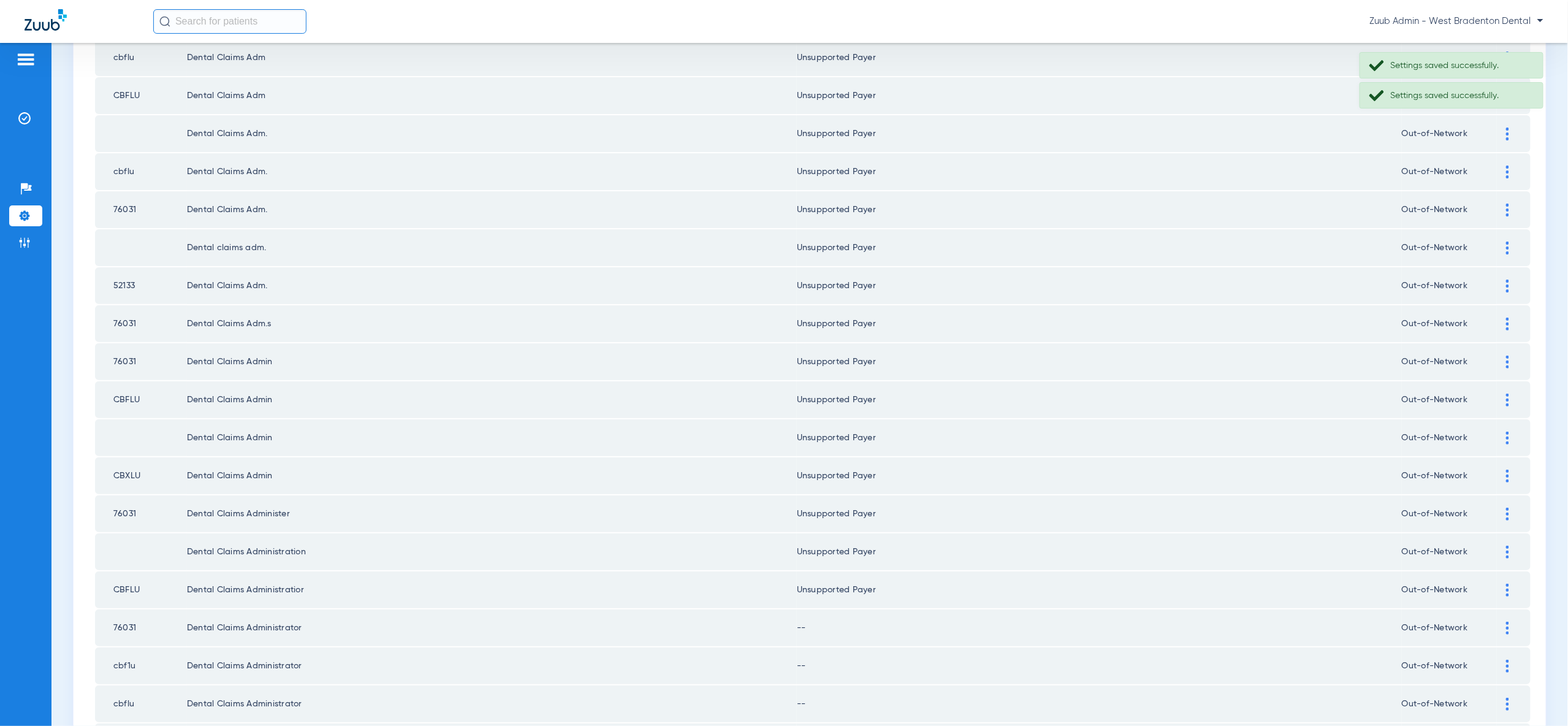
click at [1511, 622] on div at bounding box center [1507, 629] width 22 height 13
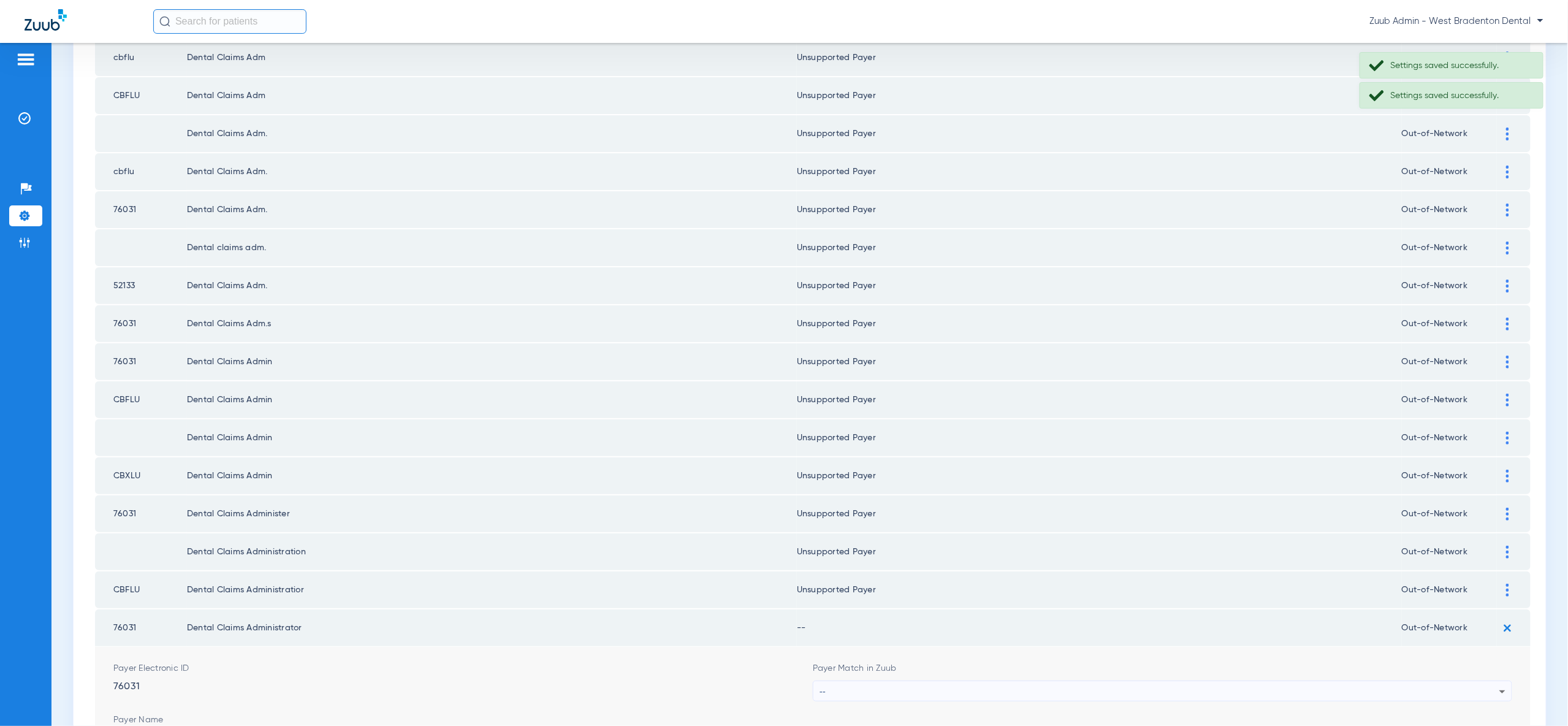
click at [1491, 681] on div "--" at bounding box center [1159, 692] width 680 height 21
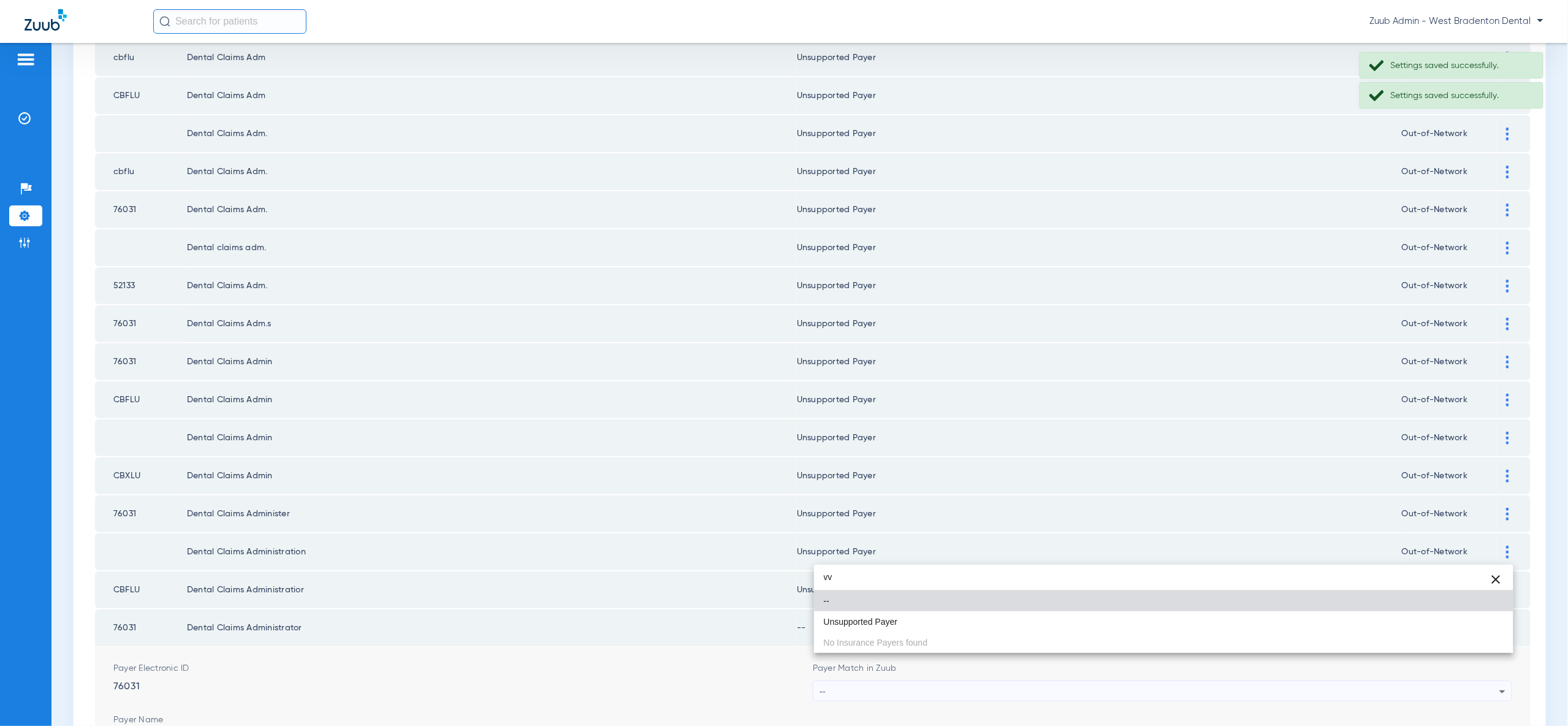
type input "vv"
click at [1463, 605] on mat-option "--" at bounding box center [1163, 601] width 699 height 21
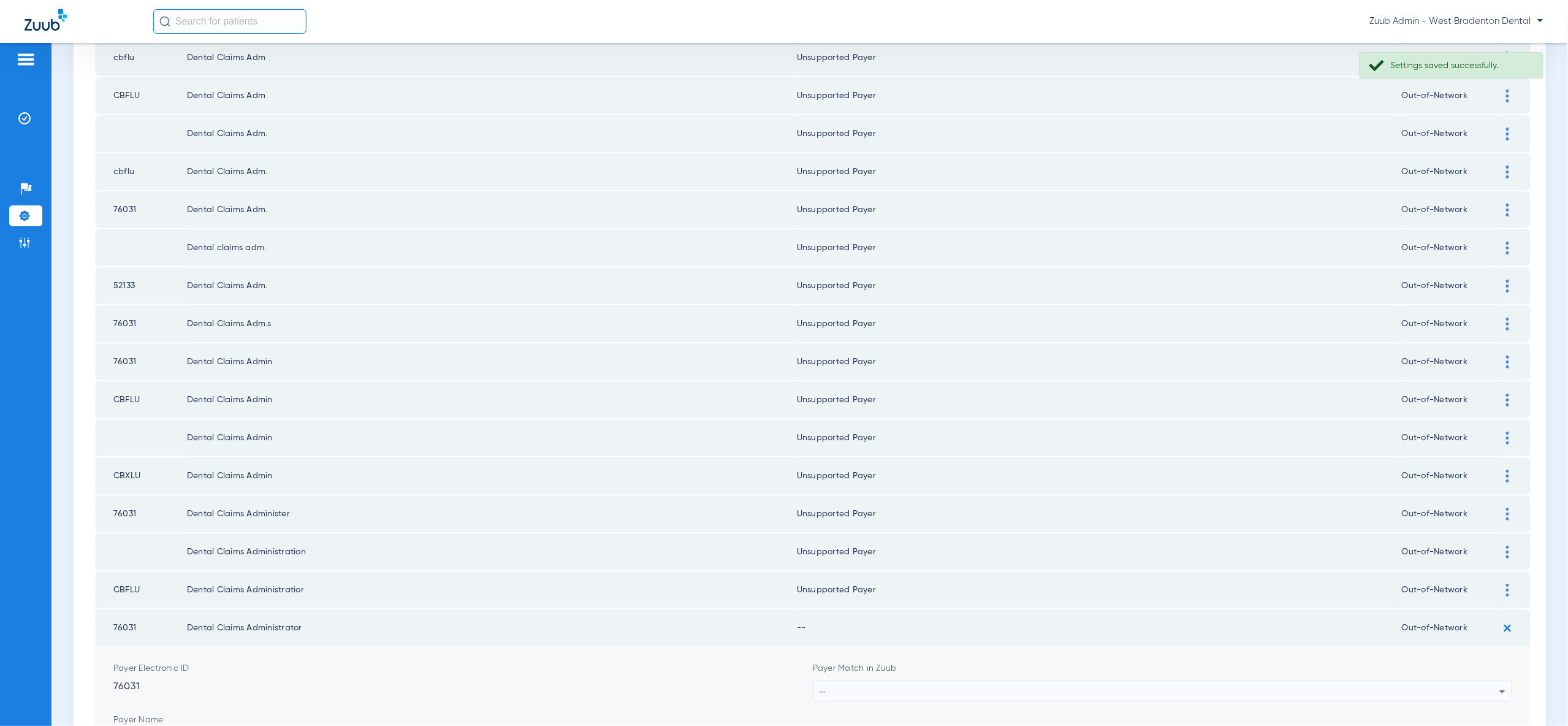
click at [1477, 681] on div "--" at bounding box center [1159, 692] width 680 height 21
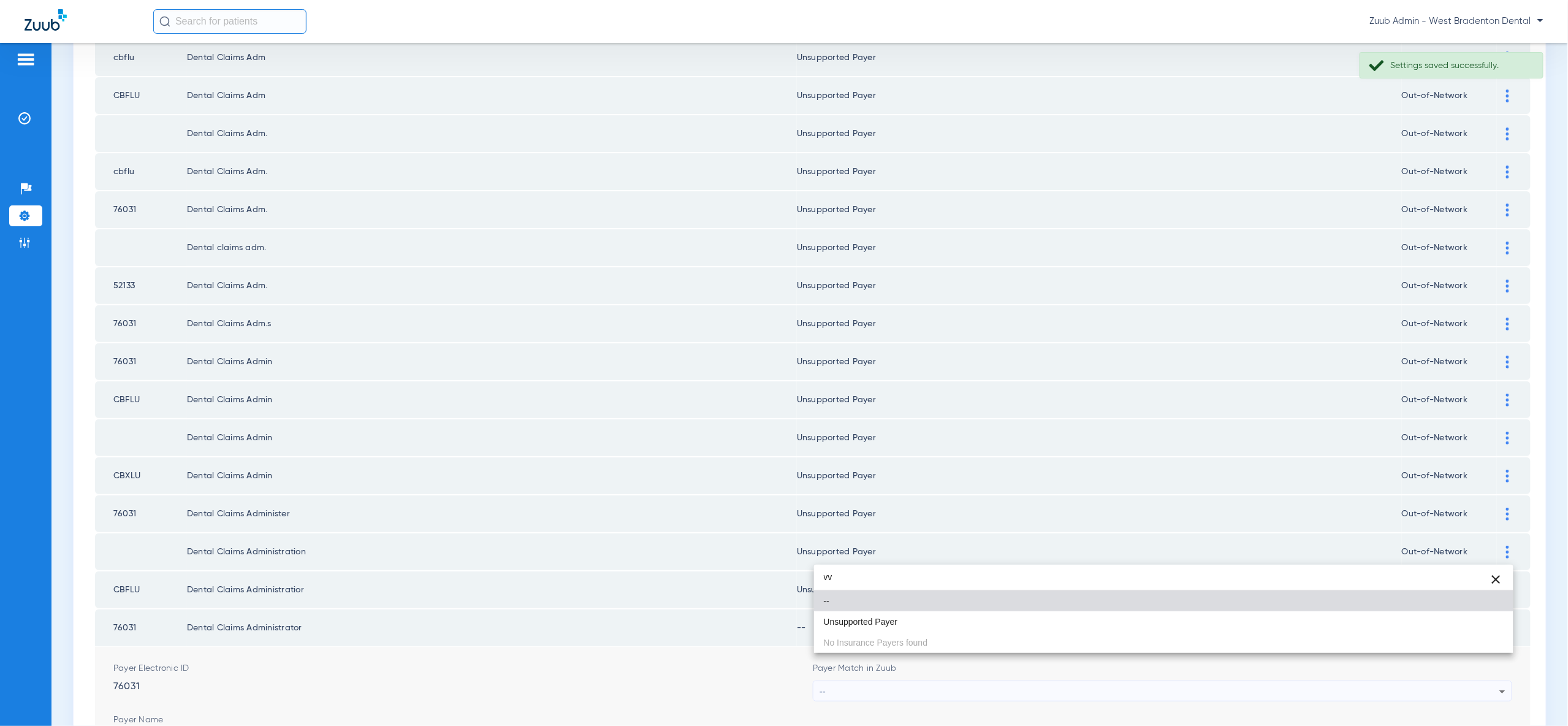
type input "vv"
click at [1463, 633] on div "vv close -- Unsupported Payer No Insurance Payers found" at bounding box center [1163, 609] width 699 height 88
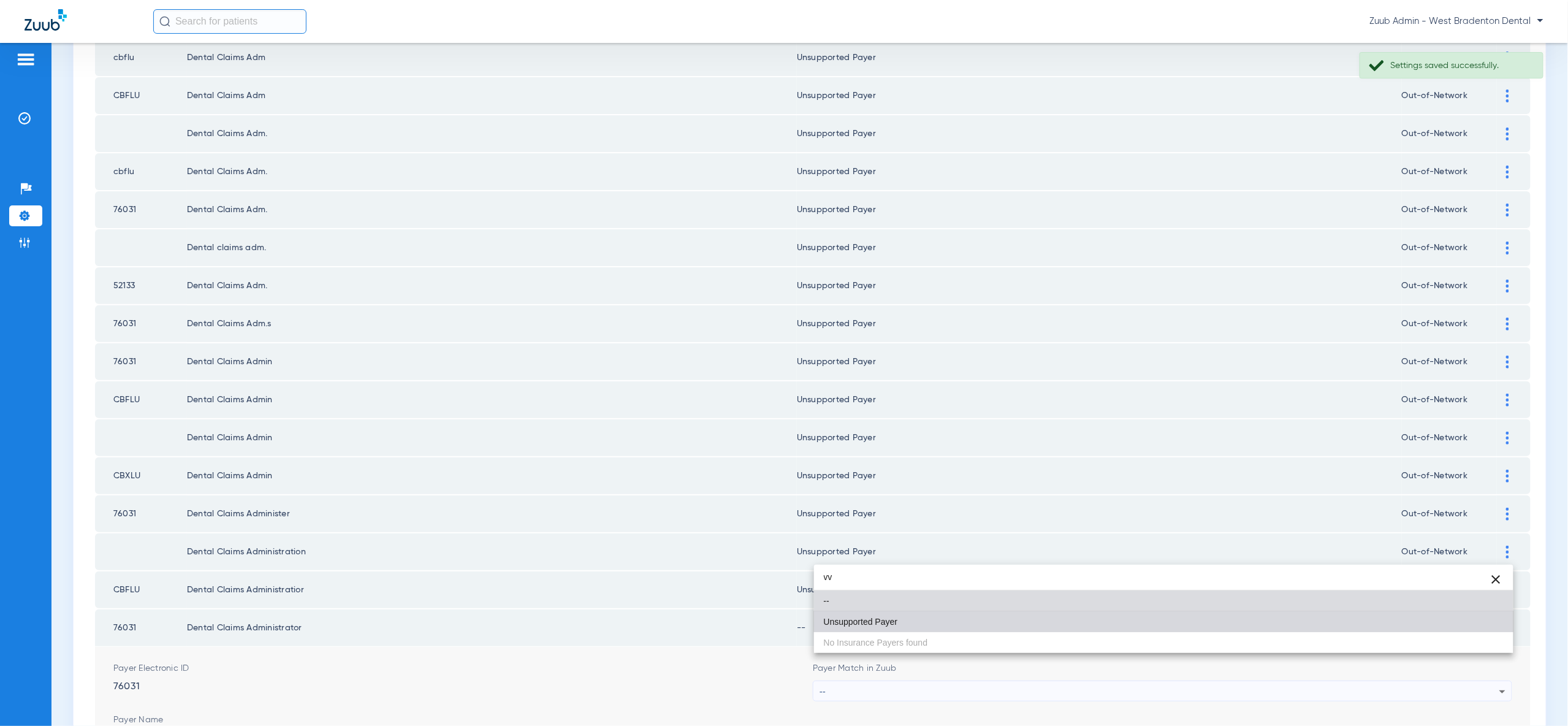
click at [1462, 625] on mat-option "Unsupported Payer" at bounding box center [1163, 622] width 699 height 21
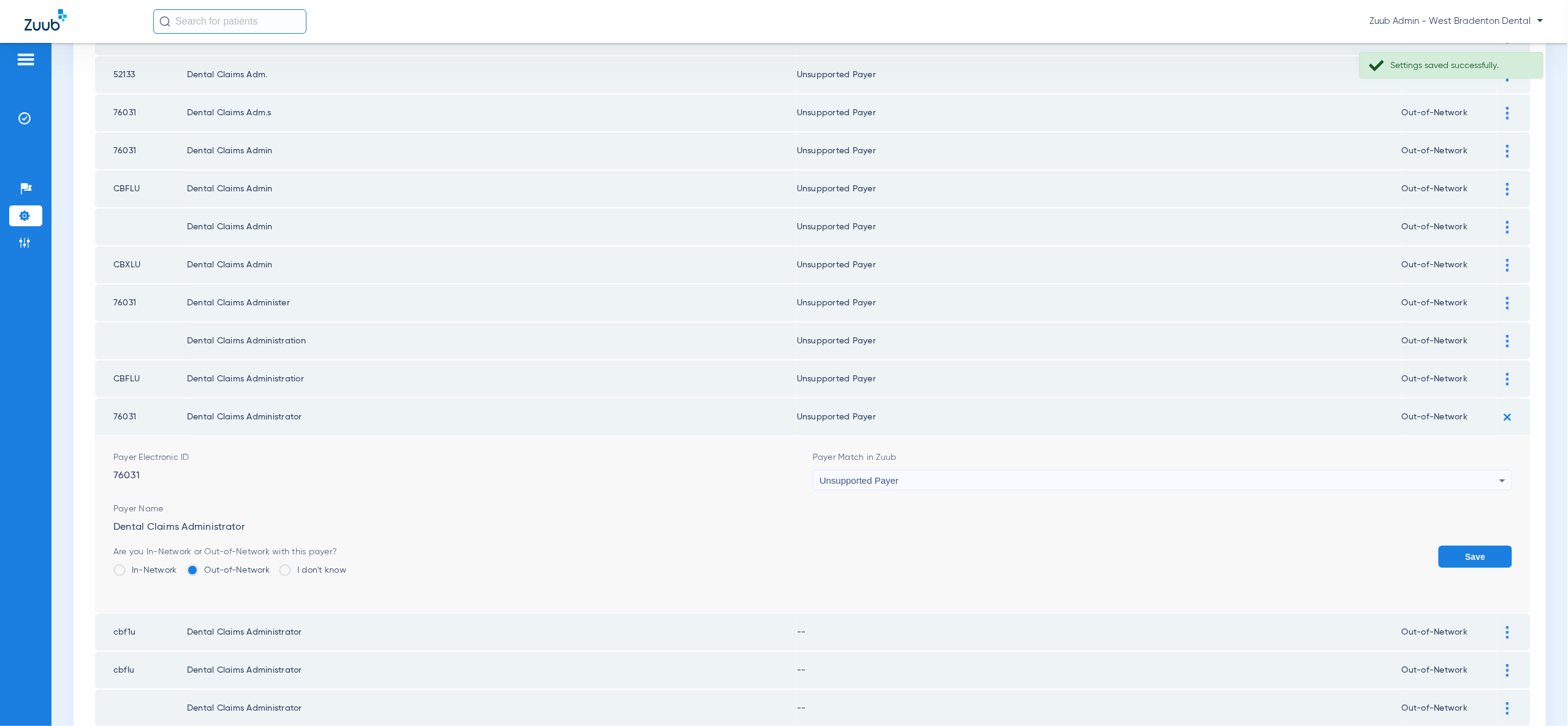
scroll to position [782, 0]
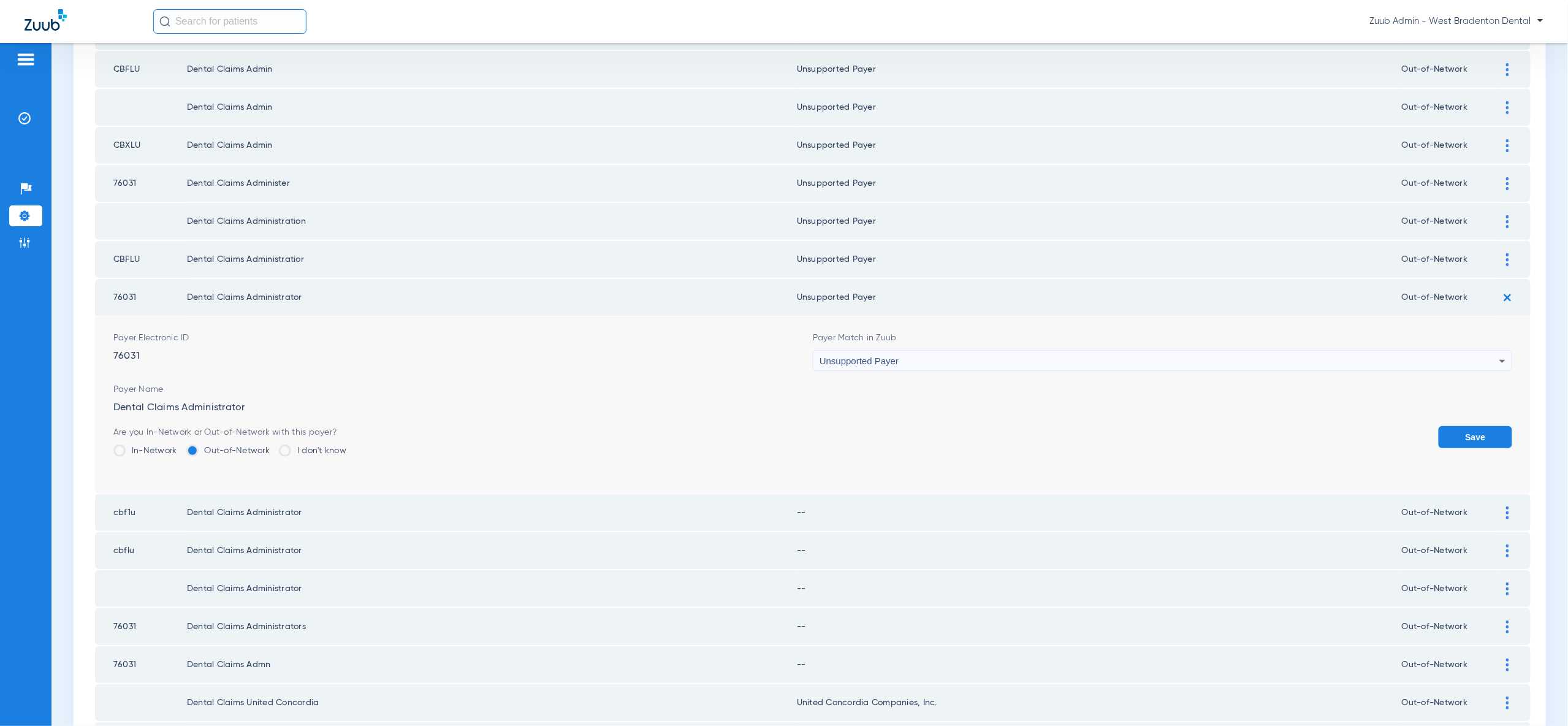
click at [1469, 426] on button "Save" at bounding box center [1475, 437] width 73 height 22
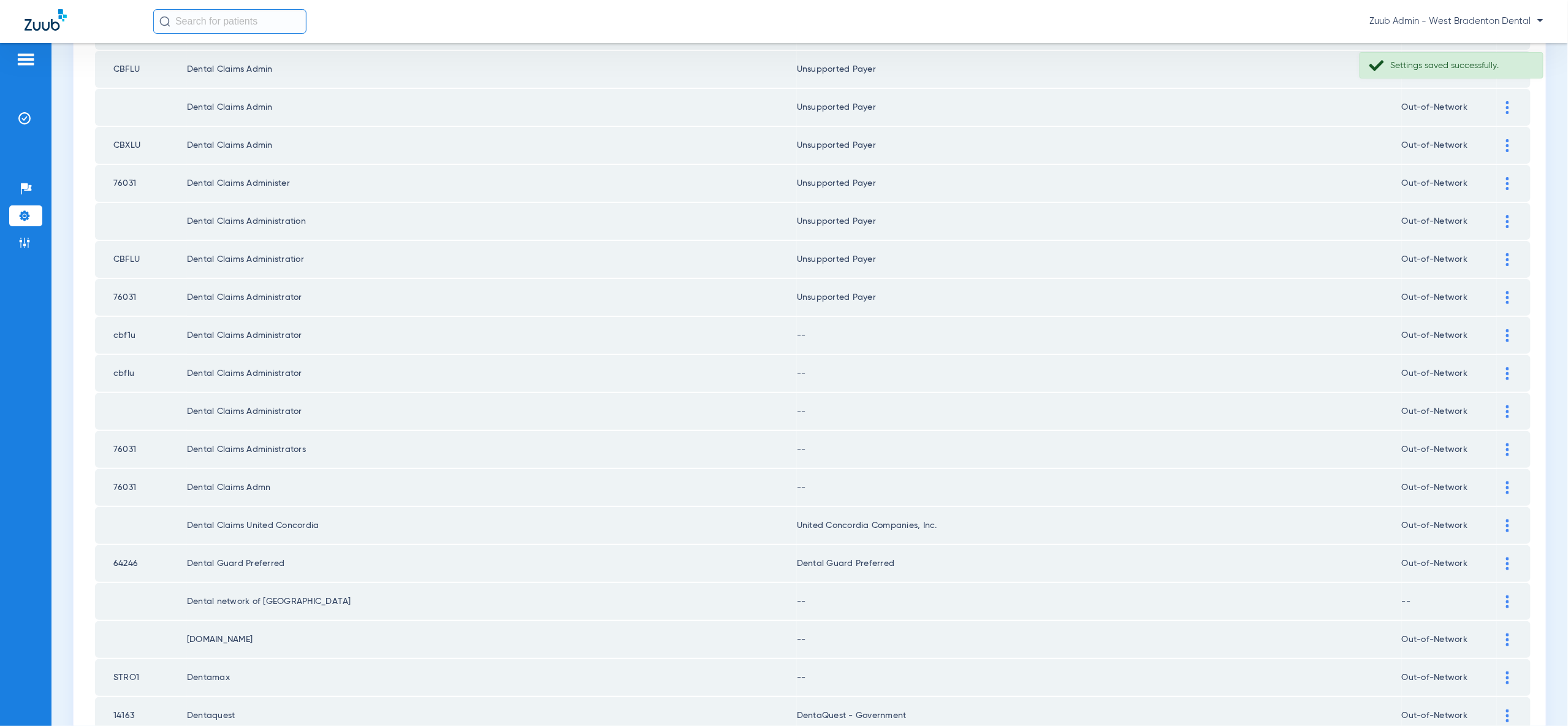
click at [1506, 317] on td at bounding box center [1513, 335] width 33 height 37
drag, startPoint x: 1506, startPoint y: 311, endPoint x: 1498, endPoint y: 332, distance: 22.5
click at [1506, 329] on img at bounding box center [1507, 336] width 3 height 13
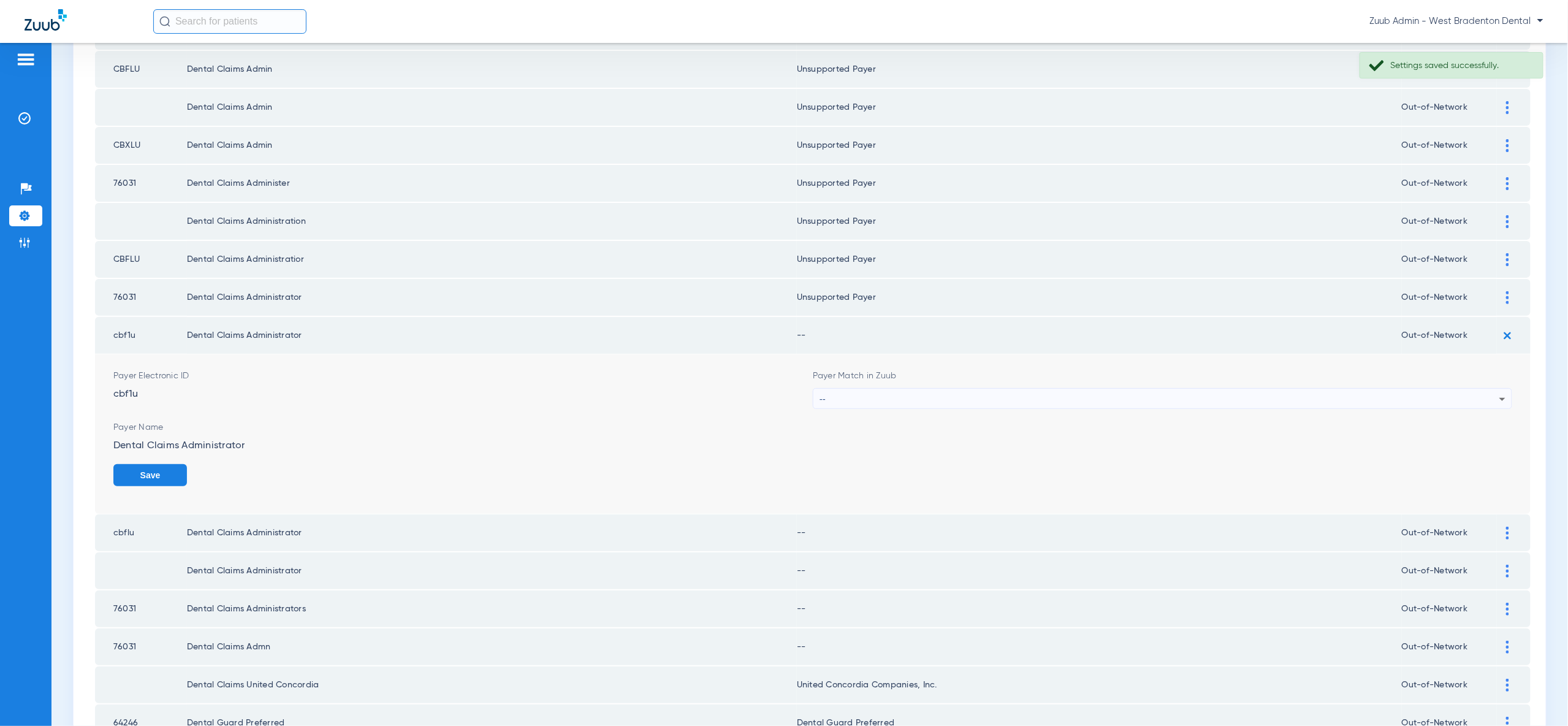
click at [1484, 389] on div "--" at bounding box center [1159, 400] width 680 height 21
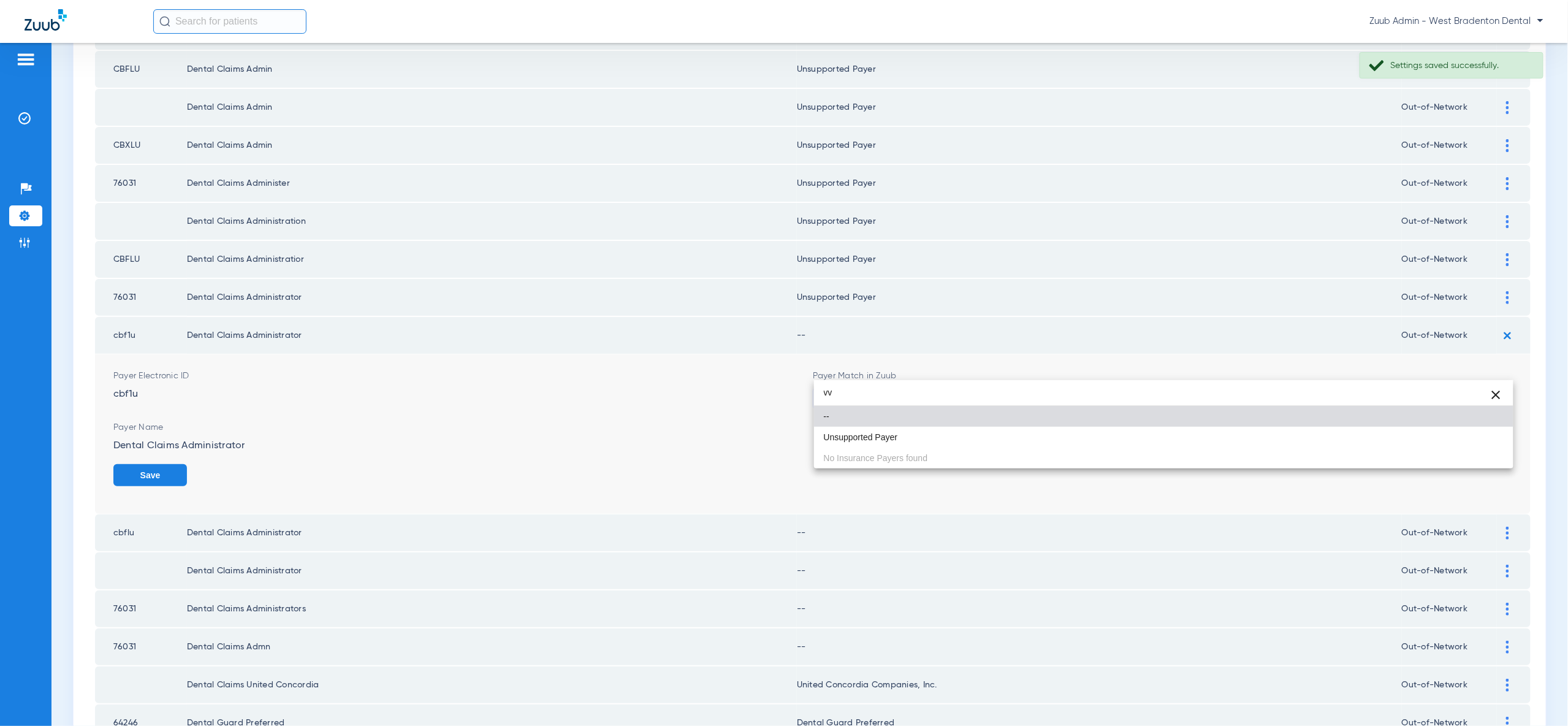
type input "vv"
click at [1451, 455] on div "vv close -- Unsupported Payer No Insurance Payers found" at bounding box center [1163, 424] width 699 height 88
drag, startPoint x: 1451, startPoint y: 445, endPoint x: 1463, endPoint y: 446, distance: 12.0
click at [1451, 445] on mat-option "Unsupported Payer" at bounding box center [1163, 438] width 699 height 21
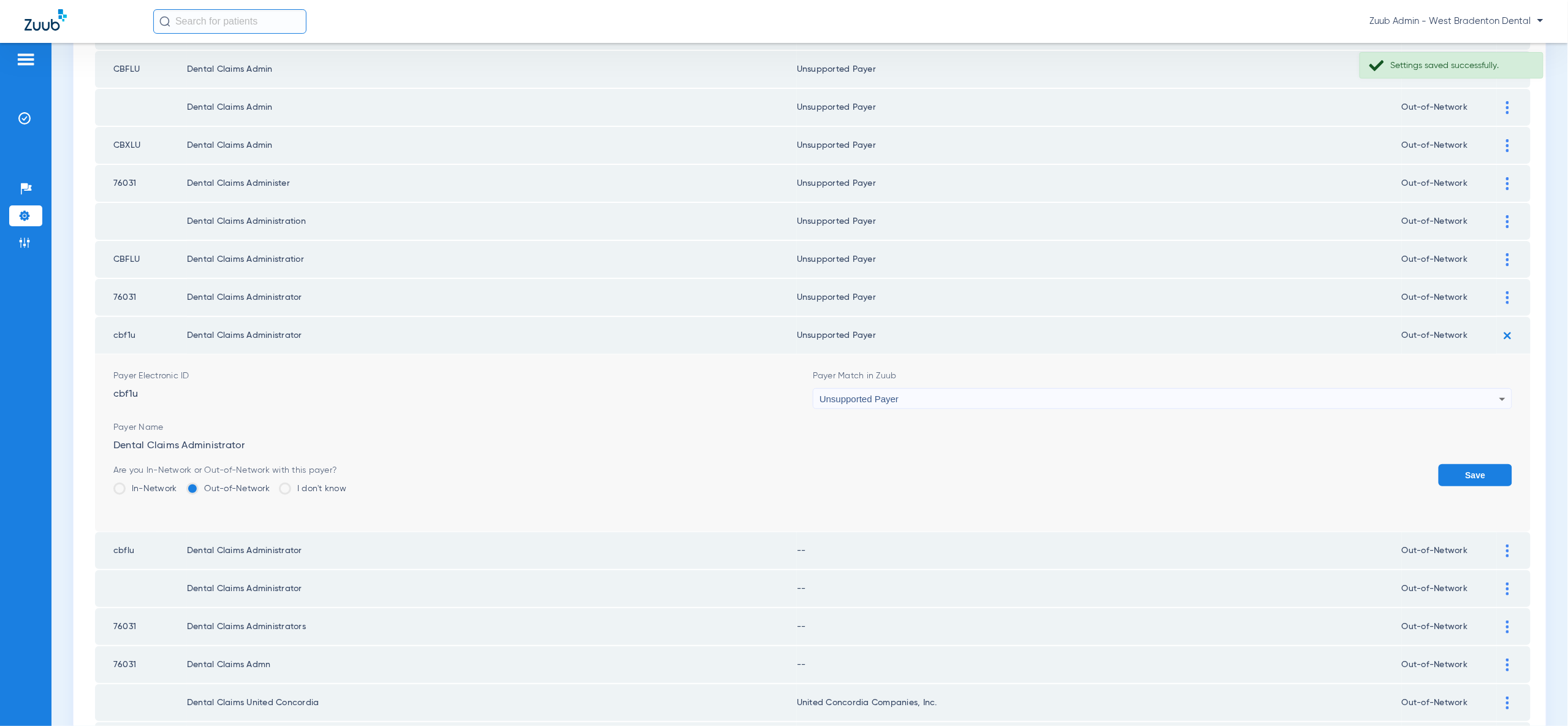
drag, startPoint x: 1463, startPoint y: 446, endPoint x: 1473, endPoint y: 406, distance: 41.2
click at [1463, 464] on button "Save" at bounding box center [1475, 475] width 73 height 22
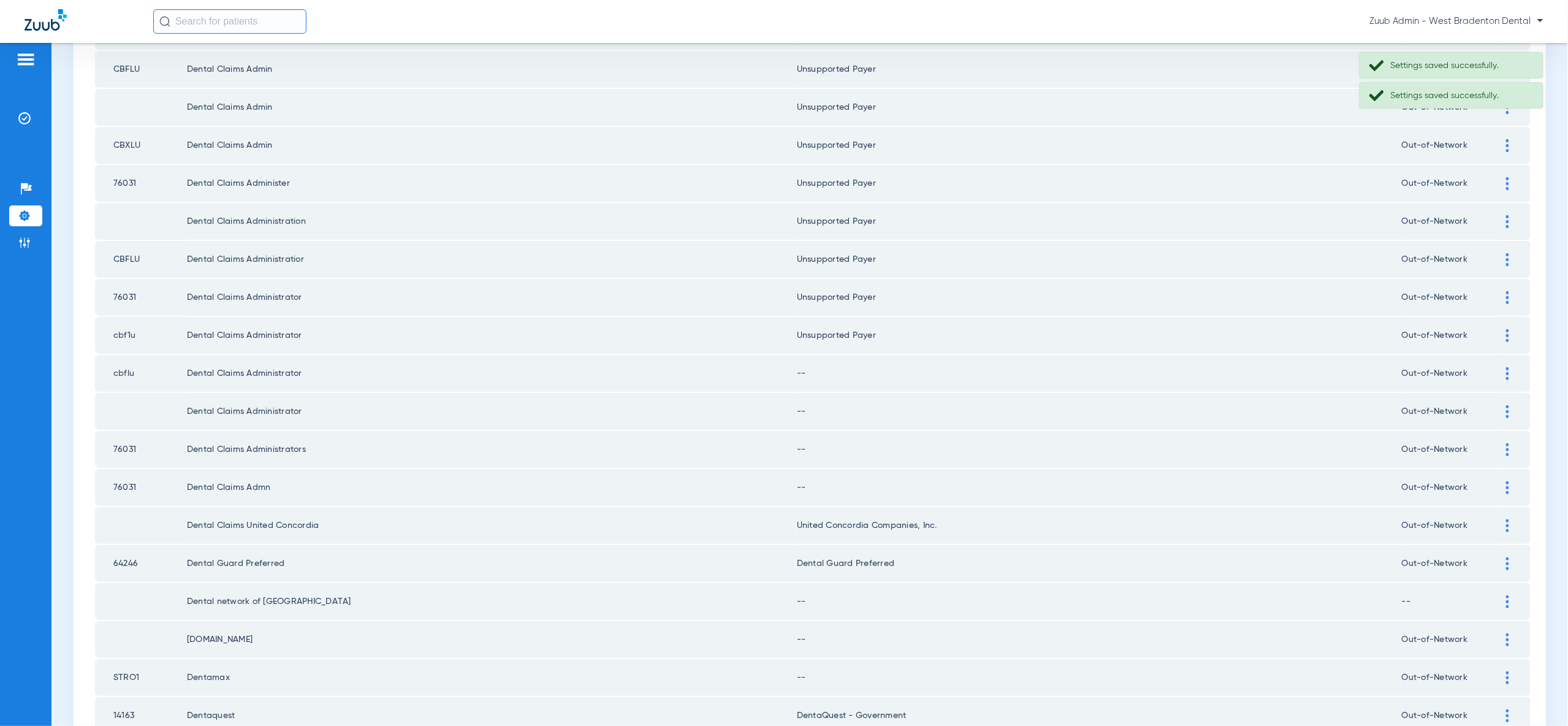
click at [1508, 367] on img at bounding box center [1507, 374] width 3 height 13
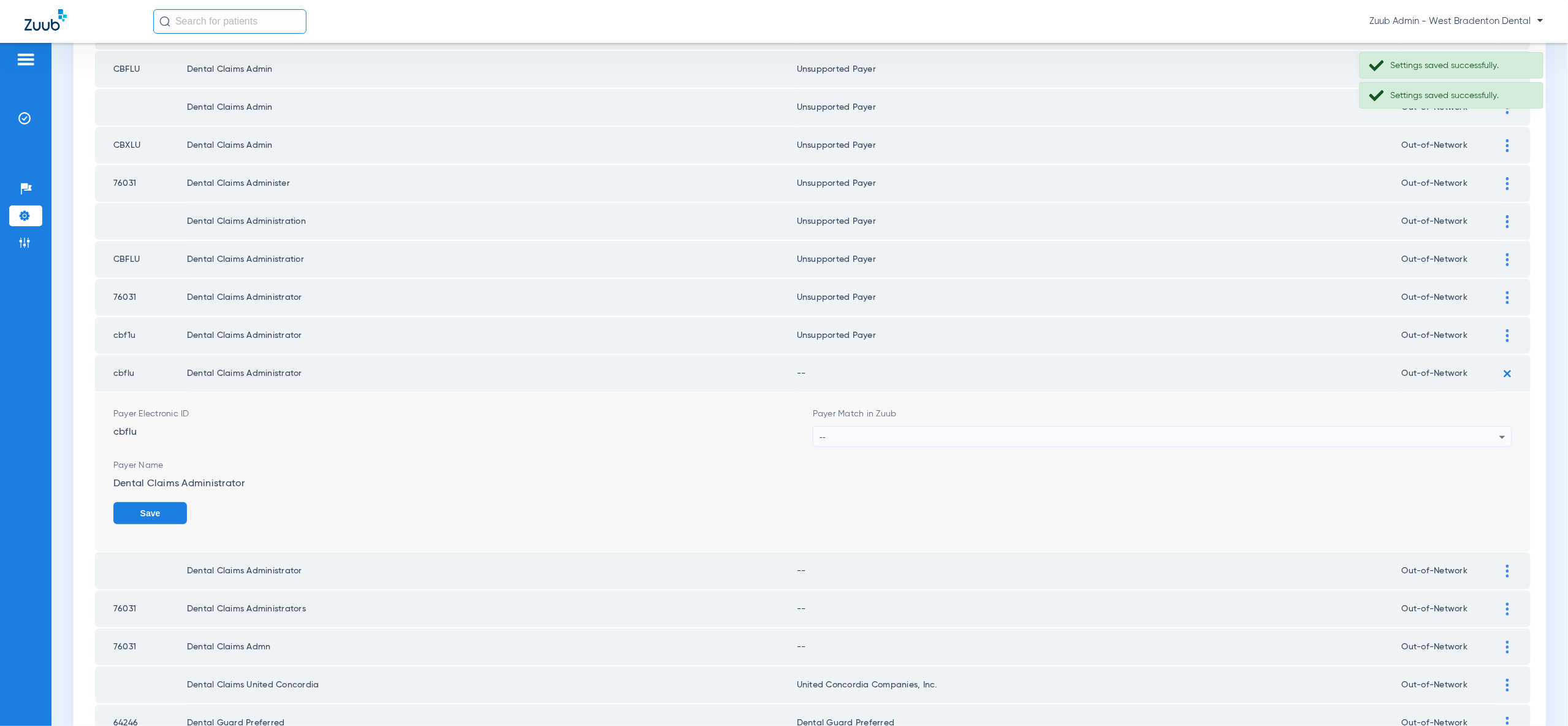
click at [1501, 430] on icon at bounding box center [1501, 437] width 14 height 14
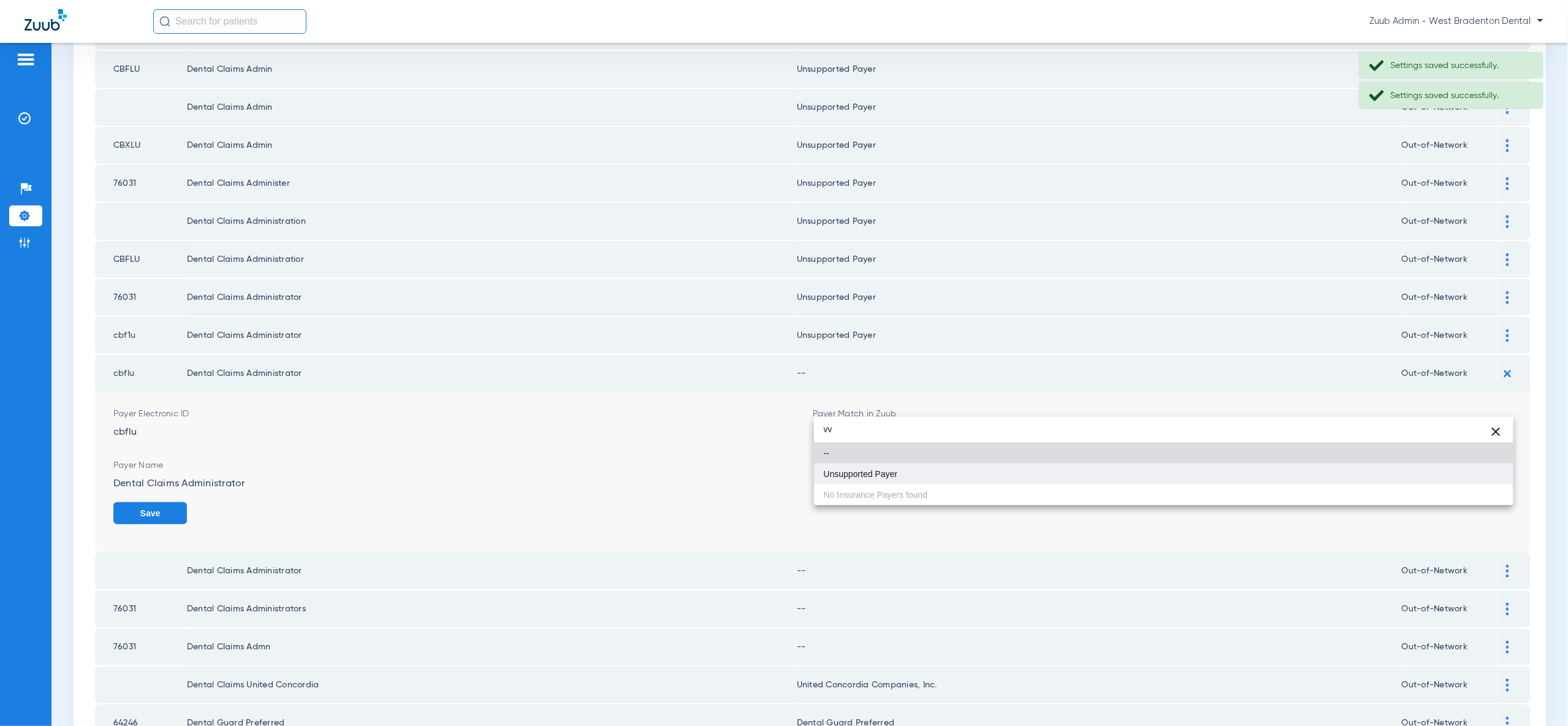
type input "vv"
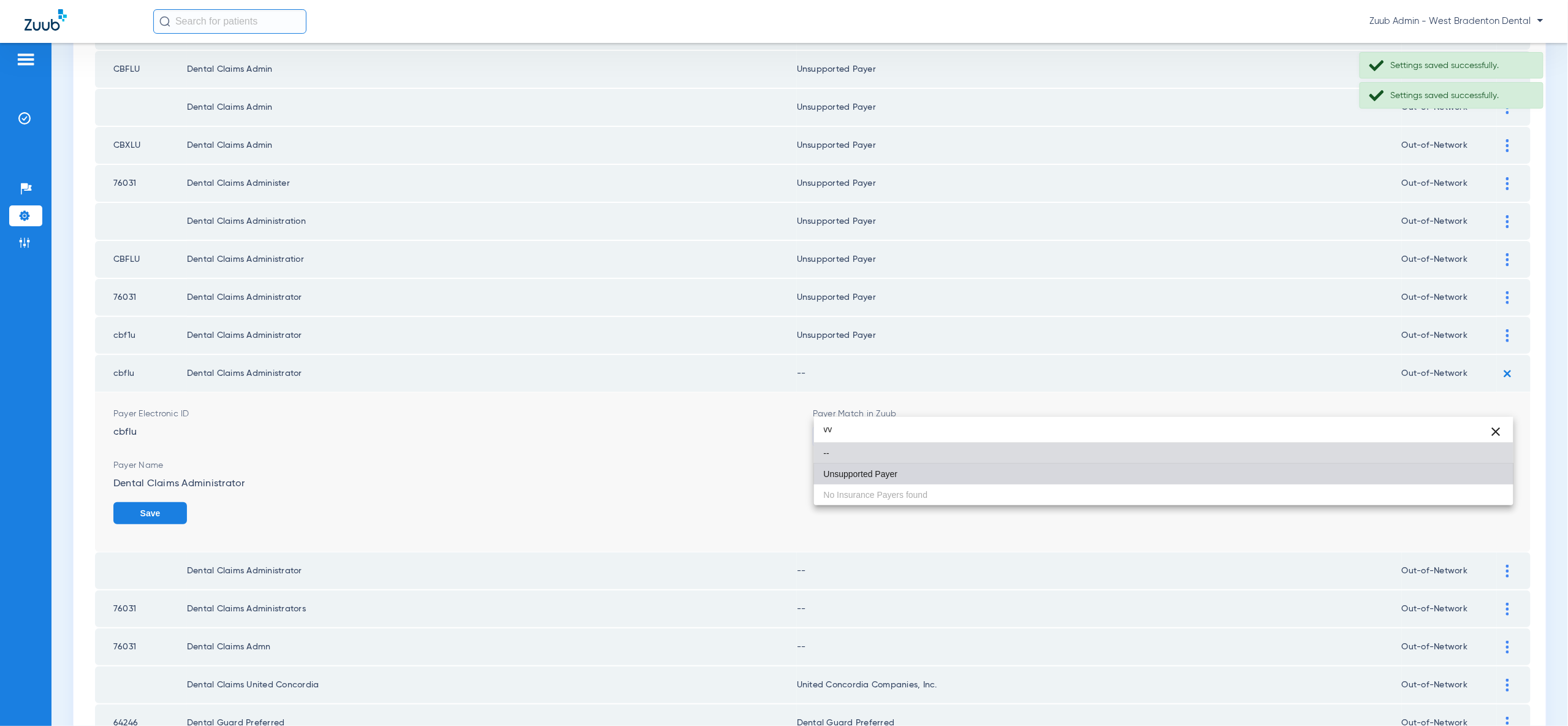
click at [1477, 477] on mat-option "Unsupported Payer" at bounding box center [1163, 474] width 699 height 21
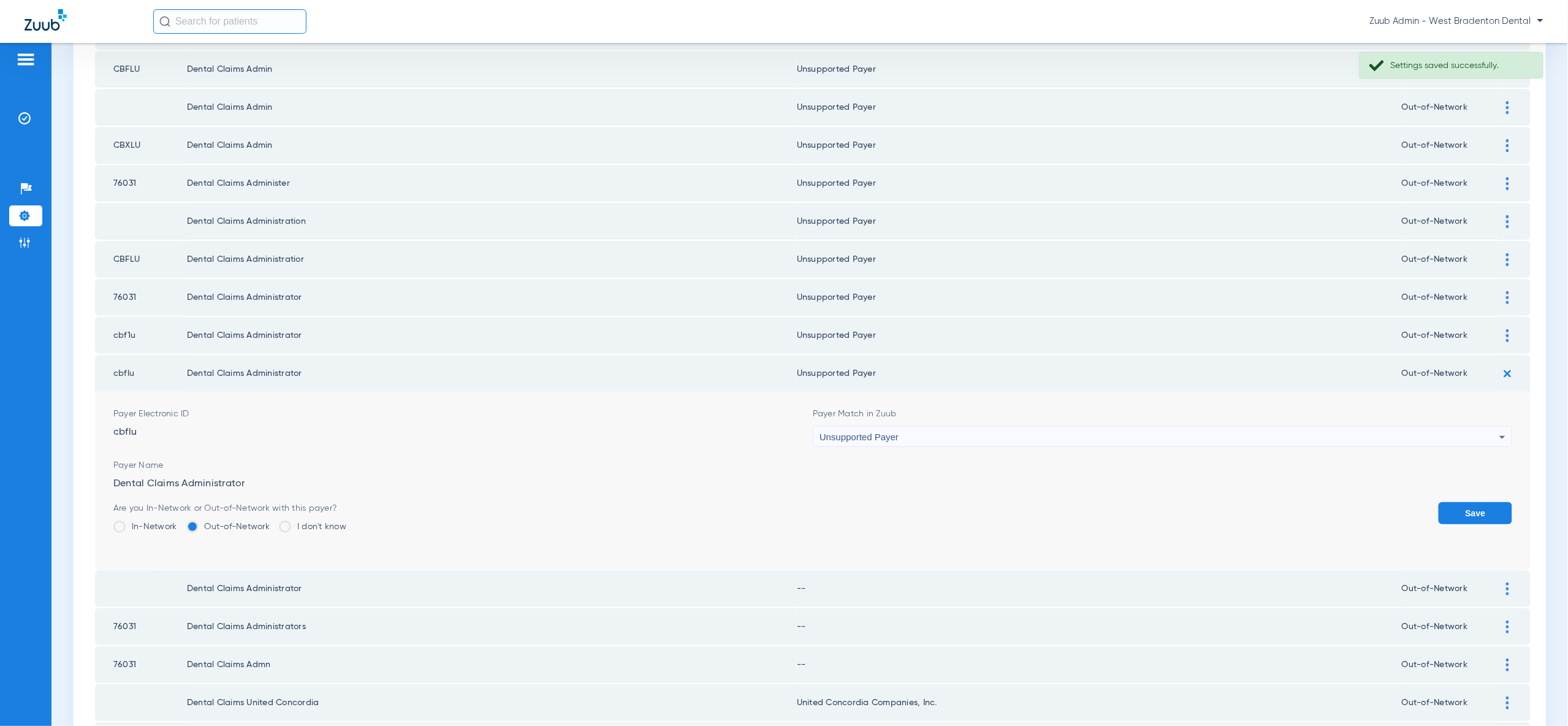
drag, startPoint x: 1480, startPoint y: 480, endPoint x: 1474, endPoint y: 465, distance: 16.2
click at [1480, 502] on button "Save" at bounding box center [1475, 513] width 73 height 22
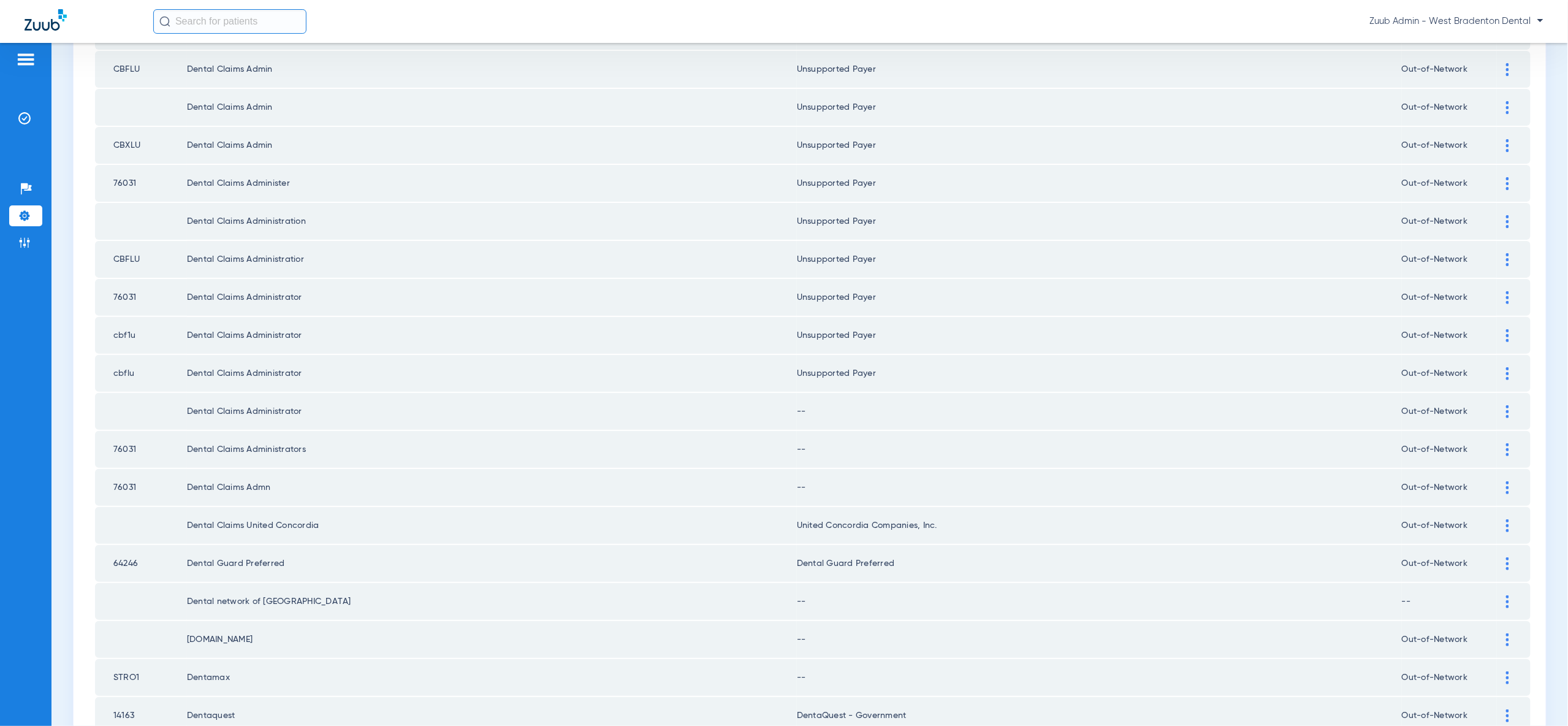
click at [1510, 405] on div at bounding box center [1507, 412] width 22 height 13
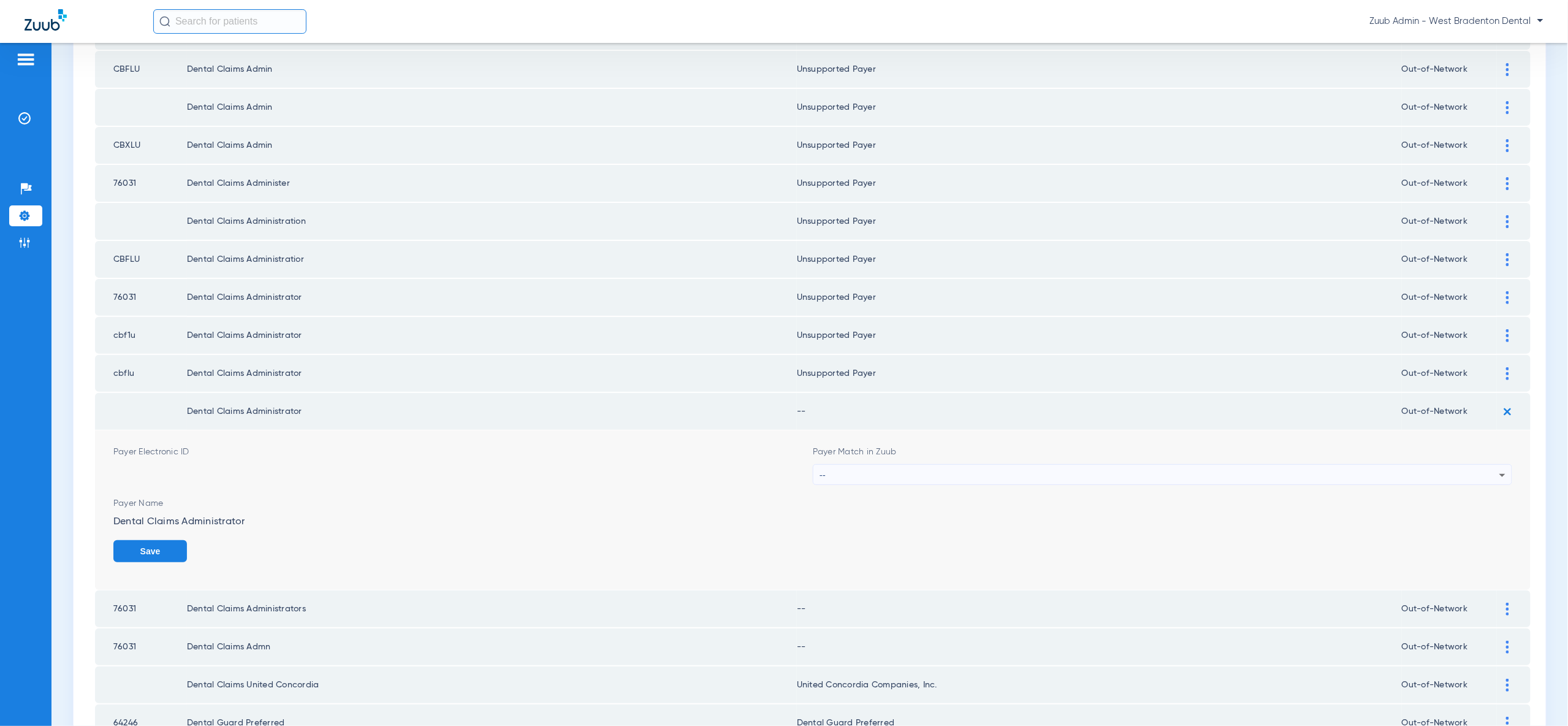
click at [1491, 465] on div "--" at bounding box center [1159, 476] width 680 height 21
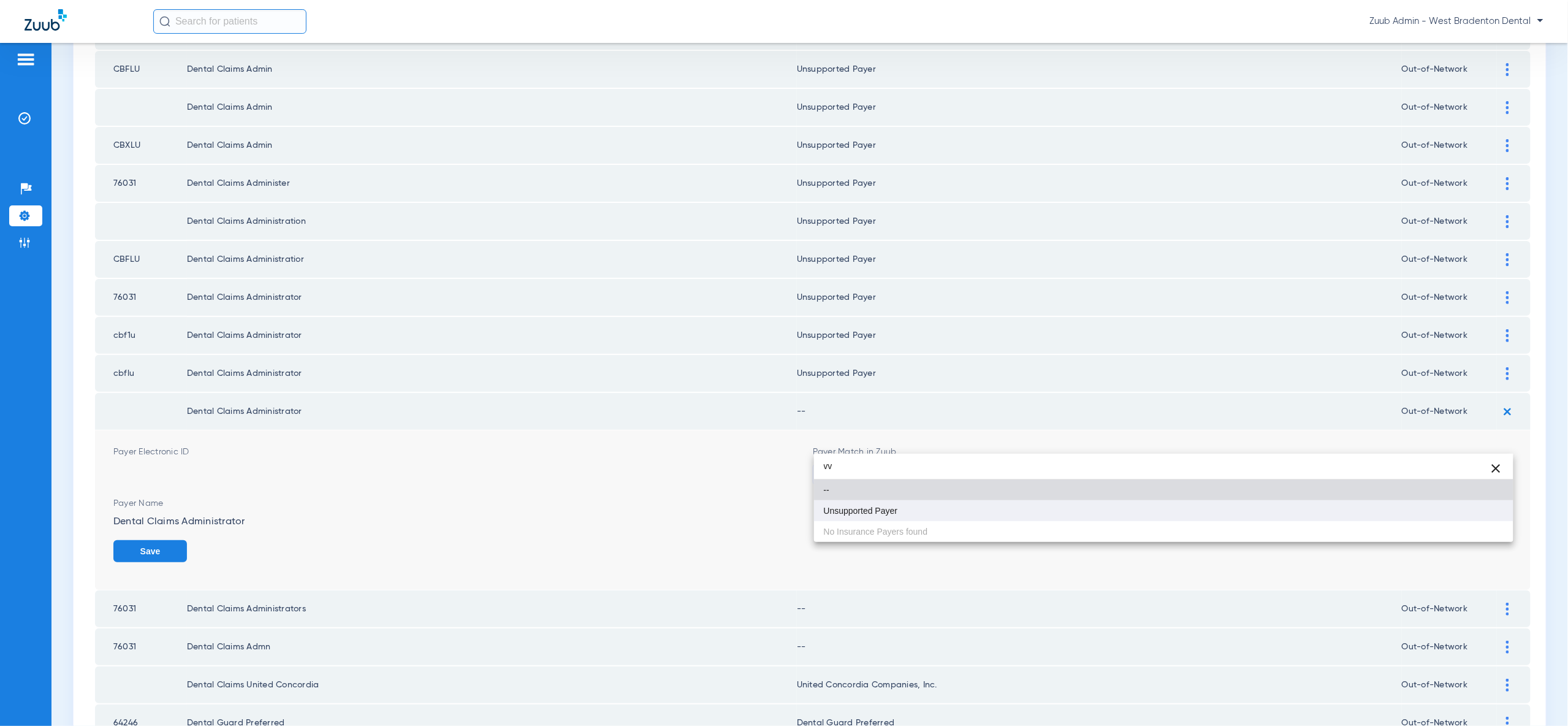
type input "vv"
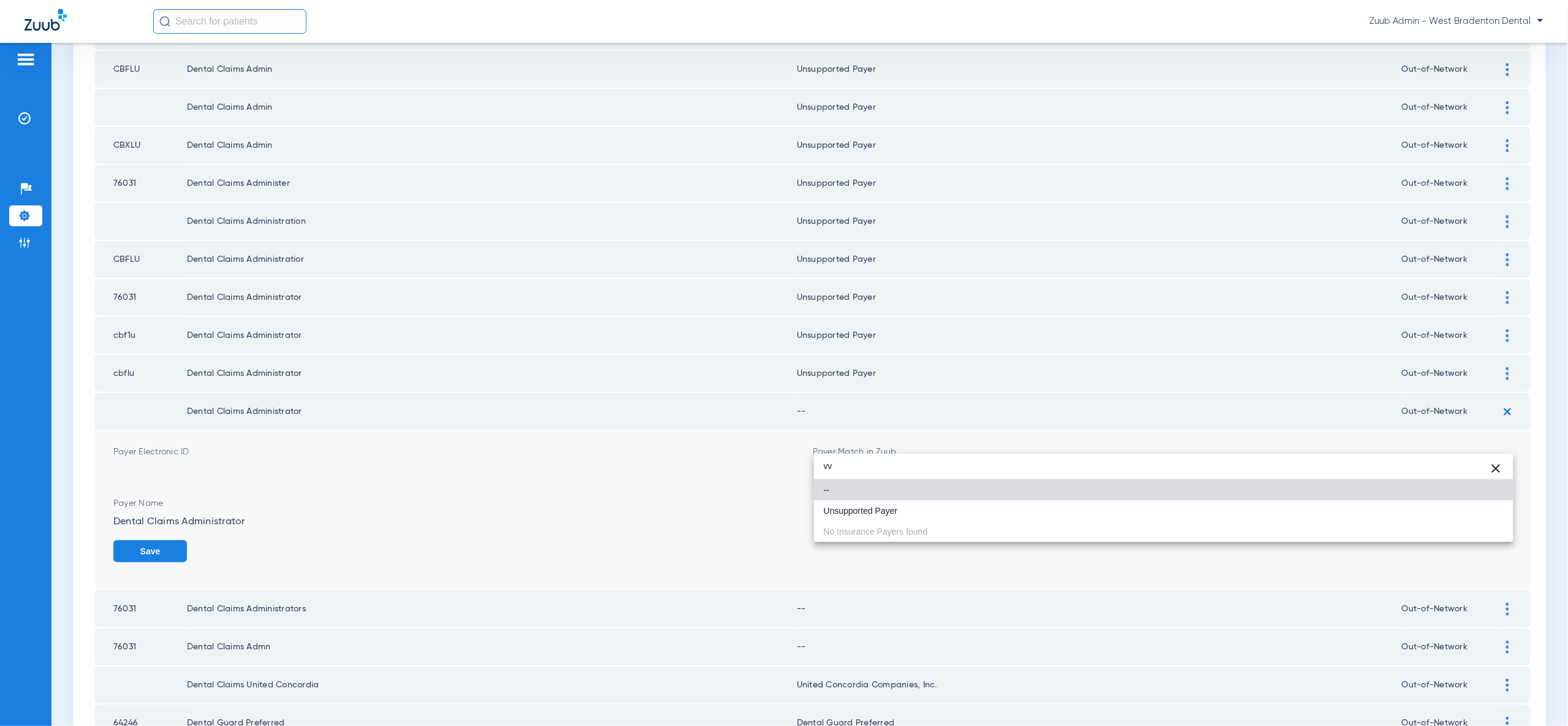
drag, startPoint x: 1463, startPoint y: 512, endPoint x: 1470, endPoint y: 523, distance: 13.0
click at [1463, 512] on mat-option "Unsupported Payer" at bounding box center [1163, 511] width 699 height 21
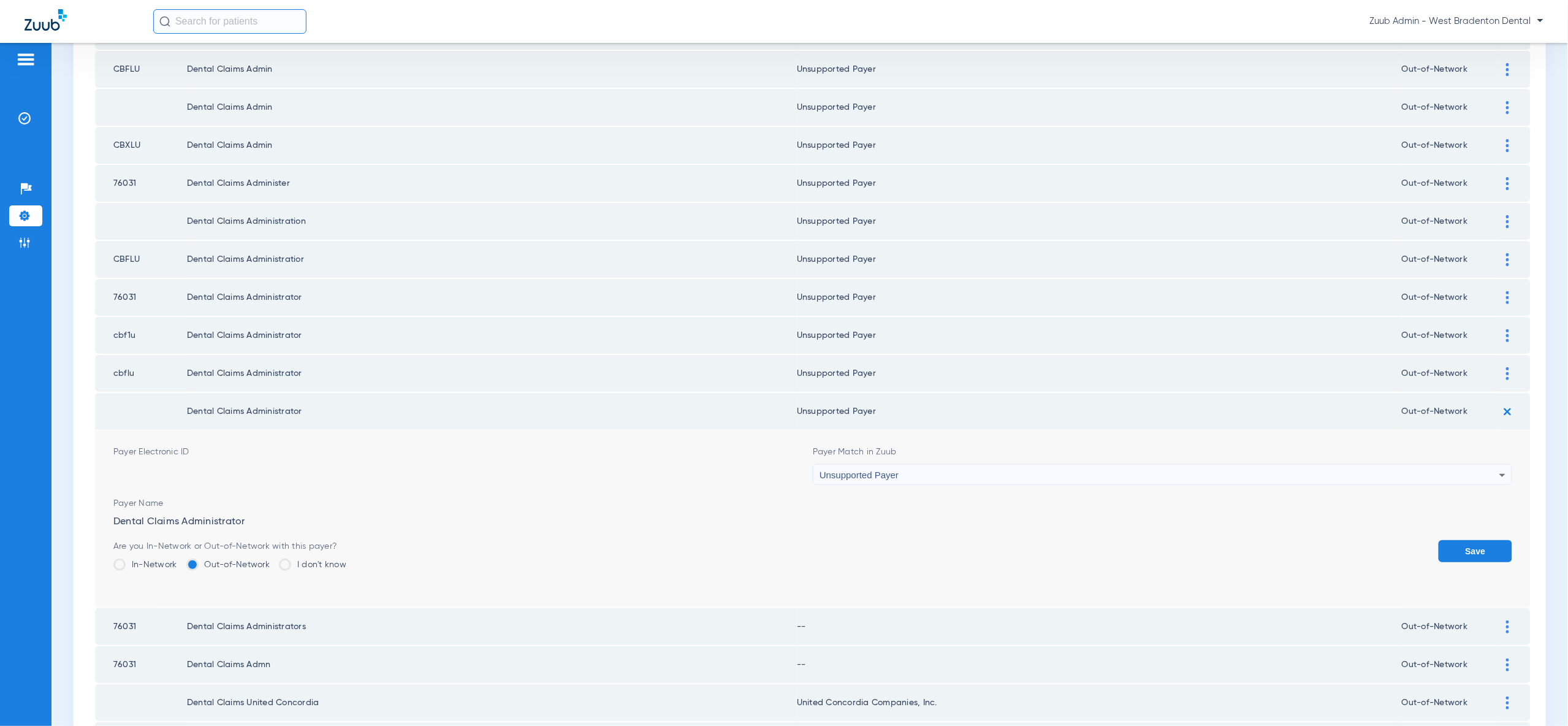
click at [1470, 540] on button "Save" at bounding box center [1475, 551] width 73 height 22
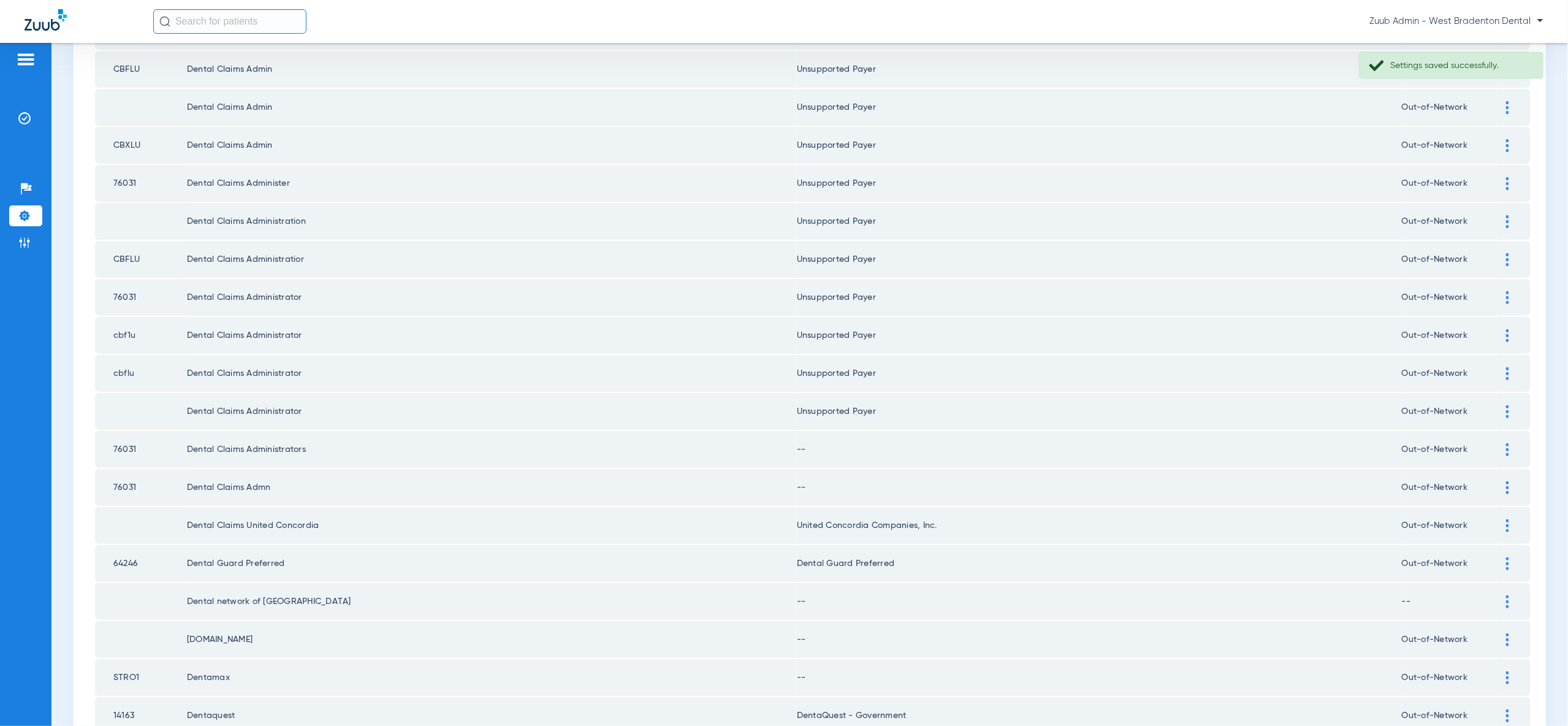
click at [1506, 443] on img at bounding box center [1507, 450] width 3 height 13
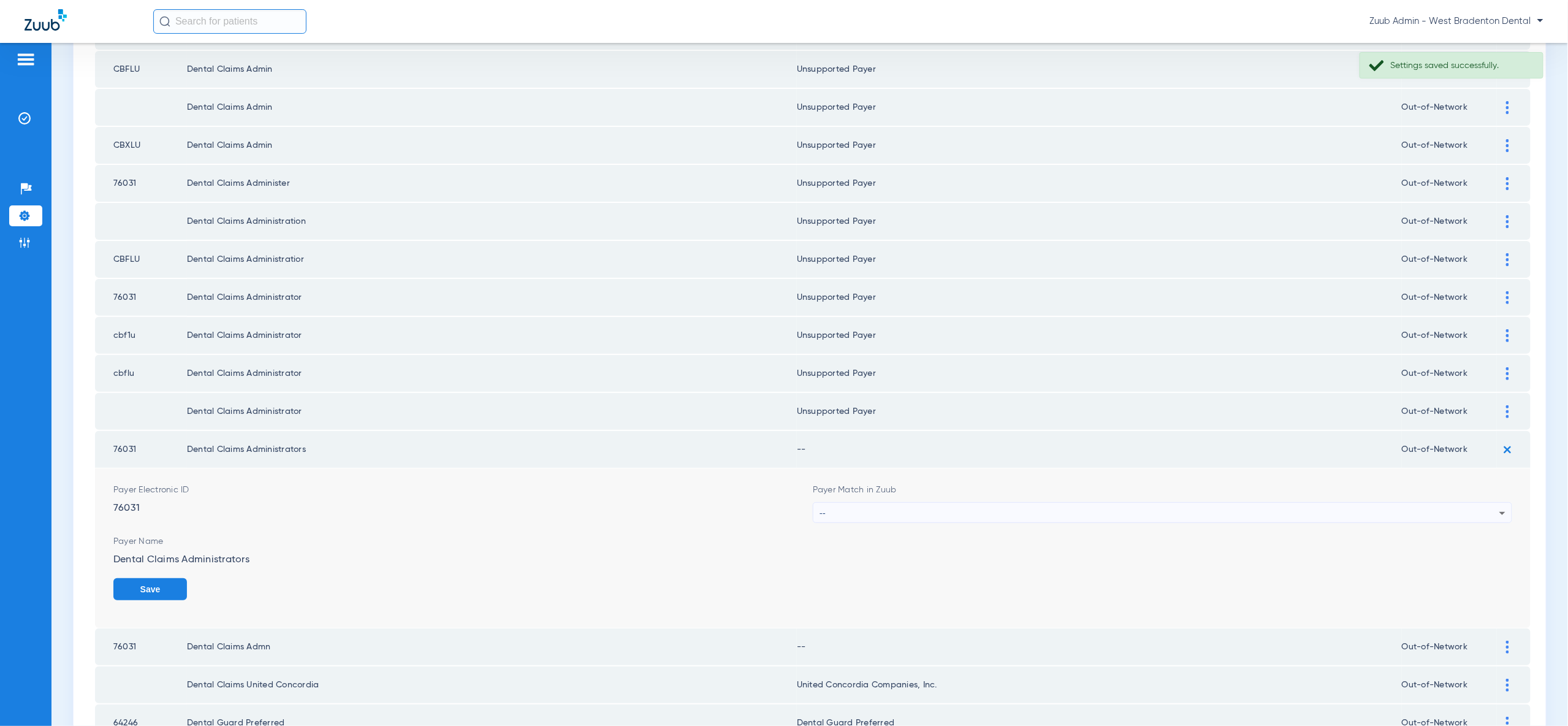
click at [1490, 503] on div "--" at bounding box center [1159, 514] width 680 height 21
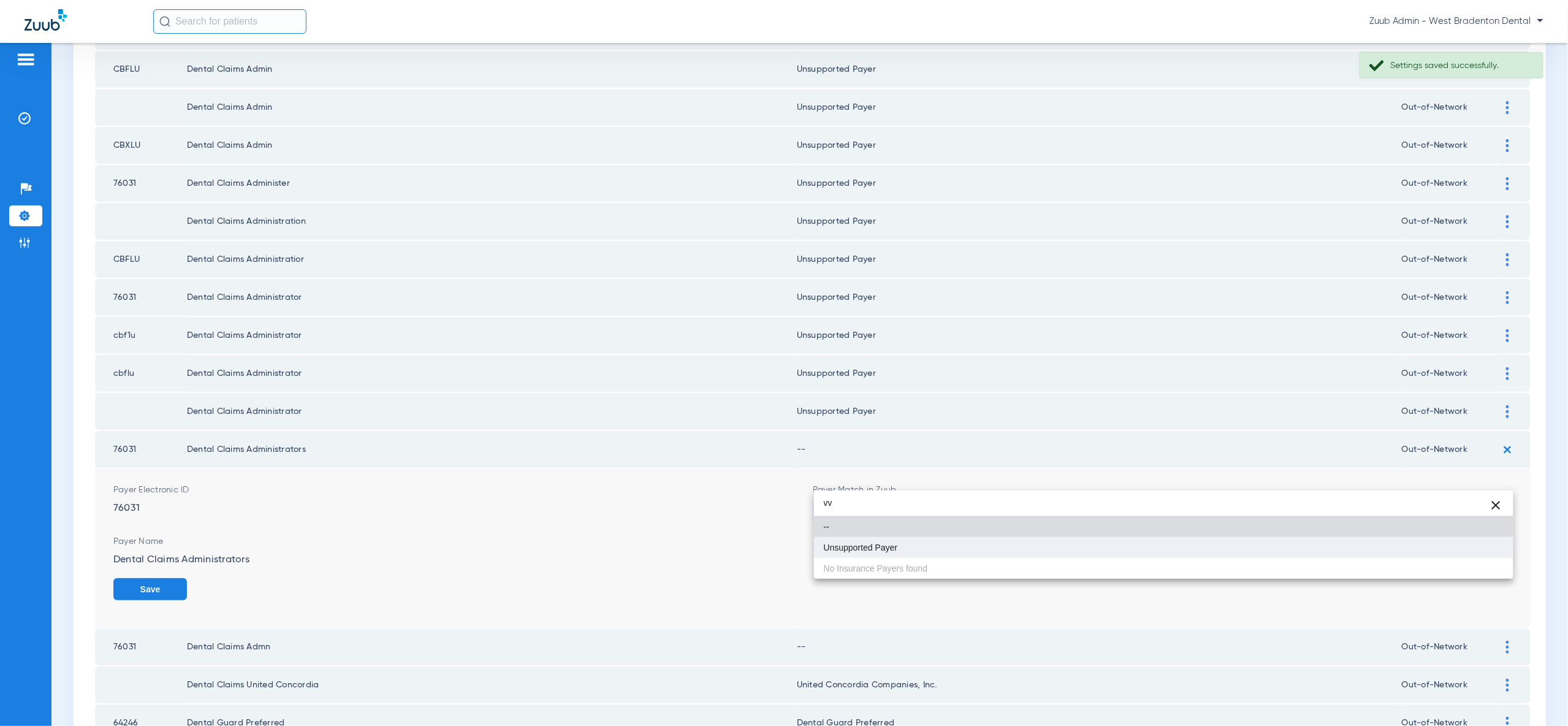
type input "vv"
click at [1481, 544] on mat-option "Unsupported Payer" at bounding box center [1163, 548] width 699 height 21
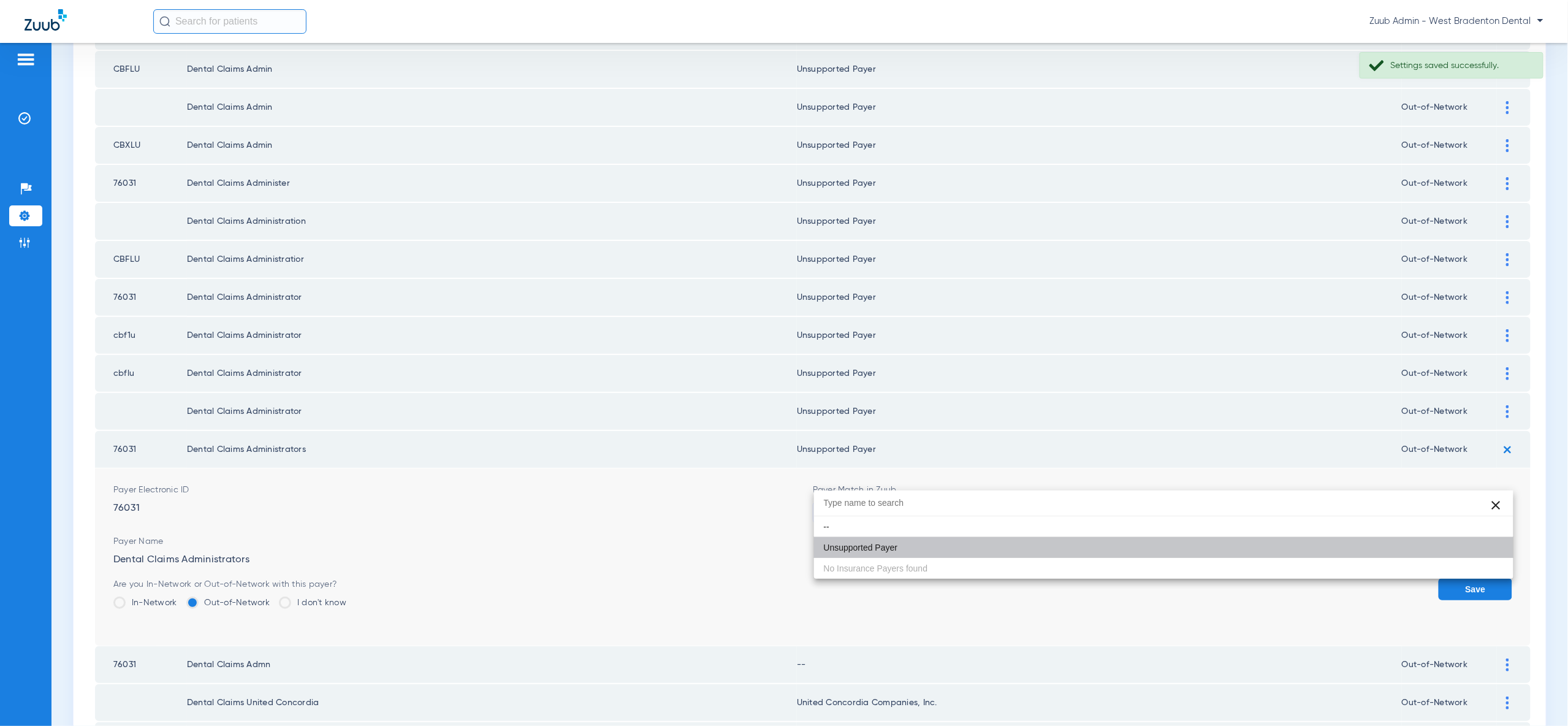
click at [1481, 579] on button "Save" at bounding box center [1475, 589] width 73 height 22
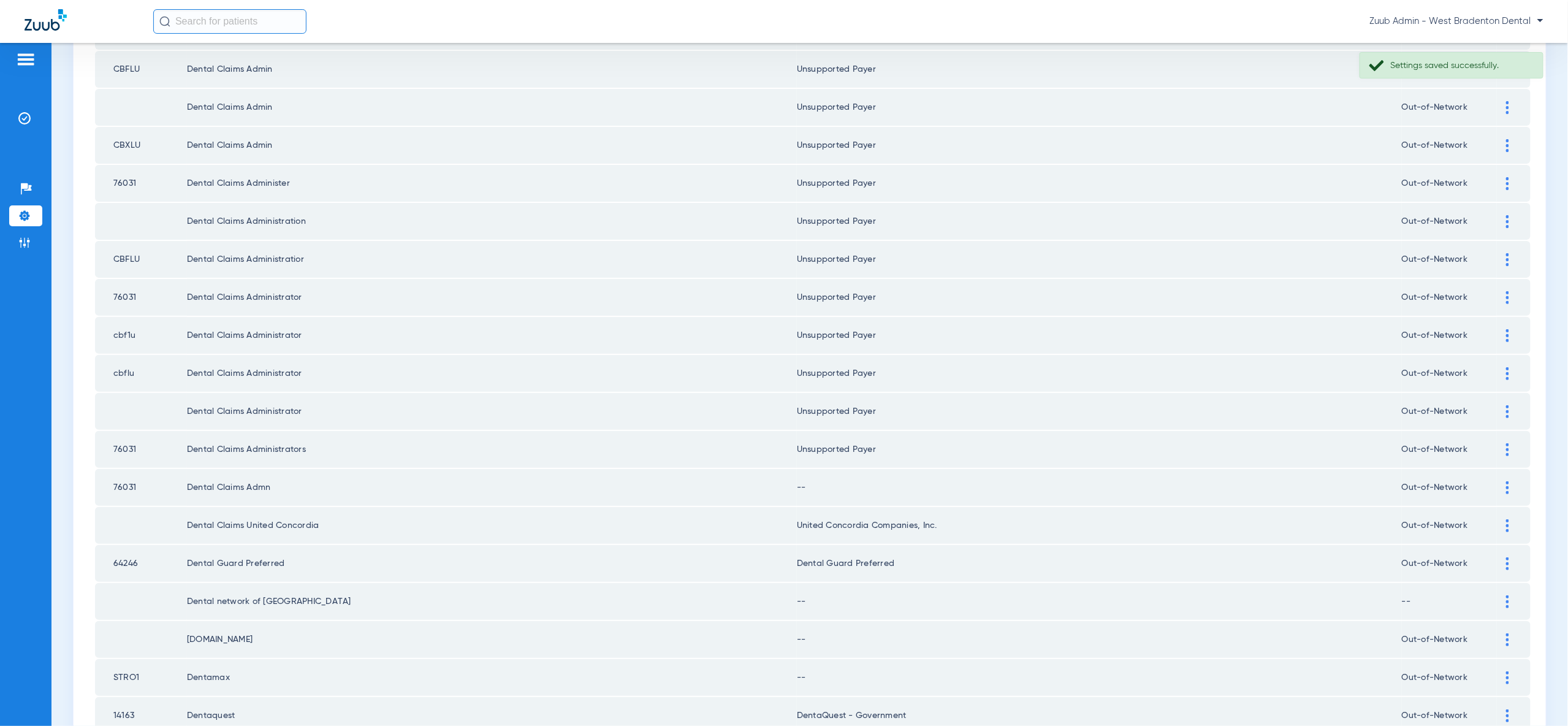
click at [1506, 481] on img at bounding box center [1507, 488] width 3 height 13
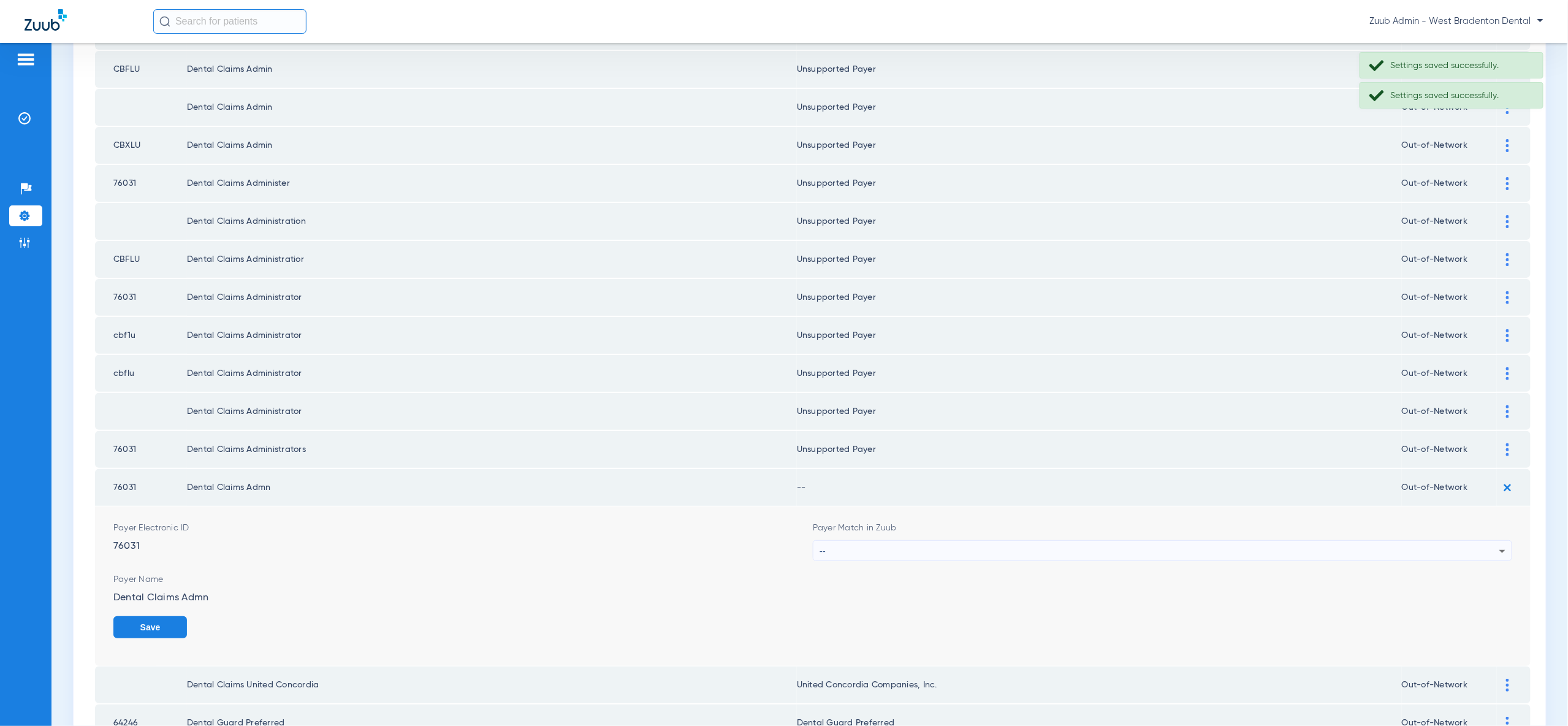
click at [1481, 541] on div "--" at bounding box center [1159, 552] width 680 height 21
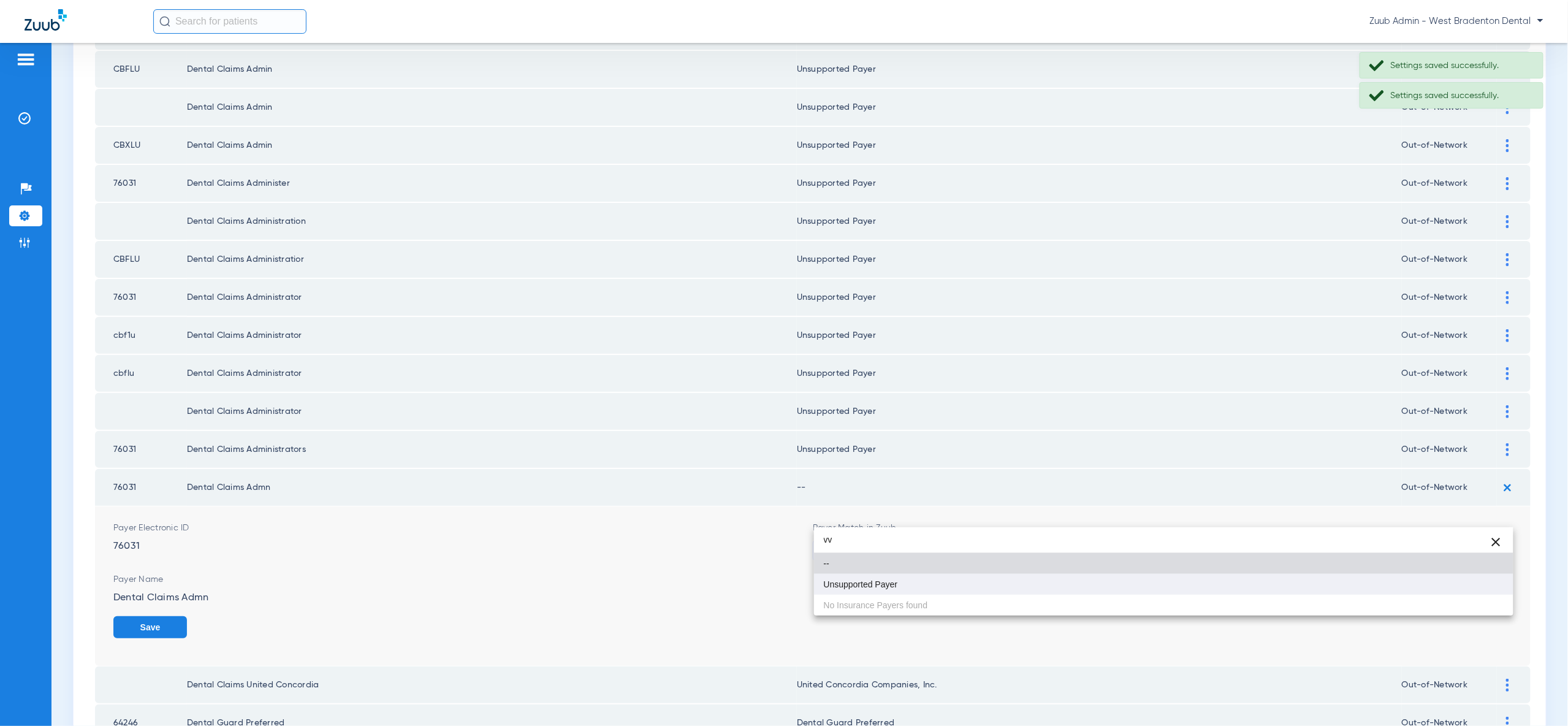
type input "vv"
click at [1460, 582] on mat-option "Unsupported Payer" at bounding box center [1163, 584] width 699 height 21
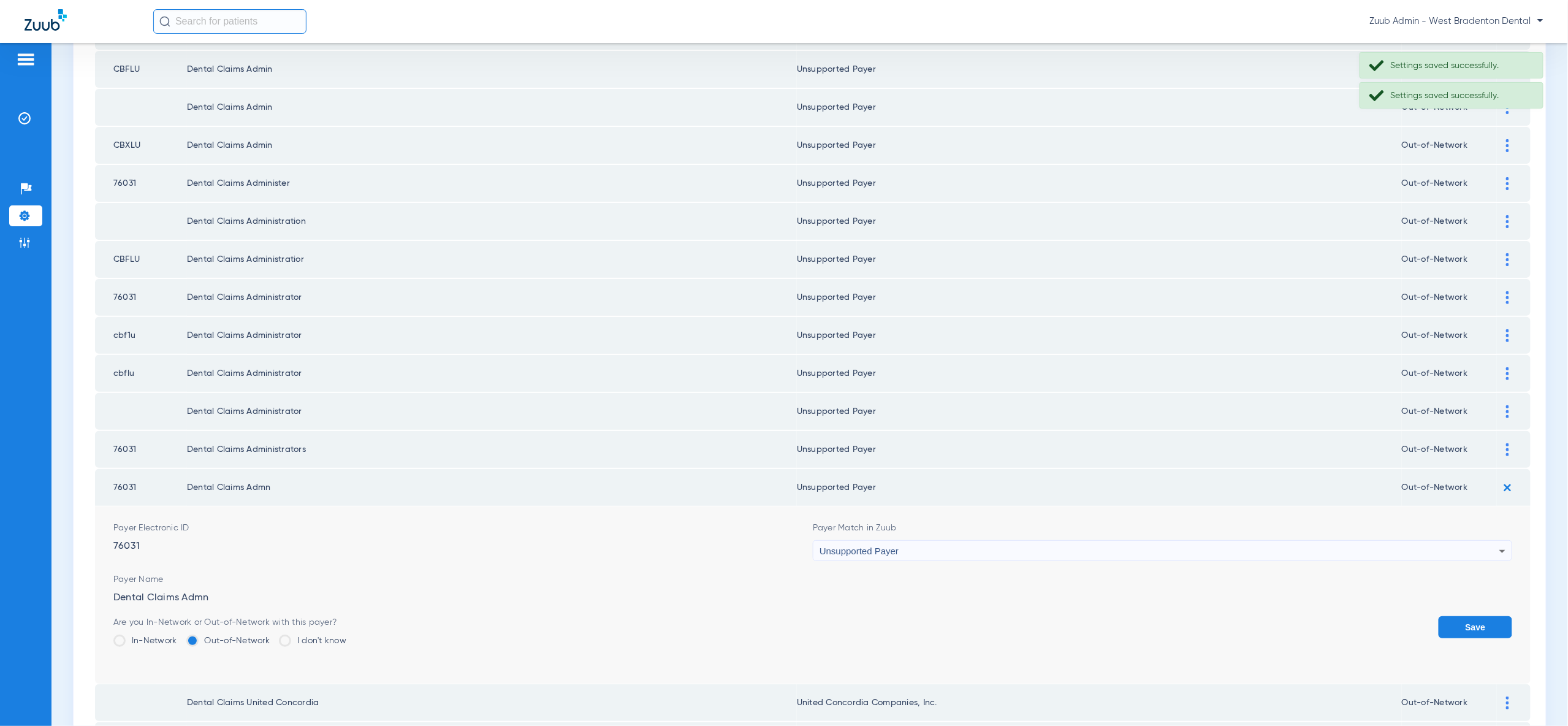
click at [1481, 617] on button "Save" at bounding box center [1475, 627] width 73 height 22
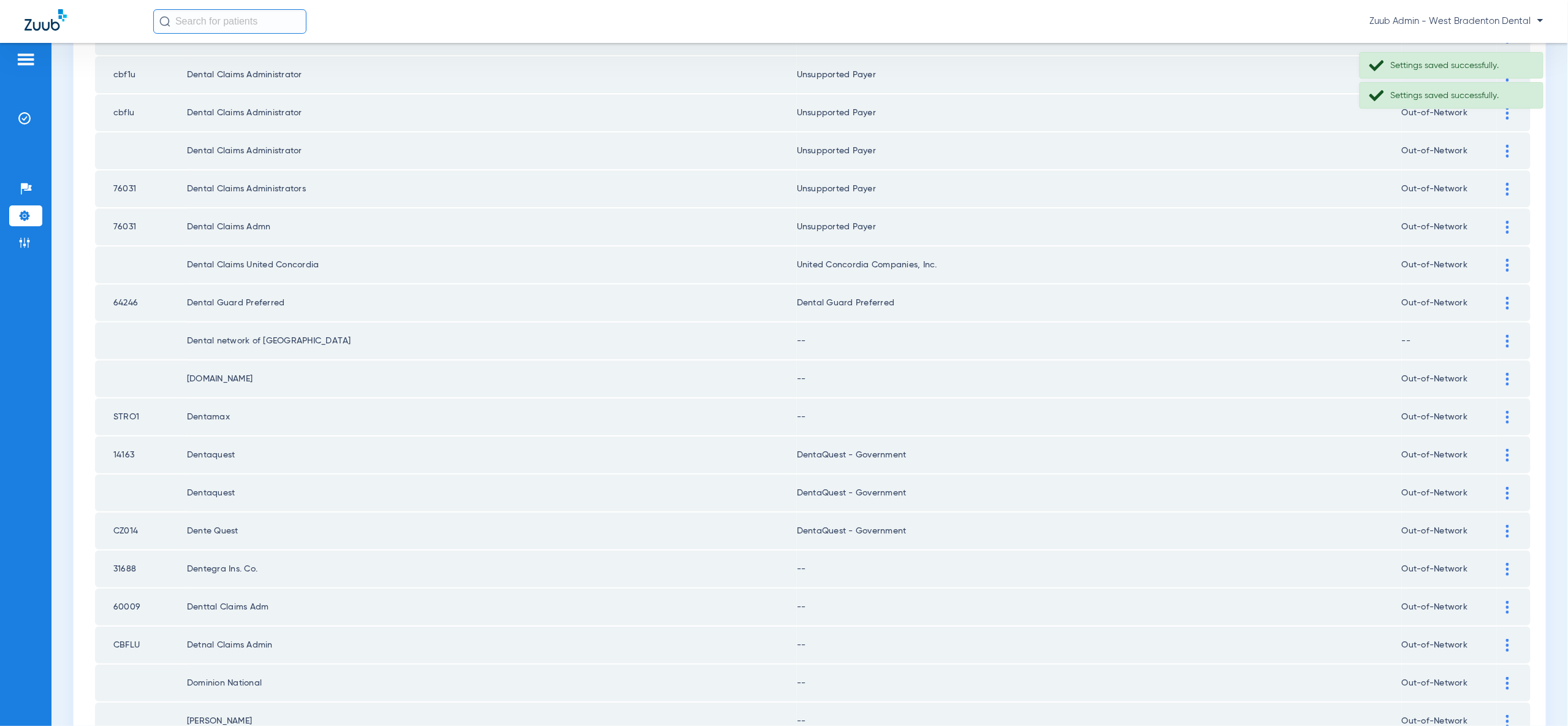
scroll to position [1056, 0]
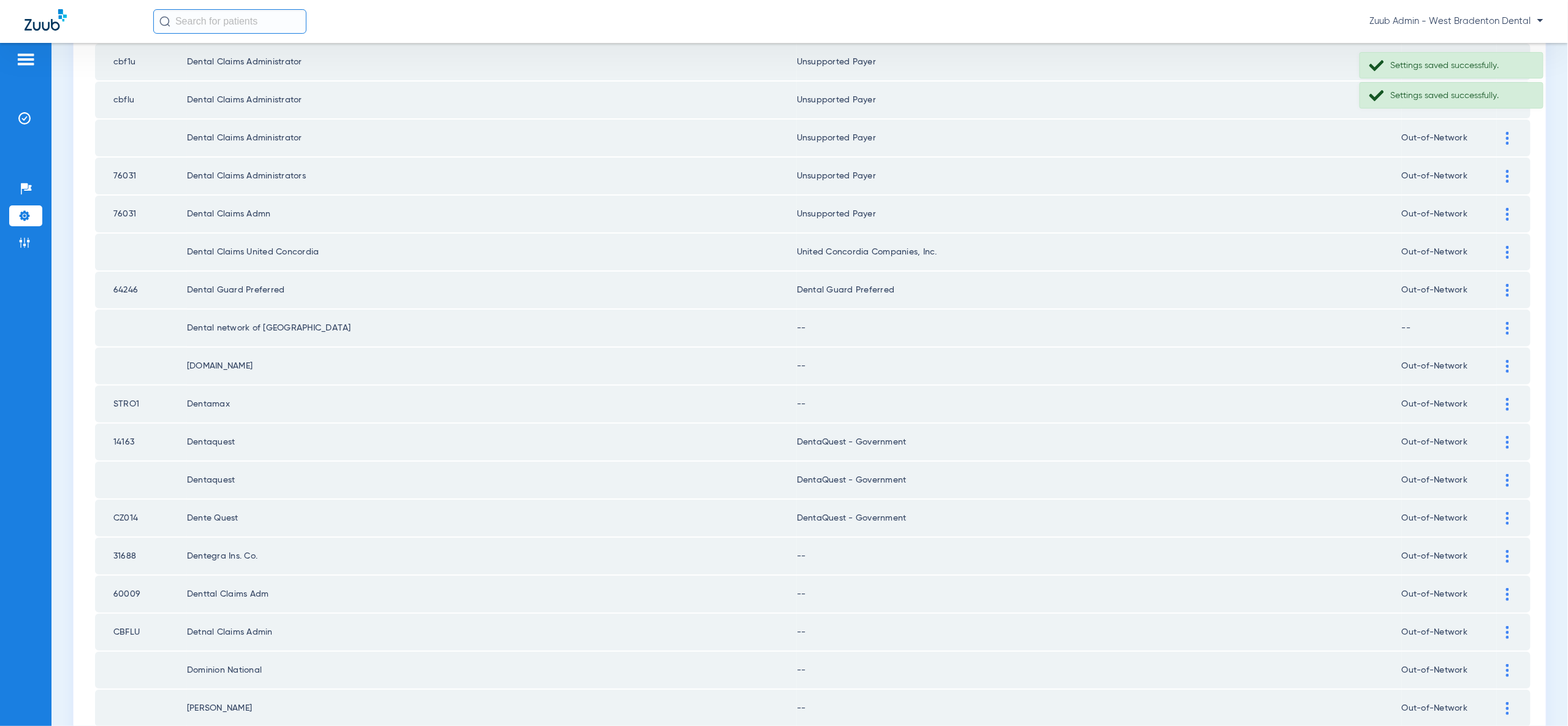
click at [1506, 322] on img at bounding box center [1507, 328] width 3 height 13
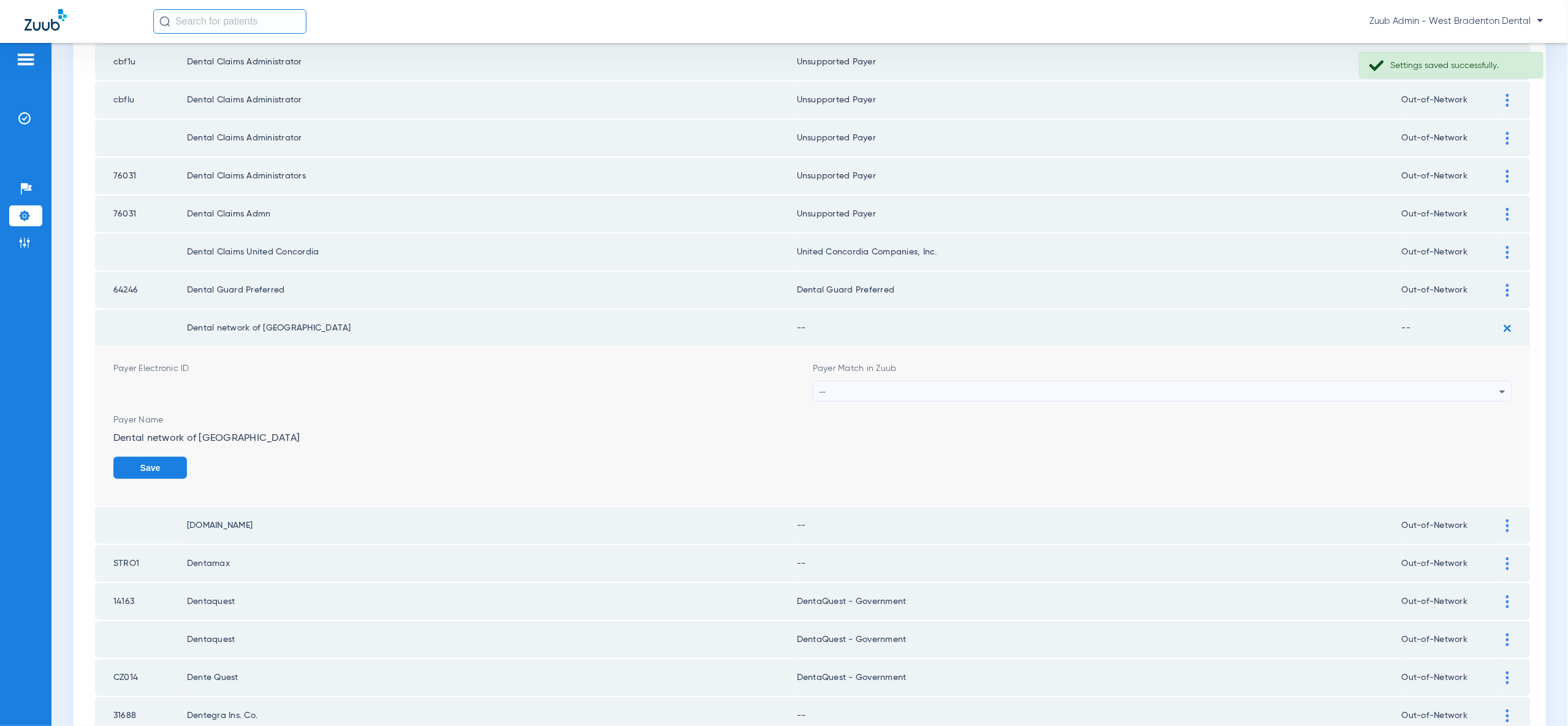
click at [1475, 382] on div "--" at bounding box center [1159, 392] width 680 height 21
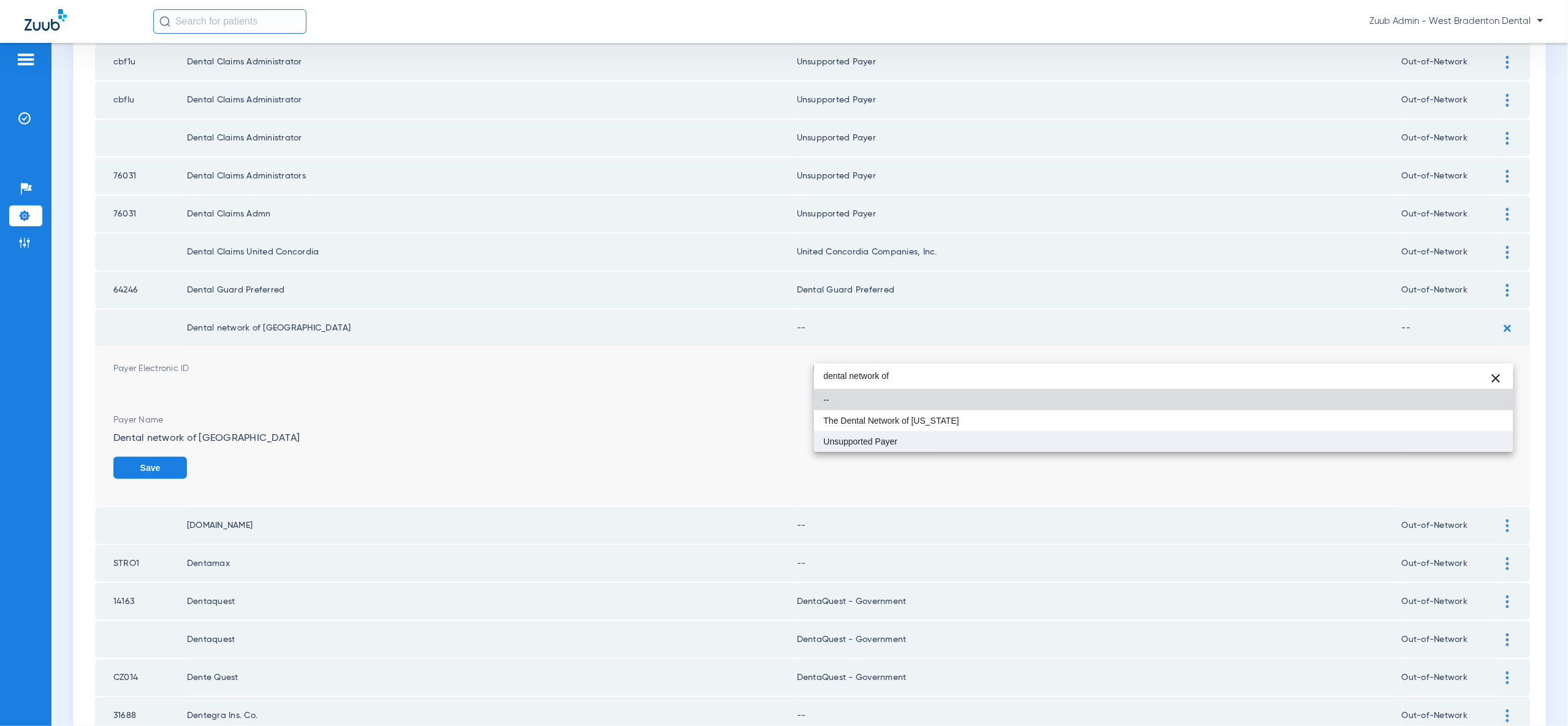
type input "dental network of"
click at [1472, 448] on mat-option "Unsupported Payer" at bounding box center [1163, 441] width 699 height 21
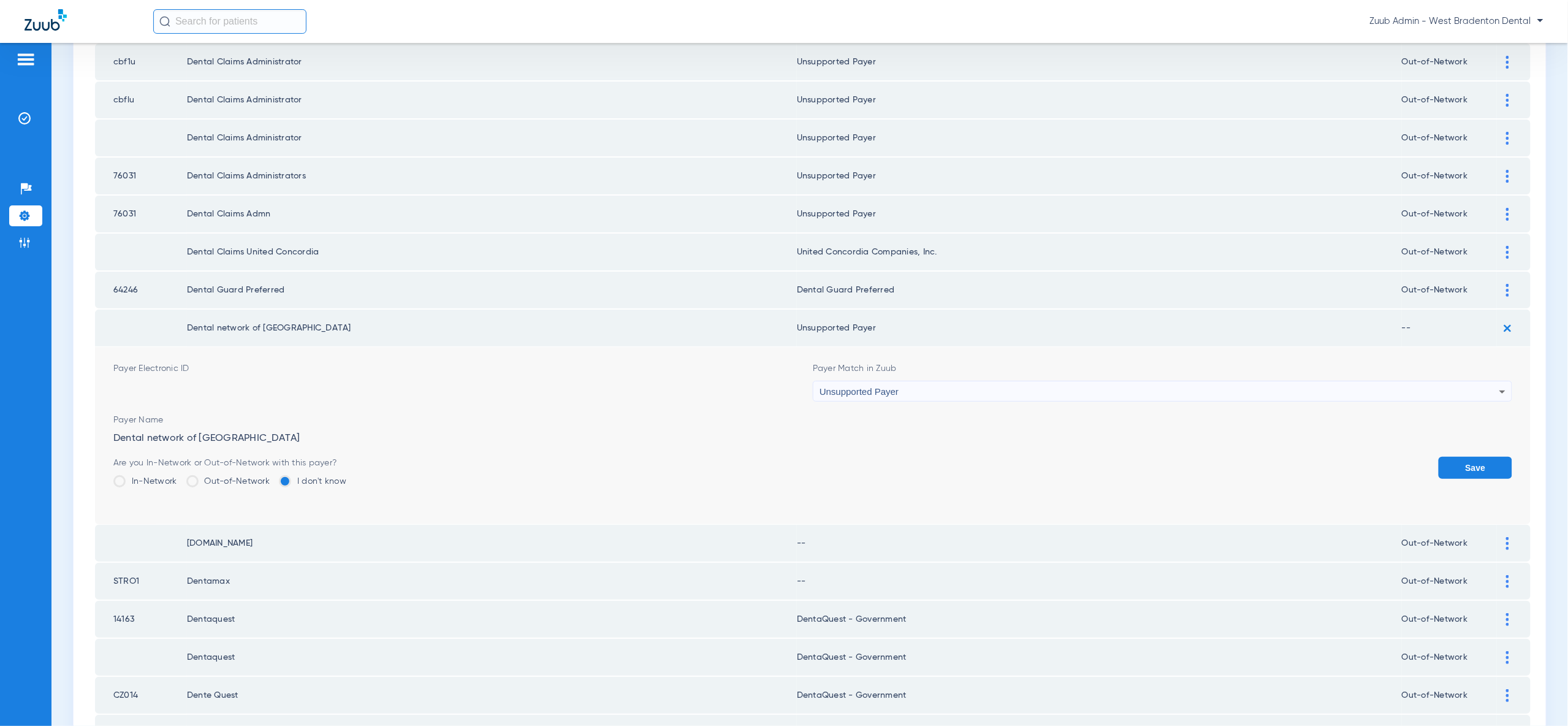
click at [1496, 457] on div "Save" at bounding box center [1475, 477] width 73 height 40
click at [1486, 457] on div "Save" at bounding box center [1475, 477] width 73 height 40
drag, startPoint x: 1485, startPoint y: 430, endPoint x: 1487, endPoint y: 419, distance: 11.2
click at [1485, 457] on button "Save" at bounding box center [1475, 467] width 73 height 22
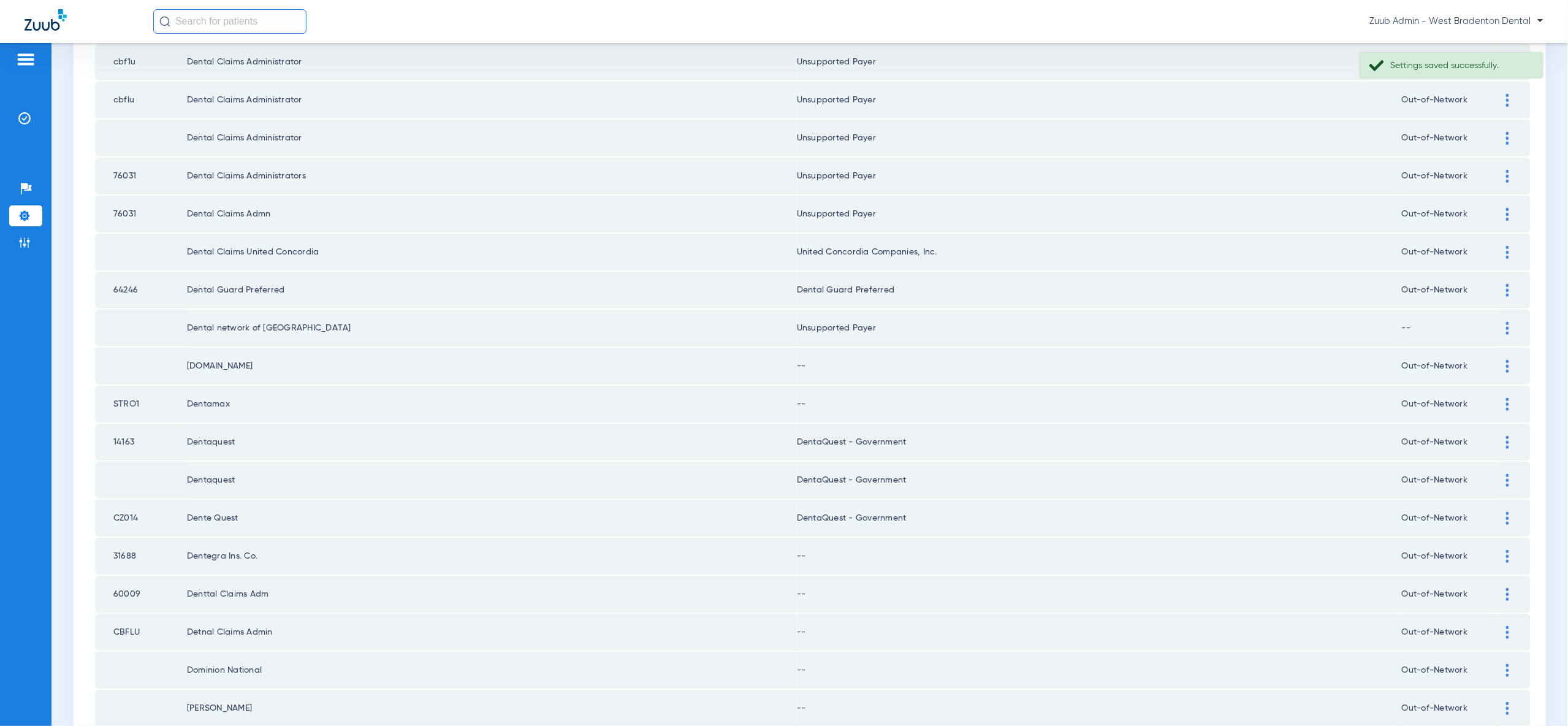
click at [1500, 360] on div at bounding box center [1507, 366] width 22 height 13
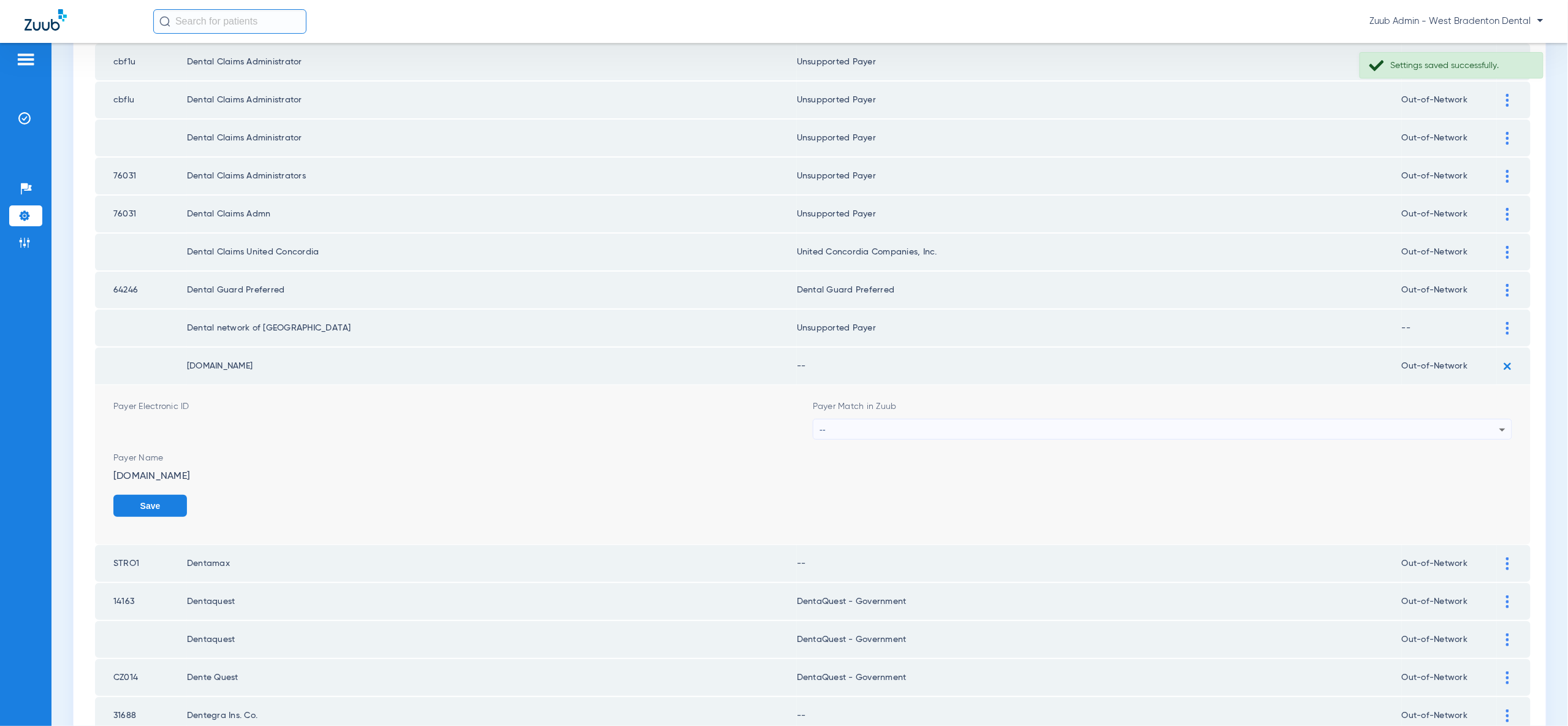
click at [1491, 420] on div "--" at bounding box center [1159, 430] width 680 height 21
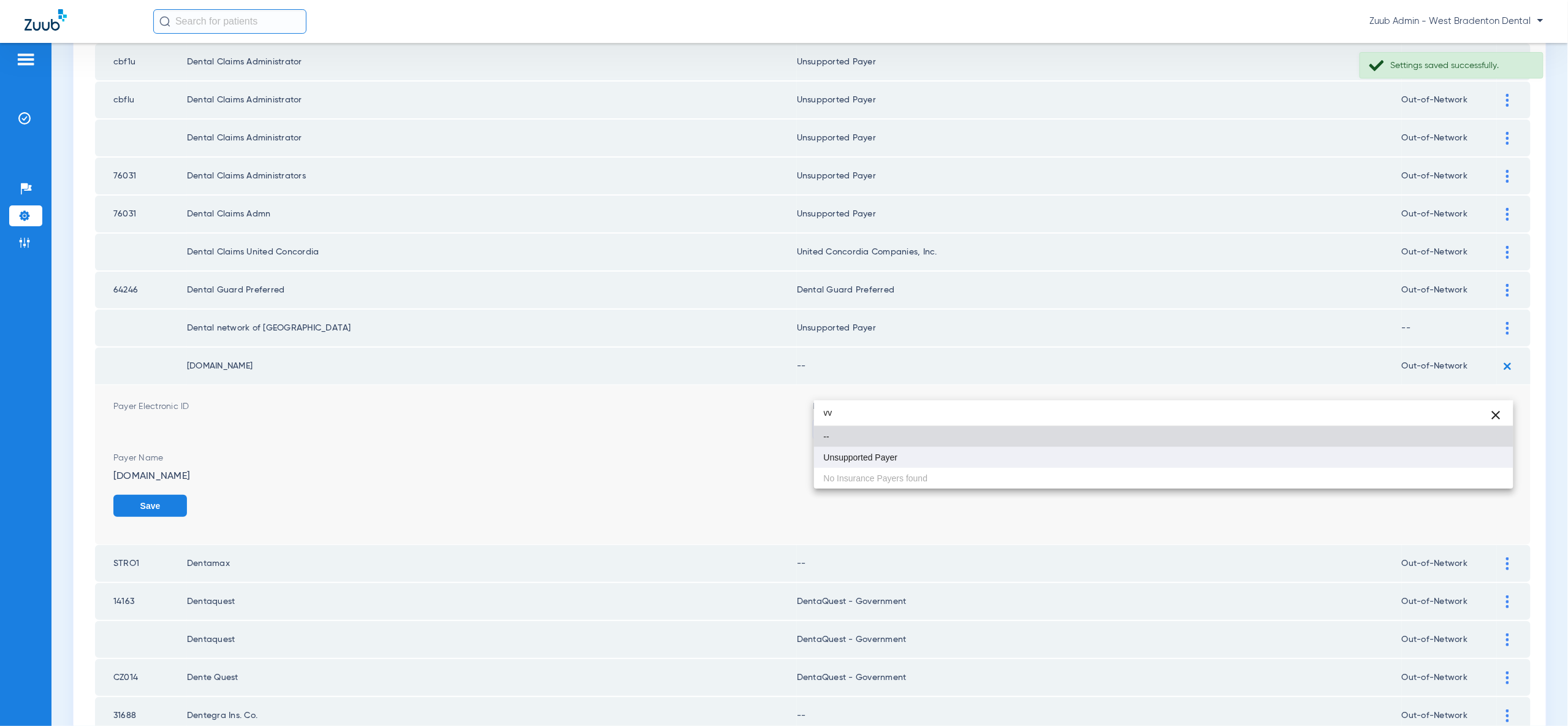
type input "vv"
click at [1474, 459] on mat-option "Unsupported Payer" at bounding box center [1163, 458] width 699 height 21
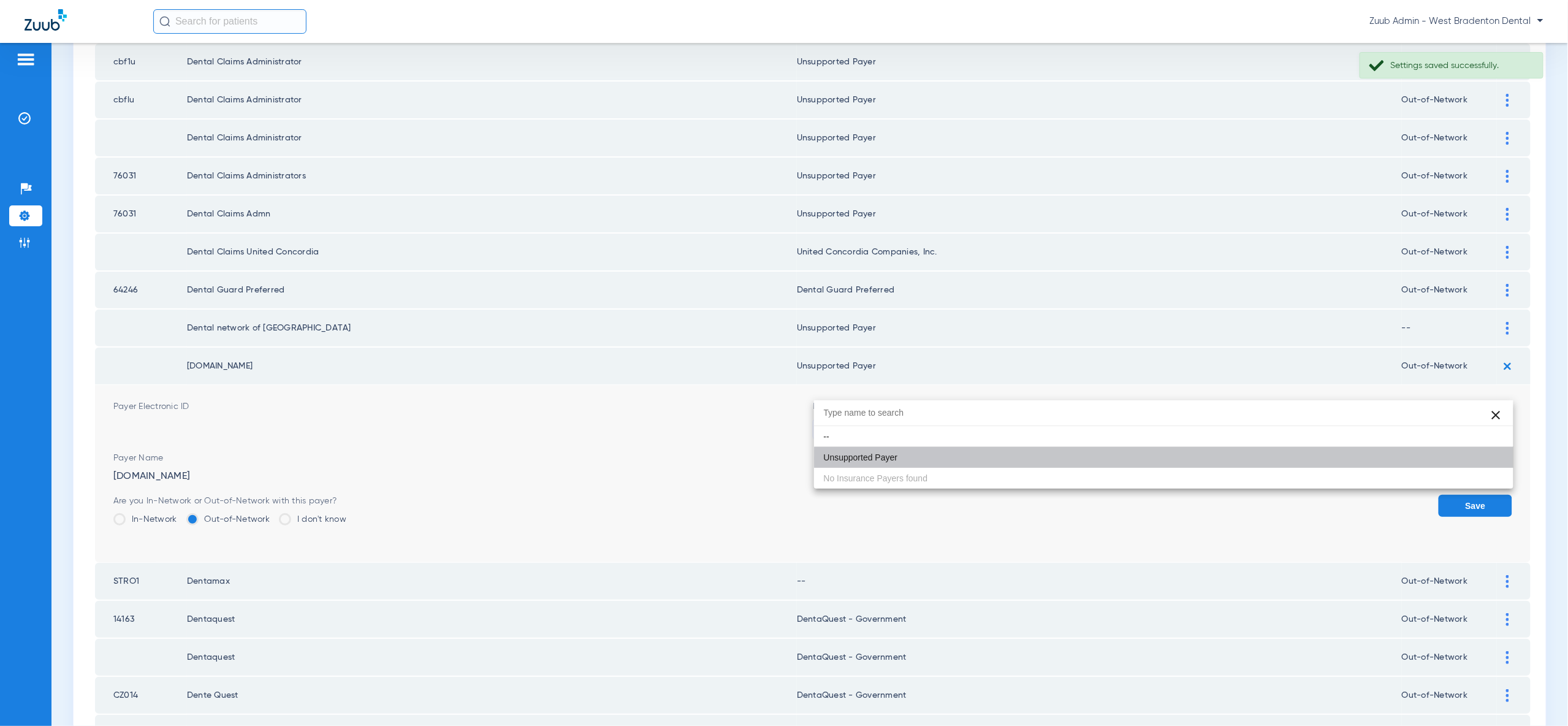
click at [1474, 495] on button "Save" at bounding box center [1475, 505] width 73 height 22
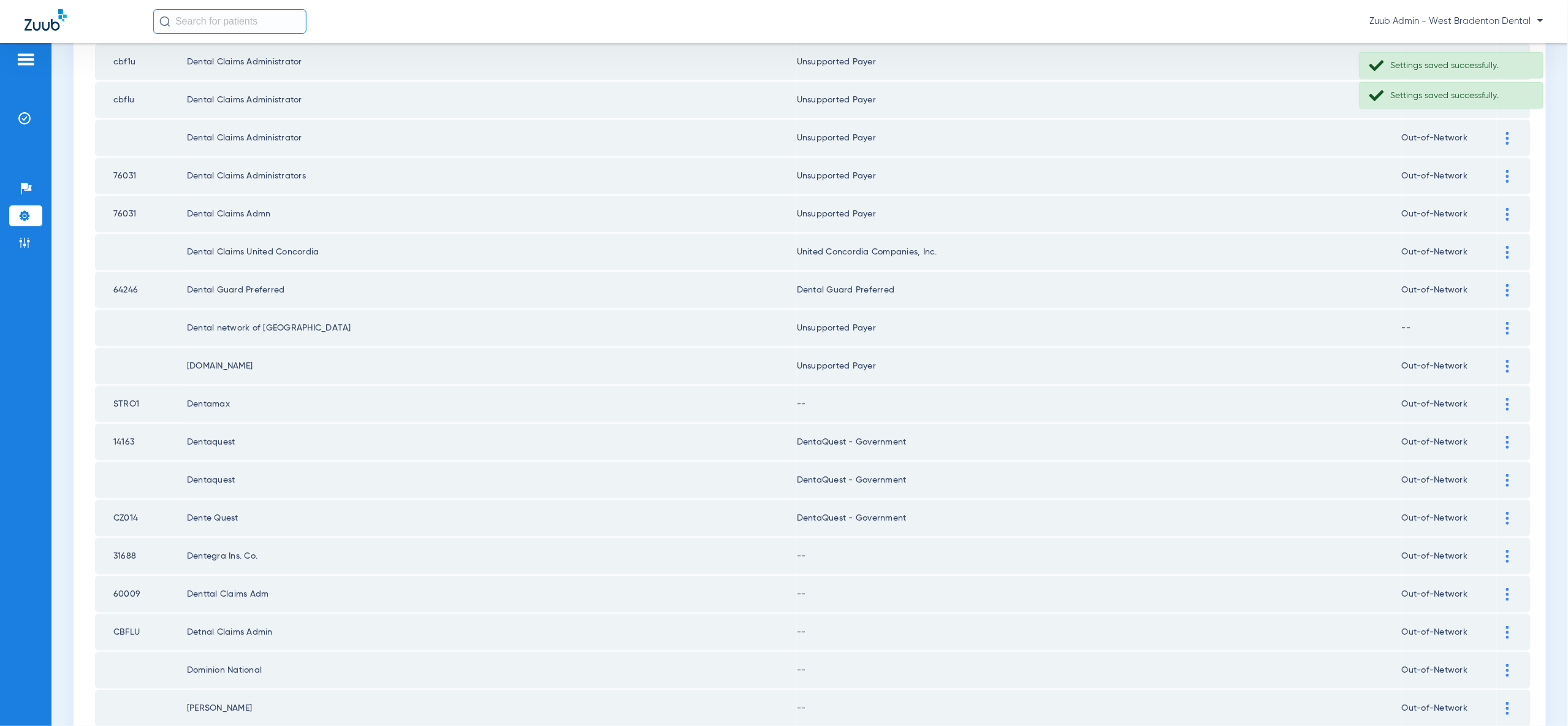
scroll to position [1060, 0]
click at [1502, 394] on div at bounding box center [1507, 401] width 22 height 13
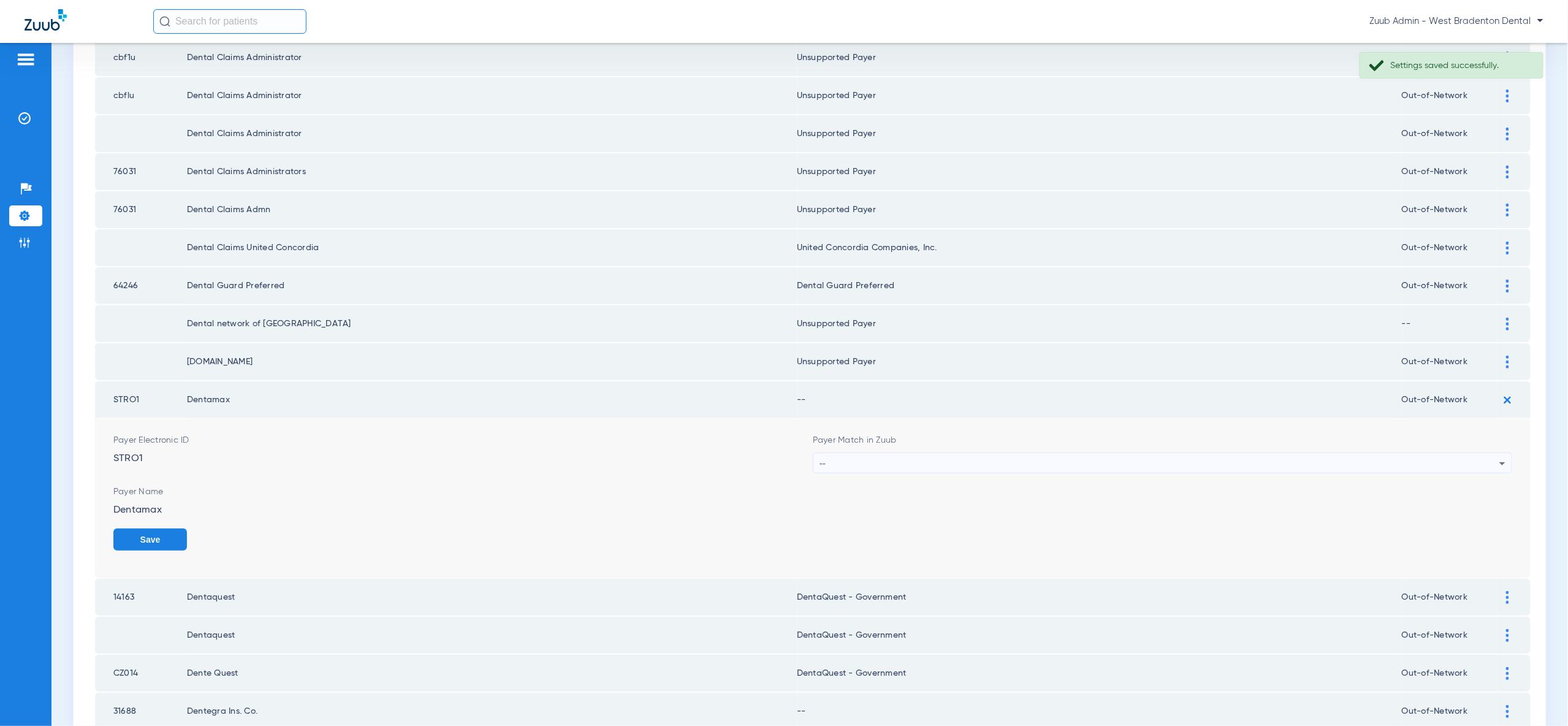
click at [1466, 453] on div "--" at bounding box center [1159, 463] width 680 height 21
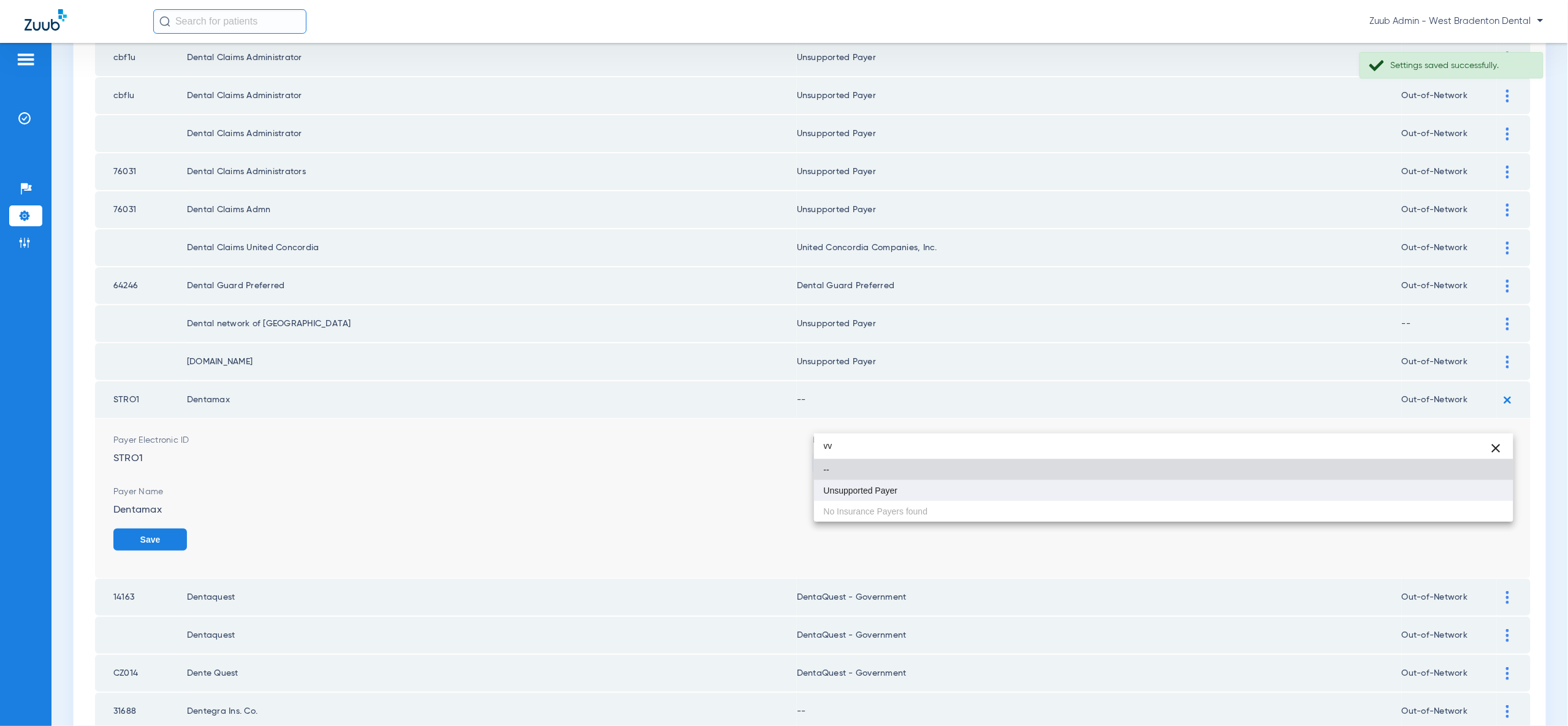
type input "vv"
drag, startPoint x: 1463, startPoint y: 484, endPoint x: 1466, endPoint y: 491, distance: 7.6
click at [1463, 484] on mat-option "Unsupported Payer" at bounding box center [1163, 491] width 699 height 21
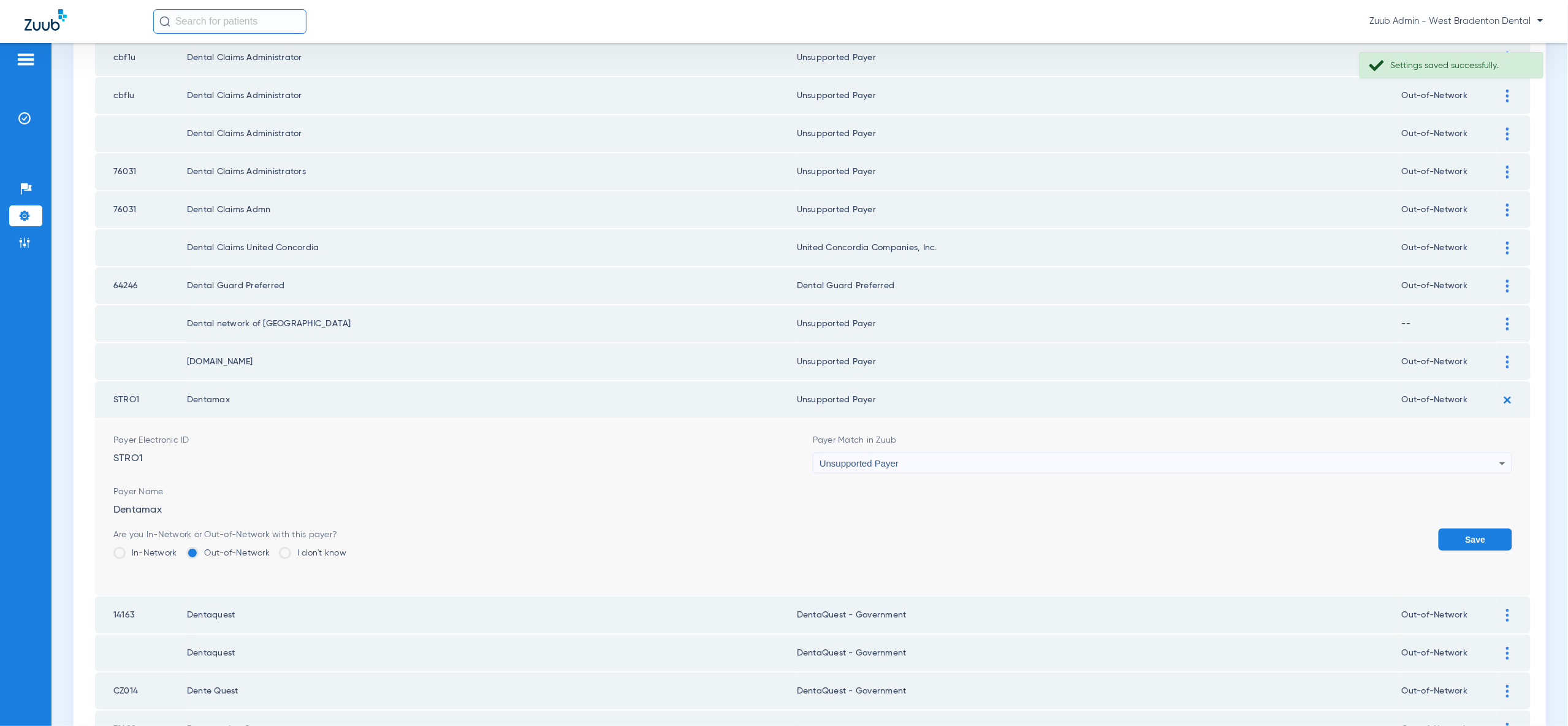
click at [1466, 529] on button "Save" at bounding box center [1475, 540] width 73 height 22
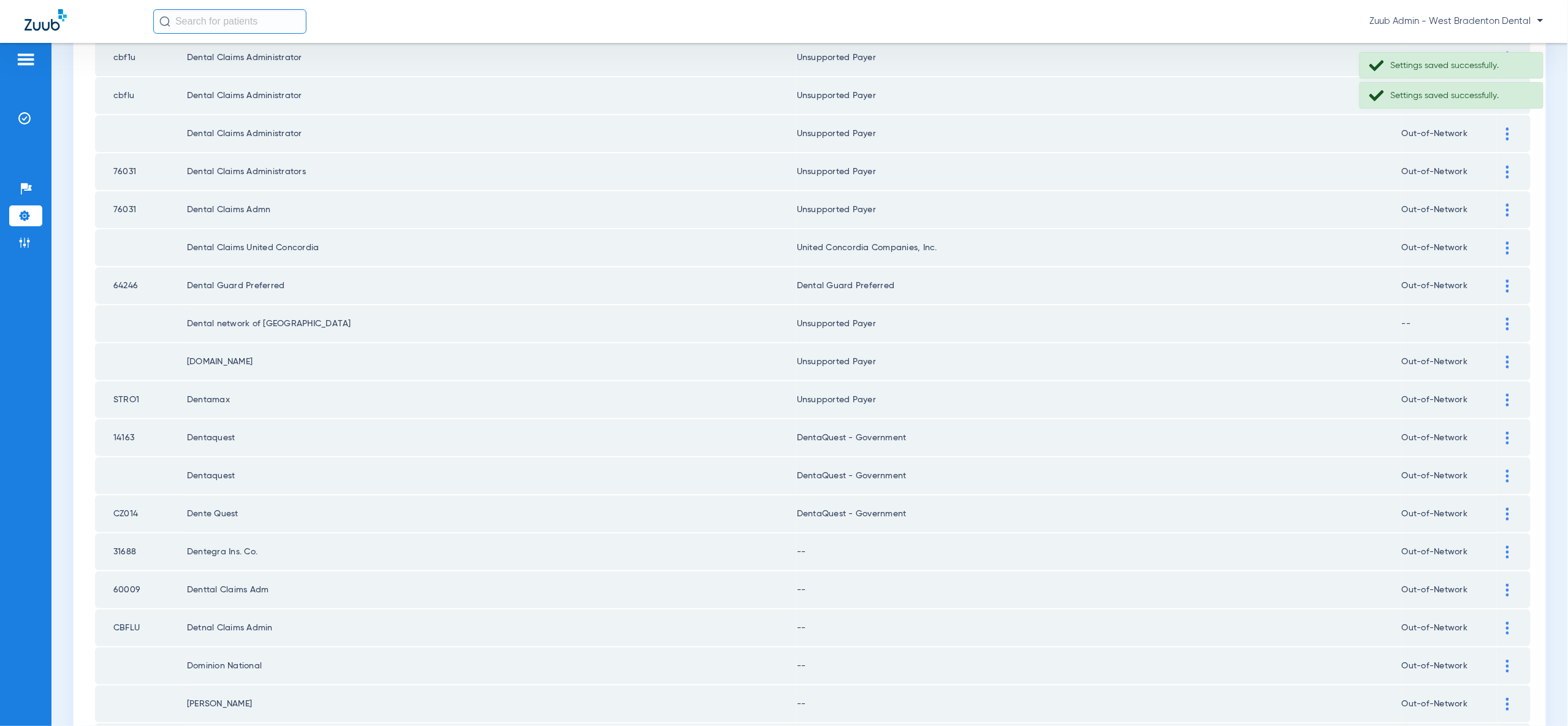
click at [1510, 420] on td at bounding box center [1513, 438] width 33 height 37
click at [1506, 432] on img at bounding box center [1507, 439] width 3 height 13
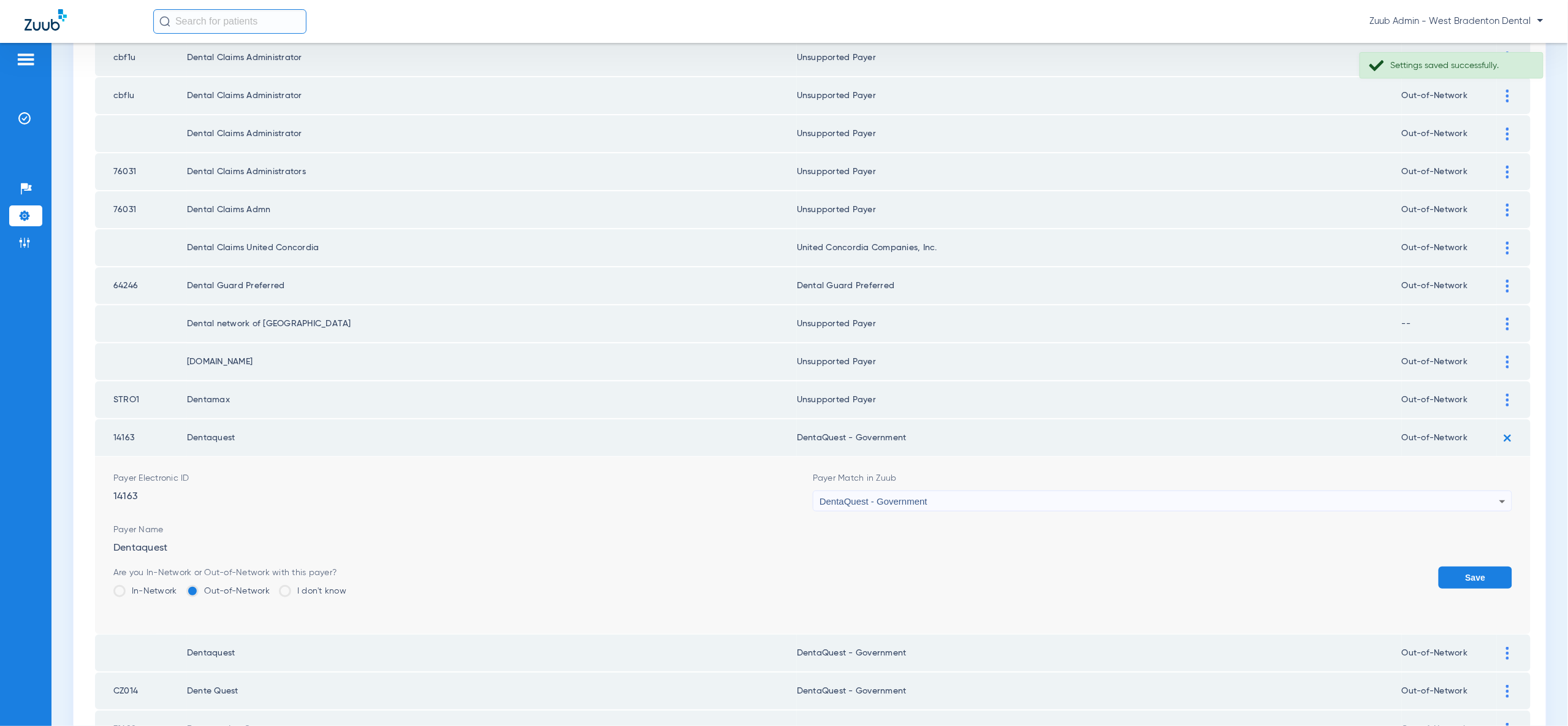
click at [1489, 491] on div "DentaQuest - Government" at bounding box center [1159, 501] width 680 height 21
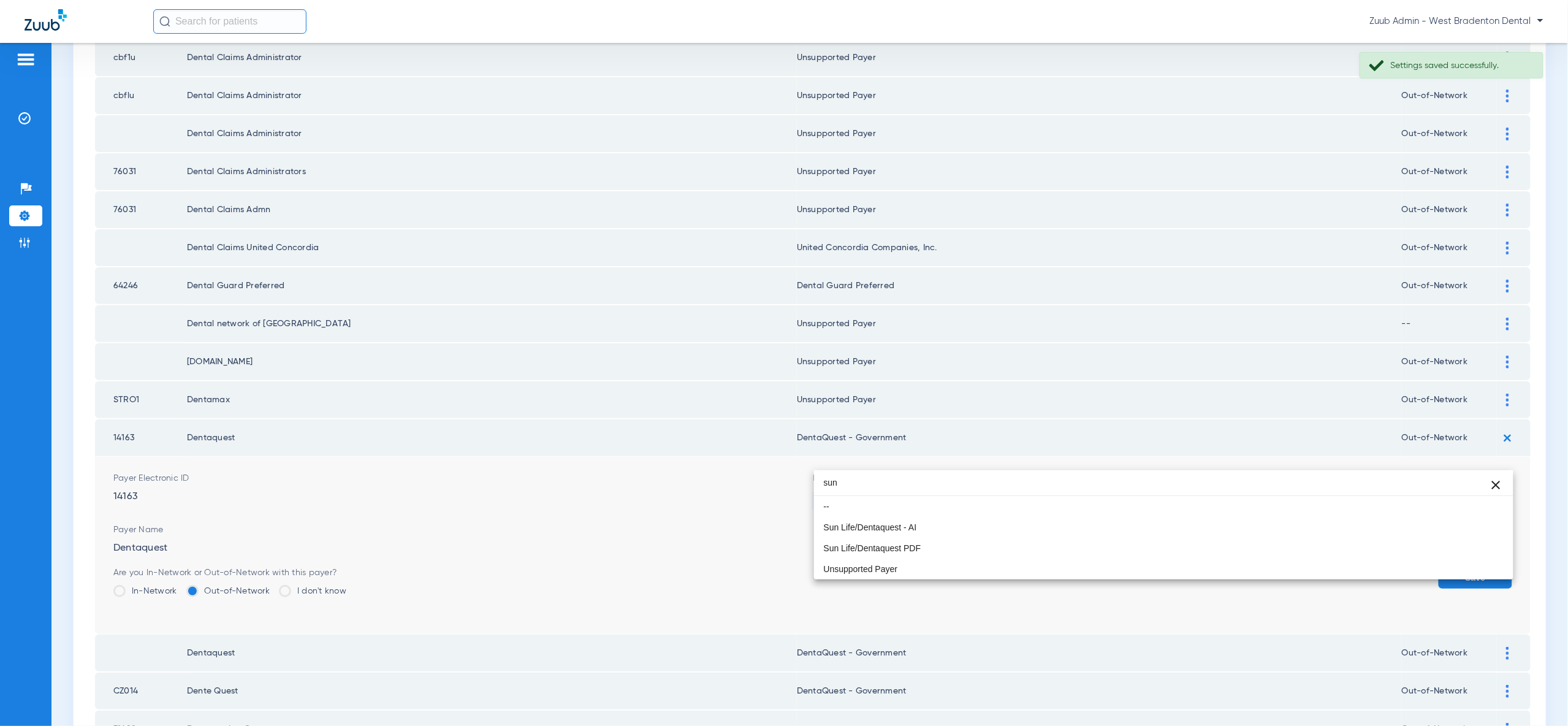
scroll to position [0, 0]
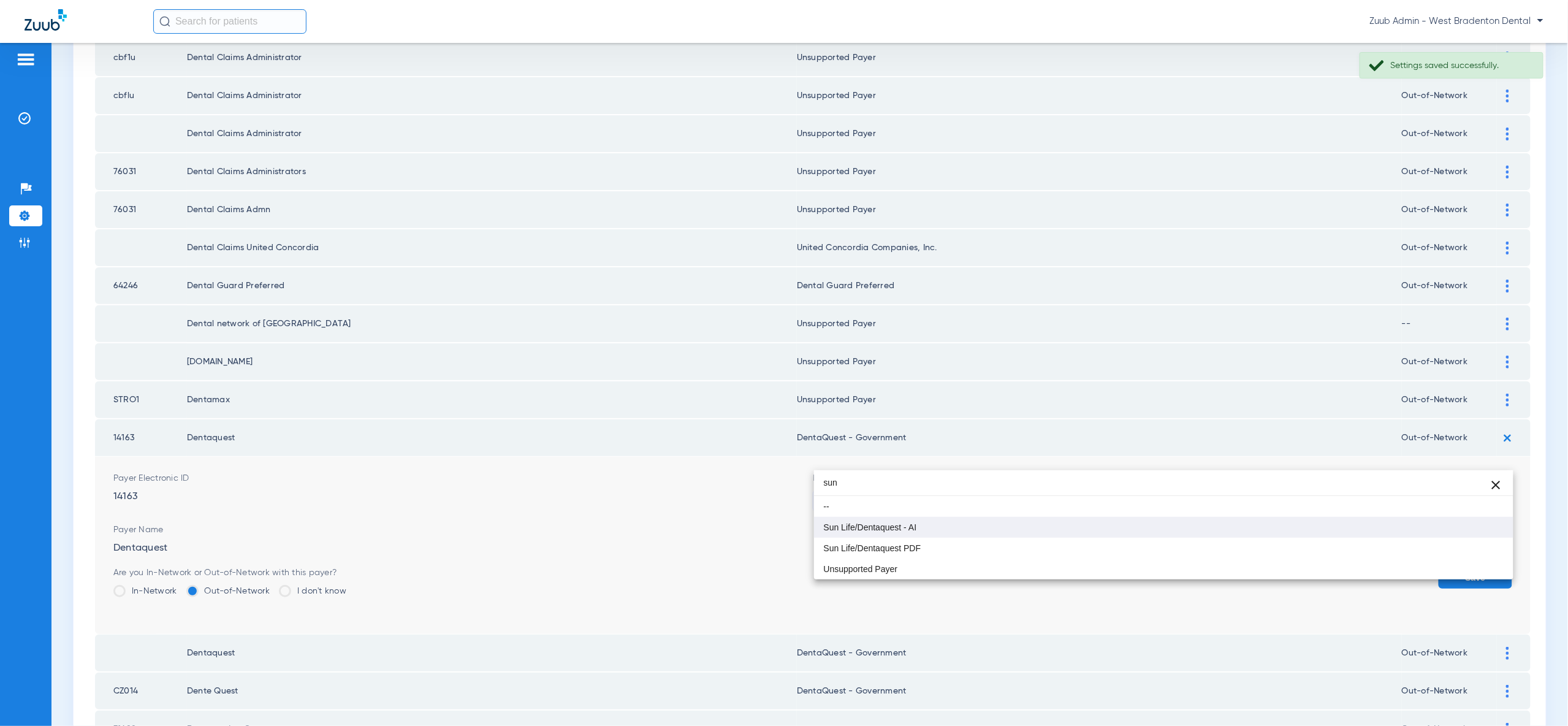
type input "sun"
click at [1483, 525] on mat-option "Sun Life/Dentaquest - AI" at bounding box center [1163, 527] width 699 height 21
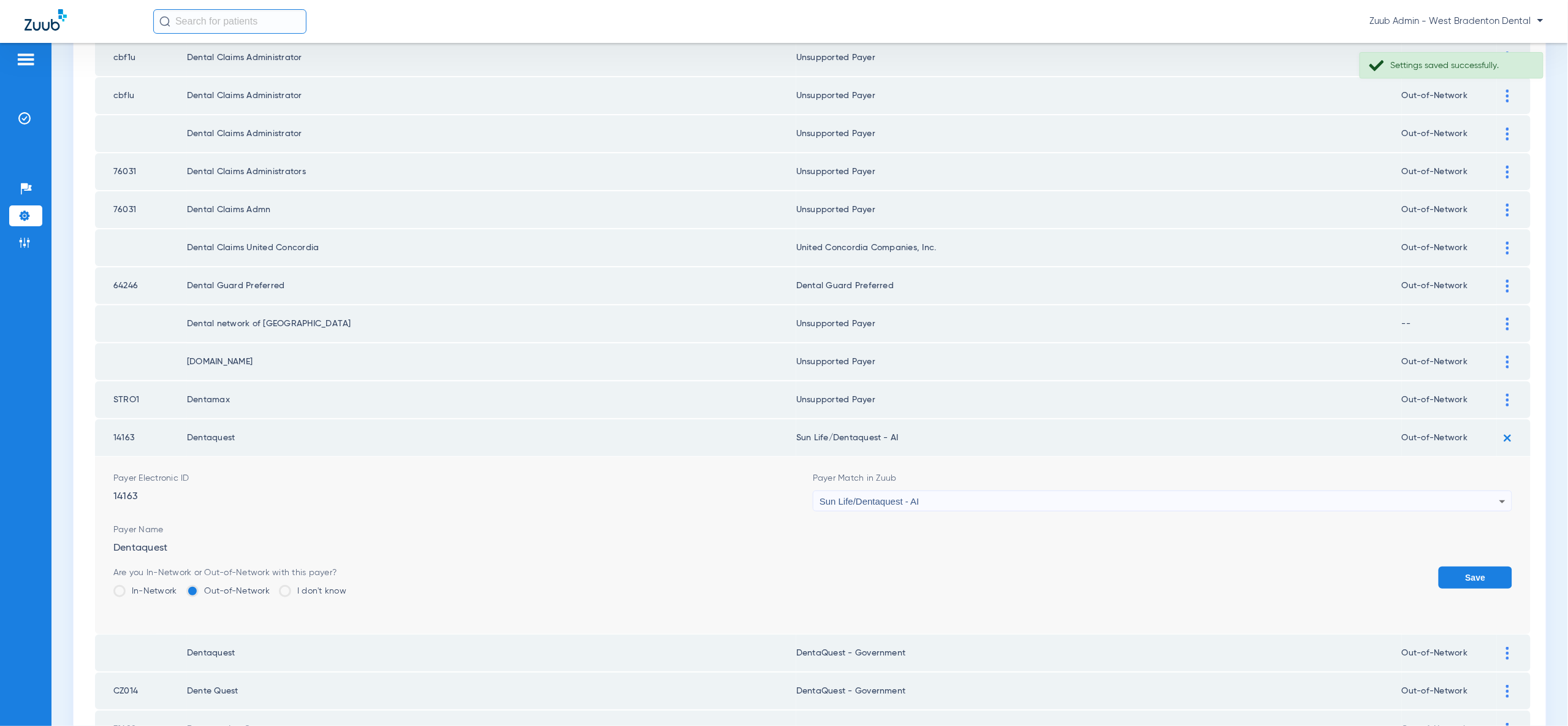
click at [1483, 523] on form "Payer Electronic ID 14163 Payer Match in Zuub Sun Life/Dentaquest - AI Payer Na…" at bounding box center [812, 545] width 1399 height 177
click at [1481, 567] on button "Save" at bounding box center [1475, 578] width 73 height 22
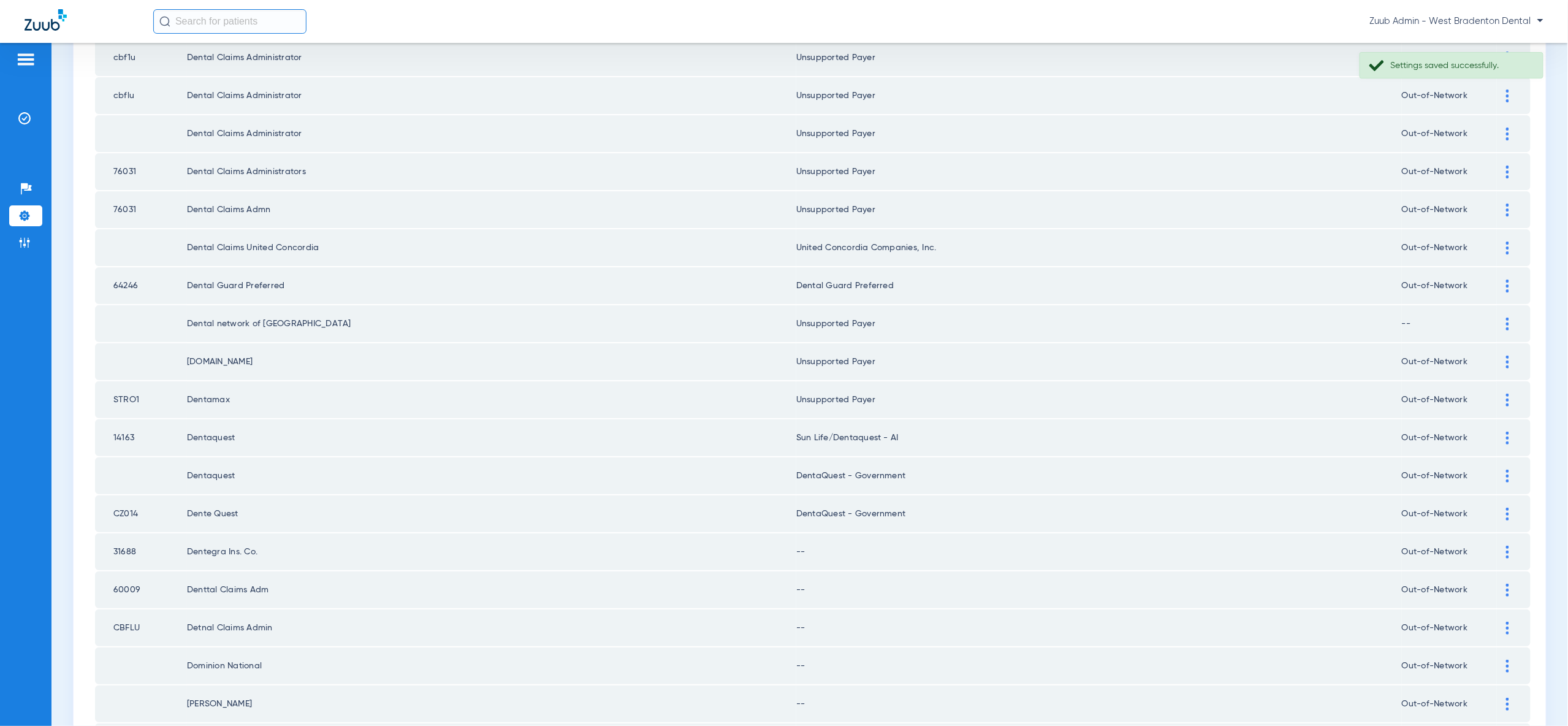
click at [1507, 470] on img at bounding box center [1507, 477] width 3 height 13
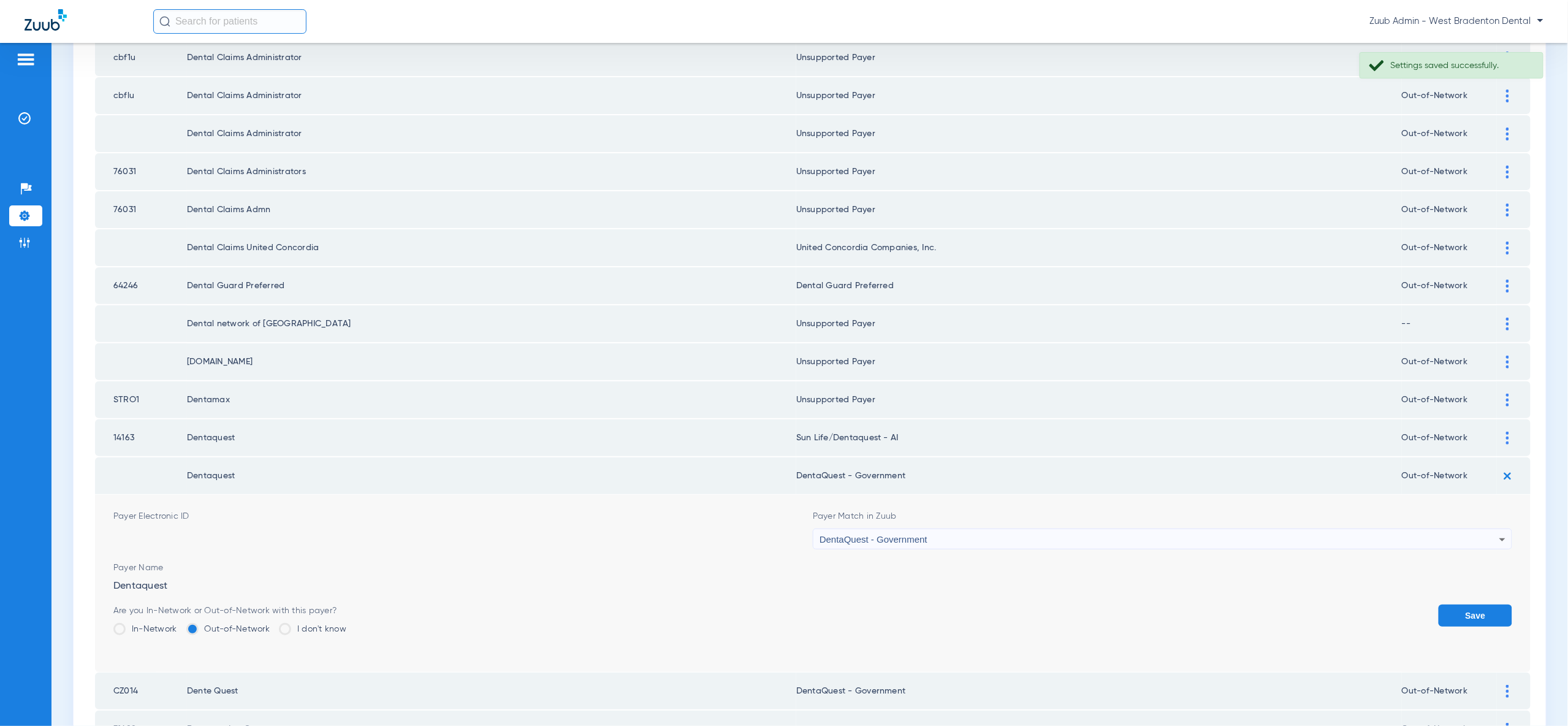
click at [1479, 529] on div "DentaQuest - Government" at bounding box center [1159, 540] width 680 height 21
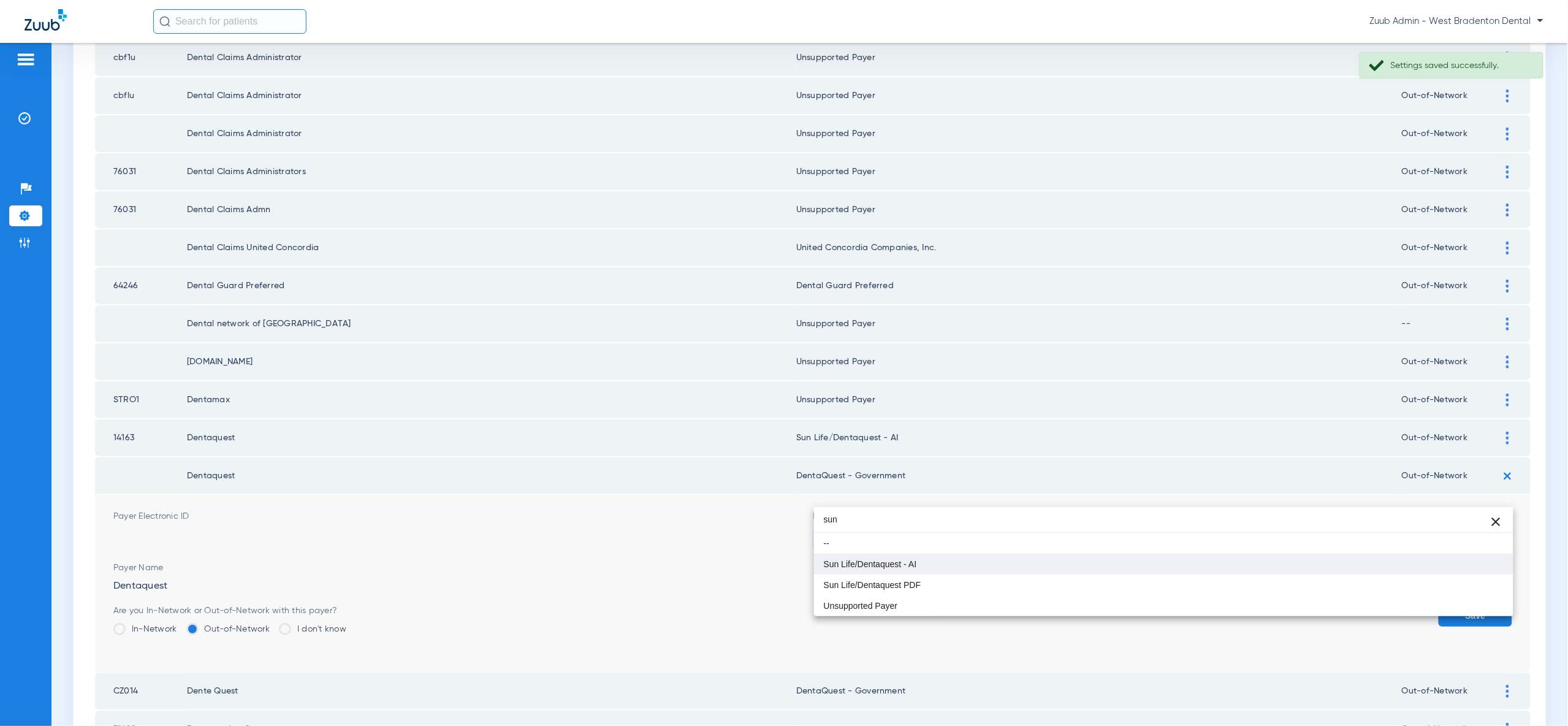
type input "sun"
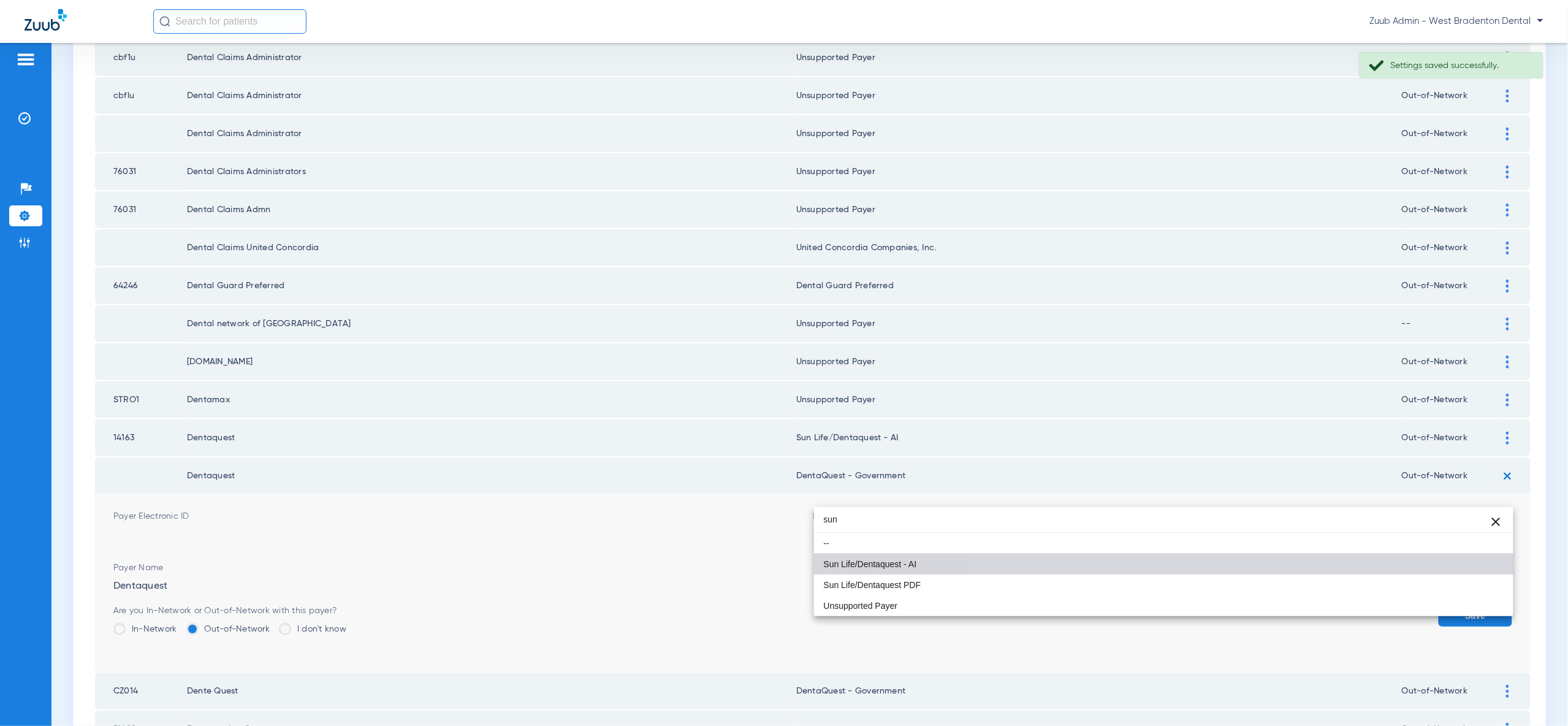
click at [1471, 573] on mat-option "Sun Life/Dentaquest - AI" at bounding box center [1163, 564] width 699 height 21
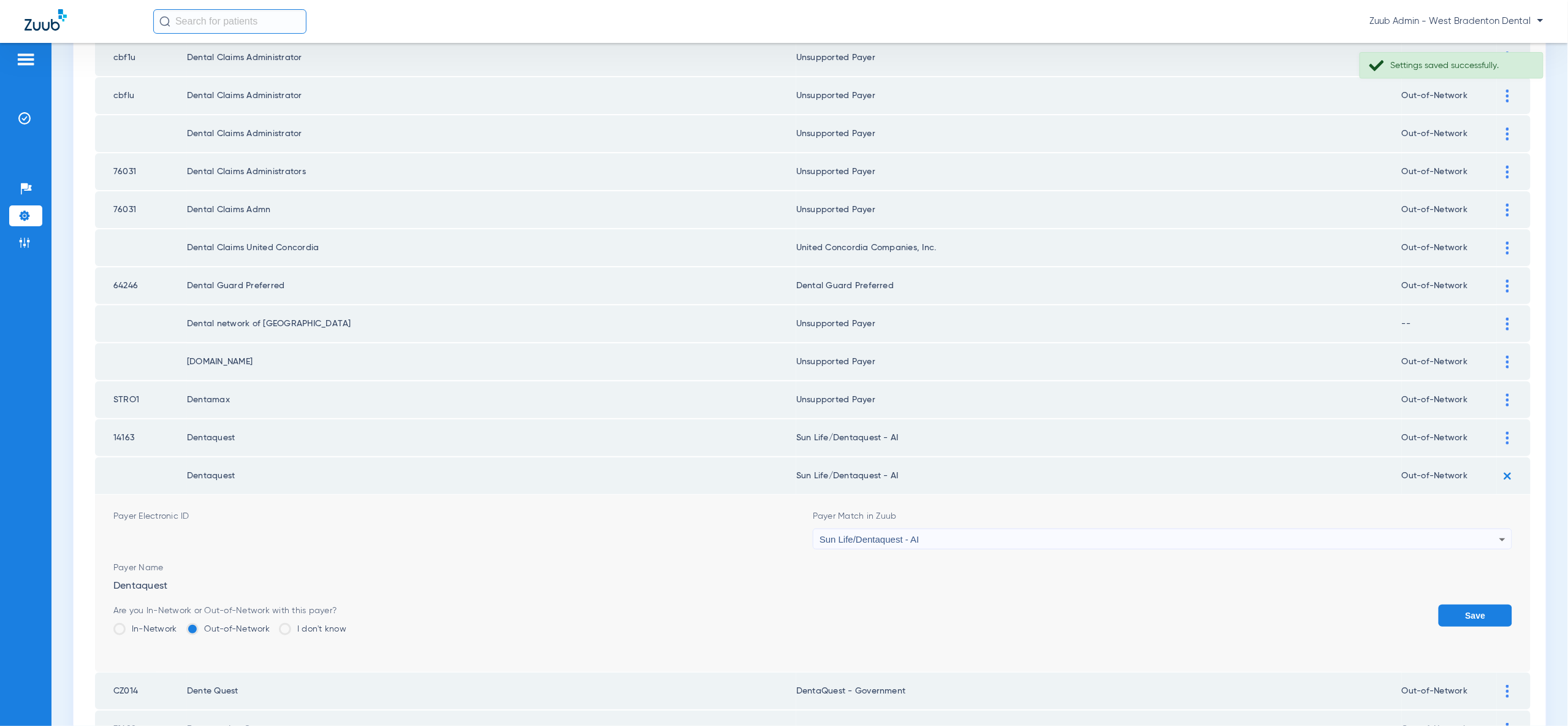
drag, startPoint x: 1471, startPoint y: 573, endPoint x: 1474, endPoint y: 547, distance: 26.2
click at [1471, 605] on button "Save" at bounding box center [1475, 616] width 73 height 22
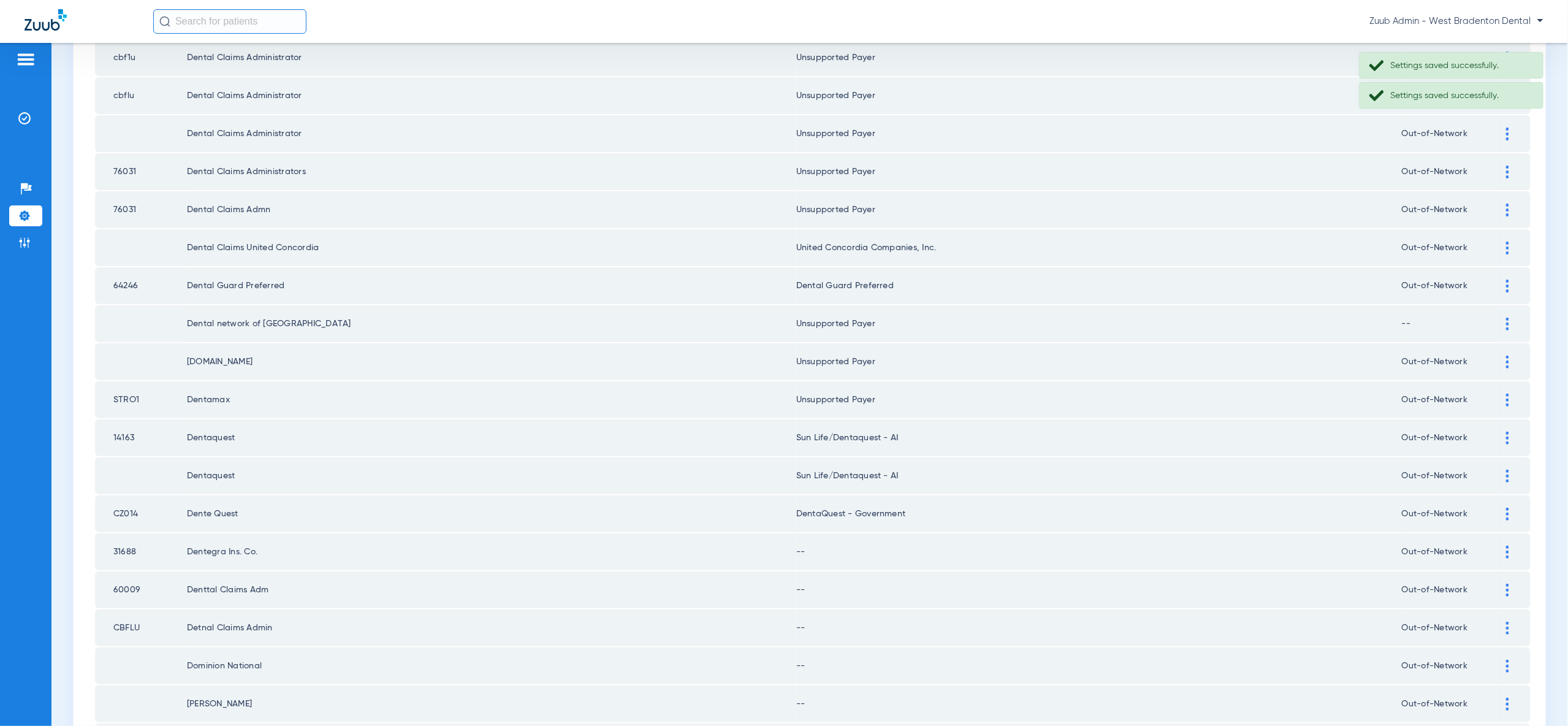
click at [1506, 508] on img at bounding box center [1507, 515] width 3 height 13
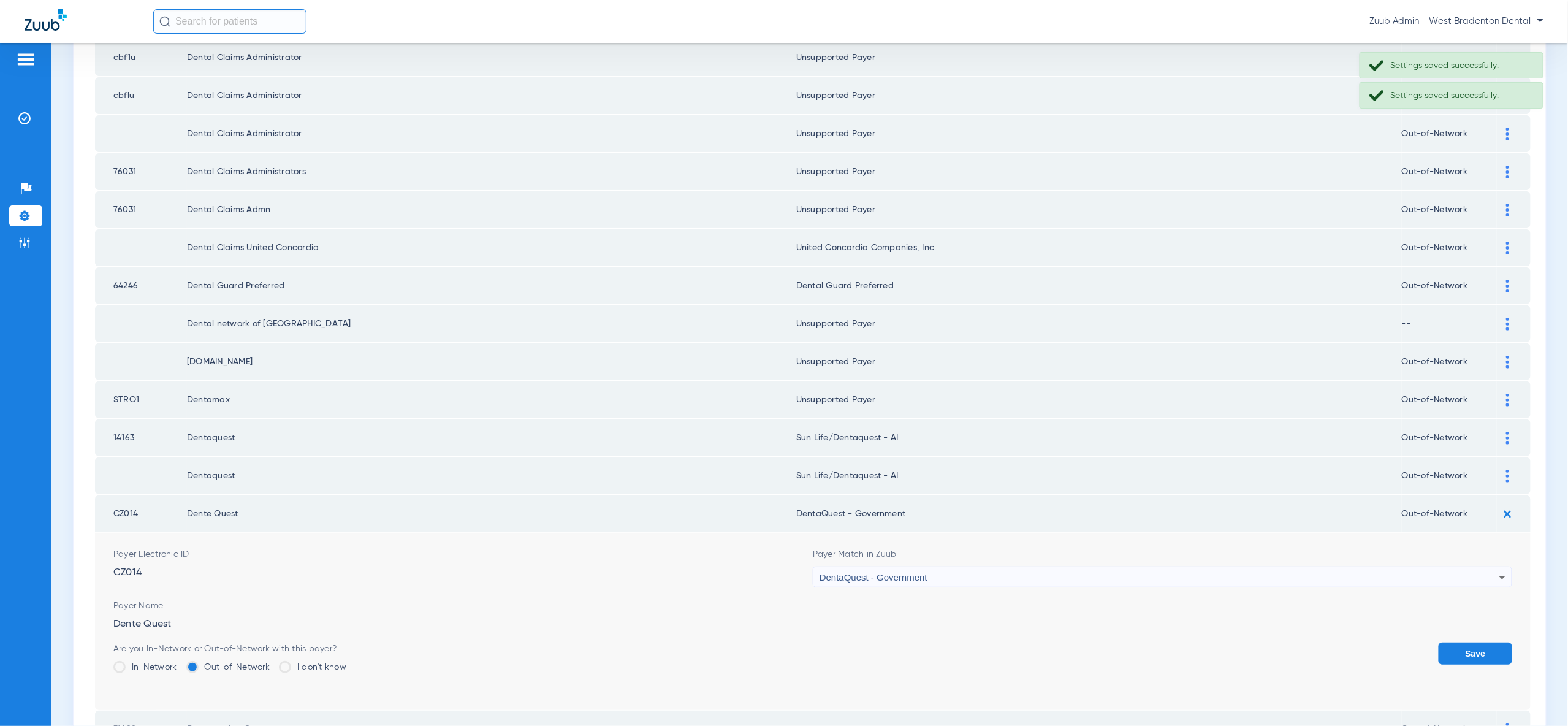
click at [1457, 567] on div "DentaQuest - Government" at bounding box center [1159, 578] width 680 height 21
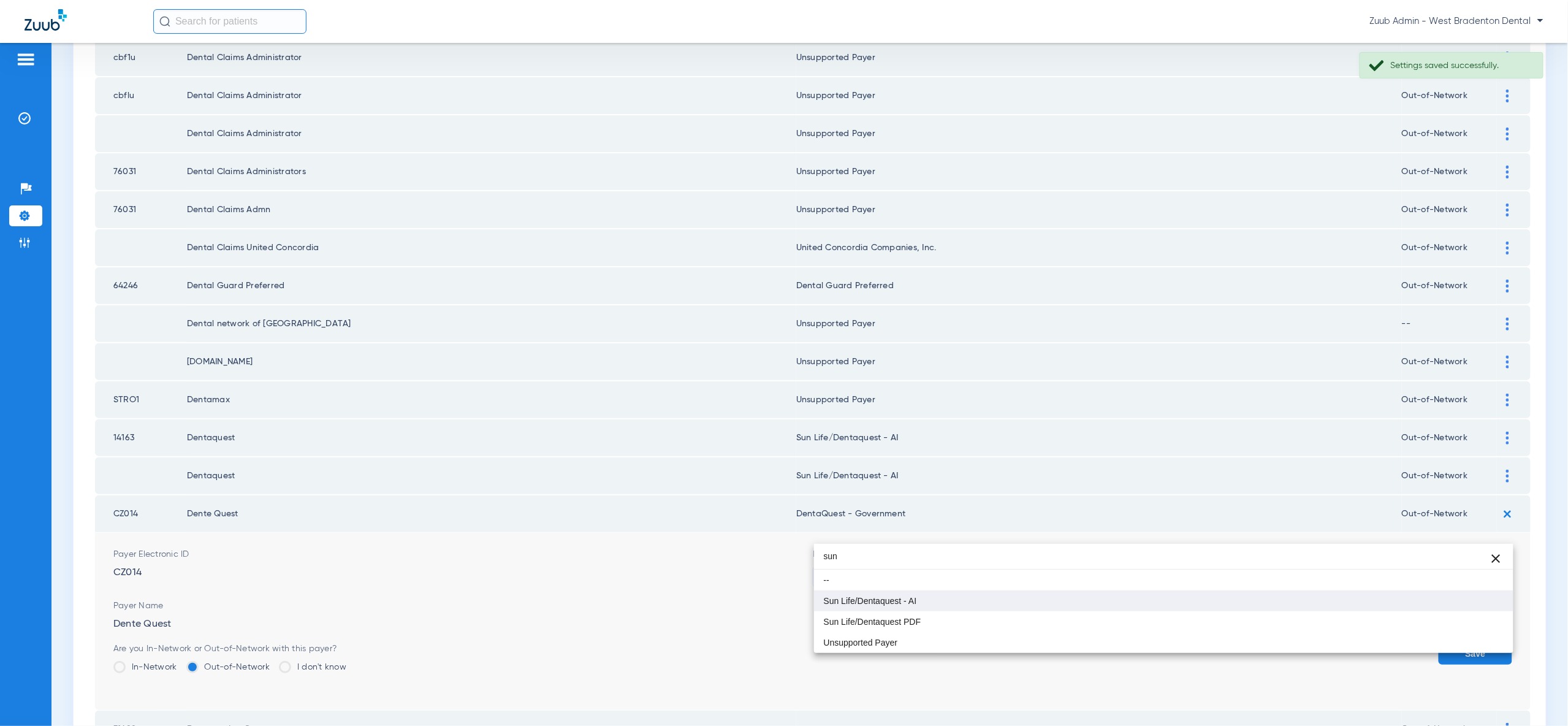
type input "sun"
click at [1445, 594] on mat-option "Sun Life/Dentaquest - AI" at bounding box center [1163, 601] width 699 height 21
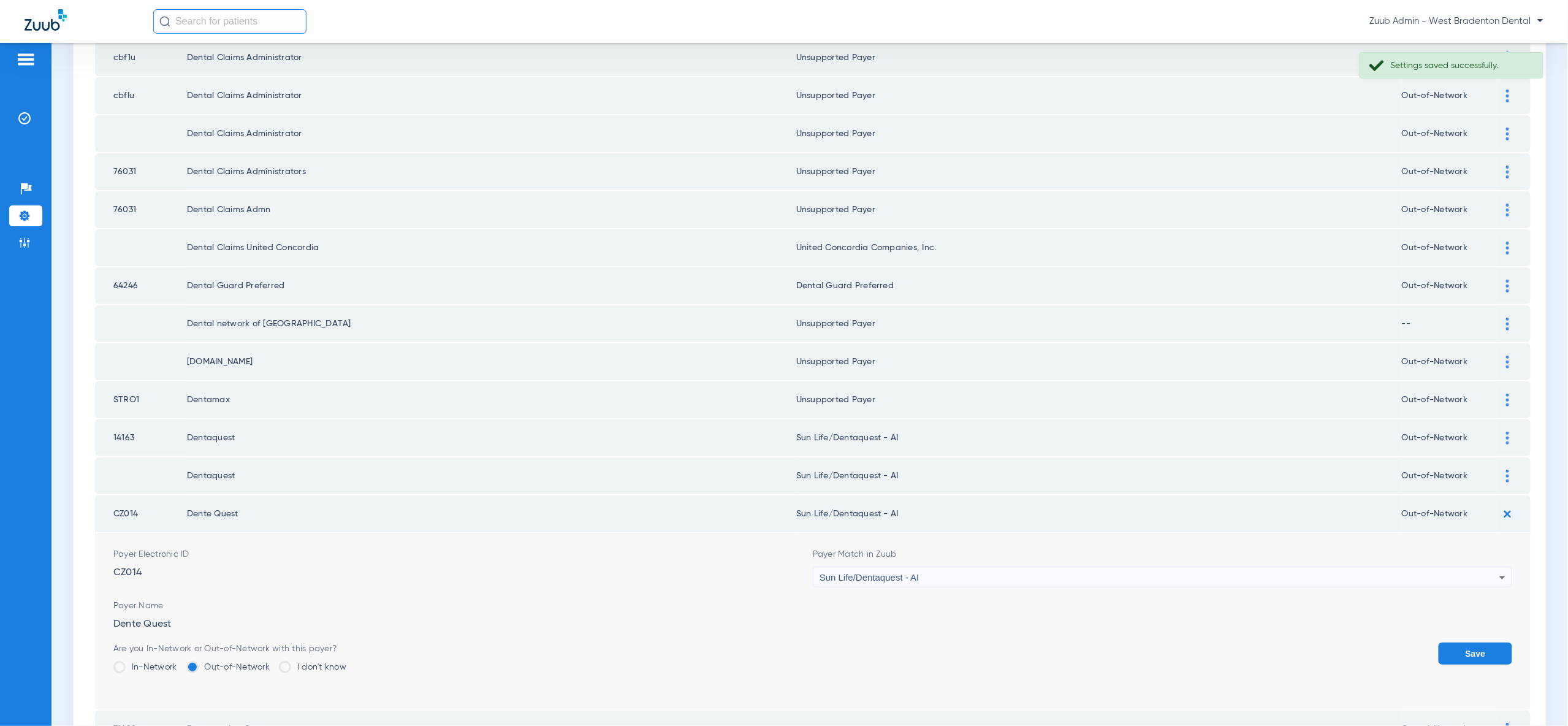
click at [1467, 643] on button "Save" at bounding box center [1475, 654] width 73 height 22
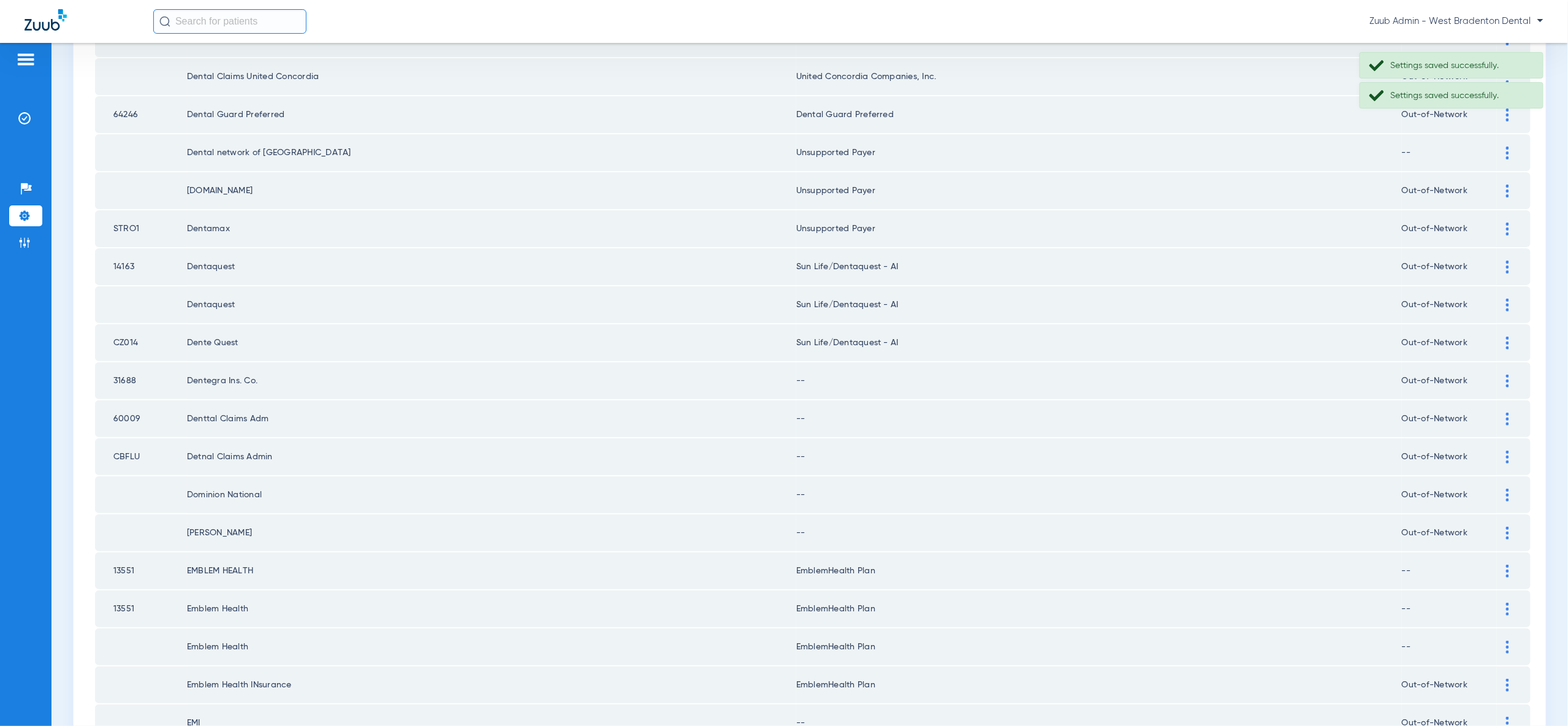
scroll to position [1232, 0]
click at [1510, 374] on div at bounding box center [1507, 381] width 22 height 13
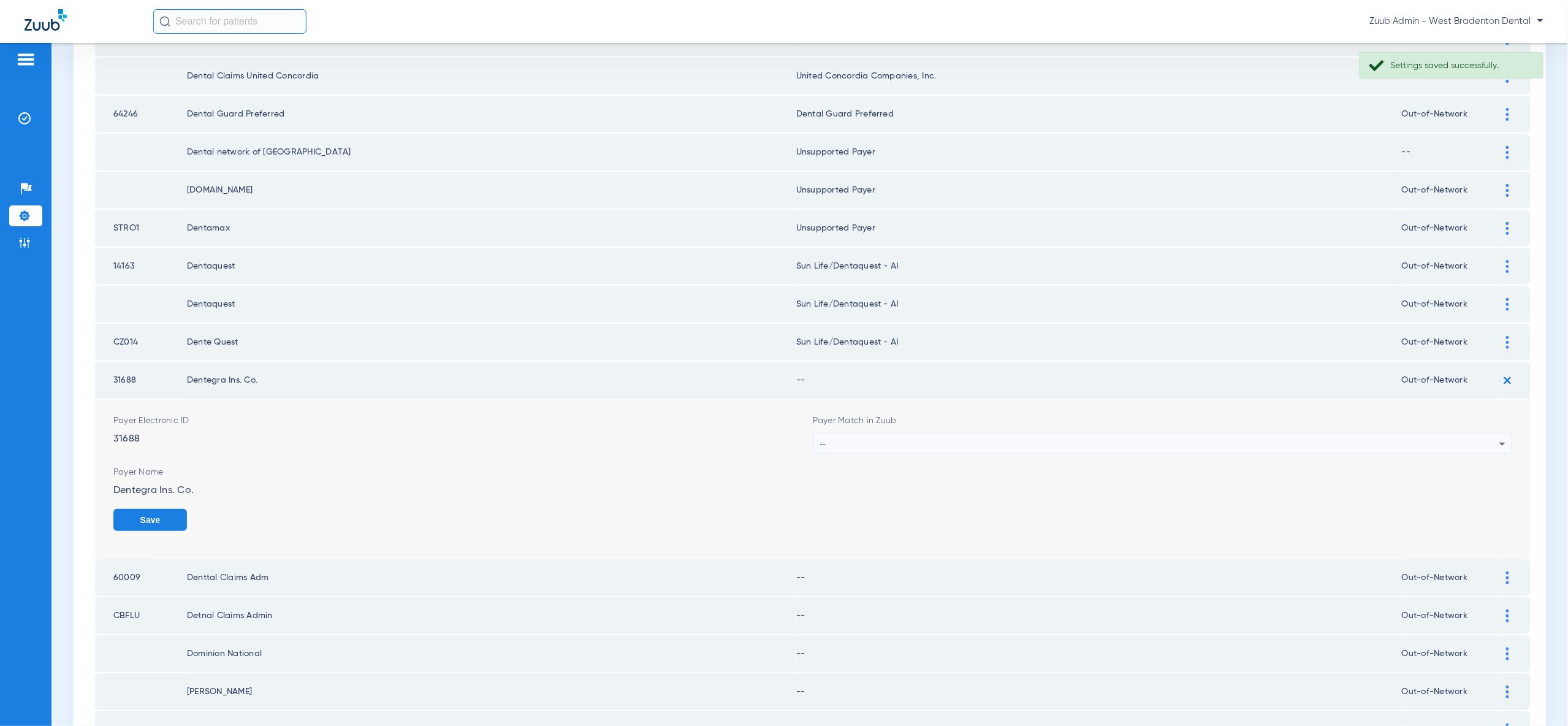
click at [1495, 437] on icon at bounding box center [1501, 443] width 14 height 14
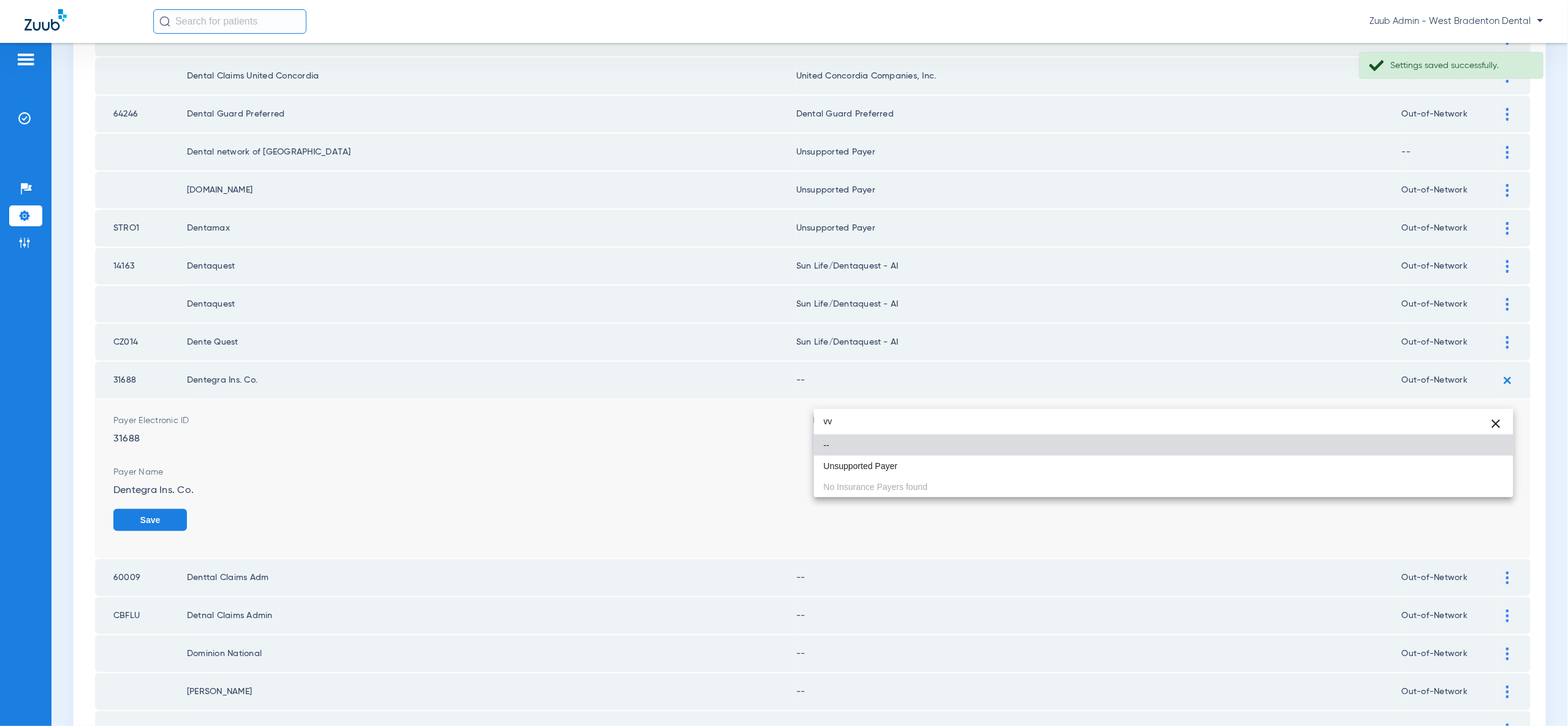
type input "vv"
drag, startPoint x: 1462, startPoint y: 483, endPoint x: 1462, endPoint y: 472, distance: 11.0
click at [1462, 482] on div "vv close -- Unsupported Payer No Insurance Payers found" at bounding box center [1163, 453] width 699 height 88
click at [1461, 467] on mat-option "Unsupported Payer" at bounding box center [1163, 466] width 699 height 21
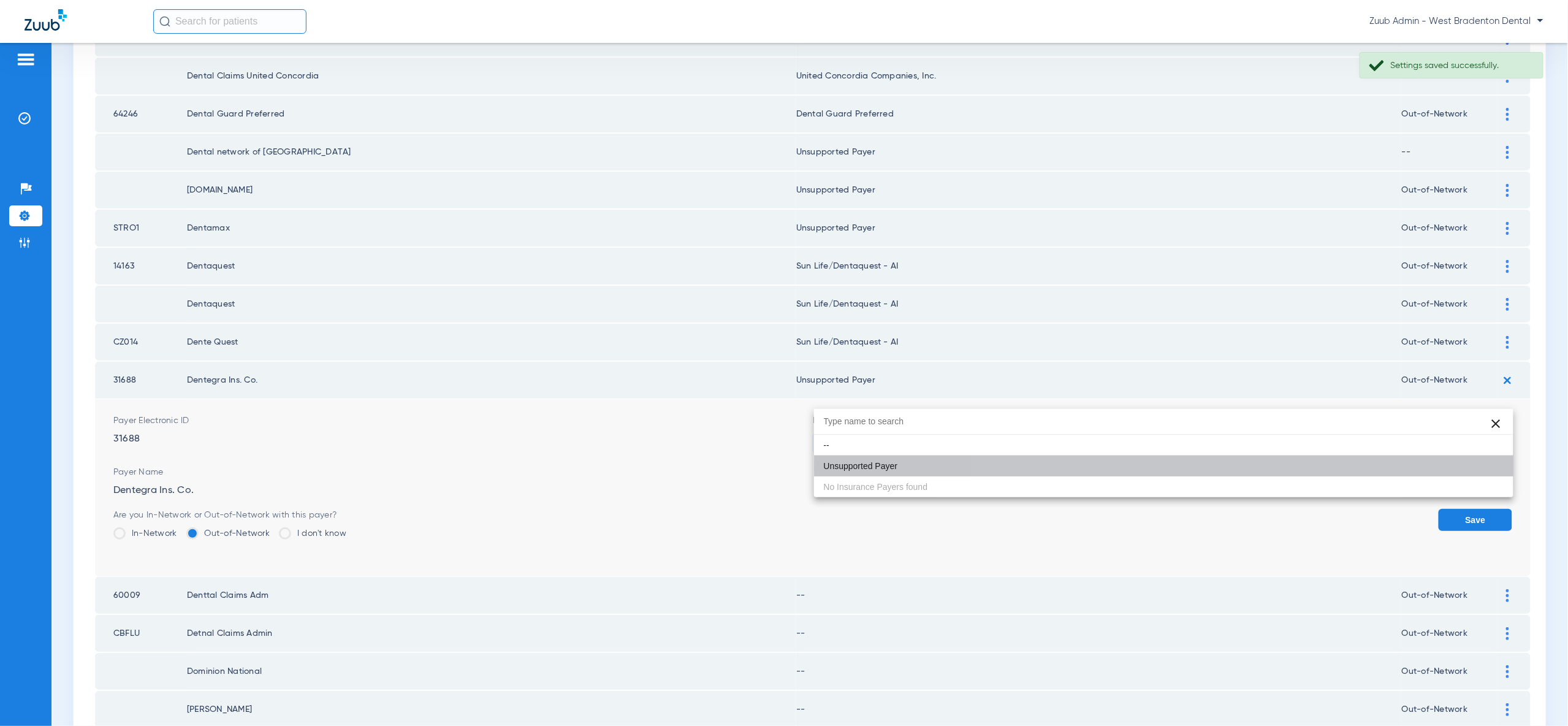
click at [1484, 509] on button "Save" at bounding box center [1475, 520] width 73 height 22
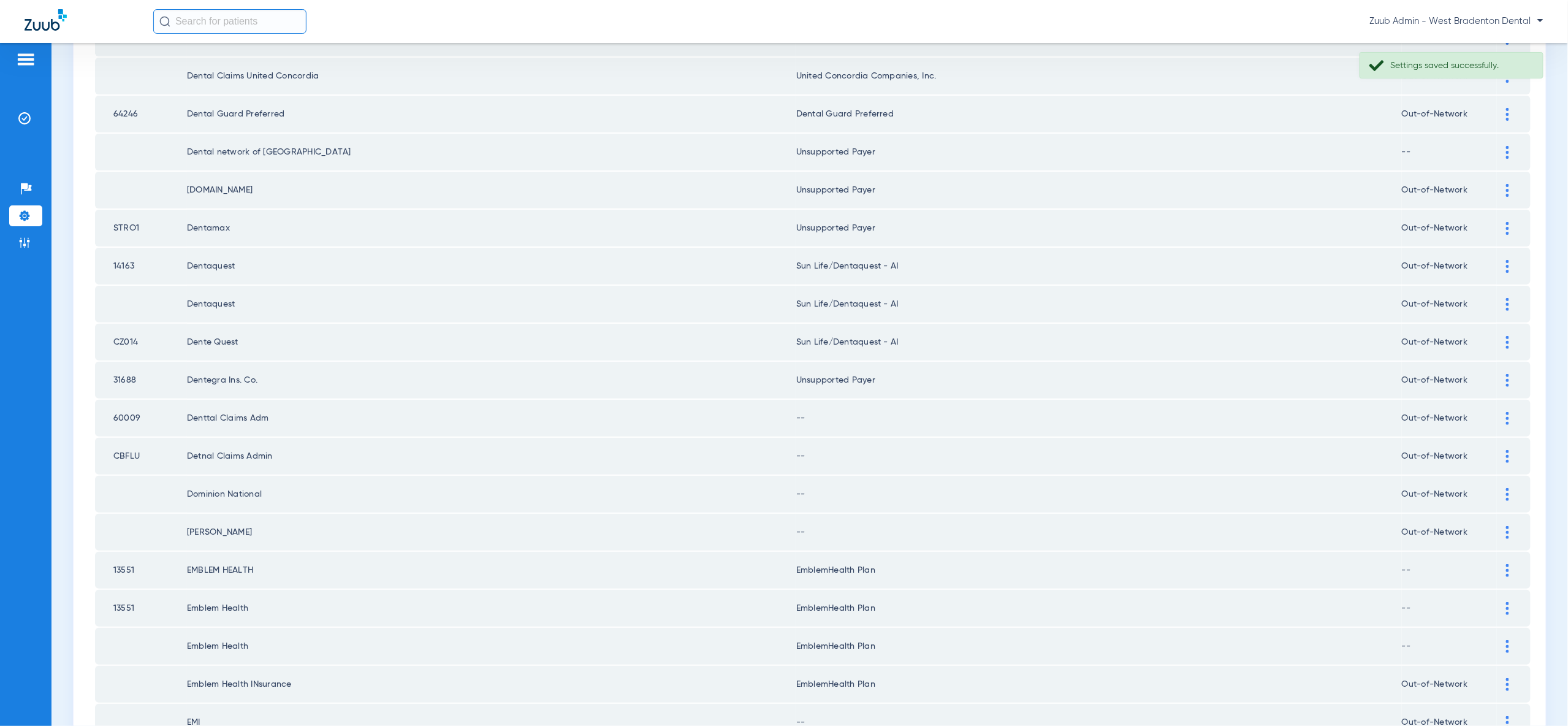
click at [1508, 412] on img at bounding box center [1507, 419] width 3 height 13
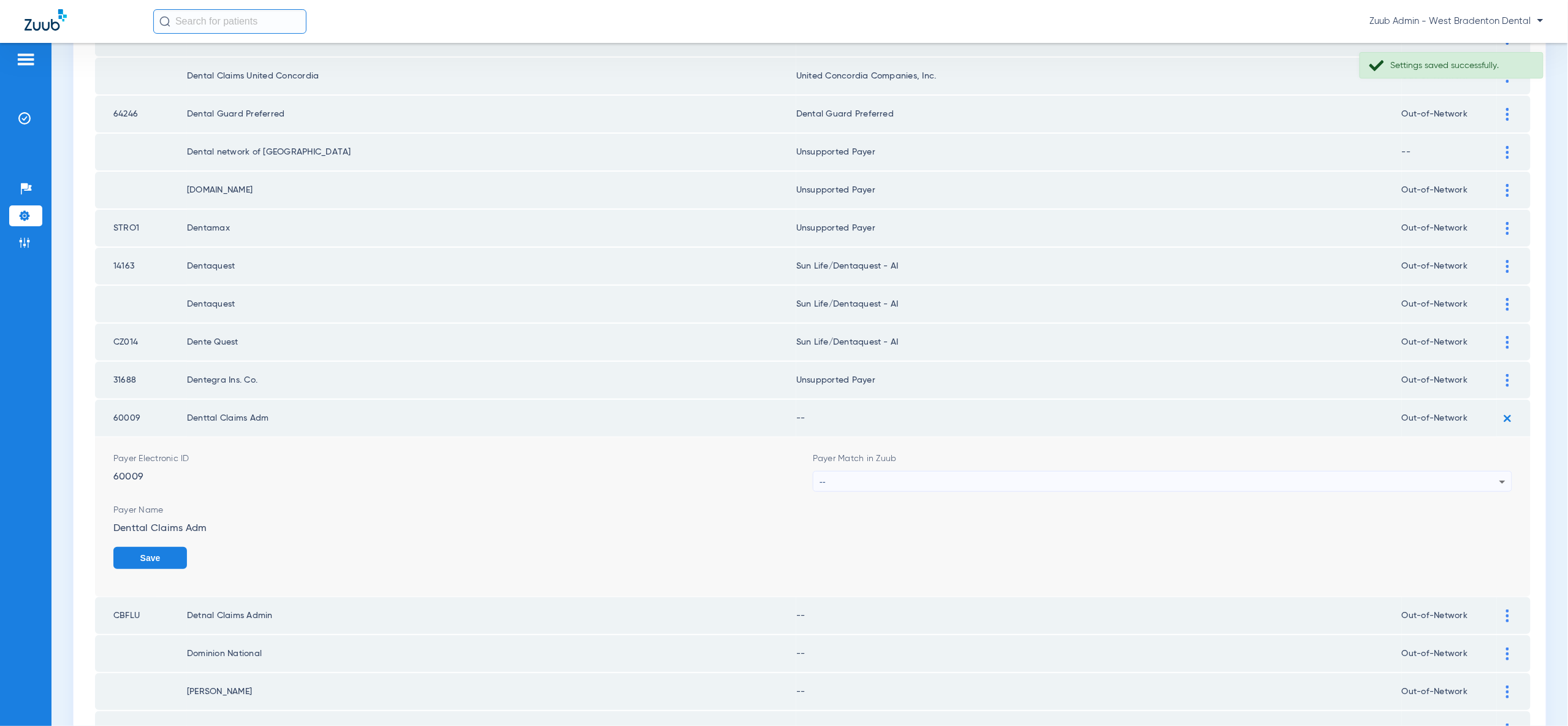
click at [1489, 472] on div "--" at bounding box center [1159, 482] width 680 height 21
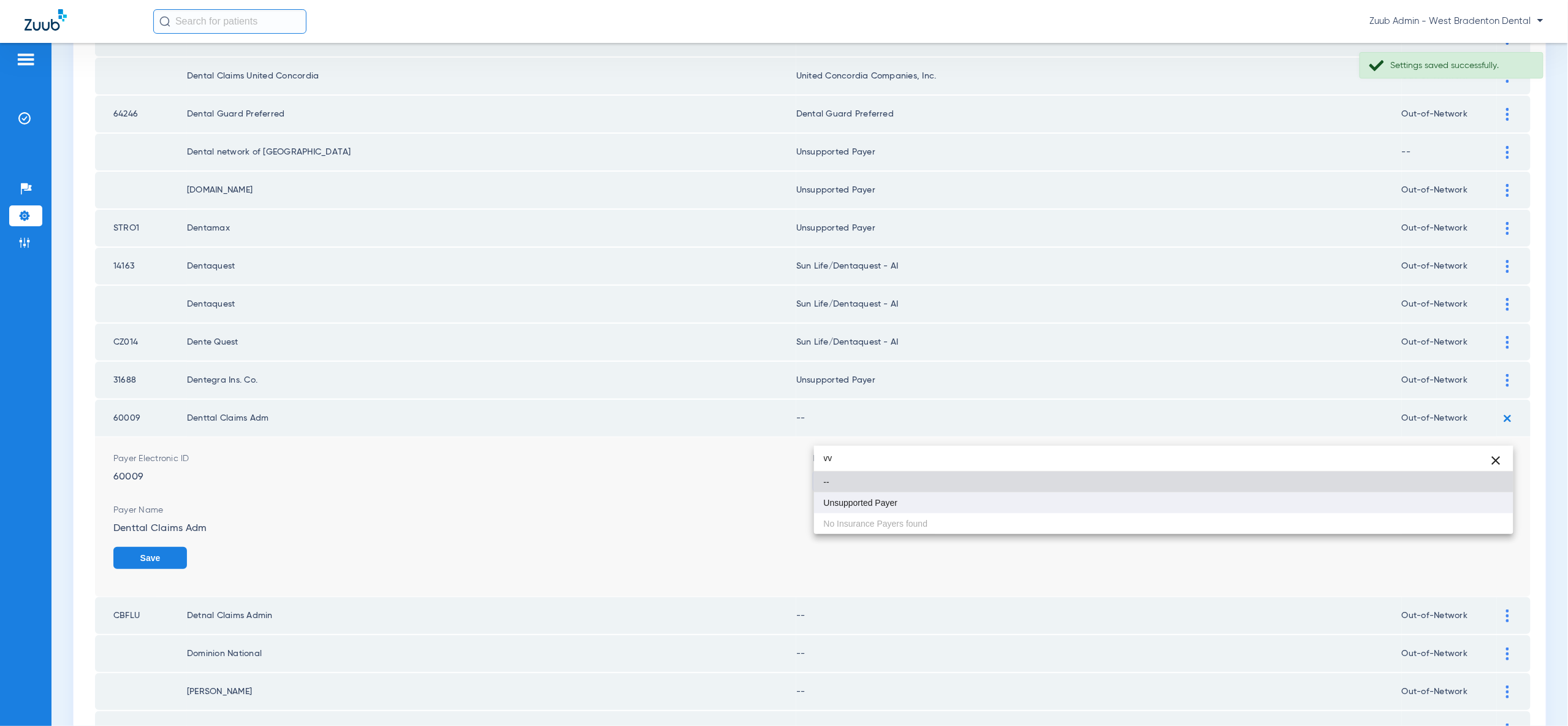
type input "vv"
click at [1462, 504] on mat-option "Unsupported Payer" at bounding box center [1163, 503] width 699 height 21
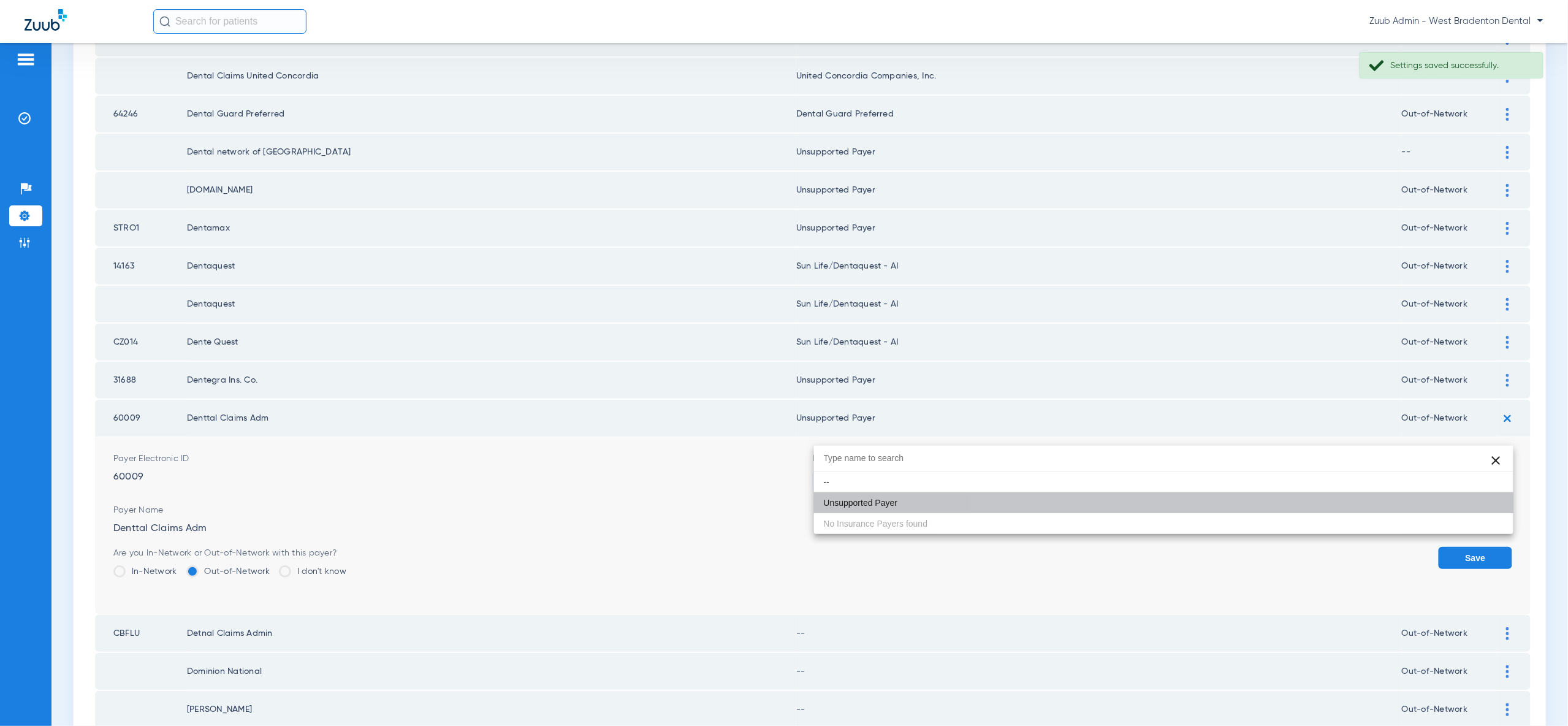
click at [1470, 547] on button "Save" at bounding box center [1475, 558] width 73 height 22
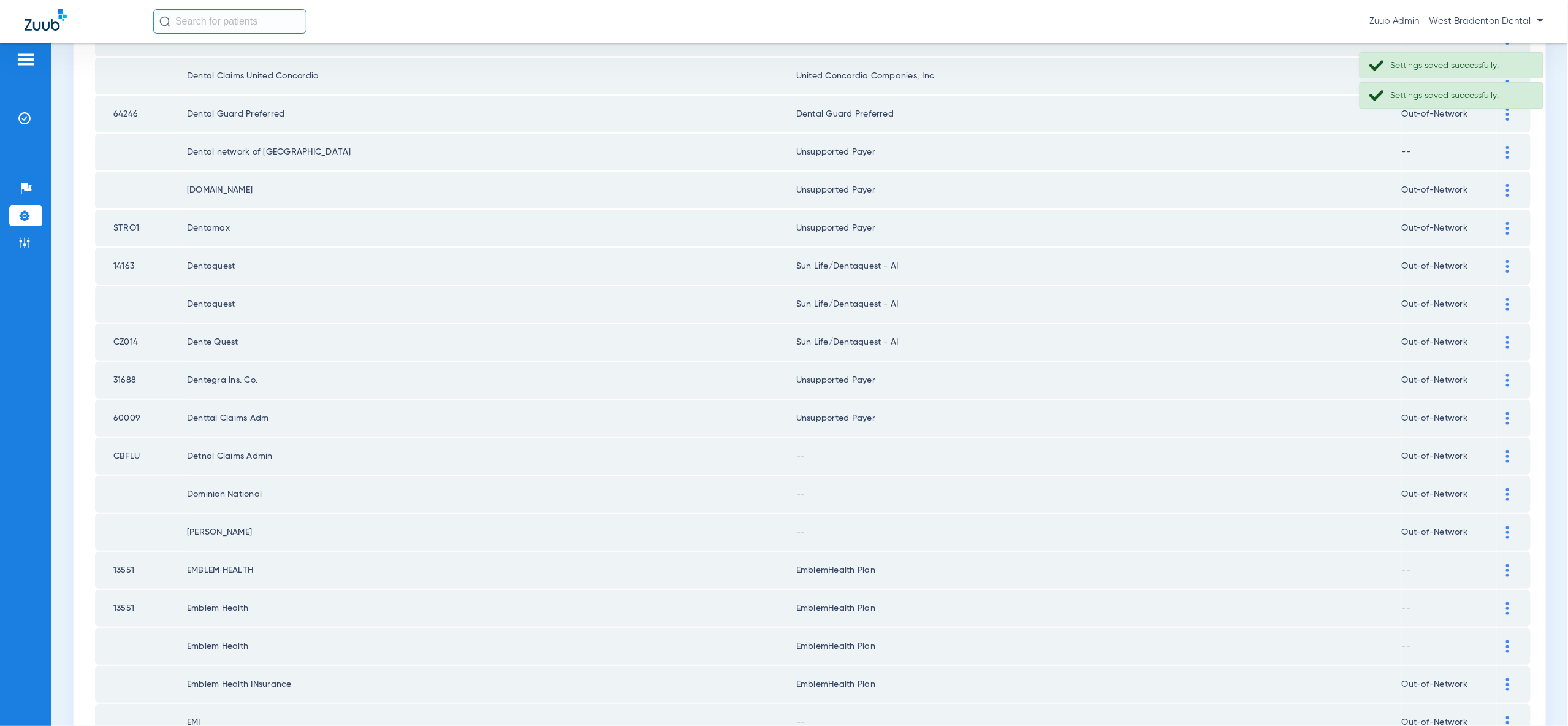
click at [1507, 450] on img at bounding box center [1507, 457] width 3 height 13
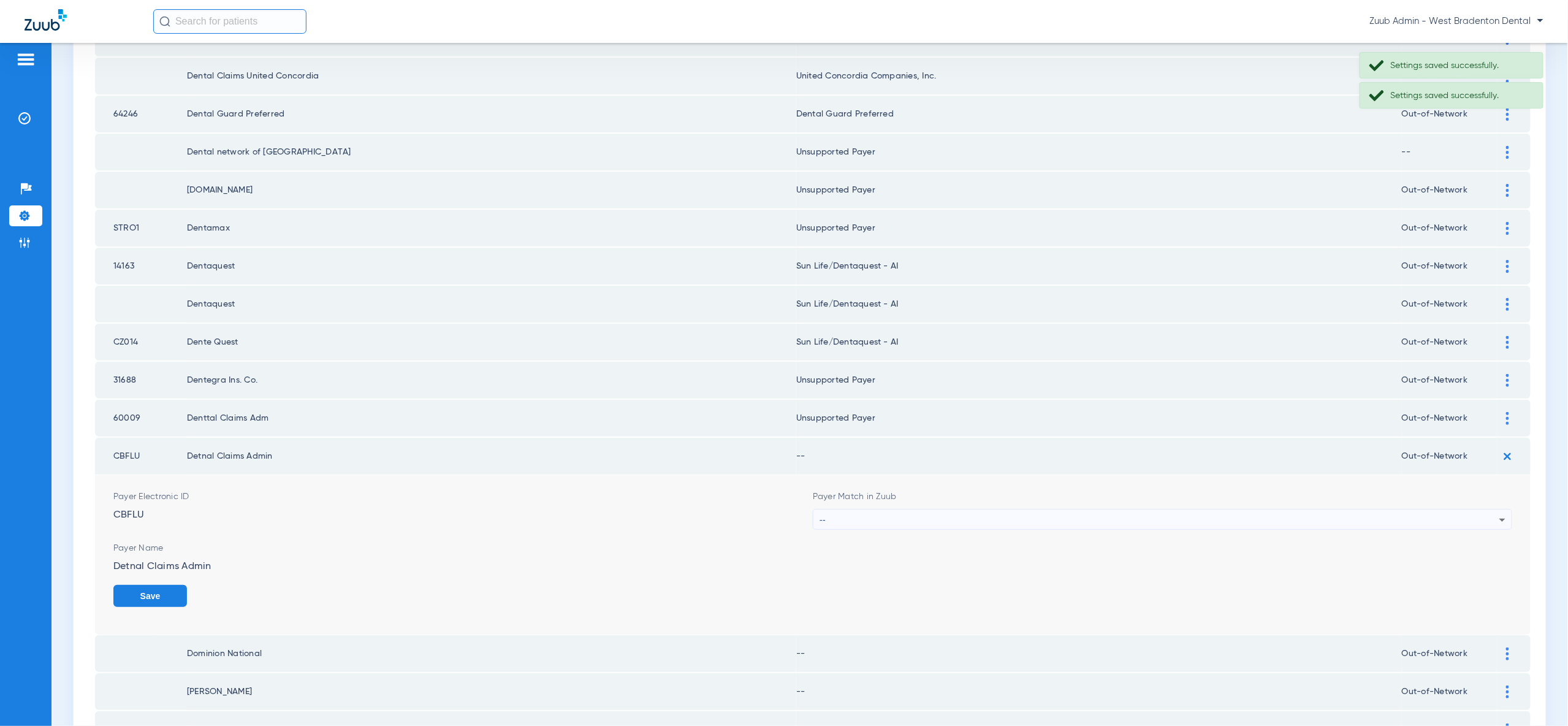
click at [1475, 510] on div "--" at bounding box center [1159, 520] width 680 height 21
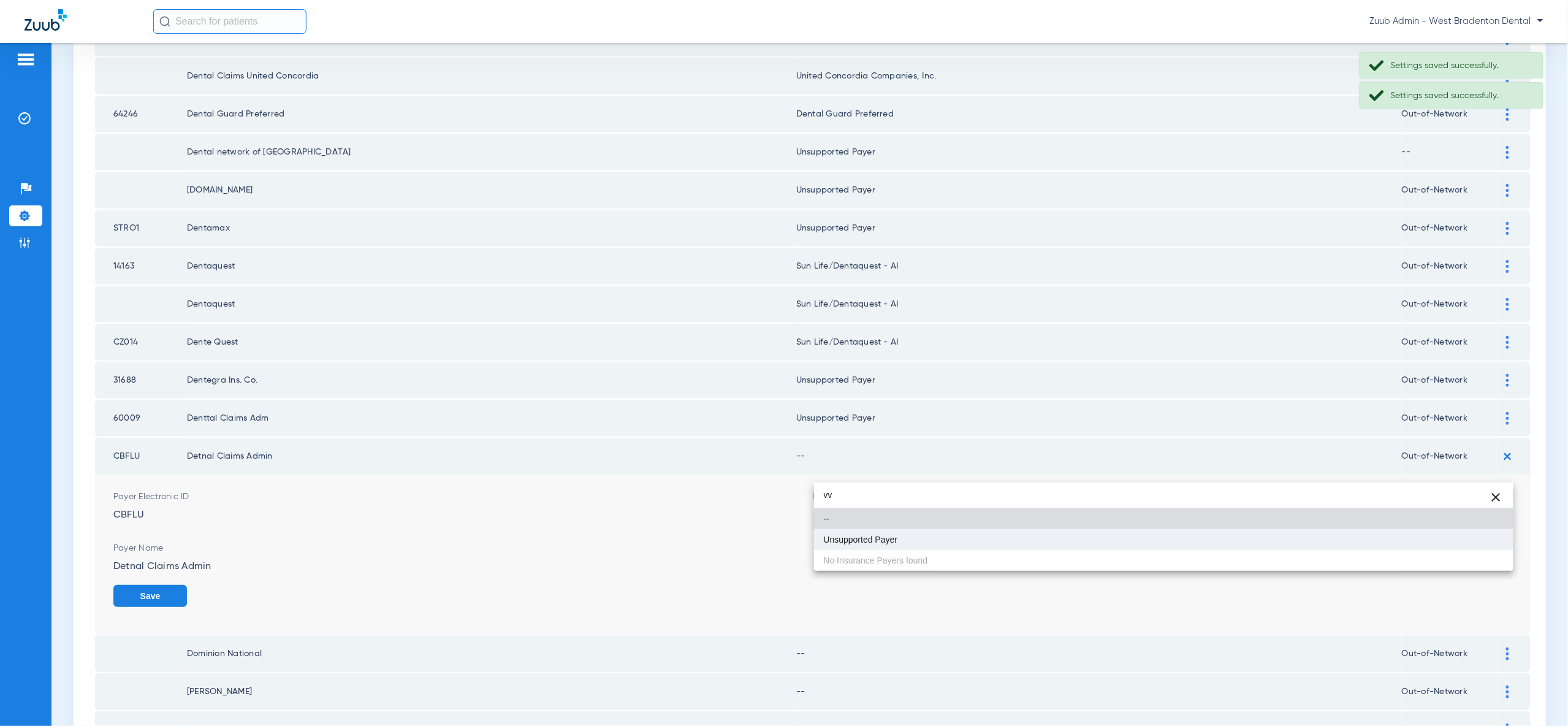
type input "vv"
drag, startPoint x: 1484, startPoint y: 531, endPoint x: 1482, endPoint y: 542, distance: 11.2
click at [1484, 531] on mat-option "Unsupported Payer" at bounding box center [1163, 540] width 699 height 21
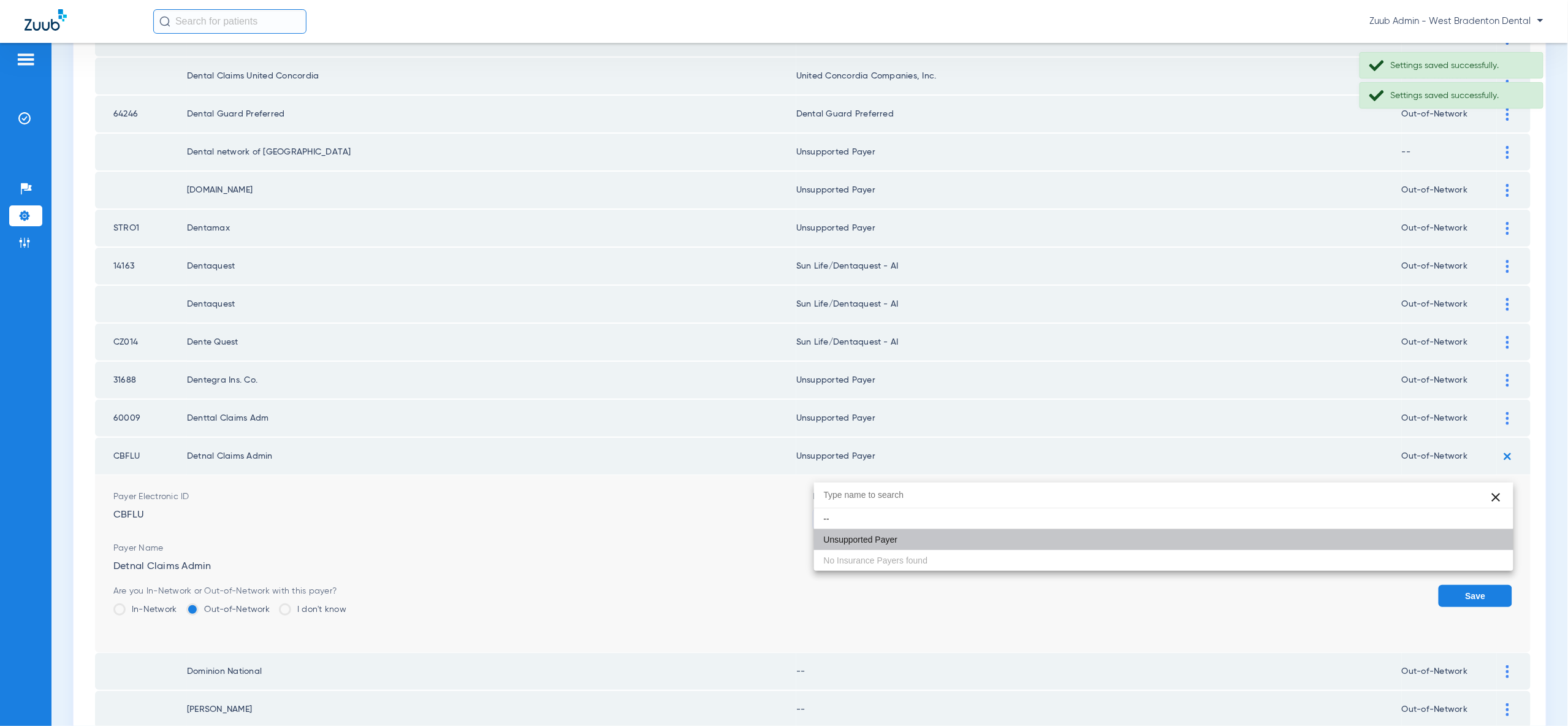
click at [1481, 585] on button "Save" at bounding box center [1475, 596] width 73 height 22
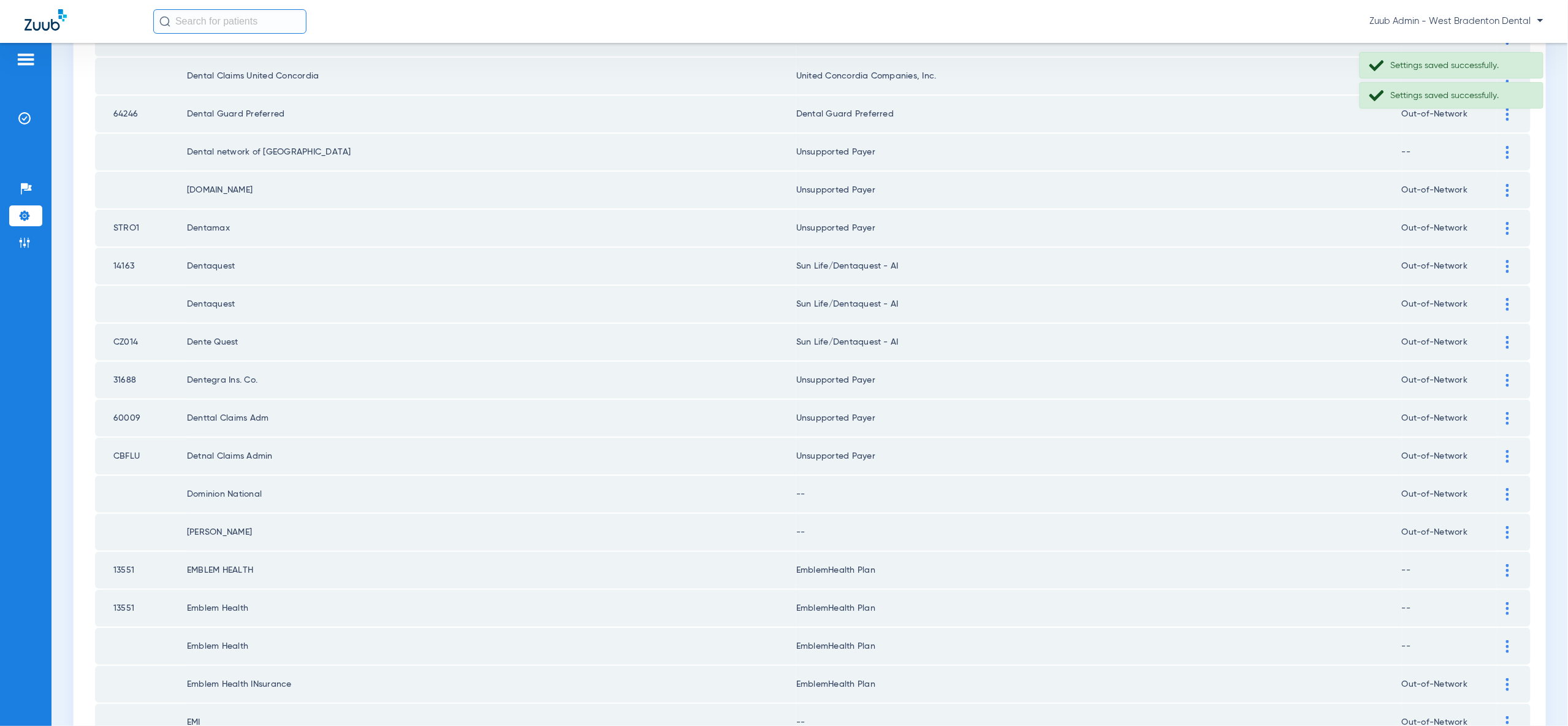
click at [1504, 488] on div at bounding box center [1507, 495] width 22 height 13
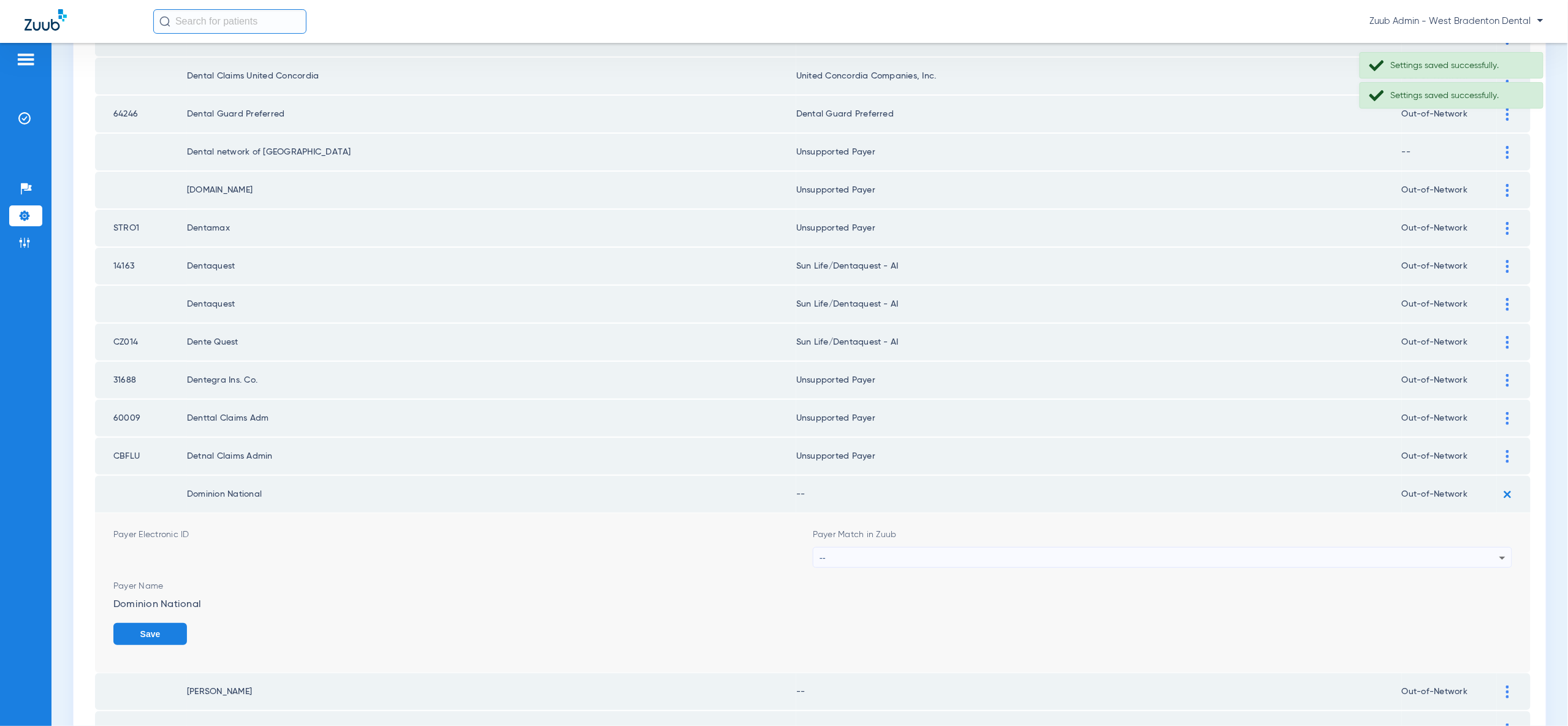
click at [1496, 551] on icon at bounding box center [1501, 558] width 14 height 14
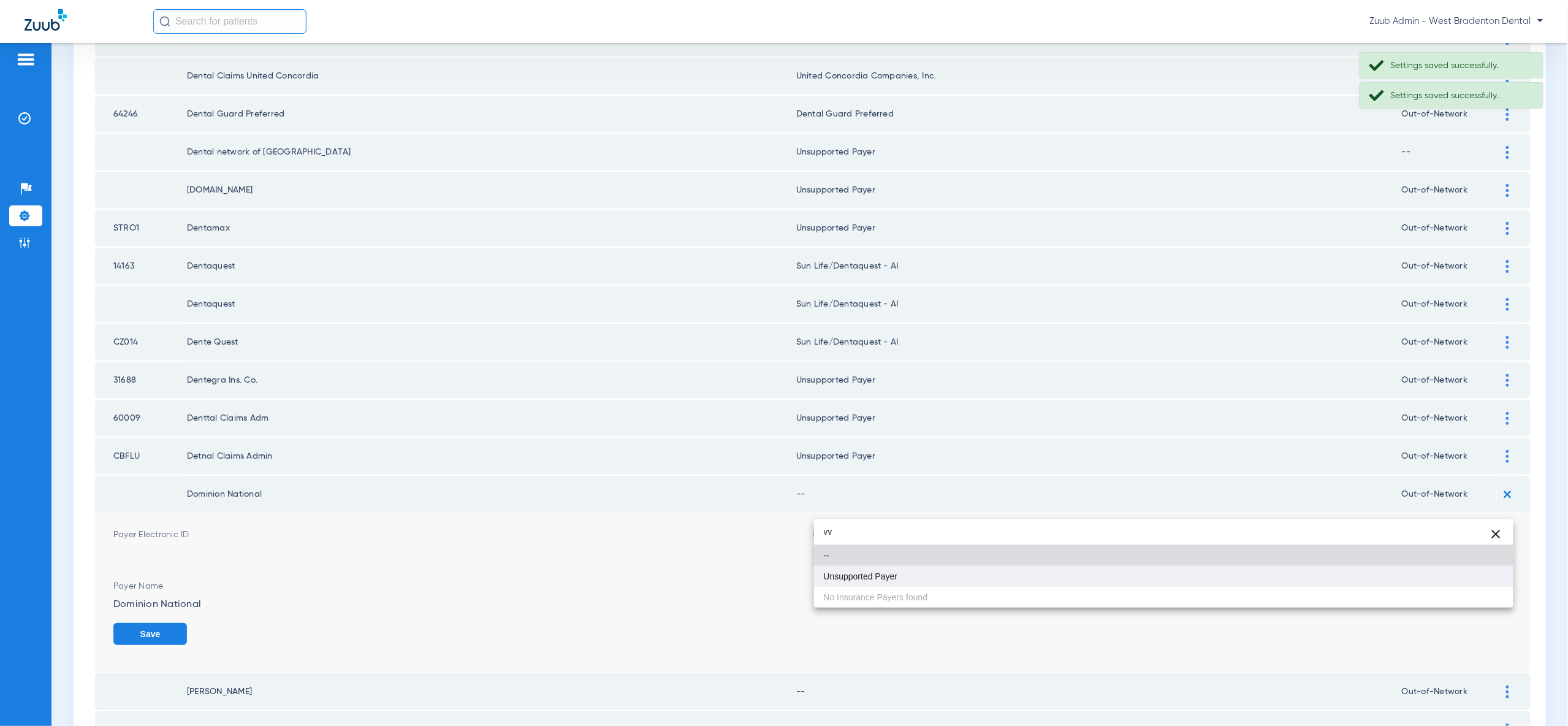
type input "vv"
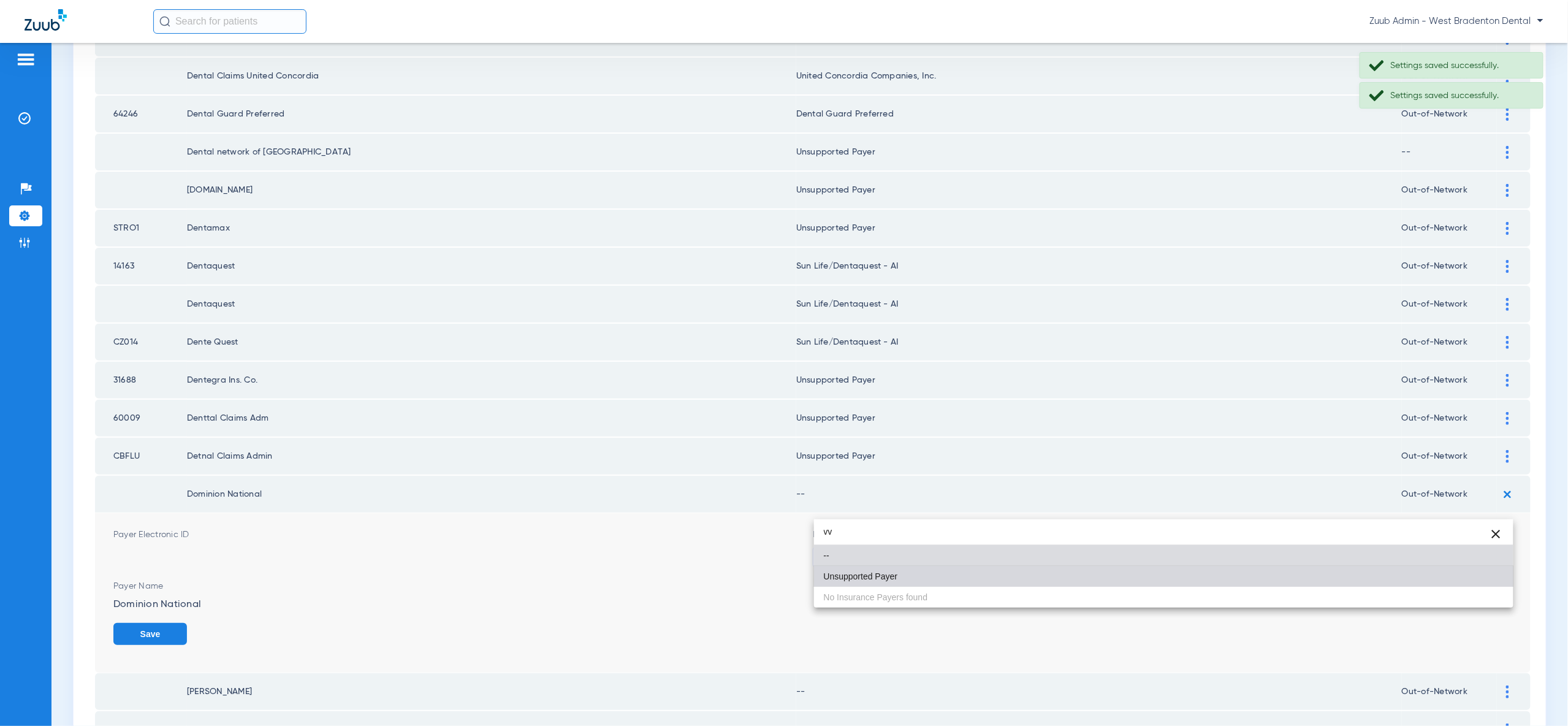
click at [1499, 580] on mat-option "Unsupported Payer" at bounding box center [1163, 577] width 699 height 21
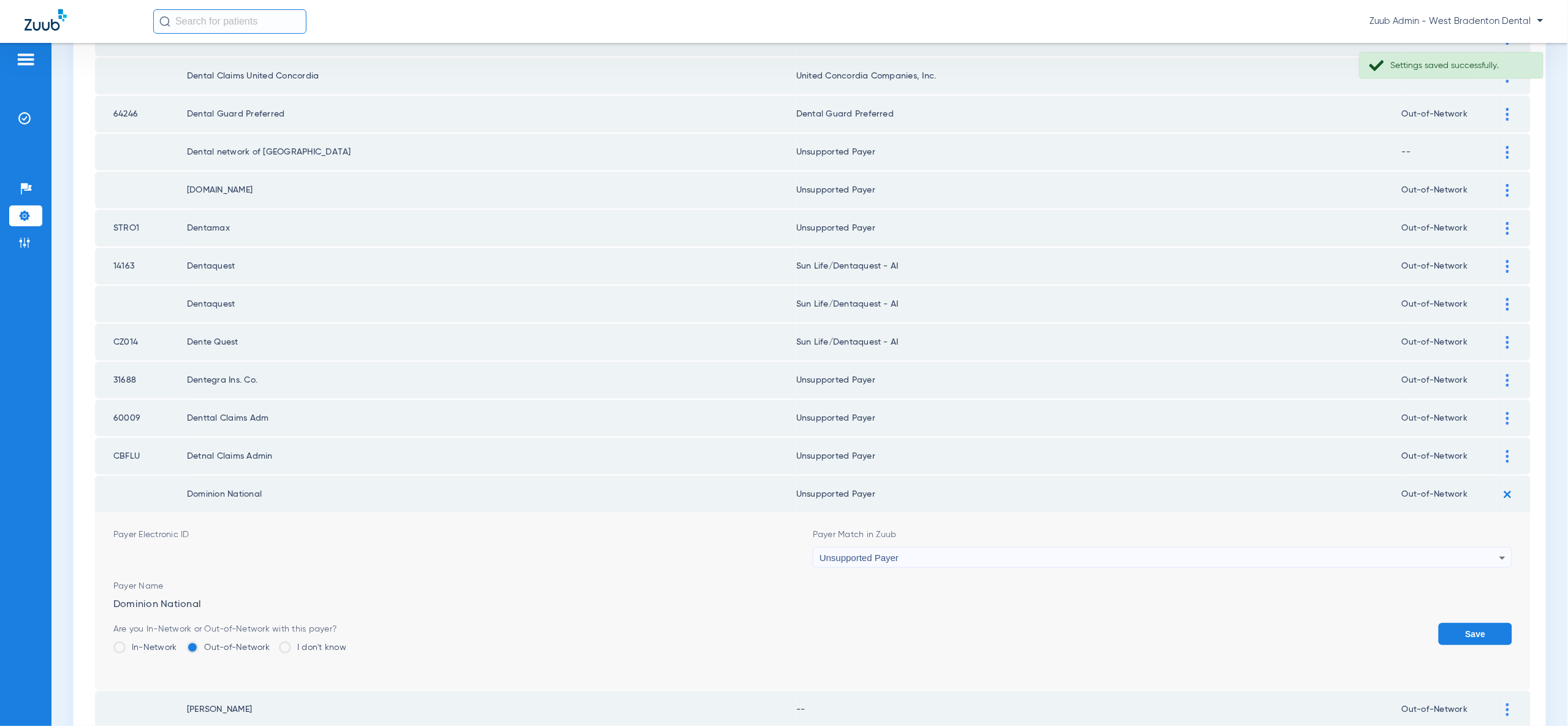
click at [1495, 623] on button "Save" at bounding box center [1475, 634] width 73 height 22
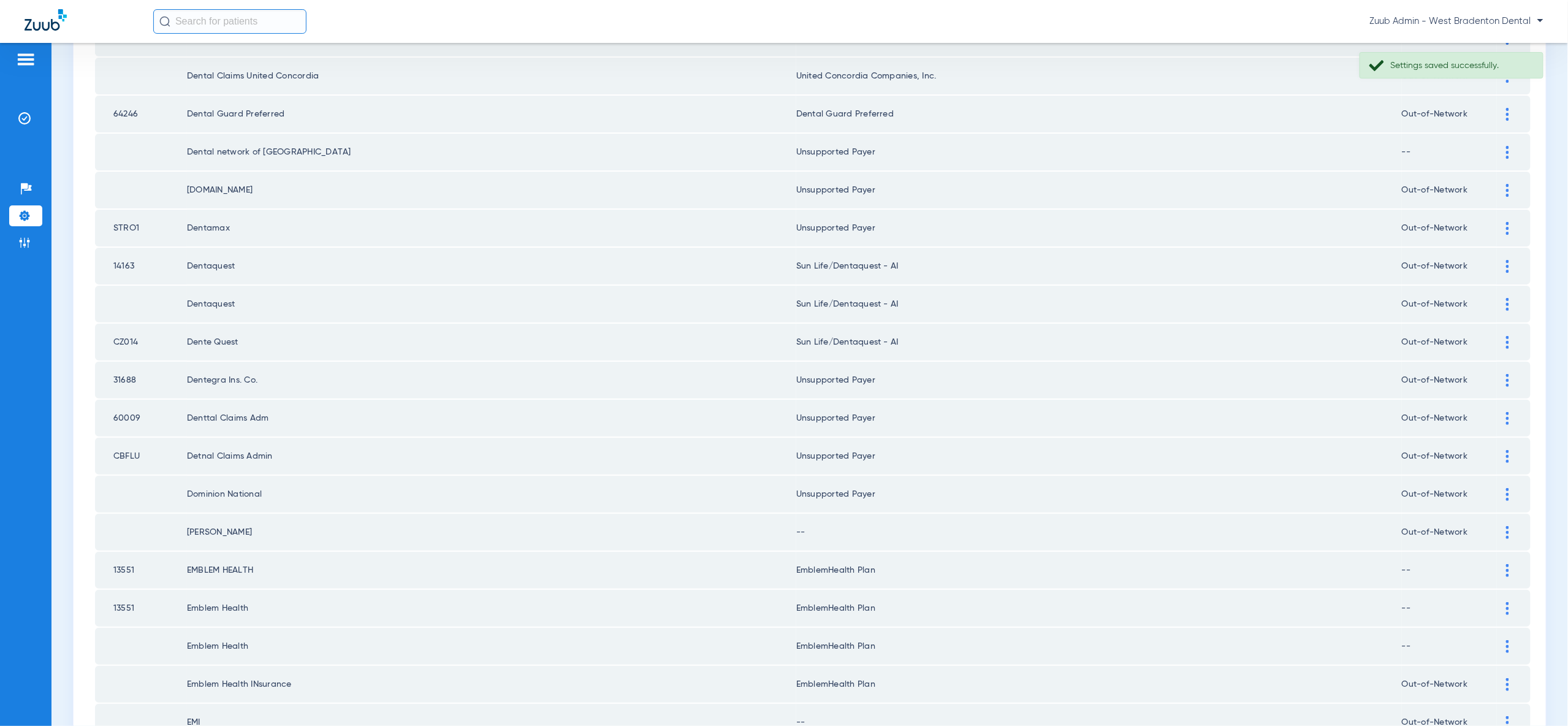
click at [1506, 526] on img at bounding box center [1507, 533] width 3 height 13
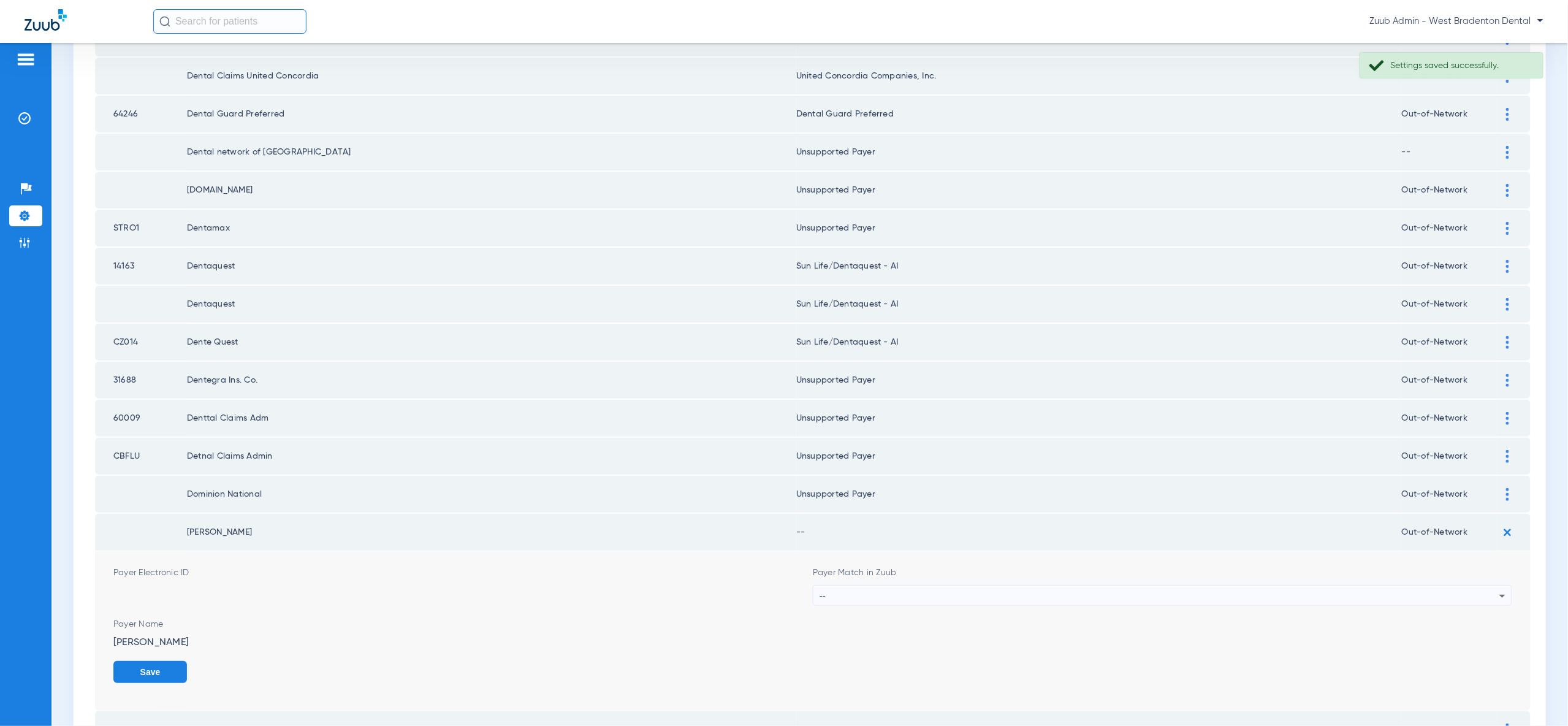
click at [1430, 586] on div "--" at bounding box center [1159, 597] width 680 height 21
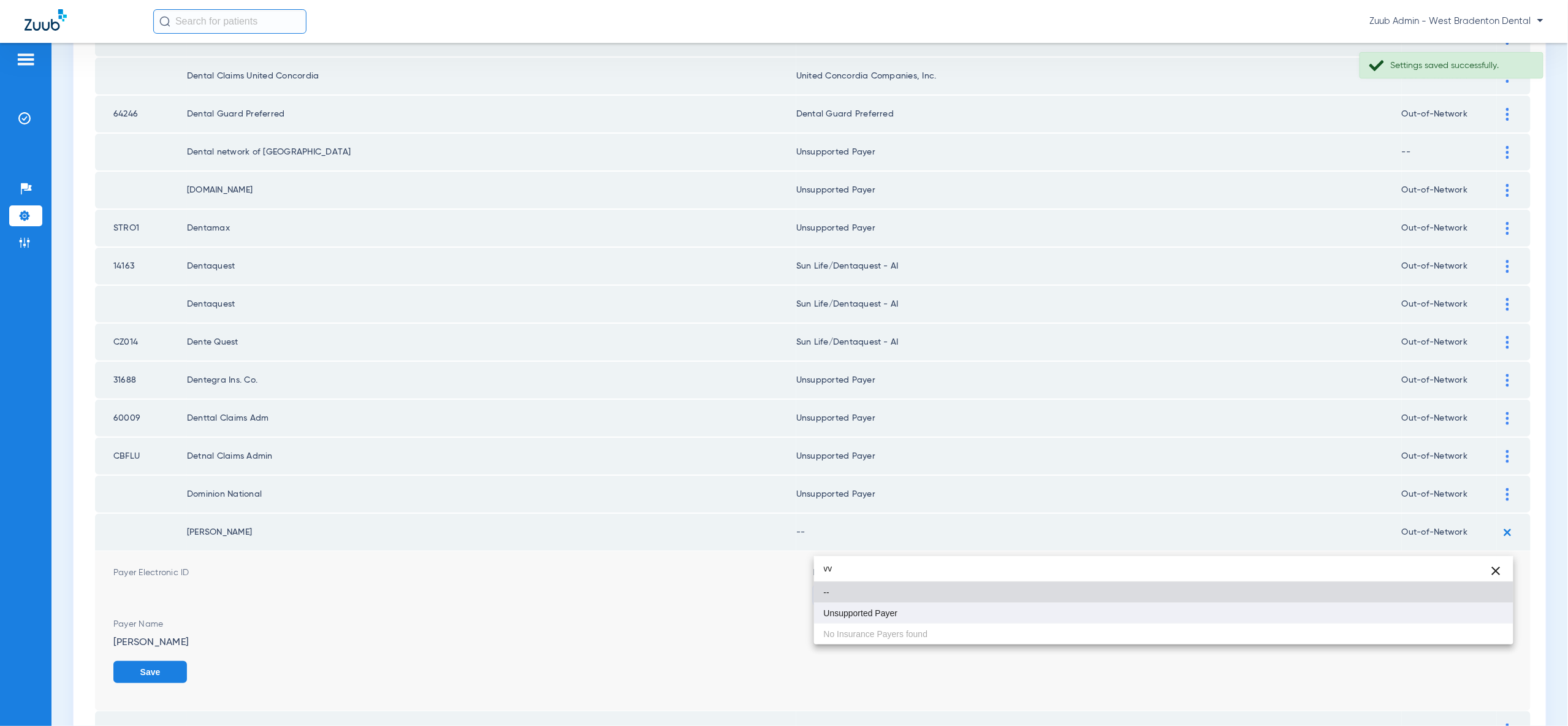
type input "vv"
click at [1456, 611] on mat-option "Unsupported Payer" at bounding box center [1163, 614] width 699 height 21
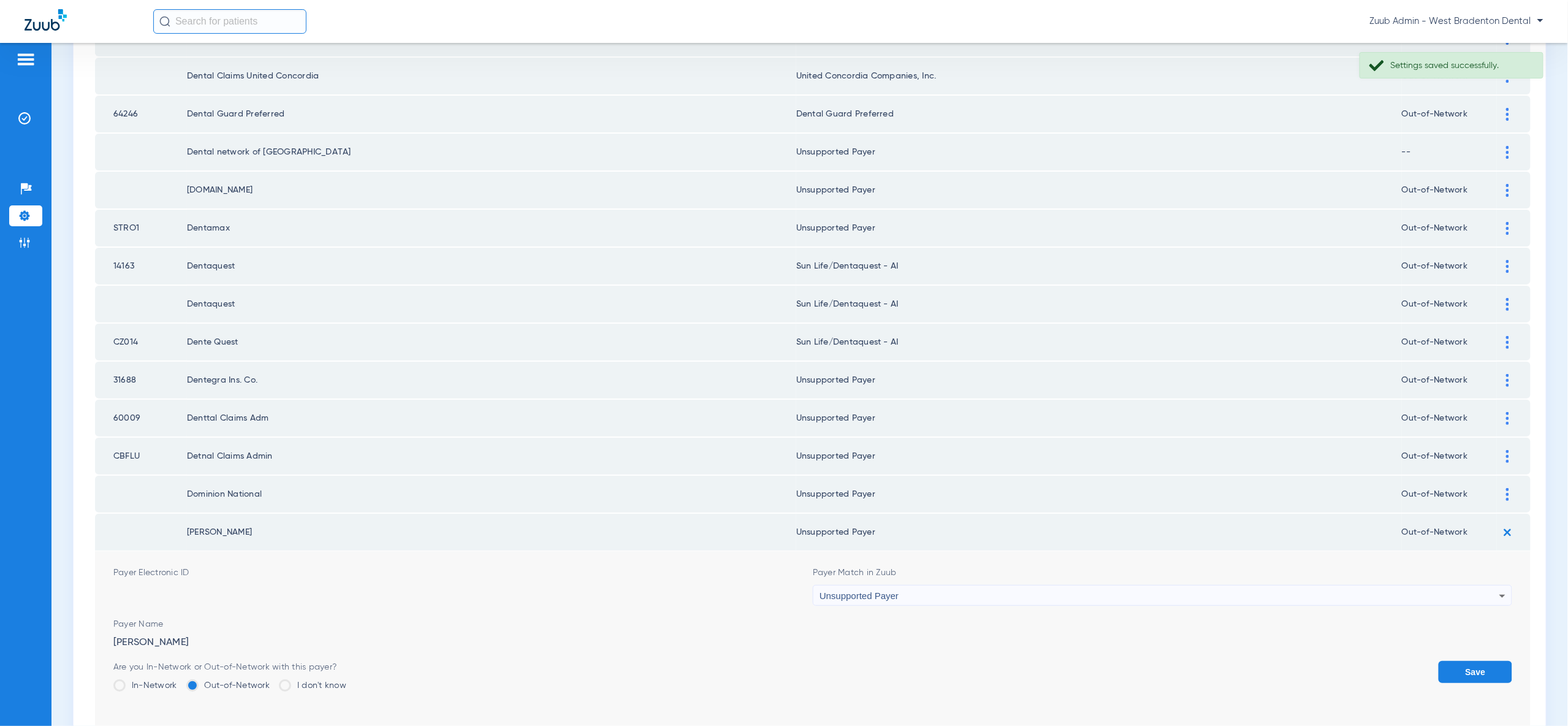
click at [1499, 661] on button "Save" at bounding box center [1475, 672] width 73 height 22
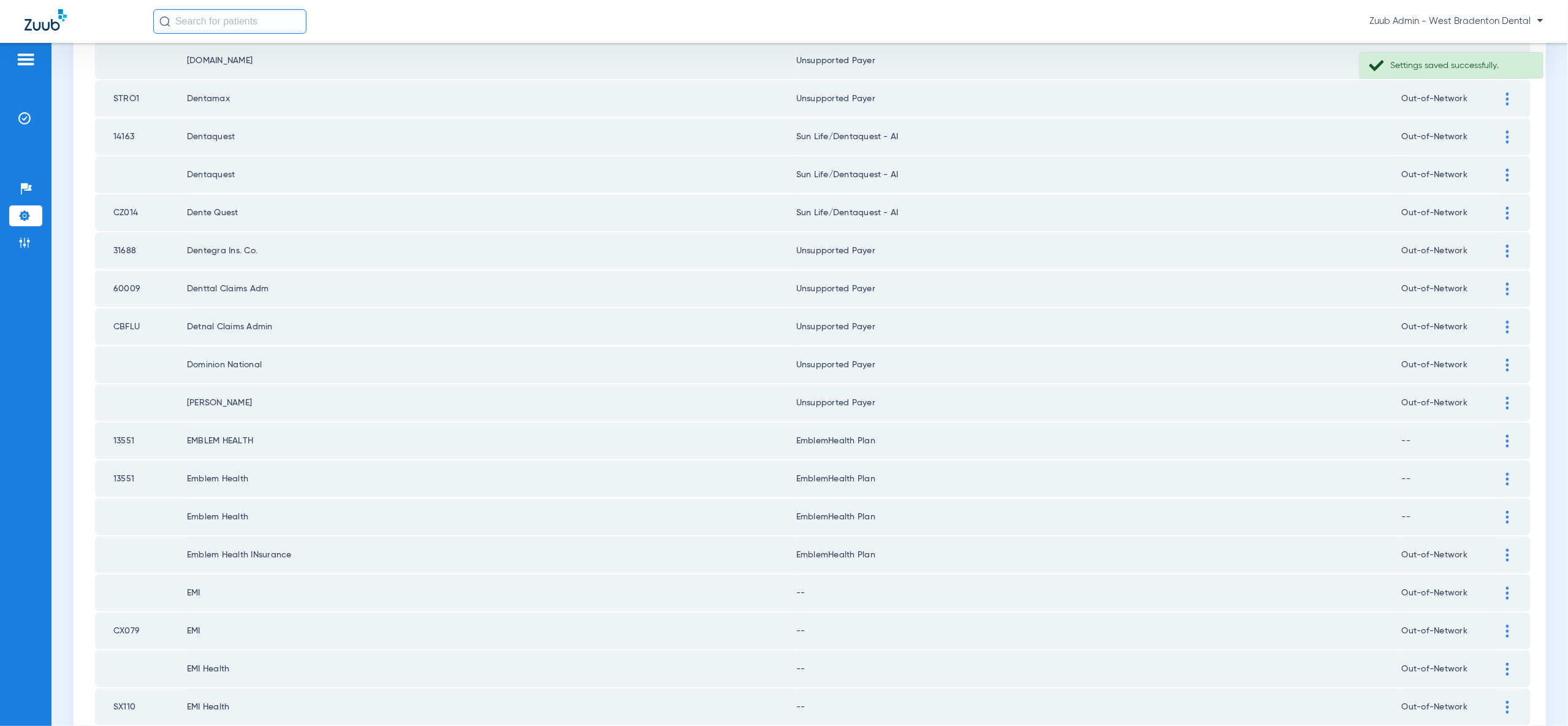
scroll to position [1428, 0]
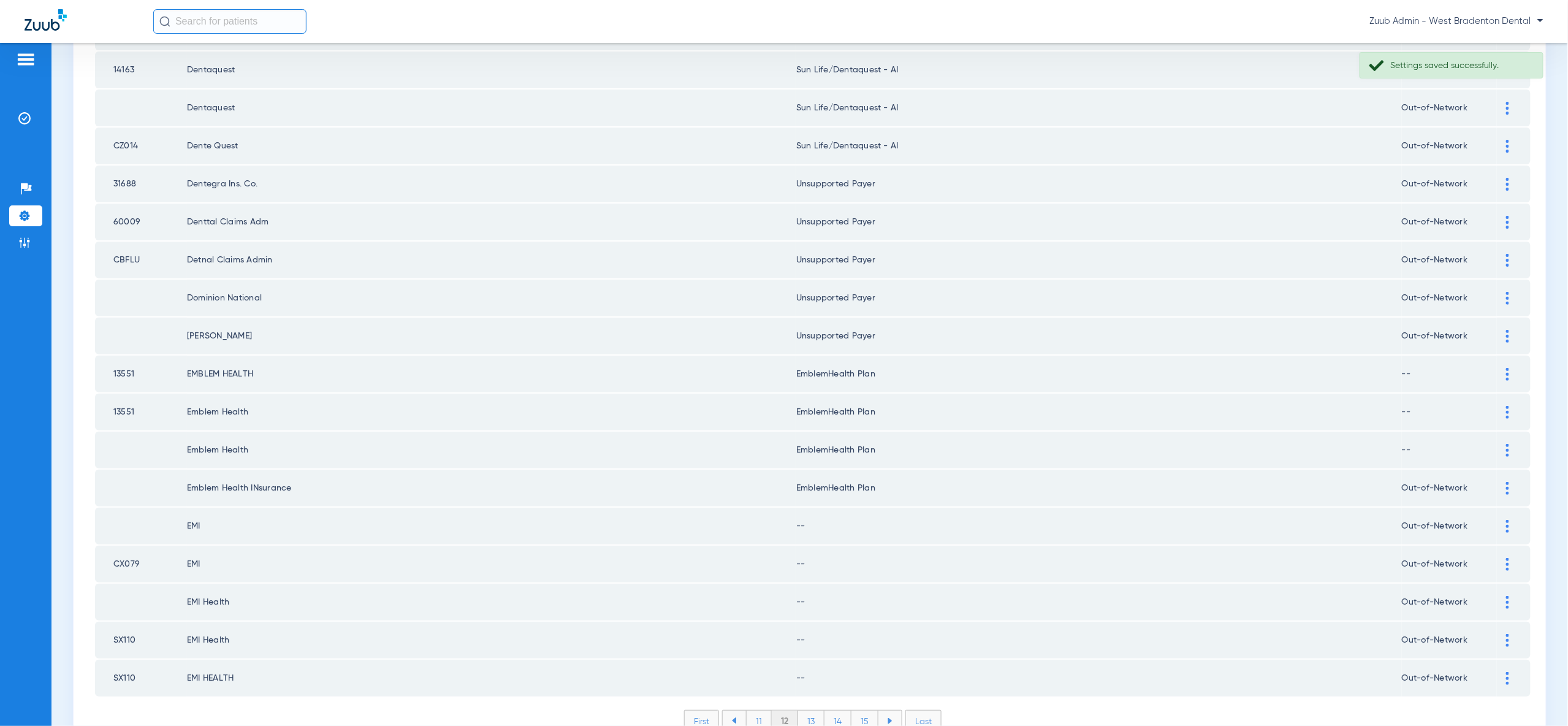
click at [1505, 520] on div at bounding box center [1507, 527] width 22 height 13
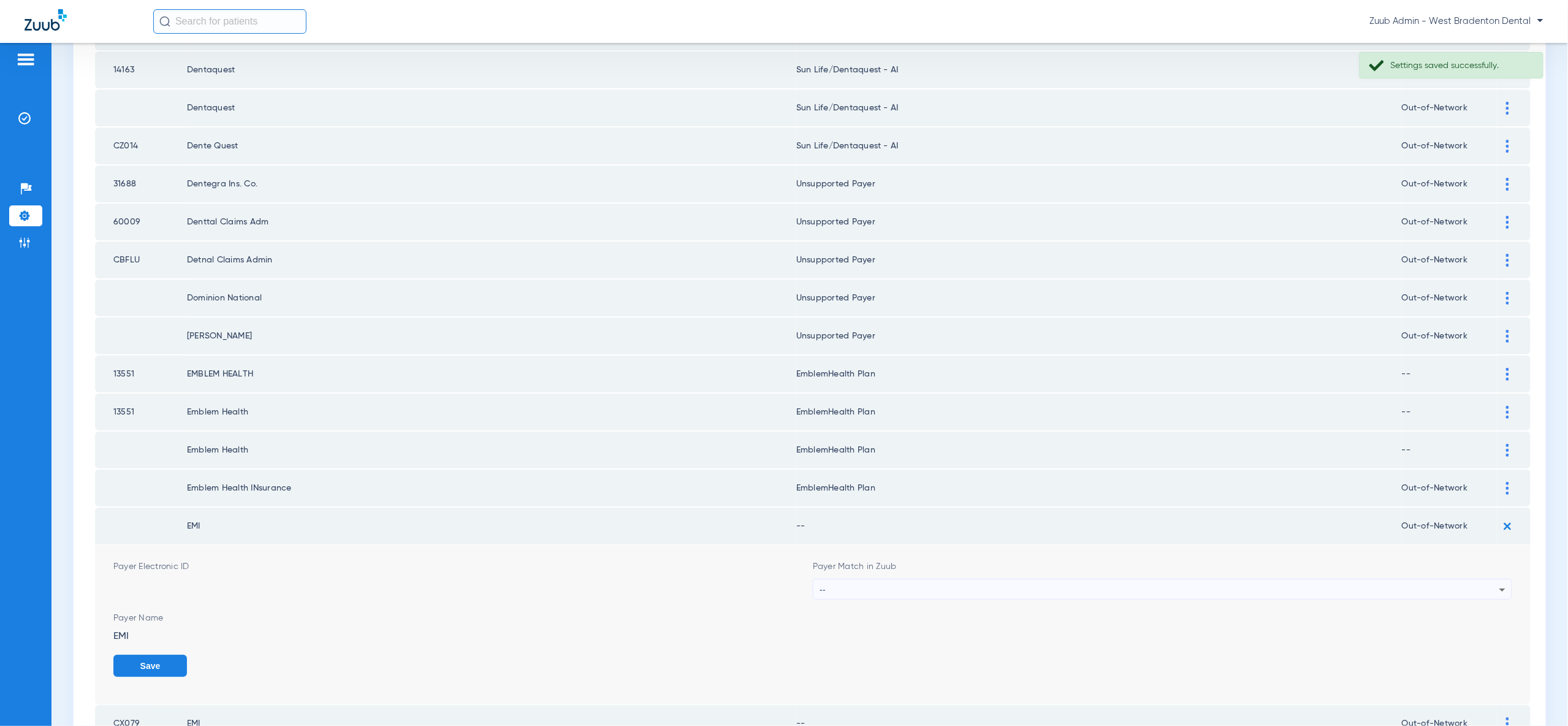
click at [1485, 579] on div "--" at bounding box center [1159, 590] width 680 height 21
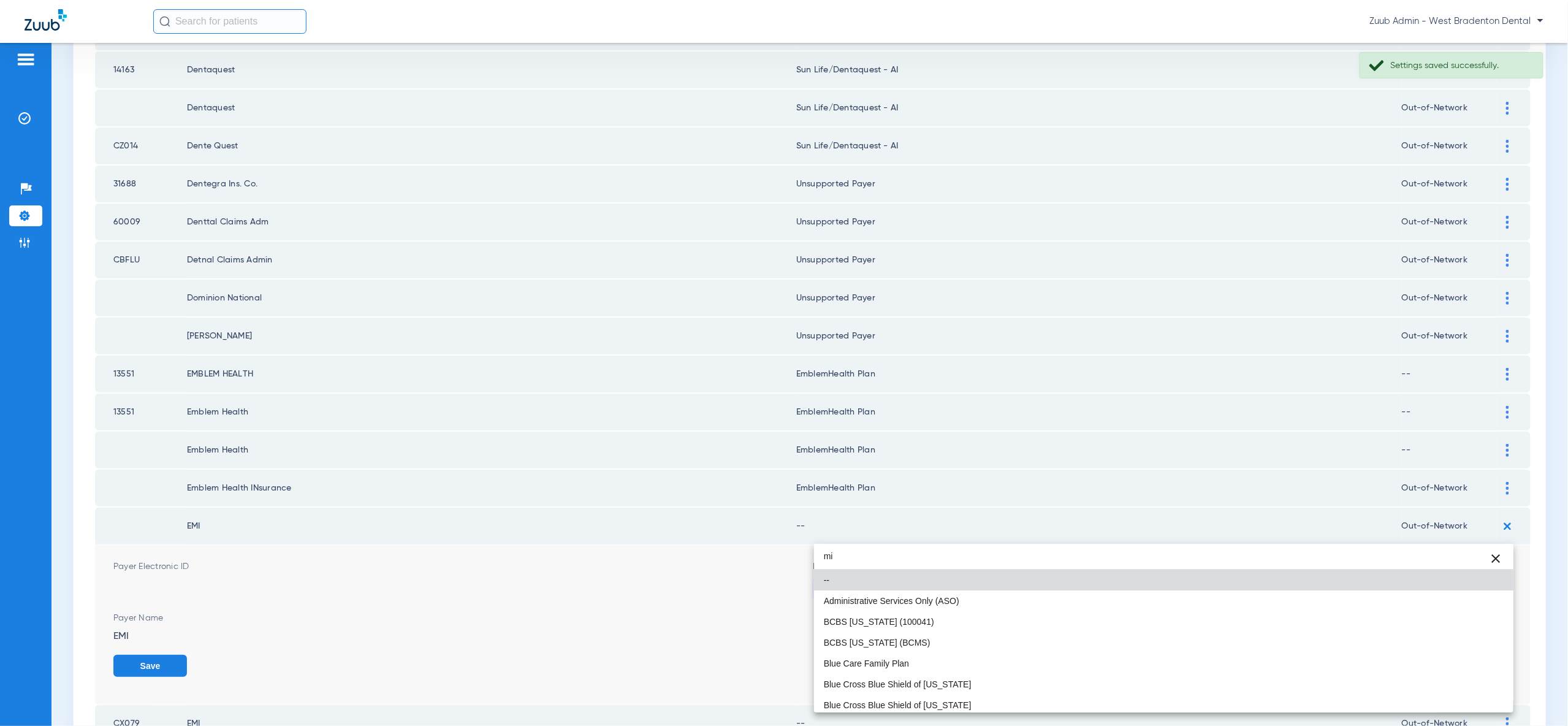
type input "m"
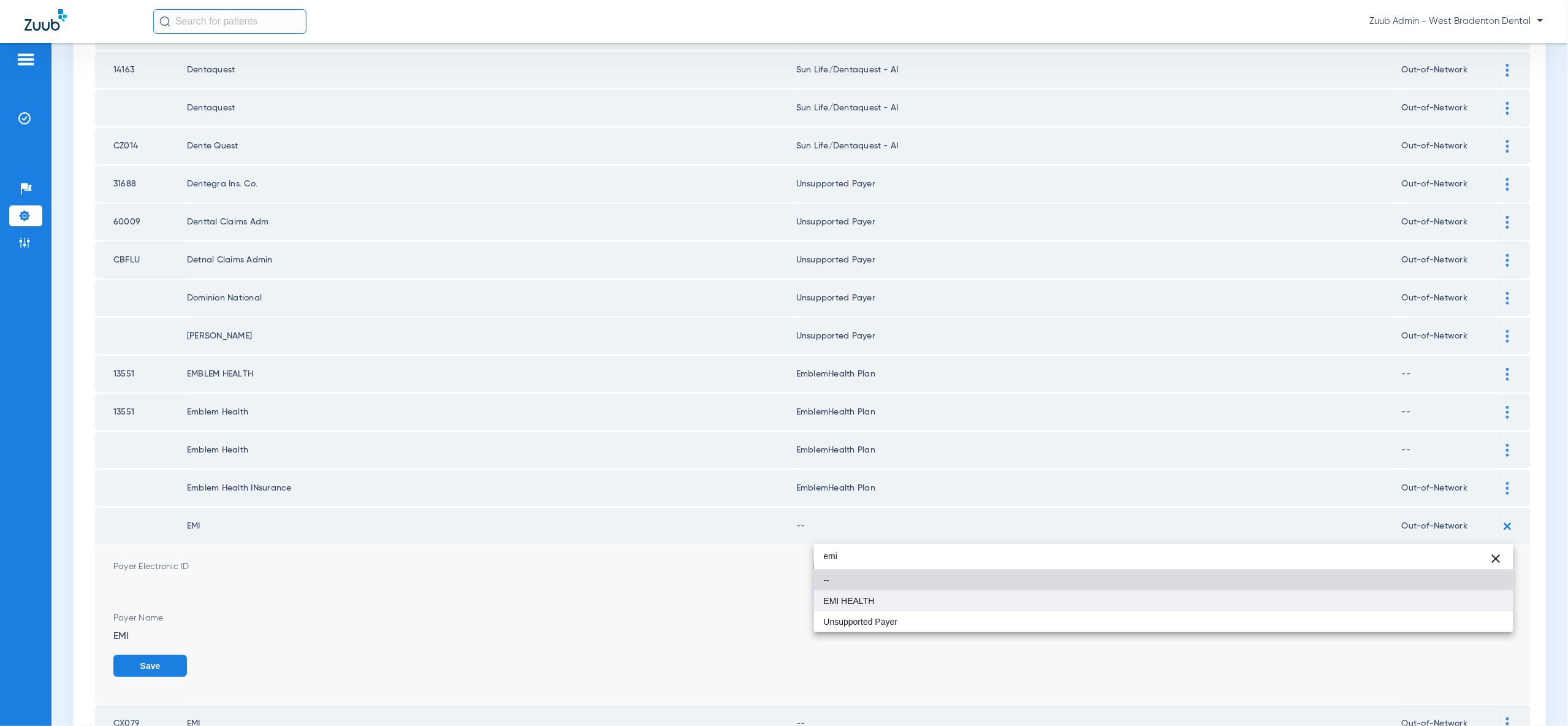
type input "emi"
click at [1482, 604] on mat-option "EMI HEALTH" at bounding box center [1163, 601] width 699 height 21
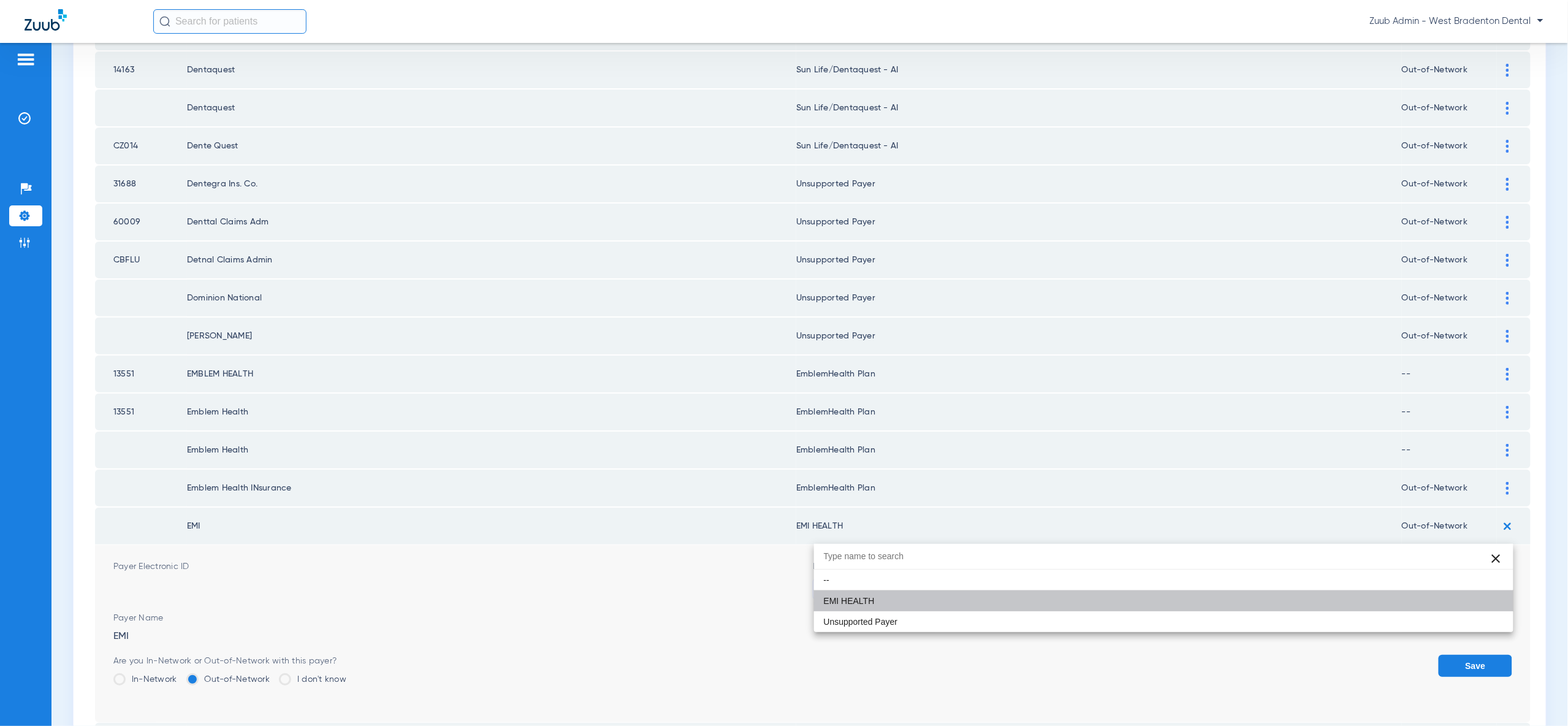
click at [1482, 655] on button "Save" at bounding box center [1475, 665] width 73 height 22
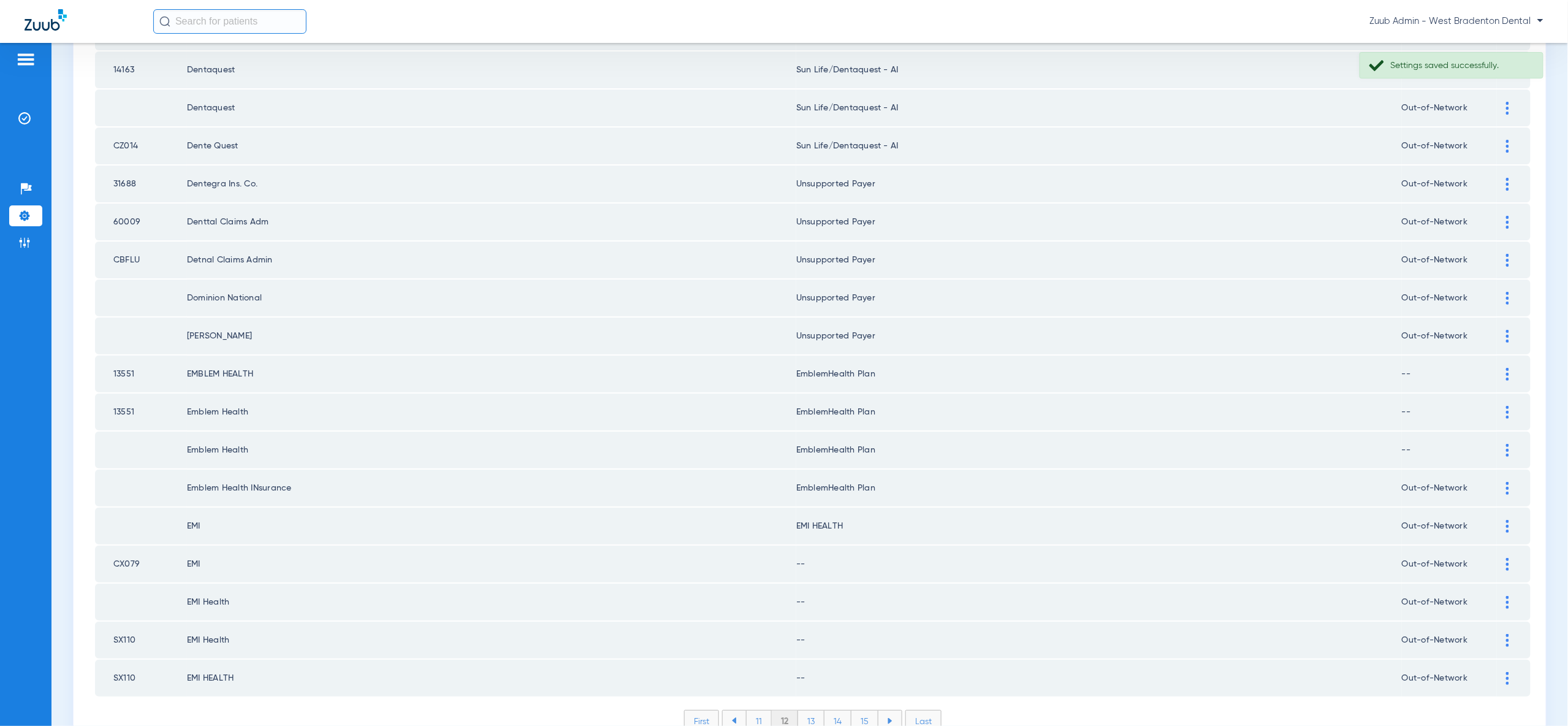
click at [1506, 559] on img at bounding box center [1507, 565] width 3 height 13
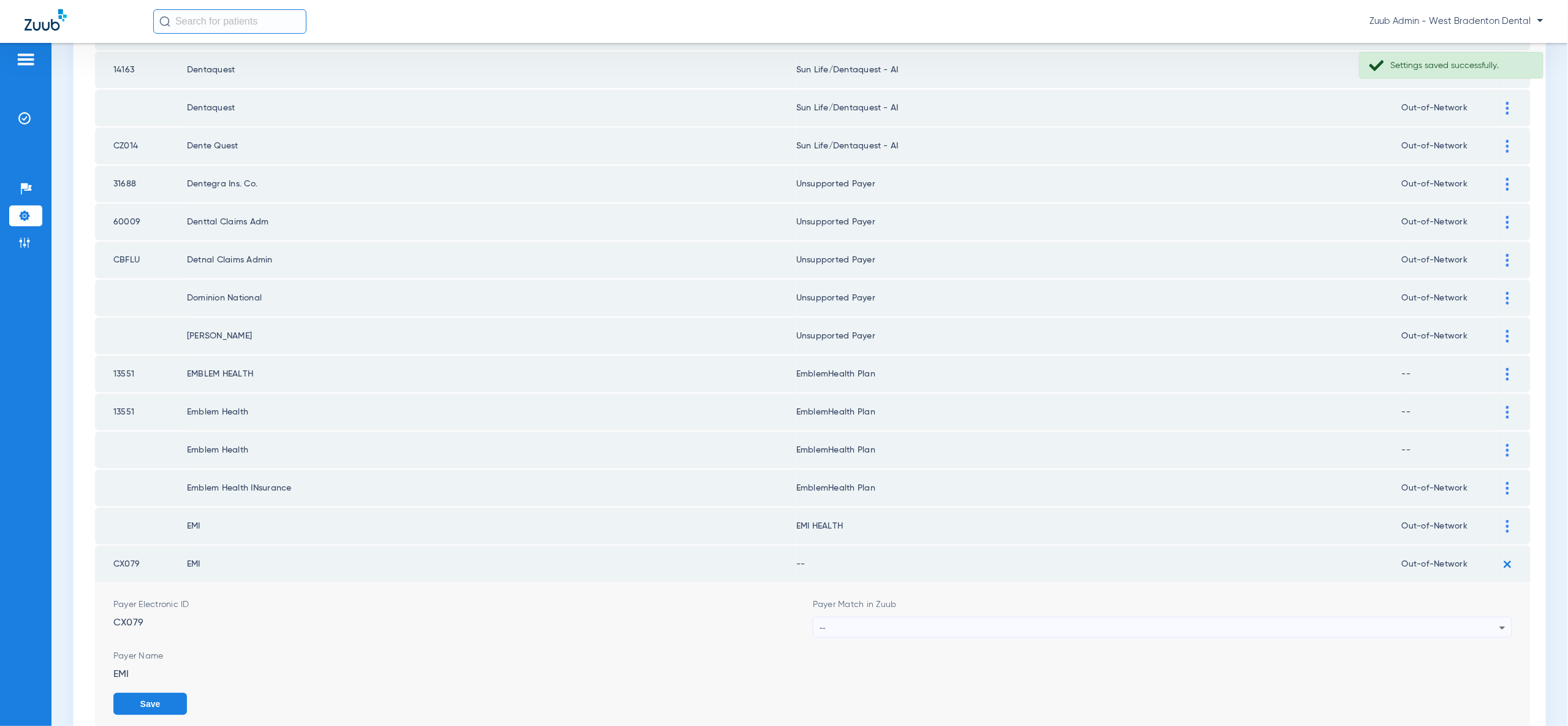
click at [1451, 618] on div "--" at bounding box center [1159, 628] width 680 height 21
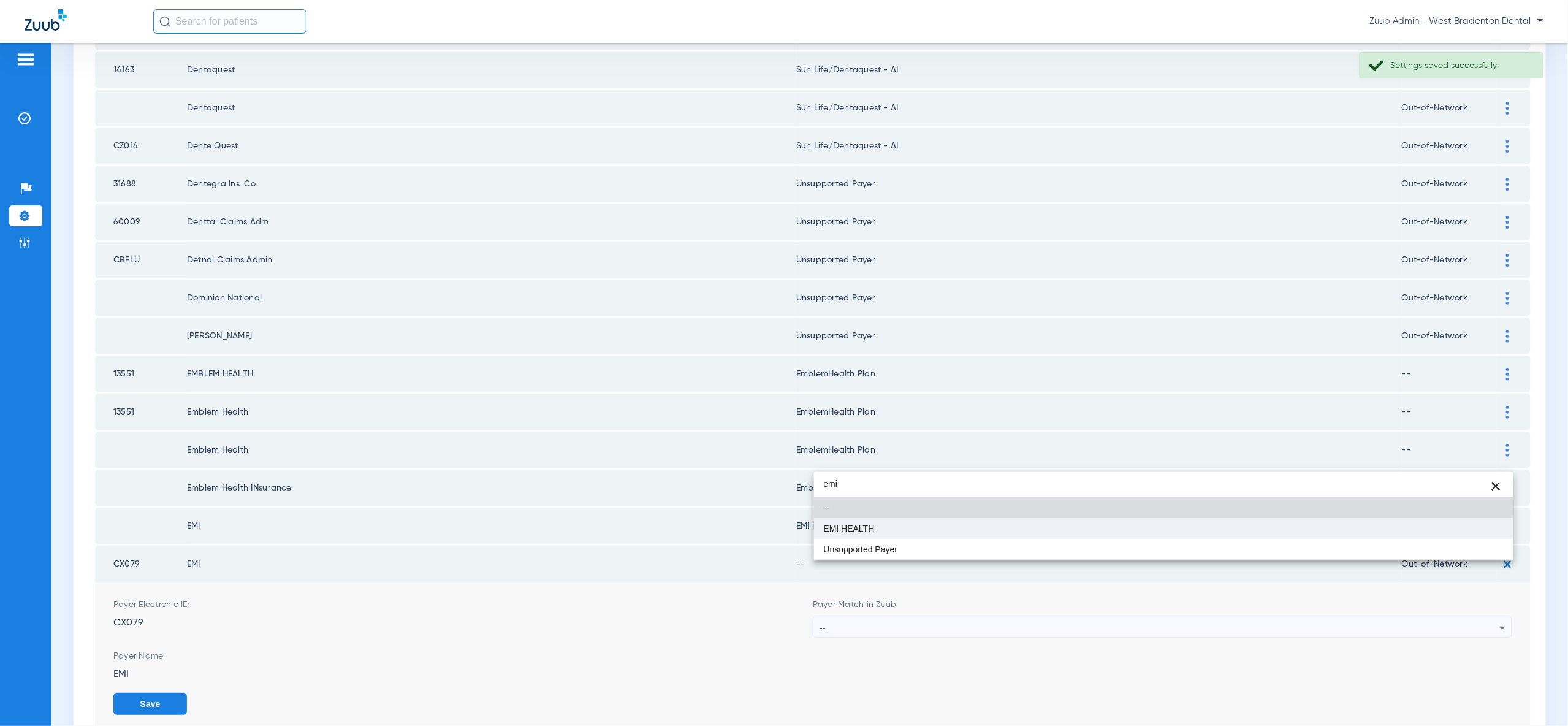
type input "emi"
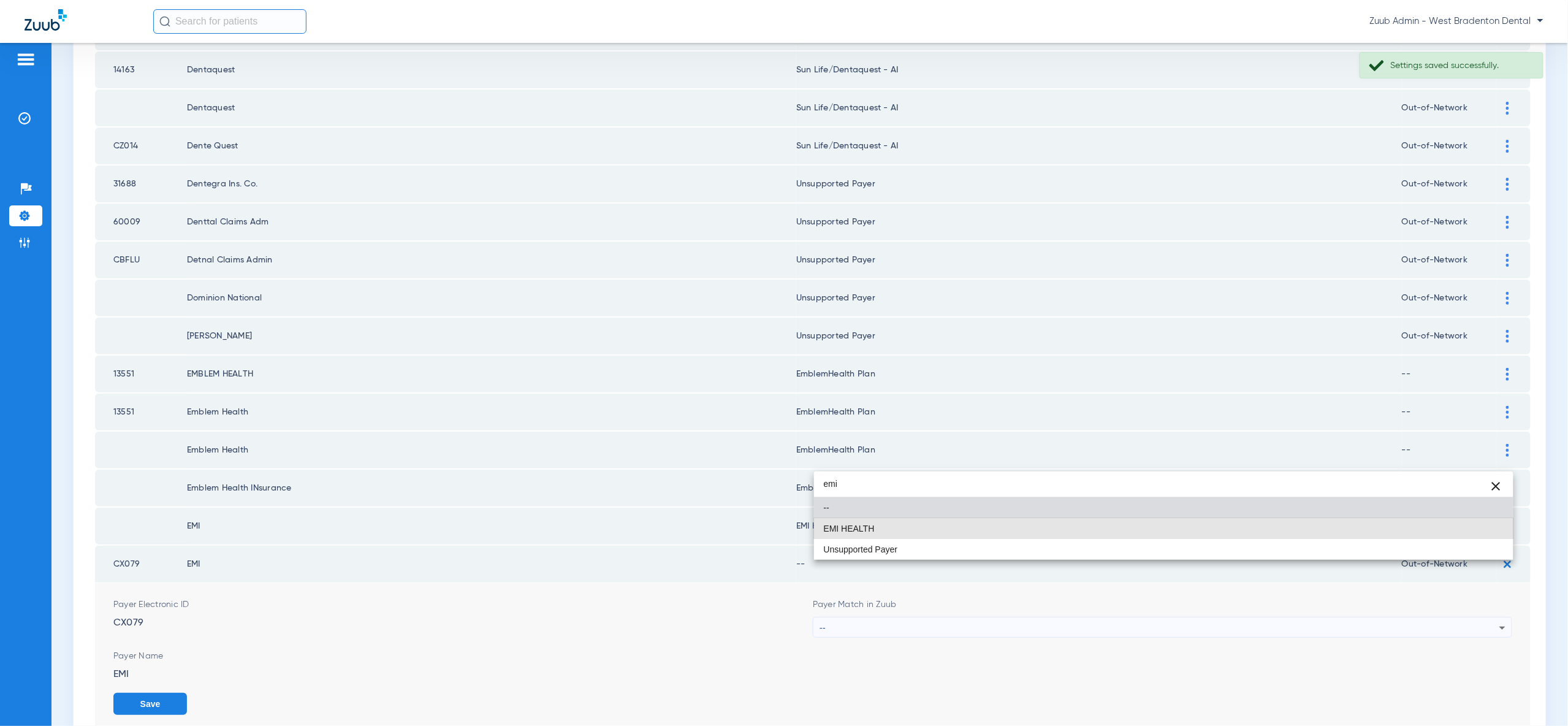
drag, startPoint x: 1486, startPoint y: 534, endPoint x: 1493, endPoint y: 589, distance: 55.4
click at [1487, 534] on mat-option "EMI HEALTH" at bounding box center [1163, 529] width 699 height 21
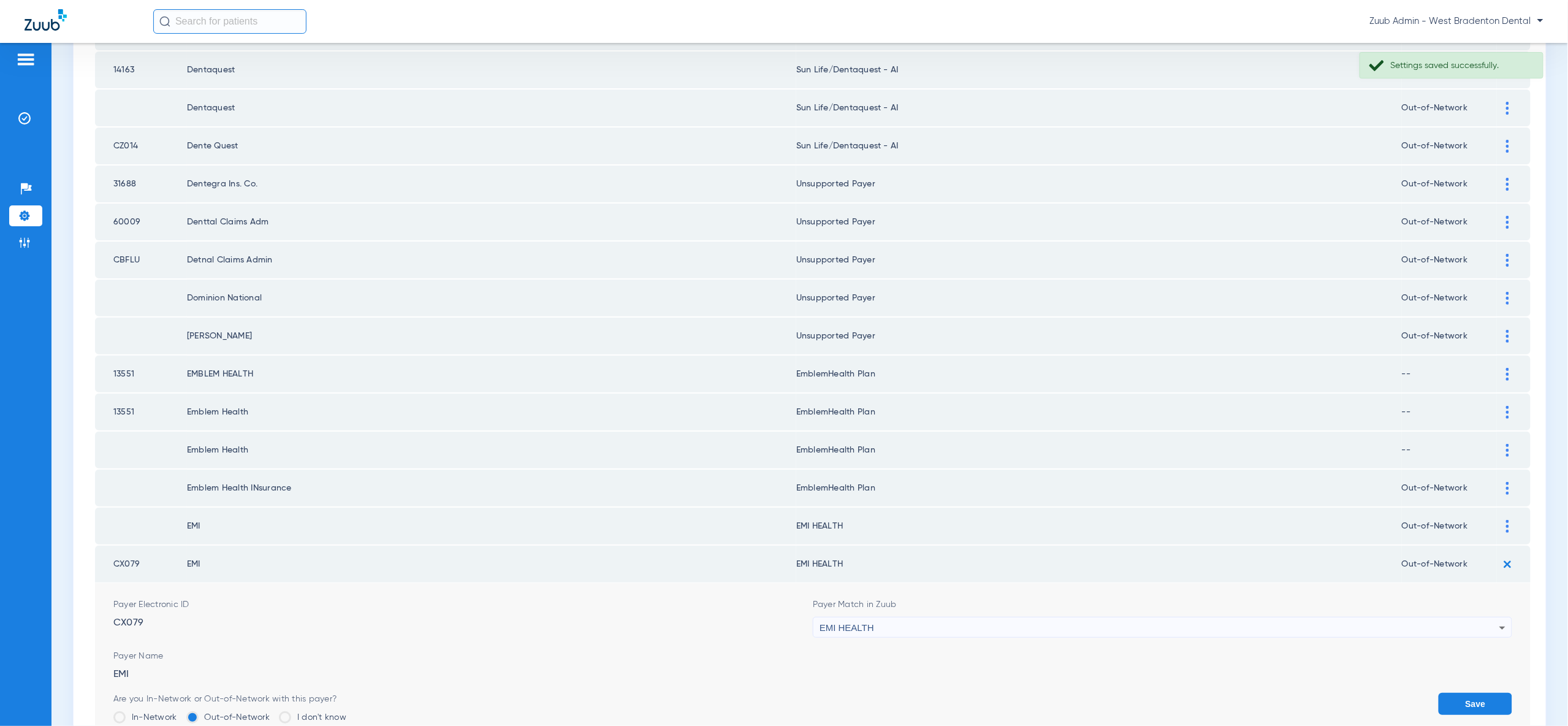
click at [1481, 693] on button "Save" at bounding box center [1475, 703] width 73 height 22
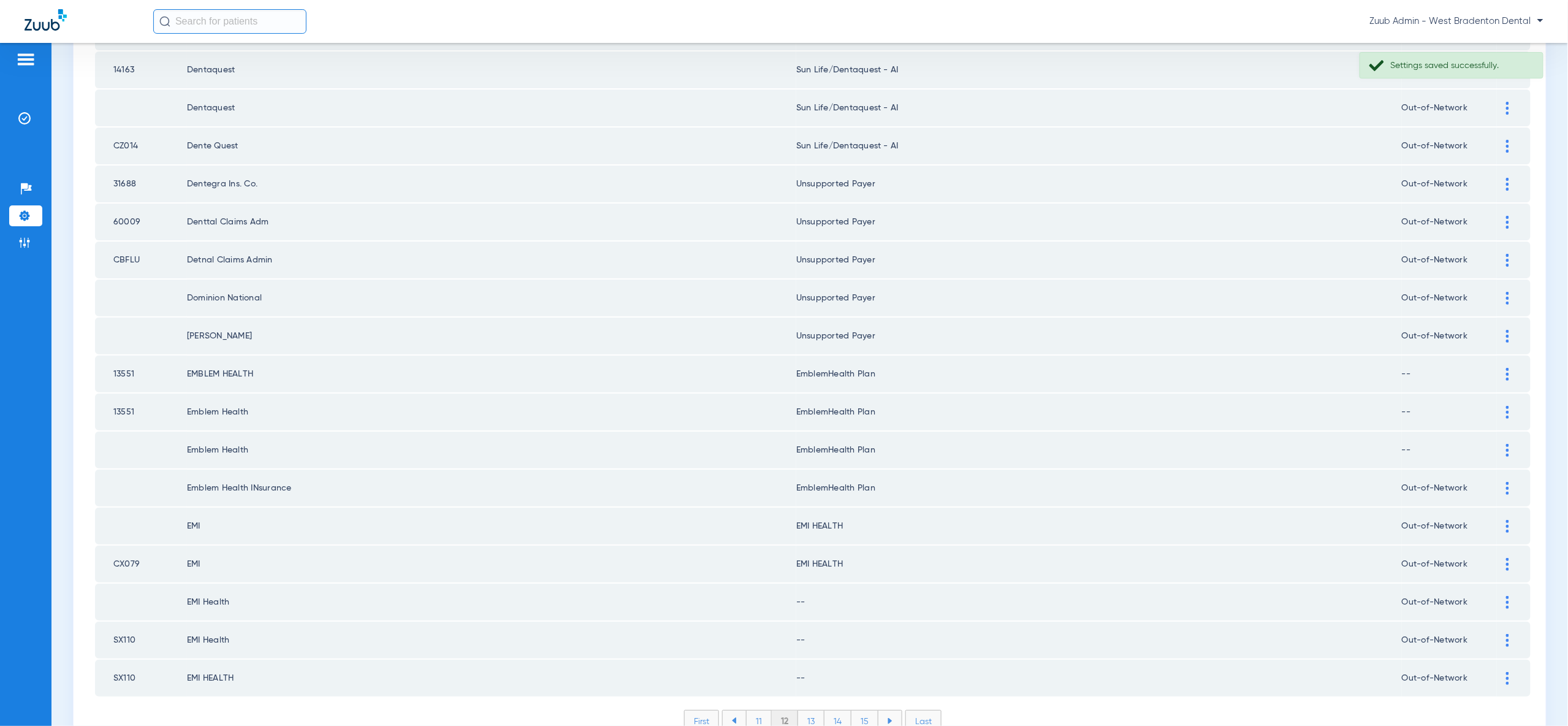
click at [1502, 597] on div at bounding box center [1507, 603] width 22 height 13
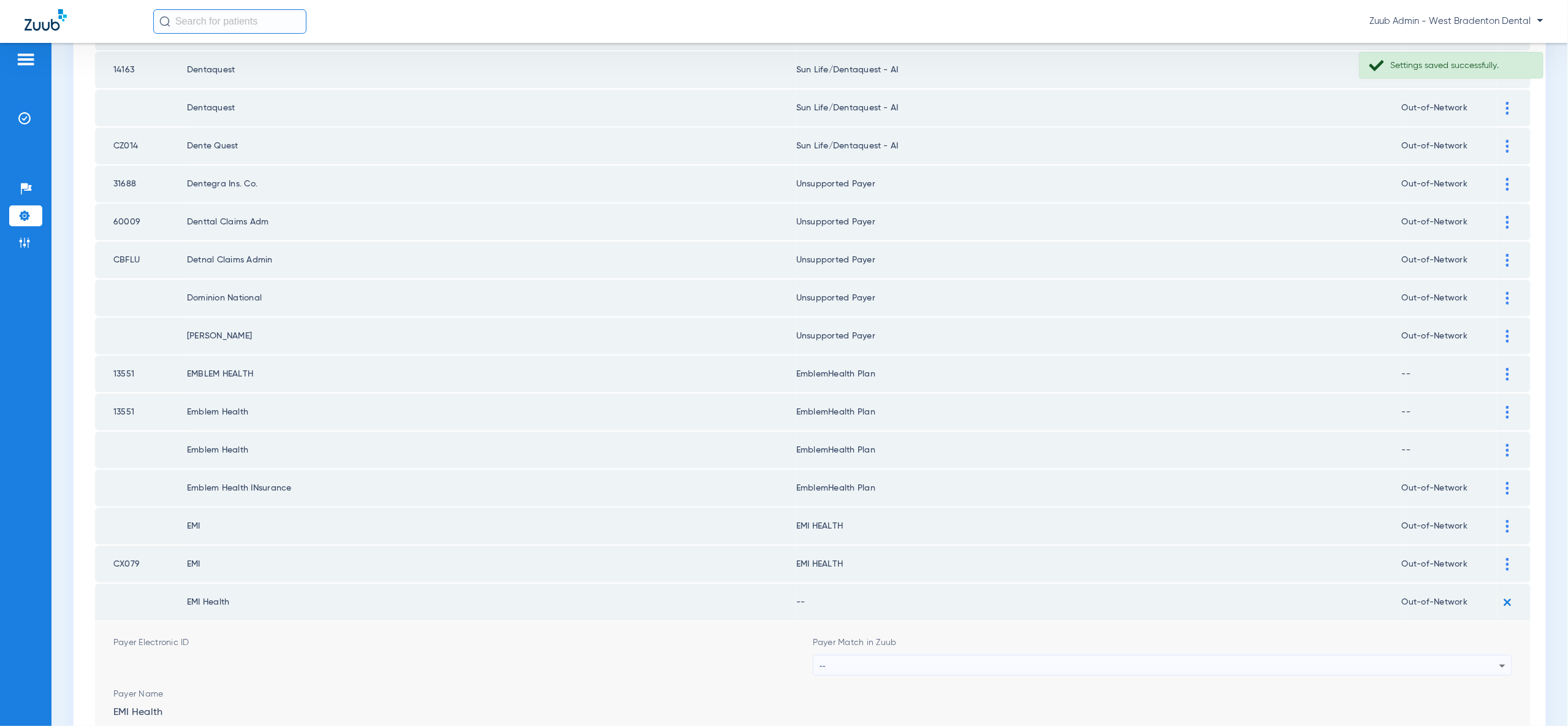
click at [1466, 656] on div "--" at bounding box center [1159, 666] width 680 height 21
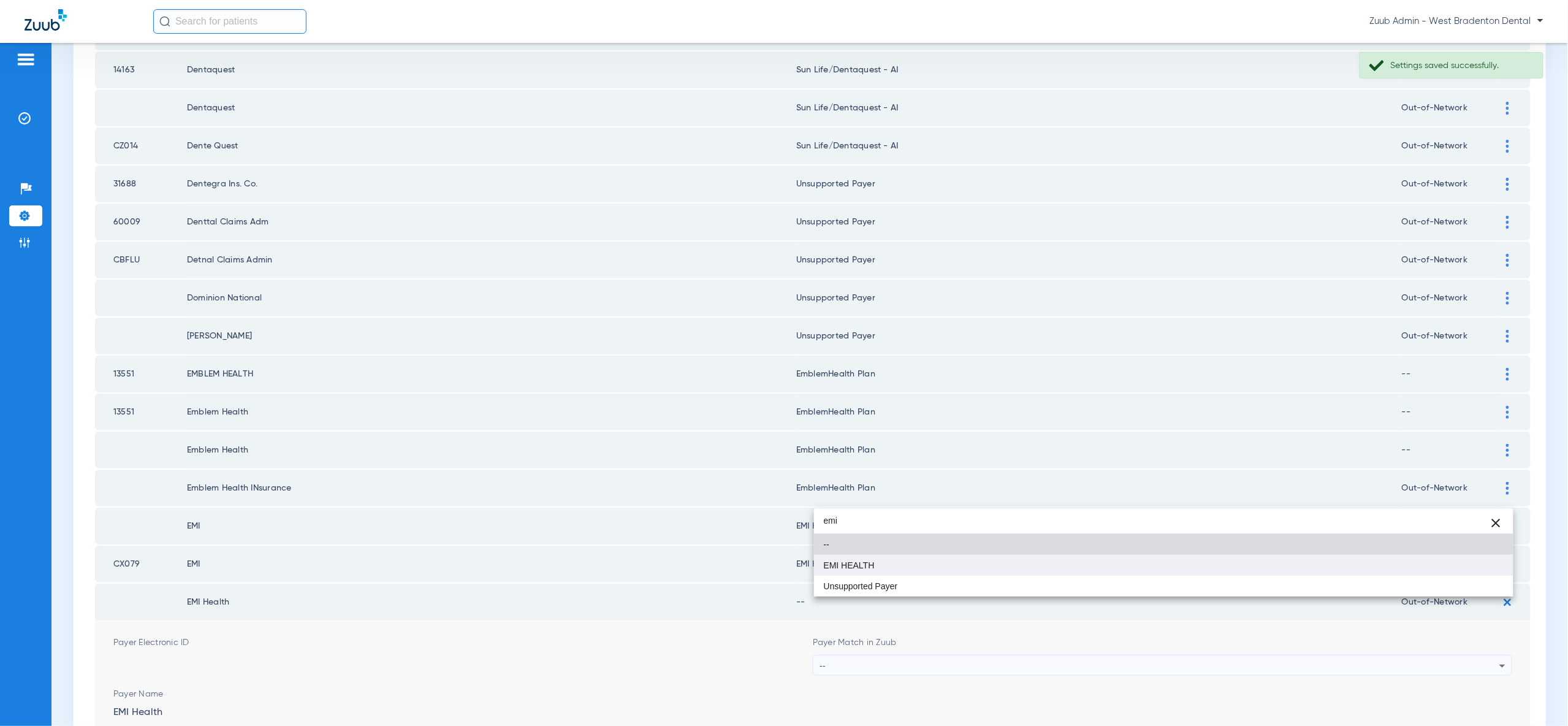
type input "emi"
drag, startPoint x: 1470, startPoint y: 558, endPoint x: 1474, endPoint y: 582, distance: 24.3
click at [1470, 558] on mat-option "EMI HEALTH" at bounding box center [1163, 565] width 699 height 21
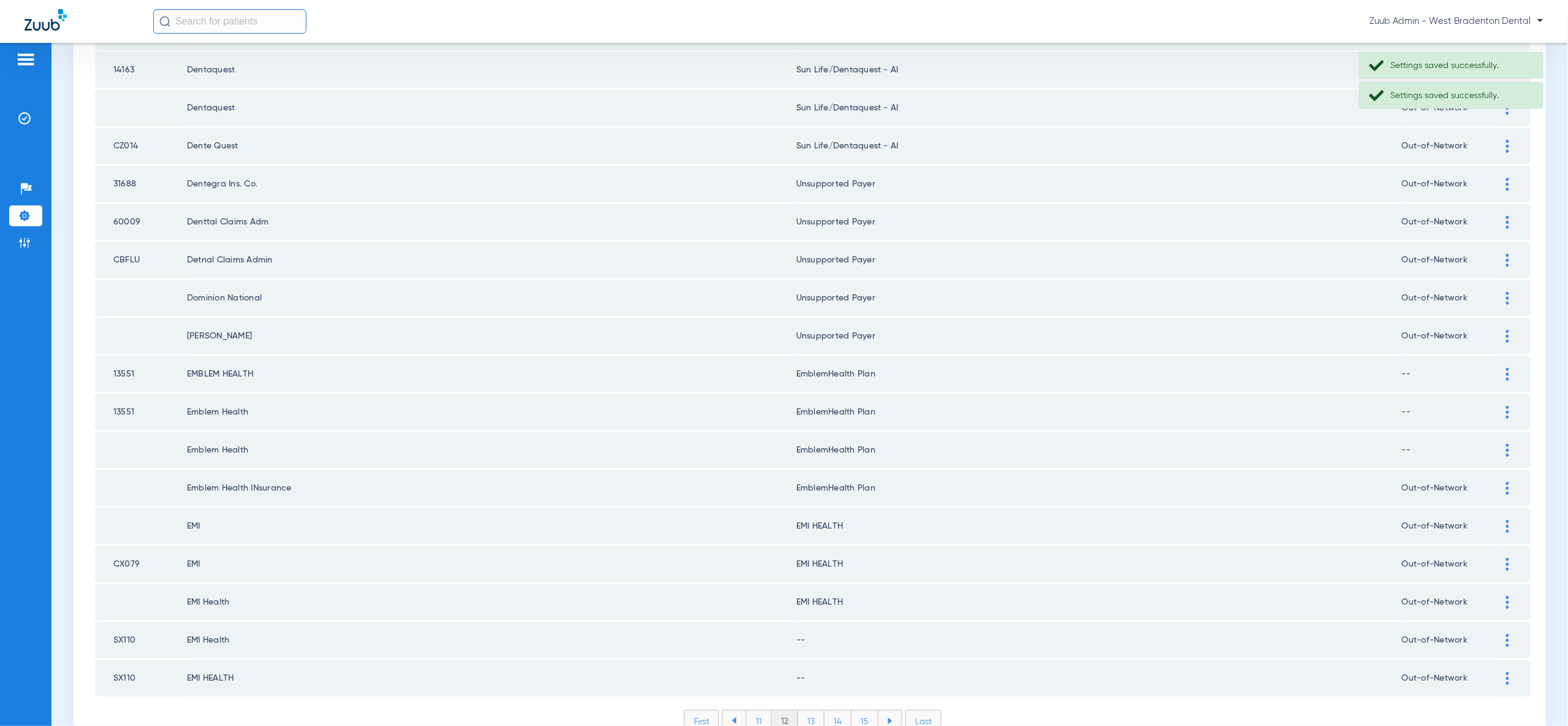
click at [1504, 634] on div at bounding box center [1507, 640] width 22 height 13
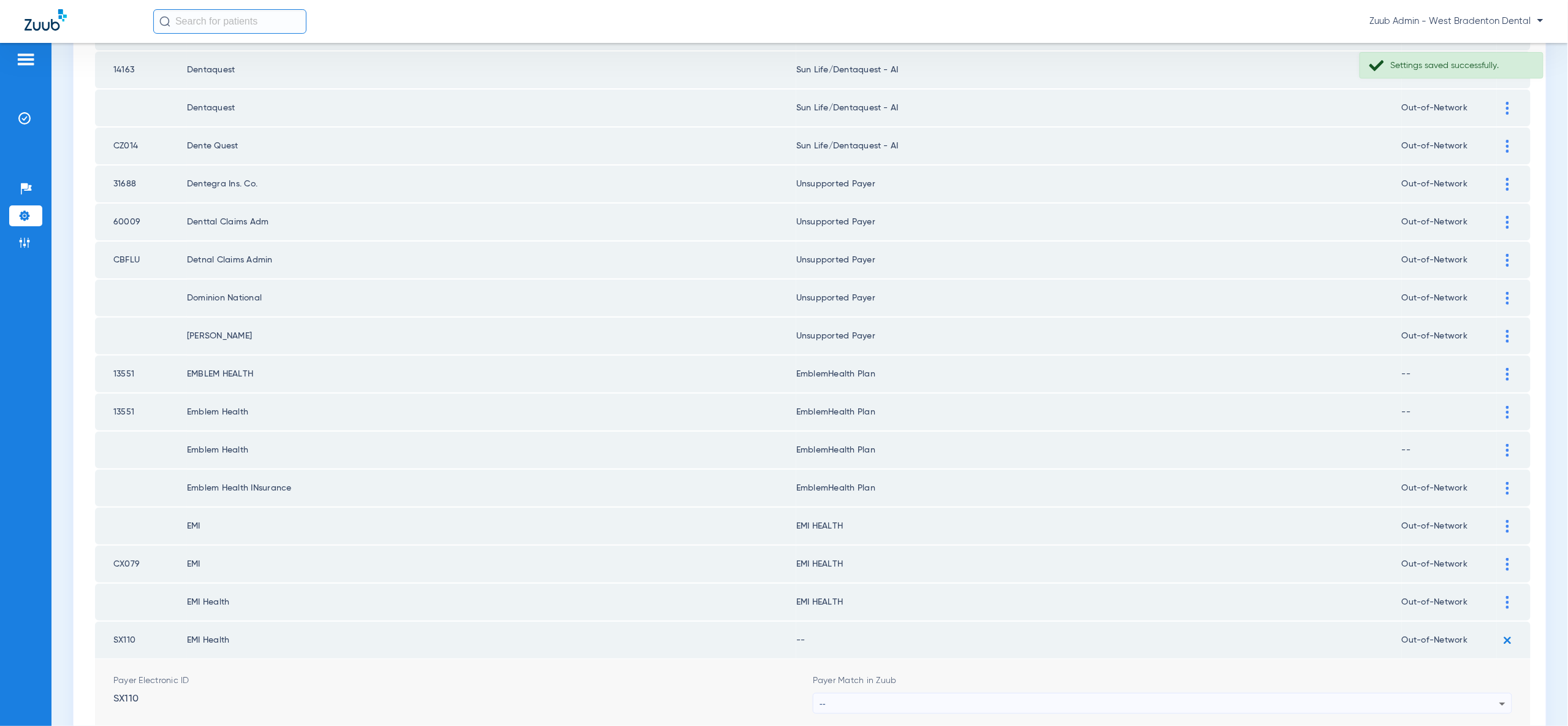
click at [1457, 694] on div "--" at bounding box center [1159, 704] width 680 height 21
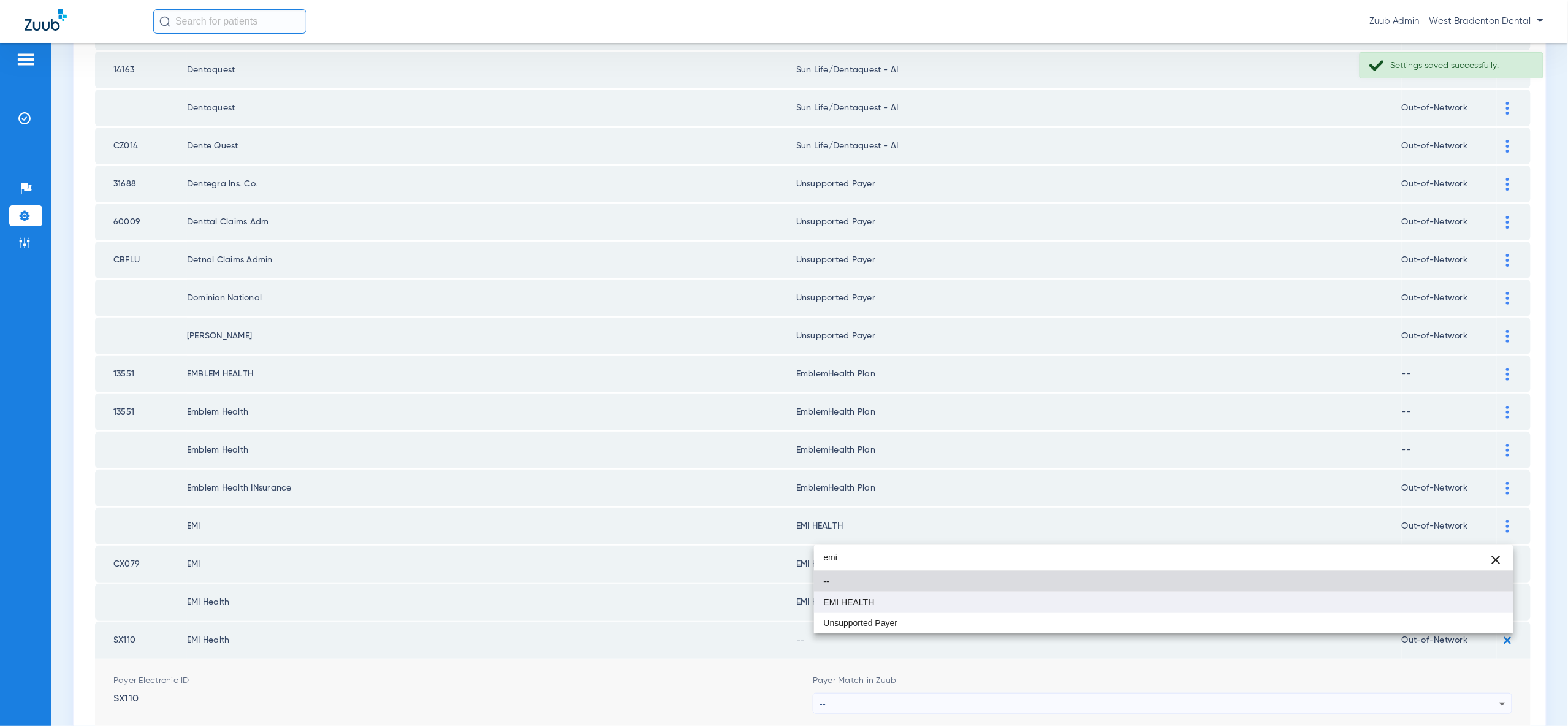
type input "emi"
drag, startPoint x: 1466, startPoint y: 604, endPoint x: 1470, endPoint y: 636, distance: 32.2
click at [1466, 604] on mat-option "EMI HEALTH" at bounding box center [1163, 602] width 699 height 21
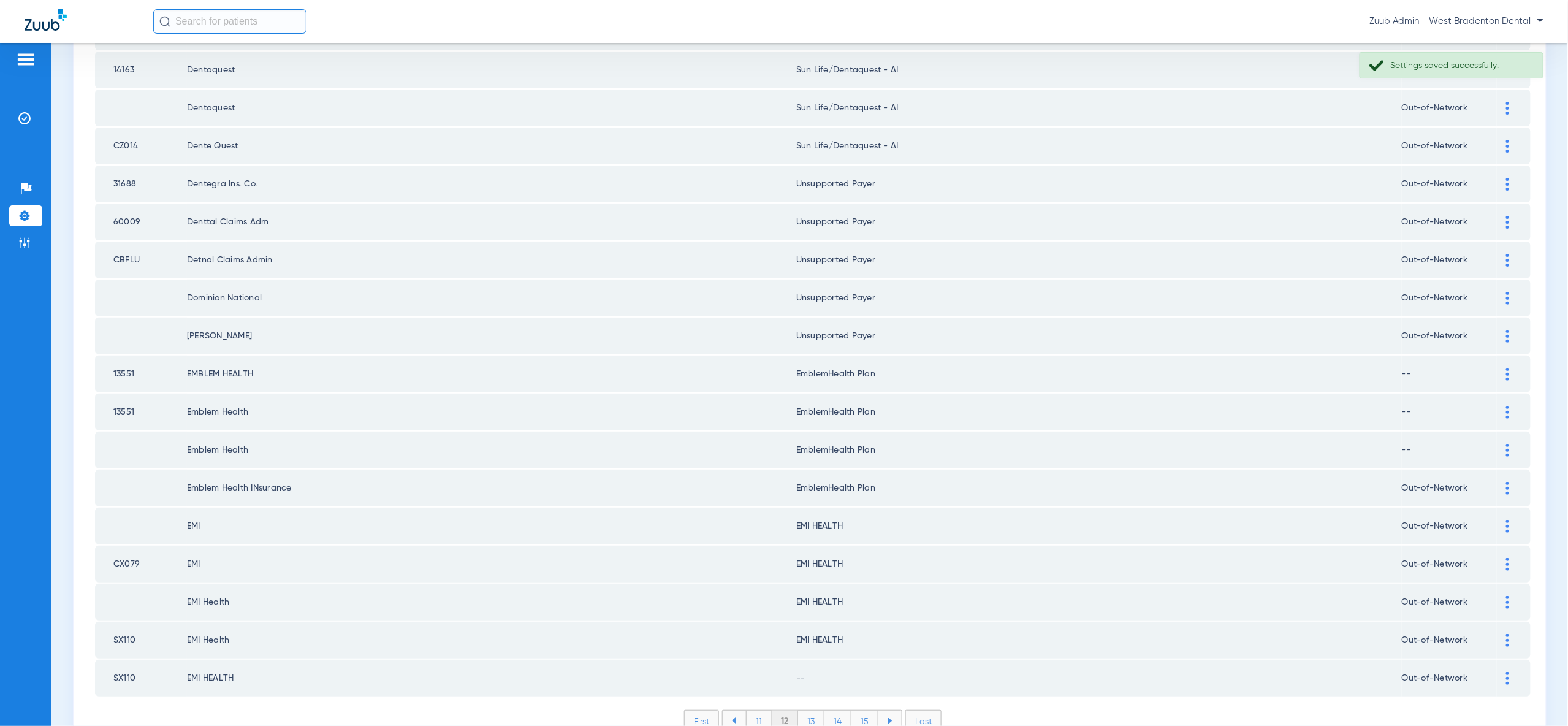
click at [1510, 672] on div at bounding box center [1507, 678] width 22 height 13
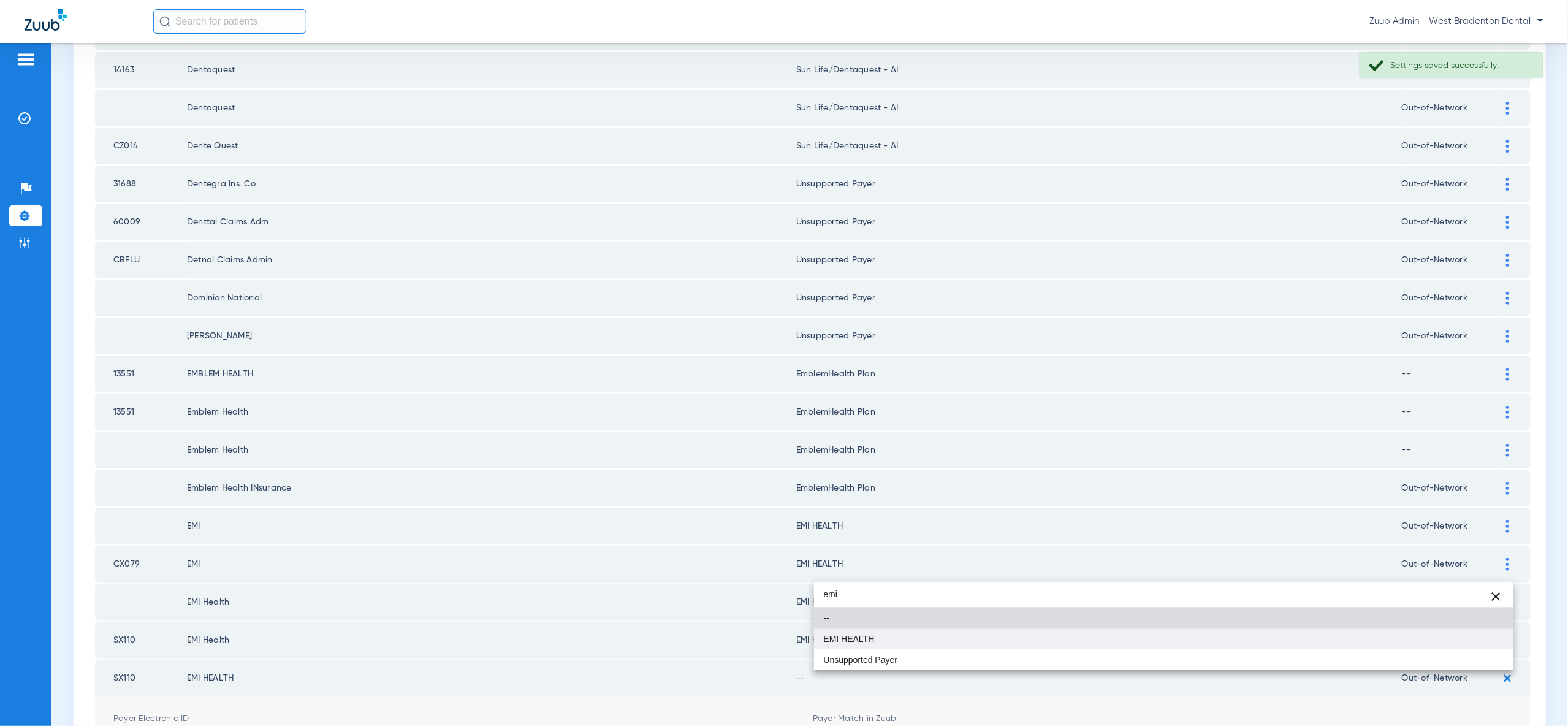
type input "emi"
click at [1478, 643] on mat-option "EMI HEALTH" at bounding box center [1163, 639] width 699 height 21
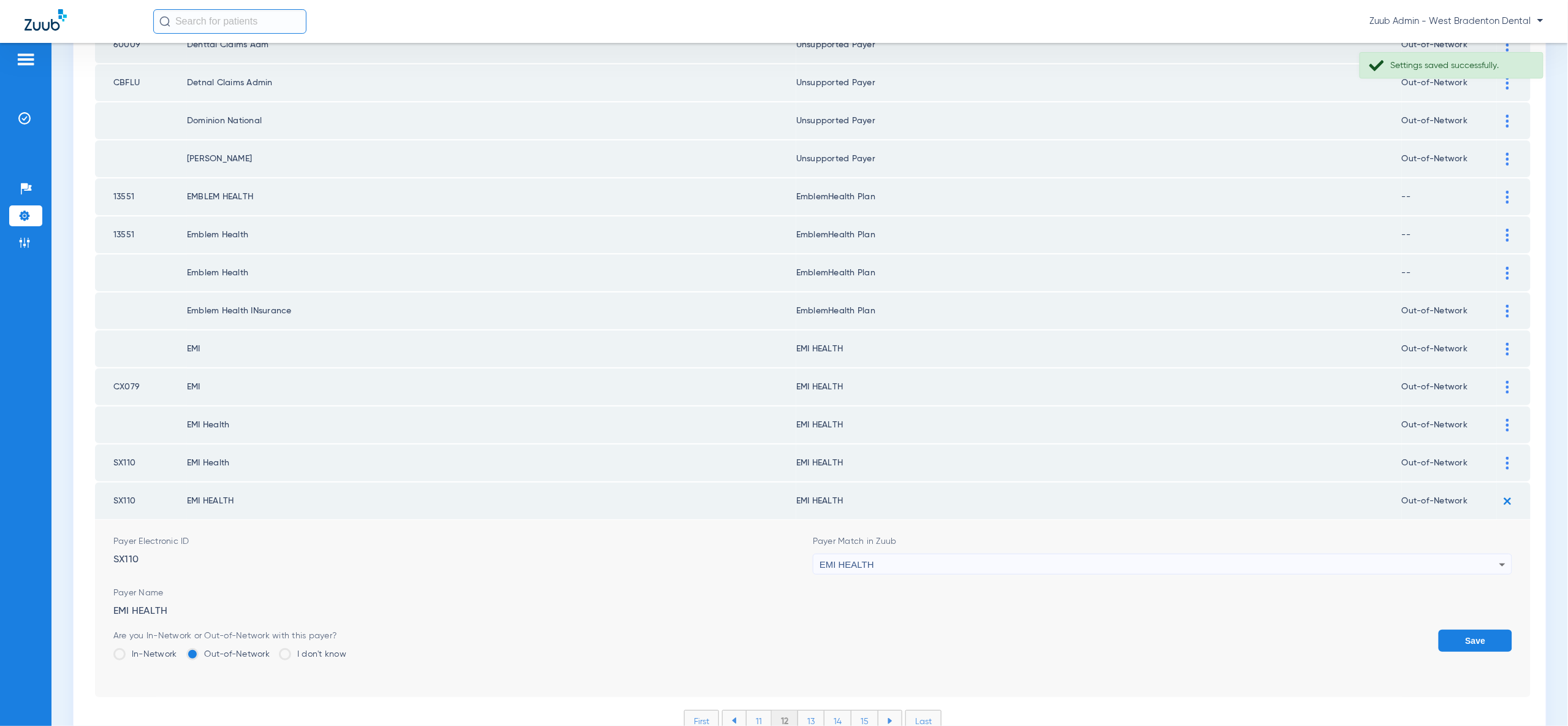
drag, startPoint x: 1476, startPoint y: 577, endPoint x: 1451, endPoint y: 577, distance: 25.0
click at [1475, 630] on button "Save" at bounding box center [1475, 640] width 73 height 22
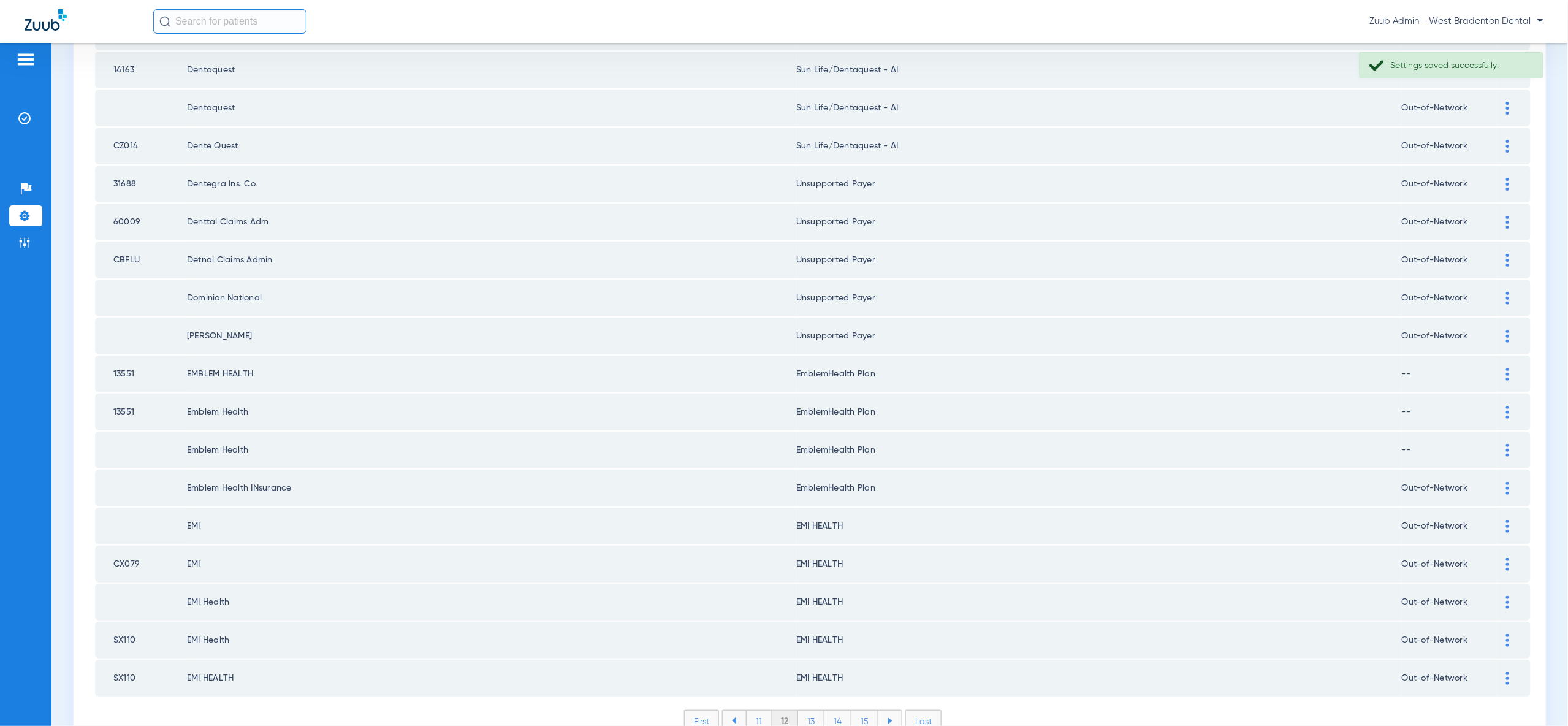
click at [803, 711] on li "13" at bounding box center [811, 721] width 27 height 21
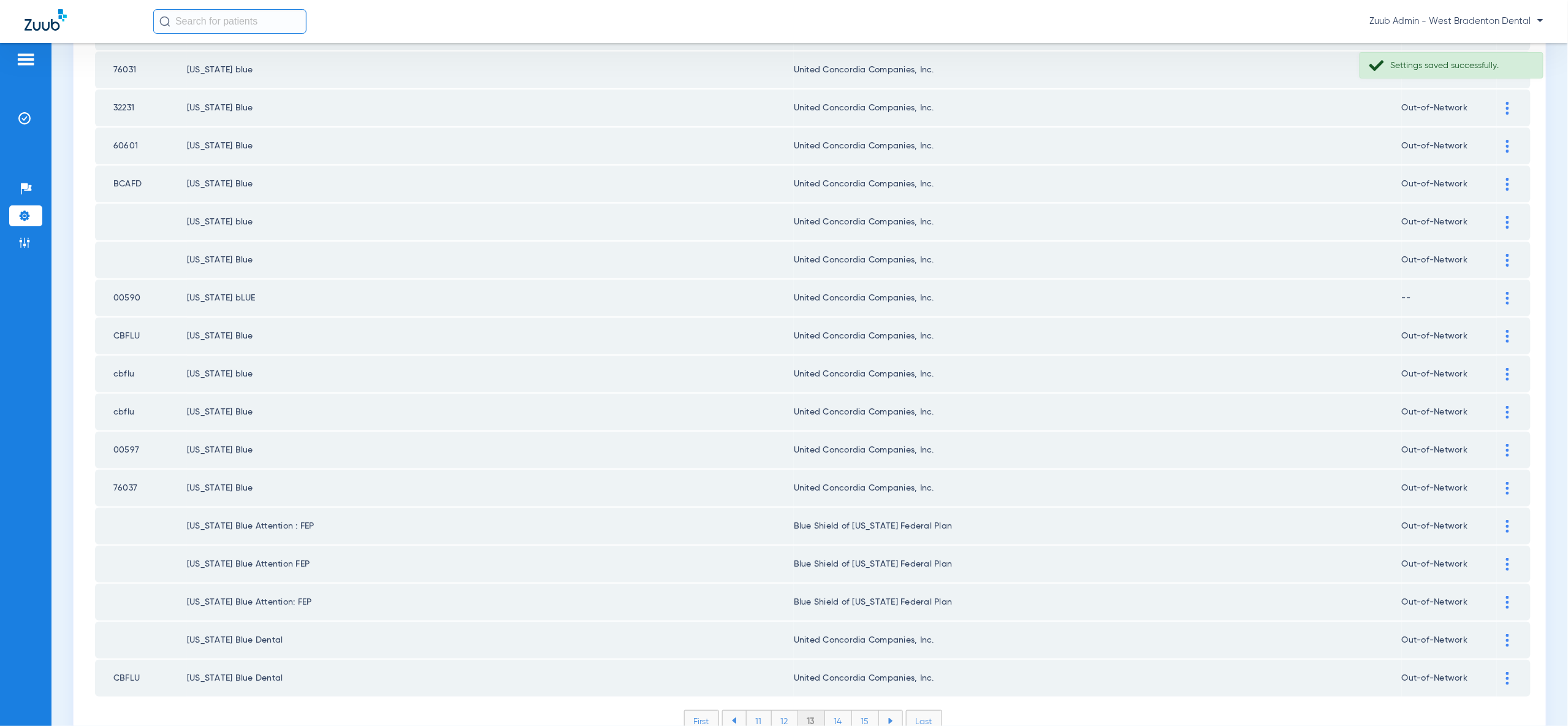
click at [768, 711] on li "11" at bounding box center [758, 721] width 26 height 21
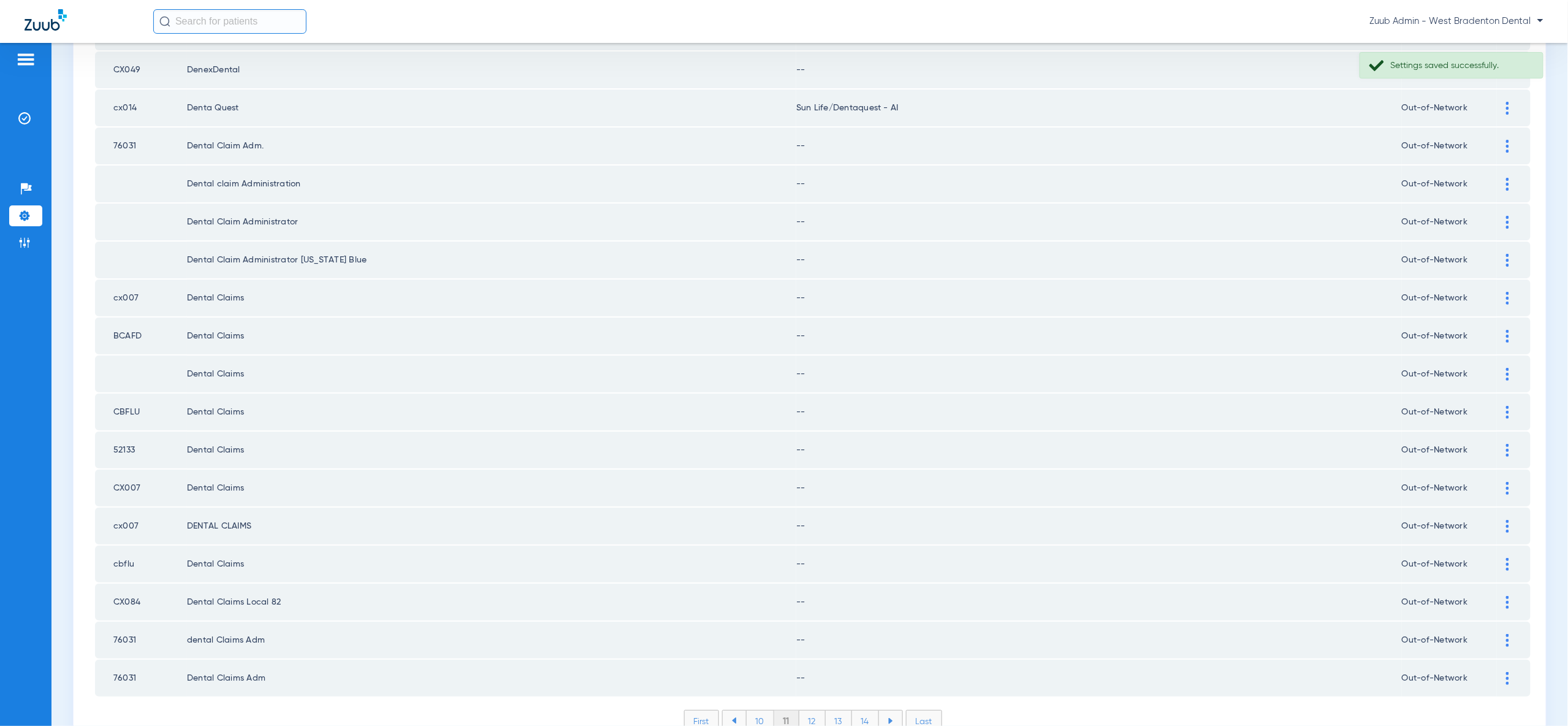
click at [785, 711] on li "11" at bounding box center [786, 721] width 25 height 21
click at [814, 711] on li "12" at bounding box center [813, 721] width 27 height 21
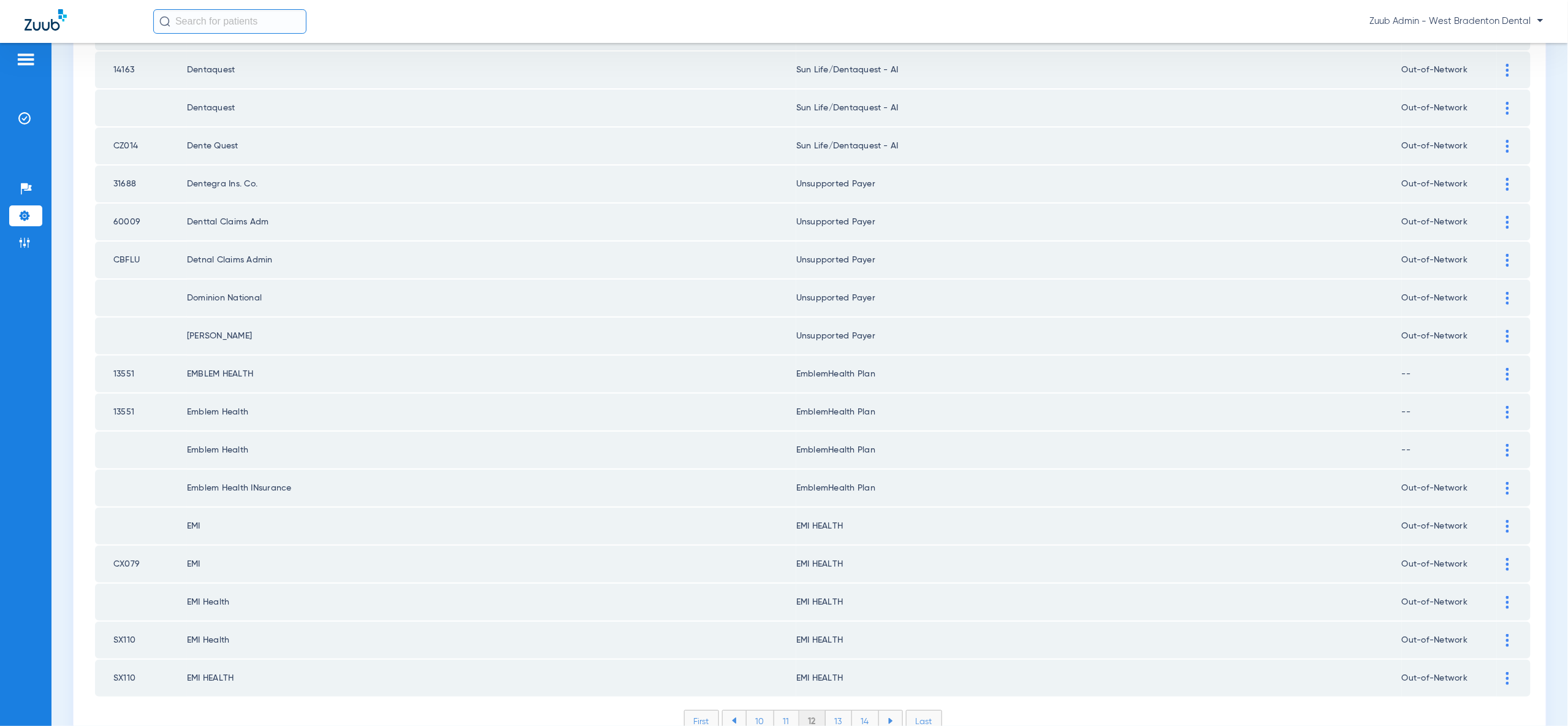
click at [788, 711] on li "11" at bounding box center [786, 721] width 25 height 21
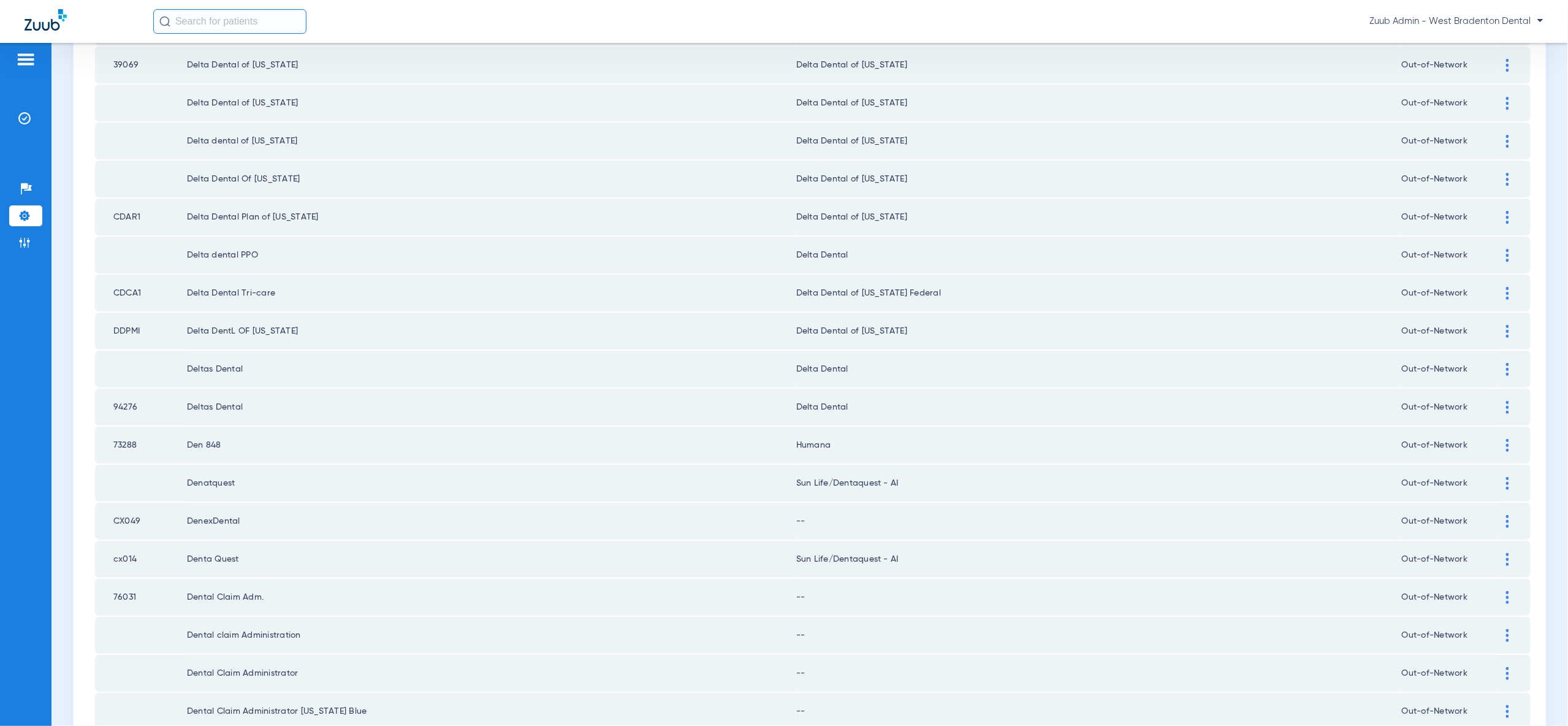
scroll to position [977, 0]
click at [1506, 363] on img at bounding box center [1507, 369] width 3 height 13
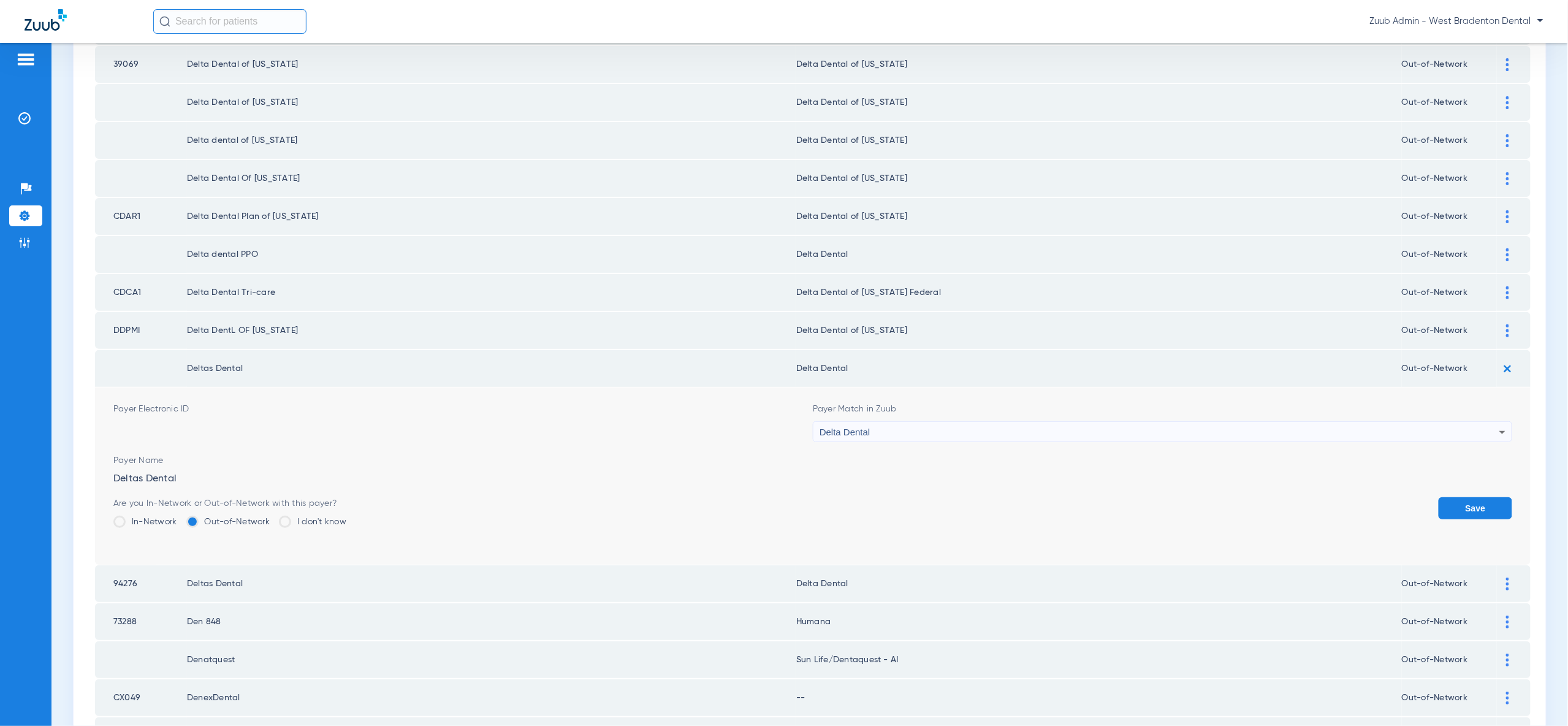
click at [1481, 422] on div "Delta Dental" at bounding box center [1159, 432] width 680 height 21
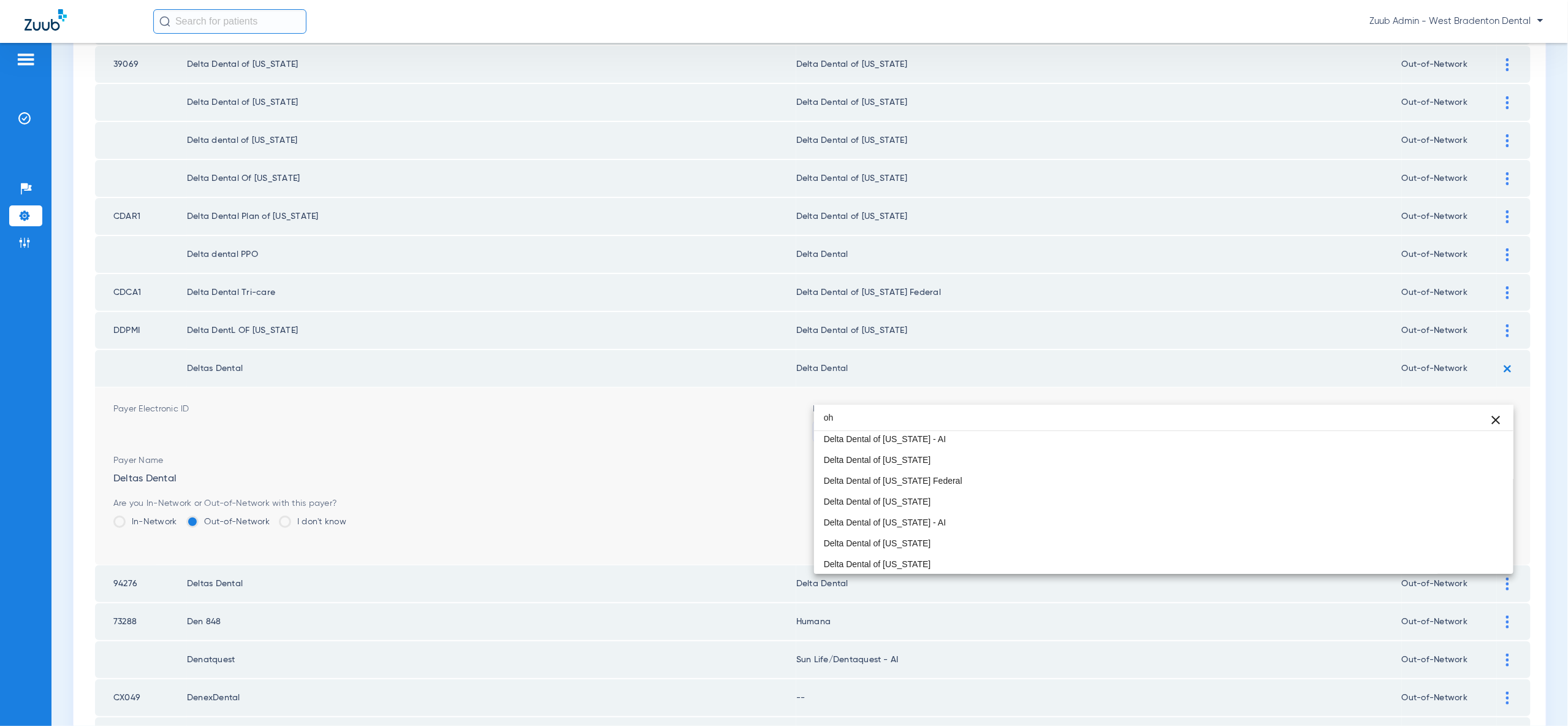
scroll to position [26, 0]
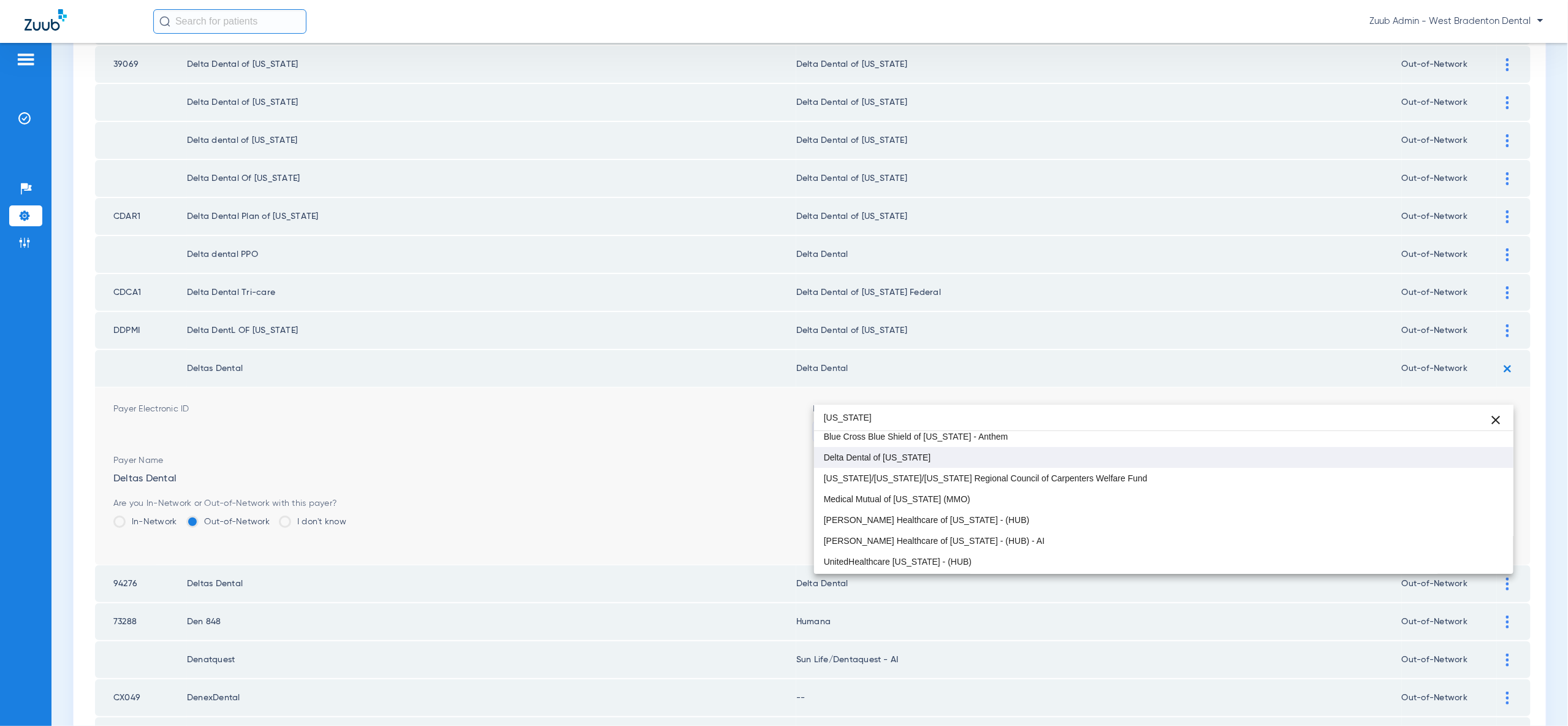
type input "ohio"
drag, startPoint x: 1299, startPoint y: 460, endPoint x: 1416, endPoint y: 473, distance: 117.7
click at [1300, 460] on mat-option "Delta Dental of [US_STATE]" at bounding box center [1163, 458] width 699 height 21
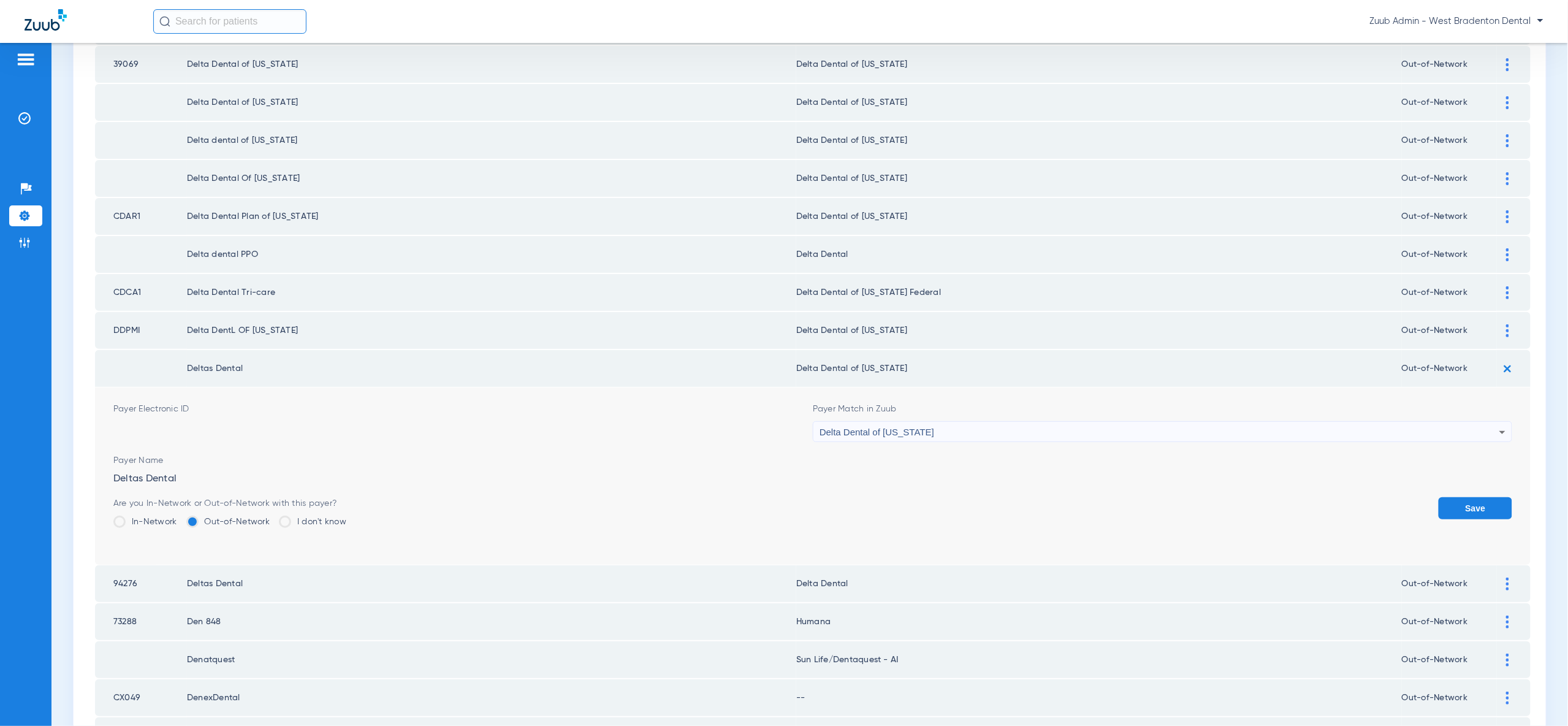
drag, startPoint x: 1466, startPoint y: 471, endPoint x: 1492, endPoint y: 430, distance: 48.5
click at [1466, 498] on button "Save" at bounding box center [1475, 508] width 73 height 22
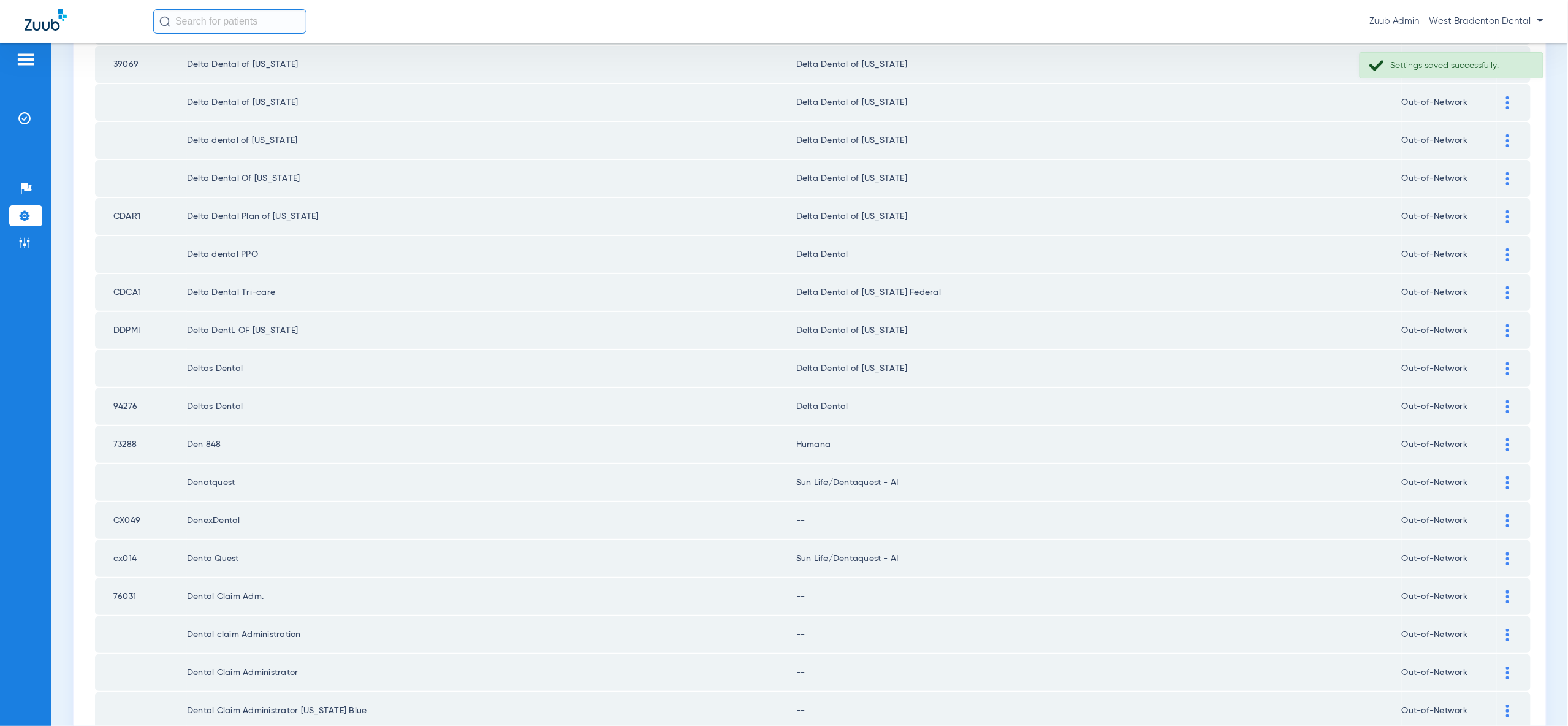
click at [1507, 401] on img at bounding box center [1507, 407] width 3 height 13
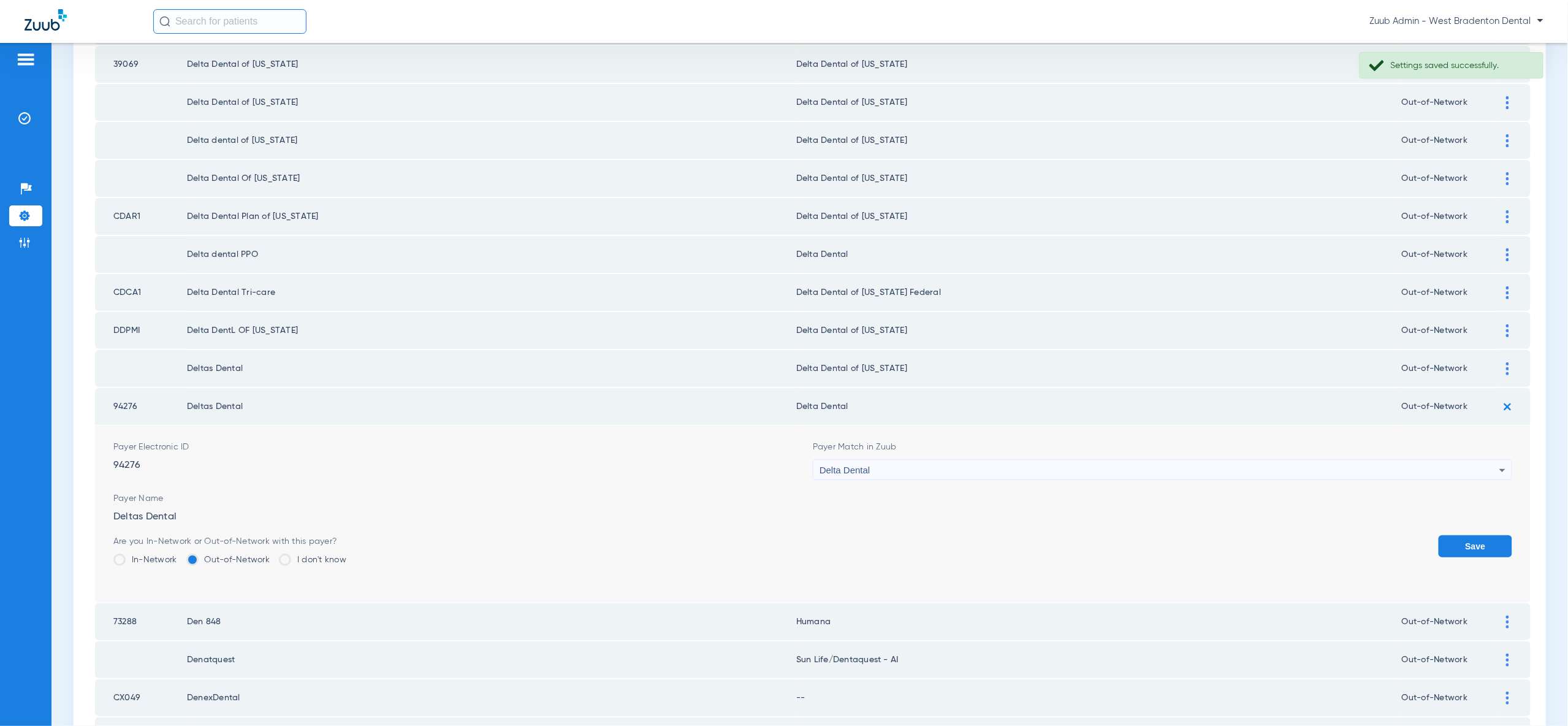
click at [1446, 460] on div "Delta Dental" at bounding box center [1159, 470] width 680 height 21
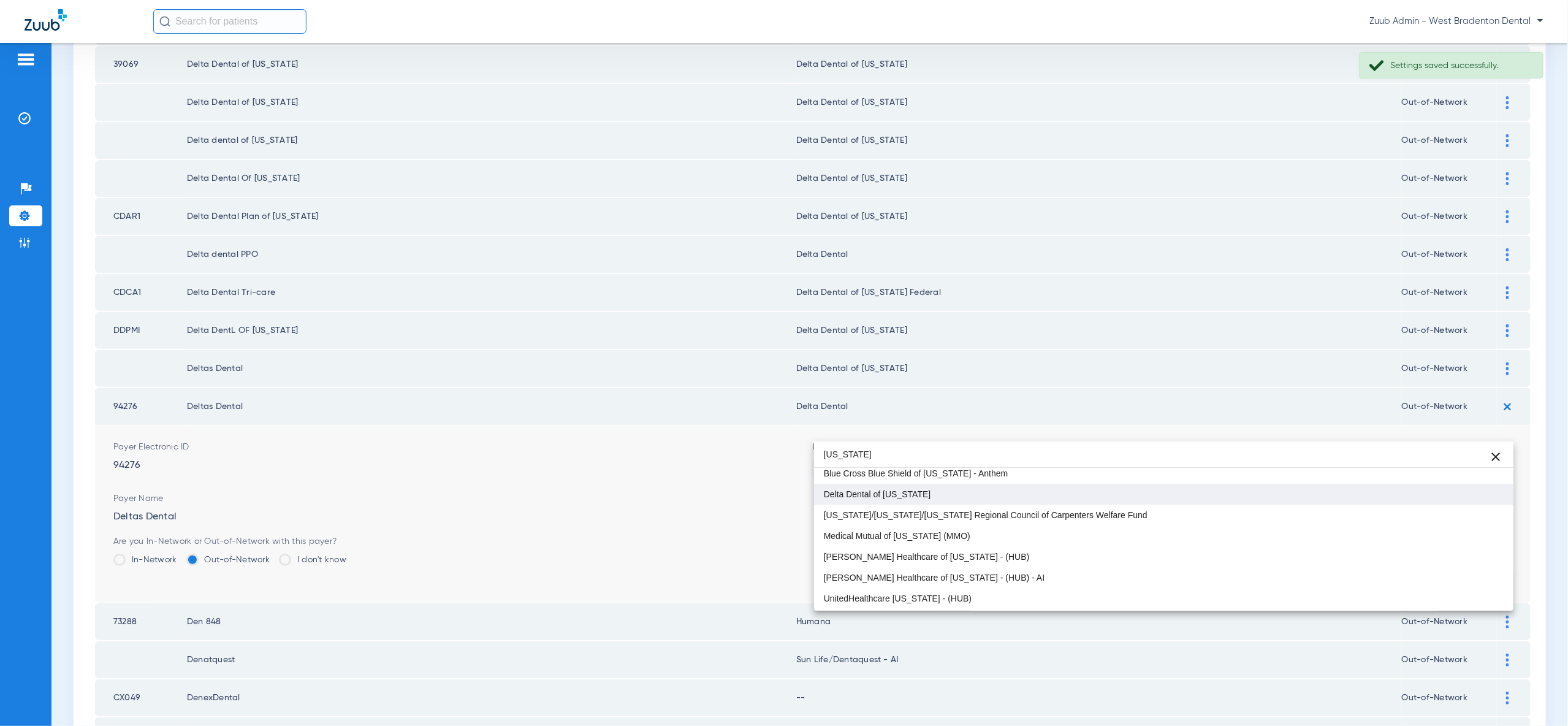
type input "ohio"
click at [1420, 502] on mat-option "Delta Dental of [US_STATE]" at bounding box center [1163, 495] width 699 height 21
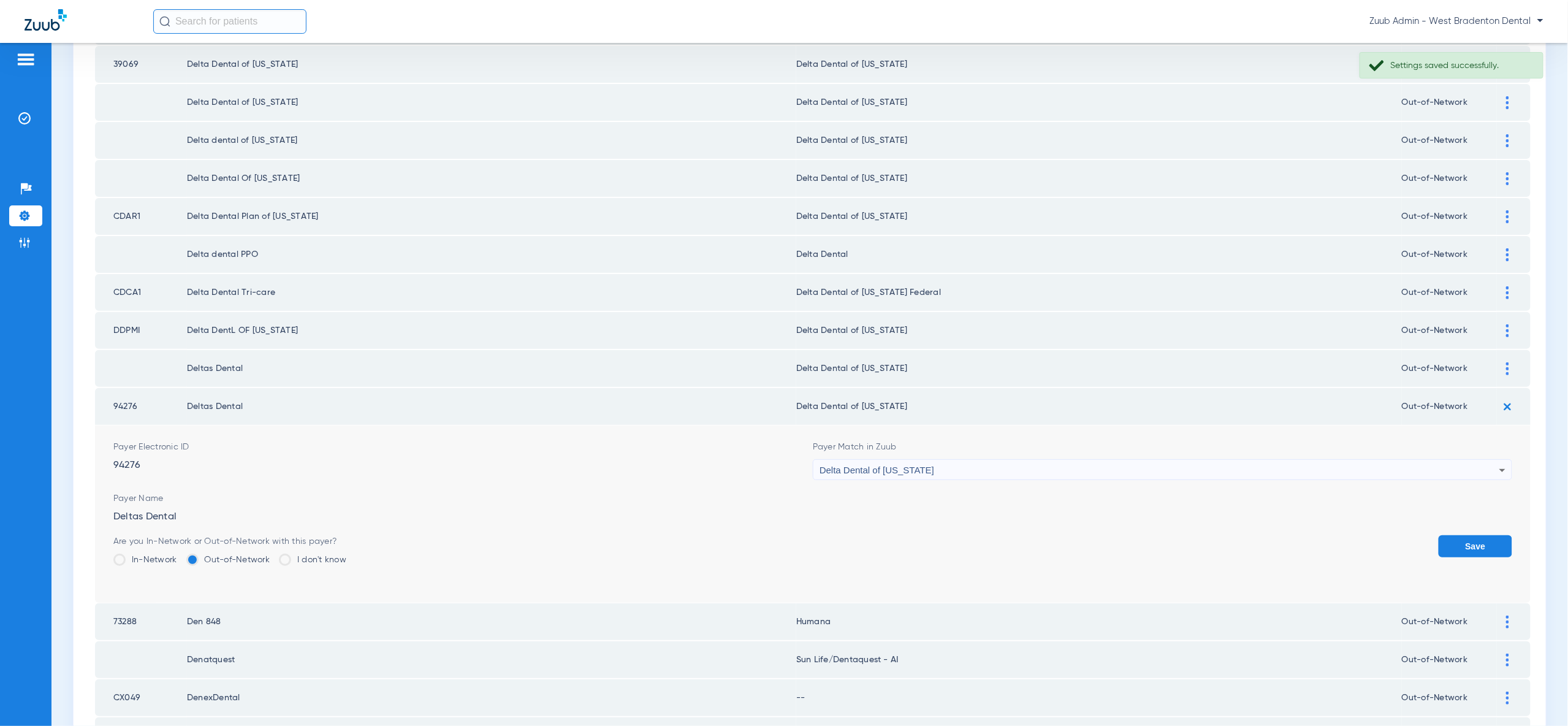
click at [1456, 536] on button "Save" at bounding box center [1475, 546] width 73 height 22
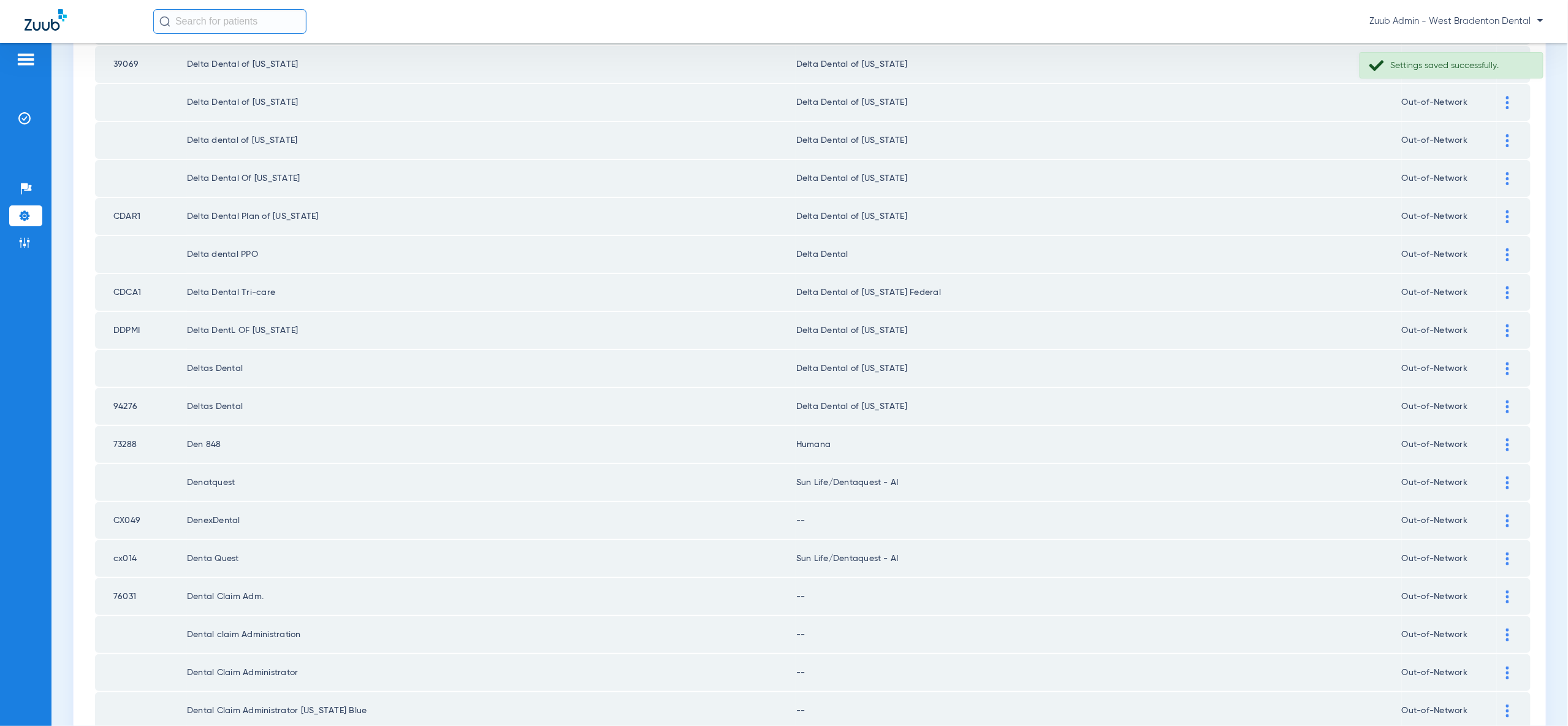
click at [1508, 515] on img at bounding box center [1507, 521] width 3 height 13
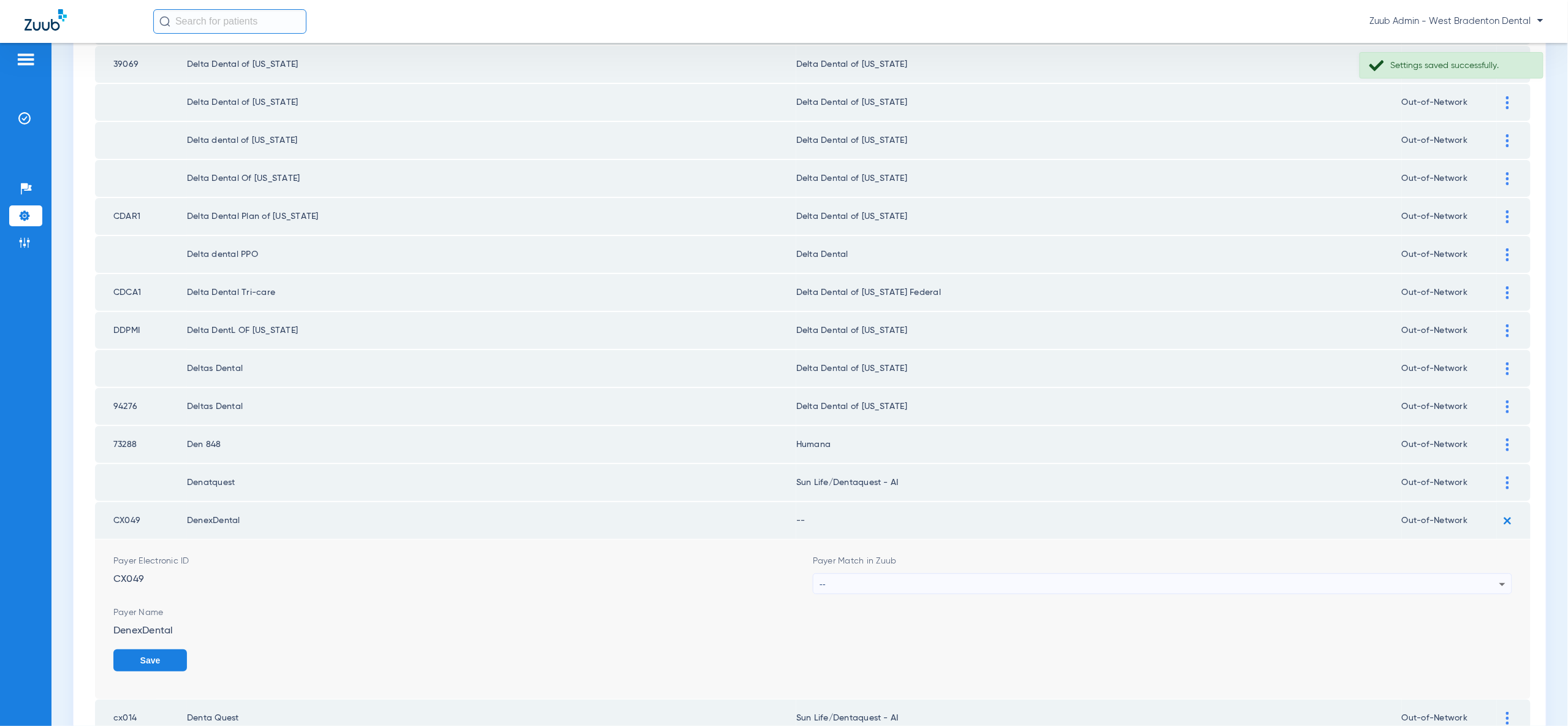
click at [1447, 574] on div "--" at bounding box center [1159, 584] width 680 height 21
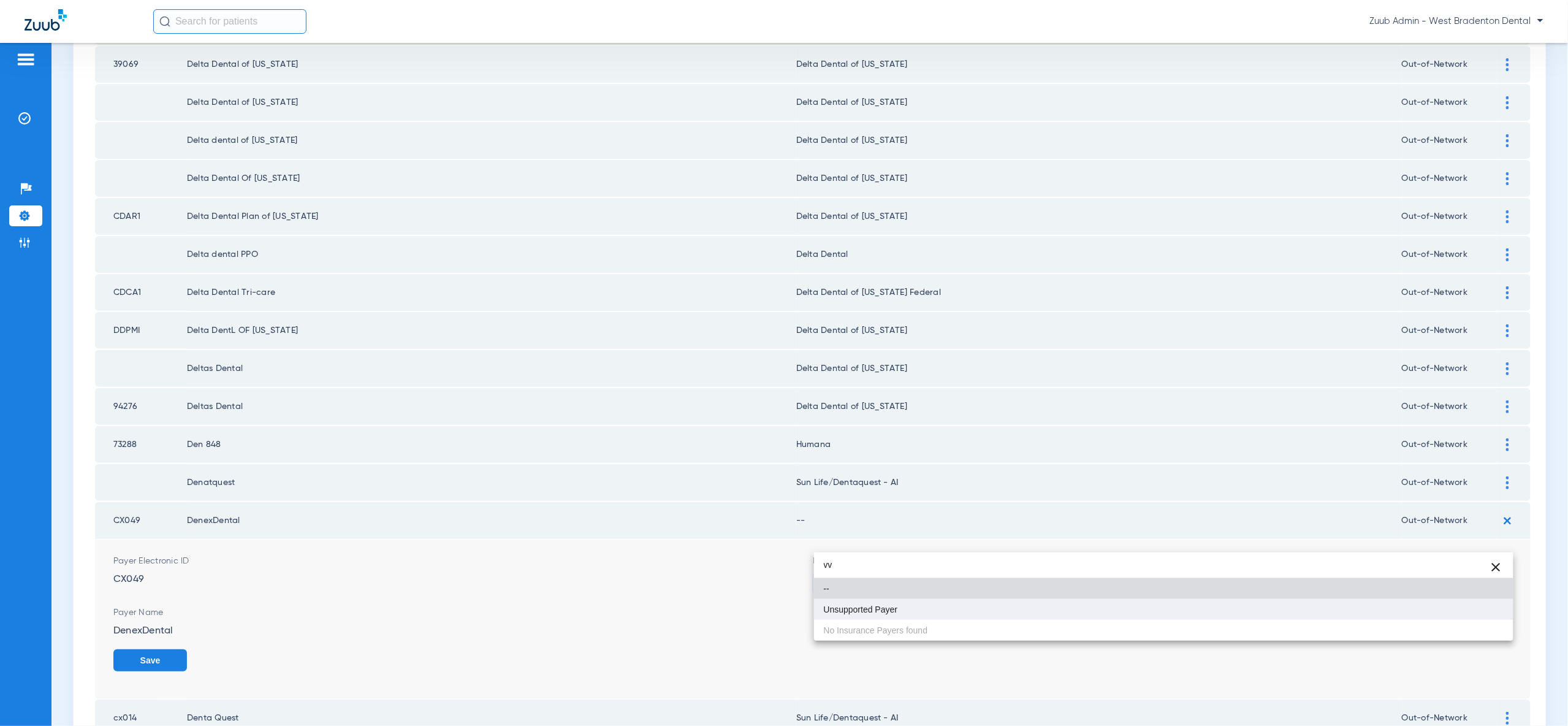
type input "vv"
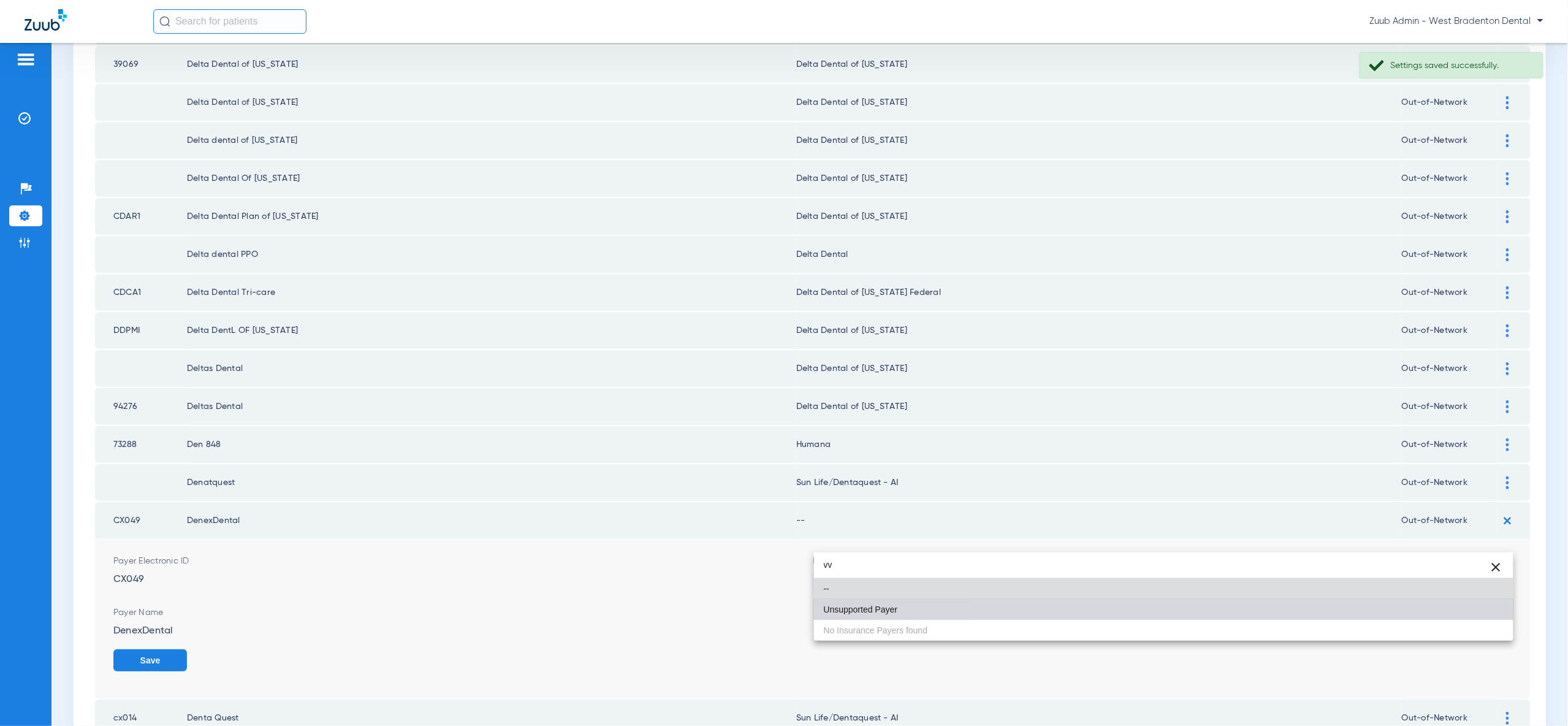
click at [1462, 608] on mat-option "Unsupported Payer" at bounding box center [1163, 610] width 699 height 21
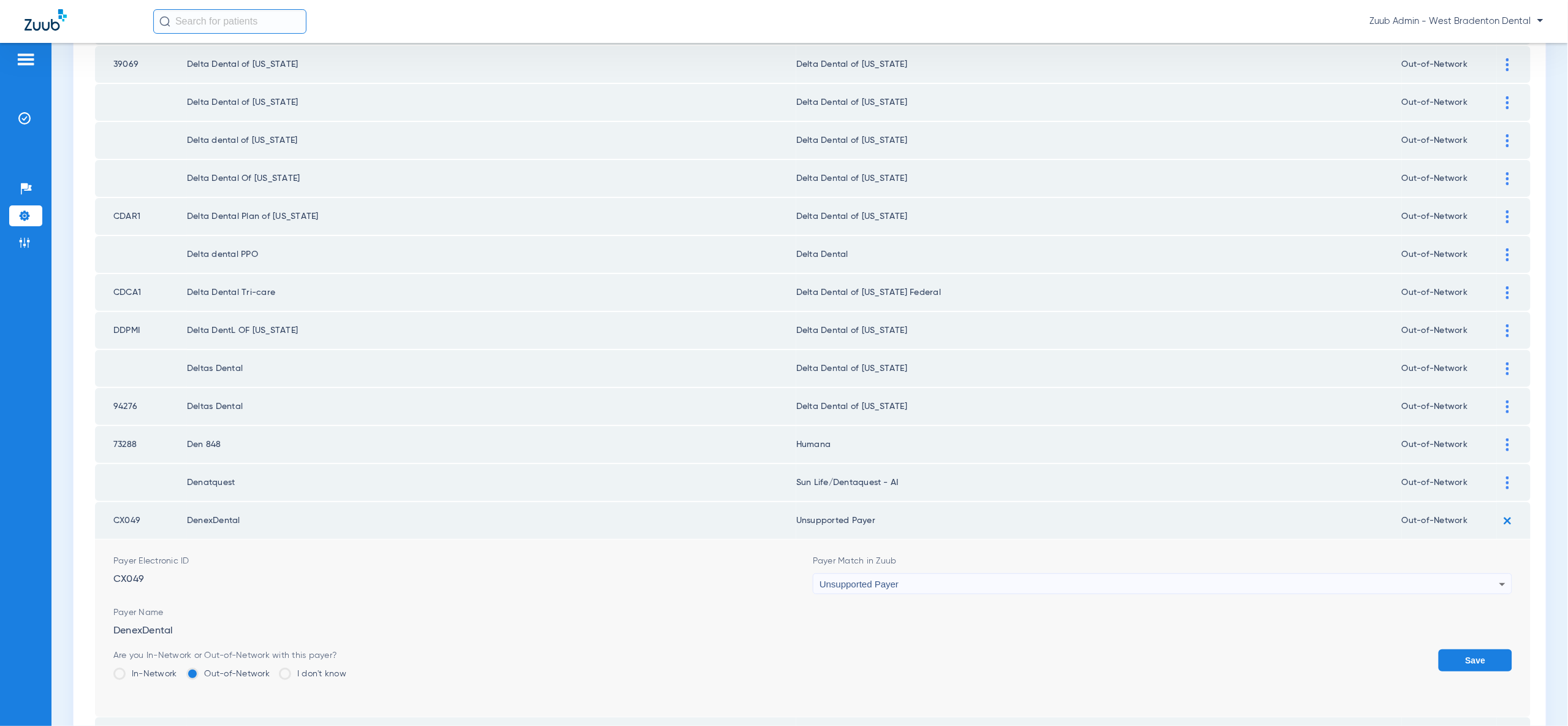
click at [1472, 650] on button "Save" at bounding box center [1475, 660] width 73 height 22
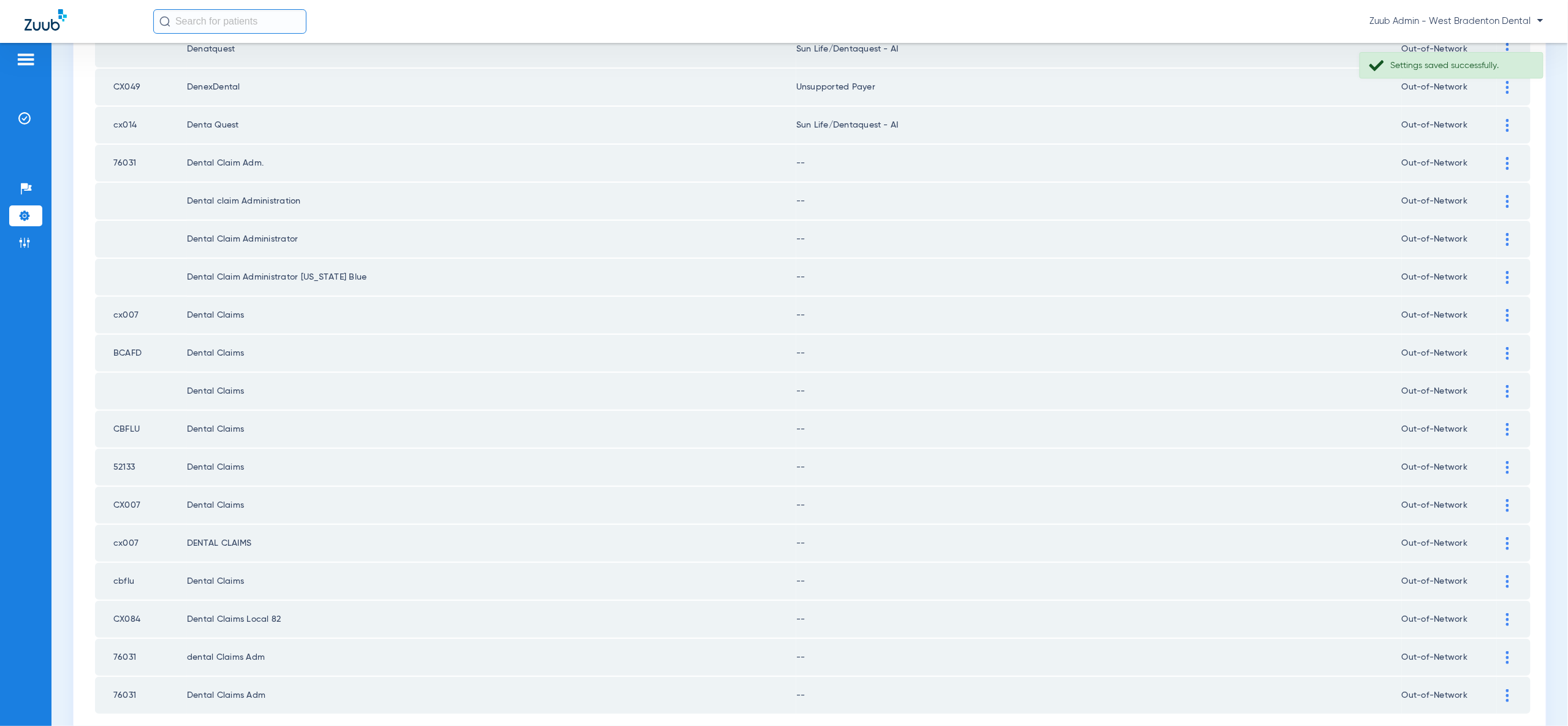
scroll to position [1428, 0]
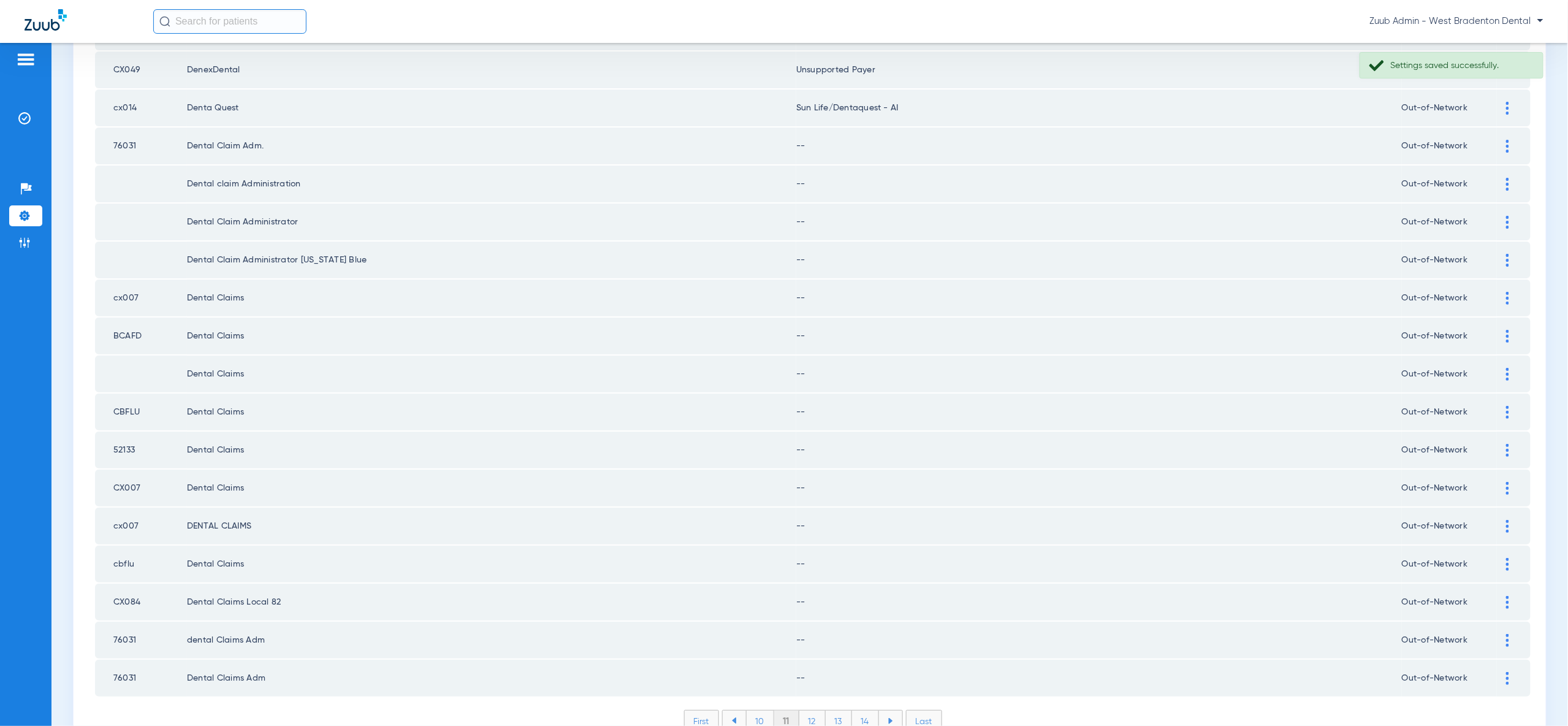
drag, startPoint x: 1506, startPoint y: 103, endPoint x: 1507, endPoint y: 118, distance: 15.0
click at [1506, 140] on img at bounding box center [1507, 147] width 3 height 13
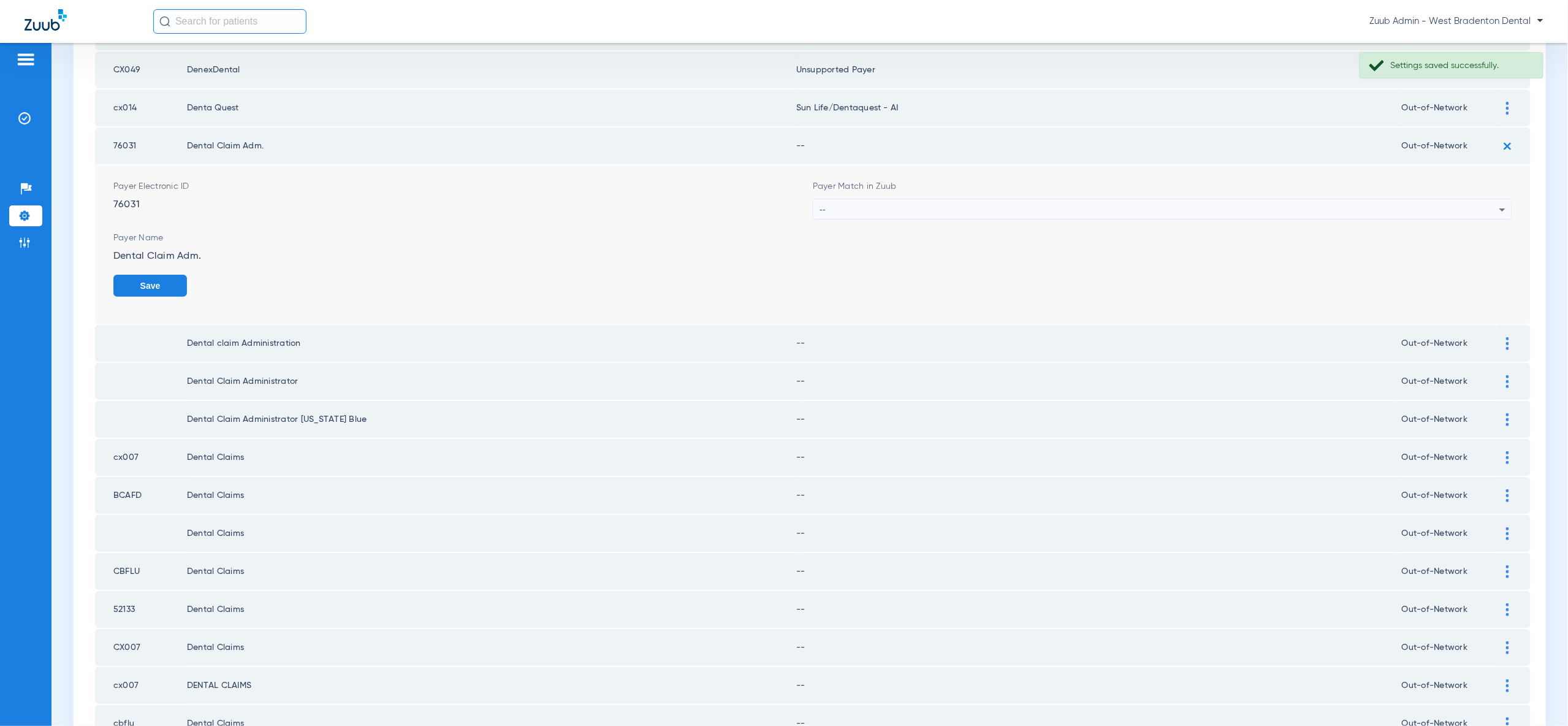
click at [1492, 199] on div "--" at bounding box center [1159, 209] width 680 height 21
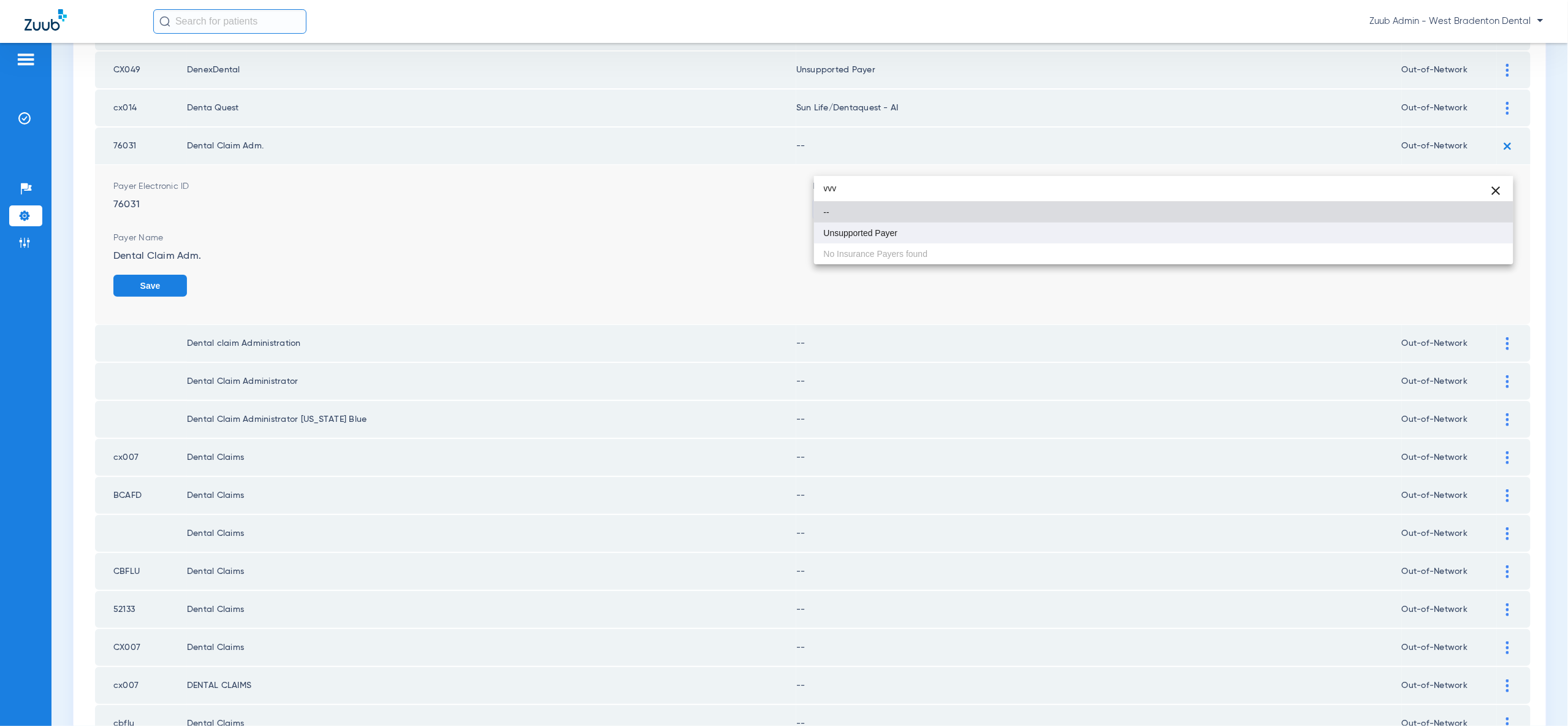
type input "vvv"
click at [1476, 239] on mat-option "Unsupported Payer" at bounding box center [1163, 233] width 699 height 21
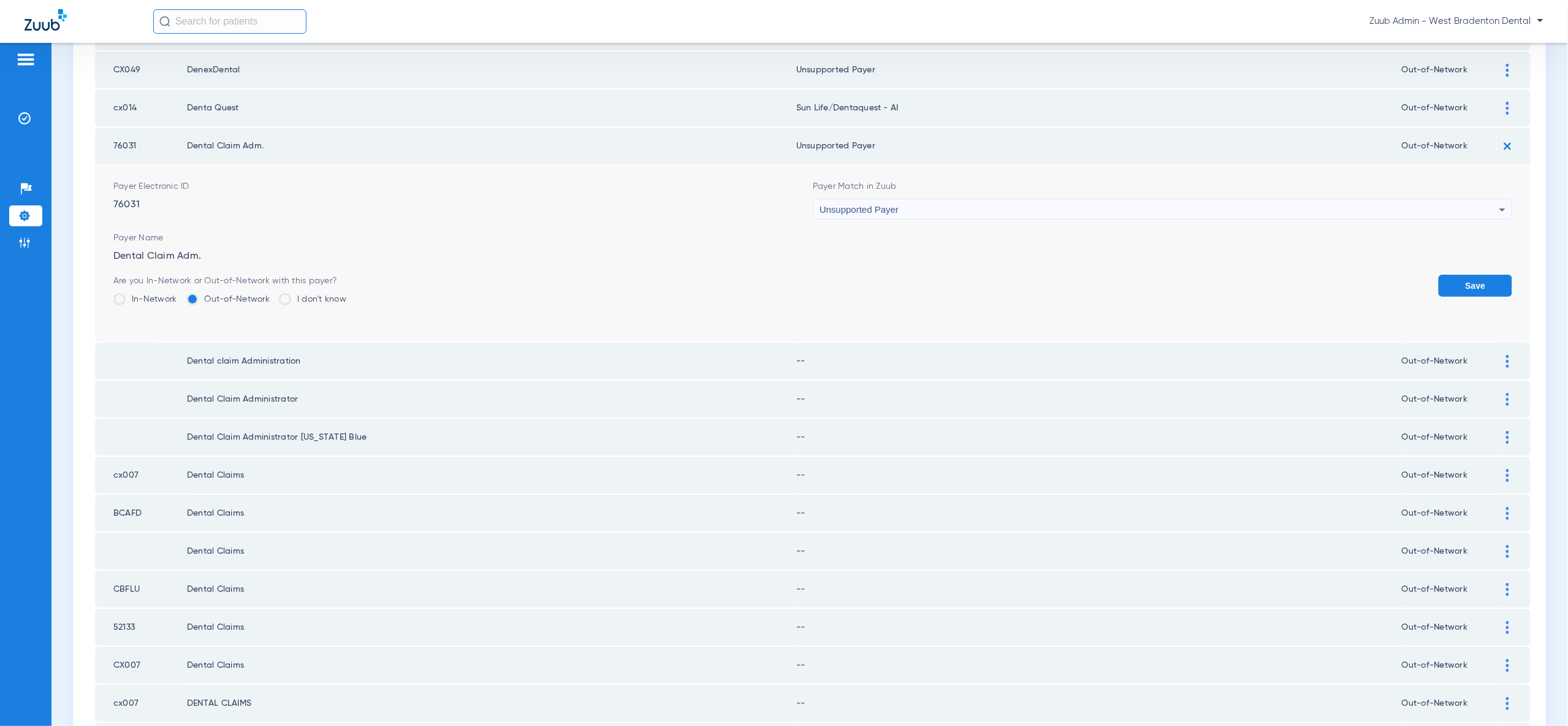
click at [1482, 275] on button "Save" at bounding box center [1475, 285] width 73 height 22
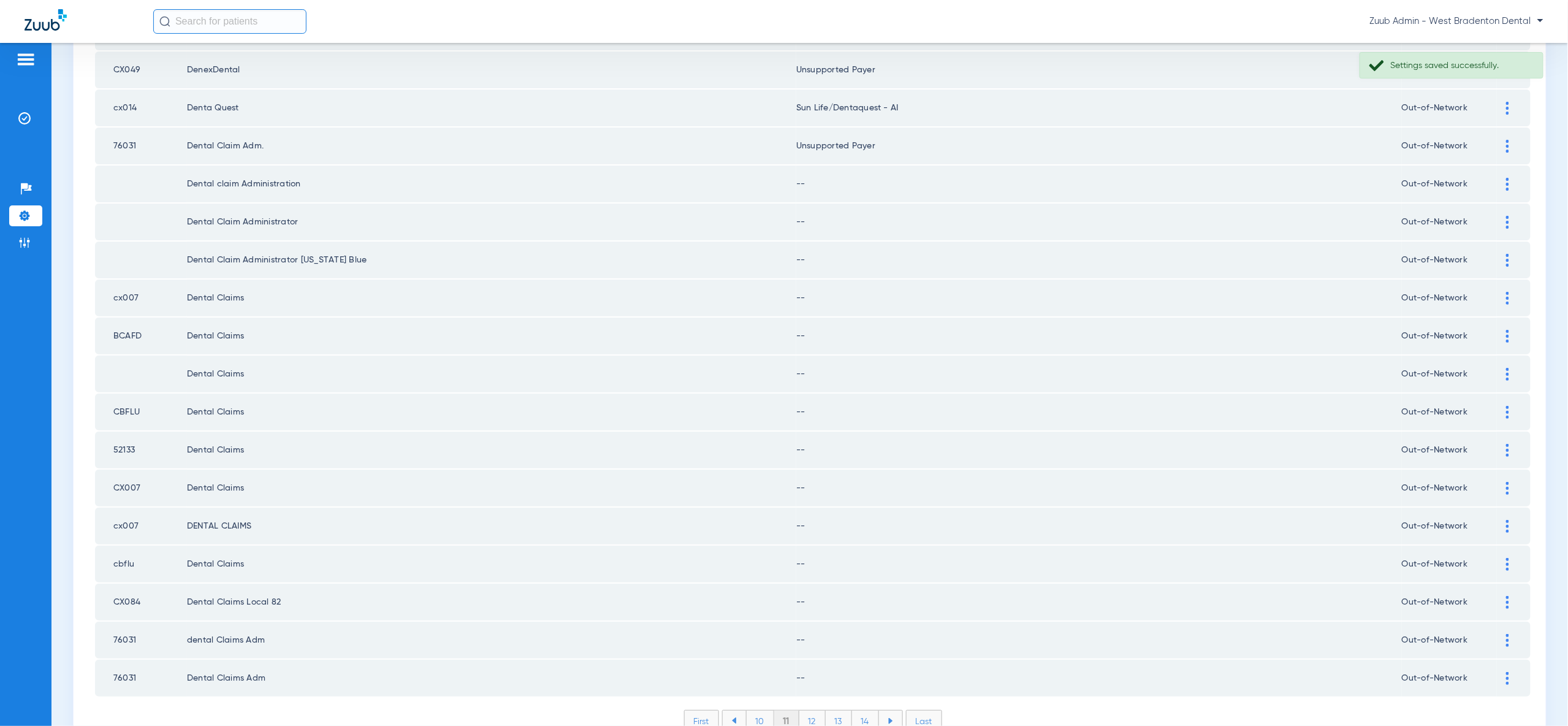
drag, startPoint x: 1510, startPoint y: 142, endPoint x: 1508, endPoint y: 170, distance: 28.1
click at [1510, 178] on div at bounding box center [1507, 185] width 22 height 13
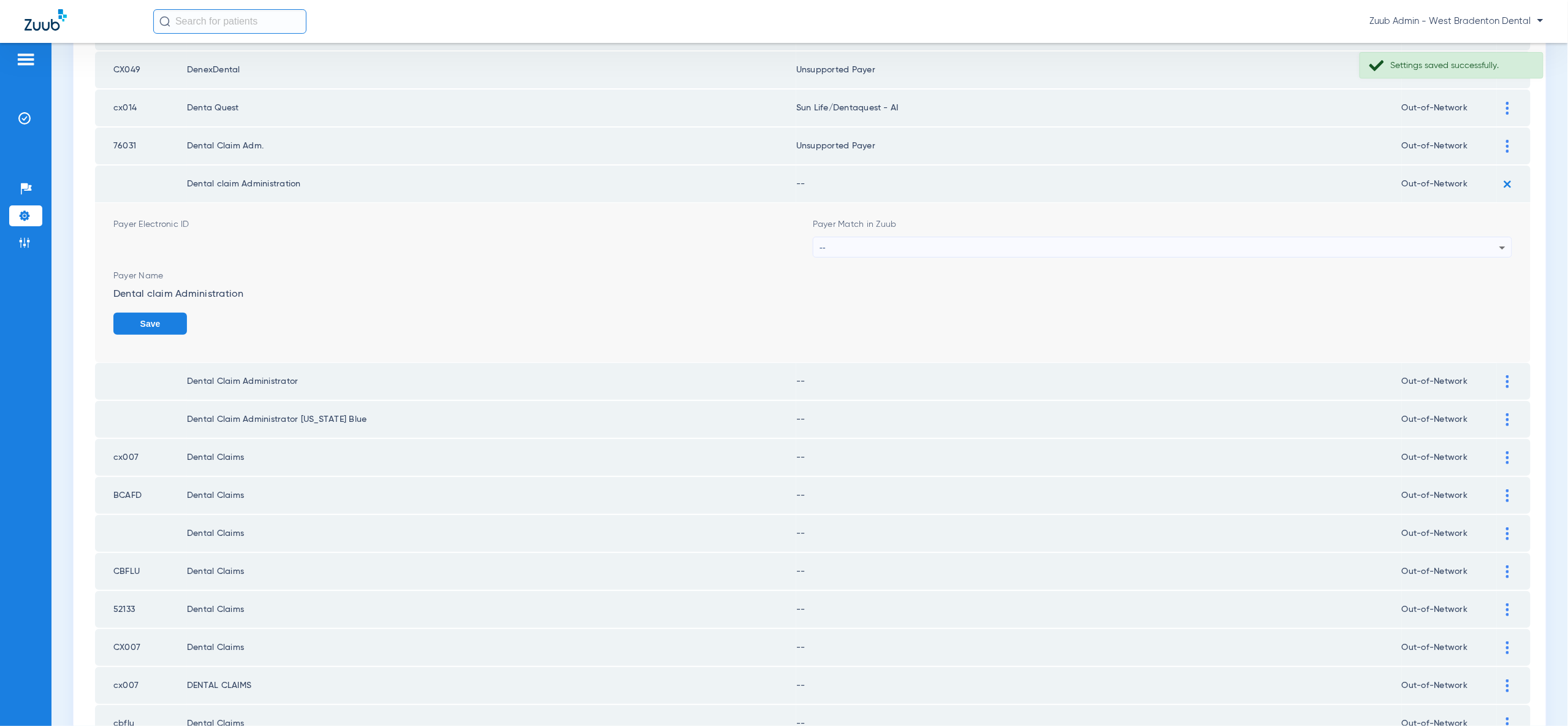
click at [1495, 241] on icon at bounding box center [1501, 247] width 14 height 14
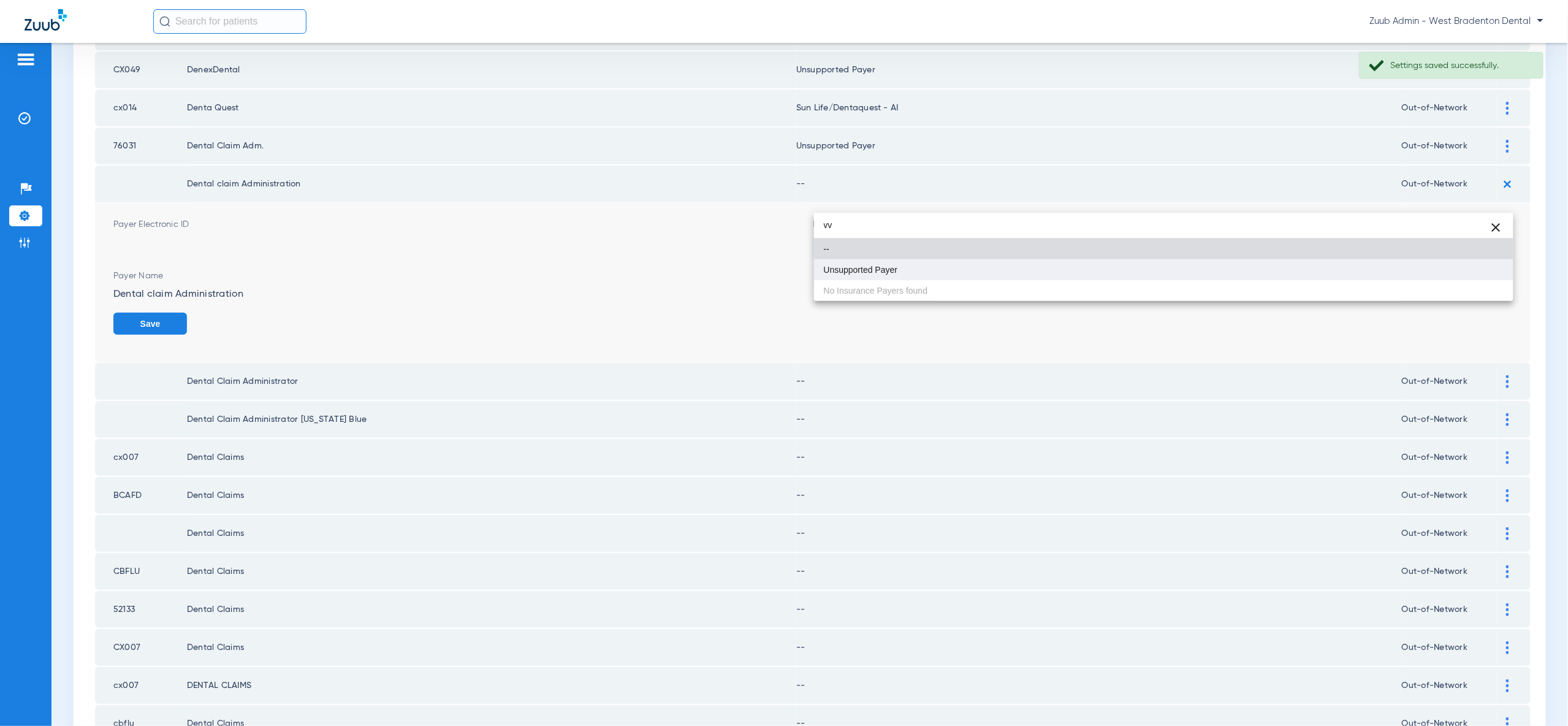
type input "vv"
drag, startPoint x: 1474, startPoint y: 268, endPoint x: 1482, endPoint y: 279, distance: 13.6
click at [1474, 268] on mat-option "Unsupported Payer" at bounding box center [1163, 270] width 699 height 21
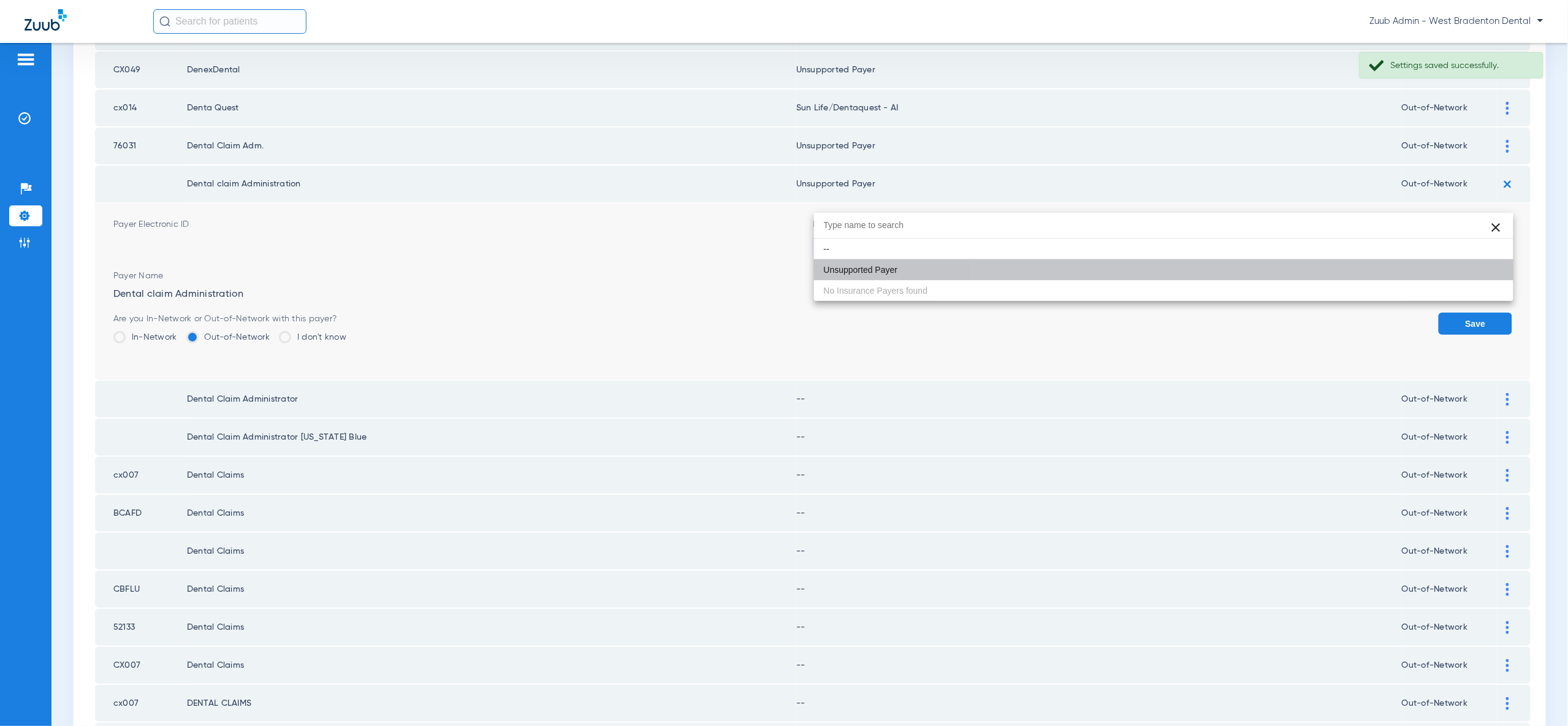
click at [1482, 313] on button "Save" at bounding box center [1475, 324] width 73 height 22
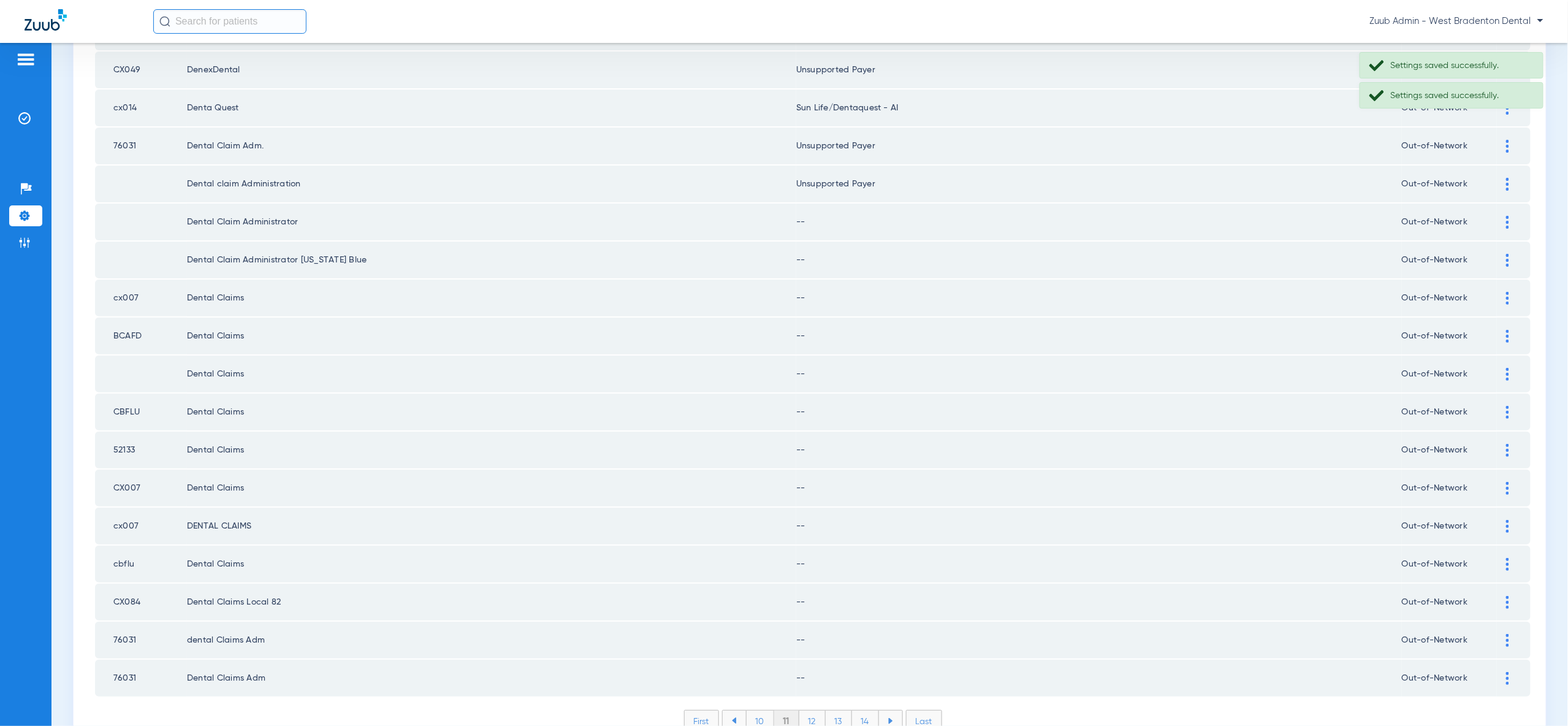
click at [1508, 204] on td at bounding box center [1513, 222] width 33 height 37
click at [1508, 216] on img at bounding box center [1507, 223] width 3 height 13
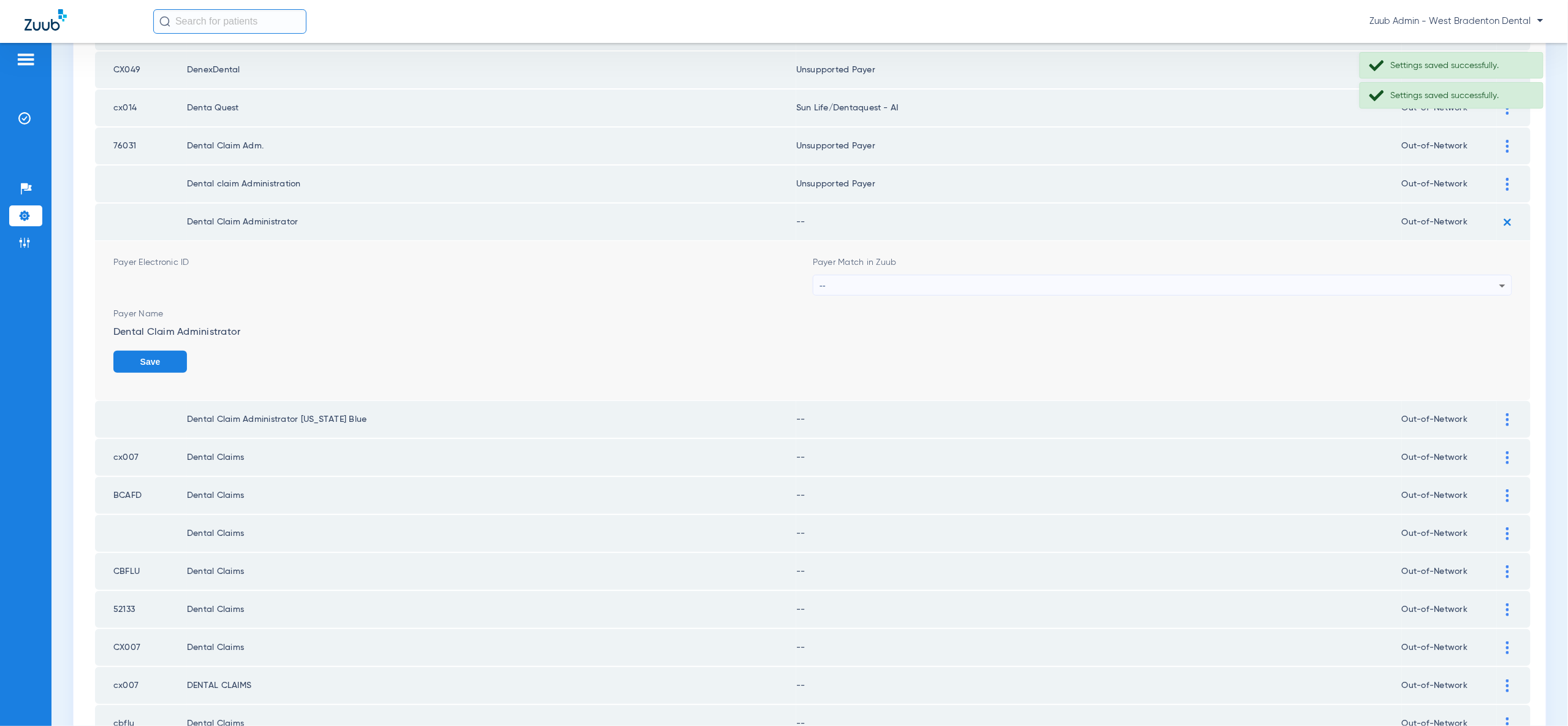
click at [1489, 275] on label "--" at bounding box center [1162, 285] width 699 height 21
click at [1488, 275] on div "--" at bounding box center [1159, 285] width 680 height 21
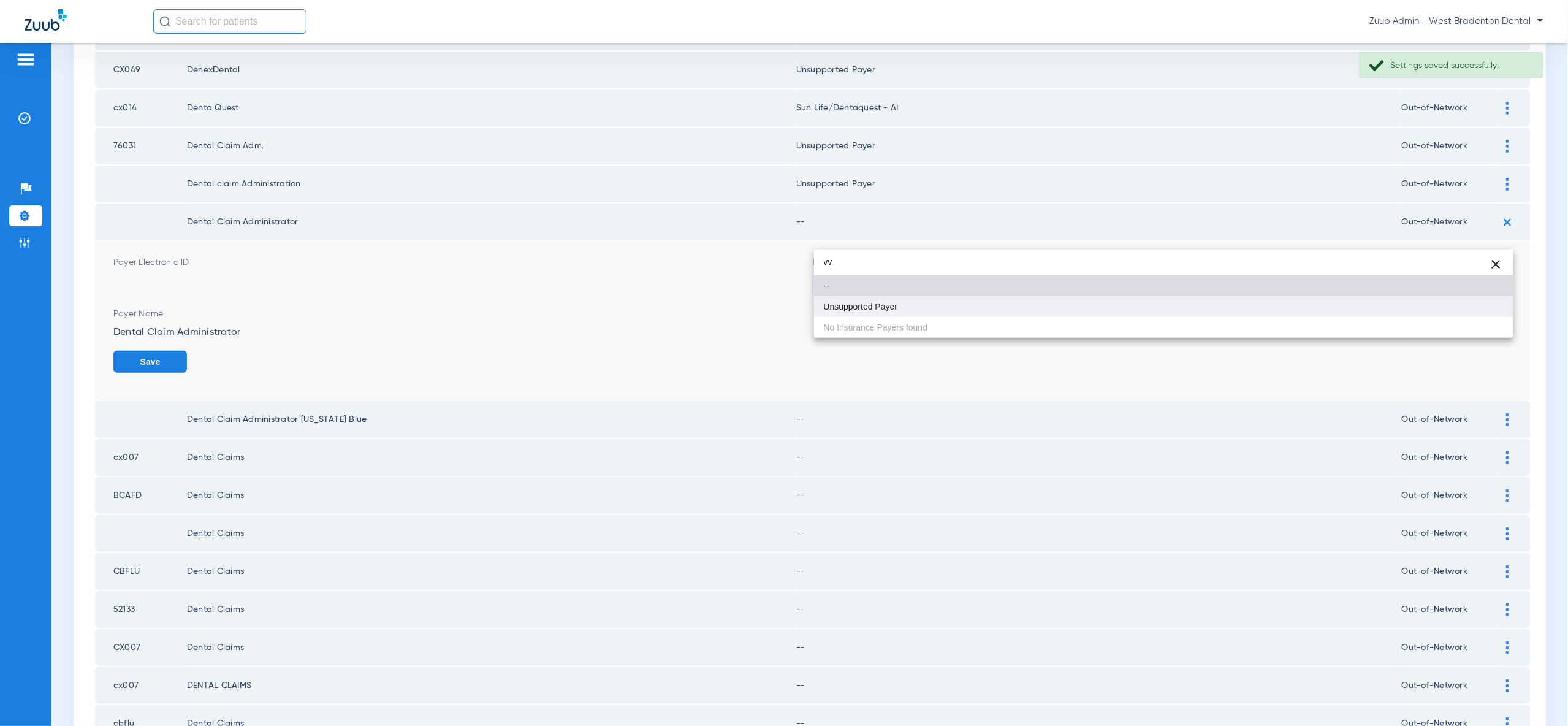
type input "vv"
click at [1484, 308] on mat-option "Unsupported Payer" at bounding box center [1163, 306] width 699 height 21
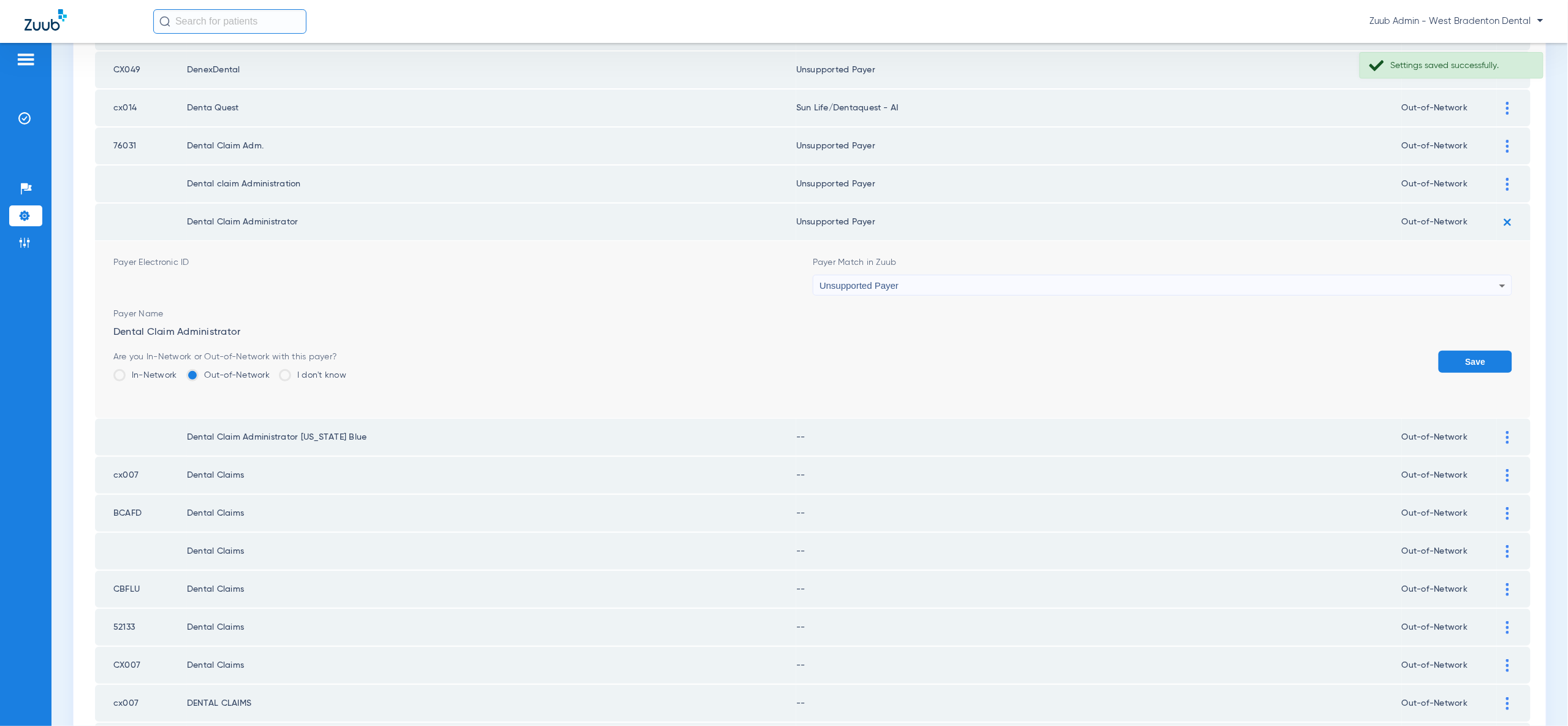
click at [1487, 351] on button "Save" at bounding box center [1475, 362] width 73 height 22
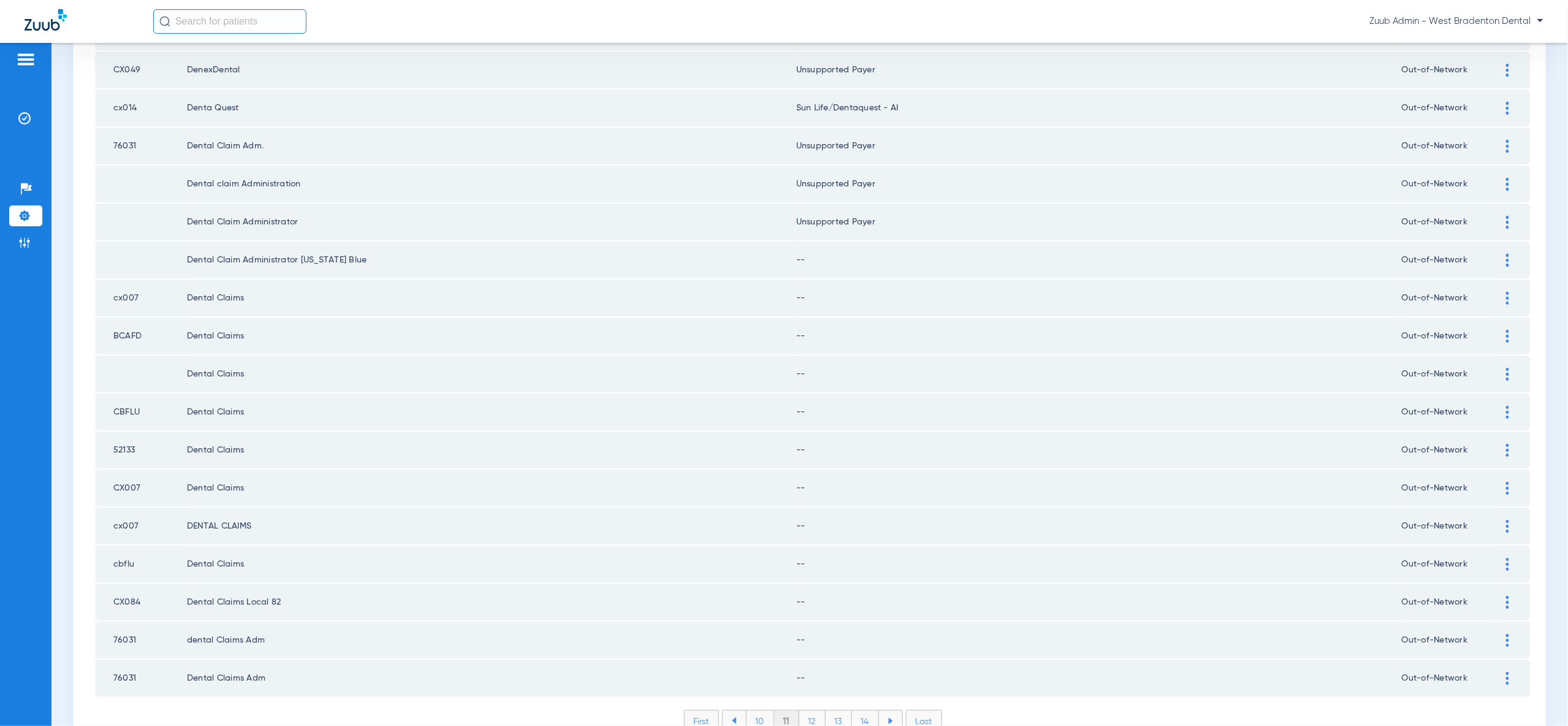
click at [1509, 254] on div at bounding box center [1507, 261] width 22 height 13
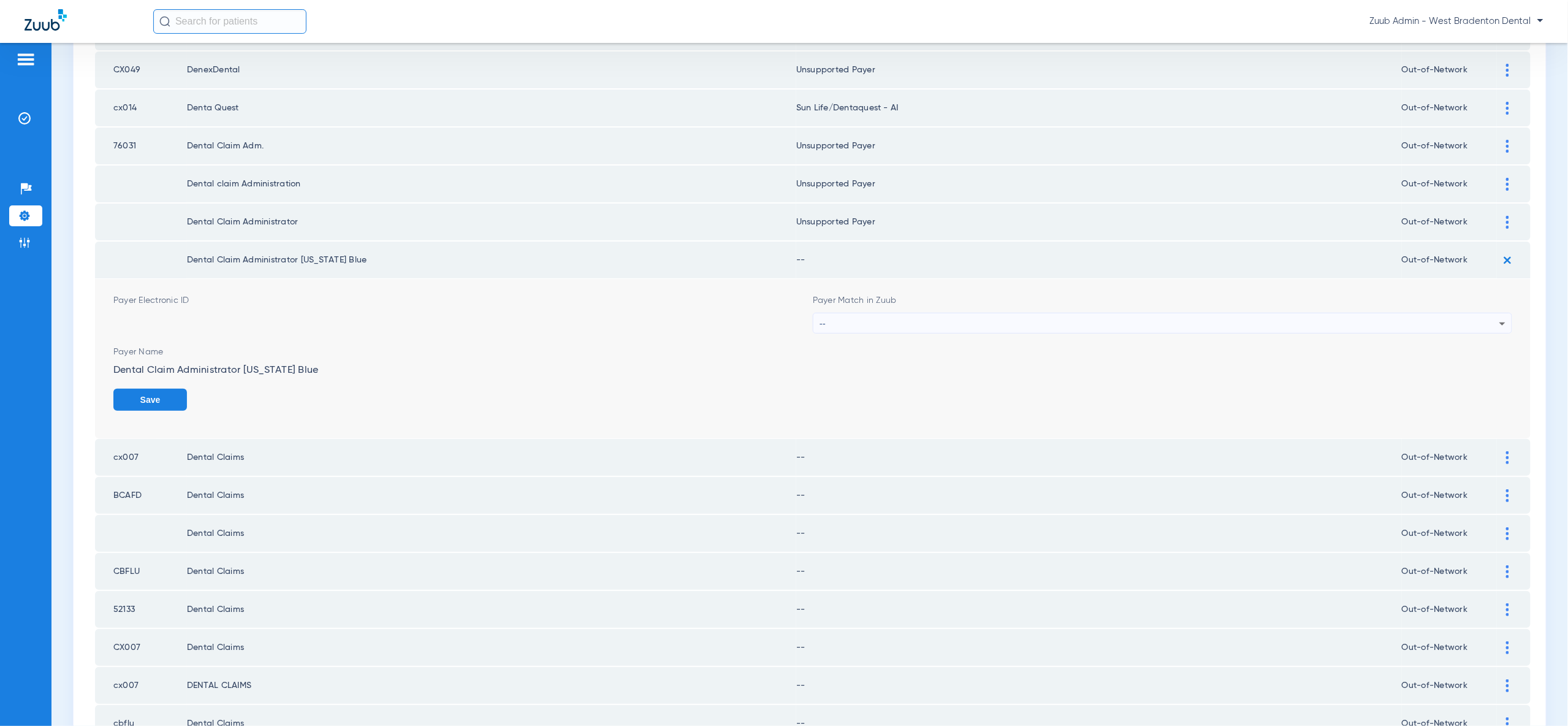
click at [1491, 313] on div "--" at bounding box center [1159, 324] width 680 height 21
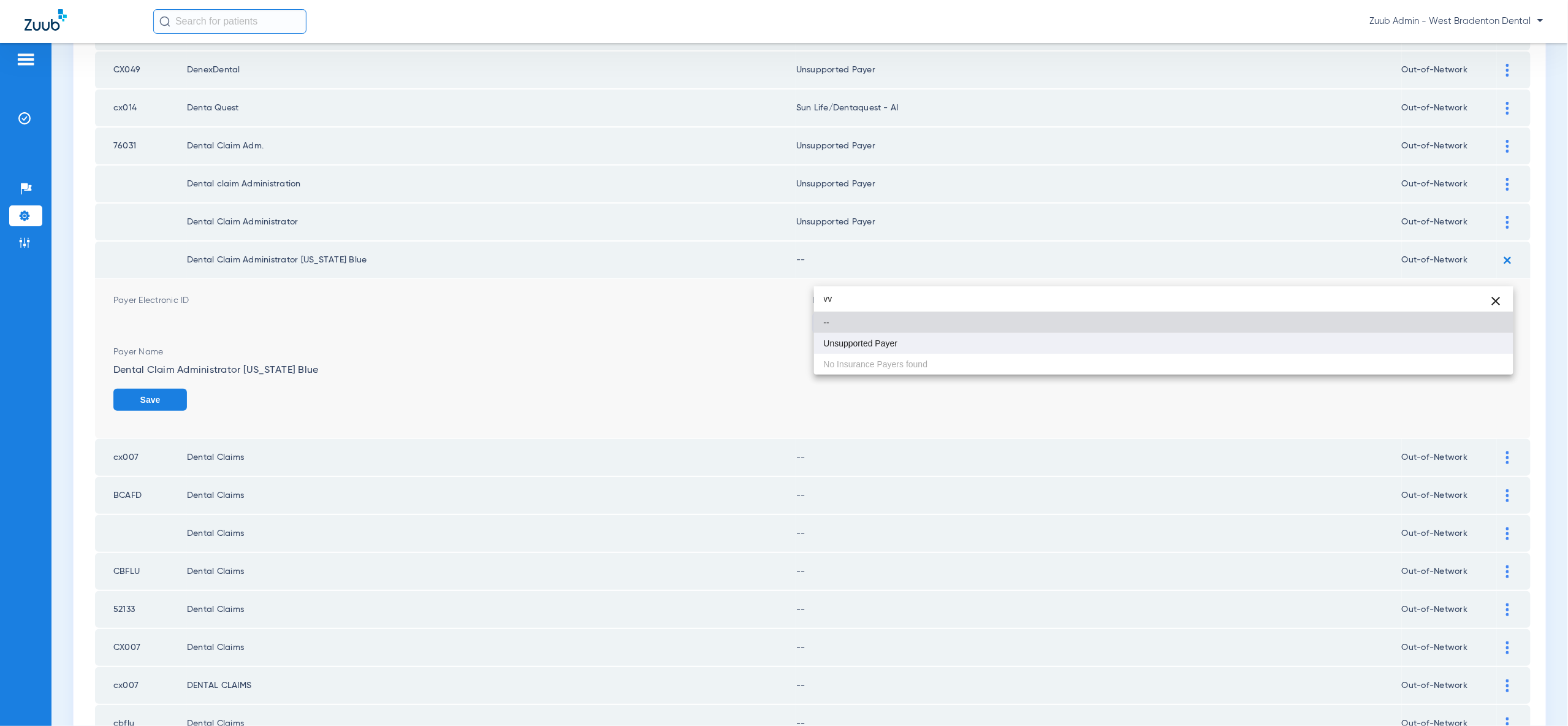
type input "vv"
click at [1457, 348] on mat-option "Unsupported Payer" at bounding box center [1163, 343] width 699 height 21
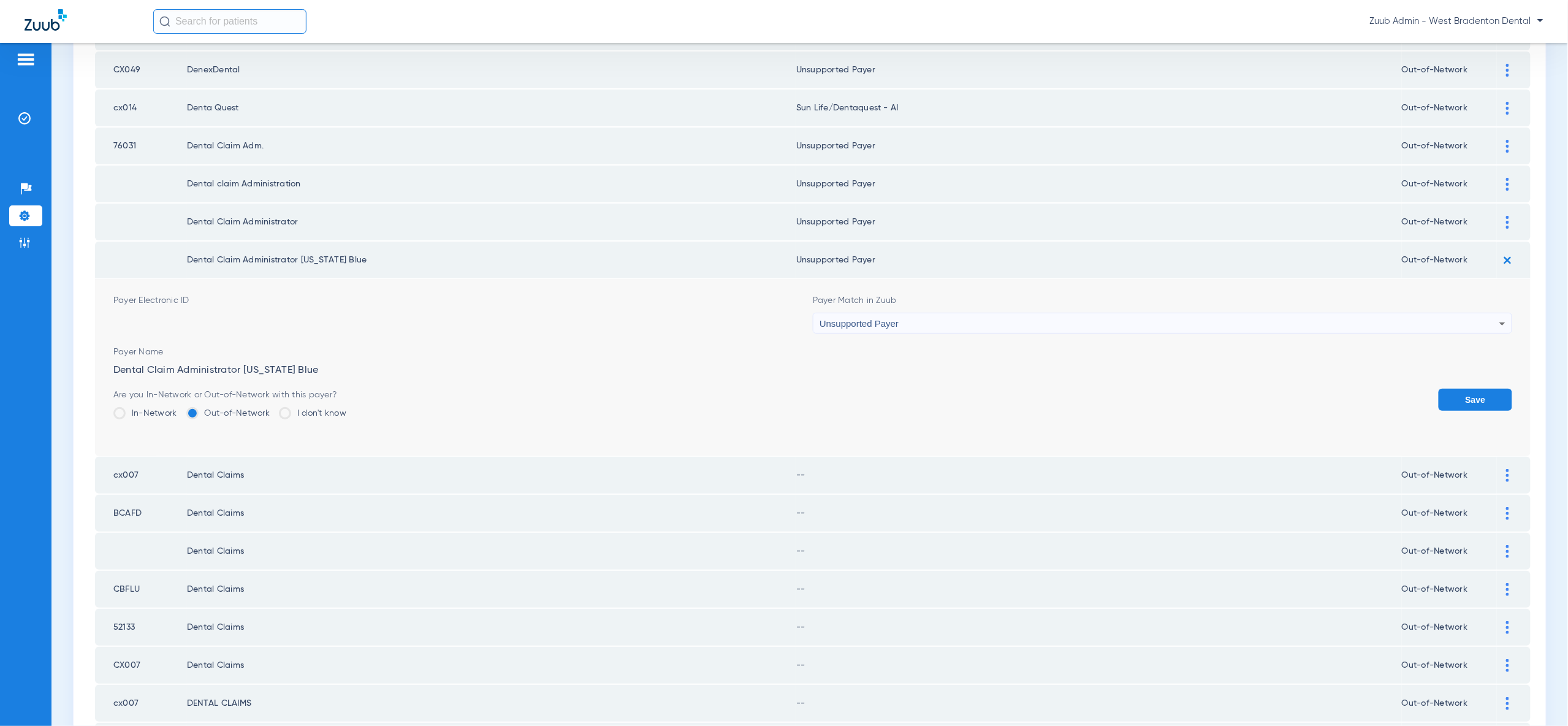
click at [1463, 389] on button "Save" at bounding box center [1475, 400] width 73 height 22
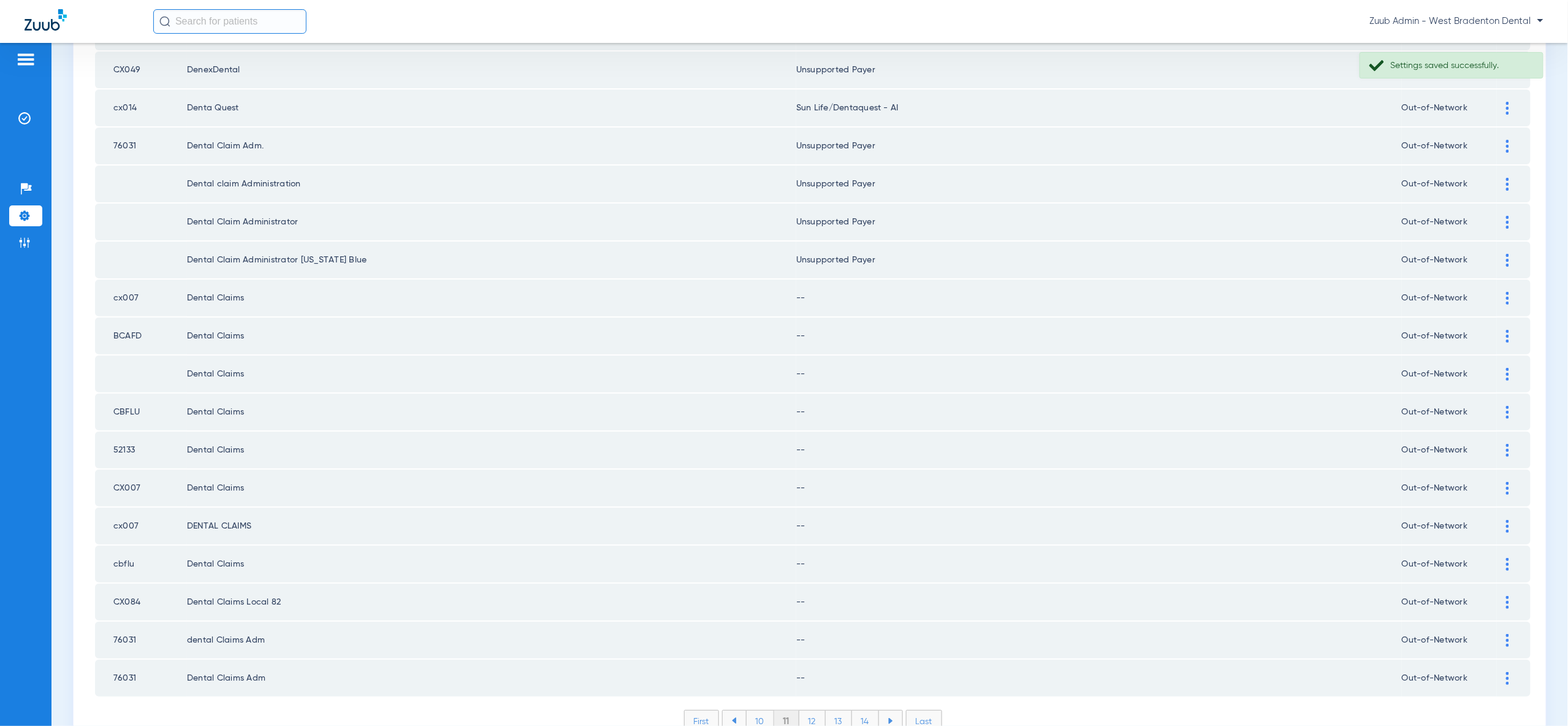
click at [1504, 292] on div at bounding box center [1507, 299] width 22 height 13
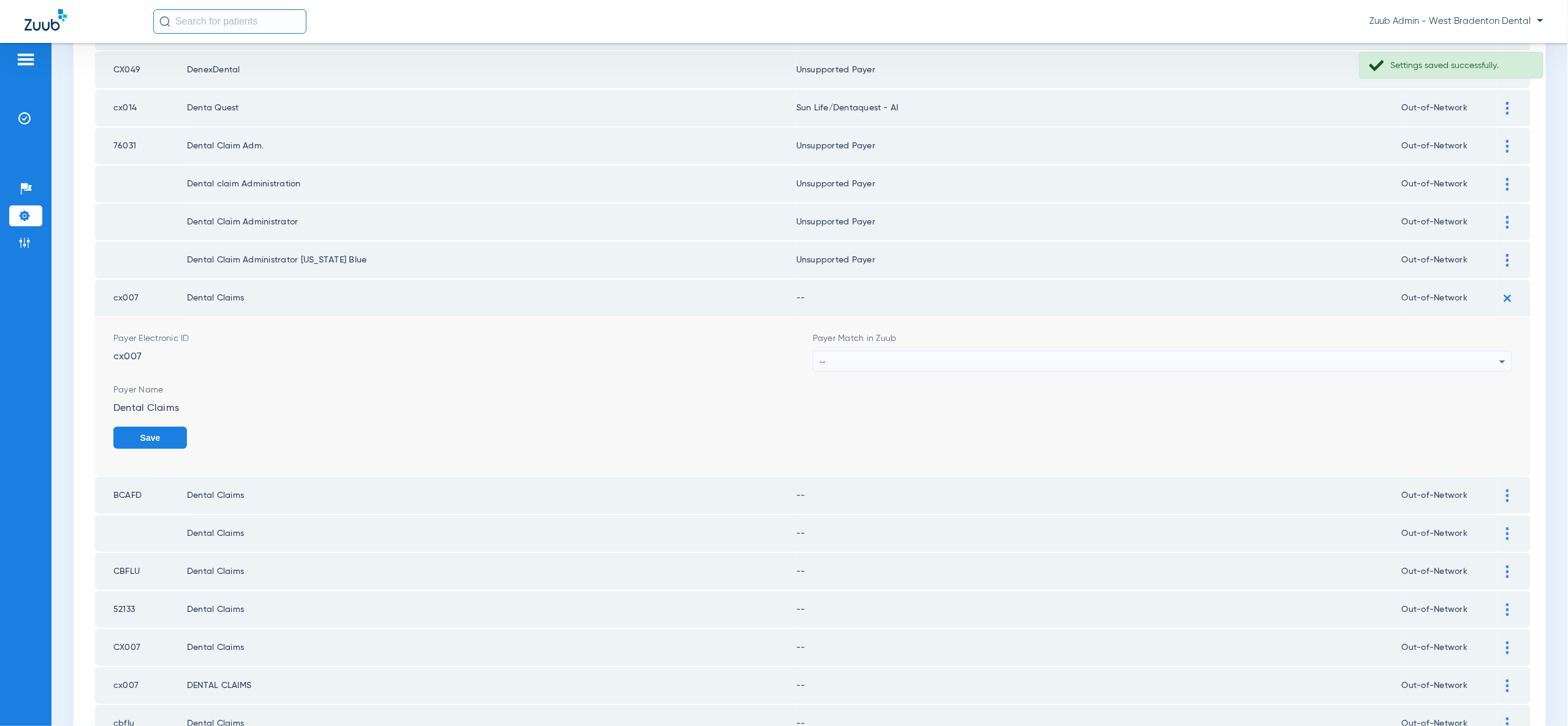
click at [1491, 351] on div "--" at bounding box center [1159, 362] width 680 height 21
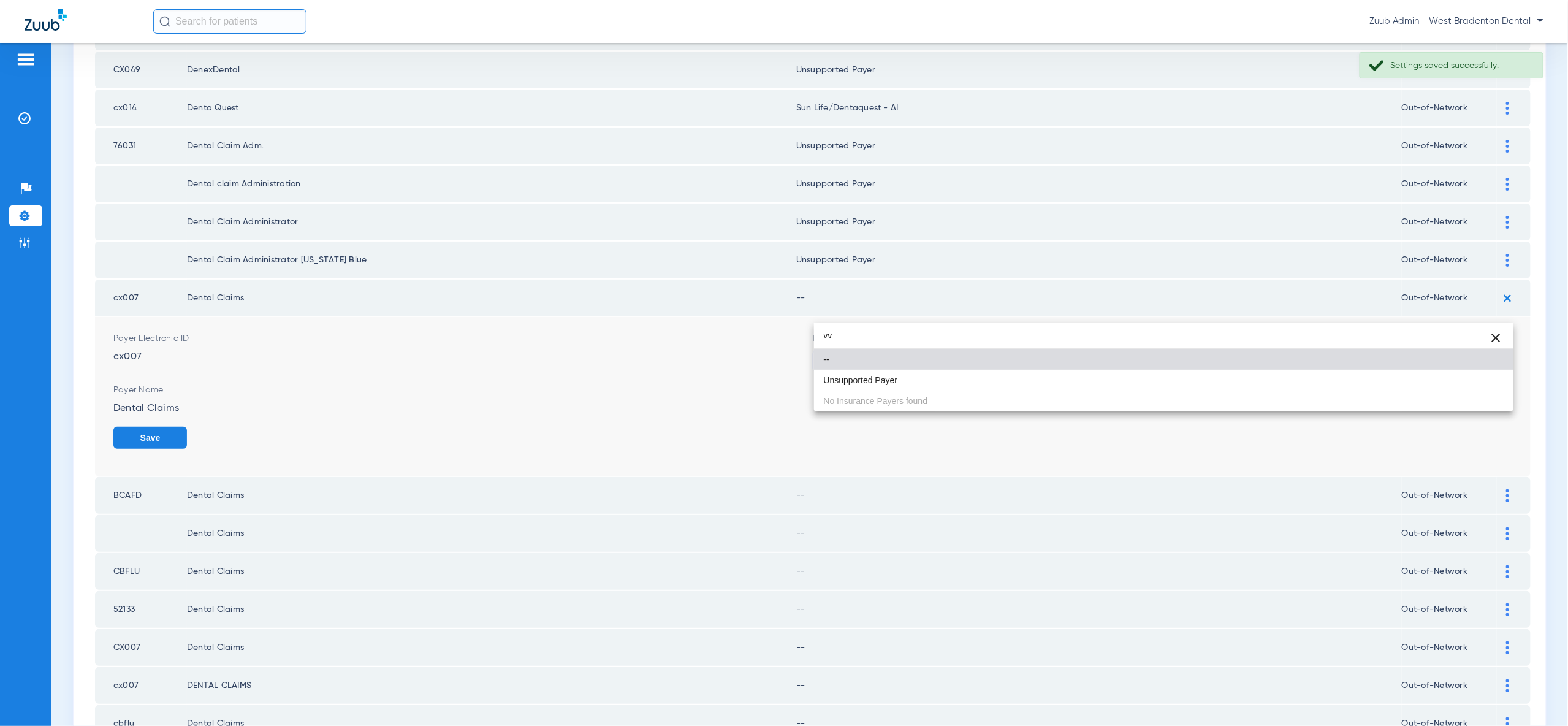
type input "vv"
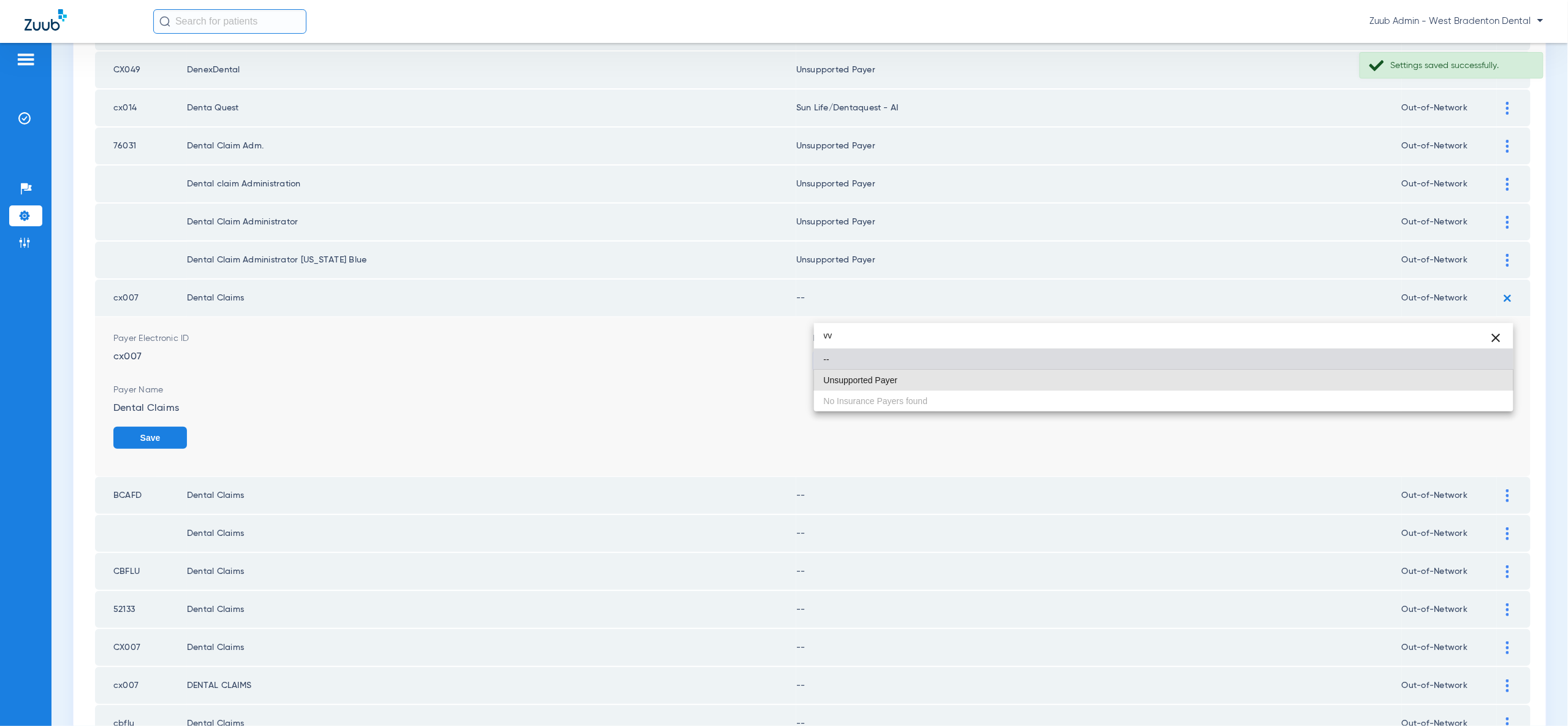
click at [1471, 384] on mat-option "Unsupported Payer" at bounding box center [1163, 381] width 699 height 21
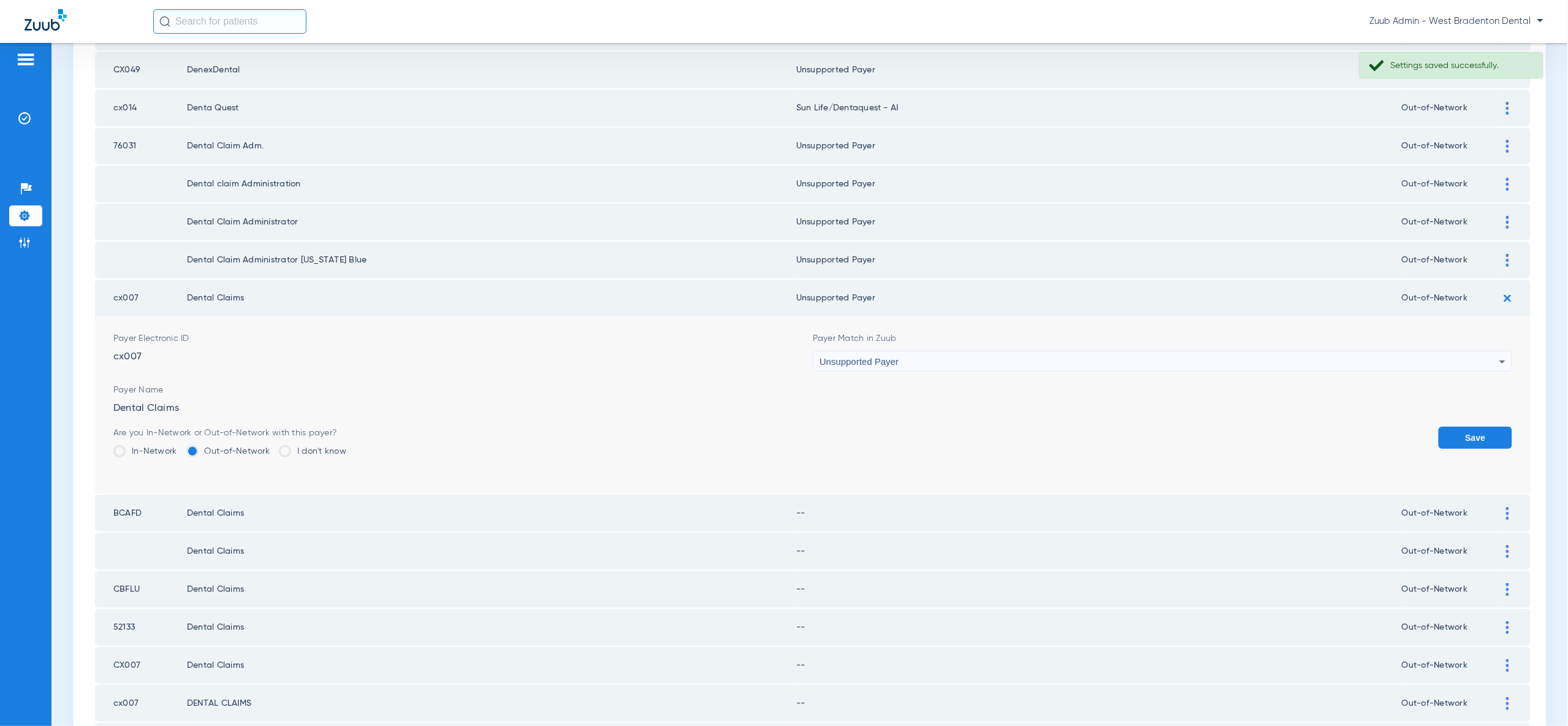
click at [1473, 427] on button "Save" at bounding box center [1475, 438] width 73 height 22
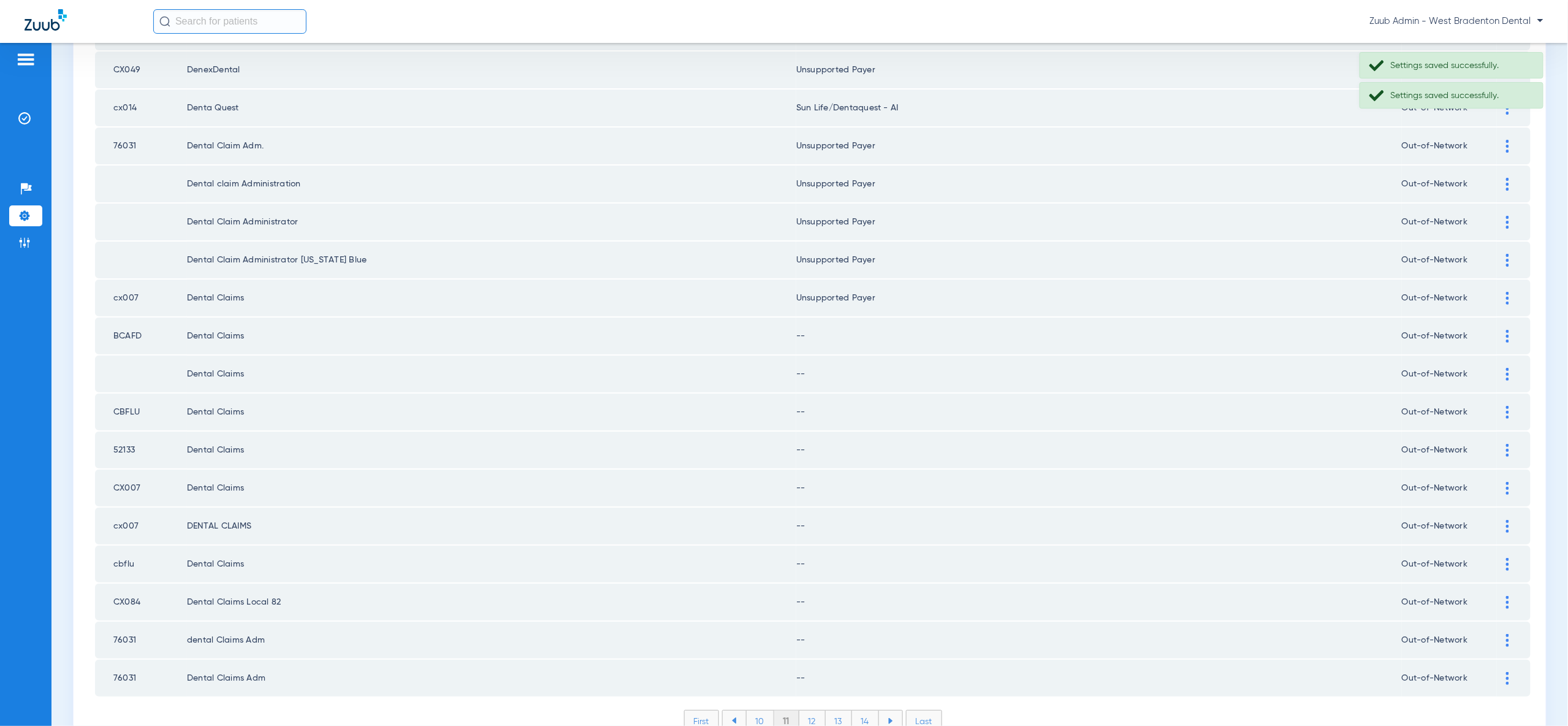
drag, startPoint x: 1509, startPoint y: 286, endPoint x: 1508, endPoint y: 297, distance: 11.0
click at [1509, 330] on img at bounding box center [1507, 337] width 3 height 13
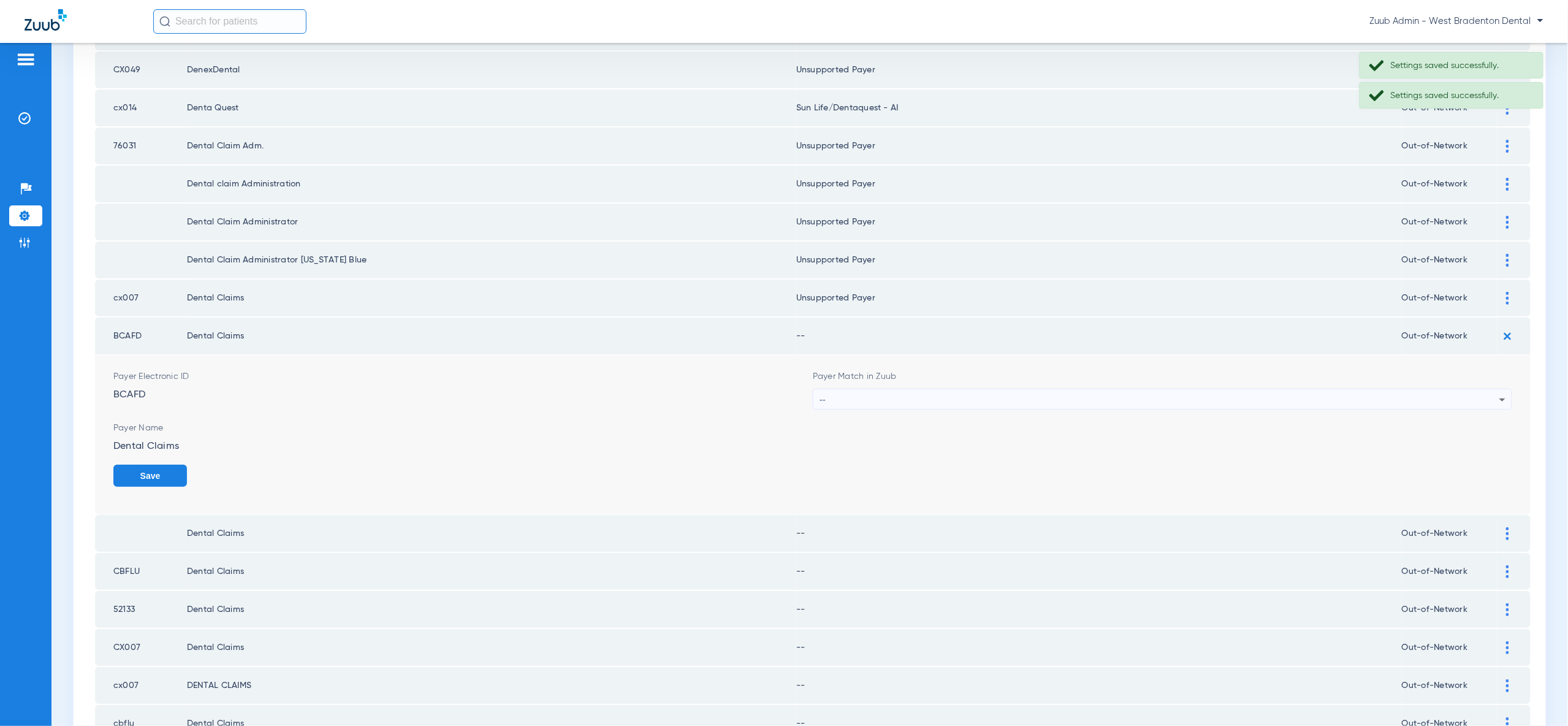
click at [1497, 393] on icon at bounding box center [1501, 400] width 14 height 14
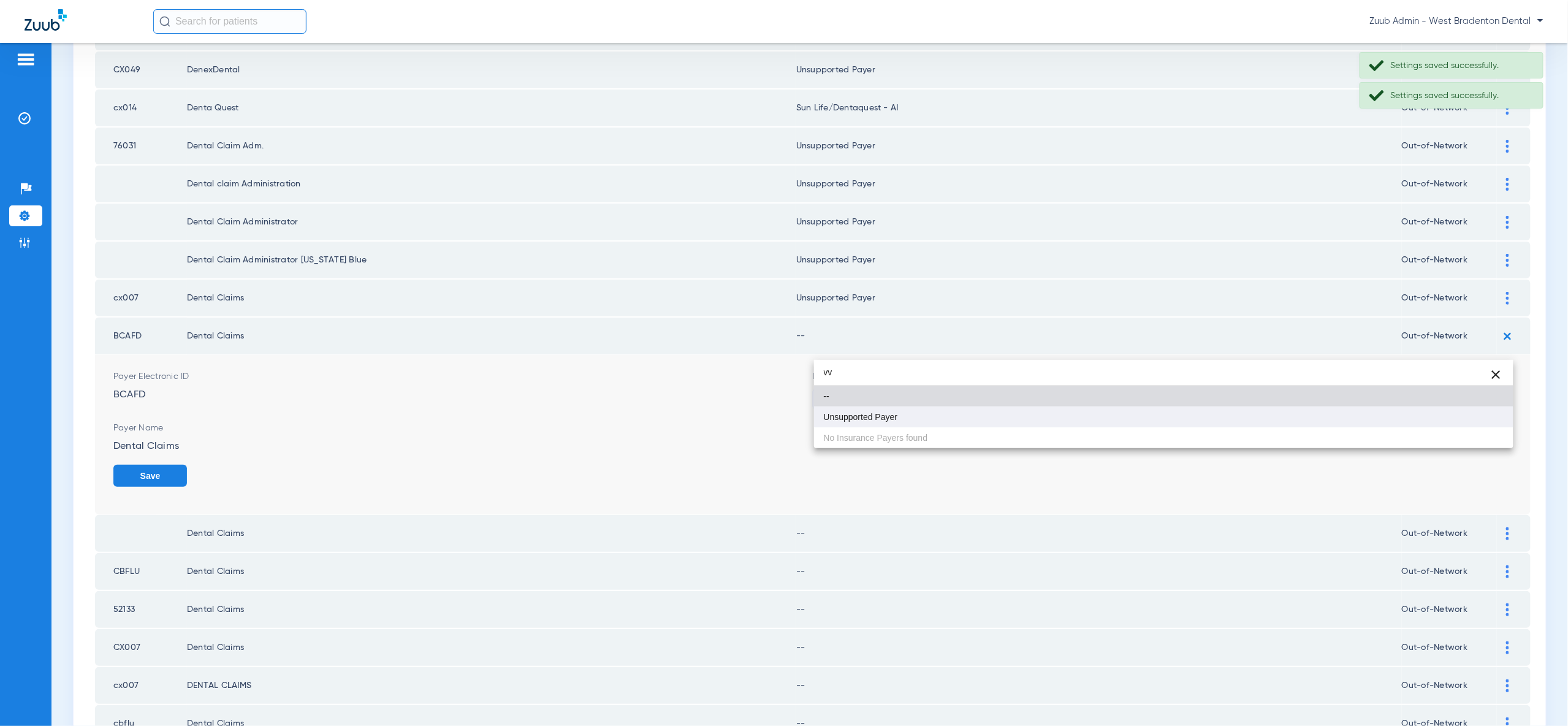
type input "vv"
click at [1481, 419] on mat-option "Unsupported Payer" at bounding box center [1163, 417] width 699 height 21
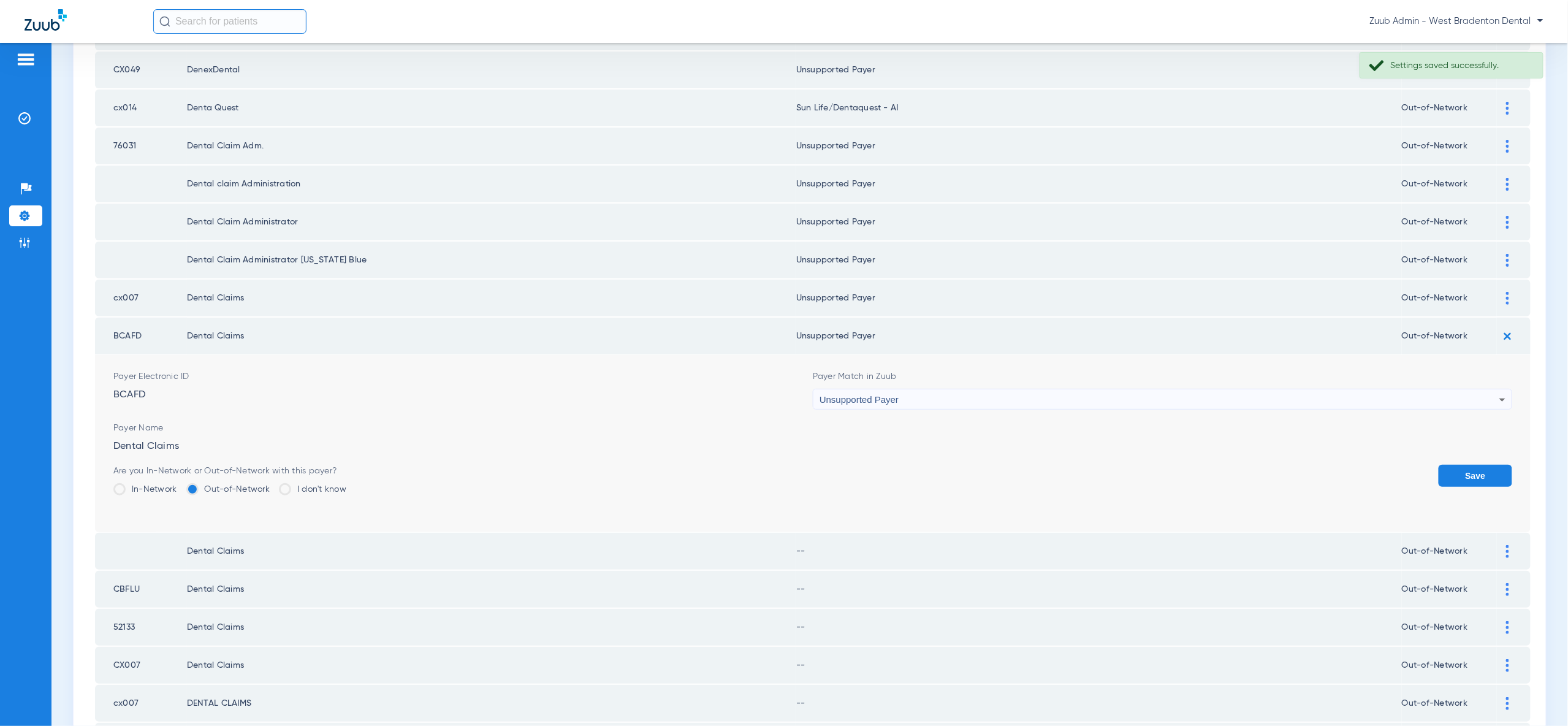
click at [1484, 465] on button "Save" at bounding box center [1475, 476] width 73 height 22
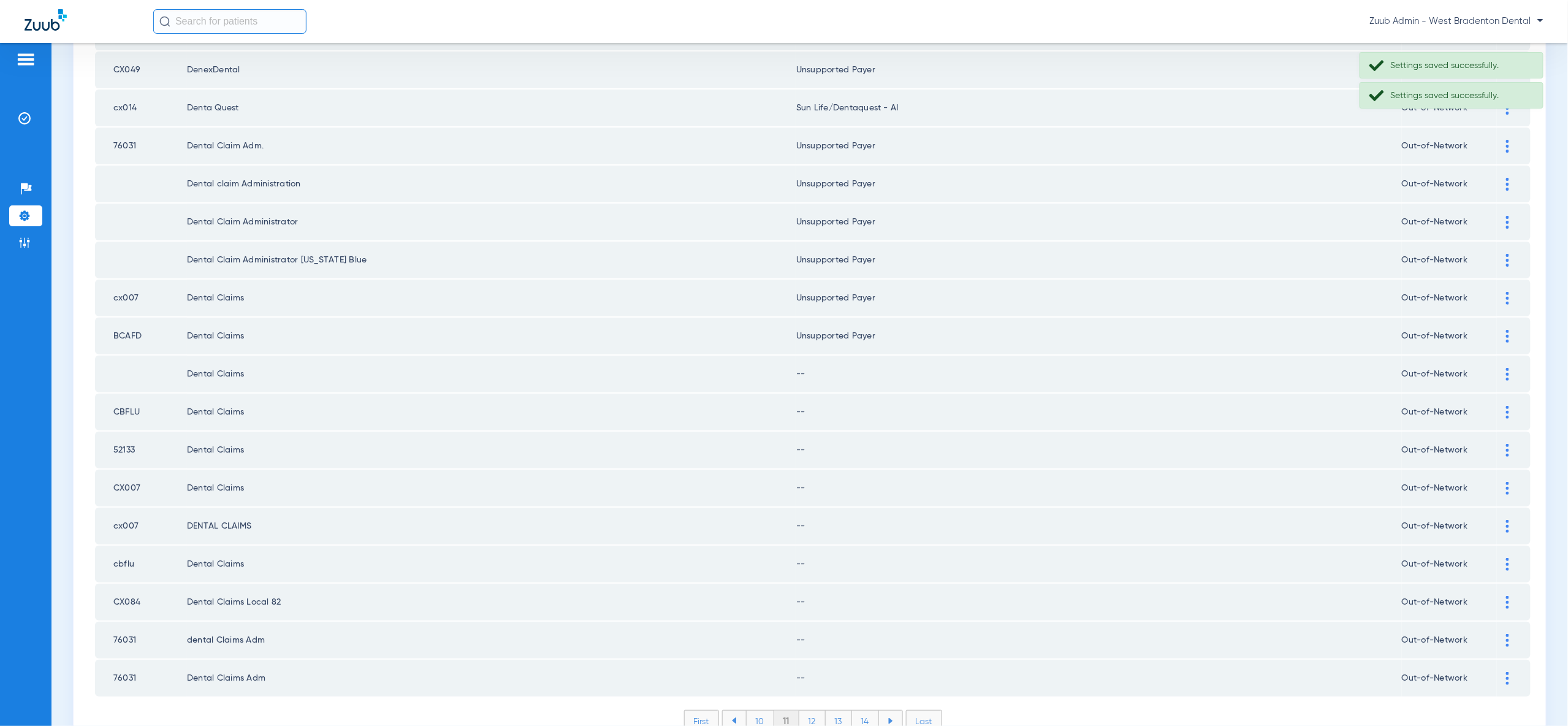
drag, startPoint x: 1505, startPoint y: 322, endPoint x: 1501, endPoint y: 366, distance: 44.2
click at [1506, 368] on img at bounding box center [1507, 375] width 3 height 13
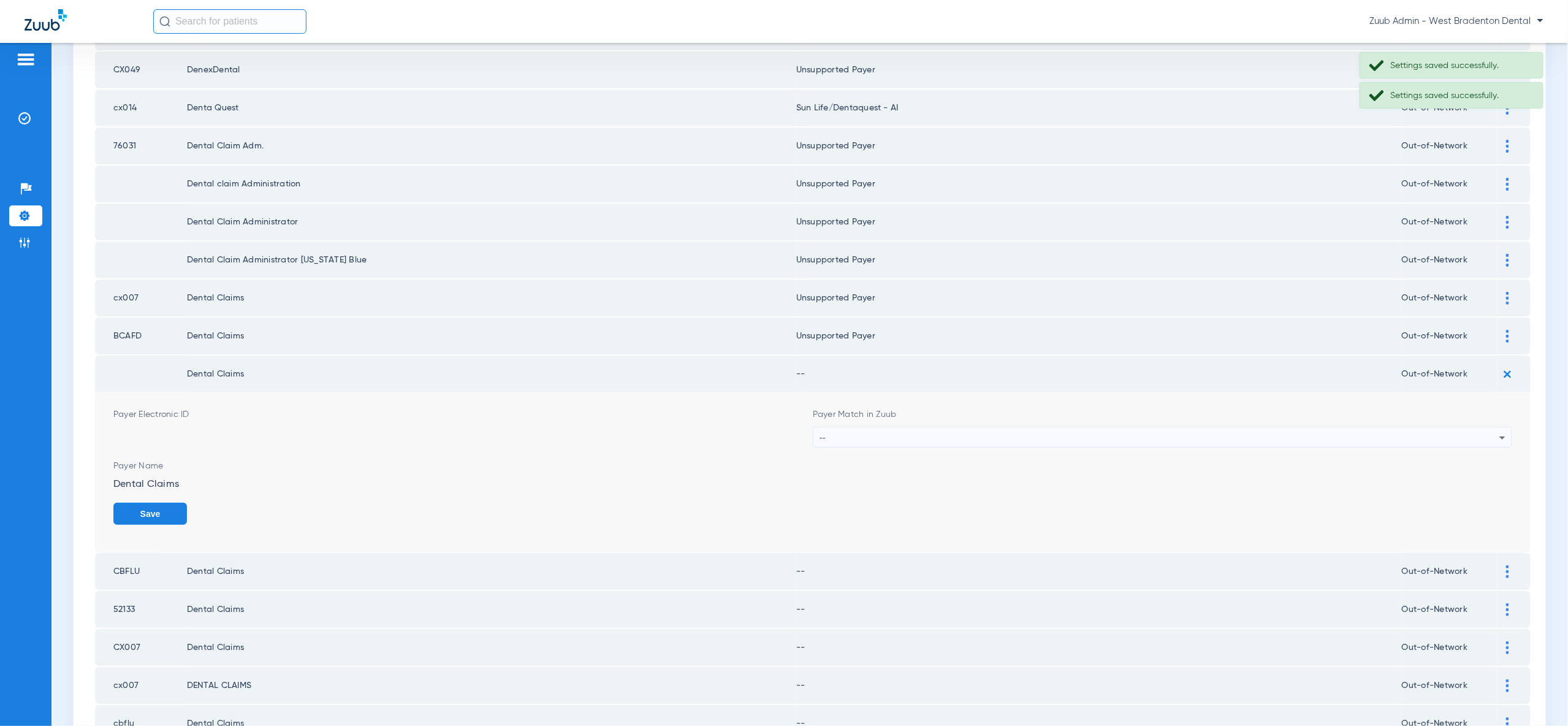
click at [1496, 430] on icon at bounding box center [1501, 437] width 14 height 14
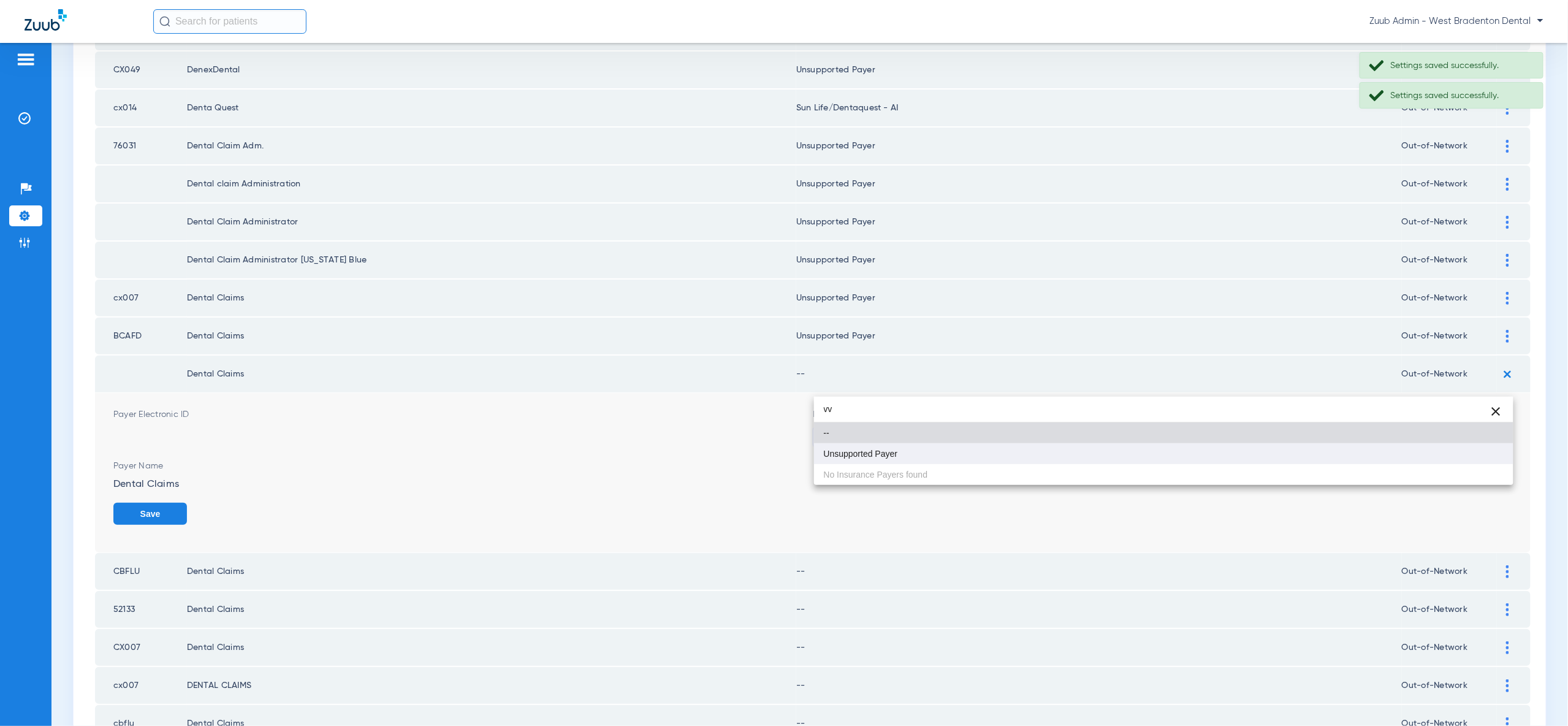
type input "vv"
click at [1458, 455] on mat-option "Unsupported Payer" at bounding box center [1163, 454] width 699 height 21
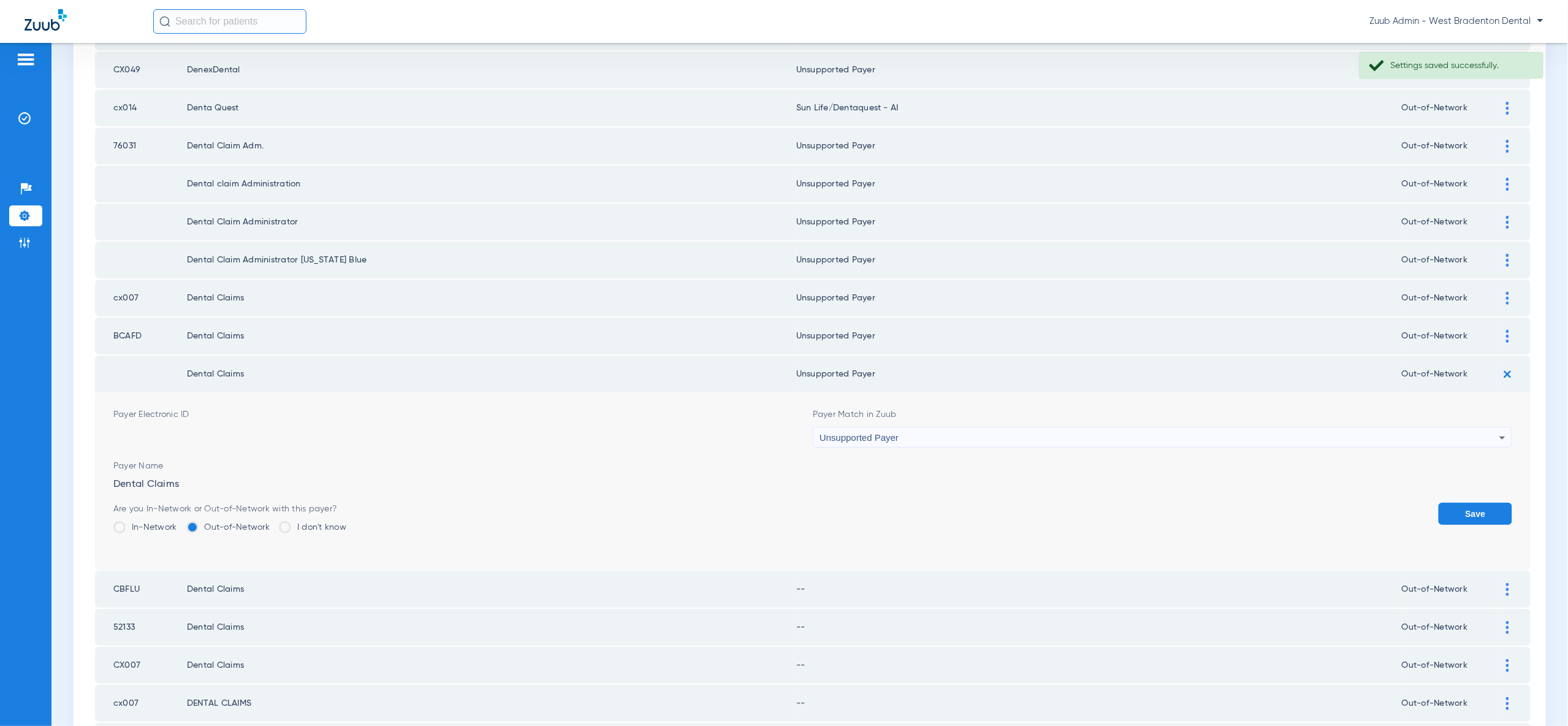
click at [1470, 503] on button "Save" at bounding box center [1475, 514] width 73 height 22
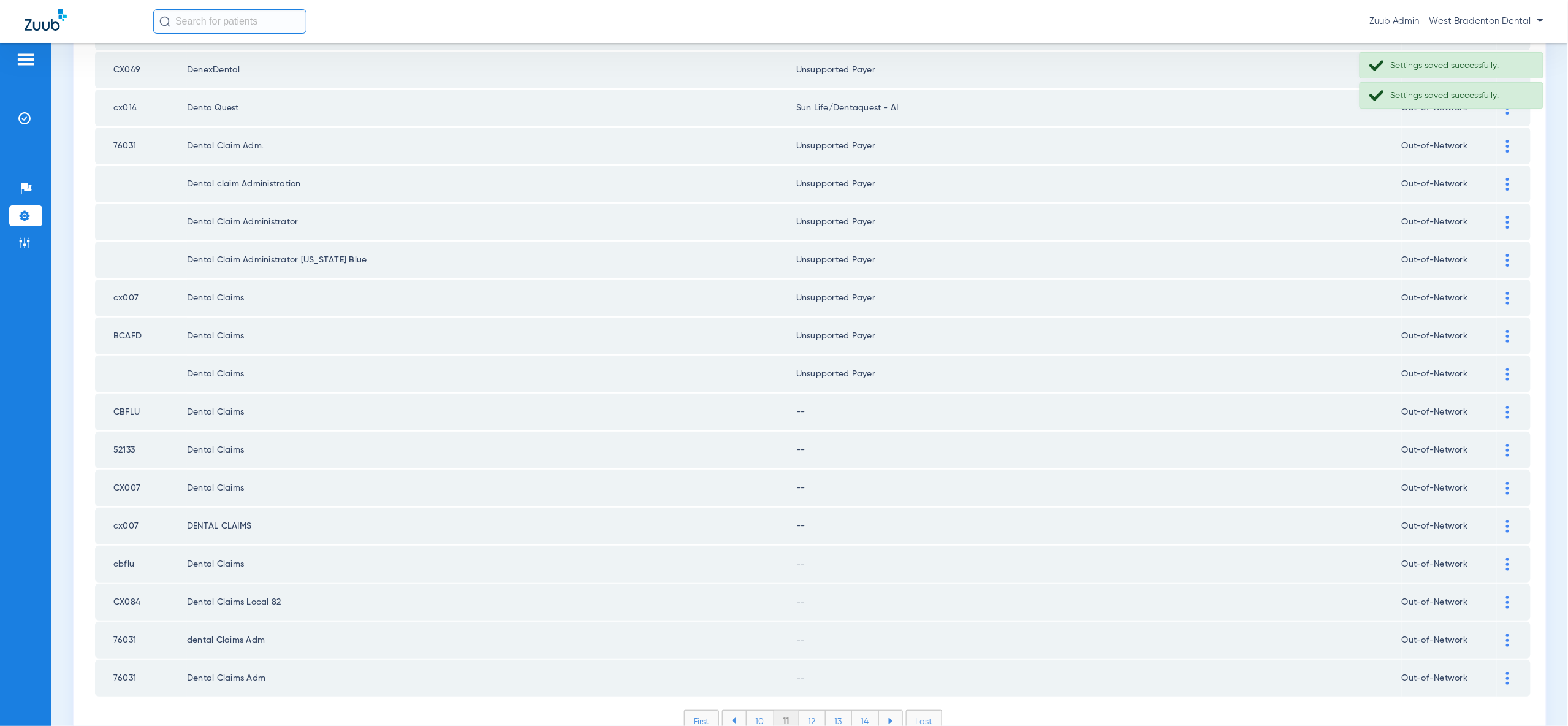
click at [1504, 406] on div at bounding box center [1507, 413] width 22 height 13
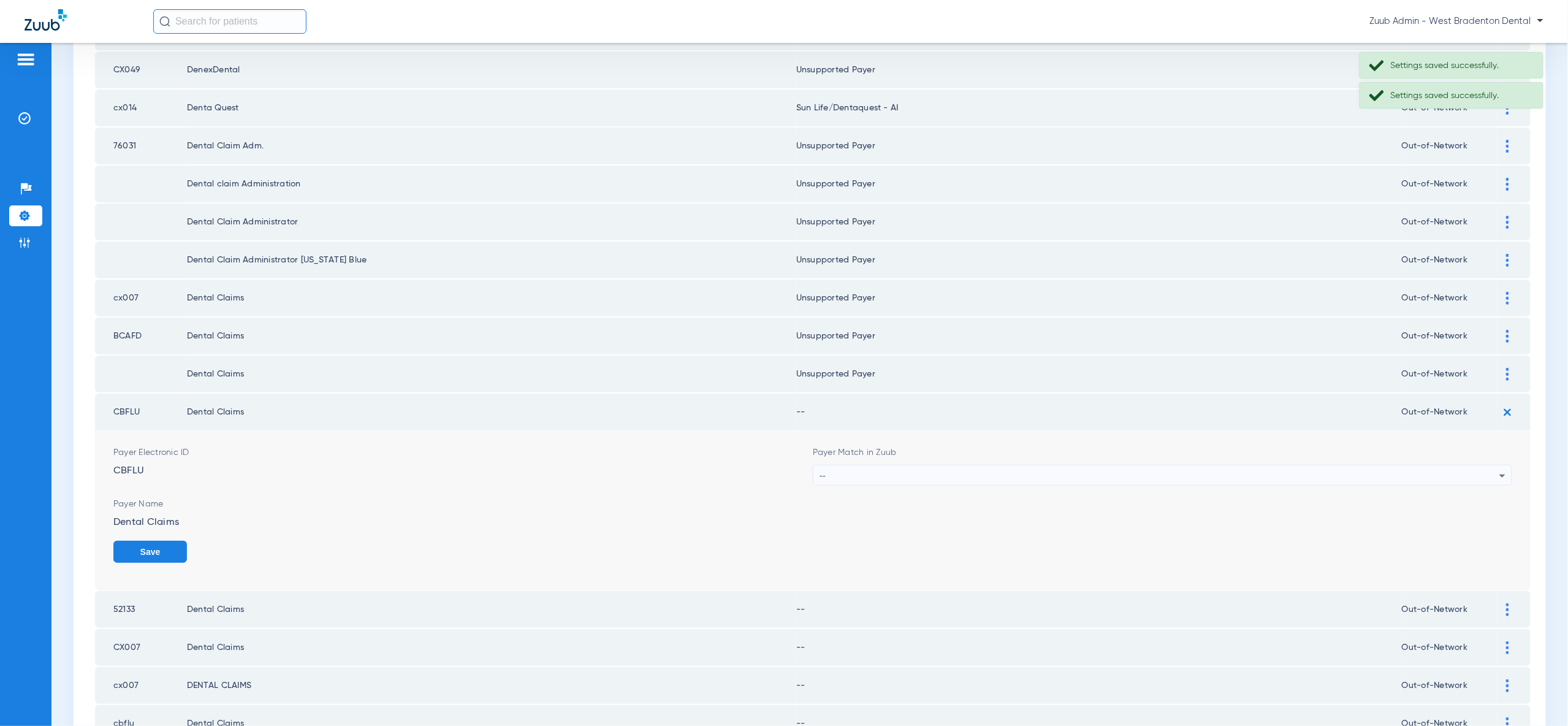
click at [1493, 465] on div "--" at bounding box center [1159, 476] width 680 height 21
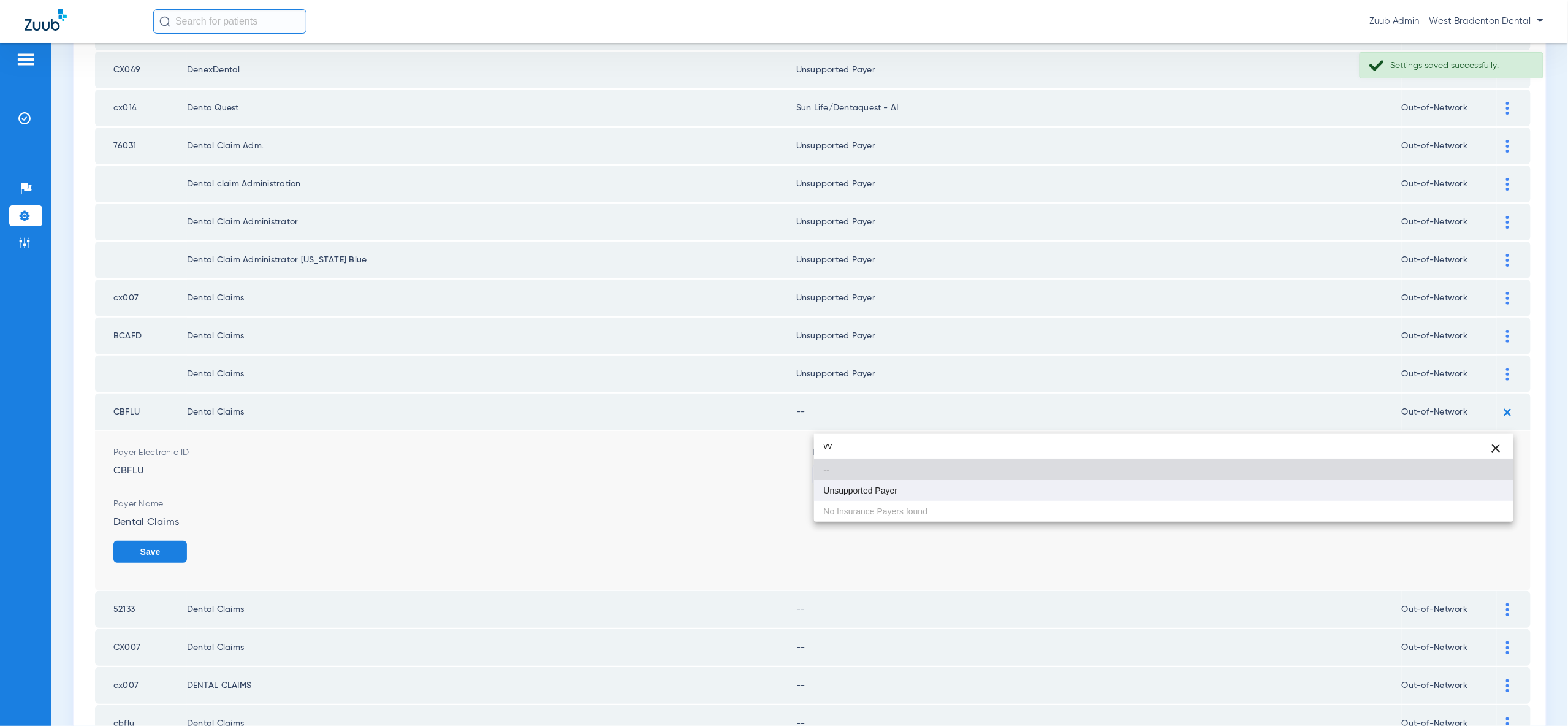
type input "vv"
click at [1475, 497] on mat-option "Unsupported Payer" at bounding box center [1163, 491] width 699 height 21
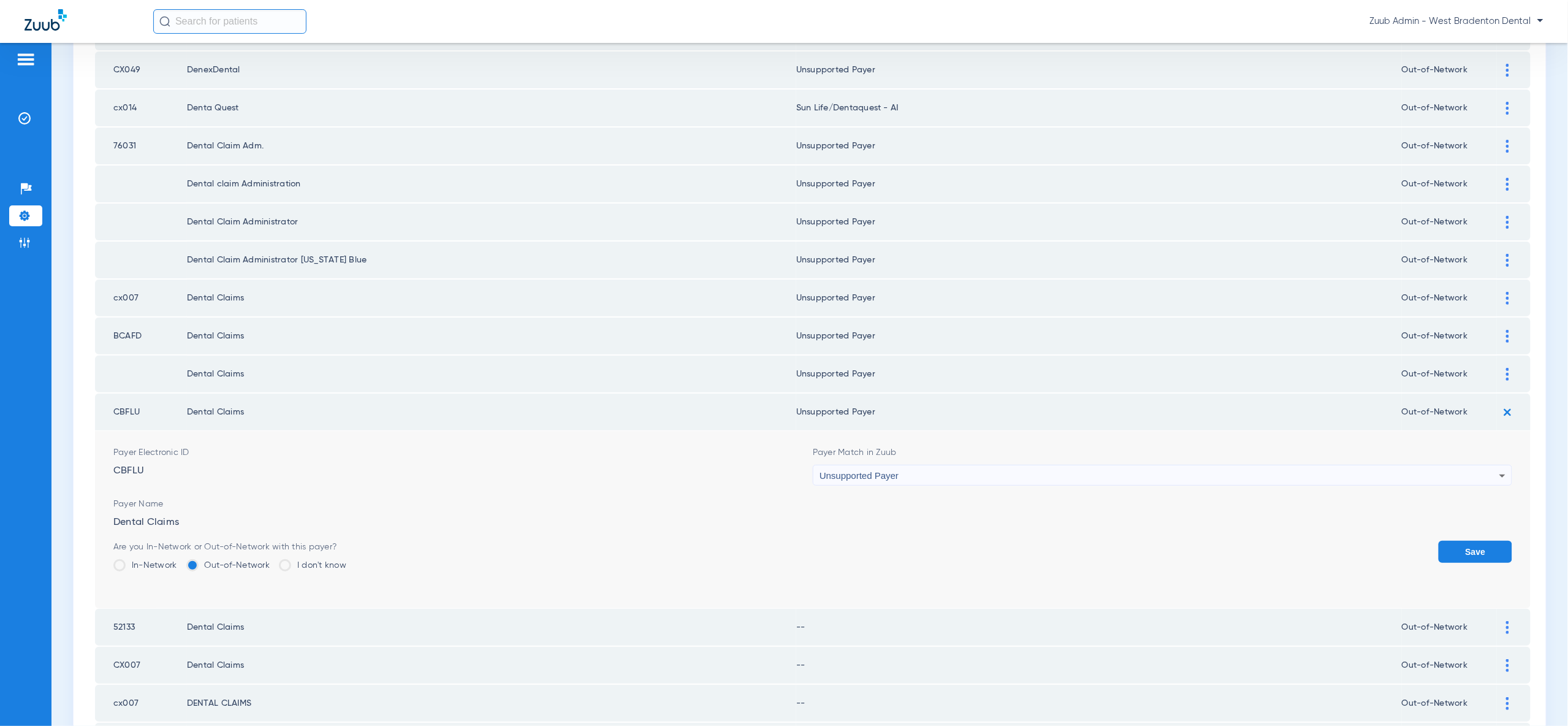
click at [1487, 541] on button "Save" at bounding box center [1475, 552] width 73 height 22
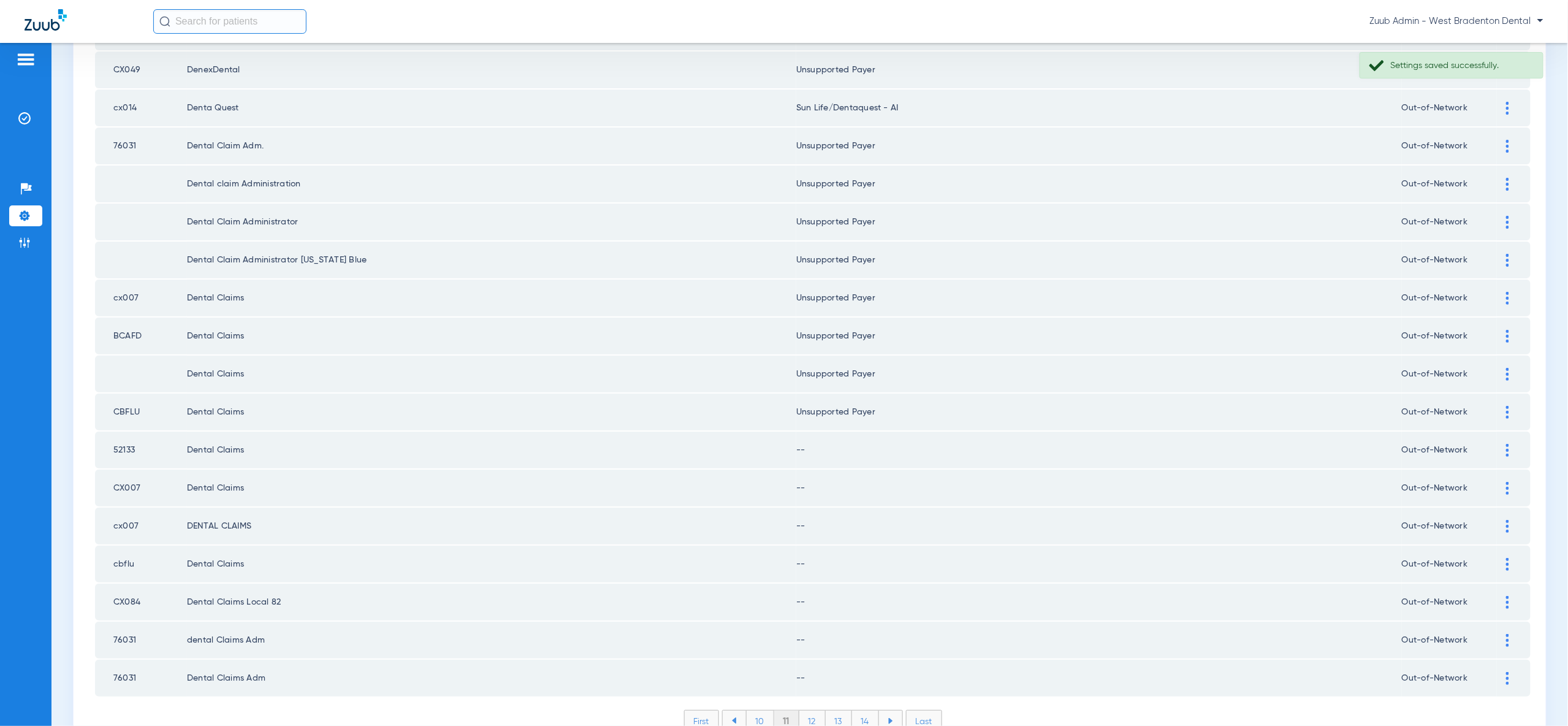
click at [1506, 444] on img at bounding box center [1507, 451] width 3 height 13
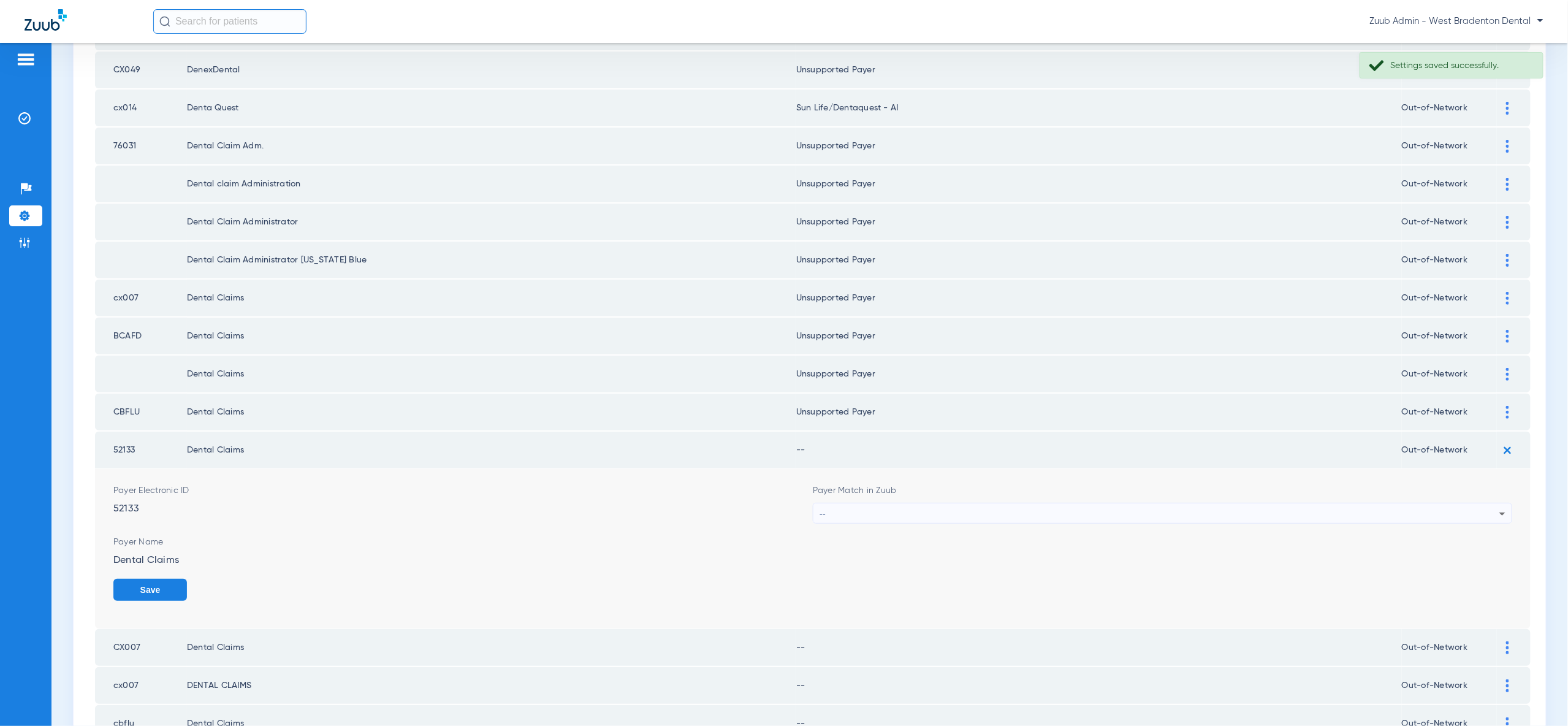
click at [1491, 503] on div "--" at bounding box center [1159, 514] width 680 height 21
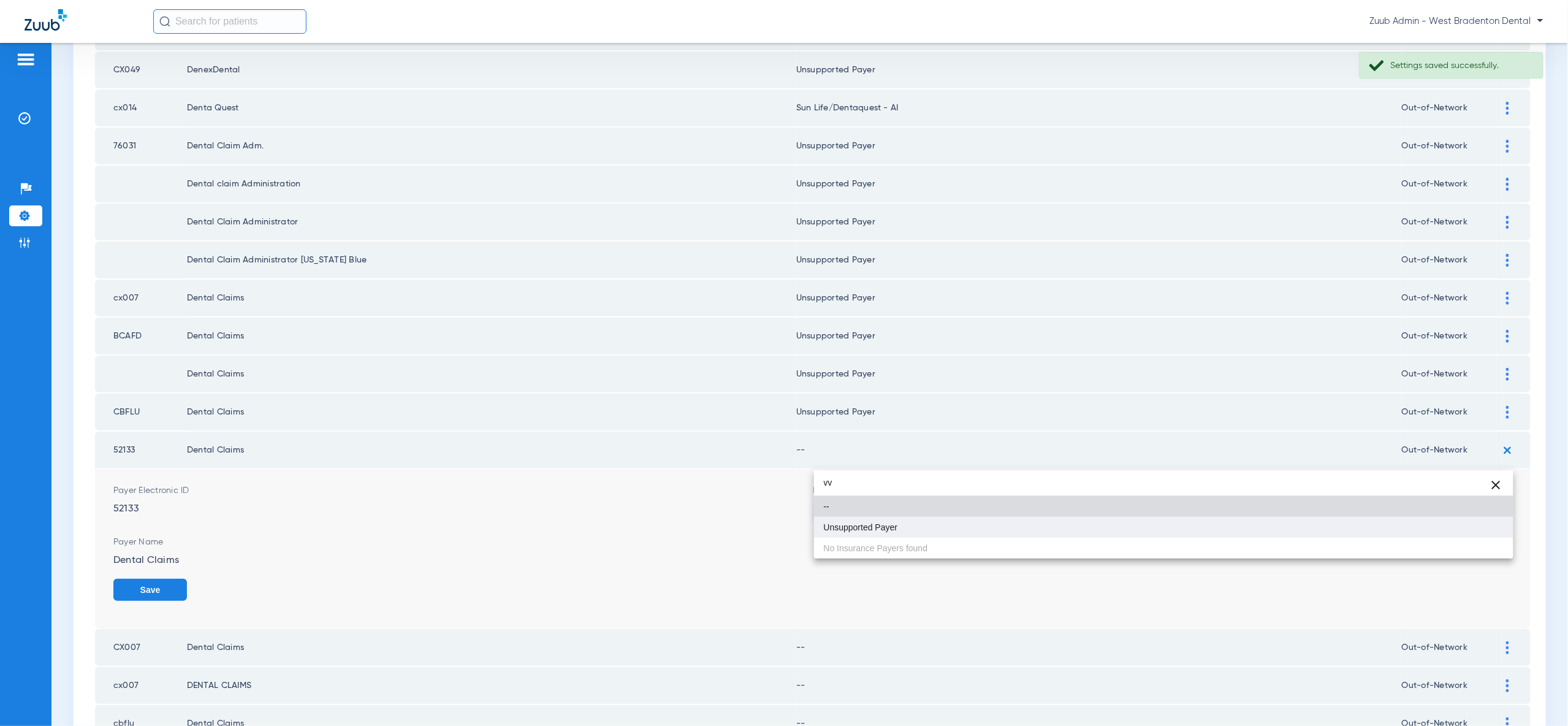
type input "vv"
click at [1487, 524] on mat-option "Unsupported Payer" at bounding box center [1163, 527] width 699 height 21
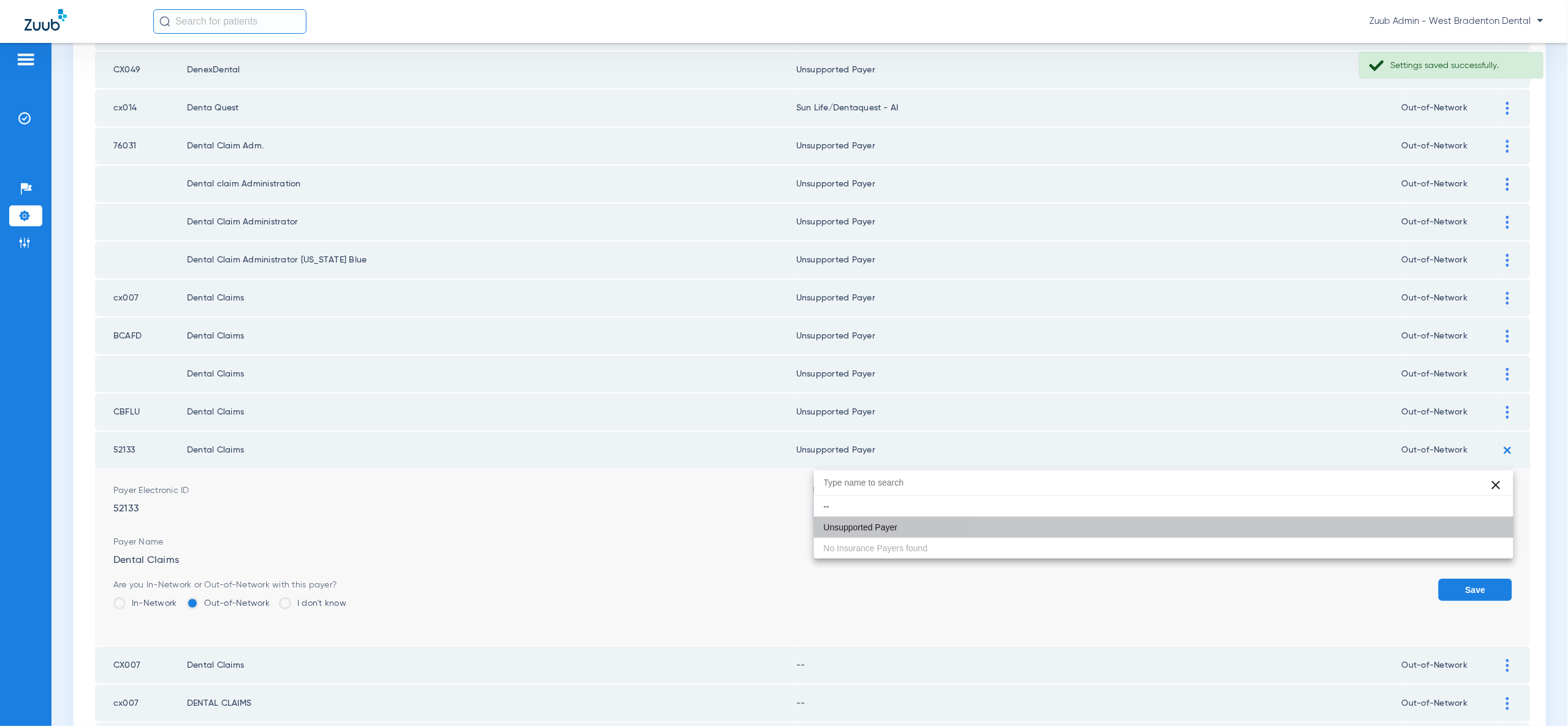
drag, startPoint x: 1487, startPoint y: 524, endPoint x: 1487, endPoint y: 513, distance: 11.0
click at [1487, 579] on button "Save" at bounding box center [1475, 589] width 73 height 22
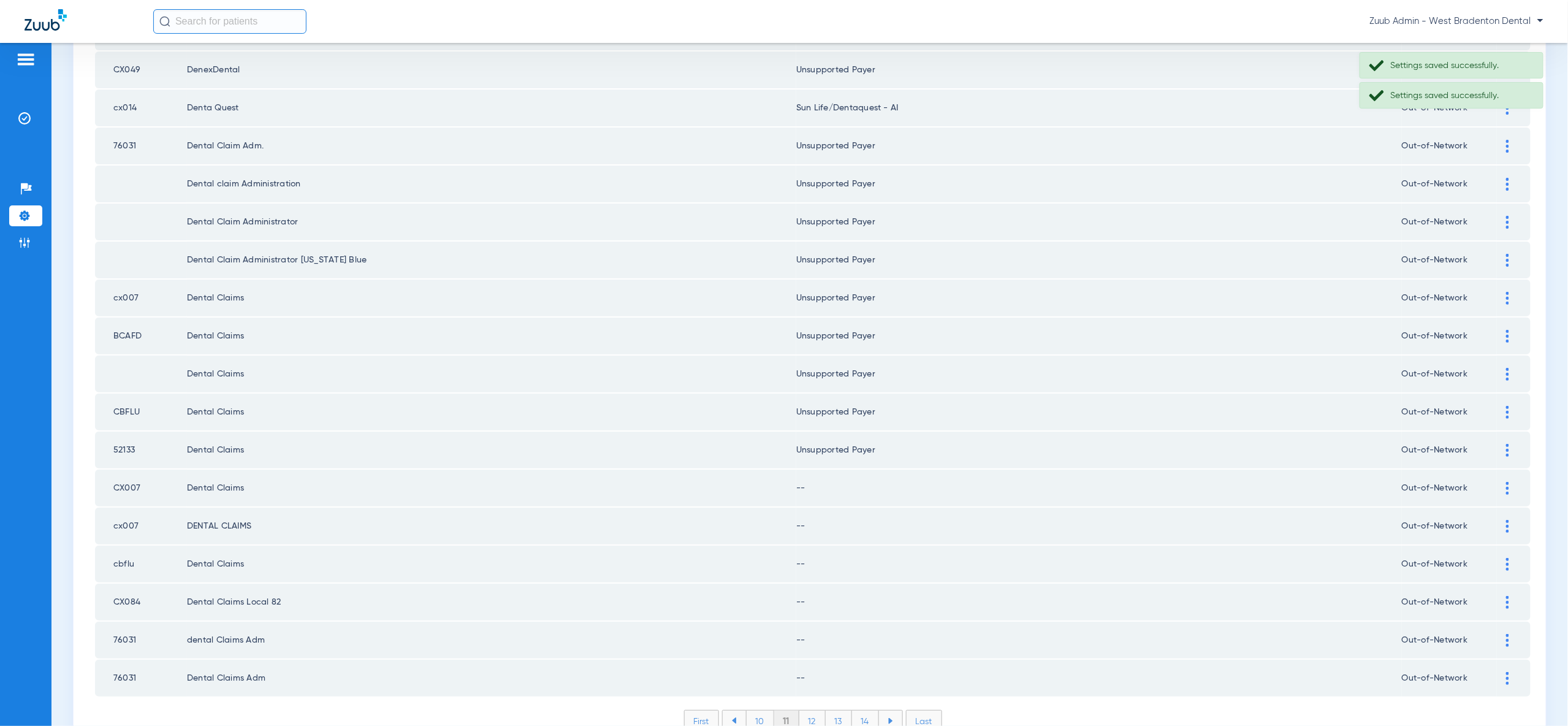
click at [1507, 482] on img at bounding box center [1507, 489] width 3 height 13
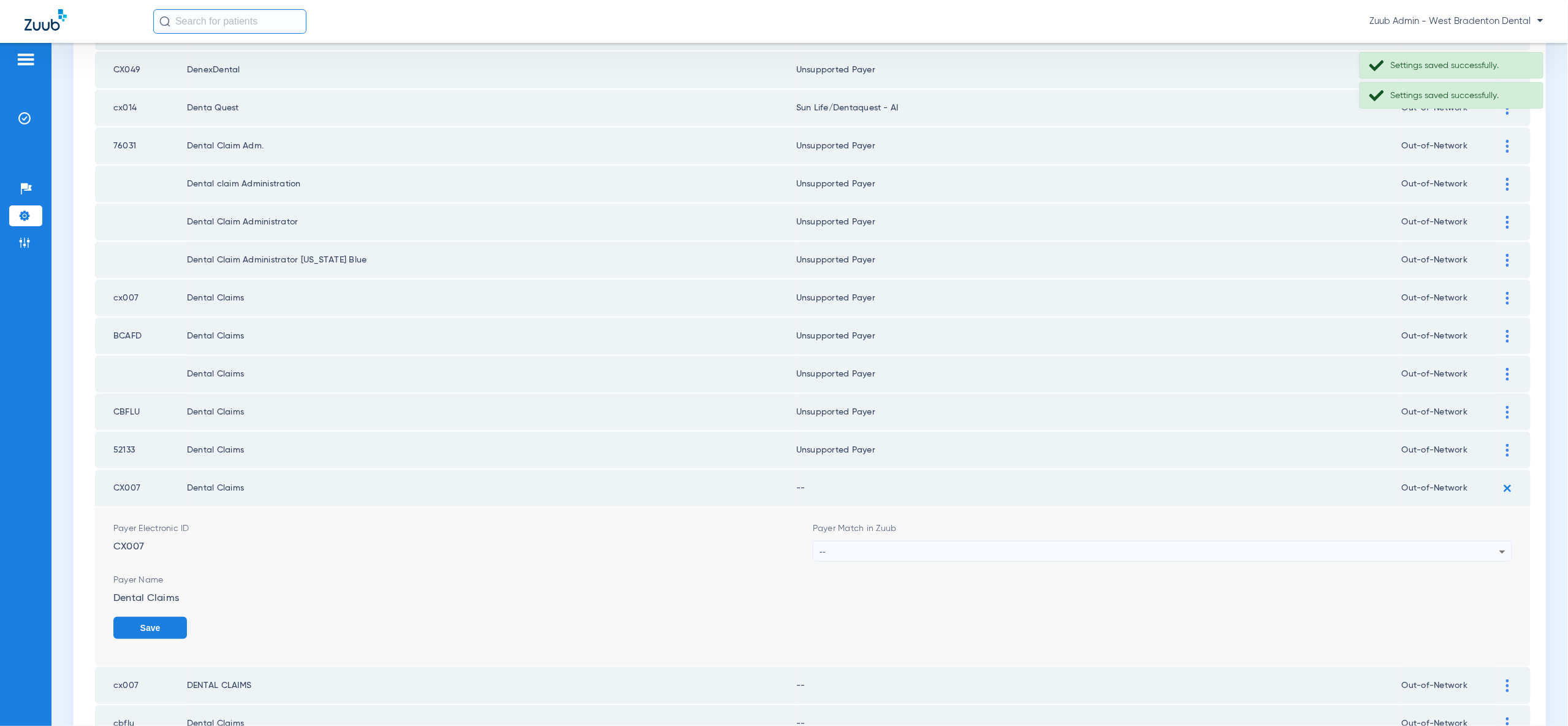
click at [1464, 541] on div "--" at bounding box center [1159, 552] width 680 height 21
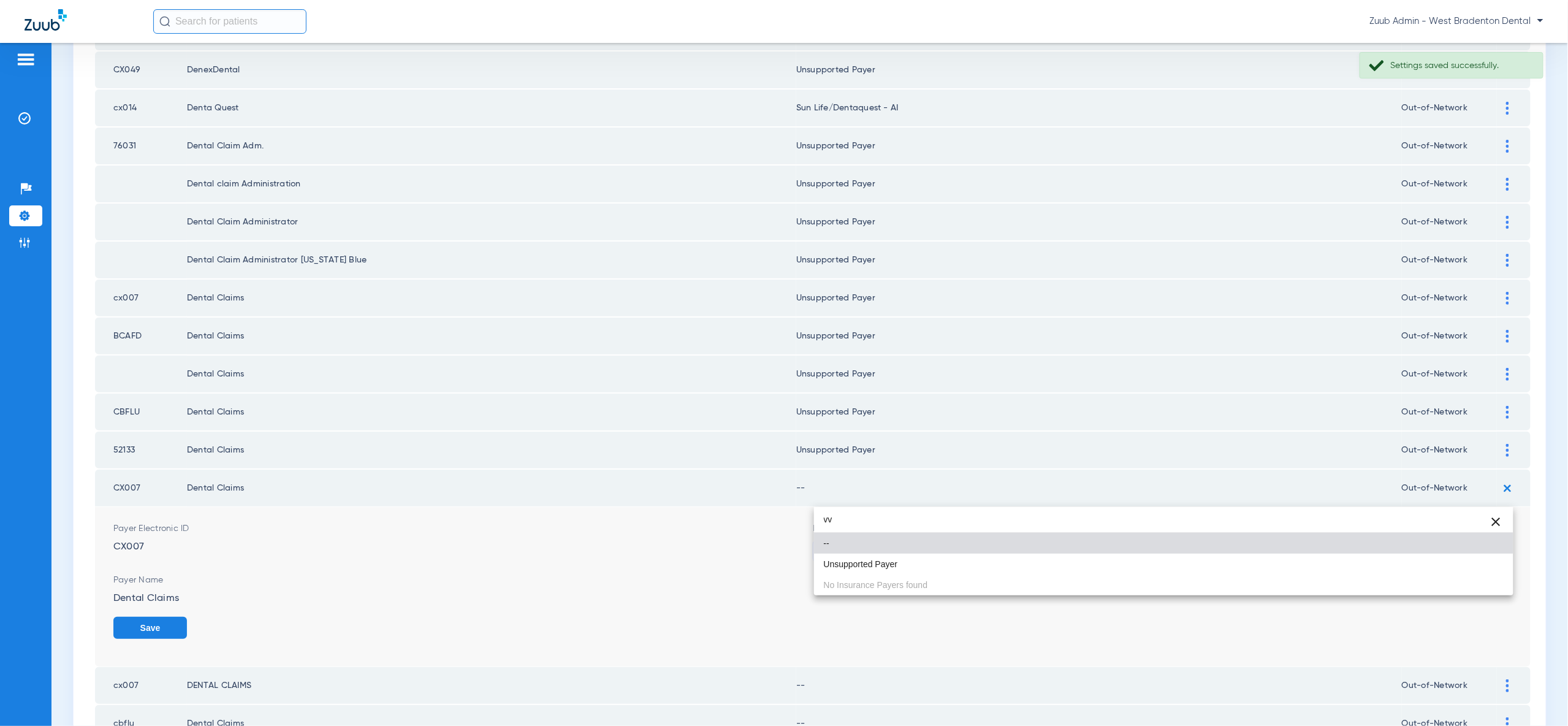
type input "vv"
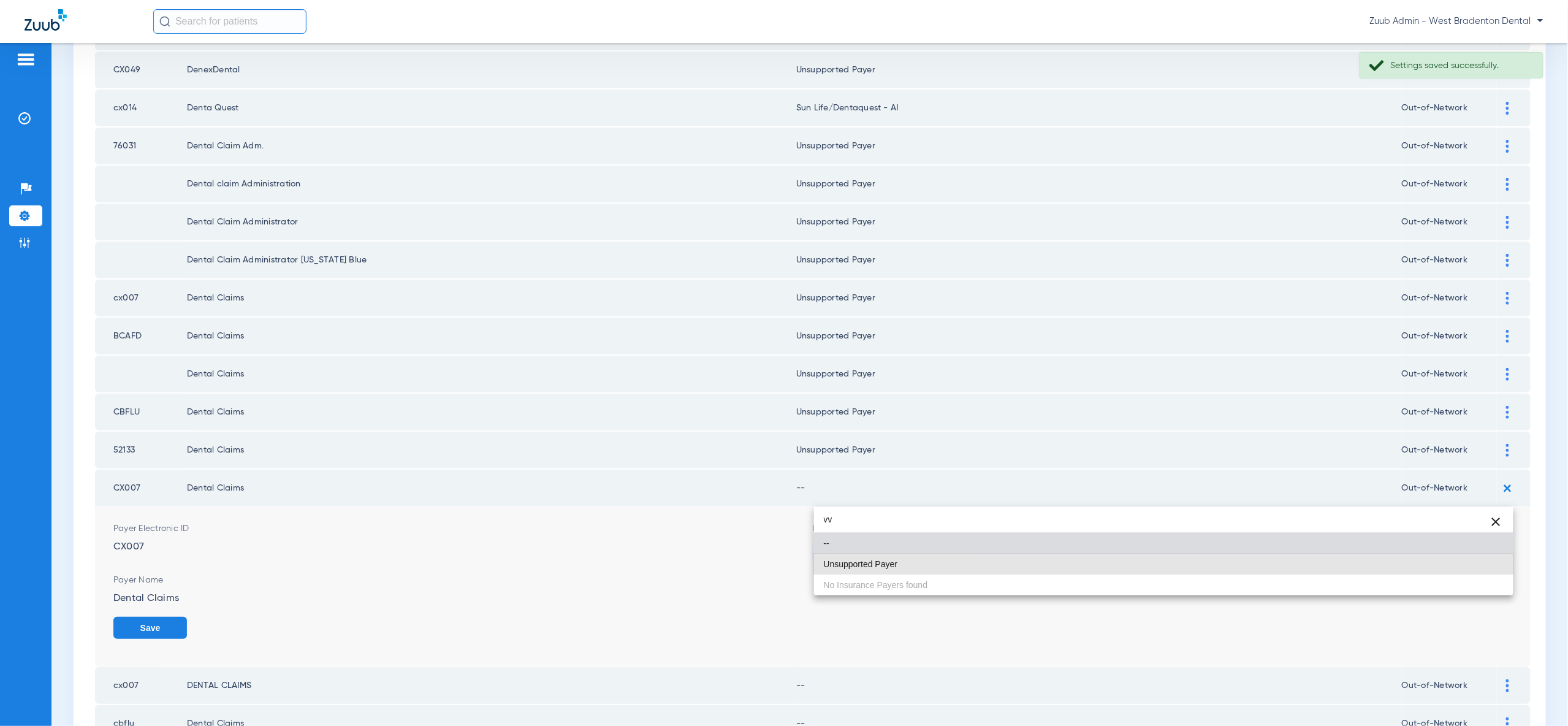
click at [1477, 573] on mat-option "Unsupported Payer" at bounding box center [1163, 564] width 699 height 21
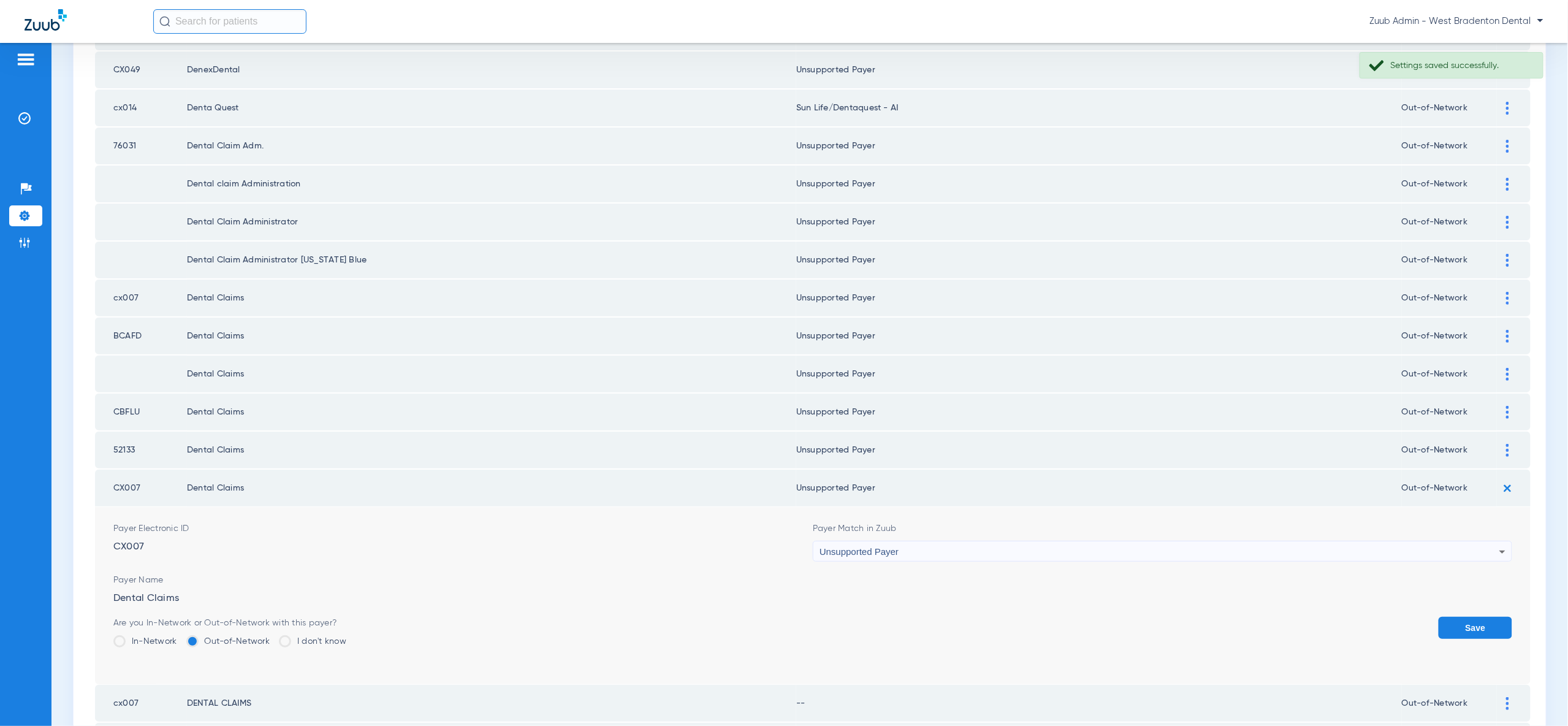
click at [1477, 617] on button "Save" at bounding box center [1475, 627] width 73 height 22
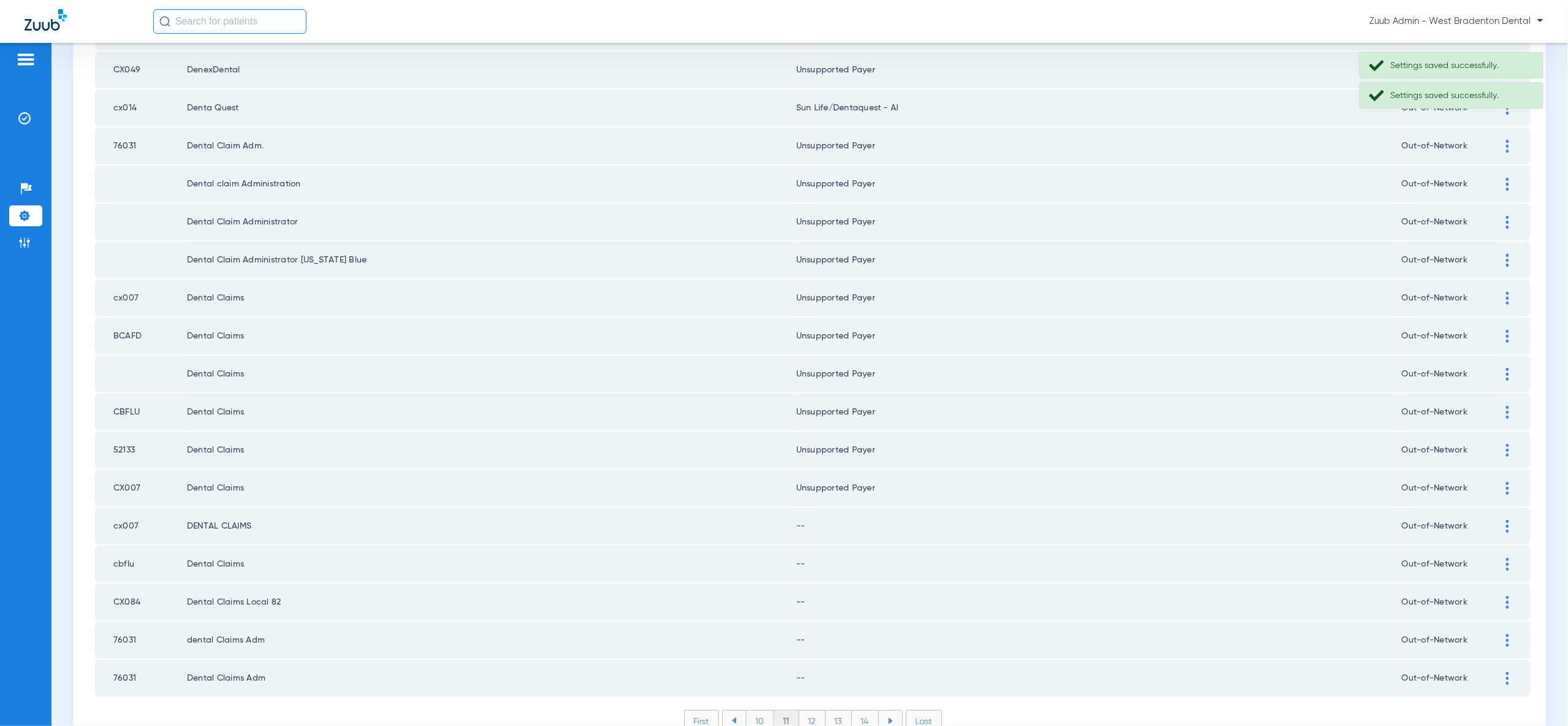
click at [1507, 520] on img at bounding box center [1507, 527] width 3 height 13
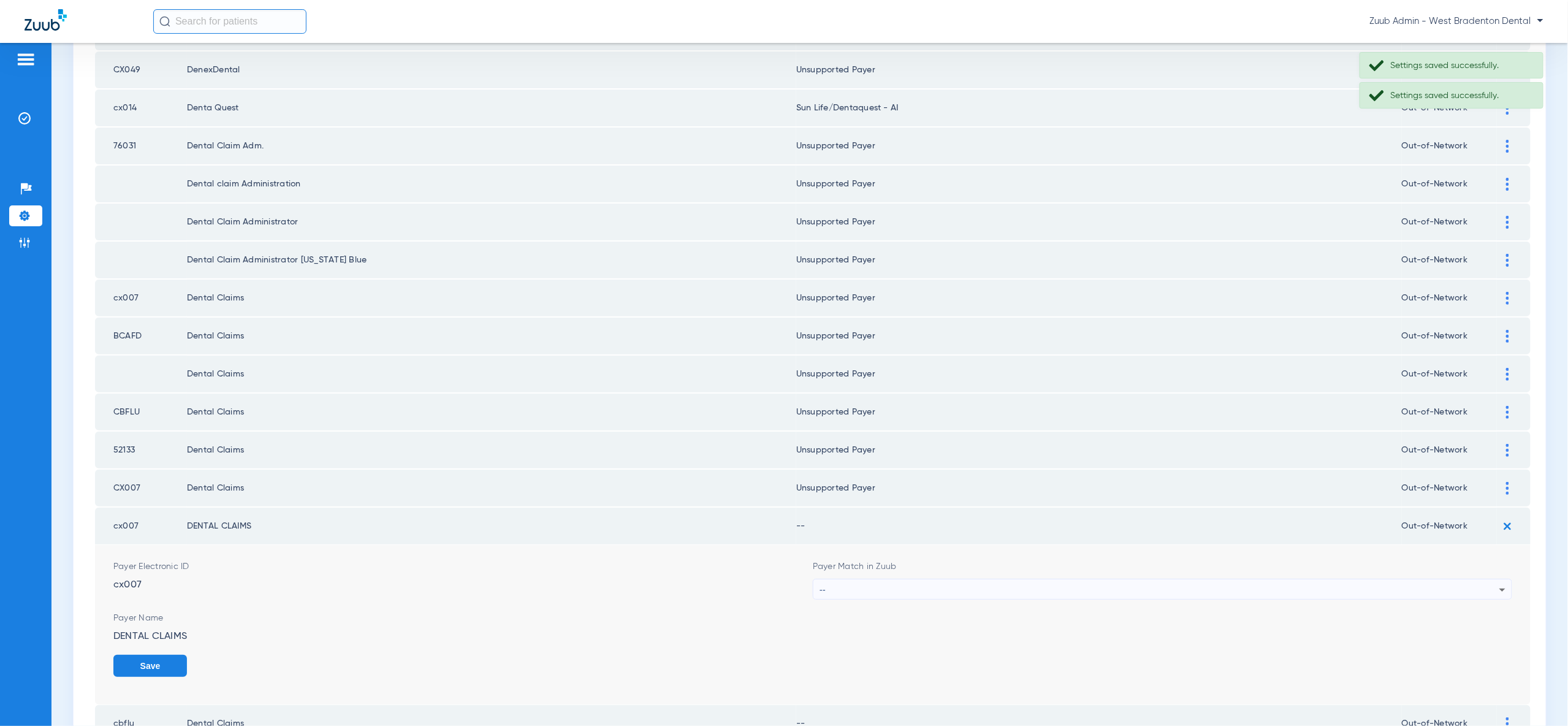
click at [1495, 582] on icon at bounding box center [1501, 589] width 14 height 14
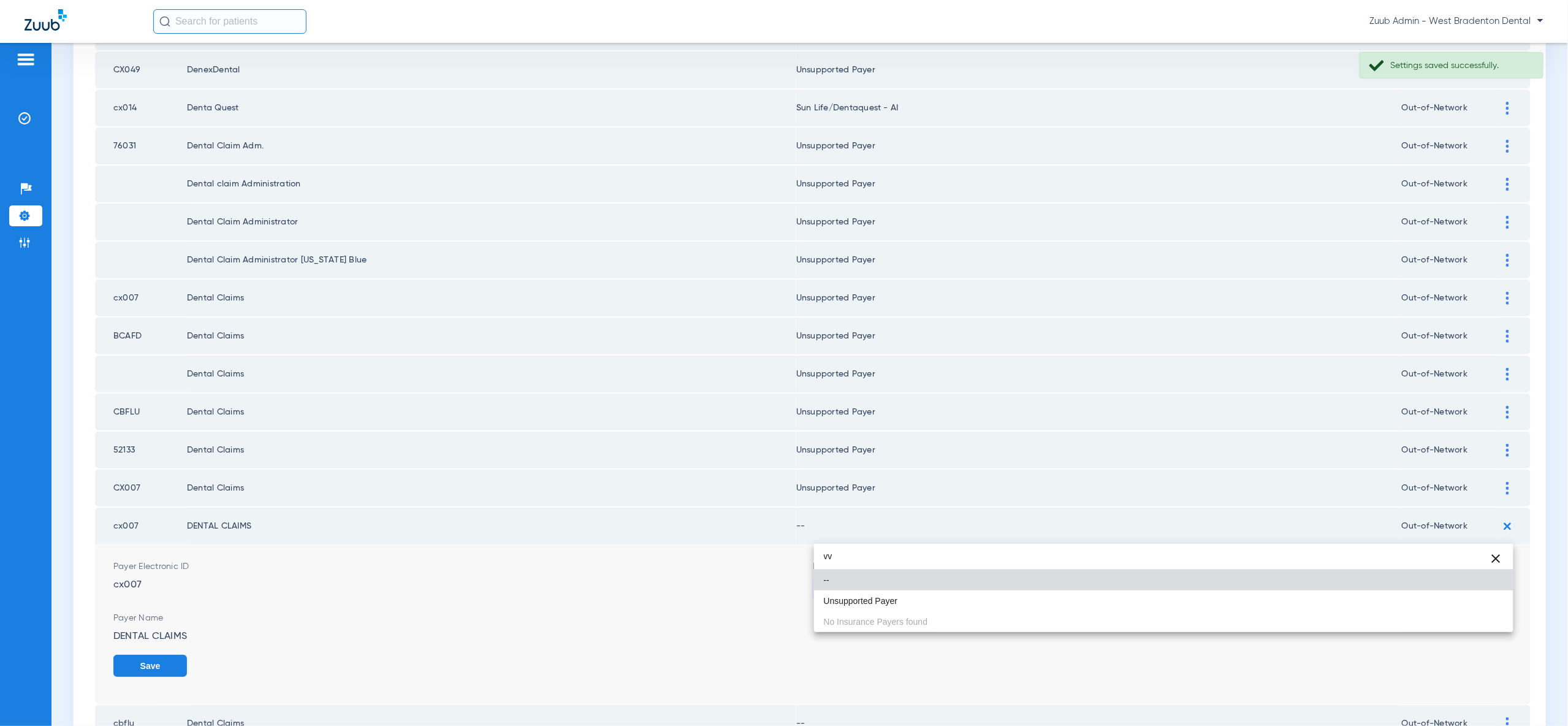
type input "vv"
drag, startPoint x: 1471, startPoint y: 618, endPoint x: 1470, endPoint y: 604, distance: 14.0
click at [1471, 618] on div "vv close -- Unsupported Payer No Insurance Payers found" at bounding box center [1163, 588] width 699 height 88
click at [1470, 603] on mat-option "Unsupported Payer" at bounding box center [1163, 601] width 699 height 21
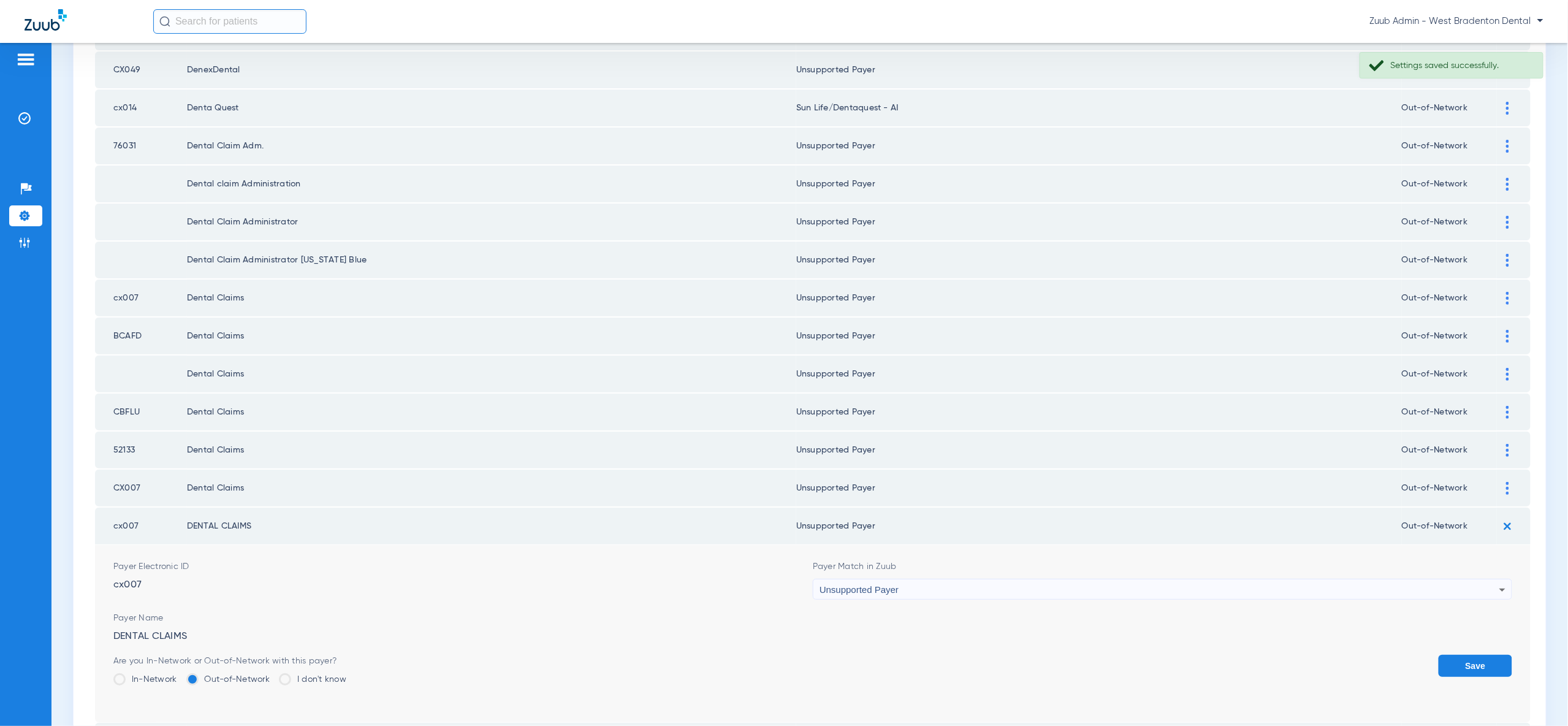
drag, startPoint x: 1475, startPoint y: 610, endPoint x: 1482, endPoint y: 584, distance: 26.9
click at [1475, 655] on button "Save" at bounding box center [1475, 665] width 73 height 22
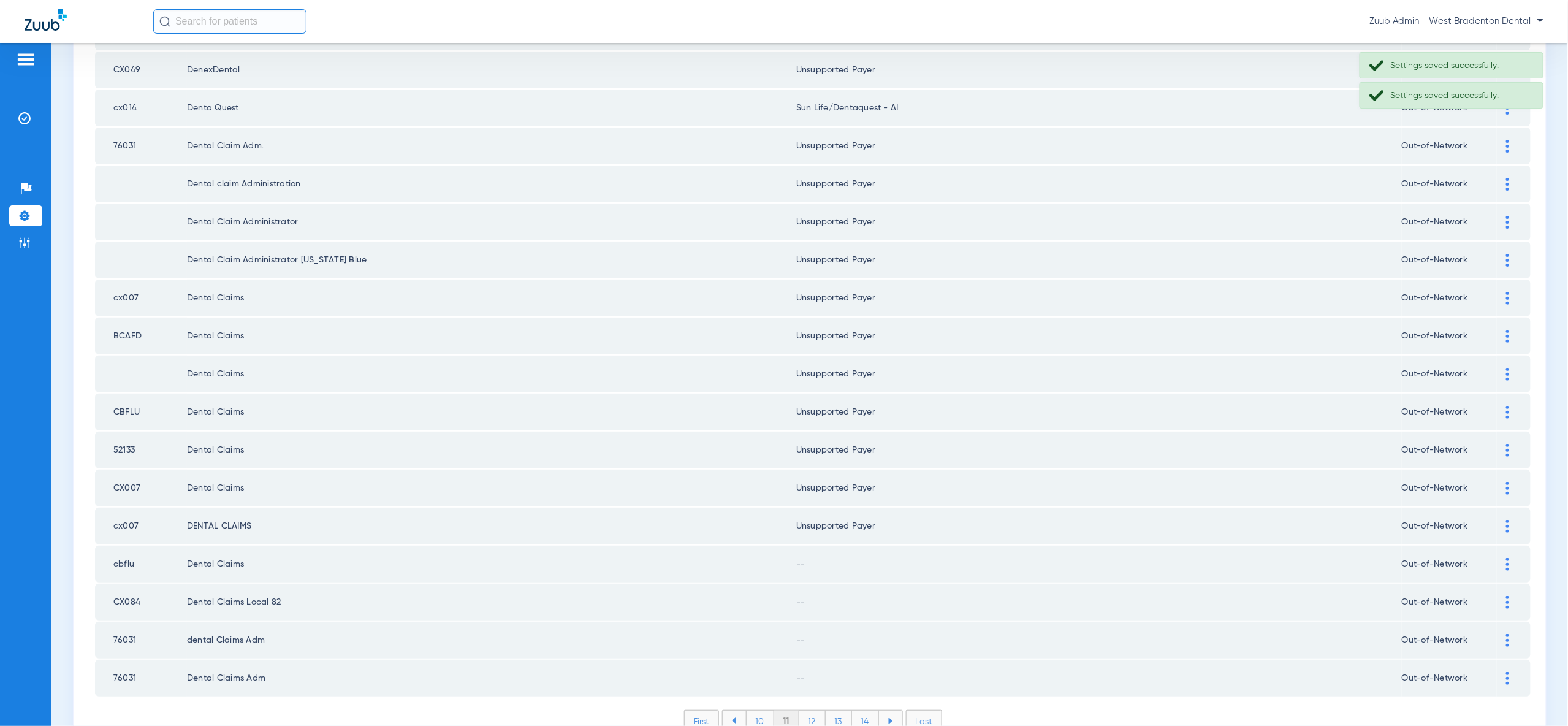
click at [1510, 559] on div at bounding box center [1507, 565] width 22 height 13
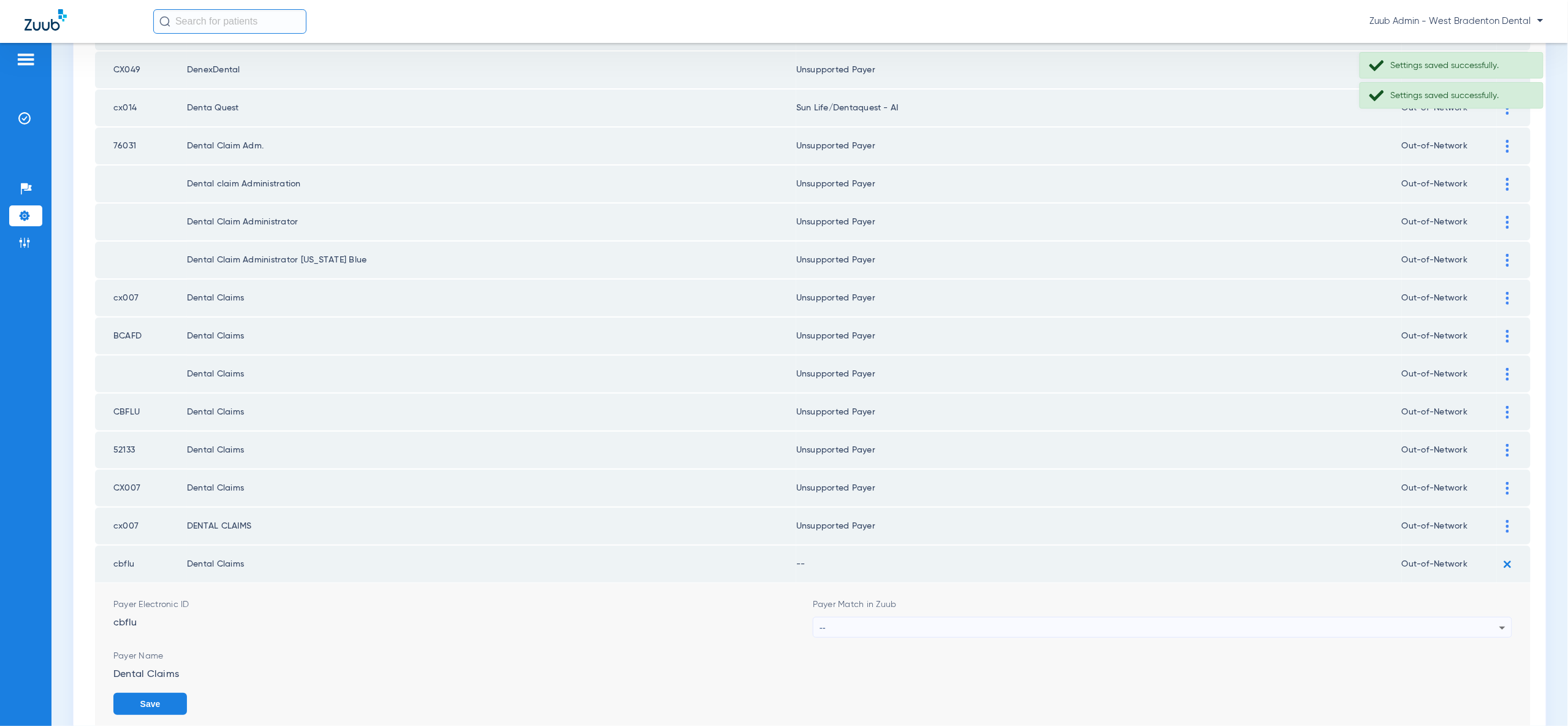
click at [1469, 618] on div "--" at bounding box center [1159, 628] width 680 height 21
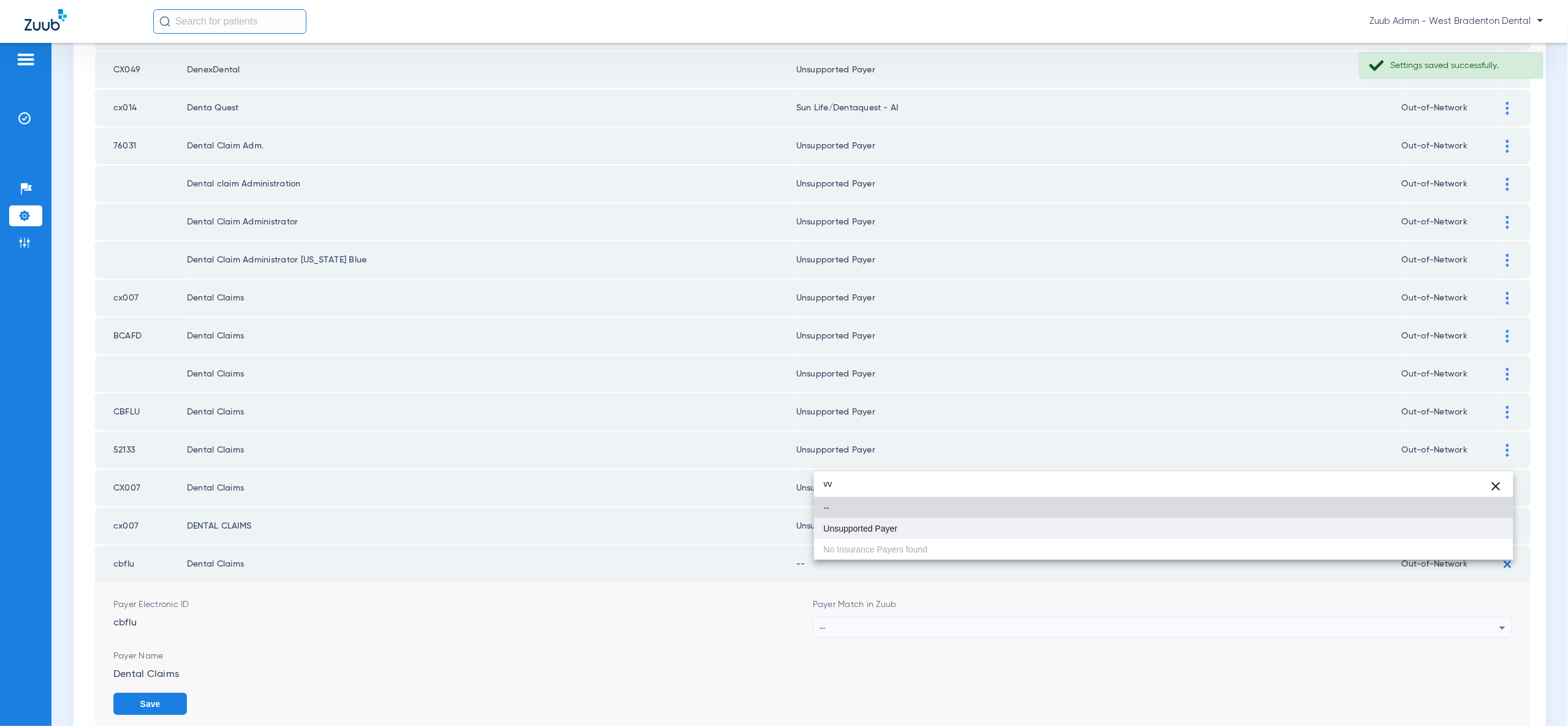
type input "vv"
click at [1466, 531] on mat-option "Unsupported Payer" at bounding box center [1163, 529] width 699 height 21
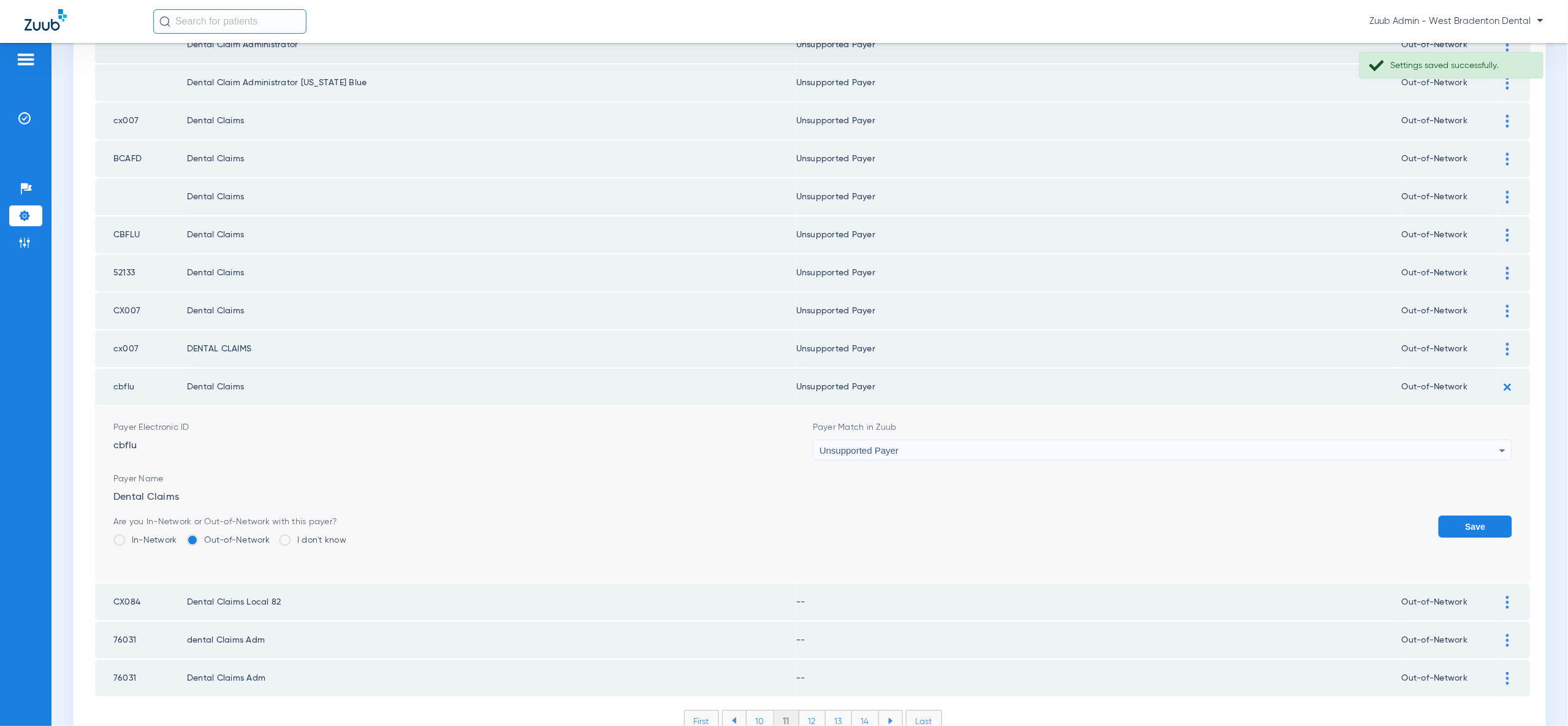
drag, startPoint x: 1474, startPoint y: 474, endPoint x: 1475, endPoint y: 464, distance: 10.0
click at [1474, 516] on button "Save" at bounding box center [1475, 526] width 73 height 22
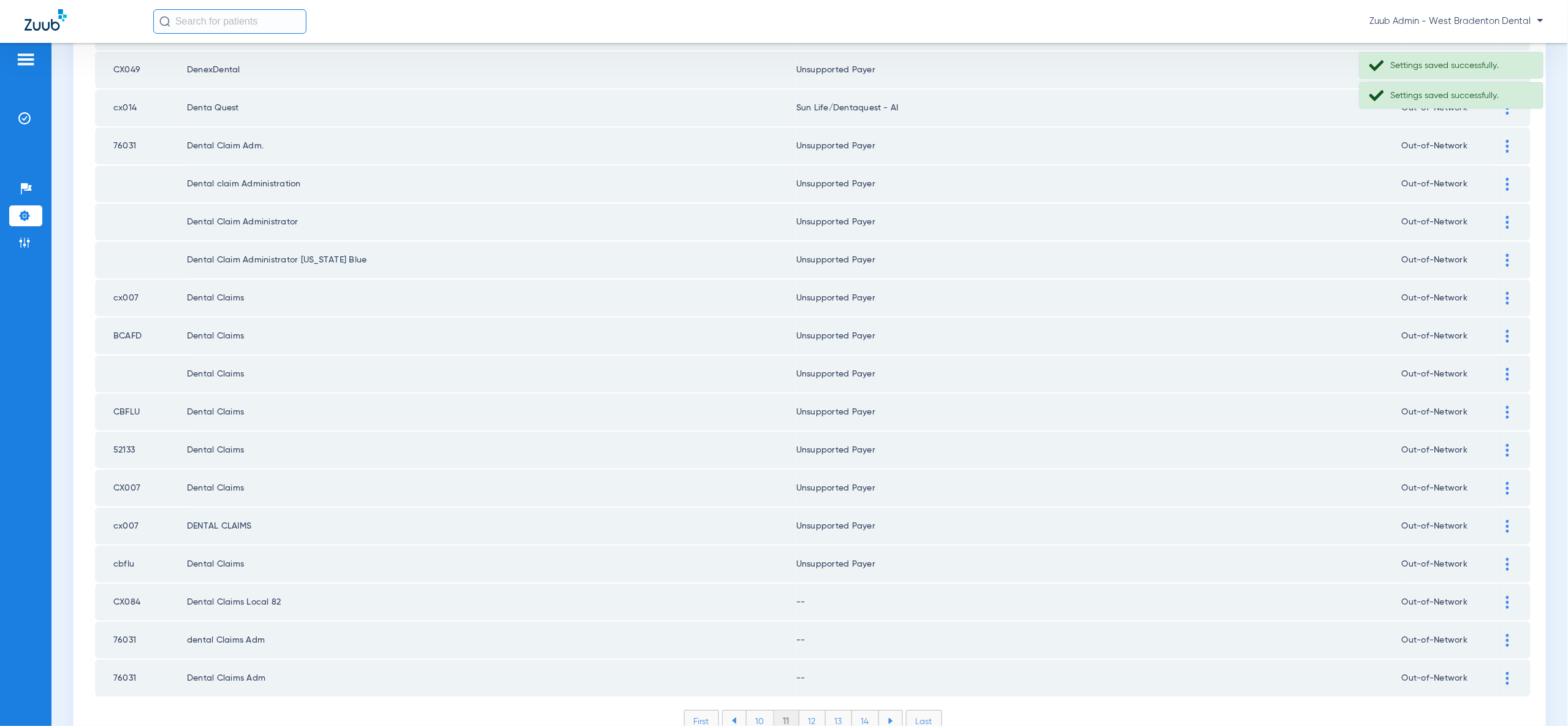
click at [1502, 597] on div at bounding box center [1507, 603] width 22 height 13
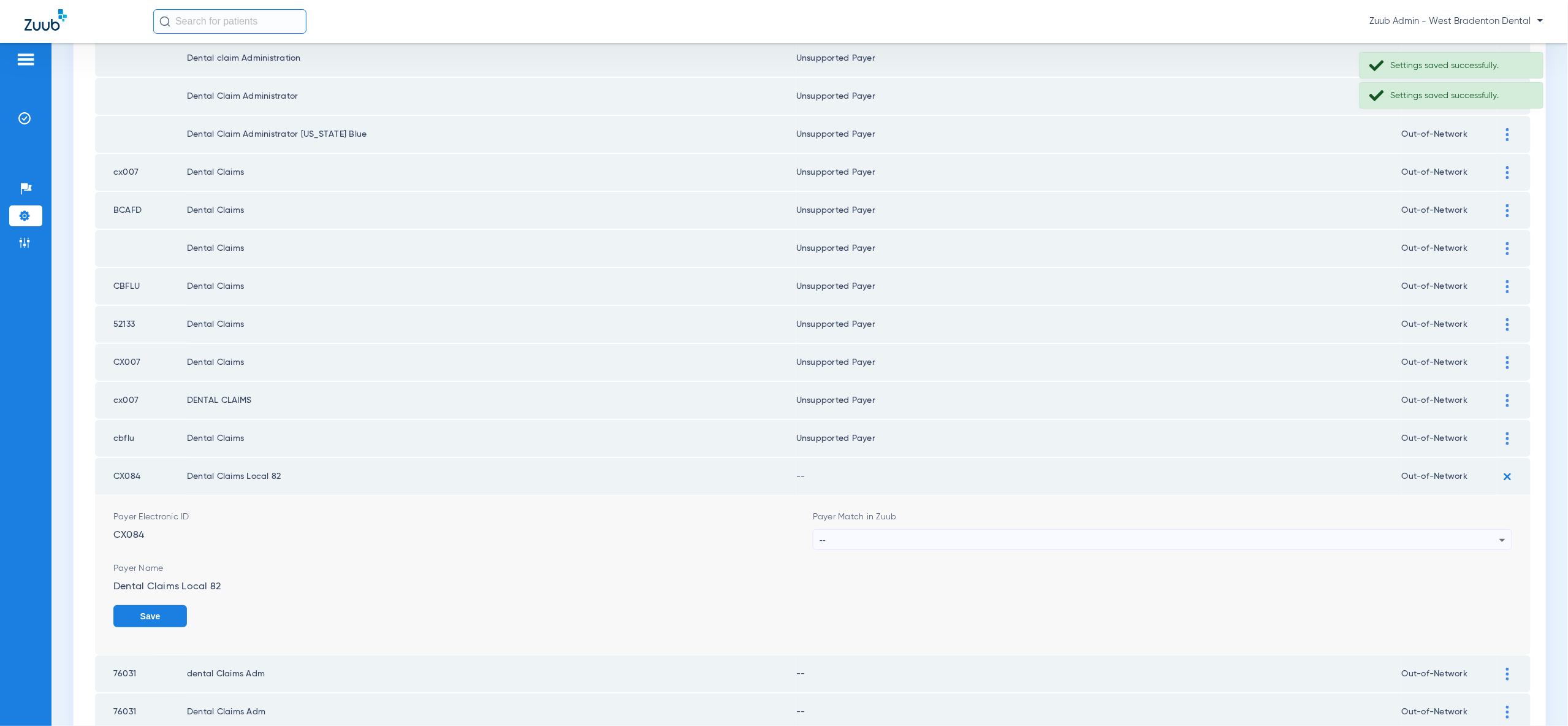
scroll to position [1588, 0]
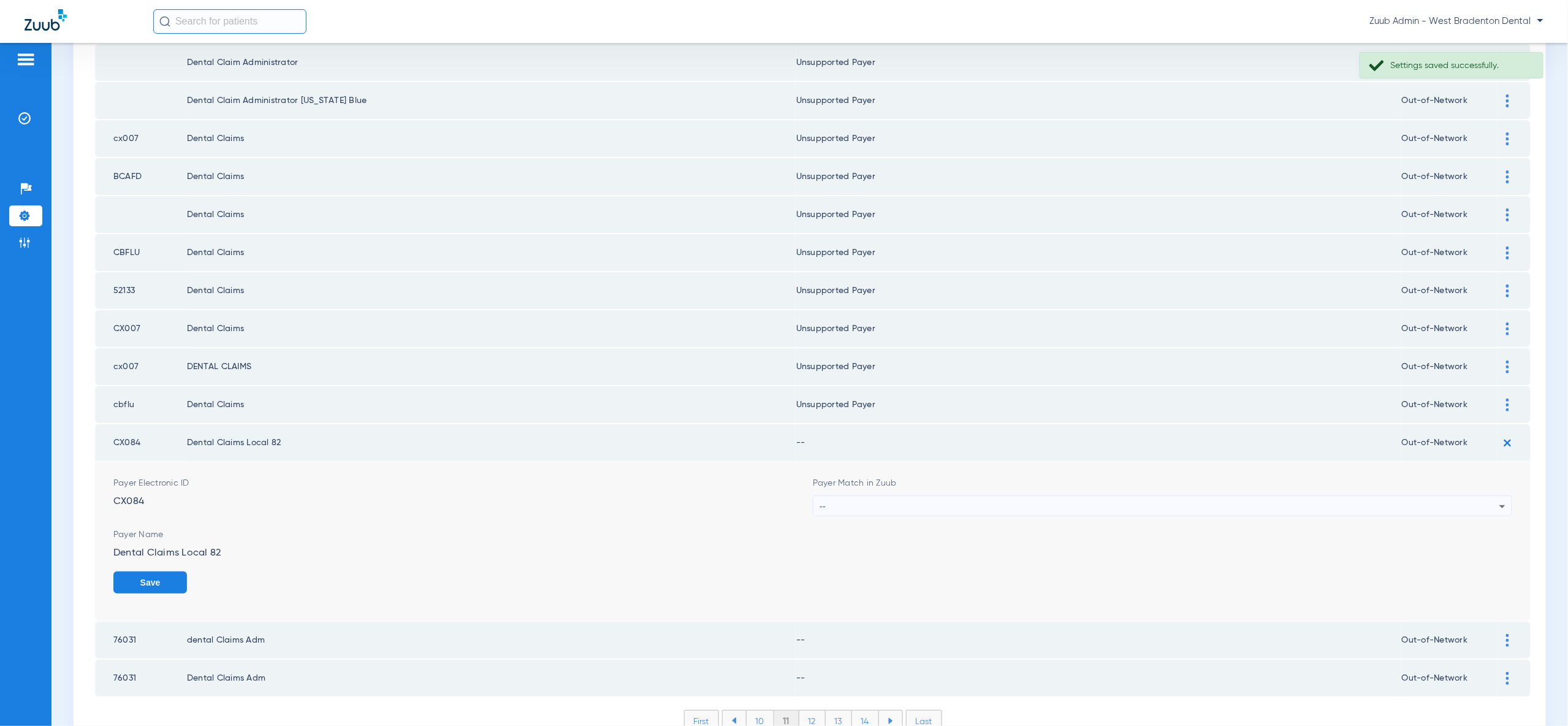
click at [1507, 634] on img at bounding box center [1507, 640] width 3 height 13
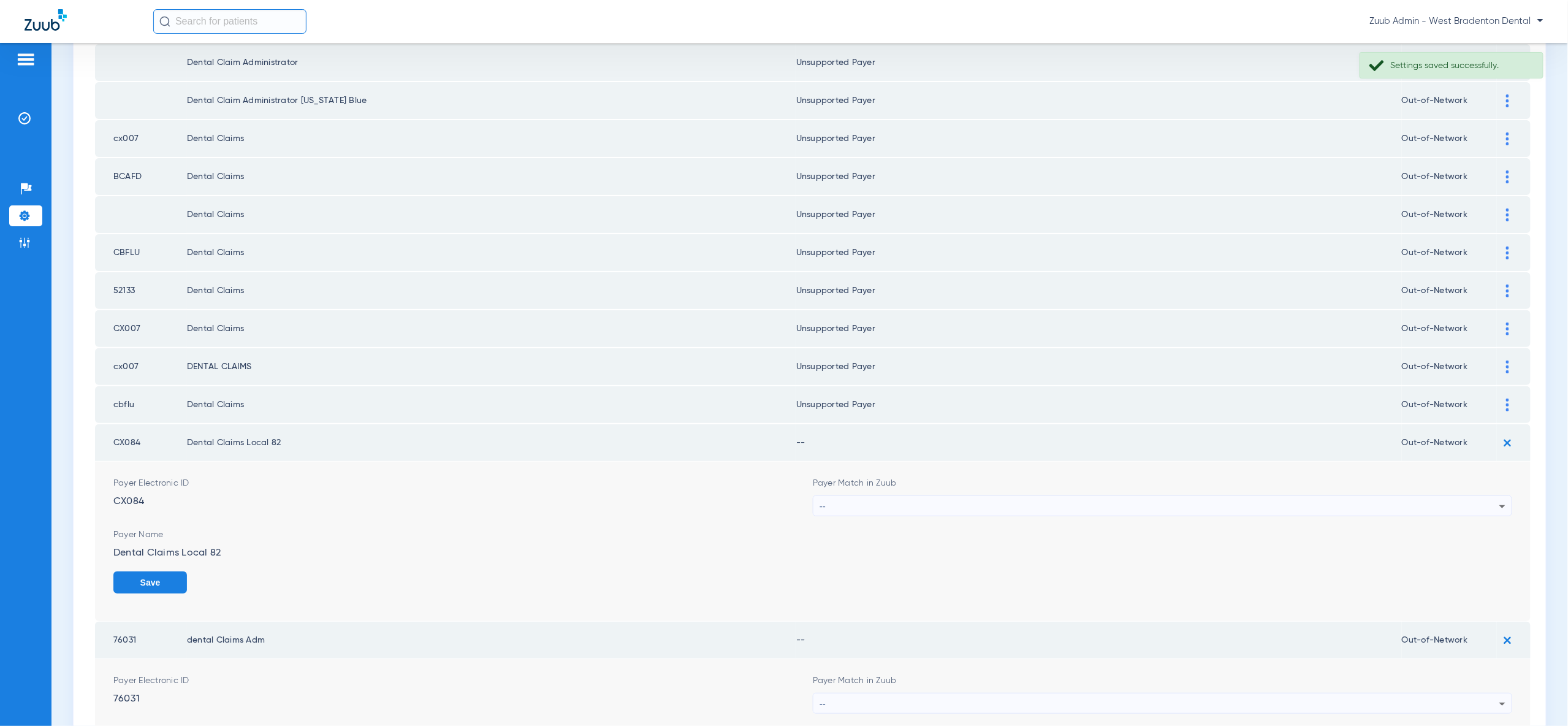
scroll to position [1747, 0]
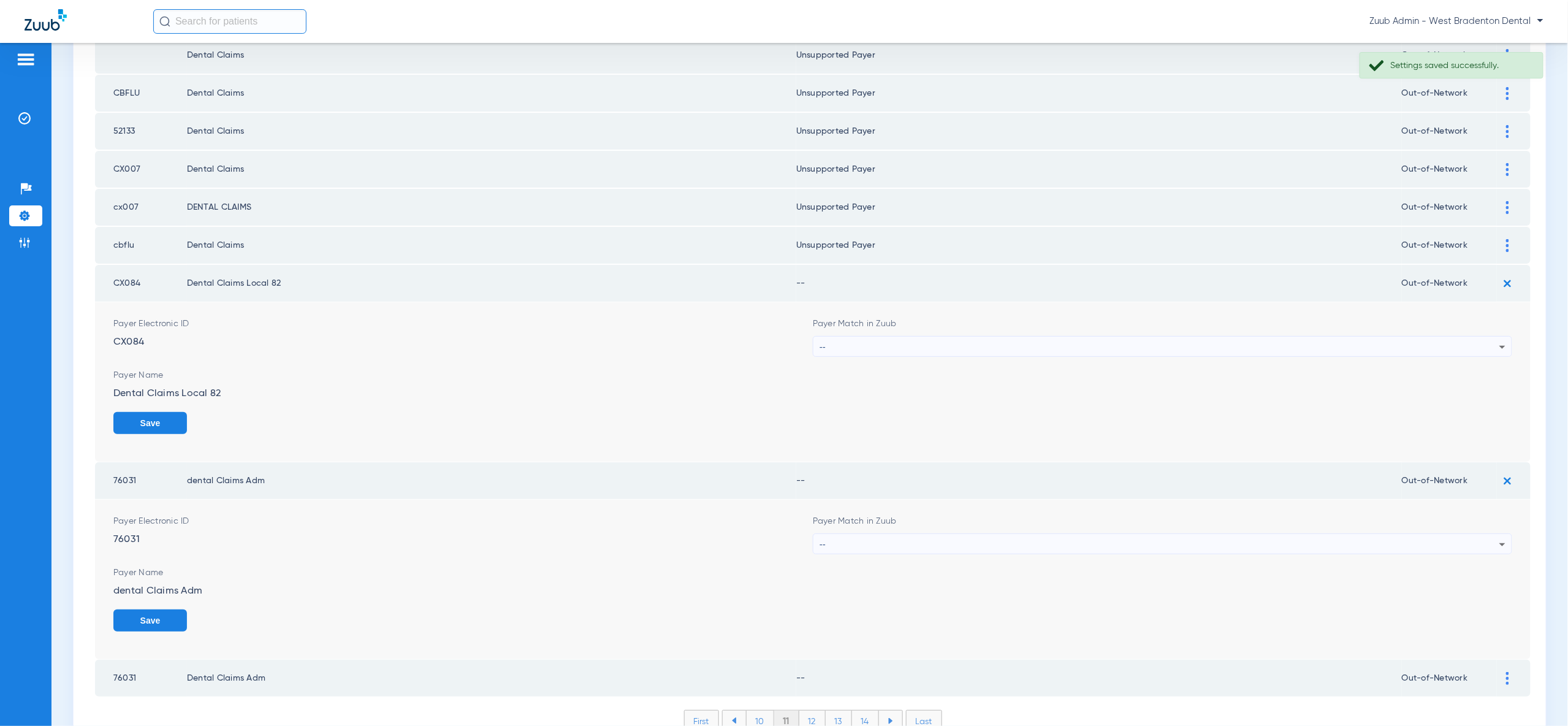
click at [1509, 672] on div at bounding box center [1507, 678] width 22 height 13
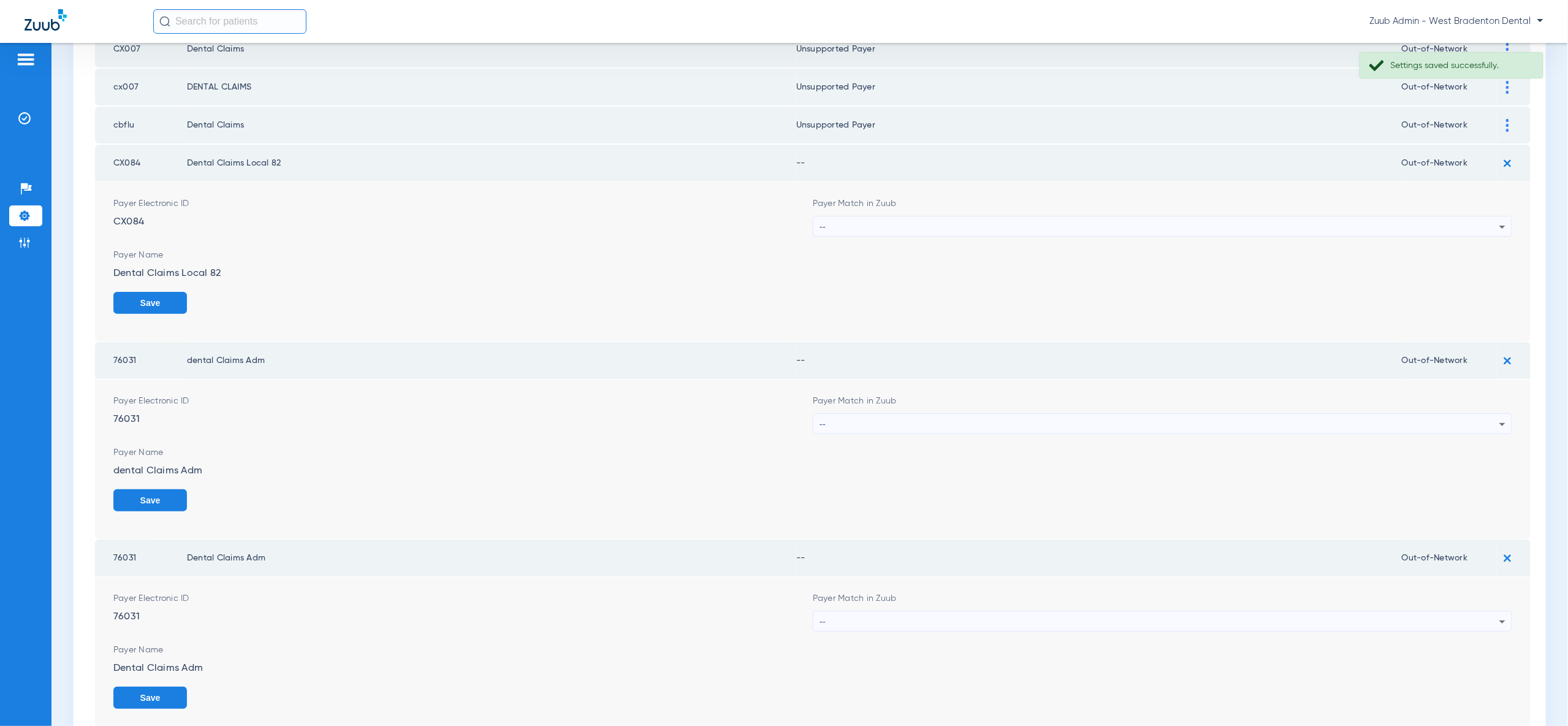
scroll to position [1907, 0]
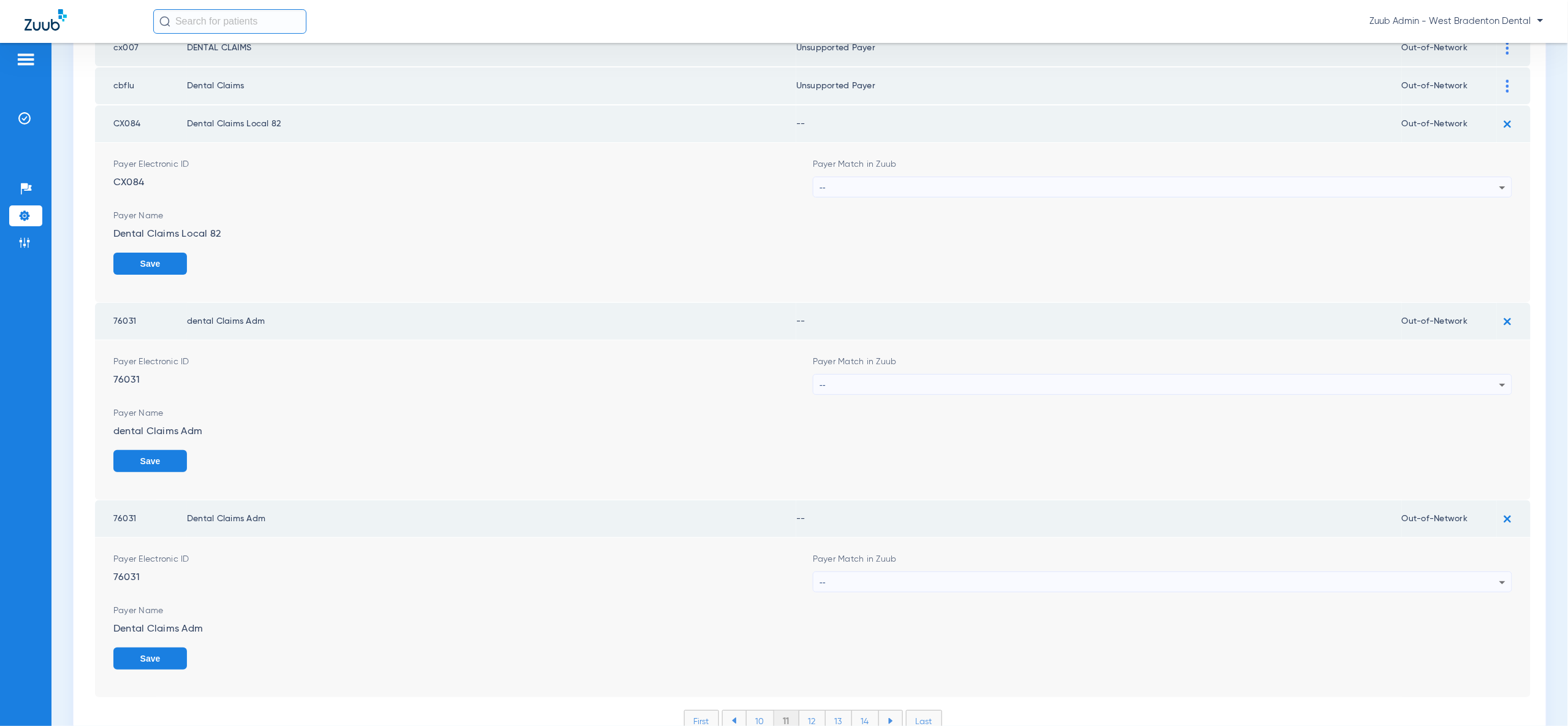
click at [1356, 177] on div "--" at bounding box center [1159, 187] width 680 height 21
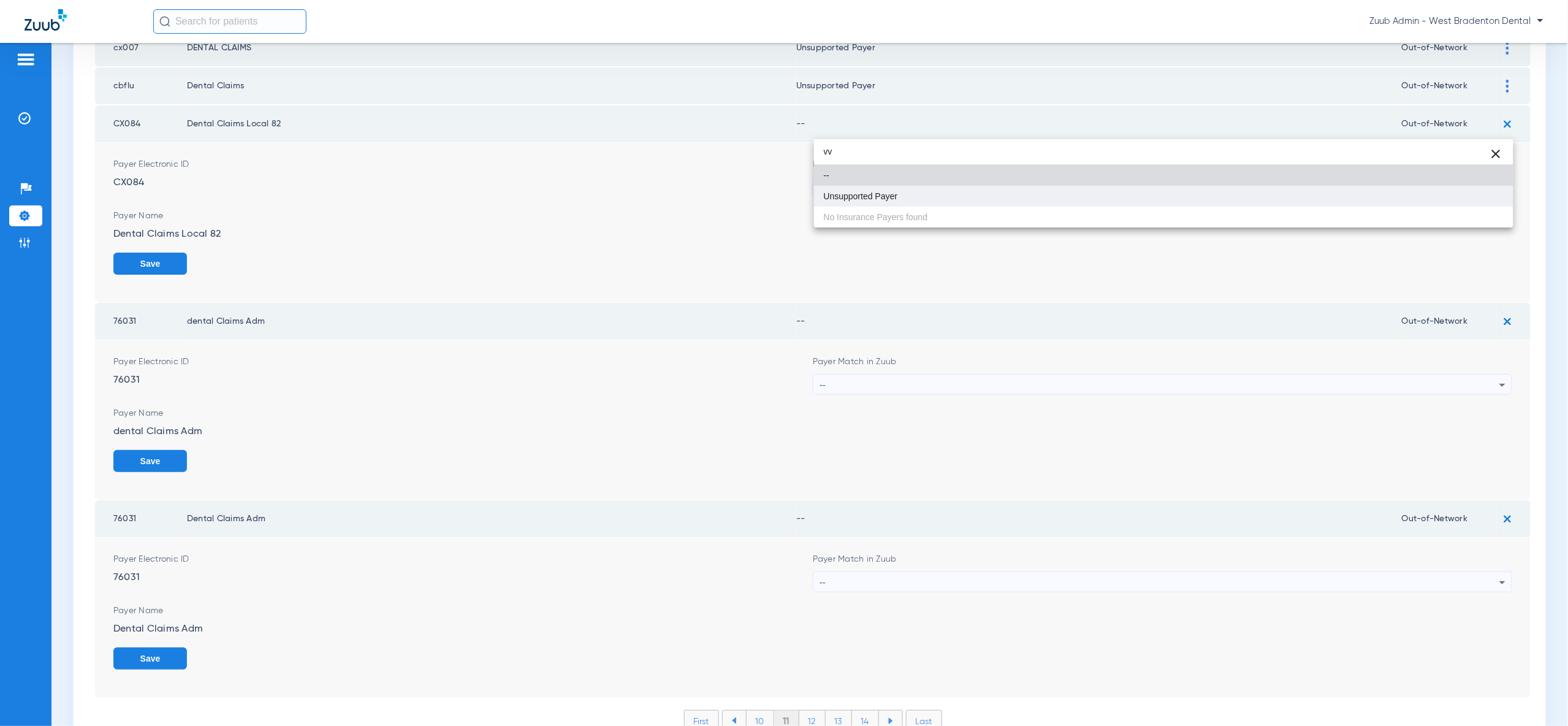
type input "vv"
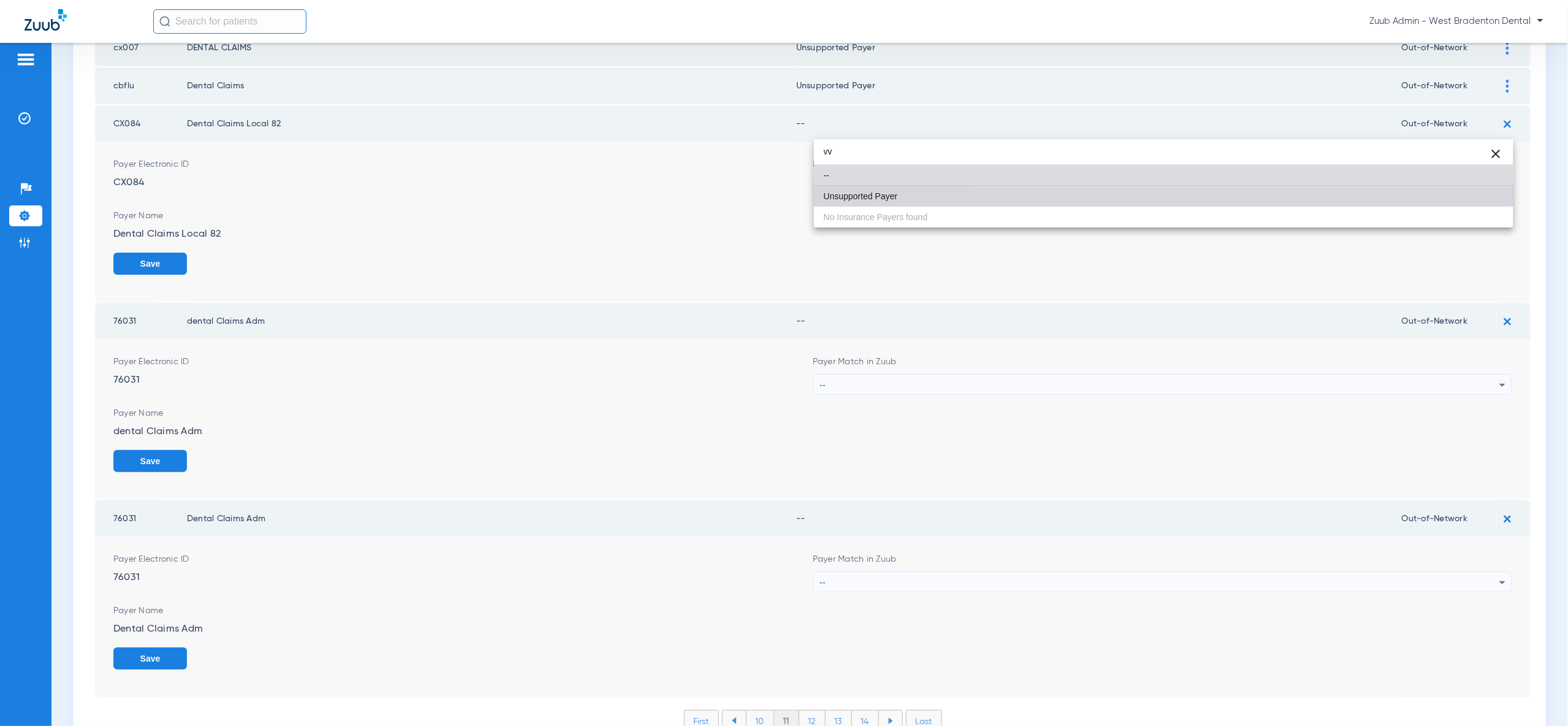
click at [1377, 198] on mat-option "Unsupported Payer" at bounding box center [1163, 196] width 699 height 21
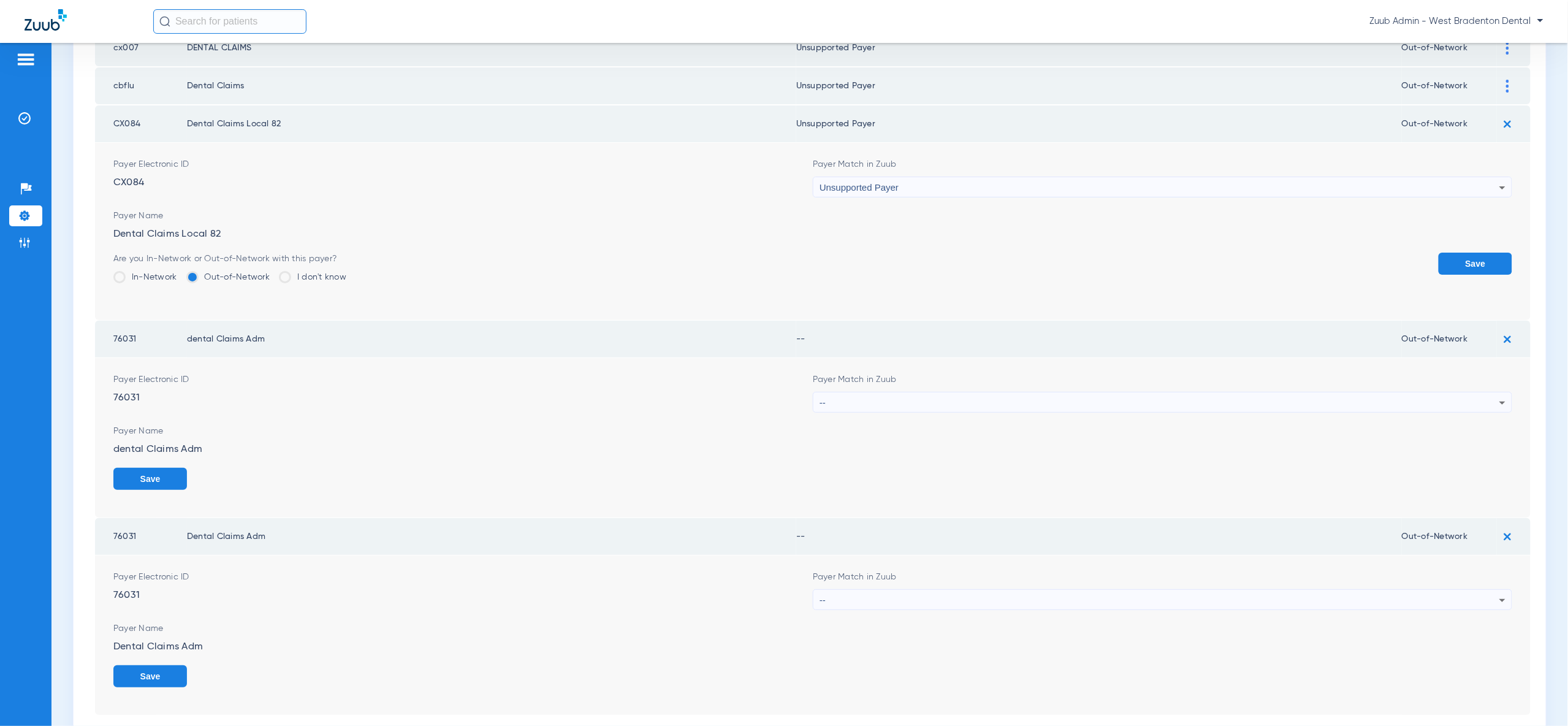
click at [1446, 253] on button "Save" at bounding box center [1475, 264] width 73 height 22
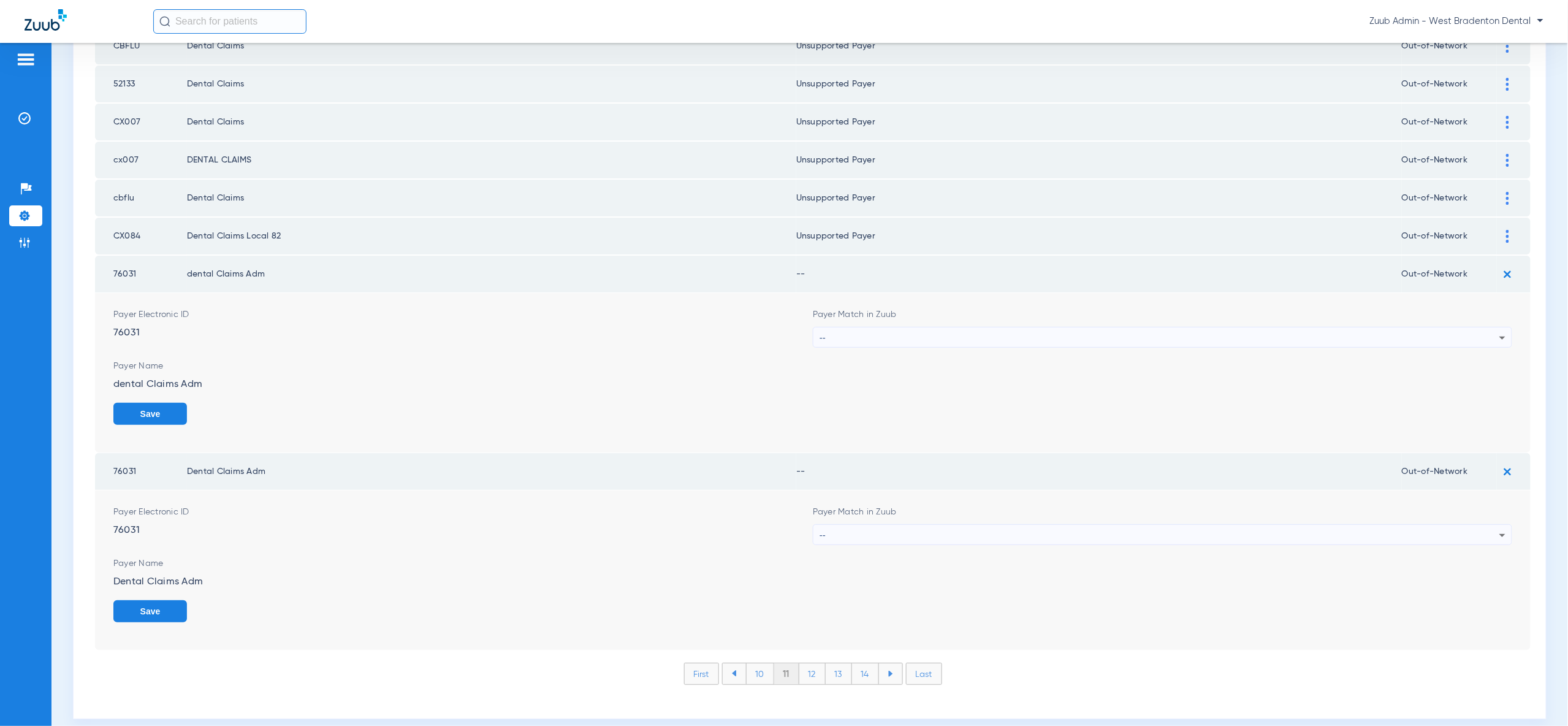
scroll to position [1747, 0]
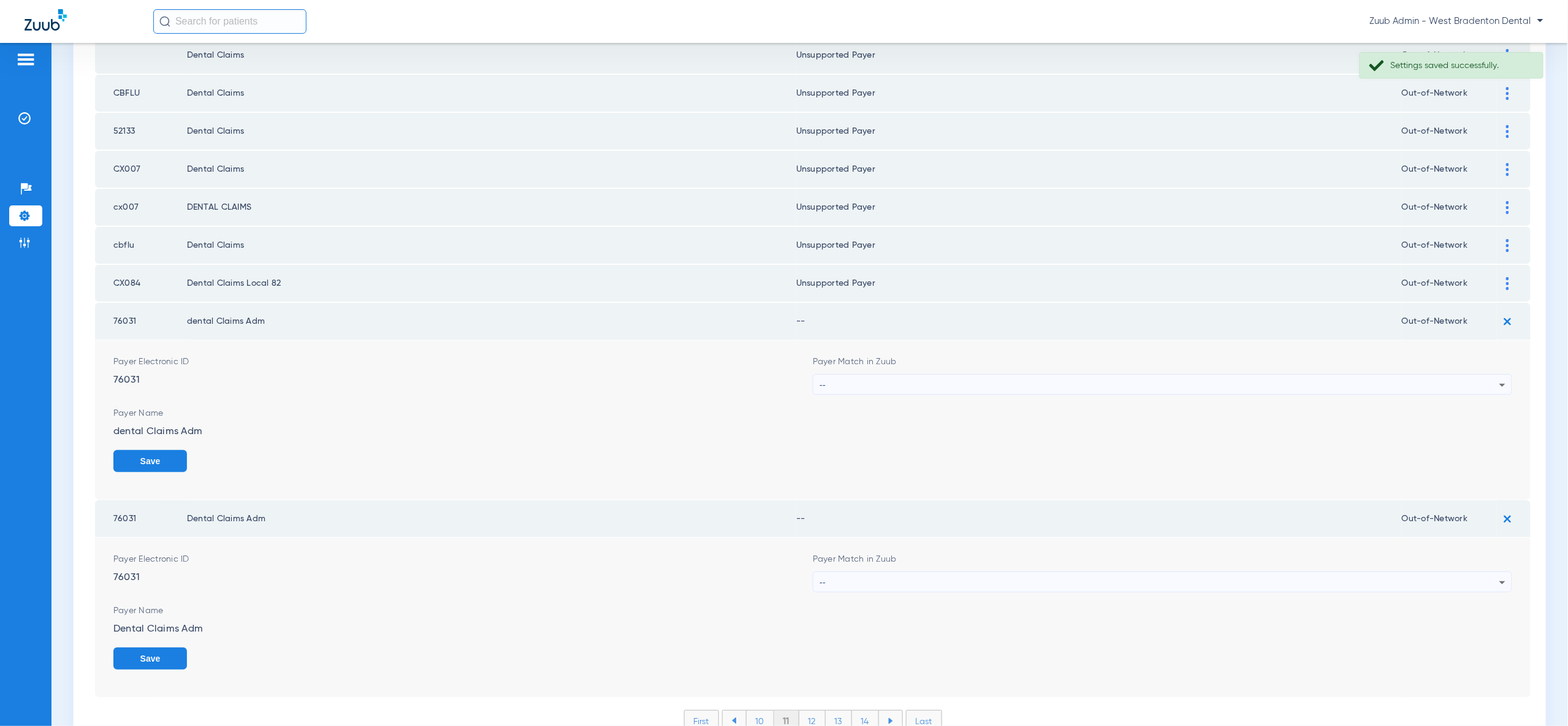
click at [1391, 375] on div "--" at bounding box center [1159, 385] width 680 height 21
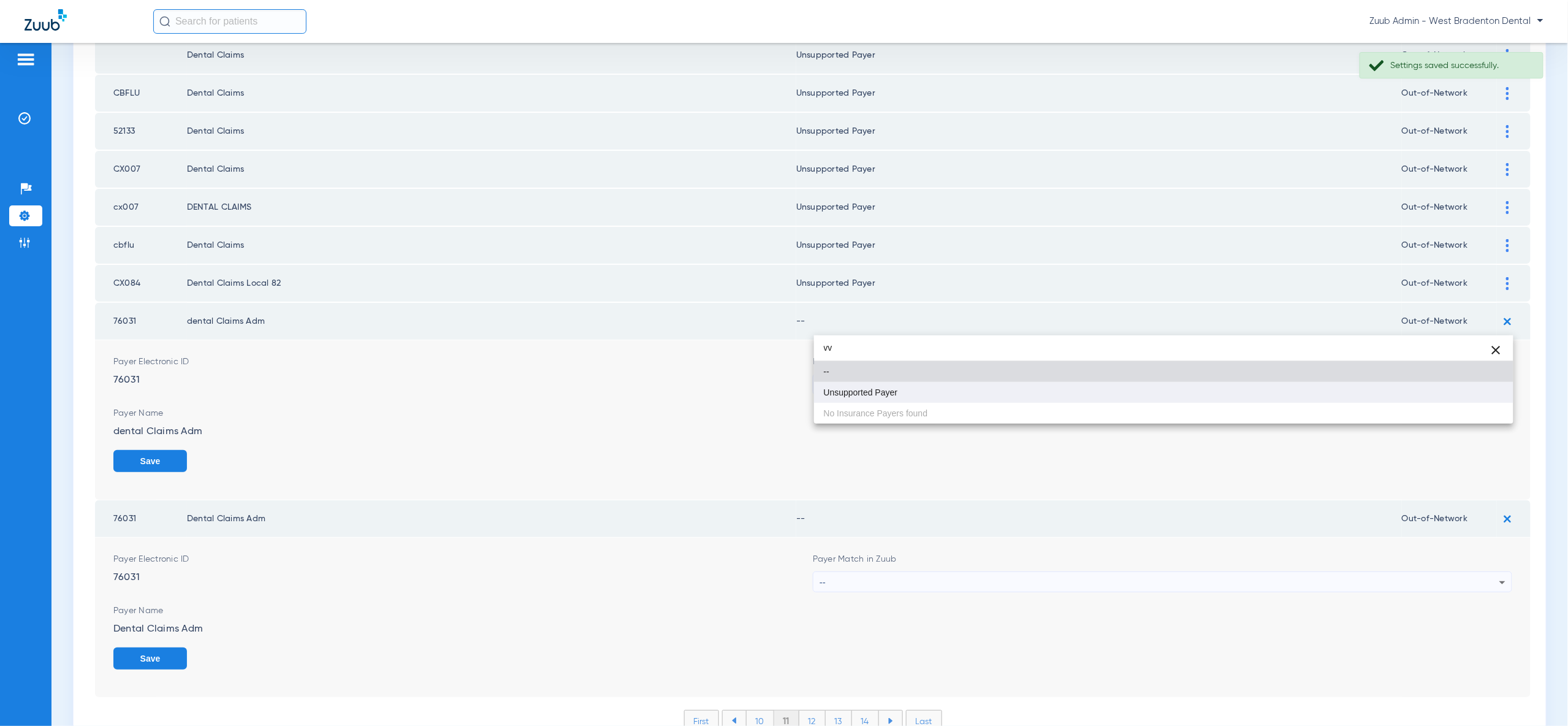
type input "vv"
drag, startPoint x: 1385, startPoint y: 399, endPoint x: 1438, endPoint y: 408, distance: 53.8
click at [1384, 399] on mat-option "Unsupported Payer" at bounding box center [1163, 393] width 699 height 21
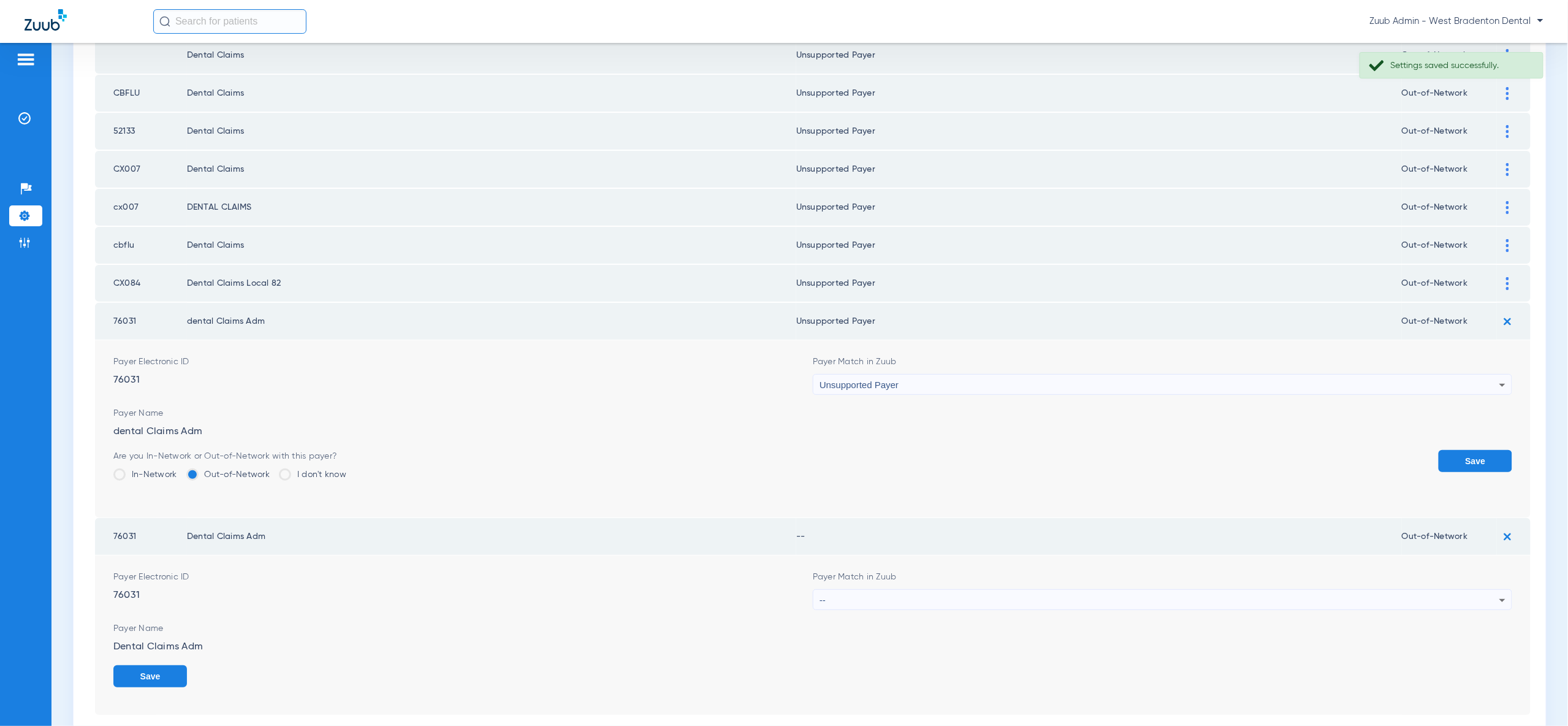
click at [1438, 450] on div "Are you In-Network or Out-of-Network with this payer? In-Network Out-of-Network…" at bounding box center [812, 470] width 1399 height 40
drag, startPoint x: 1477, startPoint y: 402, endPoint x: 1460, endPoint y: 463, distance: 63.3
click at [1477, 450] on button "Save" at bounding box center [1475, 461] width 73 height 22
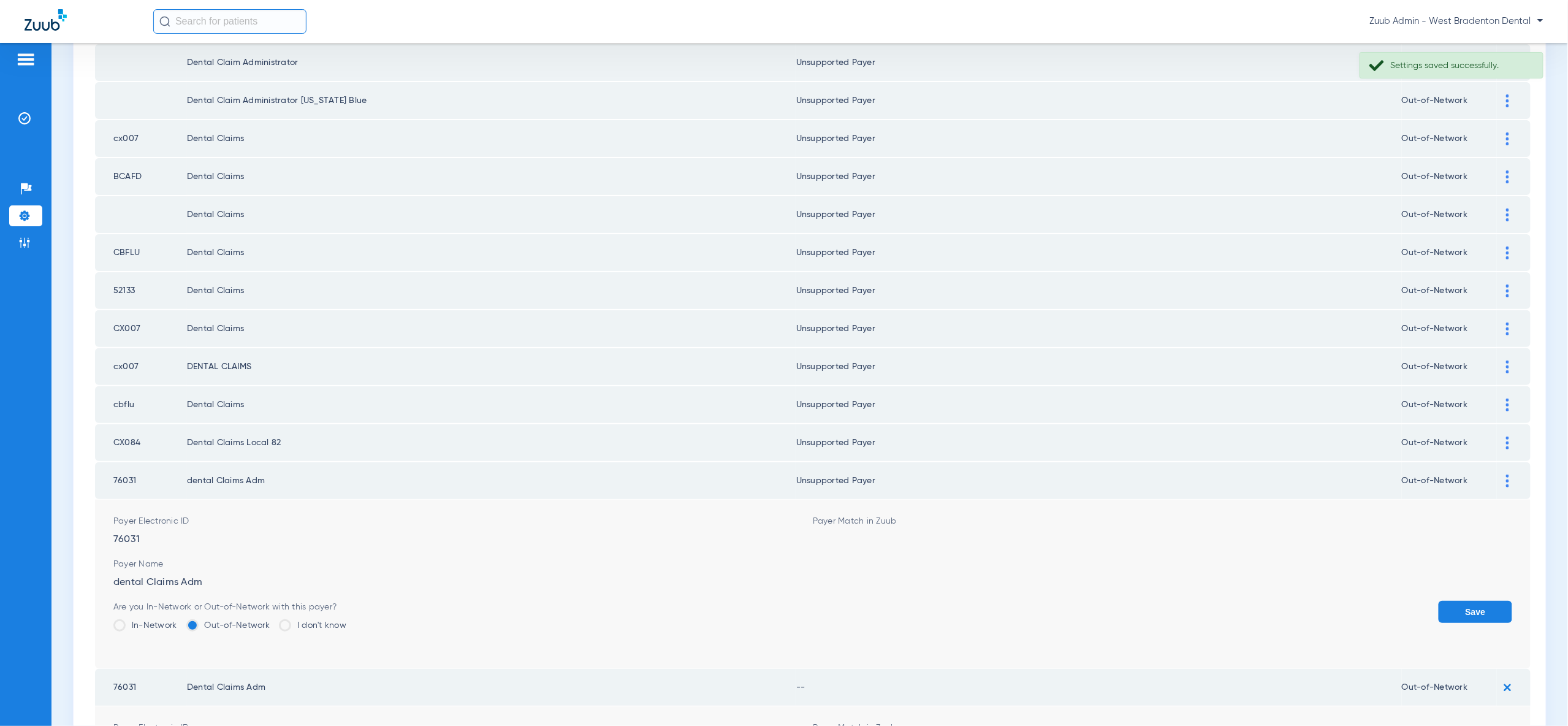
scroll to position [1588, 0]
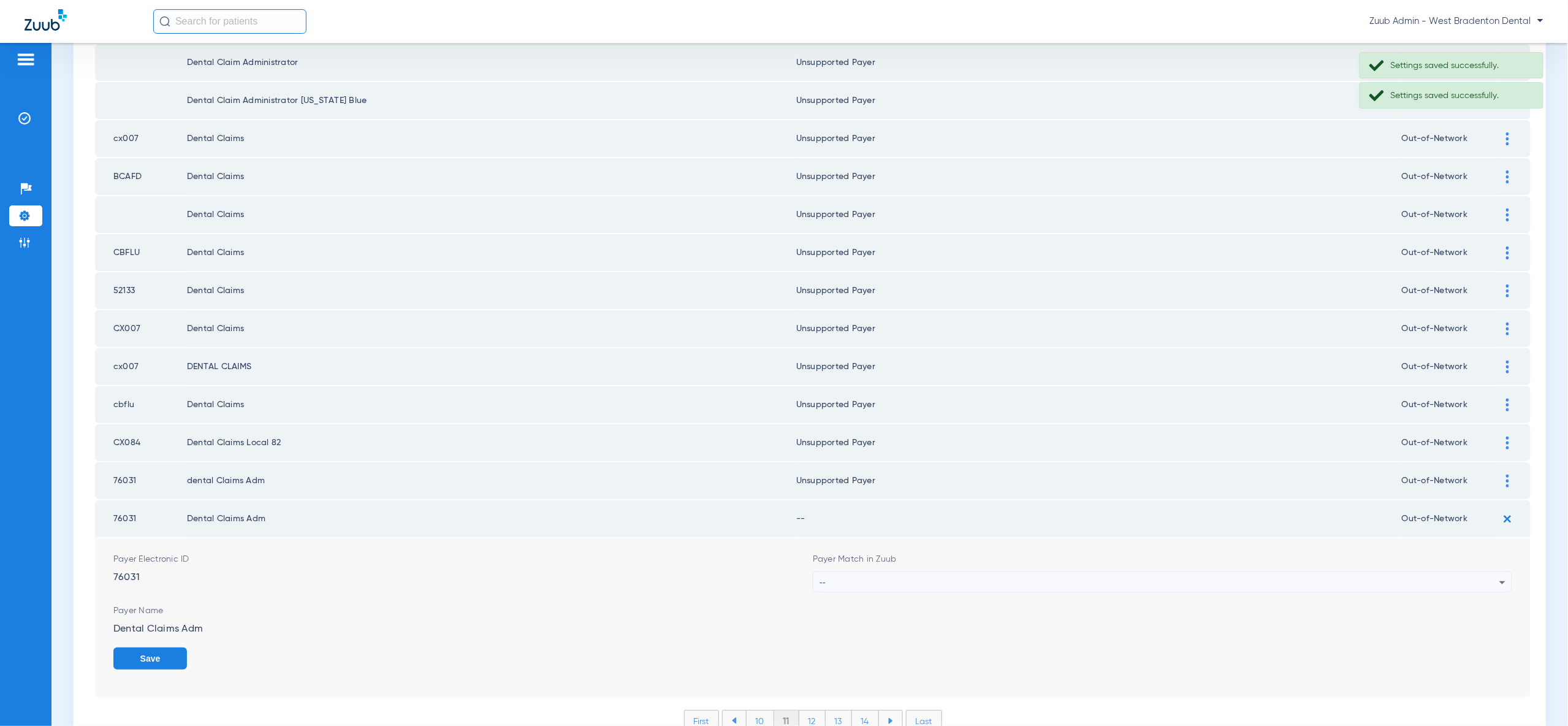
drag, startPoint x: 1436, startPoint y: 523, endPoint x: 1423, endPoint y: 519, distance: 13.6
click at [1436, 572] on div "--" at bounding box center [1159, 582] width 680 height 21
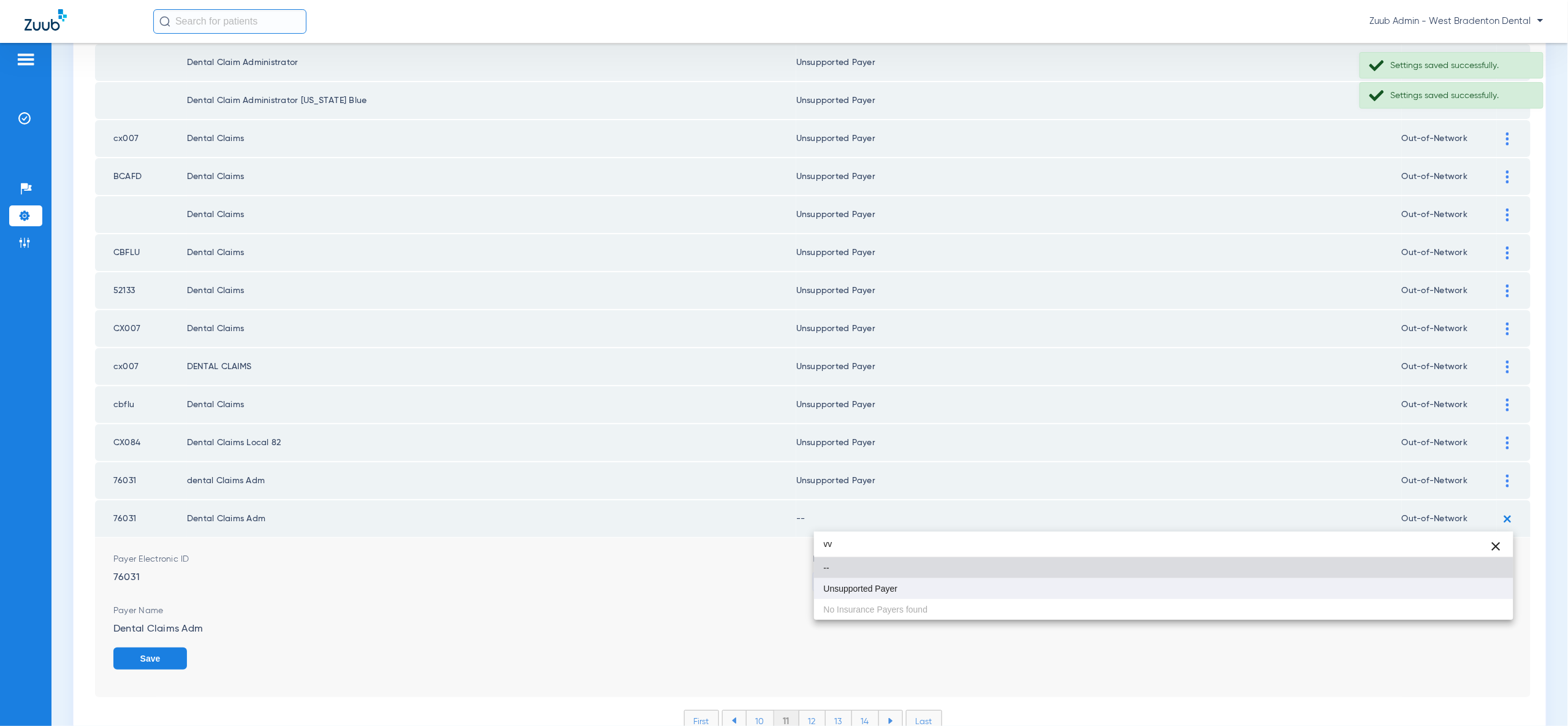
type input "vv"
click at [1450, 591] on mat-option "Unsupported Payer" at bounding box center [1163, 589] width 699 height 21
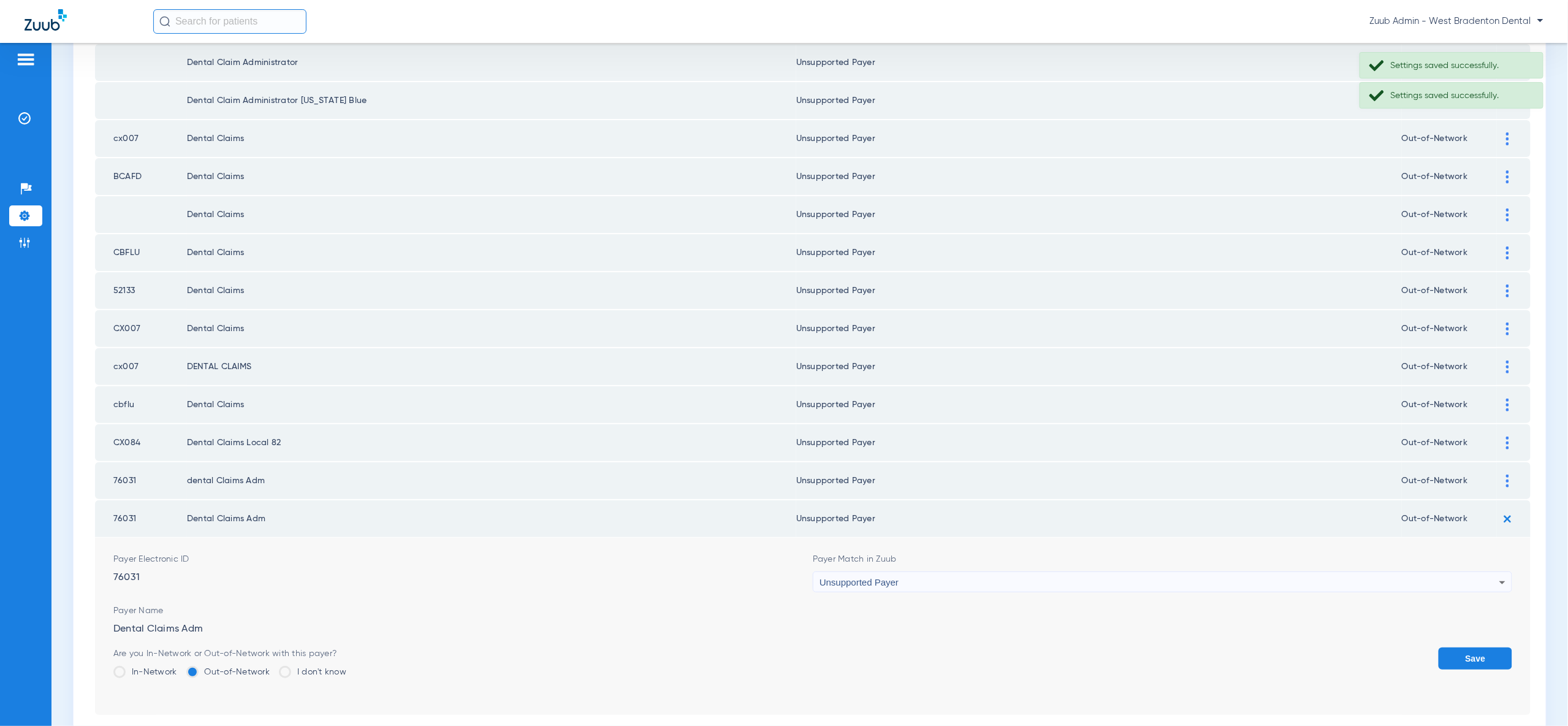
drag, startPoint x: 1508, startPoint y: 597, endPoint x: 1221, endPoint y: 596, distance: 287.0
click at [1506, 648] on button "Save" at bounding box center [1475, 658] width 73 height 22
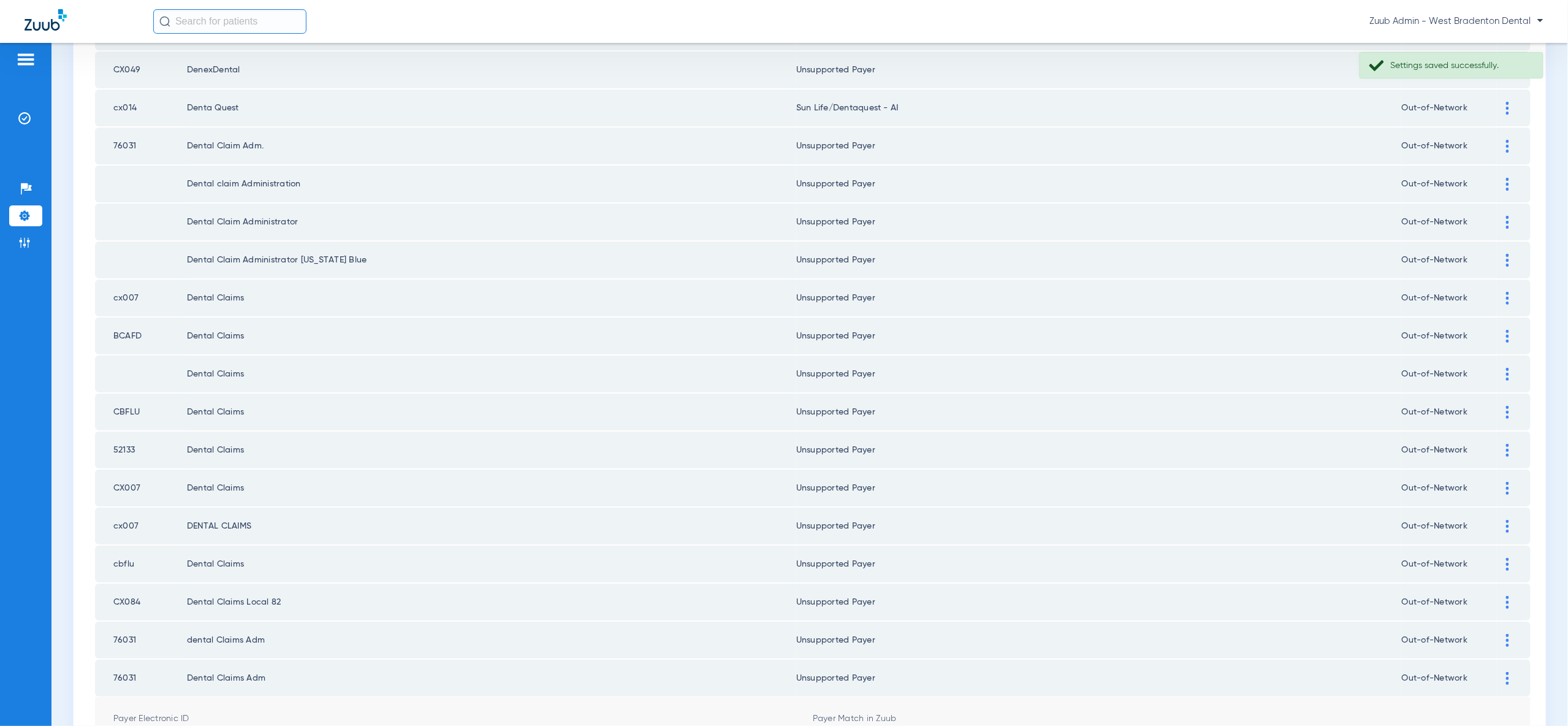
scroll to position [1428, 0]
drag, startPoint x: 768, startPoint y: 655, endPoint x: 807, endPoint y: 650, distance: 39.3
click at [768, 711] on li "10" at bounding box center [760, 721] width 29 height 21
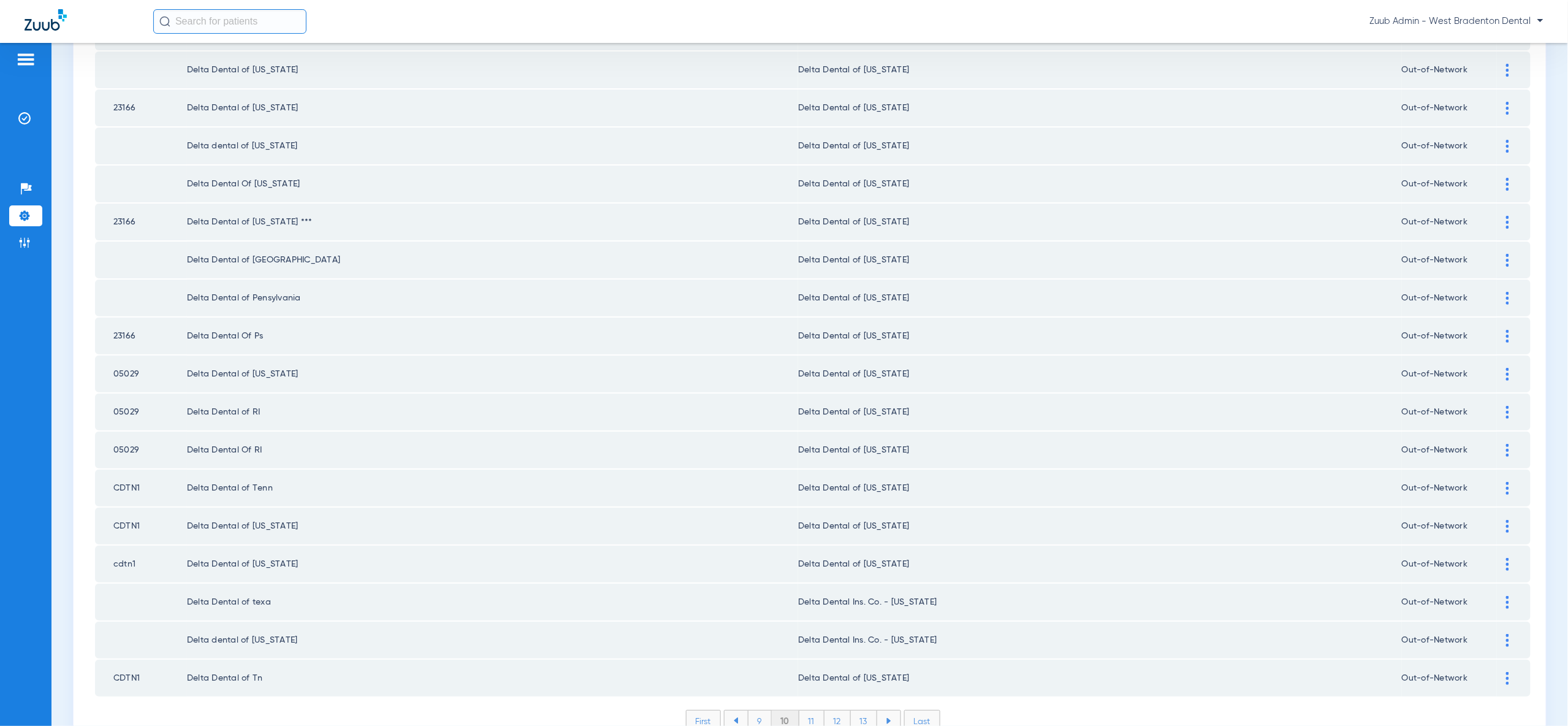
click at [758, 711] on li "9" at bounding box center [759, 721] width 24 height 21
click at [753, 711] on li "8" at bounding box center [761, 721] width 25 height 21
click at [756, 712] on li "7" at bounding box center [762, 722] width 24 height 21
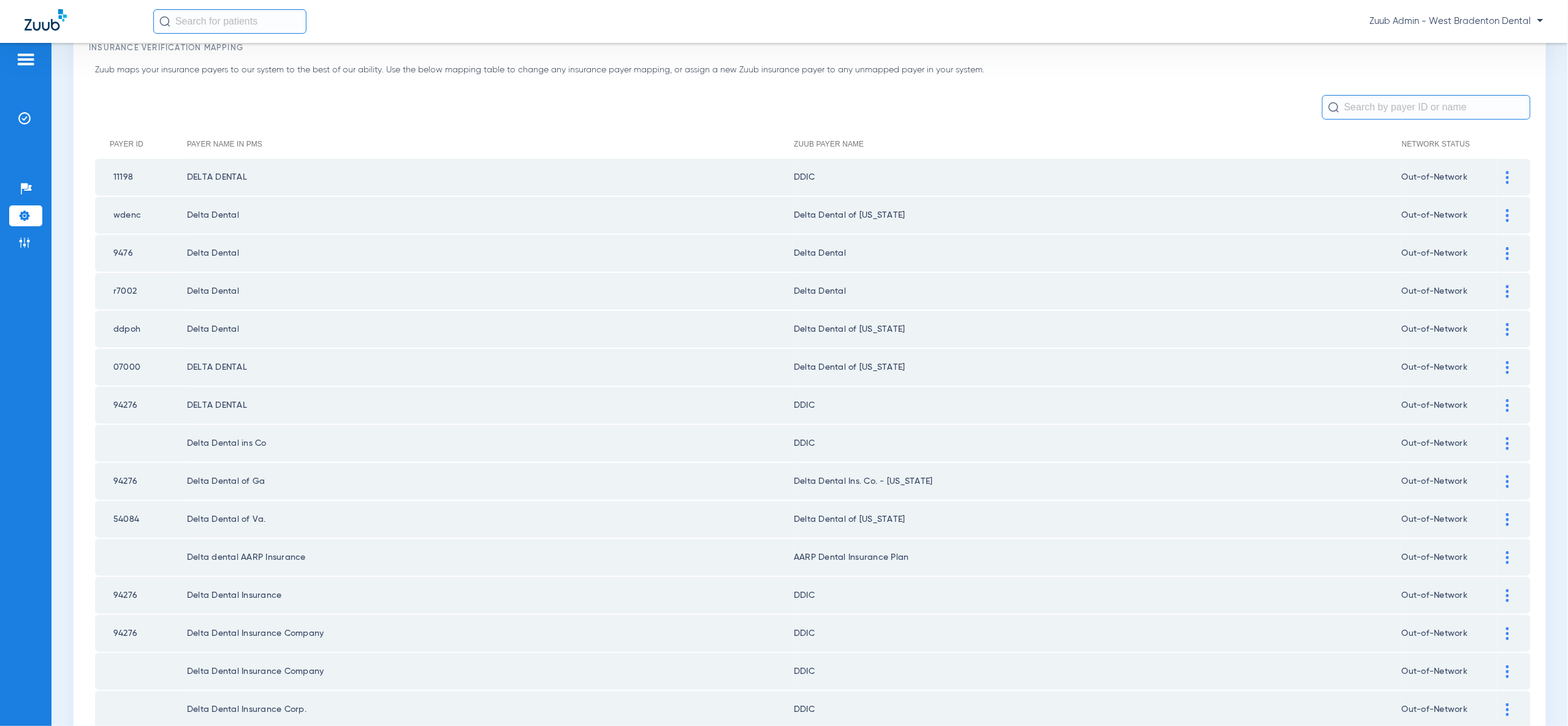
scroll to position [54, 0]
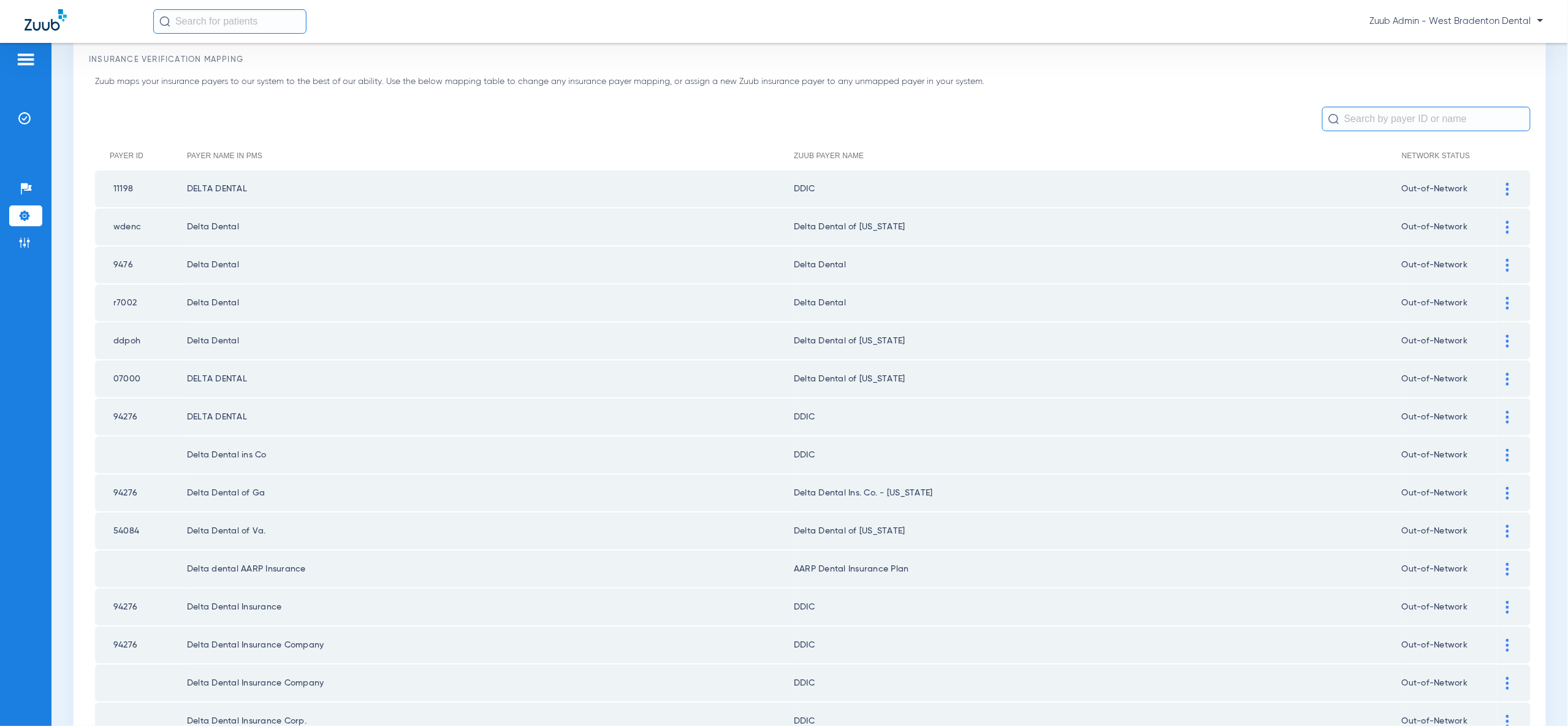
click at [1508, 265] on img at bounding box center [1507, 265] width 3 height 13
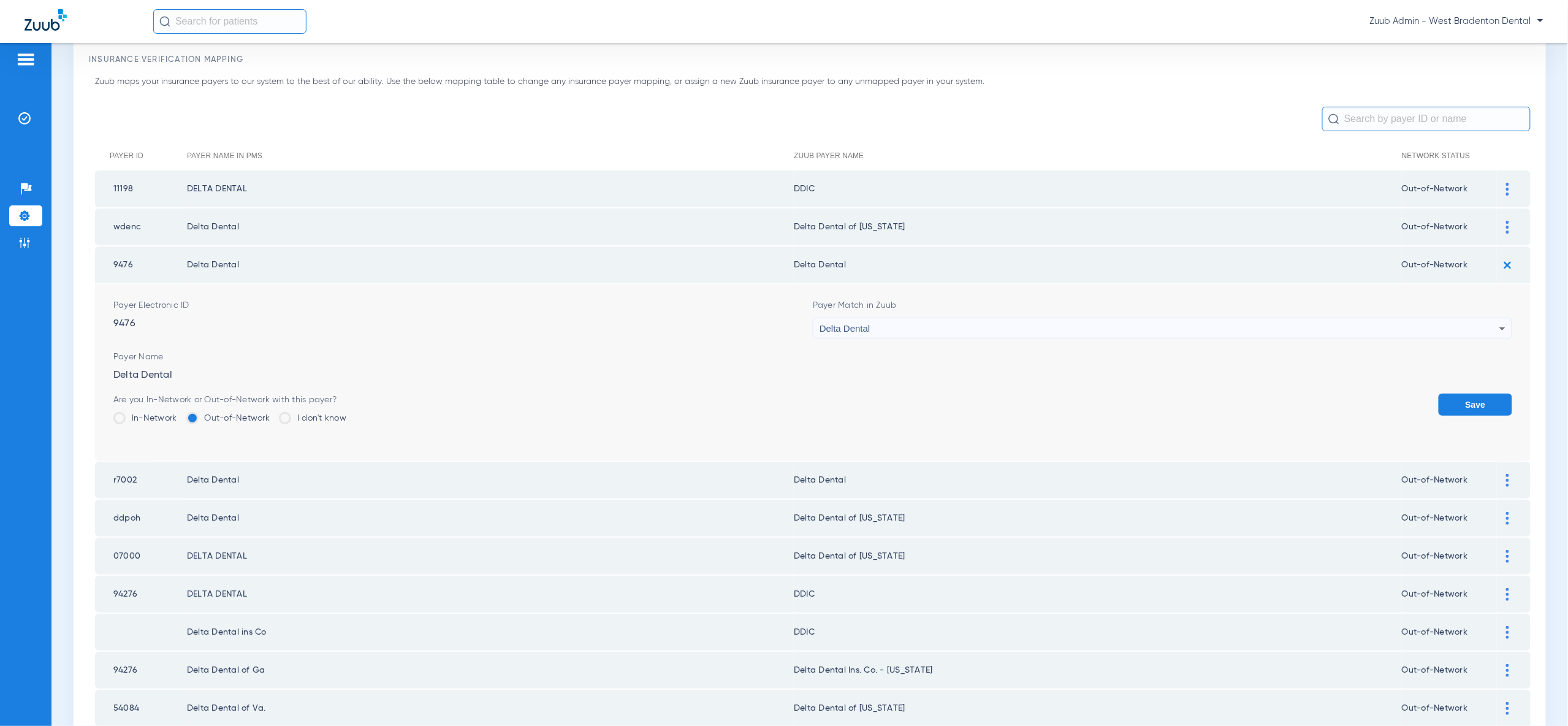
click at [1478, 324] on div "Delta Dental" at bounding box center [1159, 329] width 680 height 21
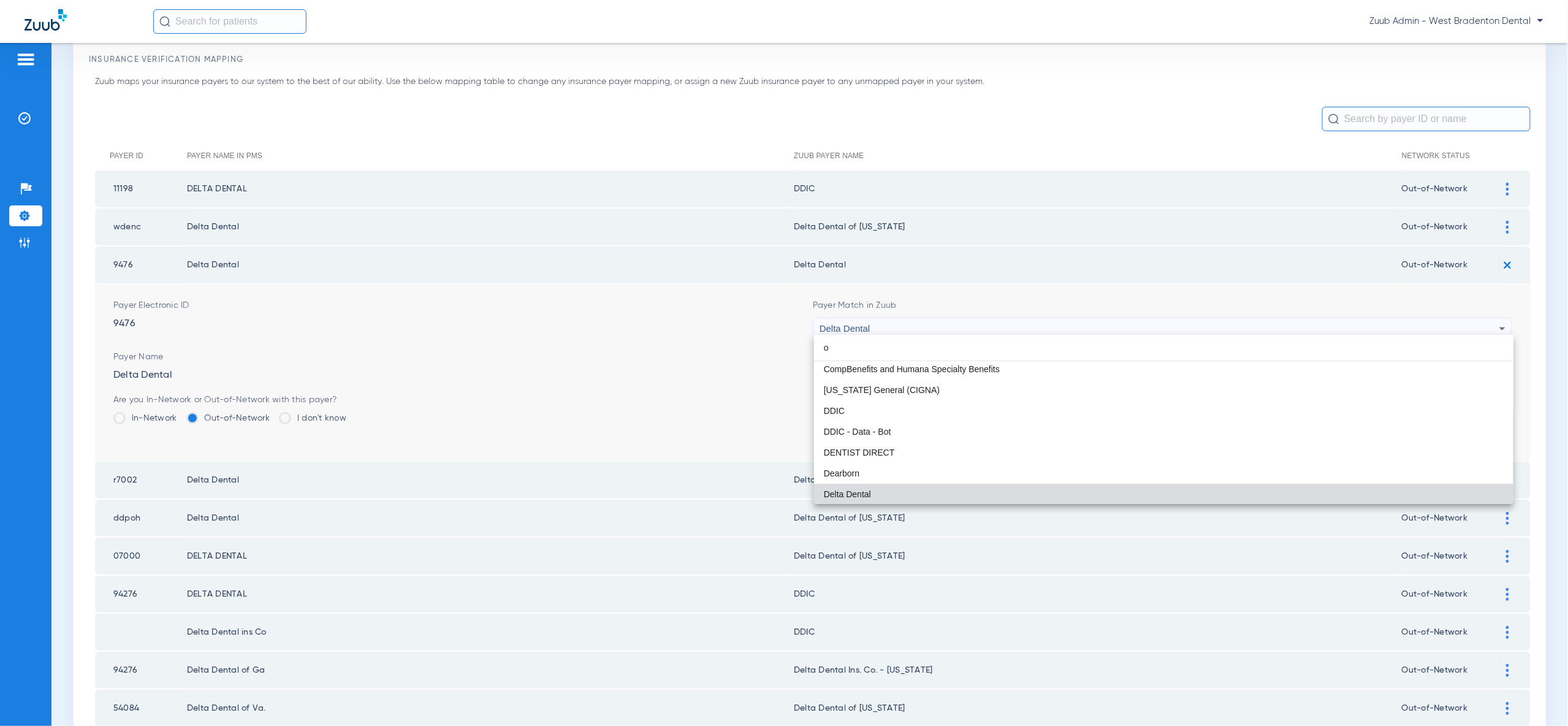
scroll to position [26, 0]
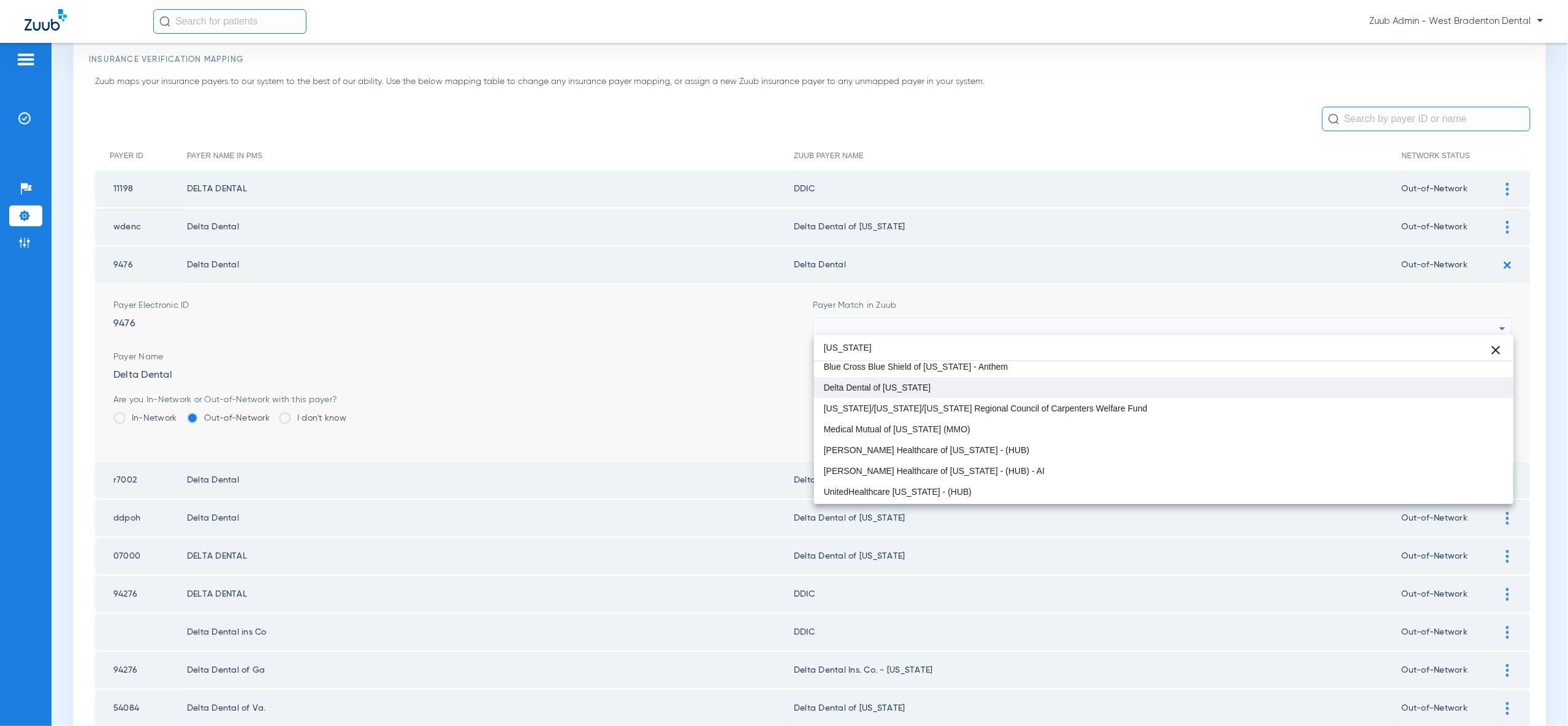
type input "ohio"
click at [1468, 396] on mat-option "Delta Dental of [US_STATE]" at bounding box center [1163, 387] width 699 height 21
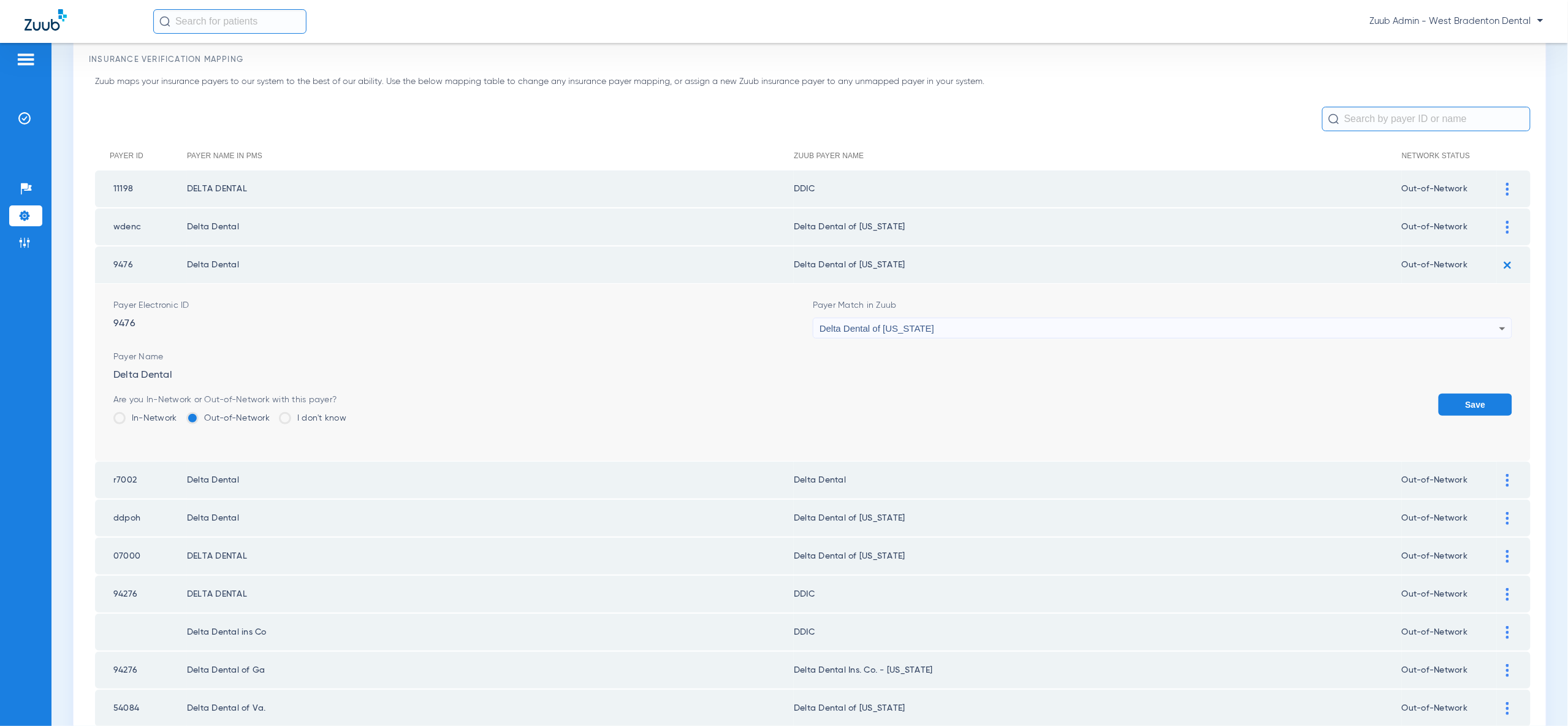
click at [1475, 402] on button "Save" at bounding box center [1475, 404] width 73 height 22
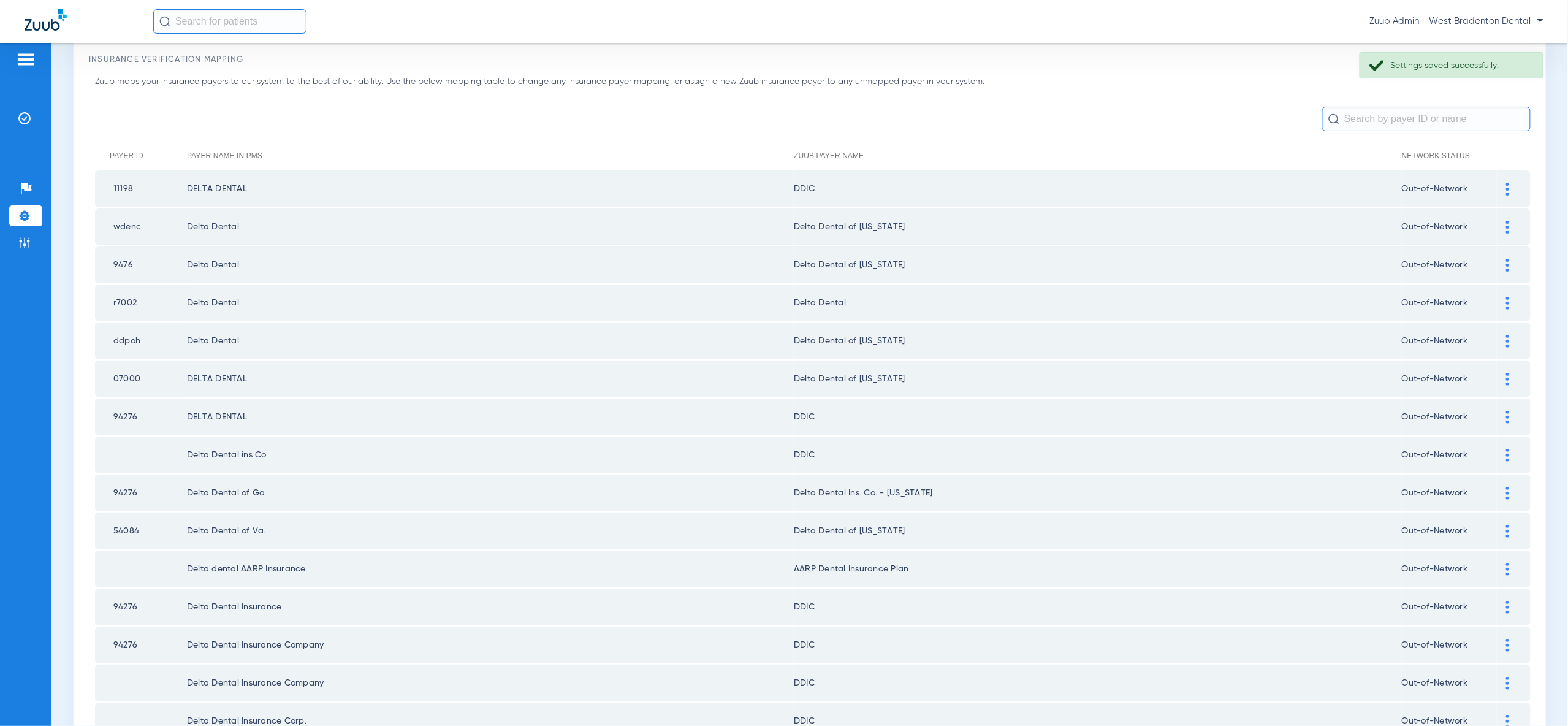
click at [1506, 297] on img at bounding box center [1507, 304] width 3 height 13
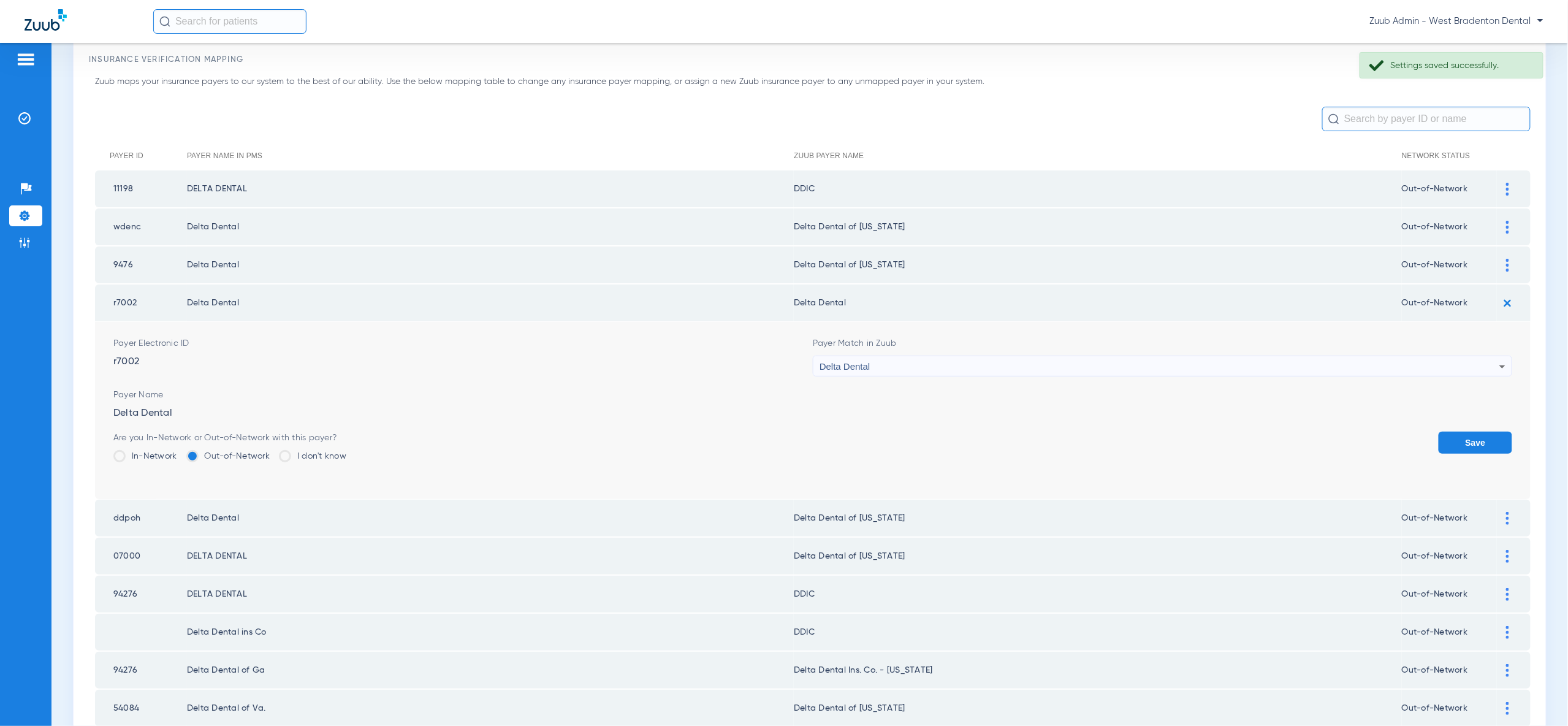
click at [1455, 362] on div "Delta Dental" at bounding box center [1159, 366] width 680 height 21
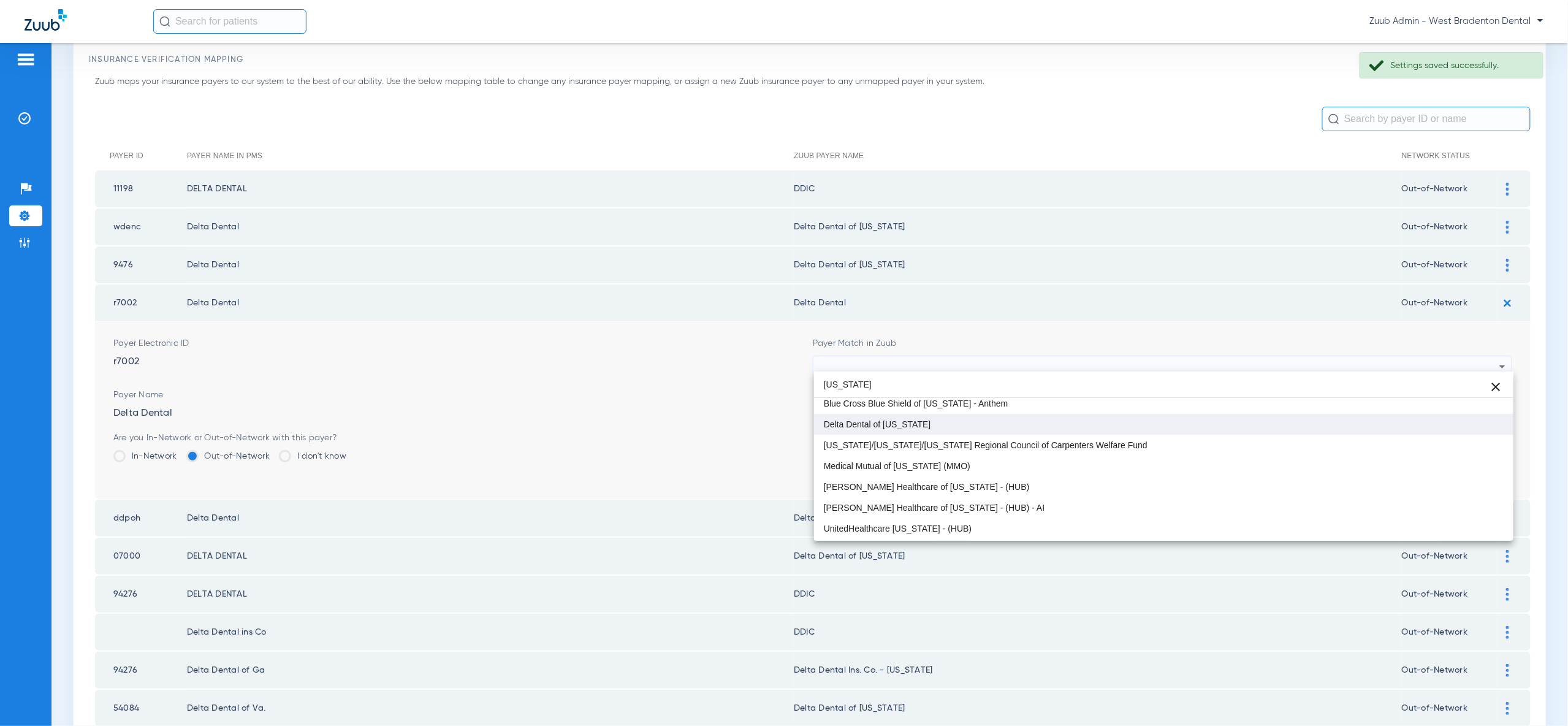
type input "ohio"
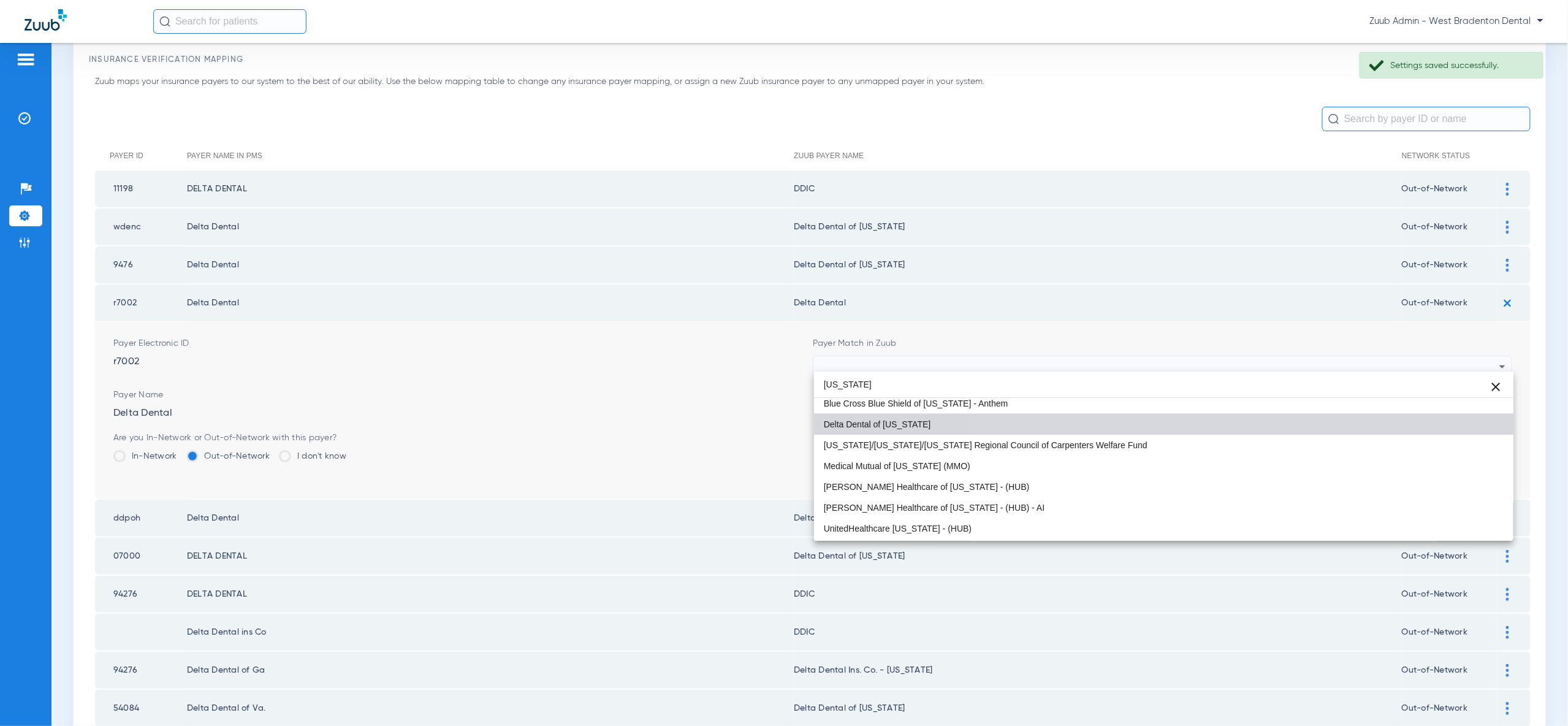
click at [1426, 430] on mat-option "Delta Dental of [US_STATE]" at bounding box center [1163, 424] width 699 height 21
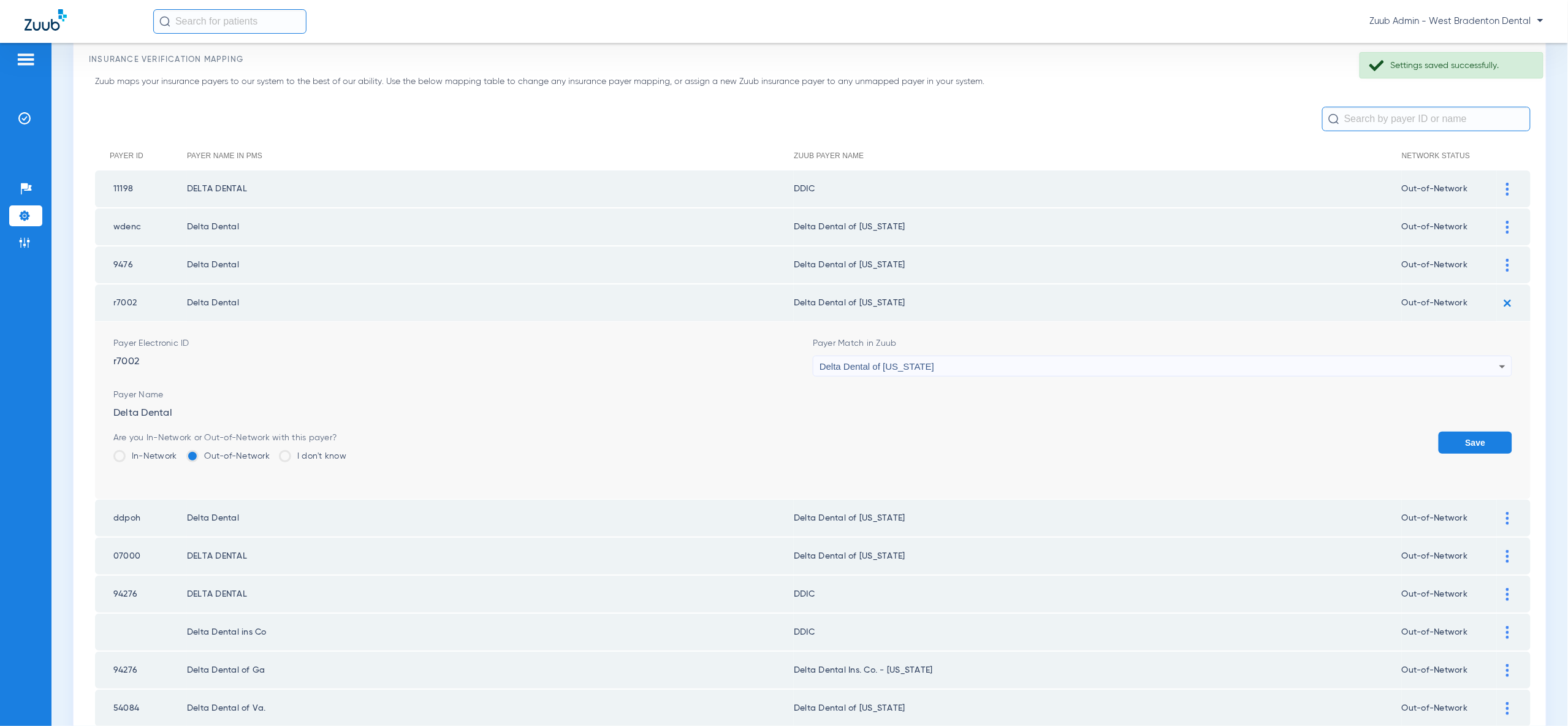
click at [1464, 432] on button "Save" at bounding box center [1475, 442] width 73 height 22
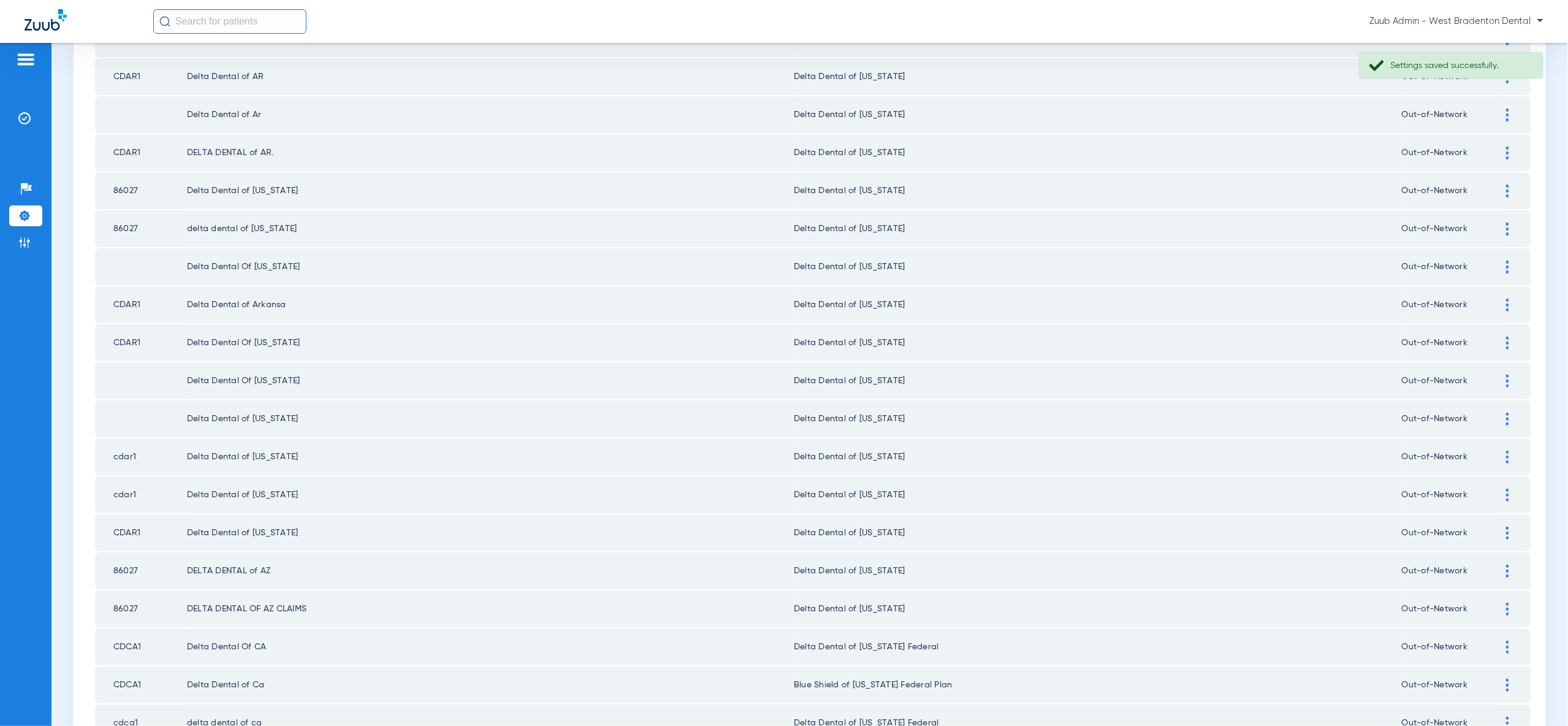
scroll to position [1428, 0]
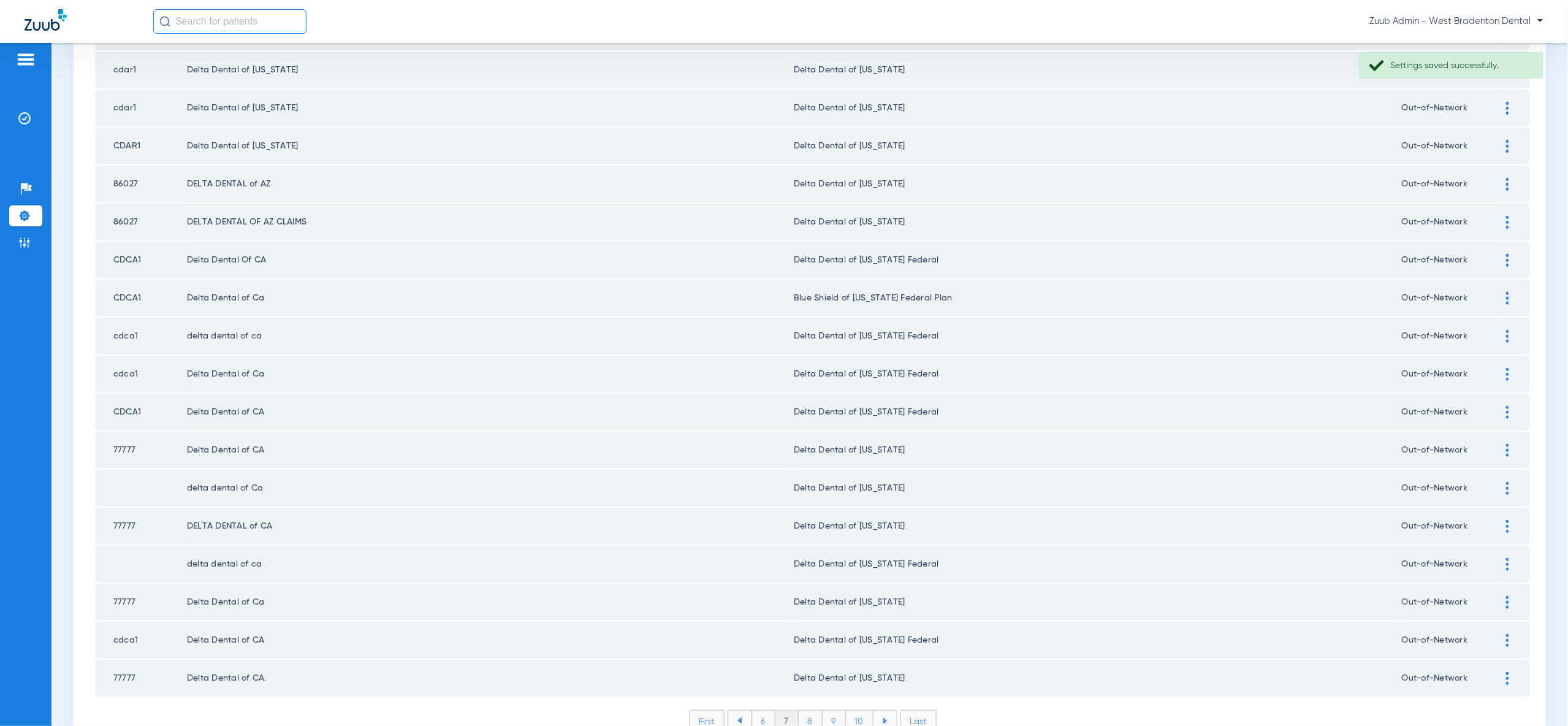
click at [765, 711] on li "6" at bounding box center [763, 721] width 24 height 21
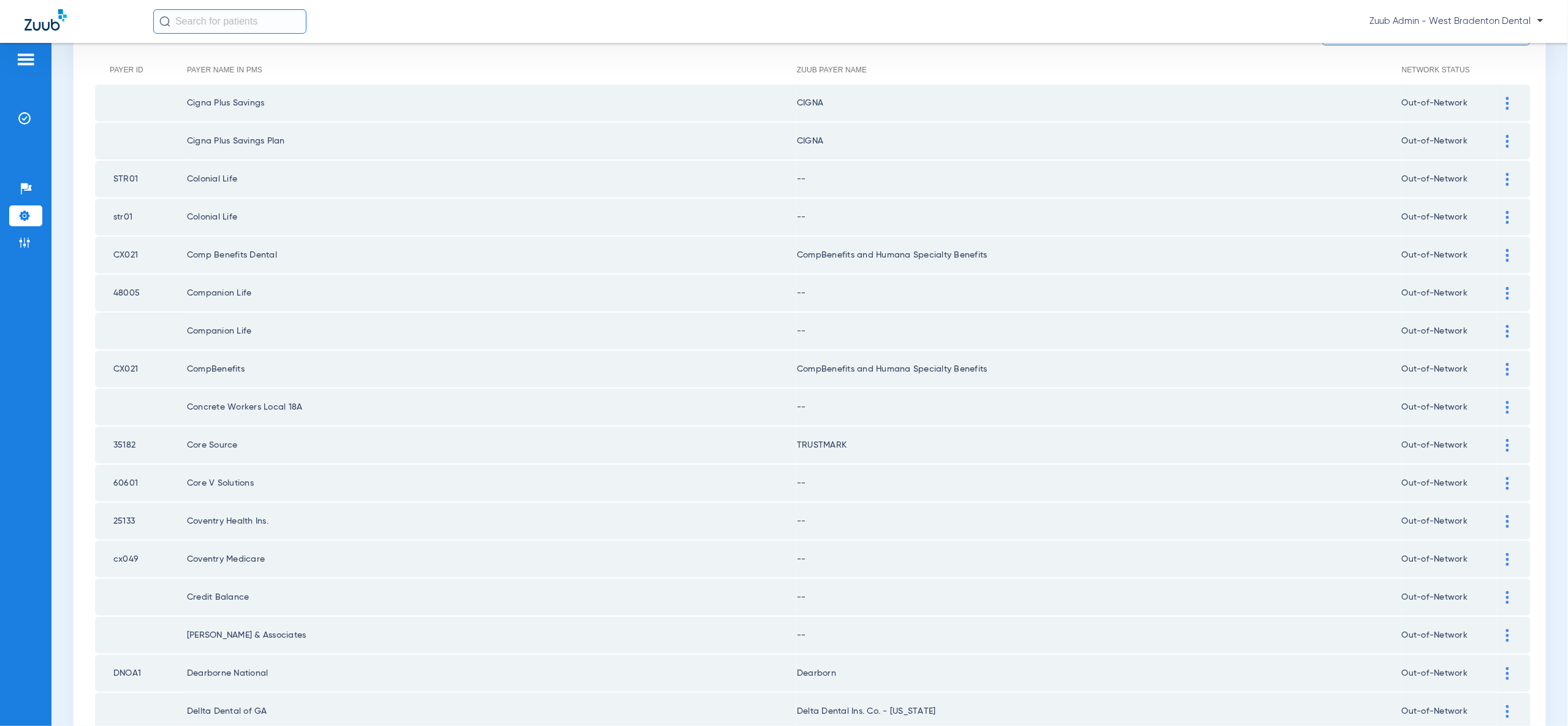
scroll to position [0, 0]
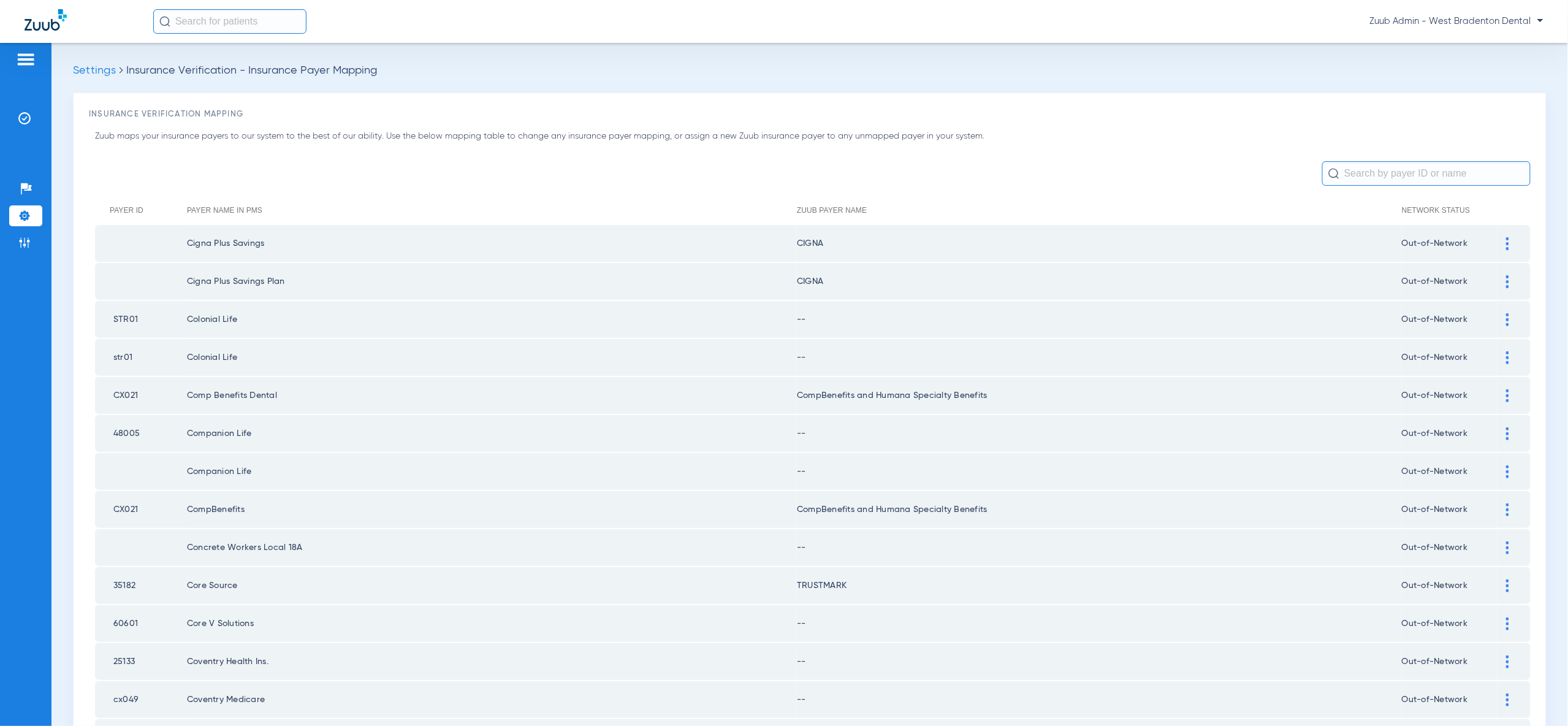
click at [1504, 319] on div at bounding box center [1507, 320] width 22 height 13
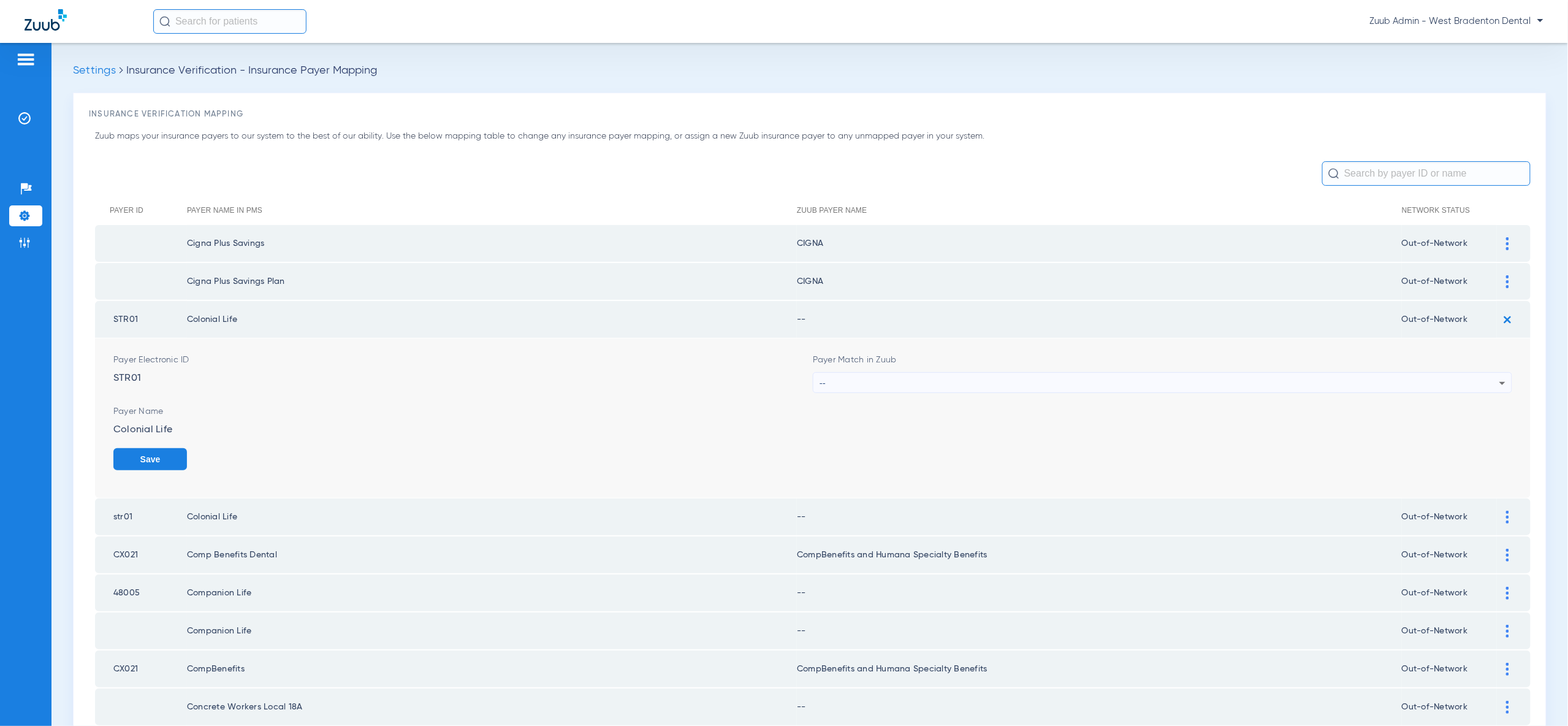
click at [1487, 381] on div "--" at bounding box center [1159, 383] width 680 height 21
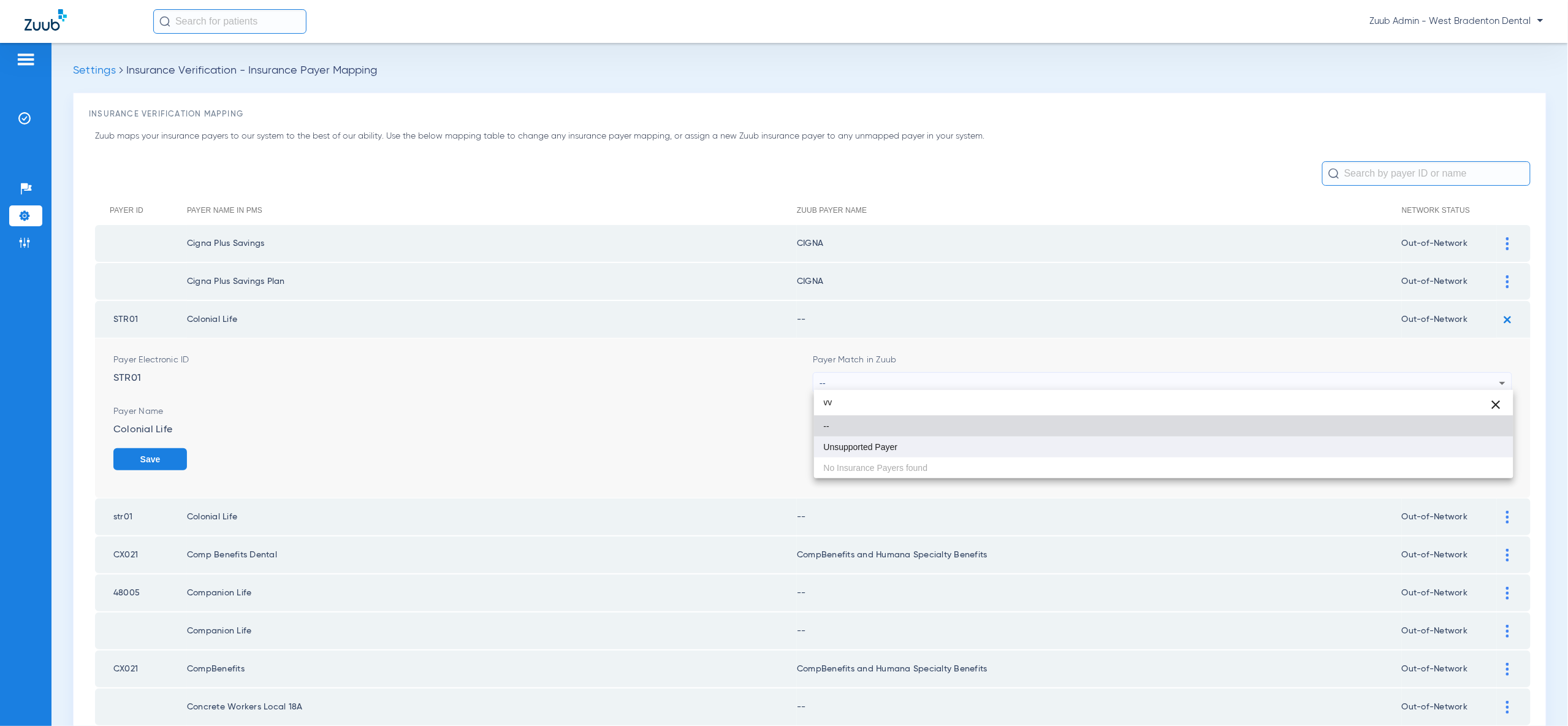
type input "vv"
click at [1380, 446] on mat-option "Unsupported Payer" at bounding box center [1163, 447] width 699 height 21
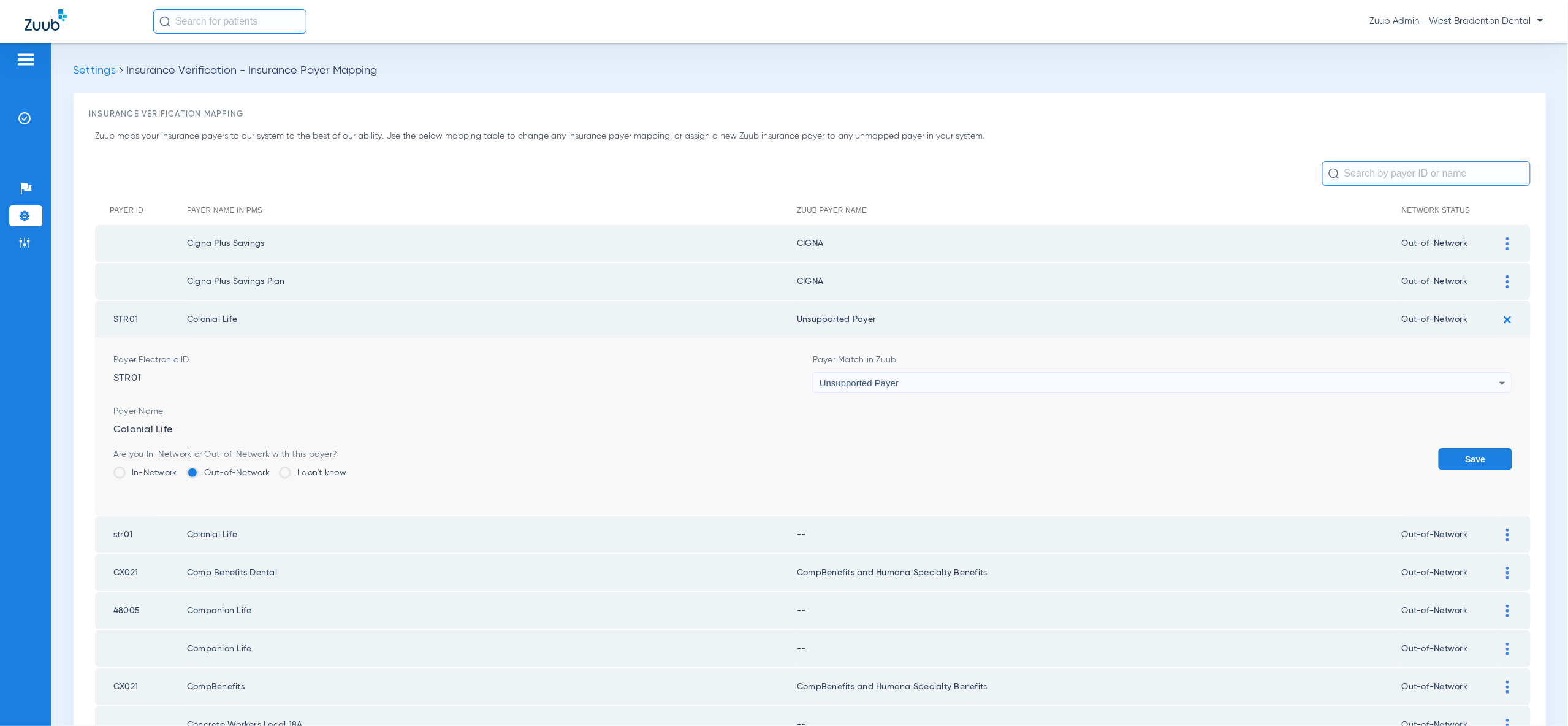
click at [1503, 455] on button "Save" at bounding box center [1475, 459] width 73 height 22
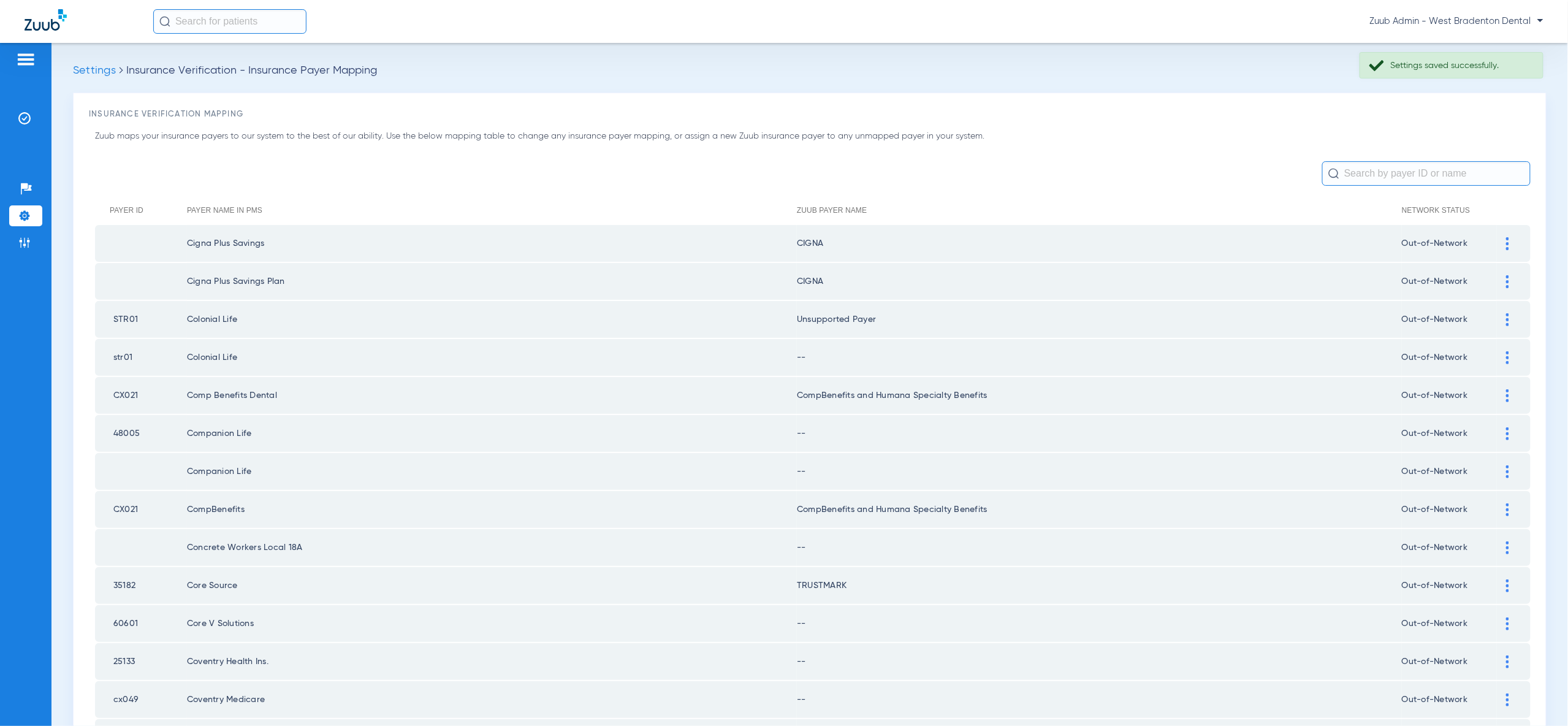
click at [1504, 353] on div at bounding box center [1507, 358] width 22 height 13
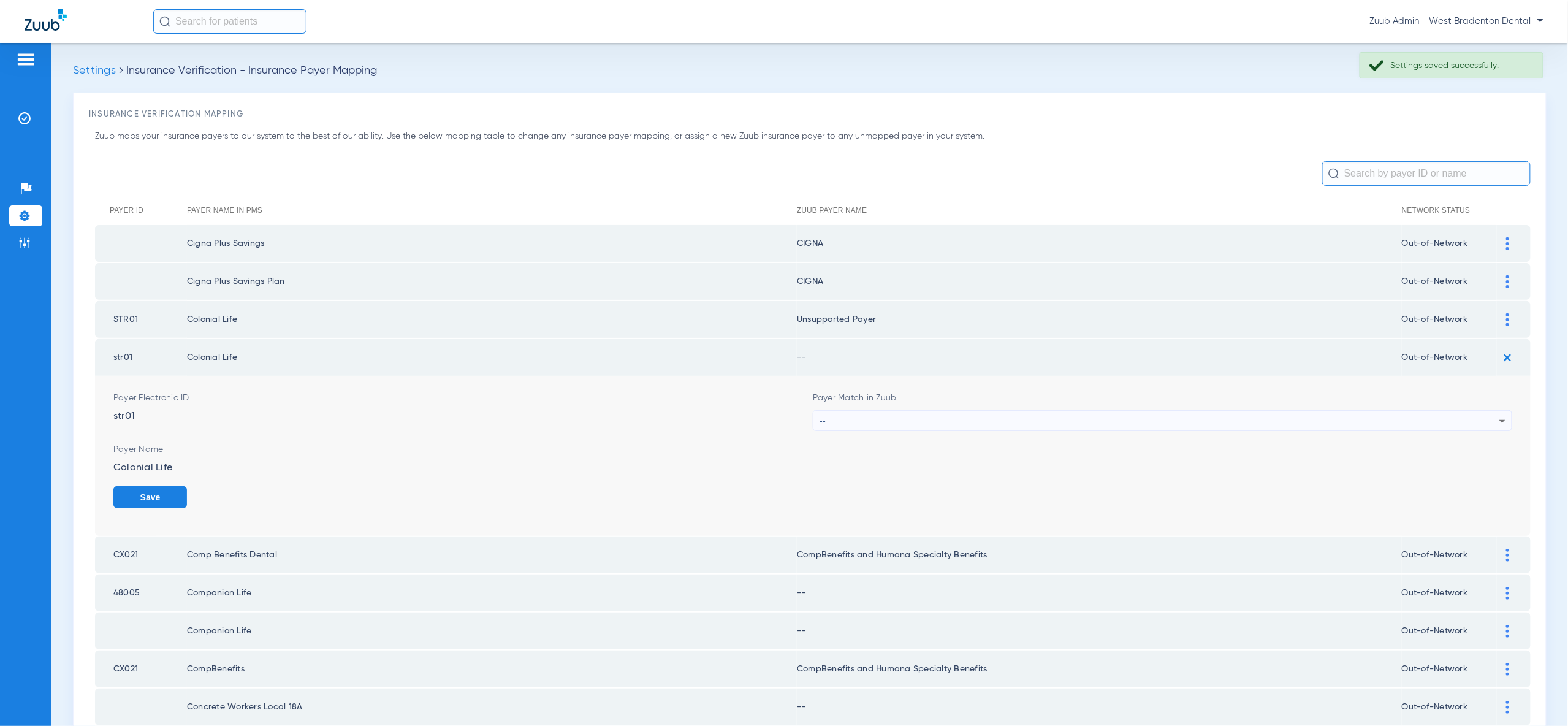
click at [1488, 418] on div "--" at bounding box center [1159, 422] width 680 height 21
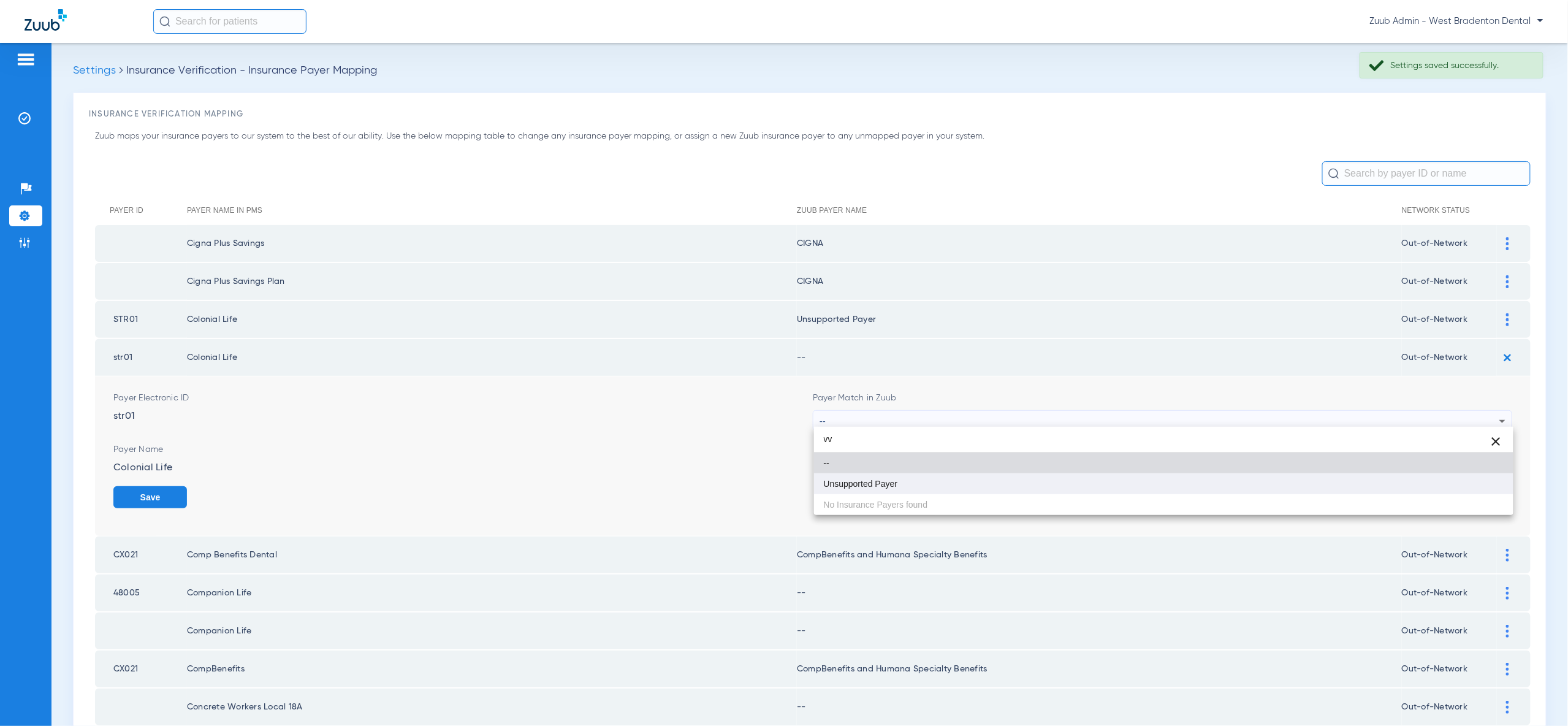
type input "vv"
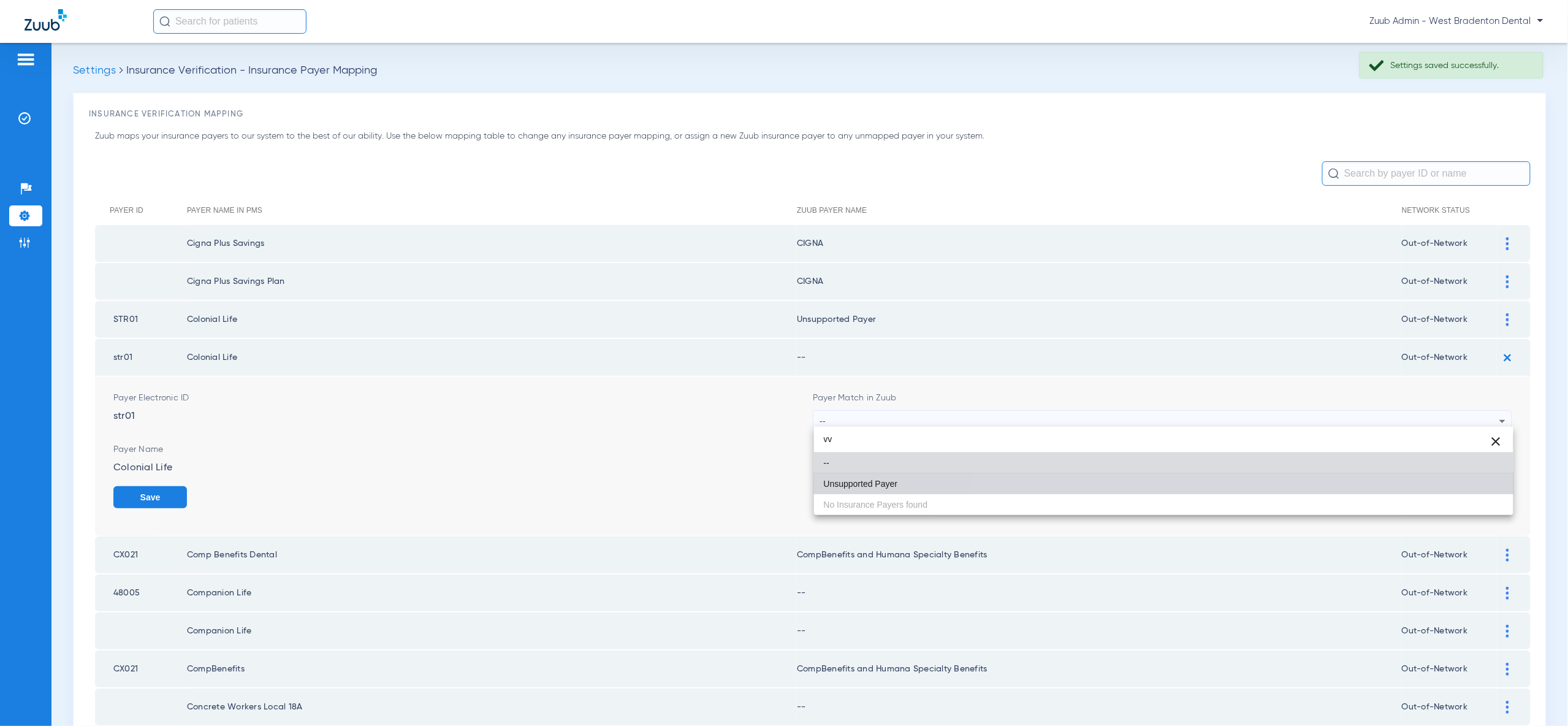
click at [1451, 492] on mat-option "Unsupported Payer" at bounding box center [1163, 484] width 699 height 21
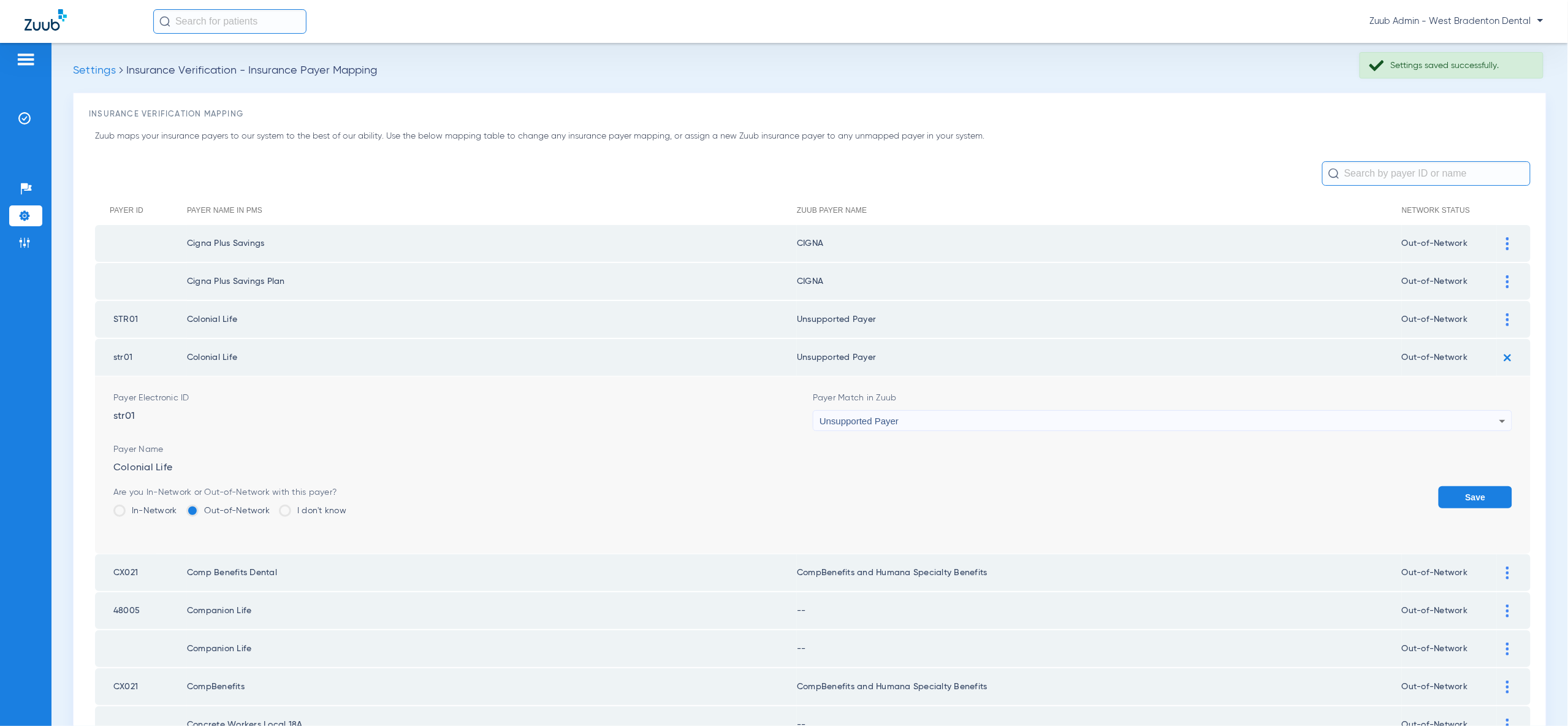
click at [1479, 498] on button "Save" at bounding box center [1475, 497] width 73 height 22
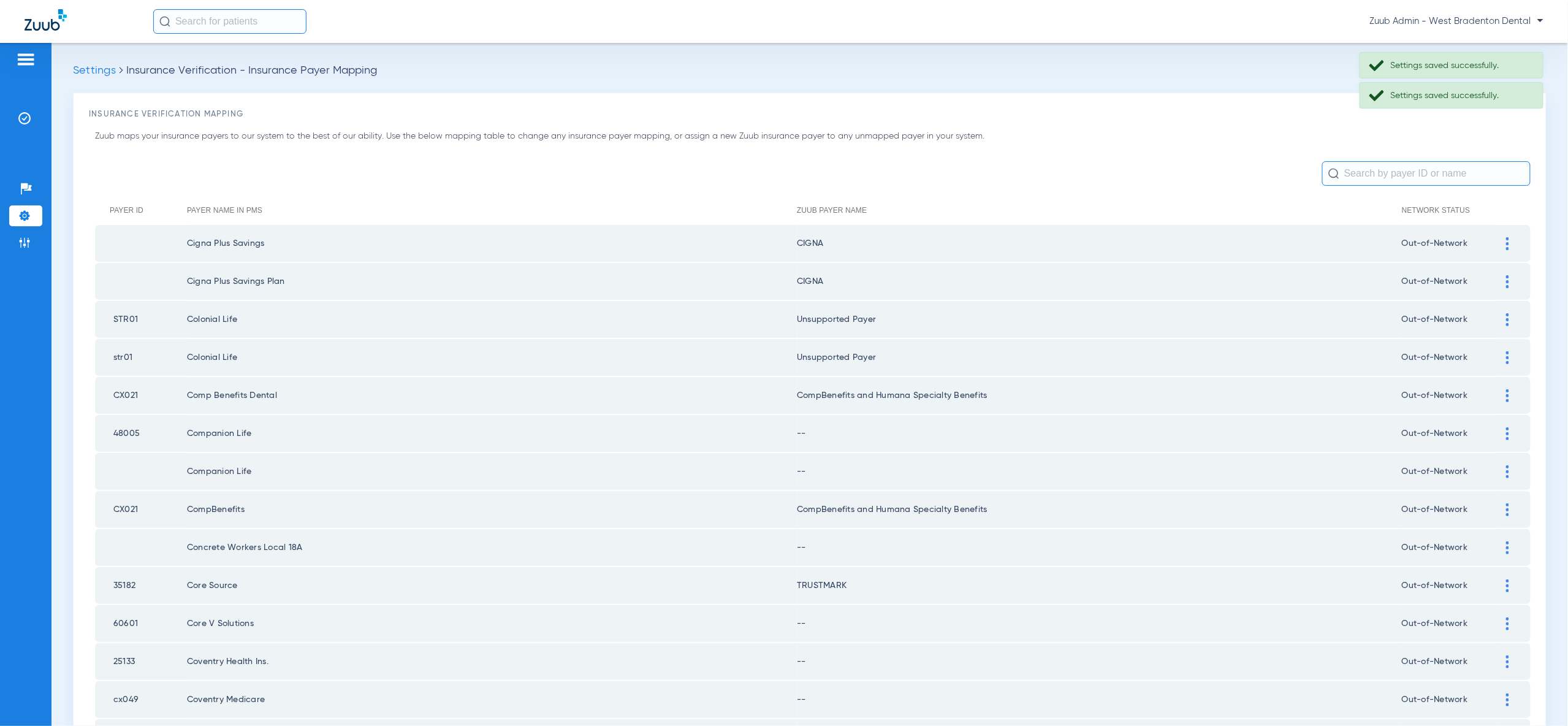
drag, startPoint x: 1510, startPoint y: 428, endPoint x: 1500, endPoint y: 465, distance: 38.3
click at [1510, 428] on div at bounding box center [1507, 434] width 22 height 13
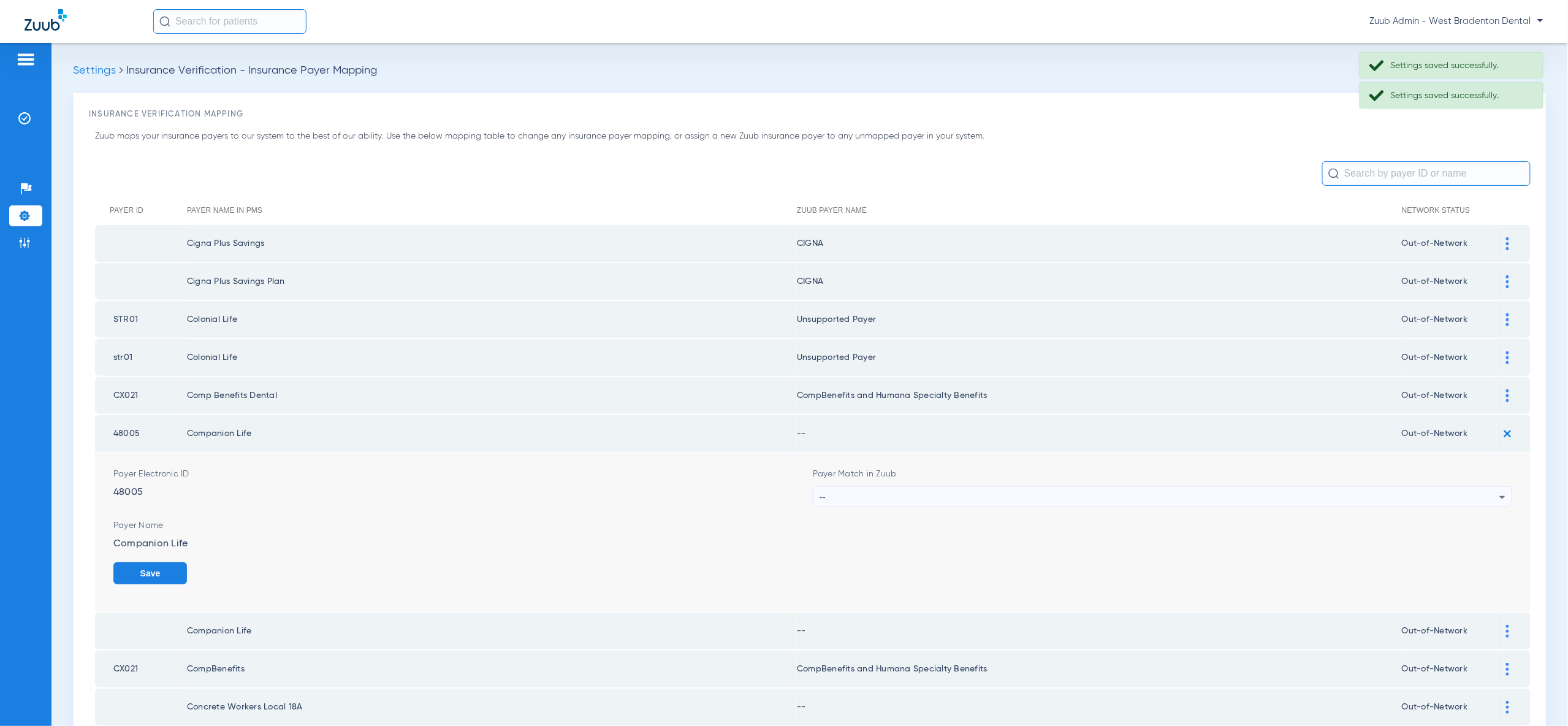
click at [1471, 487] on div "--" at bounding box center [1159, 498] width 680 height 21
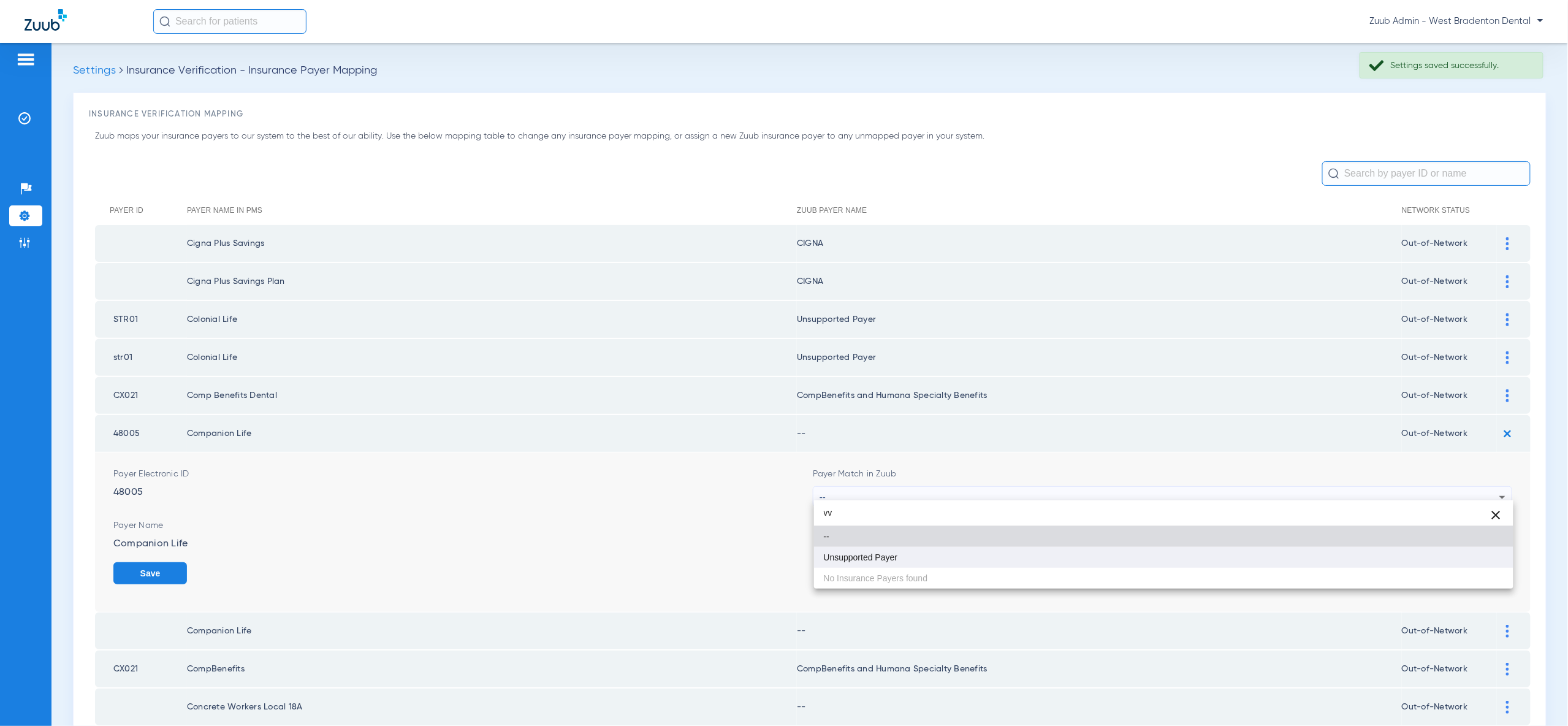
type input "vv"
drag, startPoint x: 1389, startPoint y: 559, endPoint x: 1439, endPoint y: 561, distance: 50.0
click at [1390, 559] on mat-option "Unsupported Payer" at bounding box center [1163, 558] width 699 height 21
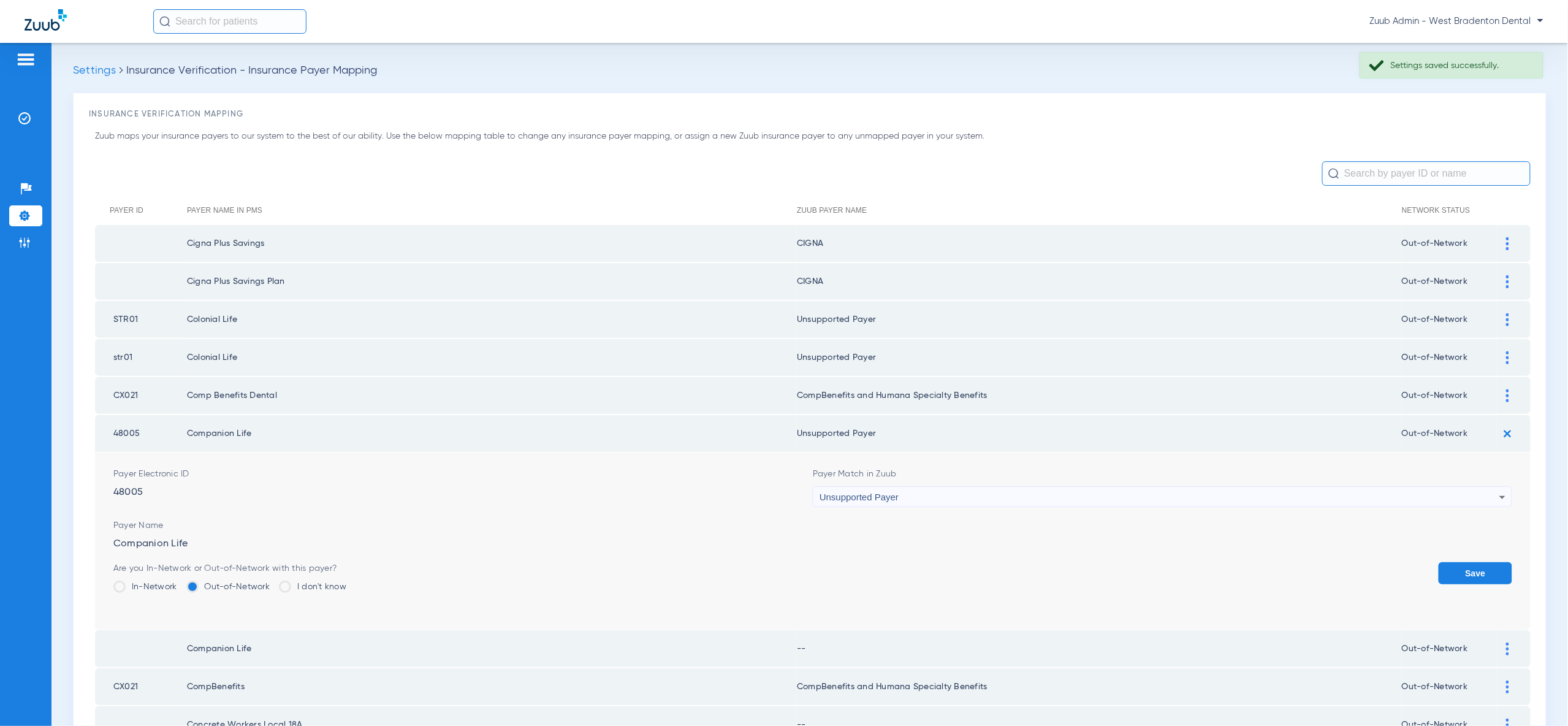
drag, startPoint x: 1479, startPoint y: 561, endPoint x: 1477, endPoint y: 553, distance: 8.2
click at [1479, 562] on button "Save" at bounding box center [1475, 573] width 73 height 22
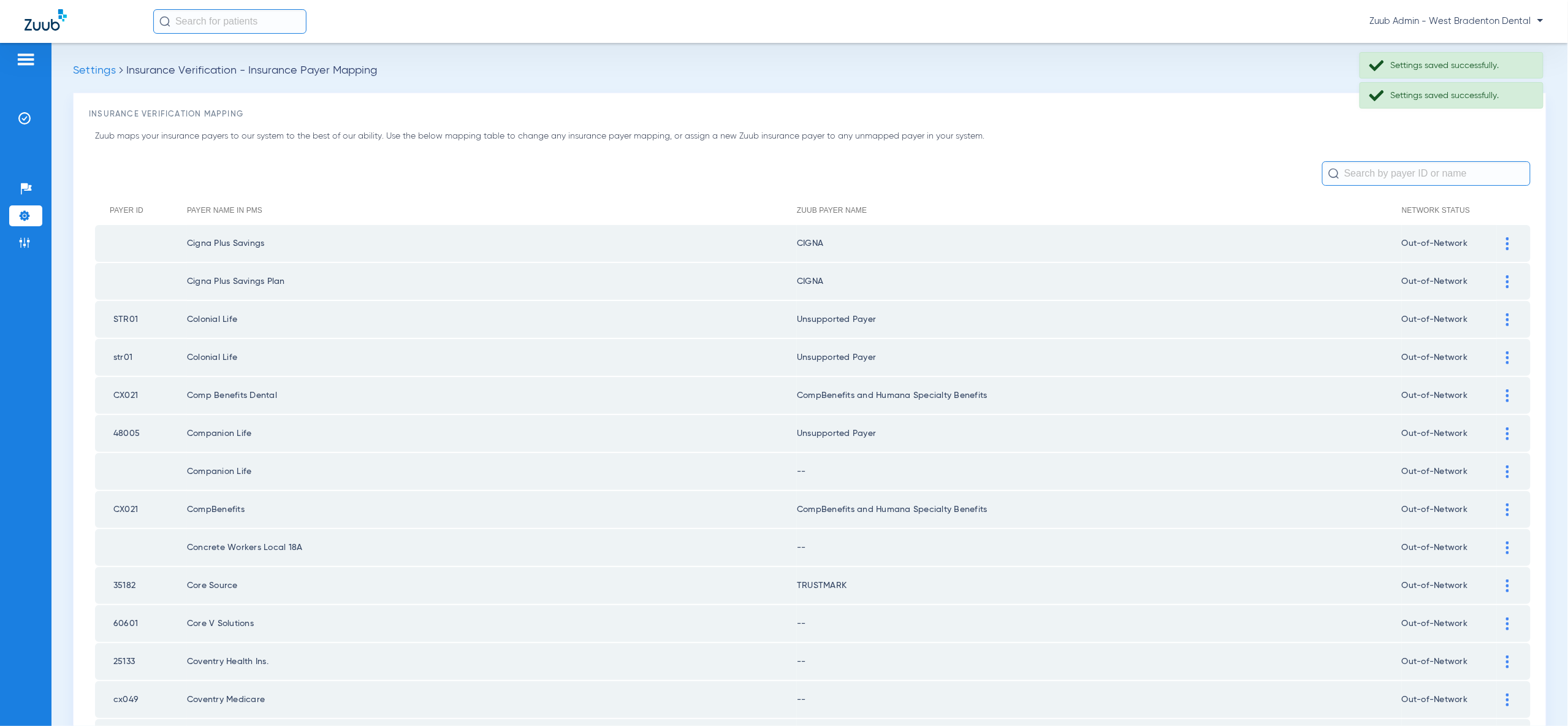
click at [1502, 466] on div at bounding box center [1507, 472] width 22 height 13
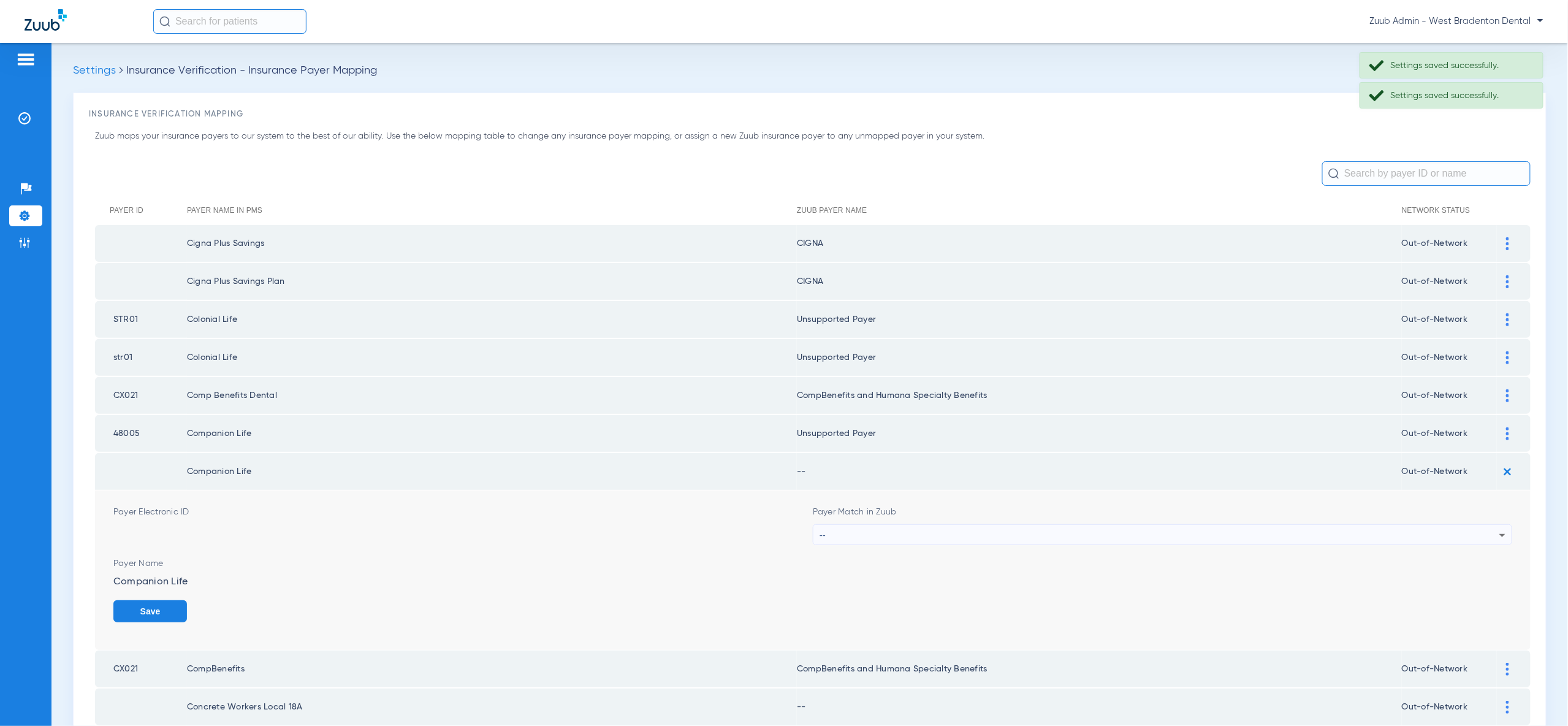
click at [1460, 530] on div "--" at bounding box center [1159, 536] width 680 height 21
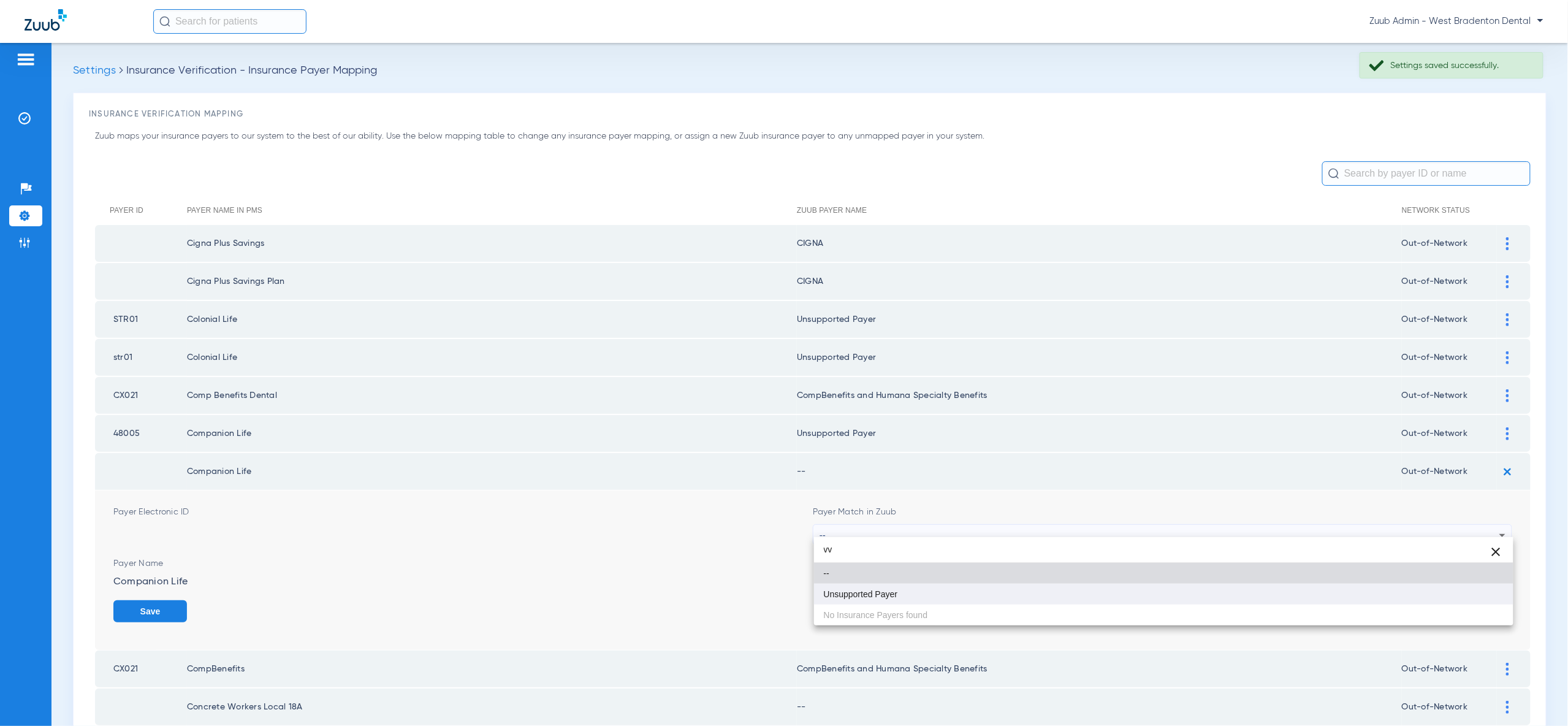
type input "vv"
click at [1442, 588] on mat-option "Unsupported Payer" at bounding box center [1163, 595] width 699 height 21
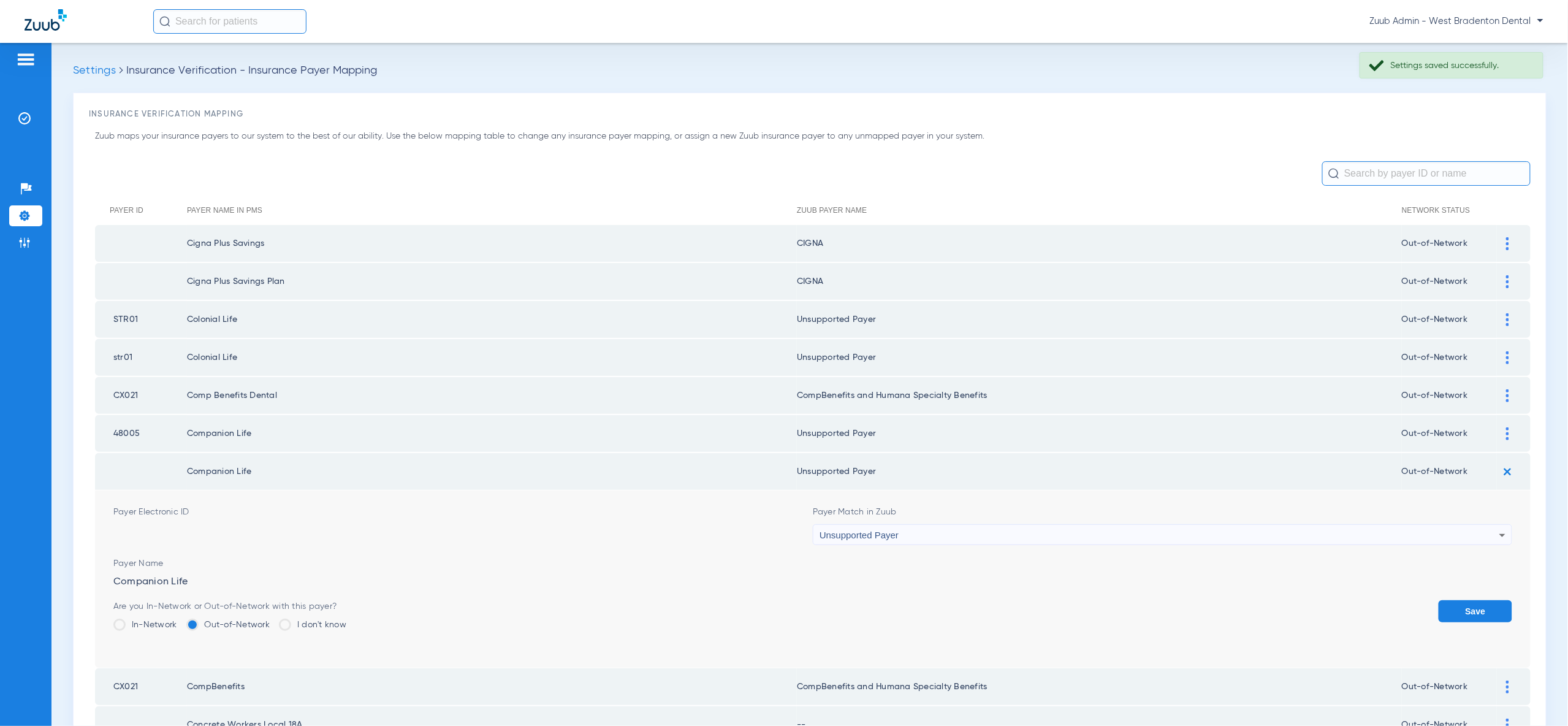
click at [1472, 606] on button "Save" at bounding box center [1475, 611] width 73 height 22
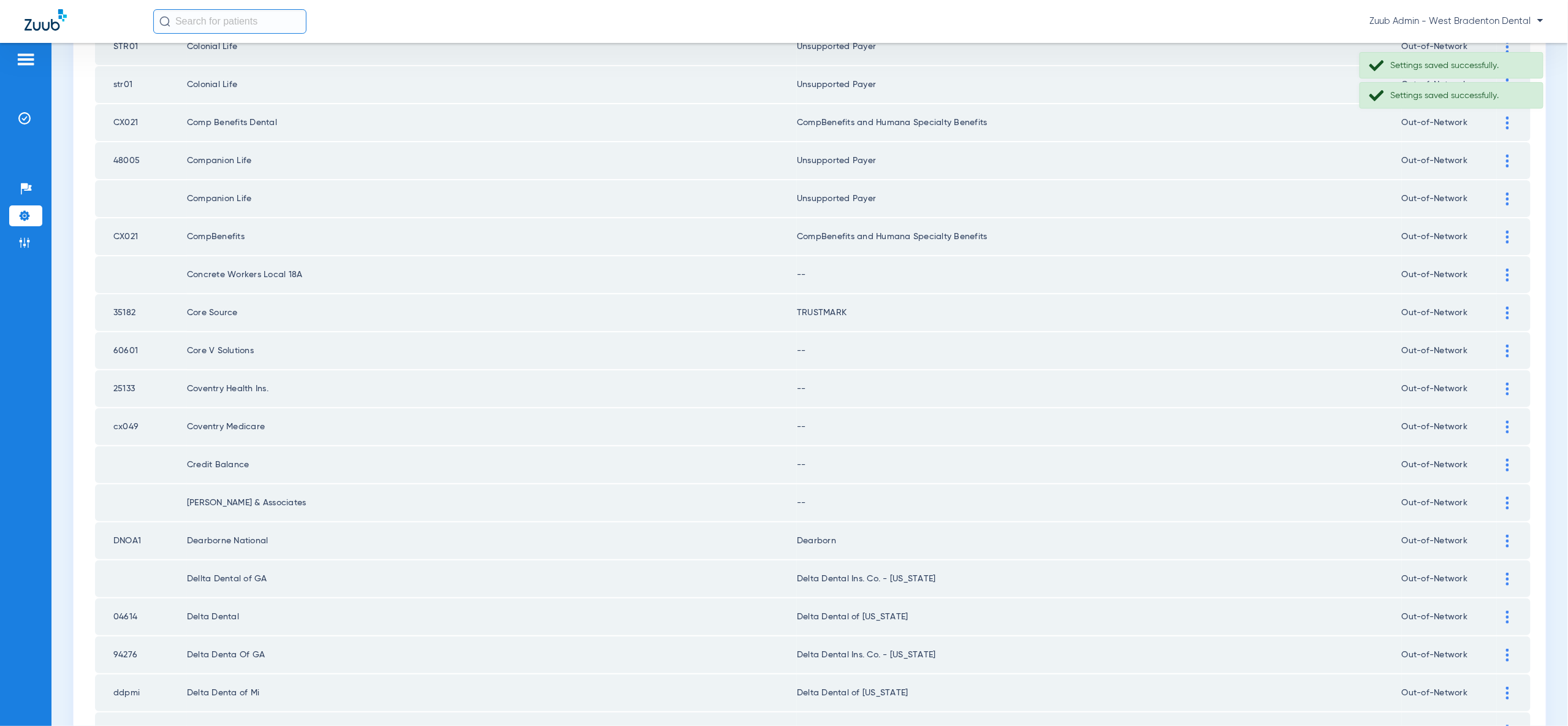
scroll to position [278, 0]
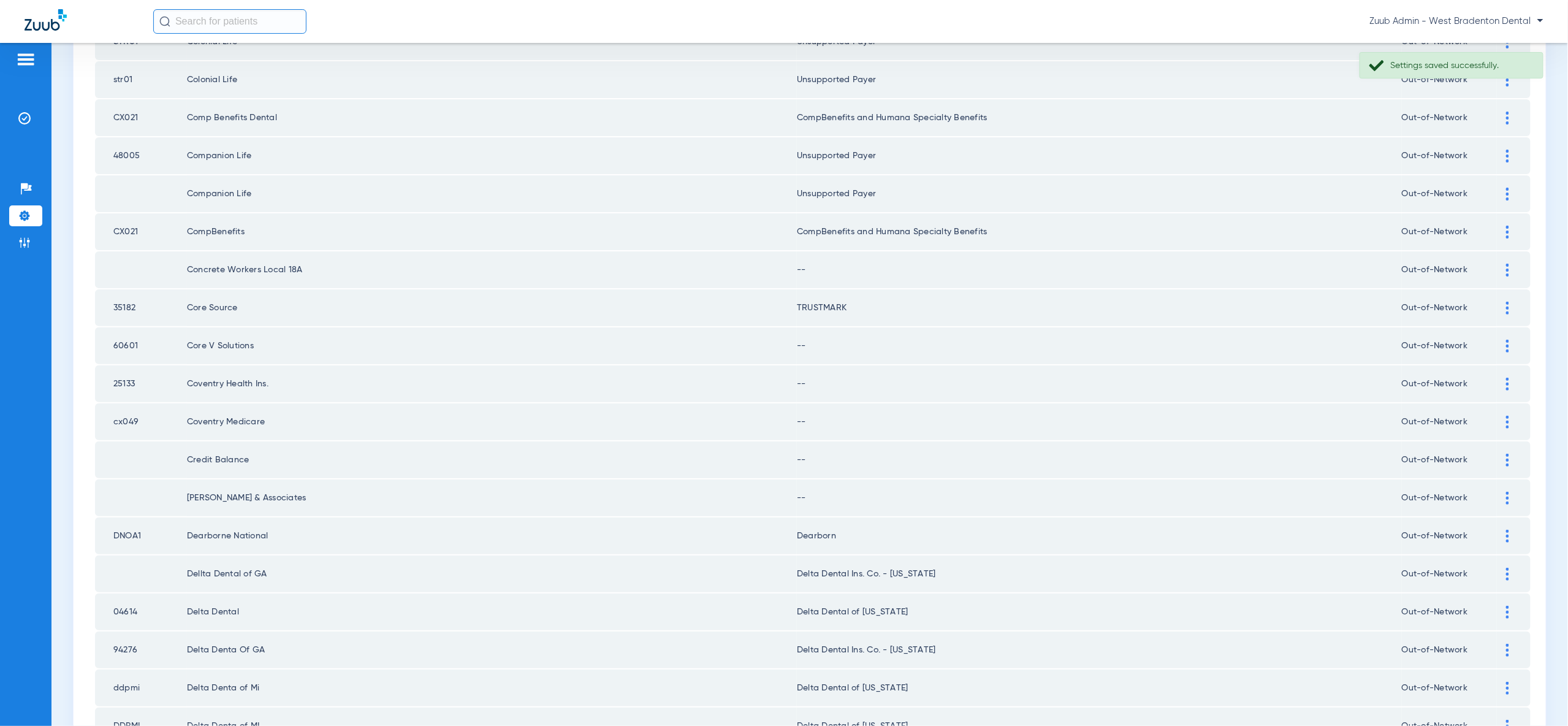
click at [1506, 264] on img at bounding box center [1507, 270] width 3 height 13
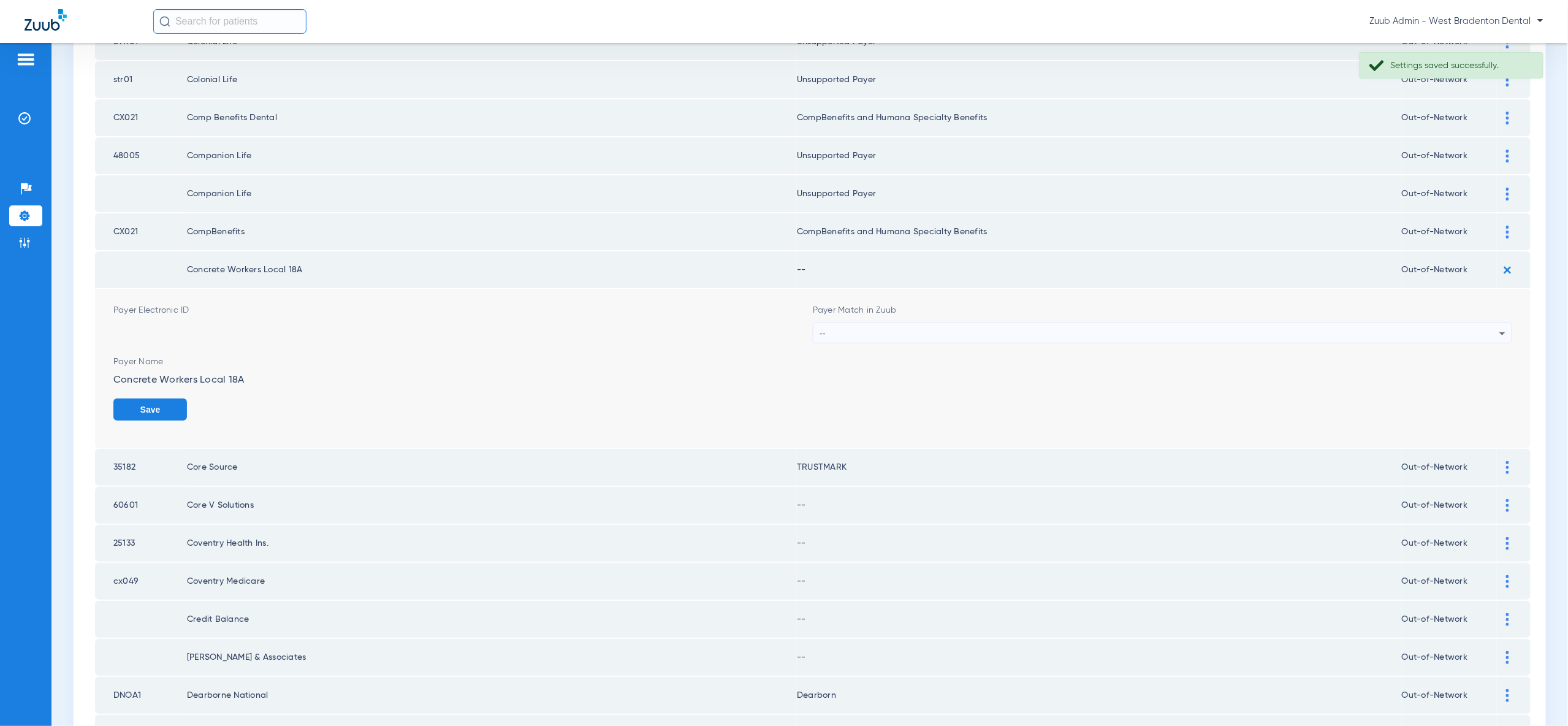
click at [1481, 325] on div "--" at bounding box center [1159, 334] width 680 height 21
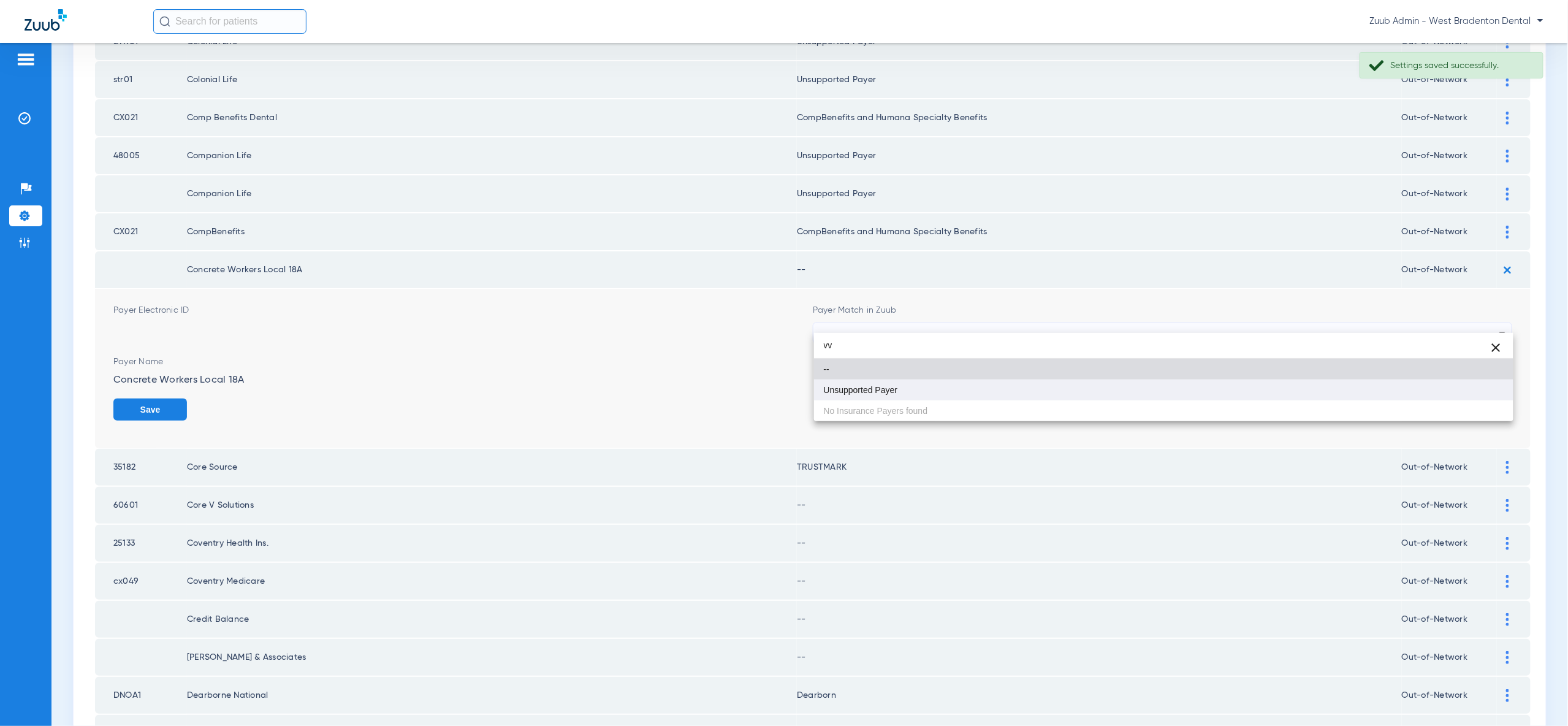
type input "vv"
click at [1461, 394] on mat-option "Unsupported Payer" at bounding box center [1163, 390] width 699 height 21
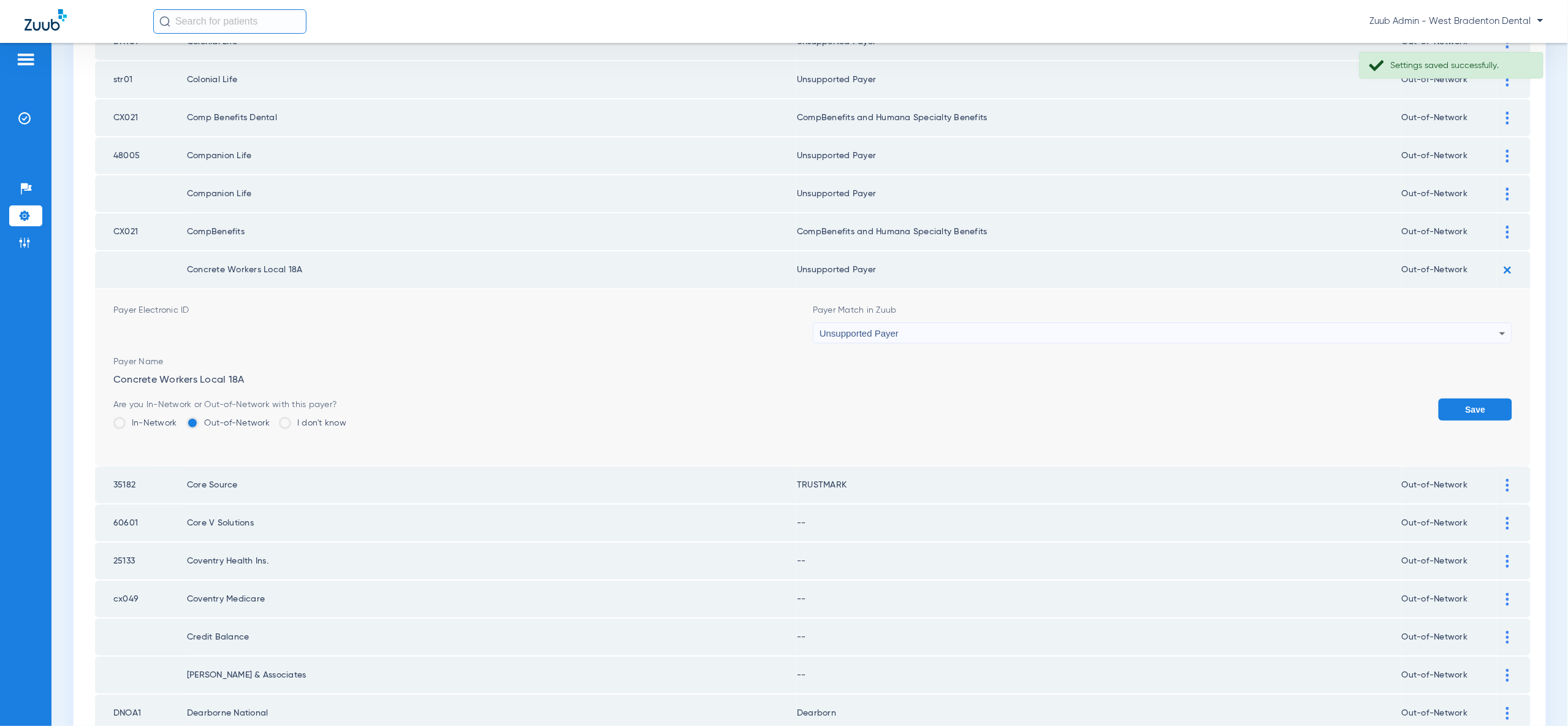
click at [1462, 399] on button "Save" at bounding box center [1475, 409] width 73 height 22
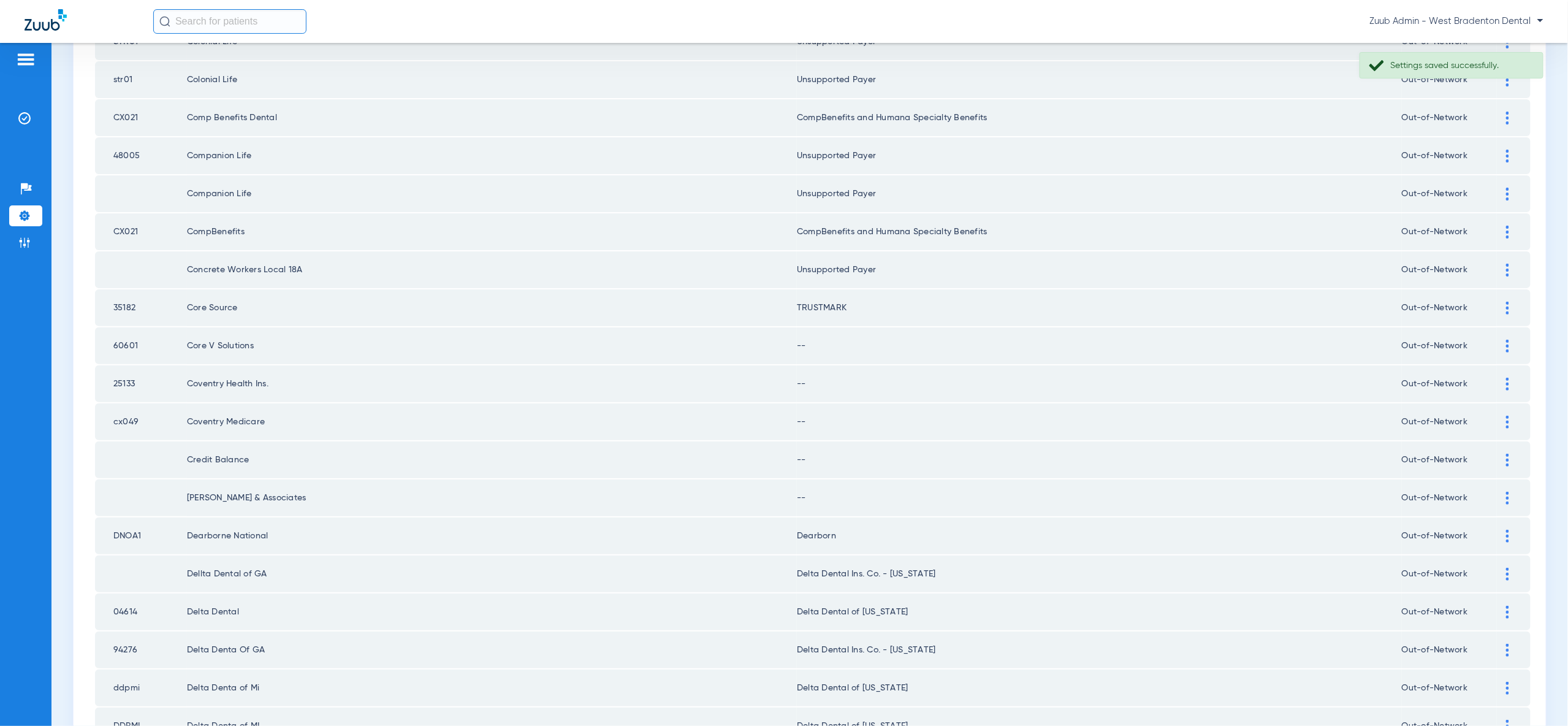
click at [1510, 340] on div at bounding box center [1507, 346] width 22 height 13
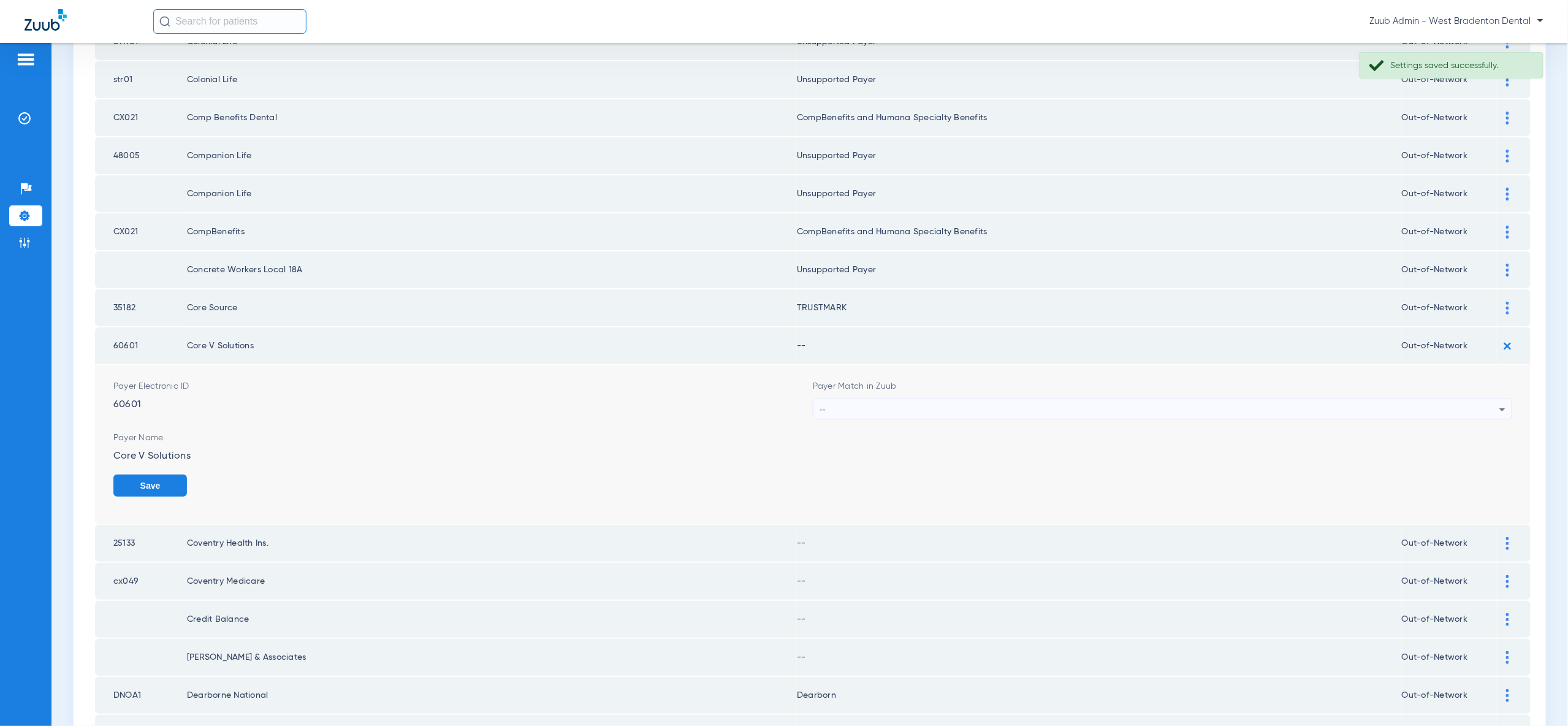
click at [1487, 400] on div "--" at bounding box center [1159, 410] width 680 height 21
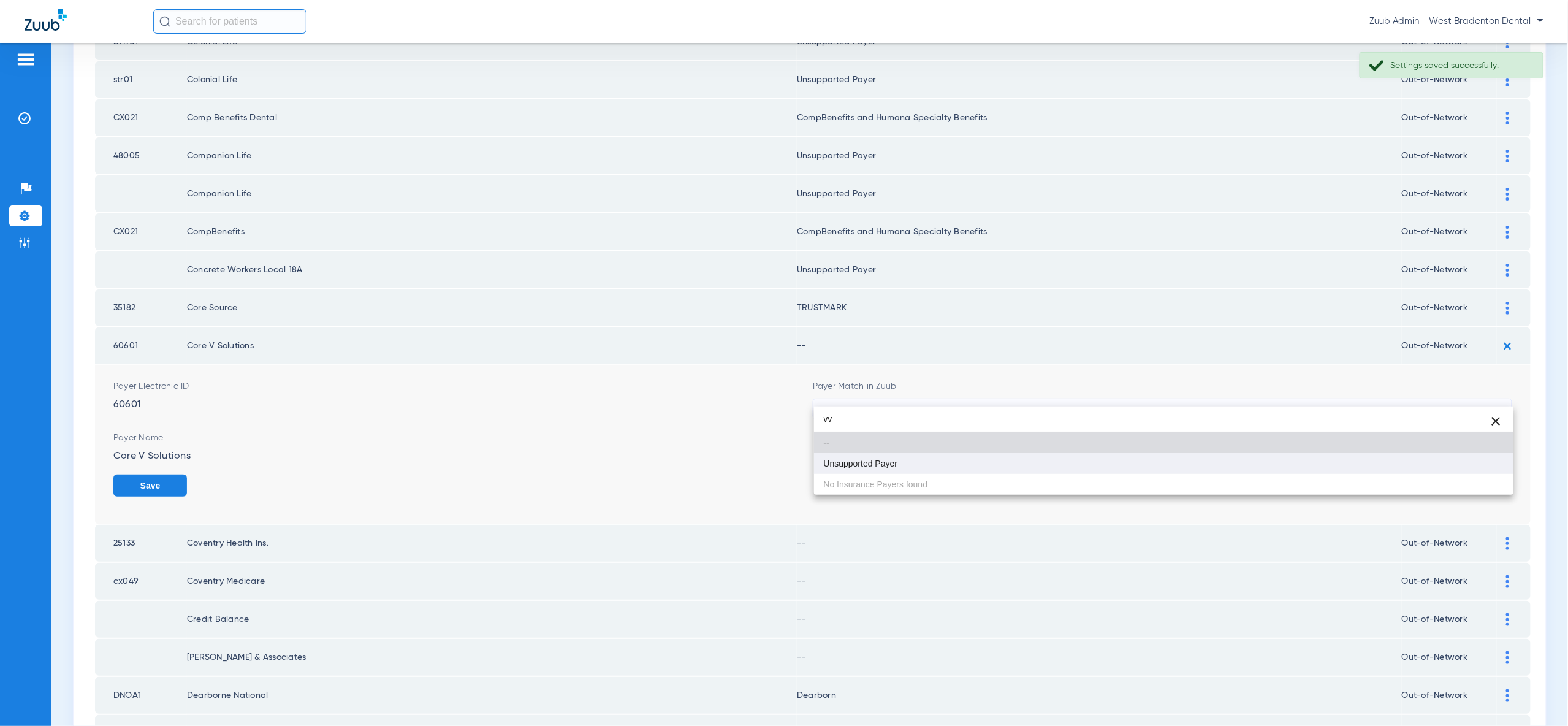
type input "vv"
drag, startPoint x: 1475, startPoint y: 458, endPoint x: 1492, endPoint y: 472, distance: 22.0
click at [1475, 458] on mat-option "Unsupported Payer" at bounding box center [1163, 463] width 699 height 21
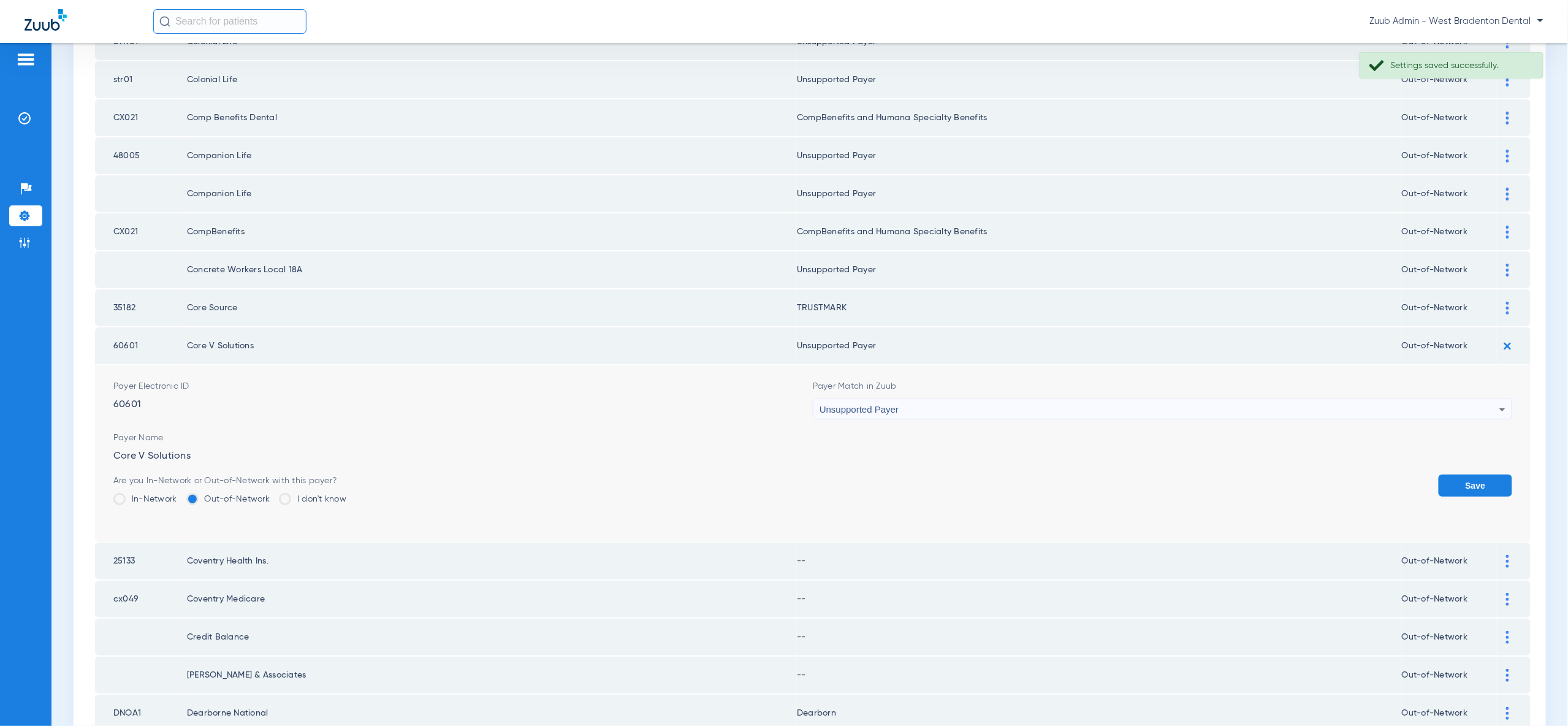
click at [1492, 475] on button "Save" at bounding box center [1475, 485] width 73 height 22
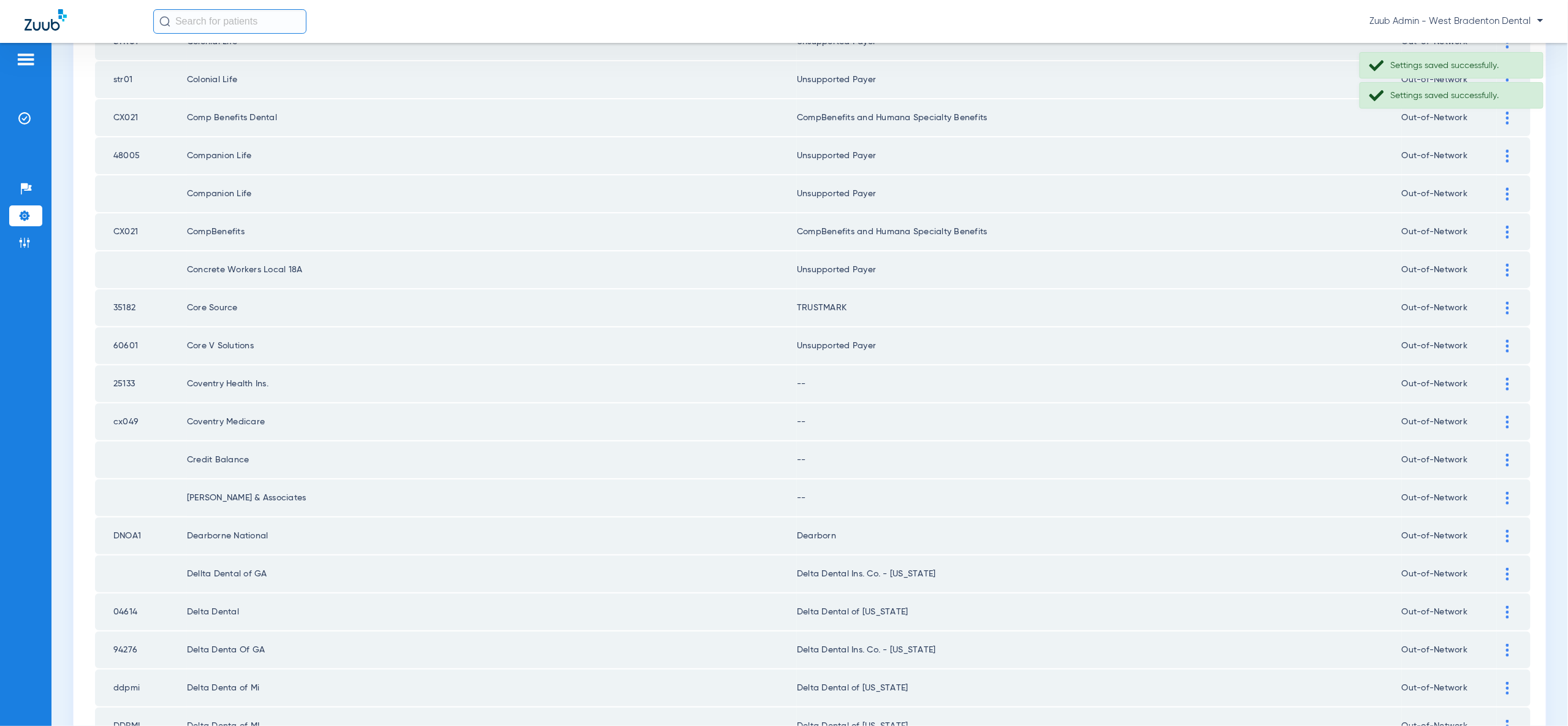
click at [1507, 378] on img at bounding box center [1507, 384] width 3 height 13
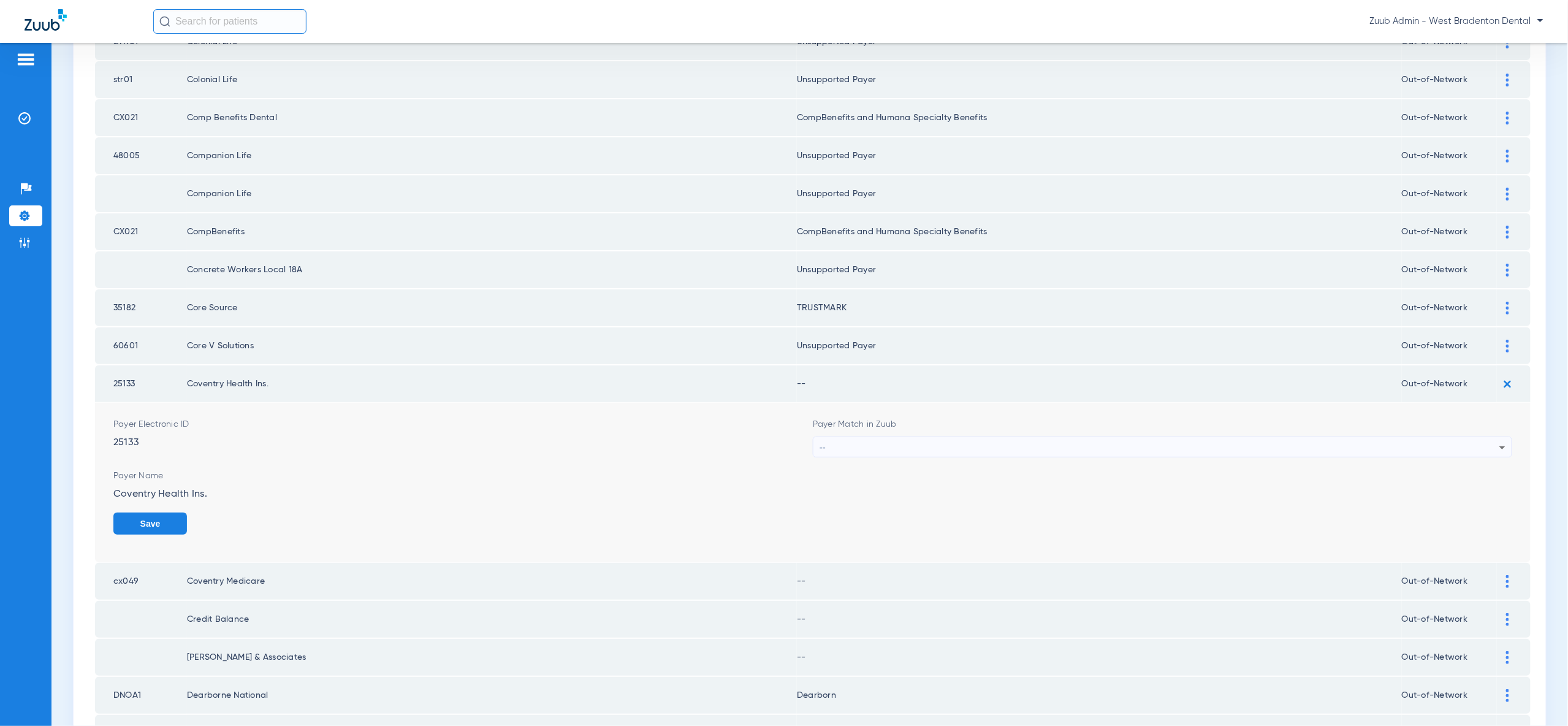
click at [1439, 438] on div "--" at bounding box center [1159, 448] width 680 height 21
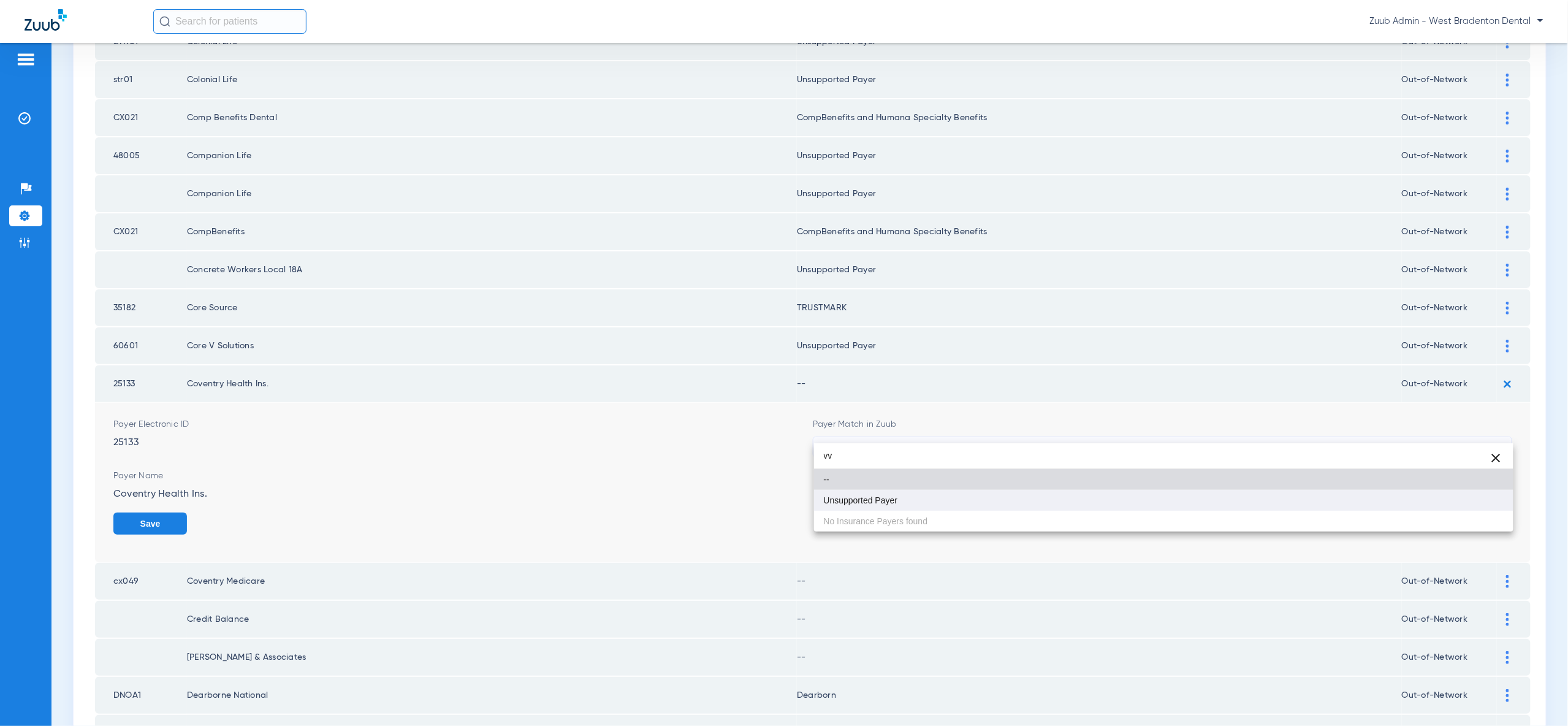
type input "vv"
drag, startPoint x: 1454, startPoint y: 492, endPoint x: 1459, endPoint y: 499, distance: 8.6
click at [1454, 493] on mat-option "Unsupported Payer" at bounding box center [1163, 500] width 699 height 21
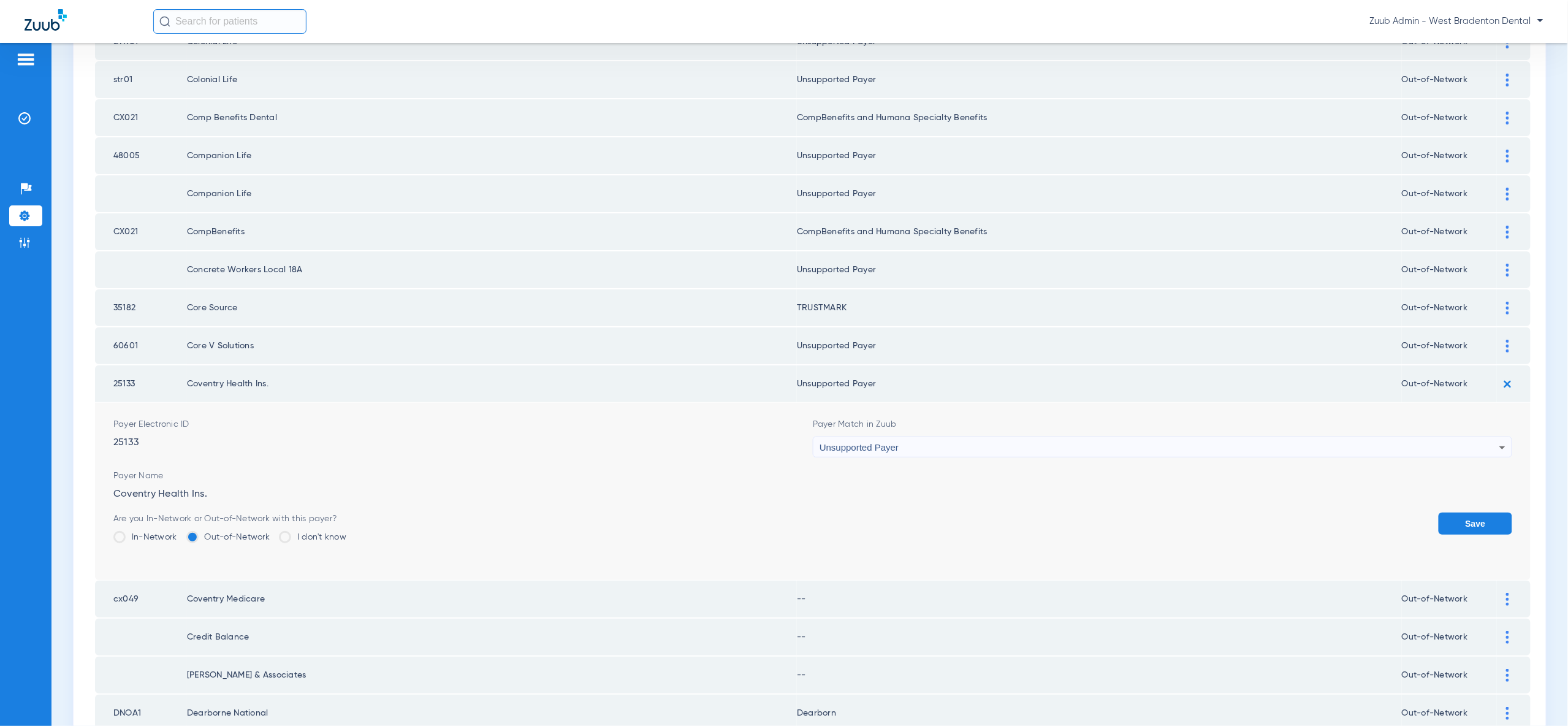
click at [1470, 513] on button "Save" at bounding box center [1475, 523] width 73 height 22
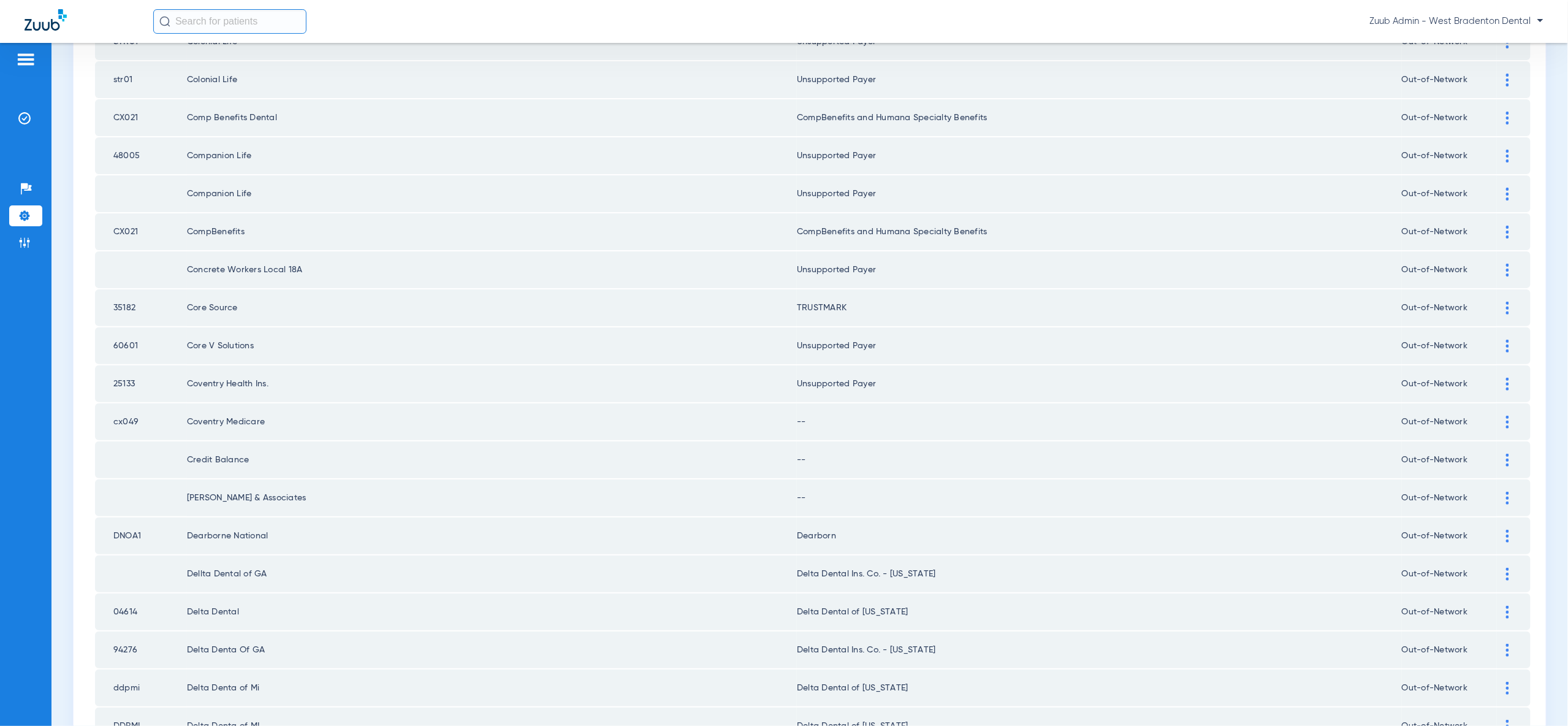
click at [1510, 416] on div at bounding box center [1507, 422] width 22 height 13
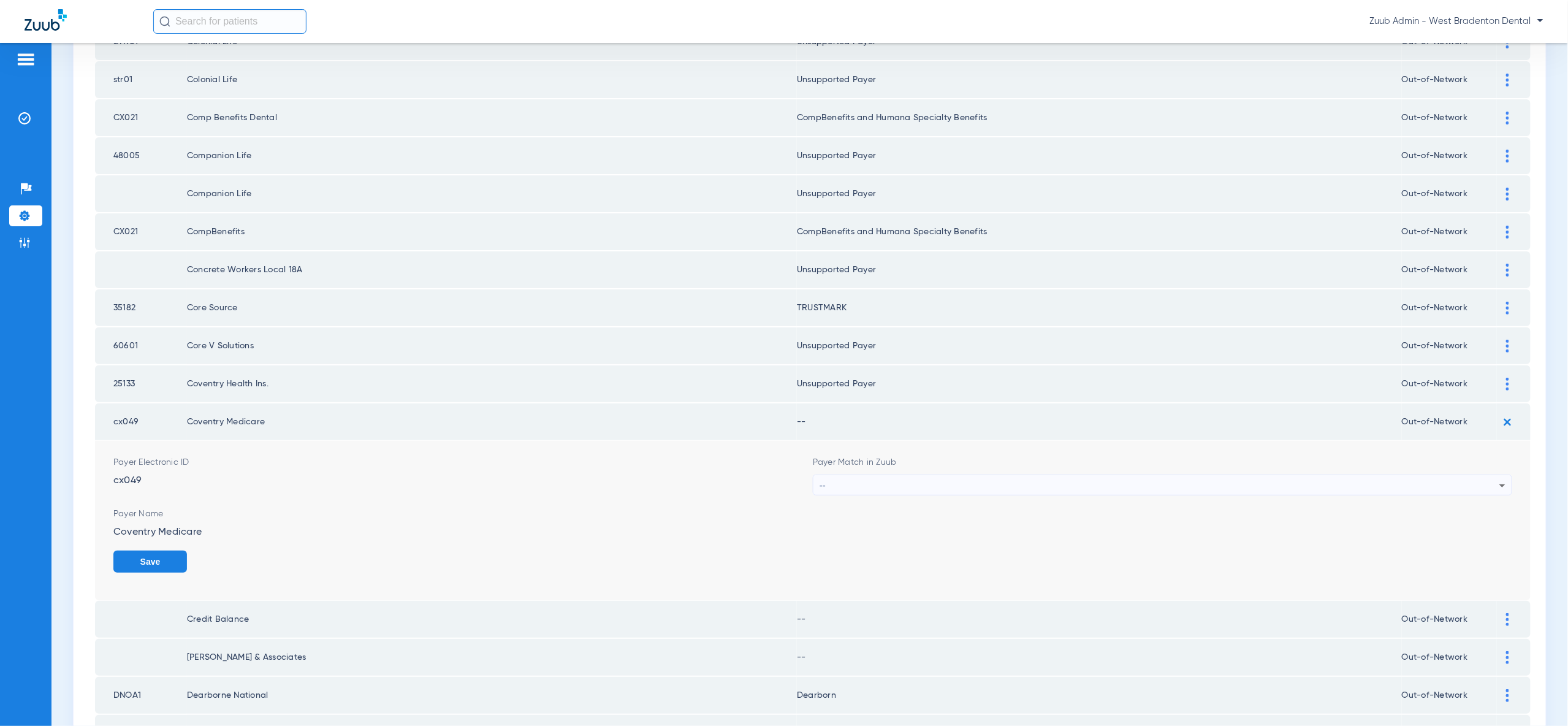
click at [1493, 478] on div "--" at bounding box center [1159, 486] width 680 height 21
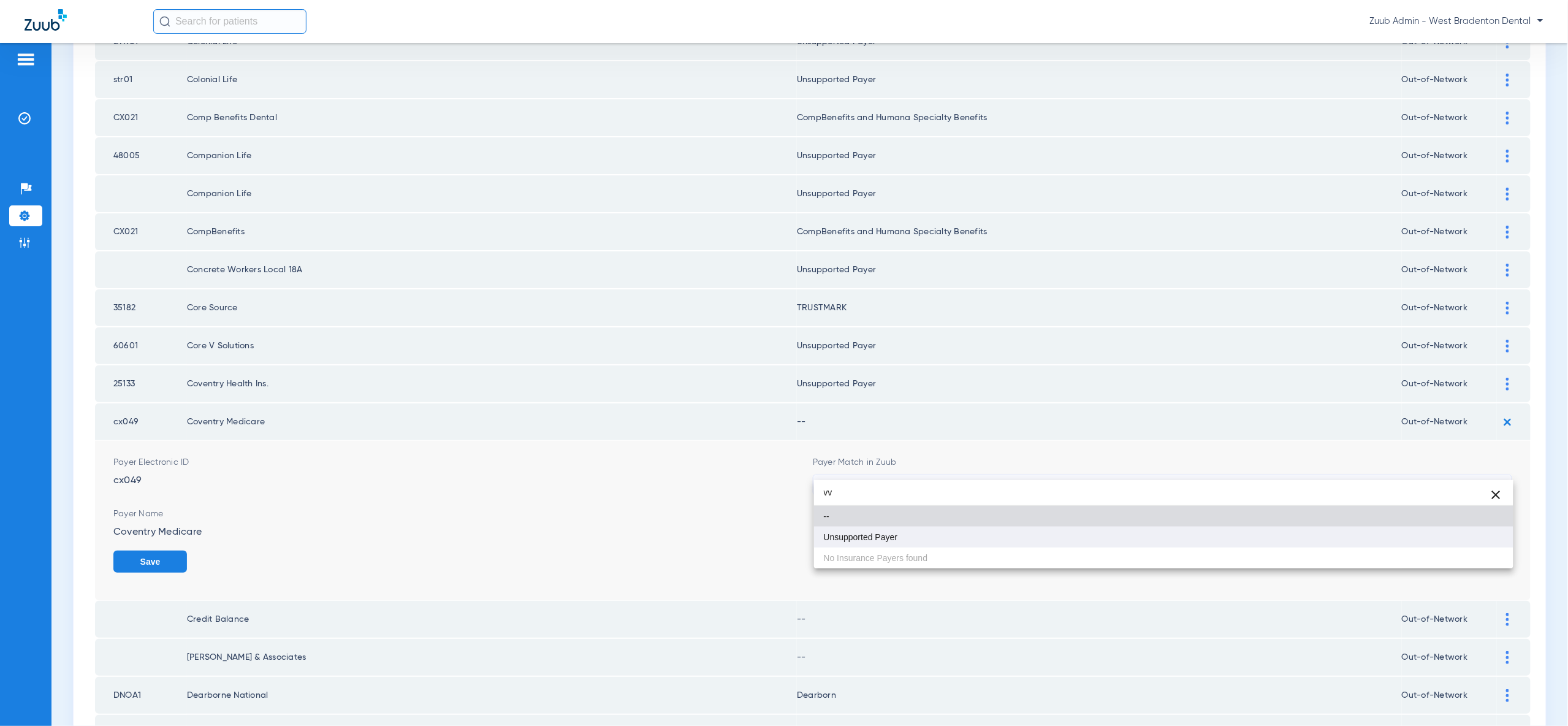
type input "vv"
drag, startPoint x: 1451, startPoint y: 539, endPoint x: 1467, endPoint y: 541, distance: 16.1
click at [1452, 539] on mat-option "Unsupported Payer" at bounding box center [1163, 538] width 699 height 21
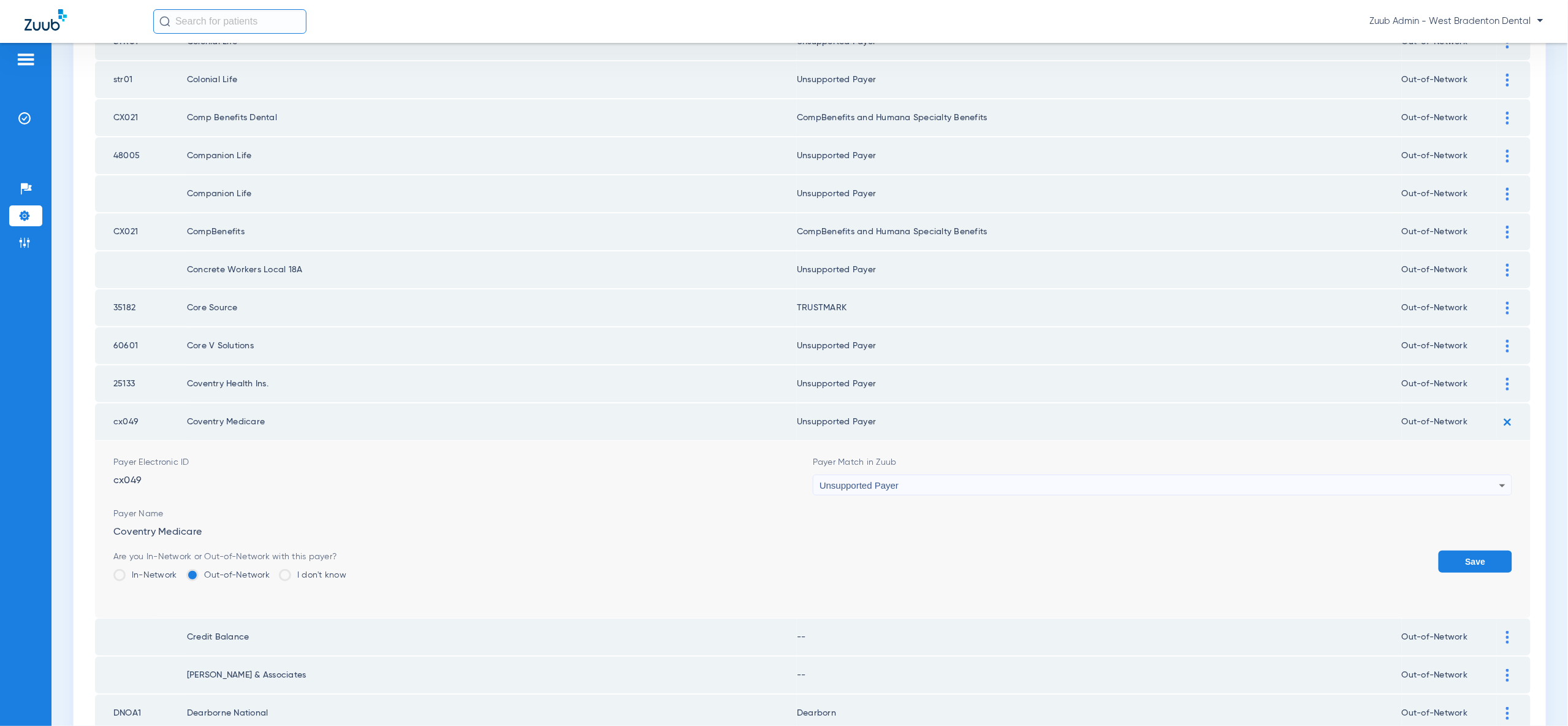
drag, startPoint x: 1472, startPoint y: 545, endPoint x: 1473, endPoint y: 512, distance: 33.0
click at [1472, 551] on button "Save" at bounding box center [1475, 561] width 73 height 22
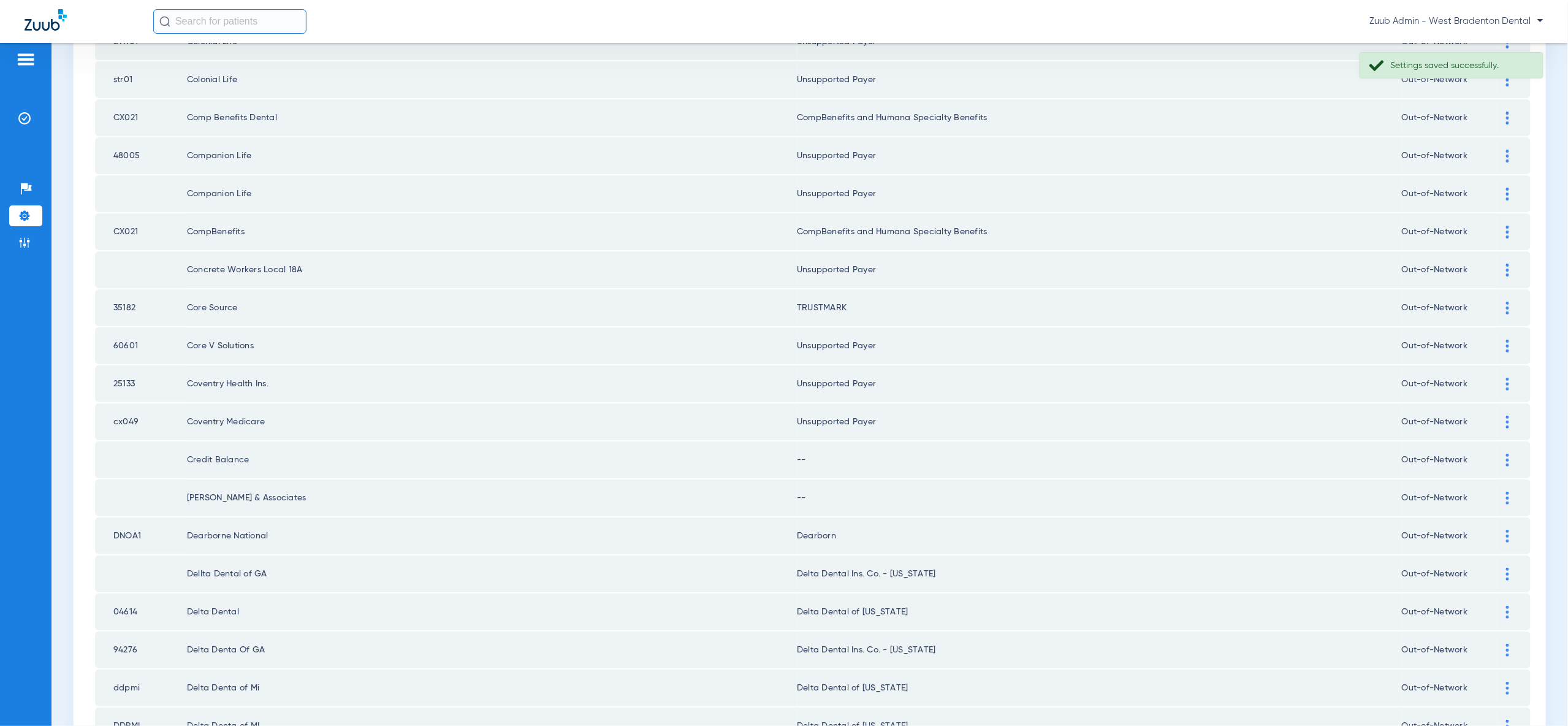
click at [1501, 454] on div at bounding box center [1507, 461] width 22 height 13
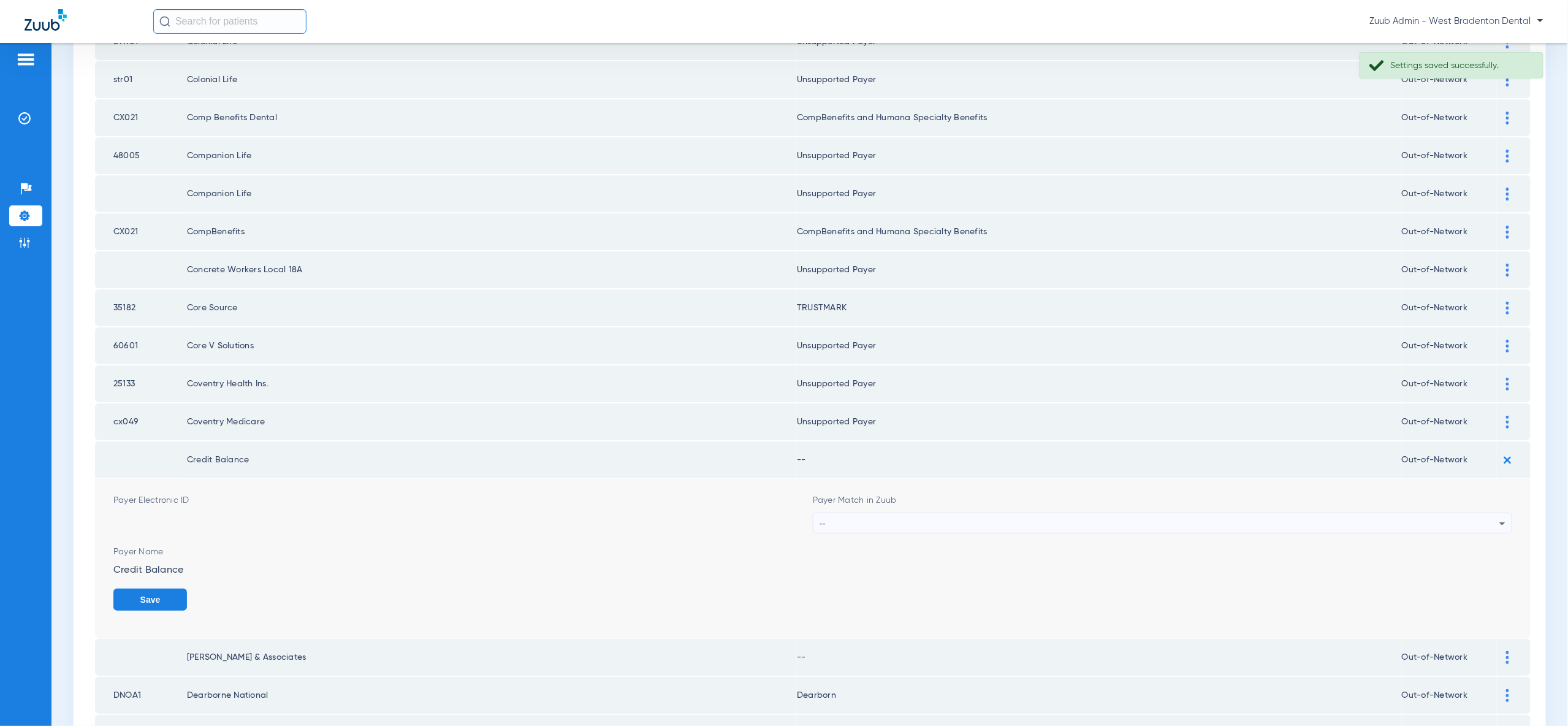
click at [1488, 515] on div "--" at bounding box center [1159, 524] width 680 height 21
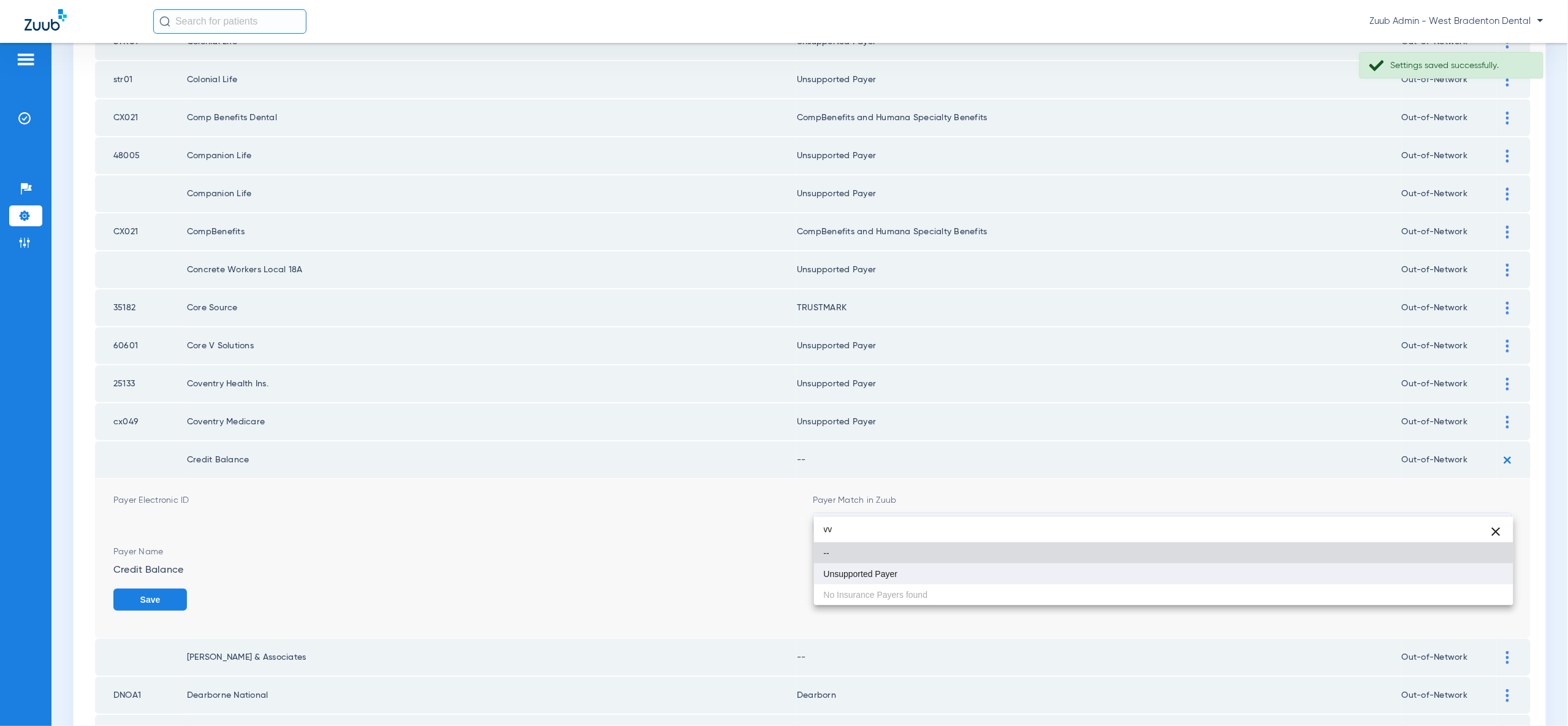
type input "vv"
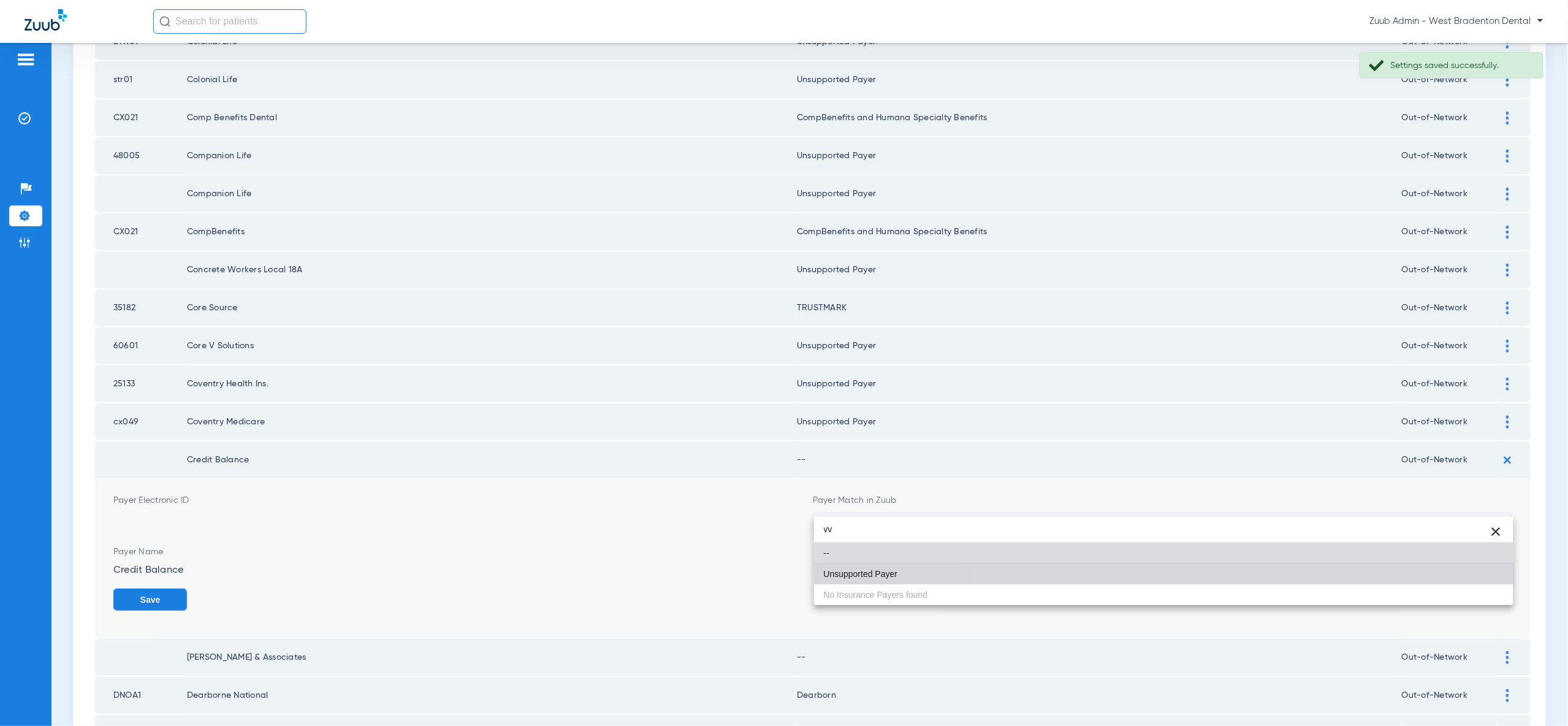
click at [1481, 573] on mat-option "Unsupported Payer" at bounding box center [1163, 574] width 699 height 21
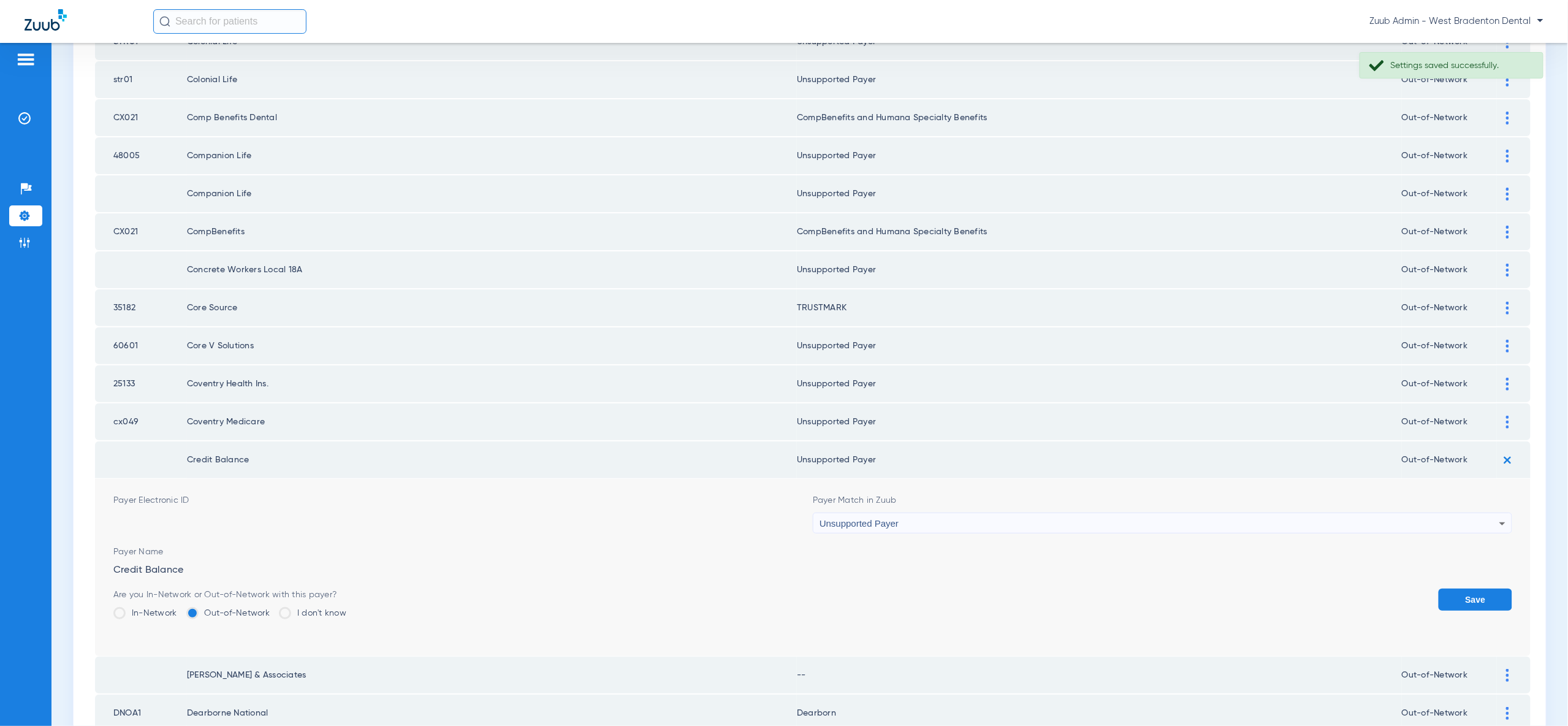
drag, startPoint x: 1487, startPoint y: 582, endPoint x: 1485, endPoint y: 566, distance: 16.1
click at [1486, 589] on button "Save" at bounding box center [1475, 599] width 73 height 22
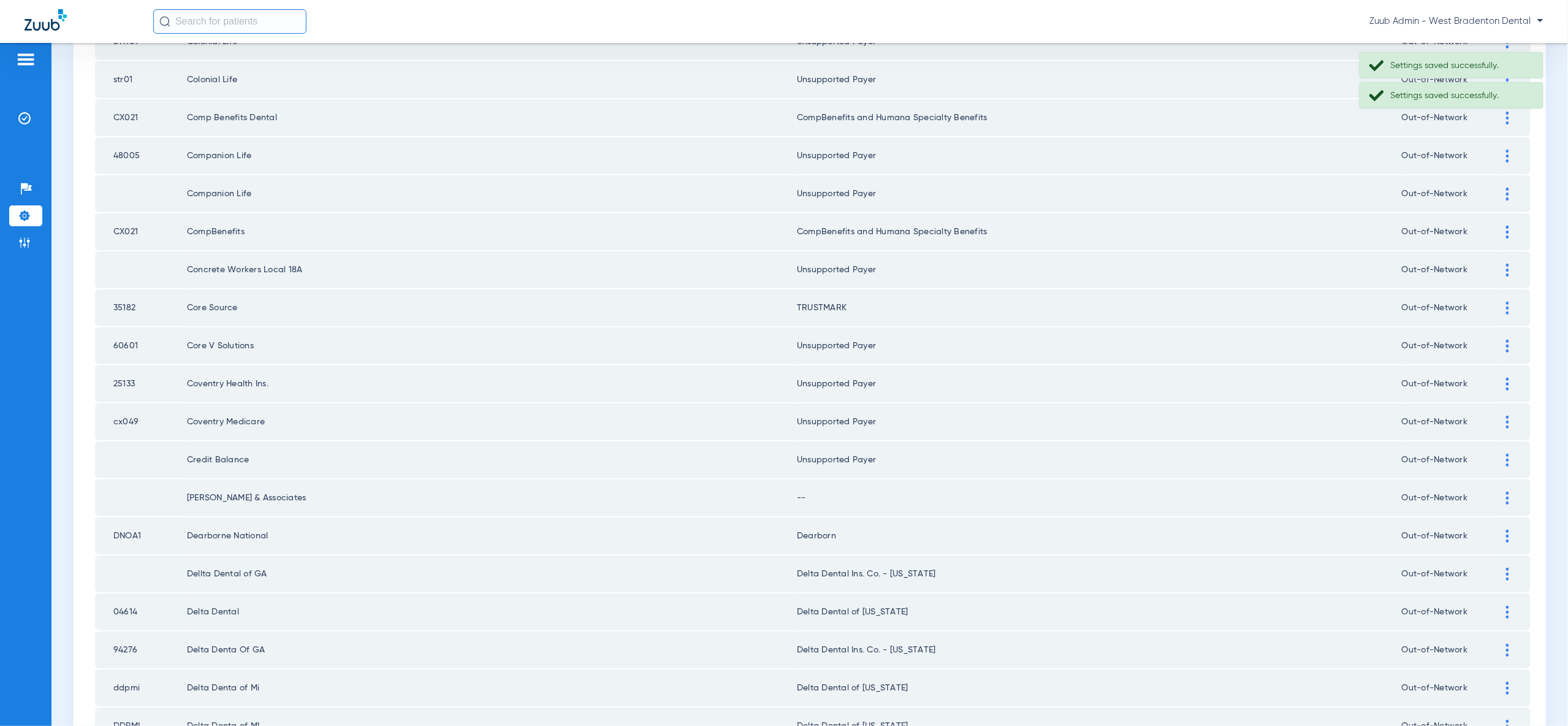
click at [1508, 492] on img at bounding box center [1507, 499] width 3 height 13
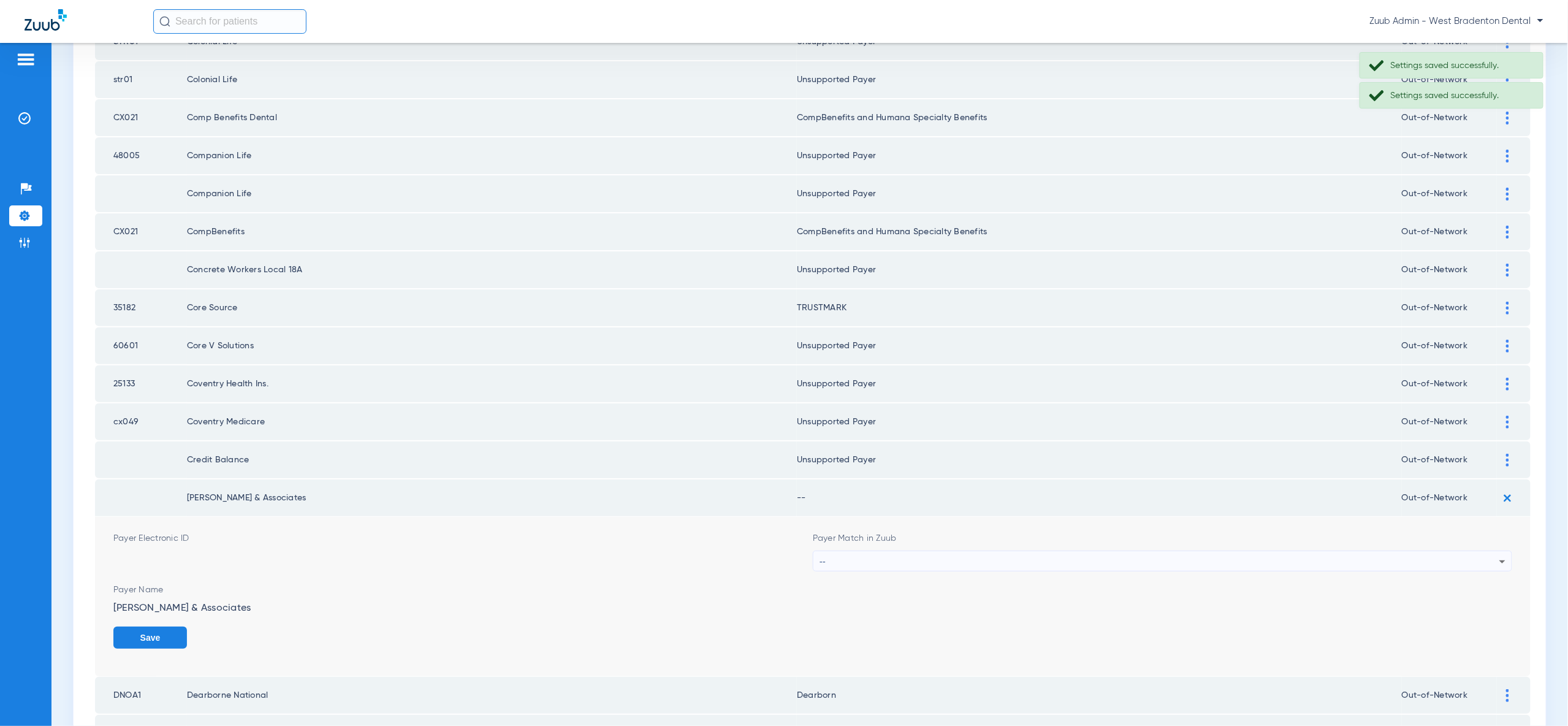
click at [1493, 551] on div "--" at bounding box center [1159, 561] width 680 height 21
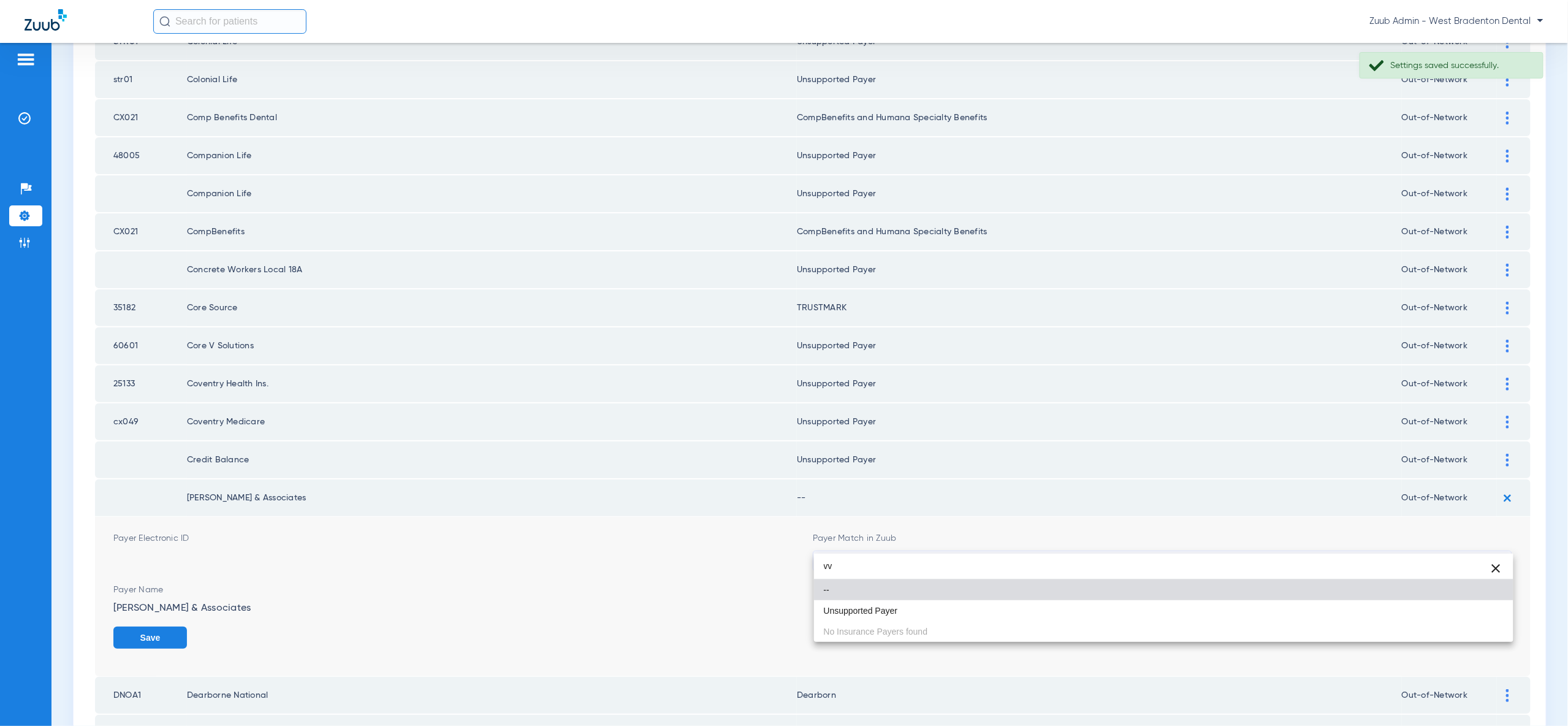
type input "vv"
click at [1487, 611] on mat-option "Unsupported Payer" at bounding box center [1163, 611] width 699 height 21
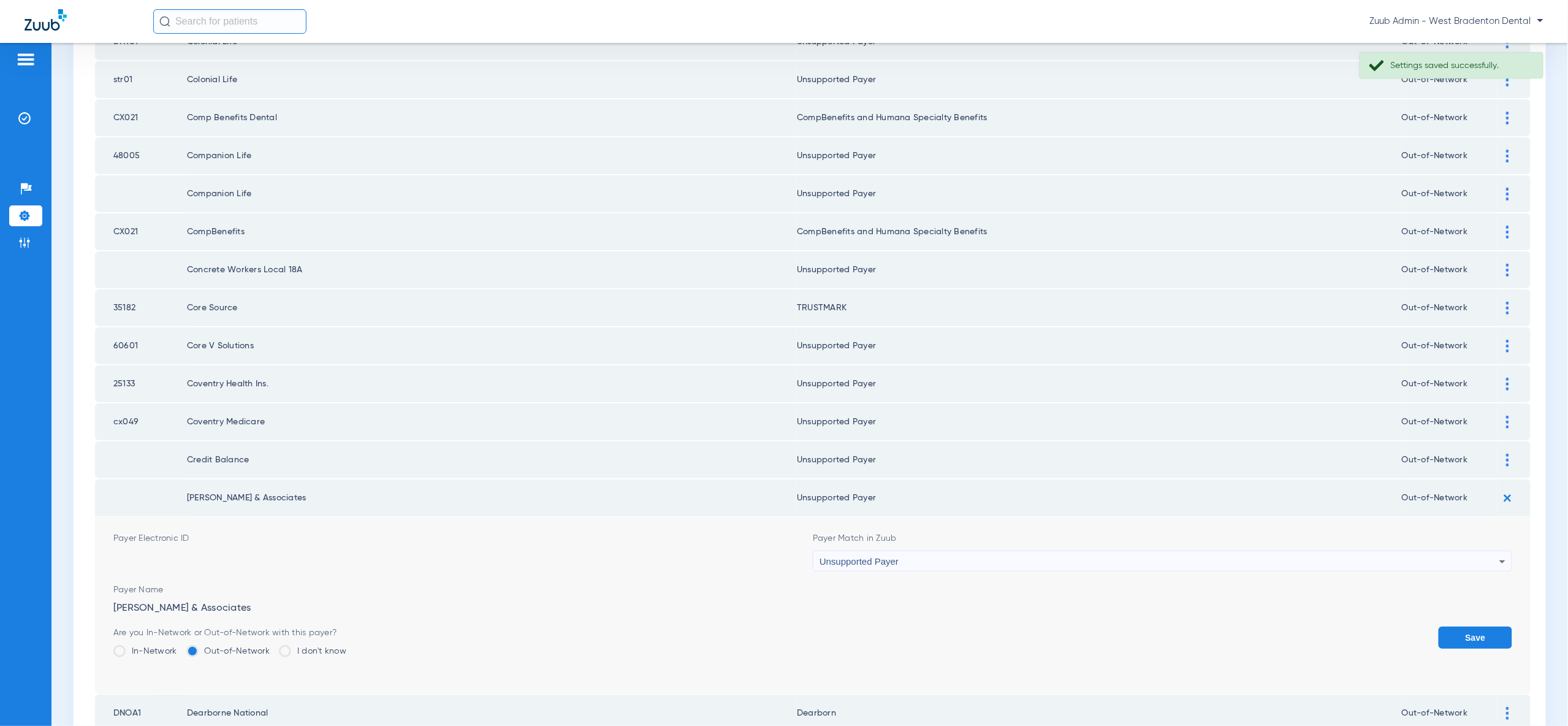
click at [1492, 627] on button "Save" at bounding box center [1475, 638] width 73 height 22
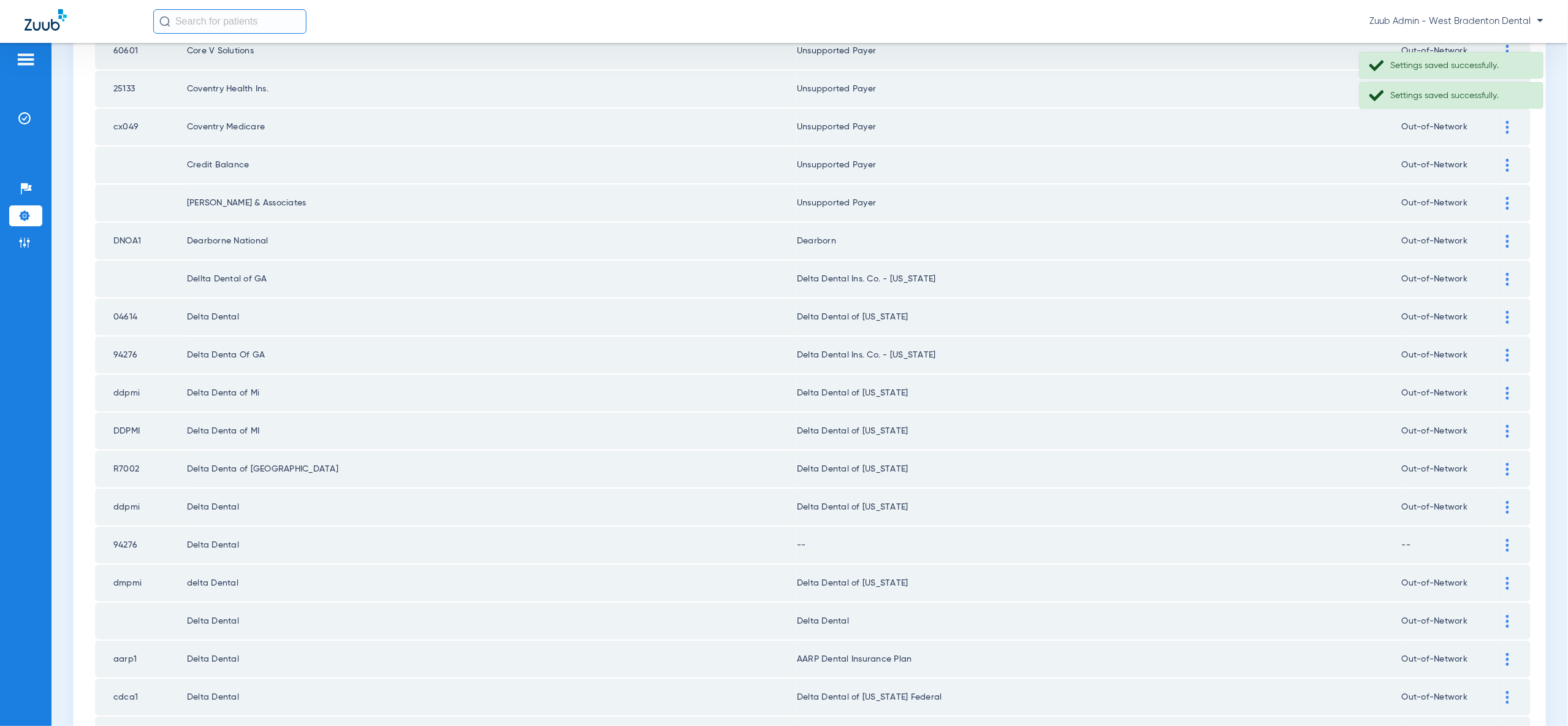
scroll to position [577, 0]
click at [1504, 536] on div at bounding box center [1507, 542] width 22 height 13
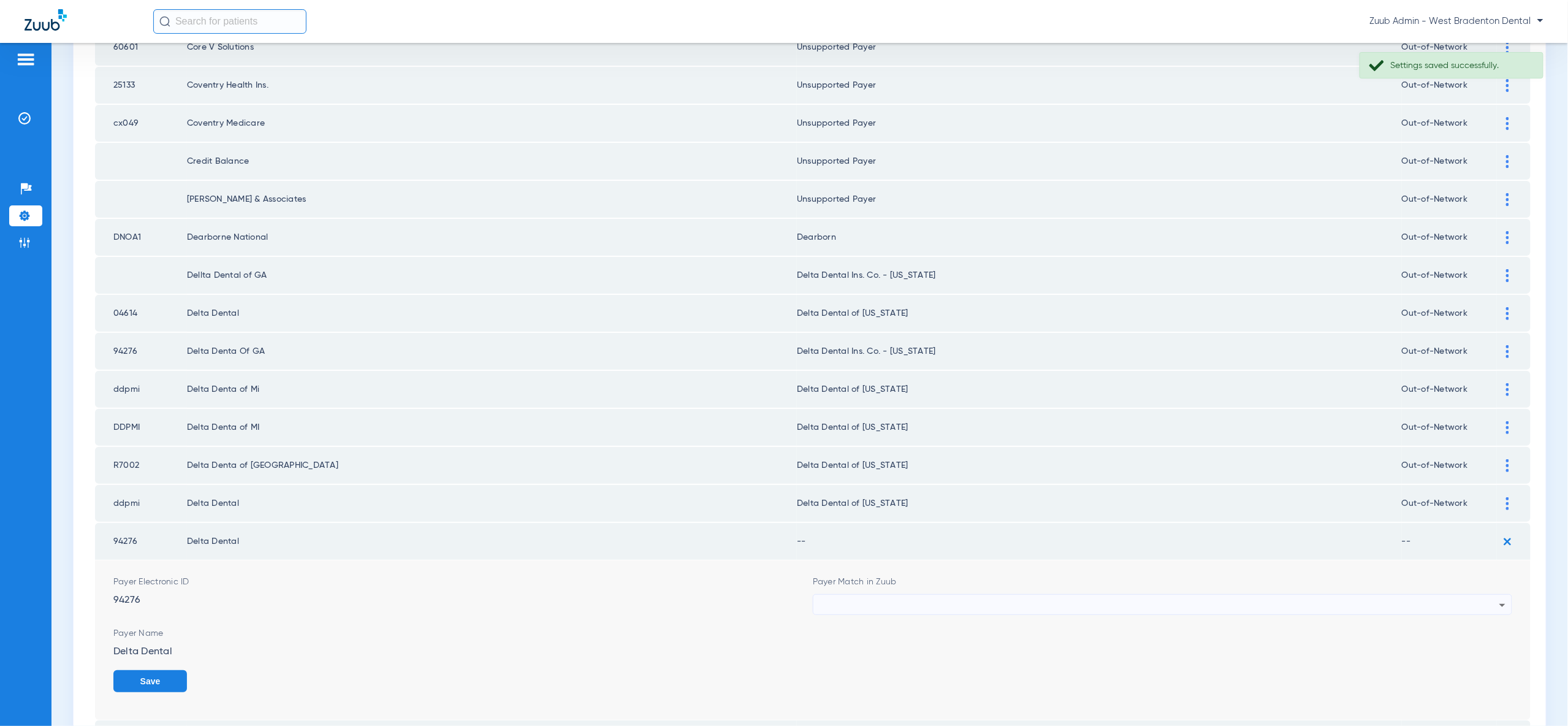
click at [1489, 595] on div at bounding box center [1159, 605] width 680 height 21
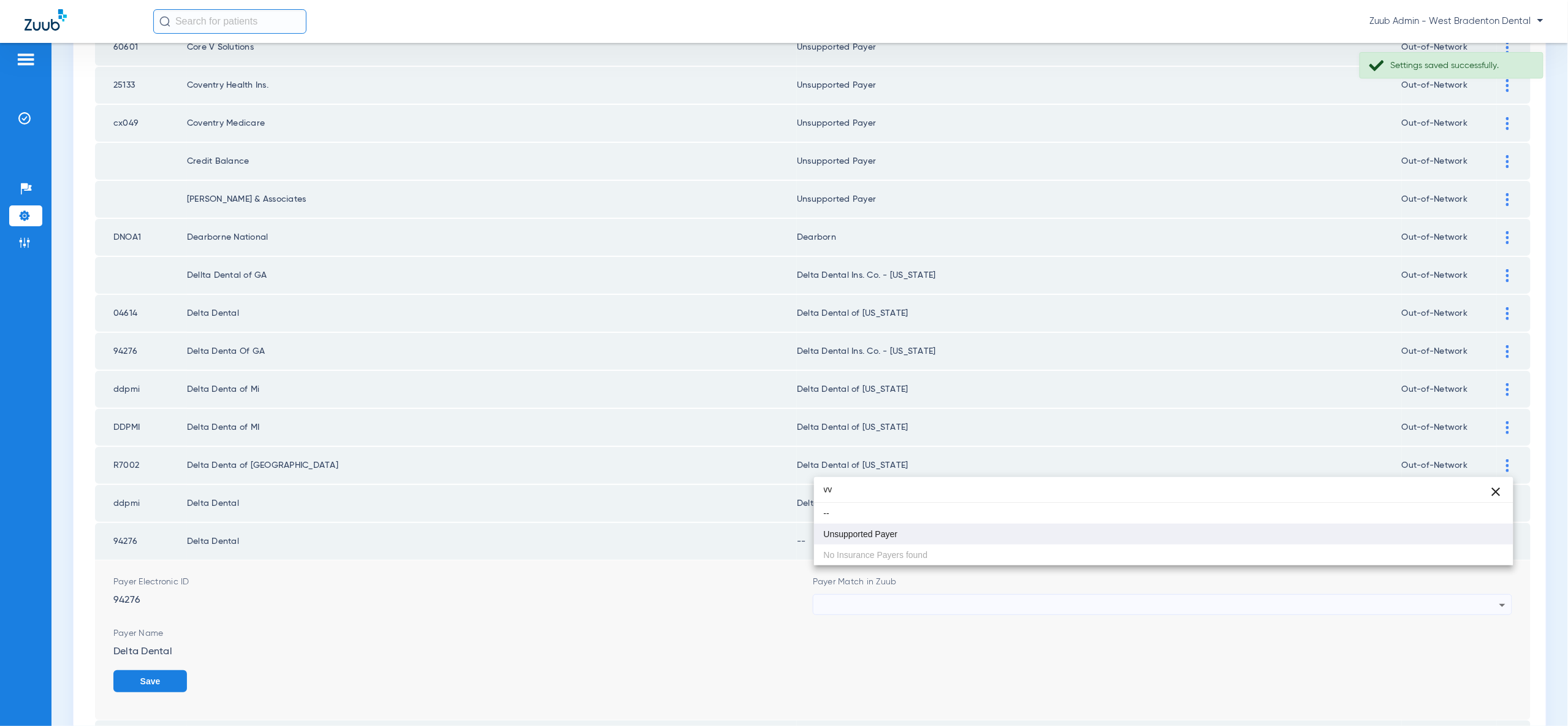
type input "vv"
click at [1475, 535] on mat-option "Unsupported Payer" at bounding box center [1163, 534] width 699 height 21
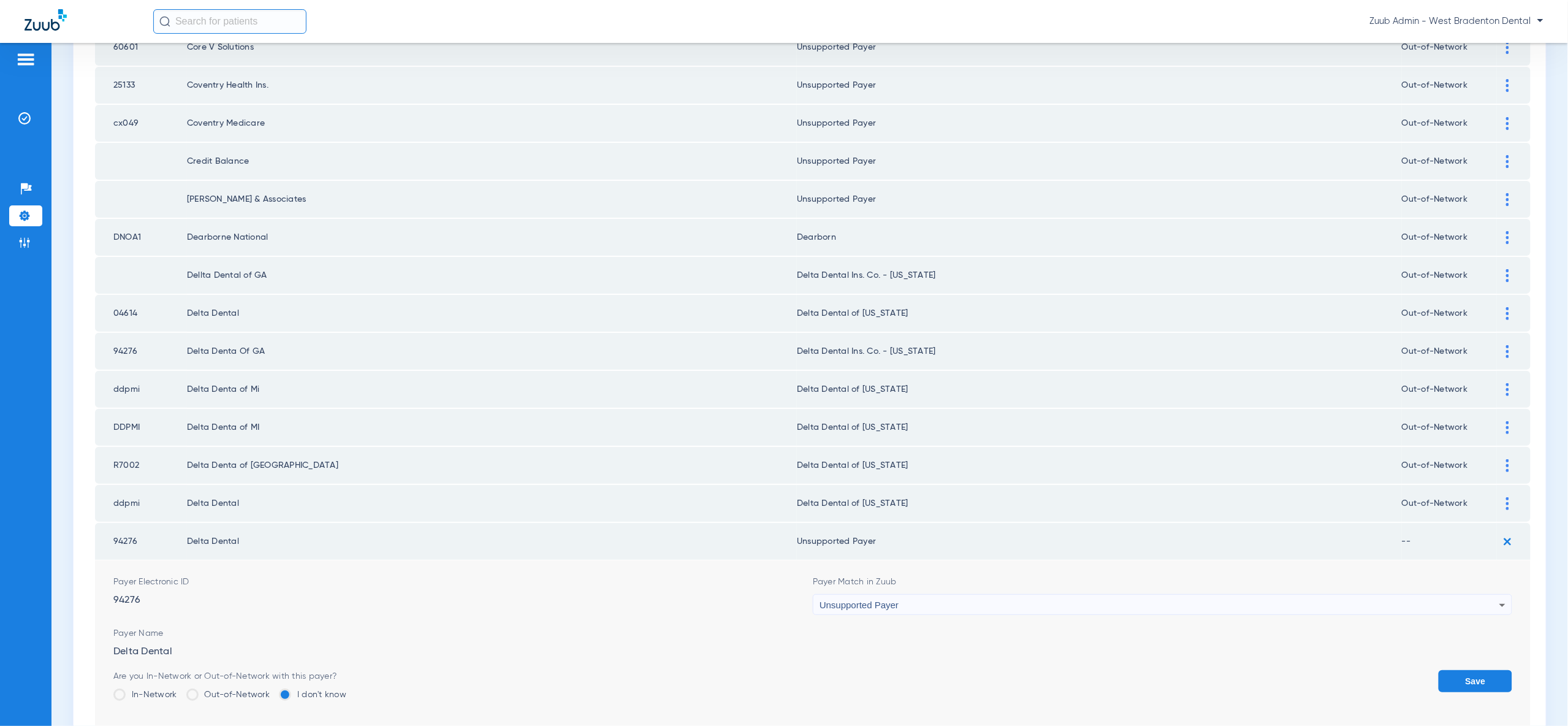
click at [1479, 671] on button "Save" at bounding box center [1475, 681] width 73 height 22
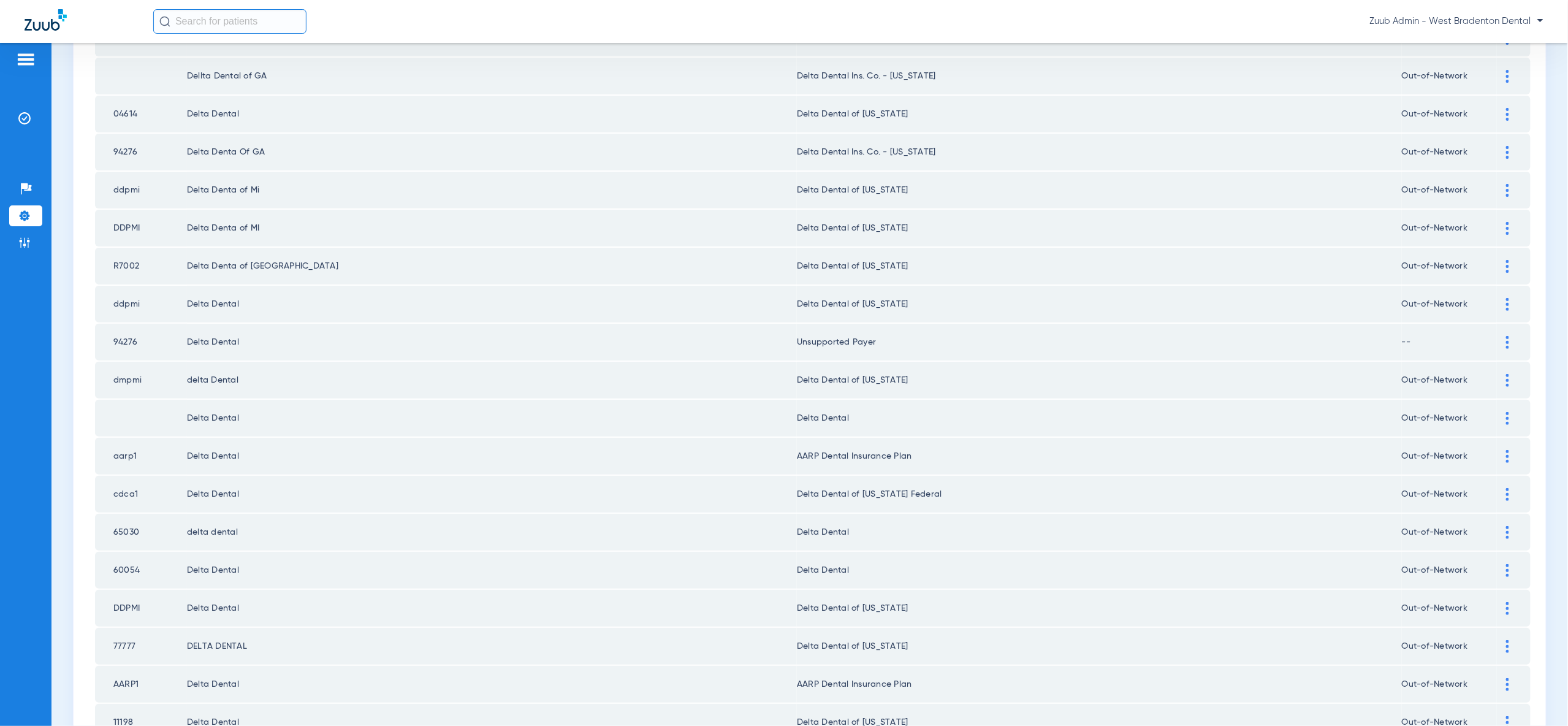
scroll to position [788, 0]
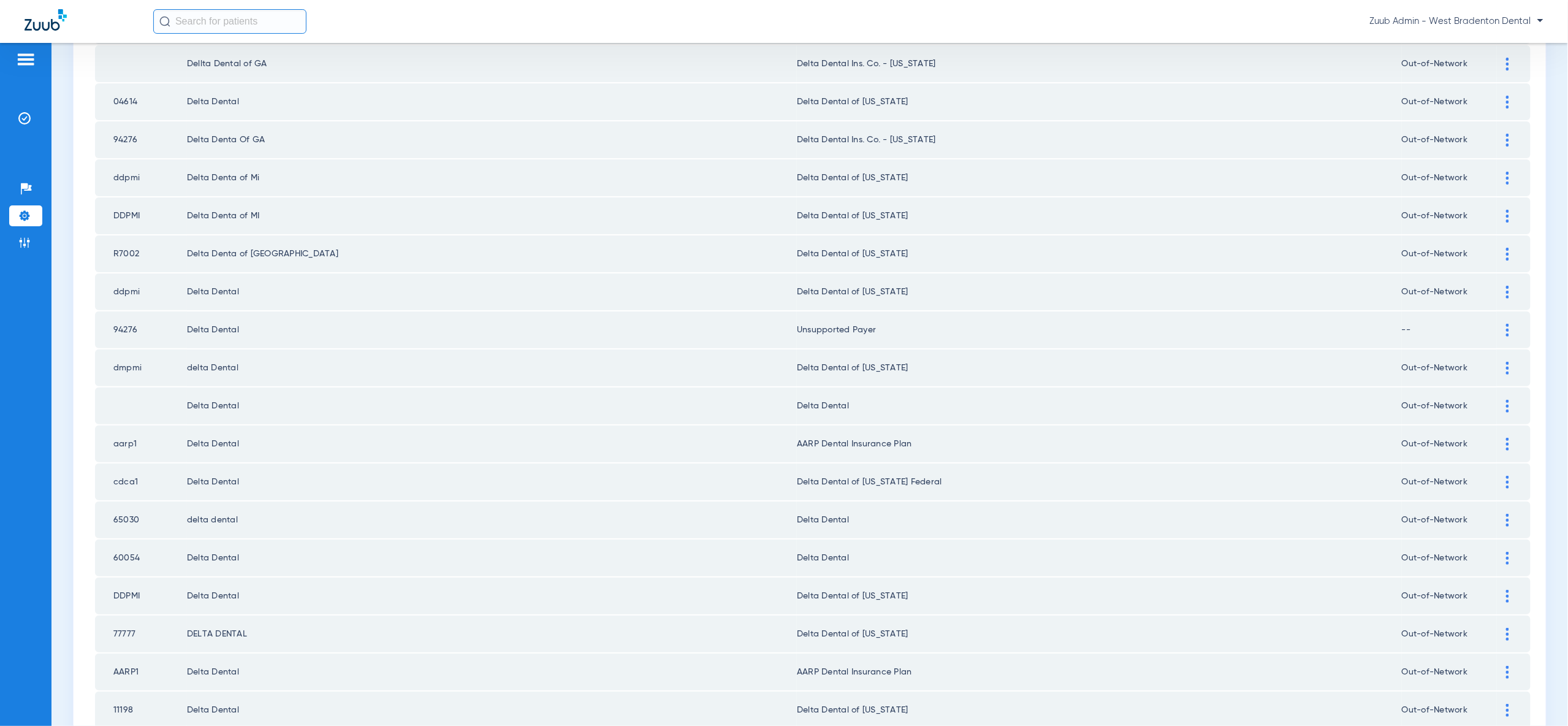
drag, startPoint x: 1500, startPoint y: 299, endPoint x: 1499, endPoint y: 334, distance: 35.0
click at [1500, 324] on div at bounding box center [1507, 330] width 22 height 13
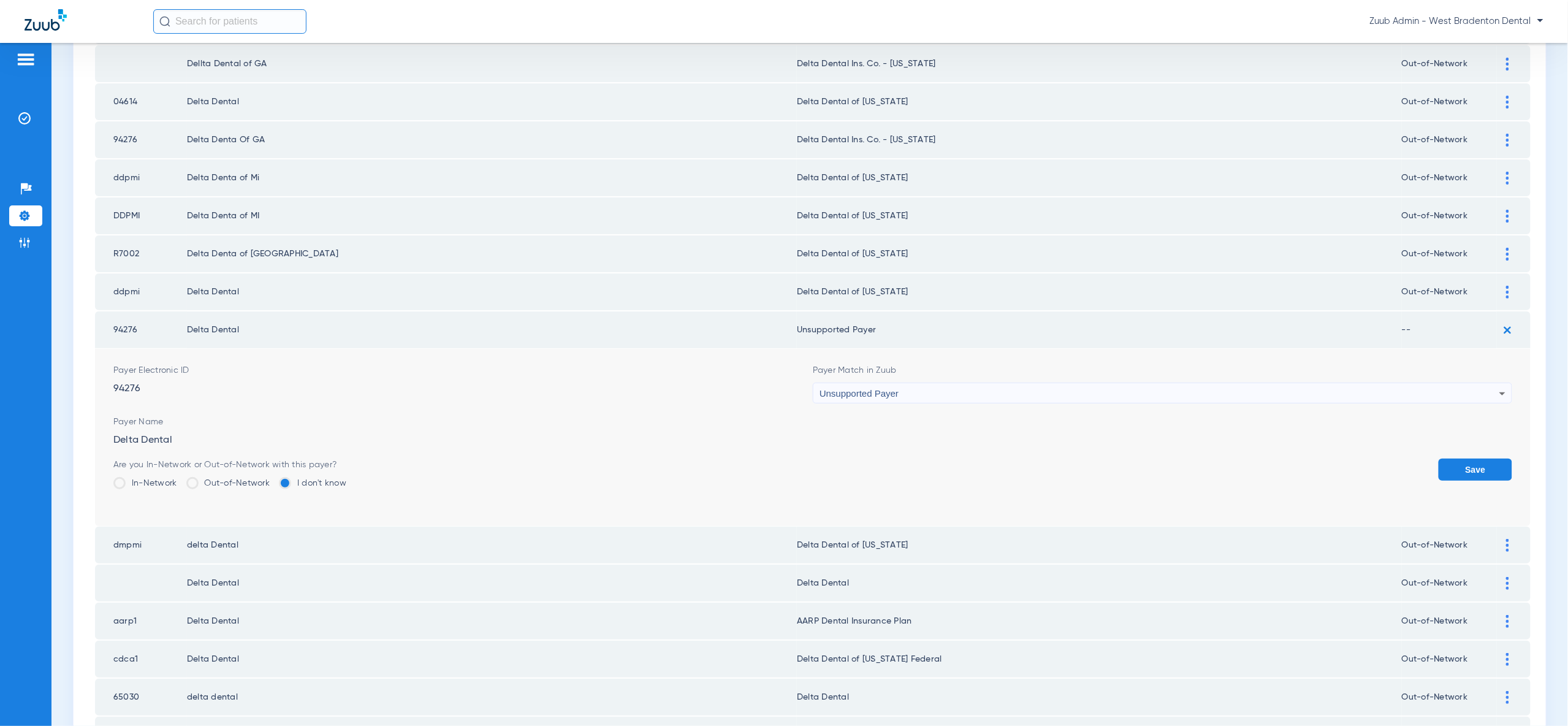
click at [1485, 383] on div "Unsupported Payer" at bounding box center [1159, 394] width 680 height 21
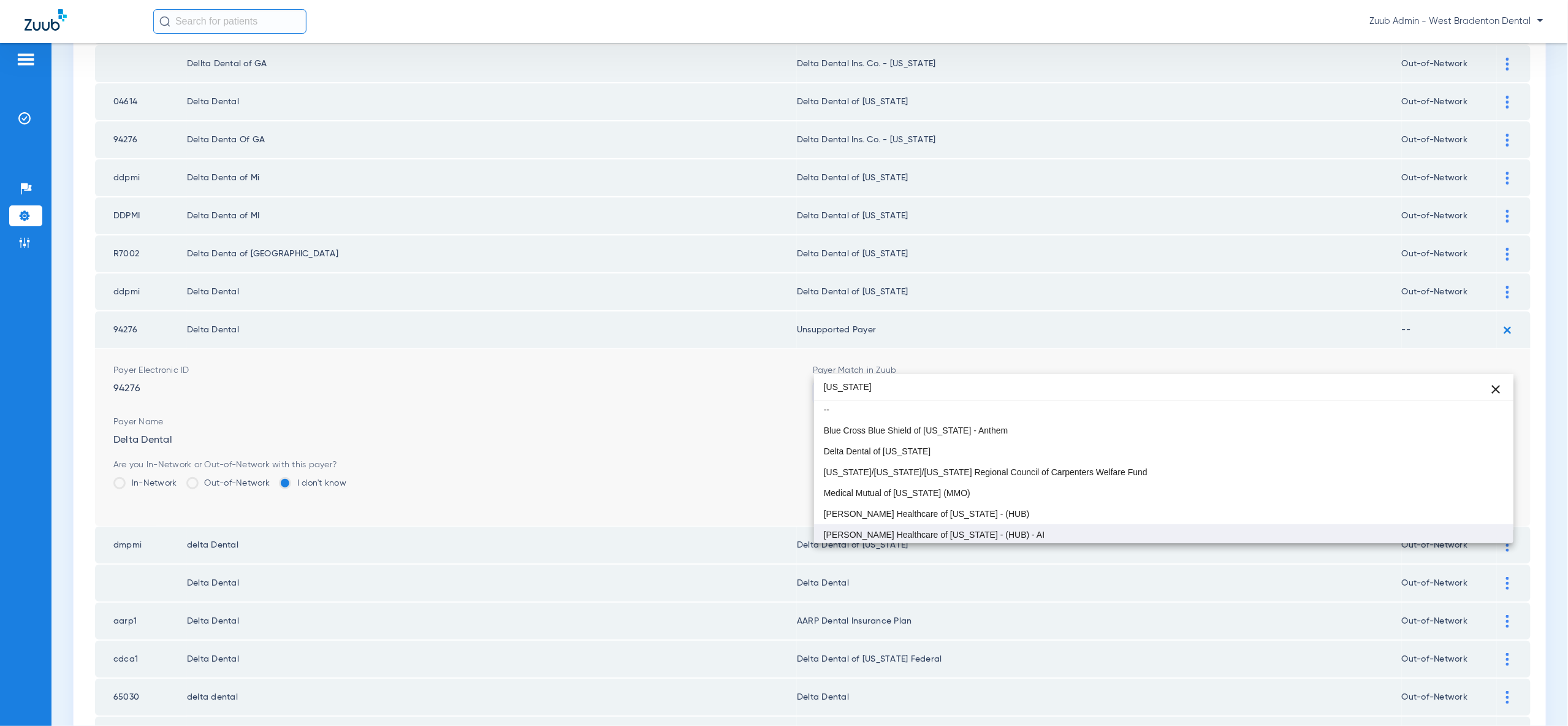
scroll to position [0, 0]
type input "ohio"
click at [1442, 456] on mat-option "Delta Dental of [US_STATE]" at bounding box center [1163, 453] width 699 height 21
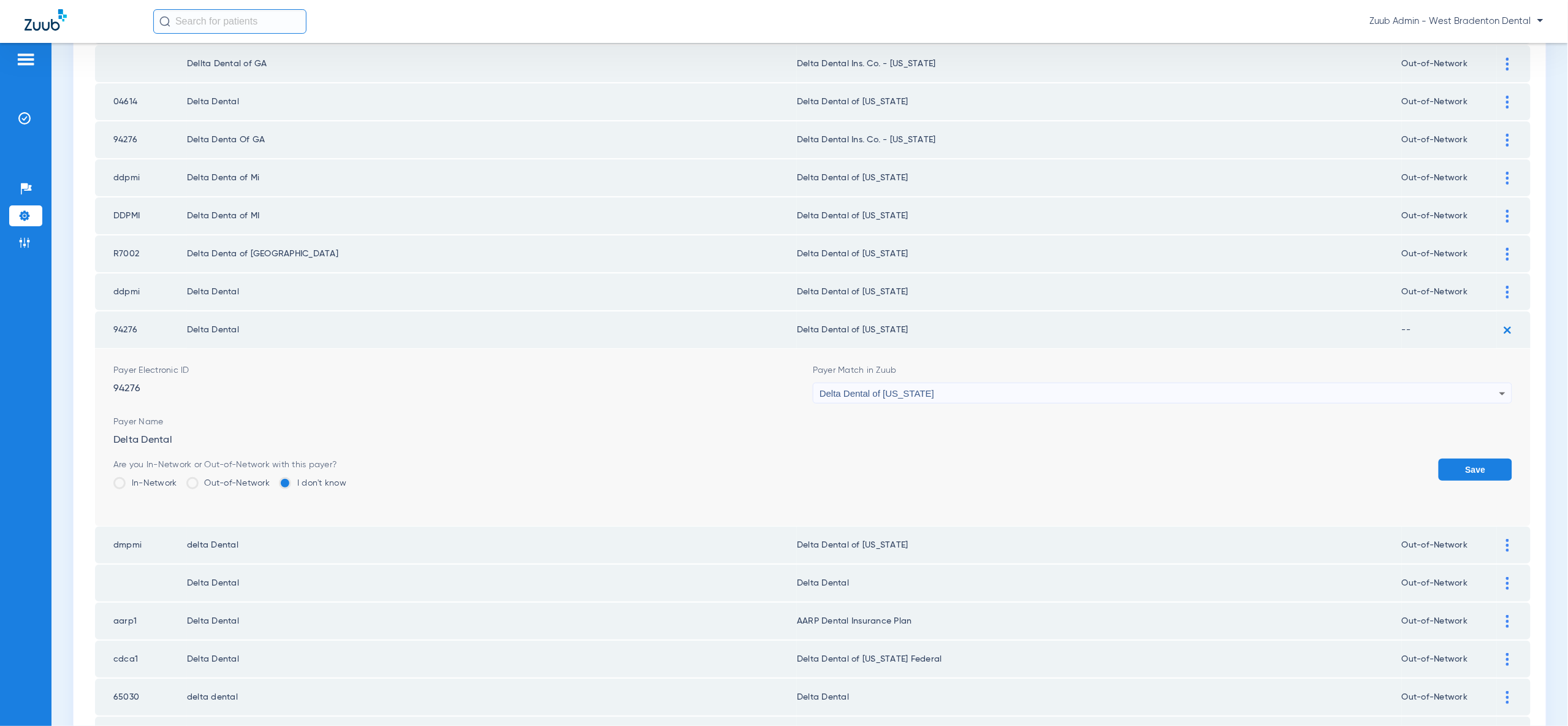
click at [1486, 459] on button "Save" at bounding box center [1475, 469] width 73 height 22
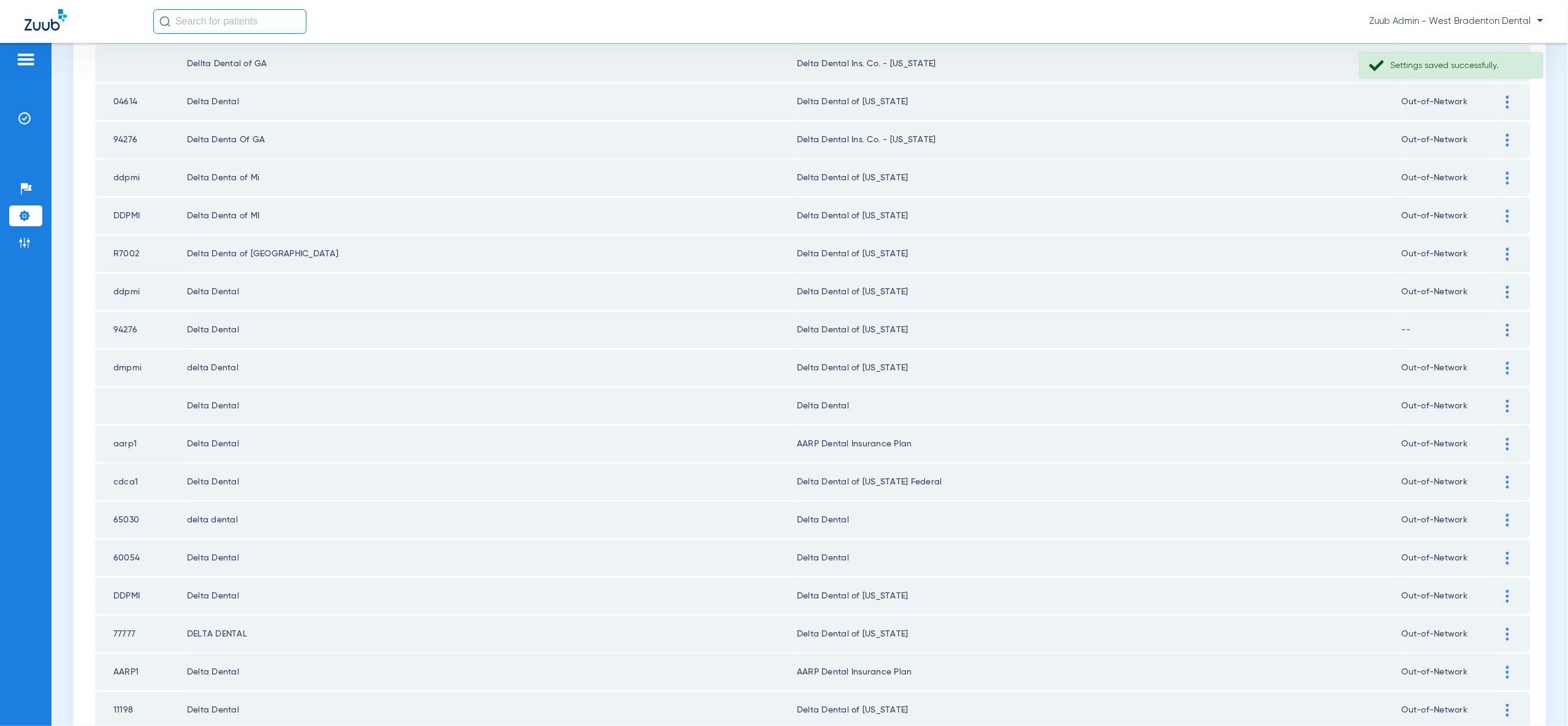
drag, startPoint x: 1502, startPoint y: 375, endPoint x: 1485, endPoint y: 410, distance: 38.9
click at [1502, 400] on div at bounding box center [1507, 406] width 22 height 13
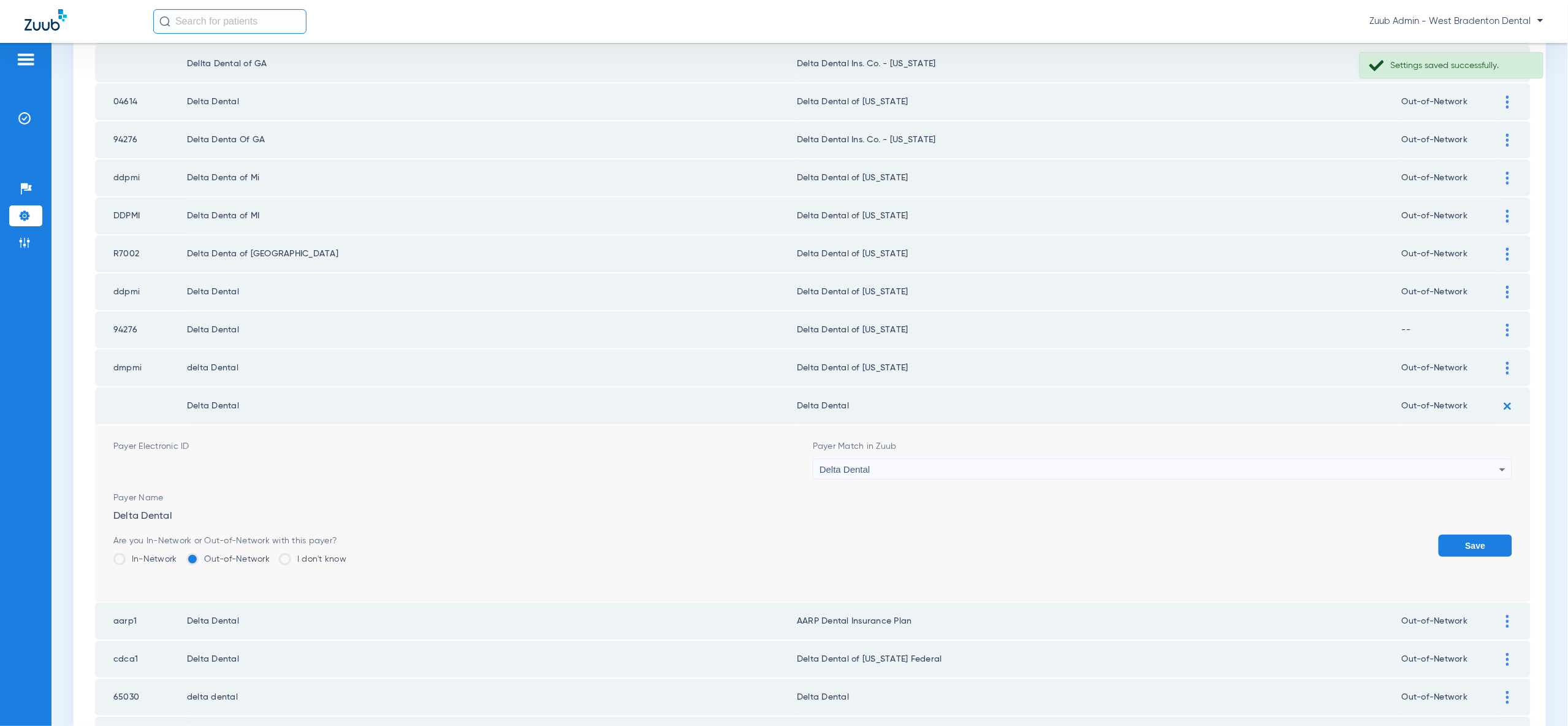
click at [1466, 460] on div "Delta Dental" at bounding box center [1159, 470] width 680 height 21
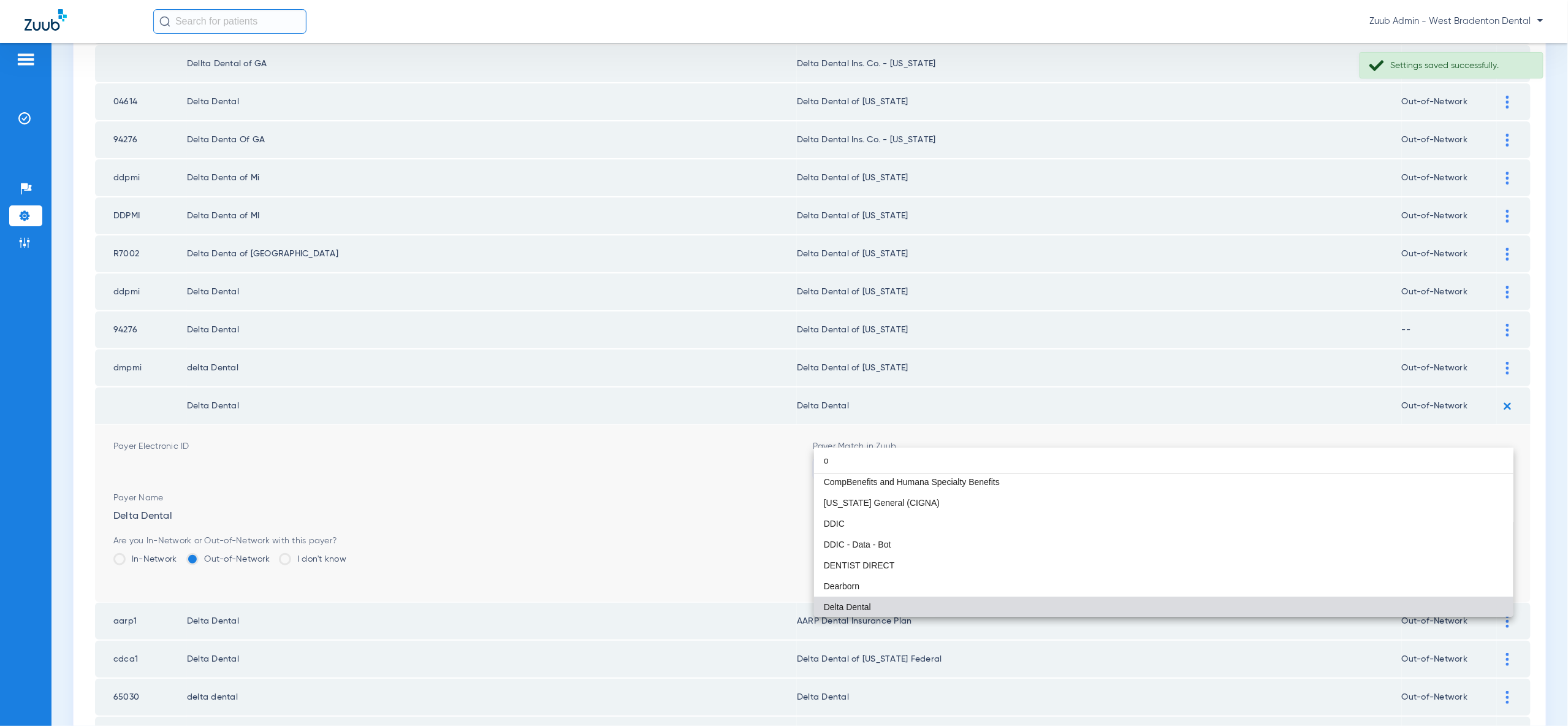
scroll to position [26, 0]
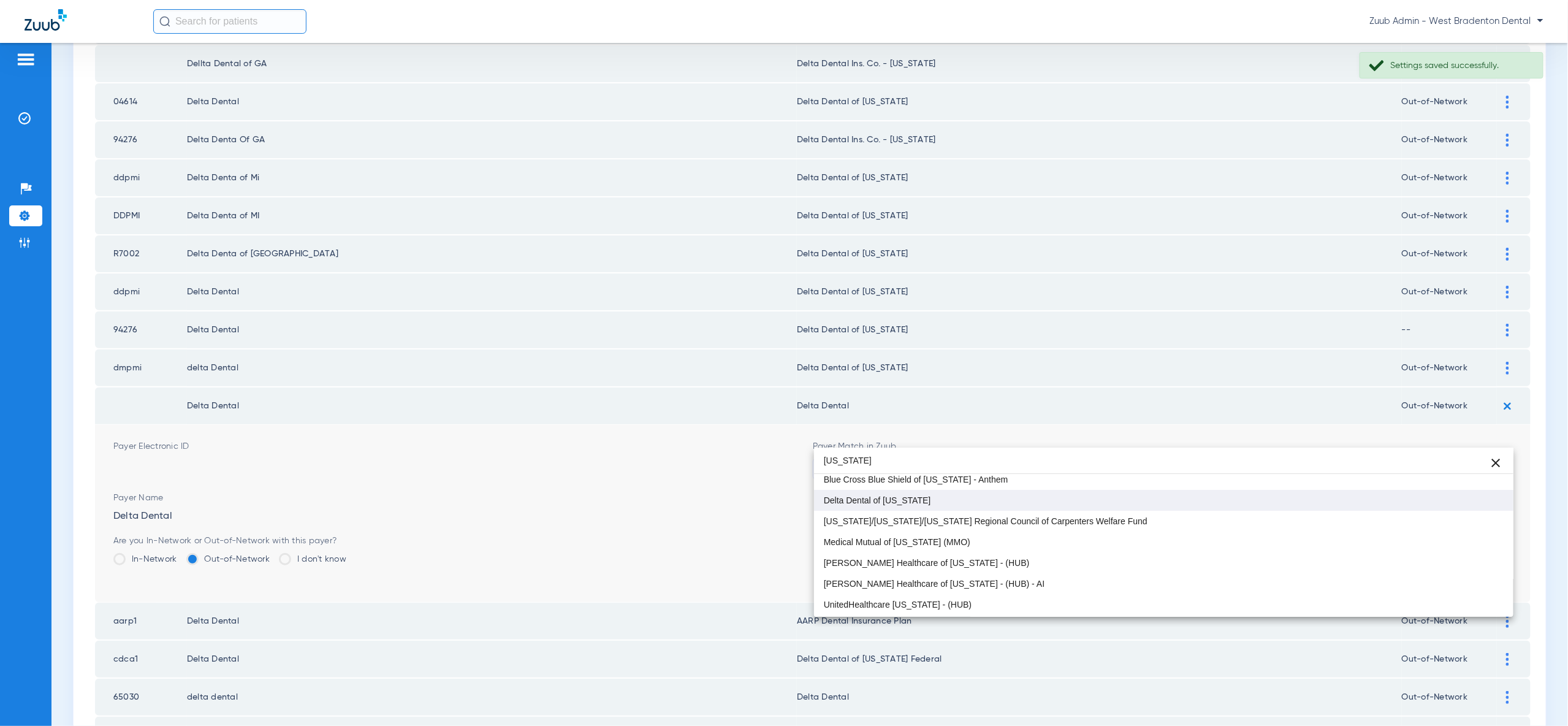
type input "ohio"
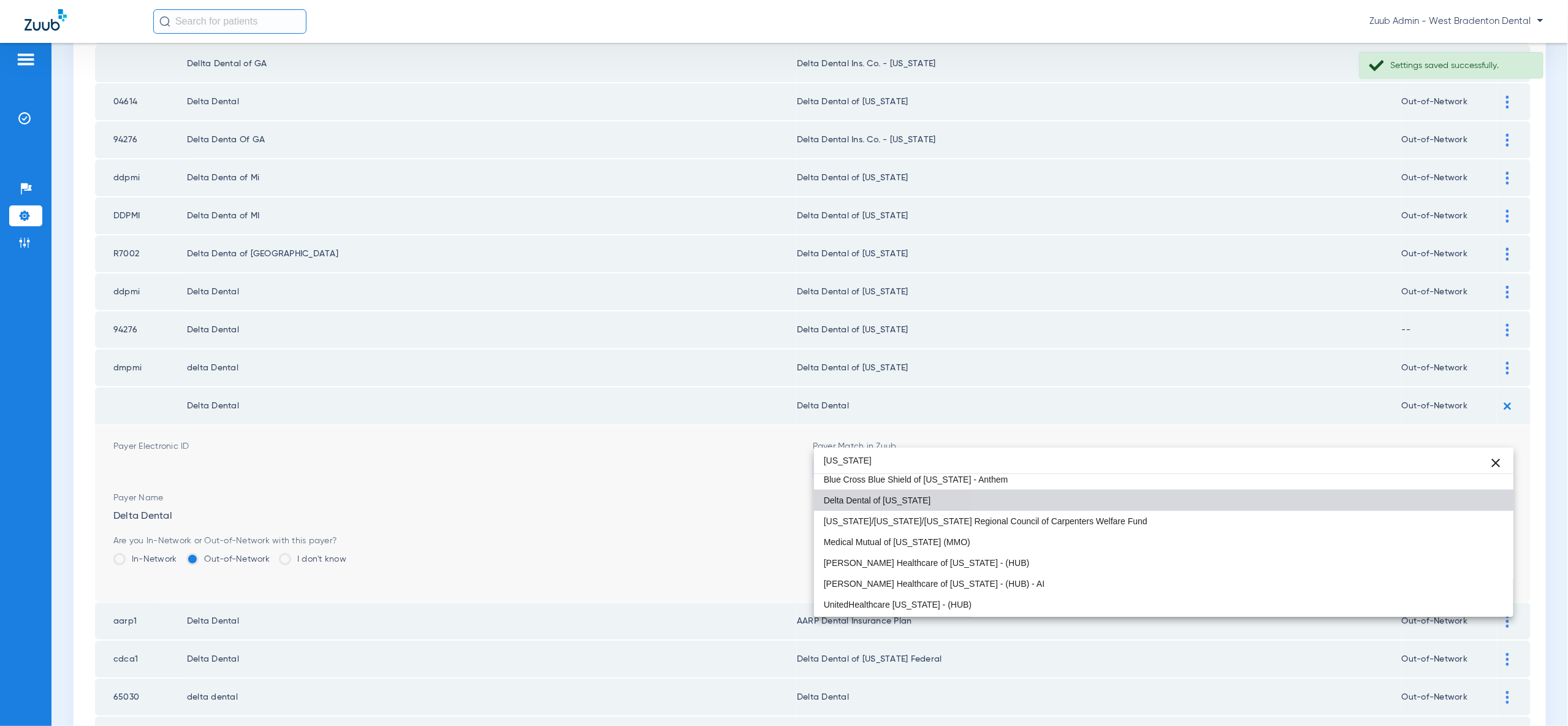
click at [1447, 504] on mat-option "Delta Dental of [US_STATE]" at bounding box center [1163, 500] width 699 height 21
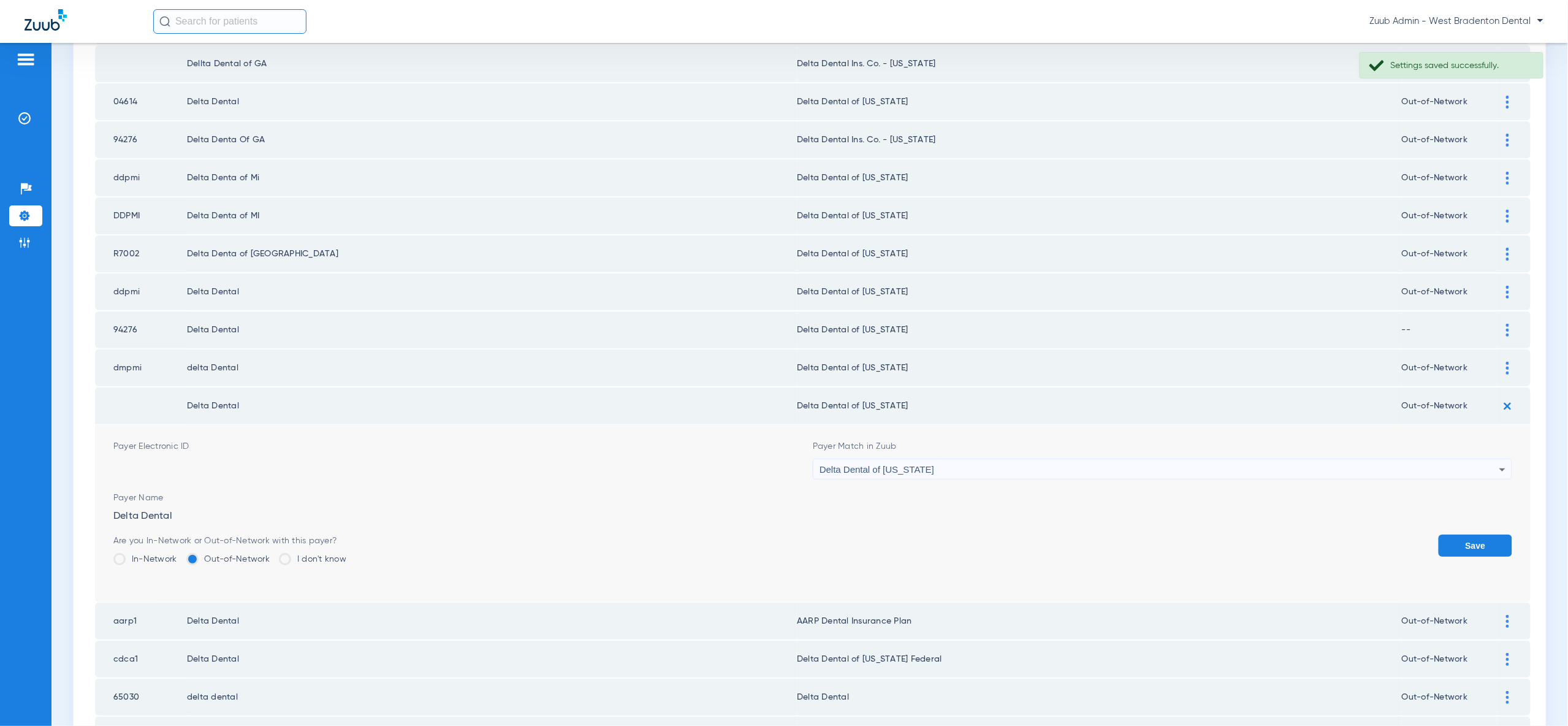
click at [1486, 535] on button "Save" at bounding box center [1475, 545] width 73 height 22
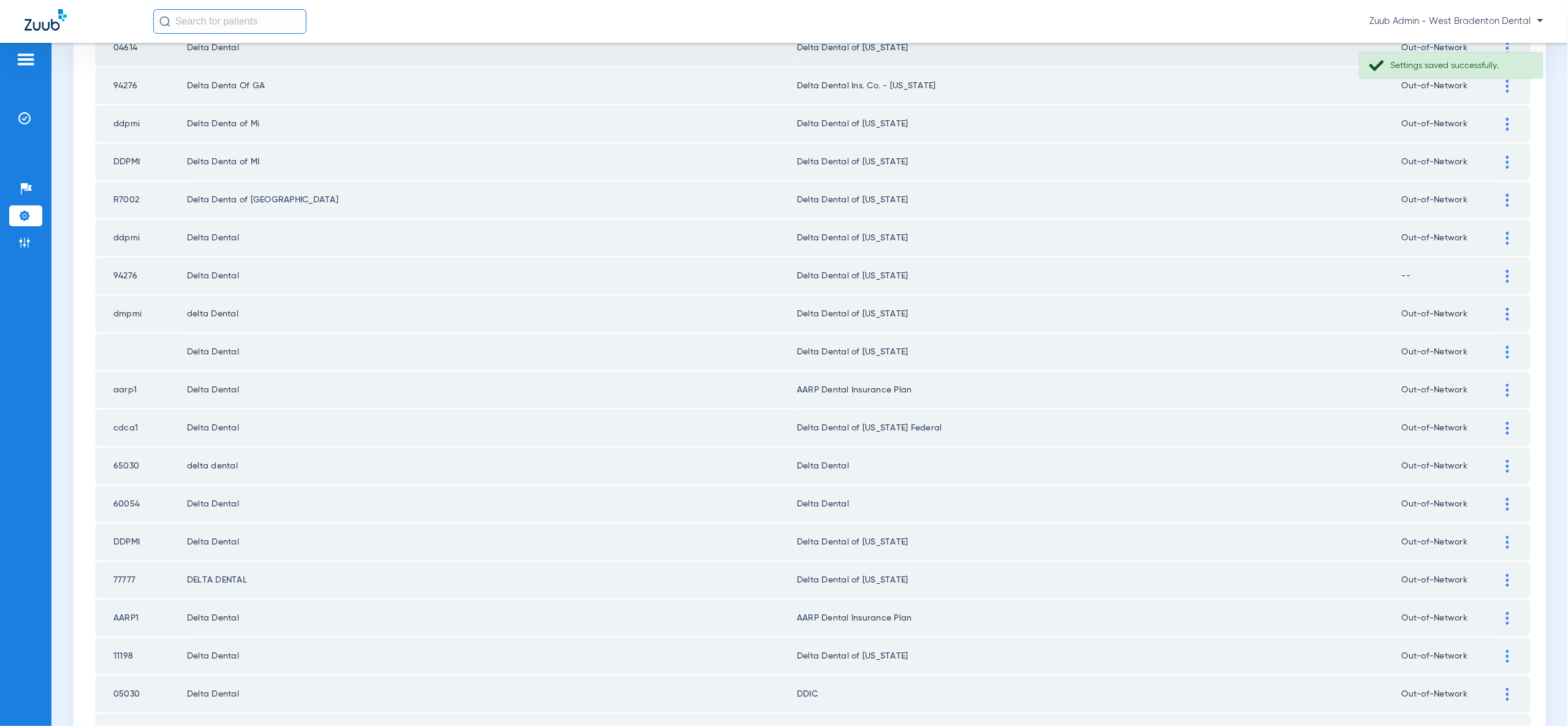
scroll to position [849, 0]
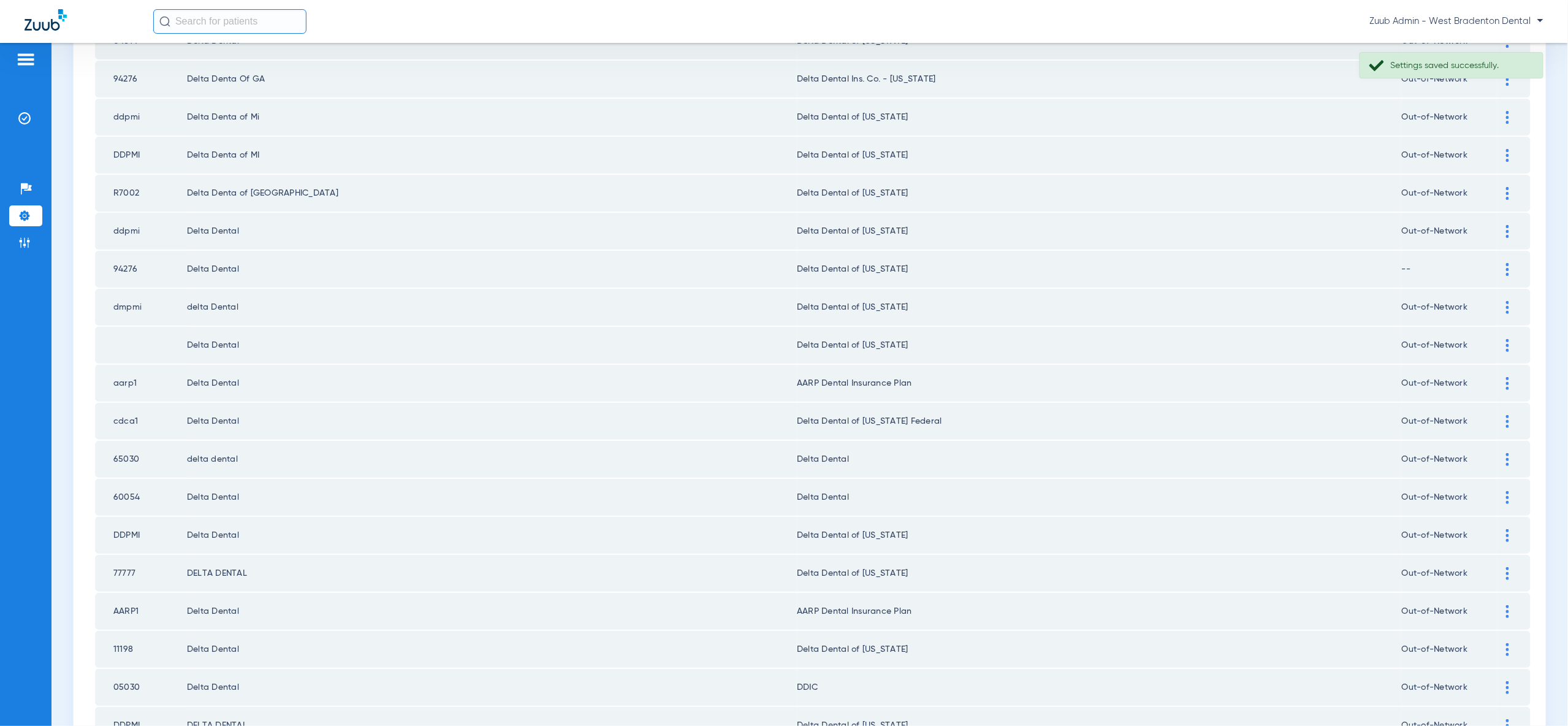
drag, startPoint x: 1500, startPoint y: 427, endPoint x: 1487, endPoint y: 460, distance: 35.5
click at [1500, 453] on div at bounding box center [1507, 460] width 22 height 13
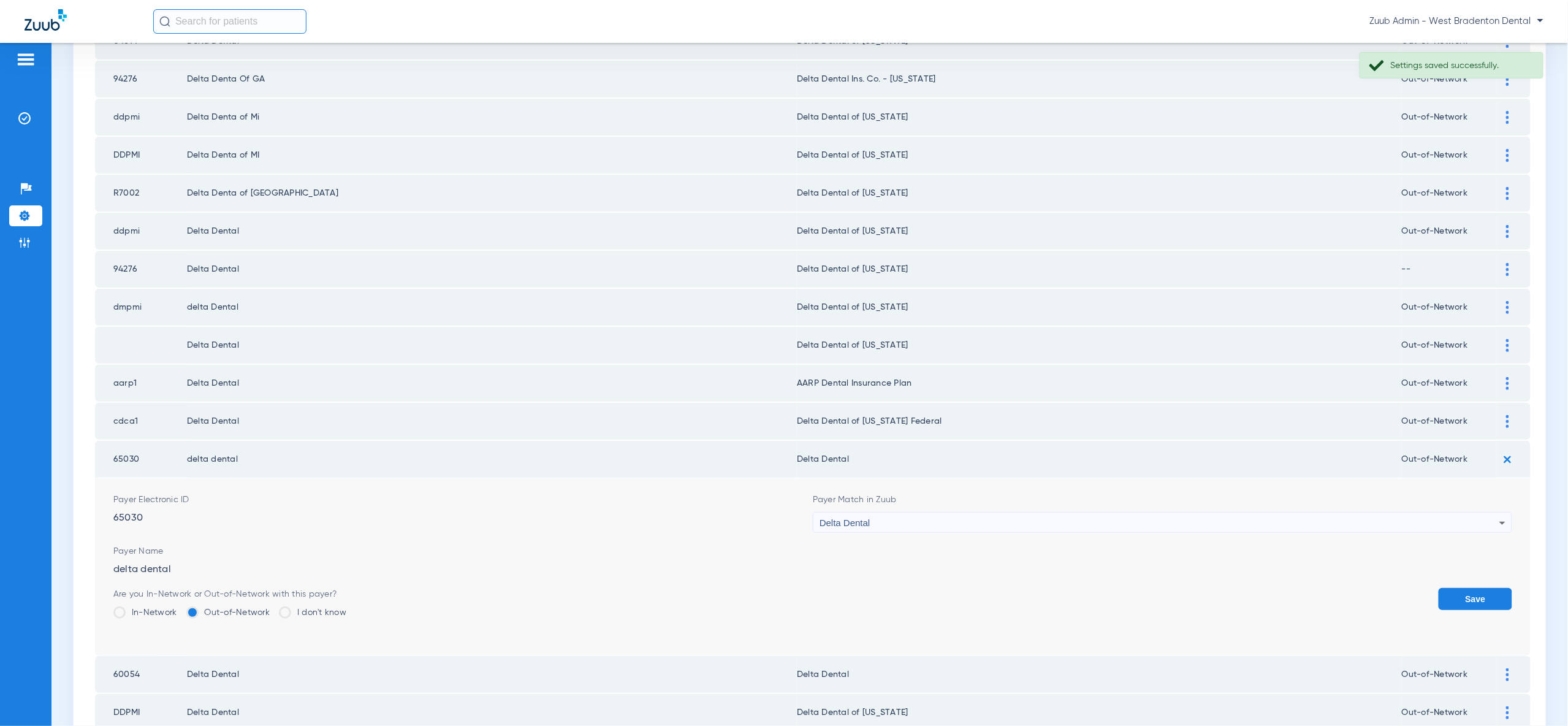
click at [1460, 513] on div "Delta Dental" at bounding box center [1159, 523] width 680 height 21
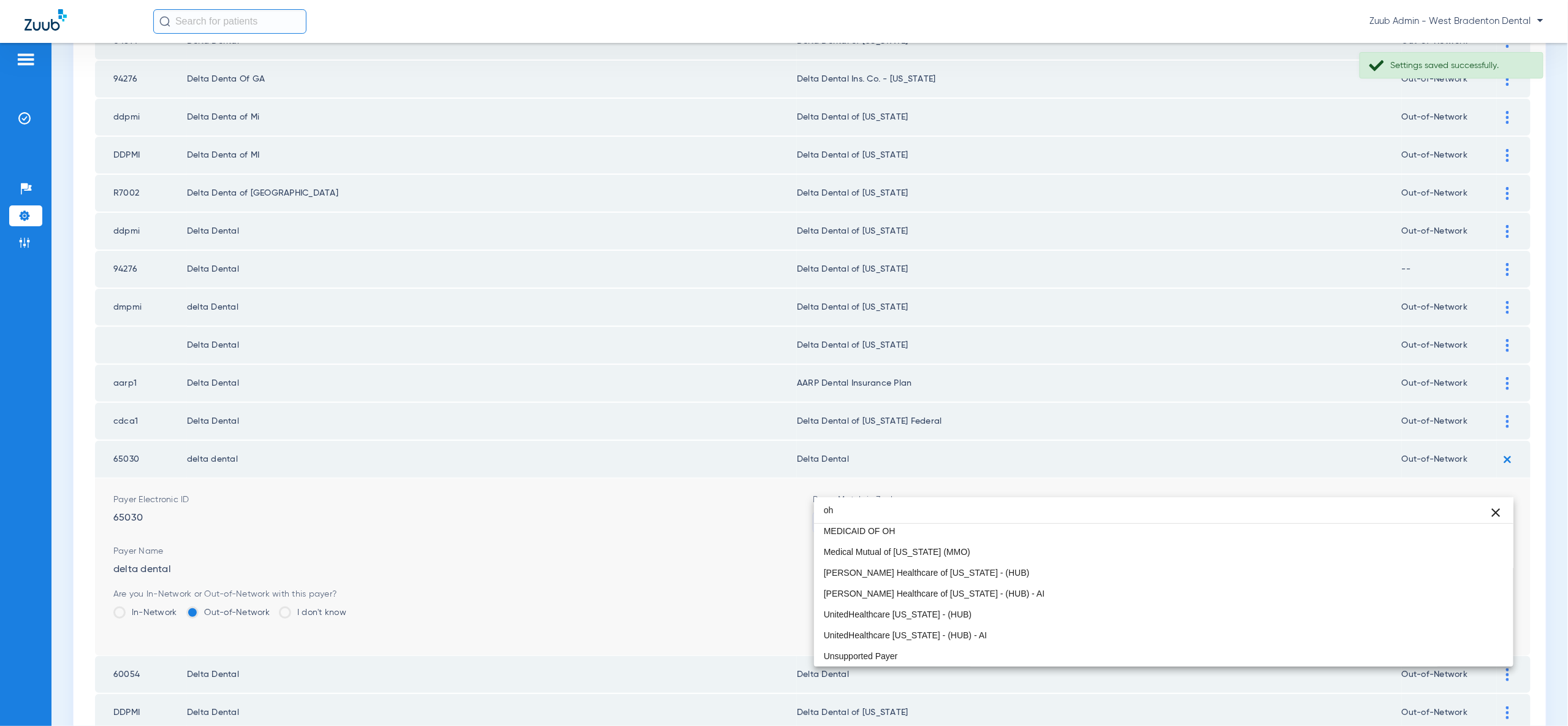
scroll to position [26, 0]
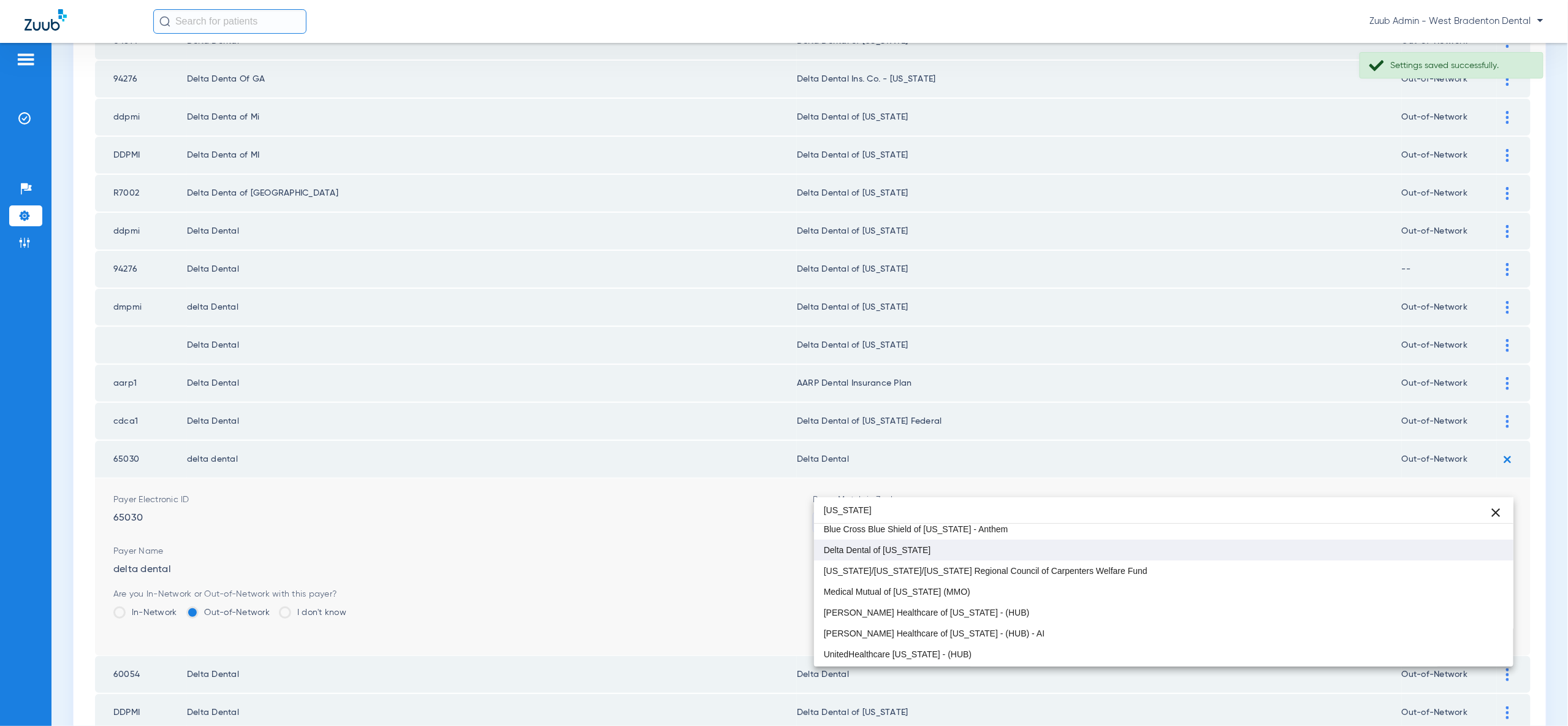
type input "ohio"
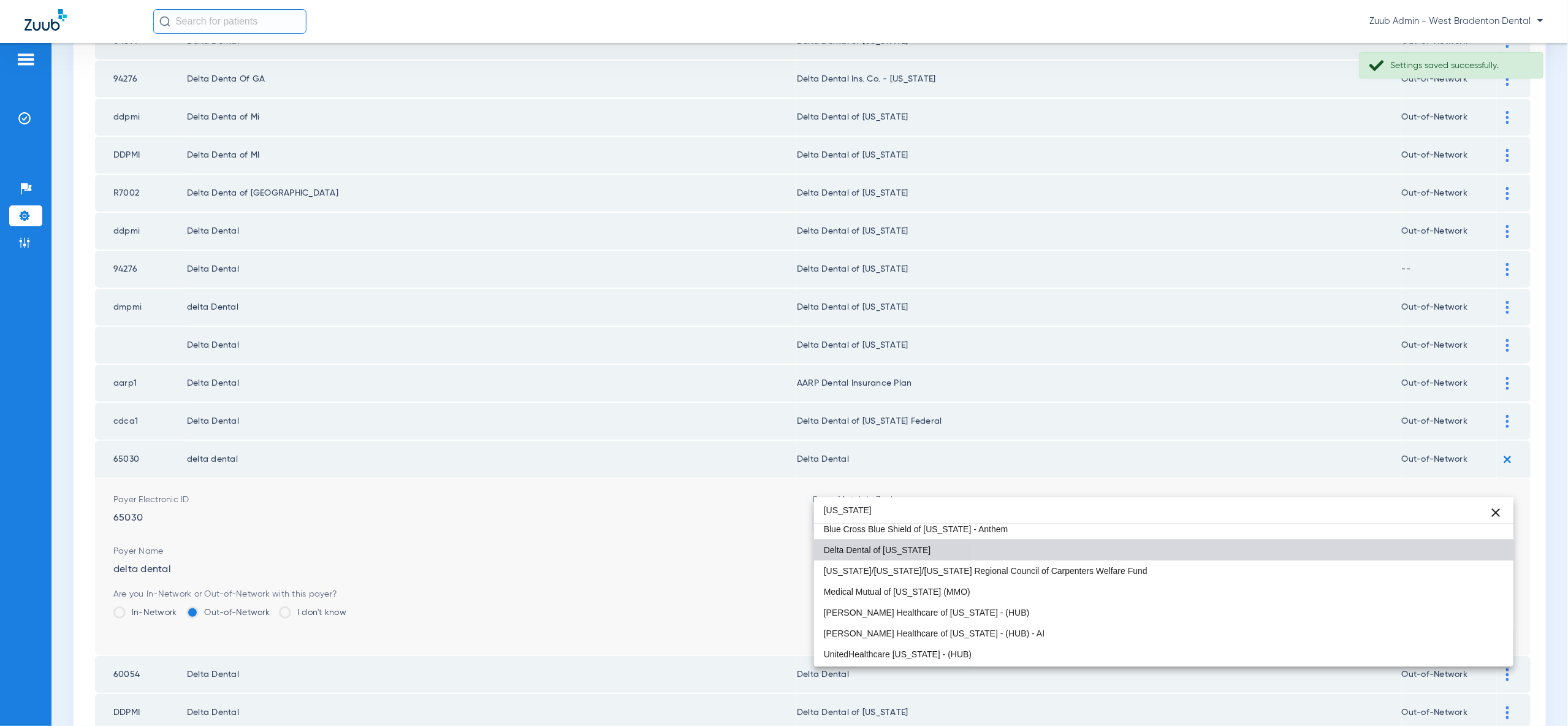
click at [1444, 551] on mat-option "Delta Dental of [US_STATE]" at bounding box center [1163, 550] width 699 height 21
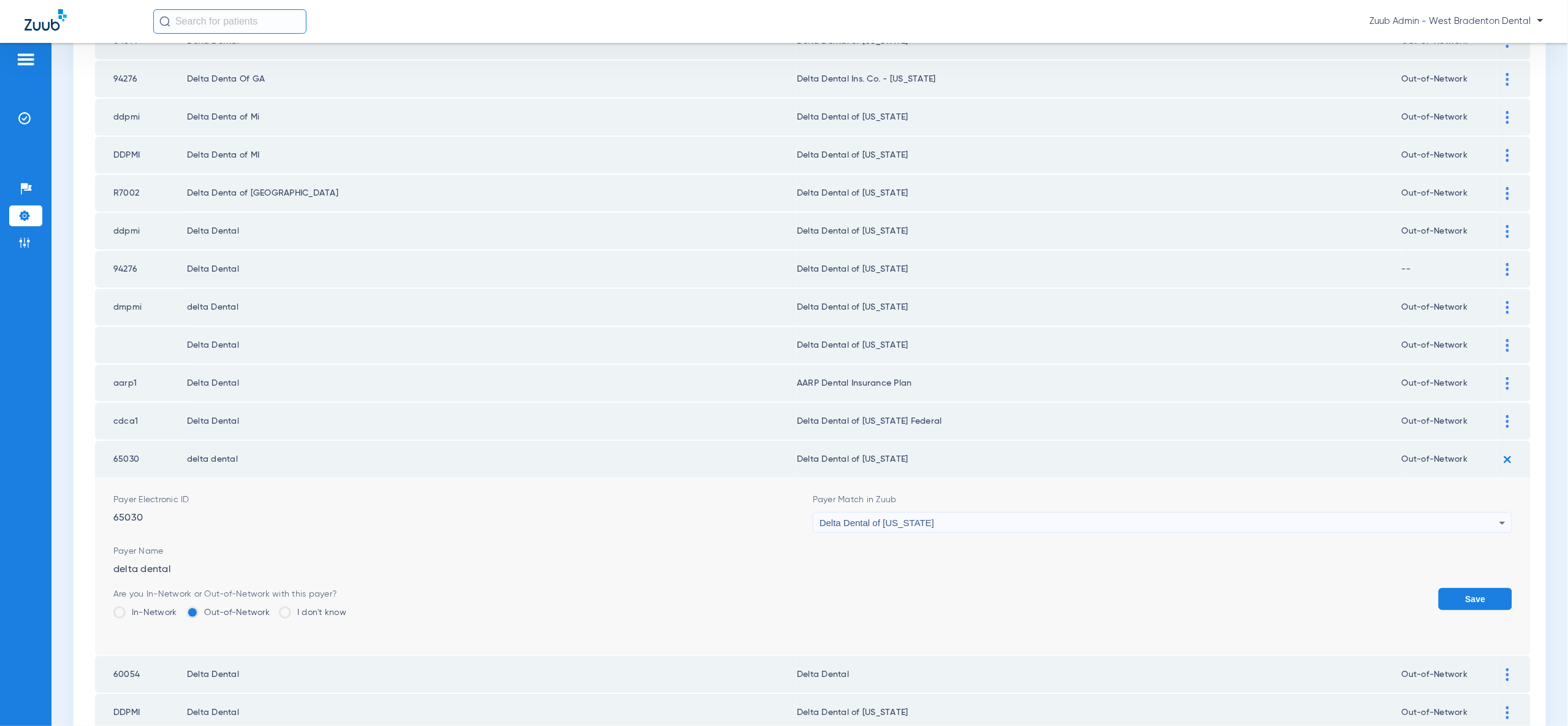
click at [1474, 588] on button "Save" at bounding box center [1475, 598] width 73 height 22
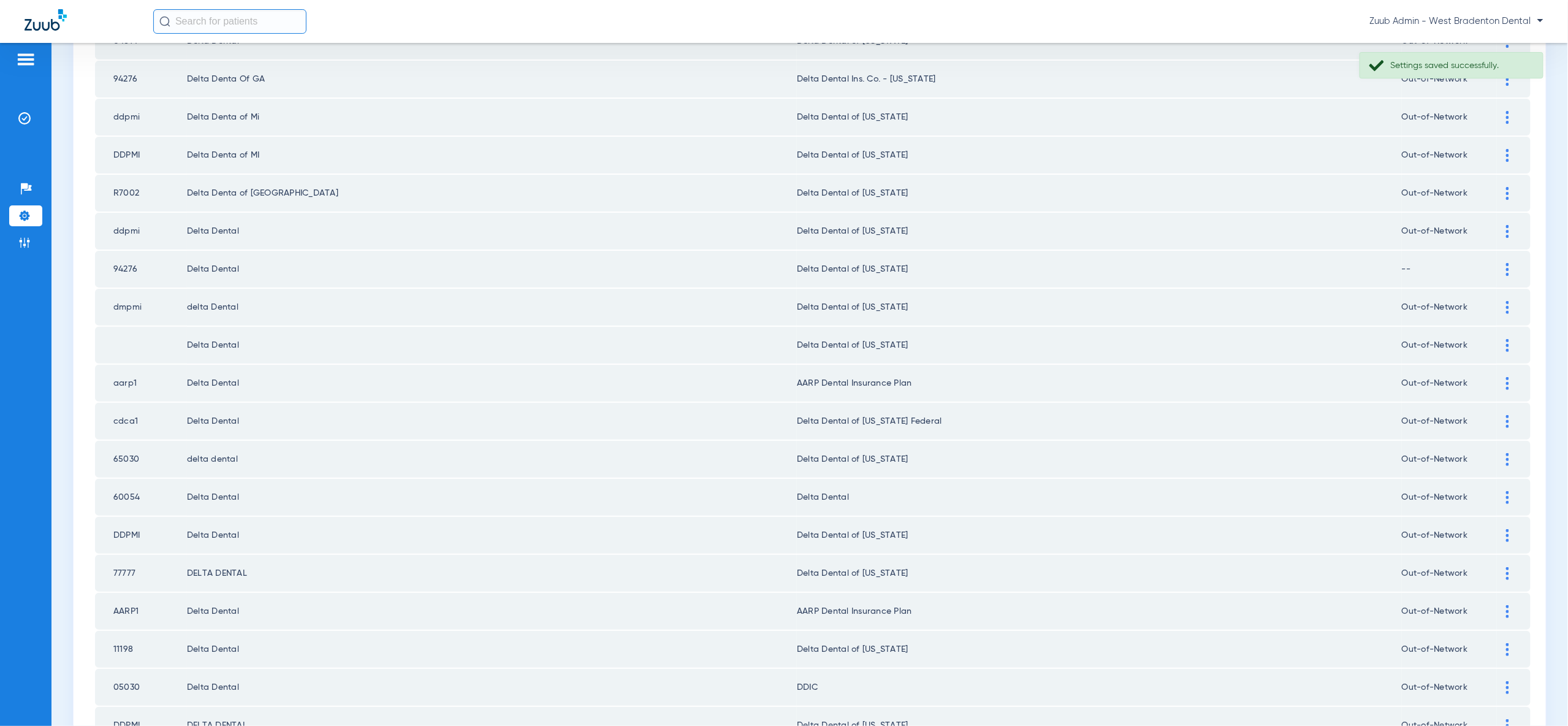
click at [1508, 491] on img at bounding box center [1507, 498] width 3 height 13
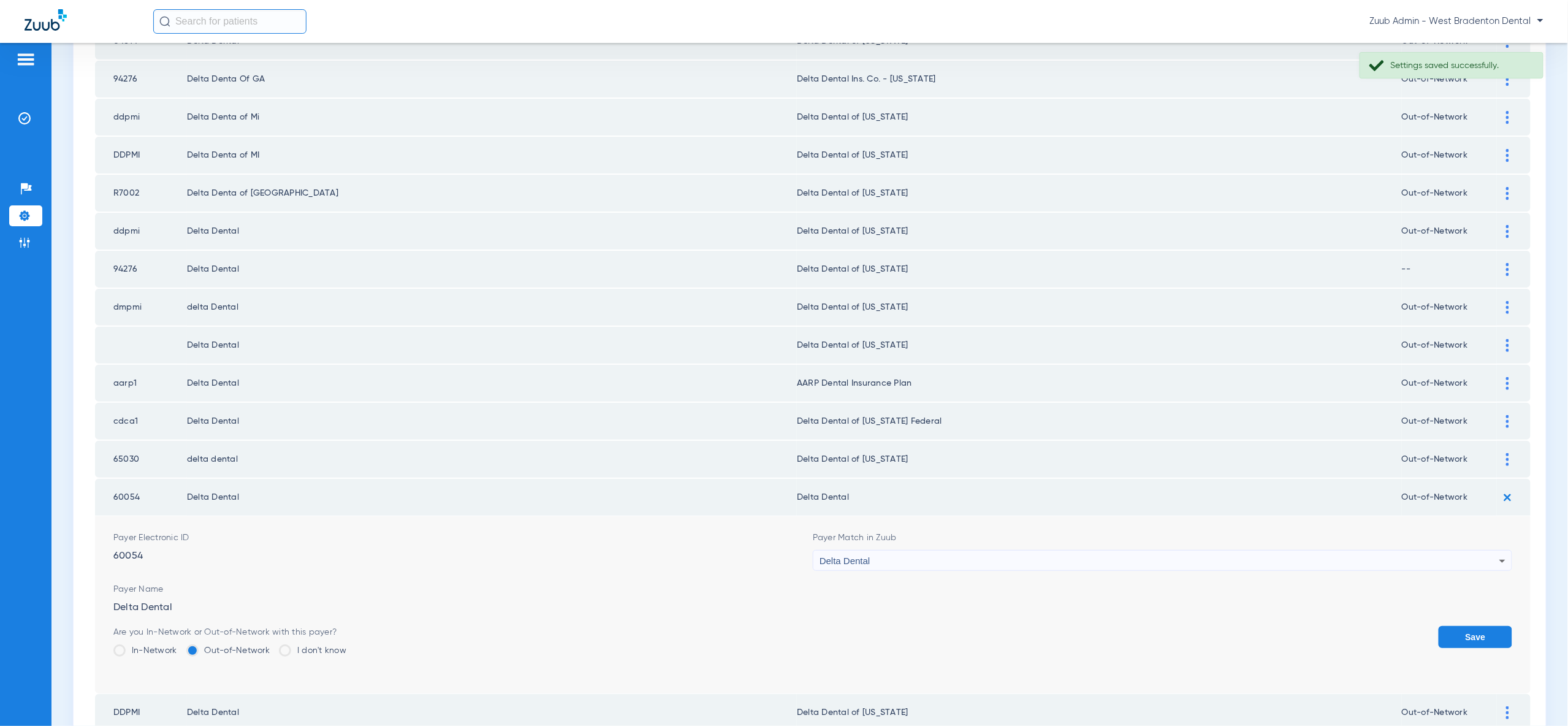
click at [1484, 551] on div "Delta Dental" at bounding box center [1159, 561] width 680 height 21
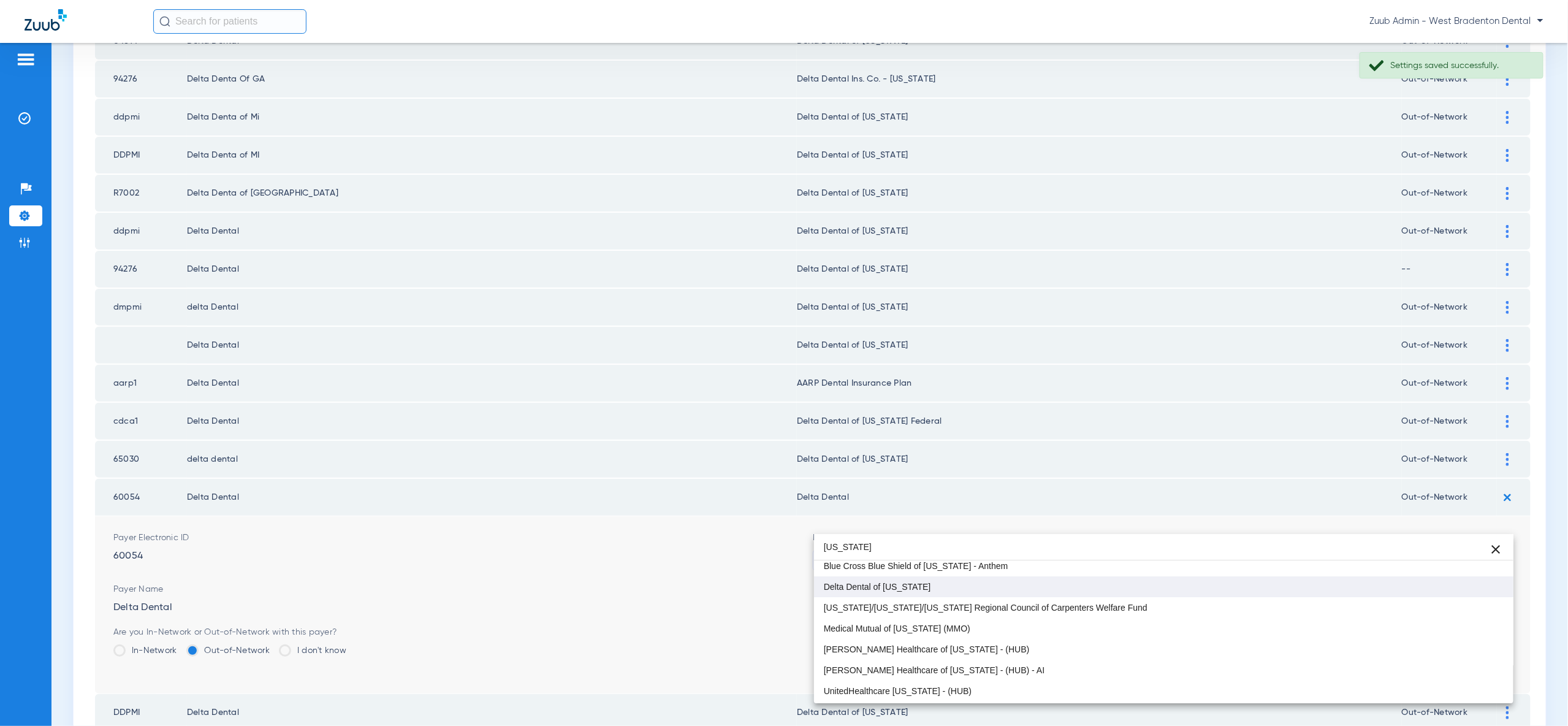
type input "ohio"
click at [1471, 592] on mat-option "Delta Dental of [US_STATE]" at bounding box center [1163, 587] width 699 height 21
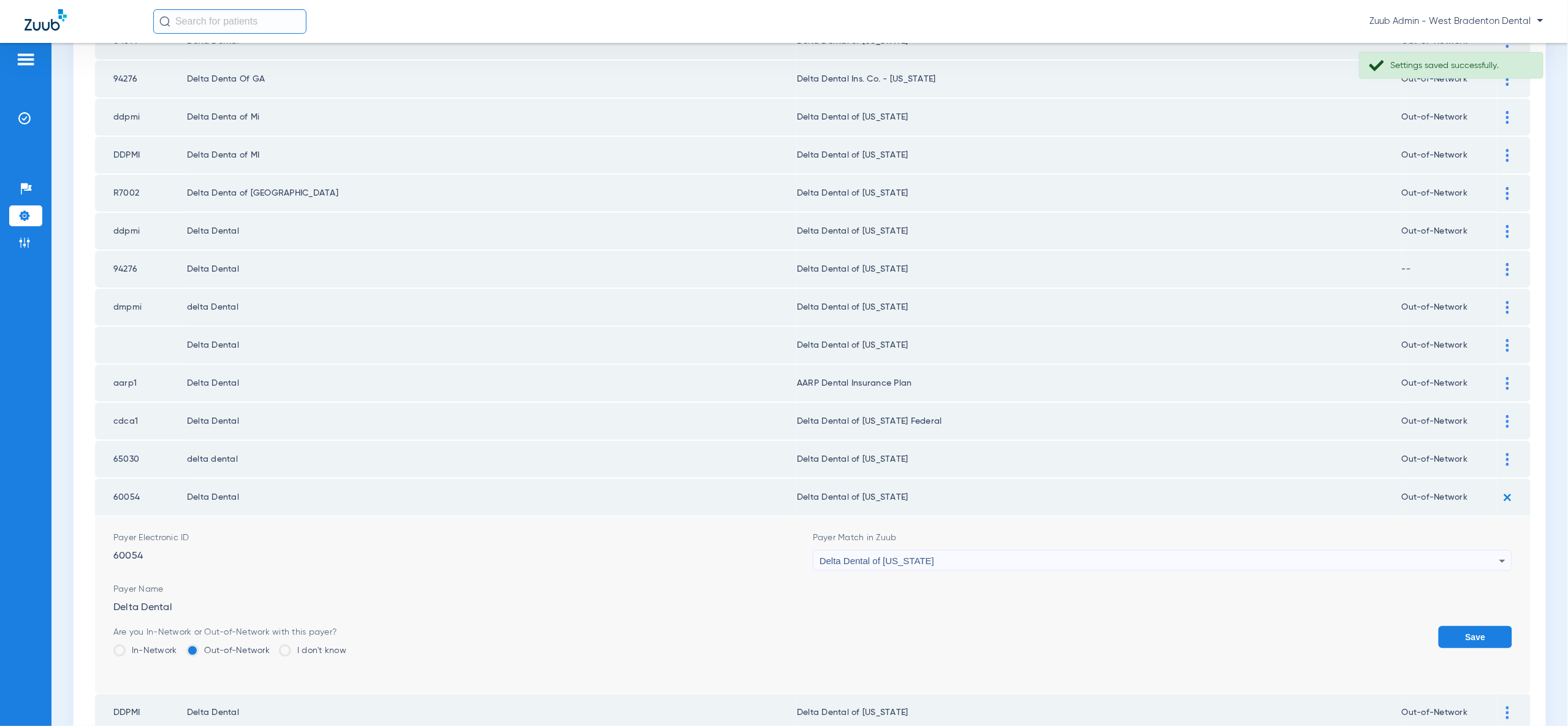
click at [1471, 626] on button "Save" at bounding box center [1475, 637] width 73 height 22
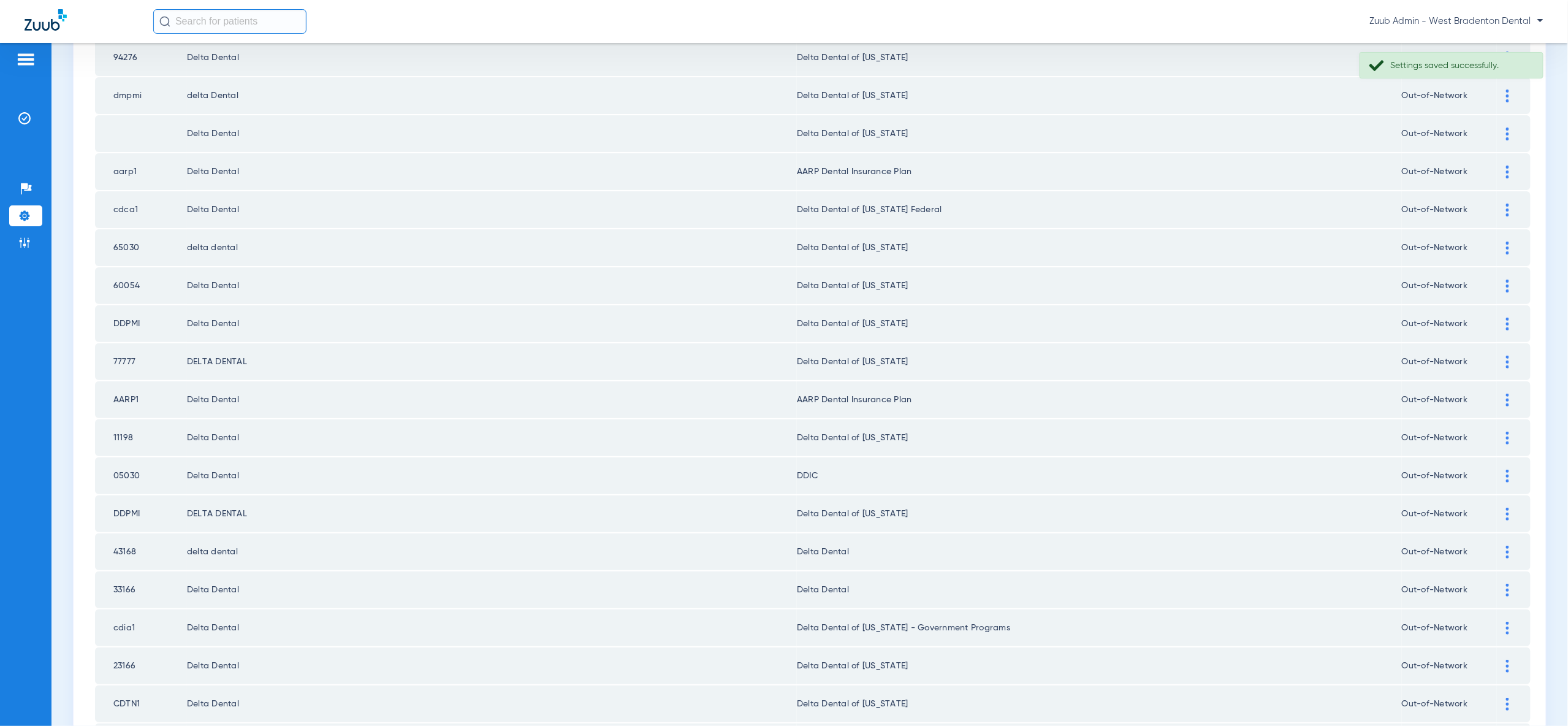
scroll to position [1074, 0]
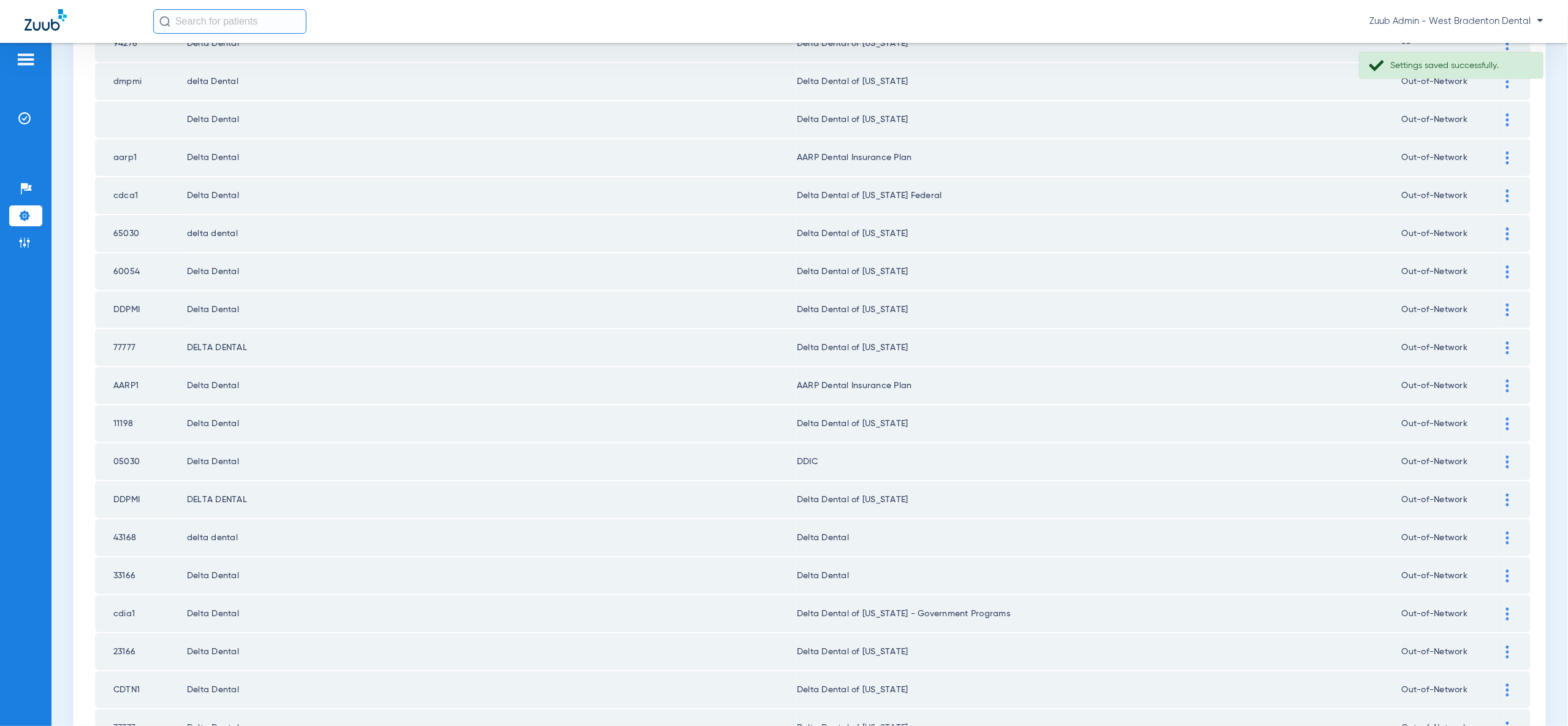
click at [1511, 532] on div at bounding box center [1507, 539] width 22 height 13
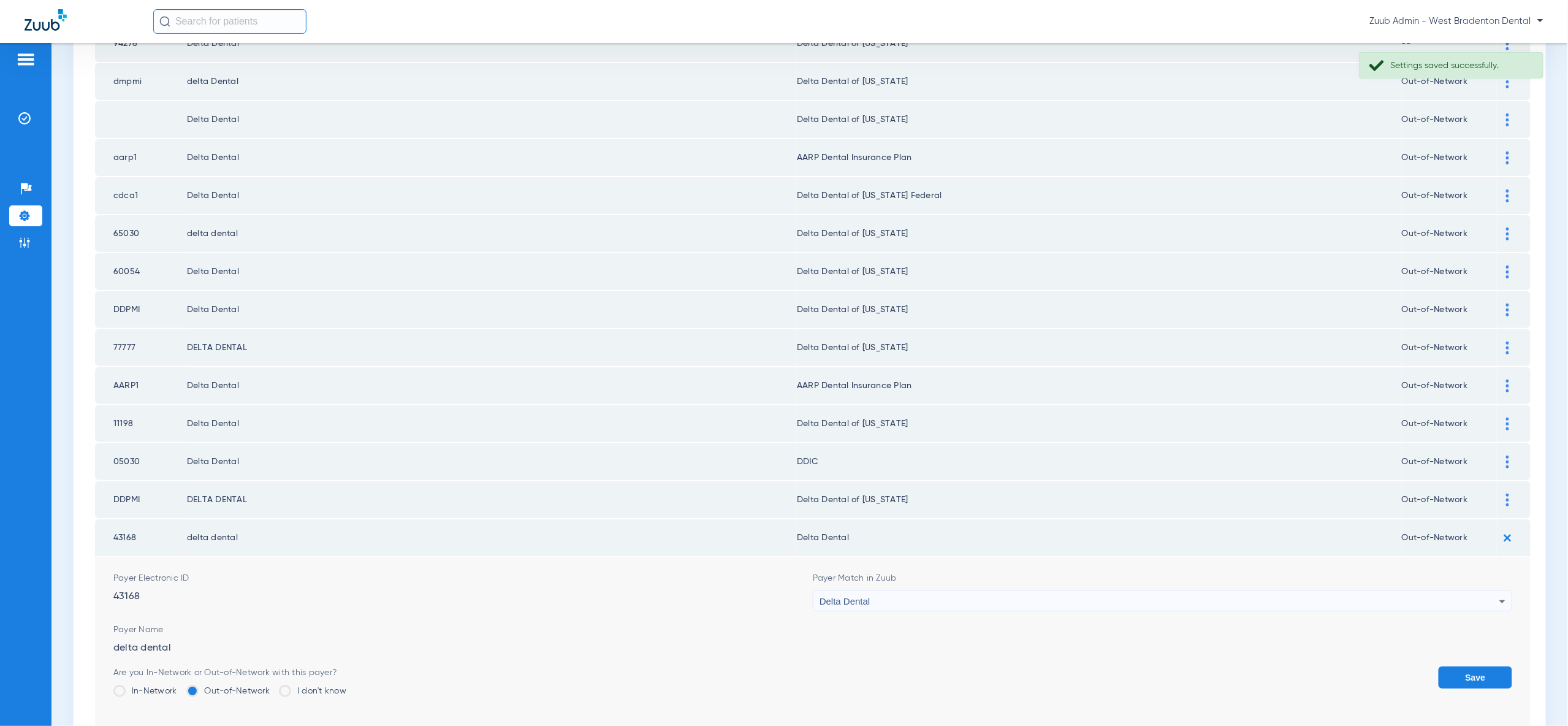
click at [1484, 591] on div "Delta Dental" at bounding box center [1159, 601] width 680 height 21
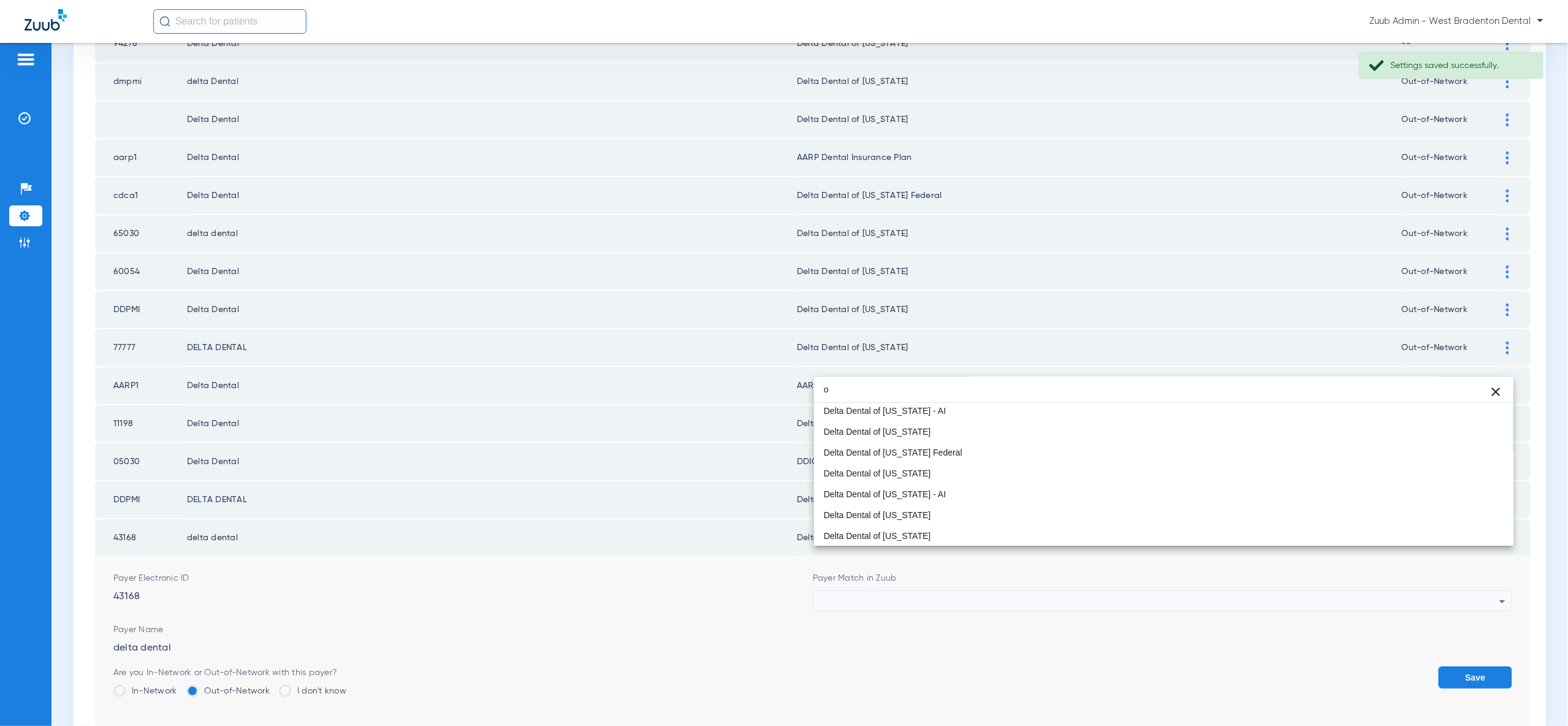
scroll to position [26, 0]
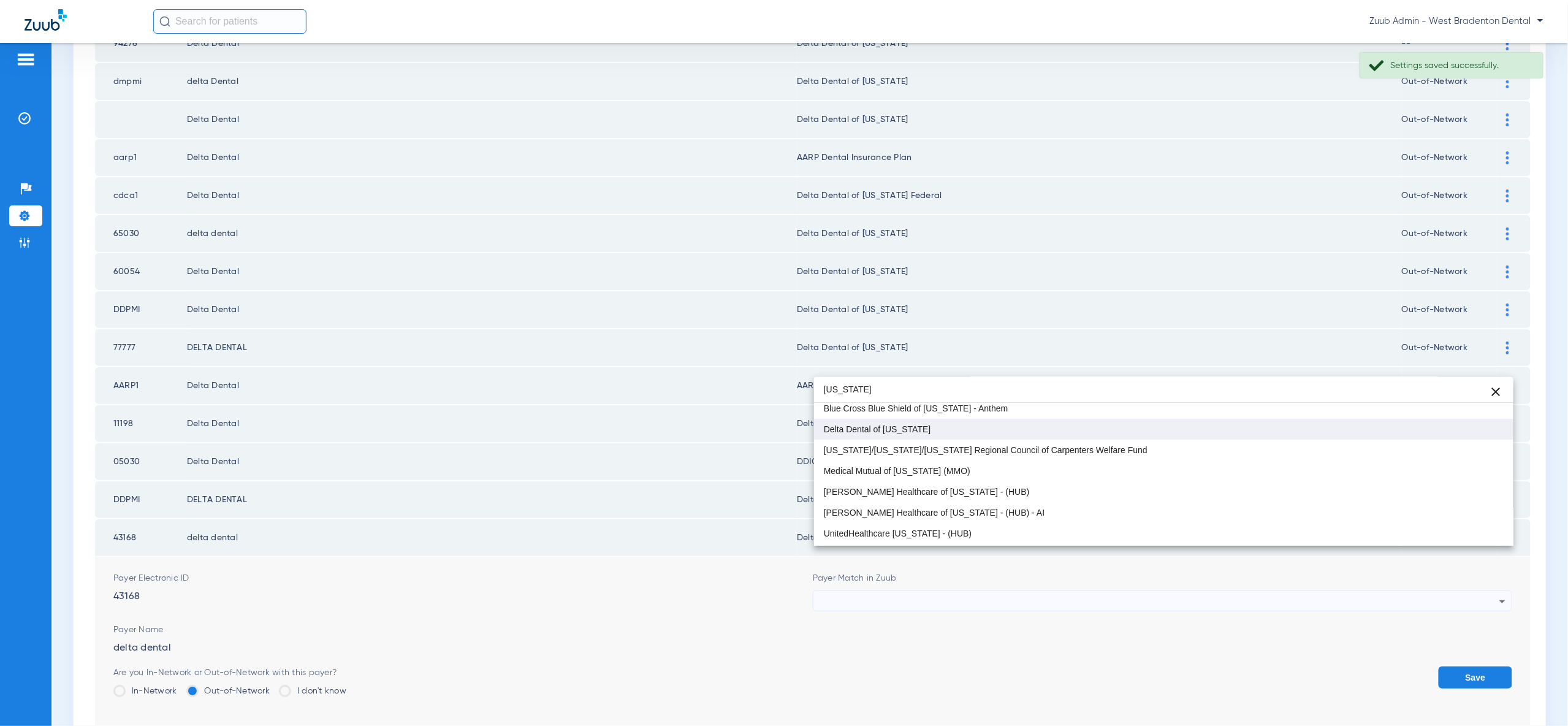
type input "ohio"
click at [1491, 425] on mat-option "Delta Dental of [US_STATE]" at bounding box center [1163, 429] width 699 height 21
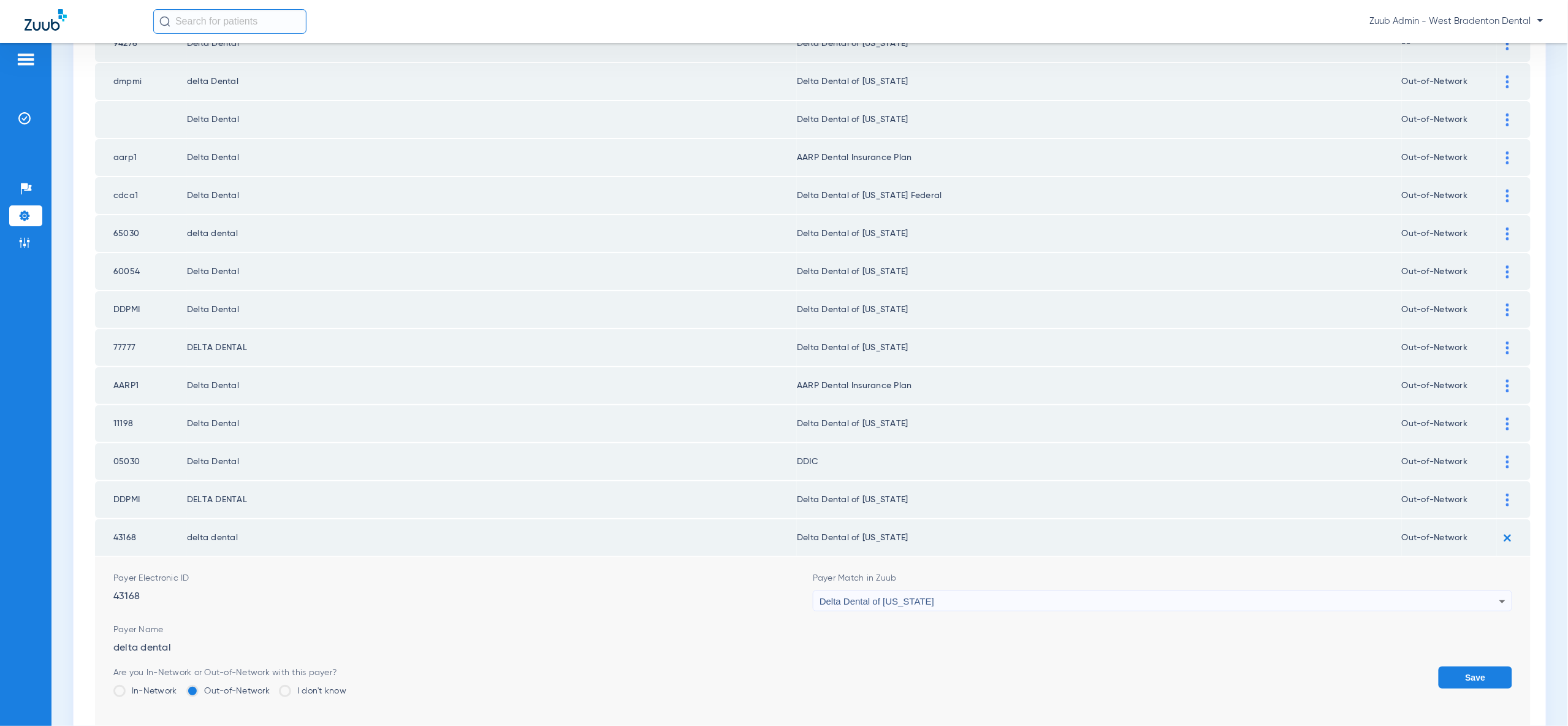
click at [1486, 667] on button "Save" at bounding box center [1475, 677] width 73 height 22
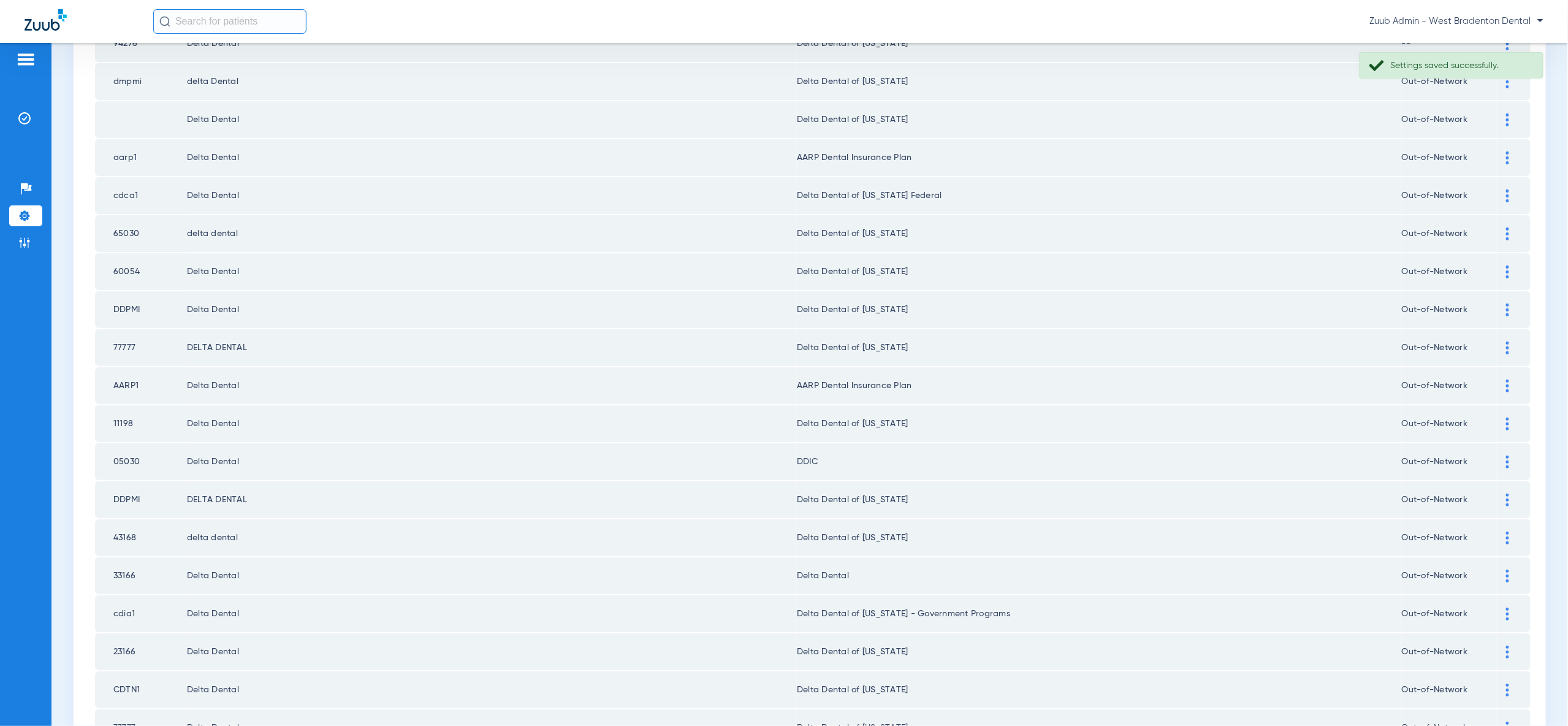
drag, startPoint x: 1506, startPoint y: 531, endPoint x: 1500, endPoint y: 553, distance: 22.8
click at [1506, 570] on img at bounding box center [1507, 577] width 3 height 13
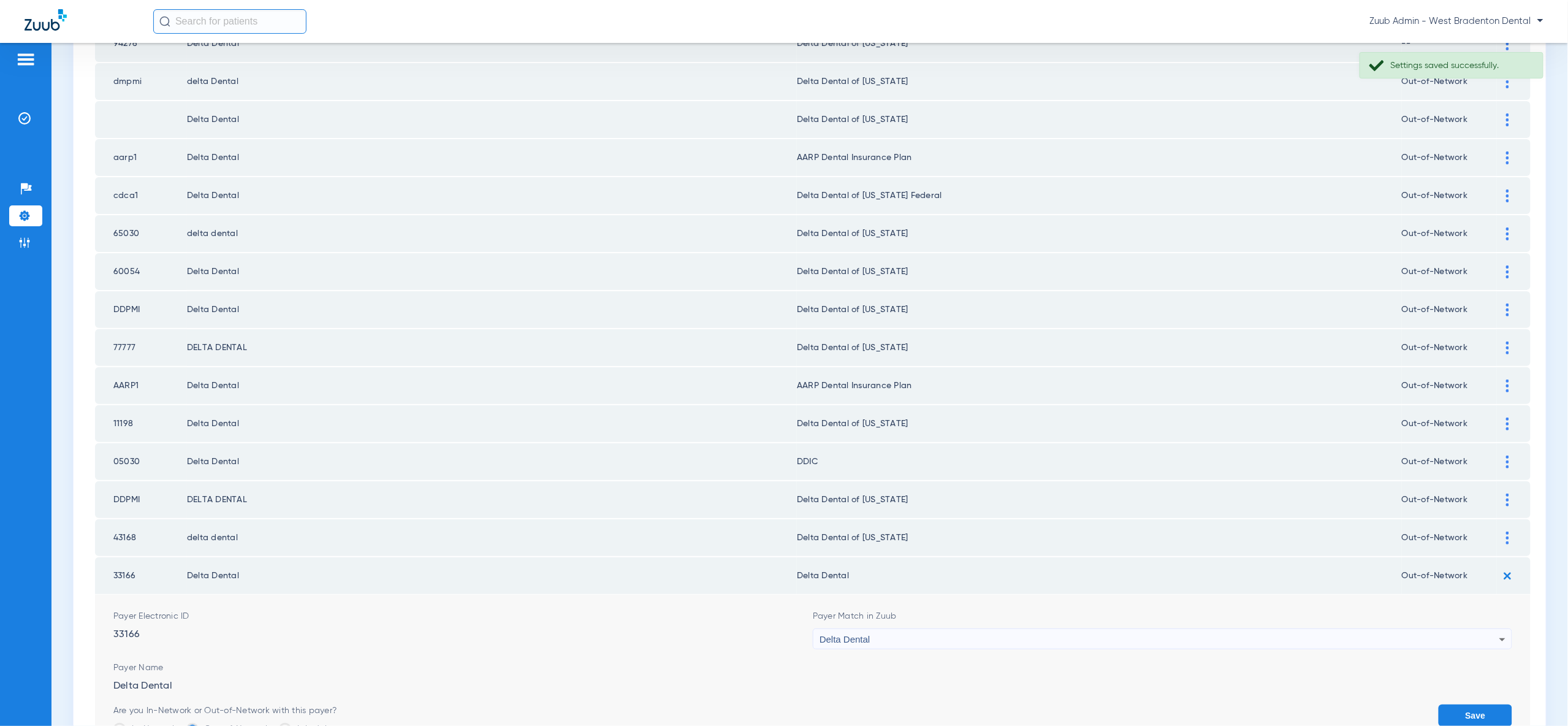
click at [1484, 629] on div "Delta Dental" at bounding box center [1159, 639] width 680 height 21
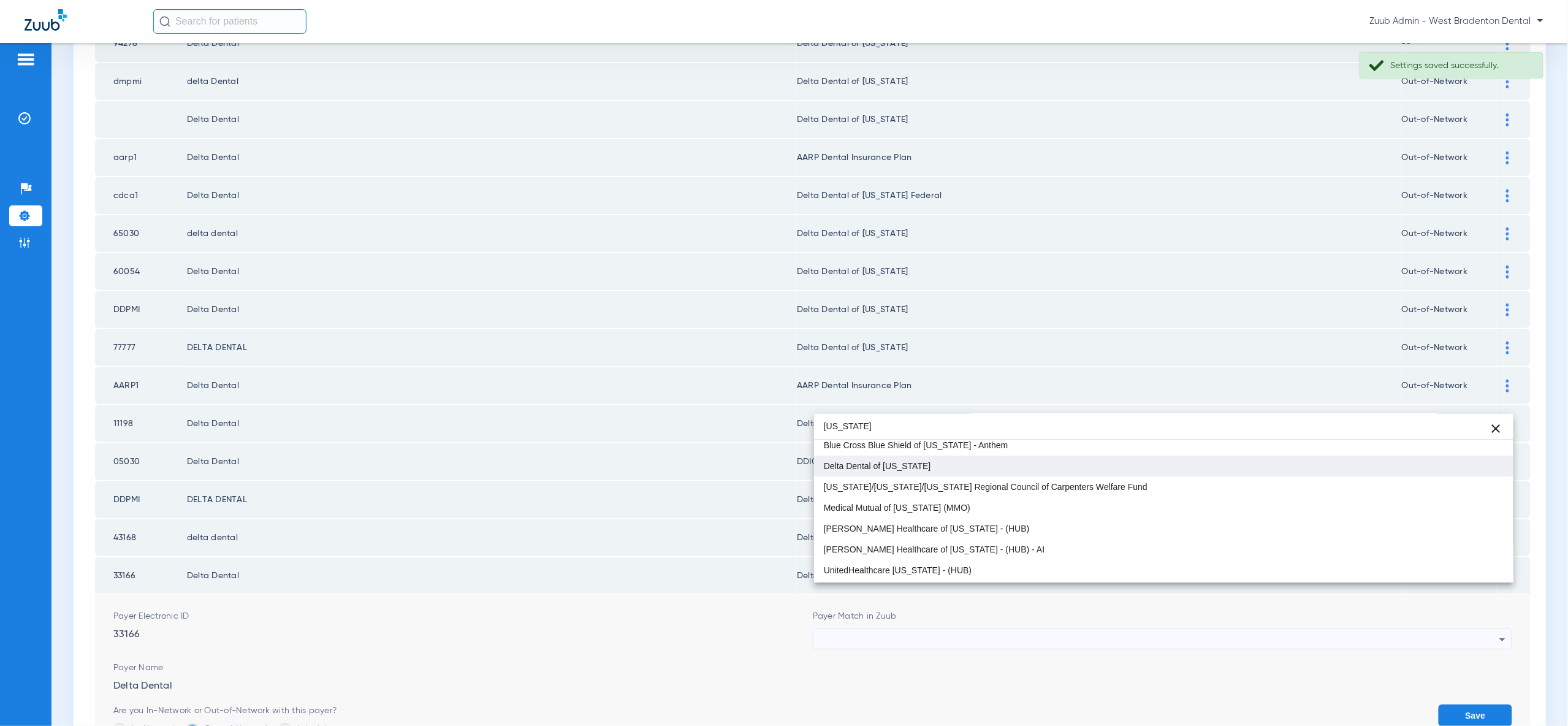
type input "ohio"
drag, startPoint x: 1446, startPoint y: 467, endPoint x: 1529, endPoint y: 660, distance: 210.1
click at [1446, 467] on mat-option "Delta Dental of [US_STATE]" at bounding box center [1163, 466] width 699 height 21
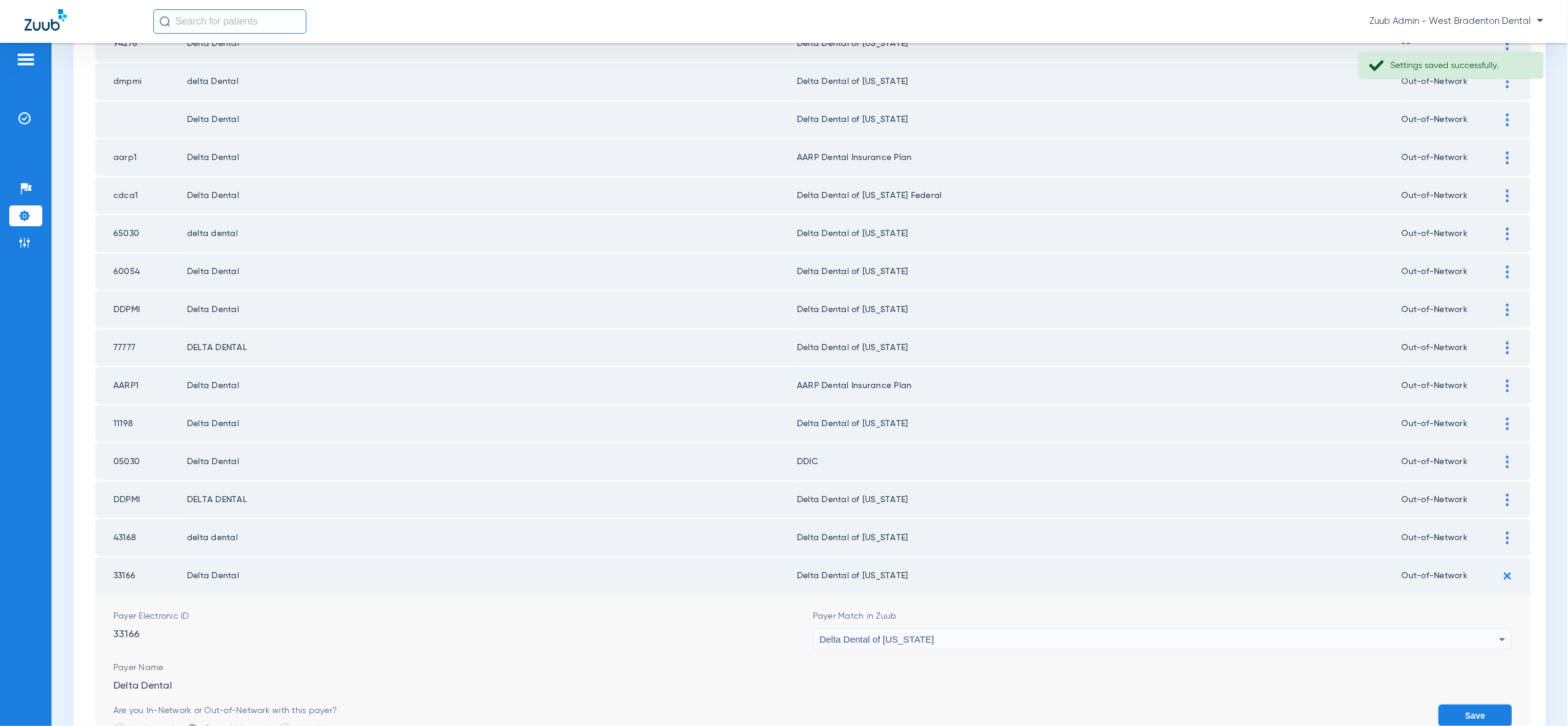
click at [1482, 705] on button "Save" at bounding box center [1475, 716] width 73 height 22
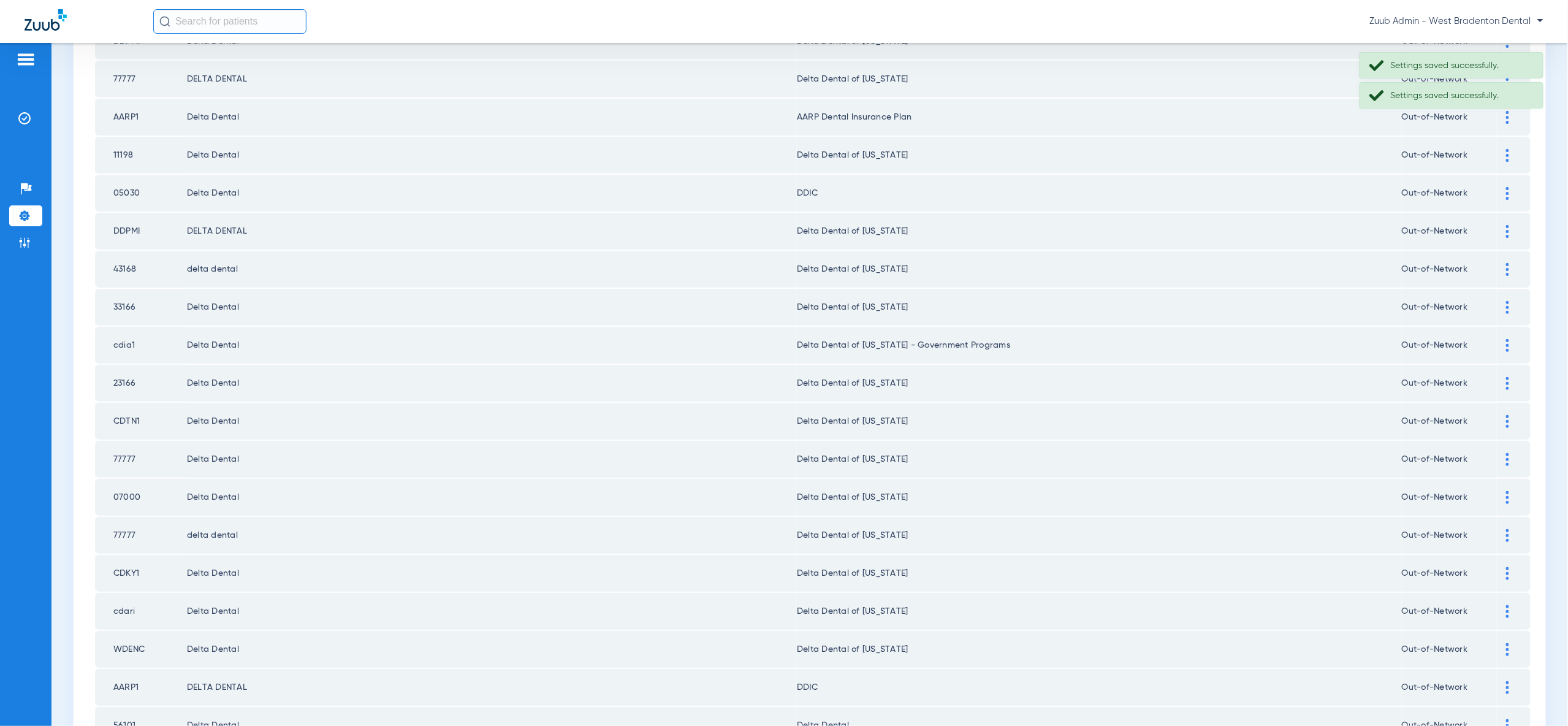
scroll to position [1428, 0]
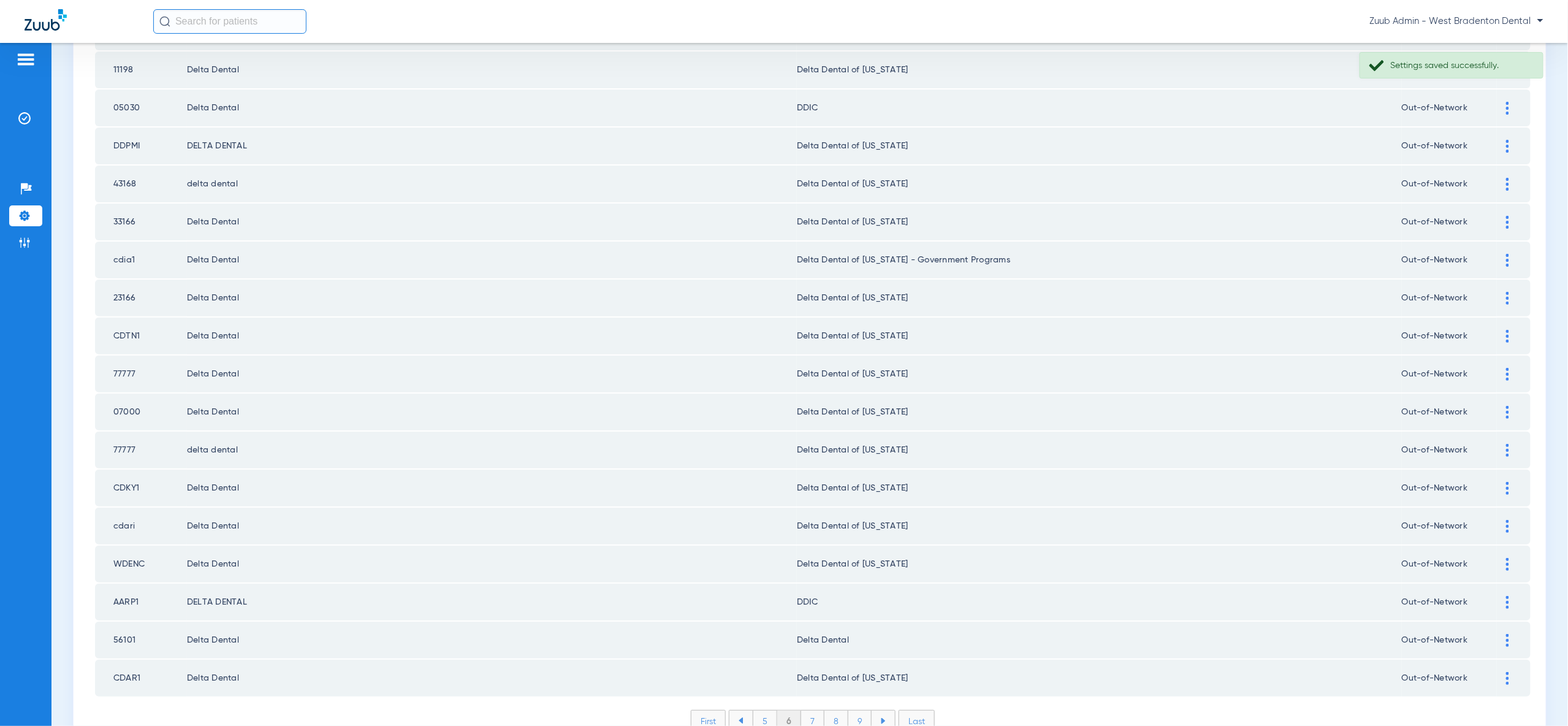
click at [1504, 634] on div at bounding box center [1507, 640] width 22 height 13
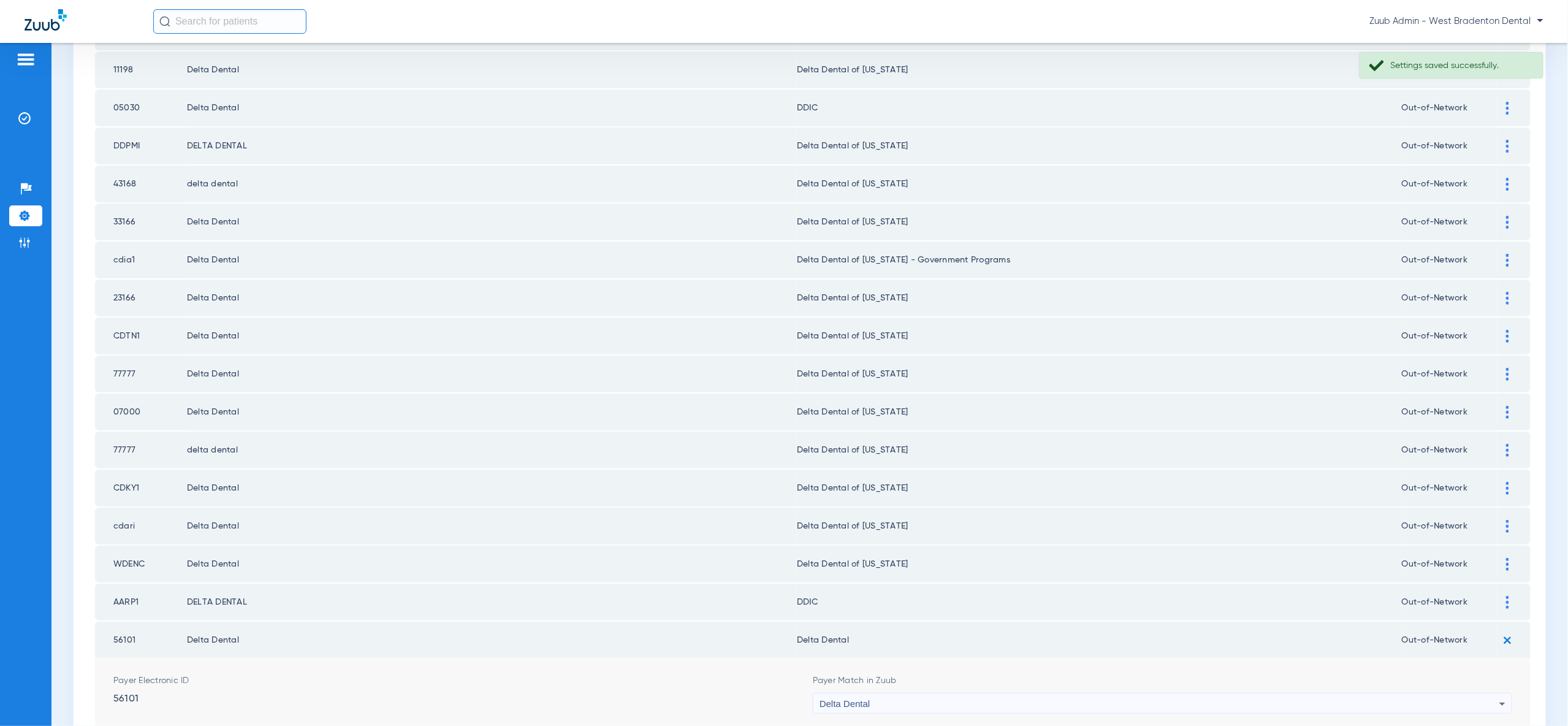
click at [1456, 694] on div "Delta Dental" at bounding box center [1159, 704] width 680 height 21
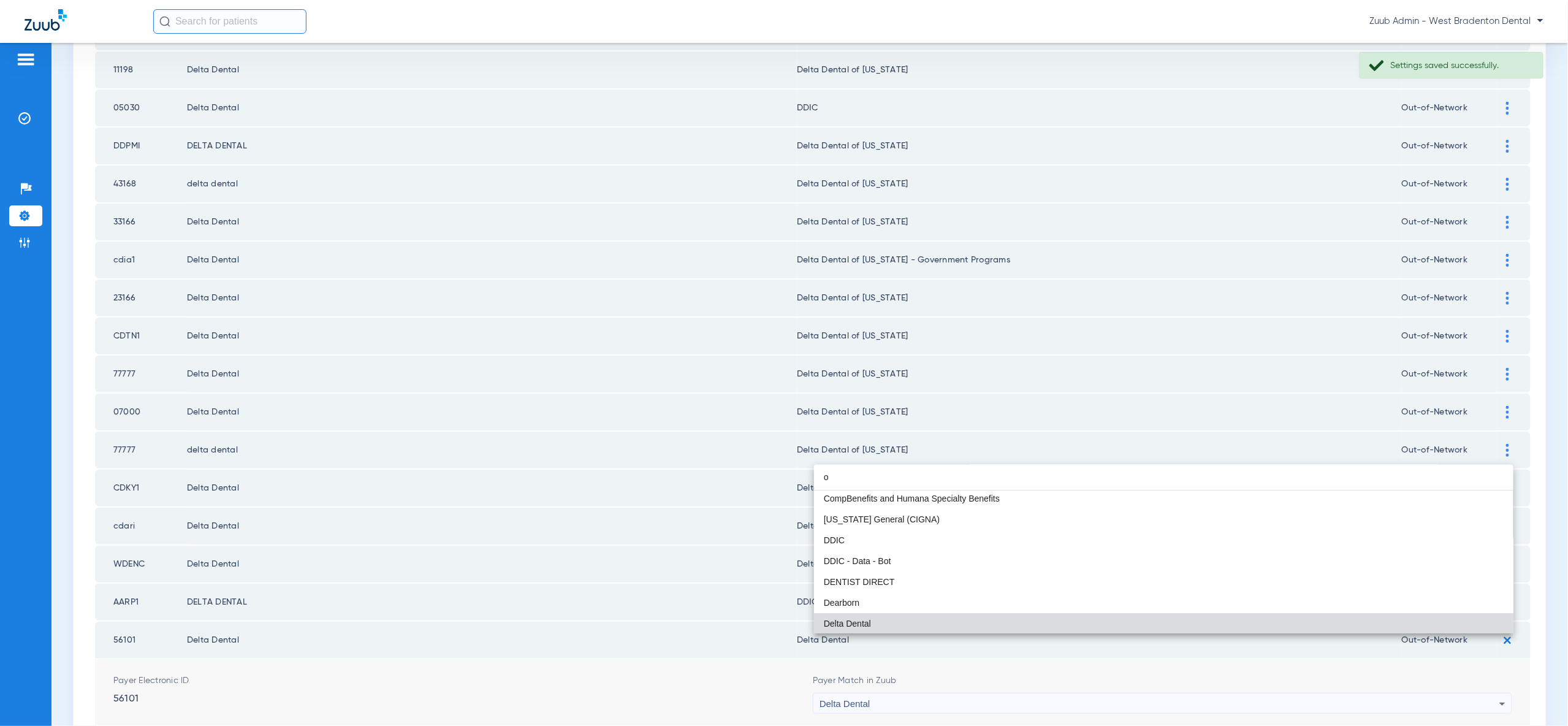
scroll to position [26, 0]
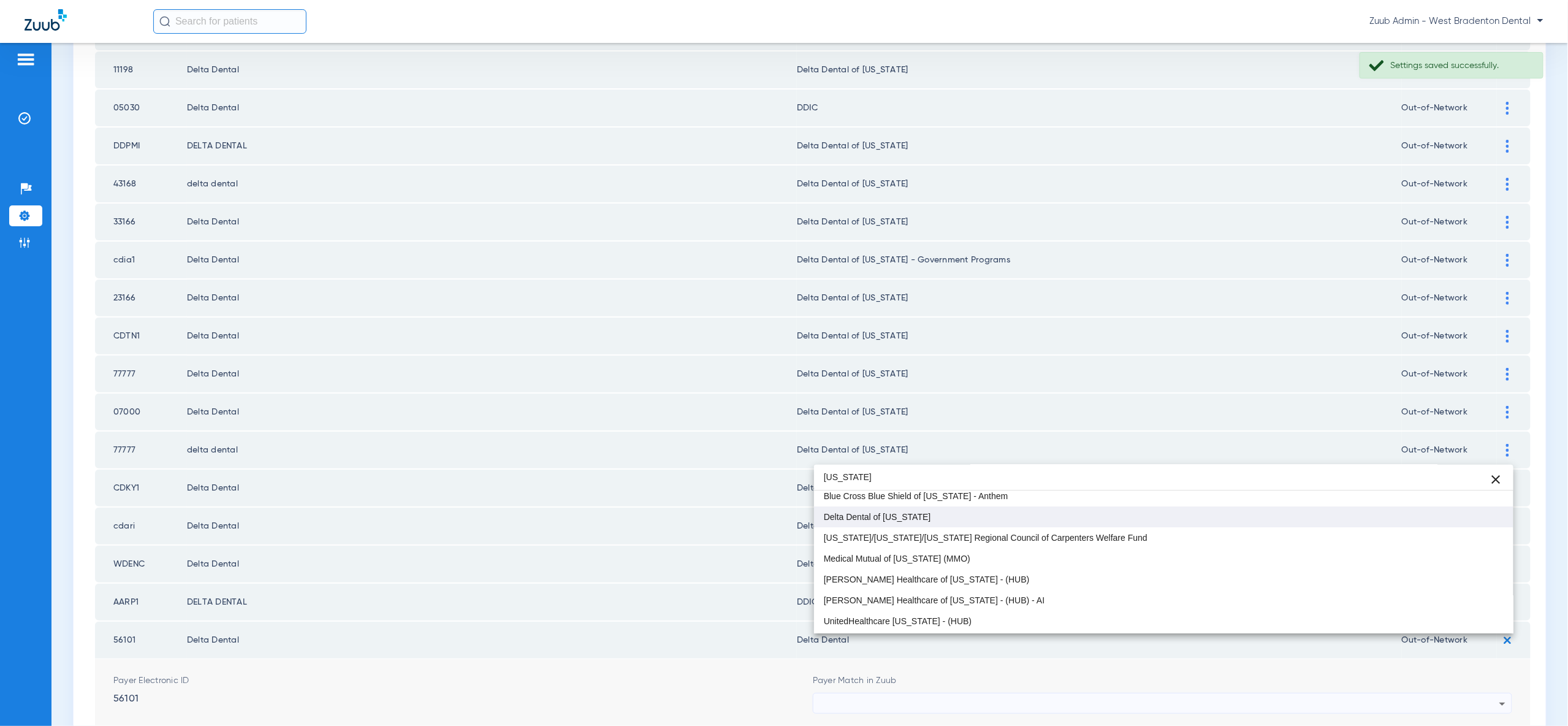
type input "ohio"
click at [1453, 522] on mat-option "Delta Dental of [US_STATE]" at bounding box center [1163, 517] width 699 height 21
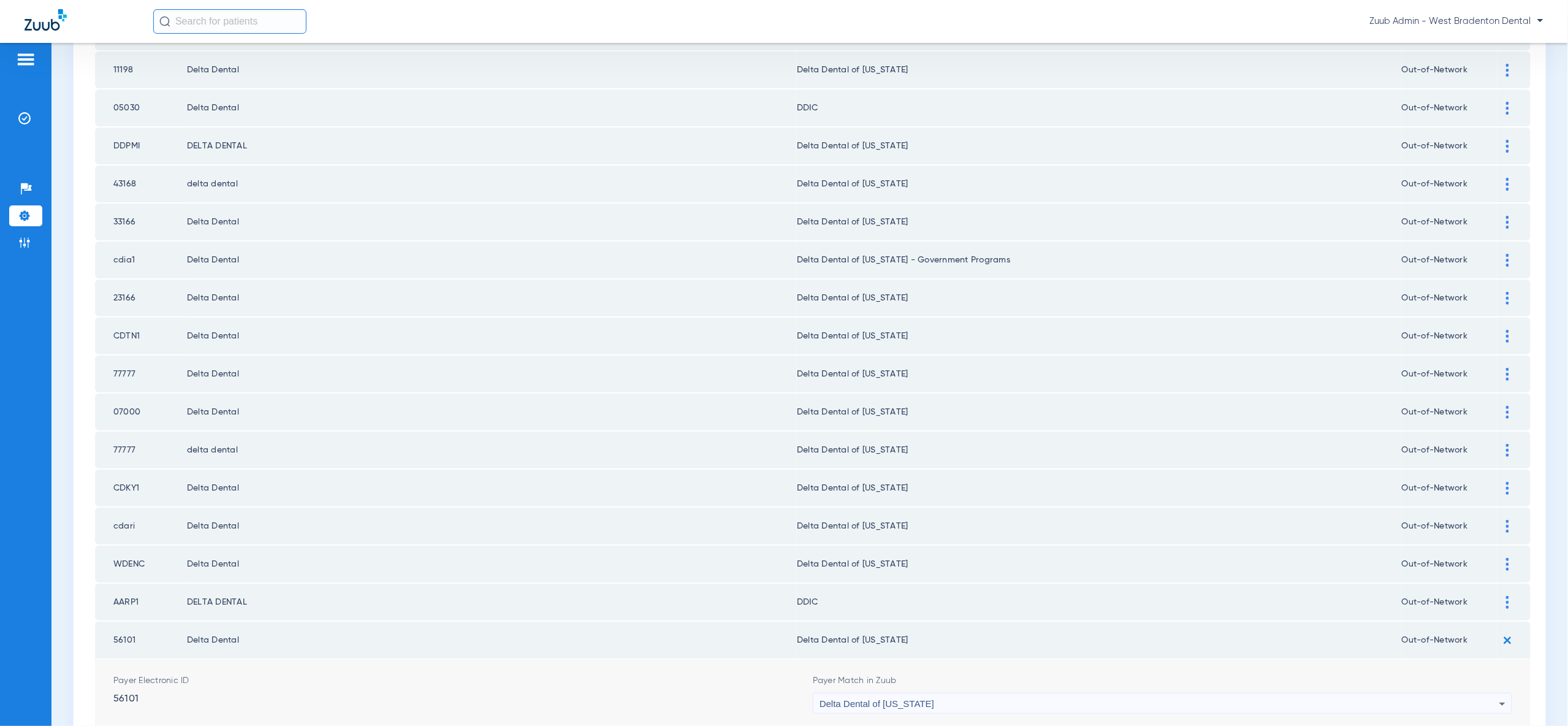
drag, startPoint x: 1470, startPoint y: 716, endPoint x: 1415, endPoint y: 716, distance: 55.0
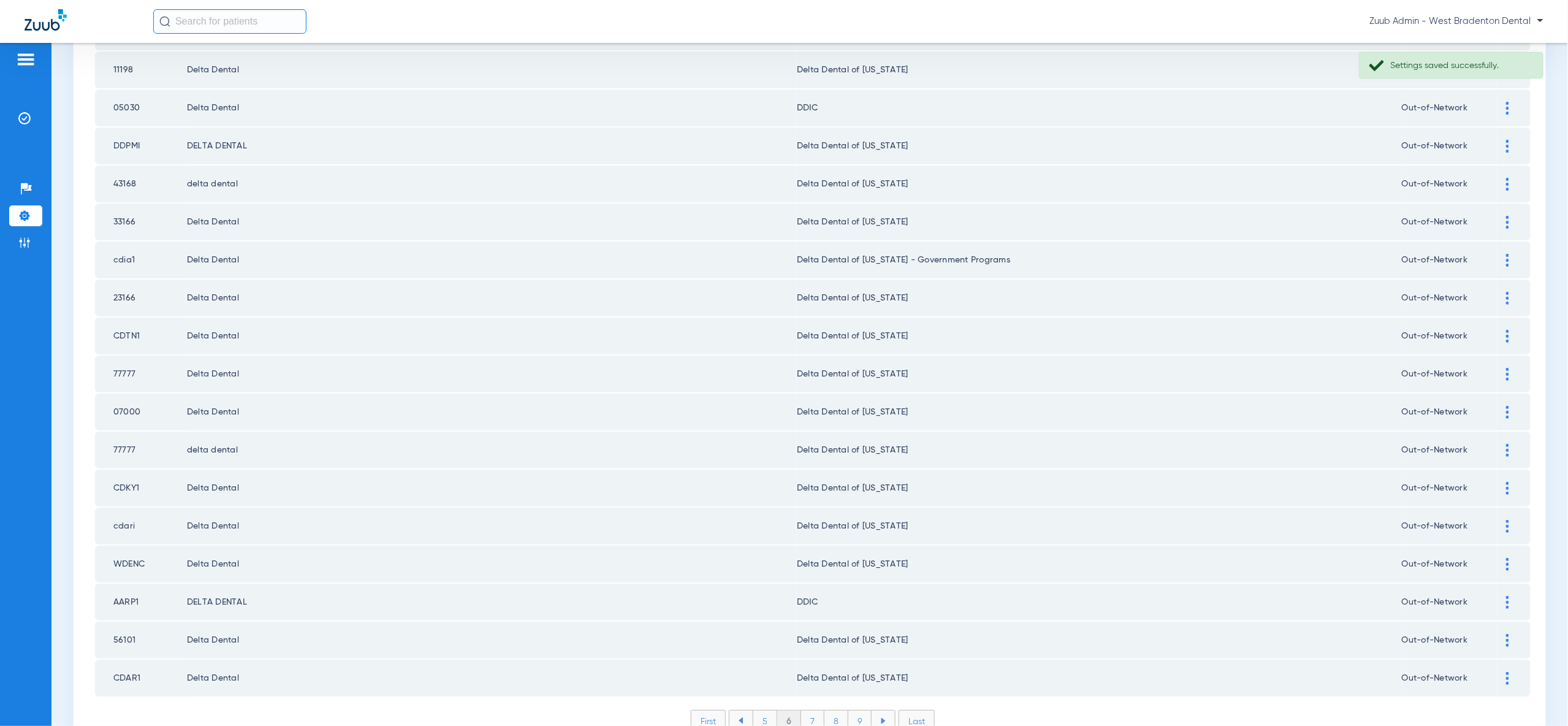
click at [772, 711] on li "5" at bounding box center [765, 721] width 25 height 21
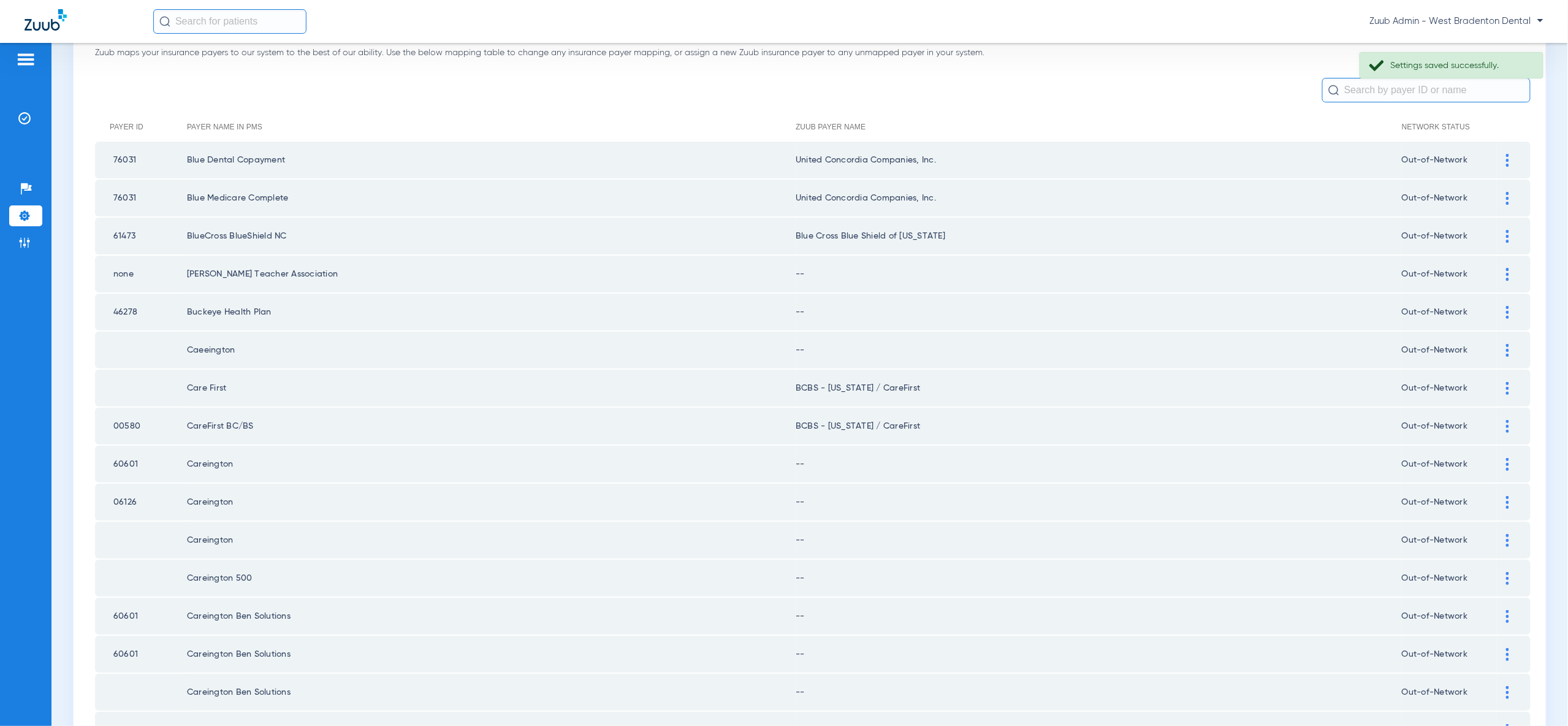
scroll to position [0, 0]
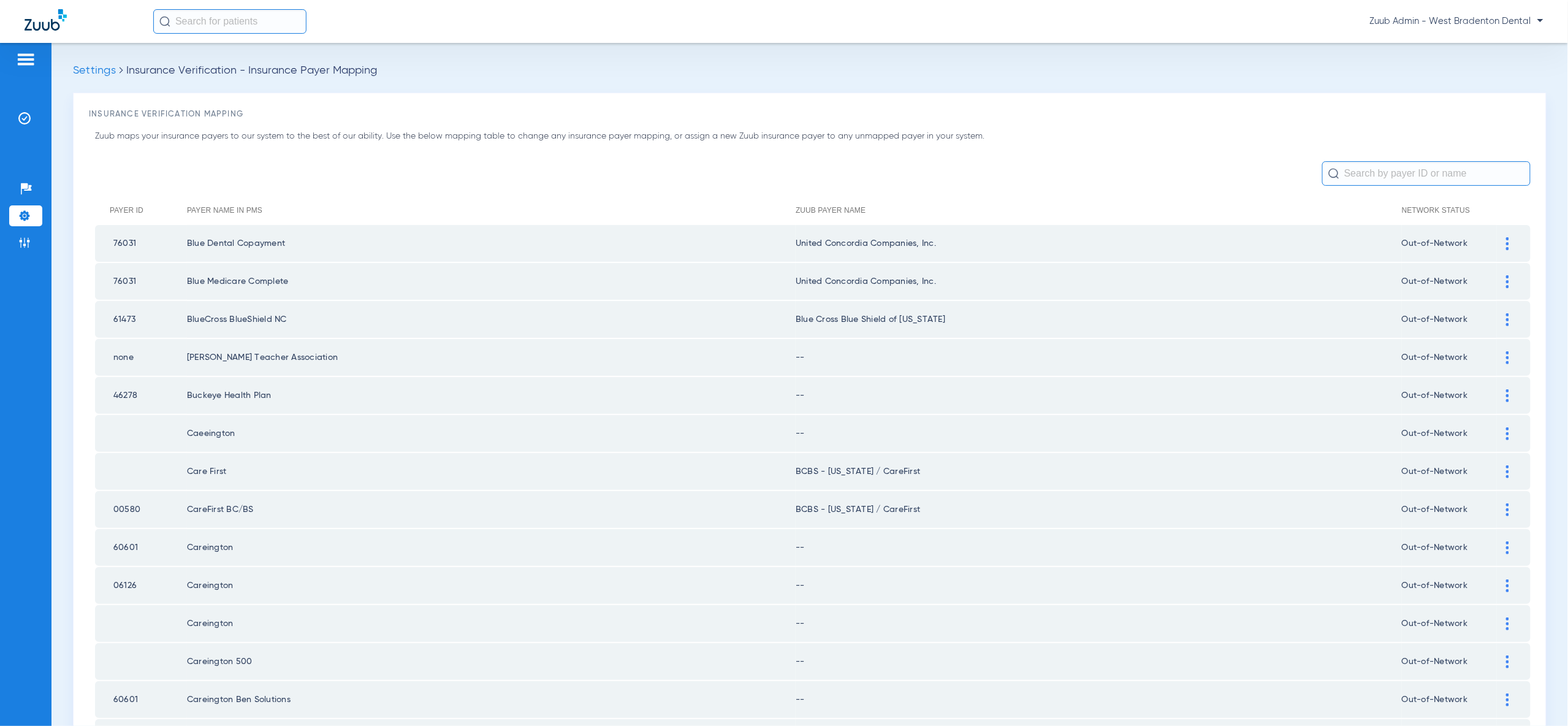
click at [1512, 351] on div at bounding box center [1507, 358] width 22 height 13
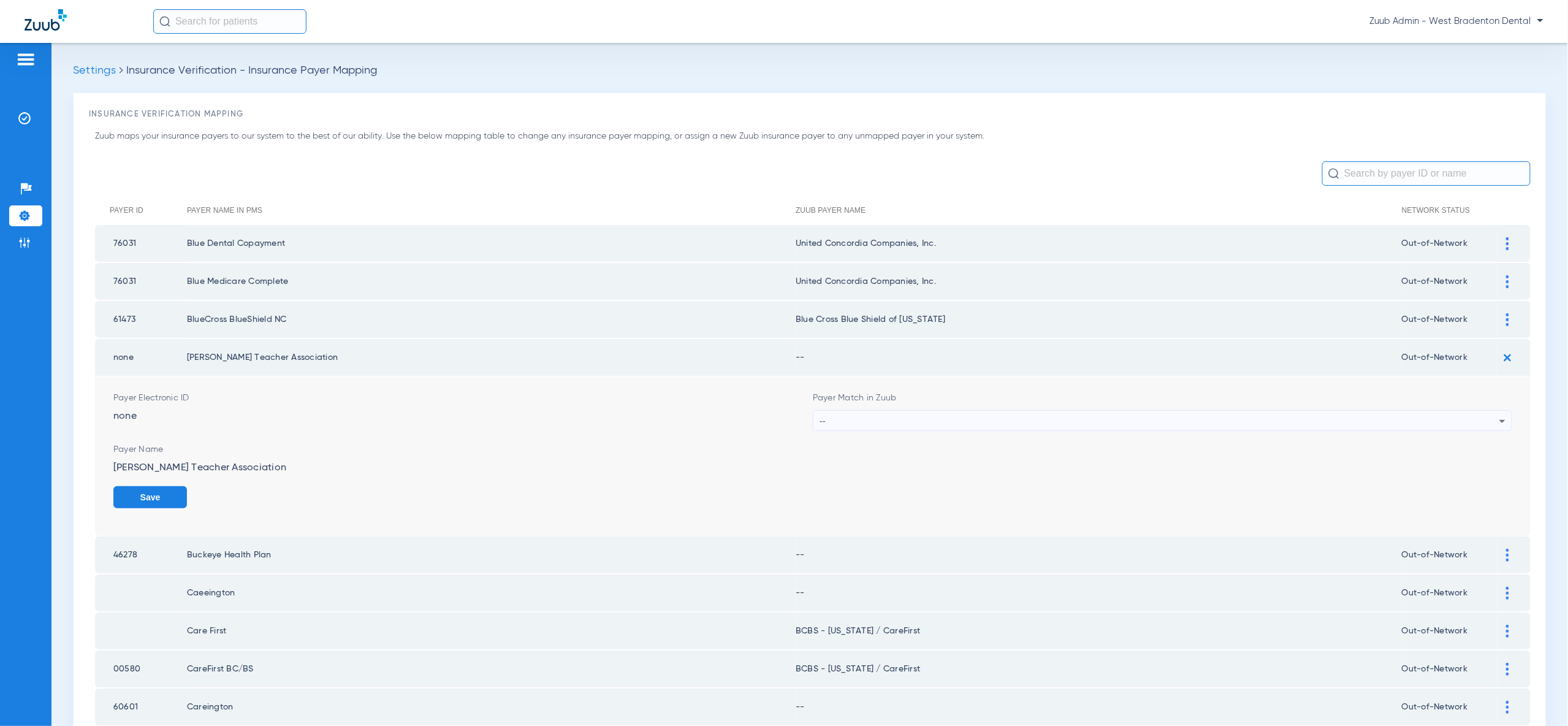
click at [1464, 427] on form "Payer Electronic ID none Payer Match in Zuub -- Payer Name Brewster Teacher Ass…" at bounding box center [812, 457] width 1399 height 160
click at [1465, 418] on div "--" at bounding box center [1159, 422] width 680 height 21
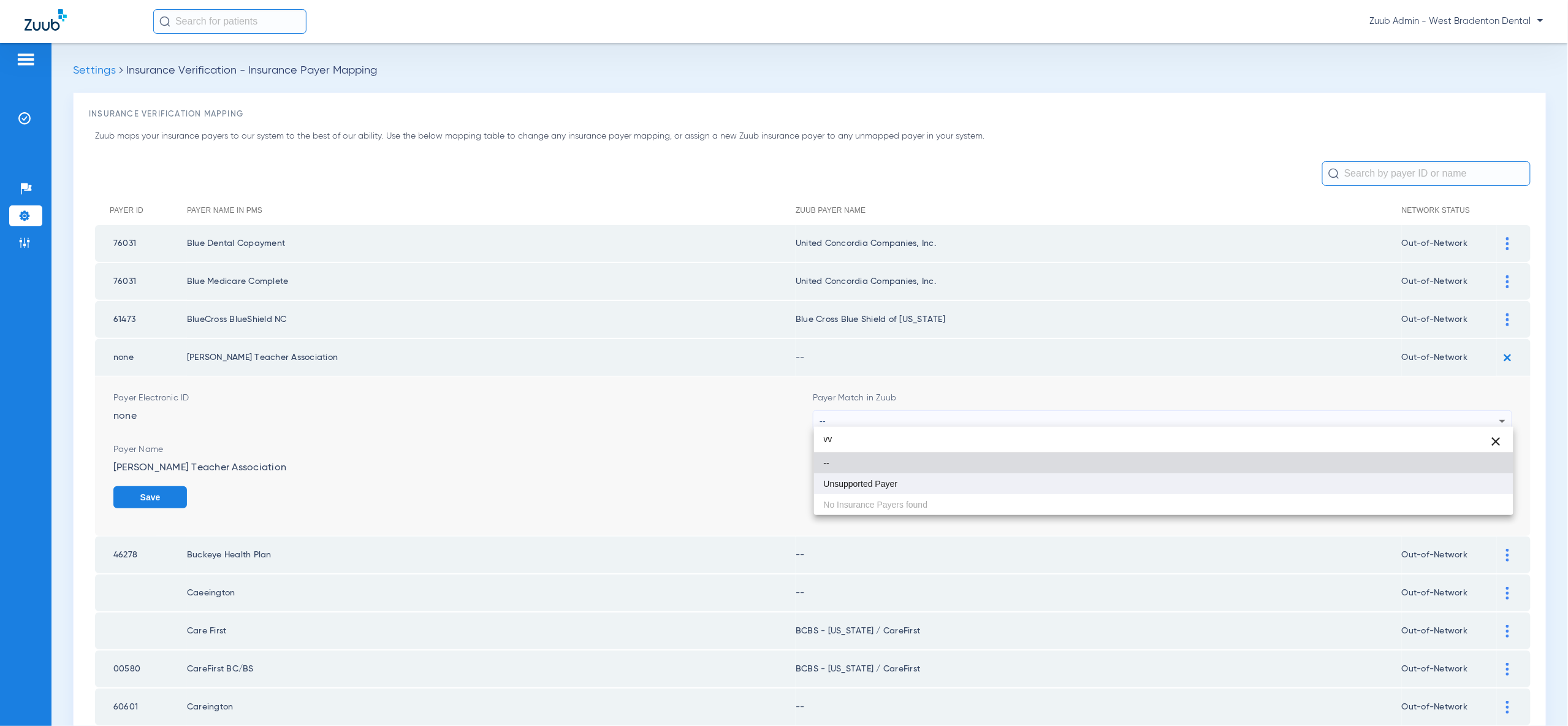
type input "vv"
click at [1462, 492] on mat-option "Unsupported Payer" at bounding box center [1163, 484] width 699 height 21
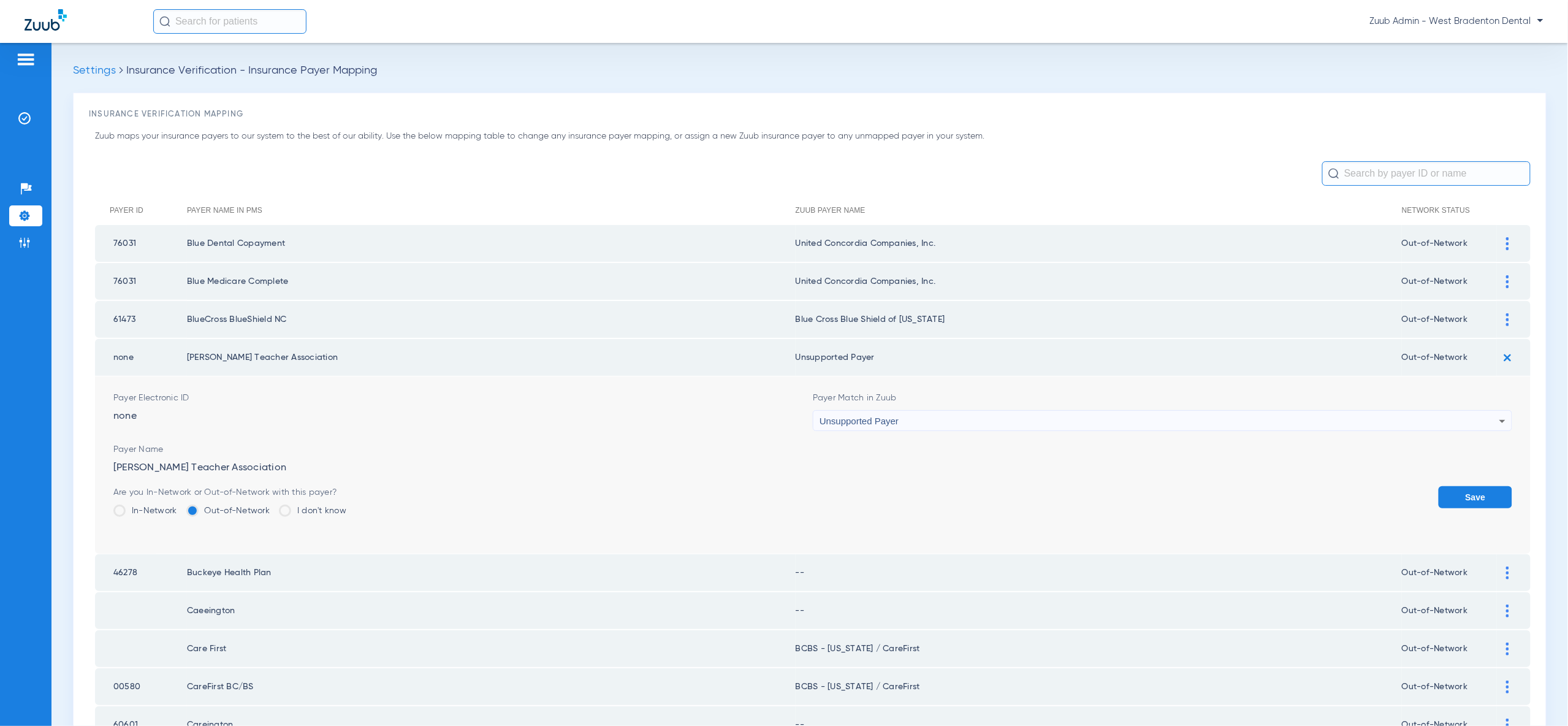
click at [1471, 493] on button "Save" at bounding box center [1475, 497] width 73 height 22
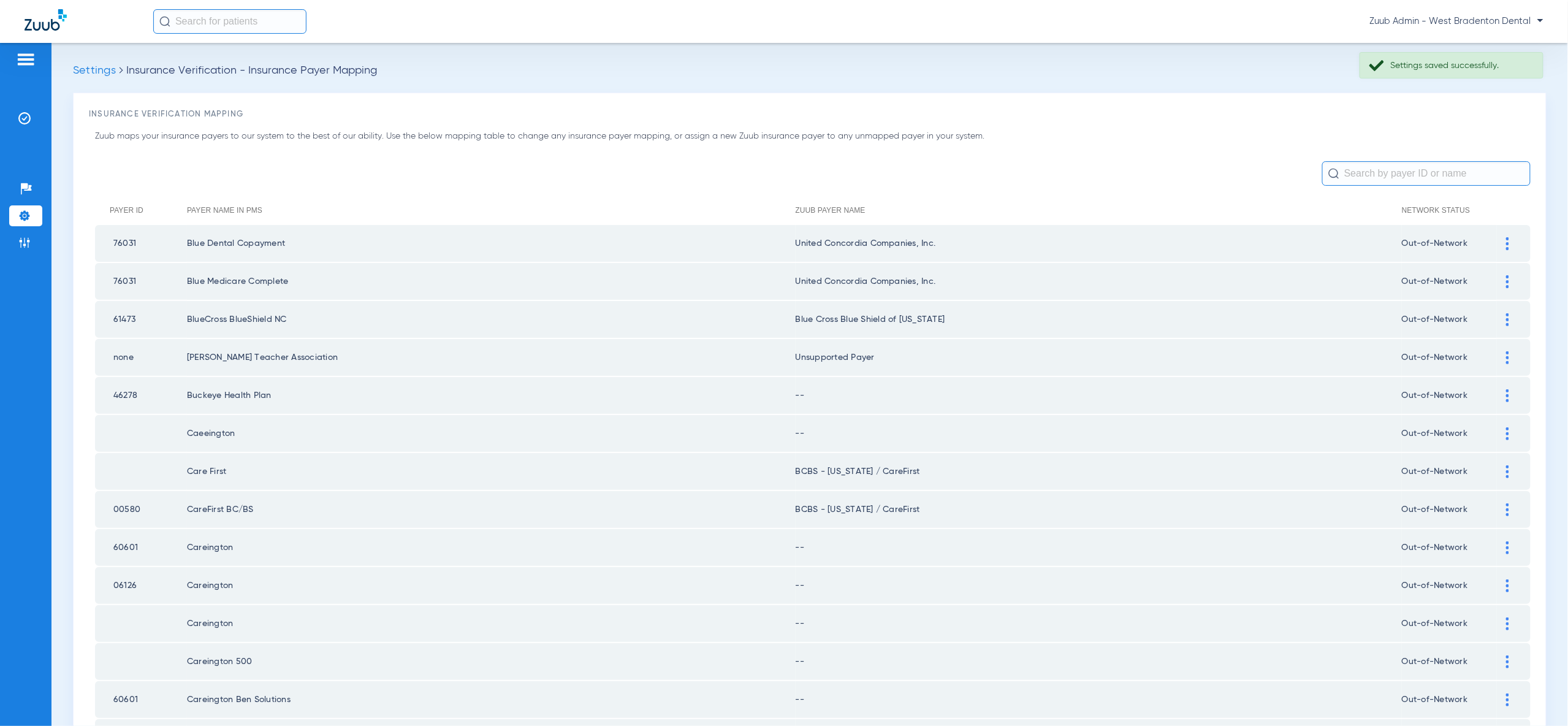
drag, startPoint x: 1504, startPoint y: 394, endPoint x: 1498, endPoint y: 436, distance: 42.4
click at [1504, 395] on div at bounding box center [1507, 396] width 22 height 13
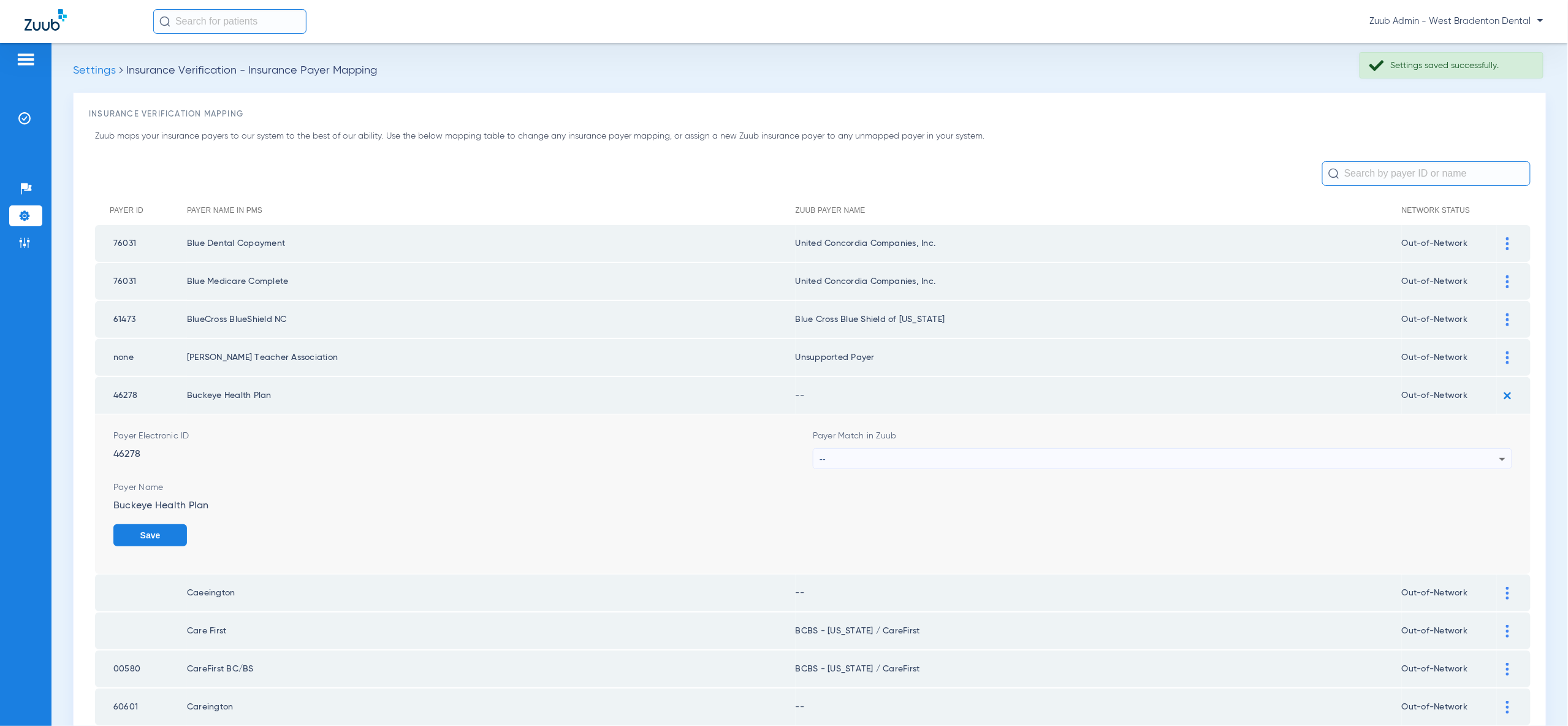
click at [1490, 451] on div "--" at bounding box center [1159, 460] width 680 height 21
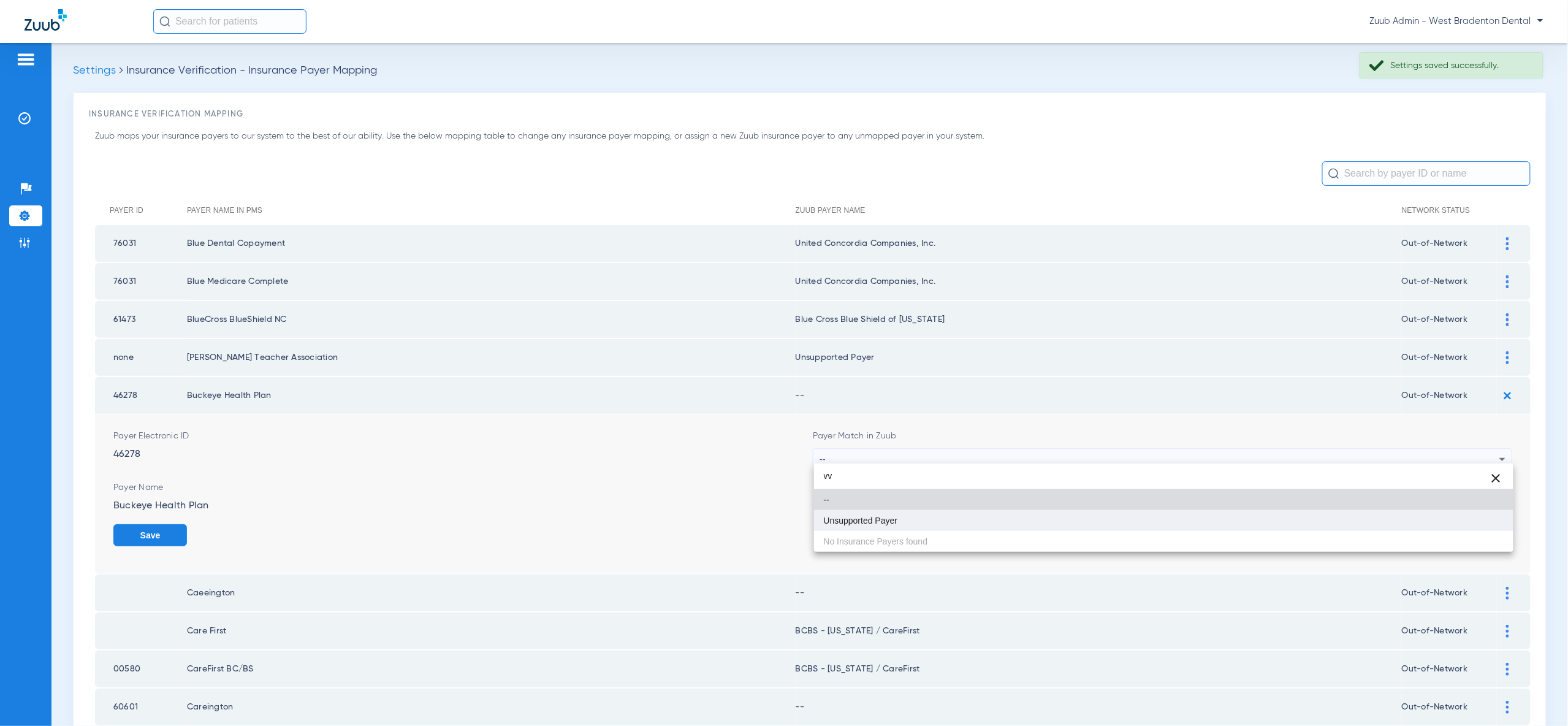
type input "vv"
click at [1481, 524] on mat-option "Unsupported Payer" at bounding box center [1163, 520] width 699 height 21
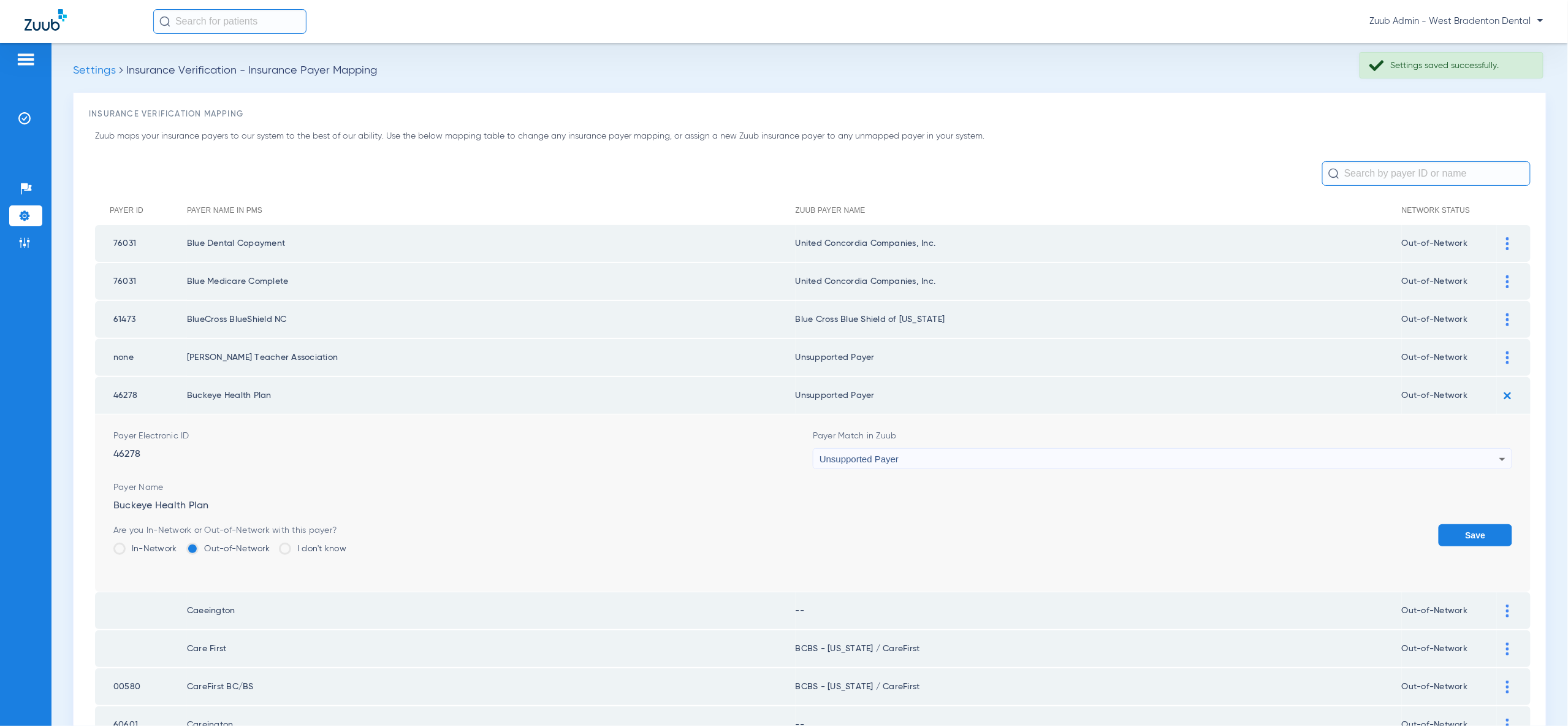
click at [1484, 534] on button "Save" at bounding box center [1475, 535] width 73 height 22
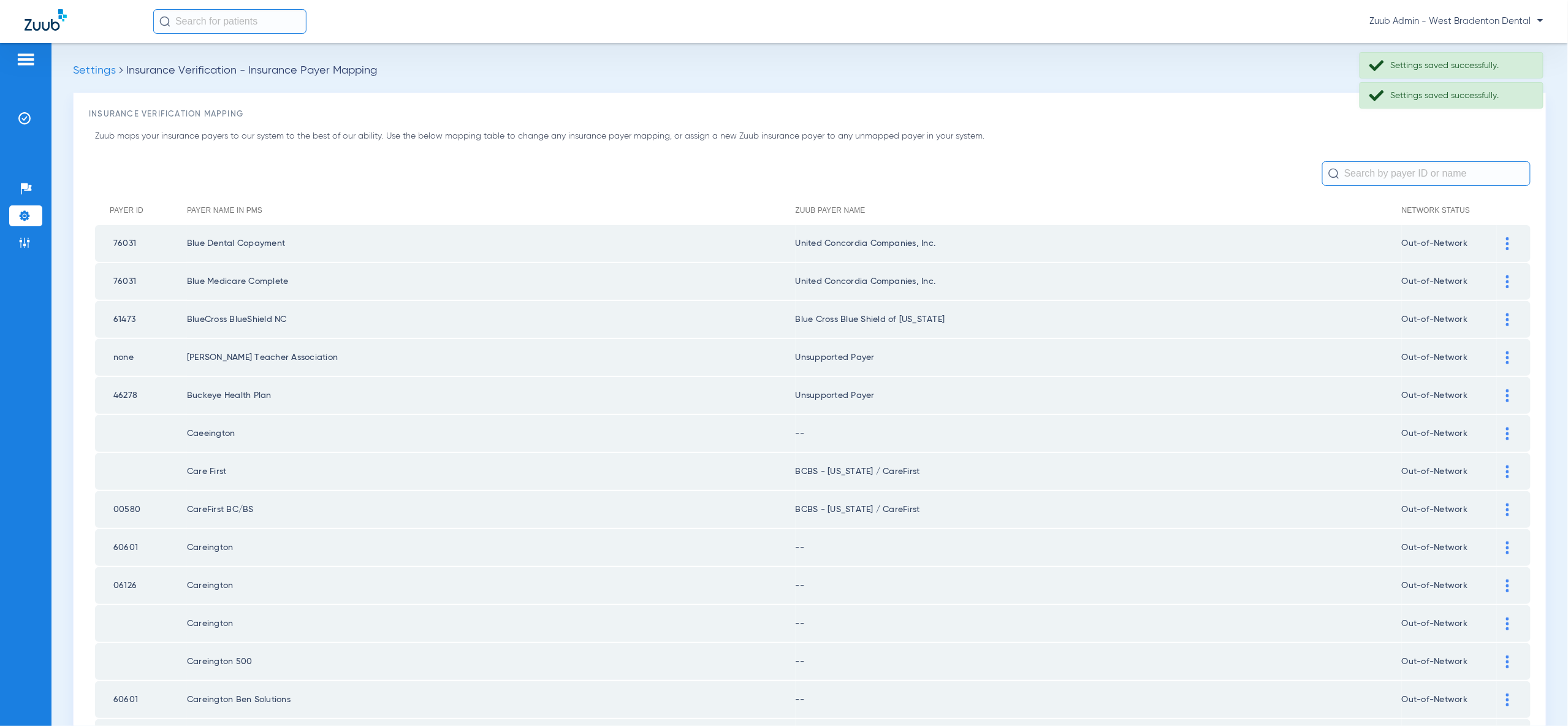
drag, startPoint x: 1503, startPoint y: 430, endPoint x: 1500, endPoint y: 449, distance: 19.2
click at [1503, 430] on div at bounding box center [1507, 434] width 22 height 13
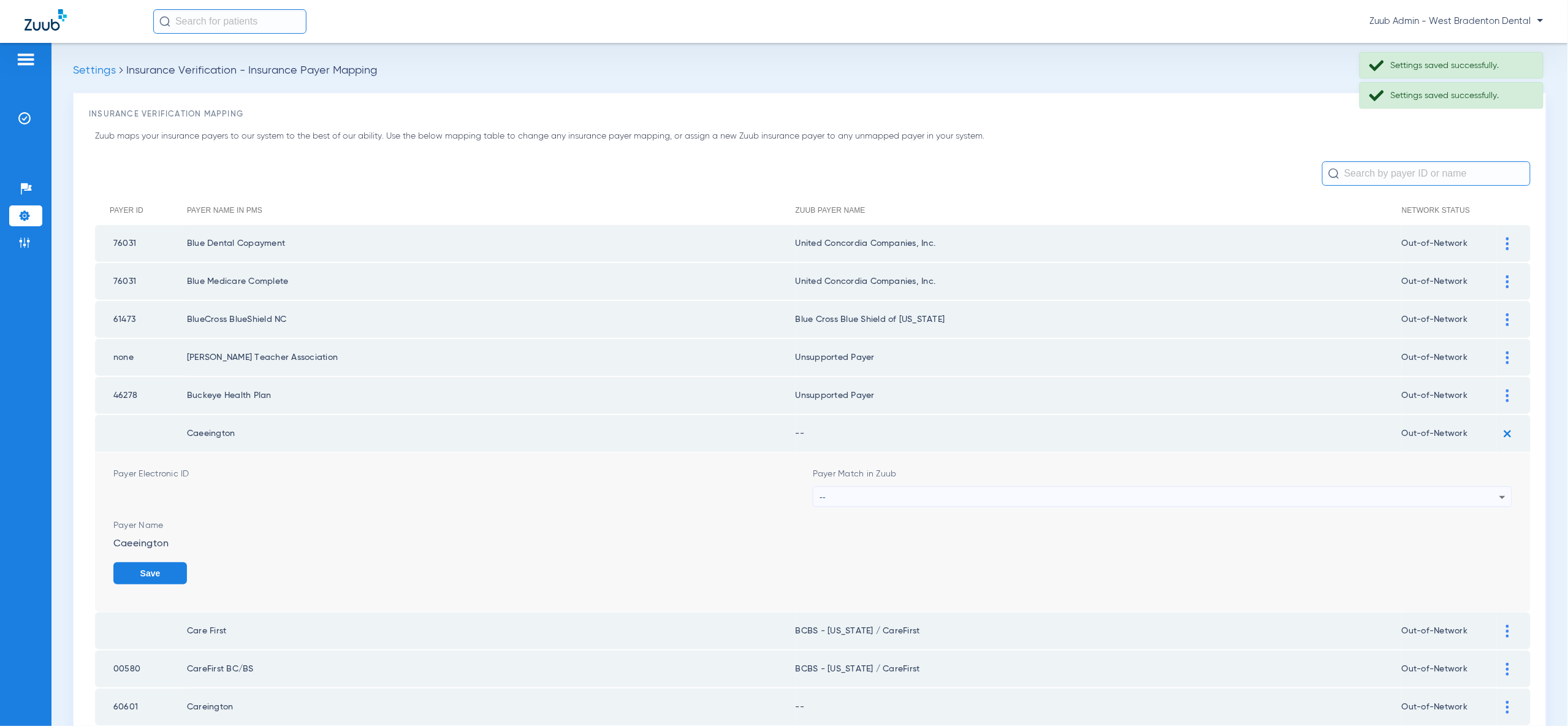
click at [1487, 487] on div "--" at bounding box center [1159, 498] width 680 height 21
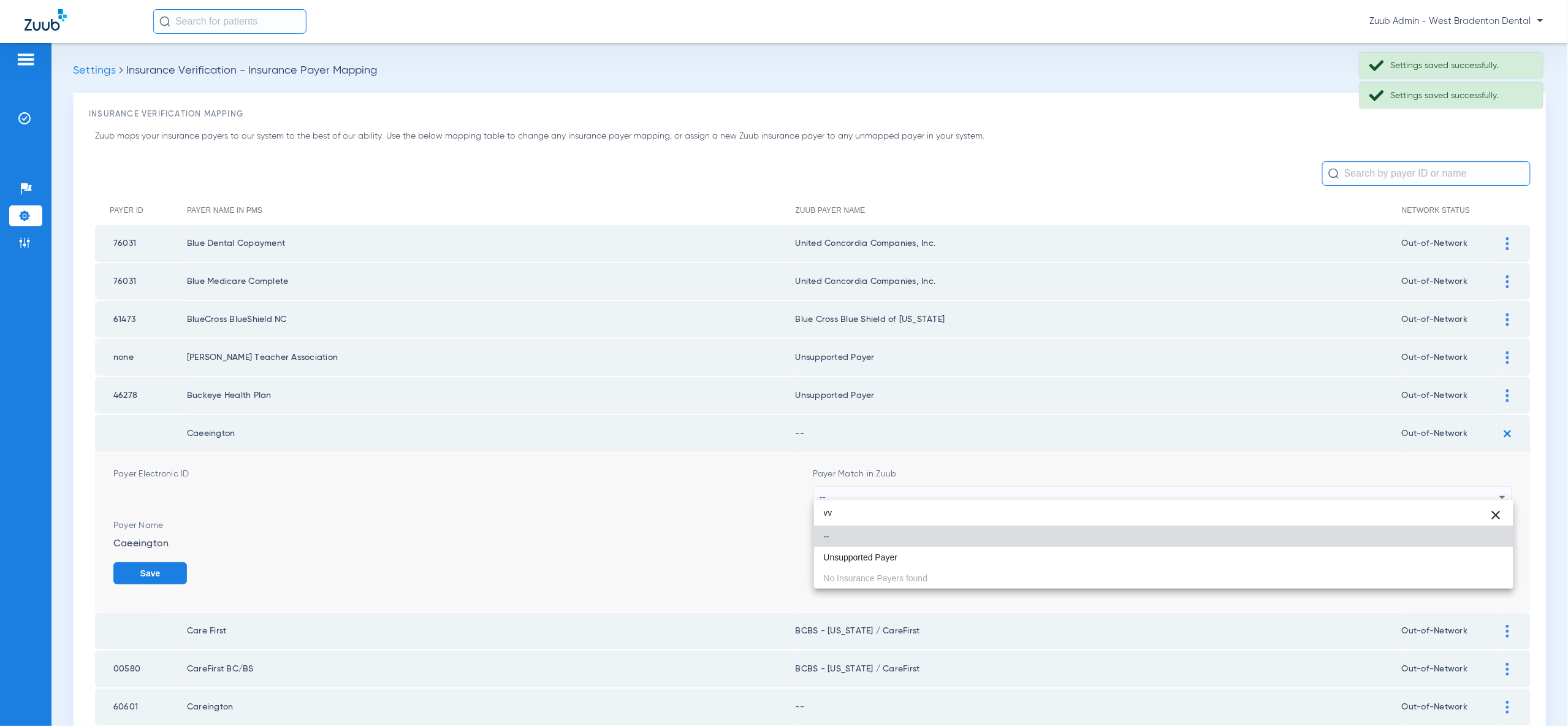
type input "vv"
click at [1463, 544] on mat-option "--" at bounding box center [1163, 537] width 699 height 21
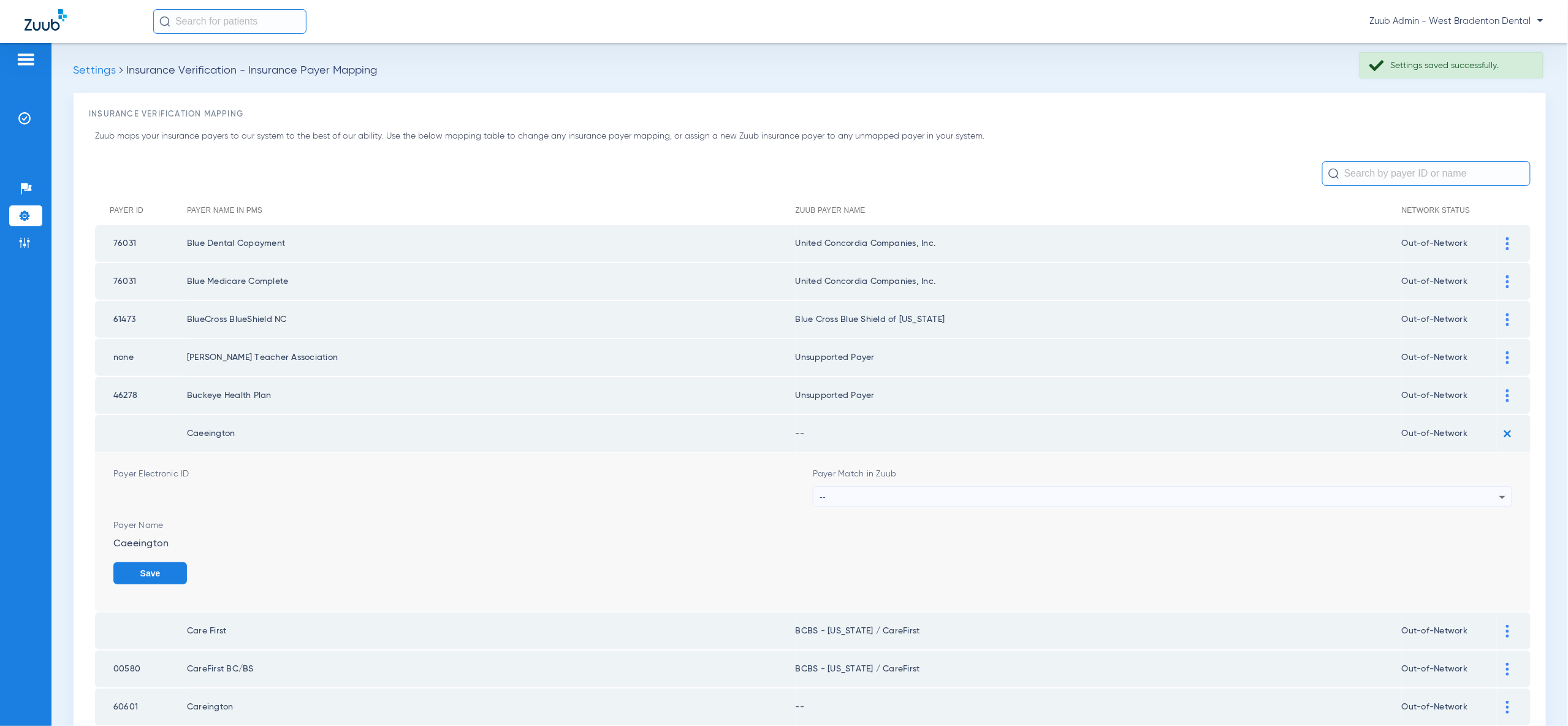
click at [1470, 501] on form "Payer Electronic ID Payer Match in Zuub -- Payer Name Caeeington Save" at bounding box center [812, 533] width 1399 height 160
click at [1461, 493] on div "--" at bounding box center [1159, 498] width 680 height 21
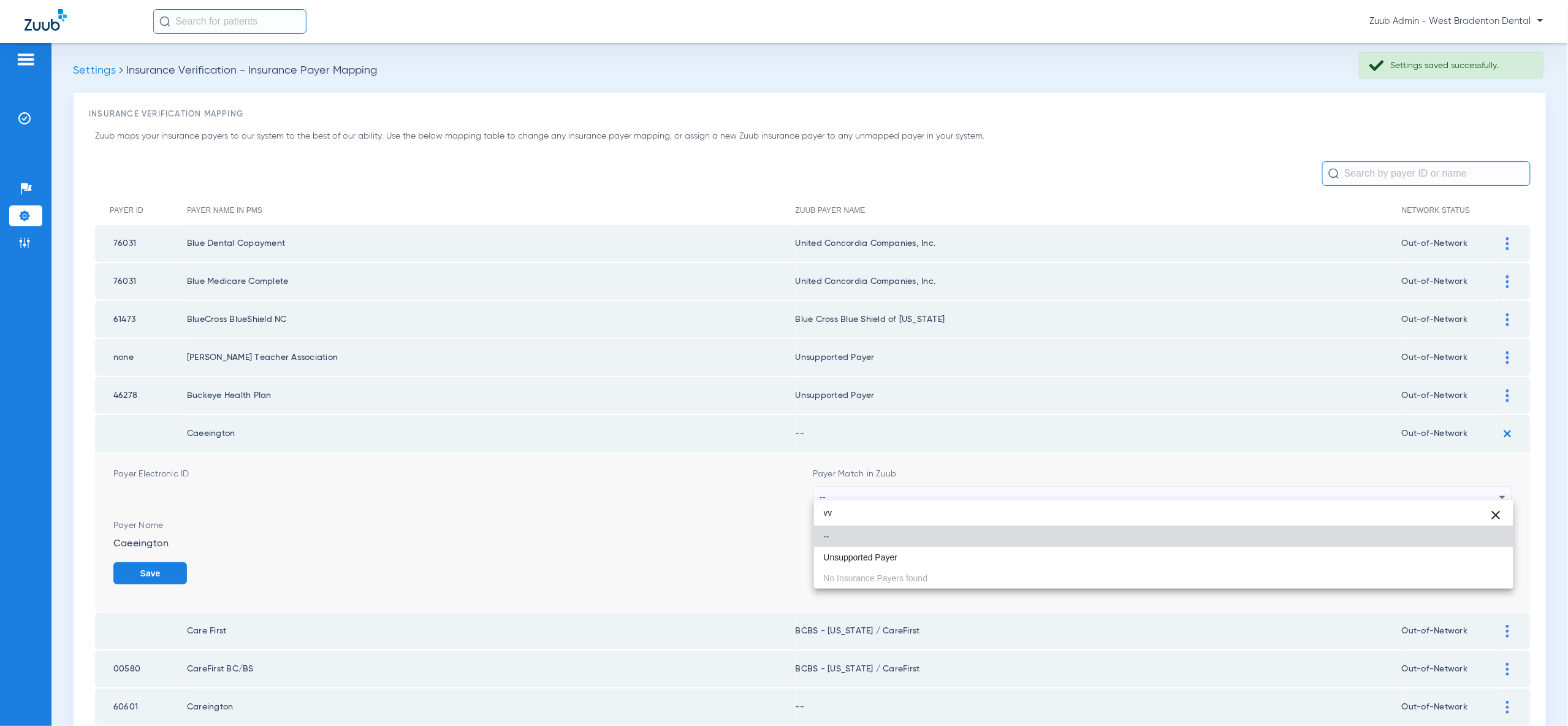
type input "vv"
click at [1468, 569] on div "vv close -- Unsupported Payer No Insurance Payers found" at bounding box center [1163, 544] width 699 height 88
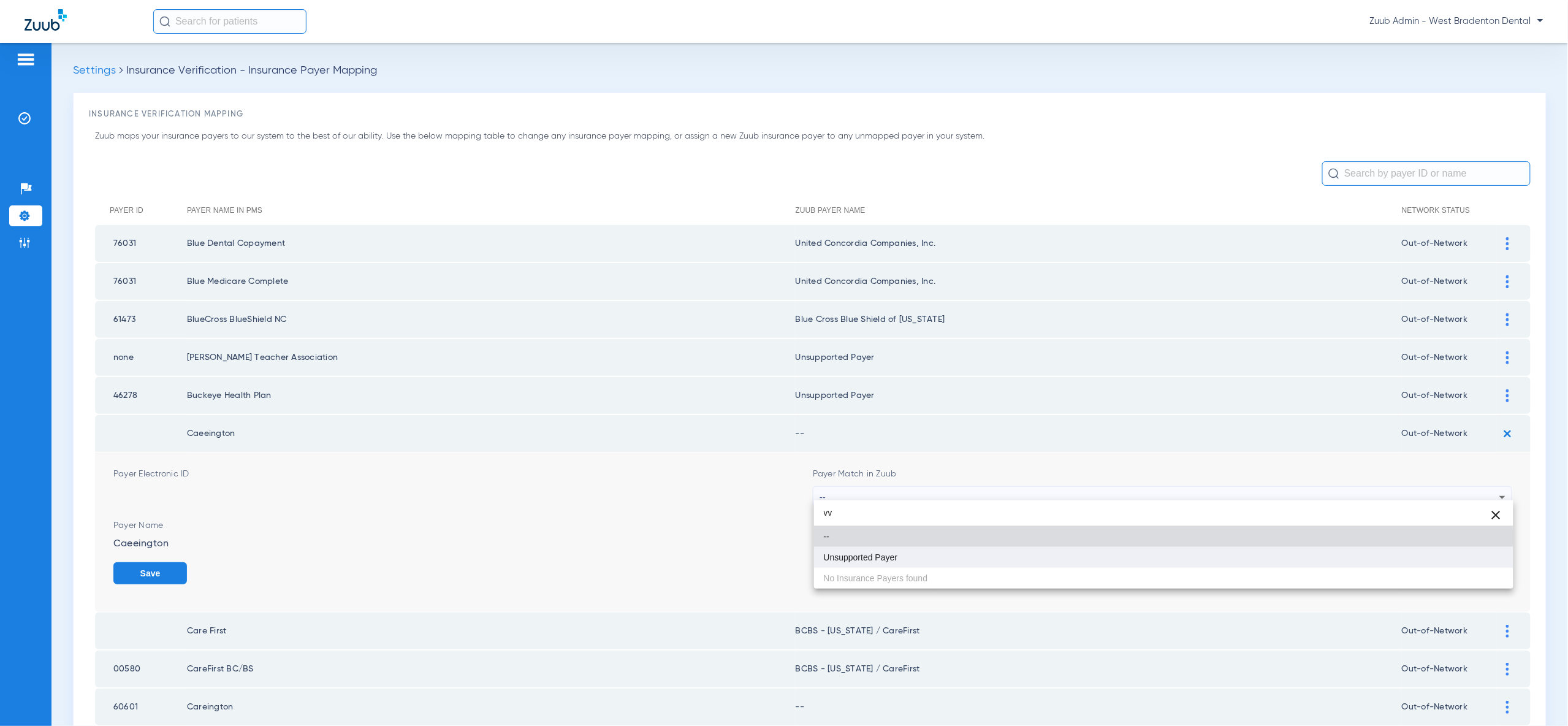
click at [1473, 557] on mat-option "Unsupported Payer" at bounding box center [1163, 558] width 699 height 21
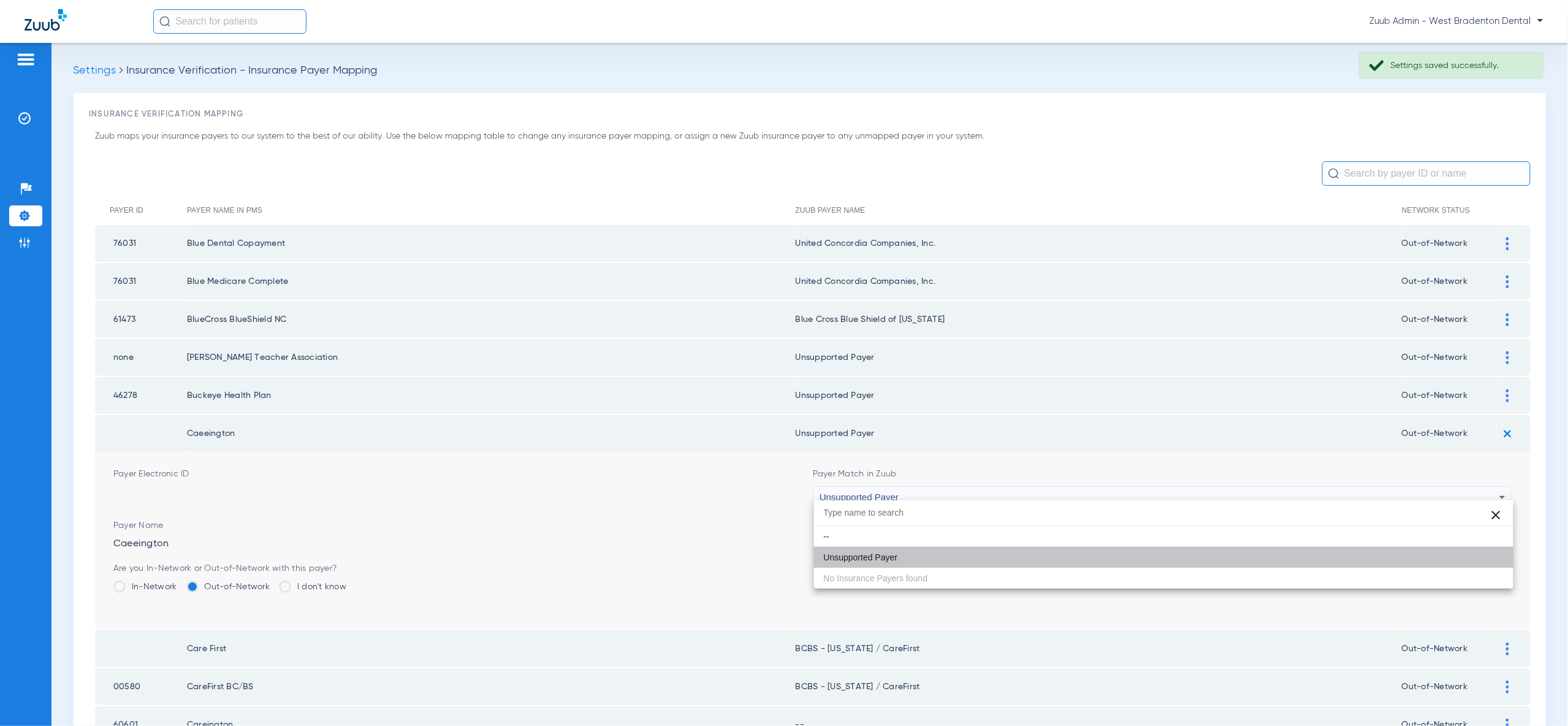
click at [1479, 567] on button "Save" at bounding box center [1475, 573] width 73 height 22
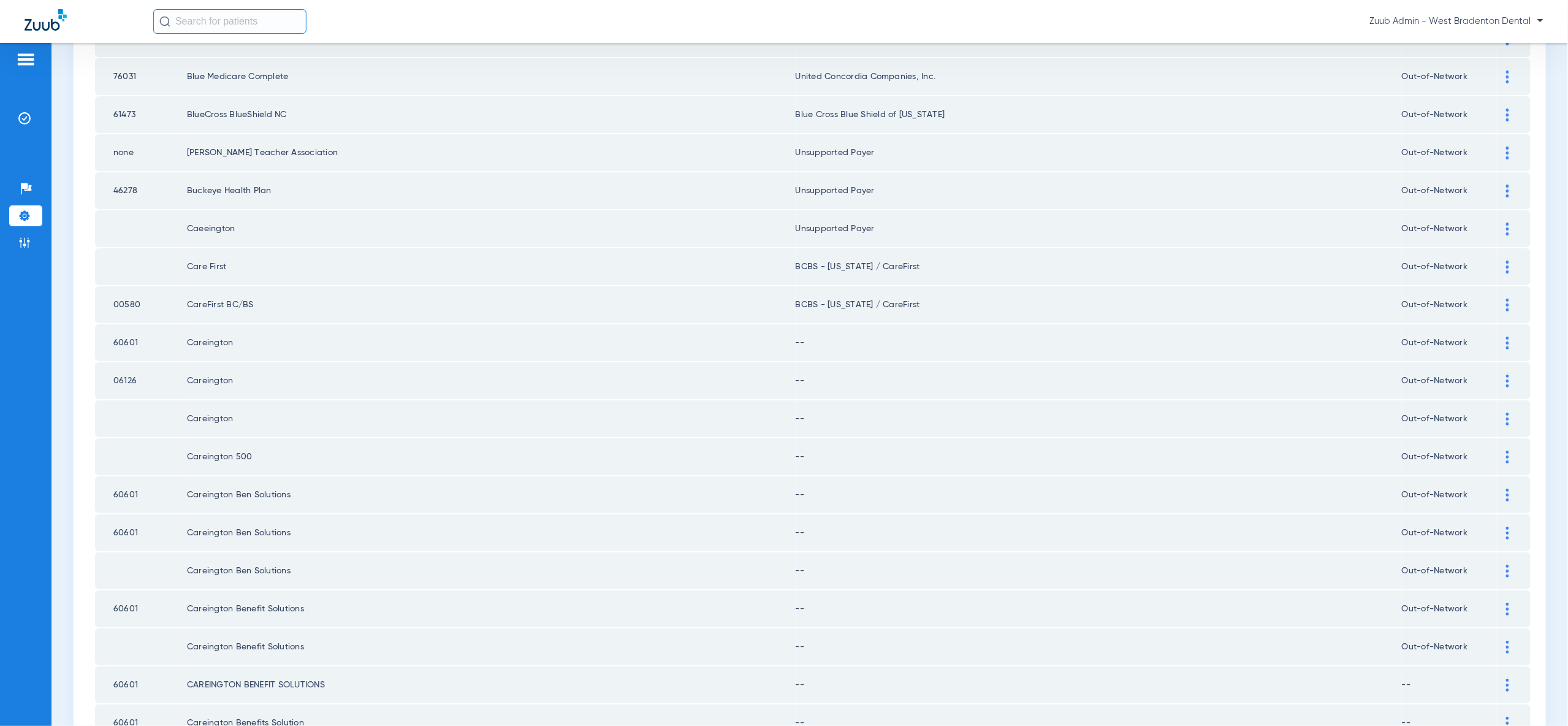
scroll to position [209, 0]
click at [1506, 332] on img at bounding box center [1507, 339] width 3 height 13
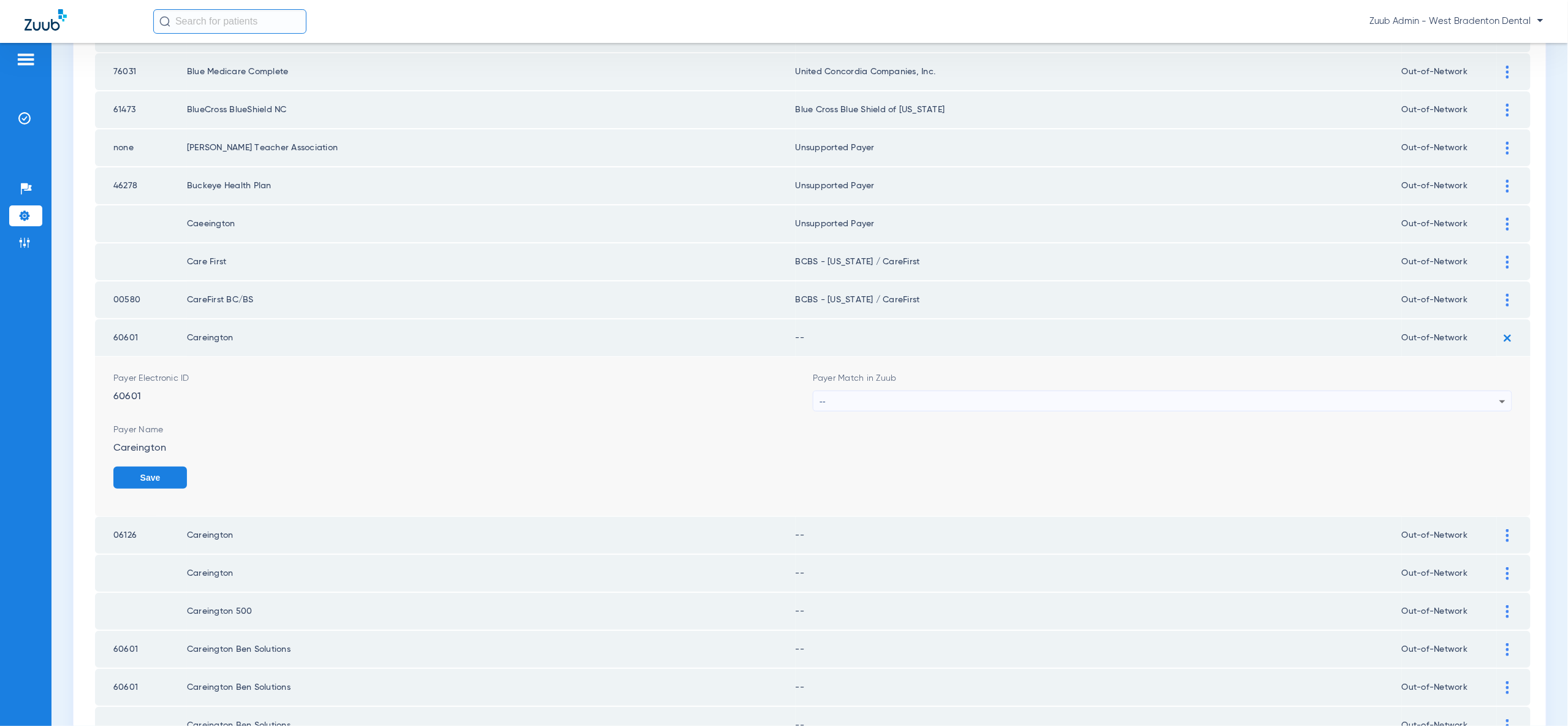
click at [1453, 393] on div "--" at bounding box center [1159, 402] width 680 height 21
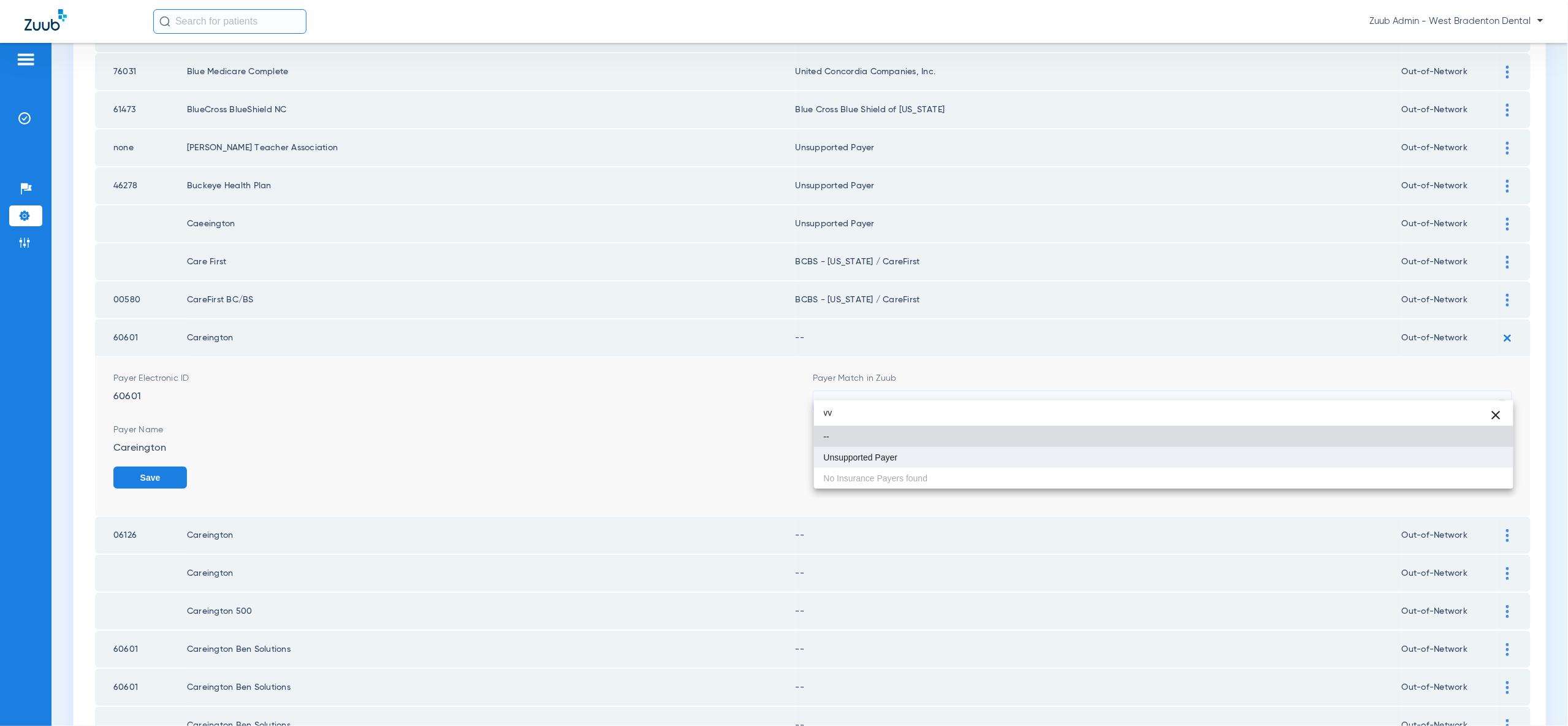
type input "vv"
click at [1436, 449] on mat-option "Unsupported Payer" at bounding box center [1163, 458] width 699 height 21
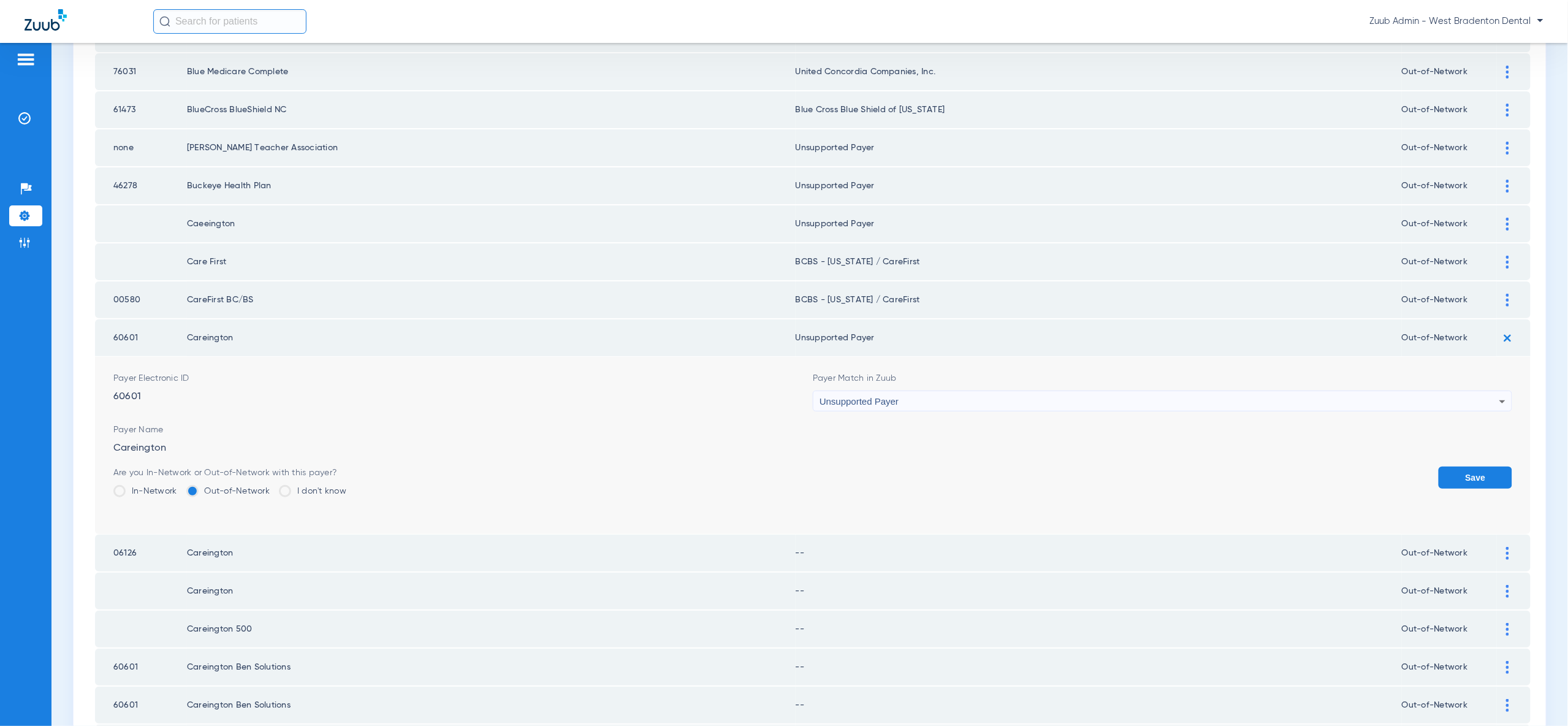
drag, startPoint x: 1471, startPoint y: 471, endPoint x: 1477, endPoint y: 448, distance: 23.8
click at [1471, 470] on button "Save" at bounding box center [1475, 478] width 73 height 22
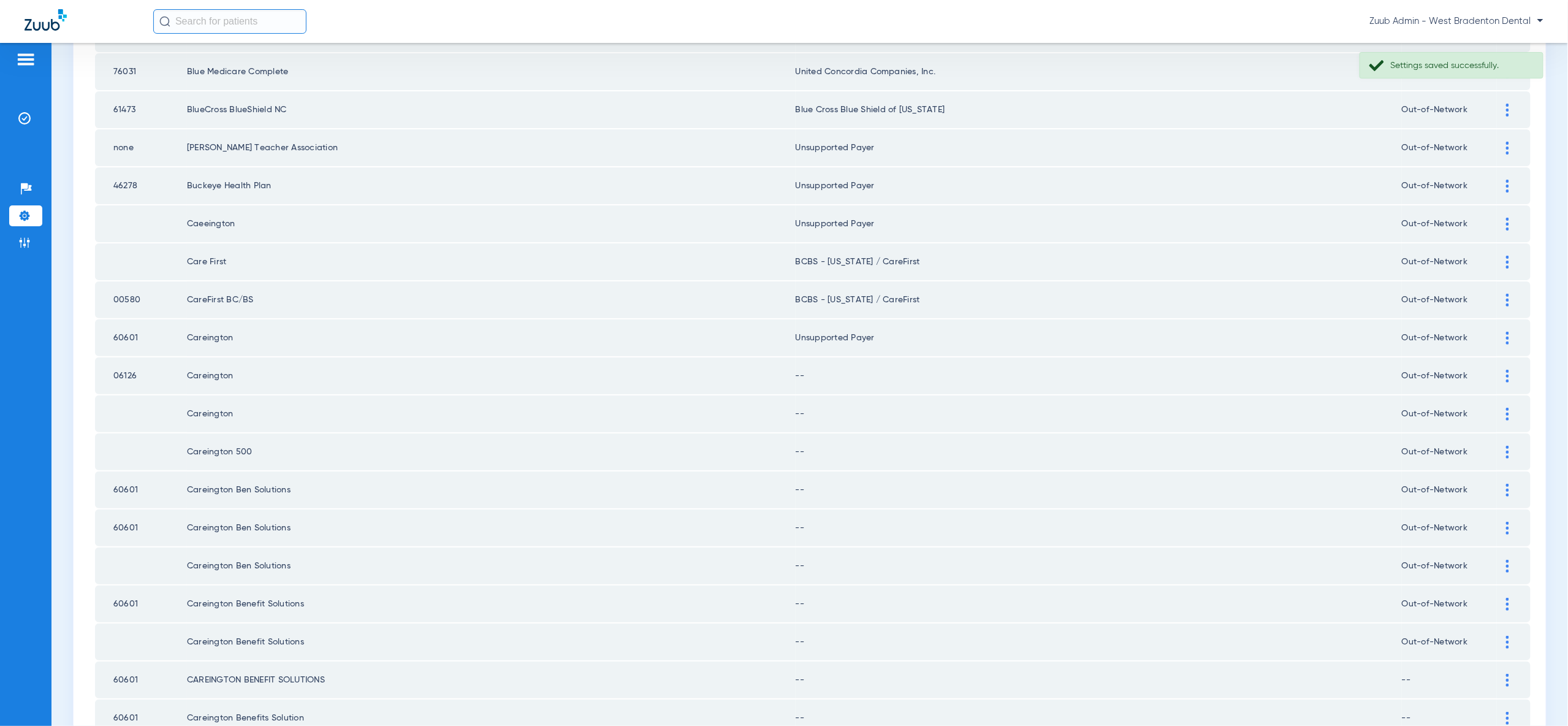
drag, startPoint x: 1504, startPoint y: 363, endPoint x: 1500, endPoint y: 382, distance: 19.4
click at [1503, 370] on div at bounding box center [1507, 377] width 22 height 13
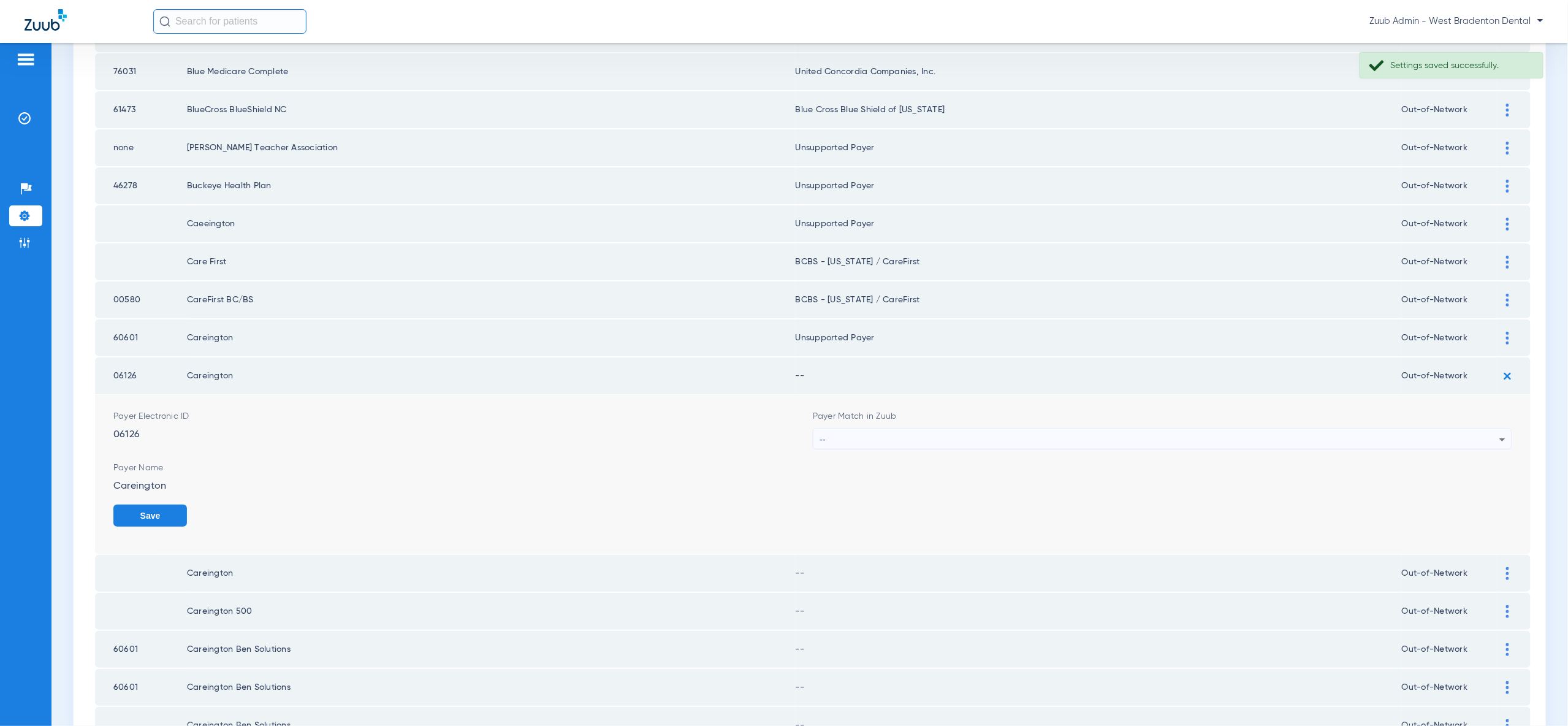
click at [1479, 429] on div "--" at bounding box center [1159, 440] width 680 height 21
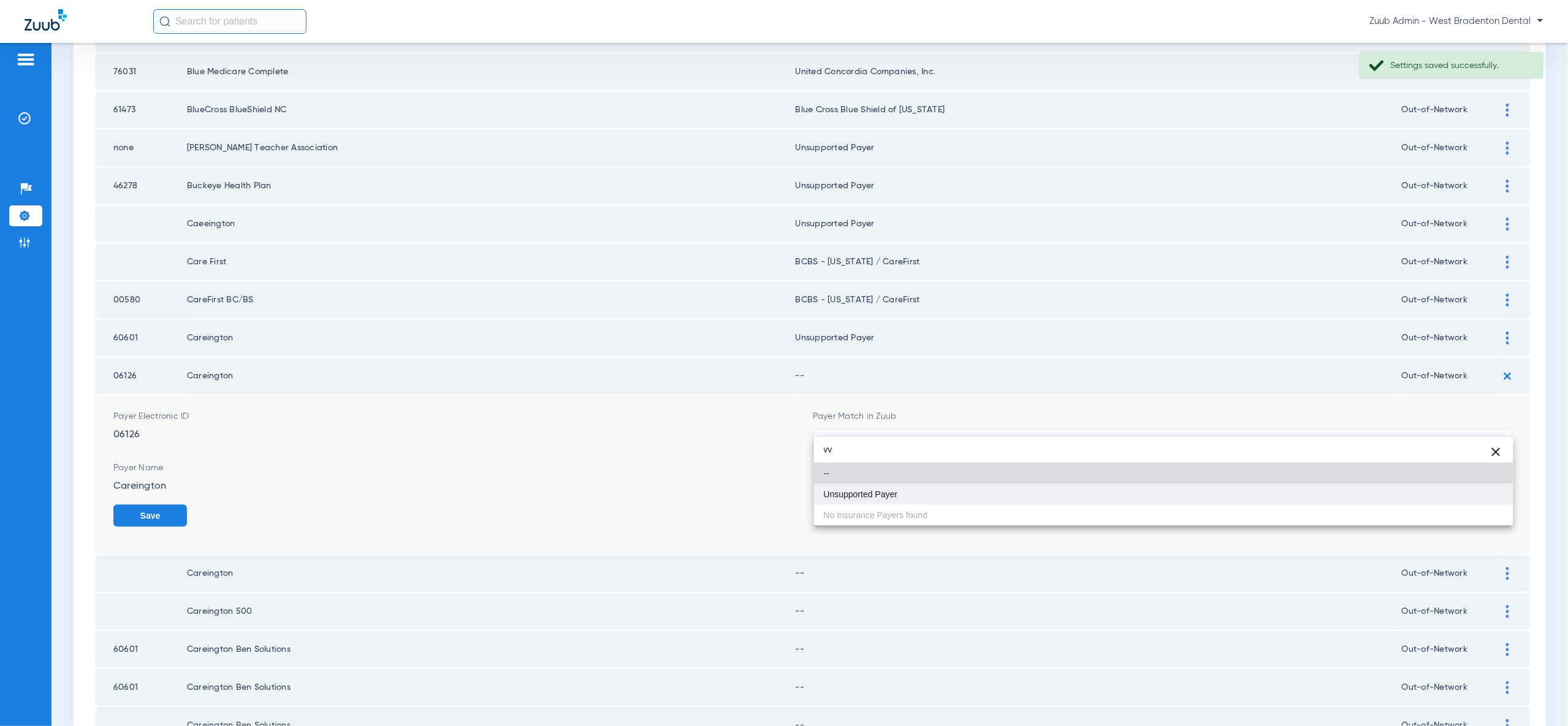
type input "vv"
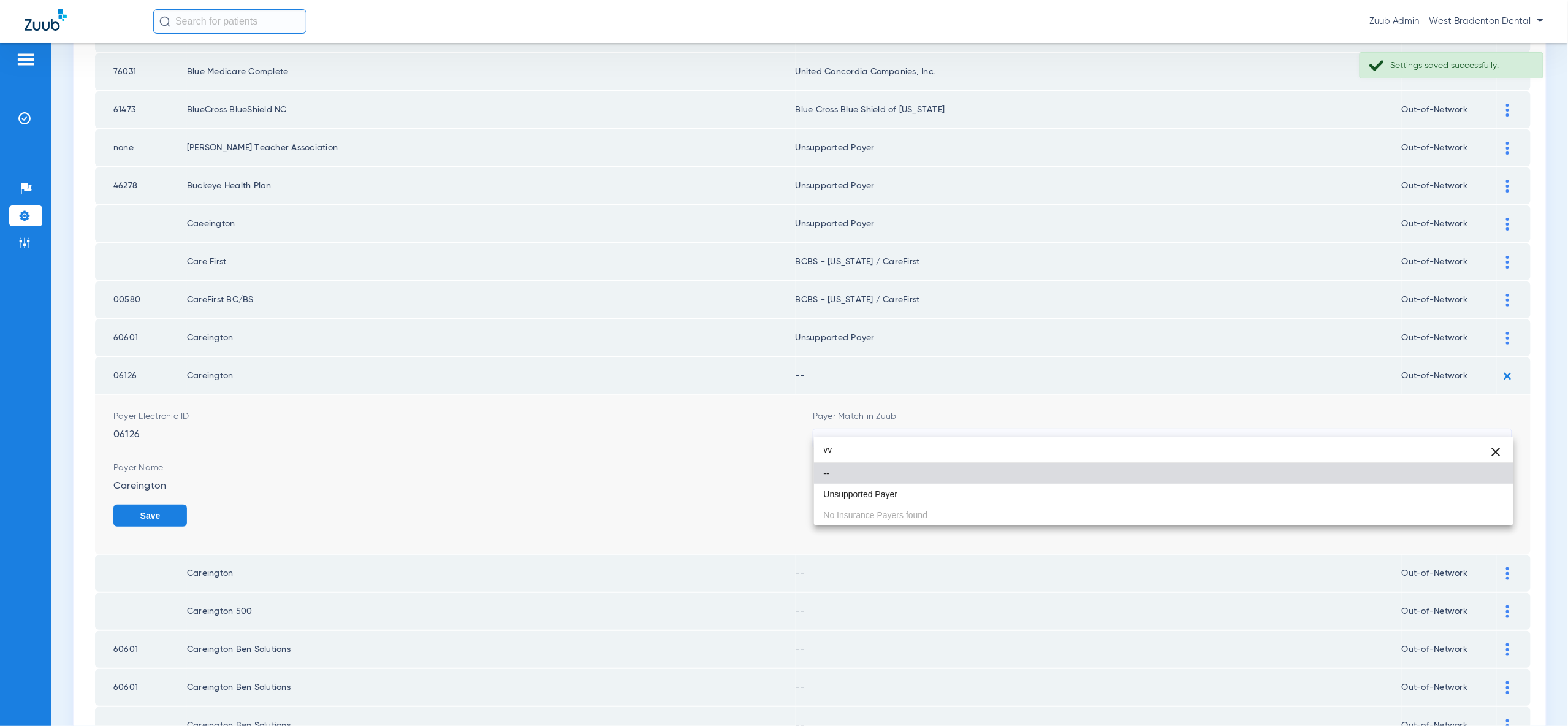
drag, startPoint x: 1455, startPoint y: 486, endPoint x: 1487, endPoint y: 505, distance: 37.2
click at [1455, 486] on mat-option "Unsupported Payer" at bounding box center [1163, 495] width 699 height 21
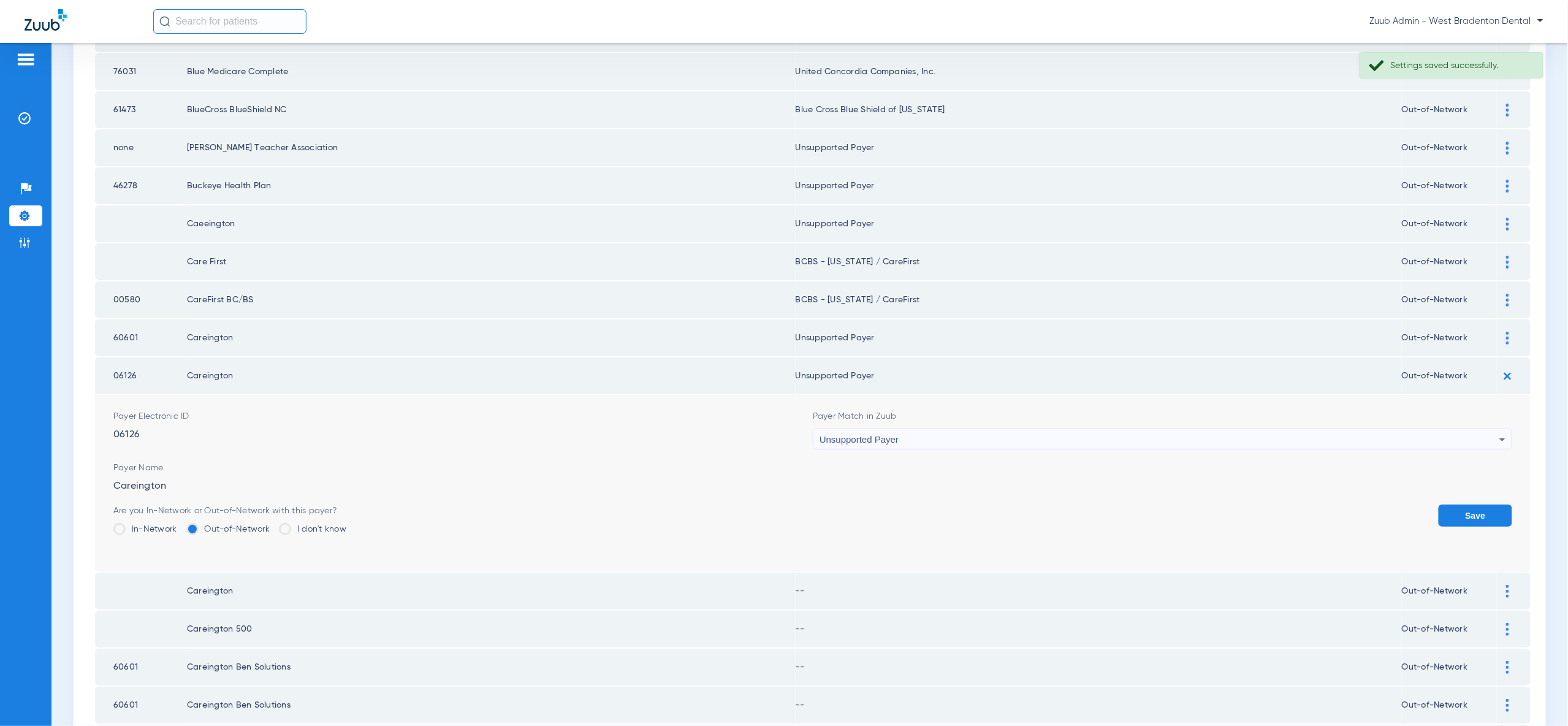
click at [1485, 504] on button "Save" at bounding box center [1475, 515] width 73 height 22
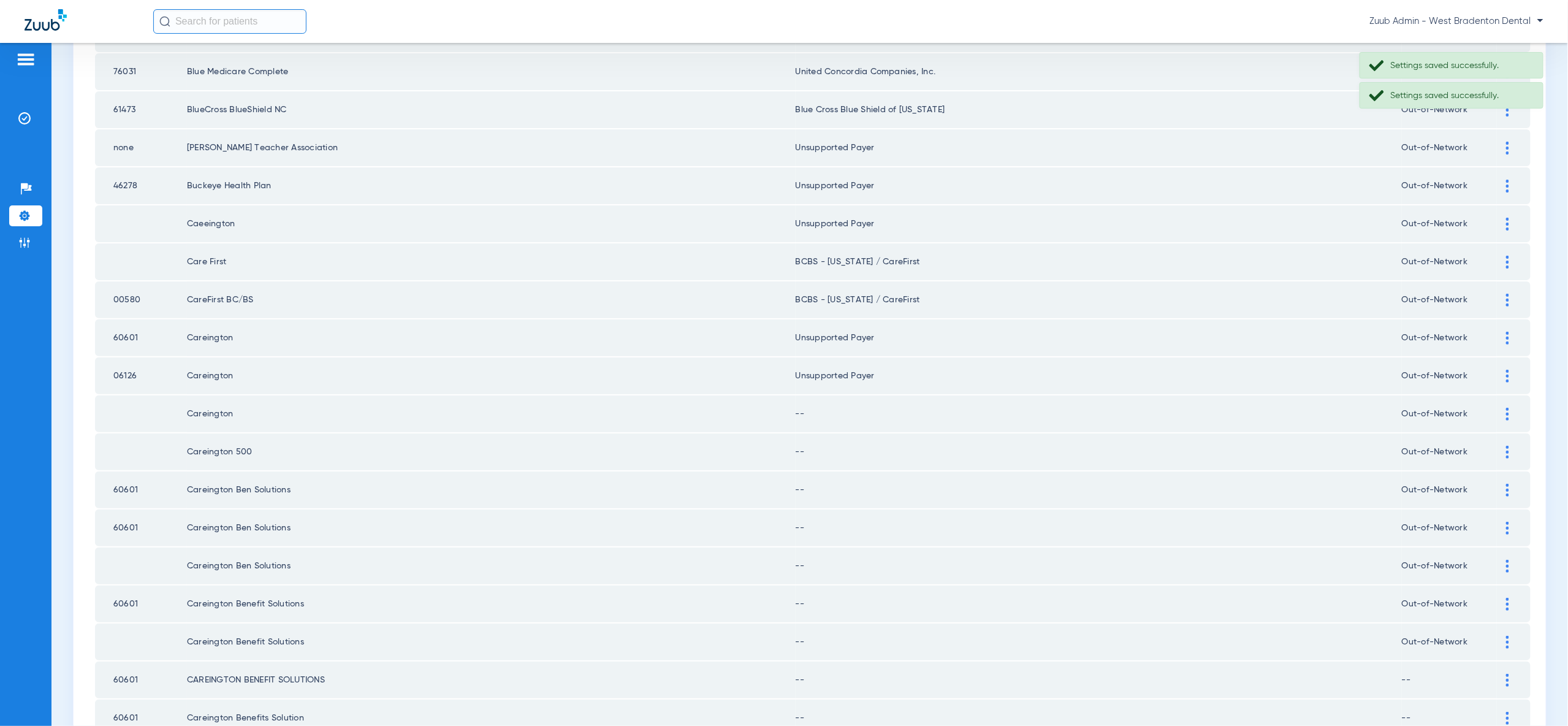
drag, startPoint x: 1508, startPoint y: 402, endPoint x: 1497, endPoint y: 419, distance: 20.2
click at [1508, 408] on img at bounding box center [1507, 415] width 3 height 13
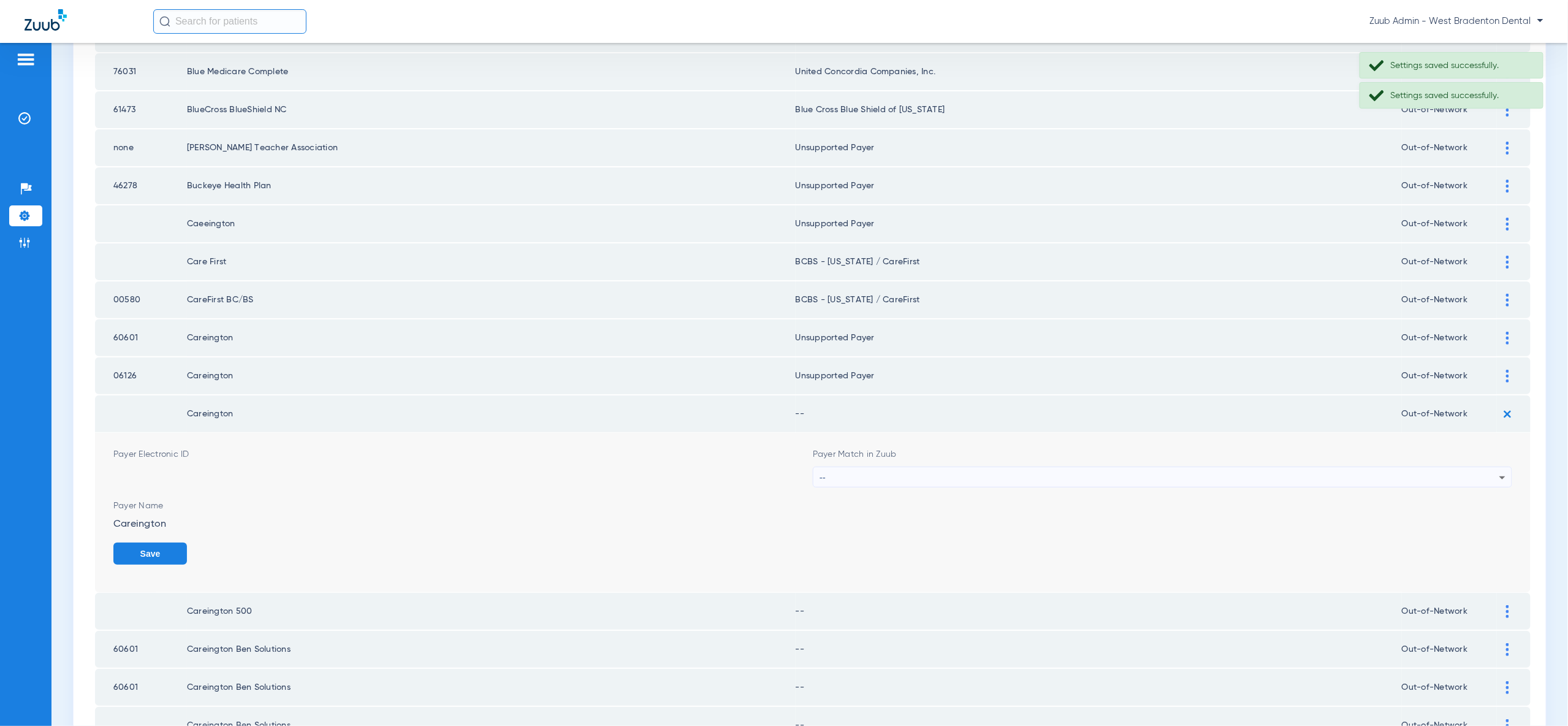
click at [1462, 468] on div "--" at bounding box center [1159, 478] width 680 height 21
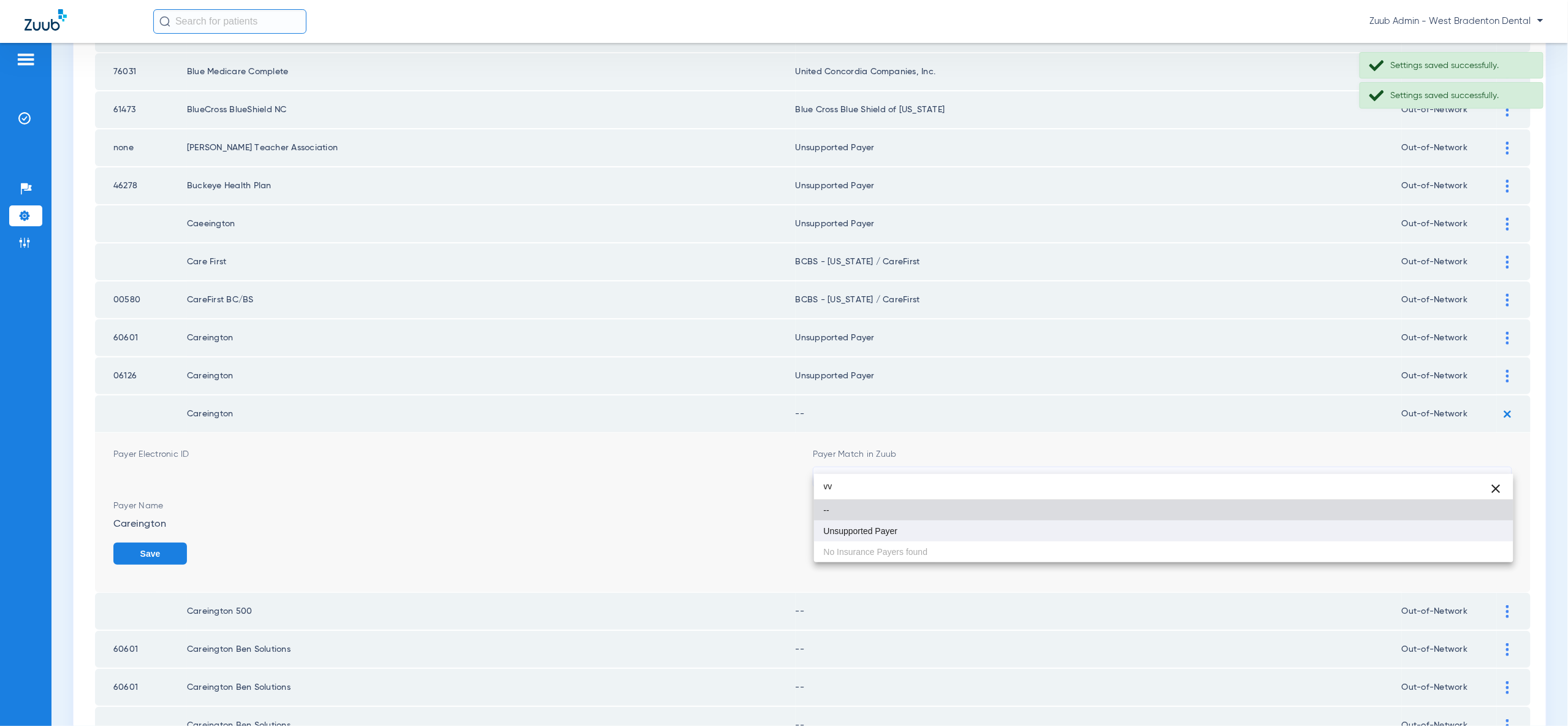
type input "vv"
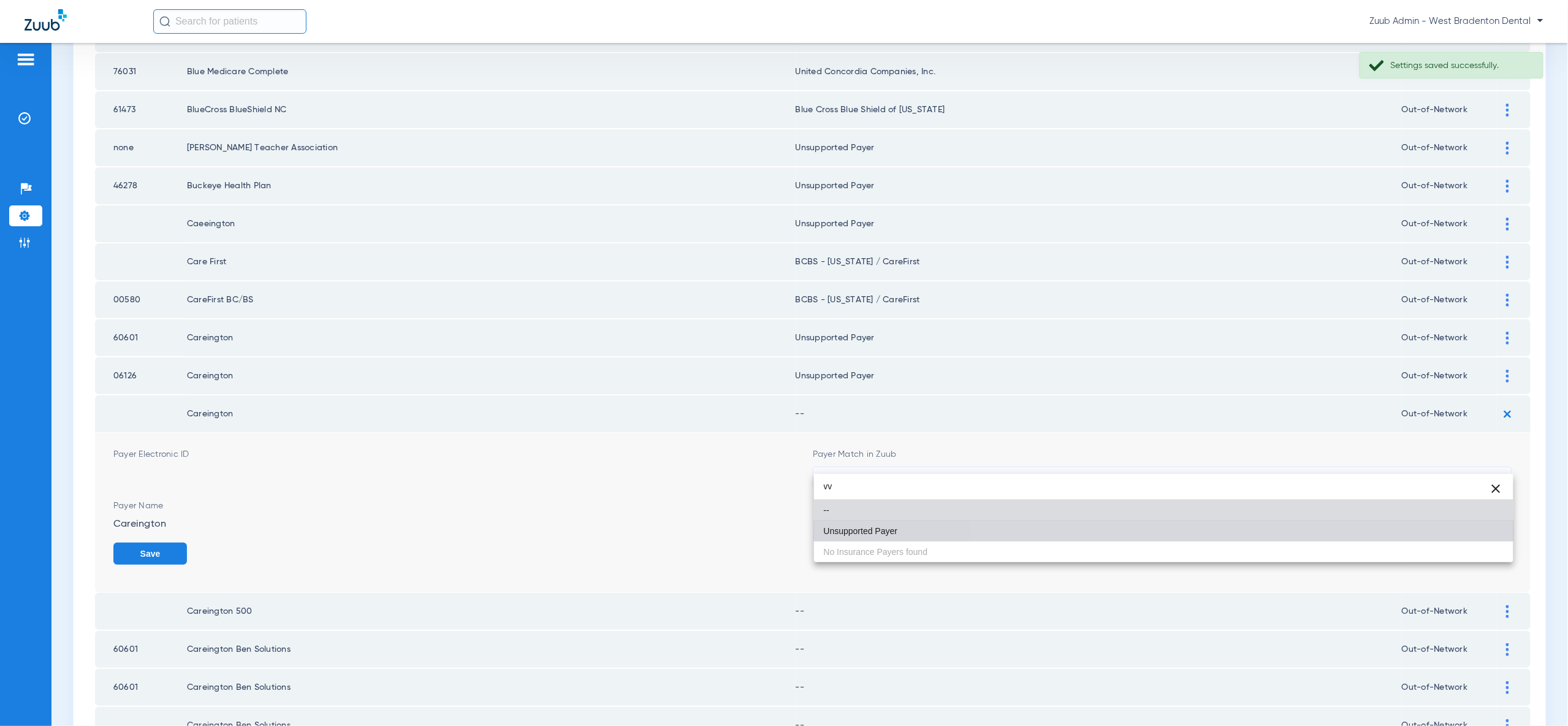
click at [1434, 534] on mat-option "Unsupported Payer" at bounding box center [1163, 531] width 699 height 21
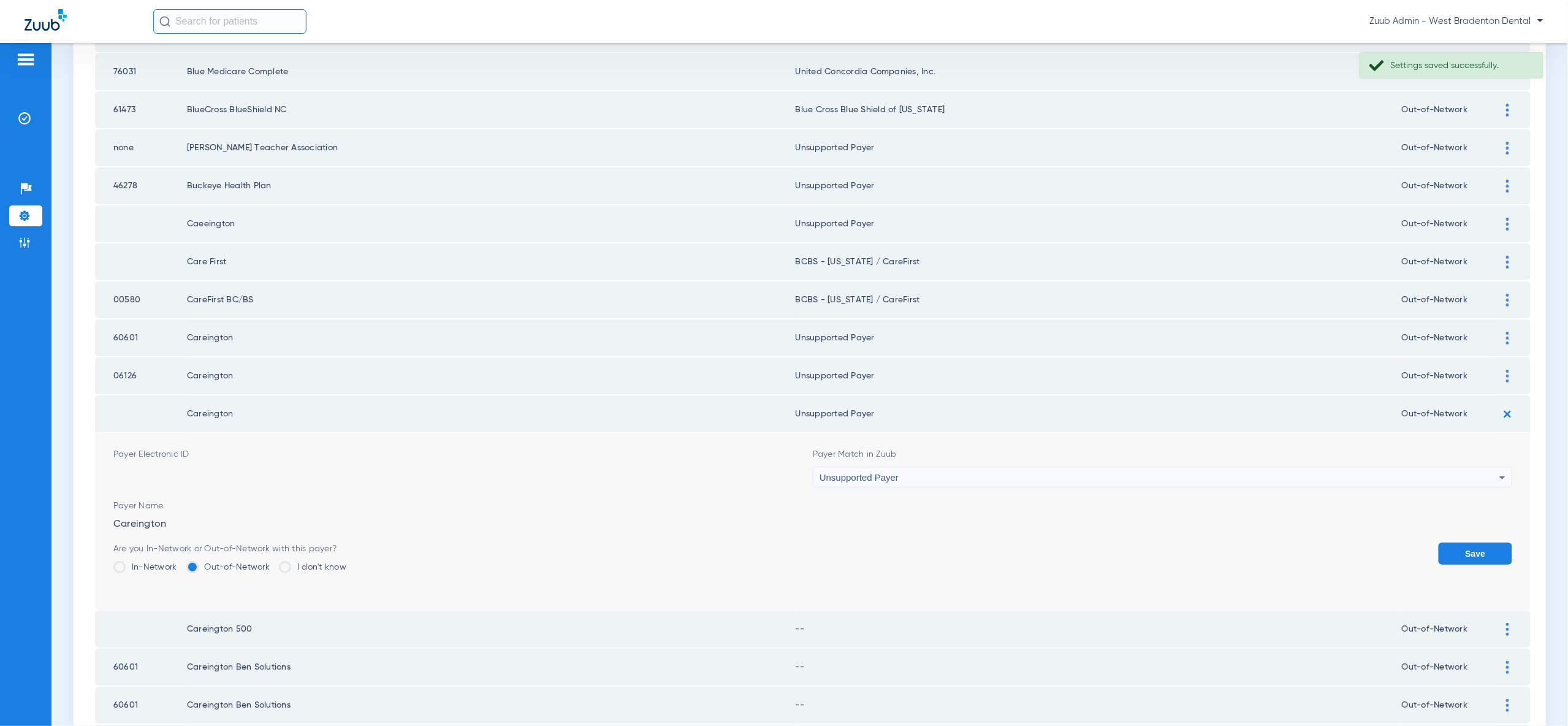
drag, startPoint x: 1453, startPoint y: 539, endPoint x: 1476, endPoint y: 497, distance: 47.9
click at [1454, 542] on button "Save" at bounding box center [1475, 553] width 73 height 22
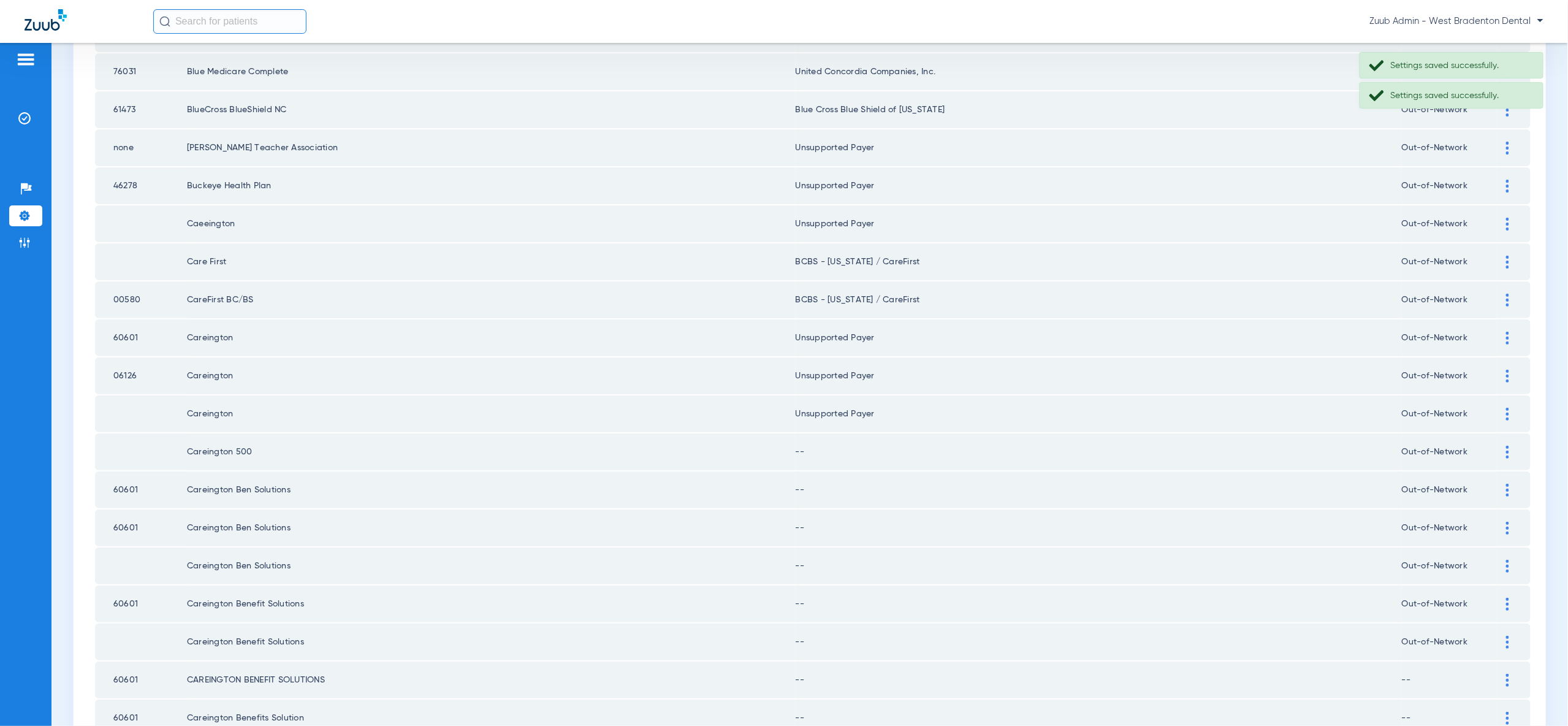
click at [1506, 446] on img at bounding box center [1507, 453] width 3 height 13
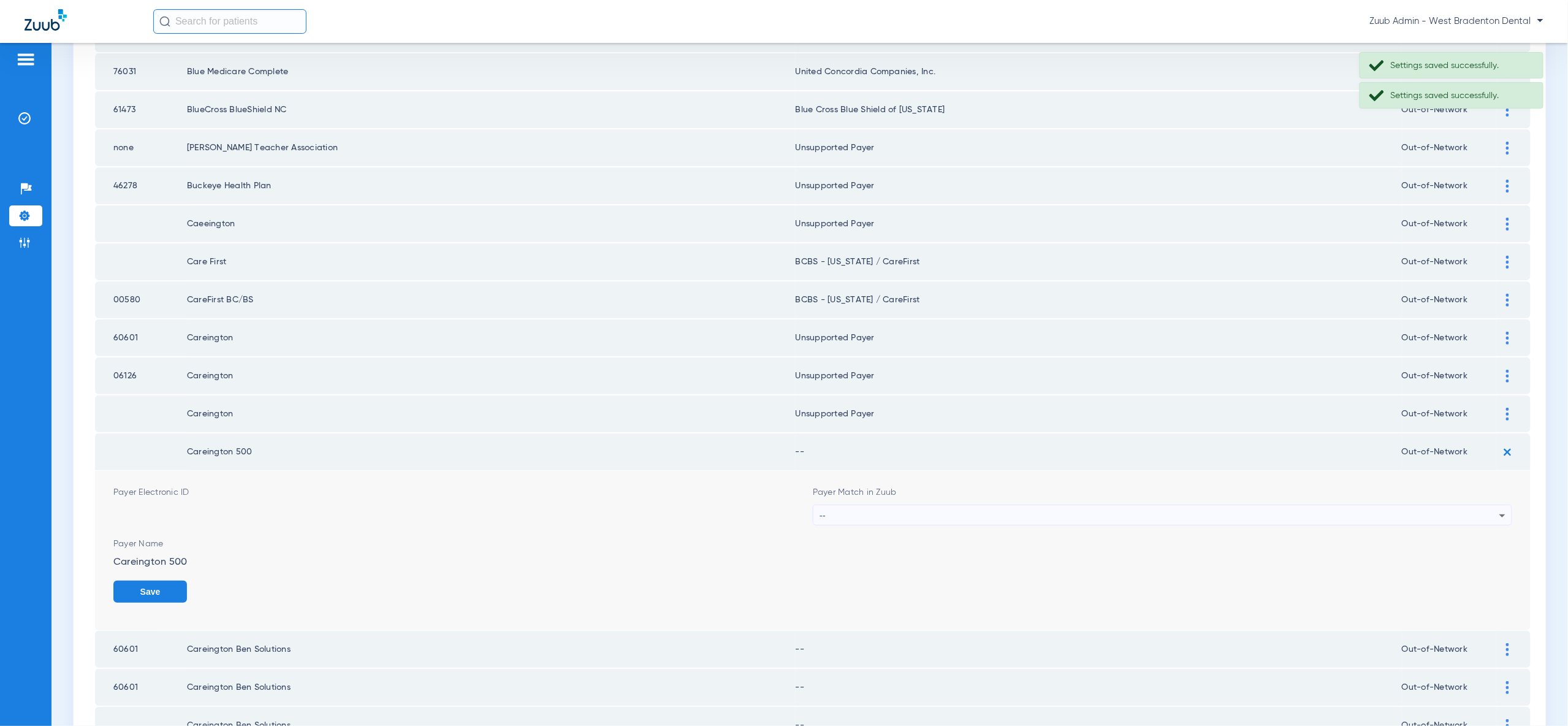
click at [1442, 505] on div "--" at bounding box center [1159, 516] width 680 height 21
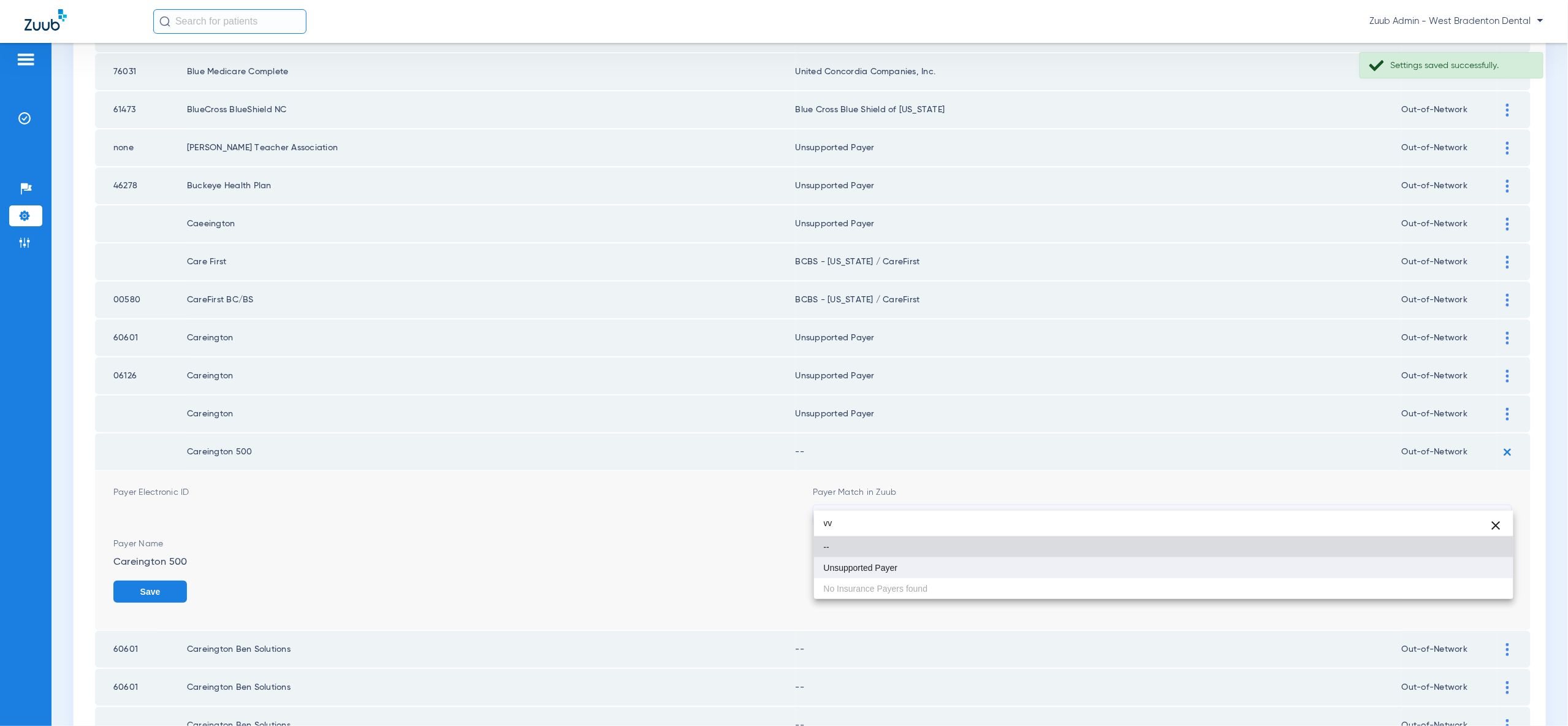
type input "vv"
click at [1454, 568] on mat-option "Unsupported Payer" at bounding box center [1163, 568] width 699 height 21
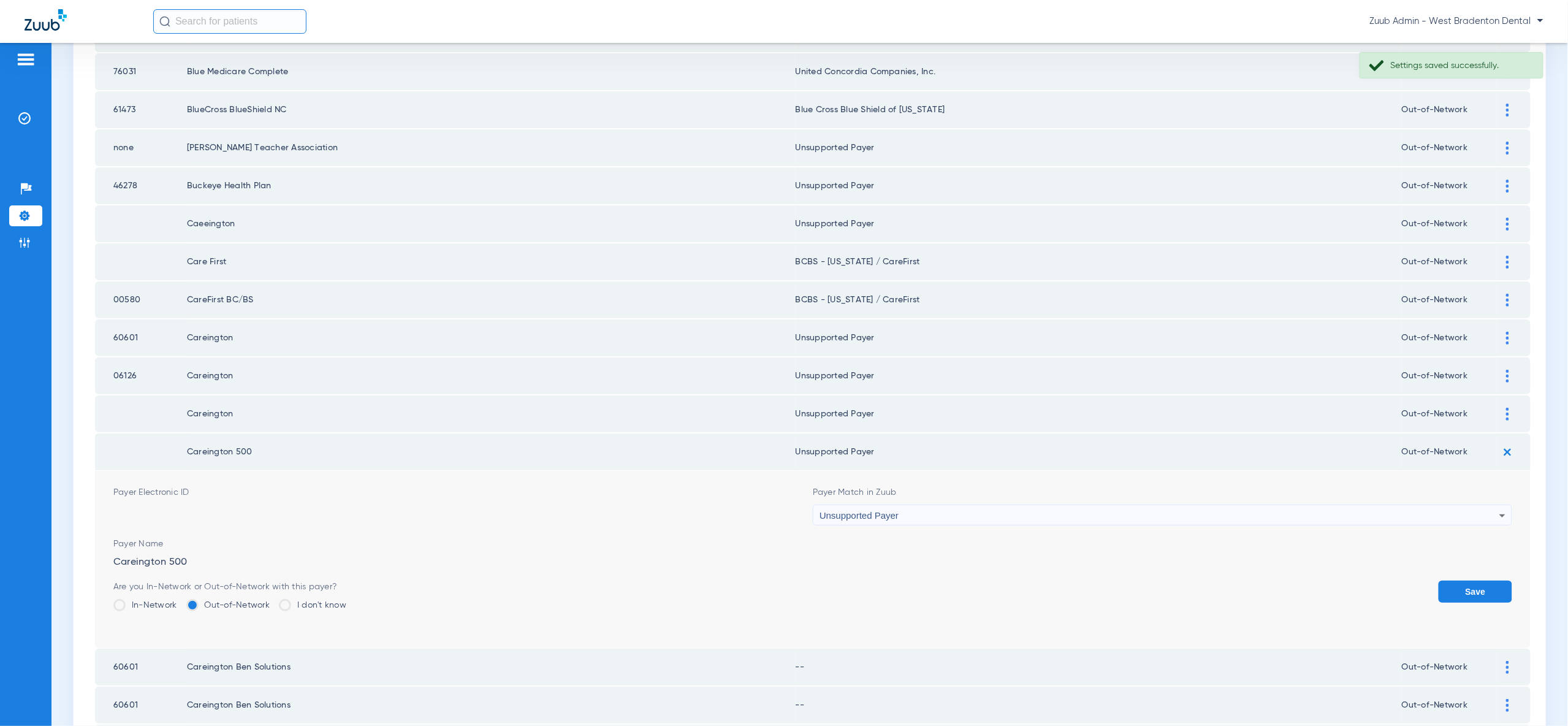
click at [1467, 582] on button "Save" at bounding box center [1475, 591] width 73 height 22
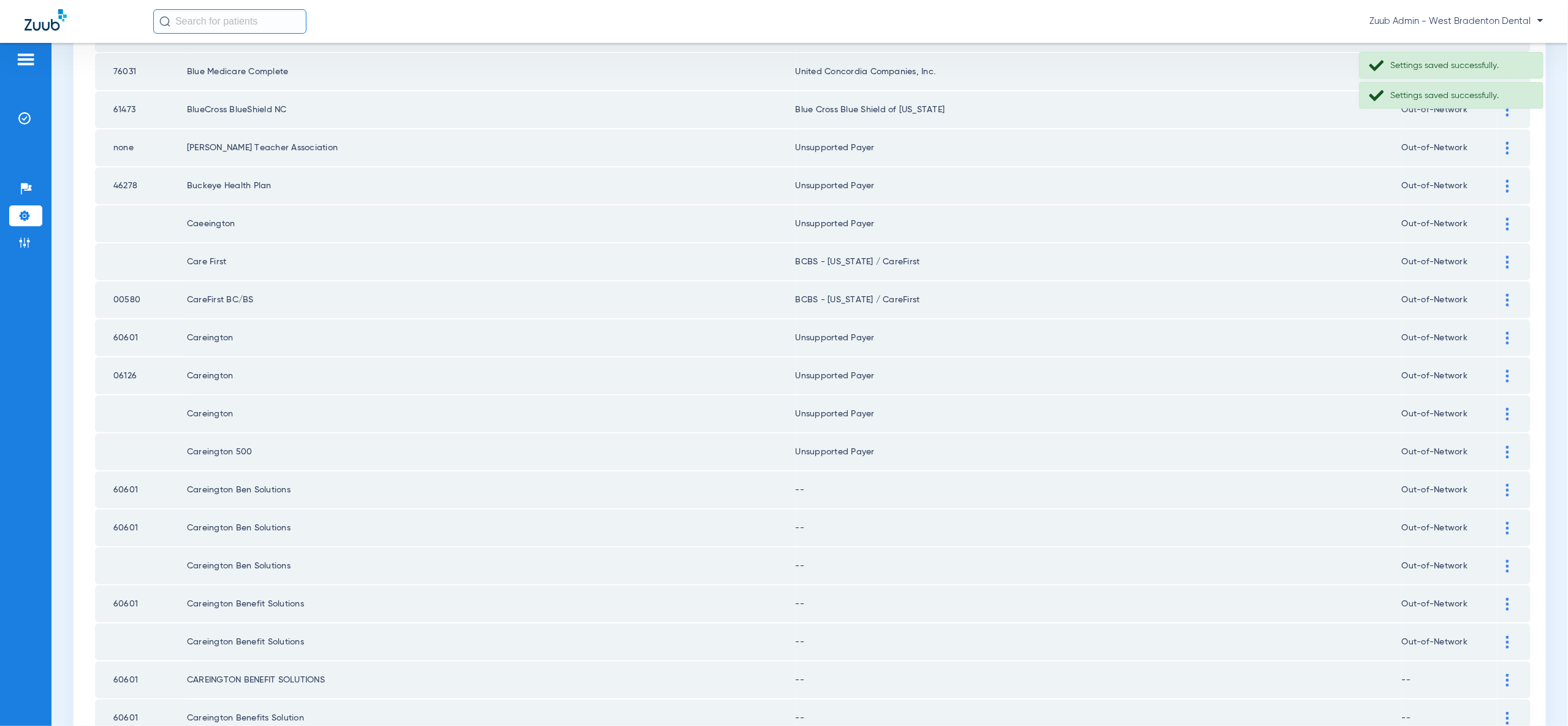
click at [1509, 484] on div at bounding box center [1507, 491] width 22 height 13
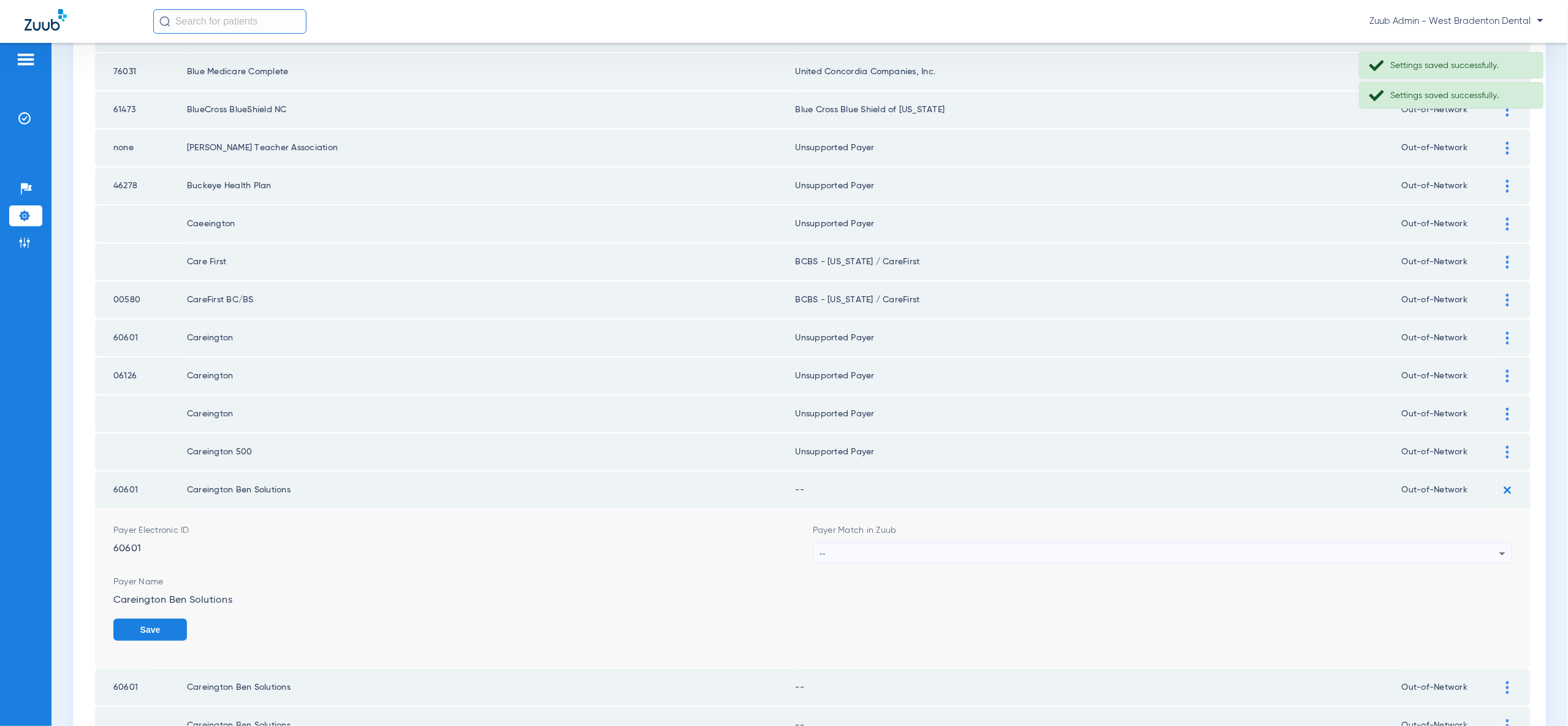
click at [1477, 543] on div "--" at bounding box center [1159, 554] width 680 height 21
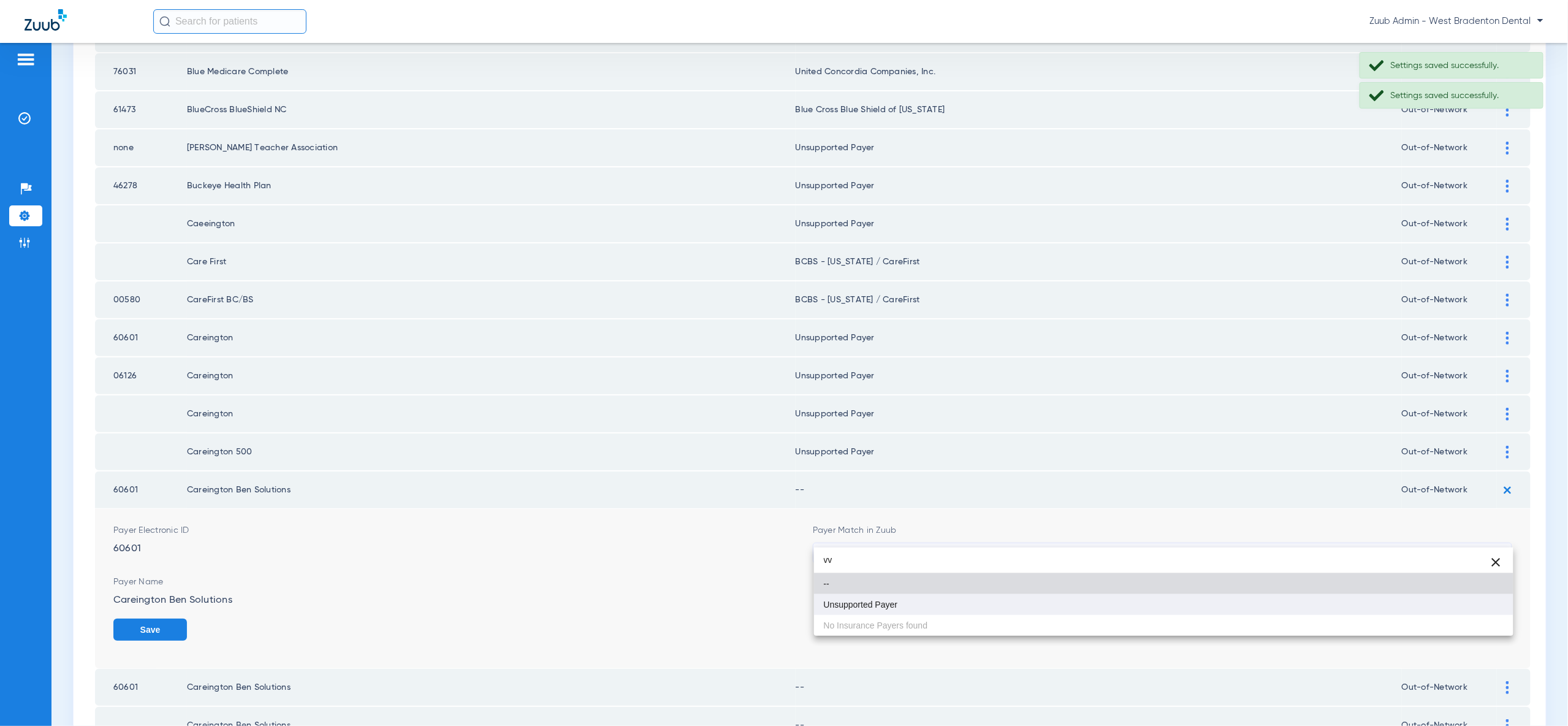
type input "vv"
click at [1480, 608] on mat-option "Unsupported Payer" at bounding box center [1163, 605] width 699 height 21
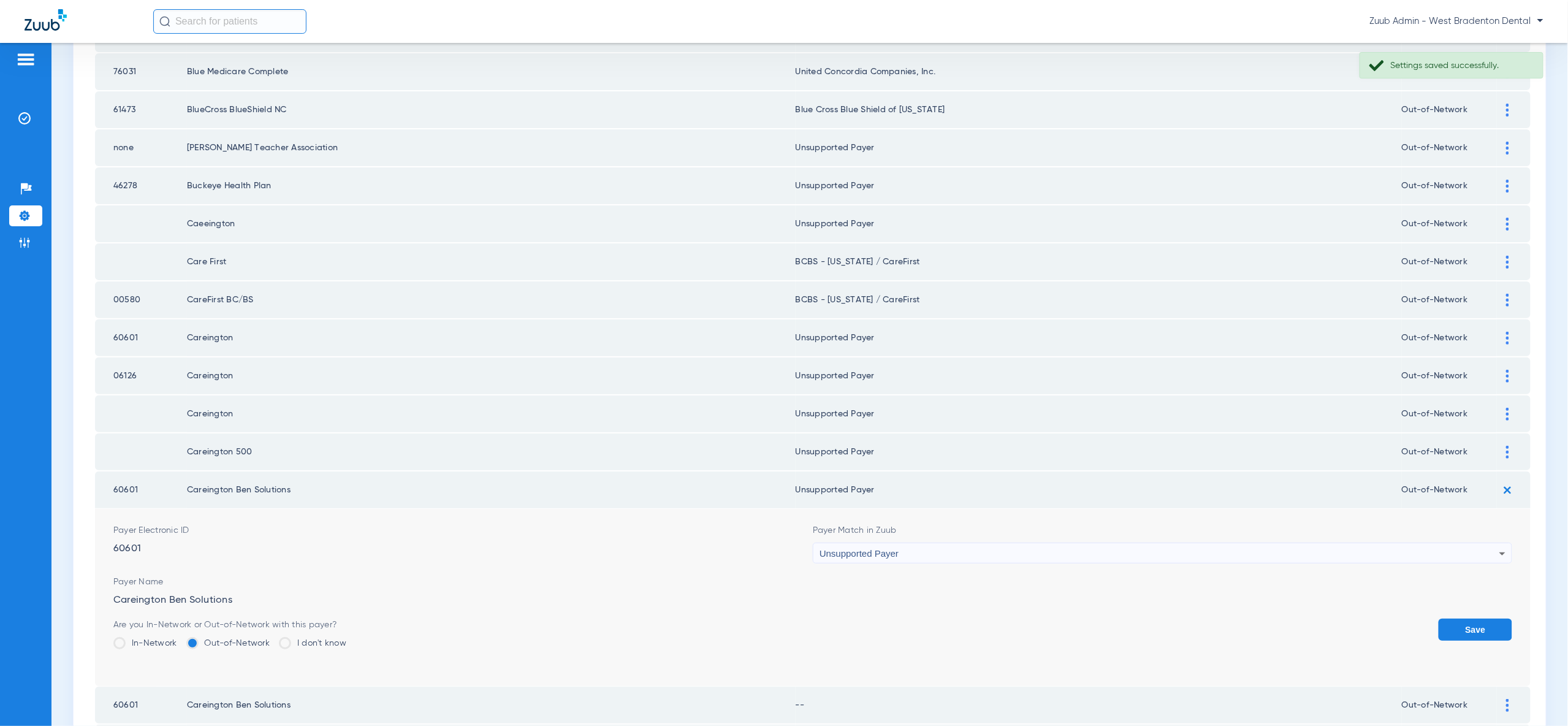
click at [1480, 618] on button "Save" at bounding box center [1475, 629] width 73 height 22
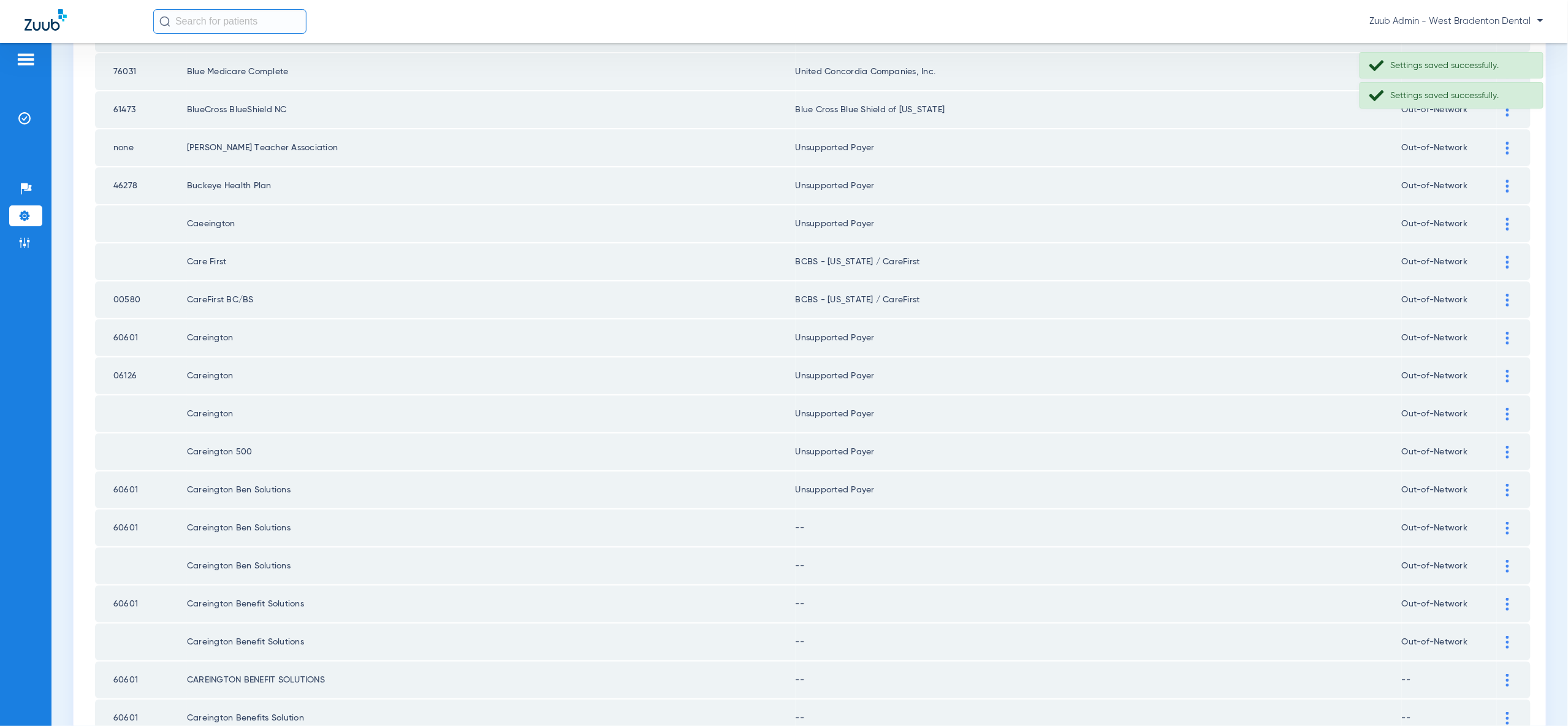
click at [1506, 522] on img at bounding box center [1507, 529] width 3 height 13
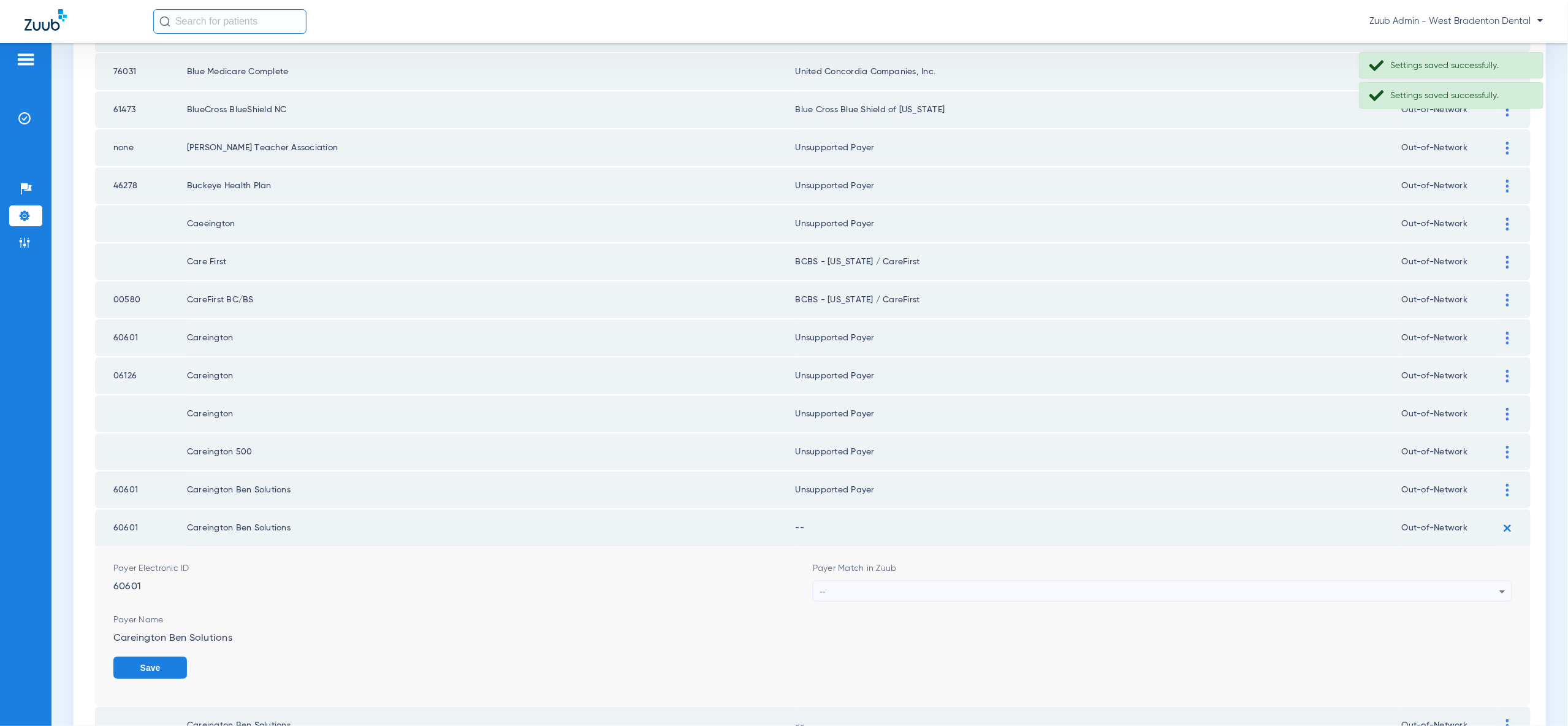
click at [1483, 581] on div "--" at bounding box center [1159, 592] width 680 height 21
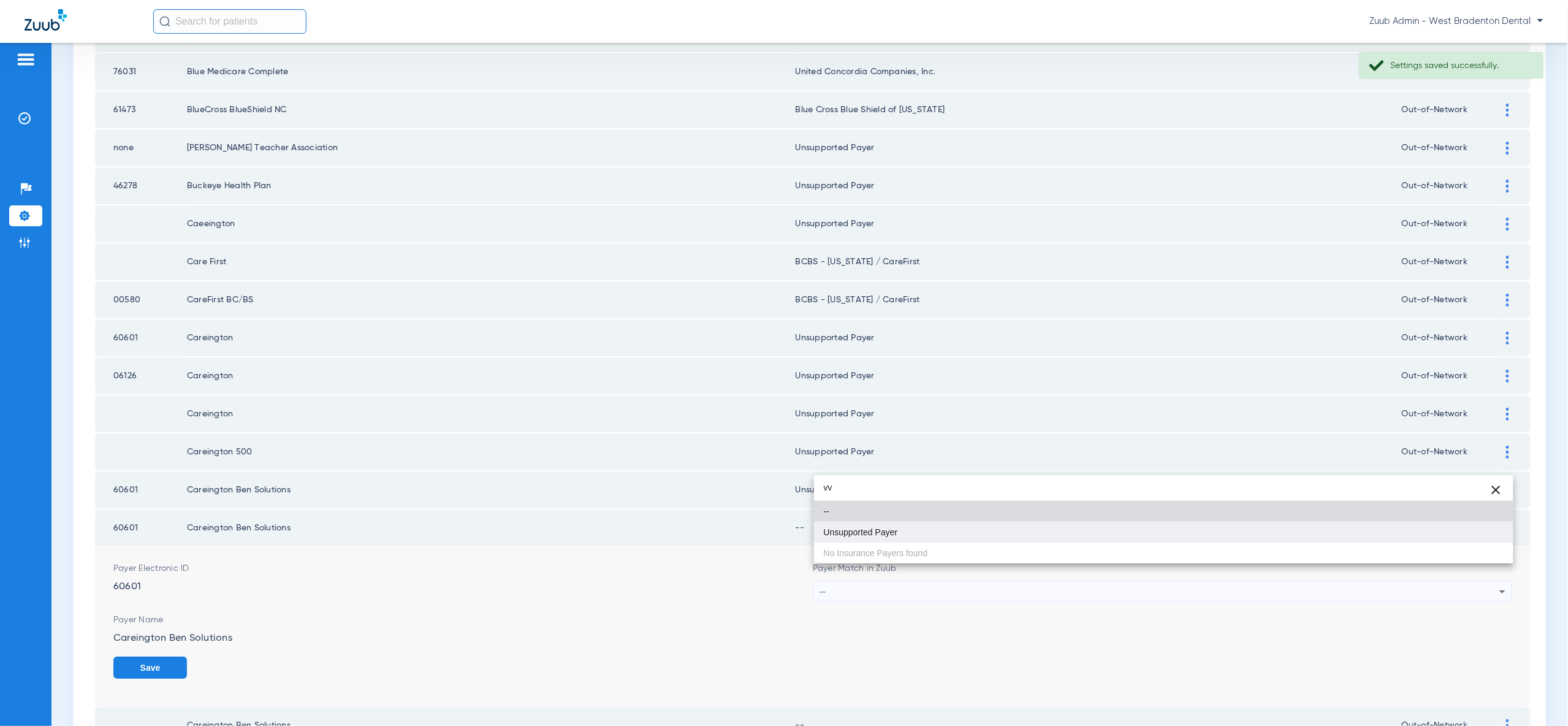
type input "vv"
drag, startPoint x: 1463, startPoint y: 534, endPoint x: 1494, endPoint y: 655, distance: 124.9
click at [1463, 535] on mat-option "Unsupported Payer" at bounding box center [1163, 533] width 699 height 21
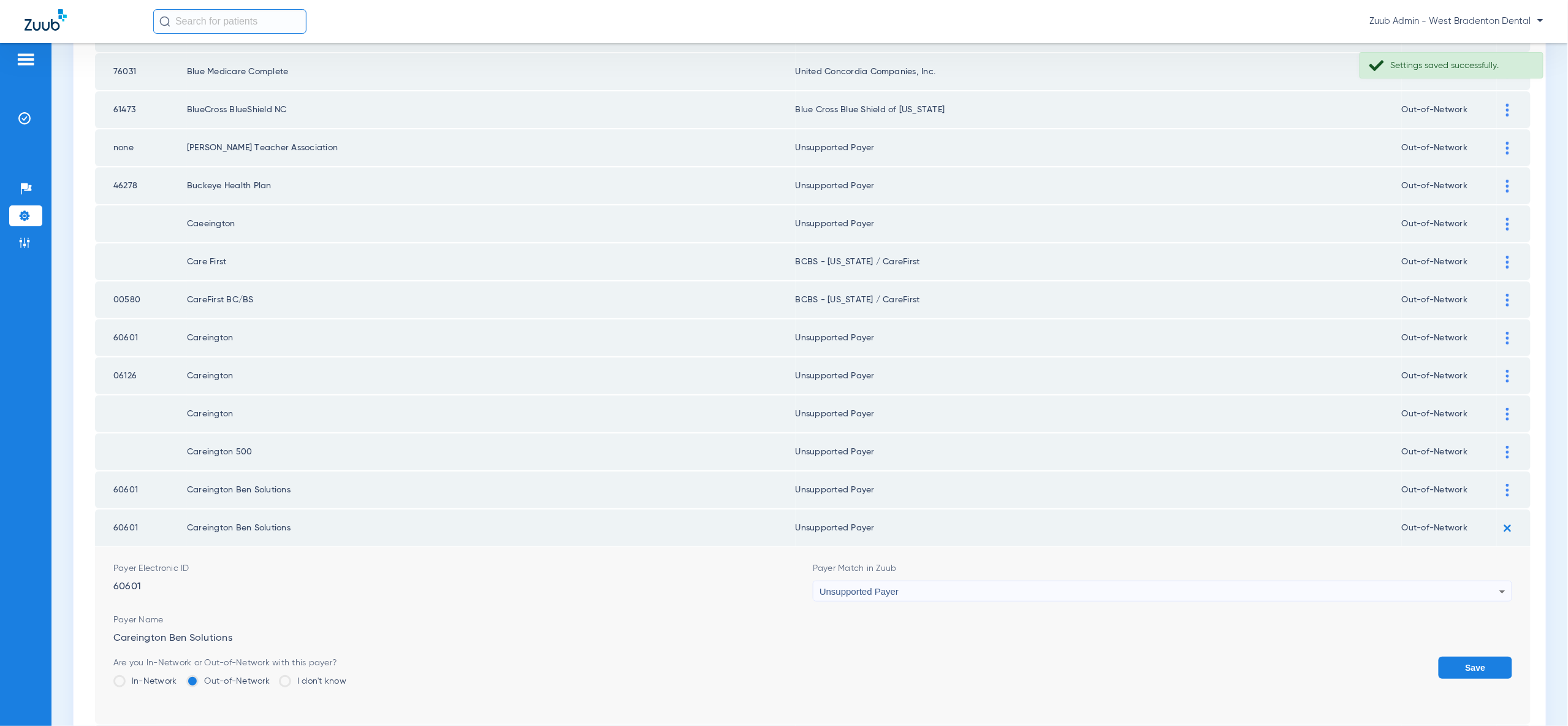
click at [1482, 657] on button "Save" at bounding box center [1475, 667] width 73 height 22
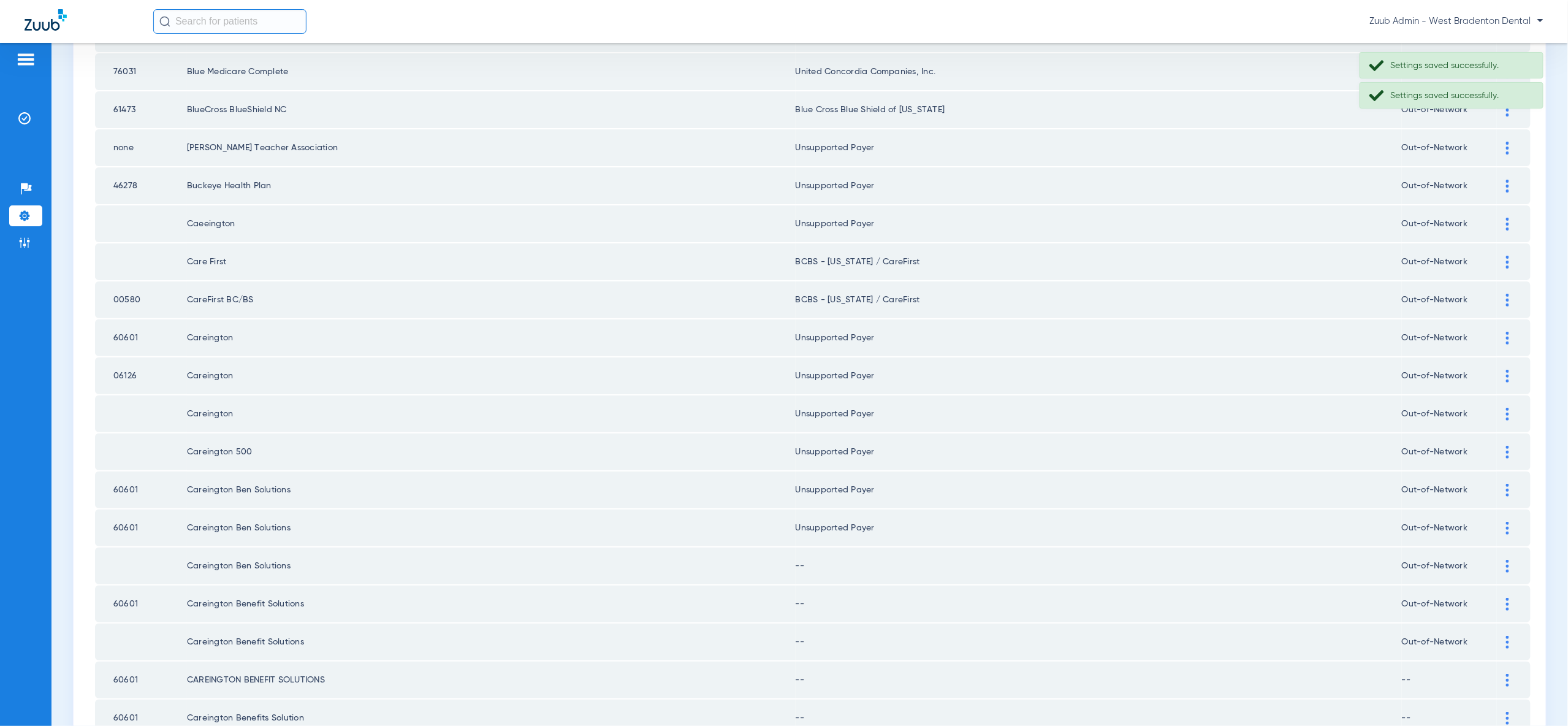
click at [1508, 559] on img at bounding box center [1507, 566] width 3 height 13
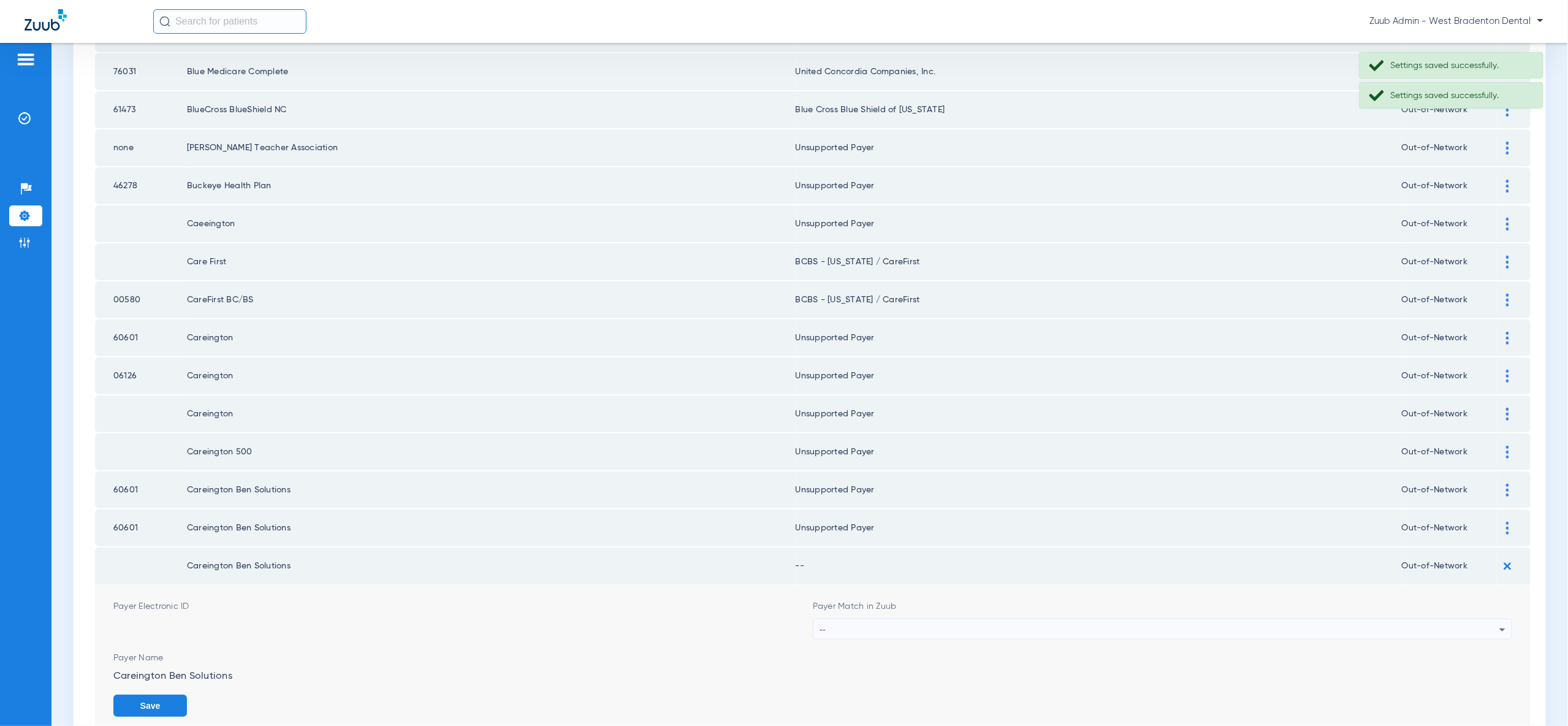
click at [1490, 619] on div "--" at bounding box center [1159, 630] width 680 height 21
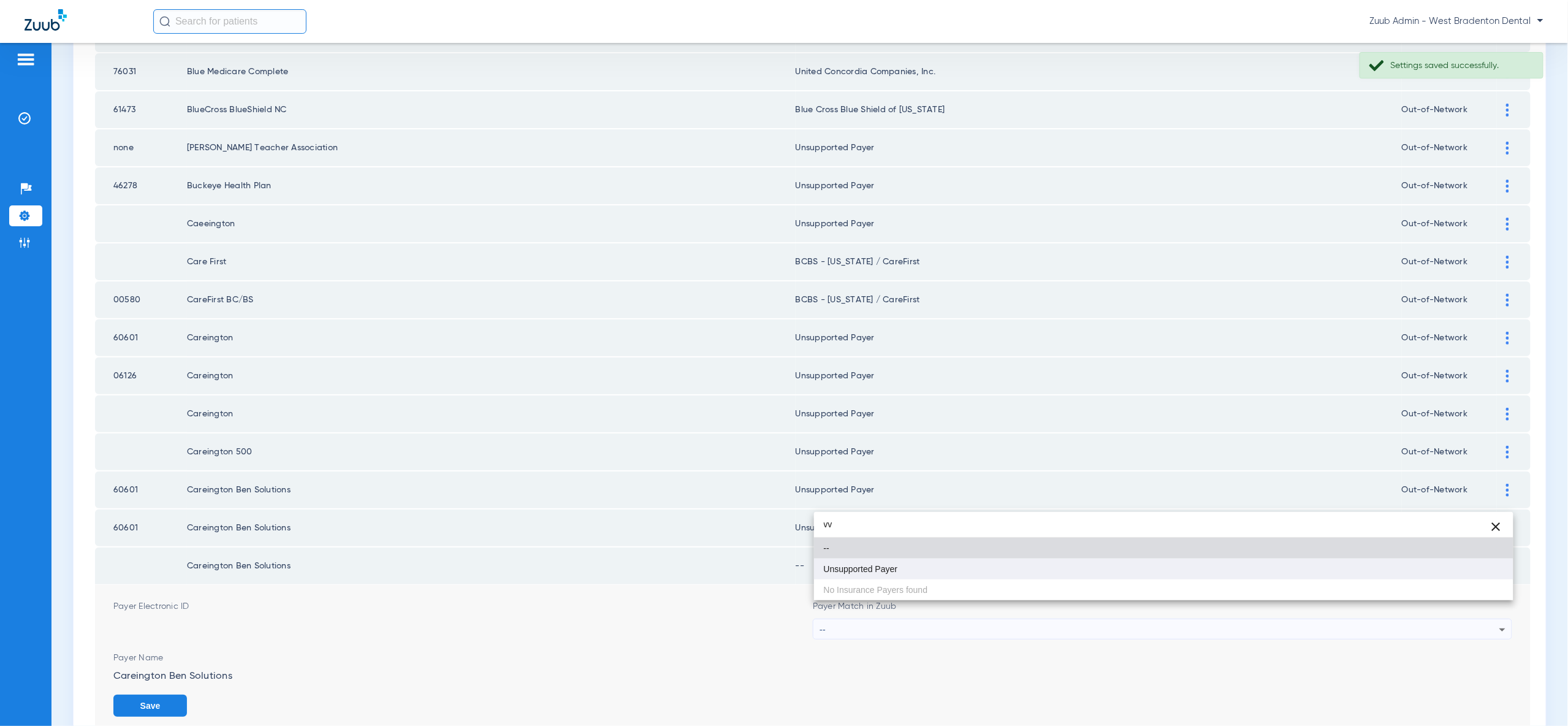
type input "vv"
click at [1455, 566] on mat-option "Unsupported Payer" at bounding box center [1163, 569] width 699 height 21
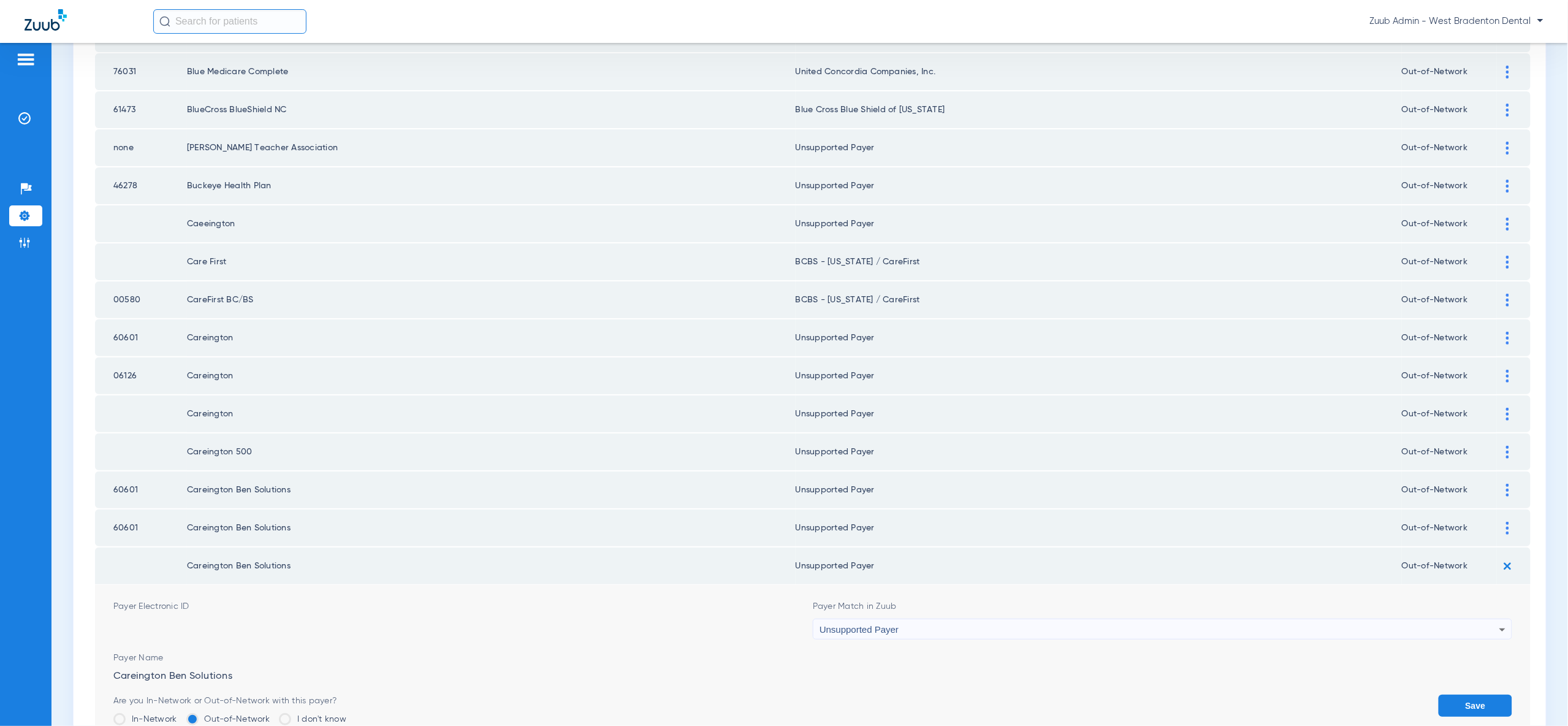
click at [1468, 695] on button "Save" at bounding box center [1475, 705] width 73 height 22
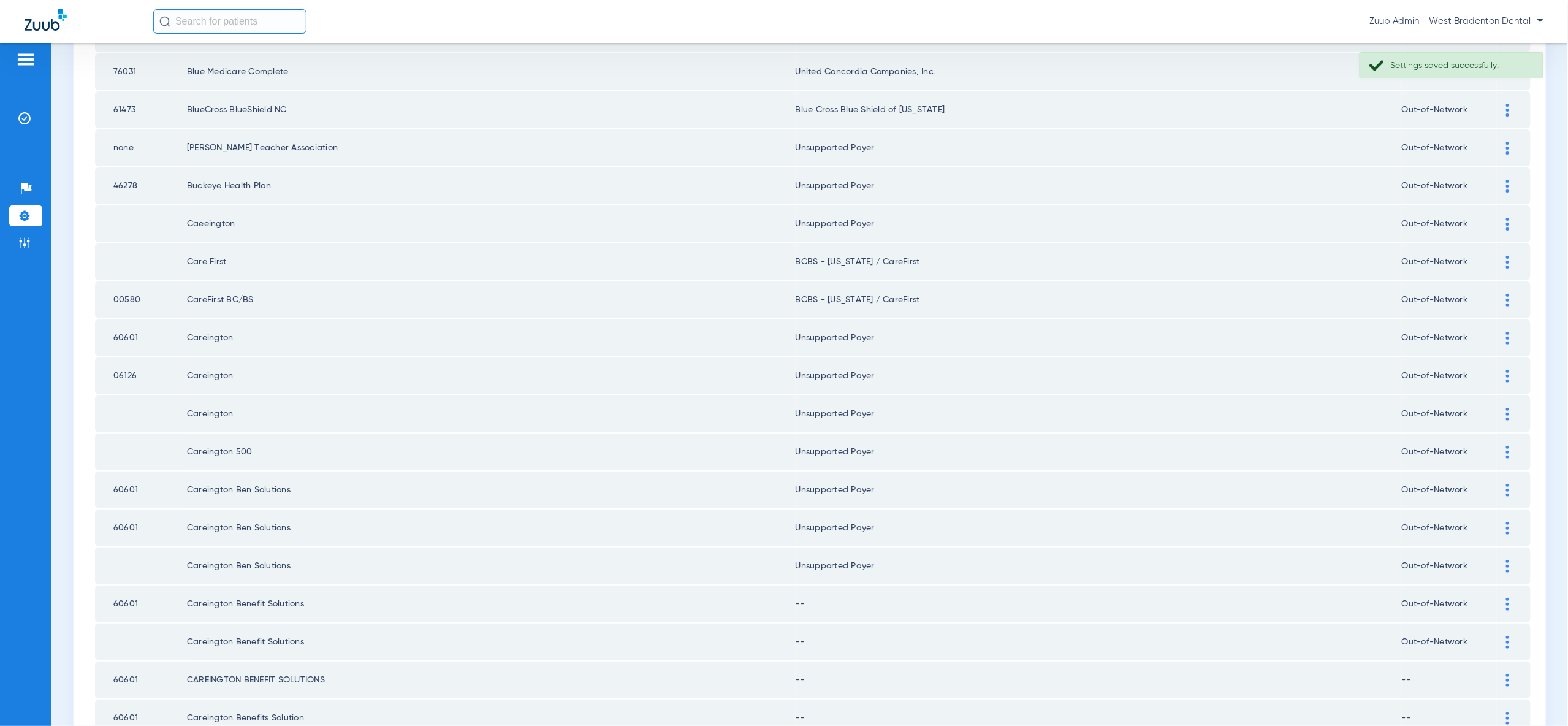
click at [1507, 598] on img at bounding box center [1507, 604] width 3 height 13
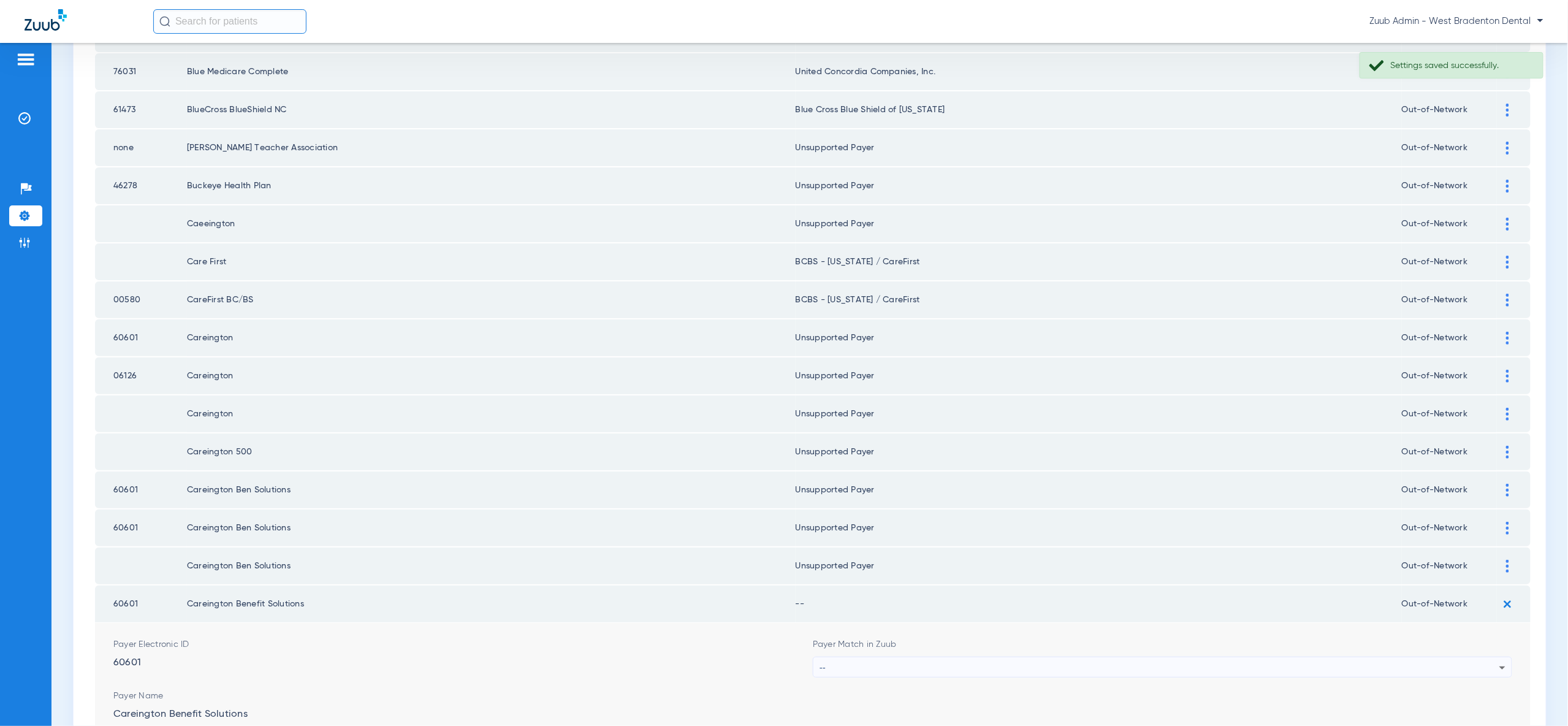
click at [1441, 657] on div "--" at bounding box center [1159, 668] width 680 height 21
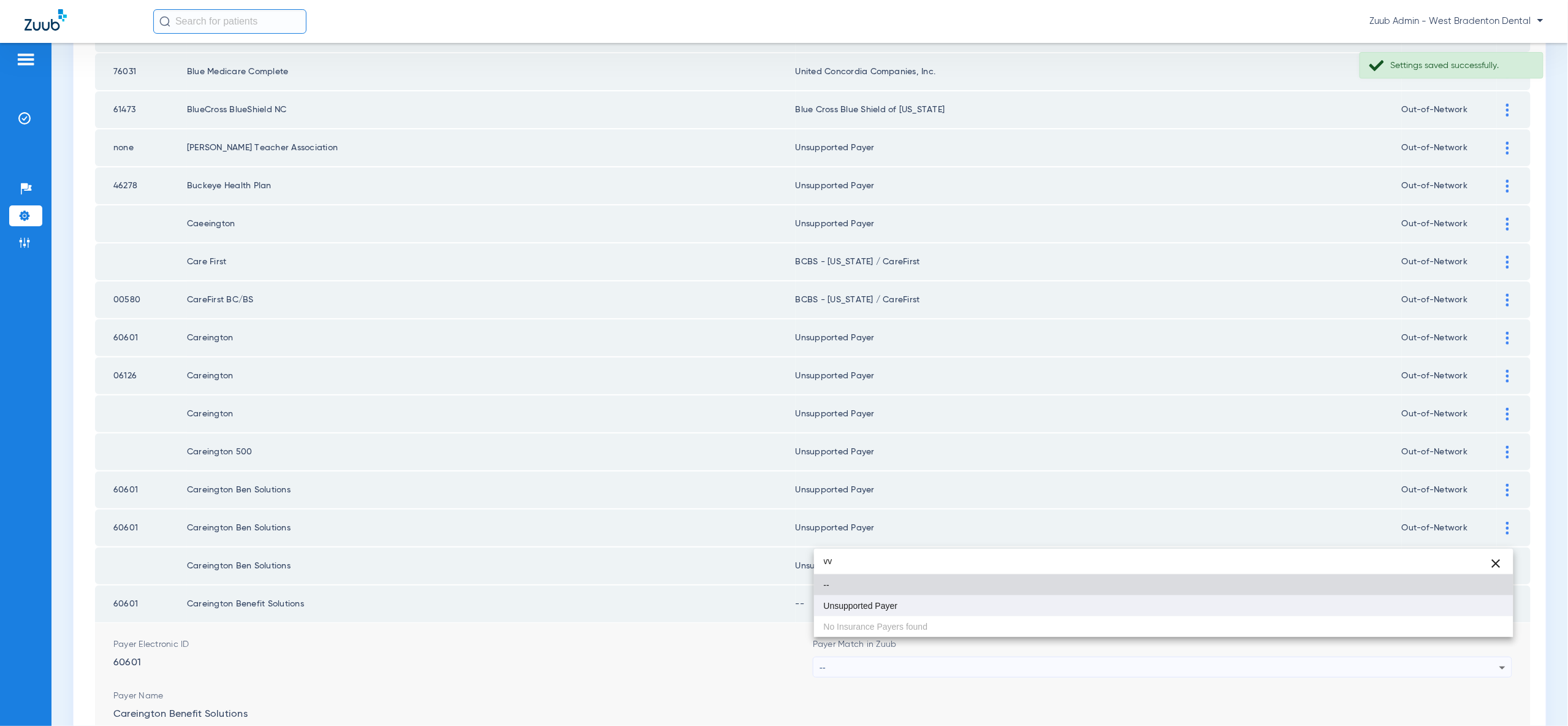
type input "vv"
drag, startPoint x: 1430, startPoint y: 609, endPoint x: 1468, endPoint y: 636, distance: 46.6
click at [1430, 609] on mat-option "Unsupported Payer" at bounding box center [1163, 606] width 699 height 21
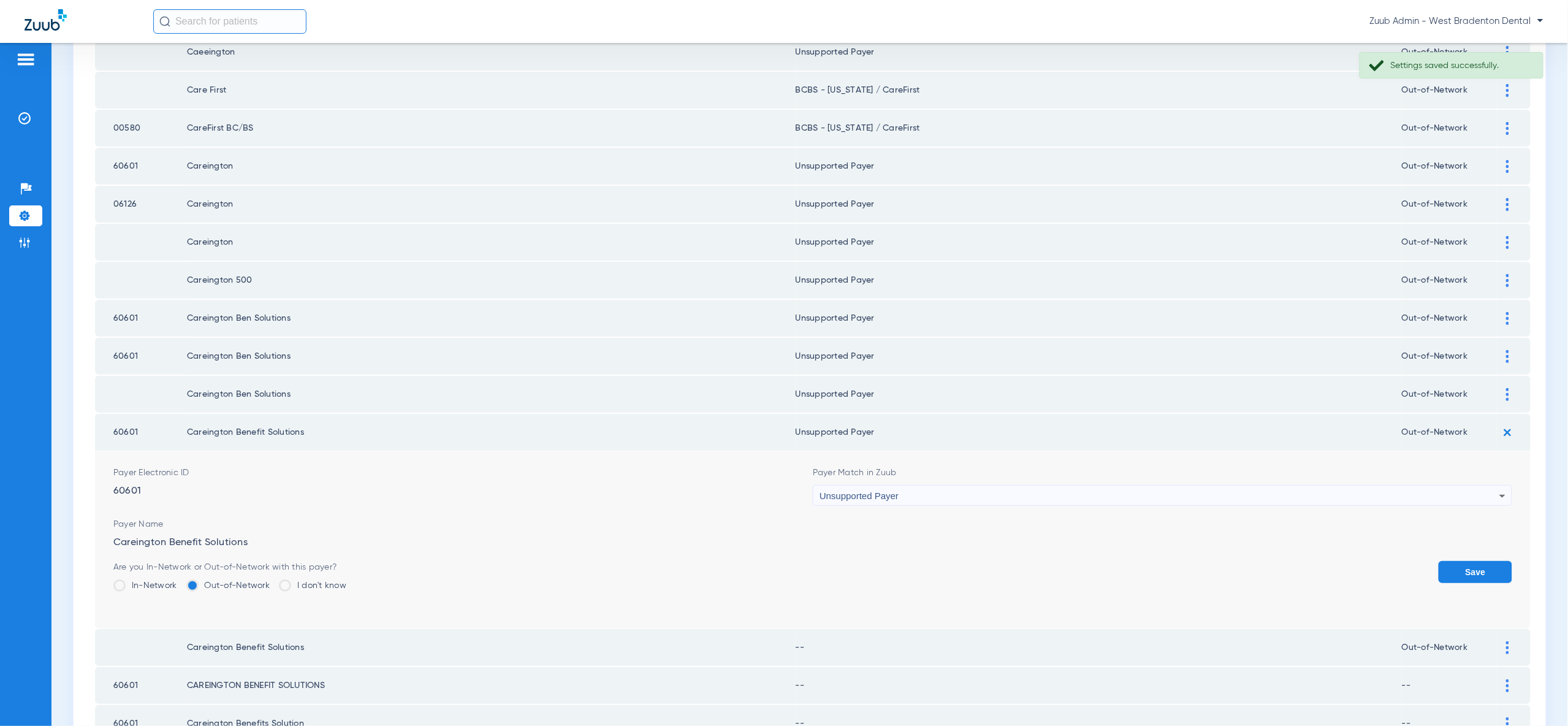
scroll to position [410, 0]
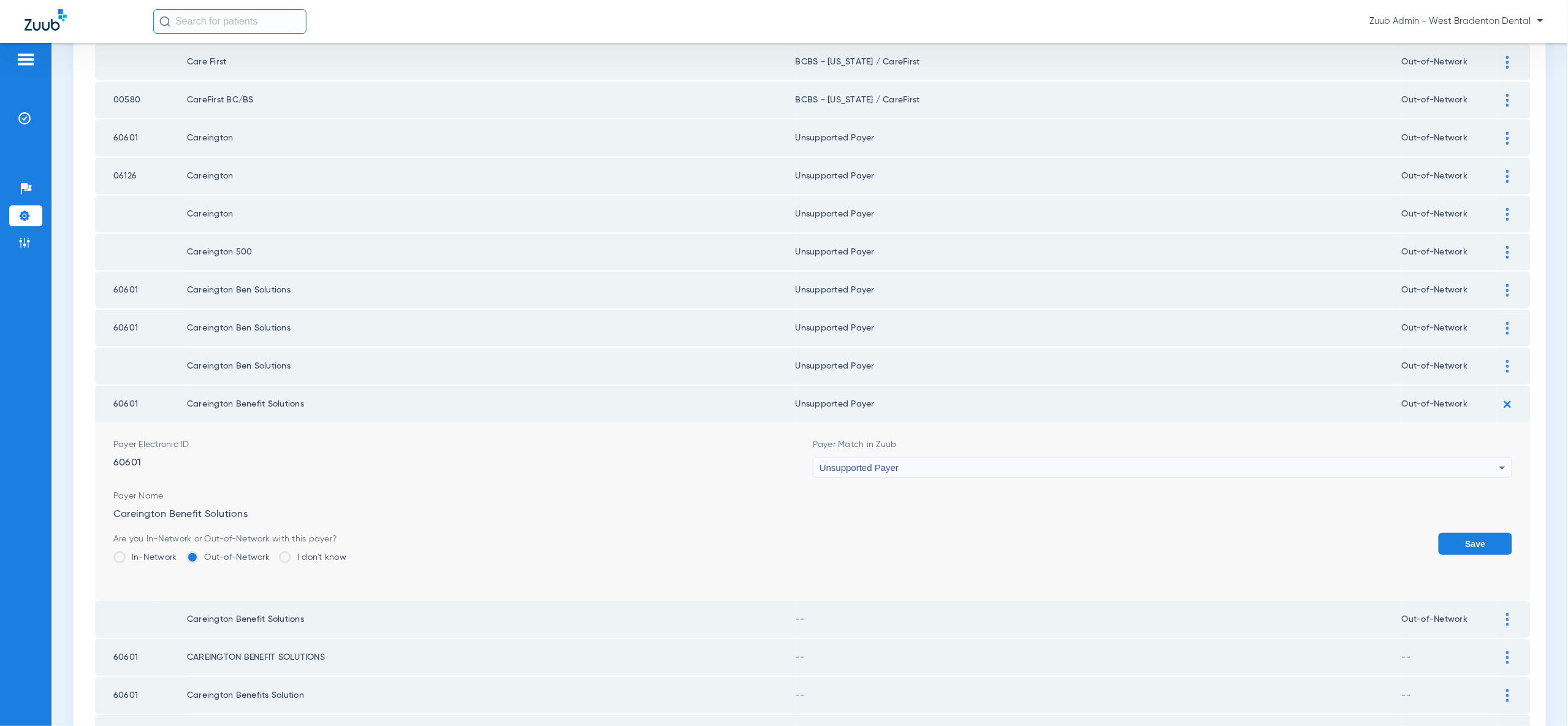
click at [1474, 533] on button "Save" at bounding box center [1475, 543] width 73 height 22
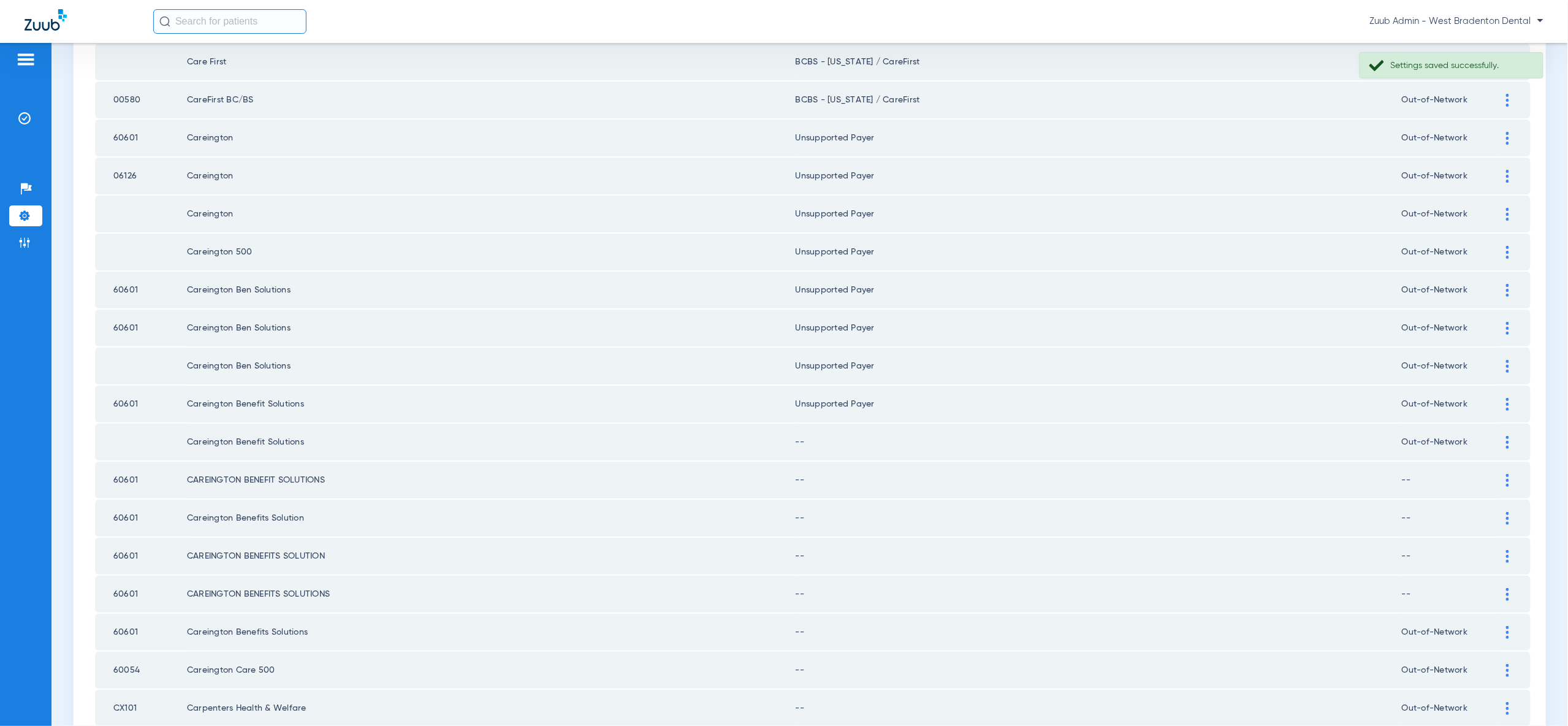
click at [1504, 436] on div at bounding box center [1507, 442] width 22 height 13
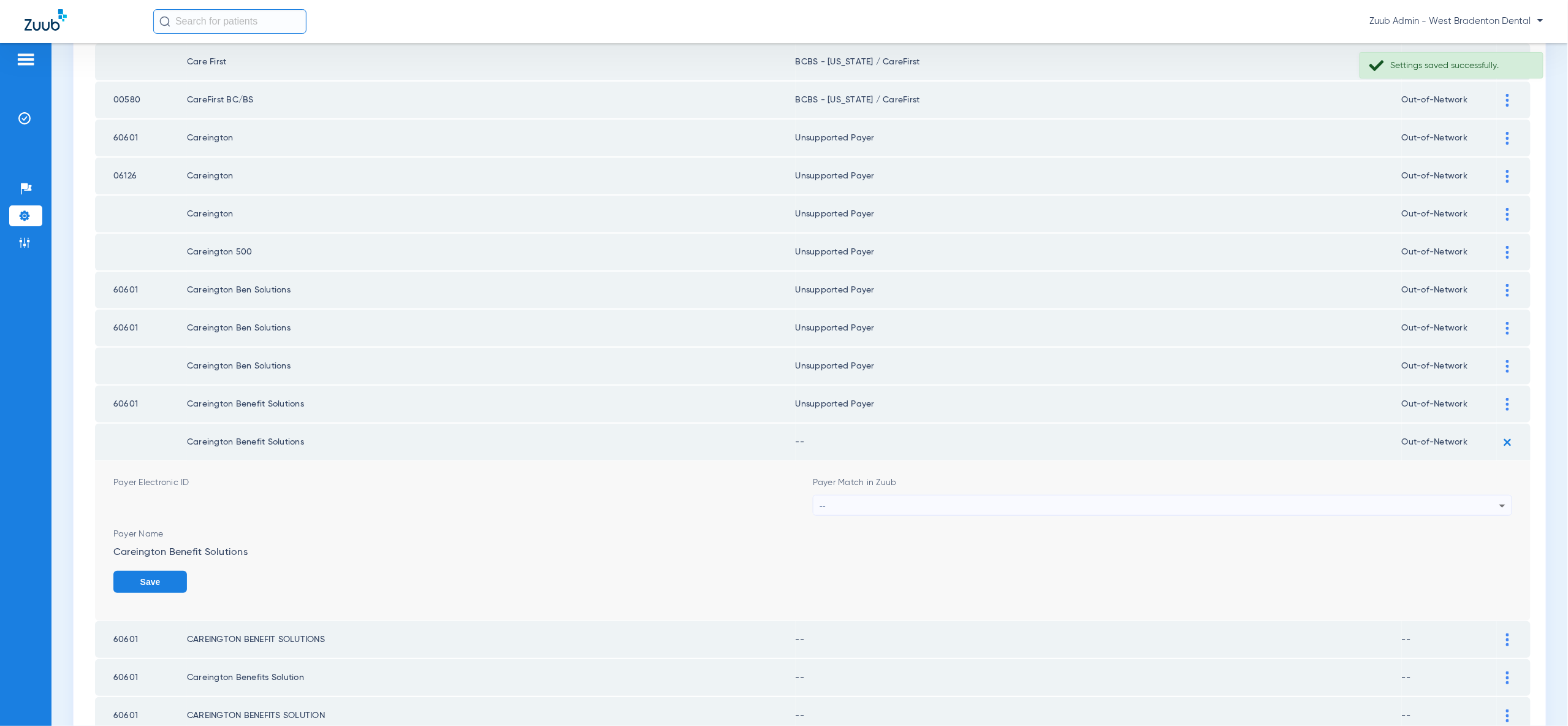
click at [1496, 496] on div "--" at bounding box center [1159, 506] width 680 height 21
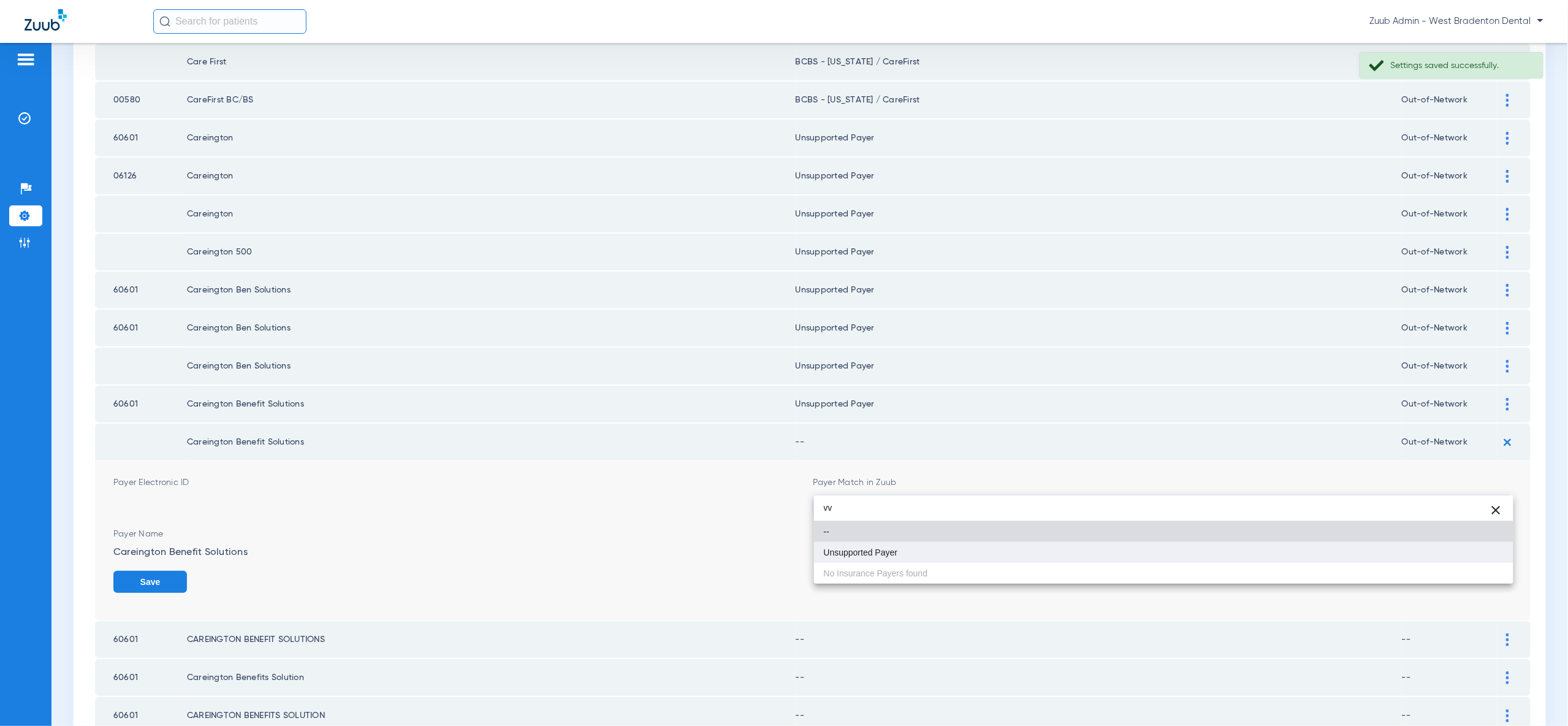
type input "vv"
click at [1483, 556] on mat-option "Unsupported Payer" at bounding box center [1163, 553] width 699 height 21
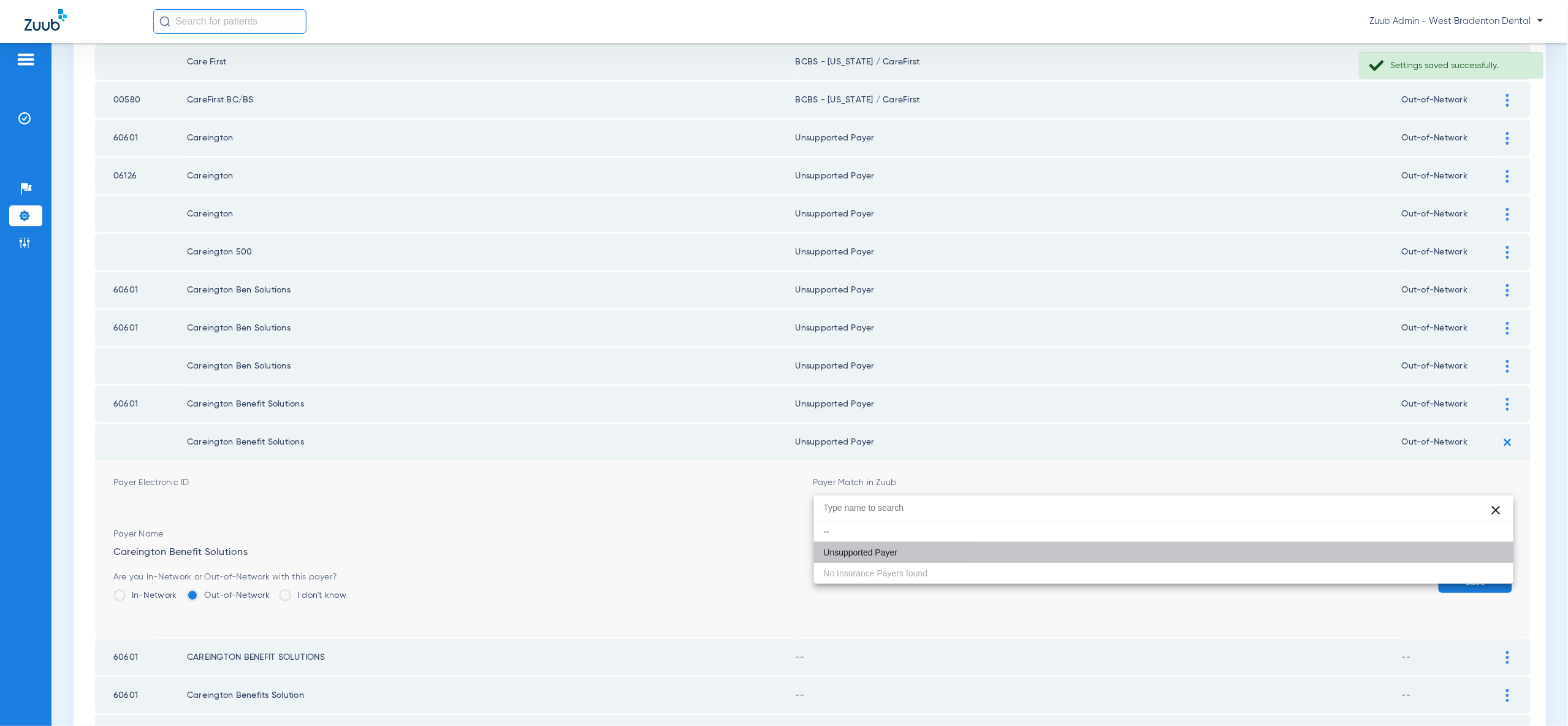
drag, startPoint x: 1483, startPoint y: 559, endPoint x: 1479, endPoint y: 542, distance: 17.5
click at [1481, 571] on button "Save" at bounding box center [1475, 581] width 73 height 22
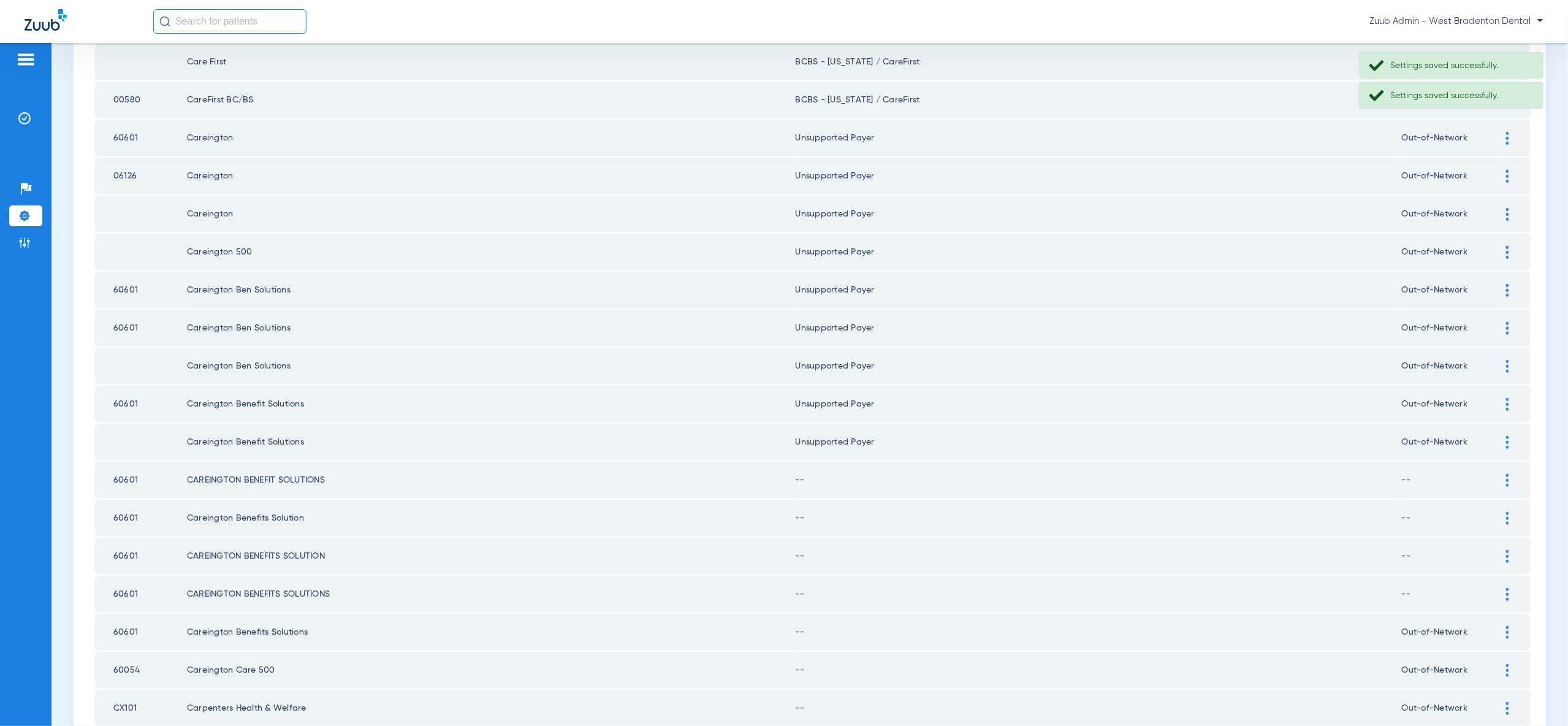
click at [1506, 474] on img at bounding box center [1507, 481] width 3 height 13
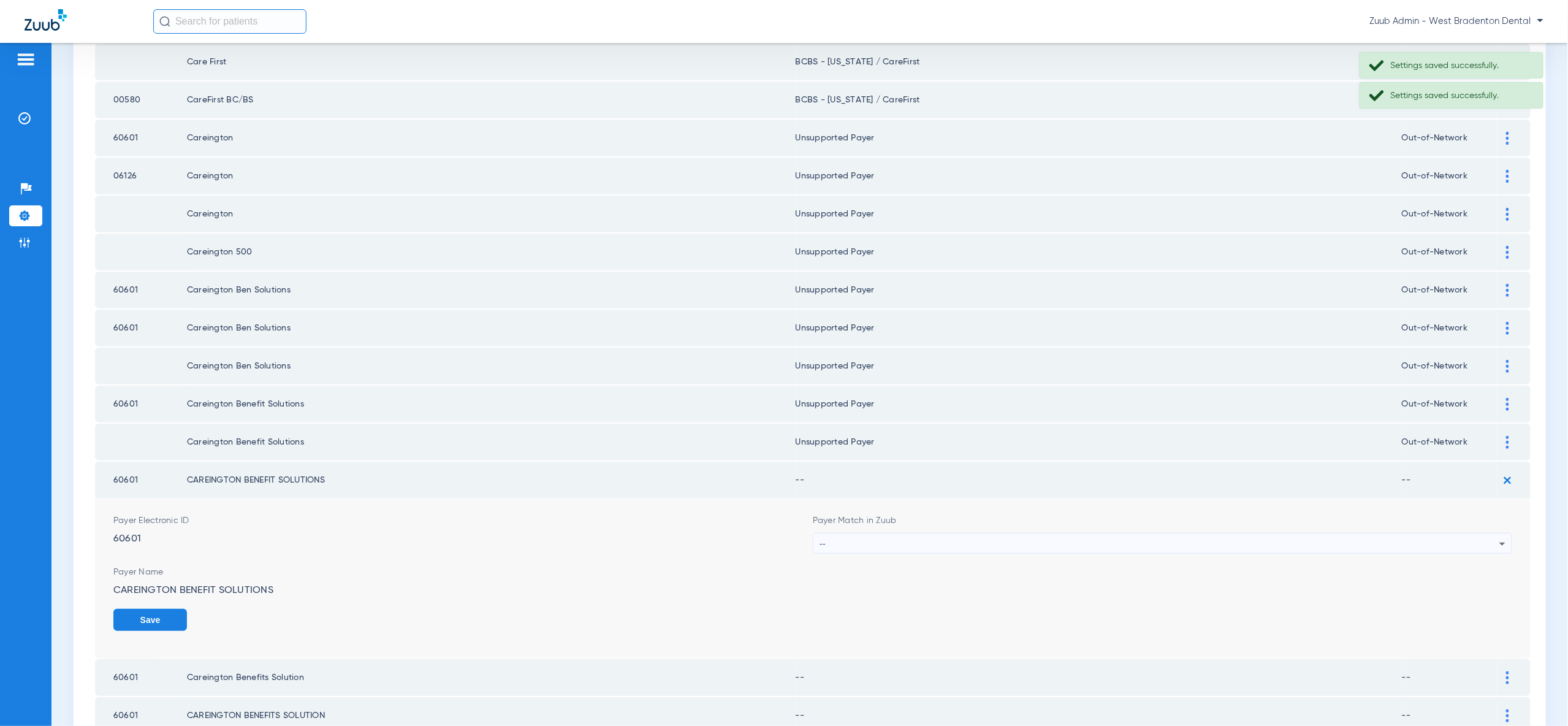
click at [1472, 534] on div "--" at bounding box center [1159, 544] width 680 height 21
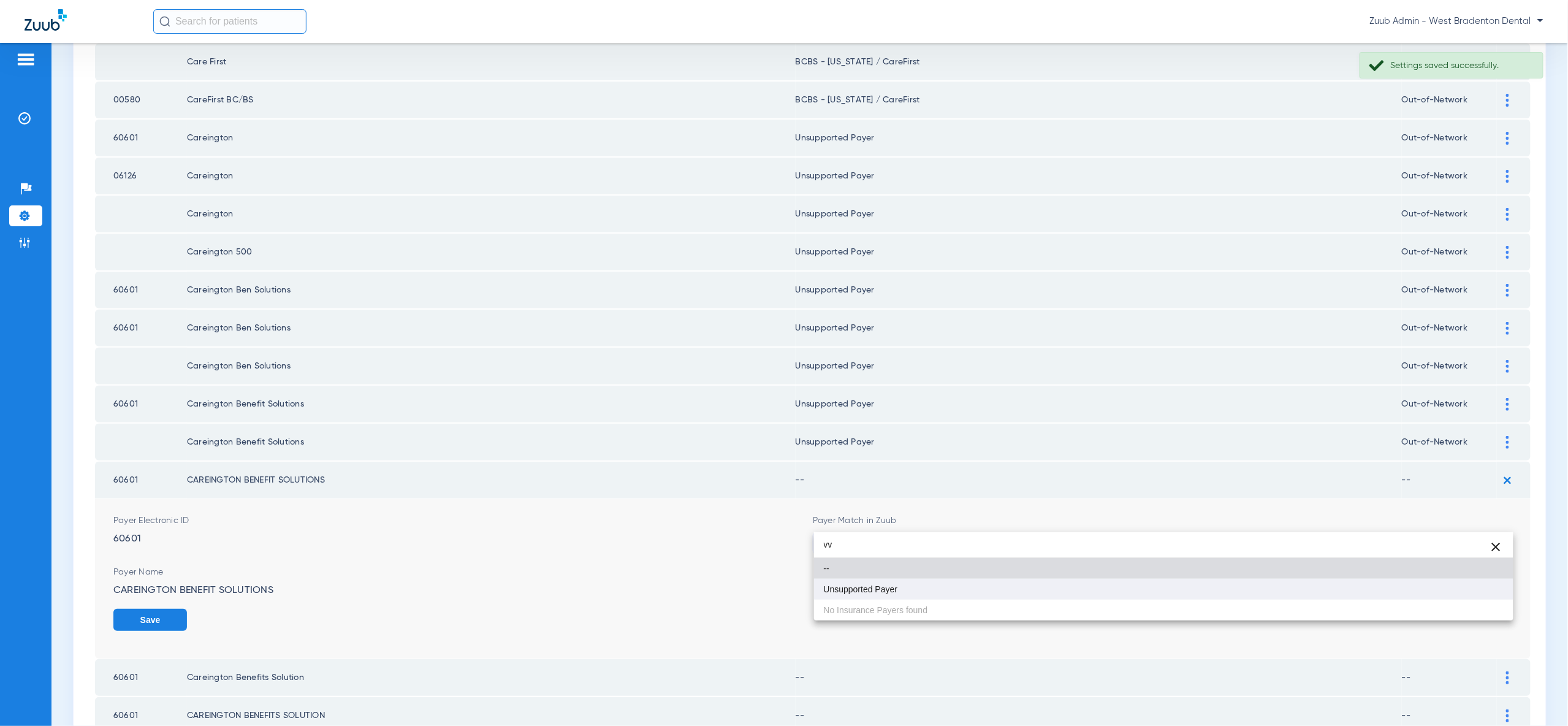
type input "vv"
click at [1448, 597] on mat-option "Unsupported Payer" at bounding box center [1163, 589] width 699 height 21
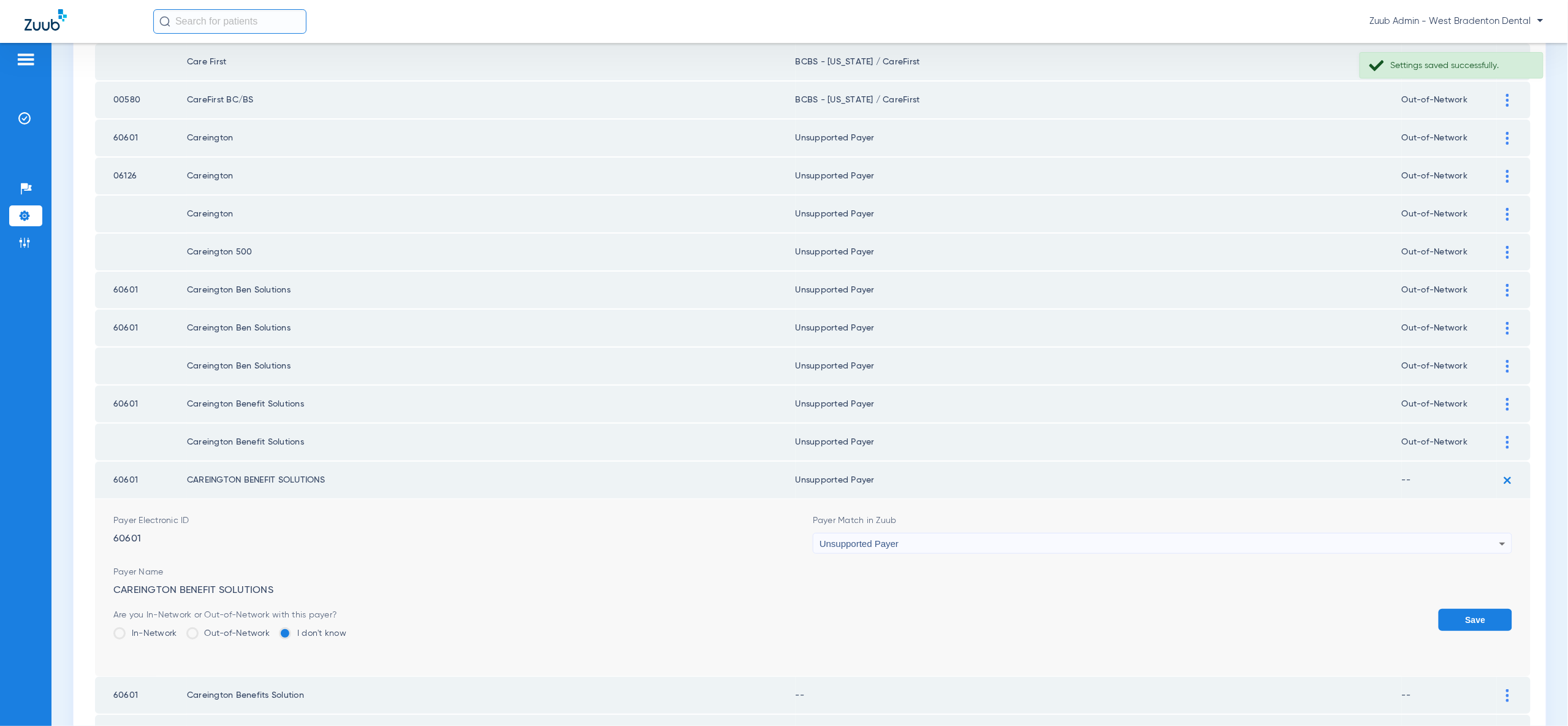
drag, startPoint x: 1462, startPoint y: 597, endPoint x: 1482, endPoint y: 569, distance: 34.4
click at [1463, 609] on button "Save" at bounding box center [1475, 619] width 73 height 22
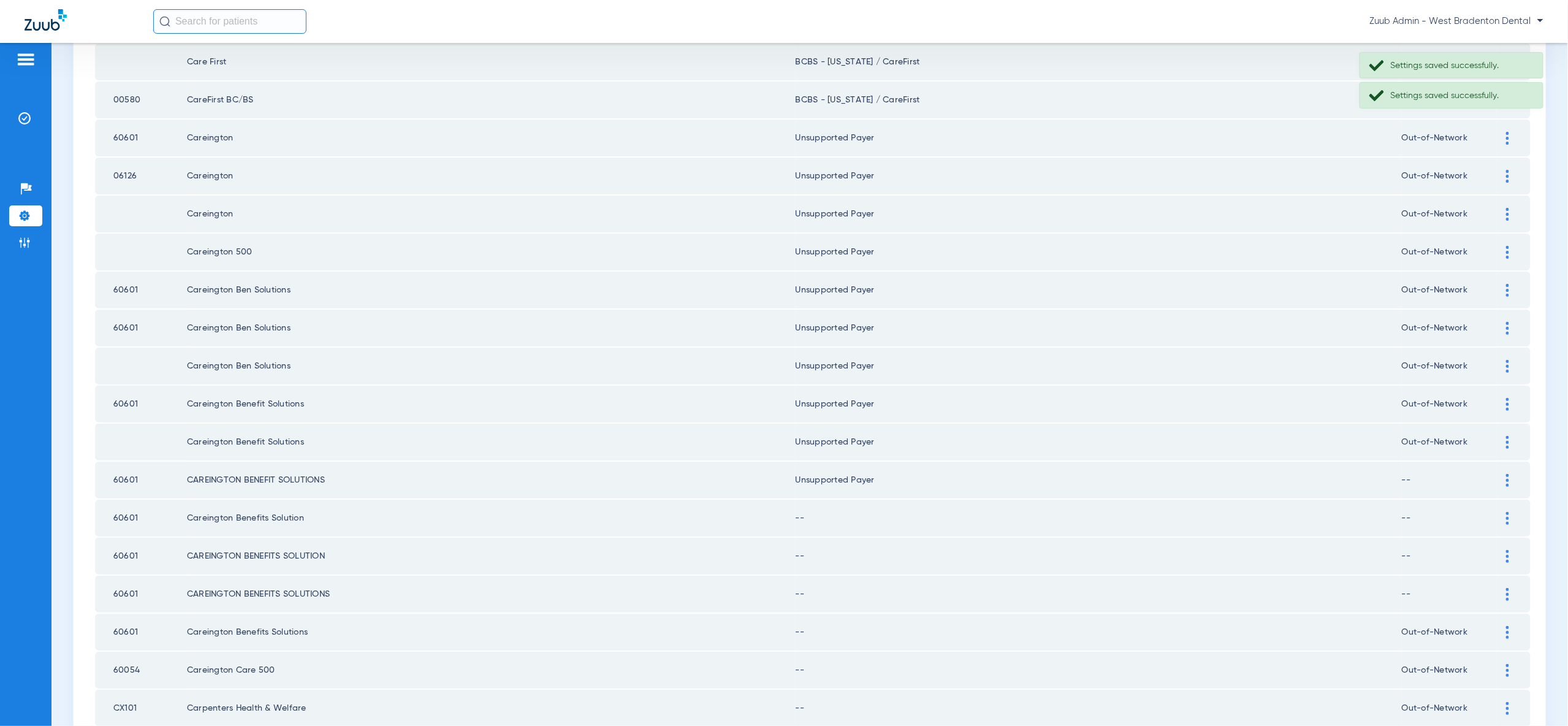
drag, startPoint x: 1508, startPoint y: 490, endPoint x: 1503, endPoint y: 542, distance: 52.2
click at [1508, 512] on img at bounding box center [1507, 519] width 3 height 13
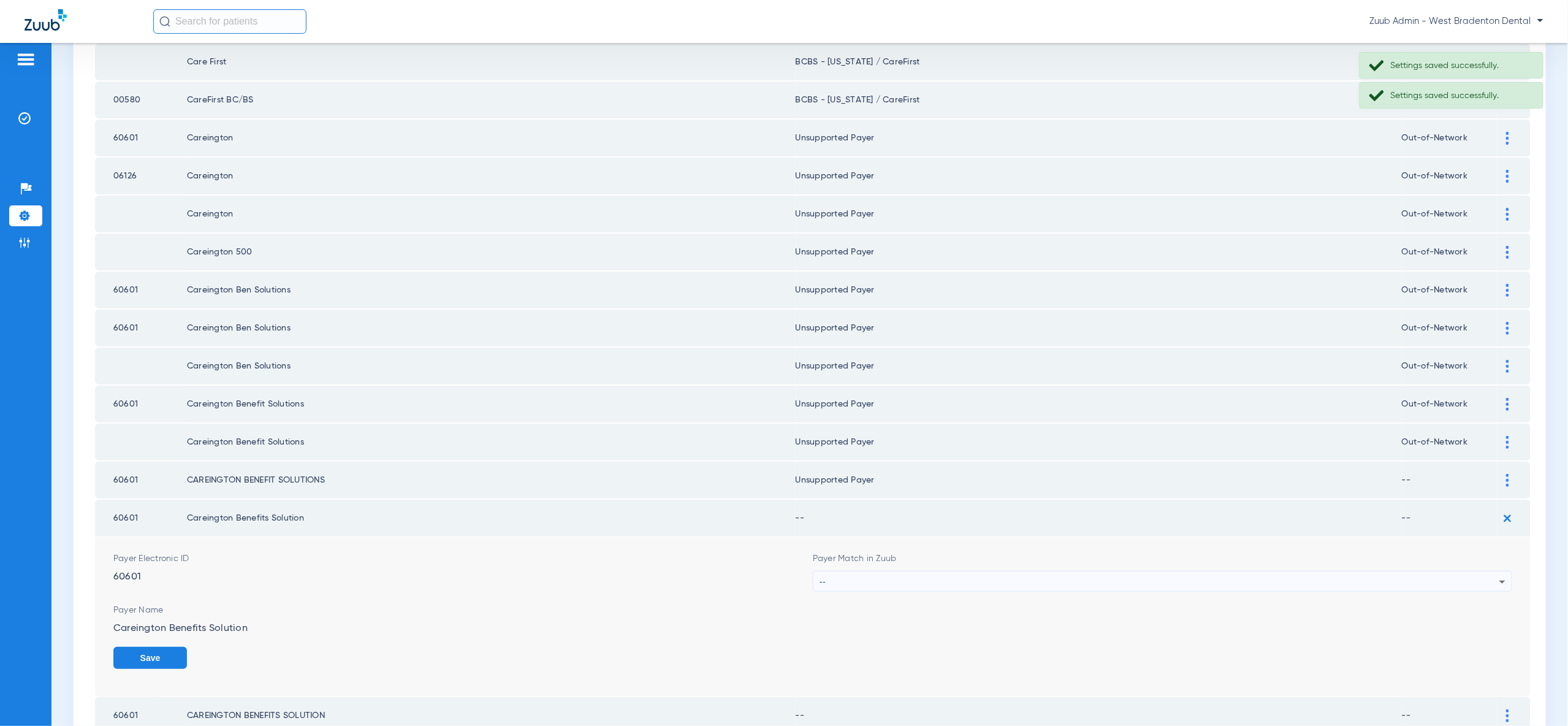
click at [1499, 575] on icon at bounding box center [1501, 581] width 14 height 14
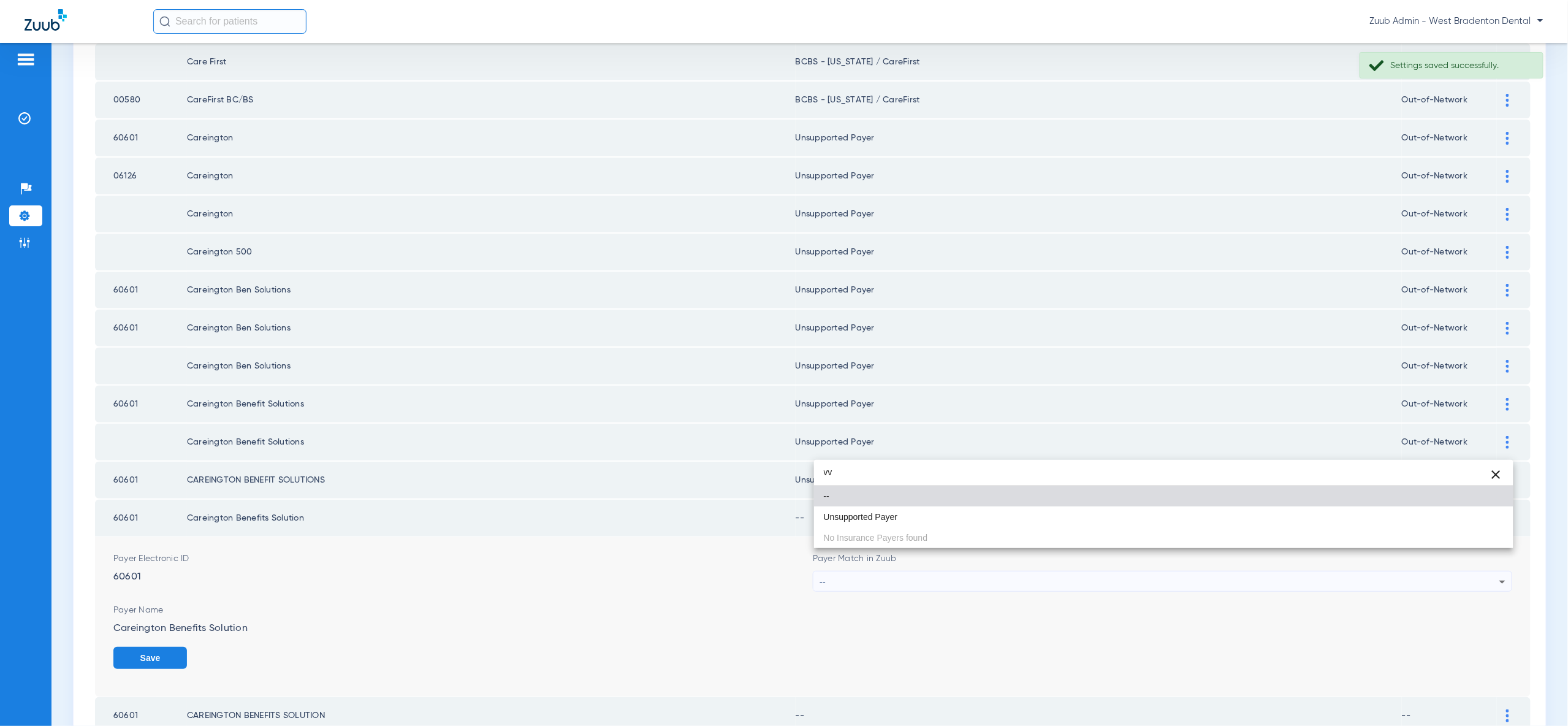
type input "vv"
click at [1482, 523] on mat-option "Unsupported Payer" at bounding box center [1163, 517] width 699 height 21
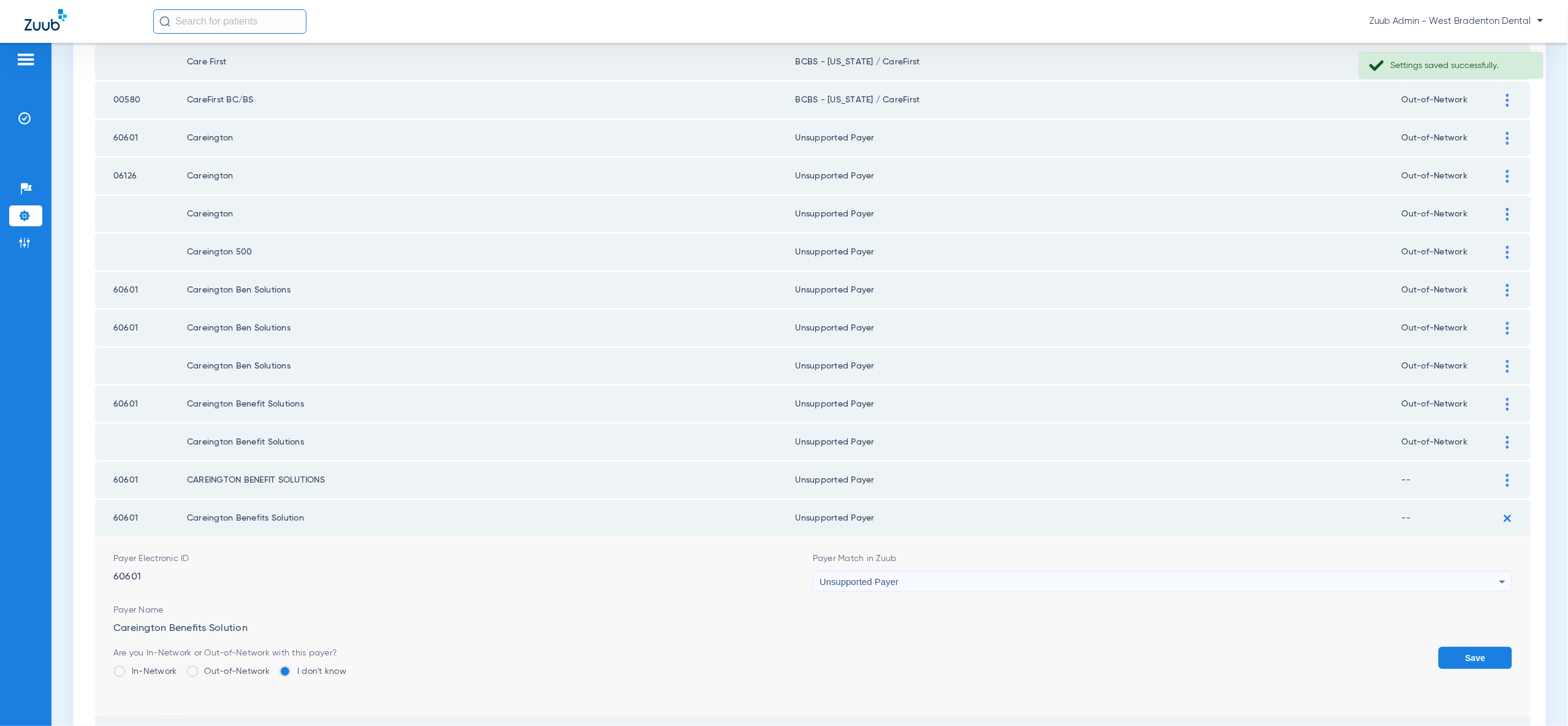
click at [1501, 647] on button "Save" at bounding box center [1475, 657] width 73 height 22
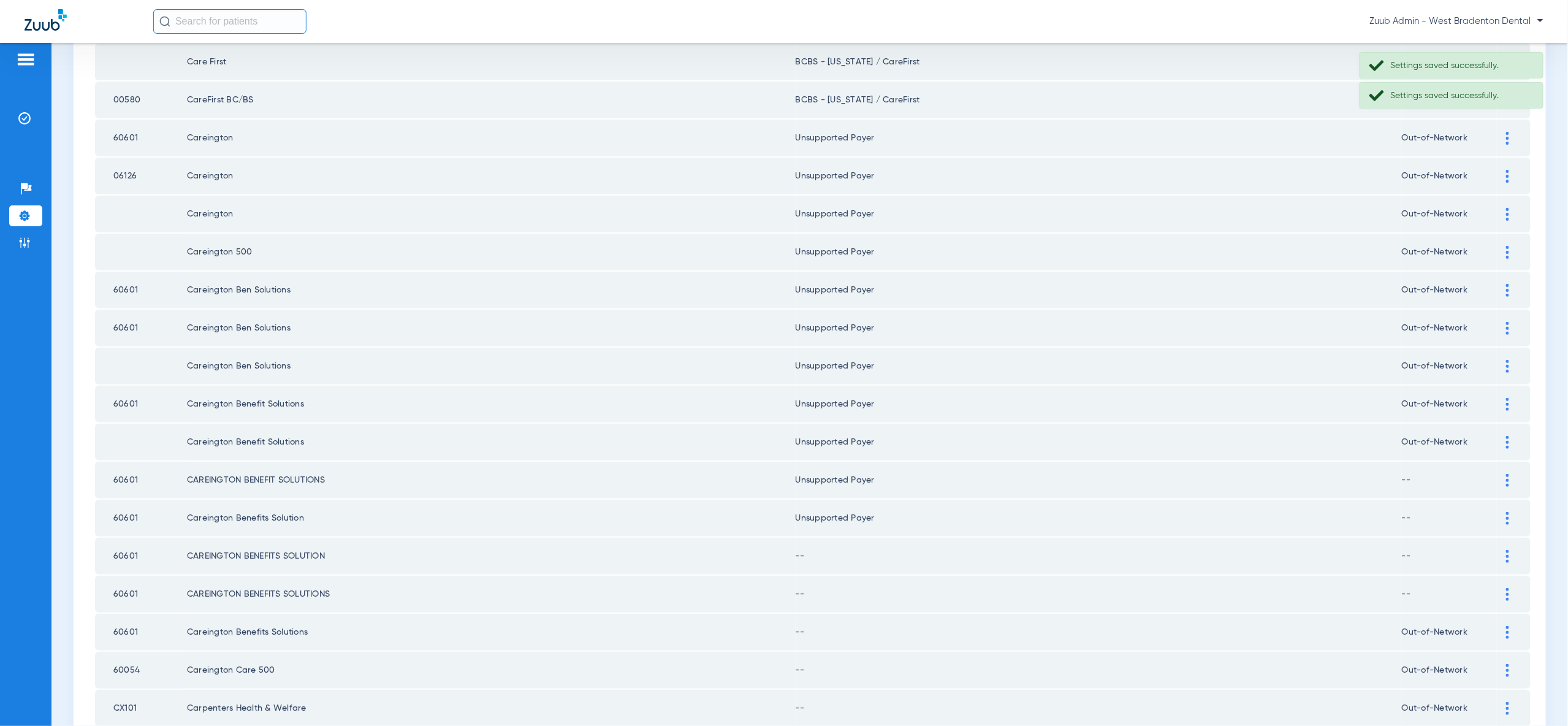
click at [1507, 550] on img at bounding box center [1507, 557] width 3 height 13
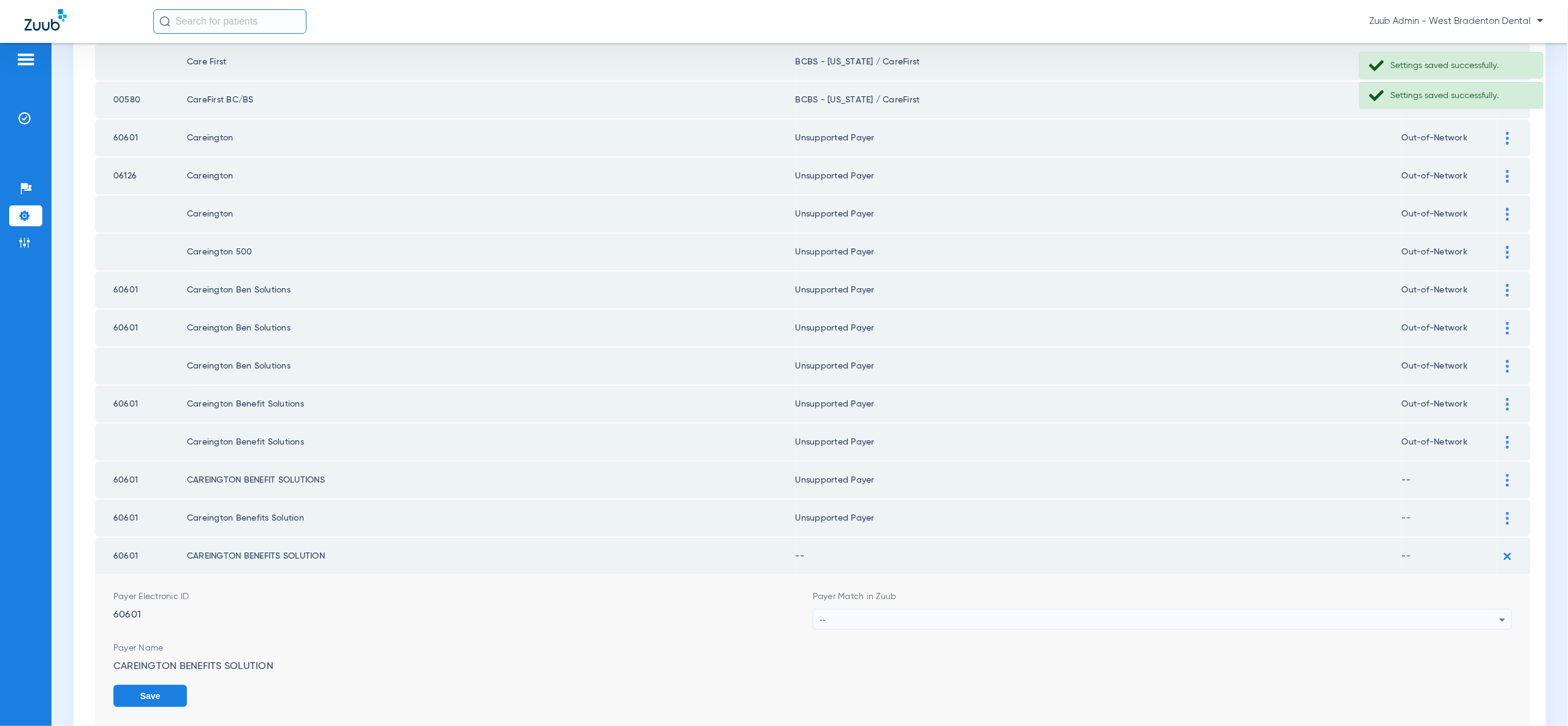
click at [1474, 610] on div "--" at bounding box center [1159, 620] width 680 height 21
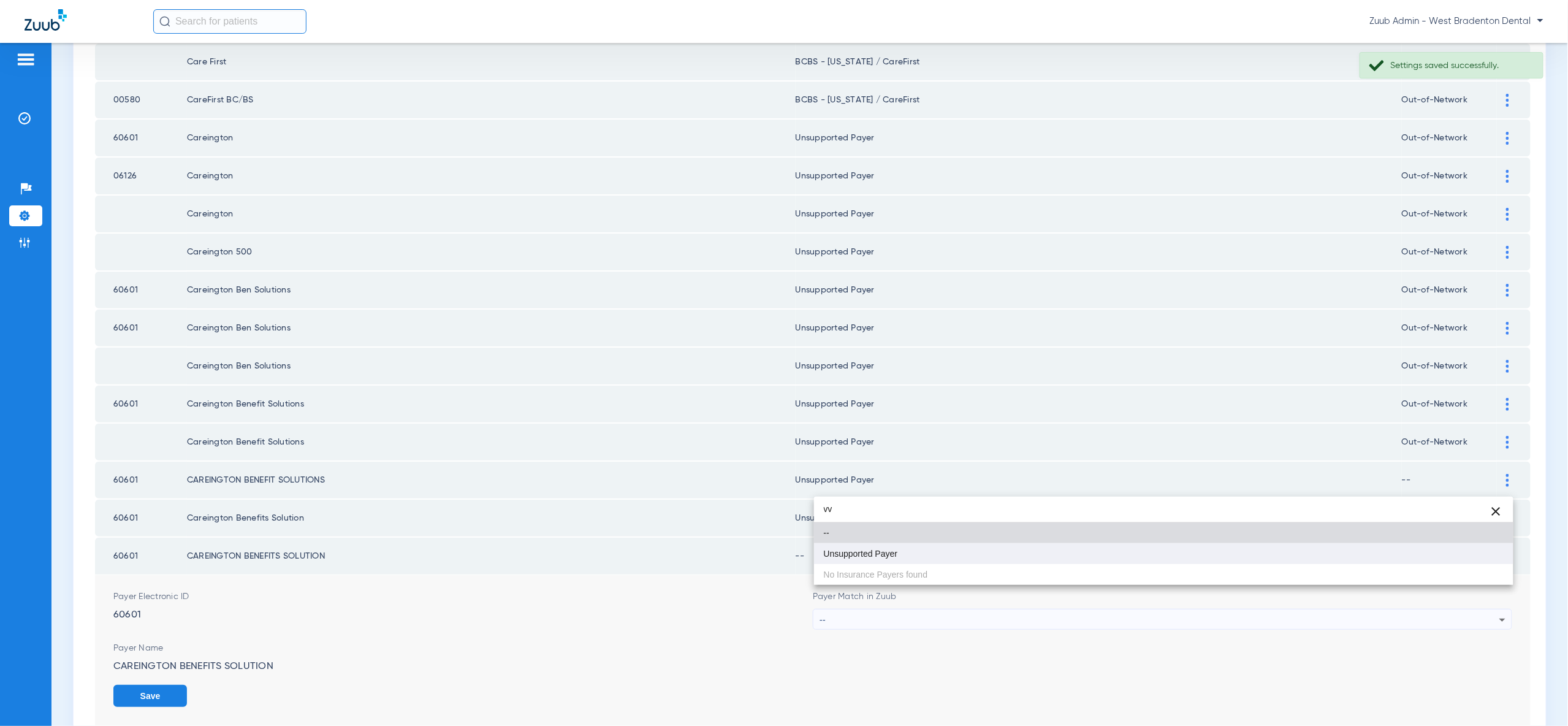
type input "vv"
click at [1460, 553] on mat-option "Unsupported Payer" at bounding box center [1163, 554] width 699 height 21
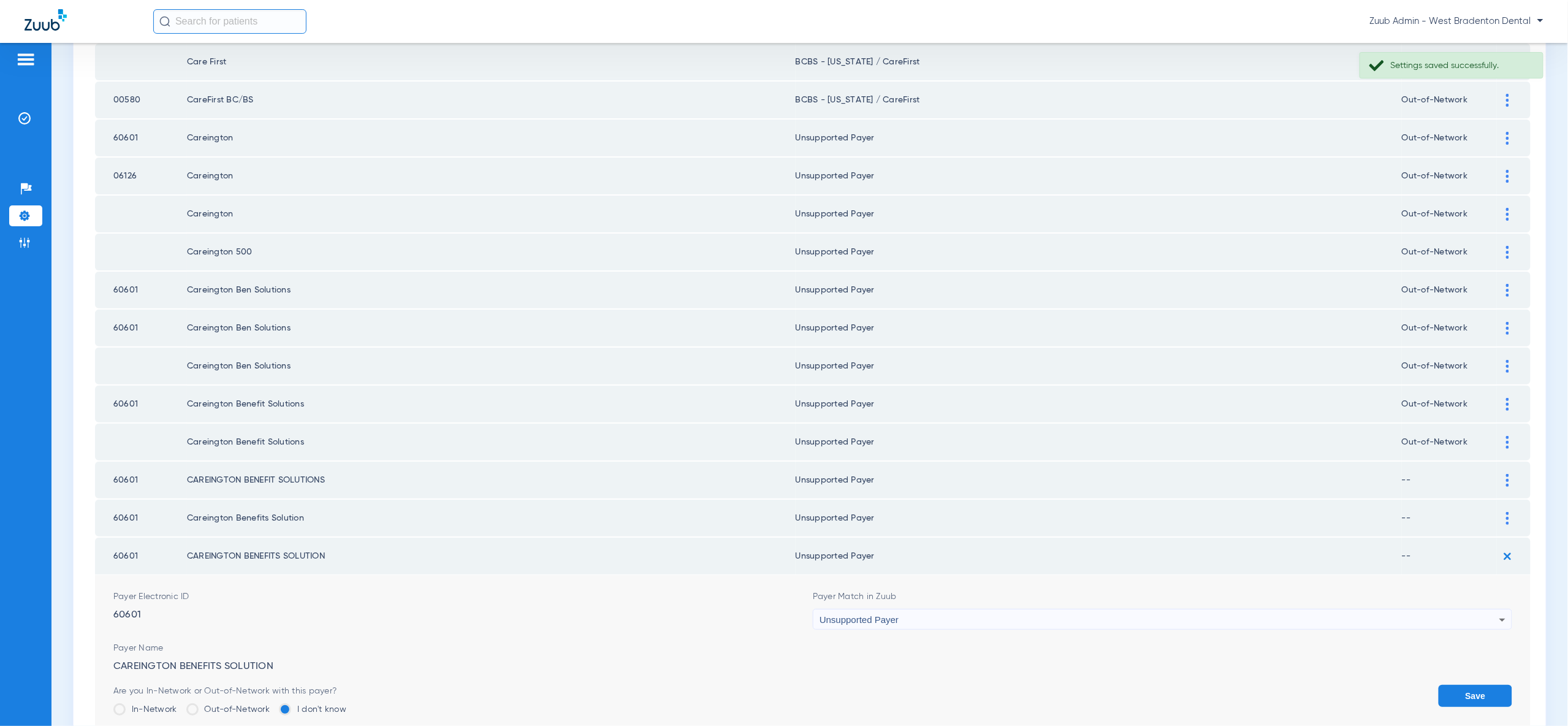
click at [1473, 685] on button "Save" at bounding box center [1475, 696] width 73 height 22
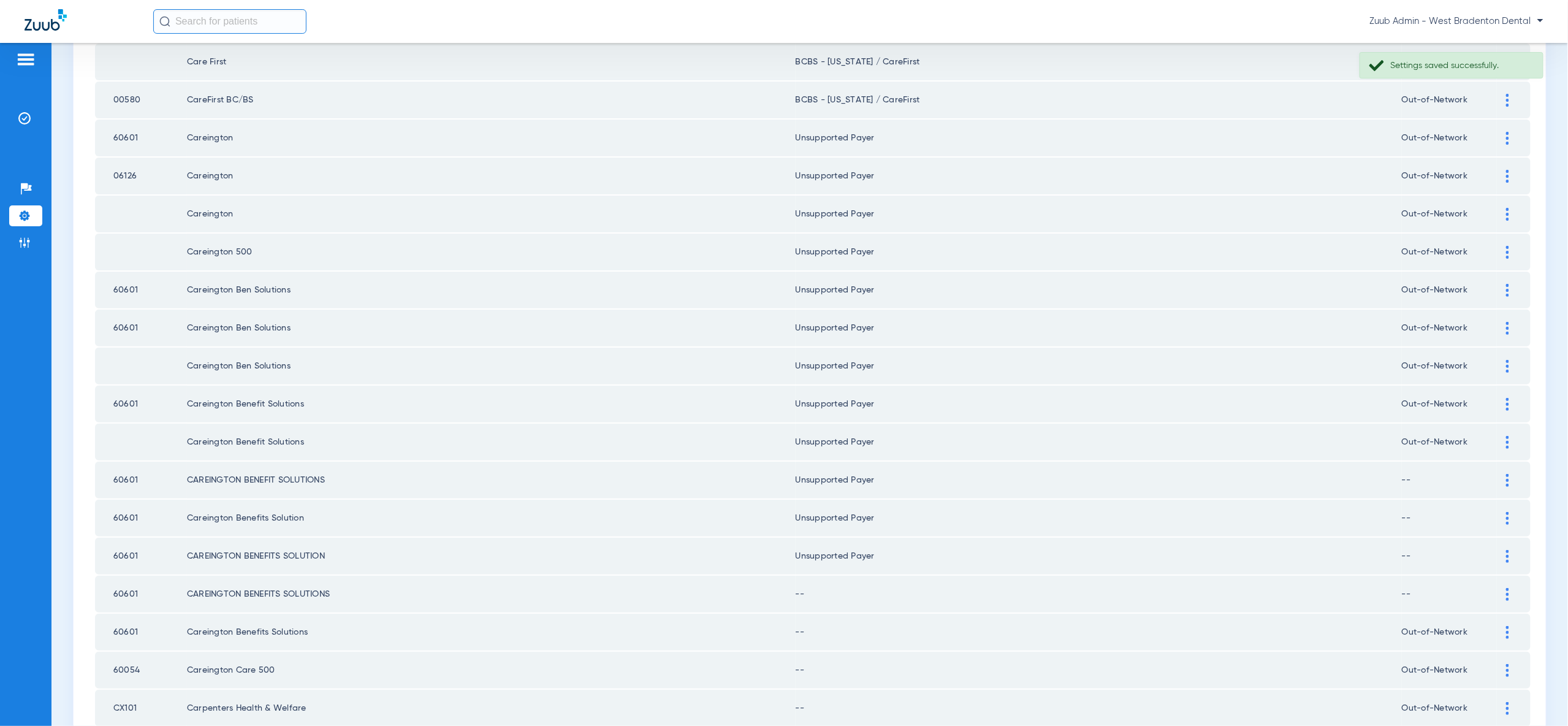
click at [1501, 588] on div at bounding box center [1507, 595] width 22 height 13
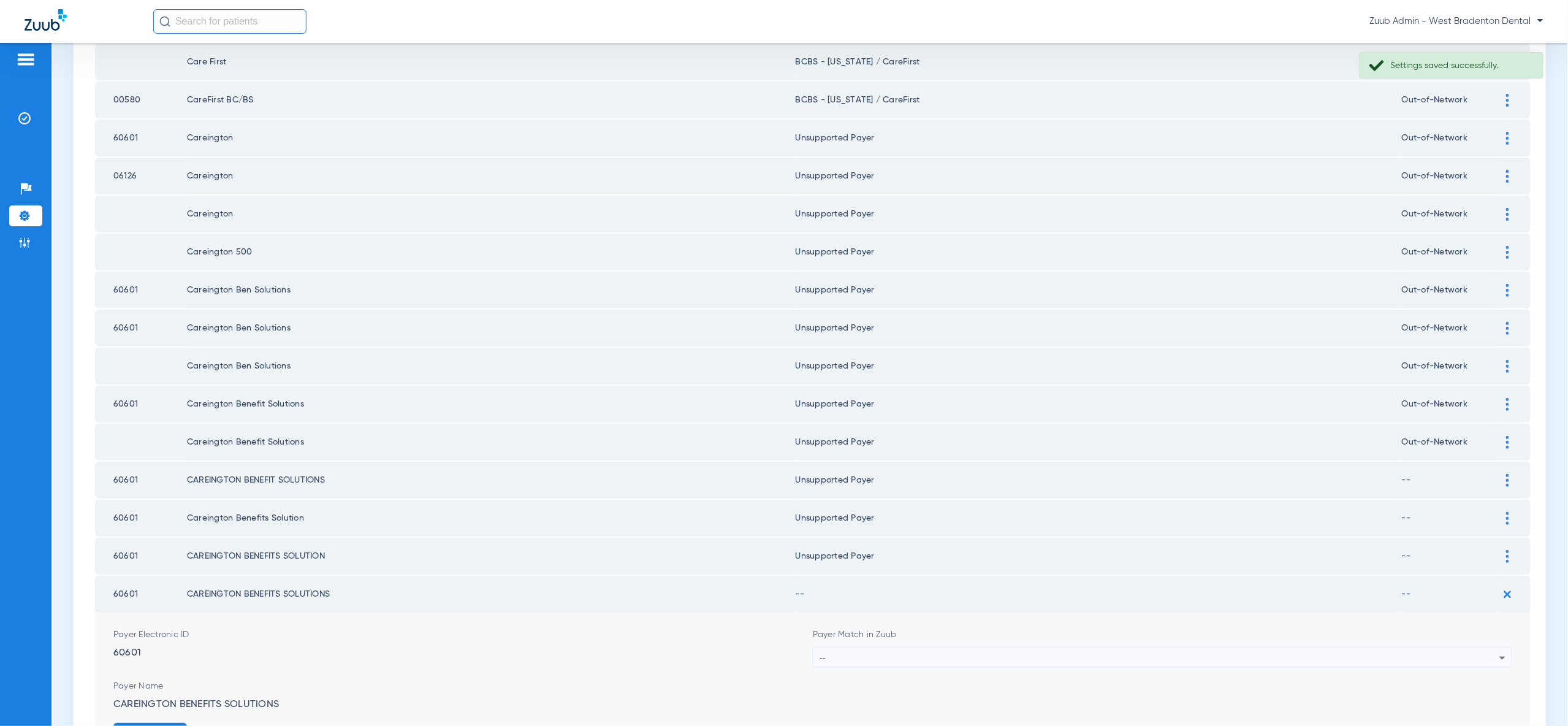
click at [1489, 648] on div "--" at bounding box center [1159, 658] width 680 height 21
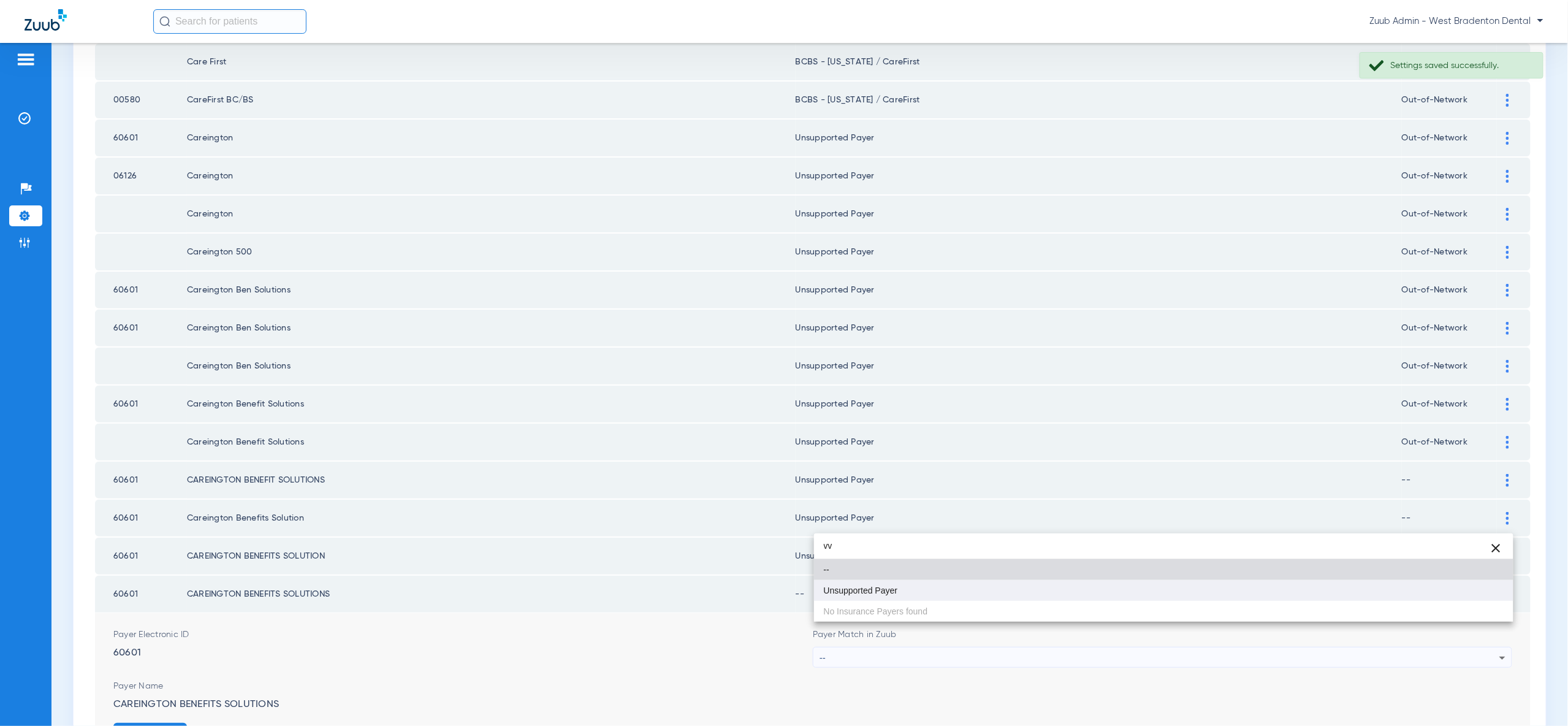
type input "vv"
click at [1433, 592] on mat-option "Unsupported Payer" at bounding box center [1163, 591] width 699 height 21
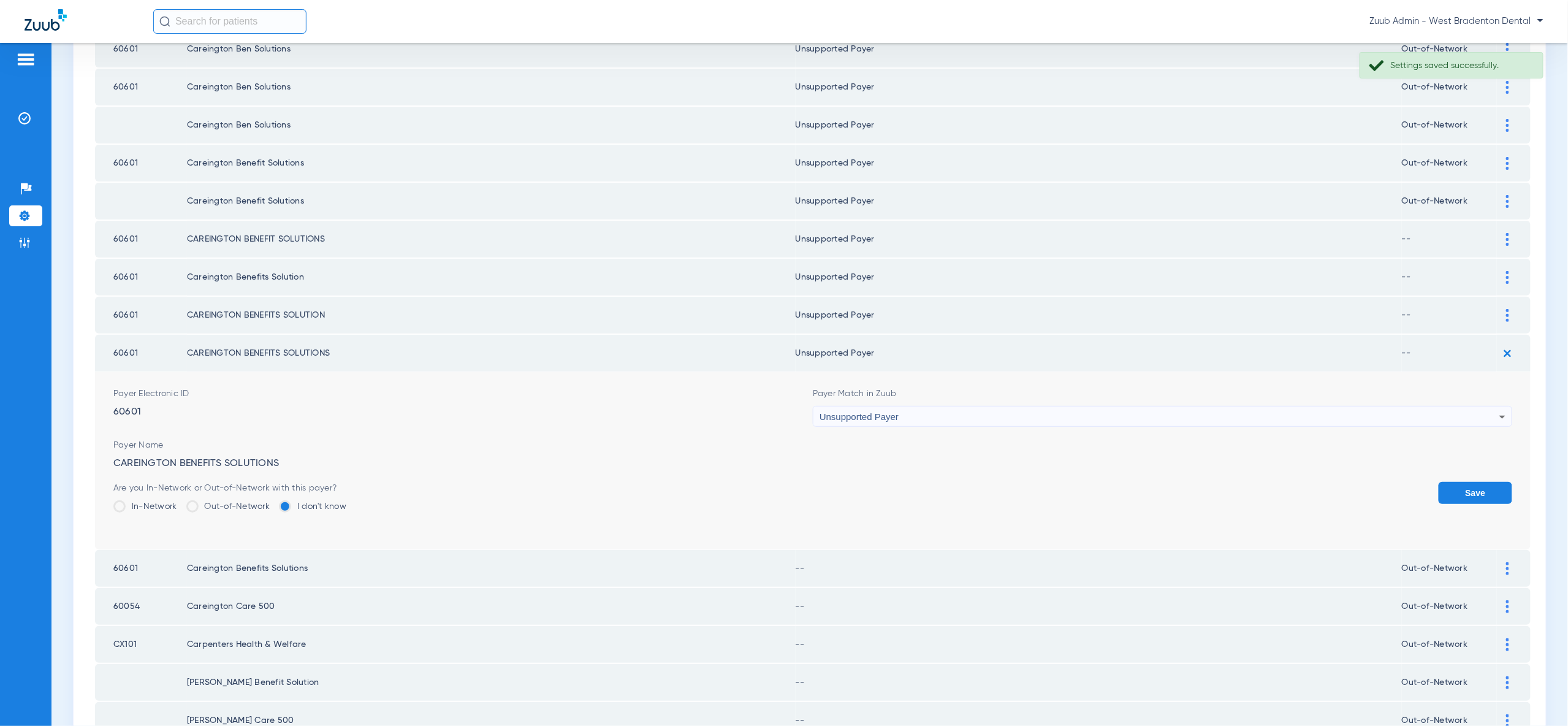
scroll to position [658, 0]
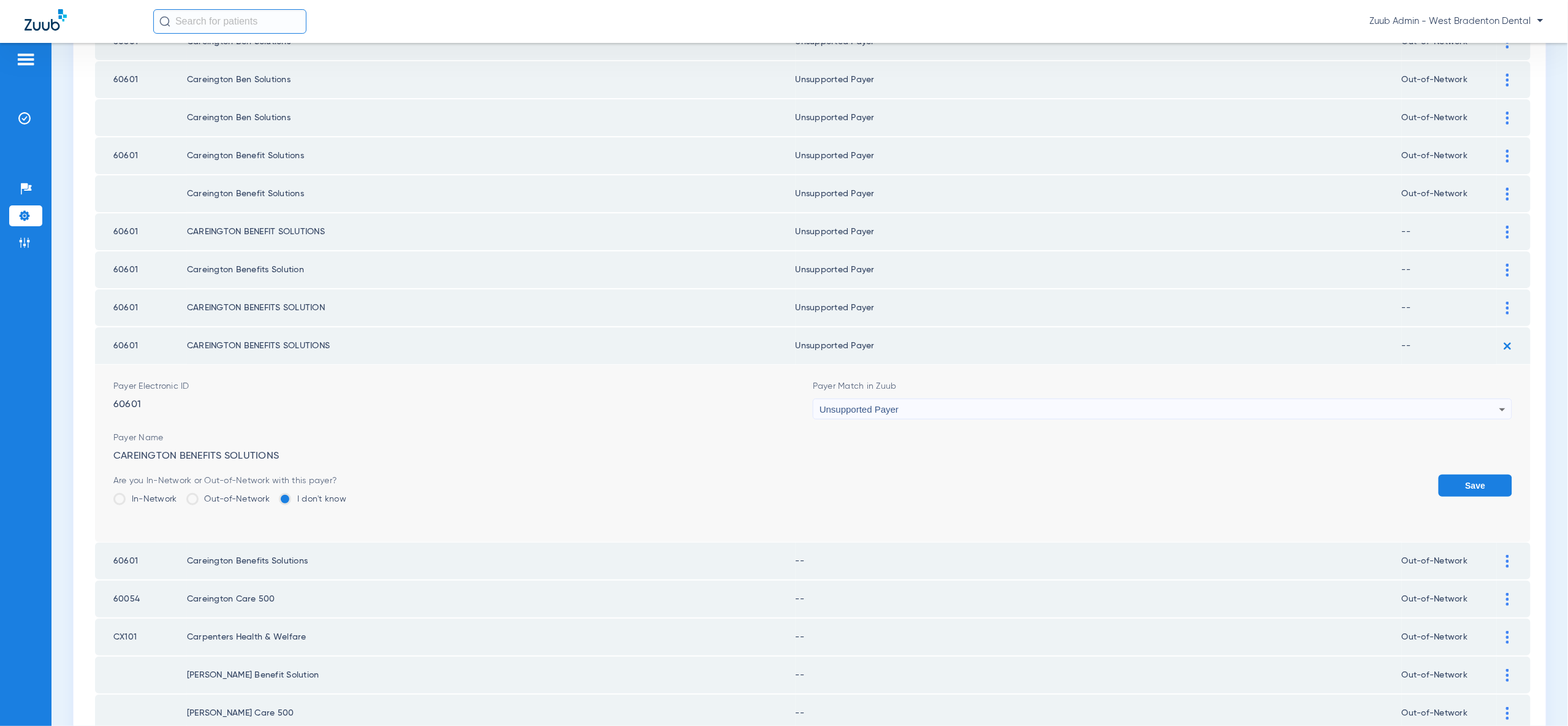
click at [1476, 475] on button "Save" at bounding box center [1475, 485] width 73 height 22
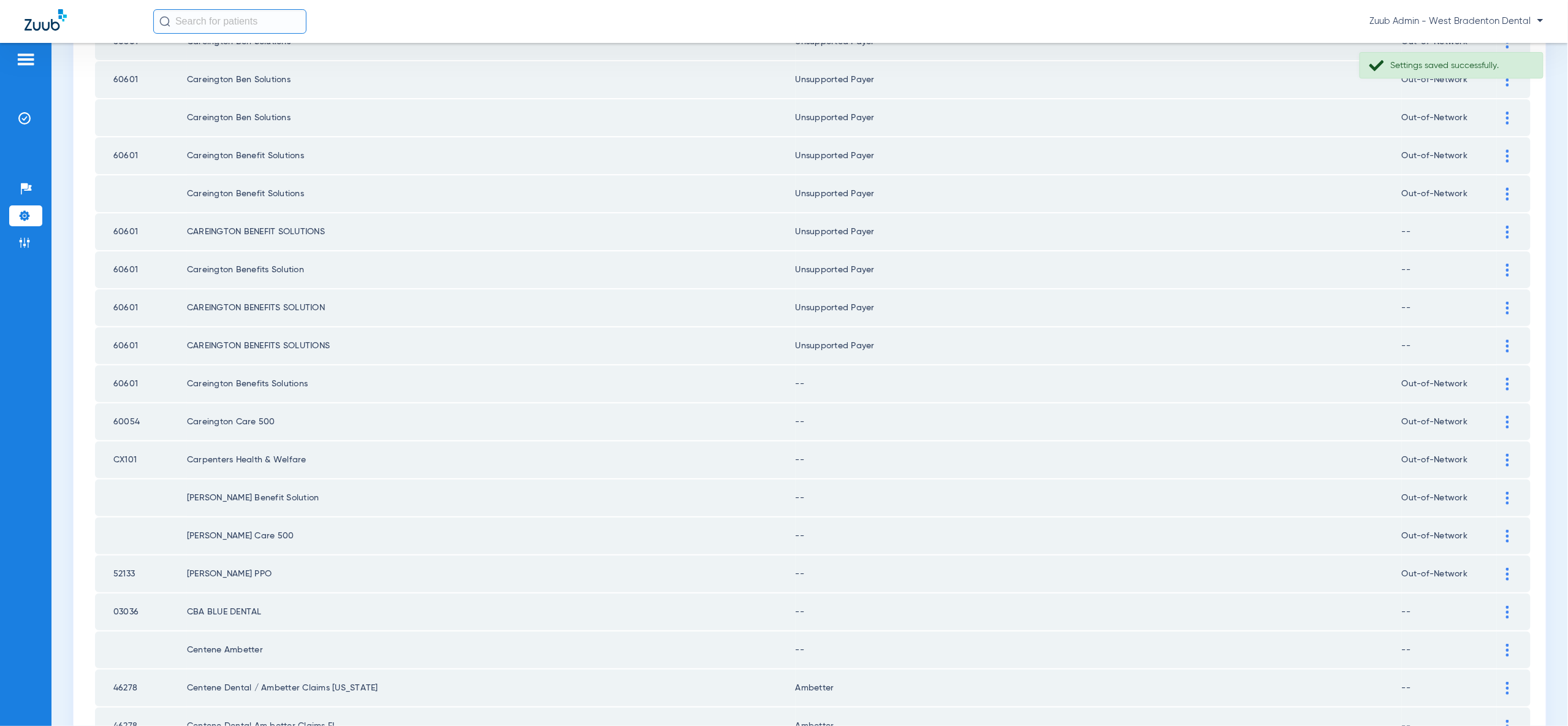
click at [1507, 378] on img at bounding box center [1507, 384] width 3 height 13
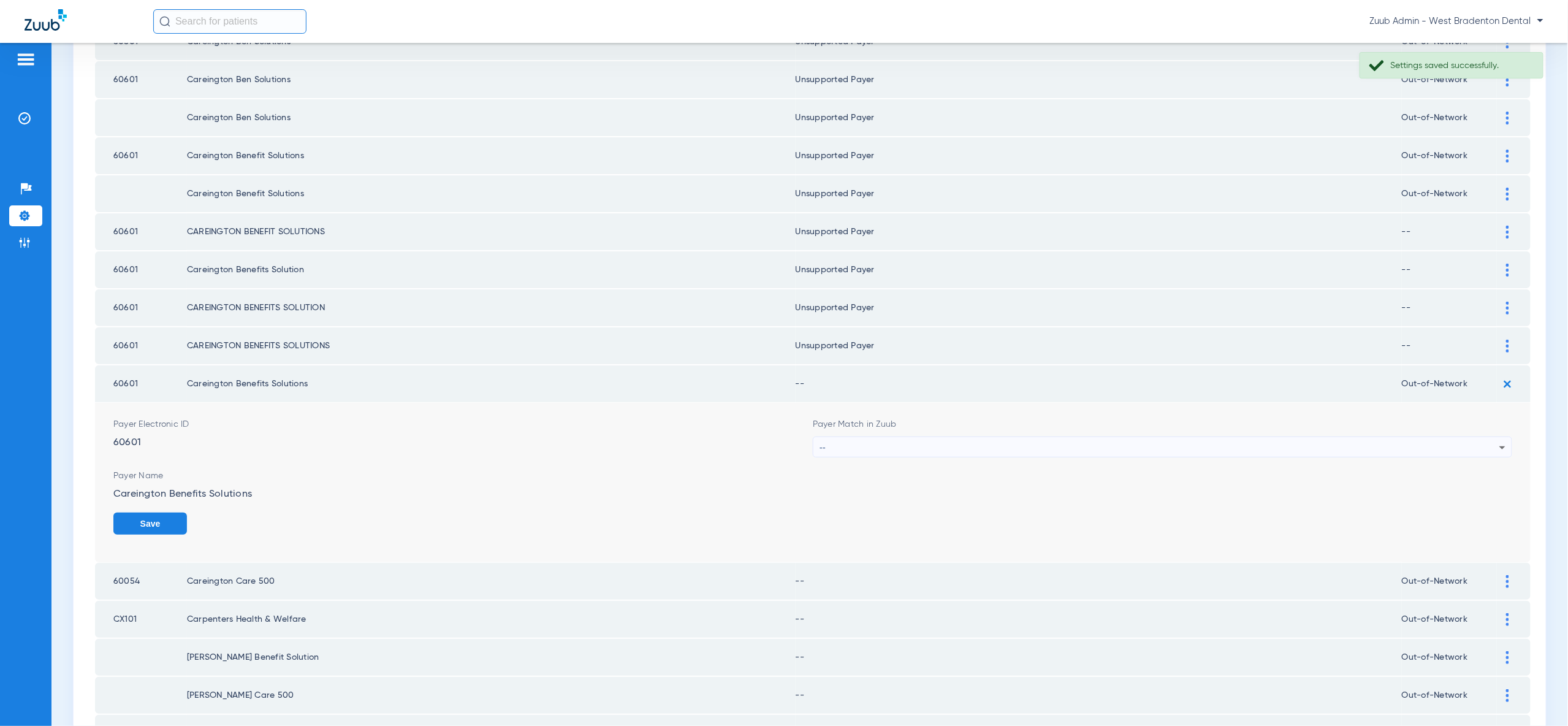
click at [1478, 438] on div "--" at bounding box center [1159, 448] width 680 height 21
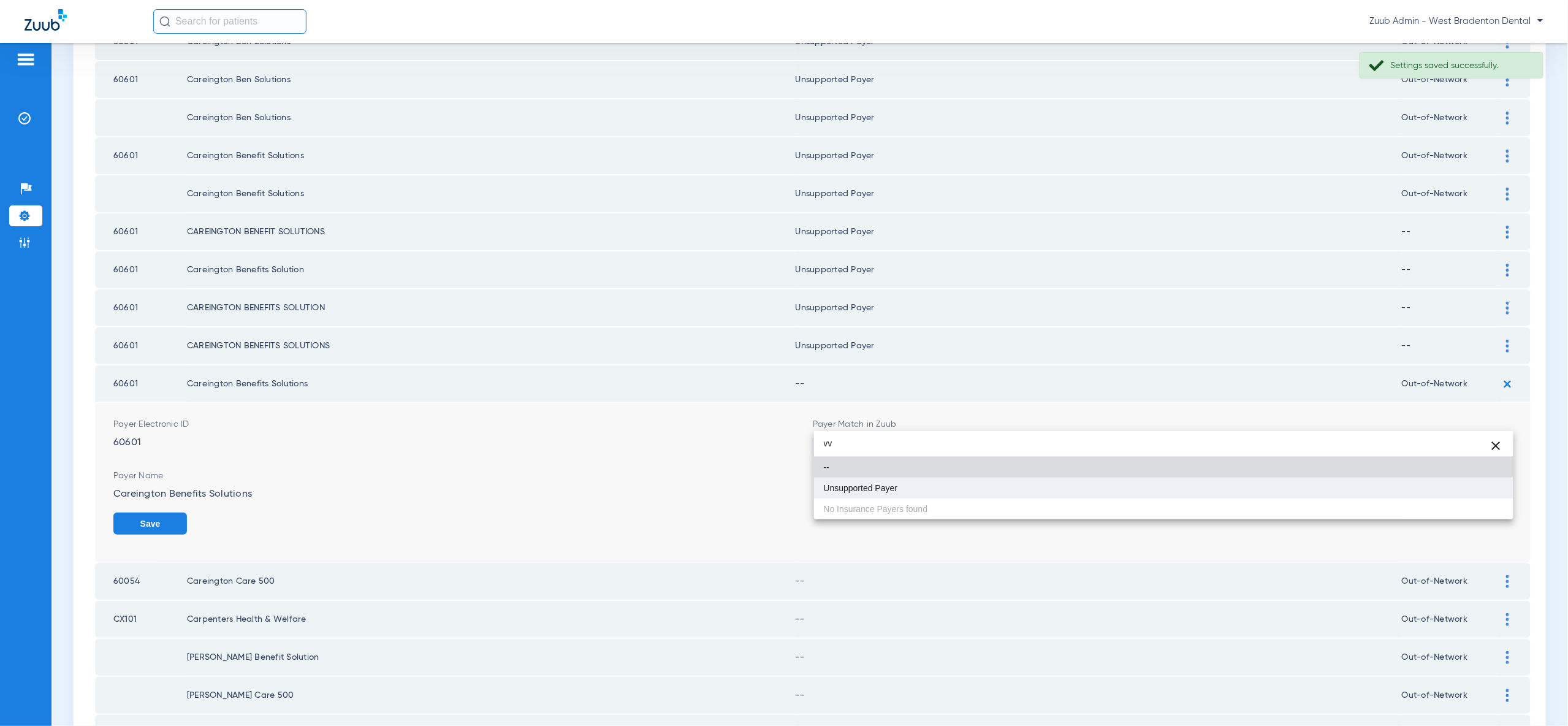
type input "vv"
click at [1450, 494] on mat-option "Unsupported Payer" at bounding box center [1163, 488] width 699 height 21
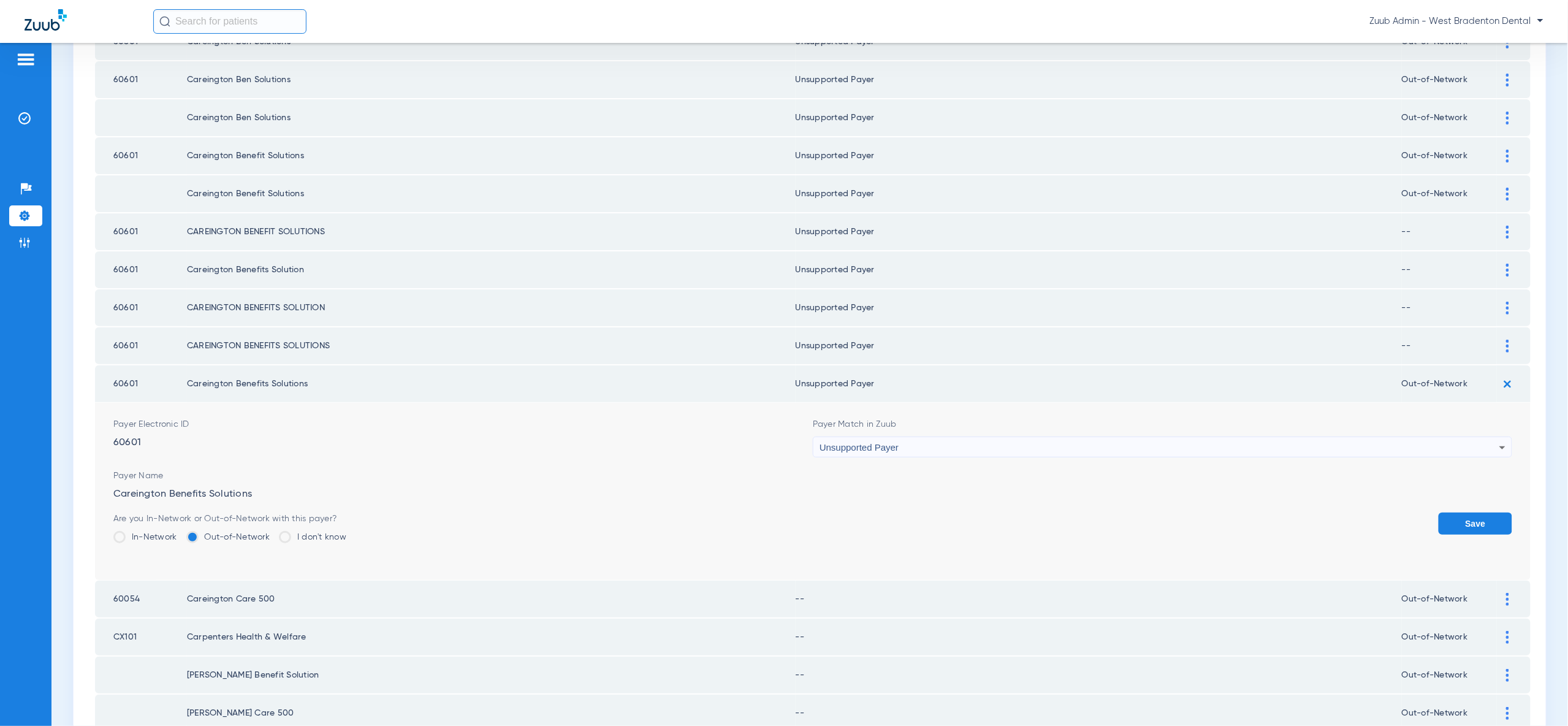
drag, startPoint x: 1460, startPoint y: 489, endPoint x: 1462, endPoint y: 472, distance: 17.1
click at [1460, 513] on button "Save" at bounding box center [1475, 523] width 73 height 22
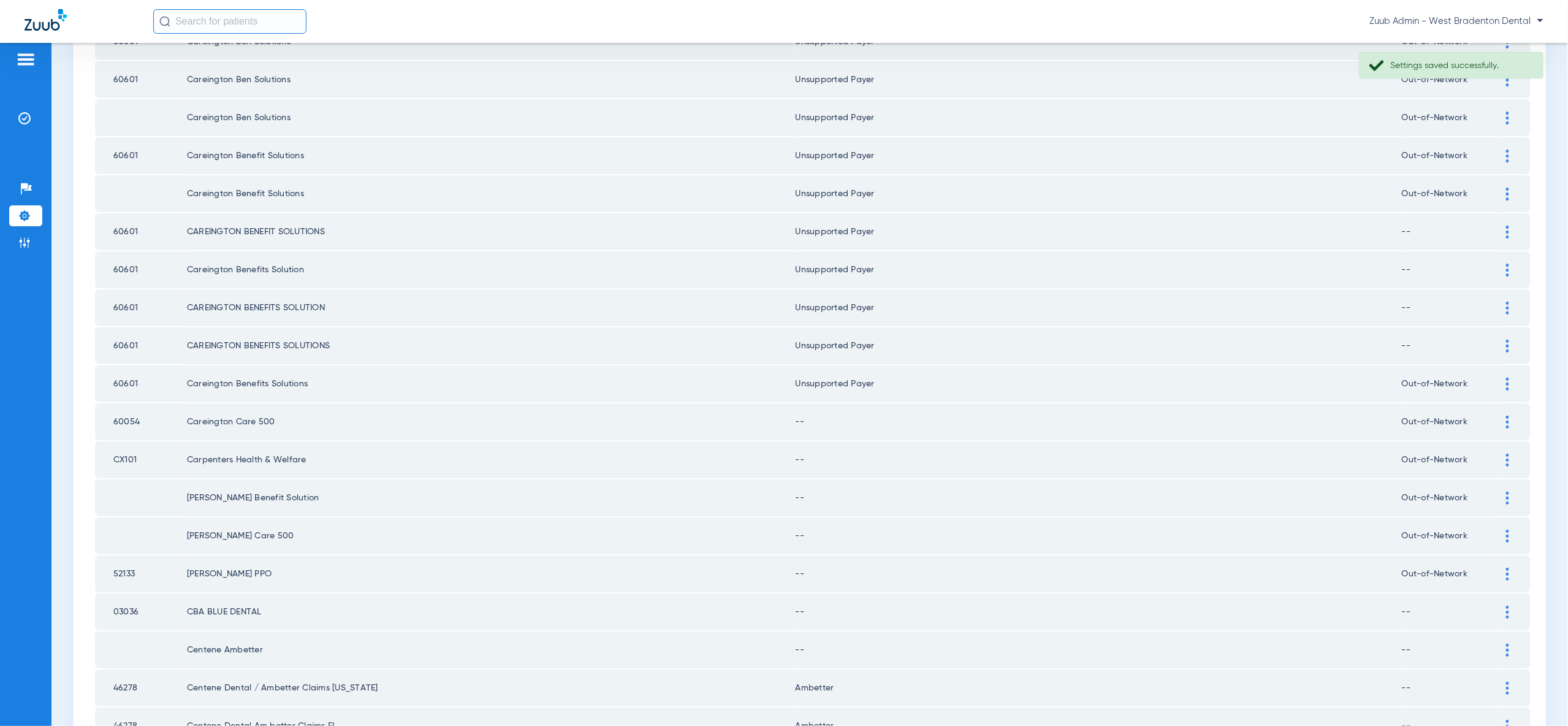
click at [1504, 416] on div at bounding box center [1507, 422] width 22 height 13
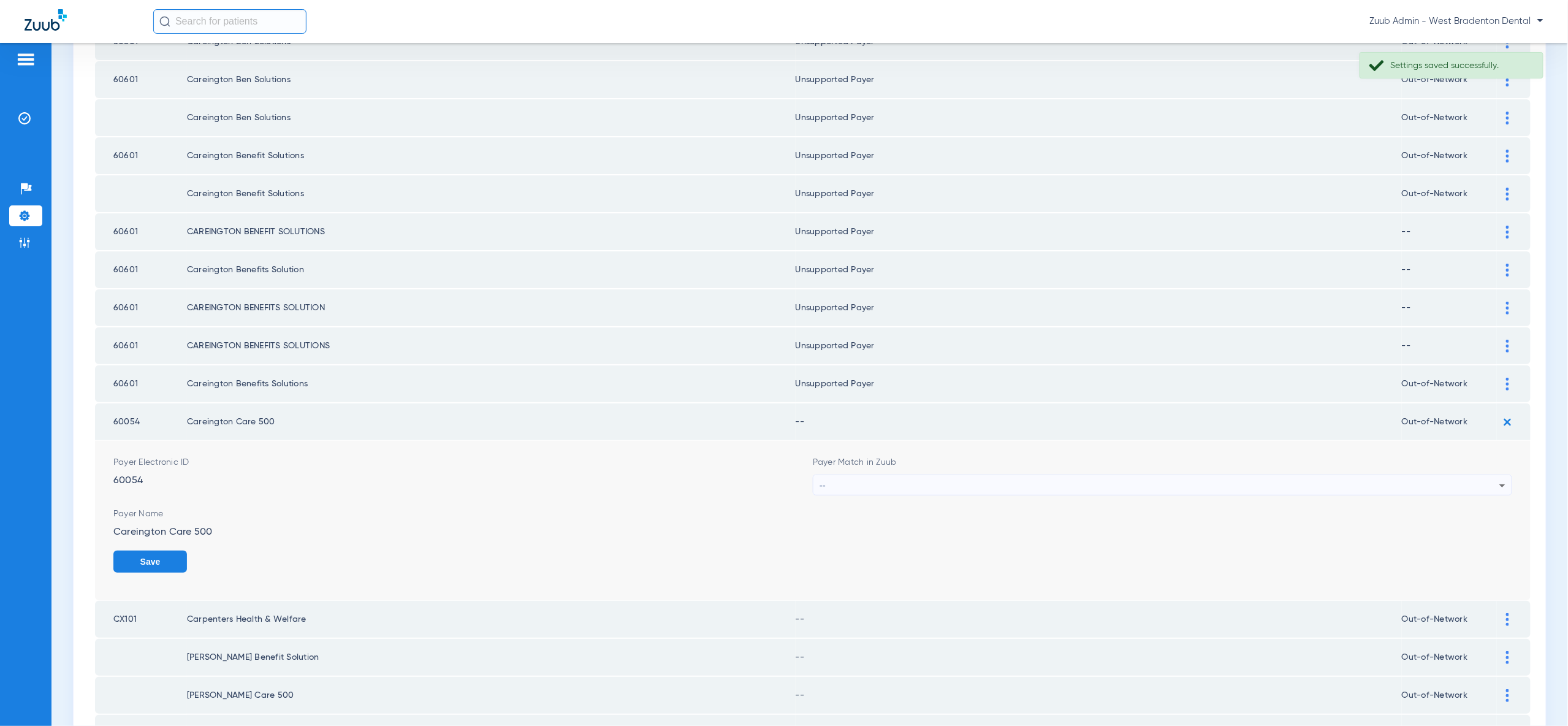
click at [1483, 476] on div "--" at bounding box center [1159, 486] width 680 height 21
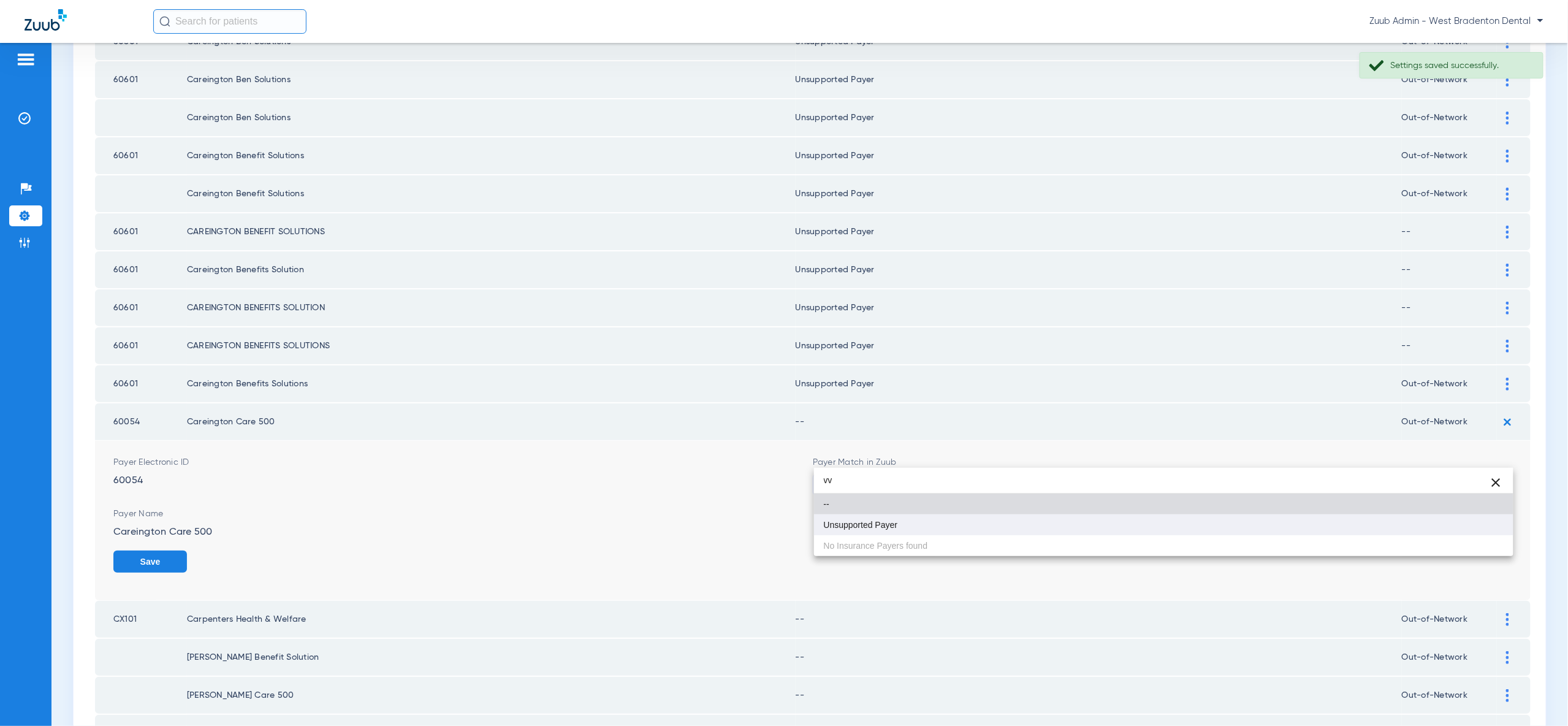
type input "vv"
drag, startPoint x: 1459, startPoint y: 519, endPoint x: 1465, endPoint y: 529, distance: 11.7
click at [1459, 519] on mat-option "Unsupported Payer" at bounding box center [1163, 525] width 699 height 21
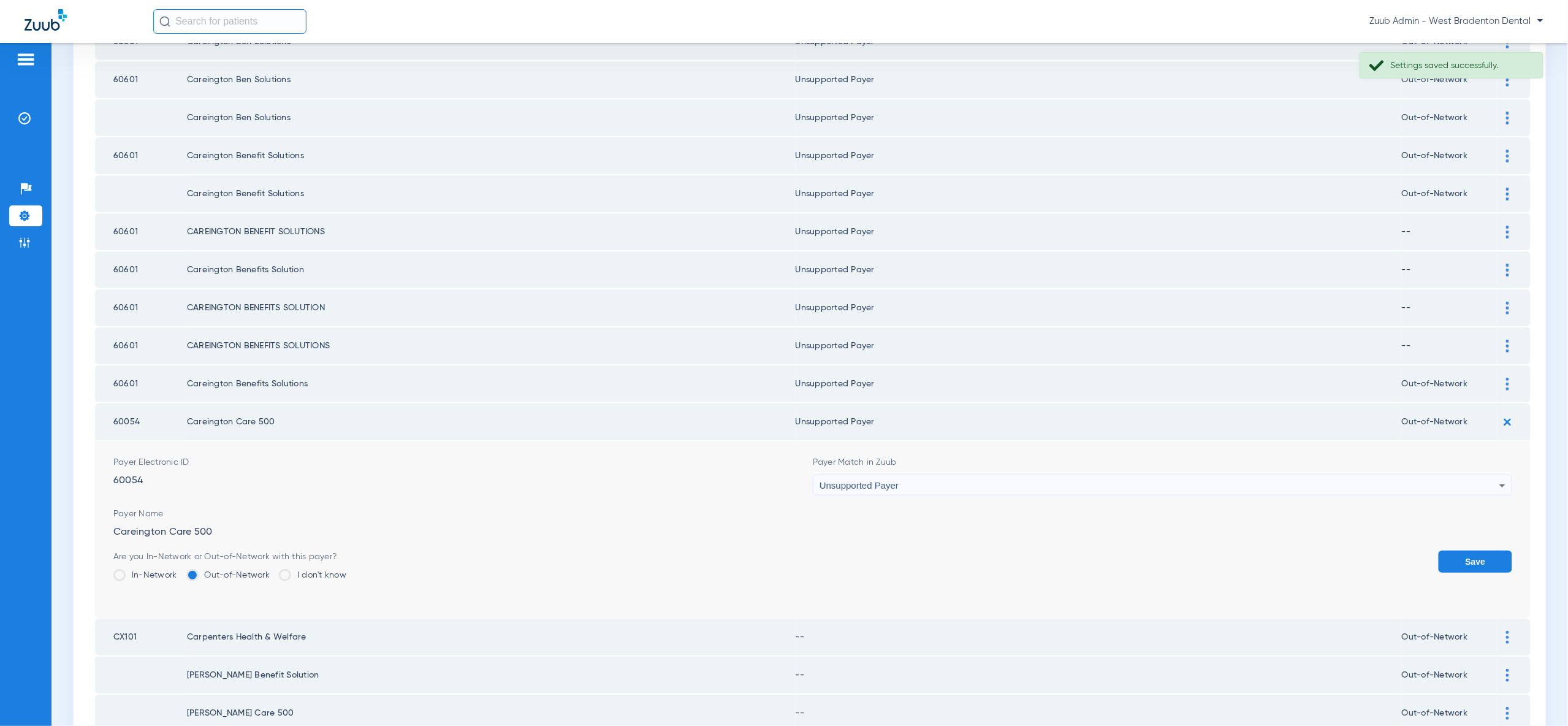
drag, startPoint x: 1466, startPoint y: 532, endPoint x: 1484, endPoint y: 501, distance: 35.8
click at [1467, 551] on button "Save" at bounding box center [1475, 561] width 73 height 22
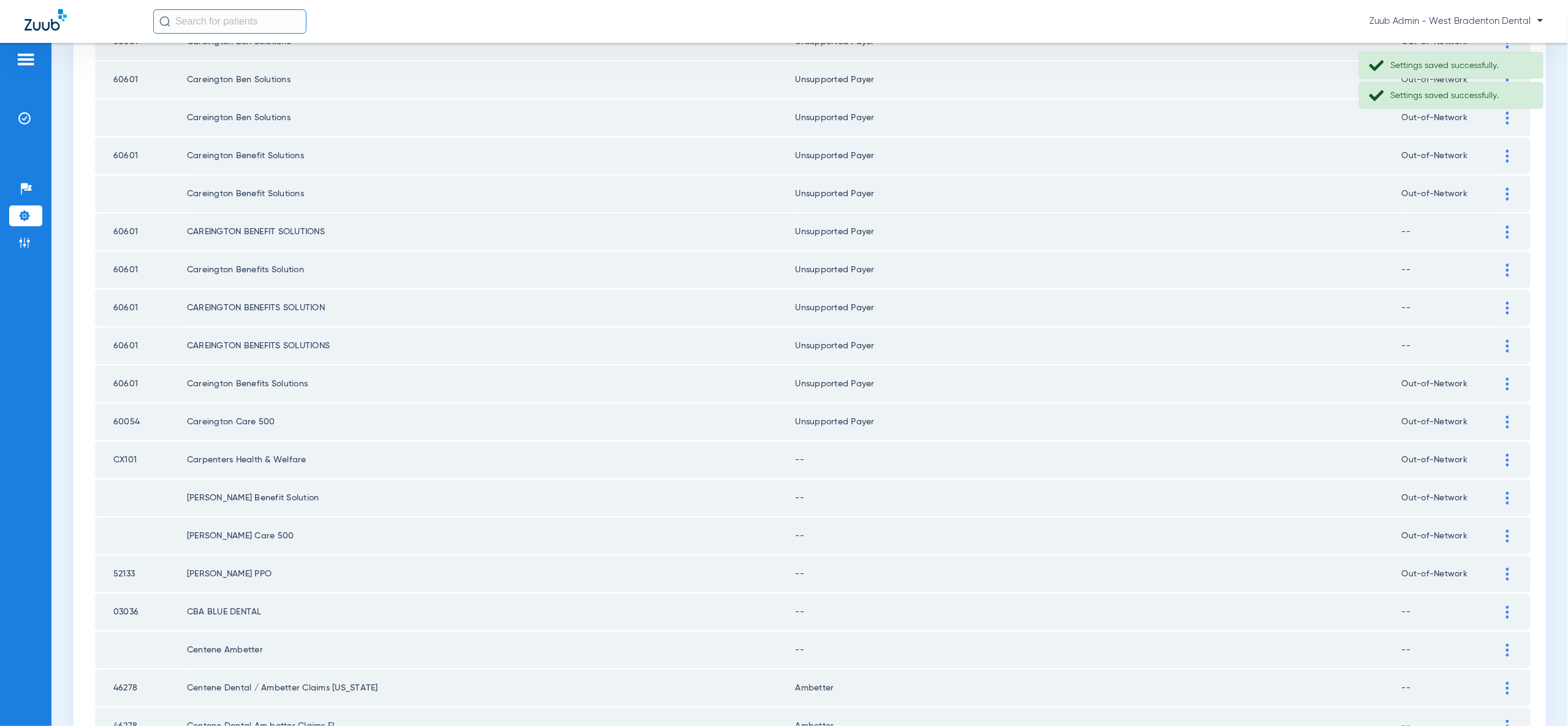
drag, startPoint x: 1512, startPoint y: 429, endPoint x: 1499, endPoint y: 456, distance: 30.0
click at [1512, 454] on div at bounding box center [1507, 461] width 22 height 13
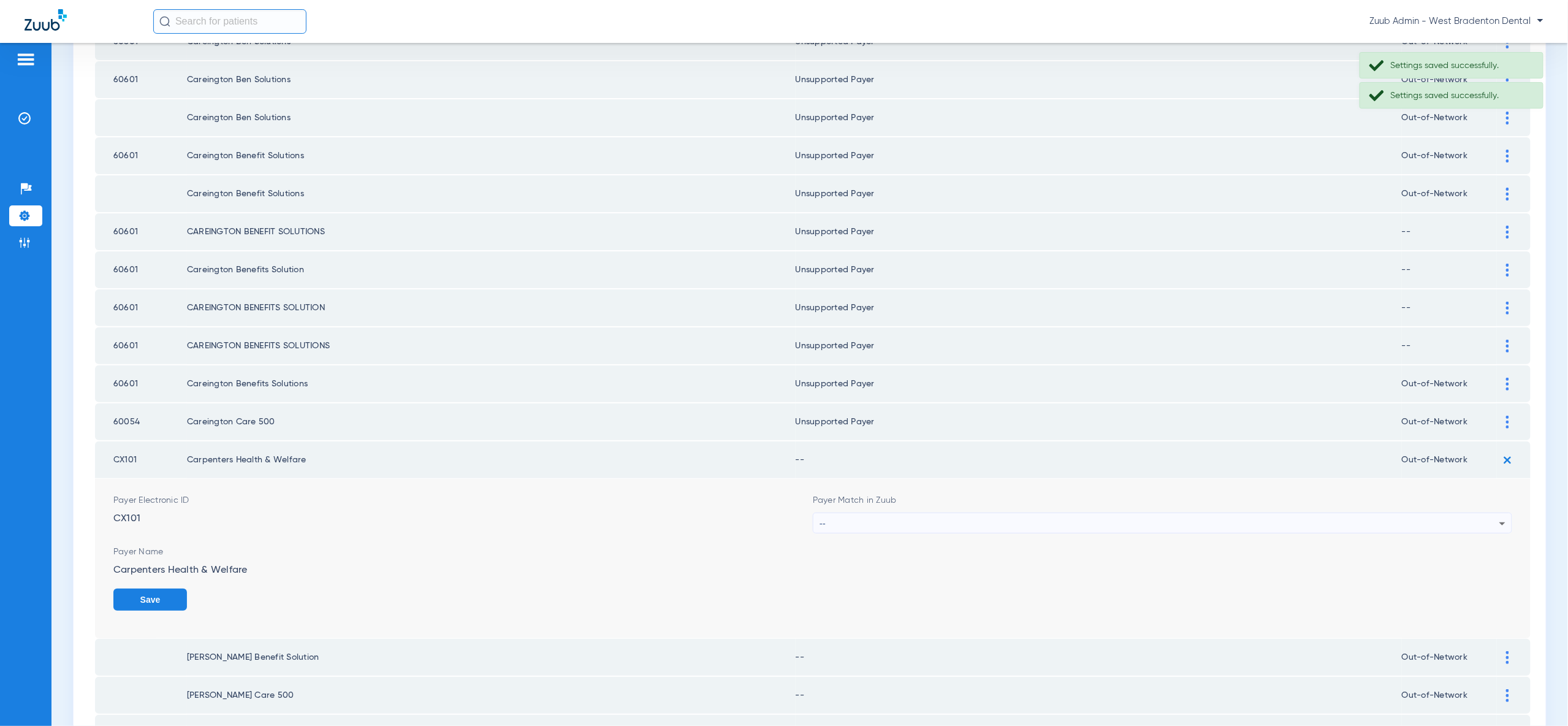
click at [1481, 514] on div "--" at bounding box center [1159, 524] width 680 height 21
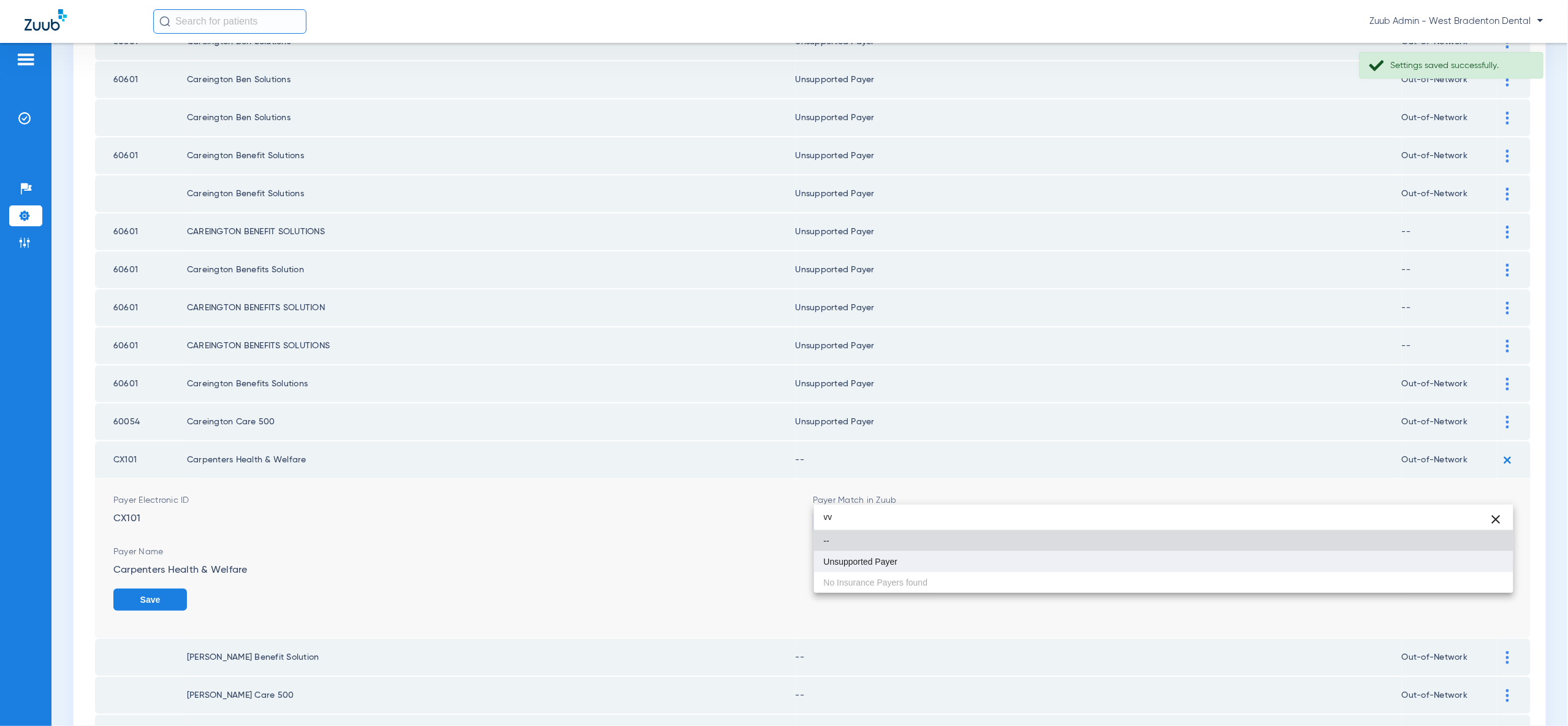
type input "vv"
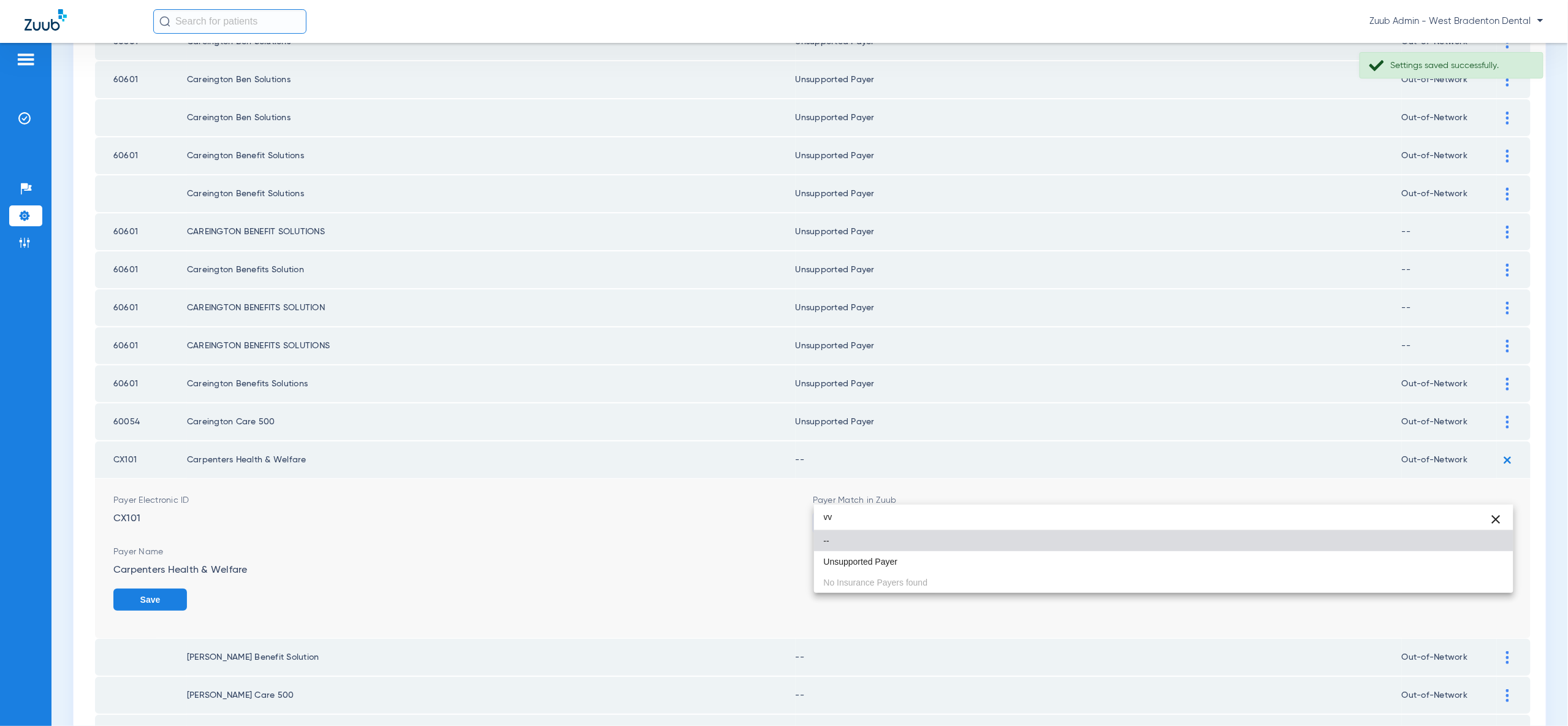
click at [1477, 557] on mat-option "Unsupported Payer" at bounding box center [1163, 561] width 699 height 21
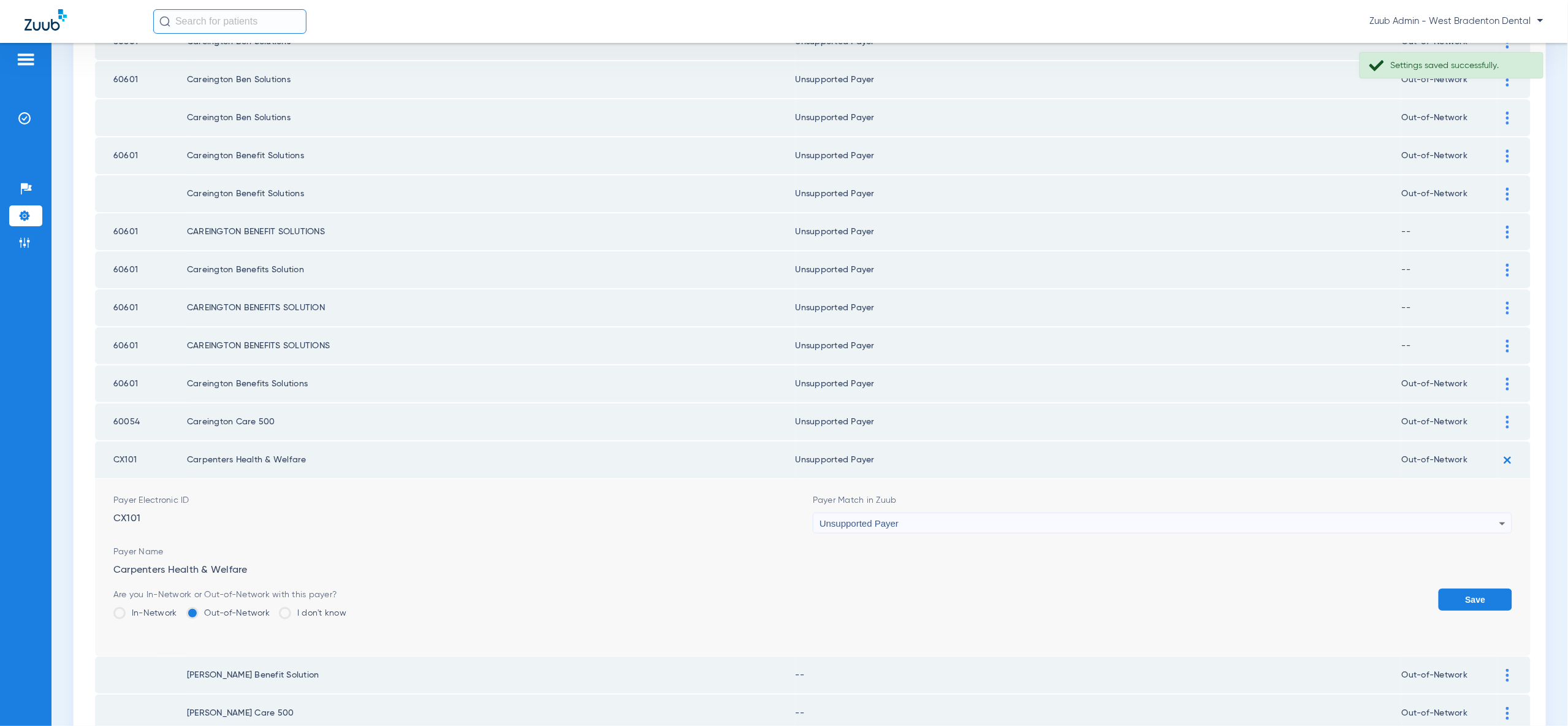
click at [1478, 589] on button "Save" at bounding box center [1475, 599] width 73 height 22
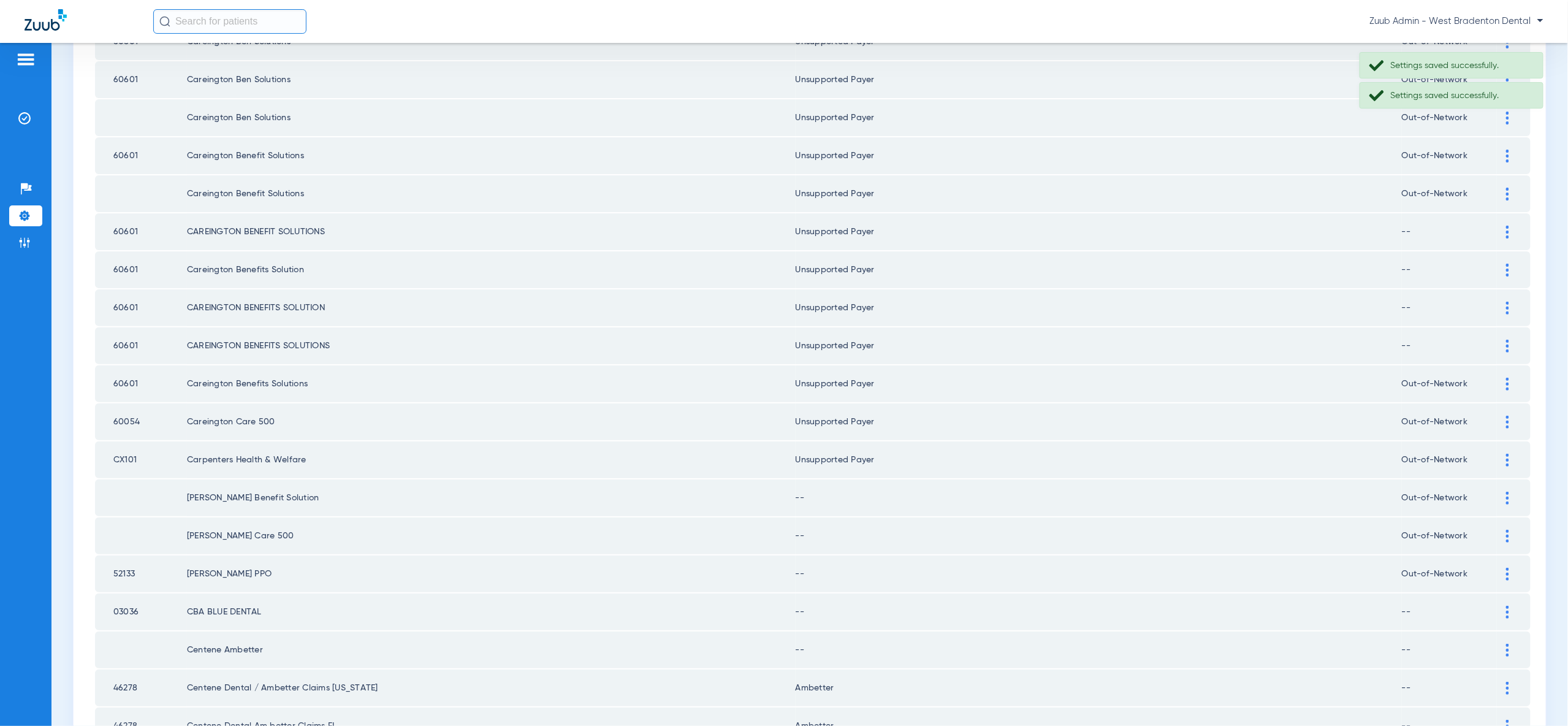
click at [1506, 492] on img at bounding box center [1507, 499] width 3 height 13
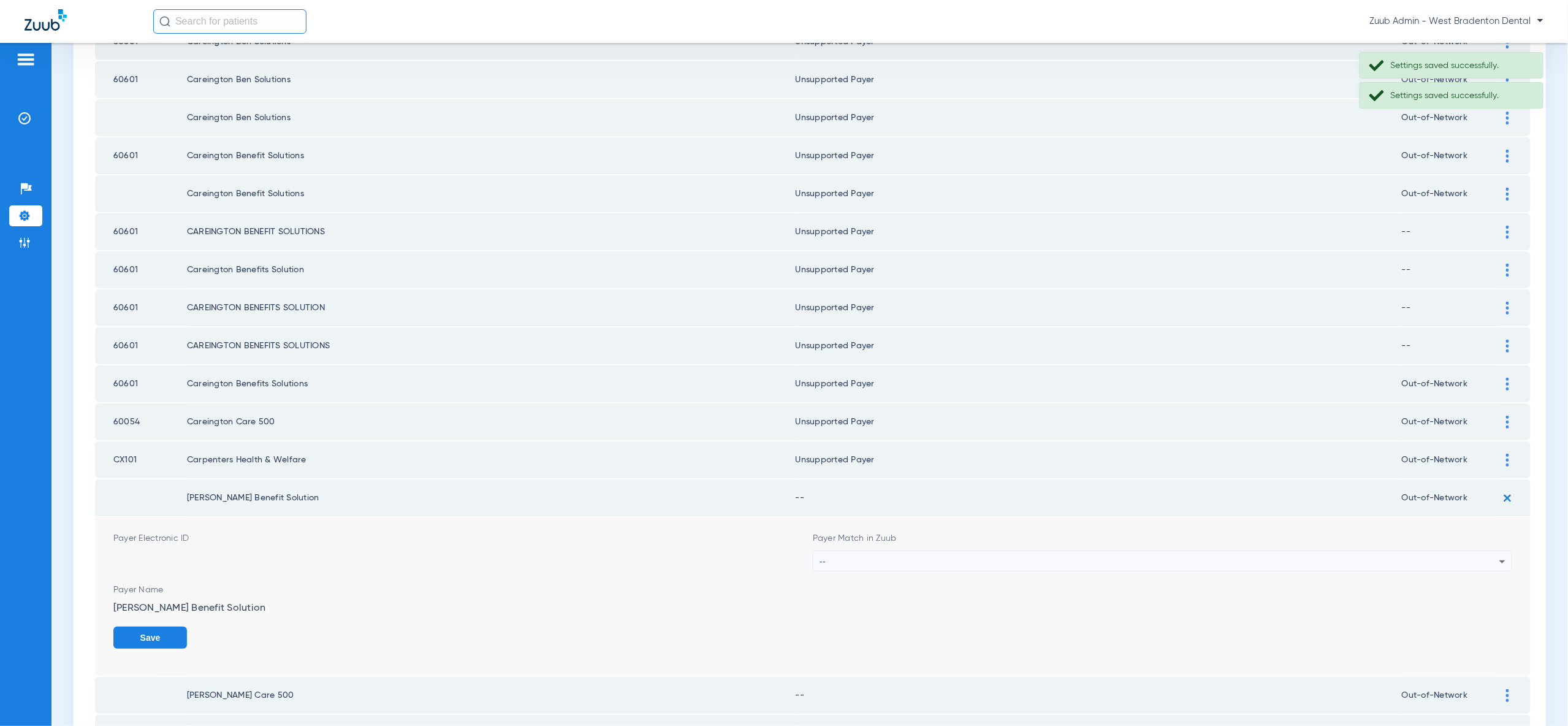
click at [1480, 551] on div "--" at bounding box center [1159, 561] width 680 height 21
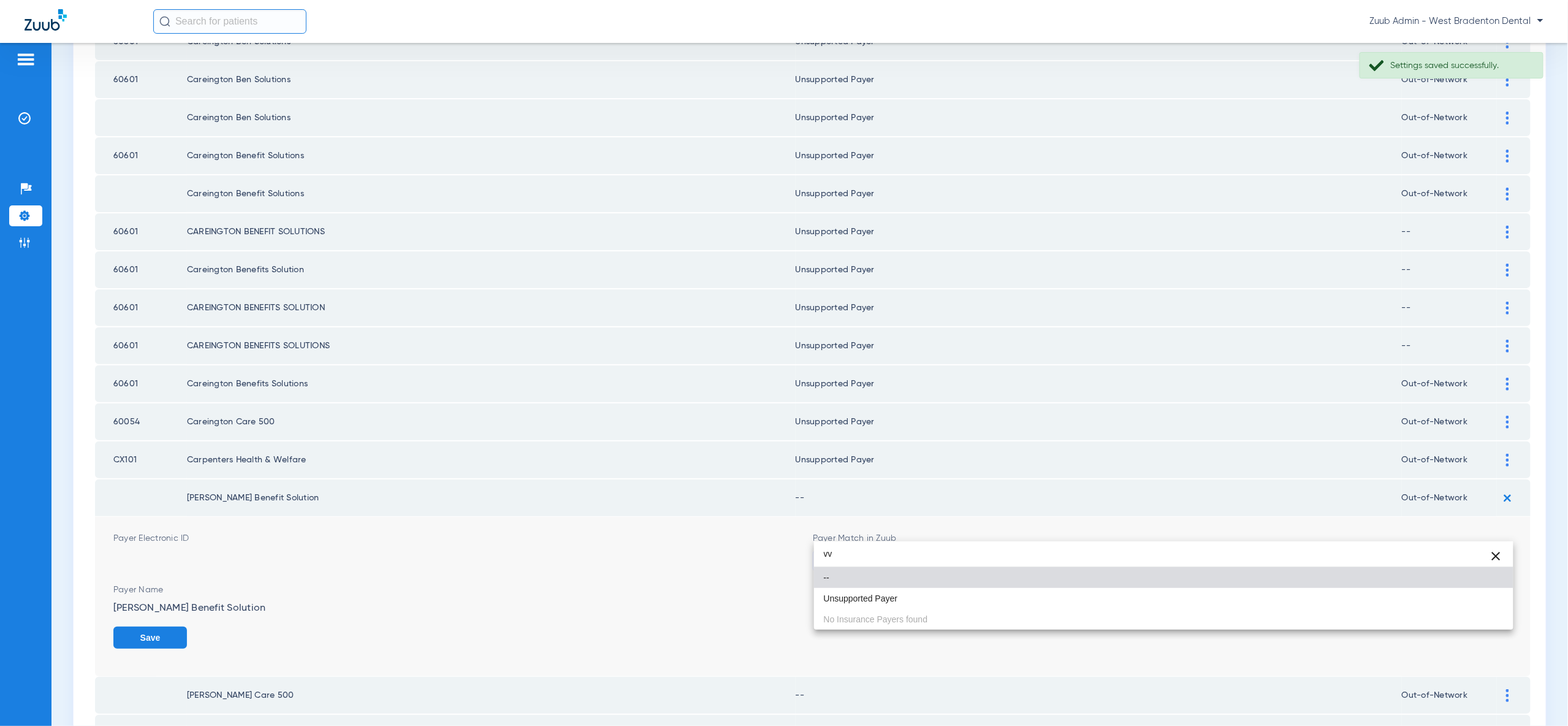
type input "vv"
click at [1484, 595] on mat-option "Unsupported Payer" at bounding box center [1163, 598] width 699 height 21
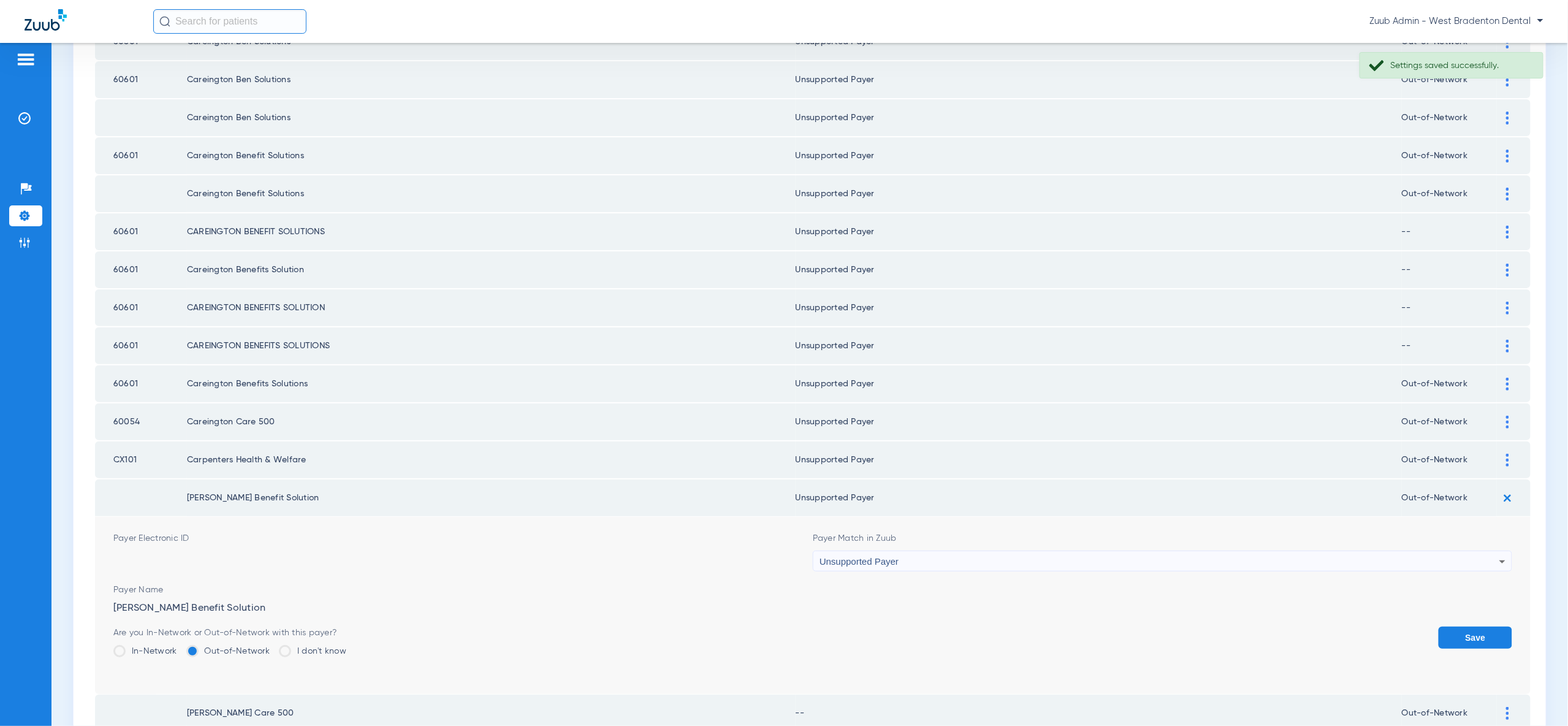
drag, startPoint x: 1485, startPoint y: 613, endPoint x: 1492, endPoint y: 570, distance: 43.6
click at [1485, 627] on button "Save" at bounding box center [1475, 638] width 73 height 22
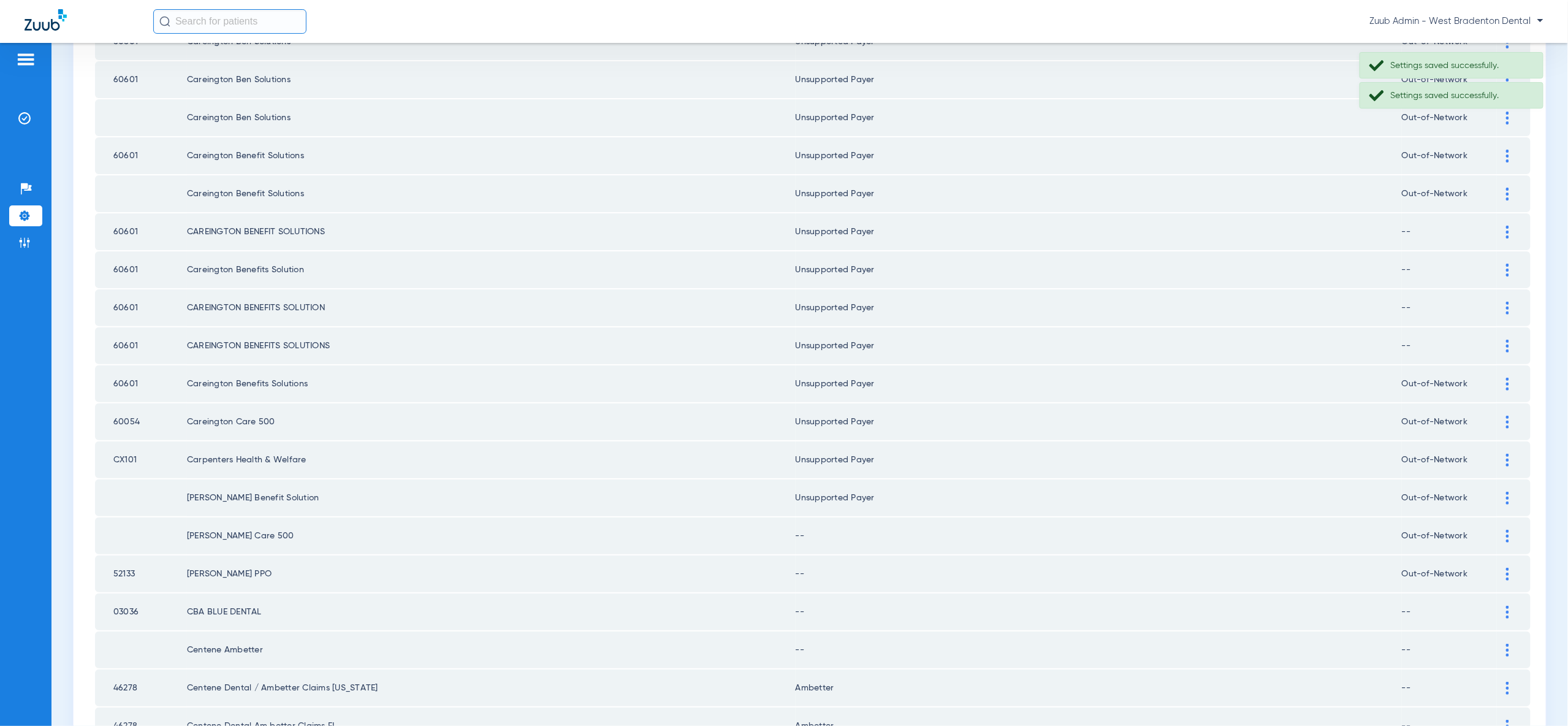
click at [1500, 530] on div at bounding box center [1507, 537] width 22 height 13
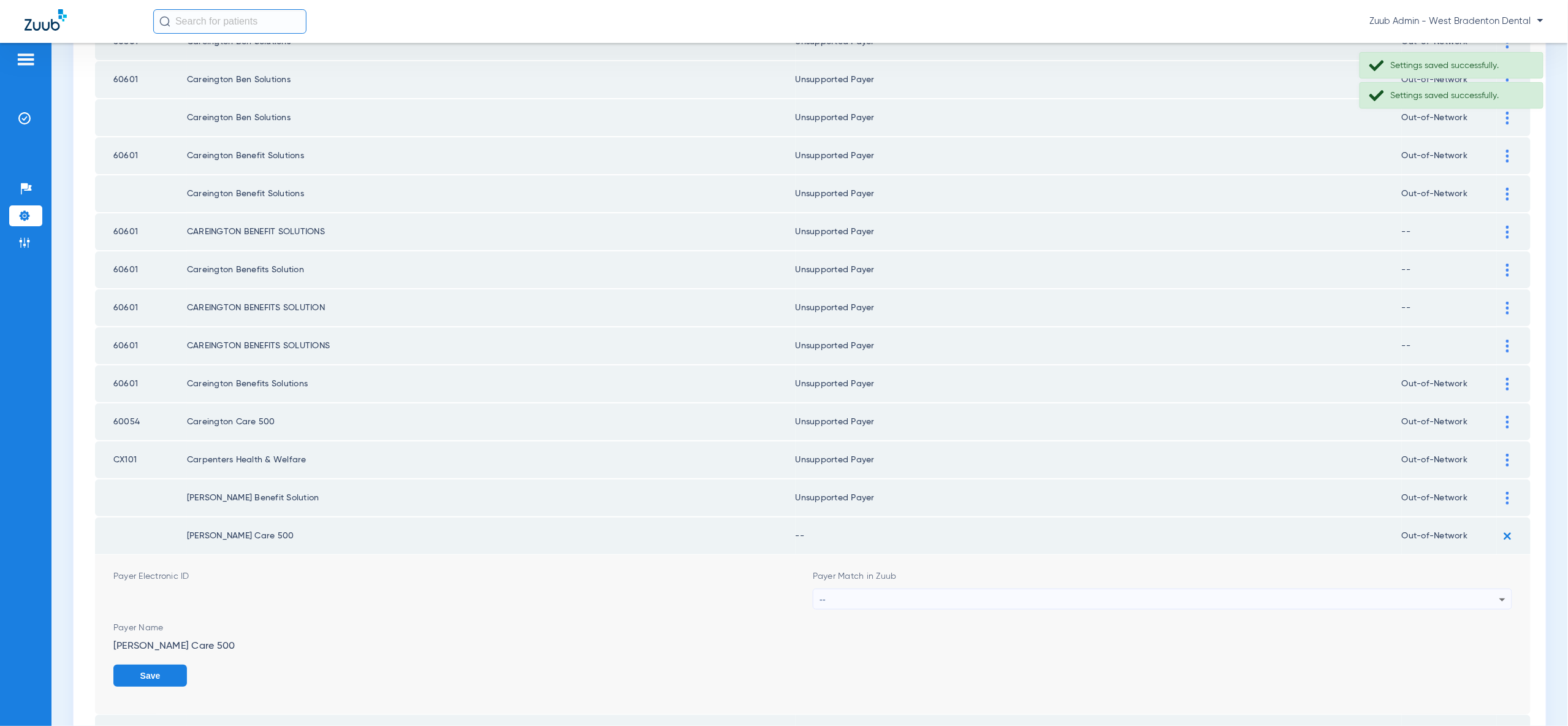
click at [1475, 589] on div "--" at bounding box center [1159, 599] width 680 height 21
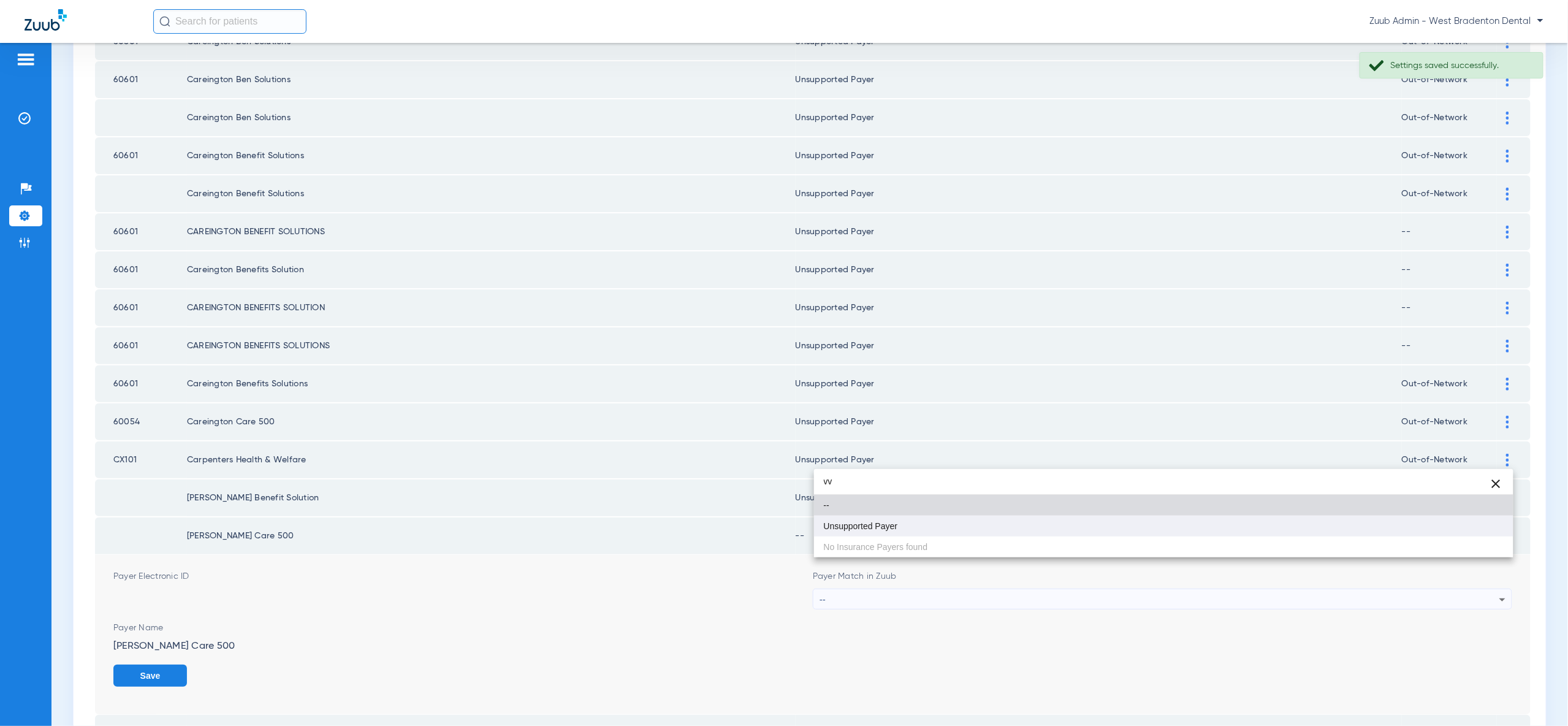
type input "vv"
click at [1462, 536] on mat-option "Unsupported Payer" at bounding box center [1163, 526] width 699 height 21
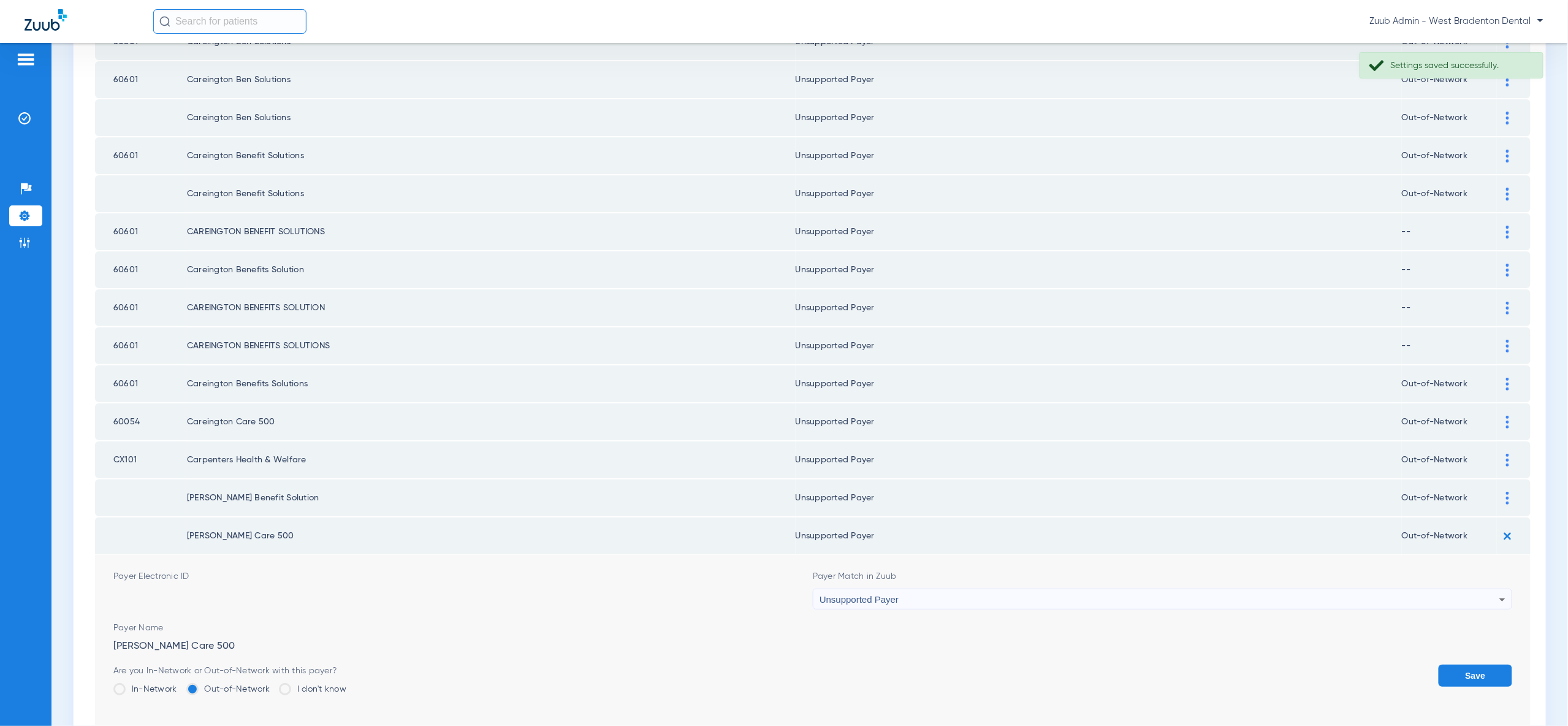
drag, startPoint x: 1463, startPoint y: 637, endPoint x: 1496, endPoint y: 579, distance: 66.7
click at [1463, 665] on button "Save" at bounding box center [1475, 676] width 73 height 22
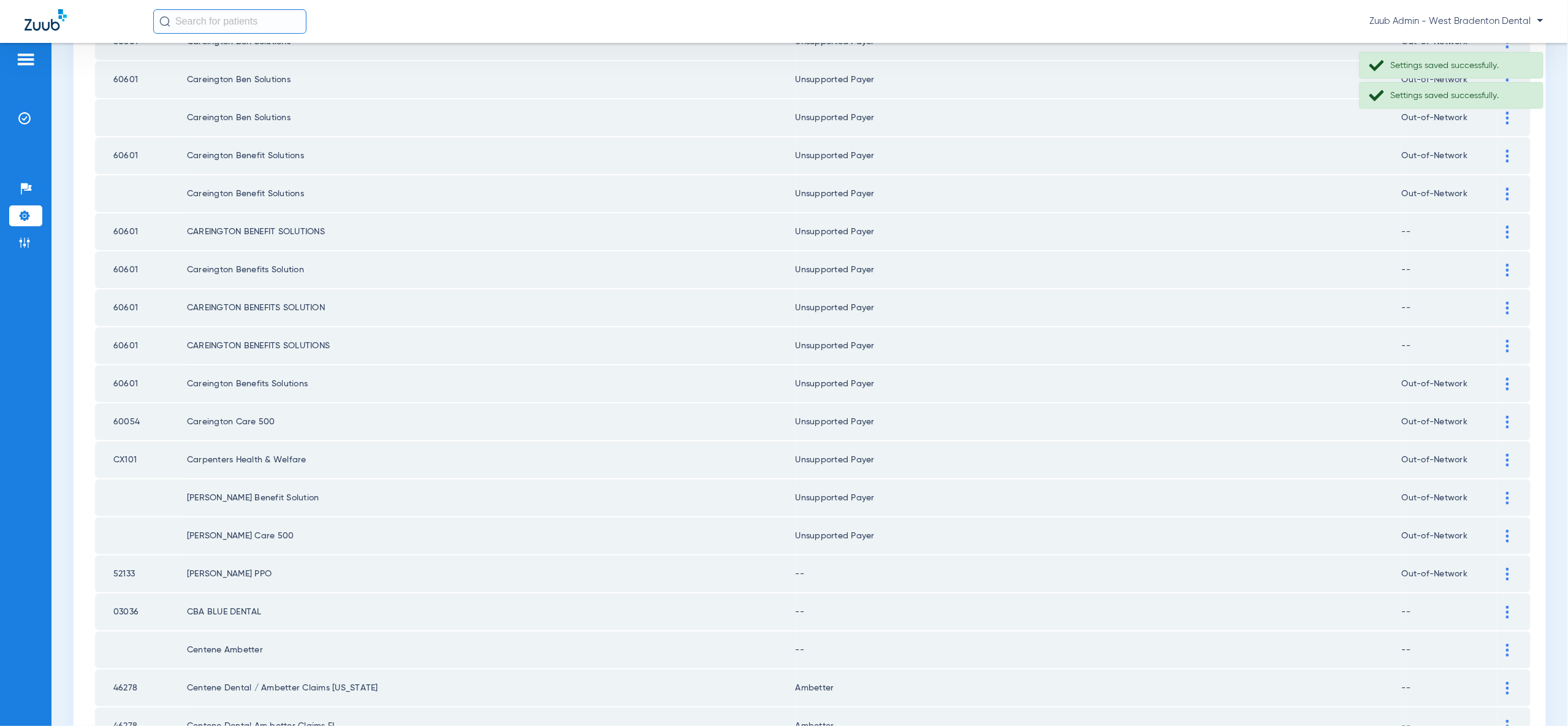
click at [1506, 568] on img at bounding box center [1507, 575] width 3 height 13
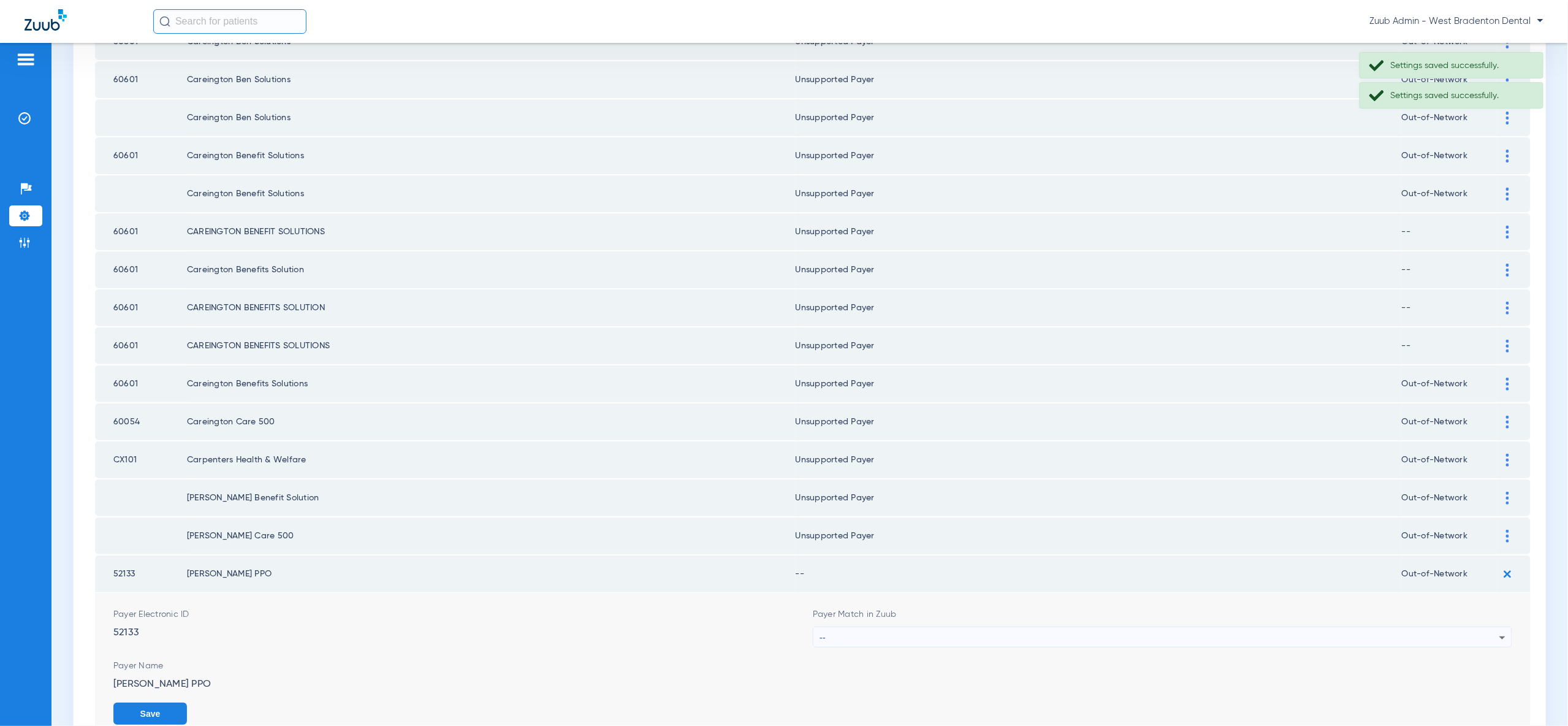
click at [1487, 627] on div "--" at bounding box center [1159, 638] width 680 height 21
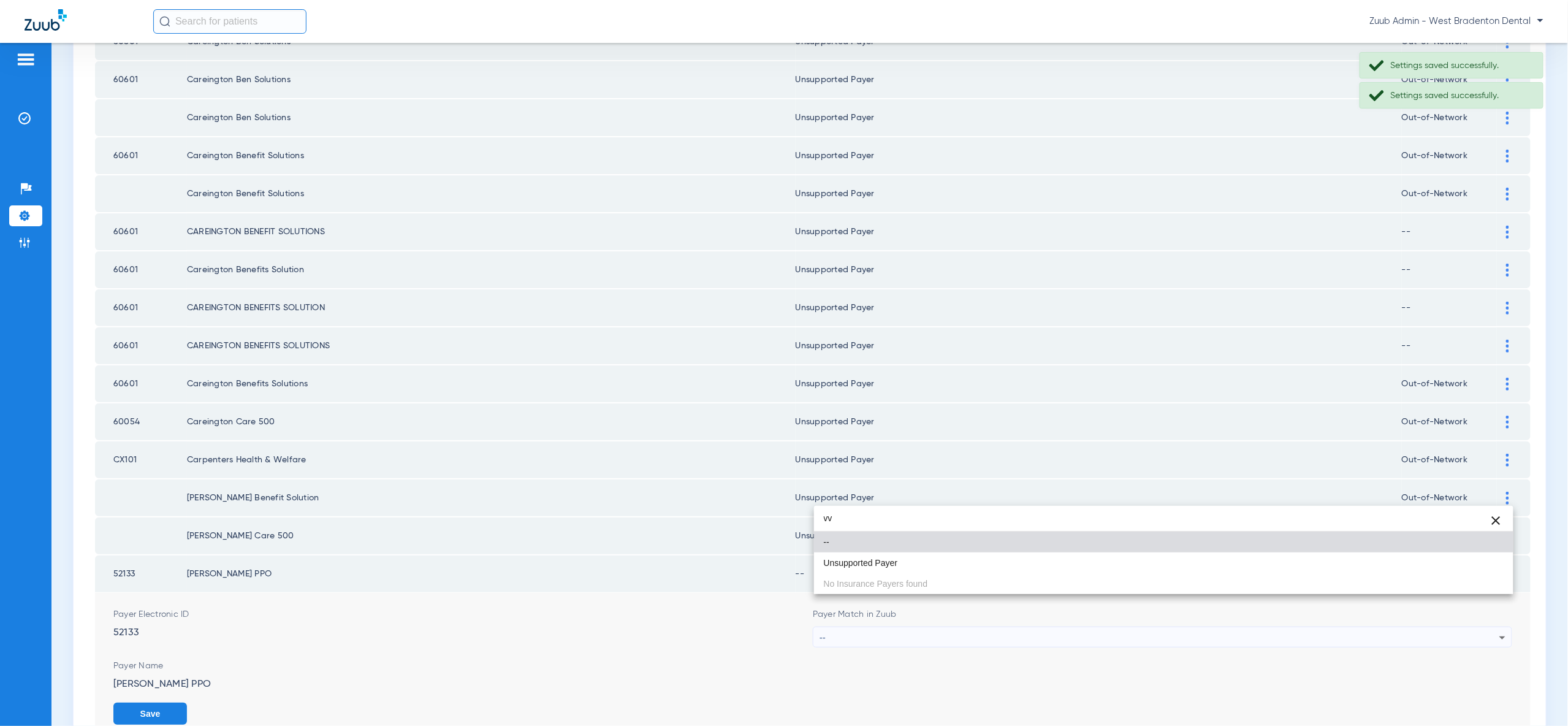
type input "vv"
click at [1475, 561] on mat-option "Unsupported Payer" at bounding box center [1163, 563] width 699 height 21
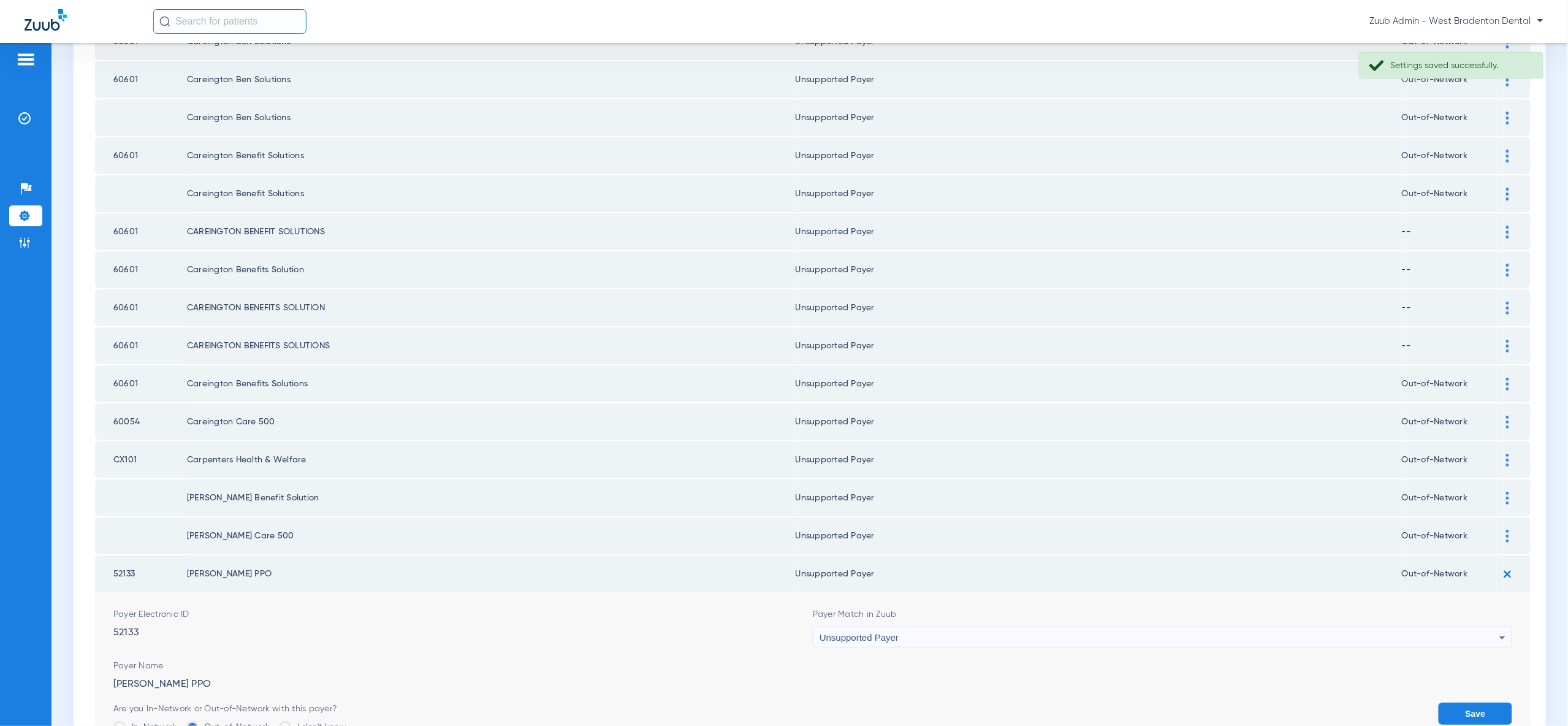
click at [1489, 703] on button "Save" at bounding box center [1475, 714] width 73 height 22
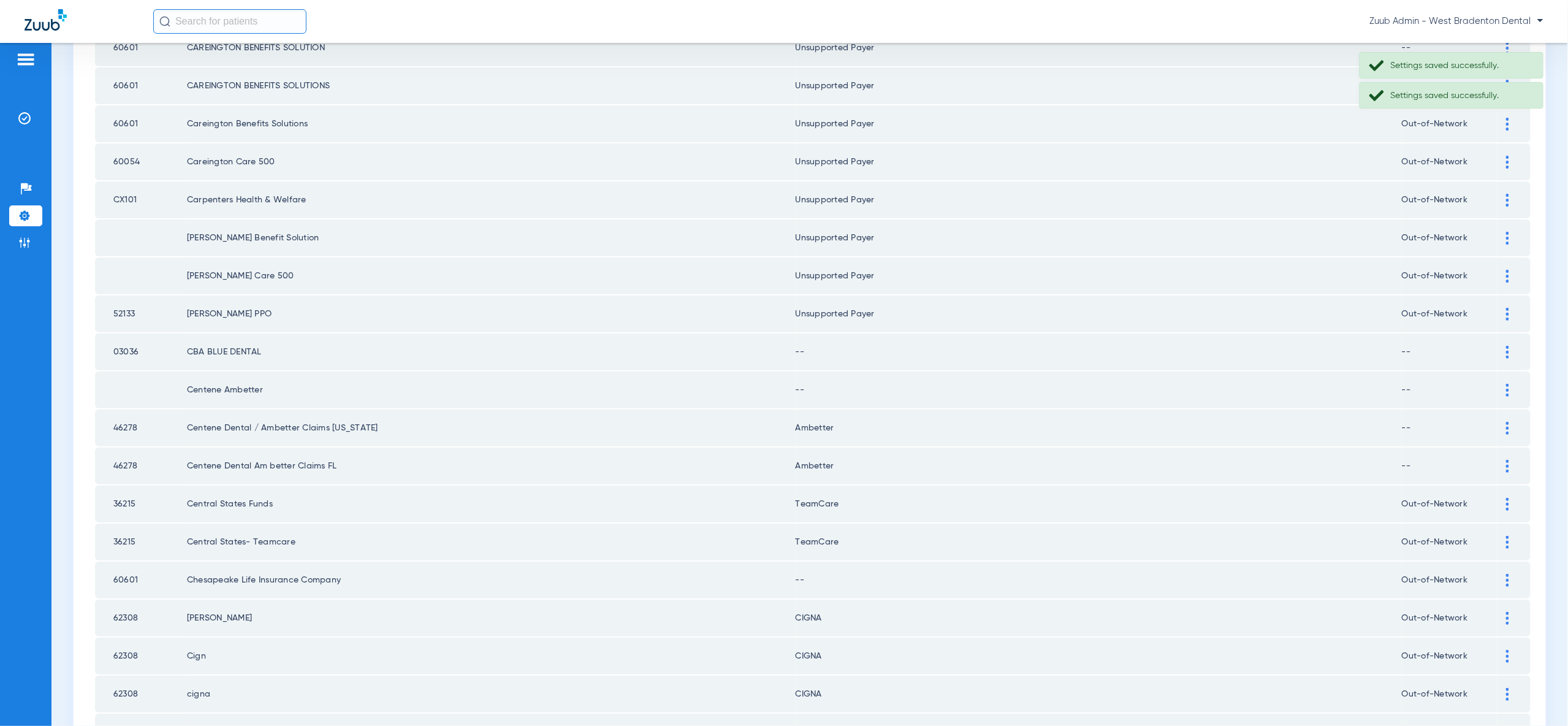
scroll to position [919, 0]
click at [1504, 345] on div at bounding box center [1507, 352] width 22 height 13
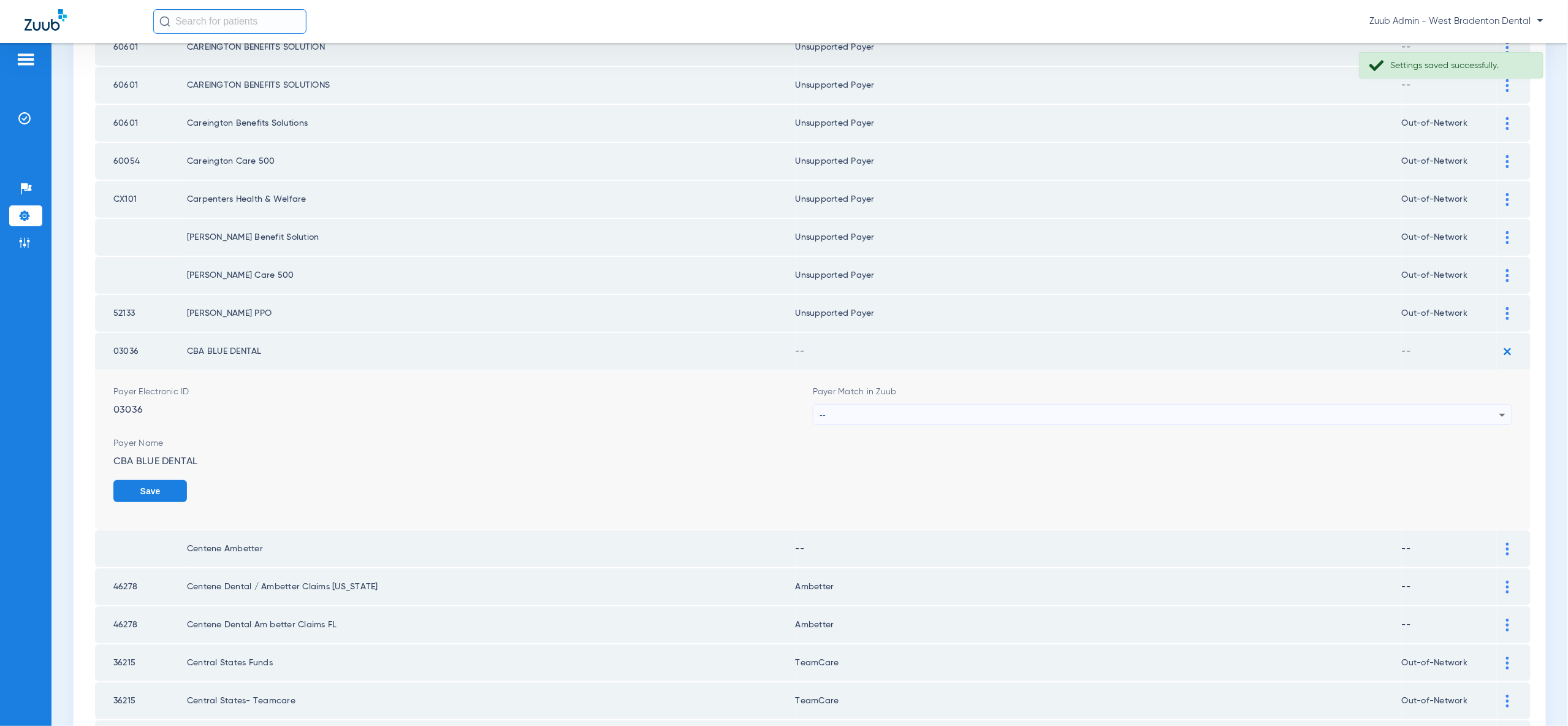
click at [1493, 404] on div "--" at bounding box center [1159, 415] width 680 height 21
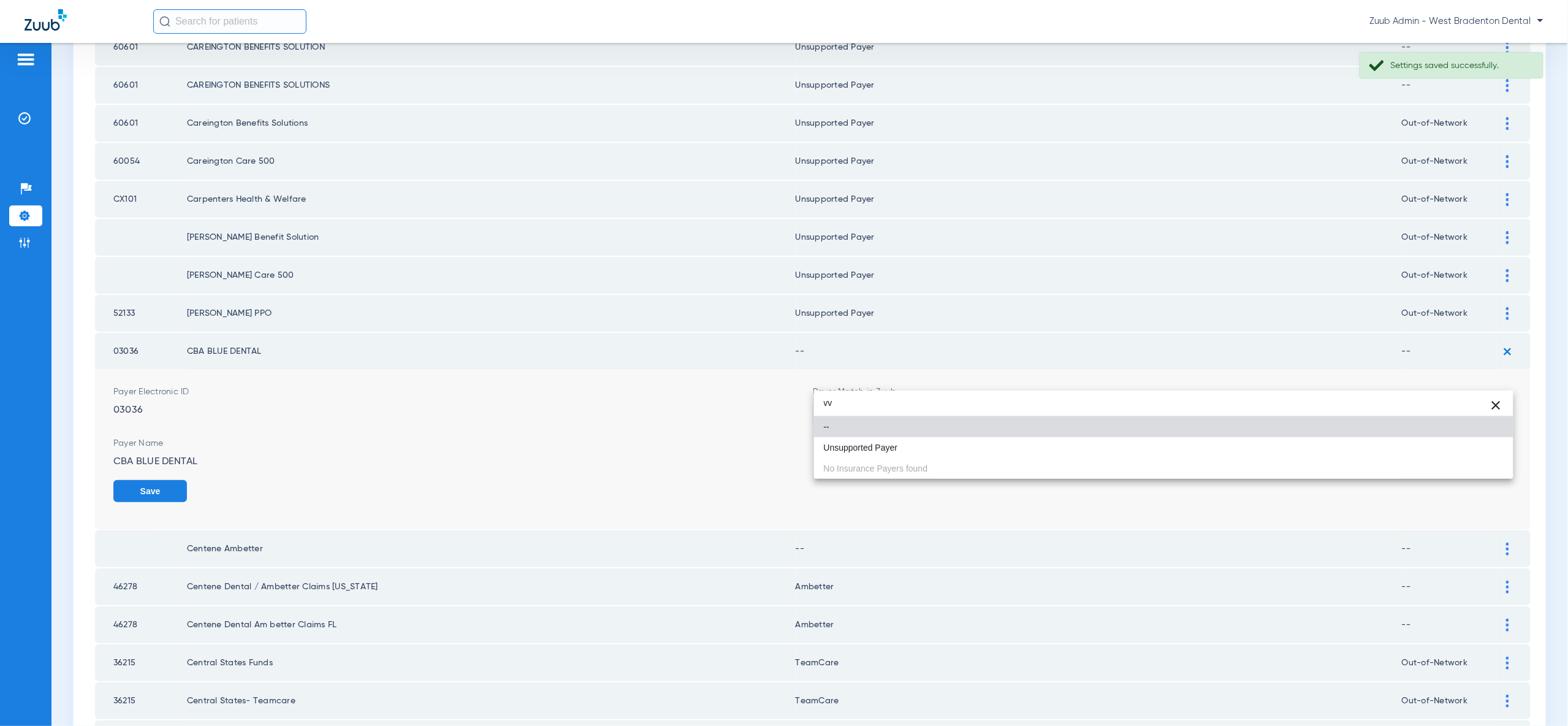
type input "vv"
click at [1470, 446] on mat-option "Unsupported Payer" at bounding box center [1163, 448] width 699 height 21
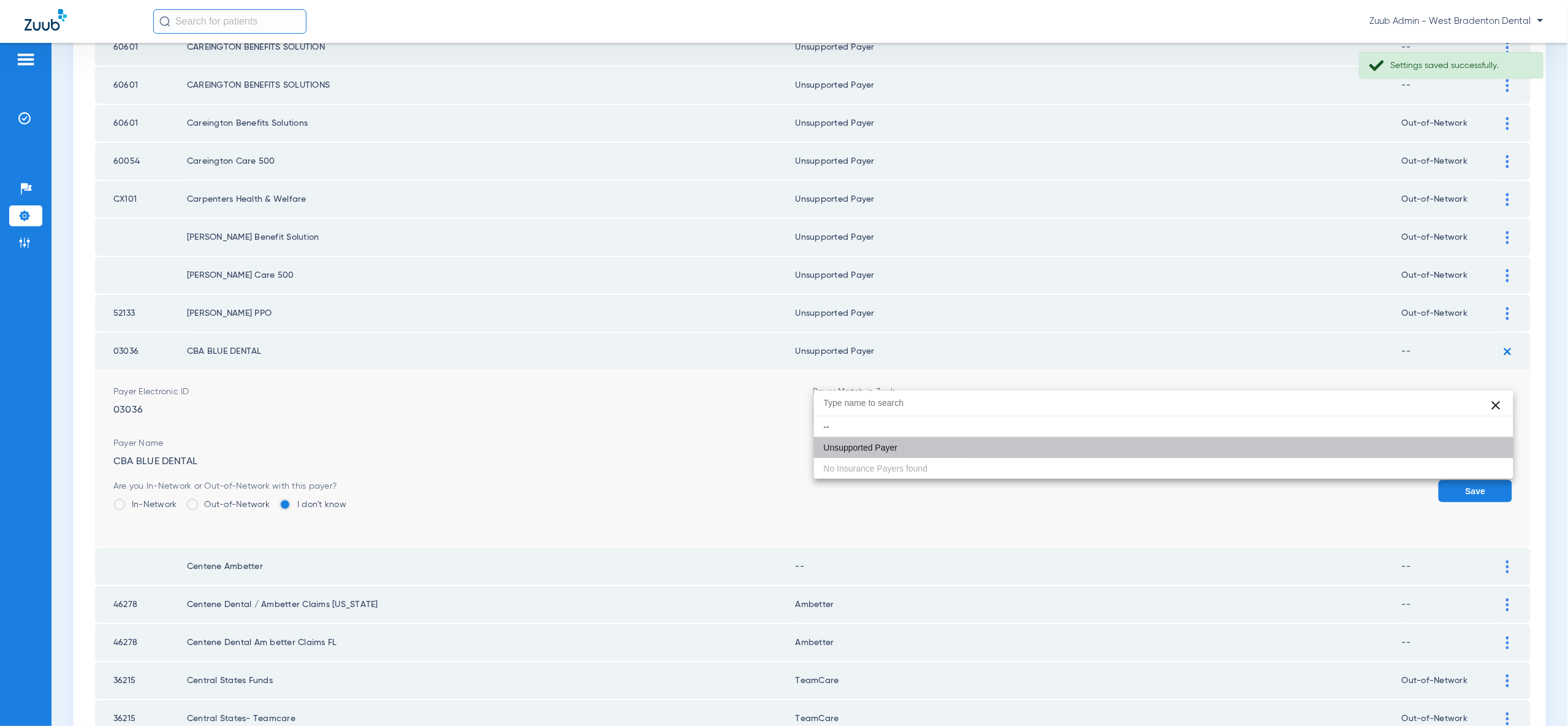
click at [1471, 481] on button "Save" at bounding box center [1475, 491] width 73 height 22
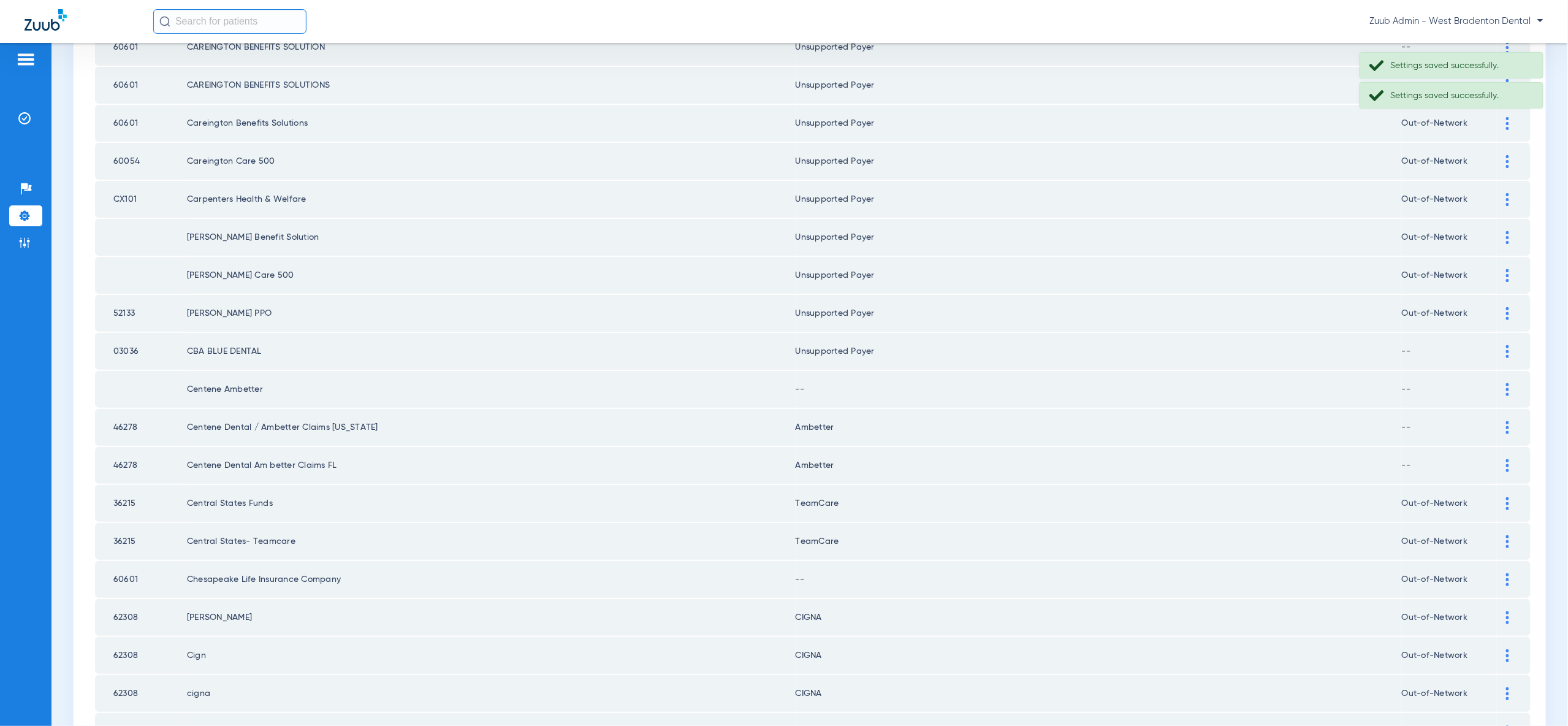
click at [1502, 383] on div at bounding box center [1507, 390] width 22 height 13
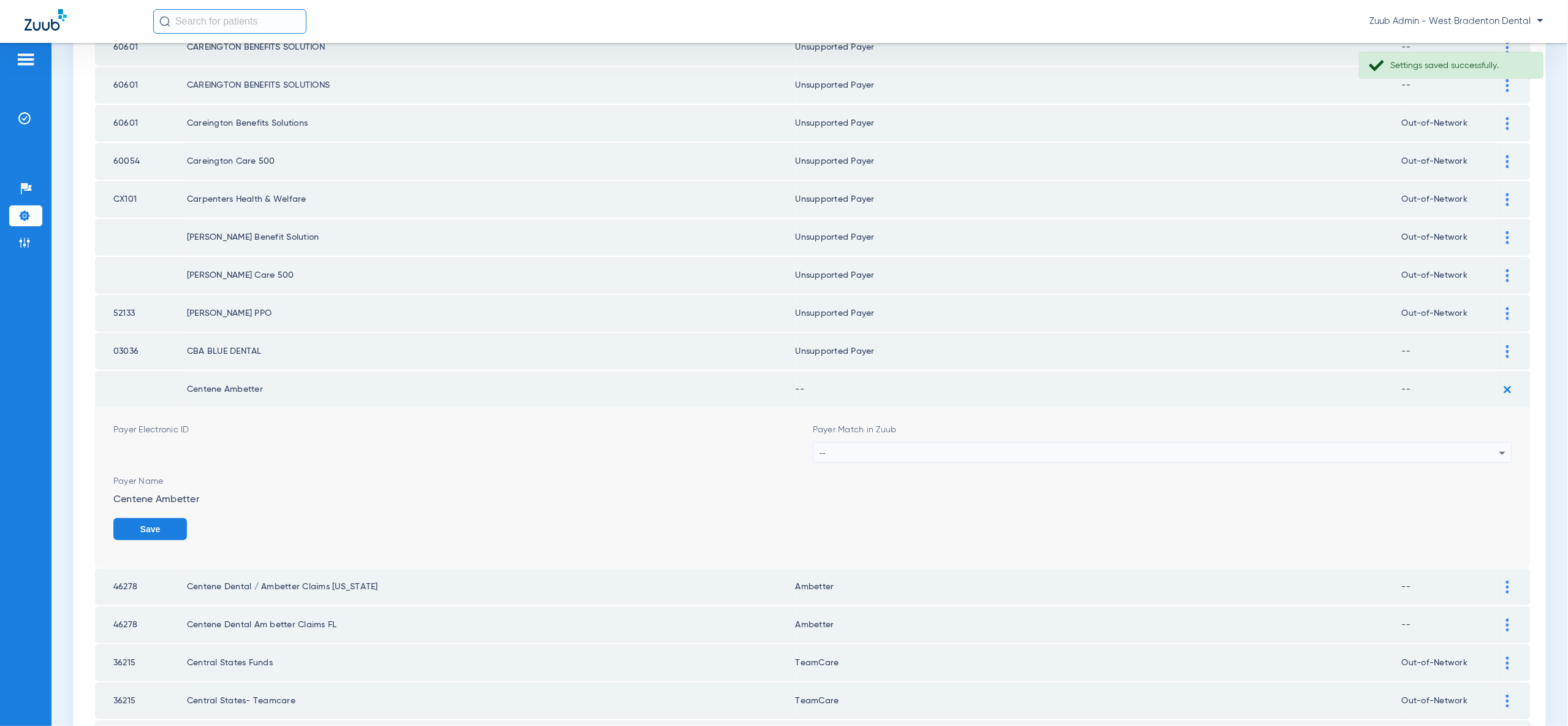
click at [1487, 442] on div "--" at bounding box center [1159, 453] width 680 height 21
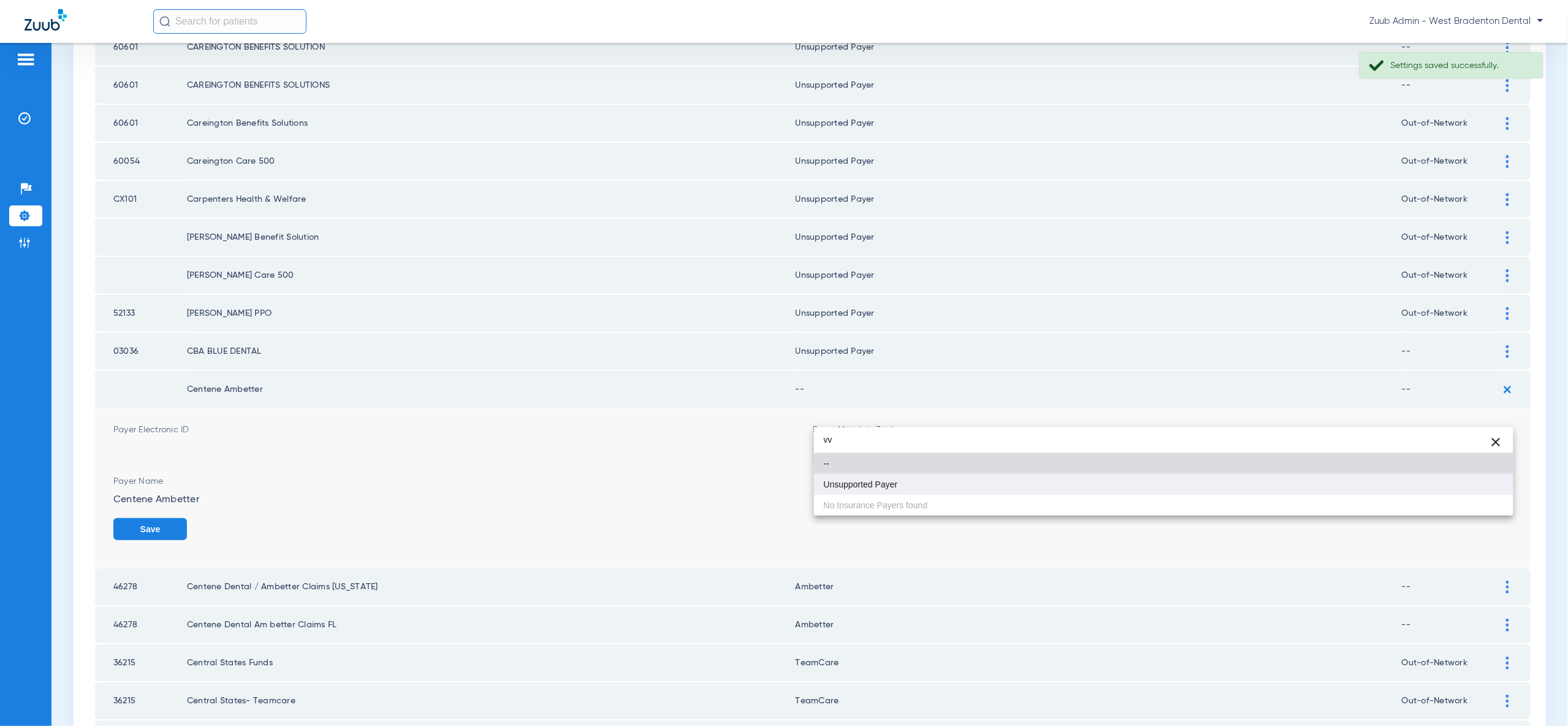
type input "vv"
click at [1475, 490] on mat-option "Unsupported Payer" at bounding box center [1163, 484] width 699 height 21
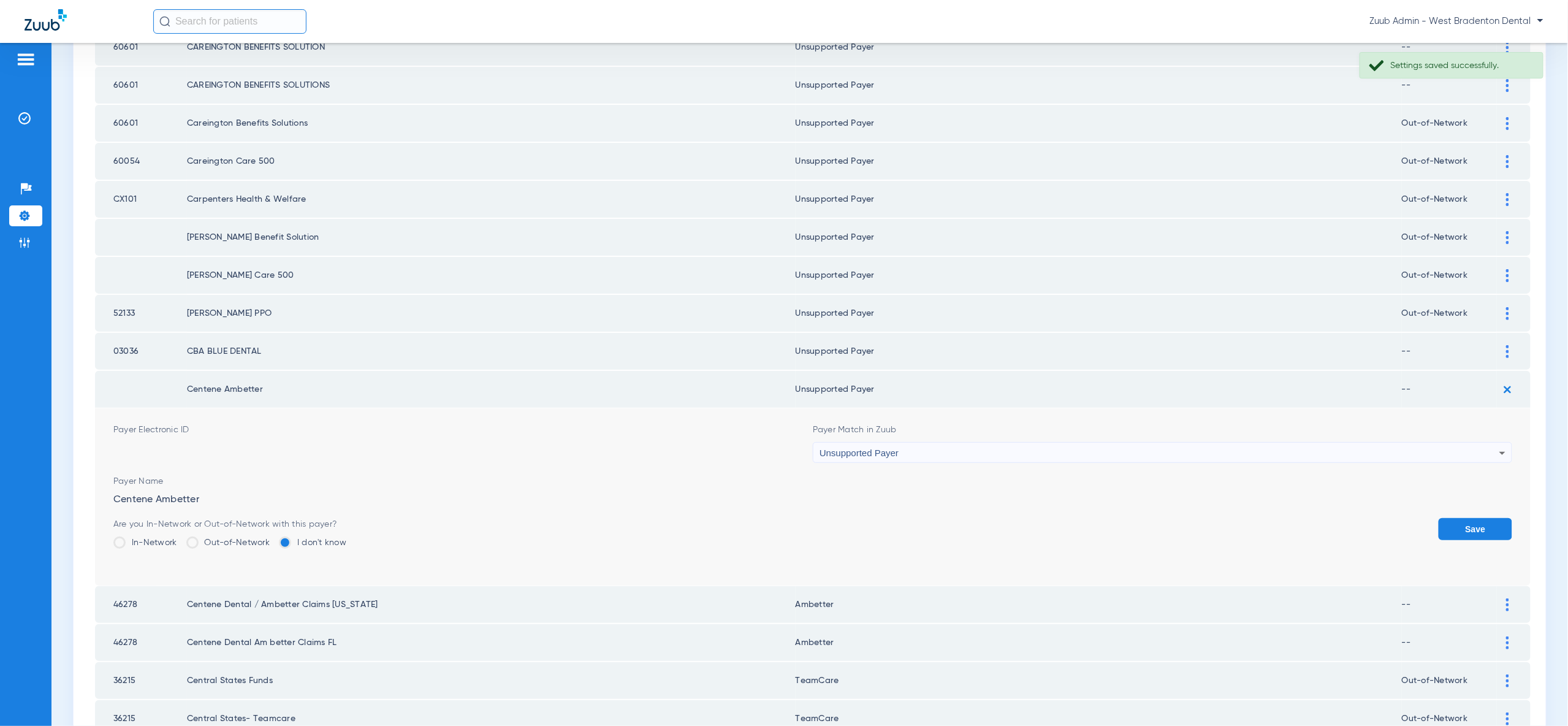
click at [1489, 519] on button "Save" at bounding box center [1475, 529] width 73 height 22
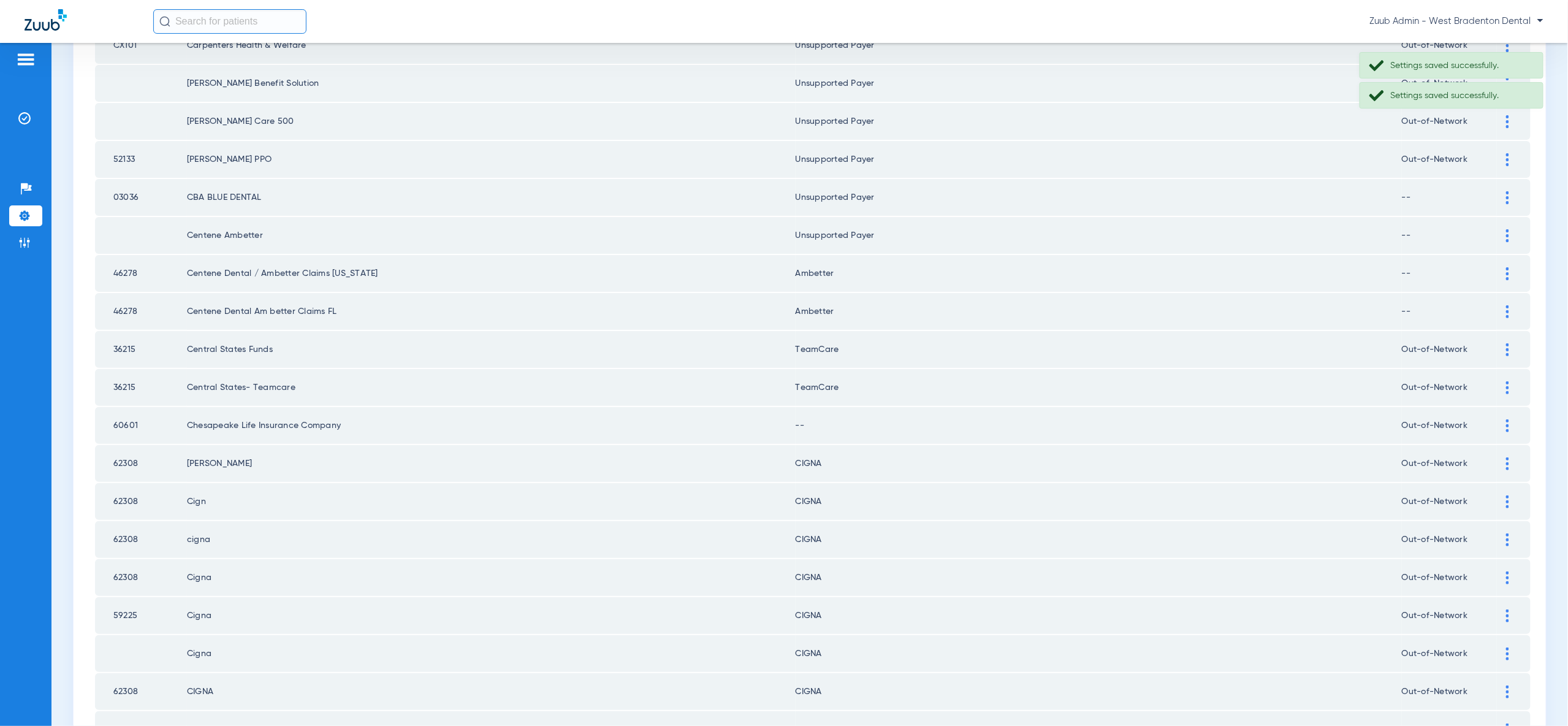
scroll to position [1137, 0]
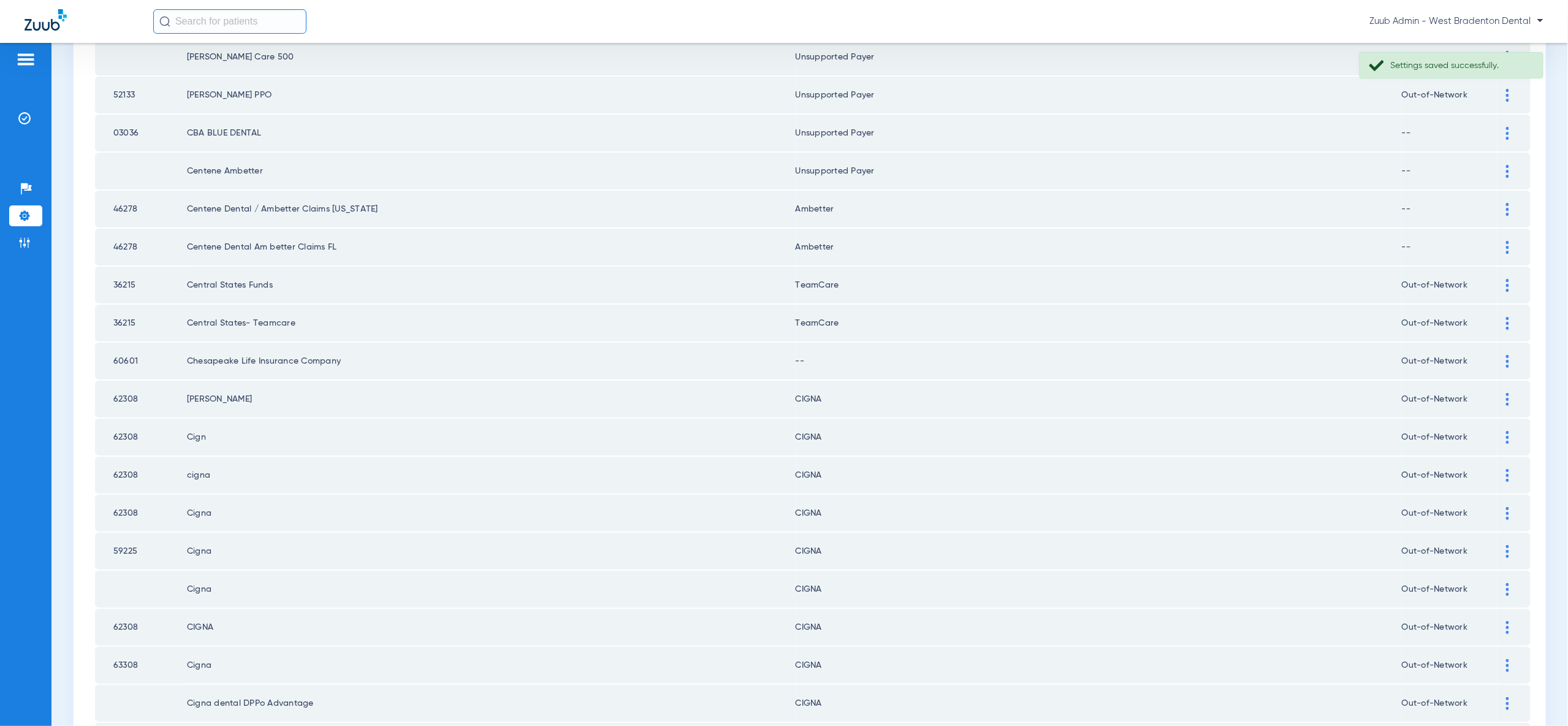
click at [1506, 355] on img at bounding box center [1507, 362] width 3 height 13
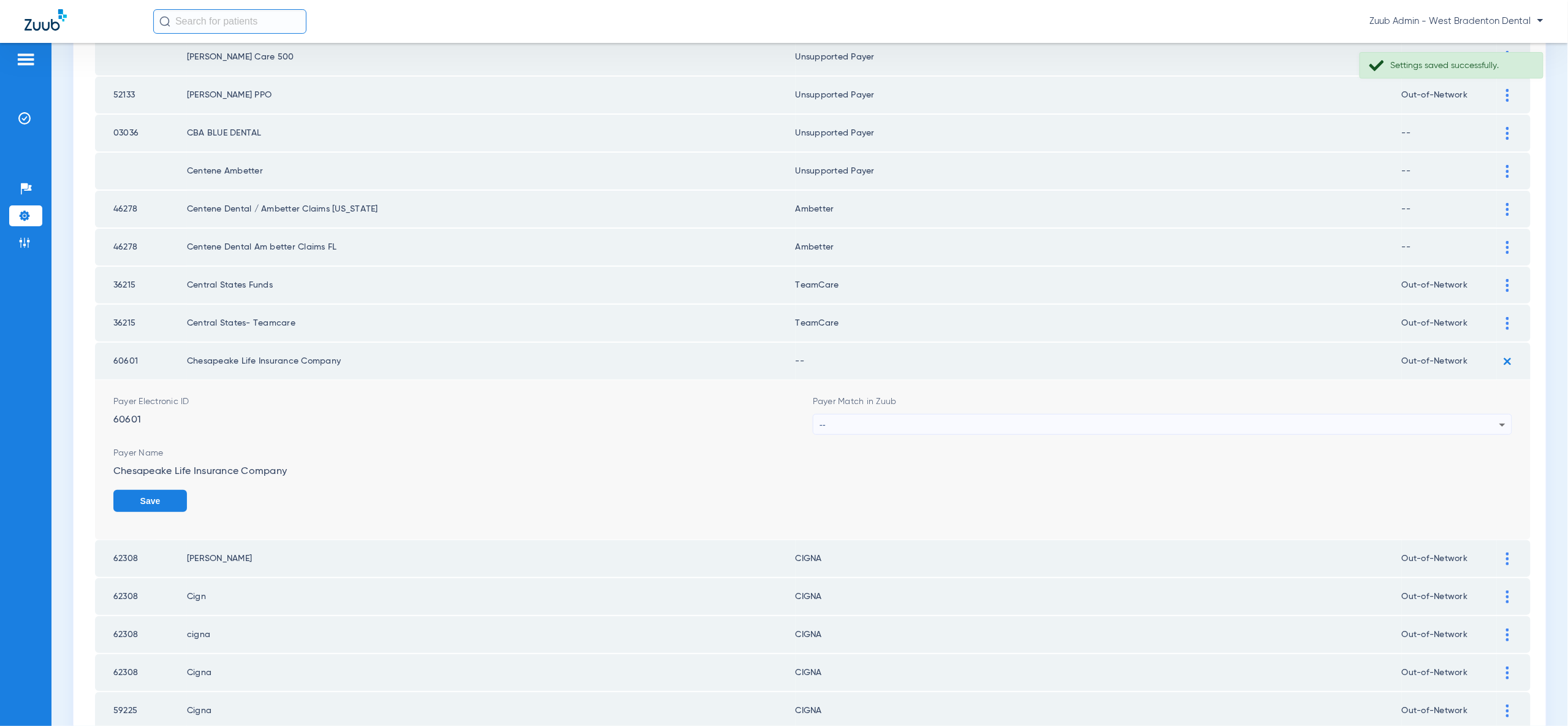
click at [1484, 415] on div "--" at bounding box center [1159, 425] width 680 height 21
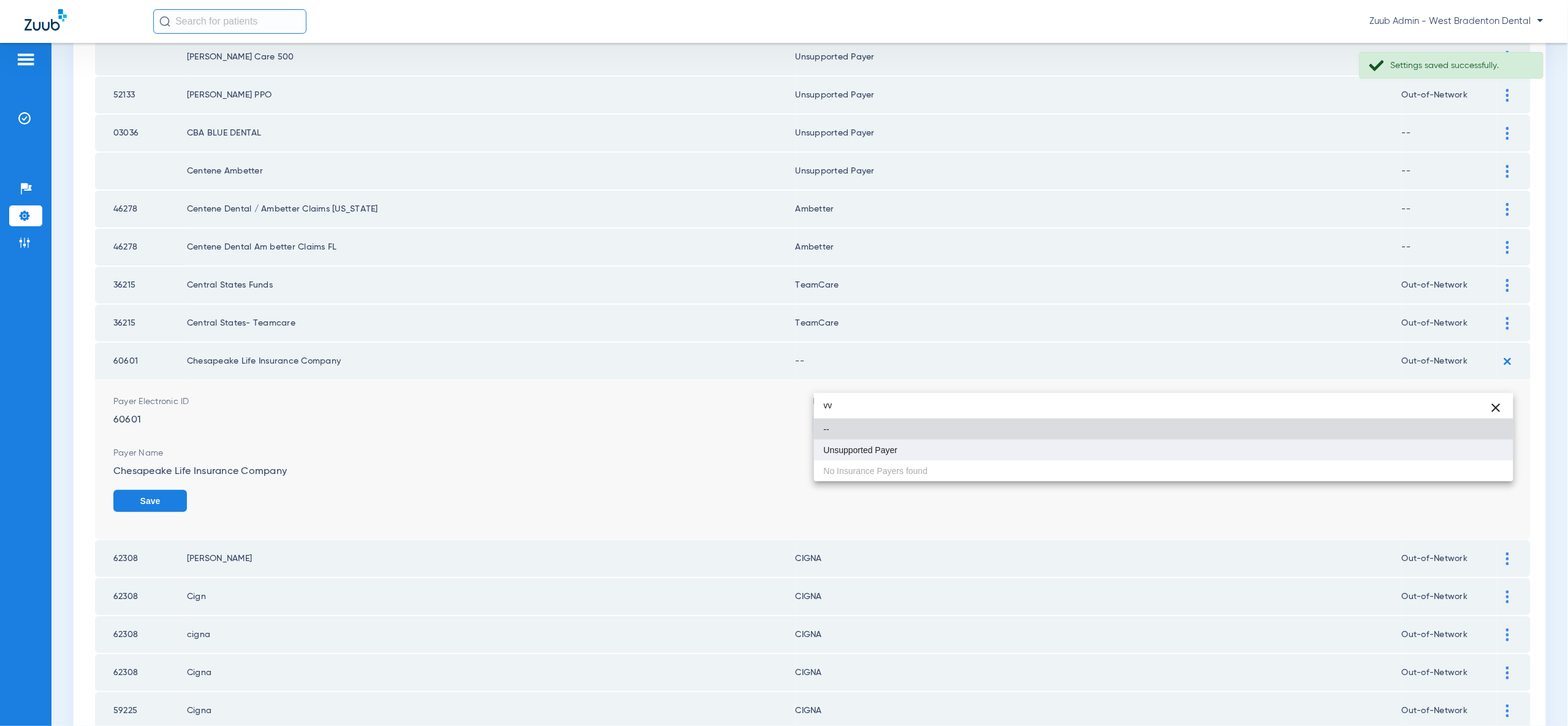
type input "vv"
click at [1490, 454] on mat-option "Unsupported Payer" at bounding box center [1163, 450] width 699 height 21
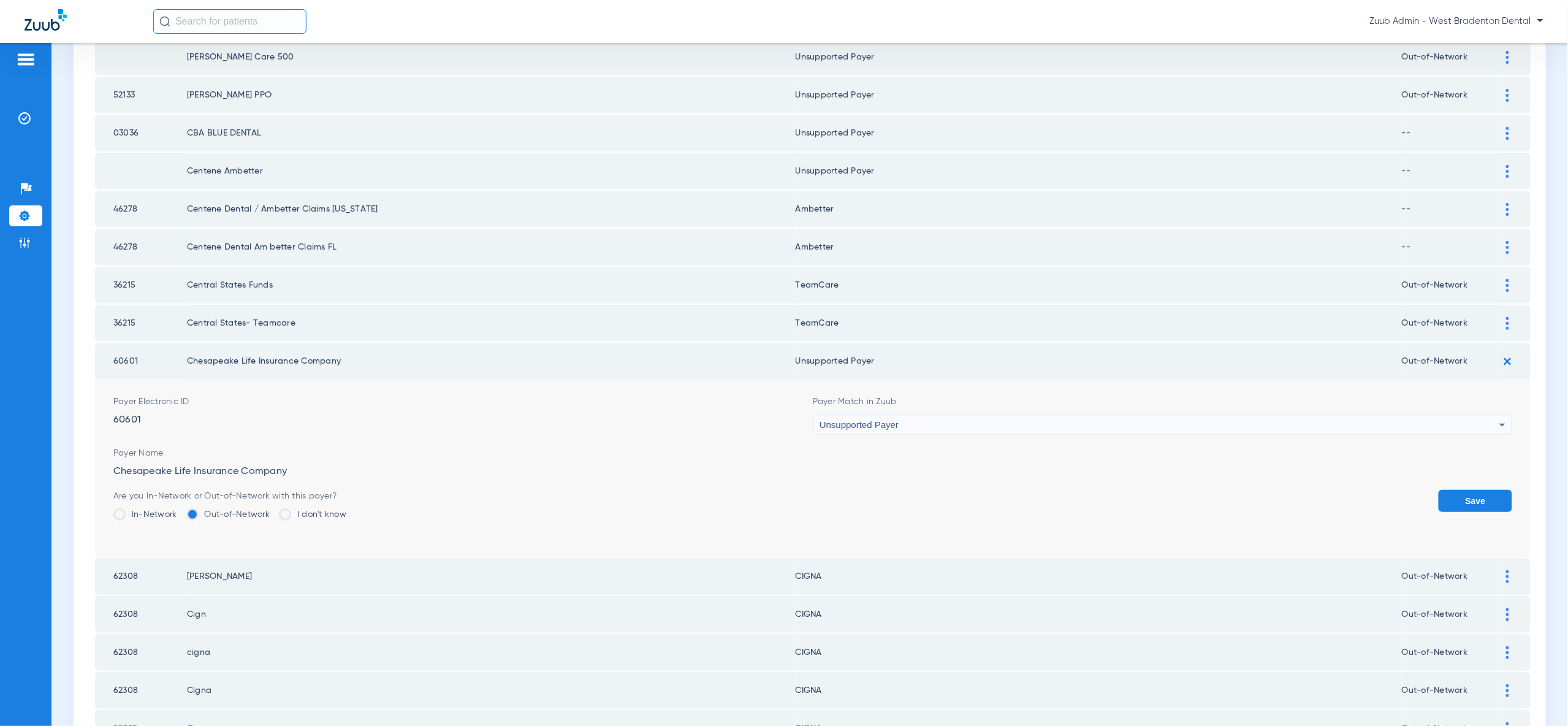
click at [1489, 490] on button "Save" at bounding box center [1475, 500] width 73 height 22
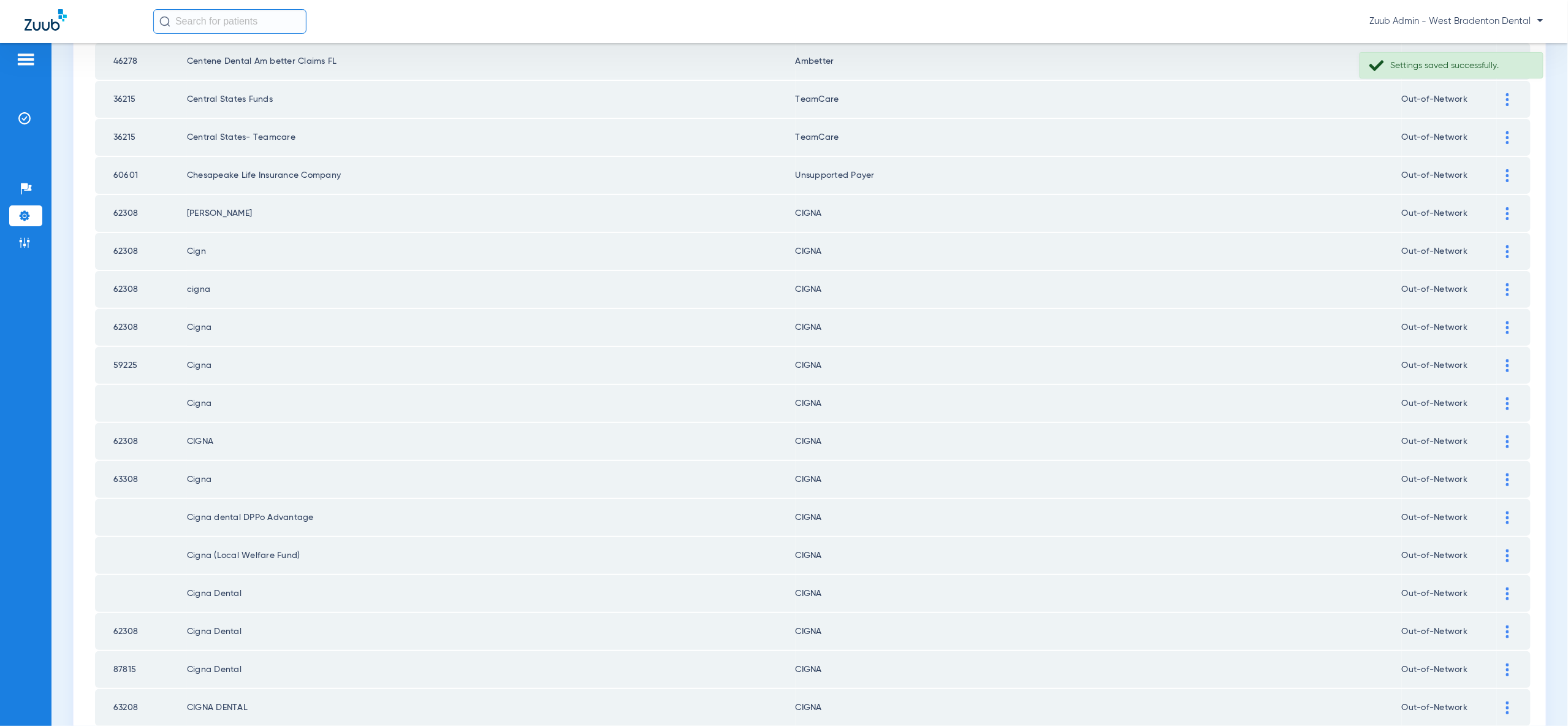
scroll to position [1428, 0]
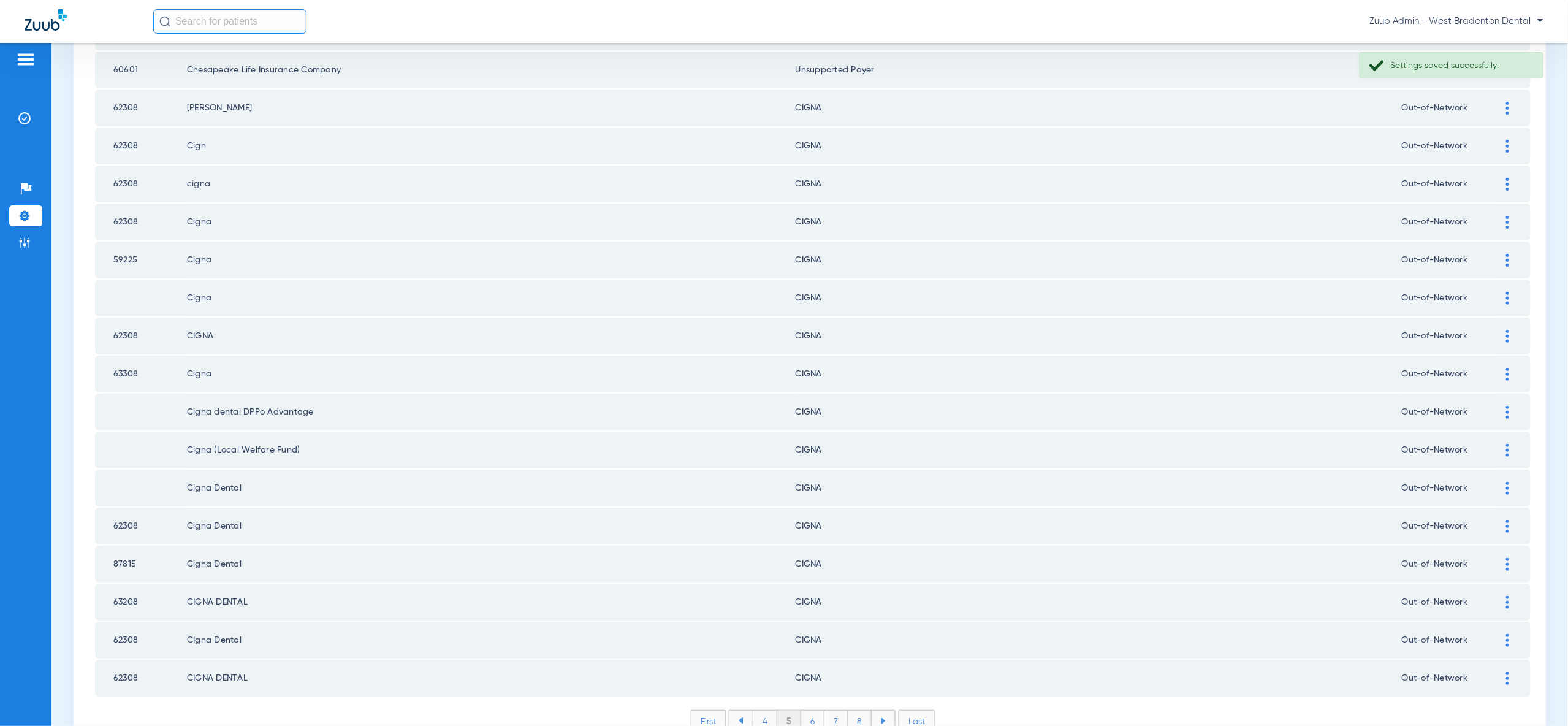
click at [760, 711] on li "4" at bounding box center [765, 721] width 25 height 21
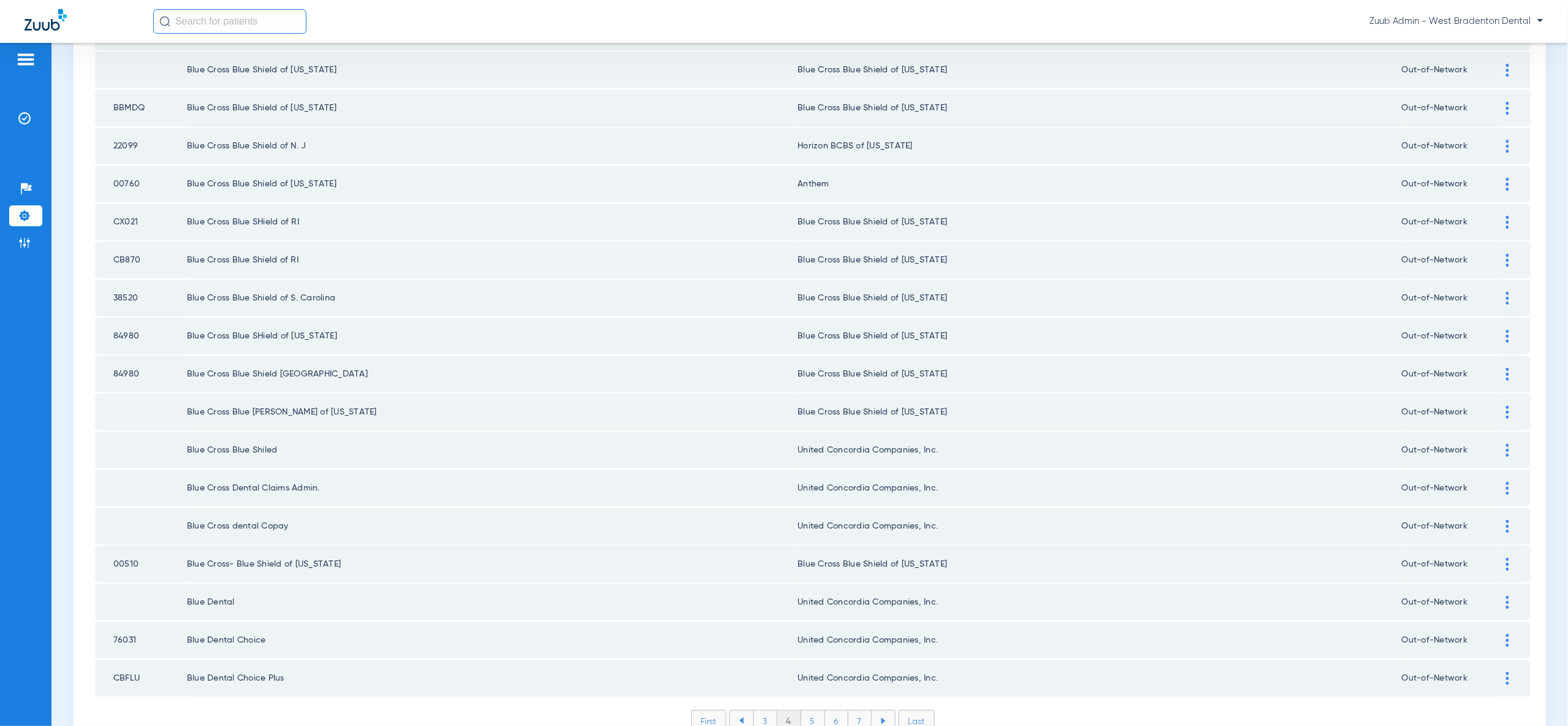
click at [766, 711] on li "3" at bounding box center [765, 721] width 24 height 21
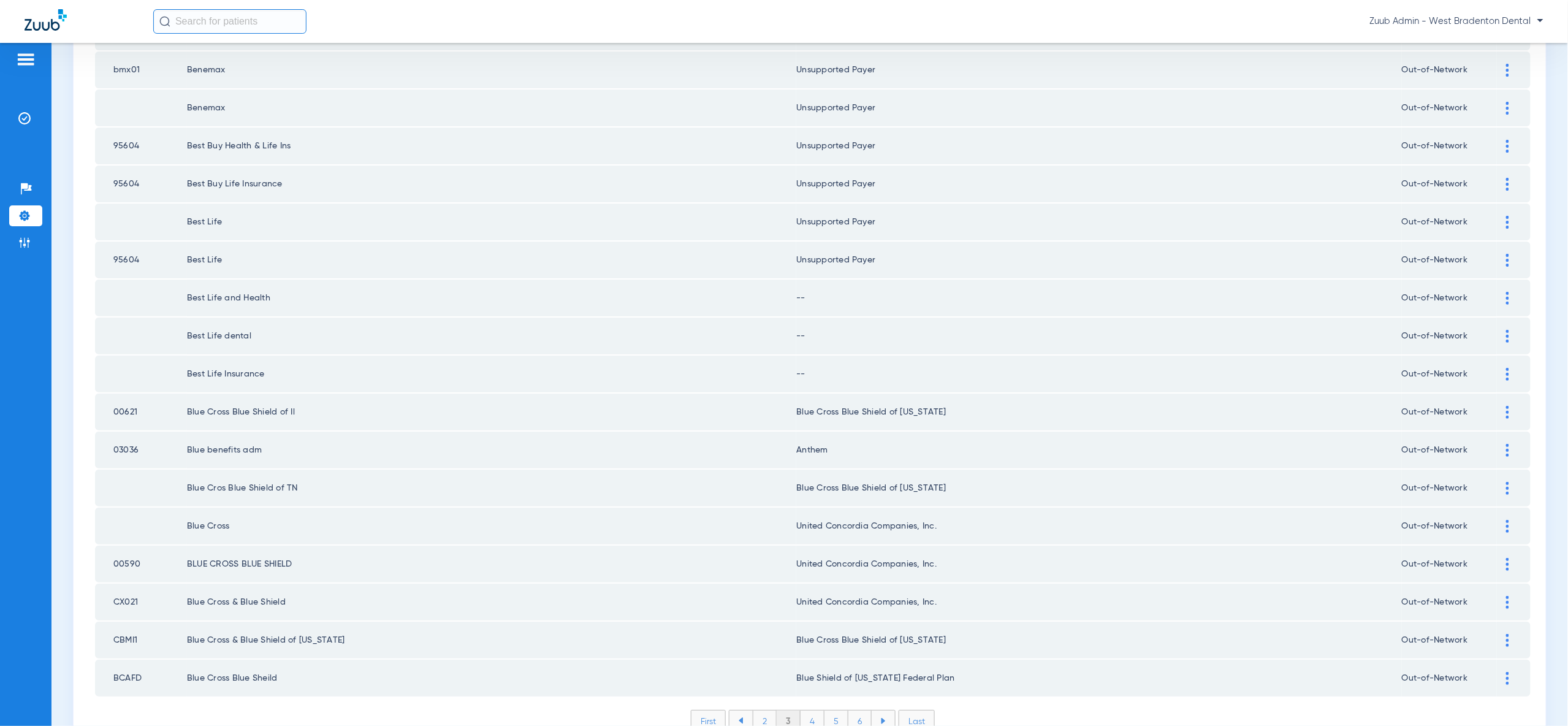
click at [1508, 292] on img at bounding box center [1507, 299] width 3 height 13
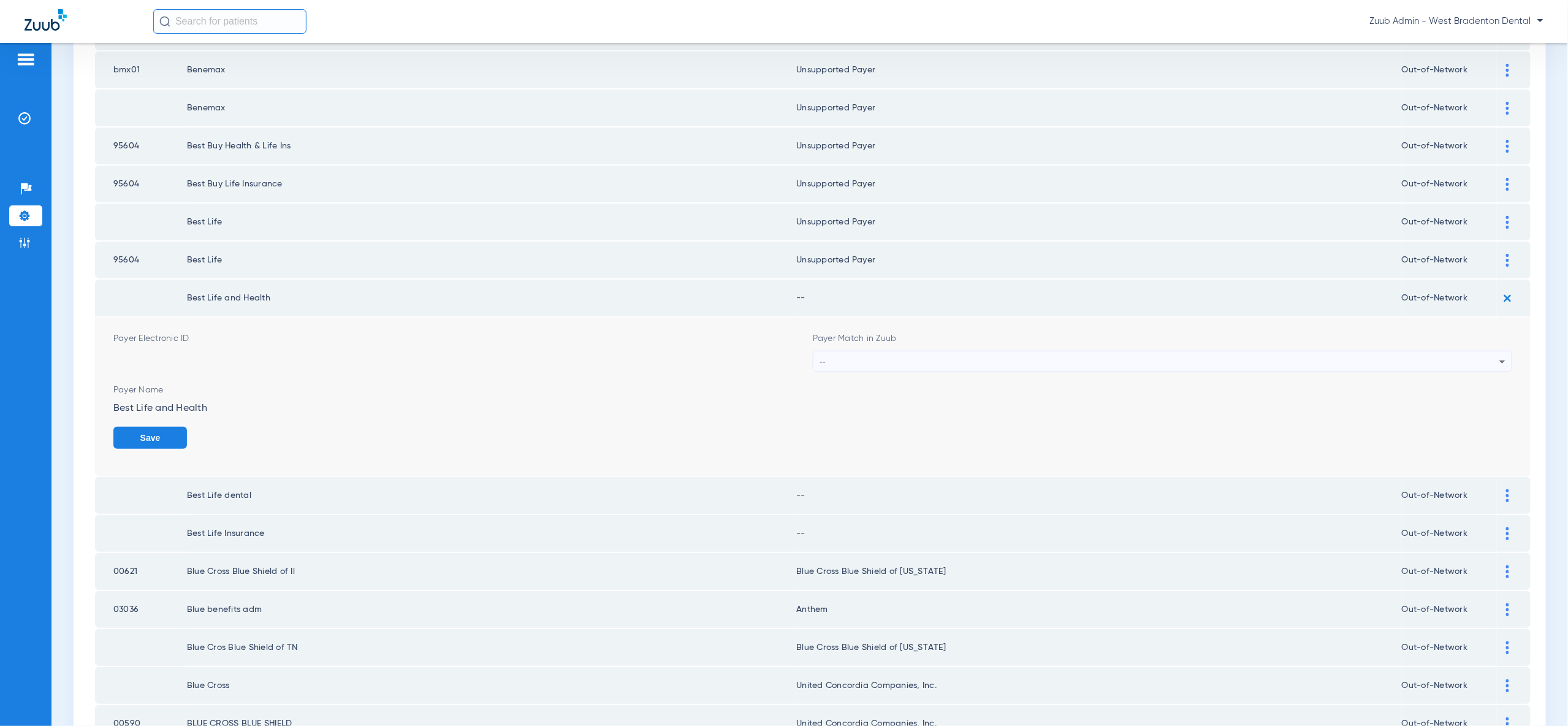
click at [1479, 351] on div "--" at bounding box center [1159, 362] width 680 height 21
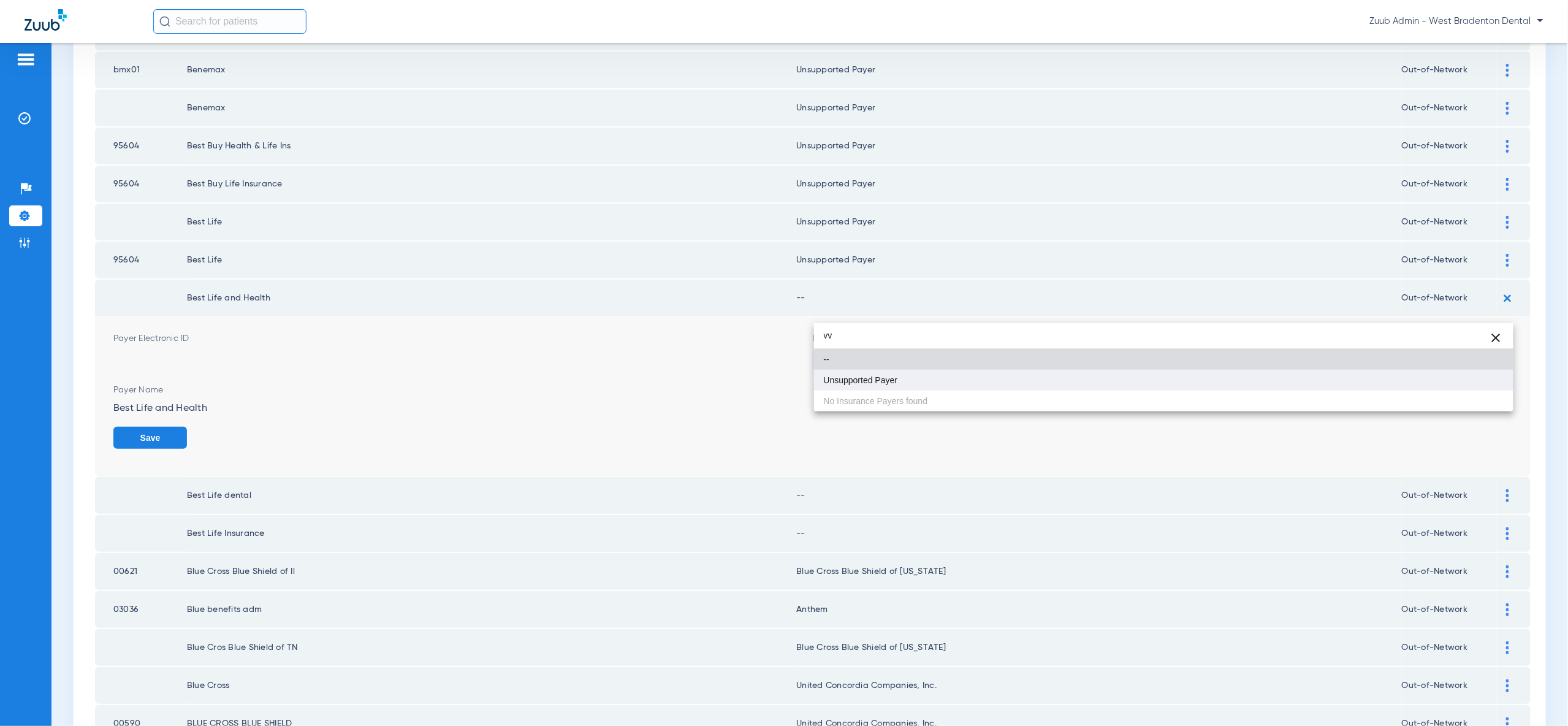
type input "vv"
click at [1461, 387] on mat-option "Unsupported Payer" at bounding box center [1163, 381] width 699 height 21
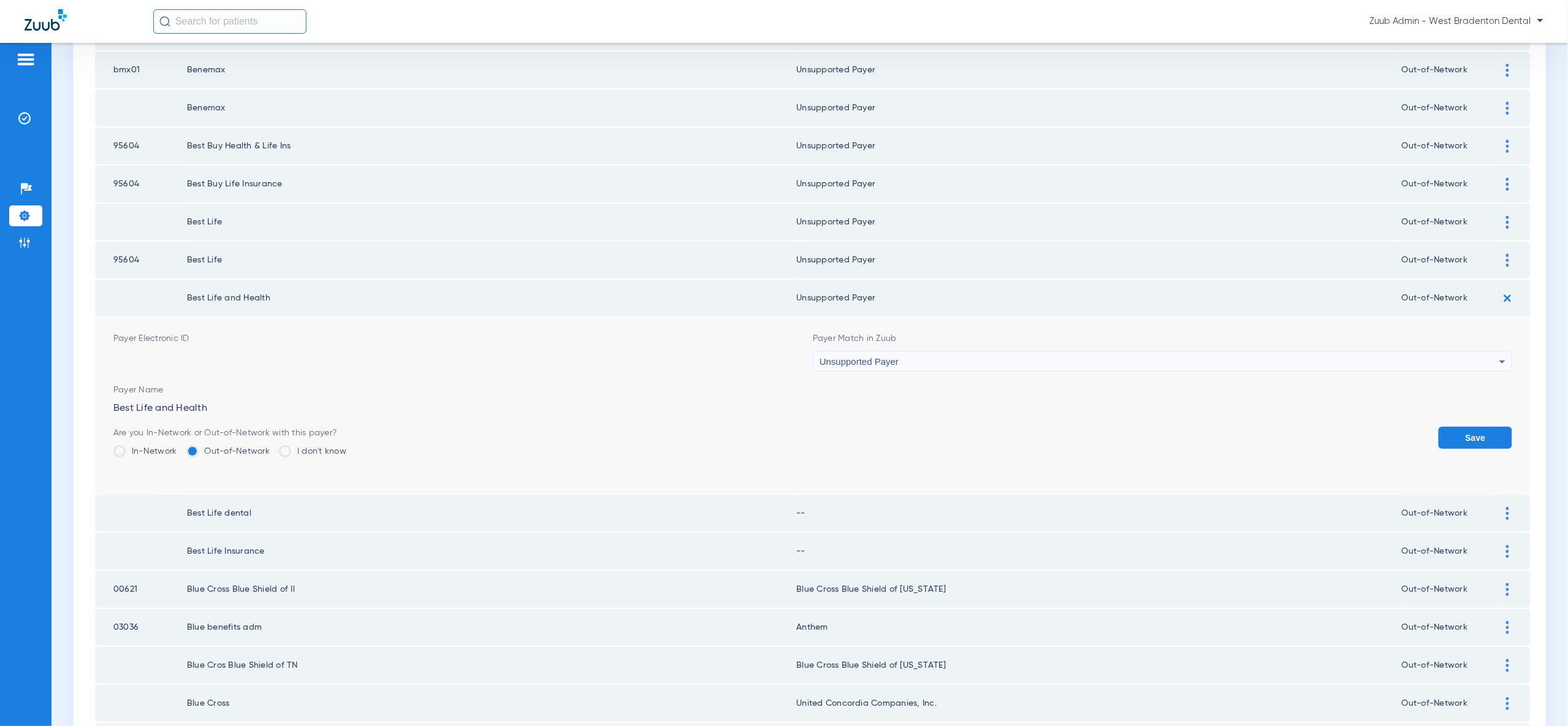
click at [1468, 427] on button "Save" at bounding box center [1475, 438] width 73 height 22
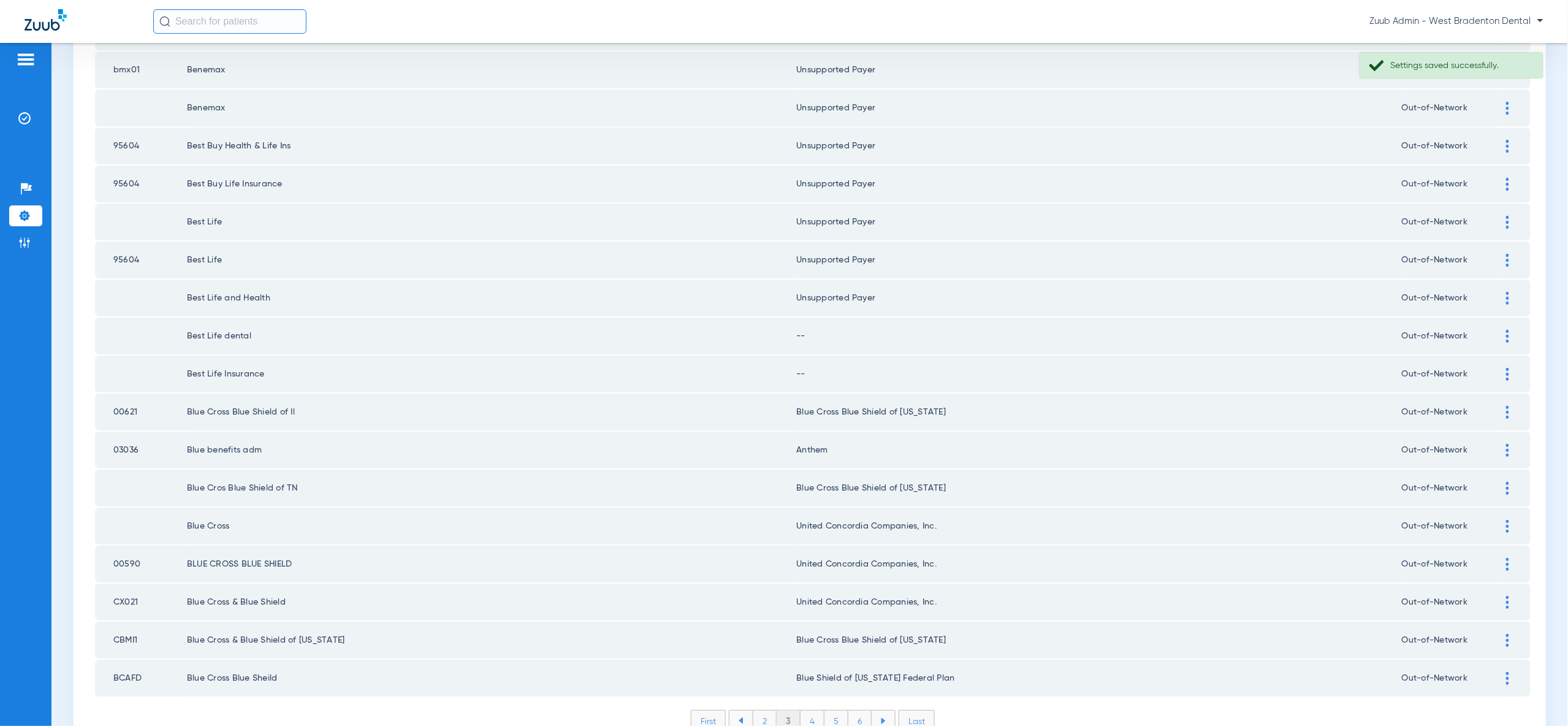
drag, startPoint x: 1510, startPoint y: 285, endPoint x: 1494, endPoint y: 335, distance: 52.5
click at [1510, 330] on div at bounding box center [1507, 337] width 22 height 13
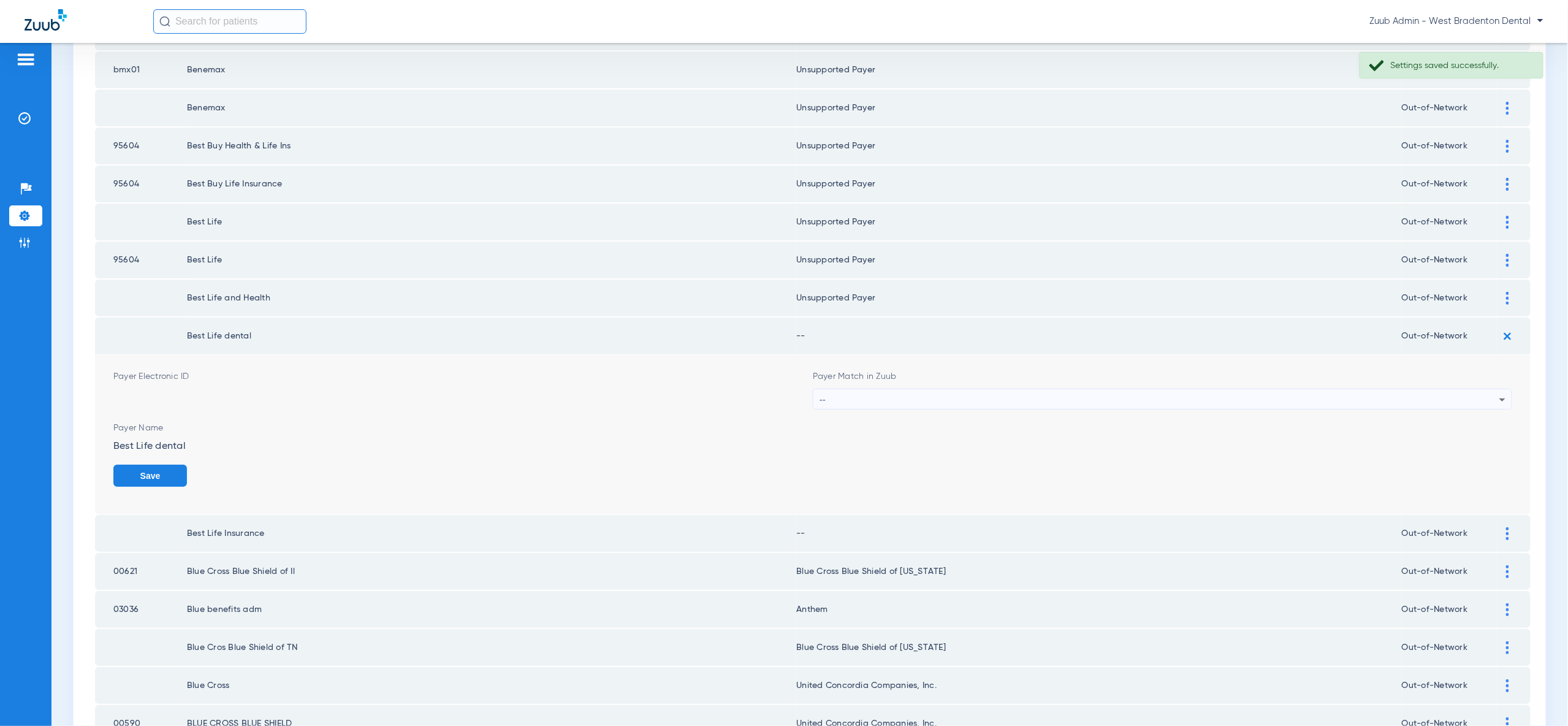
click at [1489, 389] on div "--" at bounding box center [1159, 400] width 680 height 21
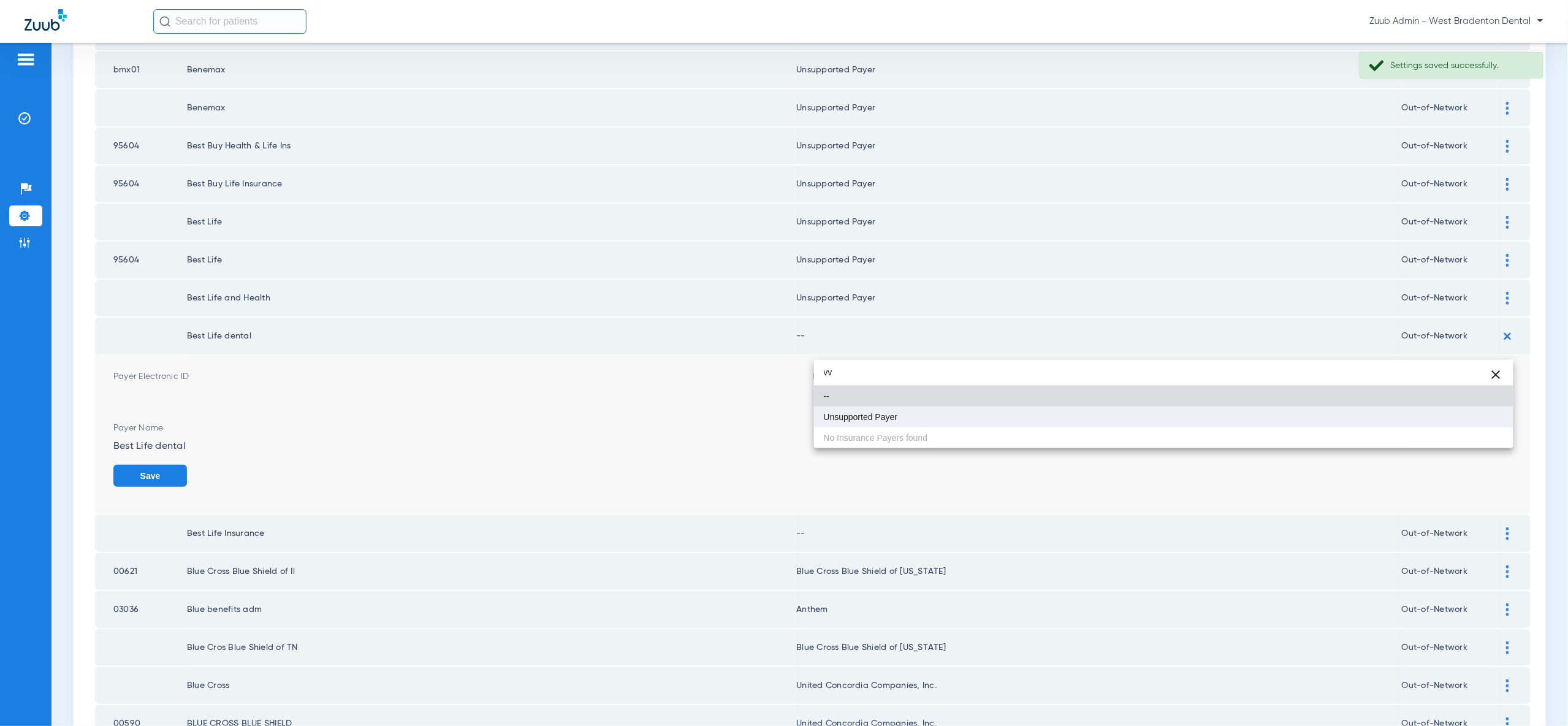
type input "vv"
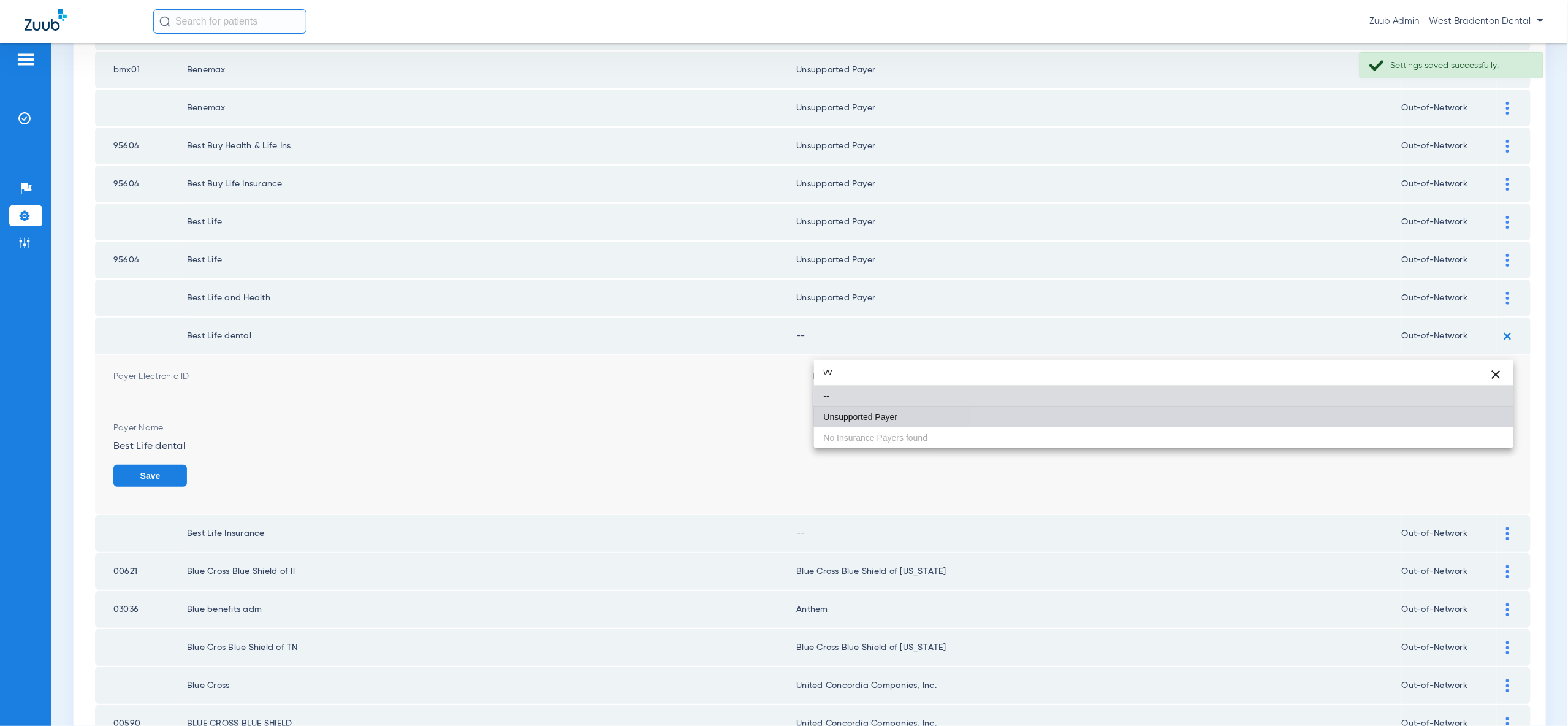
click at [1468, 413] on mat-option "Unsupported Payer" at bounding box center [1163, 417] width 699 height 21
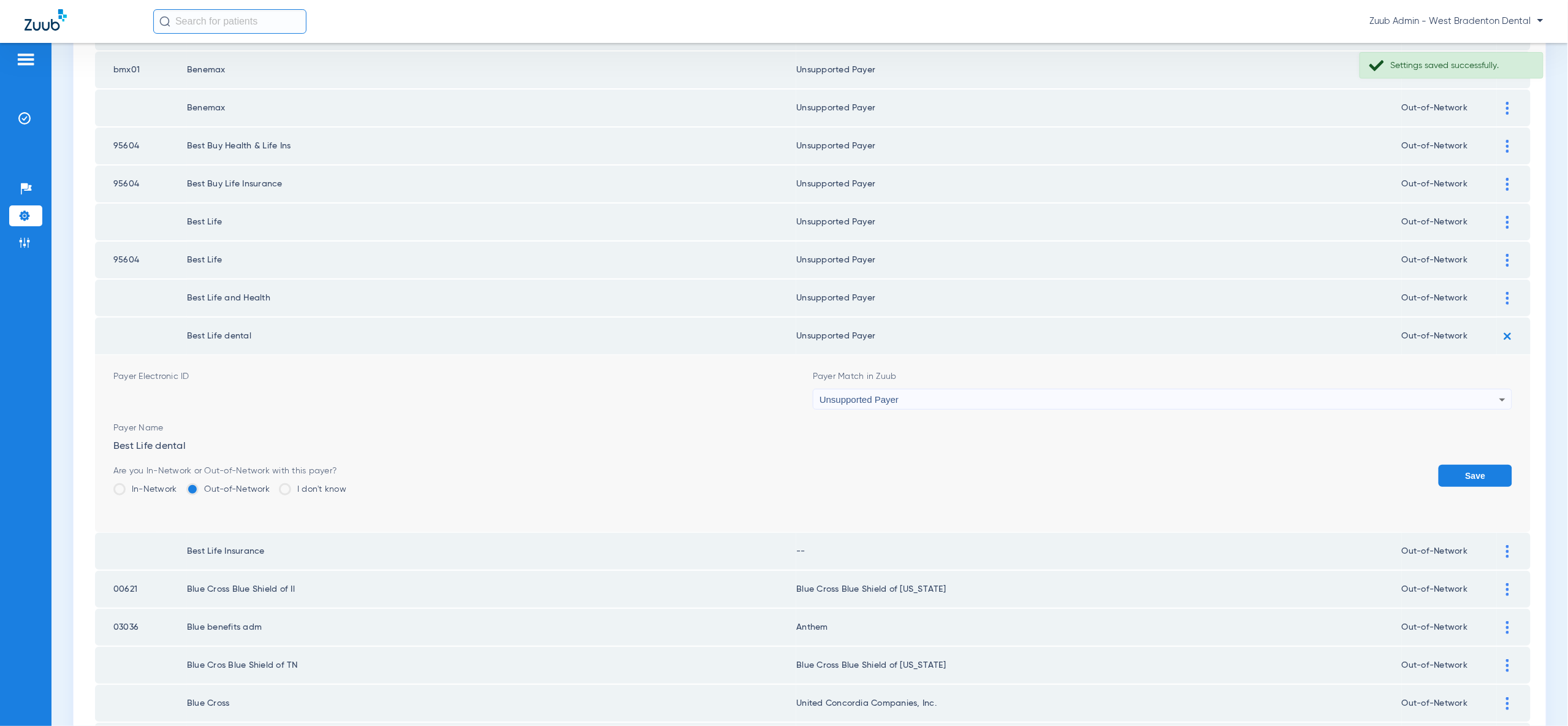
drag, startPoint x: 1481, startPoint y: 427, endPoint x: 1494, endPoint y: 376, distance: 52.6
click at [1481, 465] on button "Save" at bounding box center [1475, 476] width 73 height 22
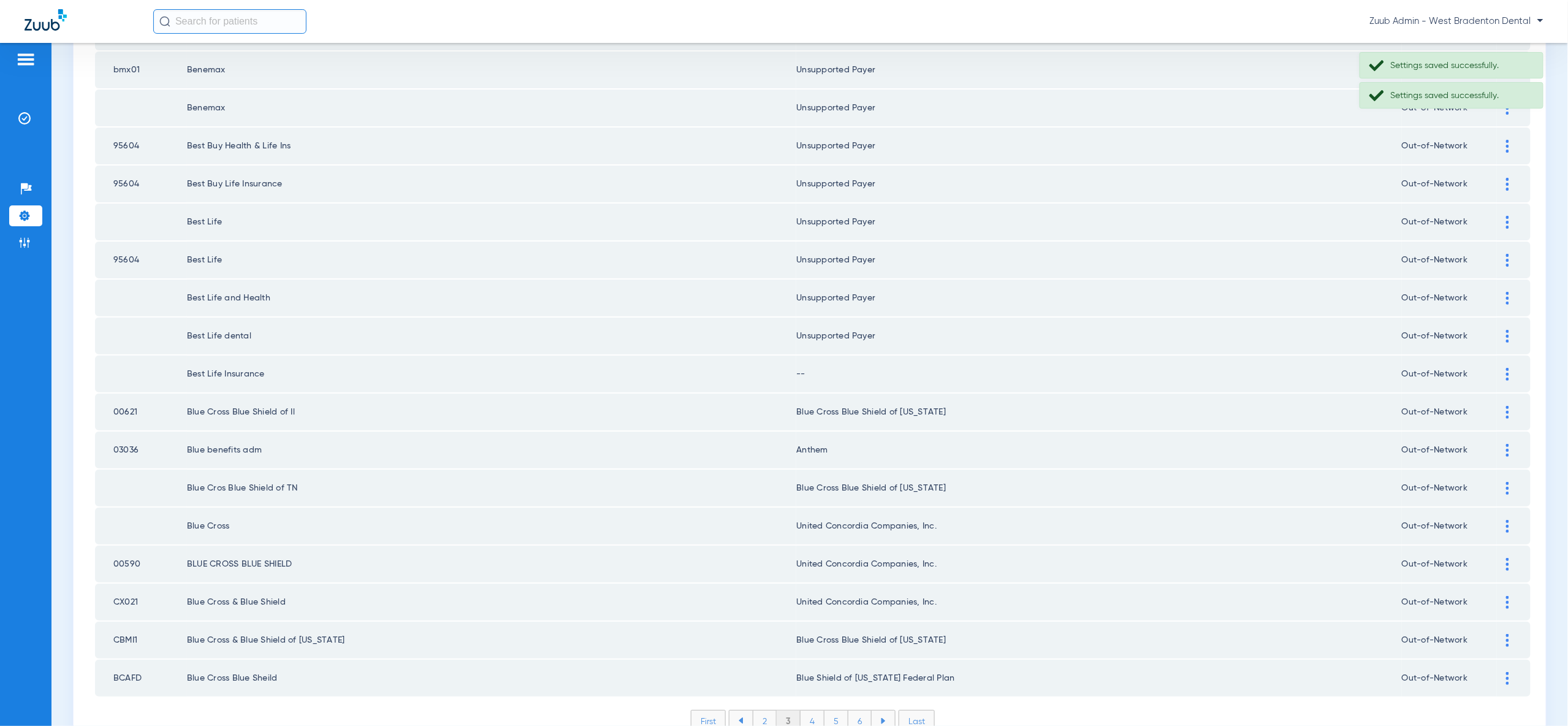
click at [1508, 368] on img at bounding box center [1507, 375] width 3 height 13
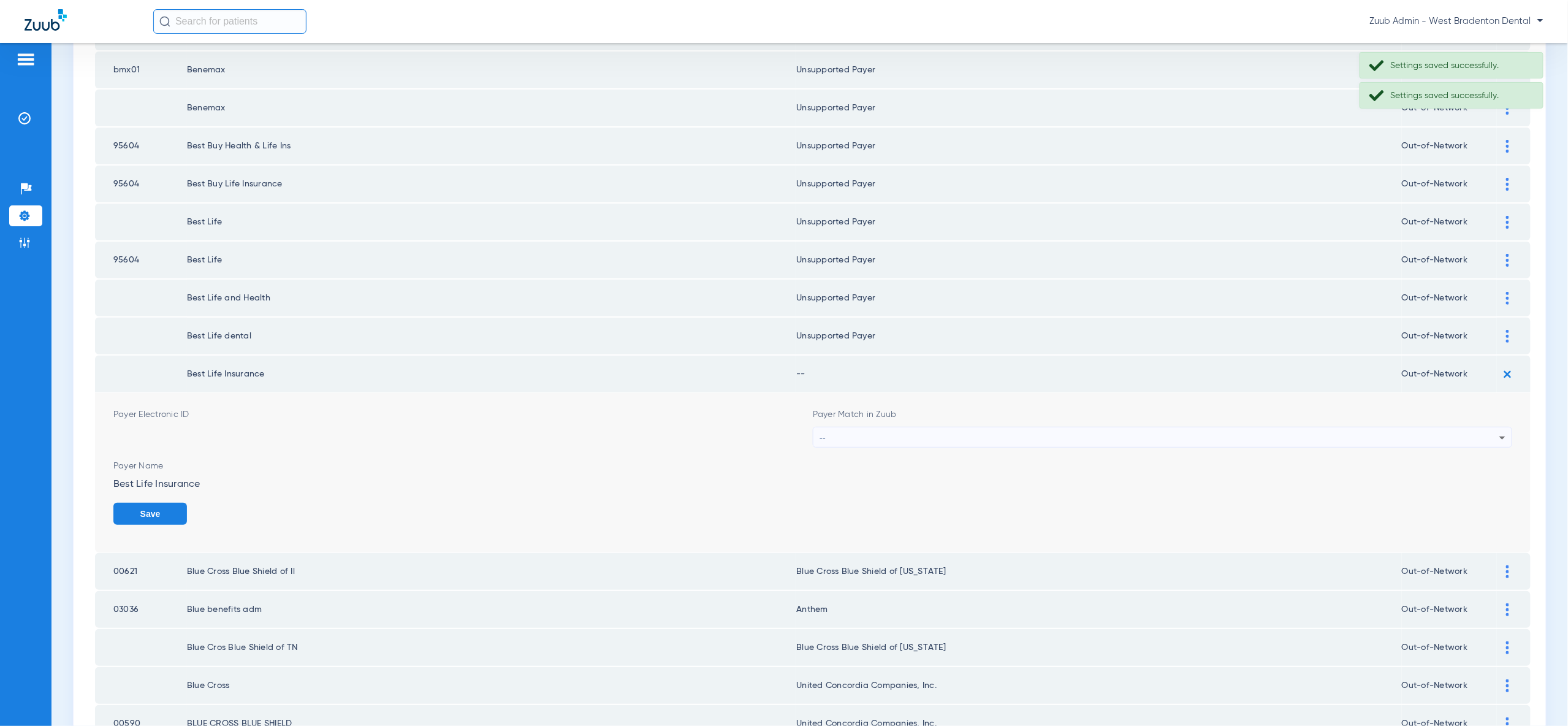
click at [1489, 427] on div "--" at bounding box center [1159, 438] width 680 height 21
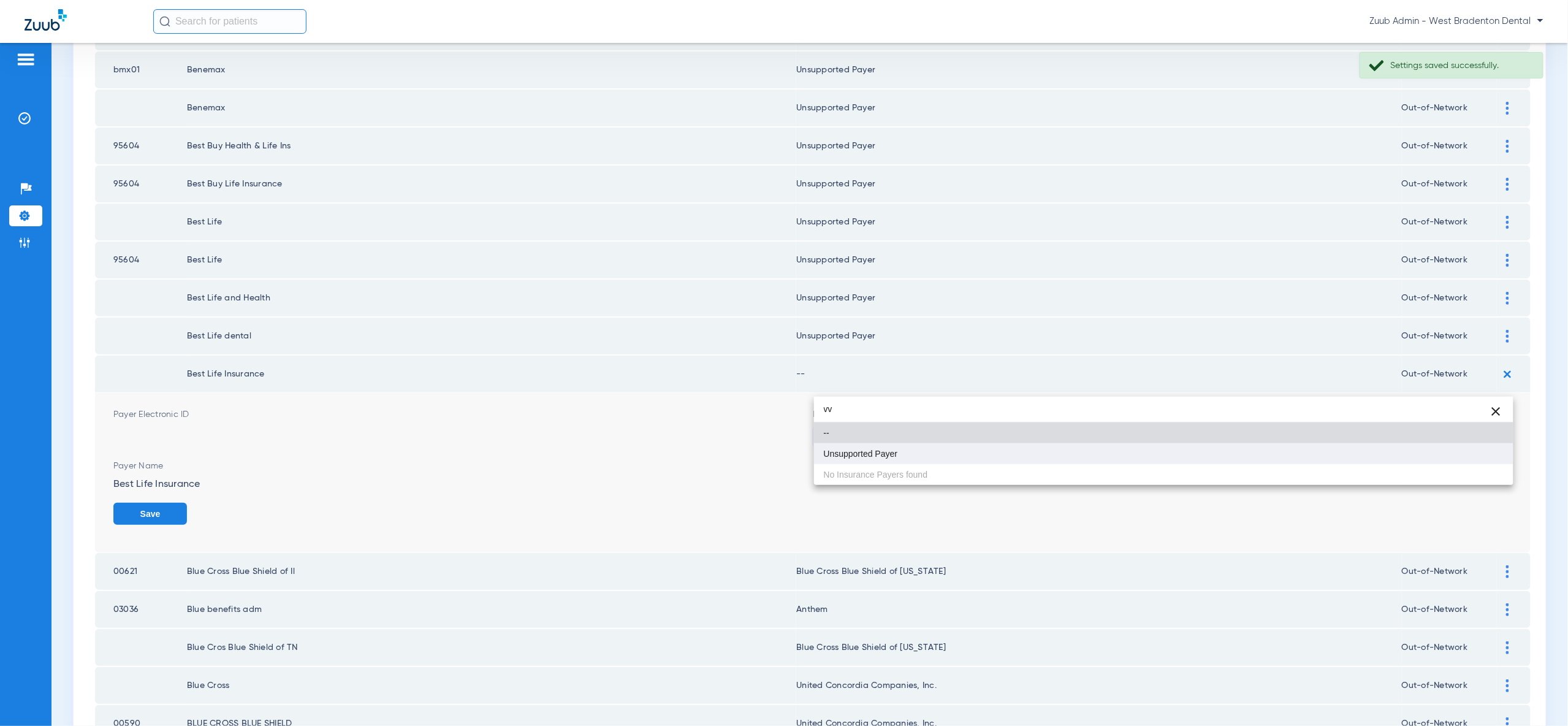
type input "vv"
drag, startPoint x: 1450, startPoint y: 453, endPoint x: 1465, endPoint y: 461, distance: 17.0
click at [1450, 453] on mat-option "Unsupported Payer" at bounding box center [1163, 454] width 699 height 21
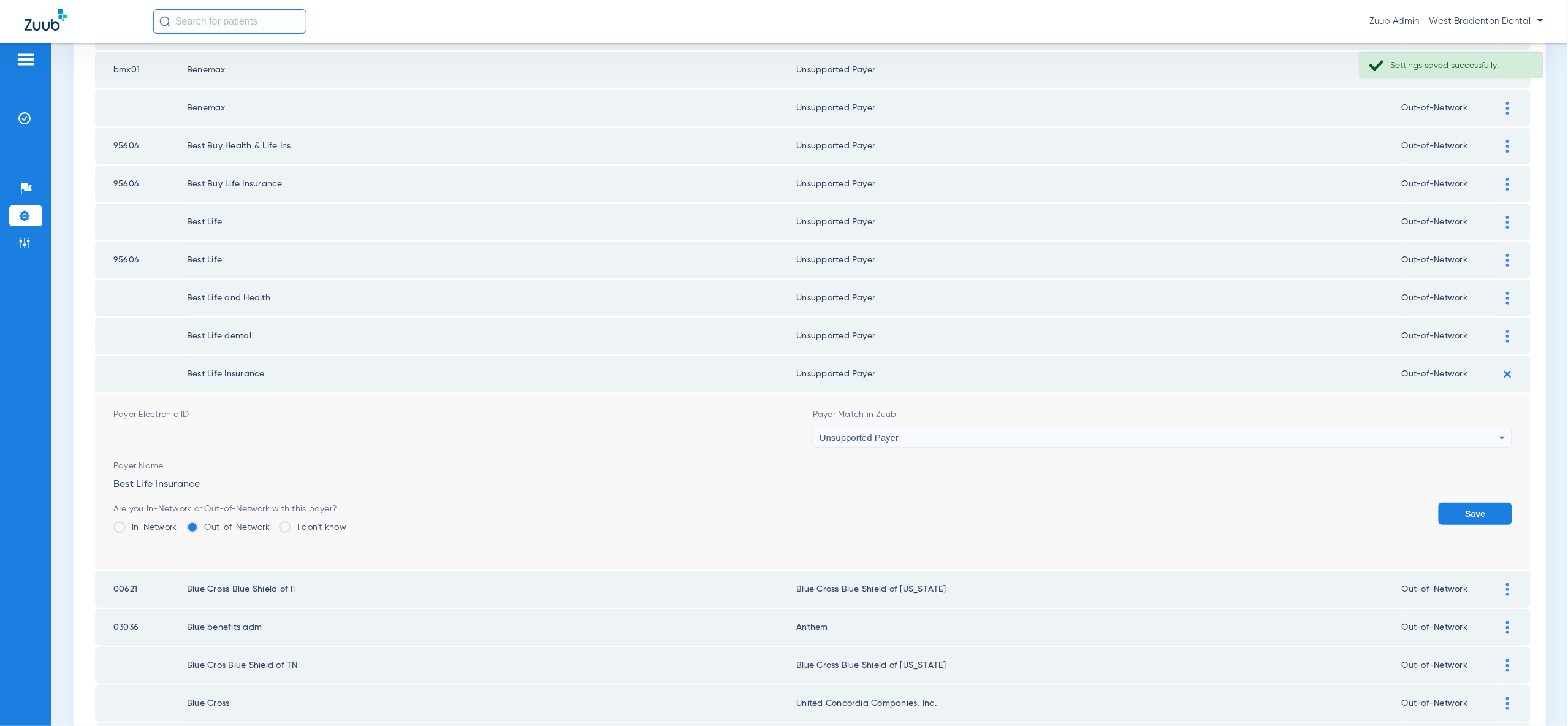
click at [1477, 503] on button "Save" at bounding box center [1475, 514] width 73 height 22
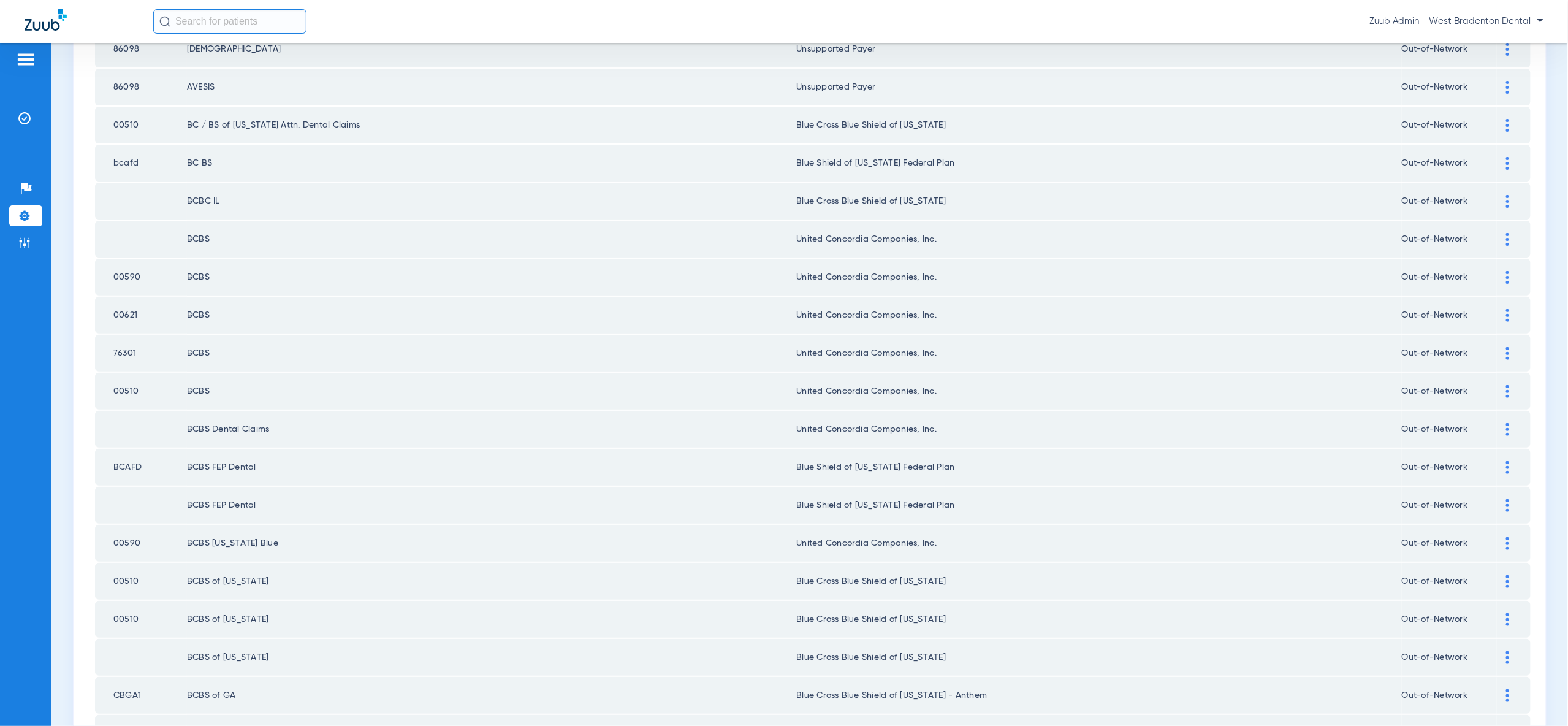
scroll to position [271, 0]
click at [1506, 232] on img at bounding box center [1507, 239] width 3 height 13
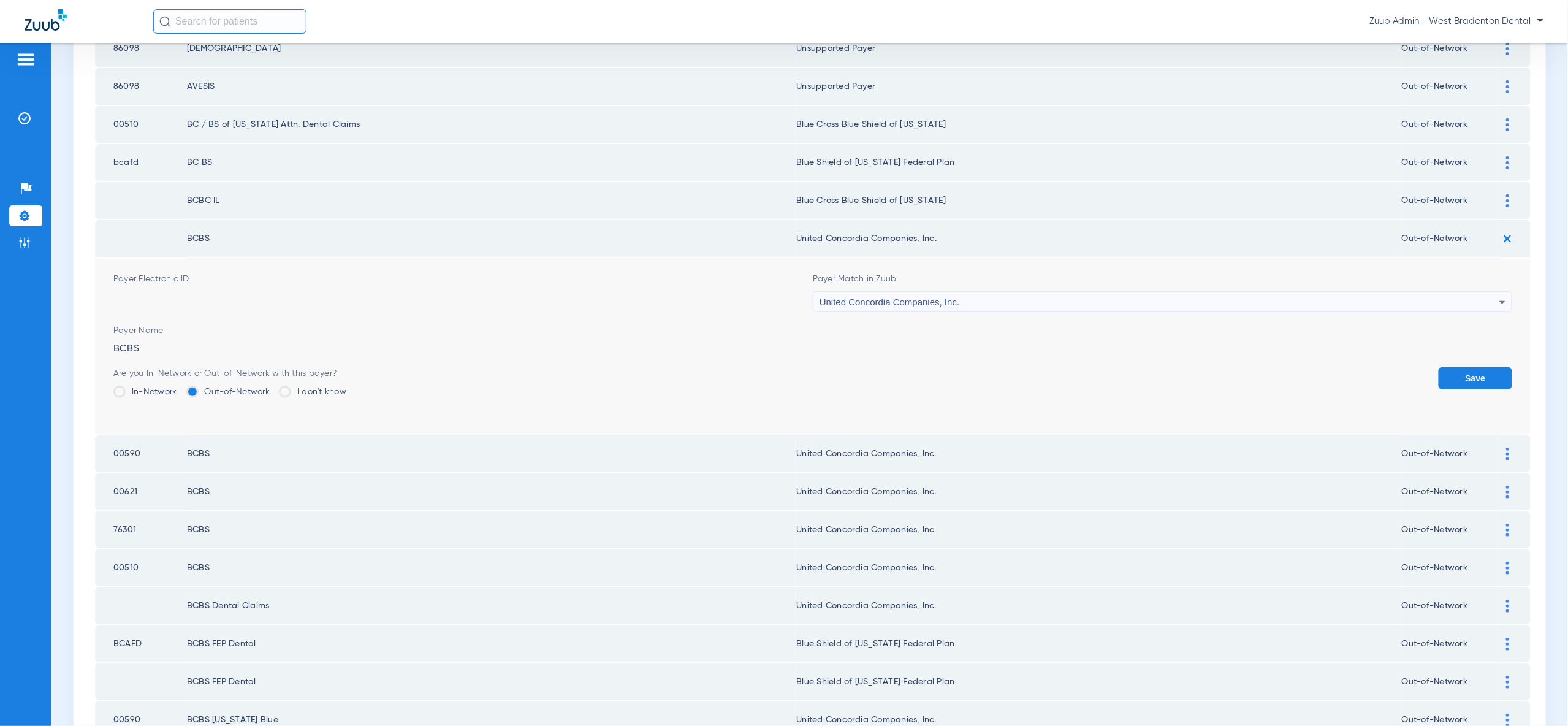
click at [1468, 295] on div "United Concordia Companies, Inc." at bounding box center [1159, 303] width 680 height 21
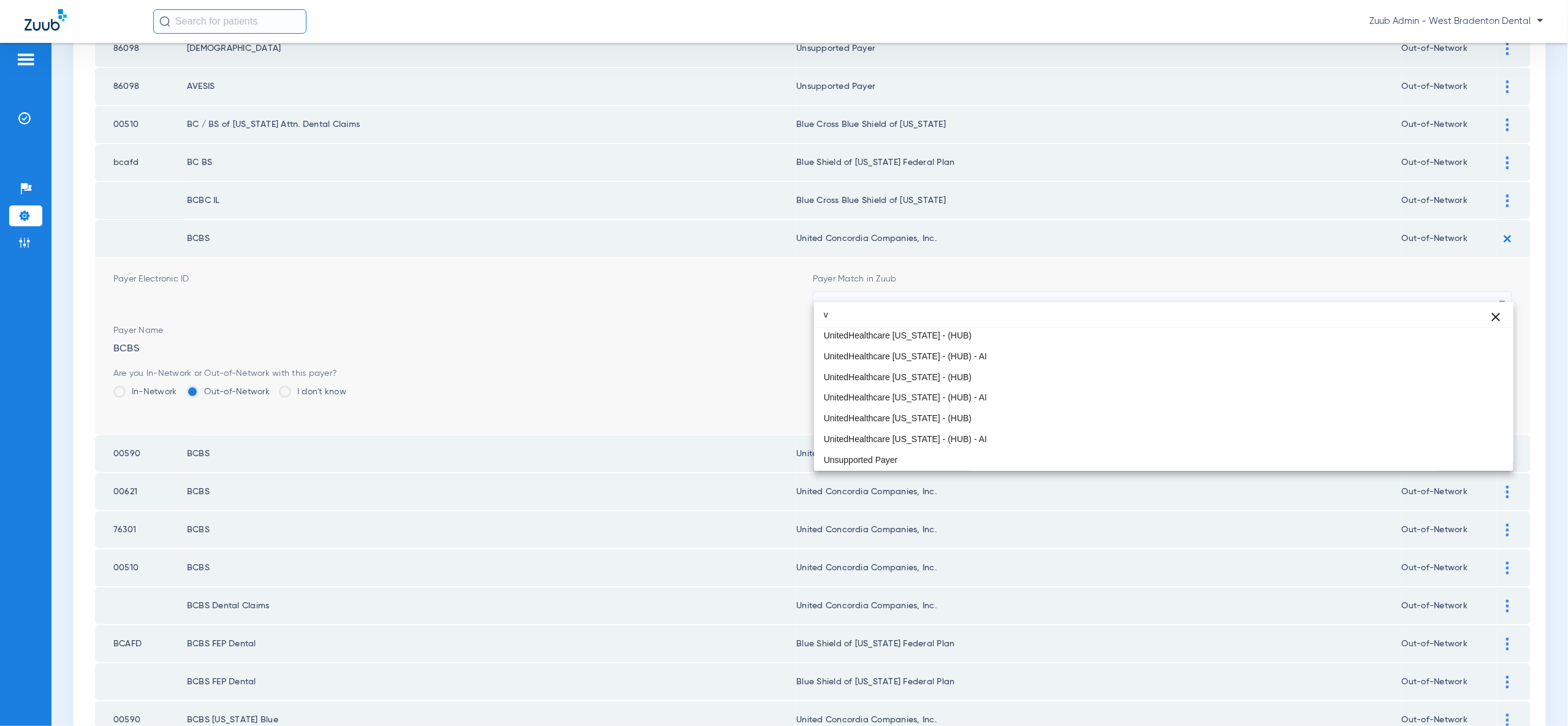
scroll to position [0, 0]
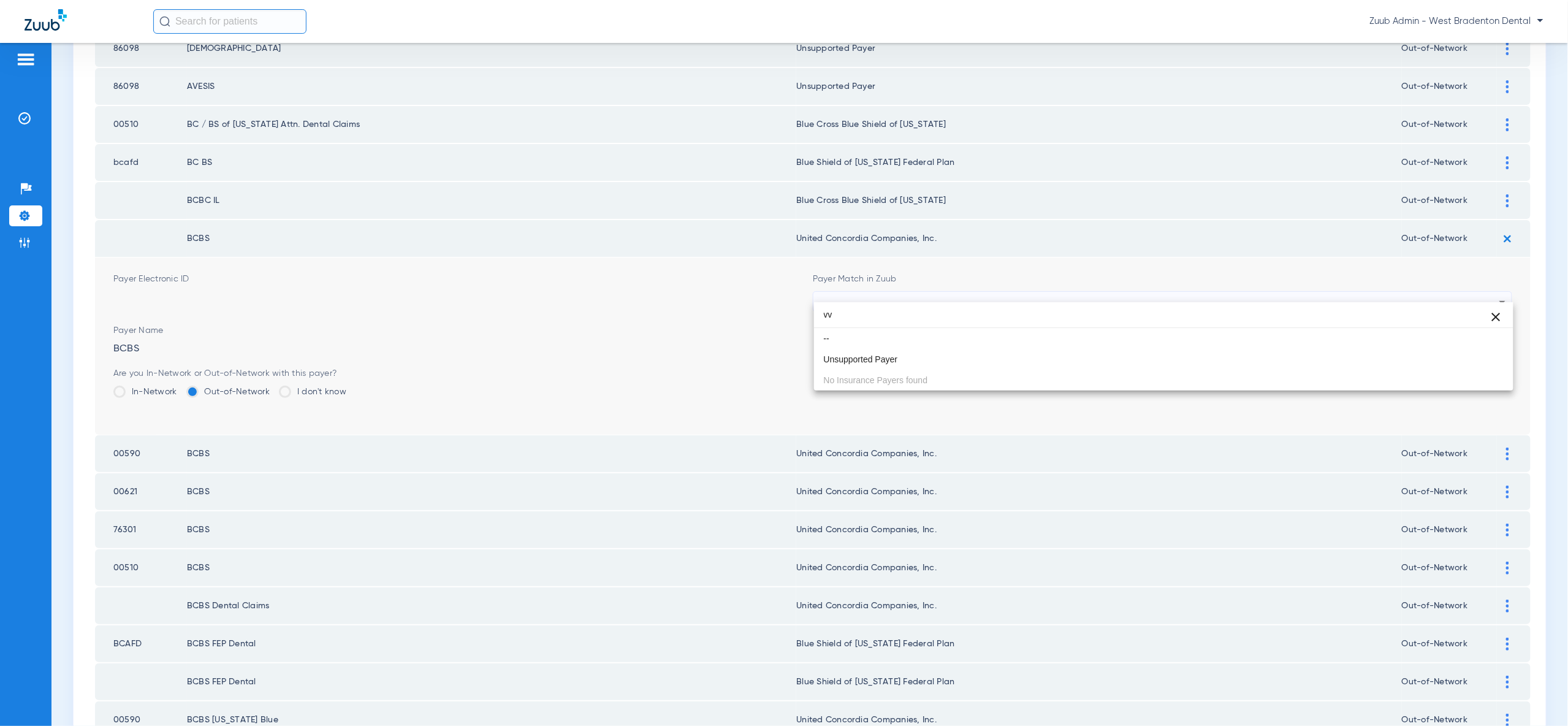
drag, startPoint x: 812, startPoint y: 311, endPoint x: 775, endPoint y: 304, distance: 37.7
click at [775, 304] on div "vv close -- Unsupported Payer No Insurance Payers found" at bounding box center [784, 363] width 1568 height 726
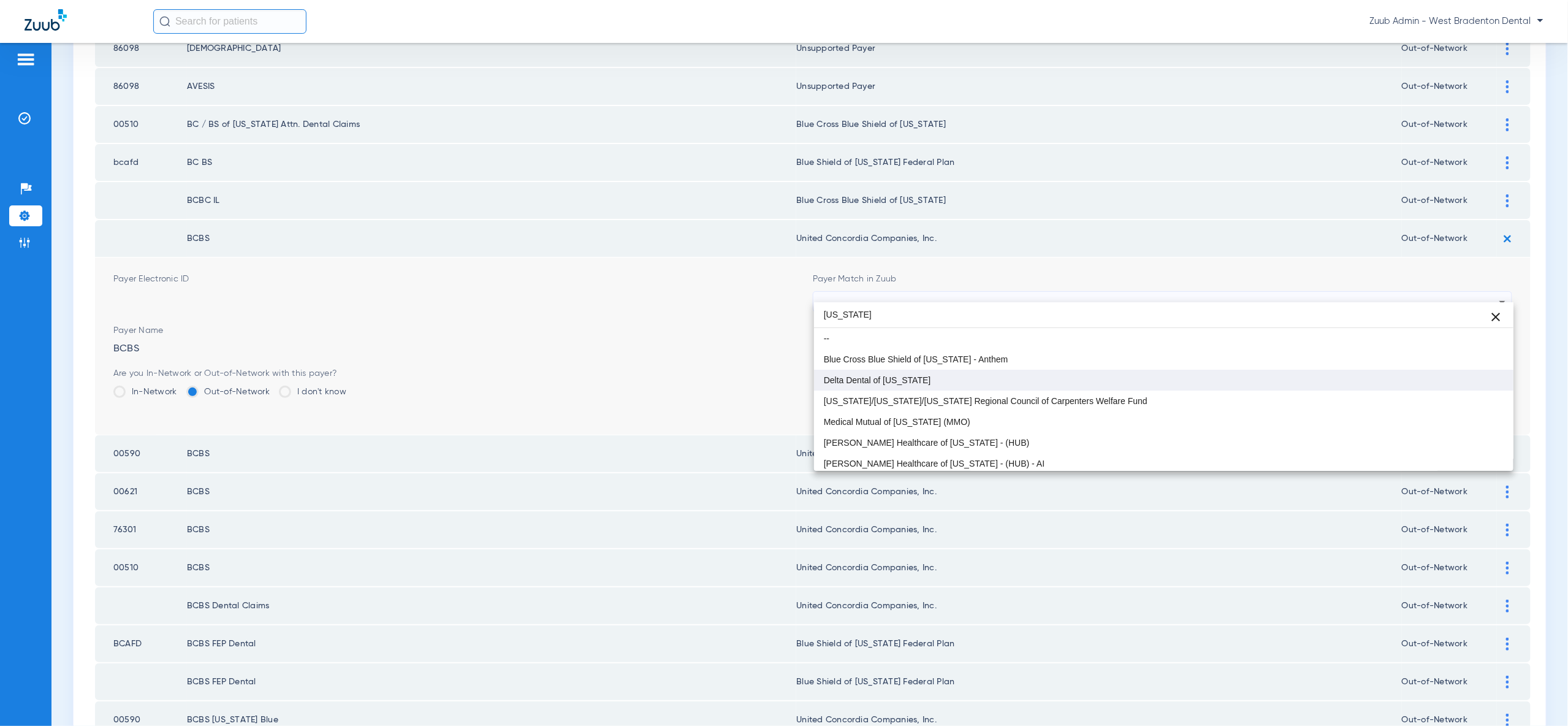
type input "ohio"
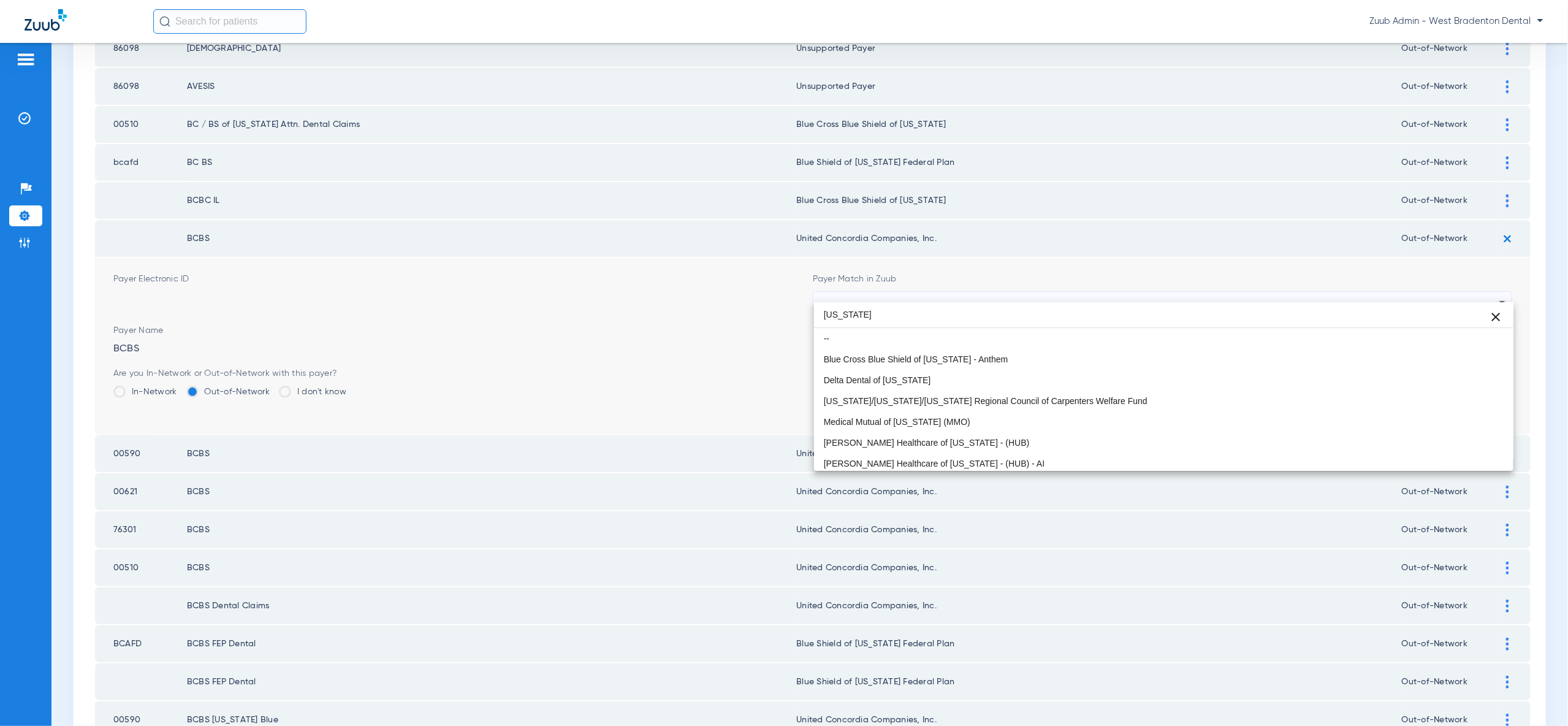
click at [1058, 370] on mat-option "Delta Dental of [US_STATE]" at bounding box center [1163, 381] width 699 height 21
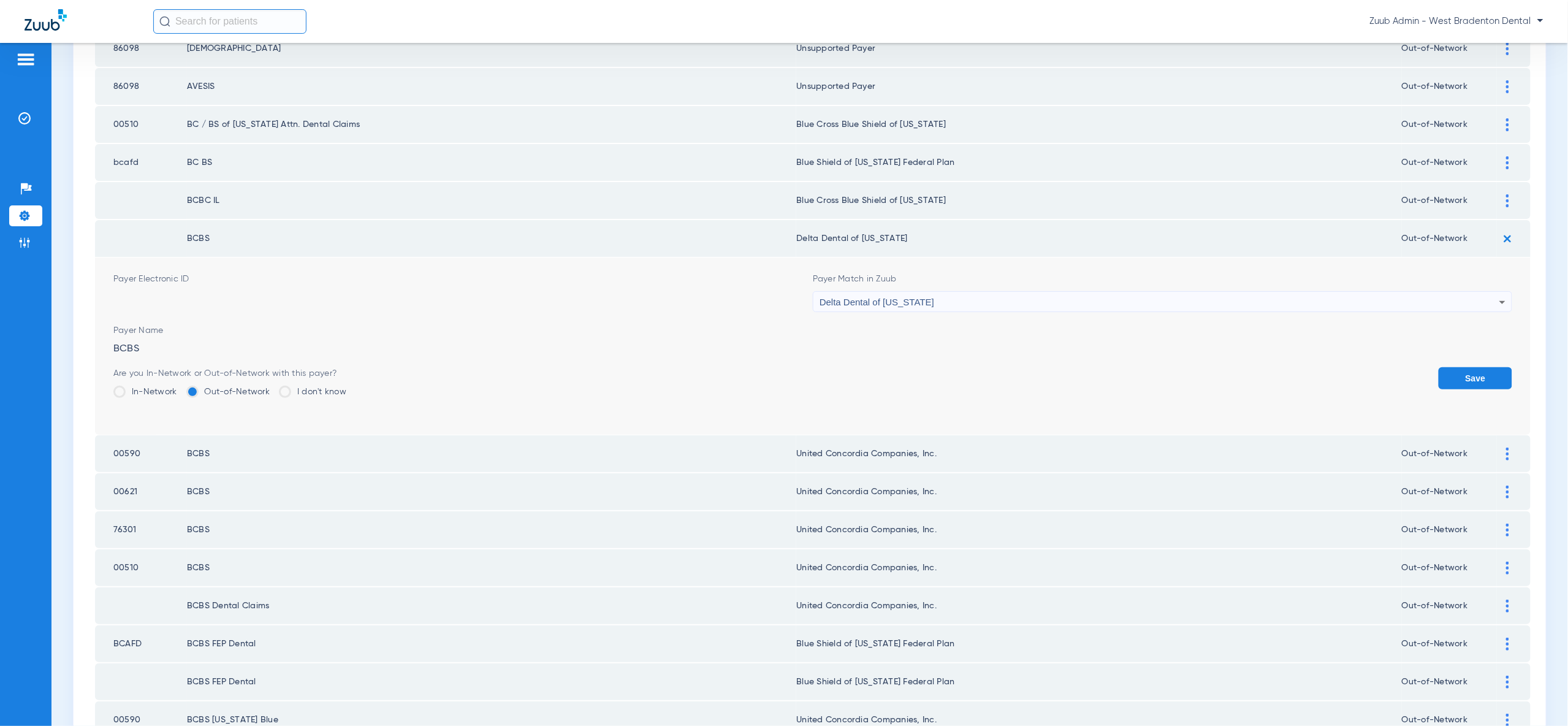
click at [934, 292] on div "Delta Dental of [US_STATE]" at bounding box center [1159, 303] width 680 height 21
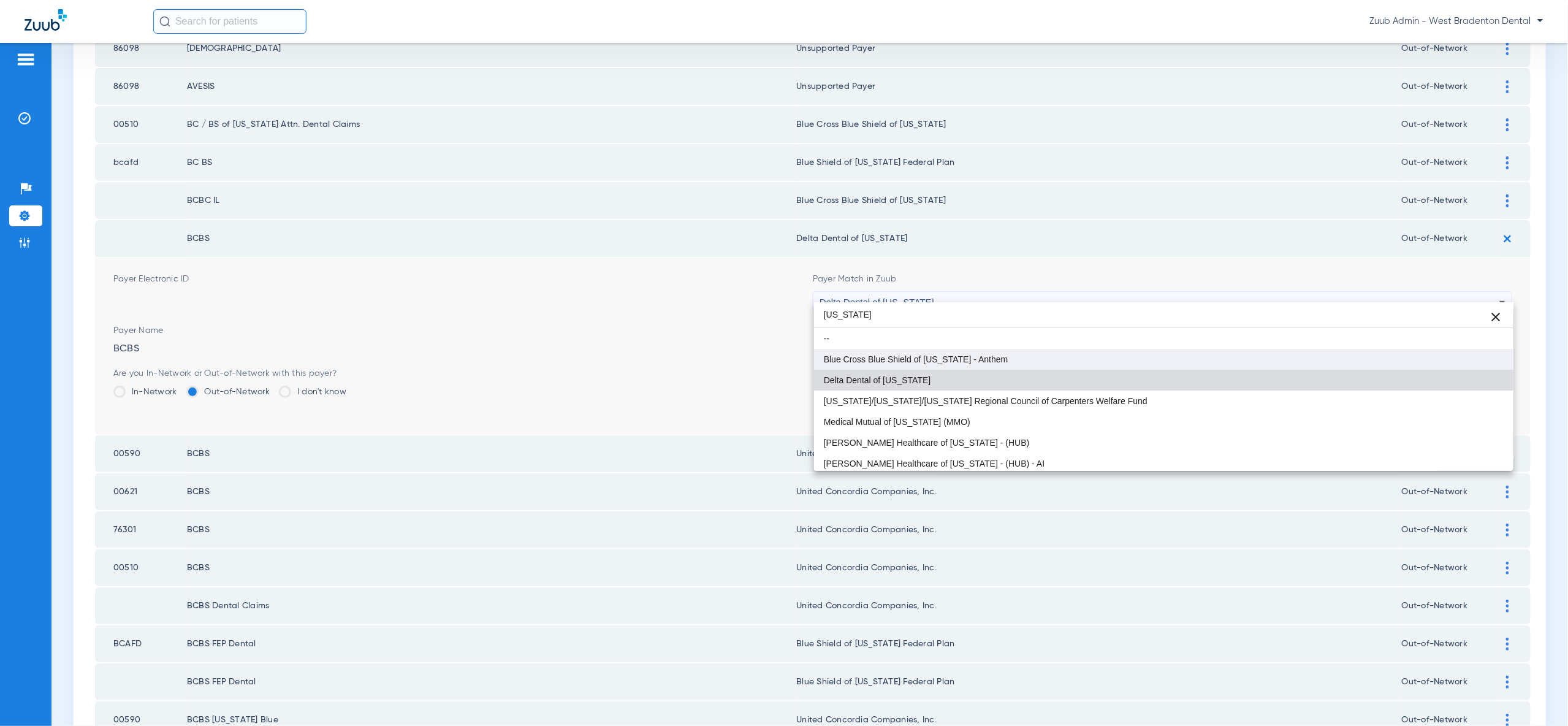
type input "ohio"
click at [961, 362] on span "Blue Cross Blue Shield of [US_STATE] - Anthem" at bounding box center [916, 359] width 184 height 9
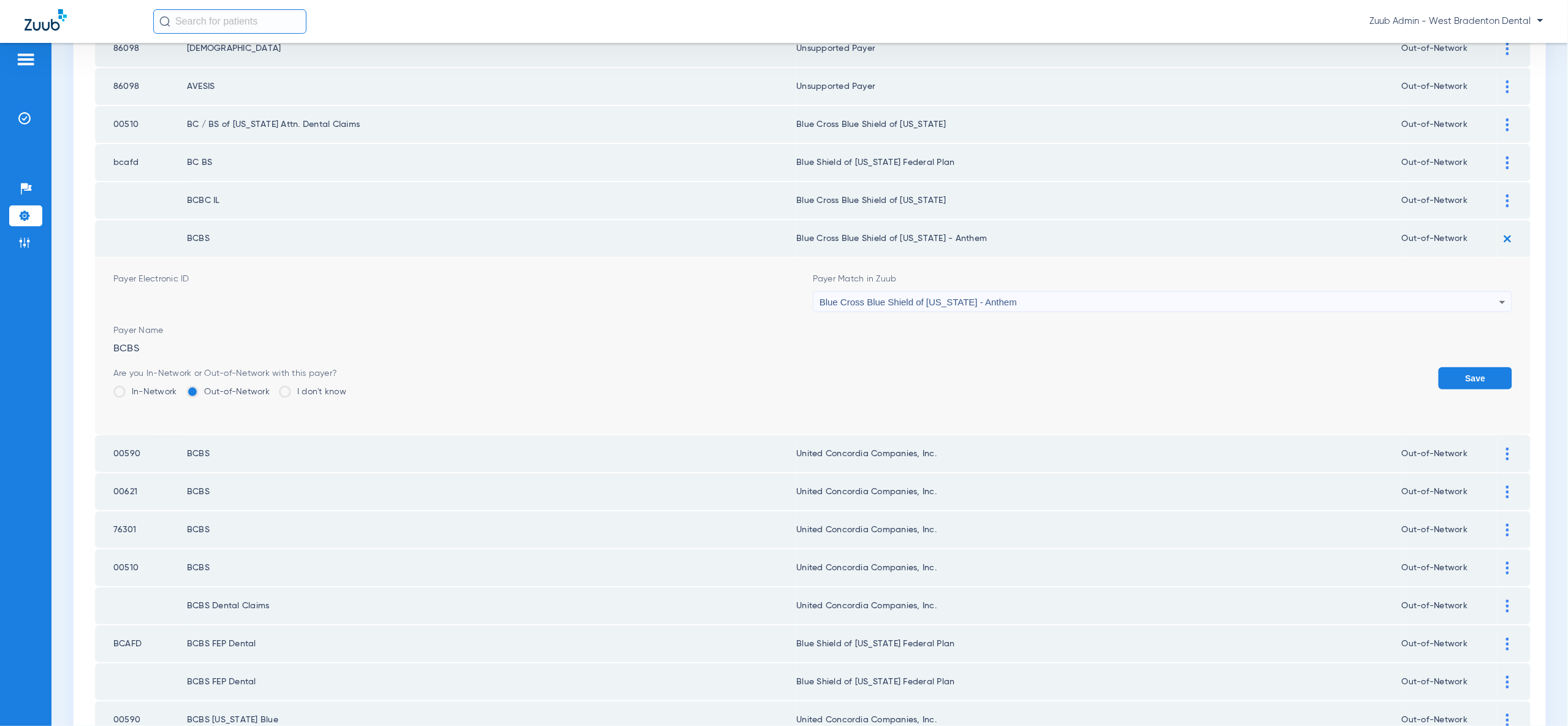
click at [1470, 369] on button "Save" at bounding box center [1475, 378] width 73 height 22
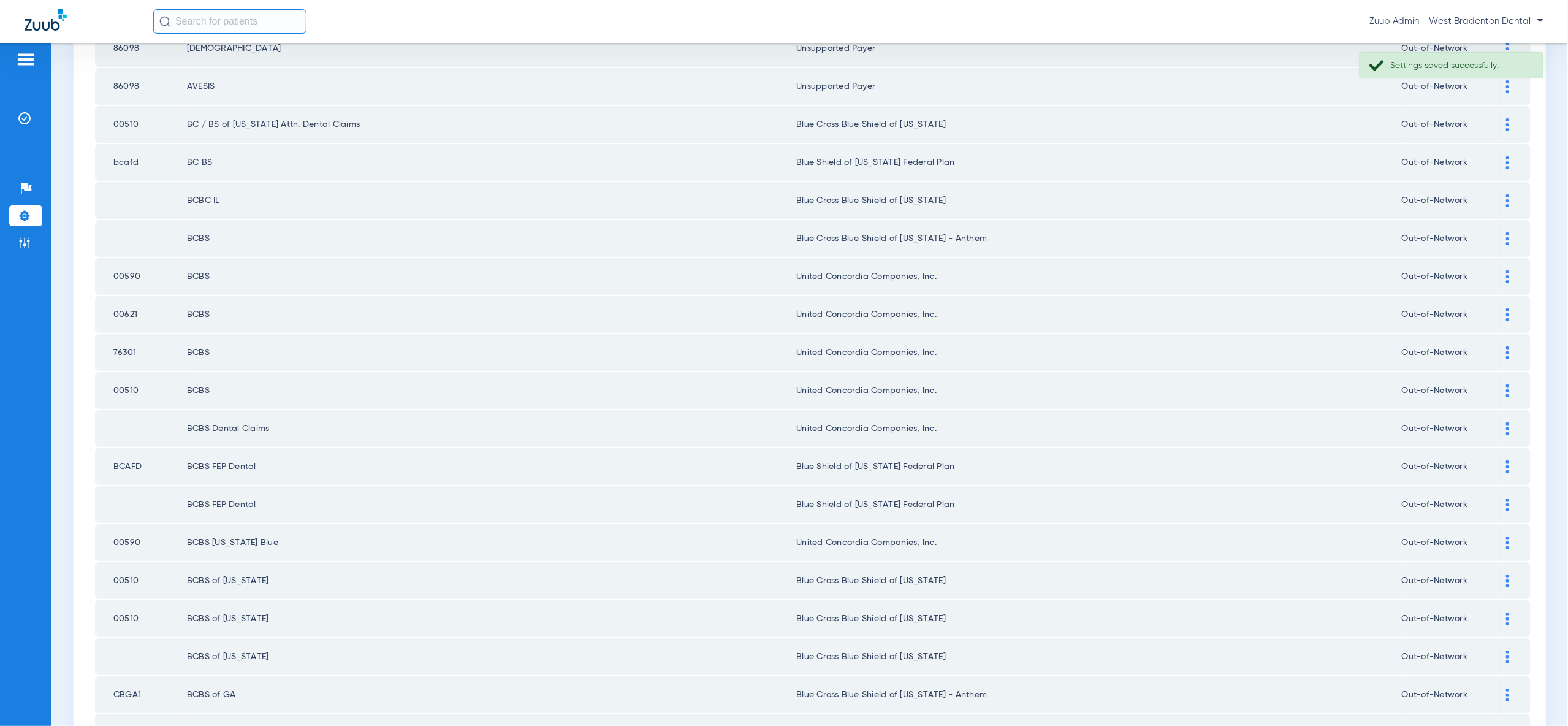
click at [1510, 270] on div at bounding box center [1507, 277] width 22 height 13
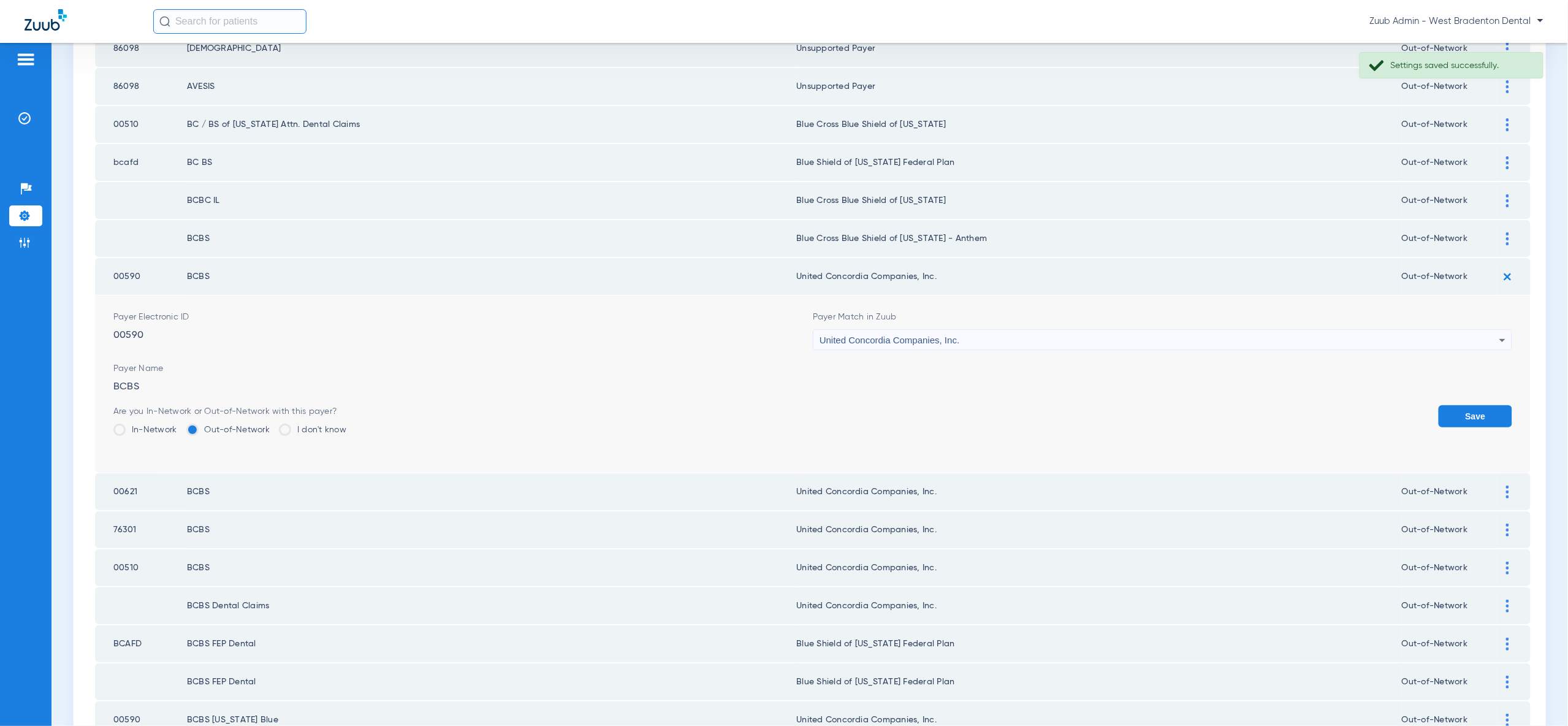
click at [1442, 338] on div "United Concordia Companies, Inc." at bounding box center [1159, 341] width 680 height 21
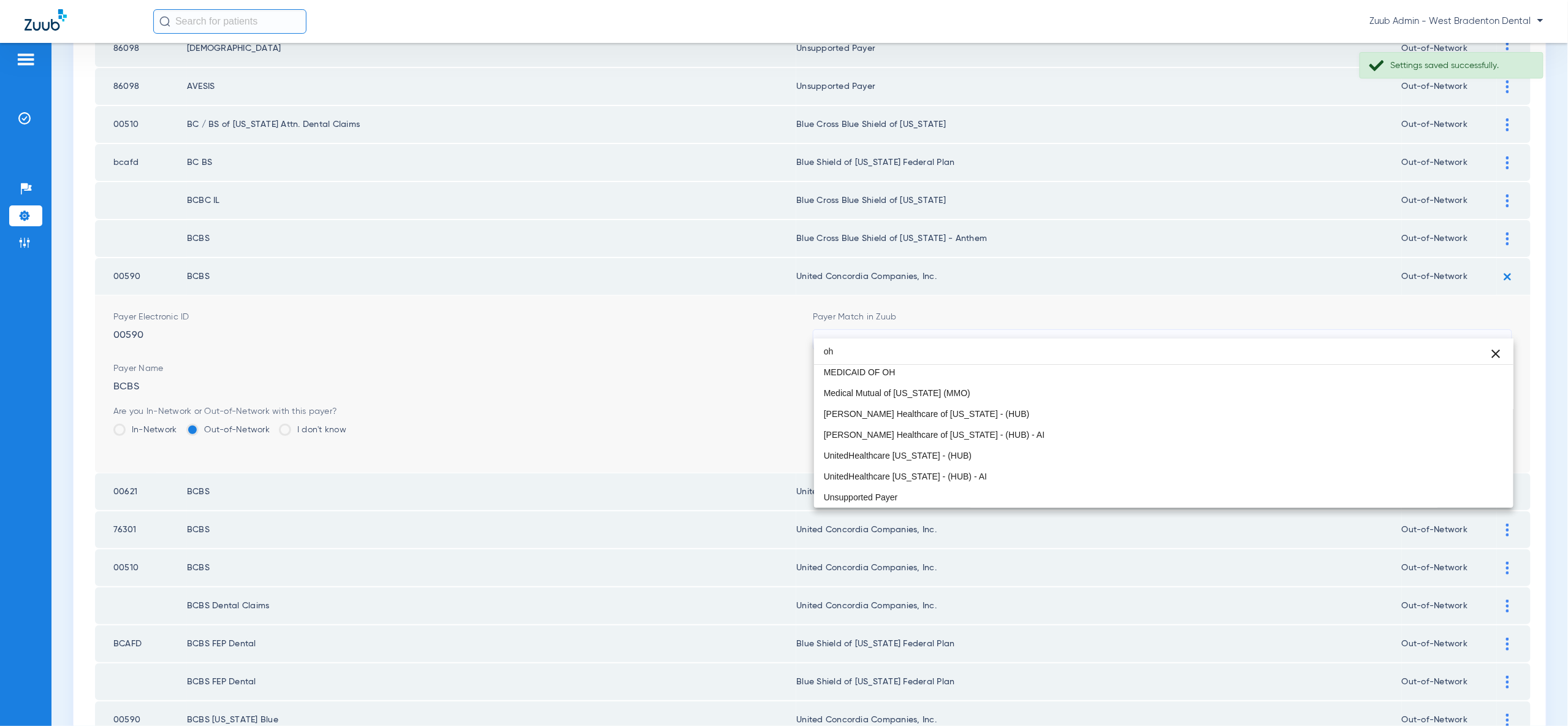
scroll to position [26, 0]
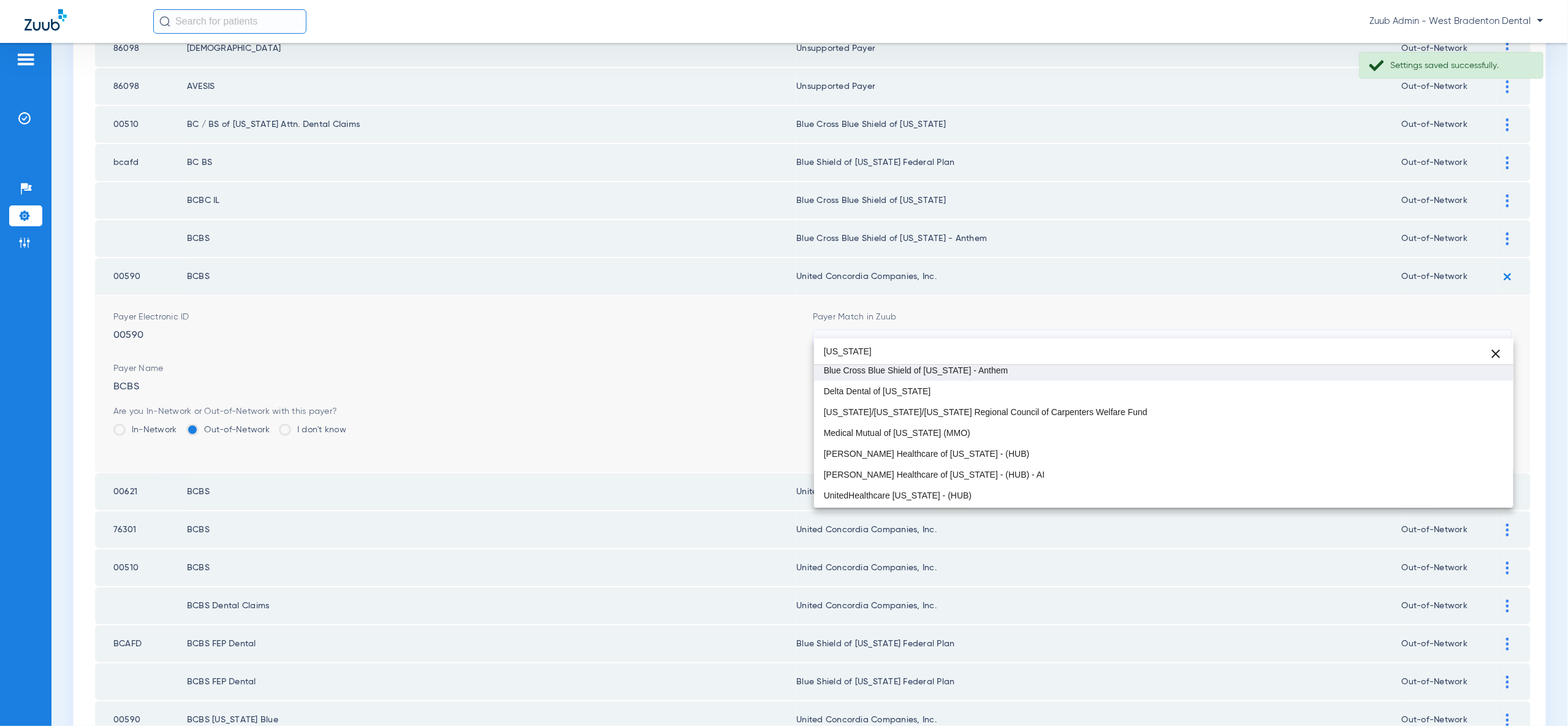
type input "ohio"
drag, startPoint x: 1441, startPoint y: 379, endPoint x: 1465, endPoint y: 387, distance: 25.3
click at [1441, 379] on mat-option "Blue Cross Blue Shield of [US_STATE] - Anthem" at bounding box center [1163, 370] width 699 height 21
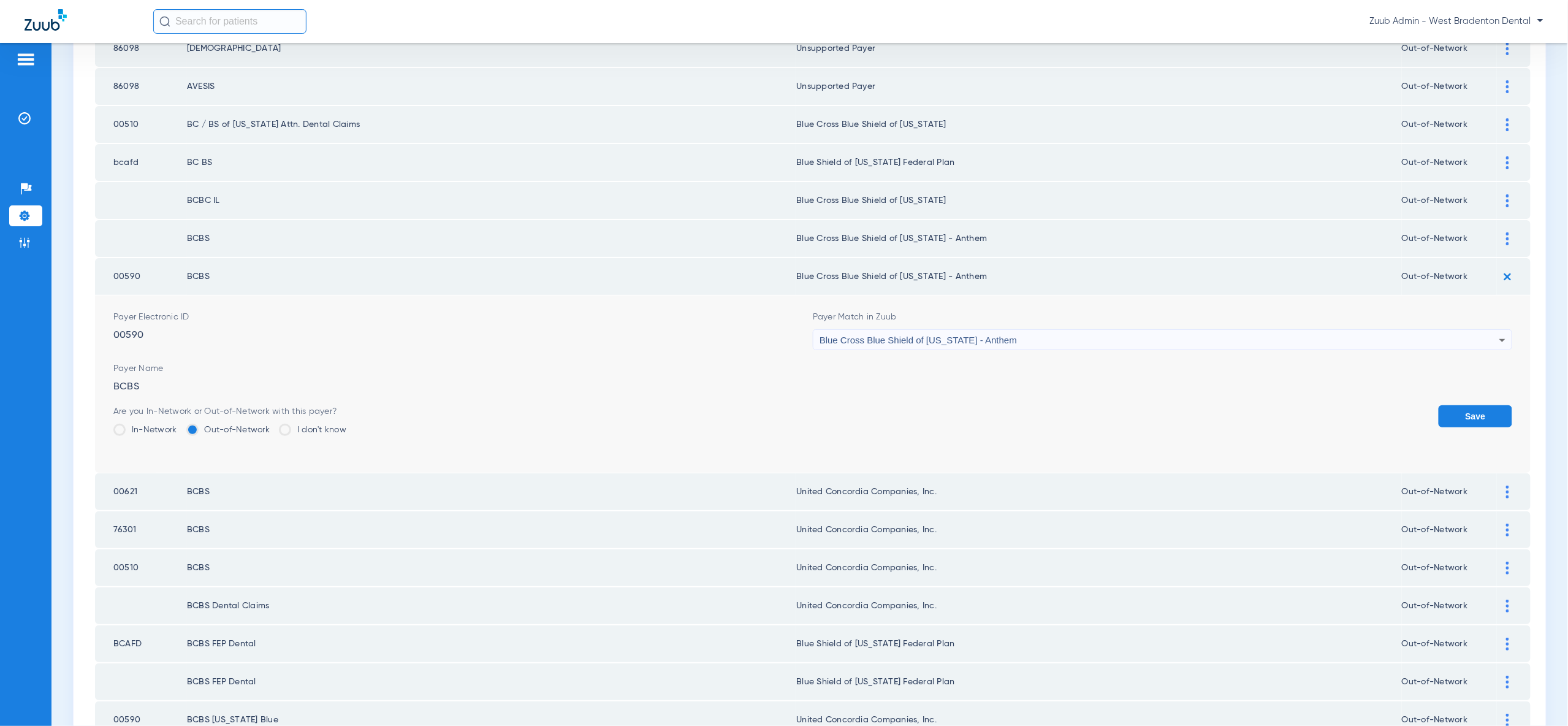
click at [1481, 405] on button "Save" at bounding box center [1475, 416] width 73 height 22
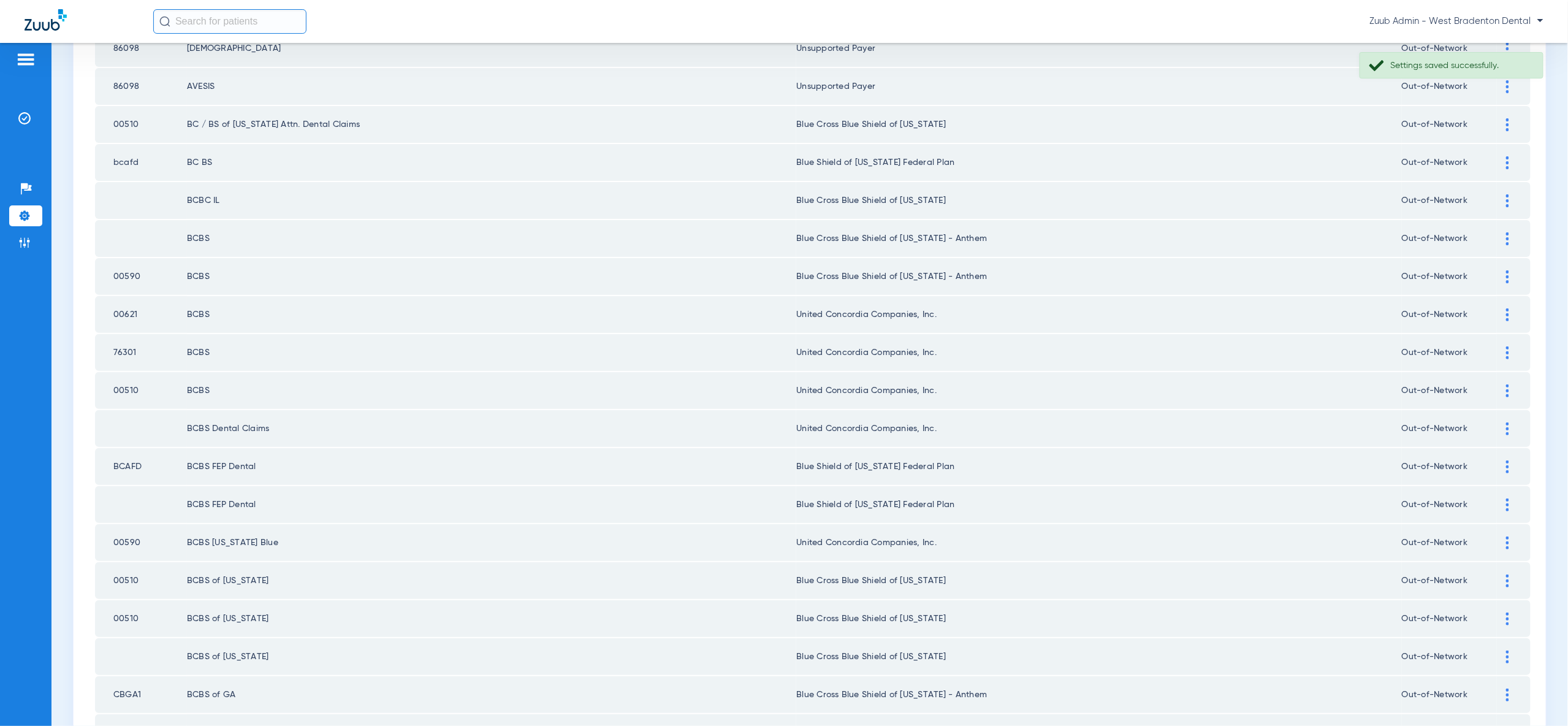
drag, startPoint x: 1504, startPoint y: 302, endPoint x: 1485, endPoint y: 353, distance: 54.4
click at [1504, 308] on div at bounding box center [1507, 315] width 22 height 13
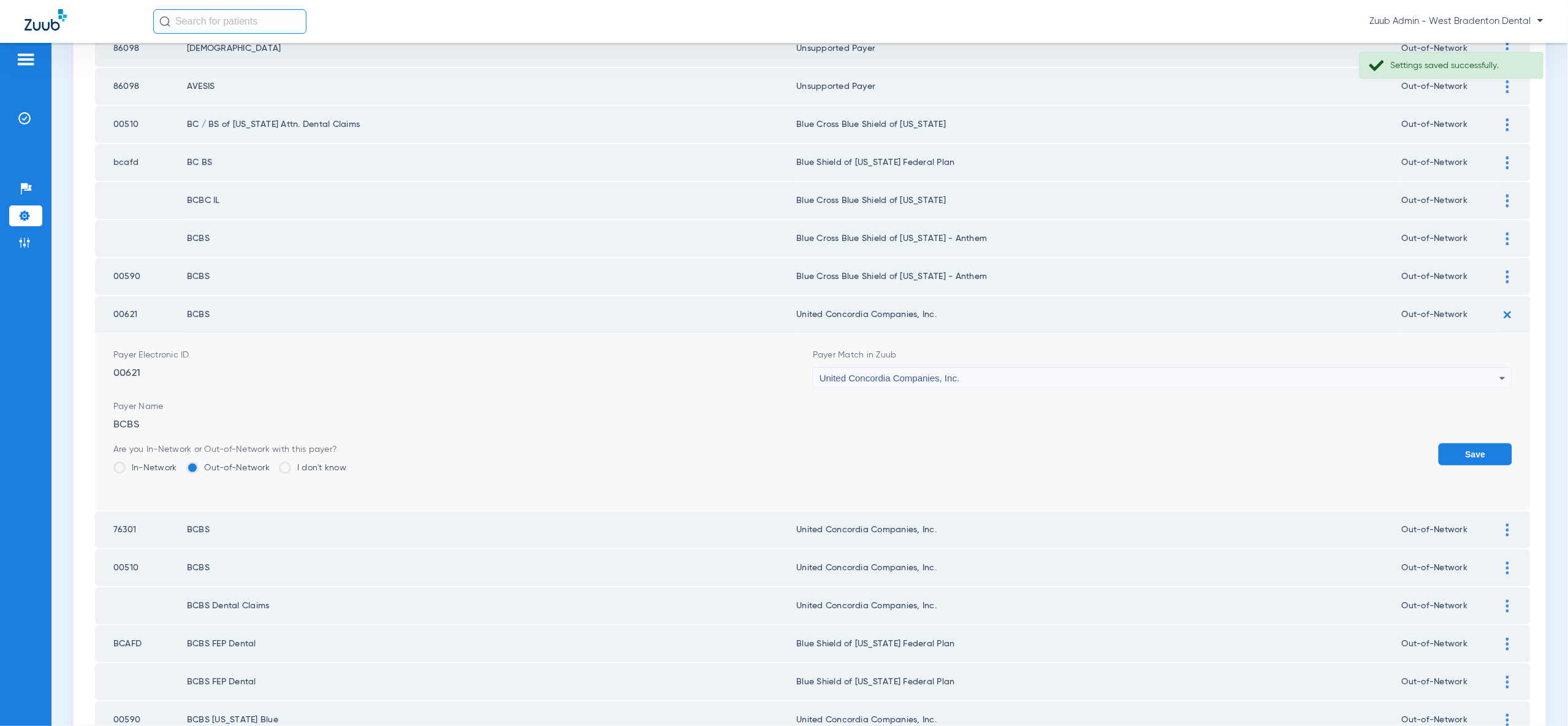
click at [1468, 368] on div "United Concordia Companies, Inc." at bounding box center [1159, 379] width 680 height 21
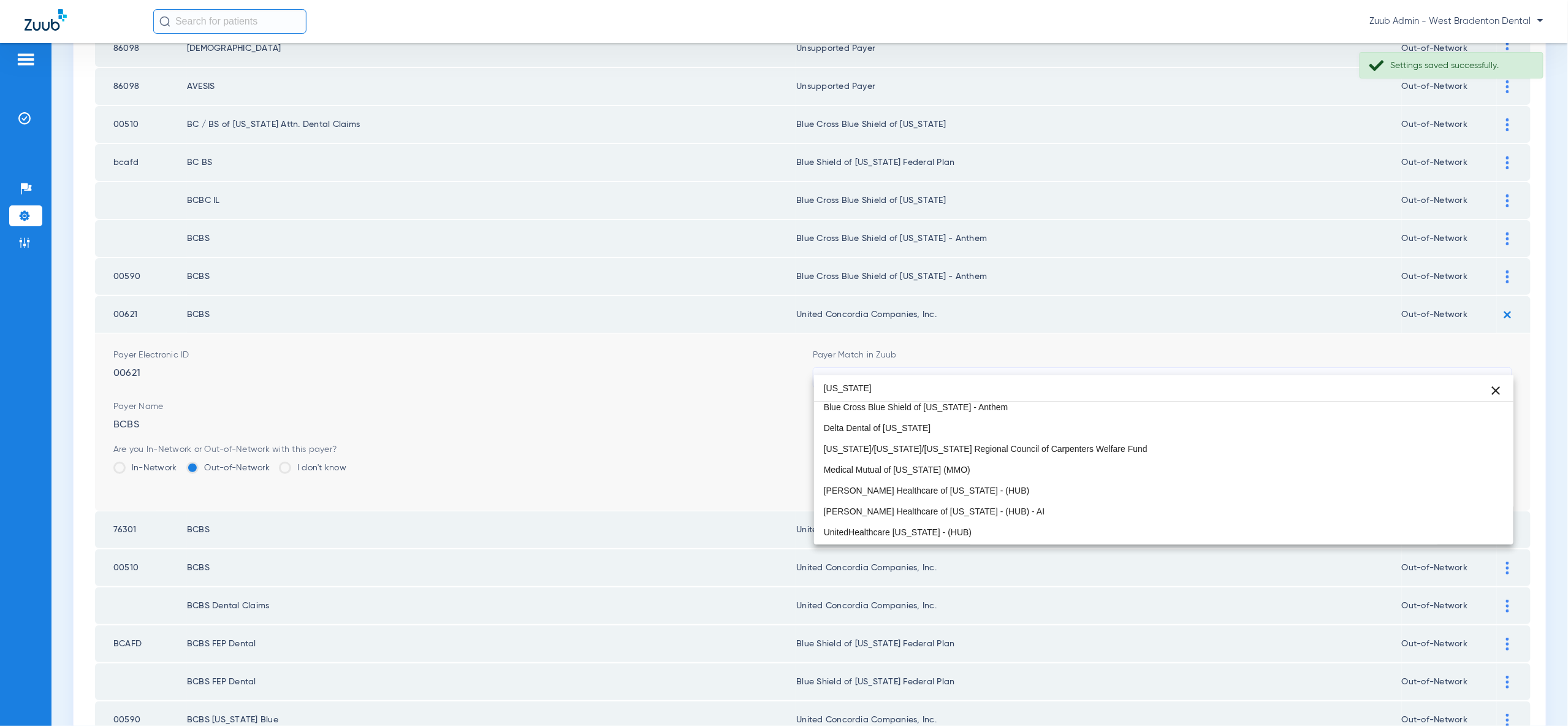
type input "ohio"
click at [1460, 409] on mat-option "Blue Cross Blue Shield of [US_STATE] - Anthem" at bounding box center [1163, 407] width 699 height 21
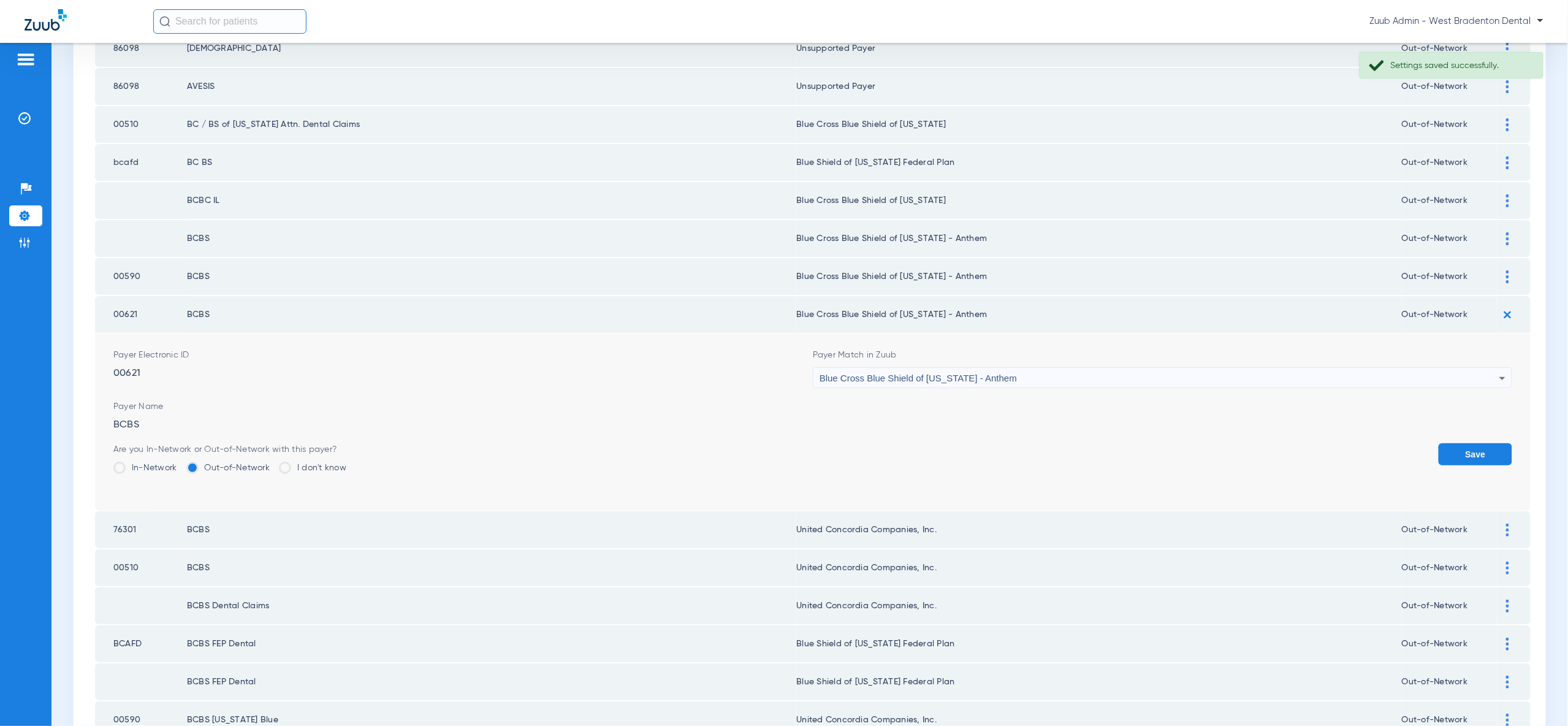
drag, startPoint x: 1484, startPoint y: 441, endPoint x: 1500, endPoint y: 396, distance: 47.8
click at [1485, 443] on button "Save" at bounding box center [1475, 454] width 73 height 22
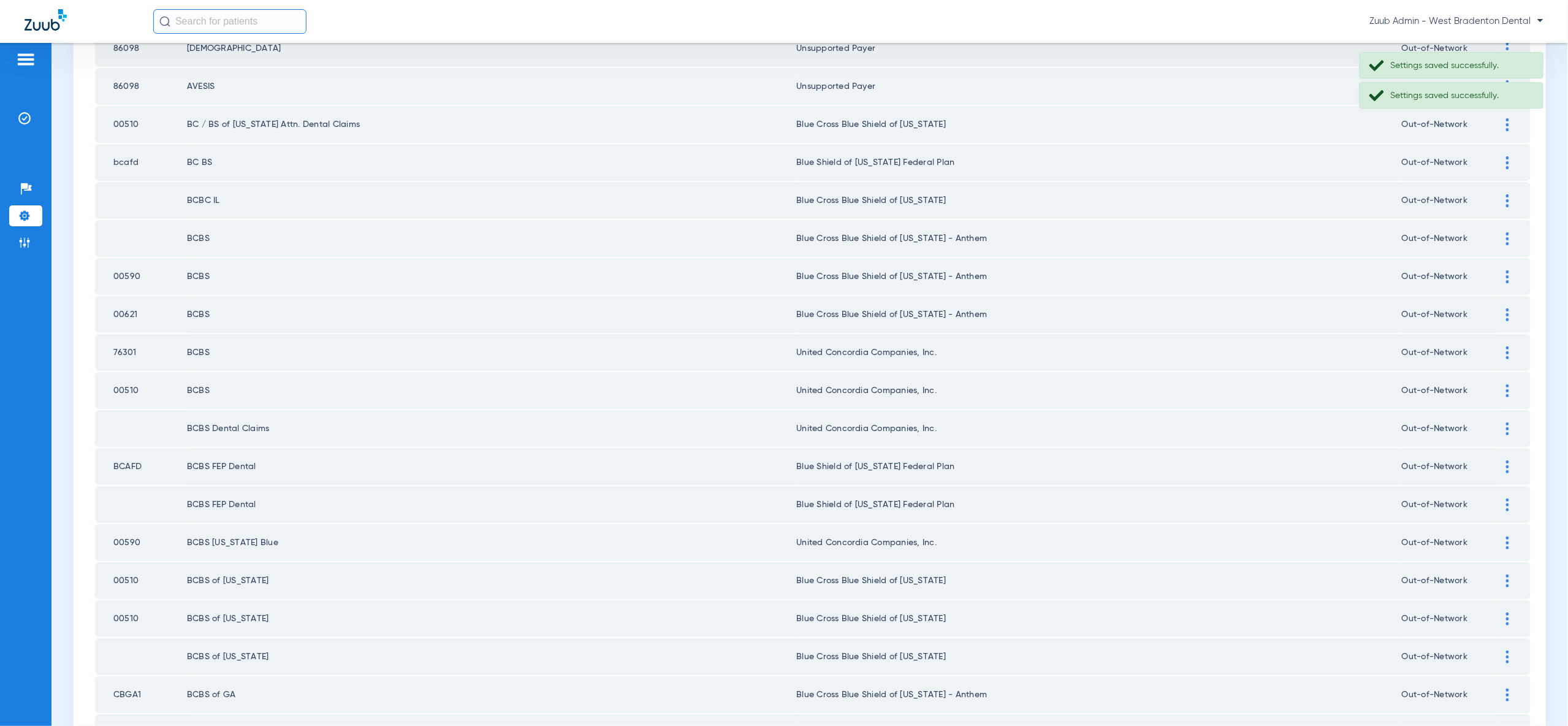
click at [1503, 346] on div at bounding box center [1507, 353] width 22 height 13
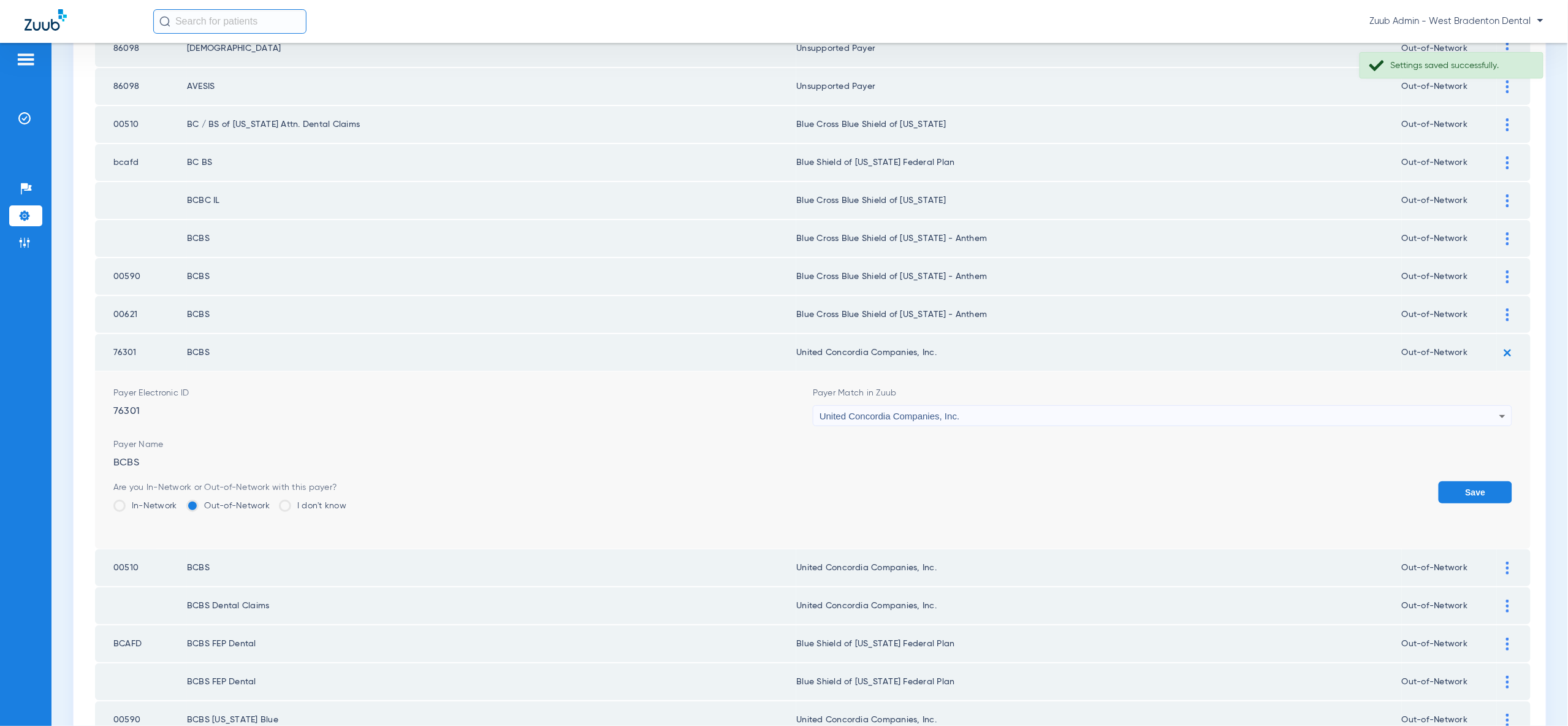
click at [1478, 406] on div "United Concordia Companies, Inc." at bounding box center [1159, 417] width 680 height 21
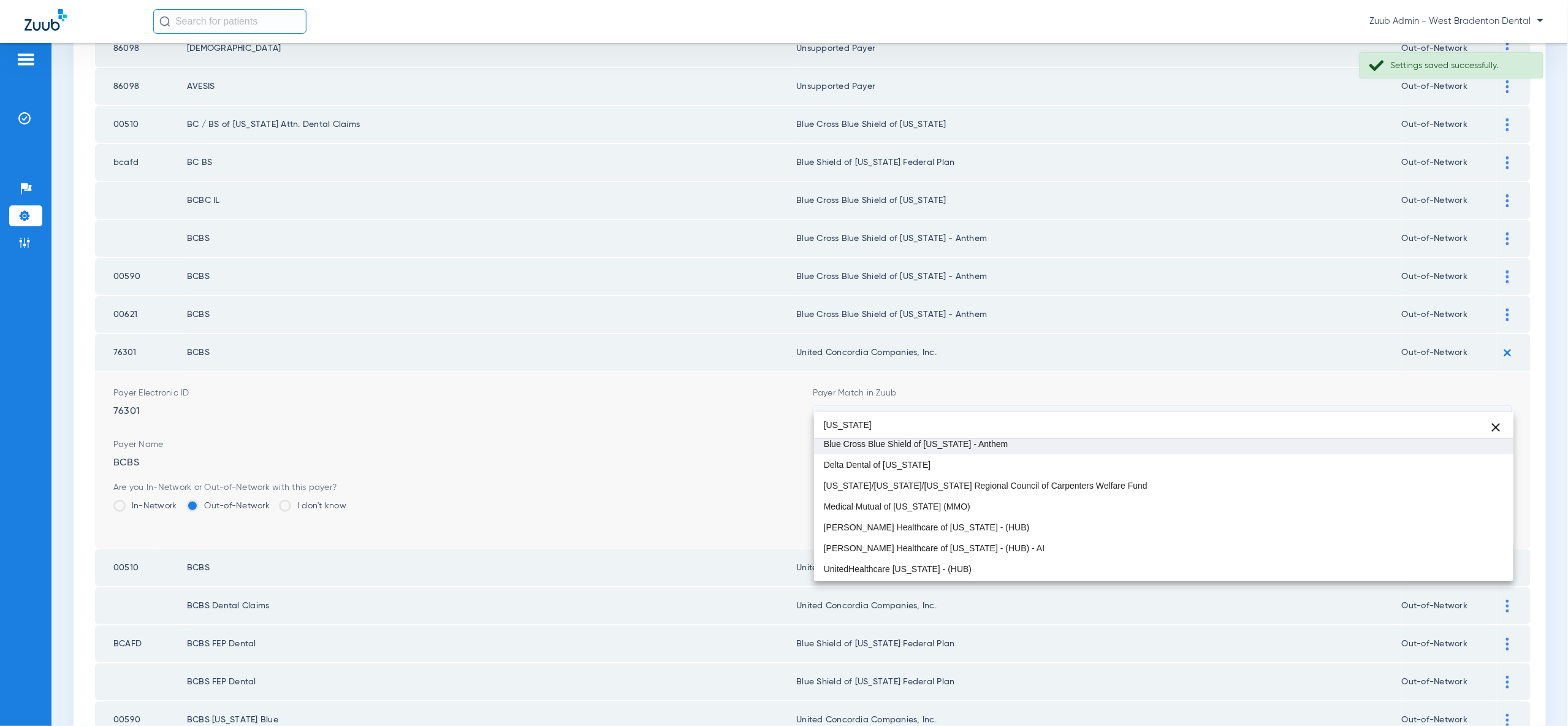
type input "ohio"
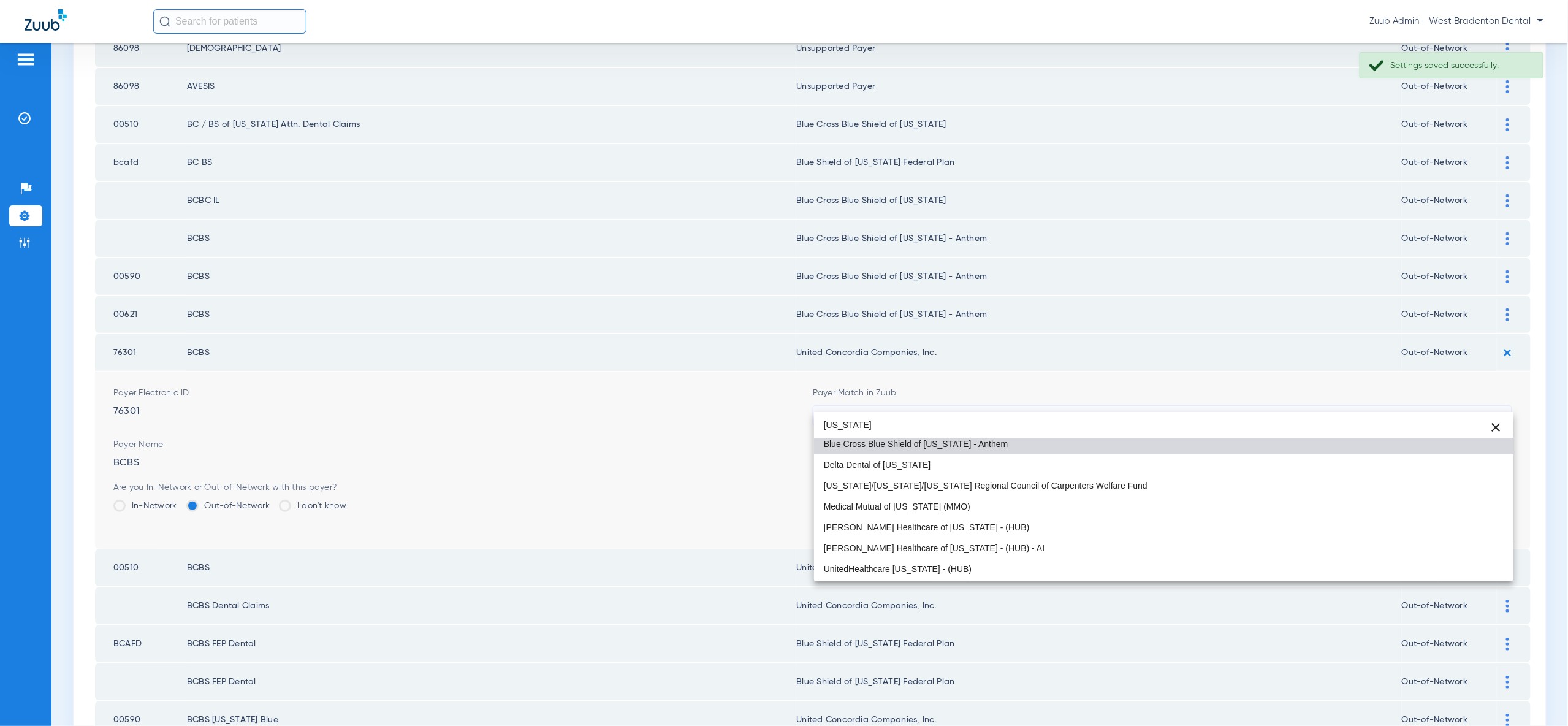
click at [1460, 446] on mat-option "Blue Cross Blue Shield of [US_STATE] - Anthem" at bounding box center [1163, 444] width 699 height 21
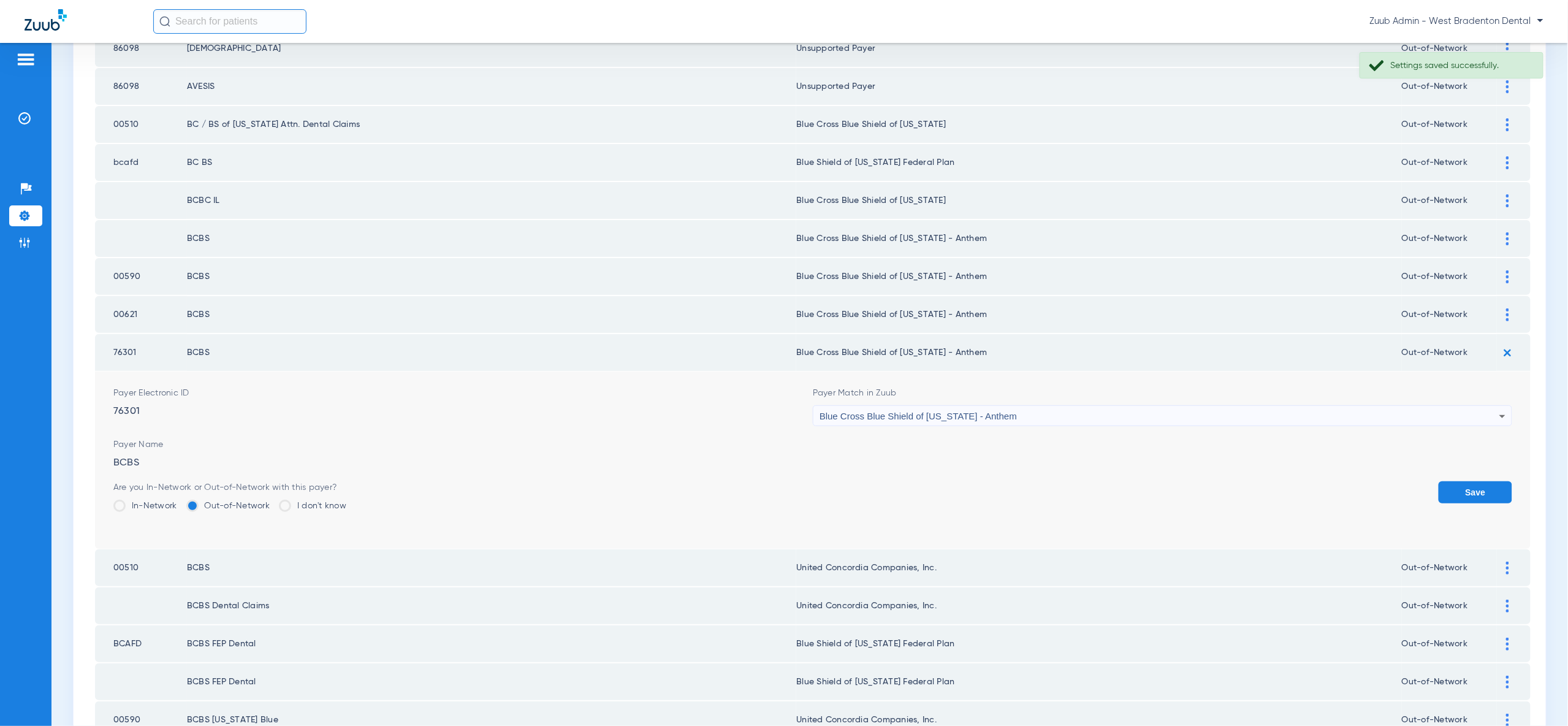
drag, startPoint x: 1472, startPoint y: 485, endPoint x: 1484, endPoint y: 450, distance: 37.0
click at [1473, 483] on button "Save" at bounding box center [1475, 492] width 73 height 22
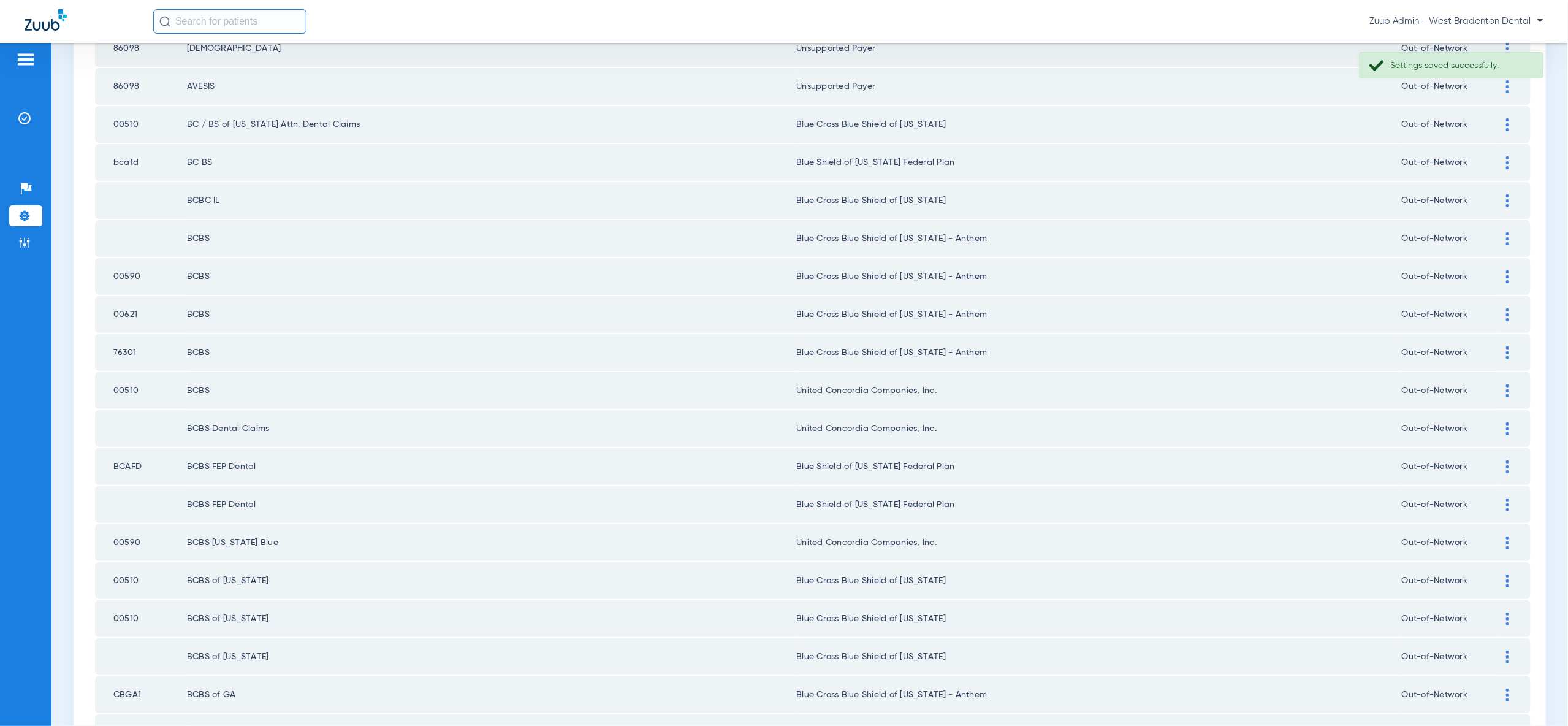
click at [1504, 384] on div at bounding box center [1507, 391] width 22 height 13
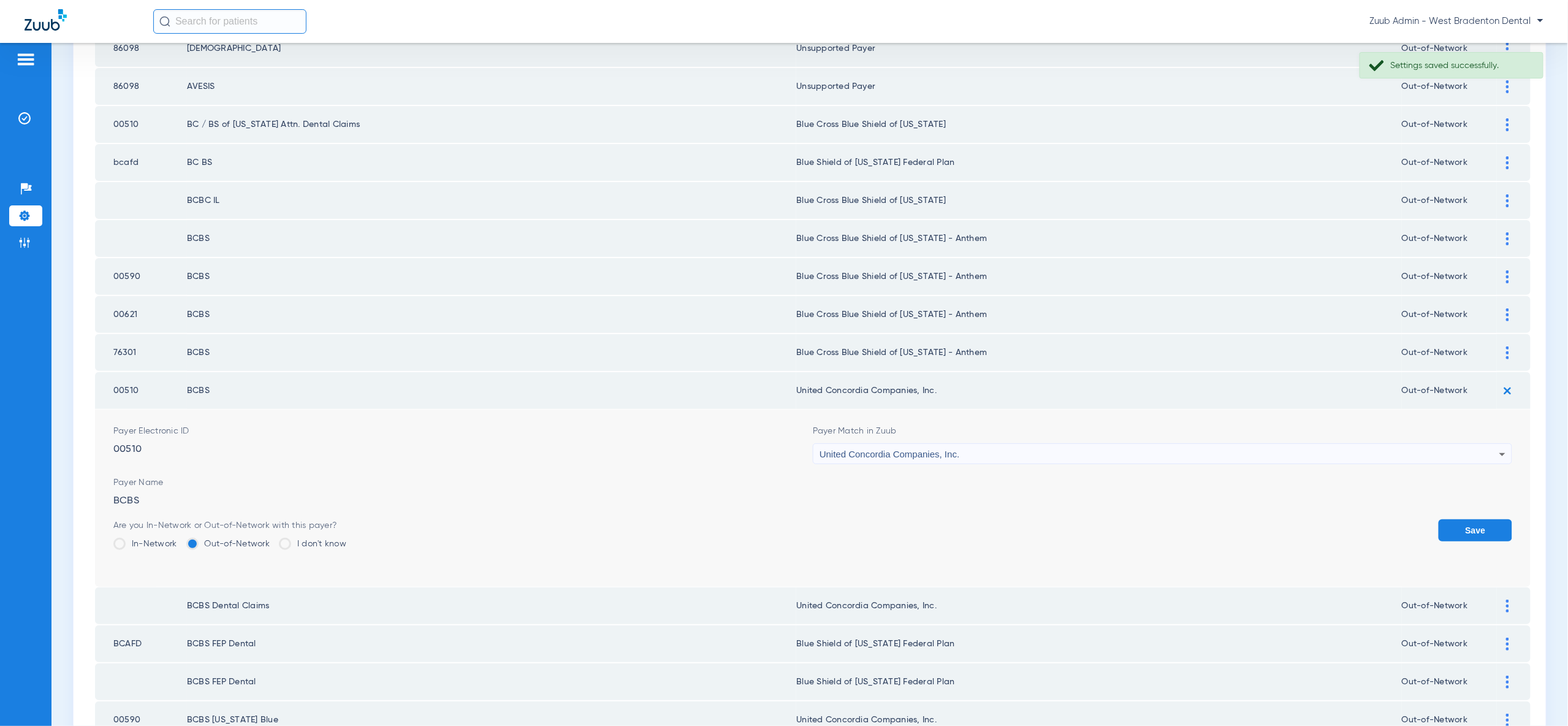
click at [1474, 444] on div "United Concordia Companies, Inc." at bounding box center [1159, 455] width 680 height 21
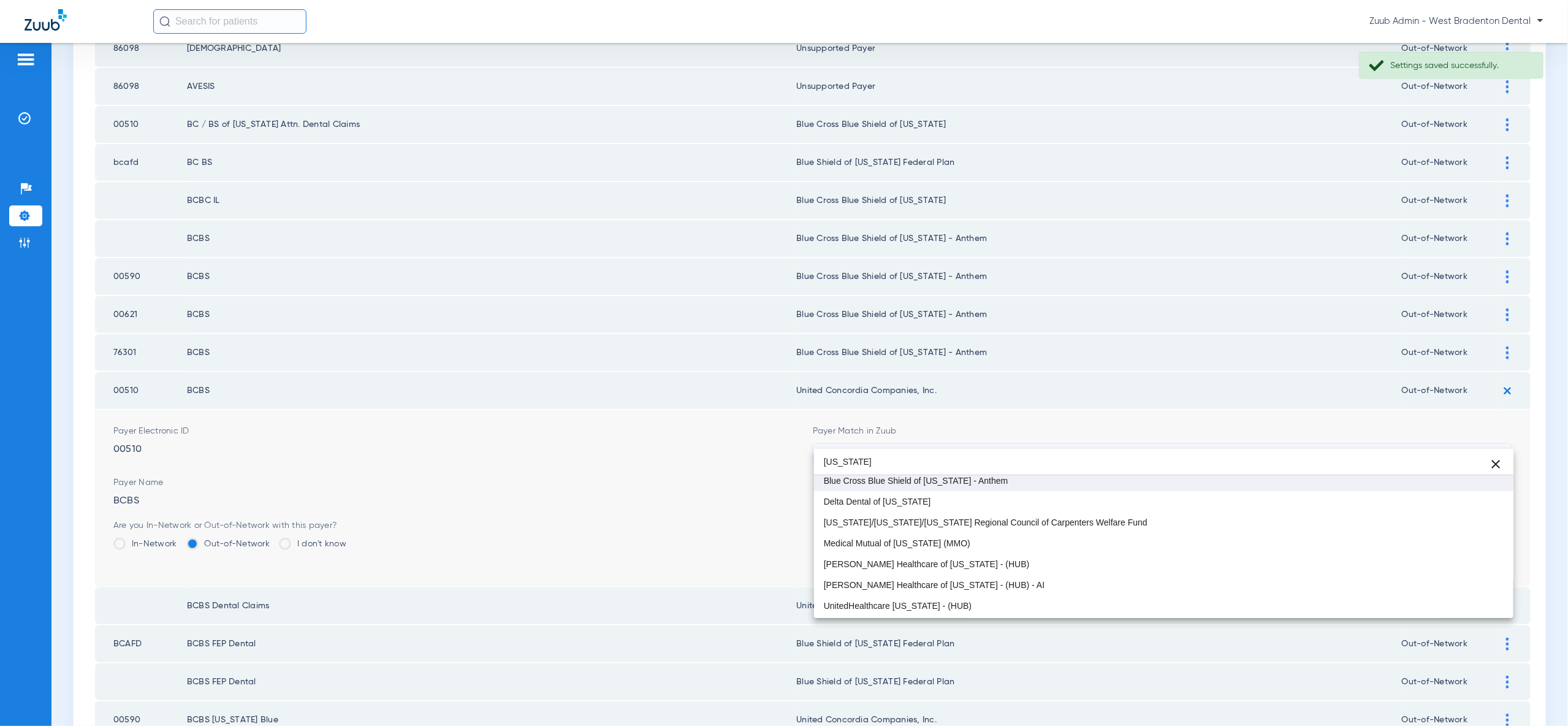
type input "ohio"
drag, startPoint x: 1458, startPoint y: 482, endPoint x: 1458, endPoint y: 497, distance: 15.0
click at [1458, 482] on mat-option "Blue Cross Blue Shield of [US_STATE] - Anthem" at bounding box center [1163, 481] width 699 height 21
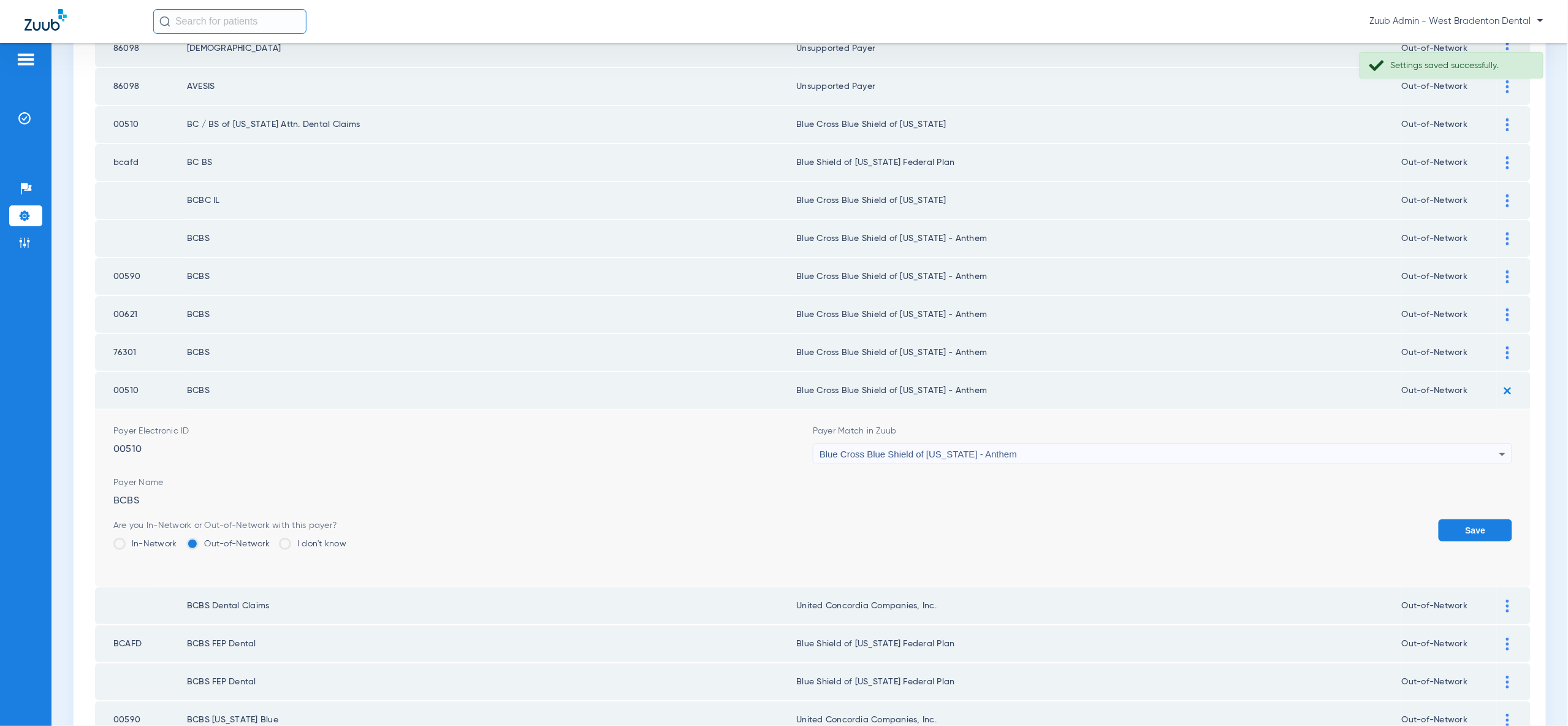
drag, startPoint x: 1469, startPoint y: 521, endPoint x: 1475, endPoint y: 481, distance: 40.4
click at [1470, 520] on button "Save" at bounding box center [1475, 530] width 73 height 22
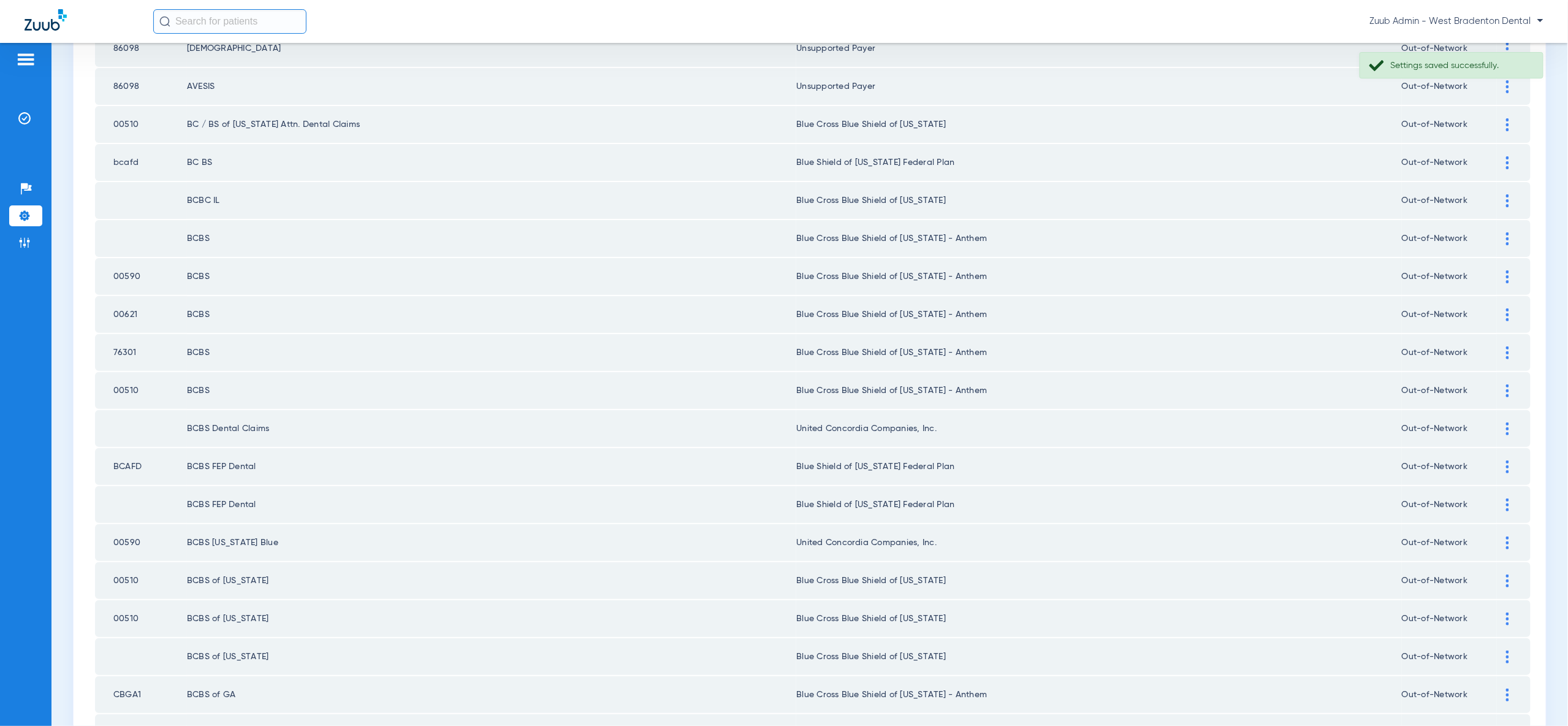
click at [1506, 422] on img at bounding box center [1507, 429] width 3 height 13
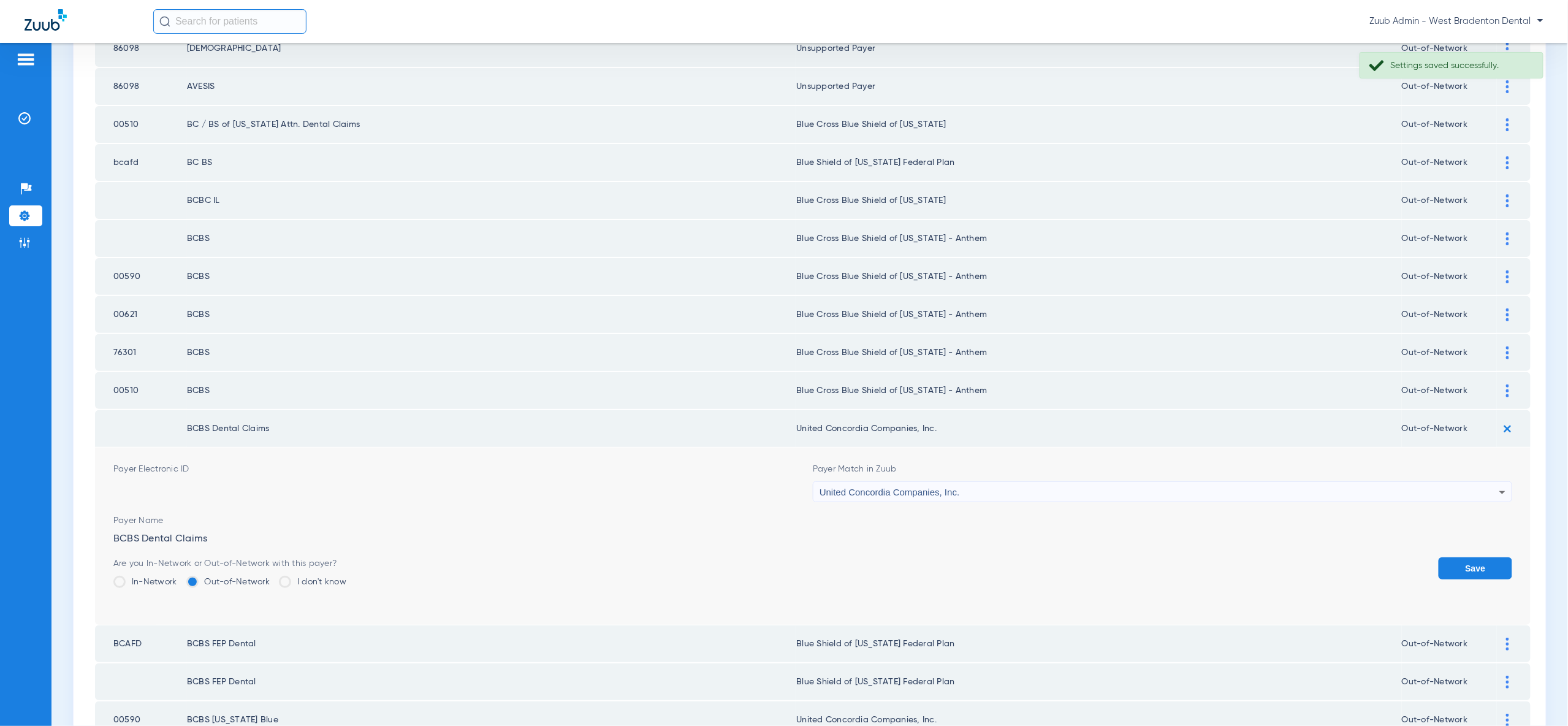
click at [1475, 482] on div "United Concordia Companies, Inc." at bounding box center [1159, 493] width 680 height 21
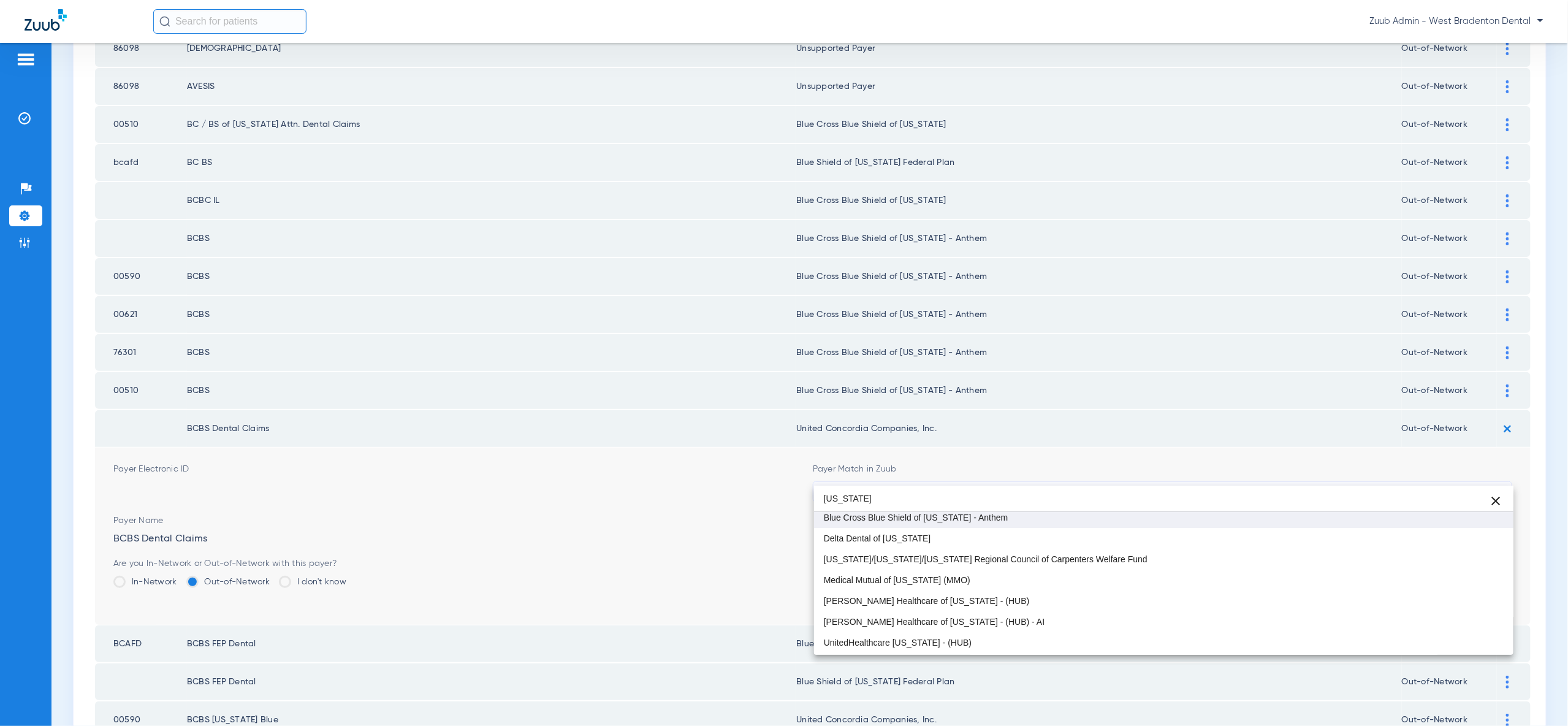
type input "ohio"
drag, startPoint x: 1433, startPoint y: 525, endPoint x: 1457, endPoint y: 527, distance: 24.1
click at [1433, 525] on mat-option "Blue Cross Blue Shield of [US_STATE] - Anthem" at bounding box center [1163, 518] width 699 height 21
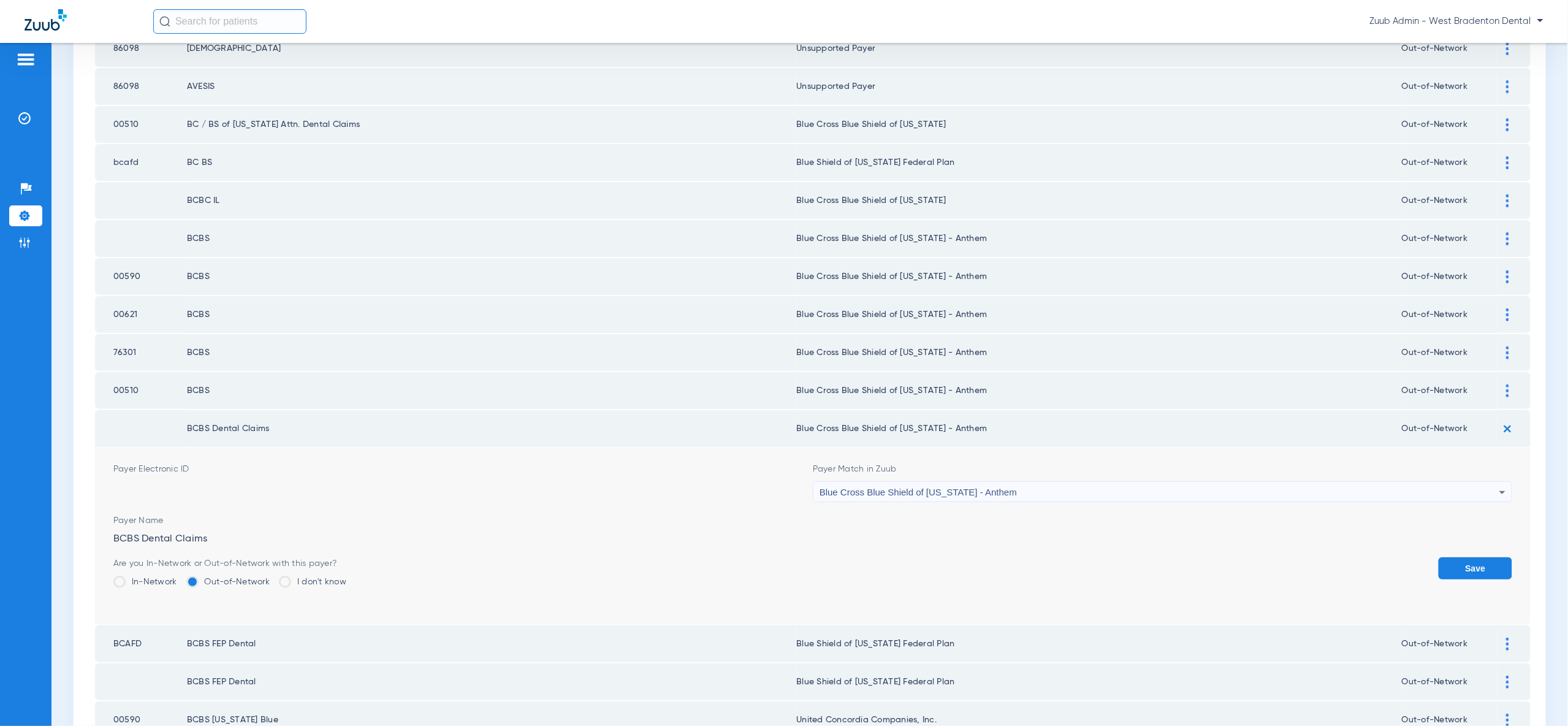
click at [1477, 558] on button "Save" at bounding box center [1475, 568] width 73 height 22
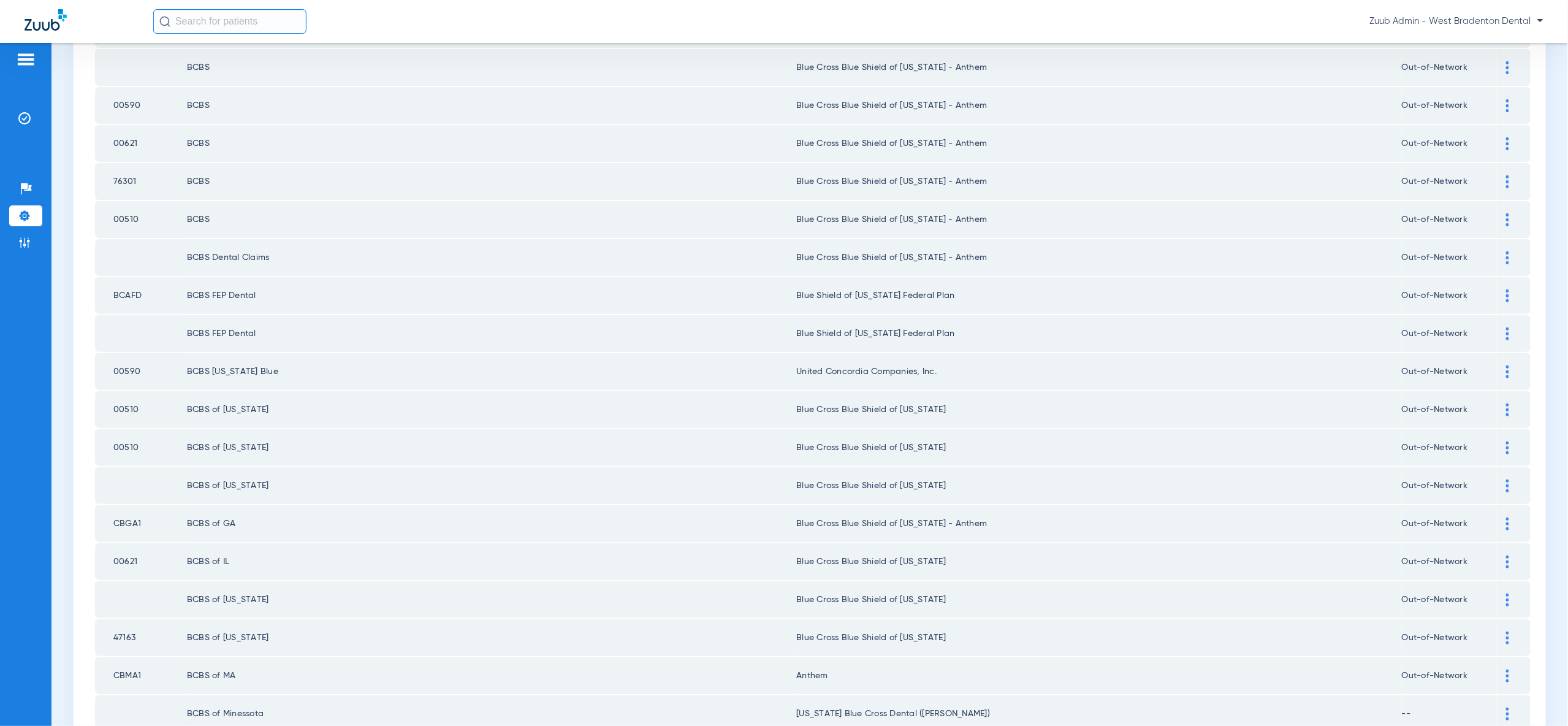
scroll to position [0, 0]
